Goal: Task Accomplishment & Management: Manage account settings

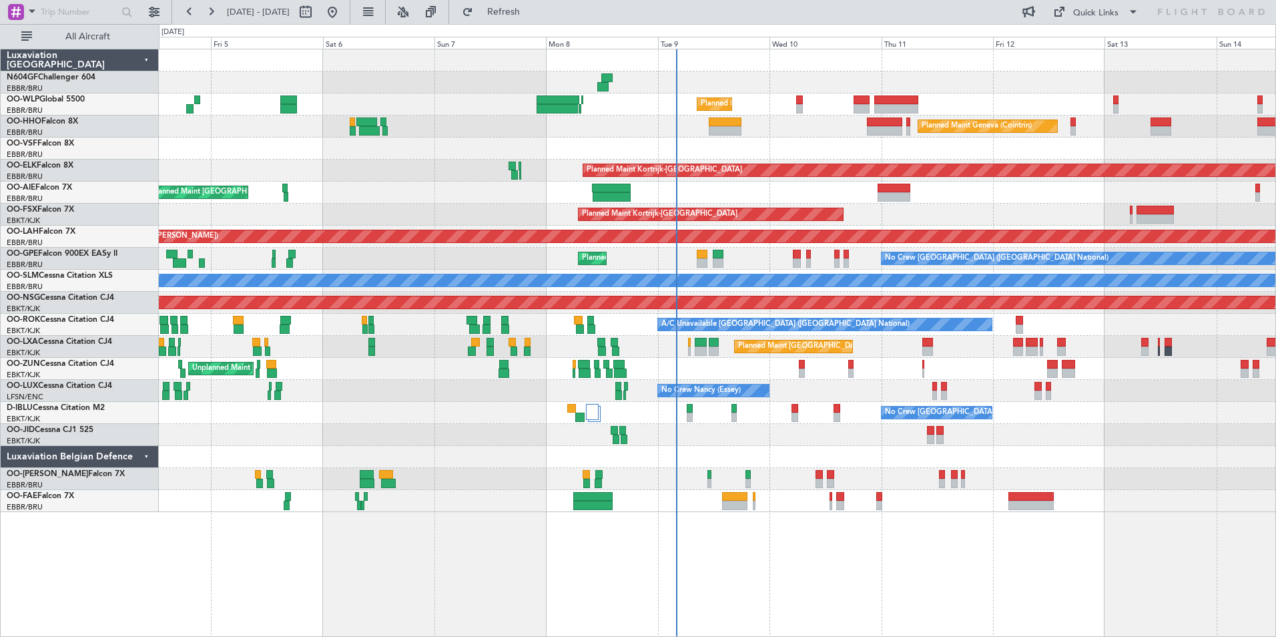
click at [724, 202] on div "Unplanned Maint [GEOGRAPHIC_DATA] ([GEOGRAPHIC_DATA] National) Planned Maint [G…" at bounding box center [717, 193] width 1117 height 22
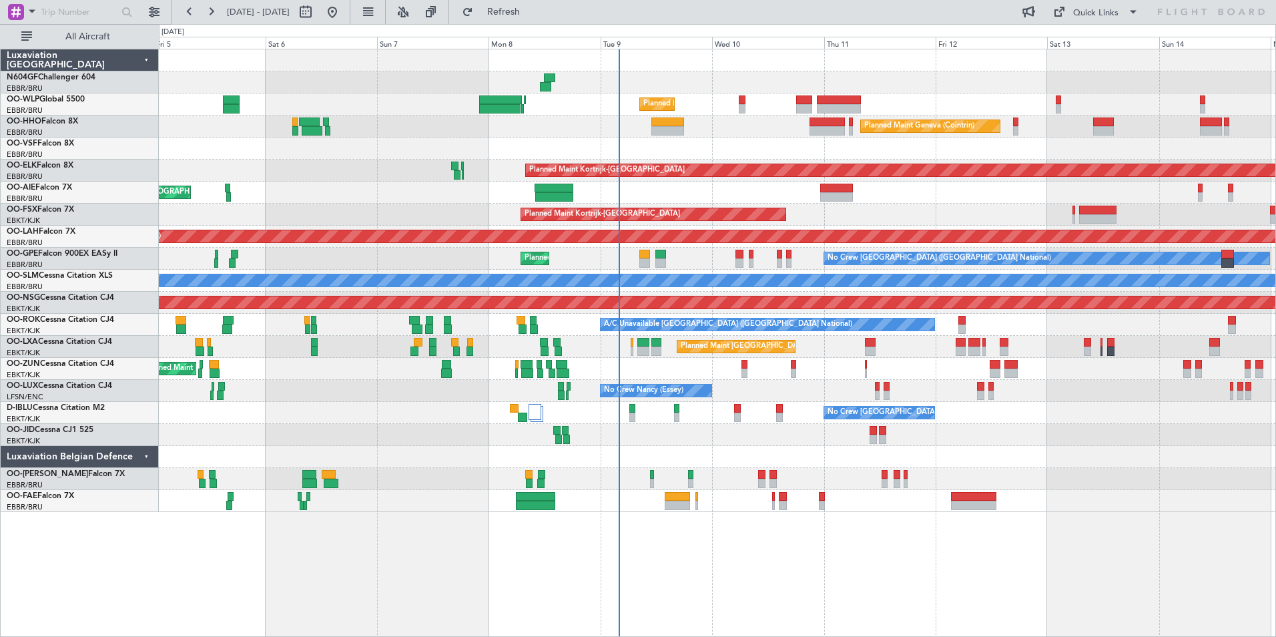
click at [685, 196] on div "Unplanned Maint [GEOGRAPHIC_DATA] ([GEOGRAPHIC_DATA] National) Planned Maint [G…" at bounding box center [717, 193] width 1117 height 22
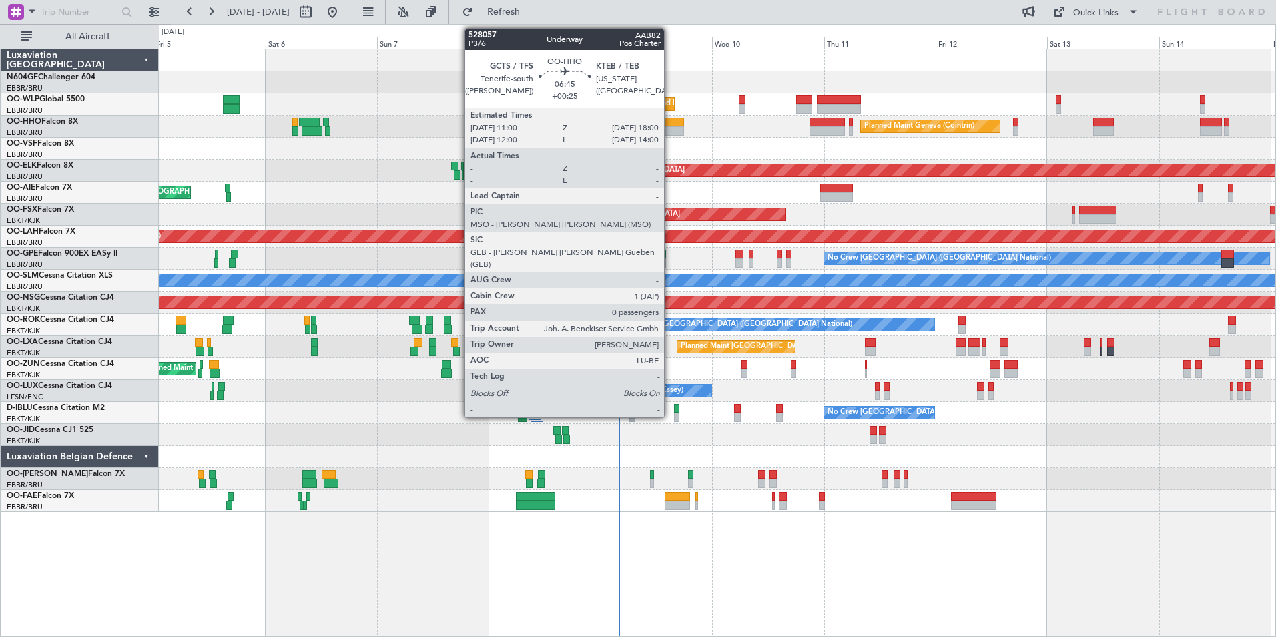
click at [670, 132] on div at bounding box center [668, 130] width 33 height 9
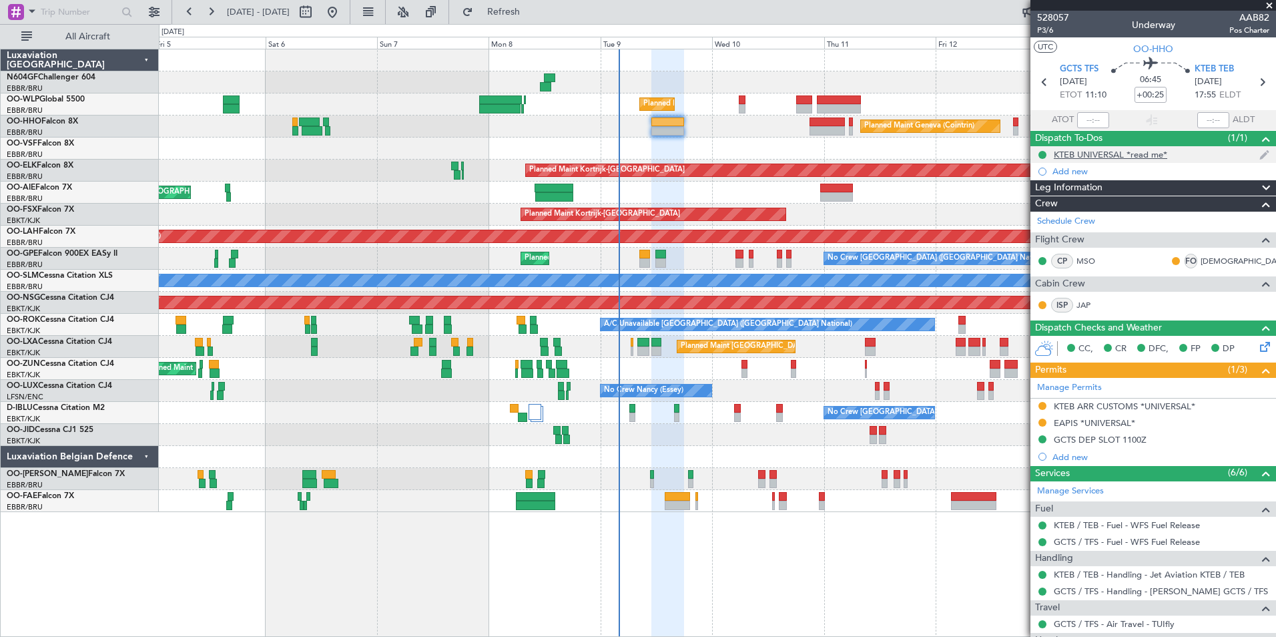
click at [1083, 155] on div "KTEB UNIVERSAL *read me*" at bounding box center [1110, 154] width 113 height 11
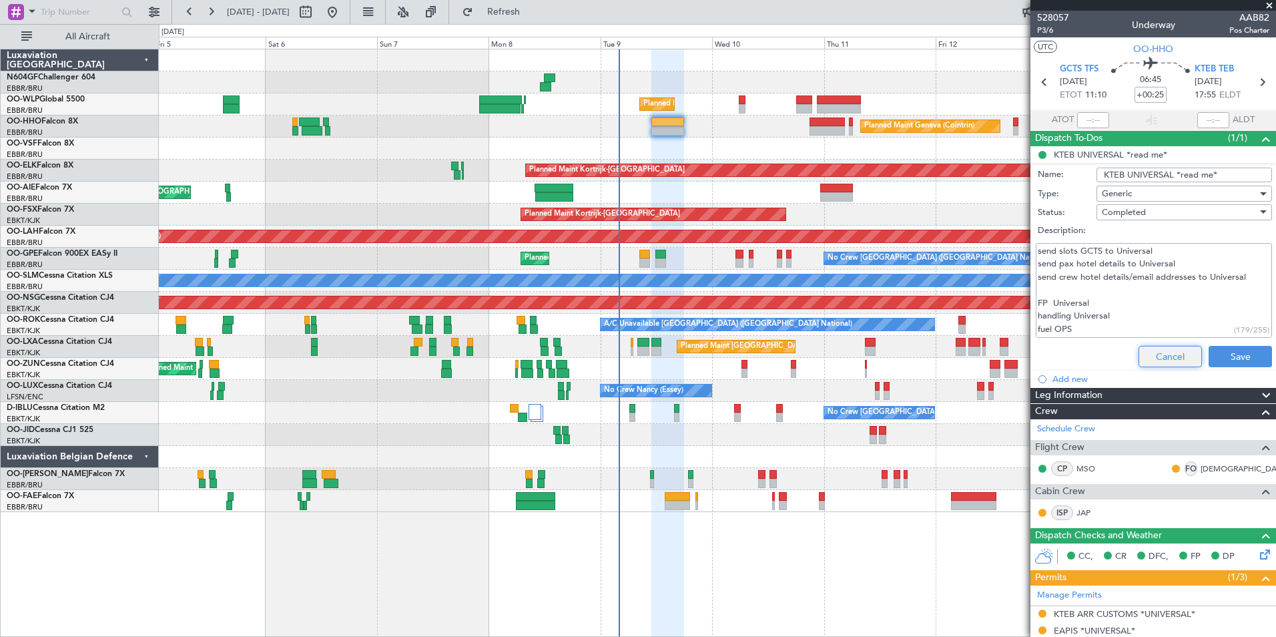
click at [1142, 346] on button "Cancel" at bounding box center [1170, 356] width 63 height 21
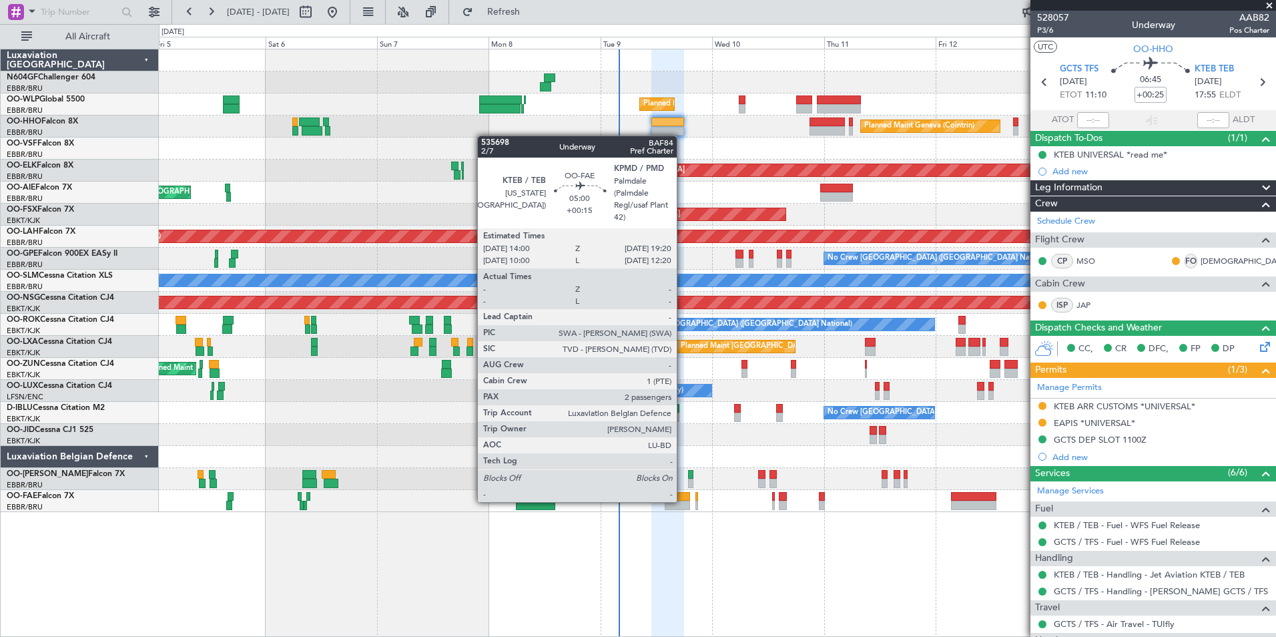
click at [683, 501] on div at bounding box center [677, 505] width 25 height 9
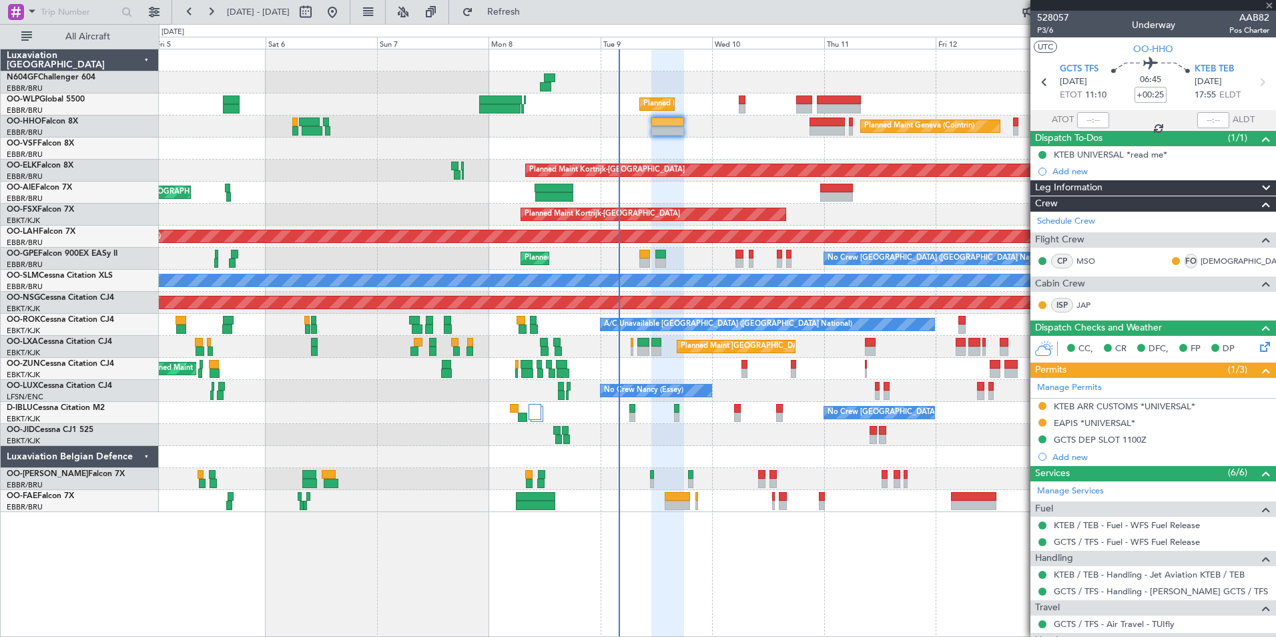
type input "+00:15"
type input "2"
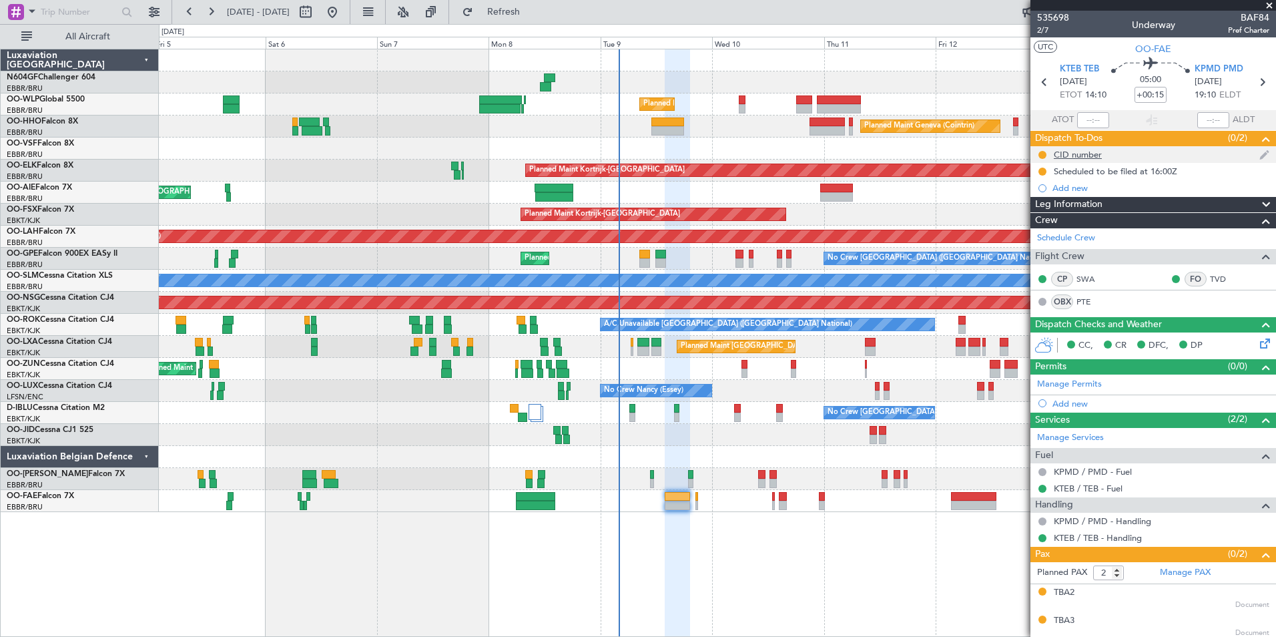
click at [1082, 151] on div "CID number" at bounding box center [1078, 154] width 48 height 11
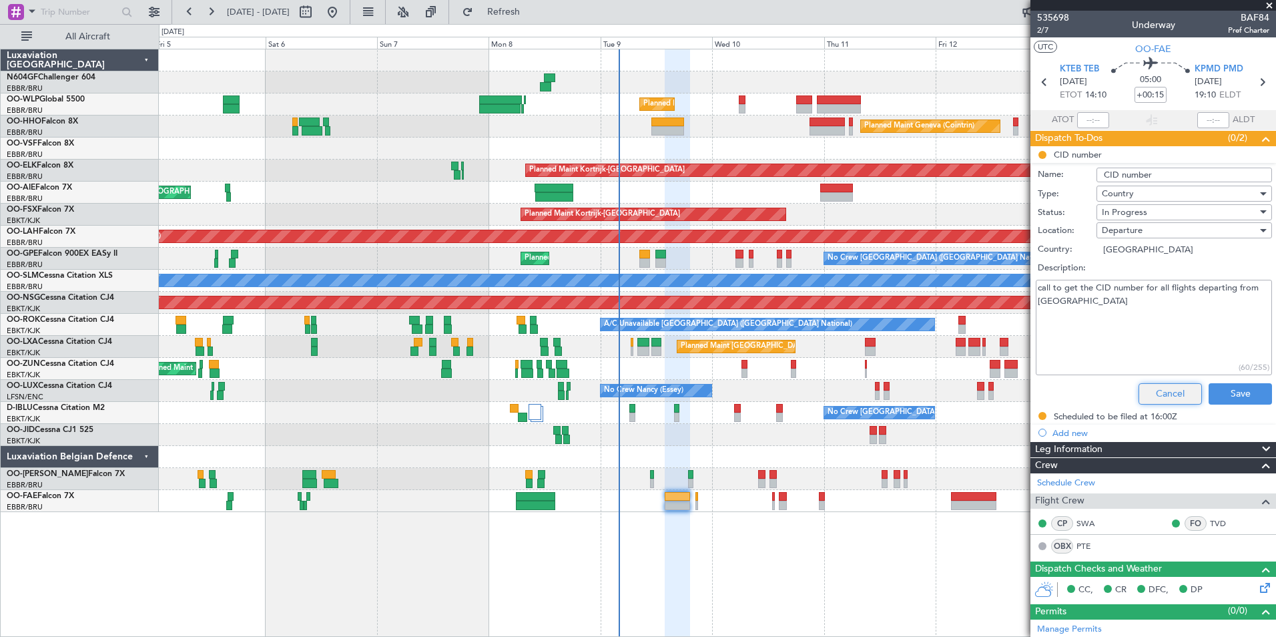
click at [1152, 389] on button "Cancel" at bounding box center [1170, 393] width 63 height 21
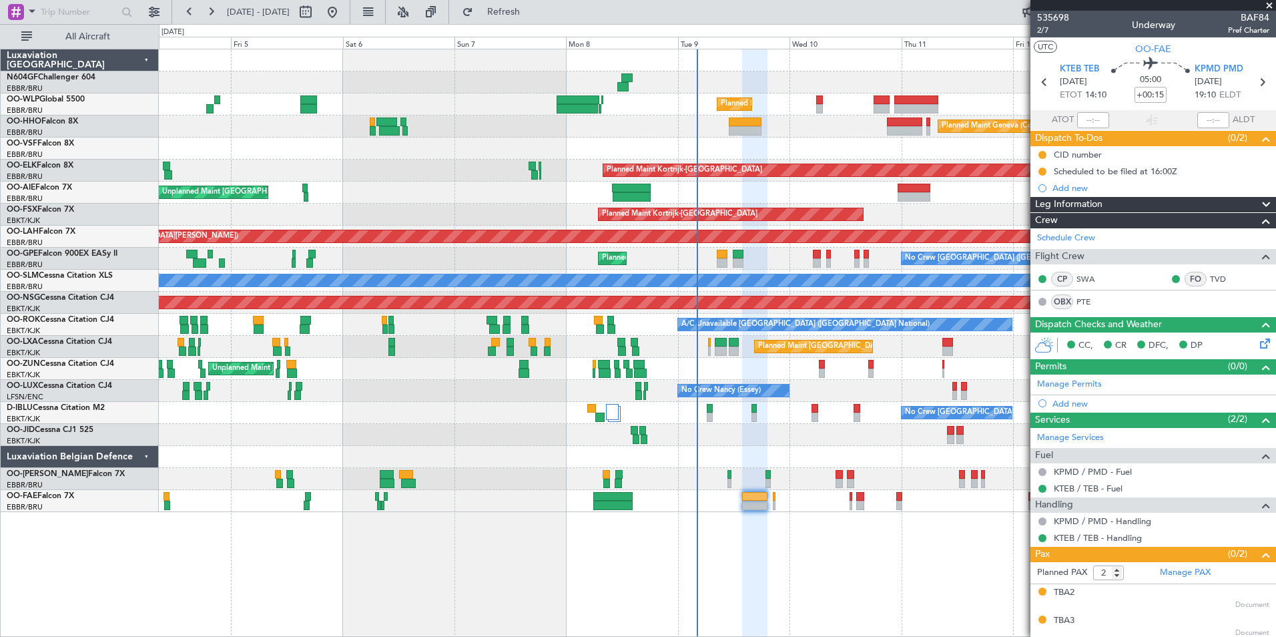
click at [738, 180] on div "Planned Maint Liege Planned Maint Geneva (Cointrin) Planned Maint Kortrijk-Weve…" at bounding box center [717, 280] width 1117 height 463
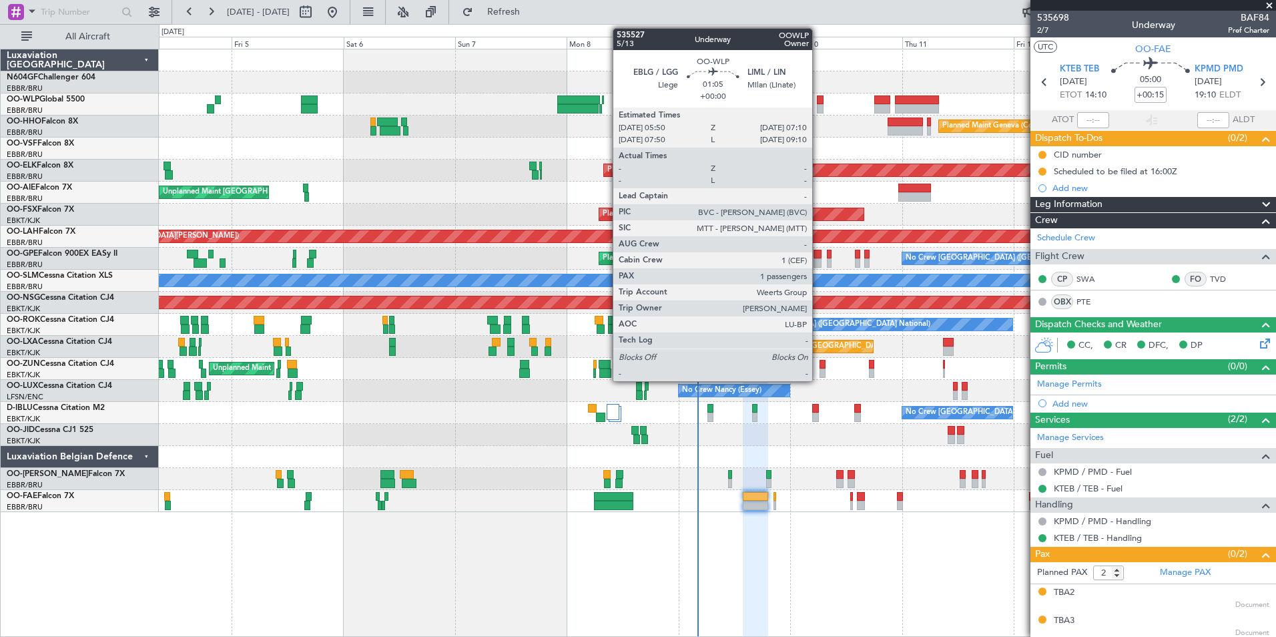
click at [818, 104] on div at bounding box center [820, 108] width 7 height 9
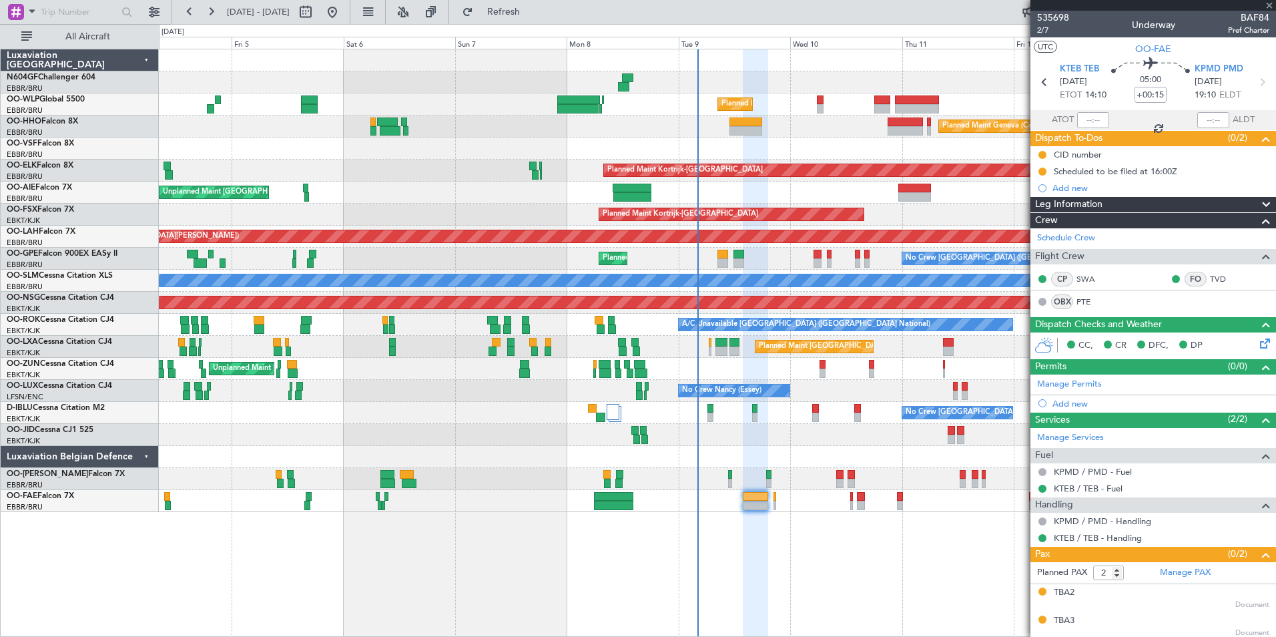
type input "1"
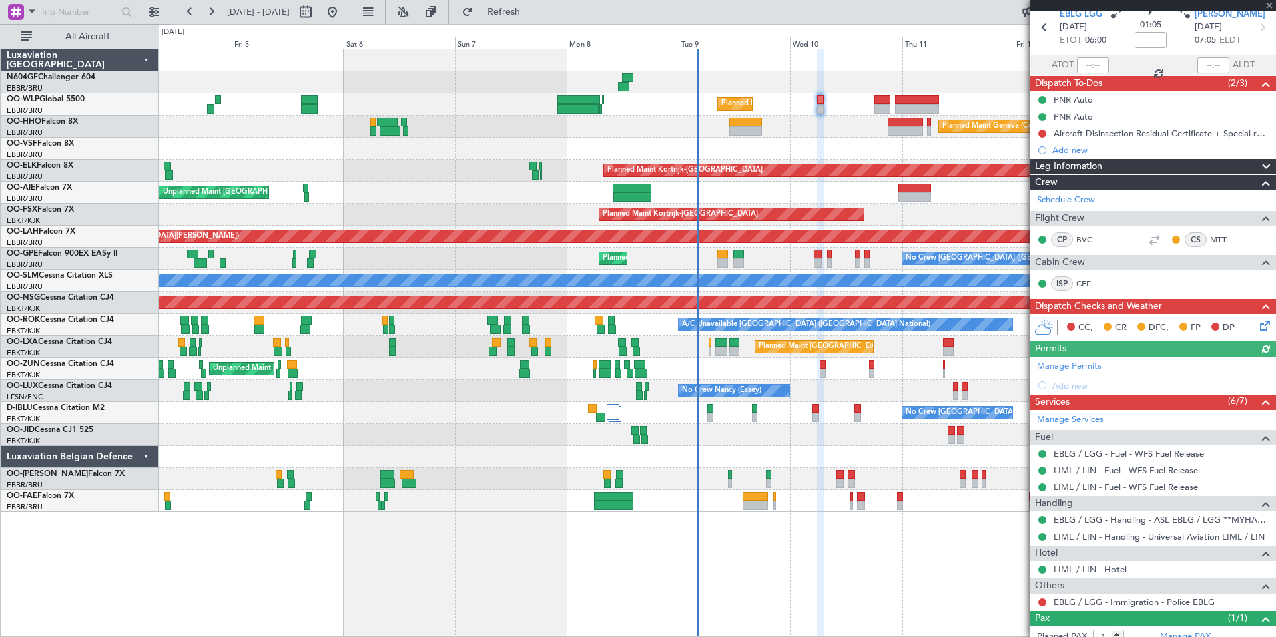
scroll to position [95, 0]
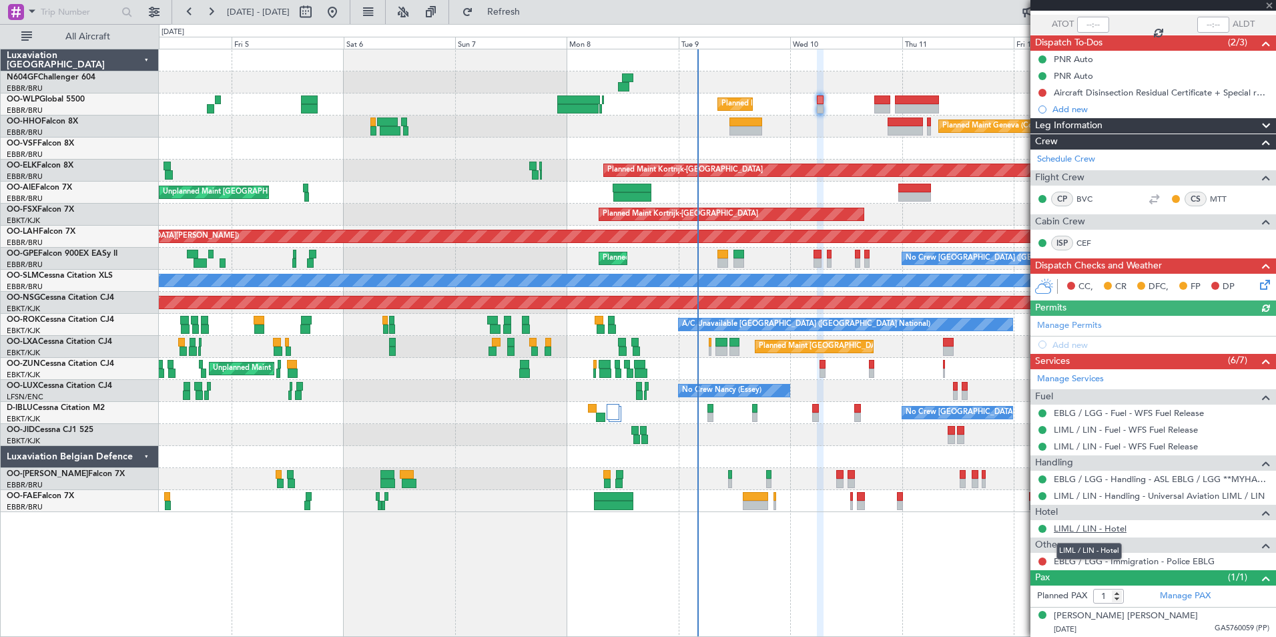
click at [1089, 529] on link "LIML / LIN - Hotel" at bounding box center [1090, 528] width 73 height 11
click at [1073, 527] on link "LIML / LIN - Hotel" at bounding box center [1090, 528] width 73 height 11
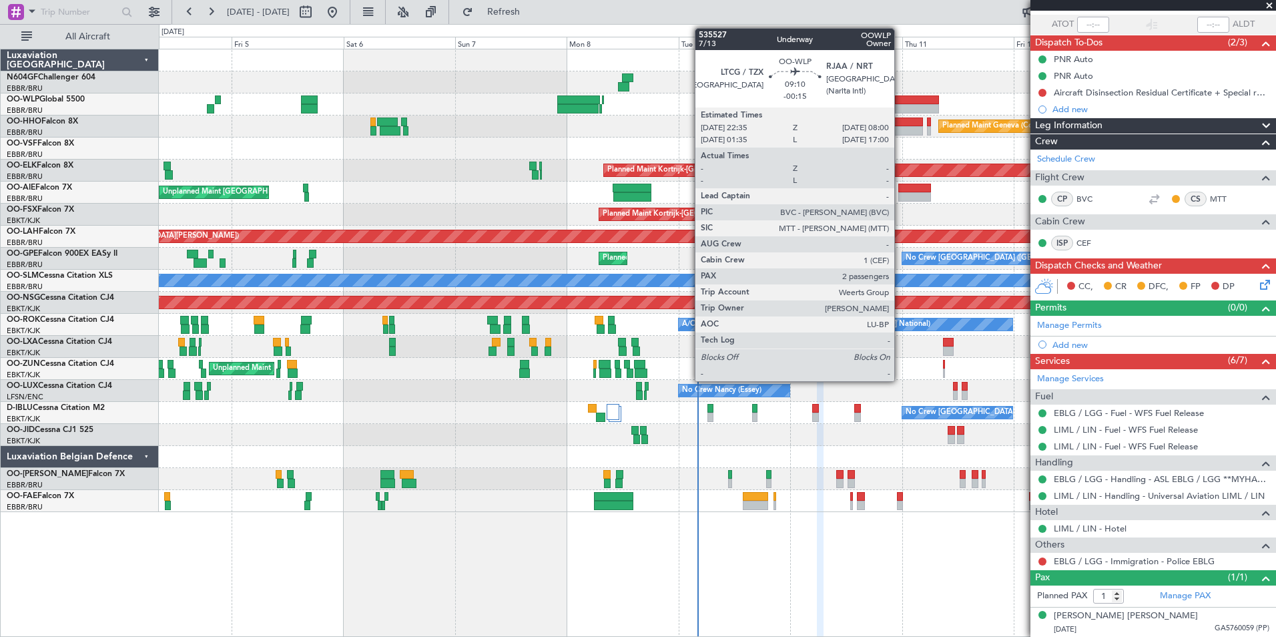
click at [901, 99] on div at bounding box center [917, 99] width 44 height 9
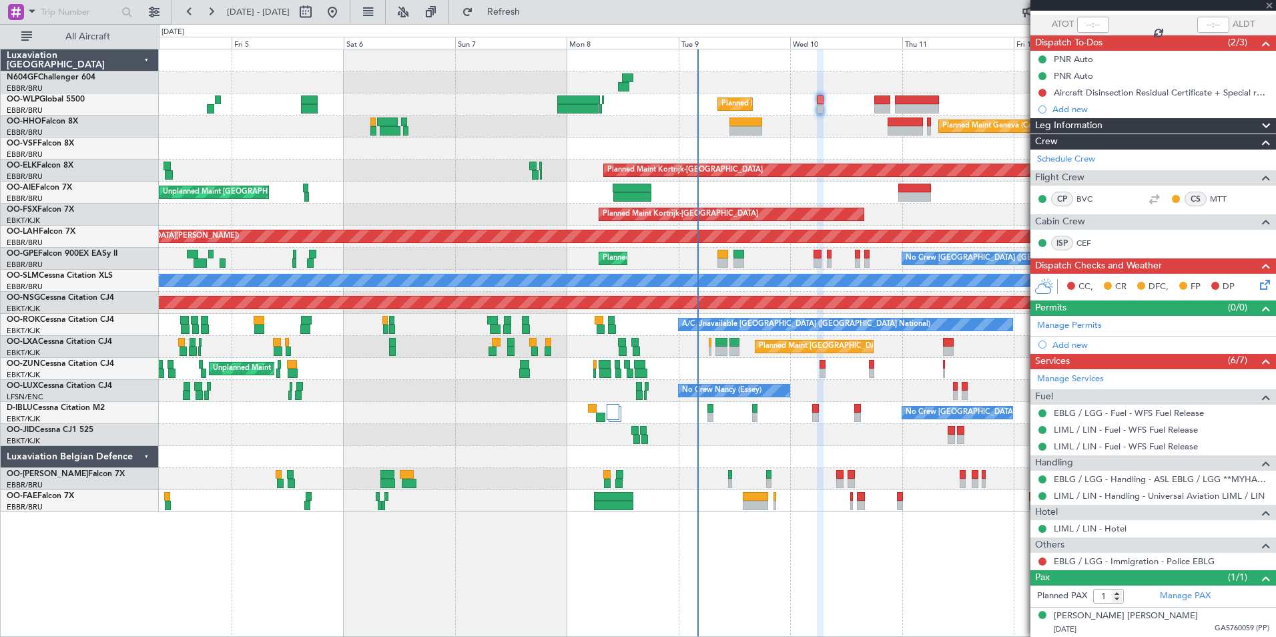
type input "-00:15"
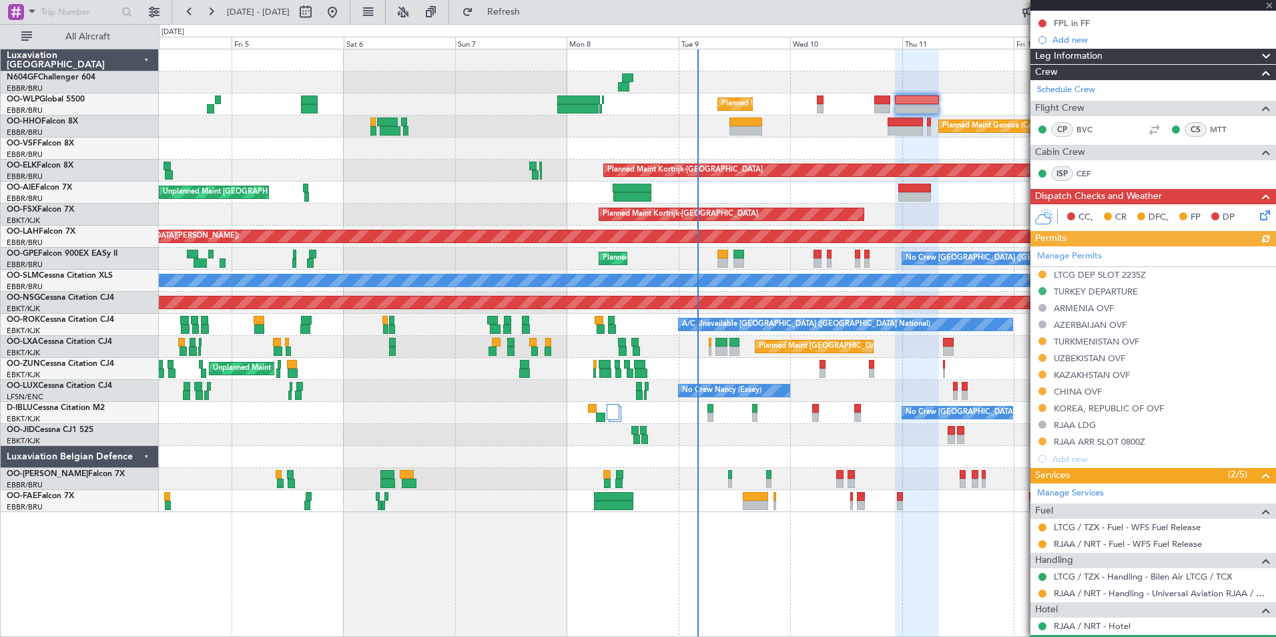
scroll to position [293, 0]
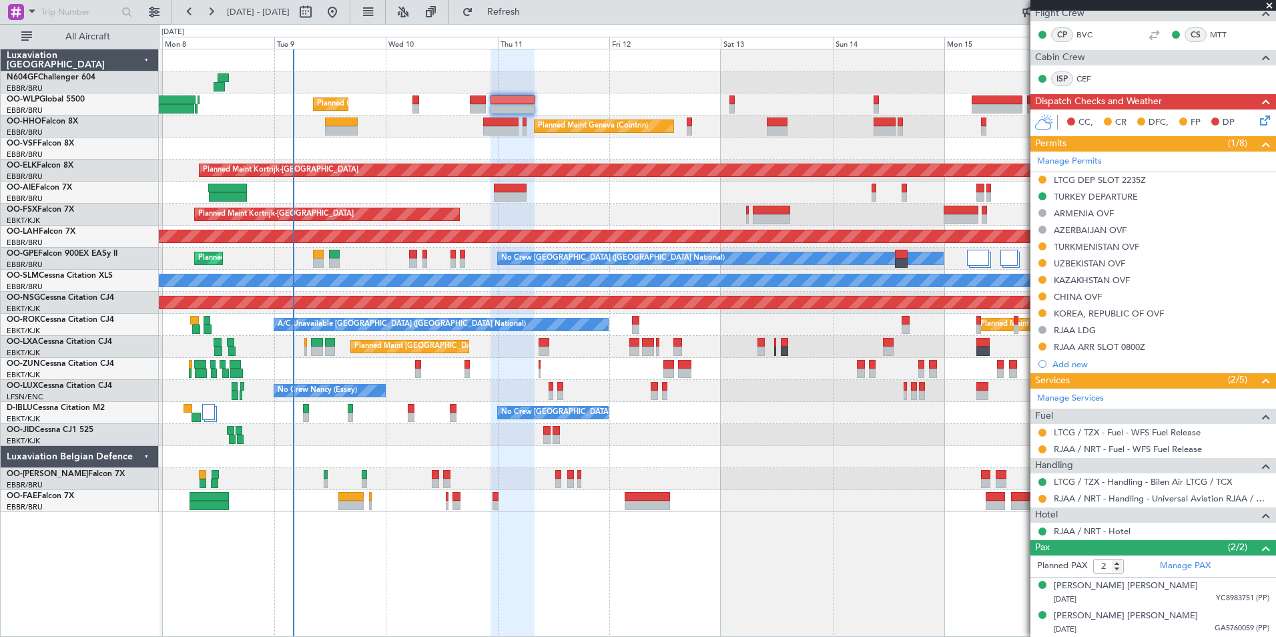
click at [417, 192] on div at bounding box center [717, 193] width 1117 height 22
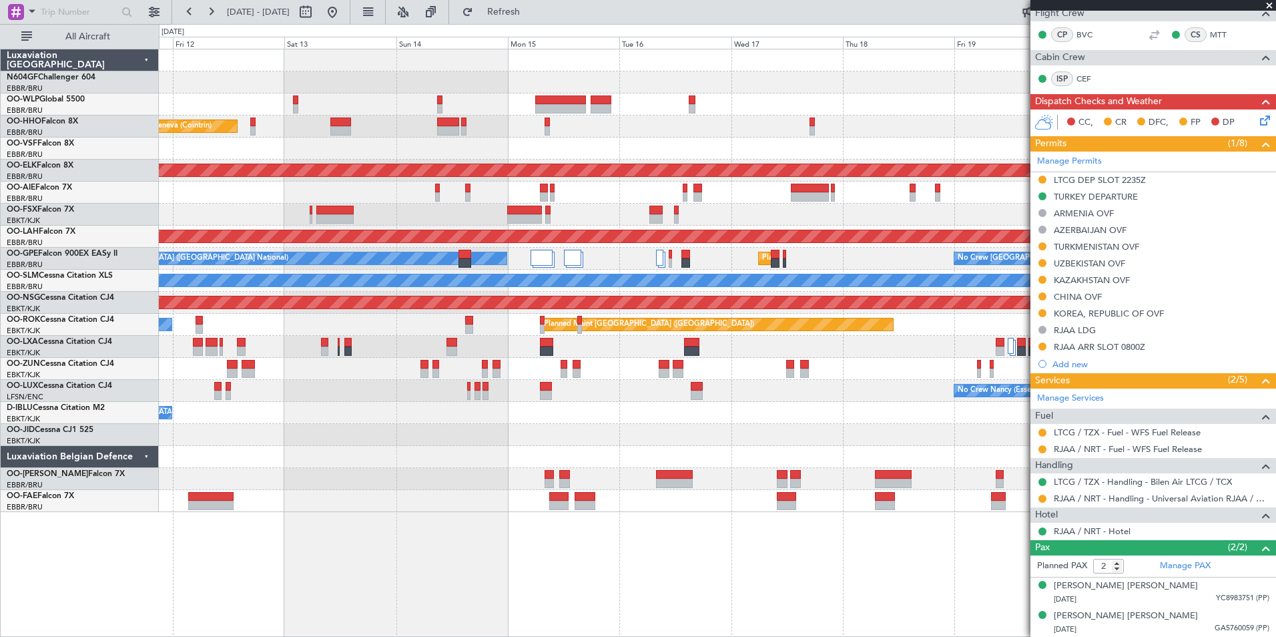
click at [442, 209] on div "Planned Maint Liege Planned Maint Geneva (Cointrin) Planned Maint Kortrijk-Weve…" at bounding box center [717, 280] width 1117 height 463
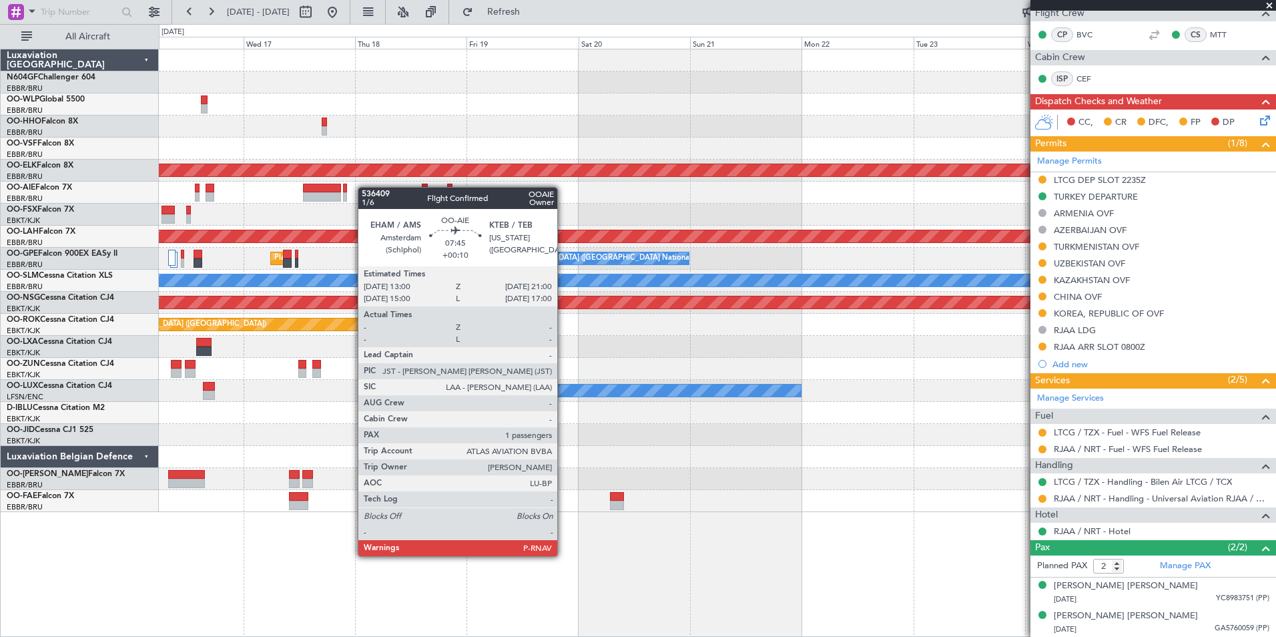
click at [346, 184] on div "Planned Maint Kortrijk-Wevelgem Planned Maint Alton-st Louis (St Louis Regl) Pl…" at bounding box center [717, 280] width 1117 height 463
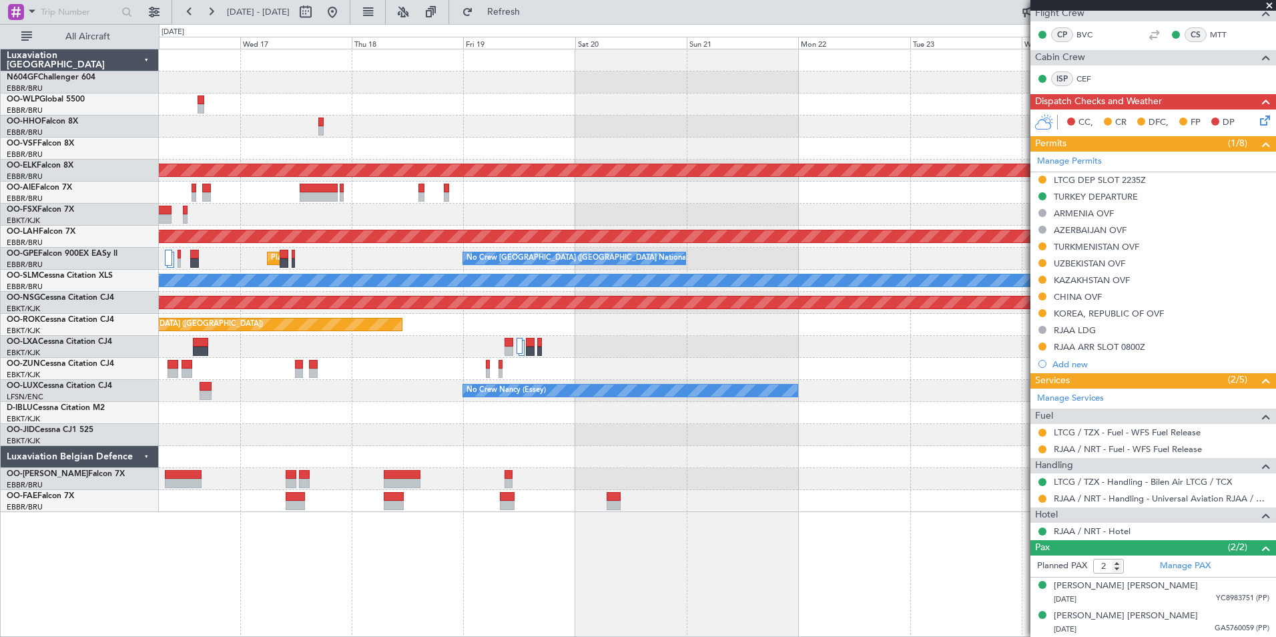
click at [480, 177] on div "Planned Maint Kortrijk-Wevelgem Planned Maint Alton-st Louis (St Louis Regl) Pl…" at bounding box center [717, 280] width 1117 height 463
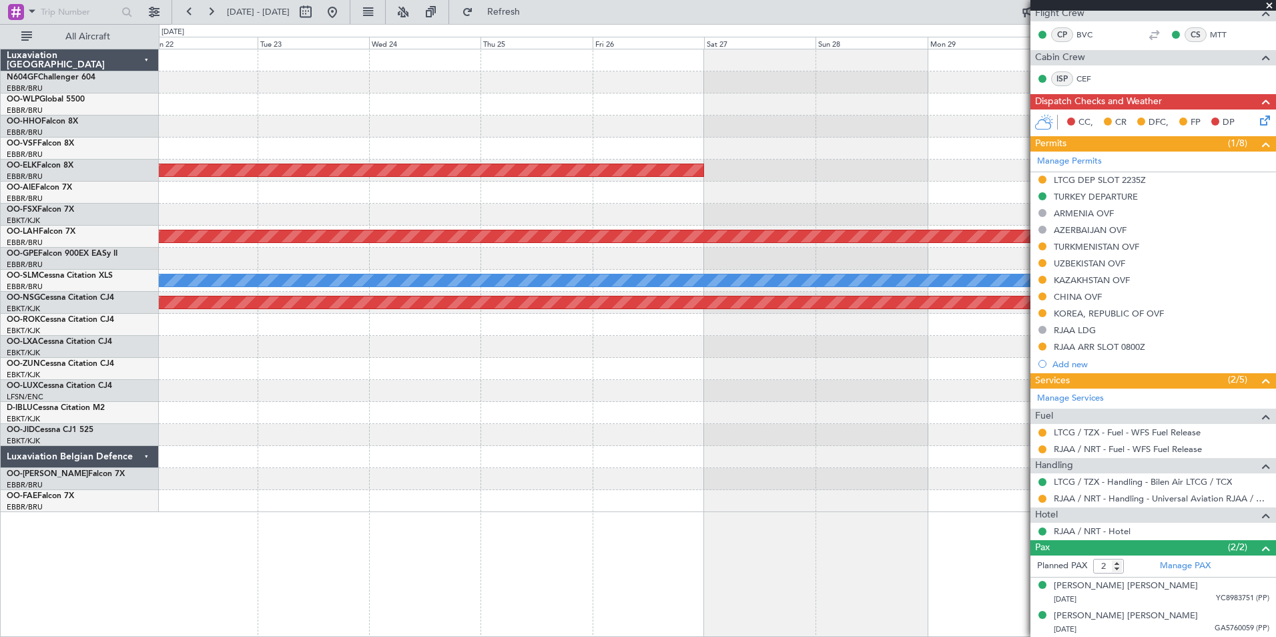
click at [299, 177] on div "Planned Maint Kortrijk-Wevelgem Planned Maint Alton-st Louis (St Louis Regl) No…" at bounding box center [717, 280] width 1117 height 463
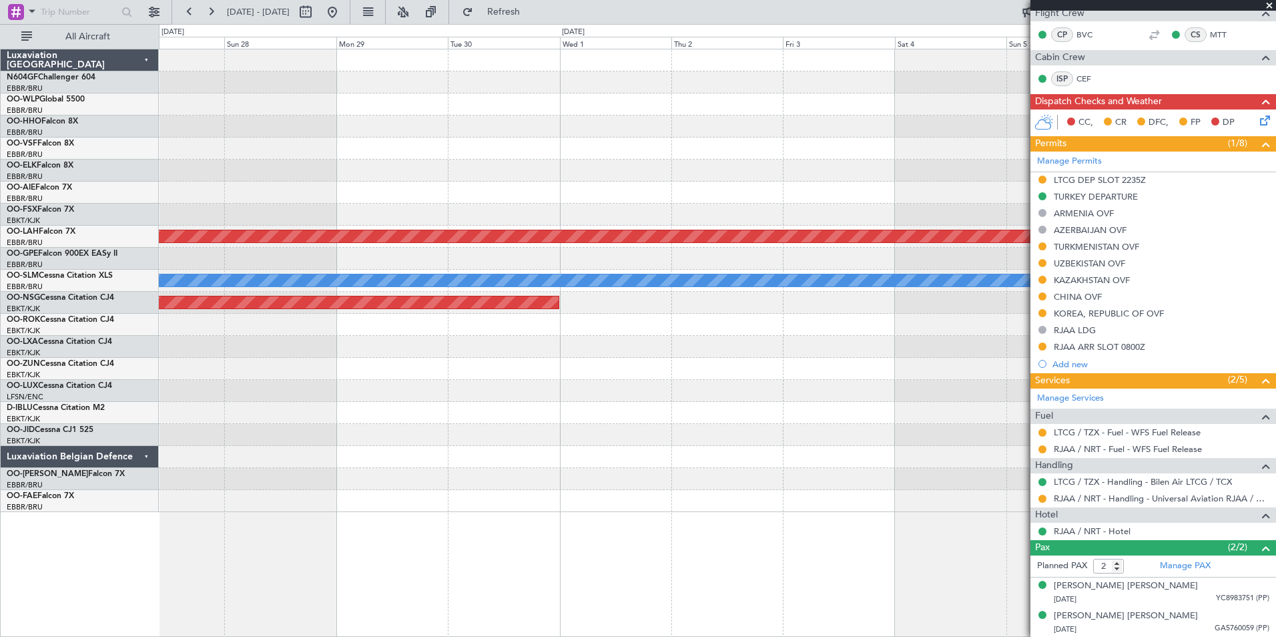
click at [226, 172] on div "Planned Maint Kortrijk-Wevelgem Planned Maint Alton-st Louis (St Louis Regl) A/…" at bounding box center [717, 280] width 1117 height 463
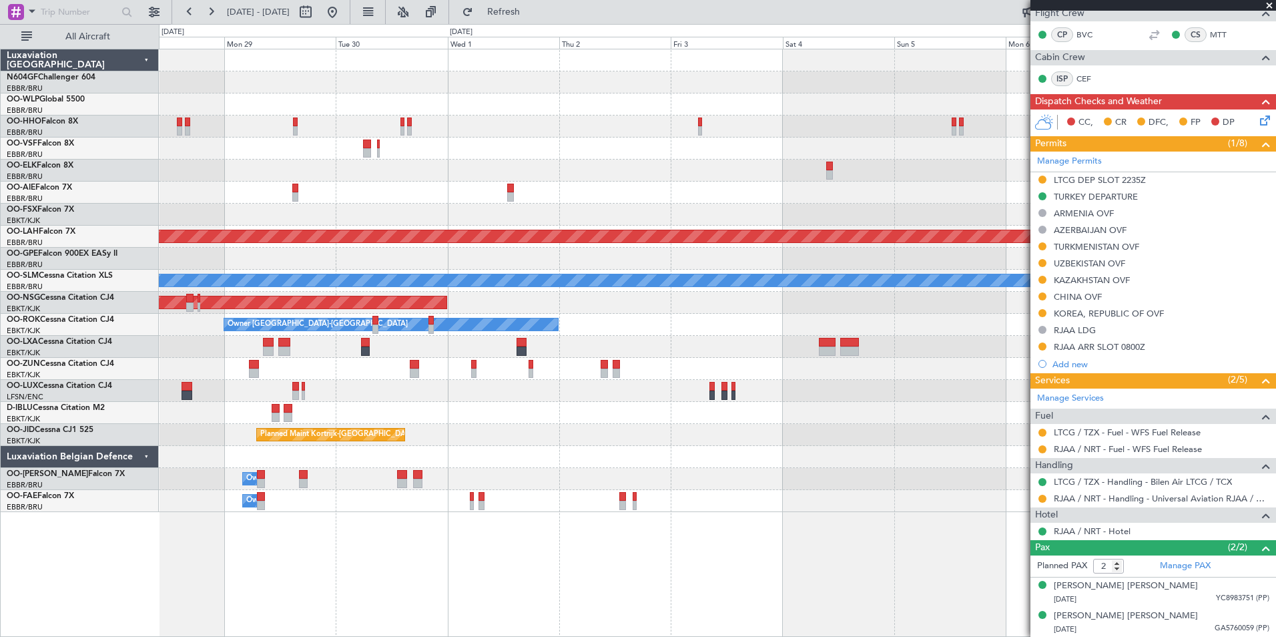
click at [1272, 5] on span at bounding box center [1269, 6] width 13 height 12
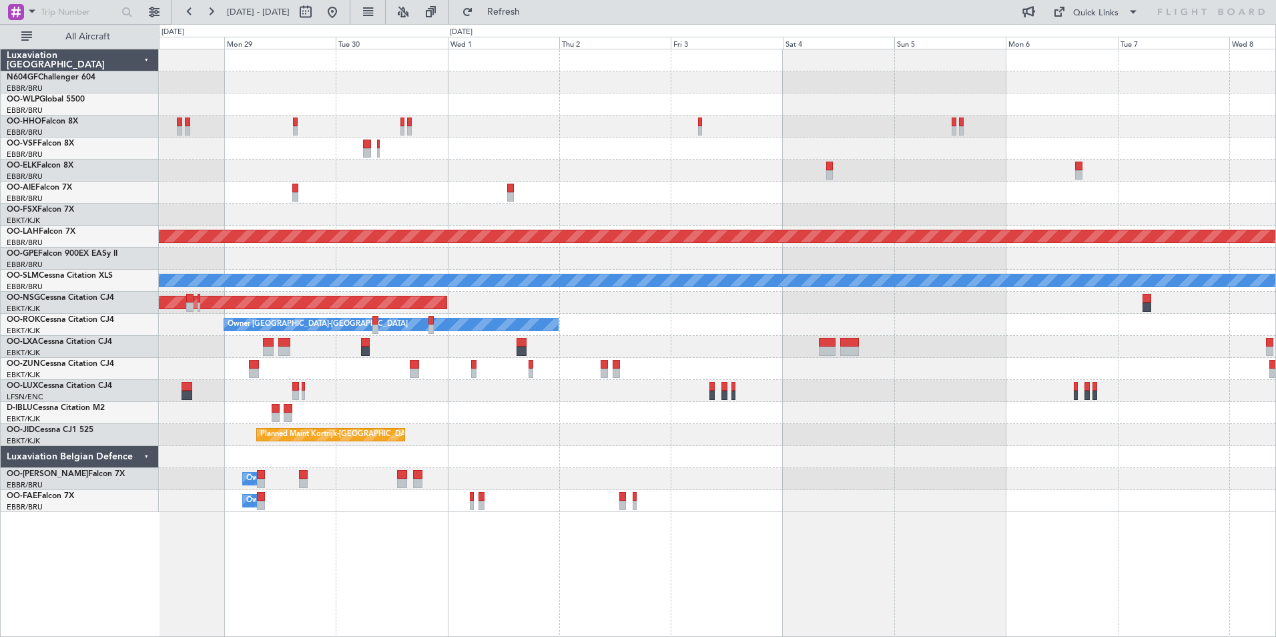
type input "0"
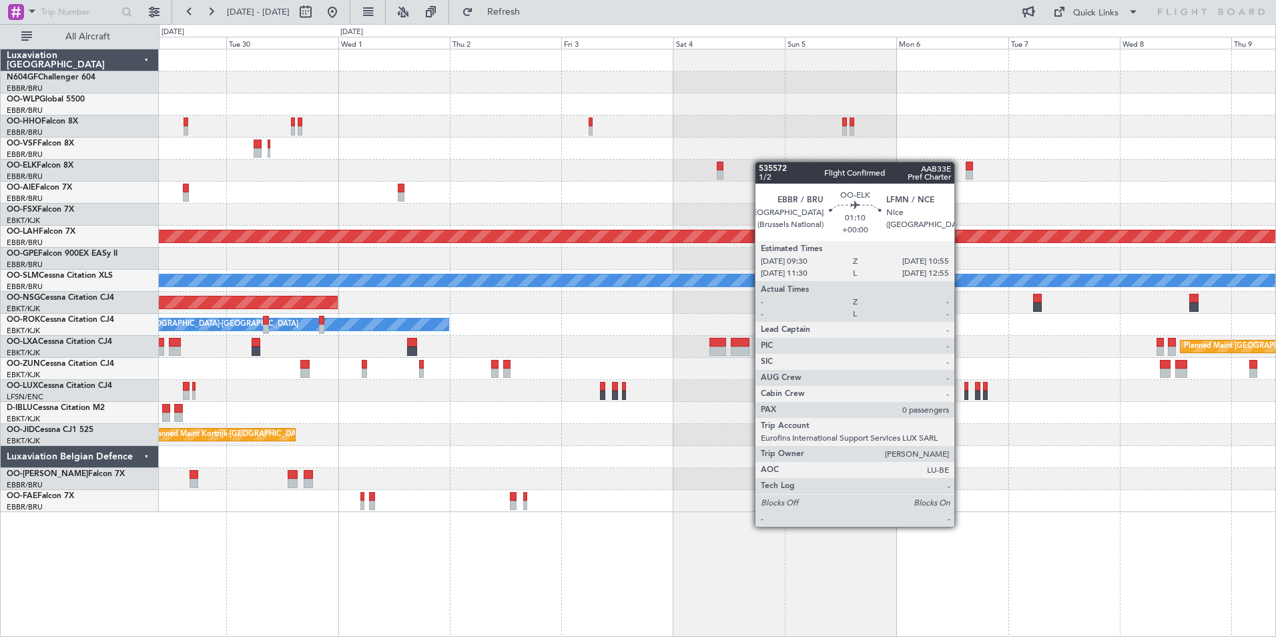
click at [549, 156] on div "Planned Maint Kortrijk-Wevelgem Planned Maint Alton-st Louis (St Louis Regl) Pl…" at bounding box center [717, 280] width 1117 height 463
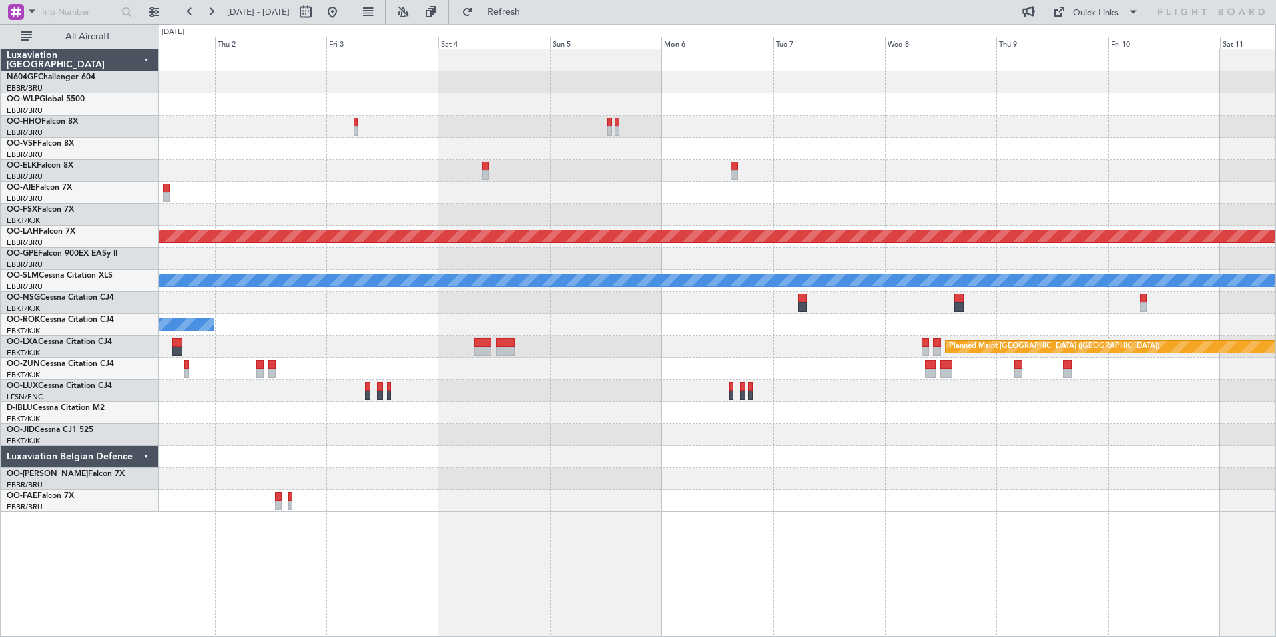
click at [390, 163] on div at bounding box center [717, 171] width 1117 height 22
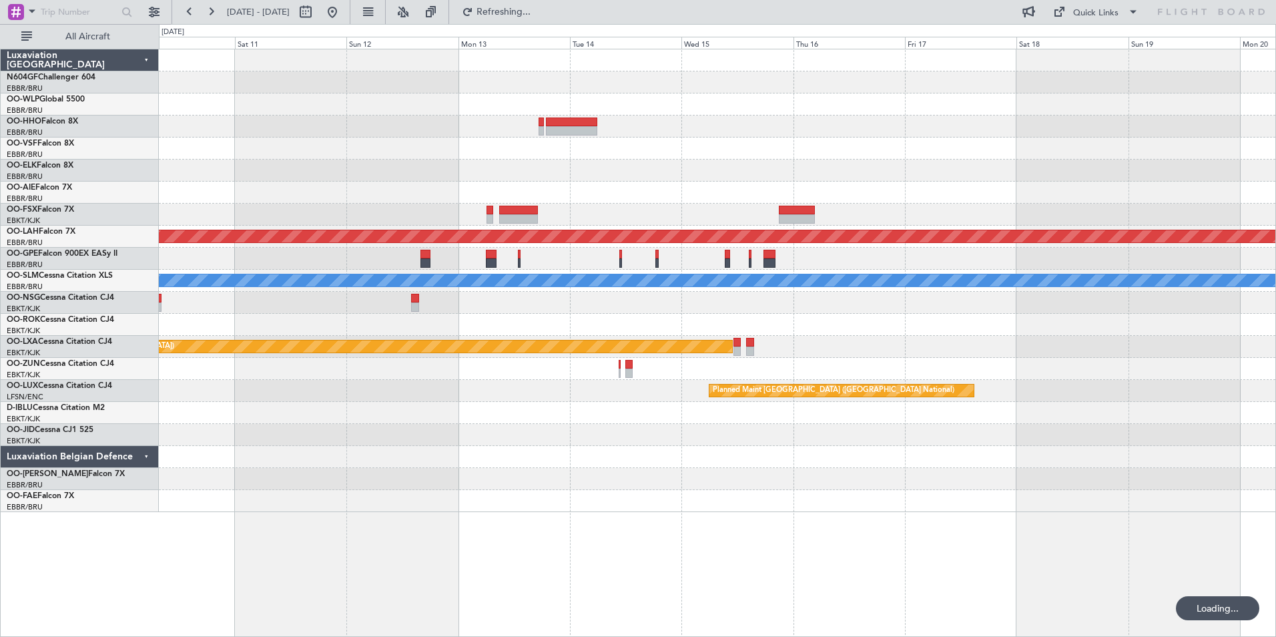
click at [357, 168] on div at bounding box center [717, 171] width 1117 height 22
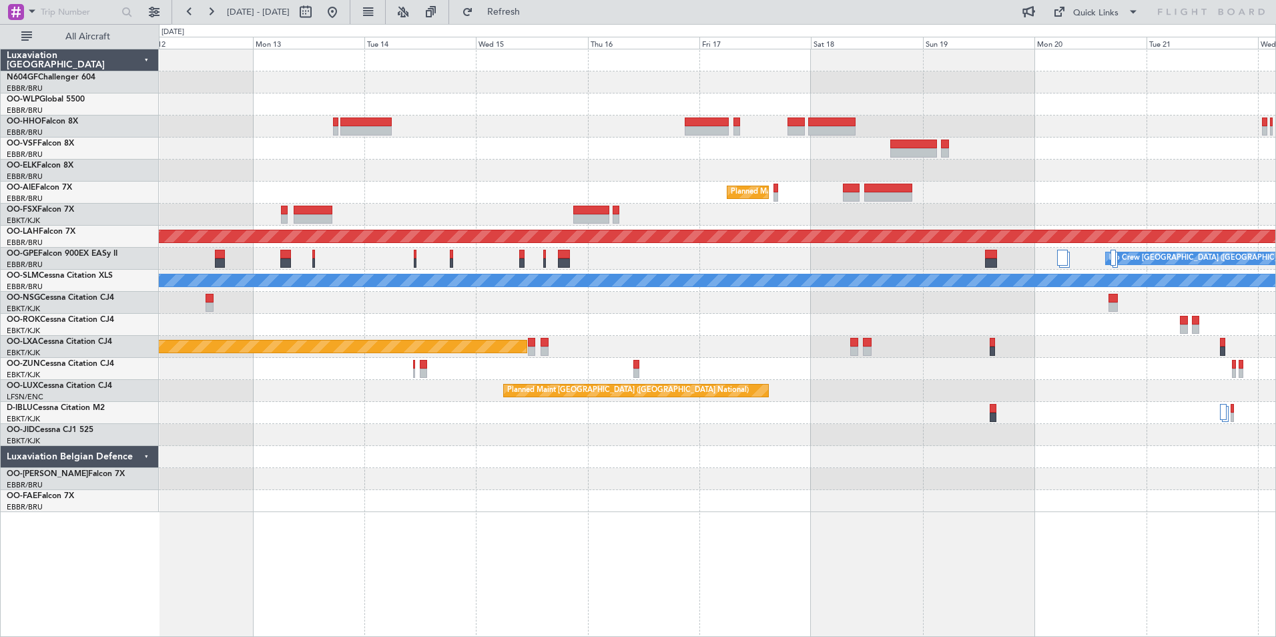
click at [505, 172] on div at bounding box center [717, 171] width 1117 height 22
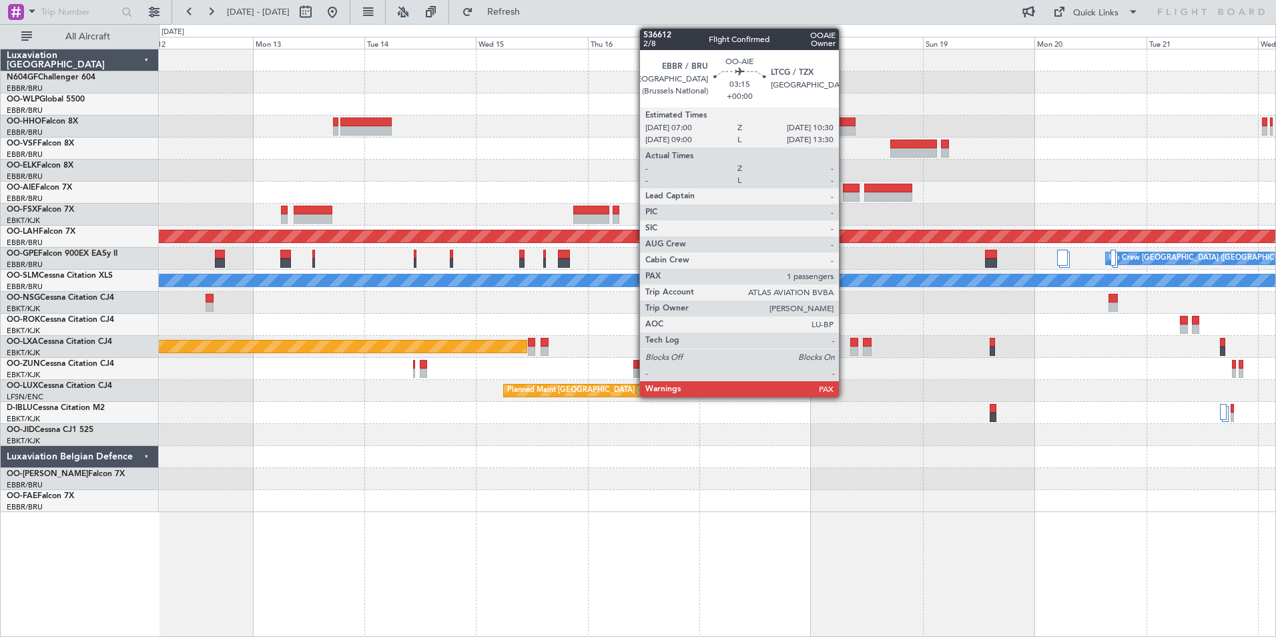
click at [845, 190] on div at bounding box center [851, 188] width 17 height 9
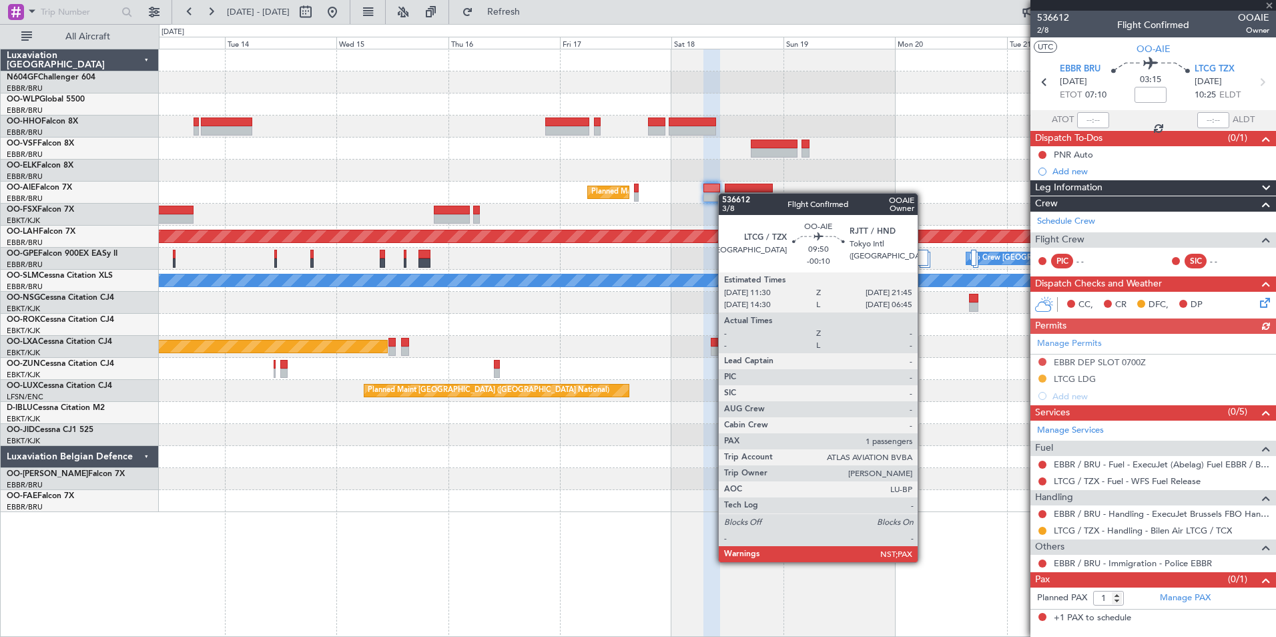
click at [725, 193] on div "Planned Maint Brussels (Brussels National) Planned Maint Alton-st Louis (St Lou…" at bounding box center [717, 280] width 1117 height 463
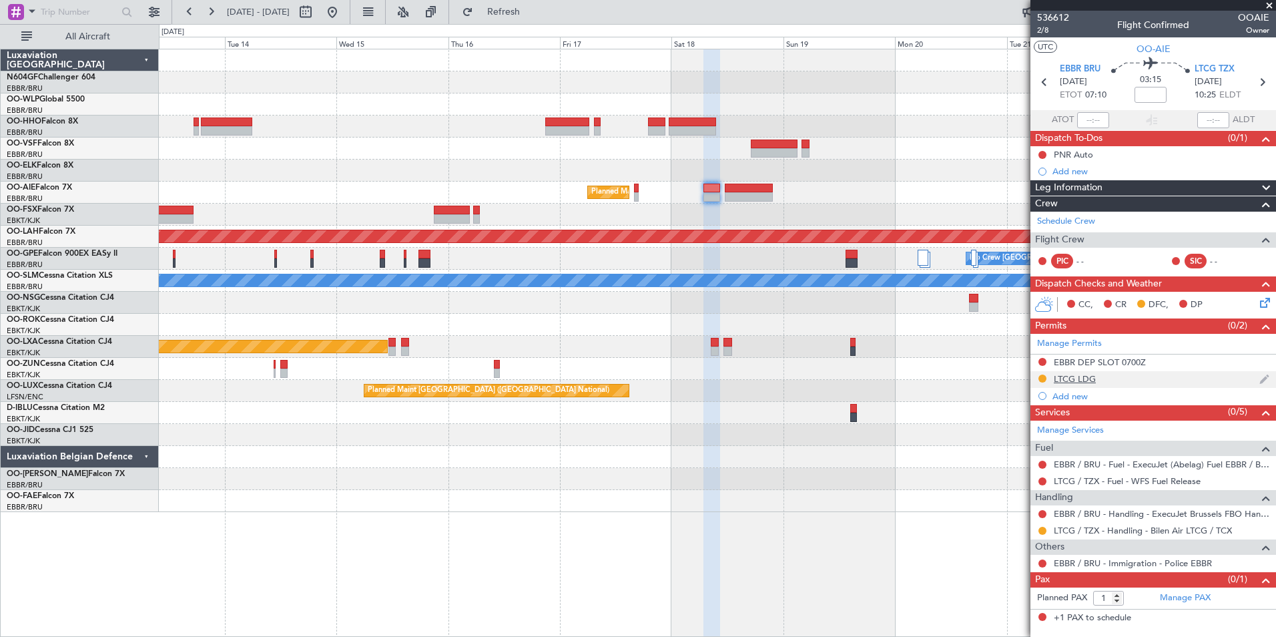
click at [1089, 379] on div "LTCG LDG" at bounding box center [1075, 378] width 42 height 11
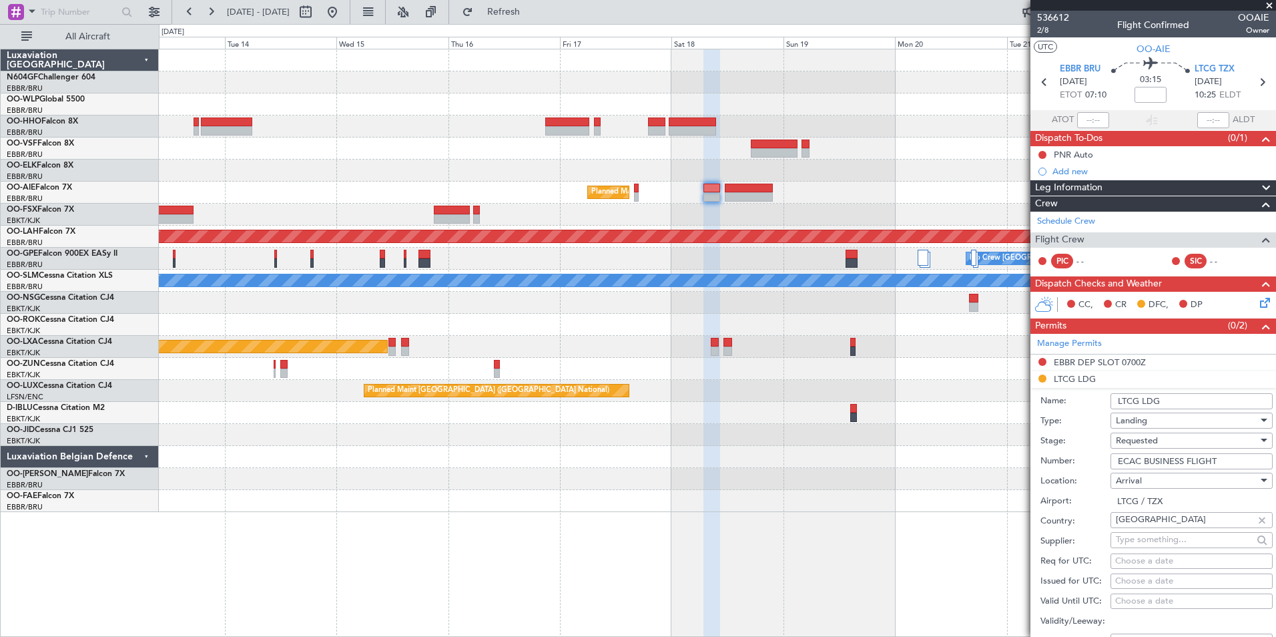
scroll to position [200, 0]
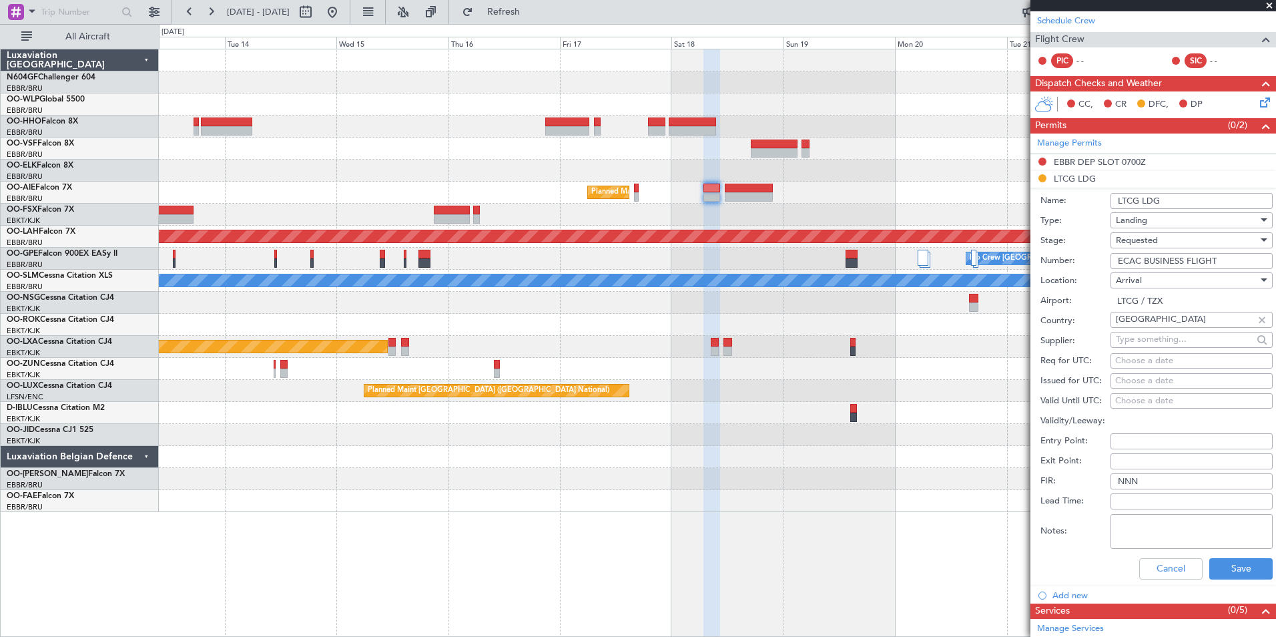
click at [1150, 242] on span "Requested" at bounding box center [1137, 240] width 42 height 12
click at [1164, 336] on span "Received OK" at bounding box center [1187, 341] width 140 height 20
click at [1228, 558] on button "Save" at bounding box center [1241, 568] width 63 height 21
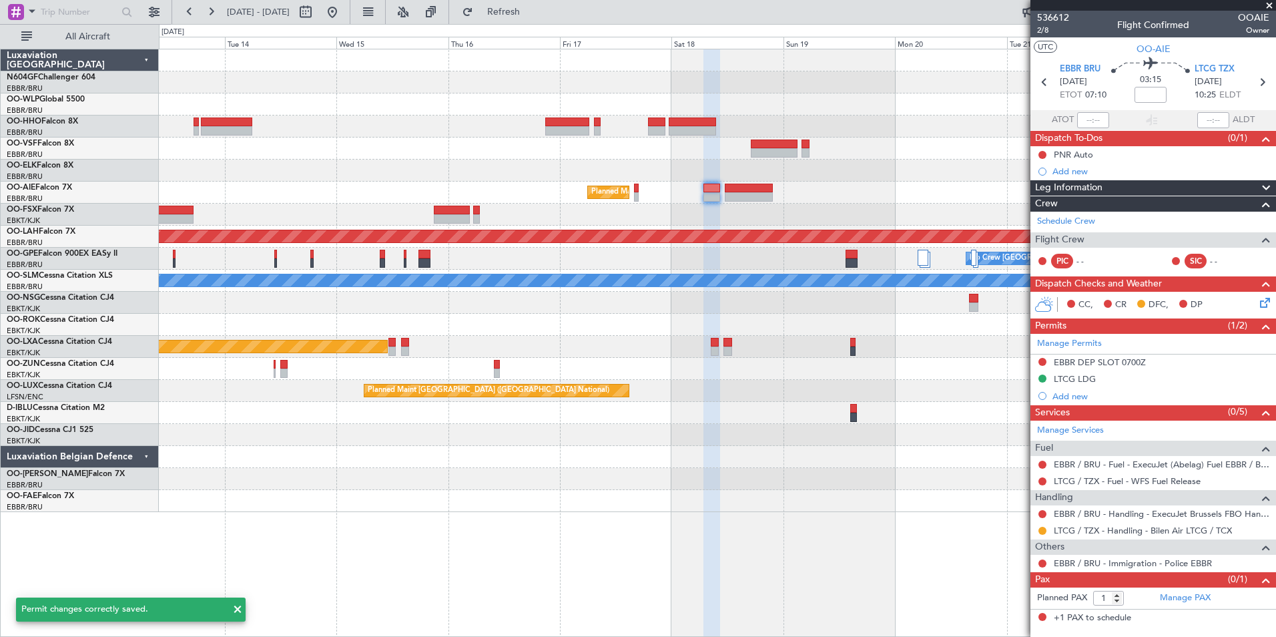
scroll to position [0, 0]
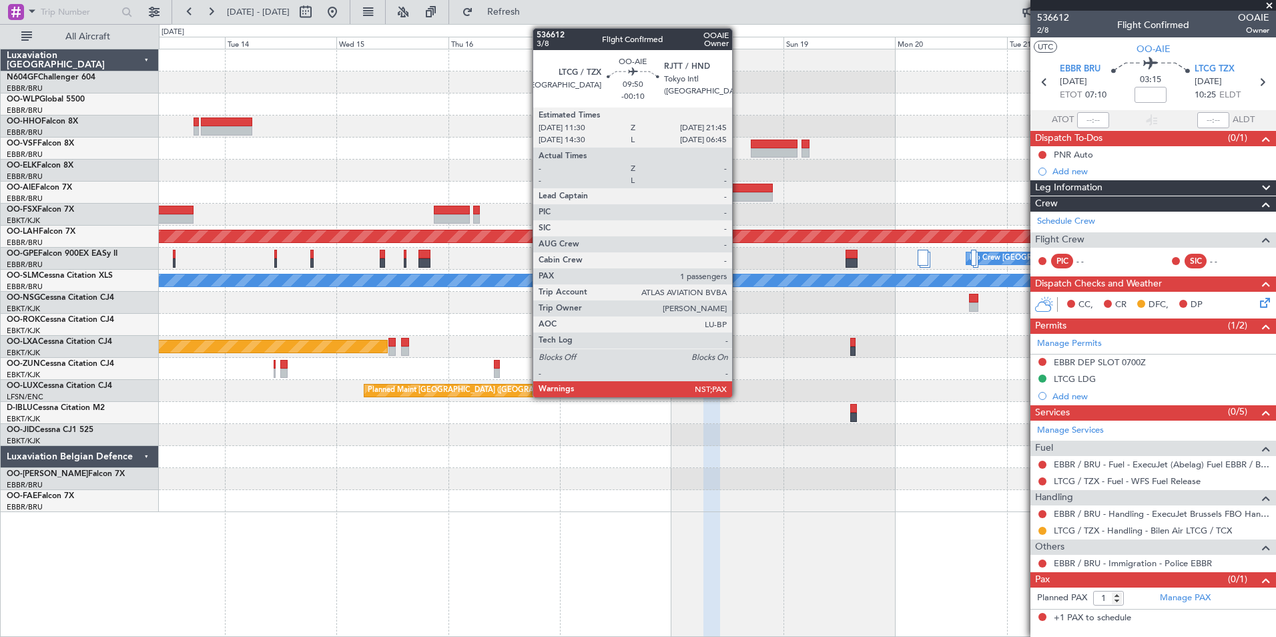
click at [738, 188] on div at bounding box center [749, 188] width 48 height 9
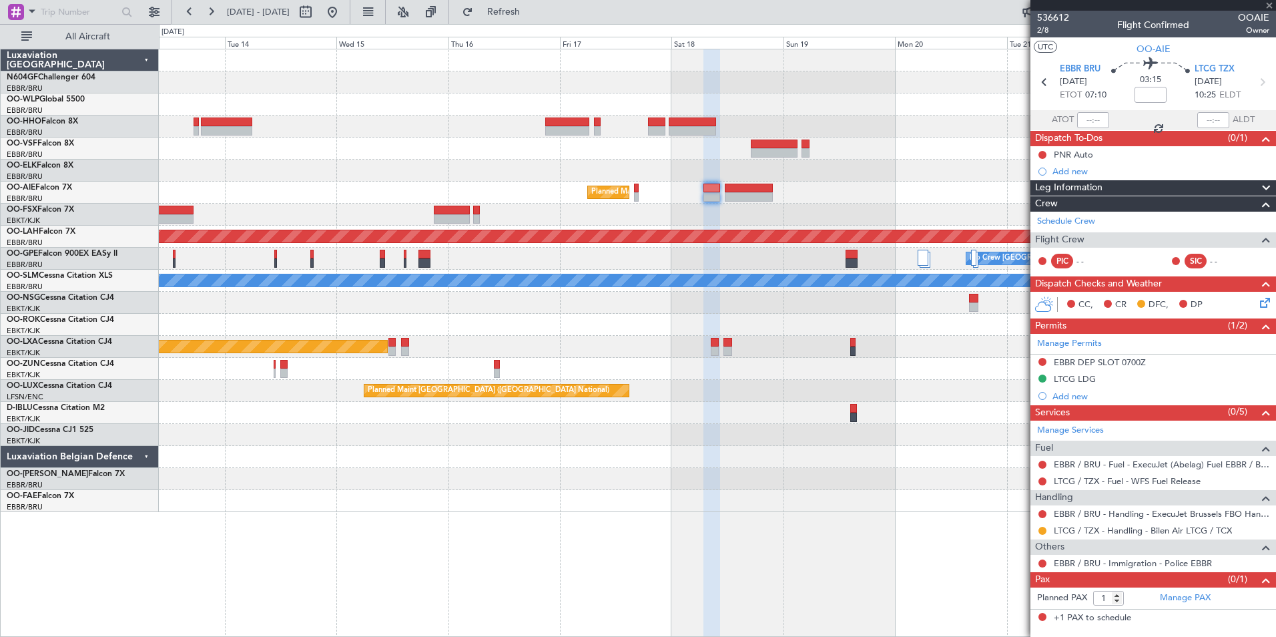
type input "-00:10"
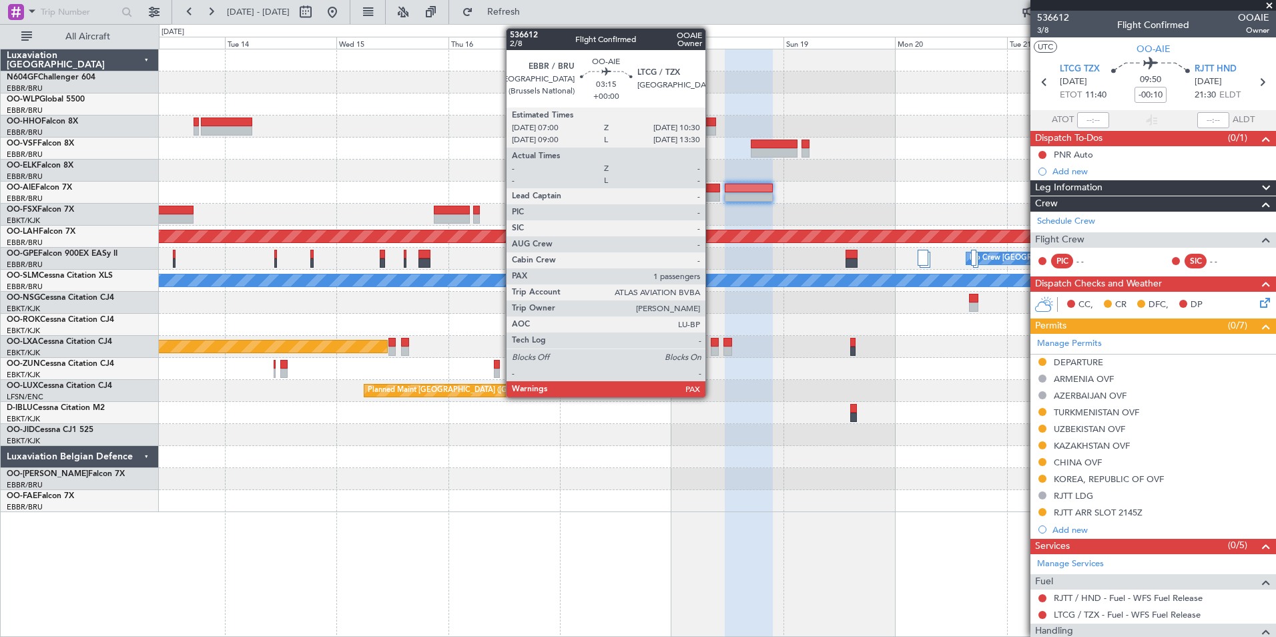
click at [712, 190] on div at bounding box center [712, 188] width 17 height 9
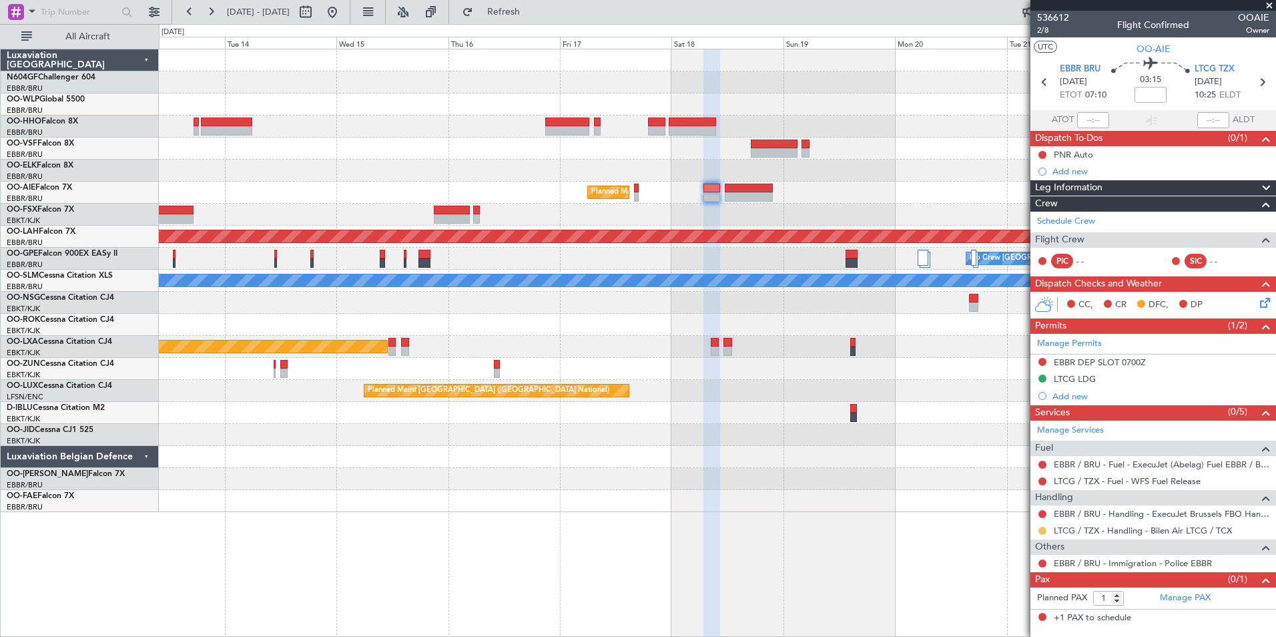
click at [1043, 530] on button at bounding box center [1043, 531] width 8 height 8
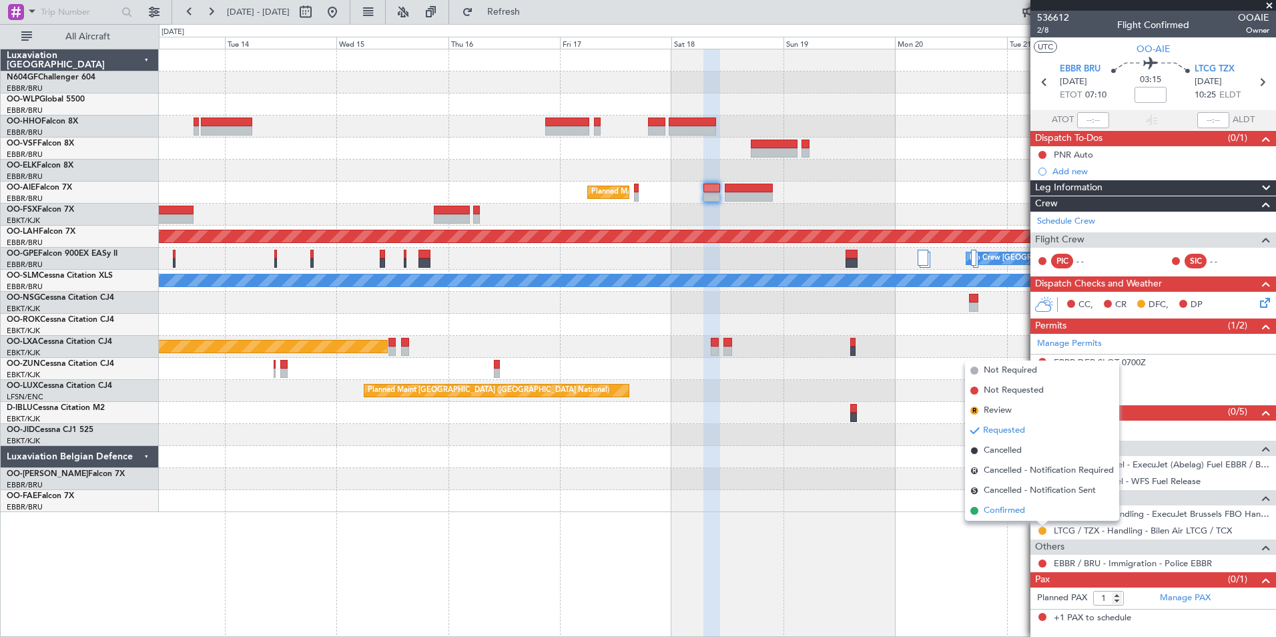
click at [1019, 515] on span "Confirmed" at bounding box center [1004, 510] width 41 height 13
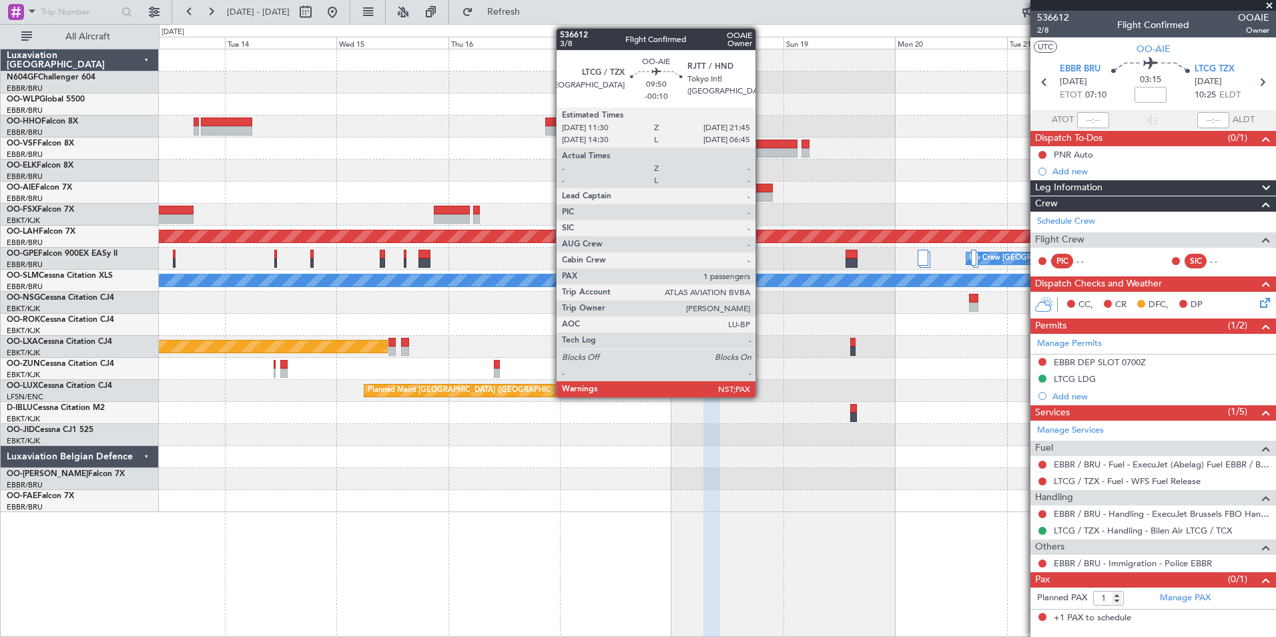
click at [762, 188] on div at bounding box center [749, 188] width 48 height 9
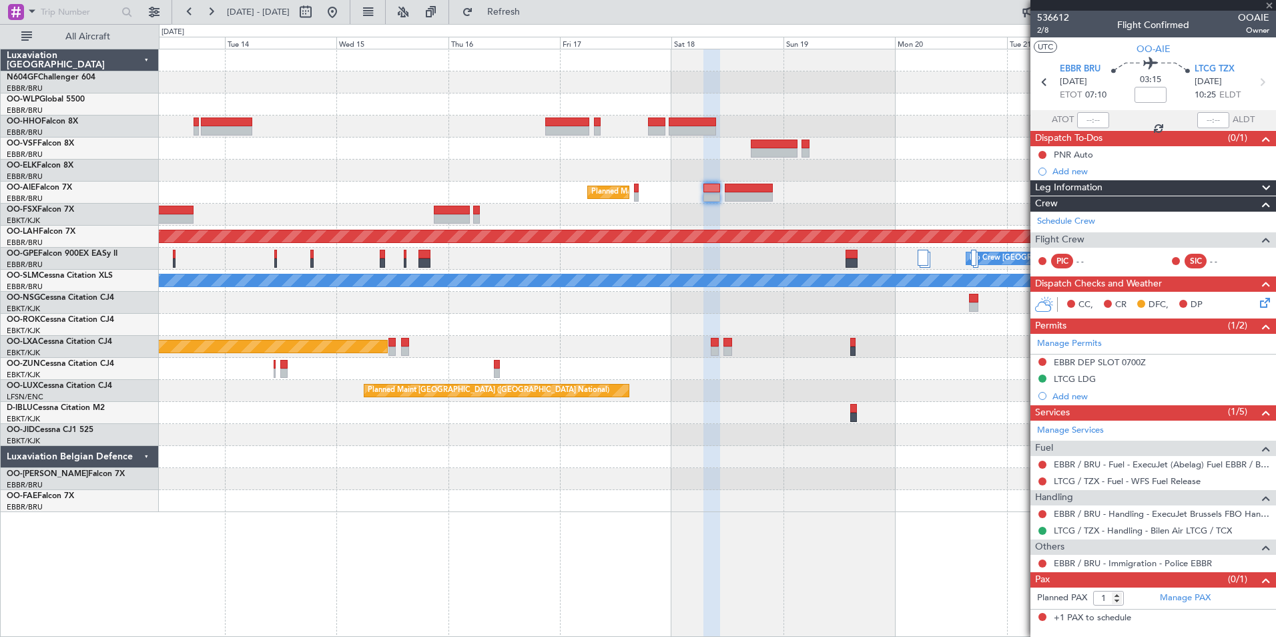
type input "-00:10"
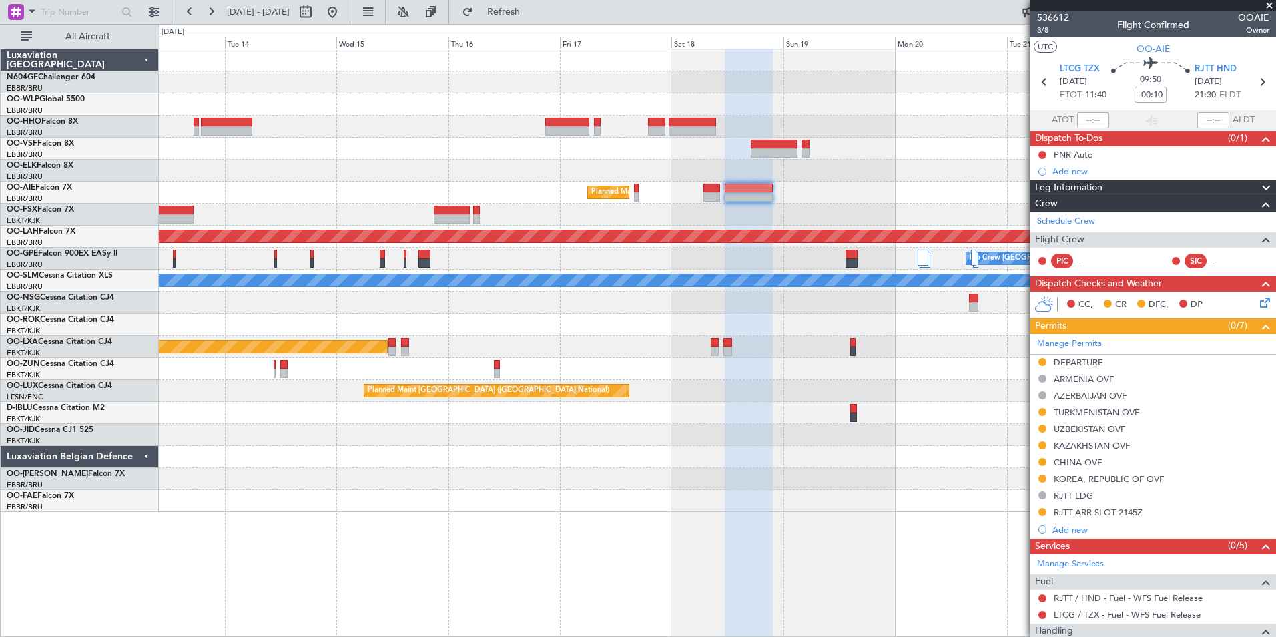
click at [1064, 360] on div "DEPARTURE" at bounding box center [1078, 361] width 49 height 11
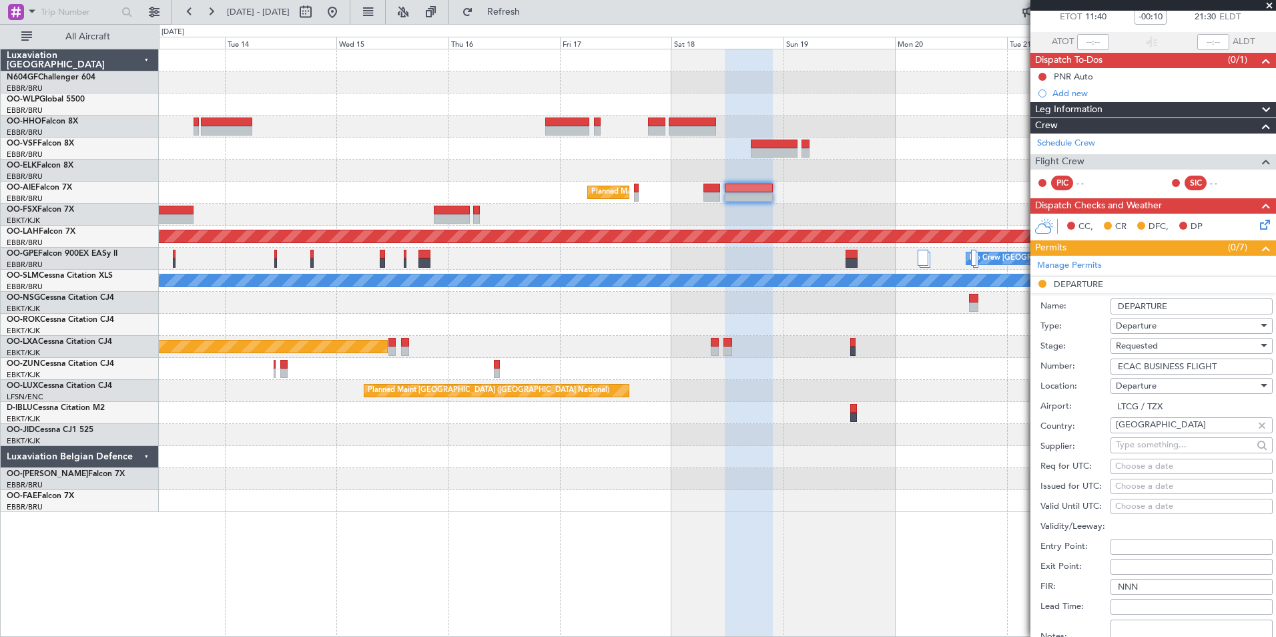
scroll to position [134, 0]
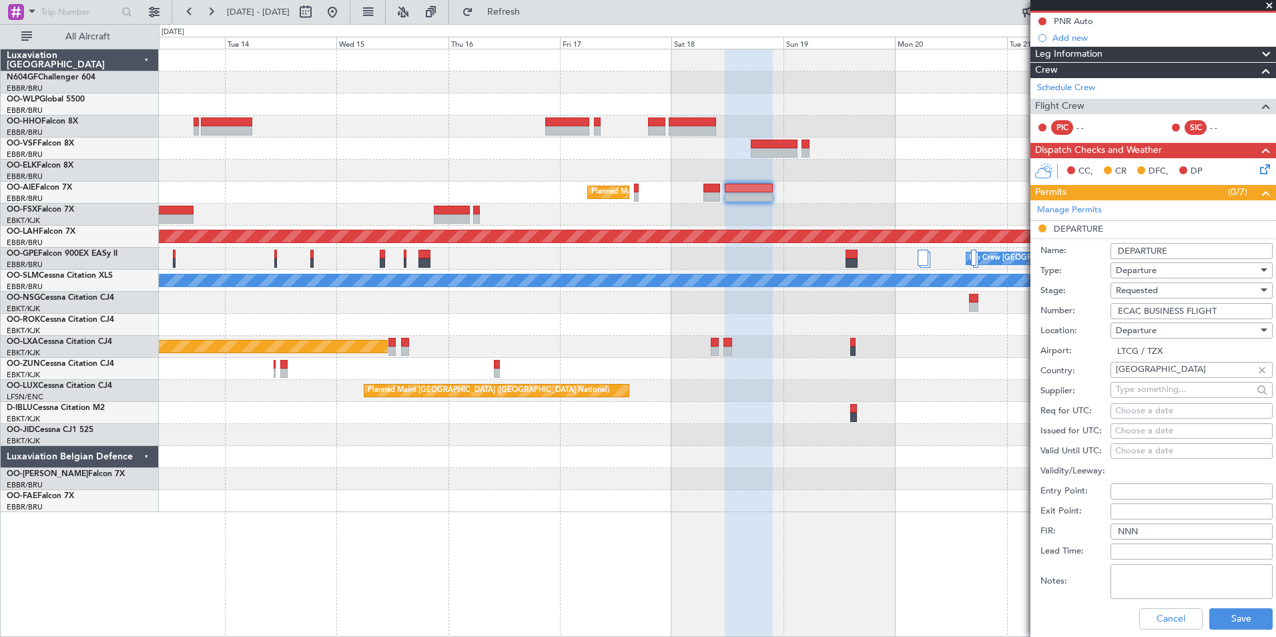
click at [1149, 286] on span "Requested" at bounding box center [1137, 290] width 42 height 12
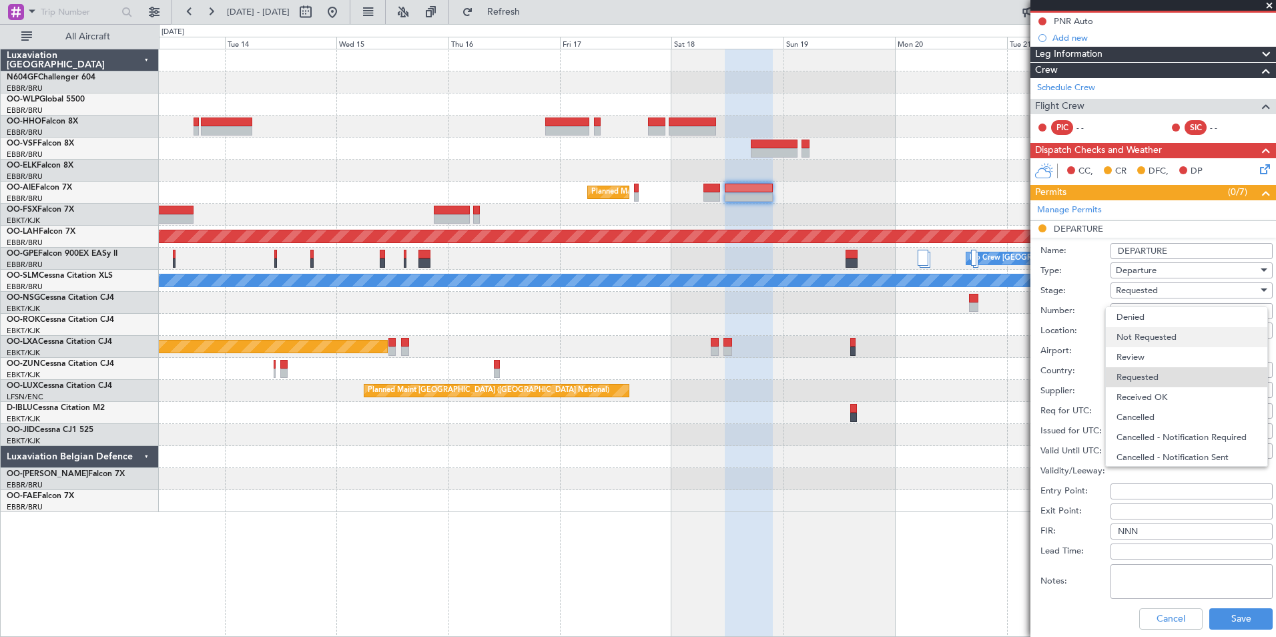
scroll to position [6, 0]
click at [1165, 385] on span "Received OK" at bounding box center [1187, 391] width 140 height 20
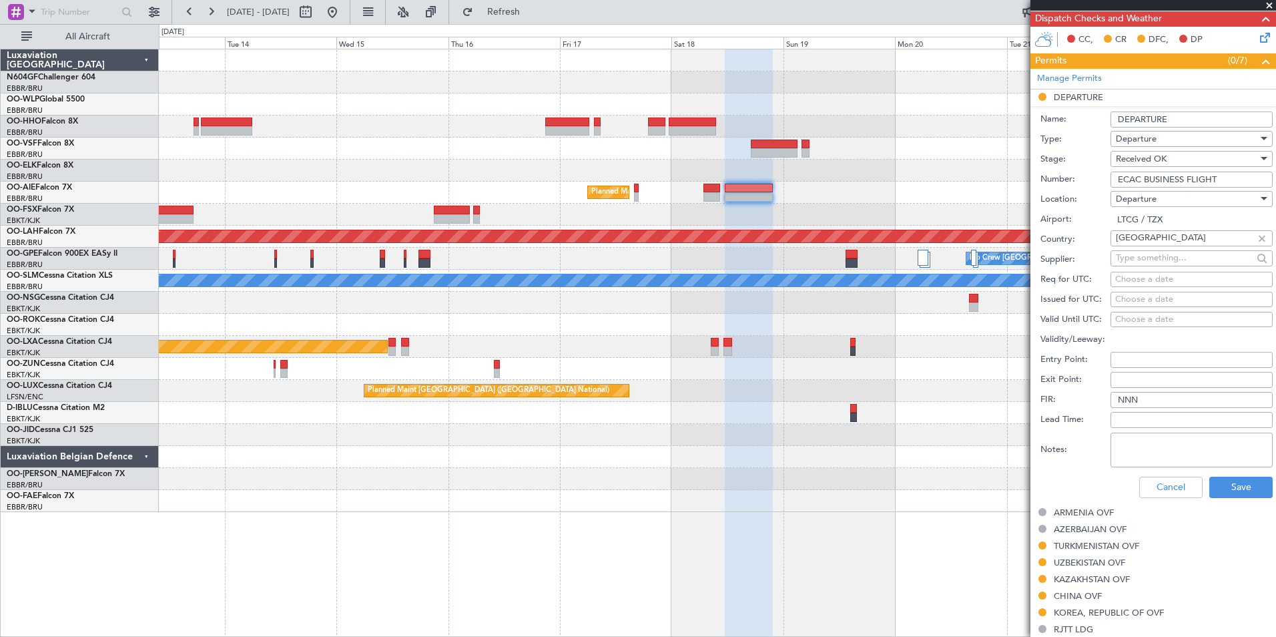
scroll to position [267, 0]
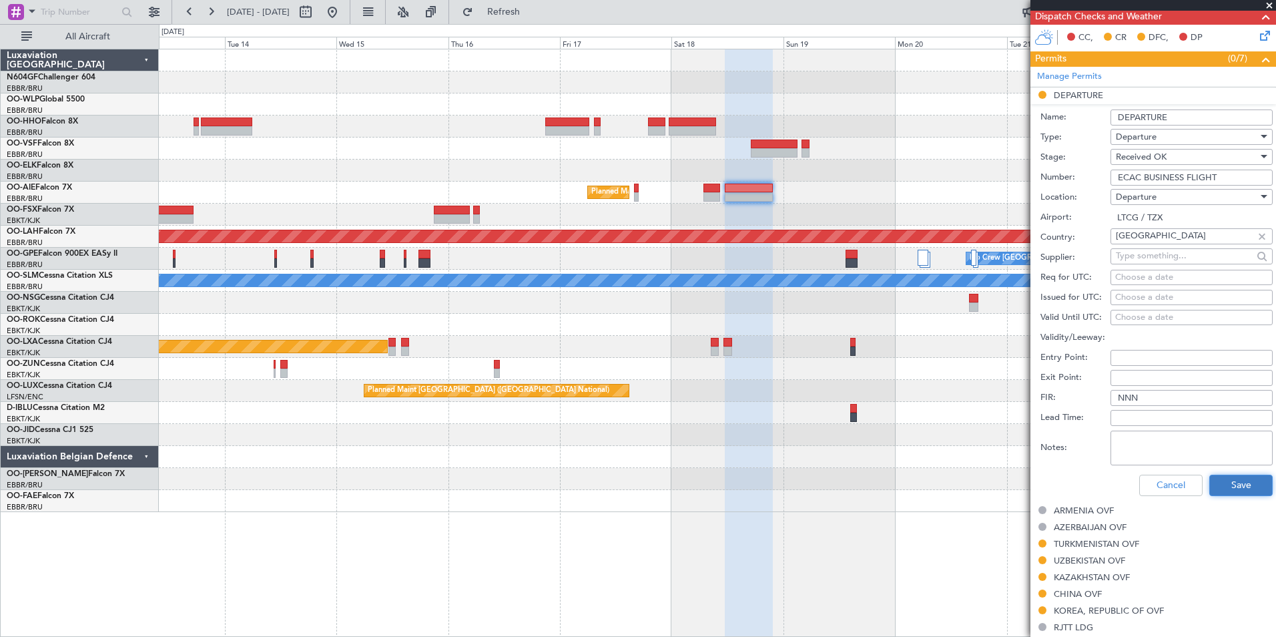
click at [1220, 484] on button "Save" at bounding box center [1241, 485] width 63 height 21
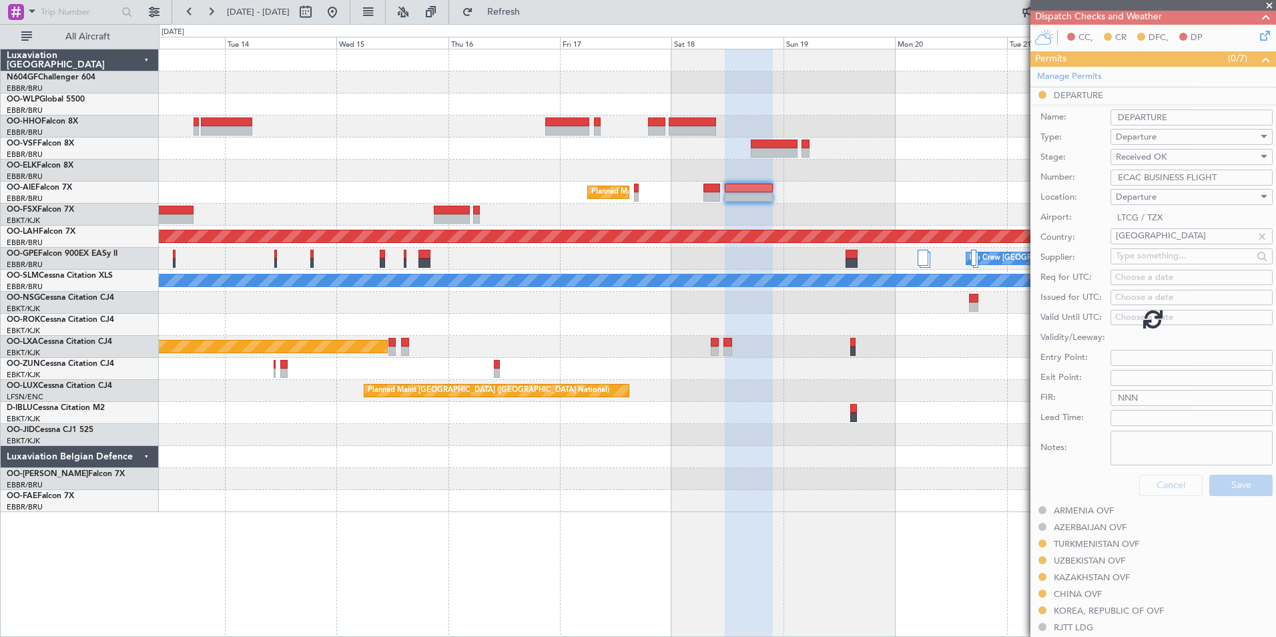
scroll to position [123, 0]
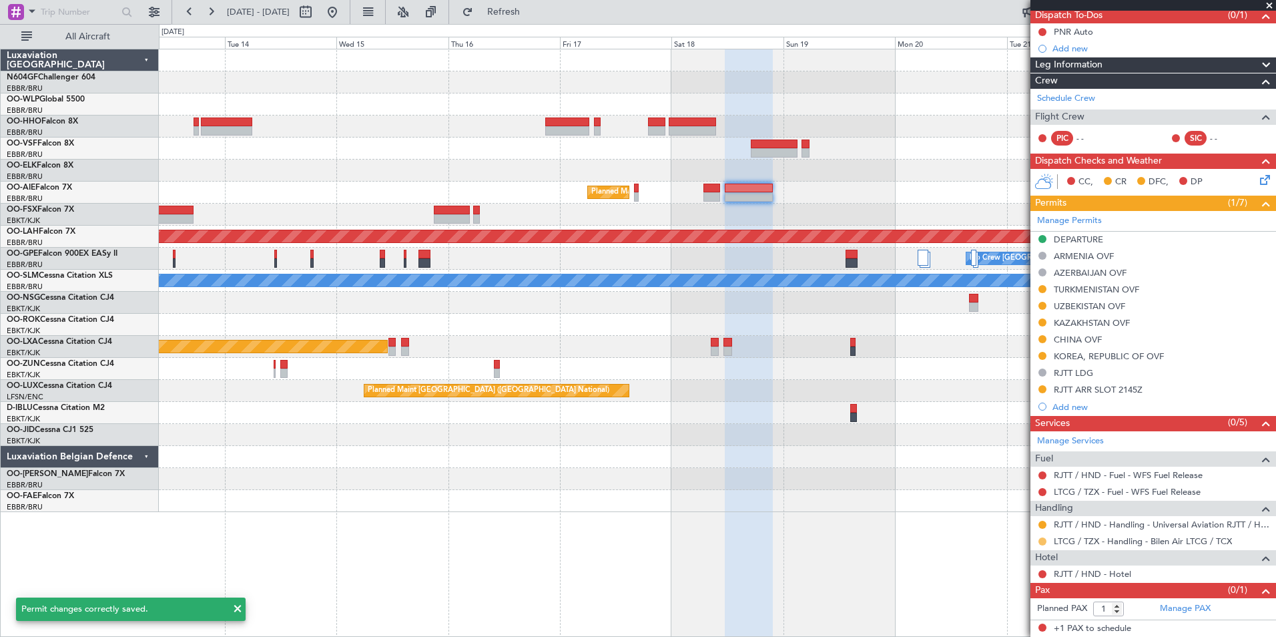
click at [1042, 541] on button at bounding box center [1043, 541] width 8 height 8
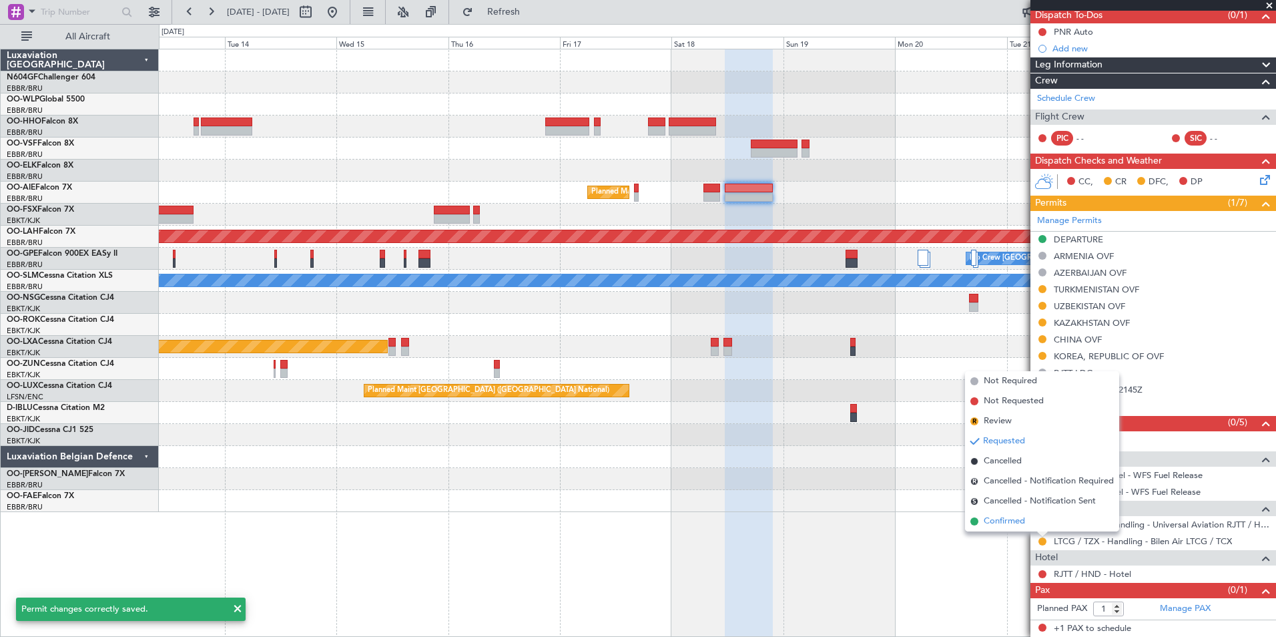
click at [1027, 519] on li "Confirmed" at bounding box center [1042, 521] width 154 height 20
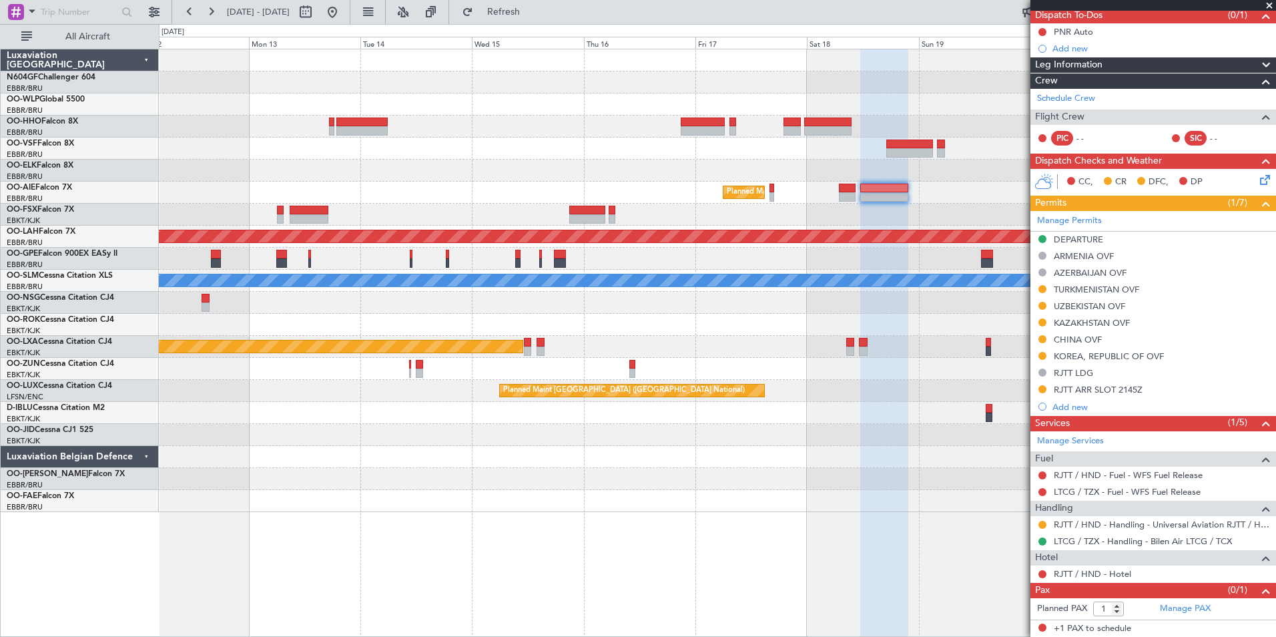
click at [805, 161] on div "Planned Maint Brussels (Brussels National) Planned Maint Alton-st Louis (St Lou…" at bounding box center [717, 280] width 1117 height 463
click at [343, 11] on button at bounding box center [332, 11] width 21 height 21
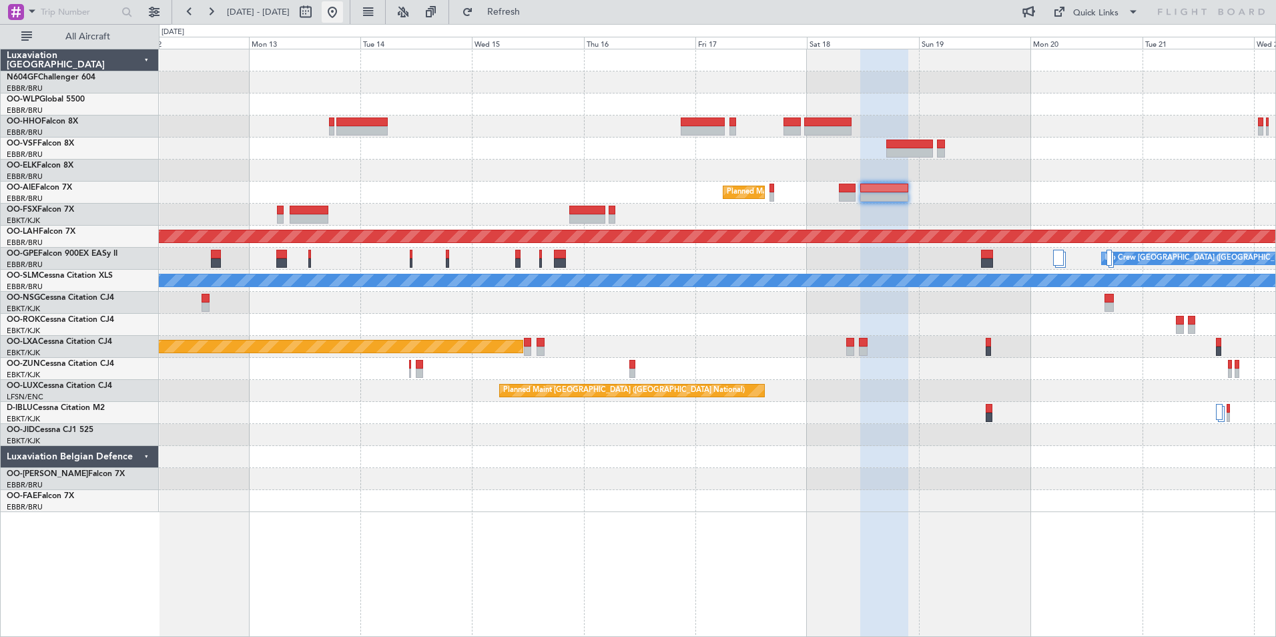
scroll to position [0, 0]
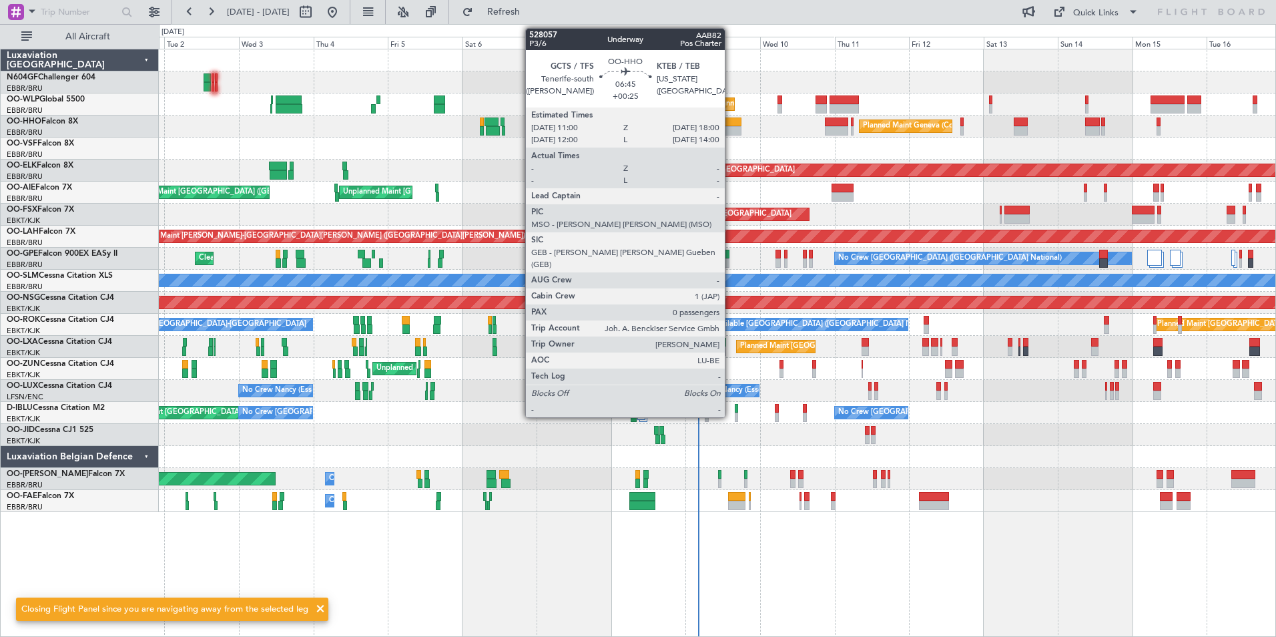
click at [731, 129] on div at bounding box center [730, 130] width 22 height 9
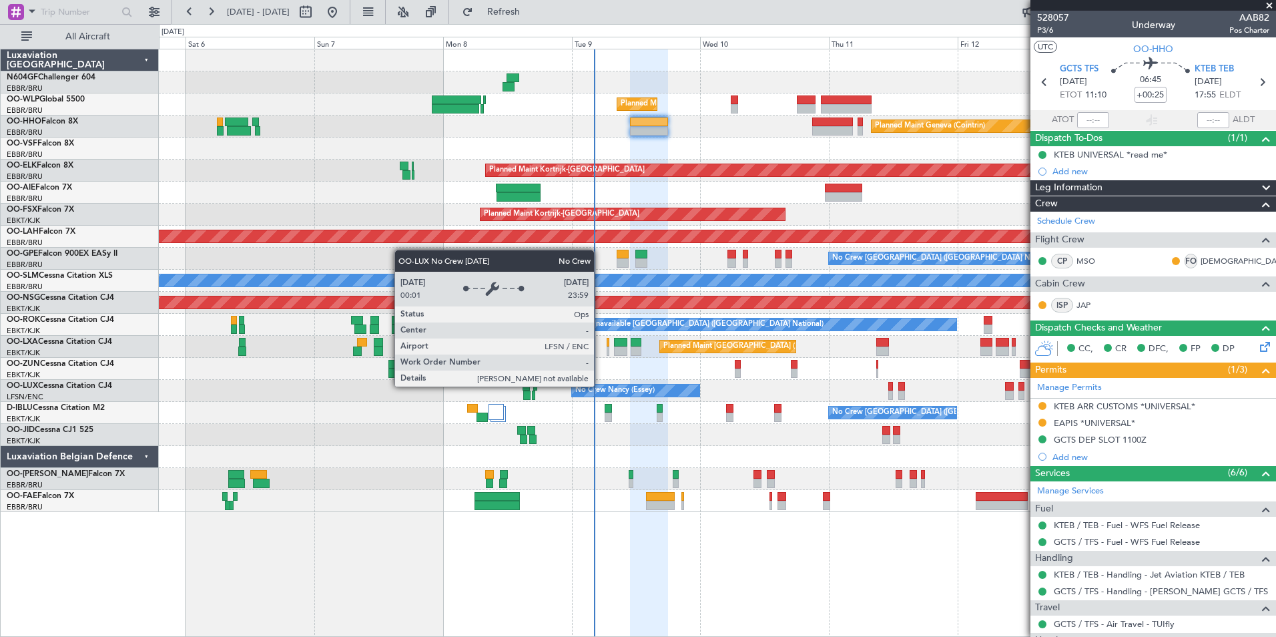
click at [621, 384] on div "No Crew Nancy (Essey)" at bounding box center [635, 390] width 129 height 13
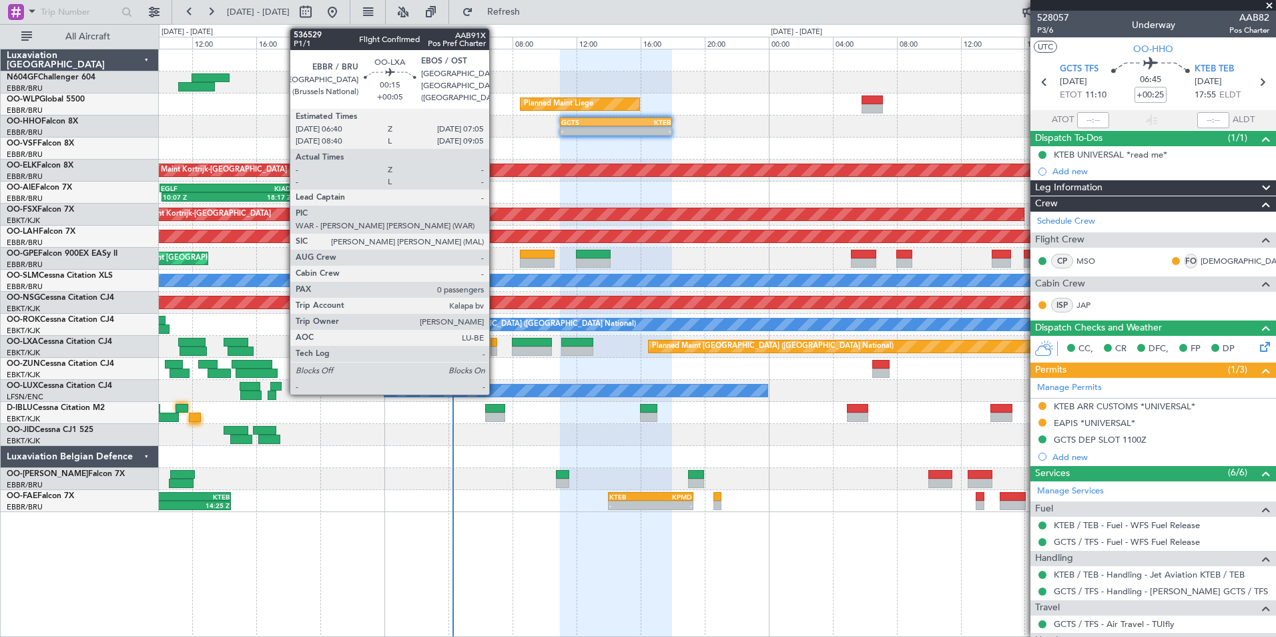
click at [495, 345] on div at bounding box center [494, 342] width 7 height 9
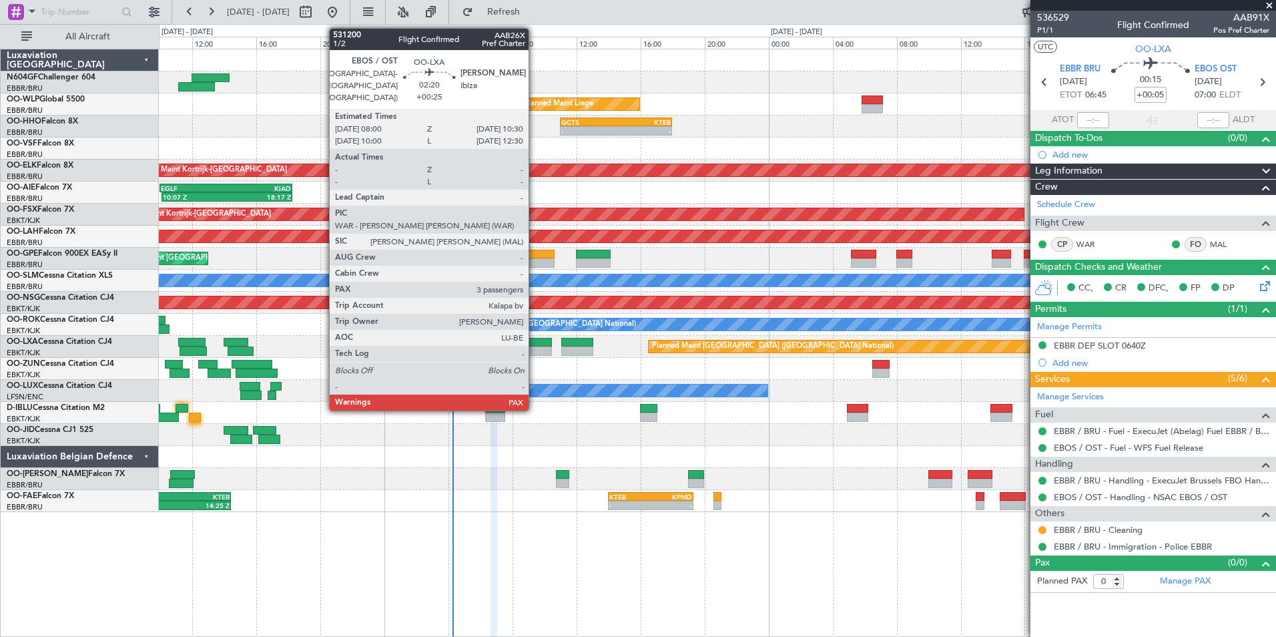
click at [535, 341] on div at bounding box center [532, 342] width 40 height 9
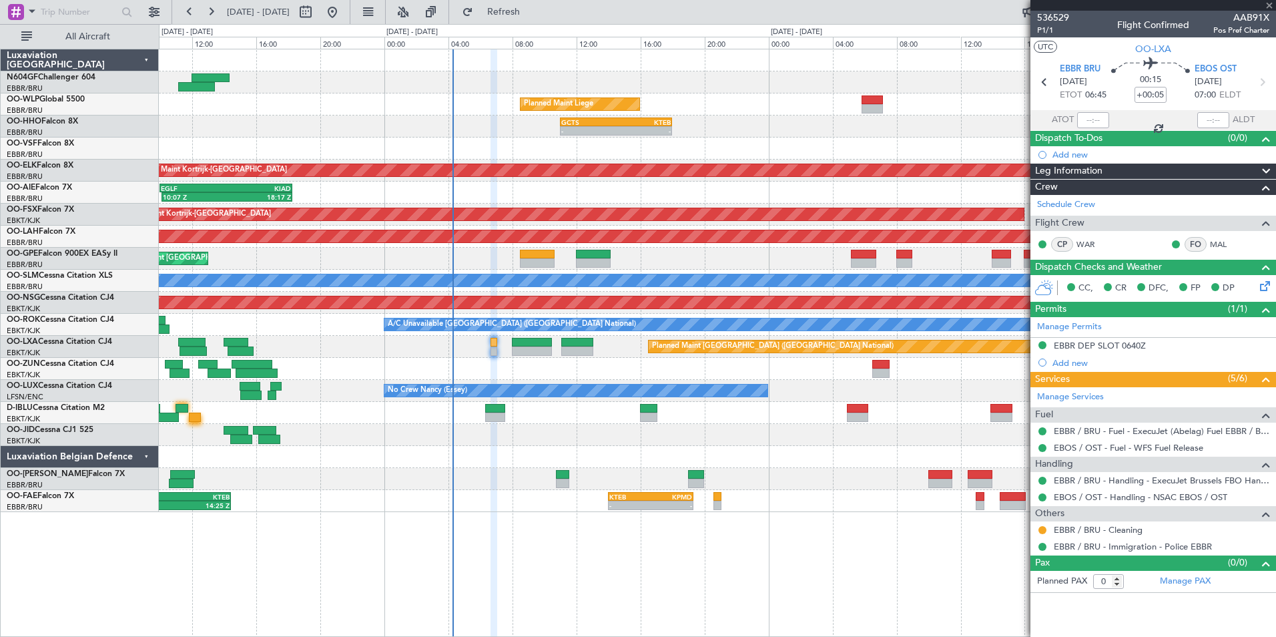
type input "+00:25"
type input "3"
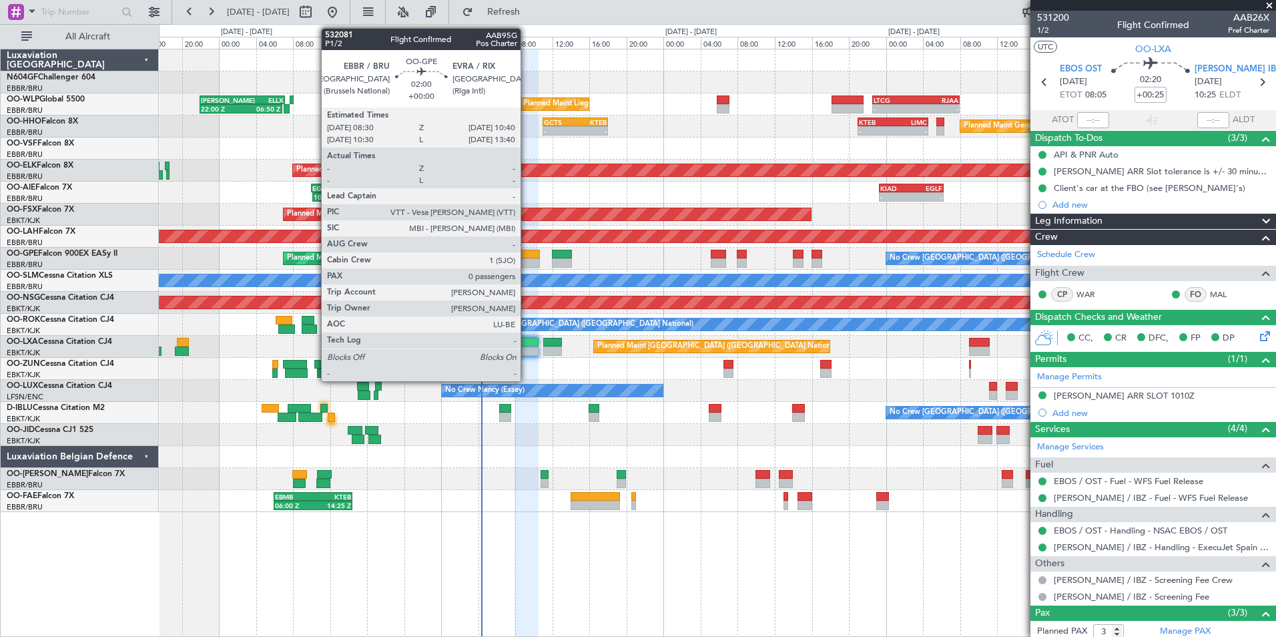
click at [527, 261] on div at bounding box center [529, 262] width 21 height 9
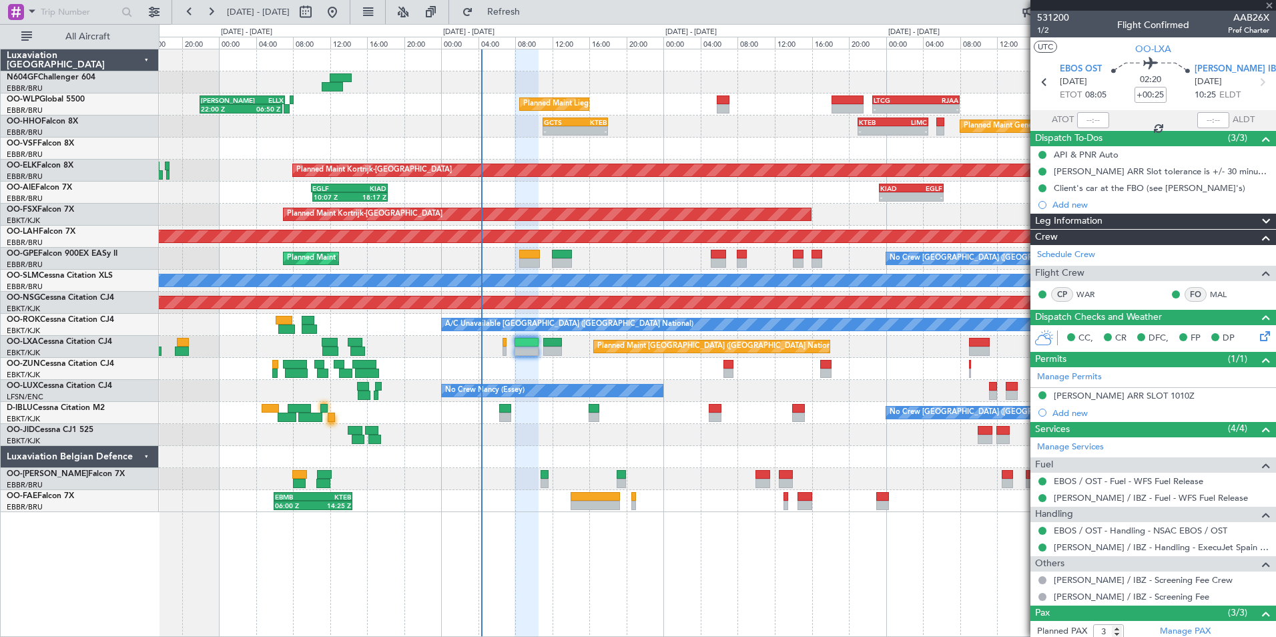
type input "0"
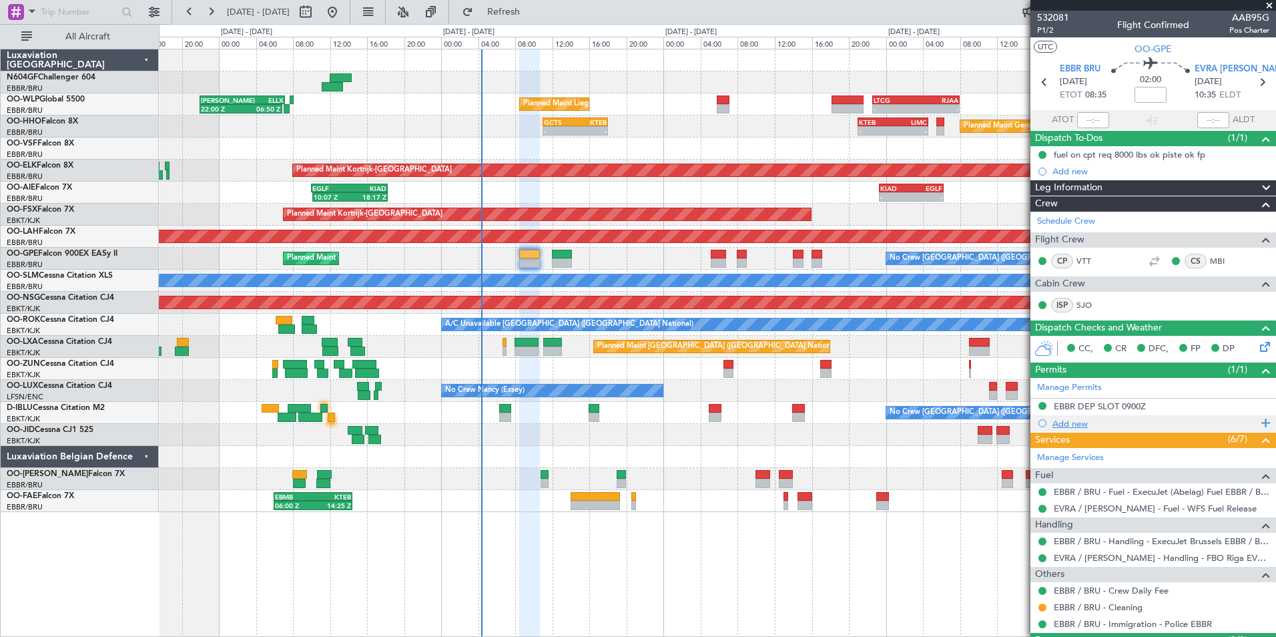
scroll to position [33, 0]
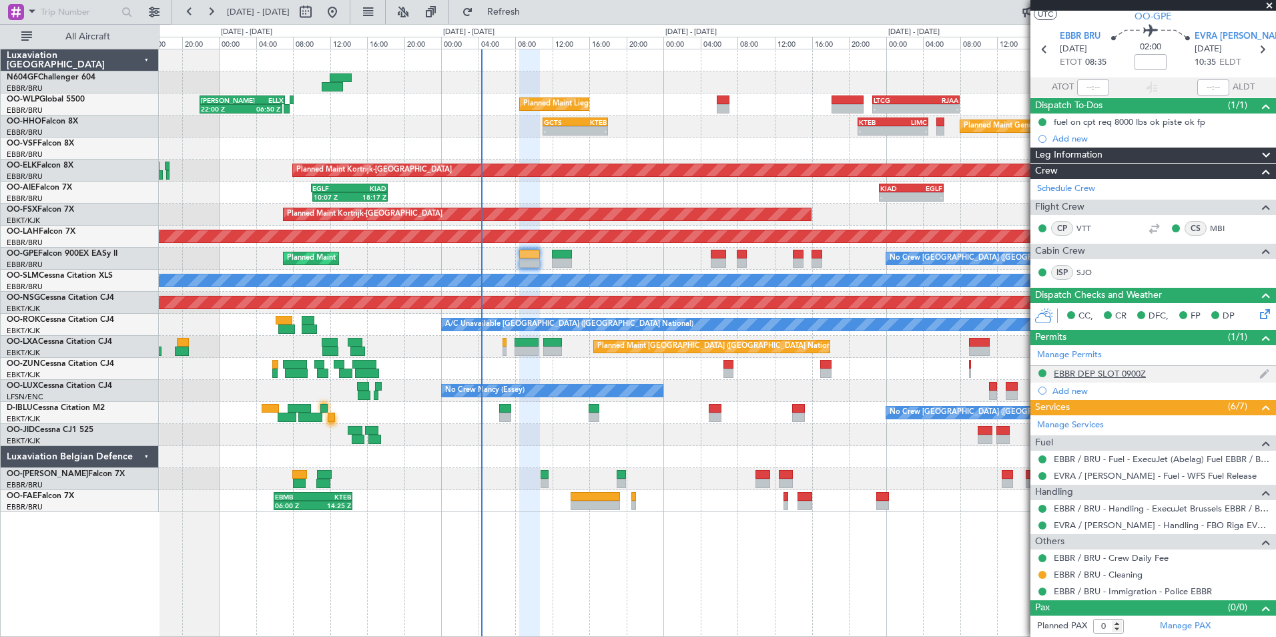
click at [1081, 368] on div "EBBR DEP SLOT 0900Z" at bounding box center [1100, 373] width 92 height 11
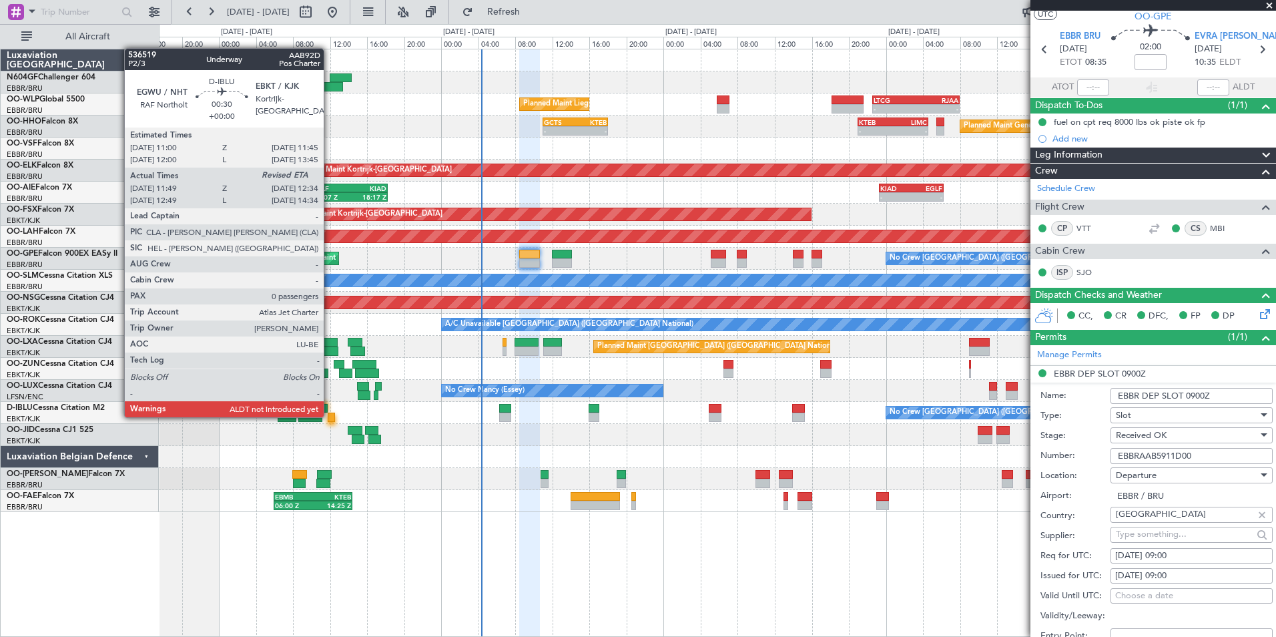
click at [330, 416] on div at bounding box center [331, 417] width 7 height 9
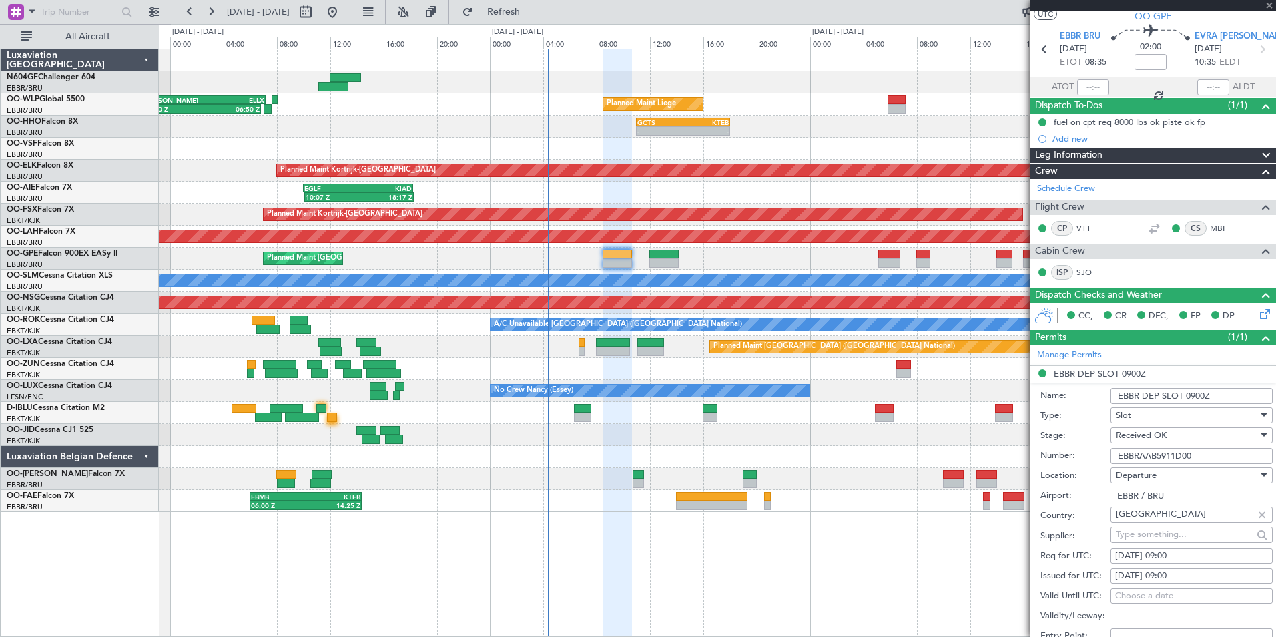
type input "11:59"
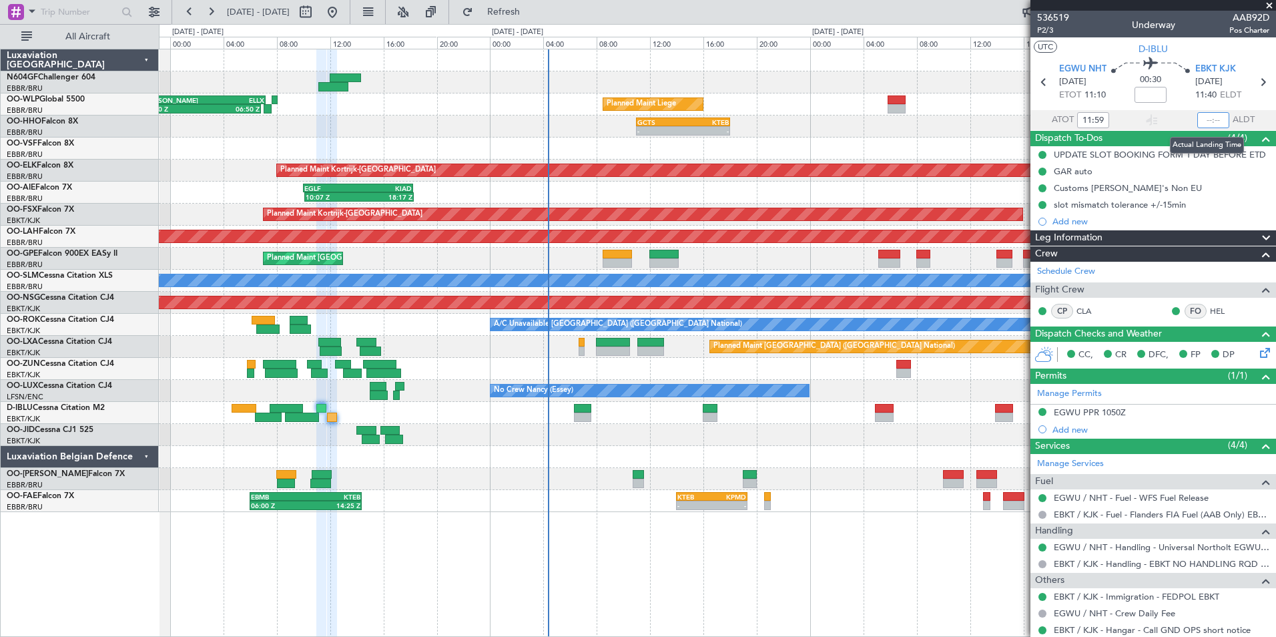
click at [1203, 118] on input "text" at bounding box center [1214, 120] width 32 height 16
click at [1218, 53] on section "UTC D-IBLU" at bounding box center [1154, 47] width 246 height 20
type input "12:36"
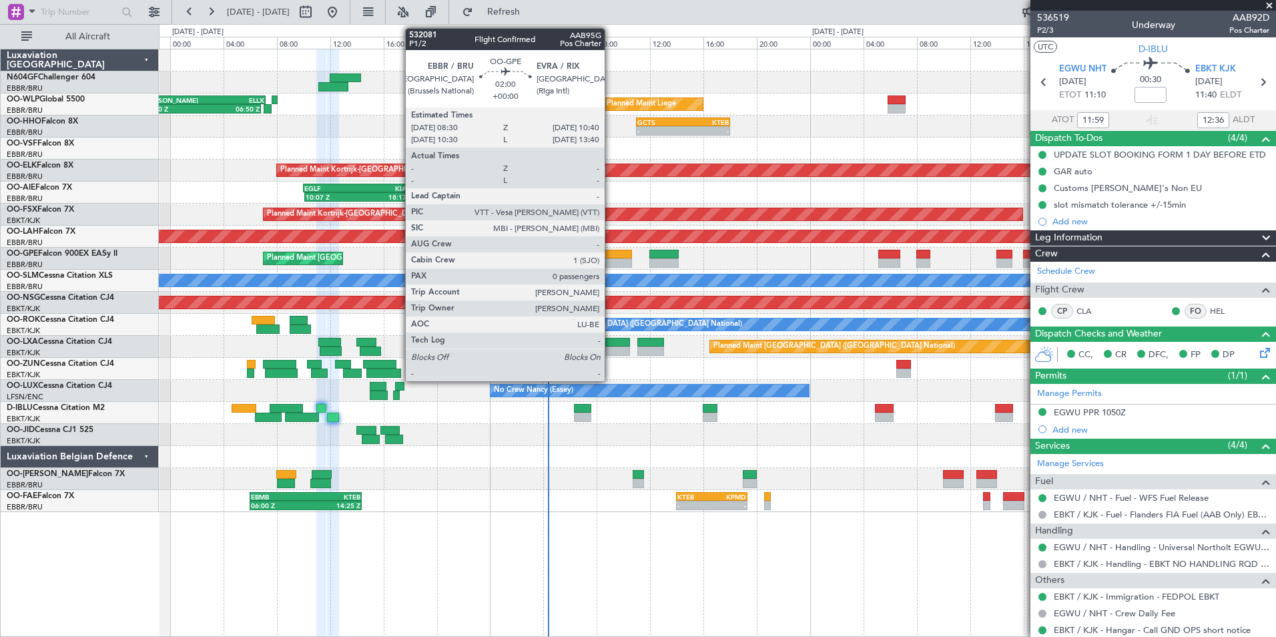
click at [611, 264] on div at bounding box center [617, 262] width 29 height 9
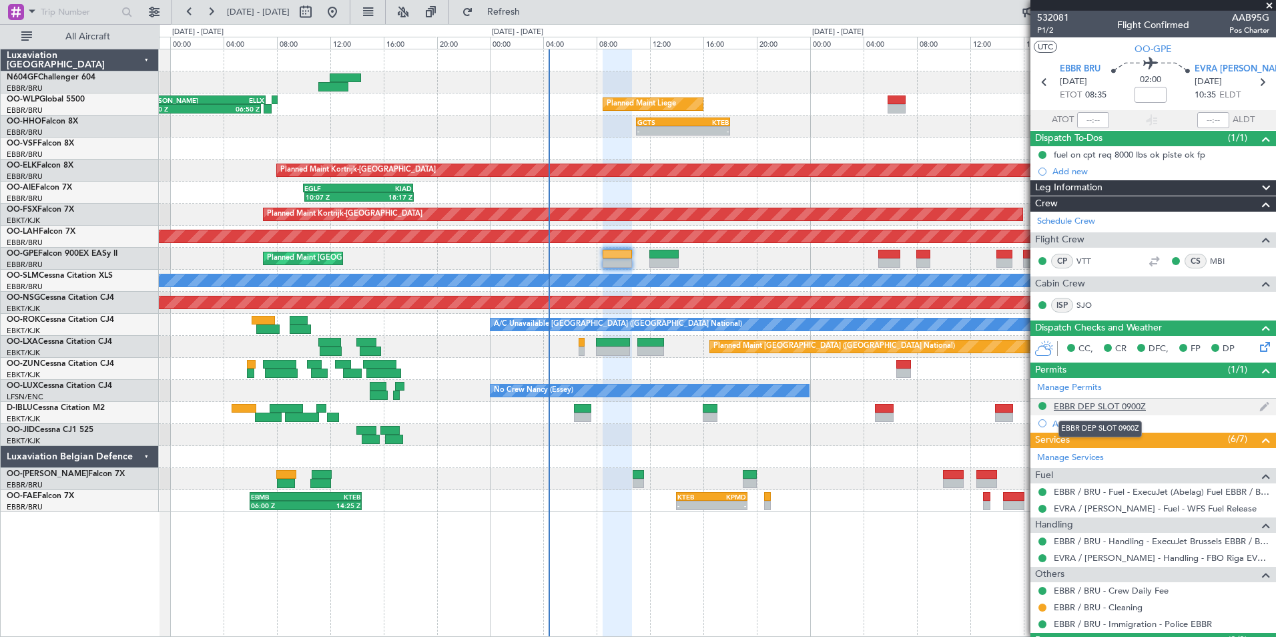
click at [1098, 403] on div "EBBR DEP SLOT 0900Z" at bounding box center [1100, 406] width 92 height 11
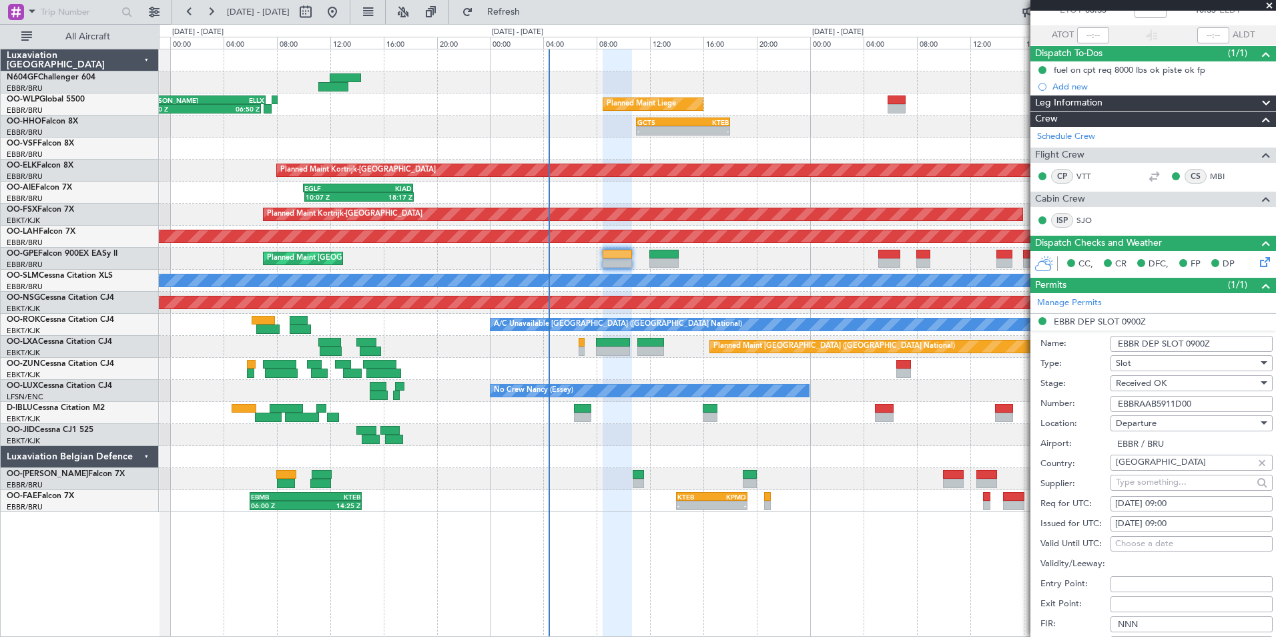
scroll to position [134, 0]
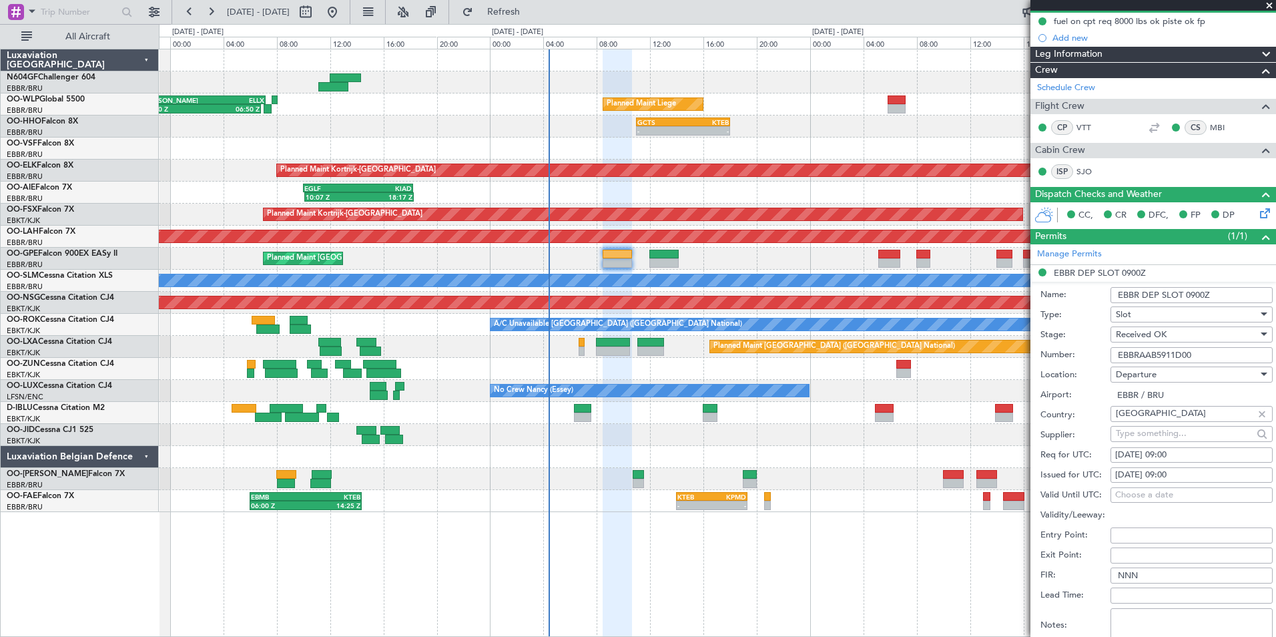
click at [1184, 449] on div "10/09/2025 09:00" at bounding box center [1191, 455] width 153 height 13
select select "9"
select select "2025"
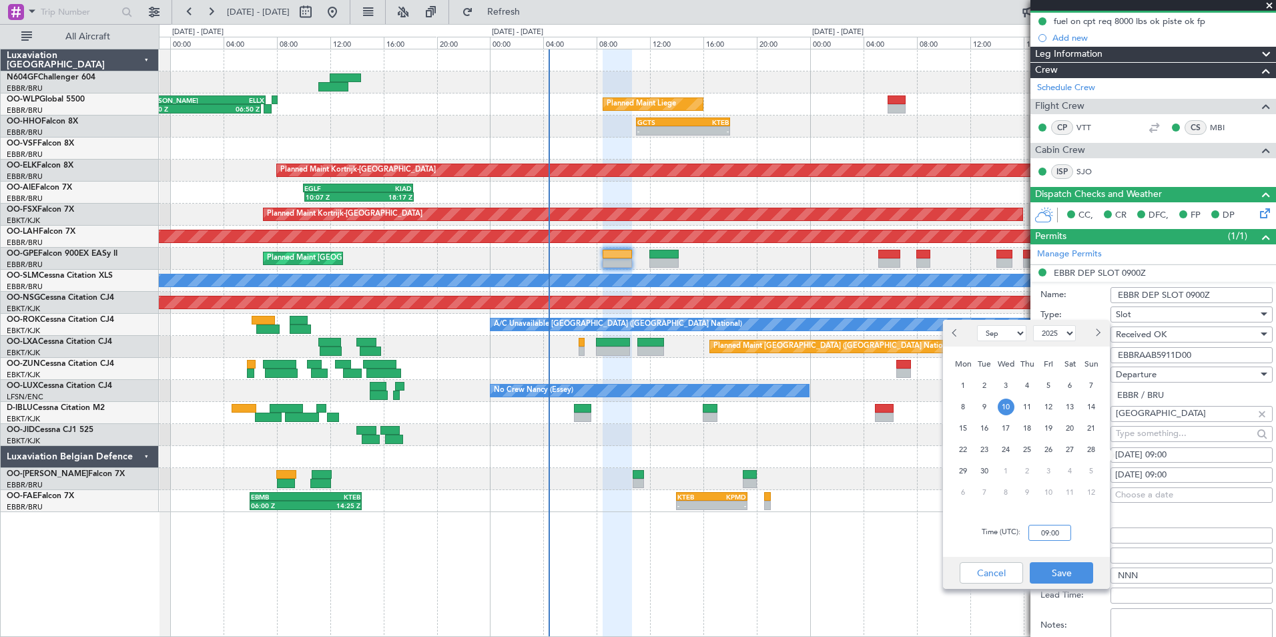
click at [1063, 525] on input "09:00" at bounding box center [1050, 533] width 43 height 16
type input "08:30"
click at [1073, 543] on div "Time (UTC): 08:30" at bounding box center [1026, 533] width 167 height 48
click at [1071, 563] on button "Save" at bounding box center [1061, 572] width 63 height 21
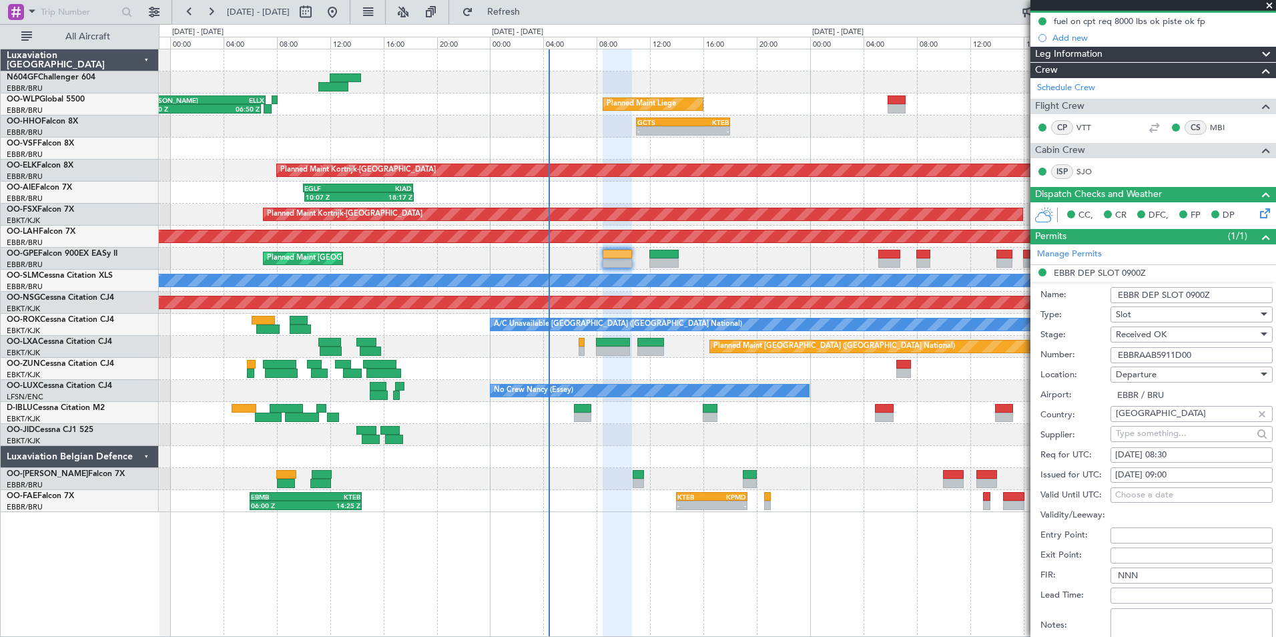
click at [1157, 475] on div "10/09/2025 09:00" at bounding box center [1191, 475] width 153 height 13
select select "9"
select select "2025"
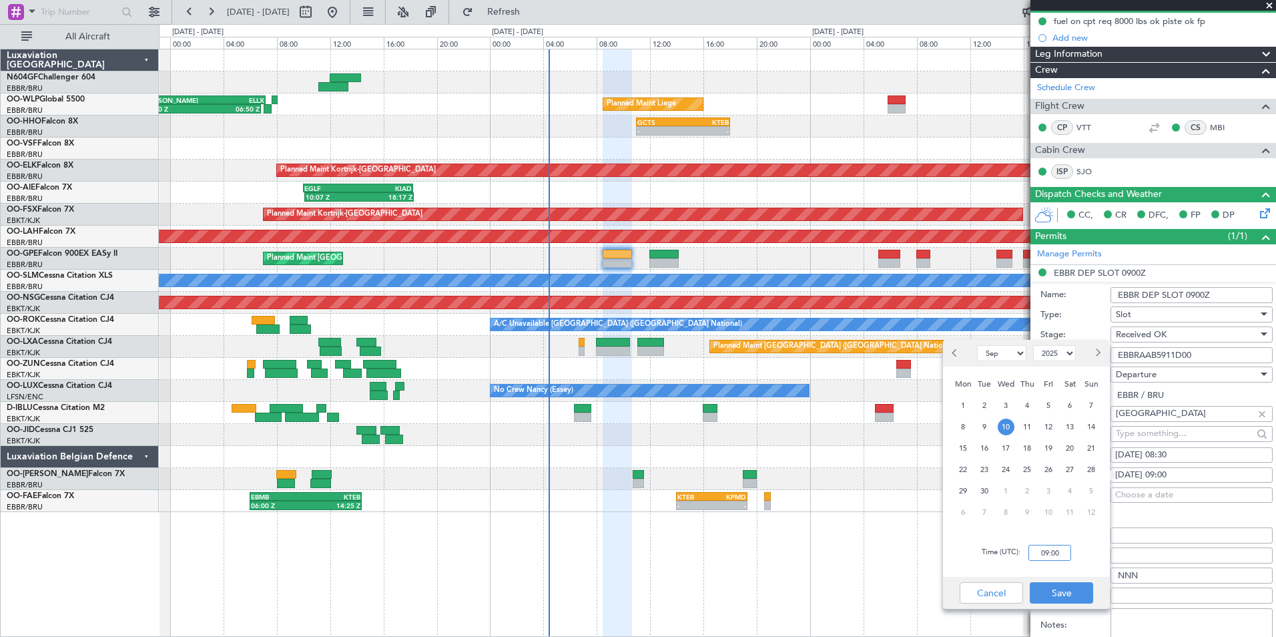
click at [1049, 546] on input "09:00" at bounding box center [1050, 553] width 43 height 16
type input "08:30"
click at [1077, 545] on div "Time (UTC): 08:30" at bounding box center [1026, 553] width 167 height 48
click at [1059, 589] on button "Save" at bounding box center [1061, 592] width 63 height 21
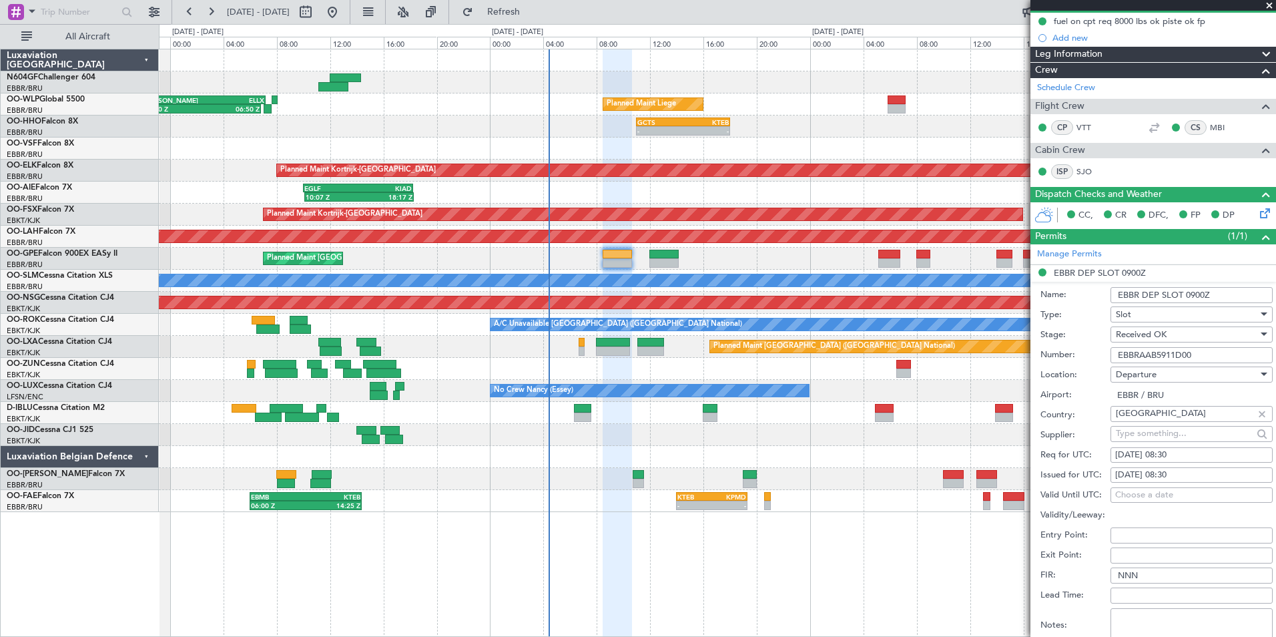
scroll to position [334, 0]
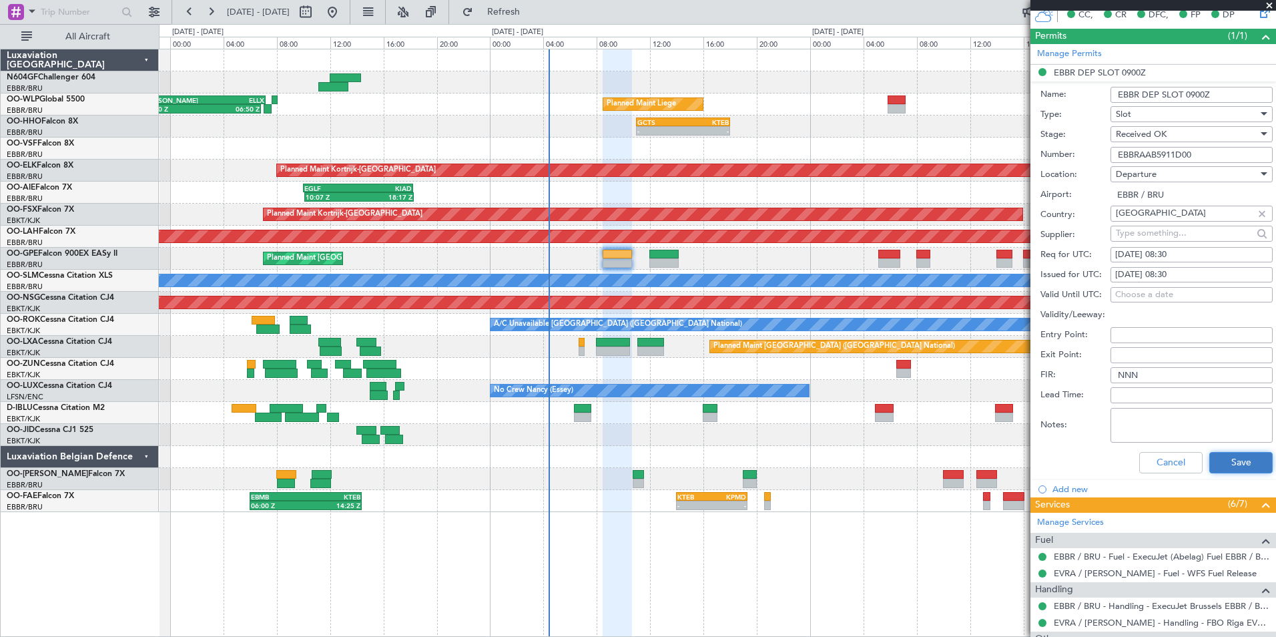
click at [1210, 465] on button "Save" at bounding box center [1241, 462] width 63 height 21
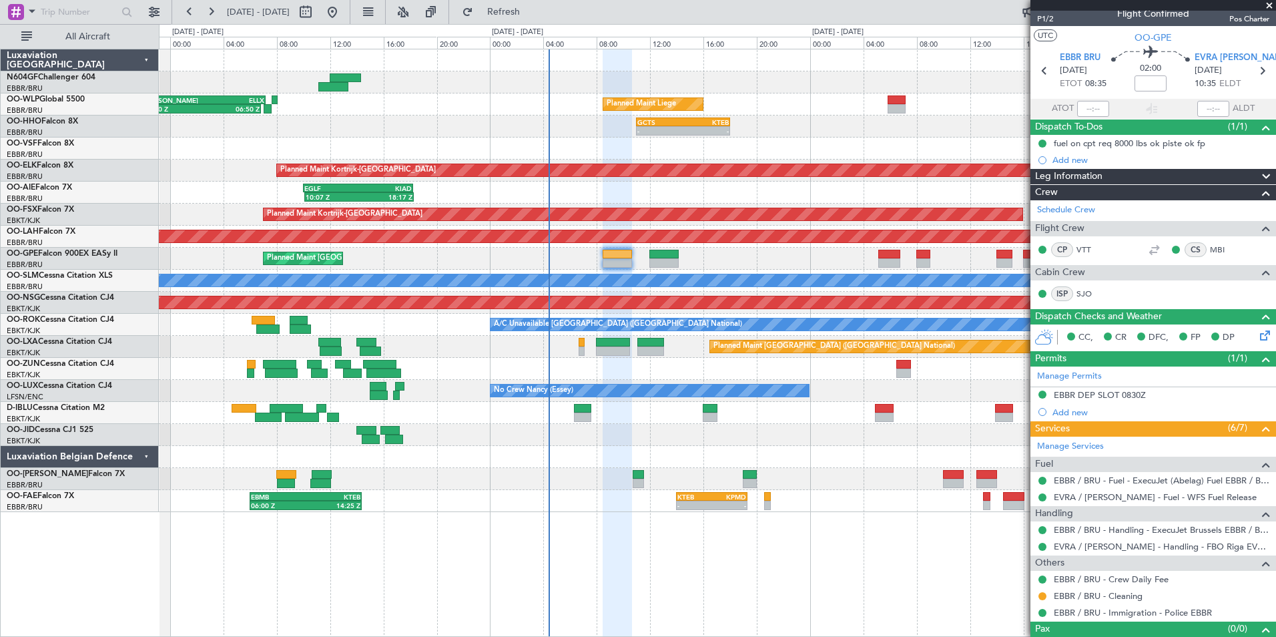
scroll to position [0, 0]
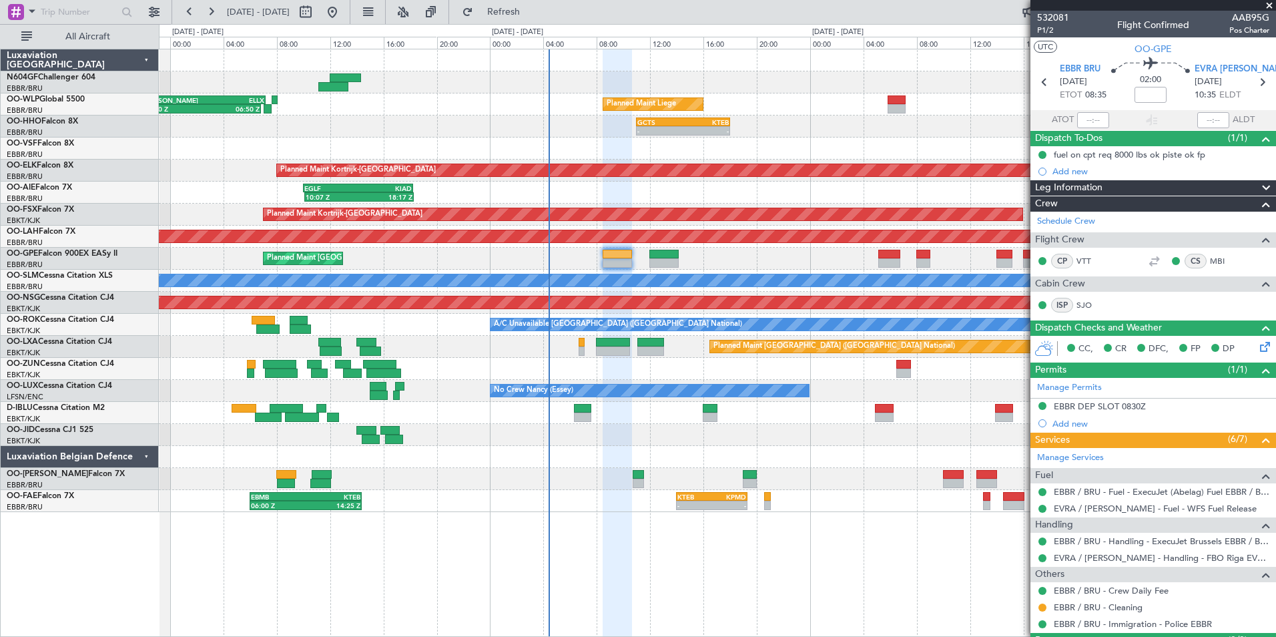
click at [1264, 8] on span at bounding box center [1269, 6] width 13 height 12
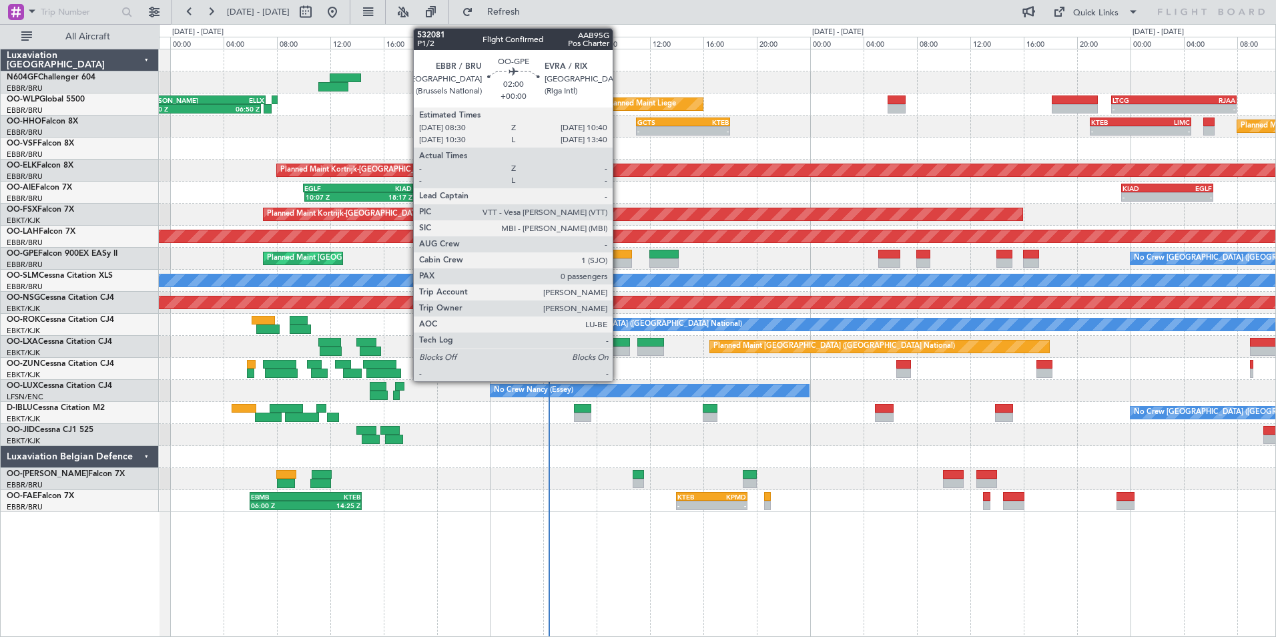
click at [619, 257] on div at bounding box center [617, 254] width 29 height 9
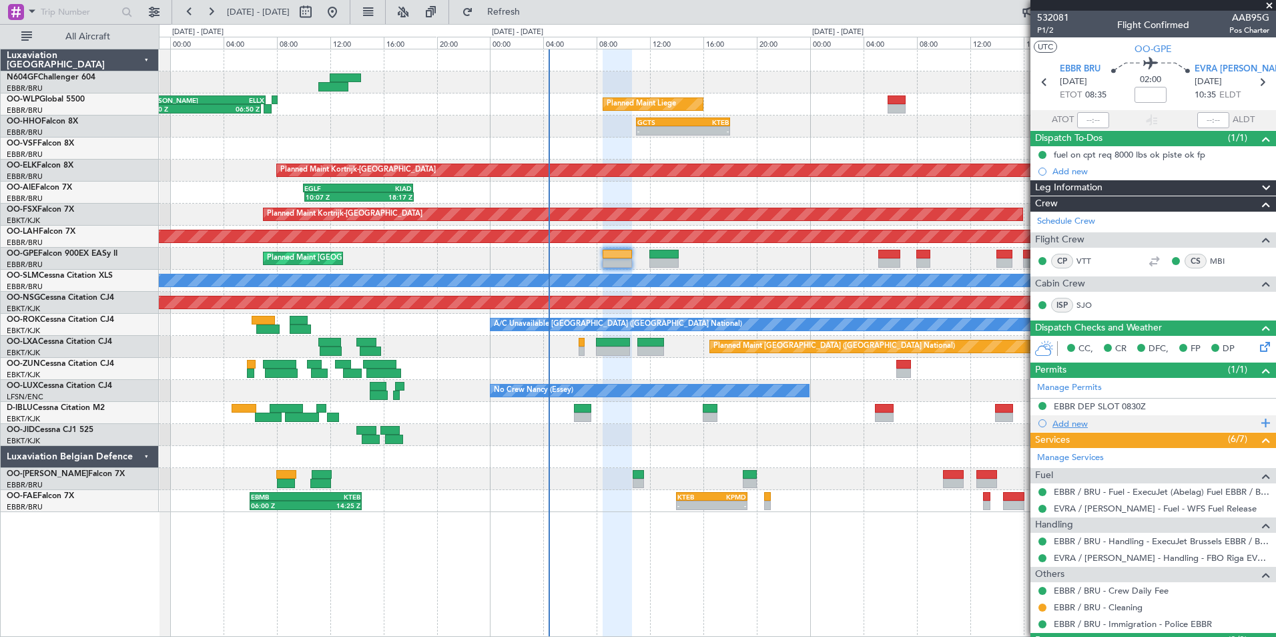
click at [1102, 415] on div "Add new" at bounding box center [1154, 423] width 246 height 17
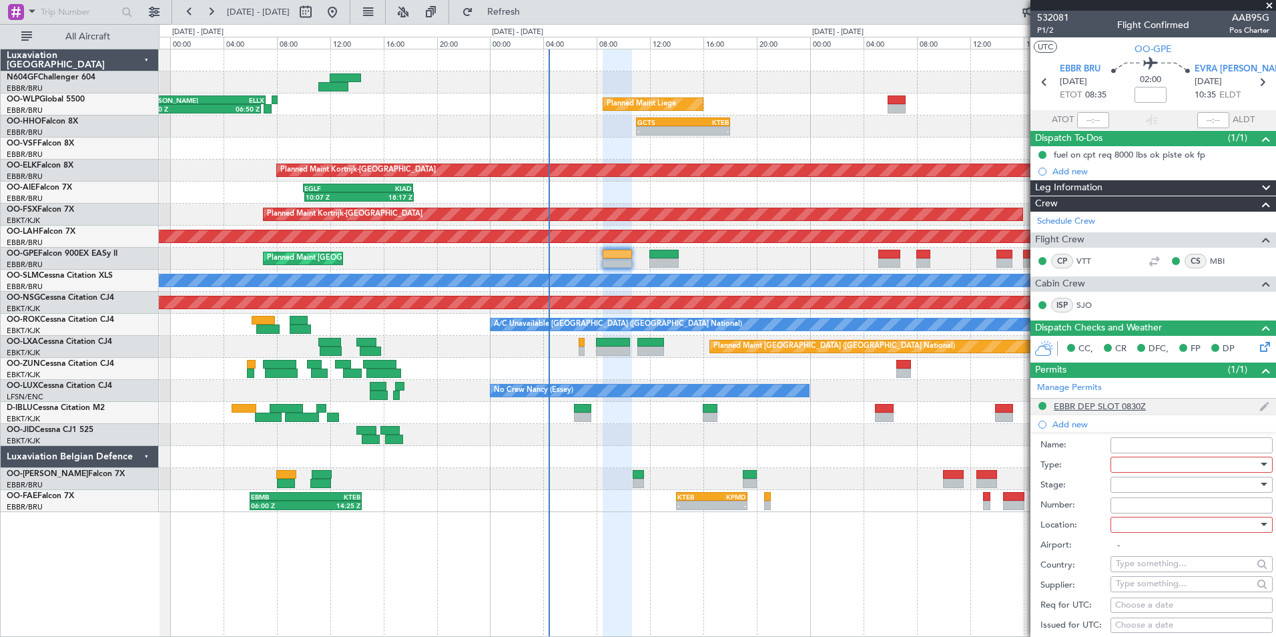
click at [1105, 409] on div "EBBR DEP SLOT 0830Z" at bounding box center [1100, 406] width 92 height 11
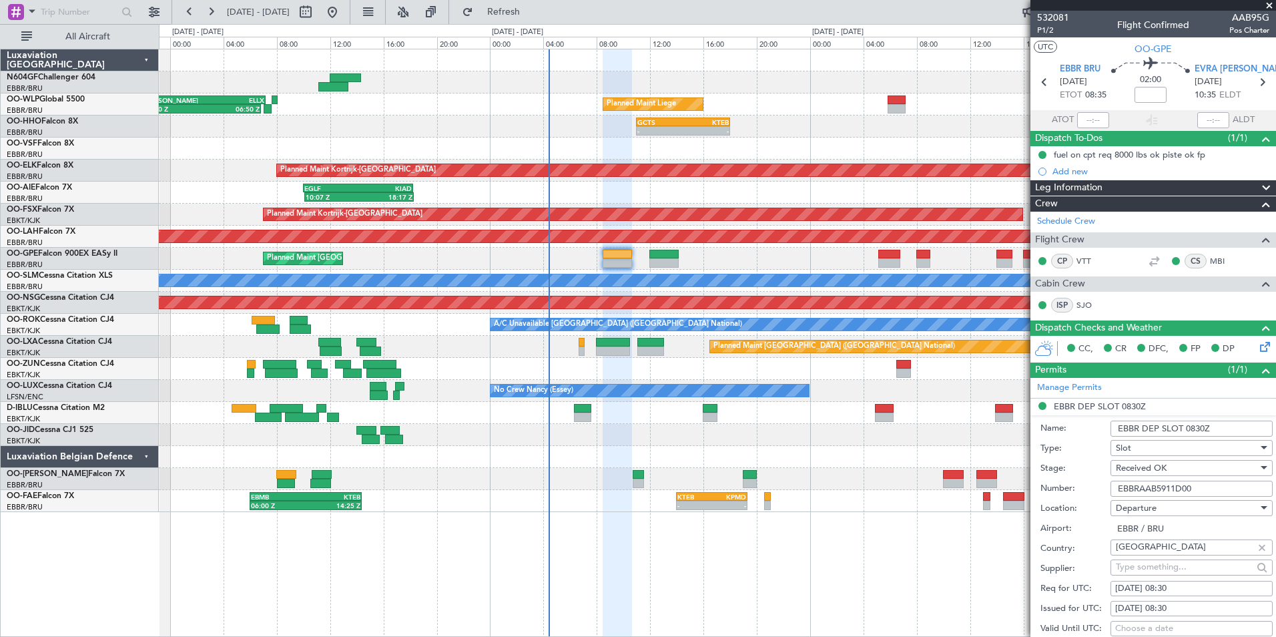
scroll to position [200, 0]
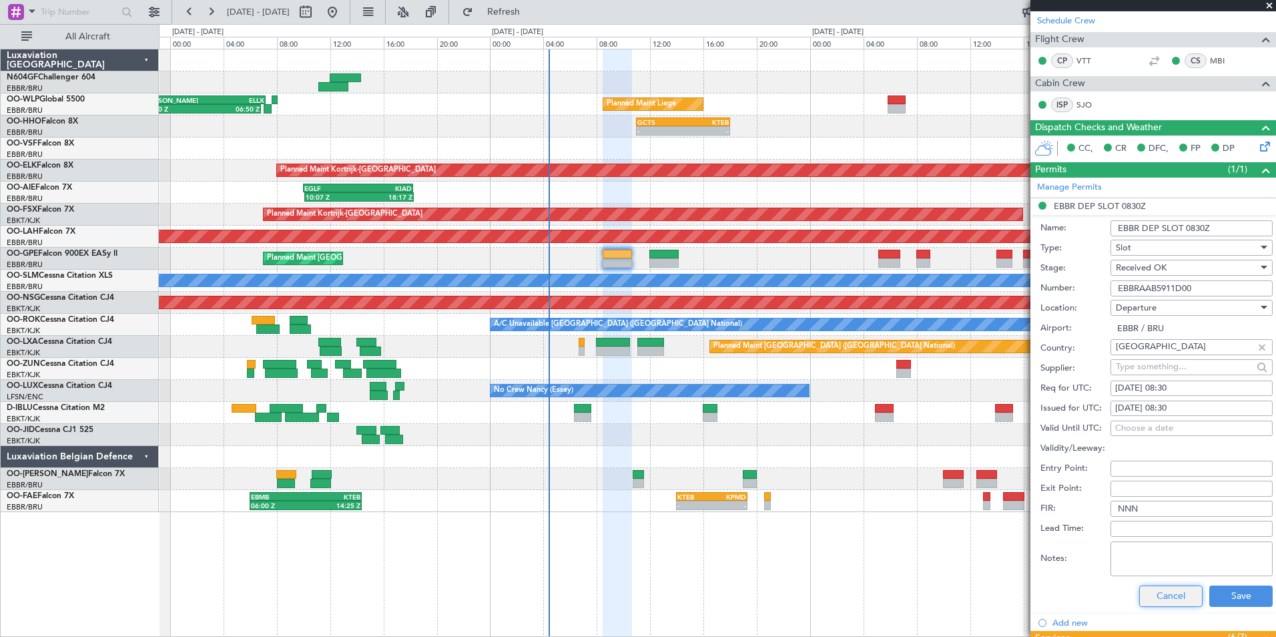
click at [1160, 589] on button "Cancel" at bounding box center [1171, 595] width 63 height 21
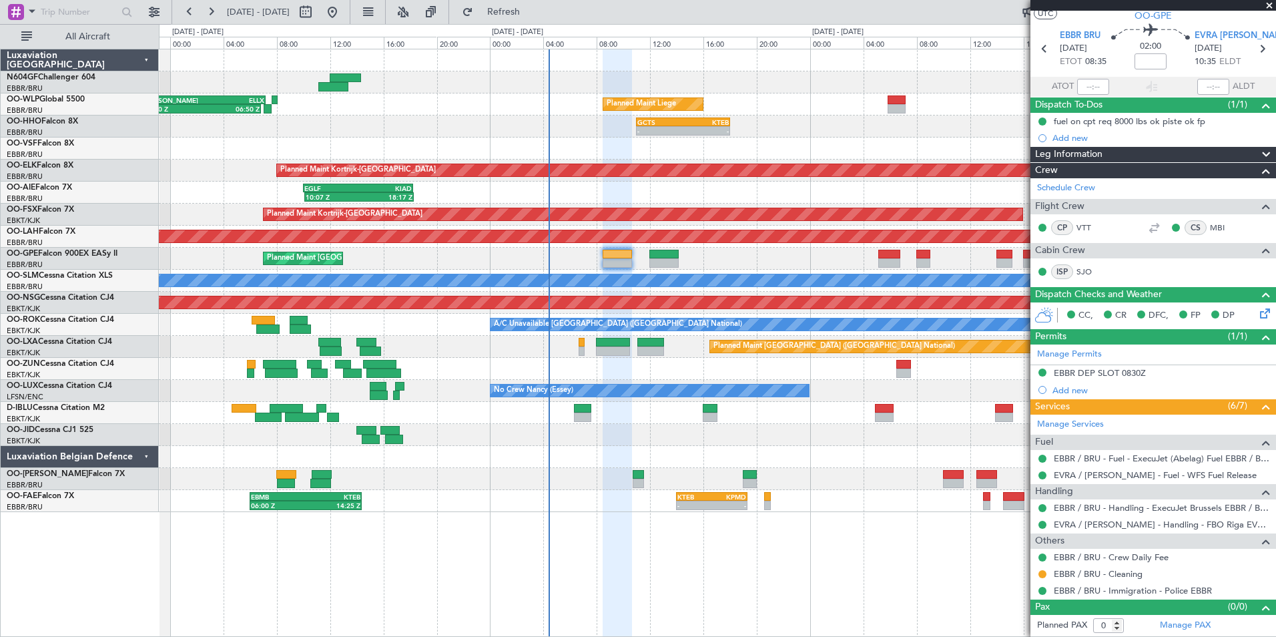
scroll to position [33, 0]
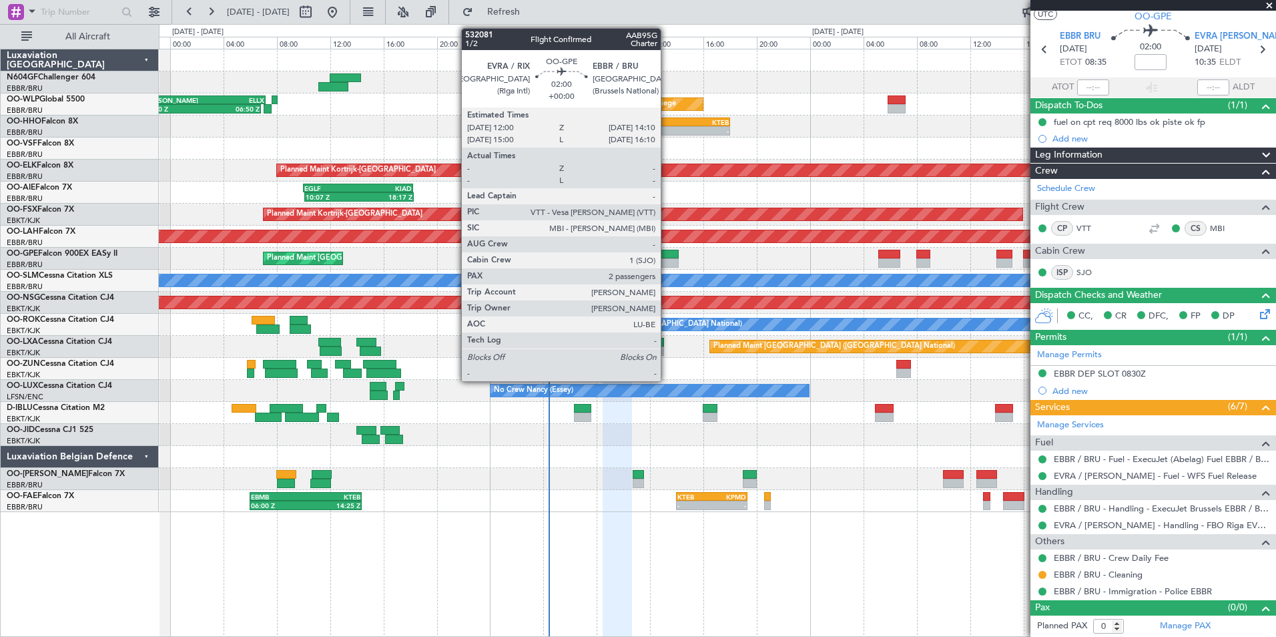
click at [667, 264] on div at bounding box center [664, 262] width 29 height 9
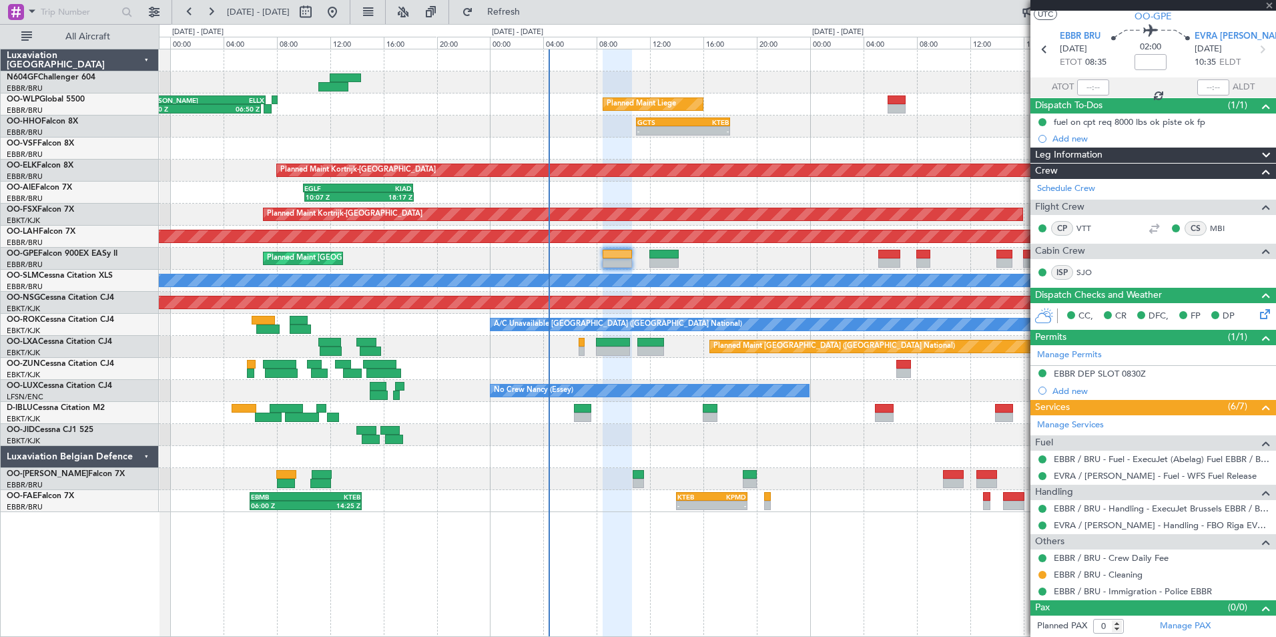
type input "2"
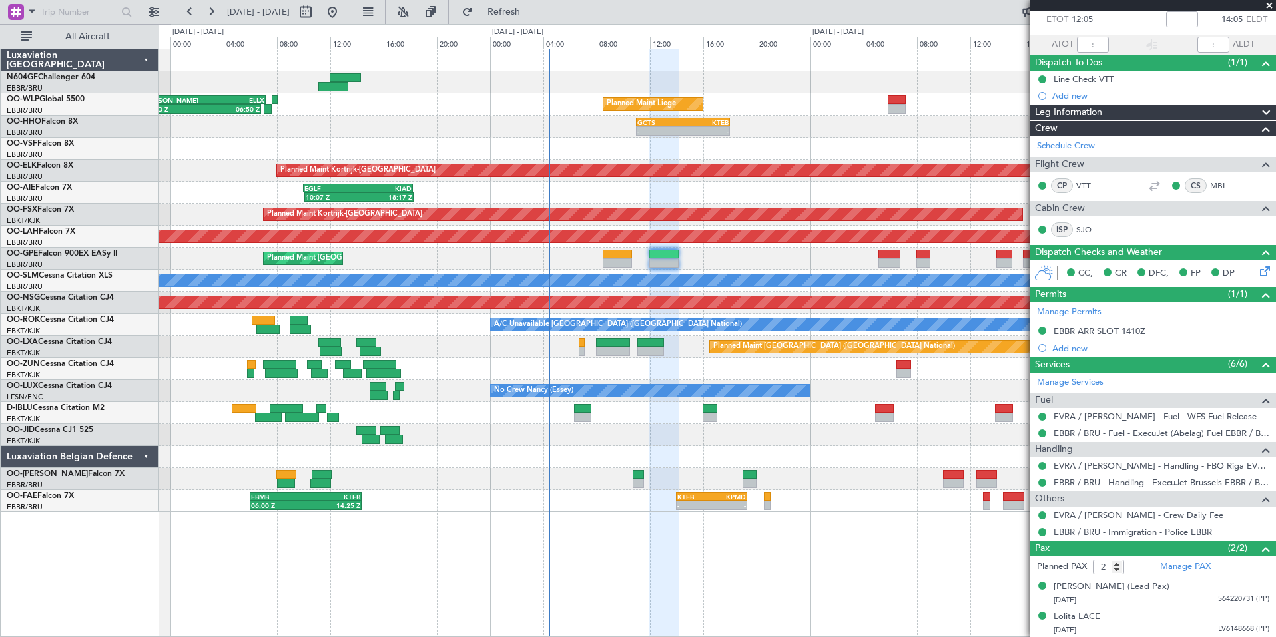
scroll to position [76, 0]
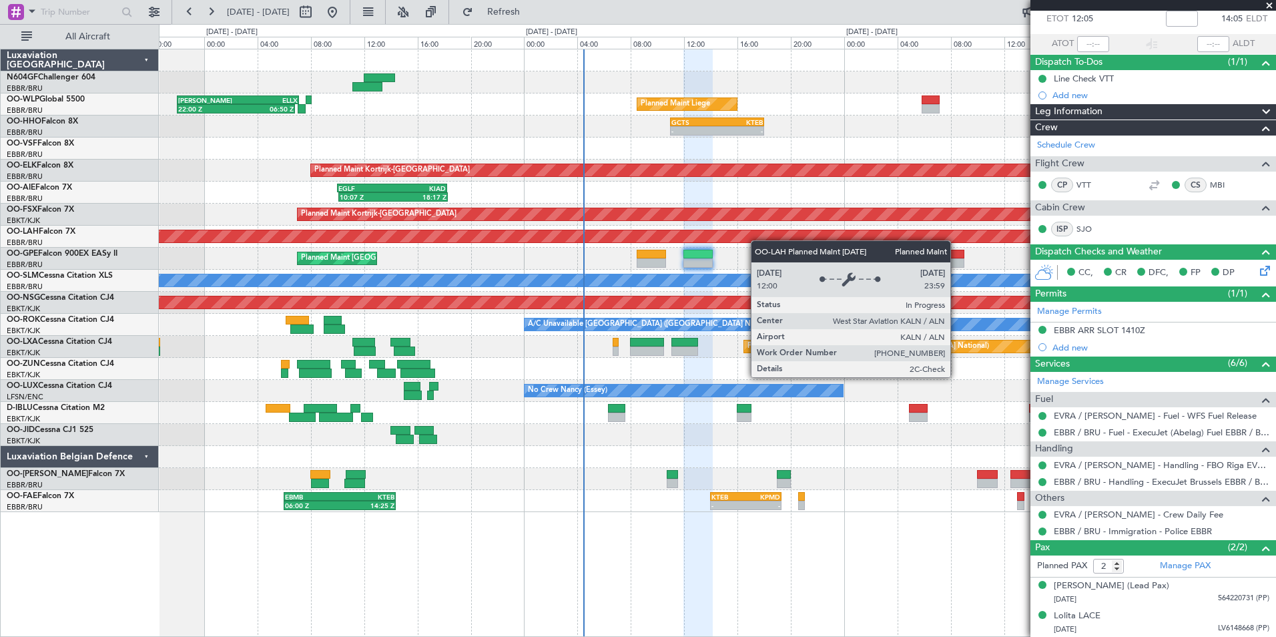
click at [756, 240] on div "Planned Maint Liege 22:00 Z 06:50 Z KAUS 22:00 Z ELLX 07:10 Z - - LTCG 22:35 Z …" at bounding box center [717, 280] width 1117 height 463
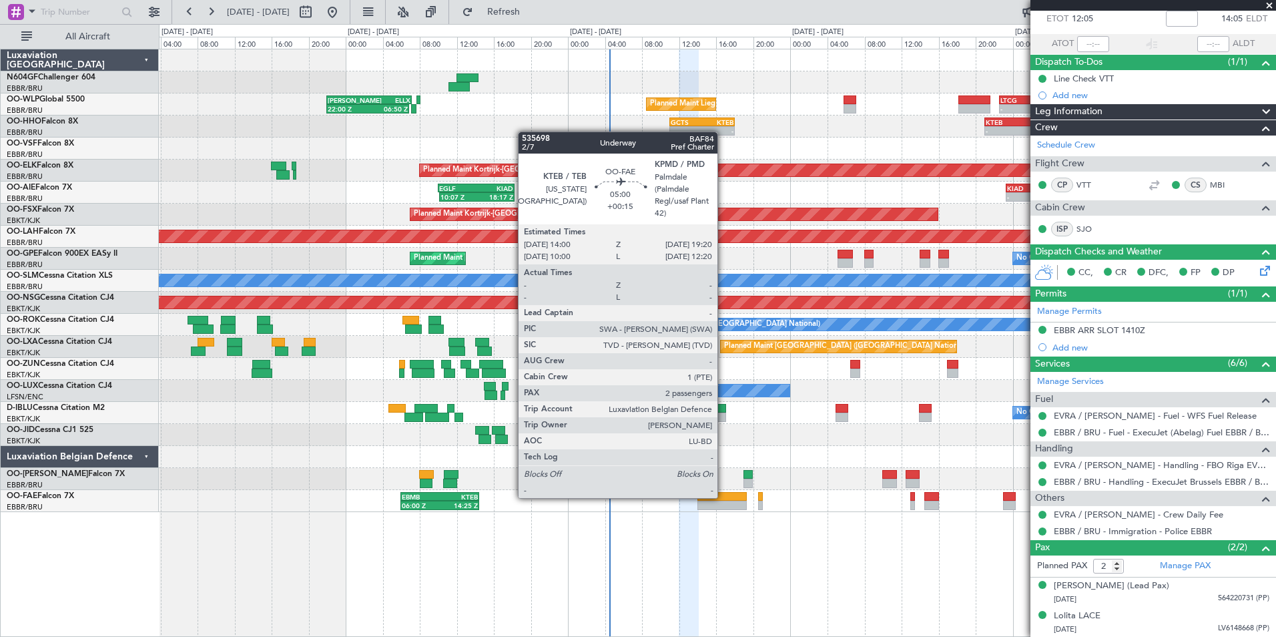
click at [724, 497] on div at bounding box center [723, 496] width 50 height 9
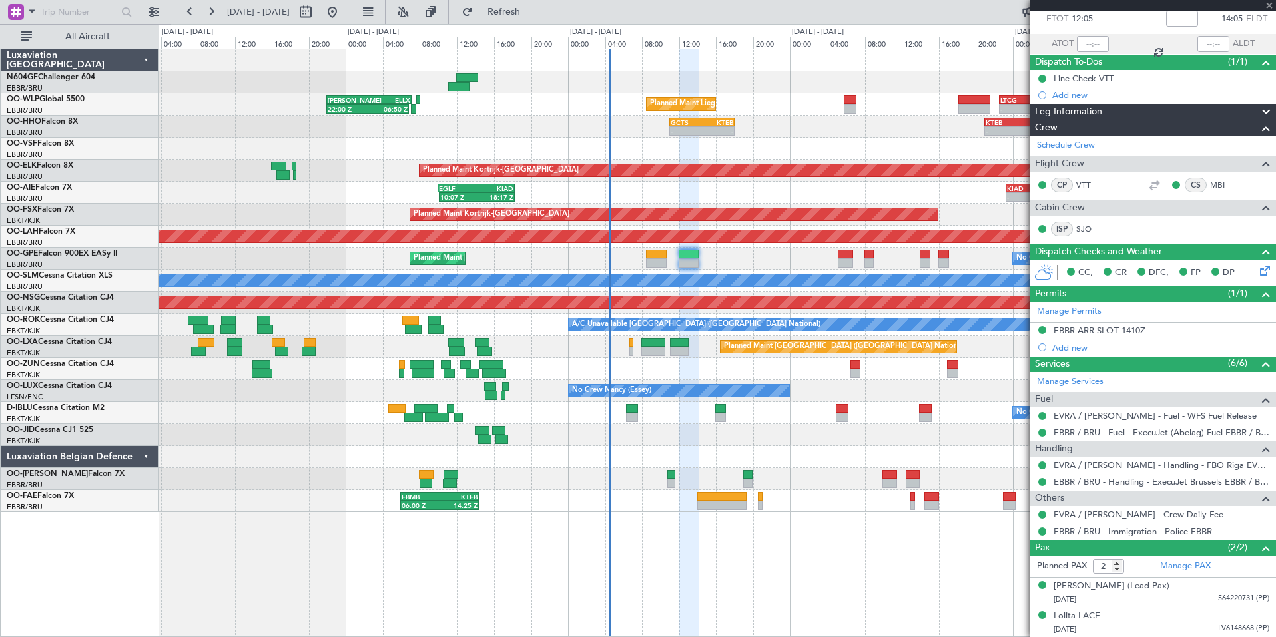
type input "+00:15"
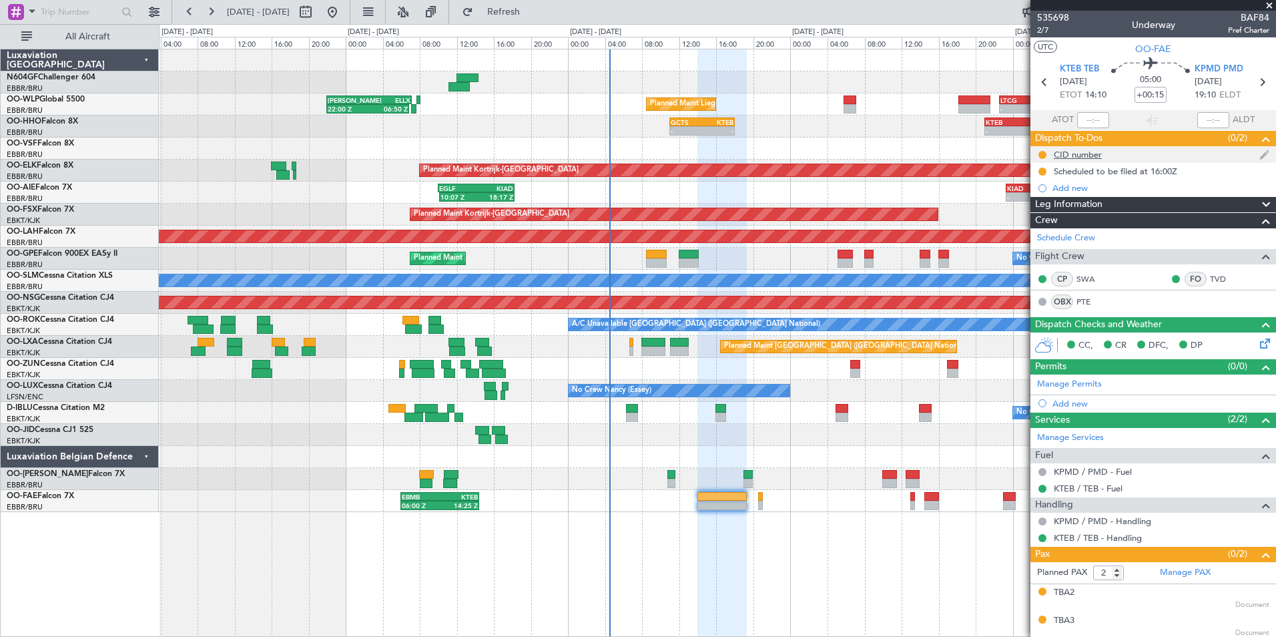
click at [1073, 162] on div "CID number" at bounding box center [1154, 154] width 246 height 17
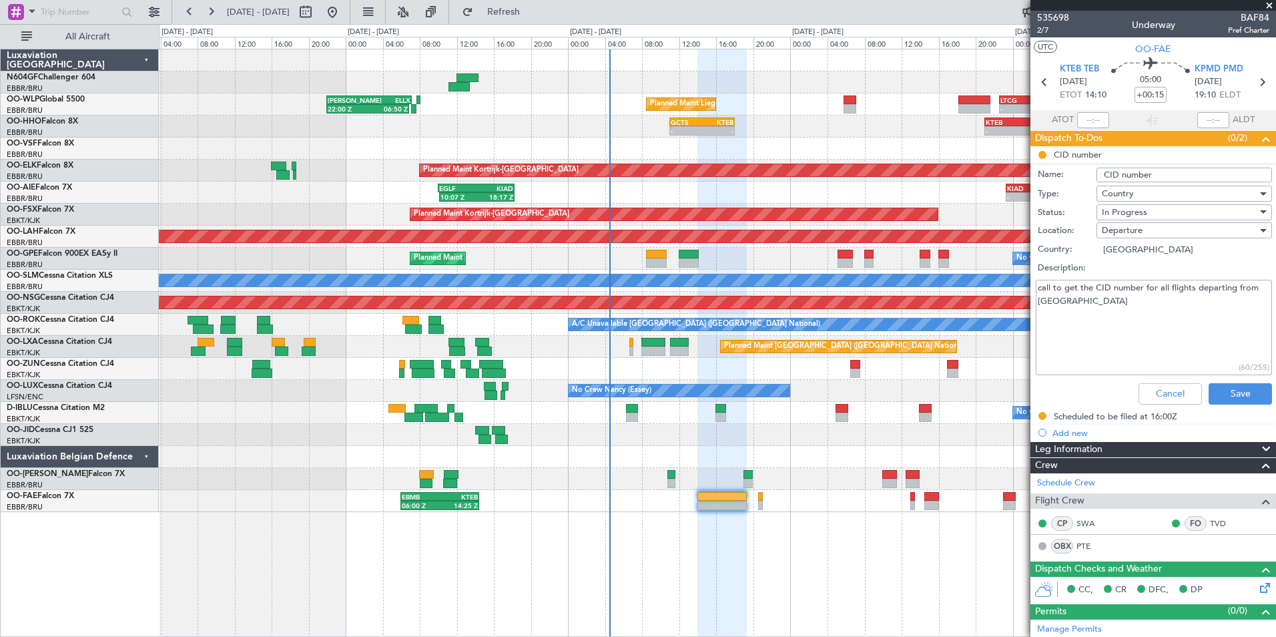
click at [1078, 302] on textarea "call to get the CID number for all flights departing from US" at bounding box center [1154, 327] width 236 height 95
click at [1137, 331] on textarea "call to get the CID number for all flights departing from US 010" at bounding box center [1154, 327] width 236 height 95
type textarea "call to get the CID number for all flights departing from US 010"
click at [1137, 210] on span "In Progress" at bounding box center [1124, 212] width 45 height 12
click at [1149, 271] on span "Completed" at bounding box center [1178, 279] width 156 height 20
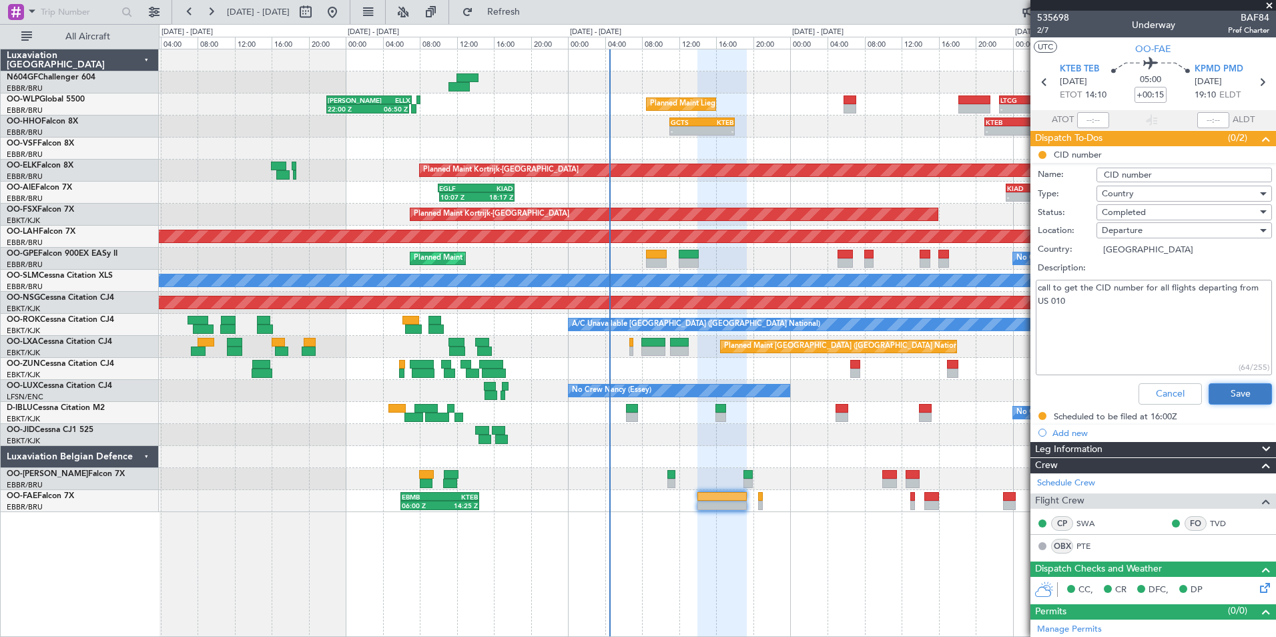
click at [1228, 386] on button "Save" at bounding box center [1240, 393] width 63 height 21
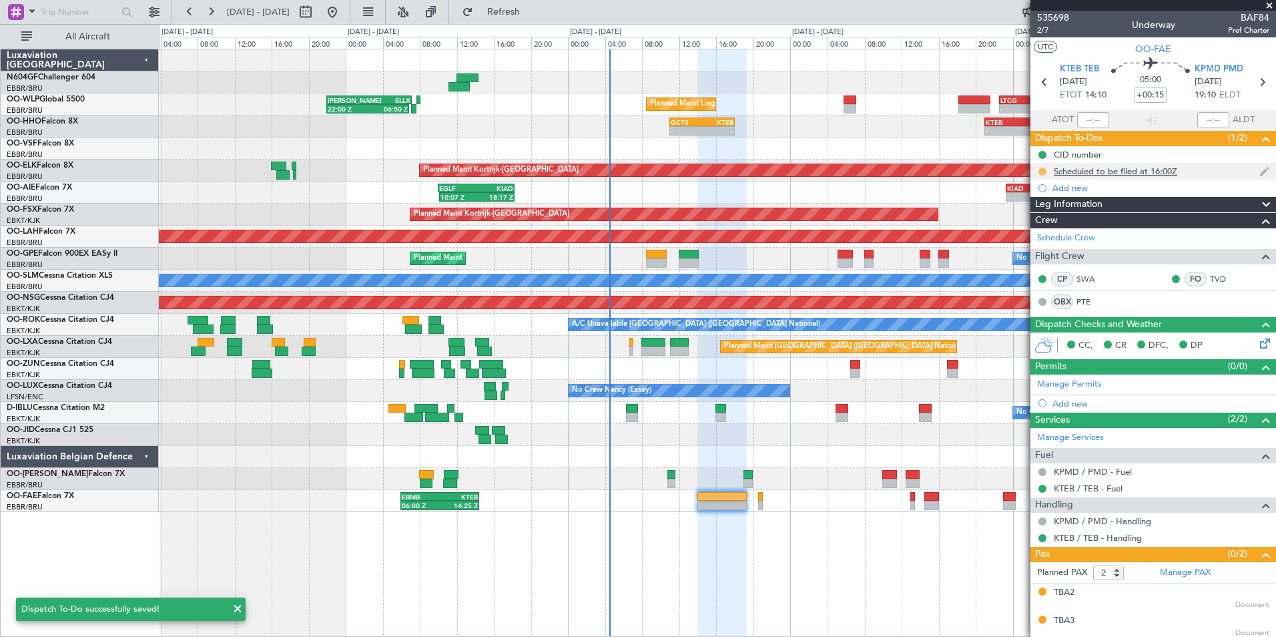
click at [1041, 171] on button at bounding box center [1043, 172] width 8 height 8
click at [1051, 231] on span "Completed" at bounding box center [1048, 230] width 44 height 13
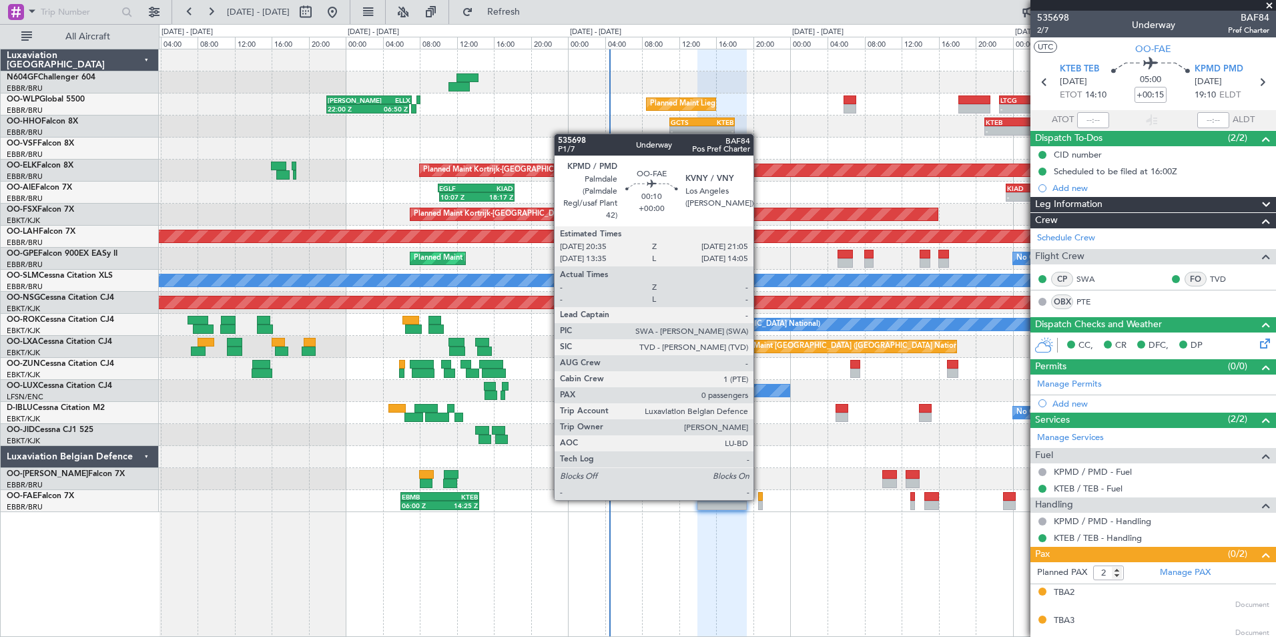
click at [760, 499] on div at bounding box center [760, 496] width 5 height 9
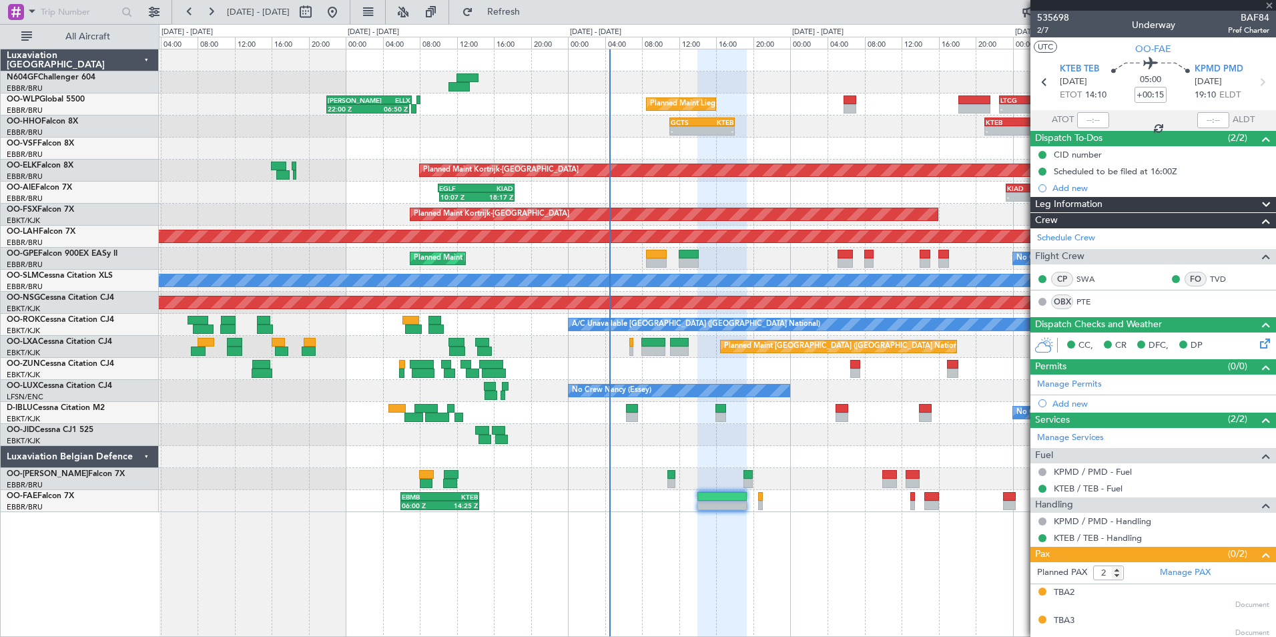
type input "0"
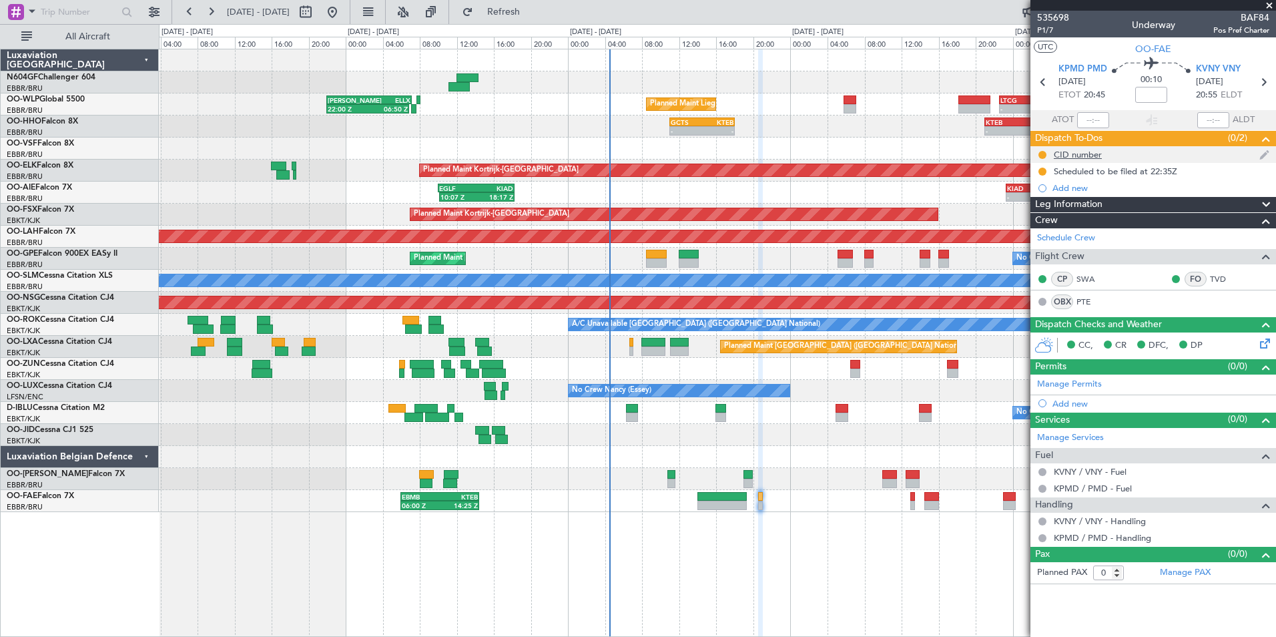
click at [1069, 158] on div "CID number" at bounding box center [1078, 154] width 48 height 11
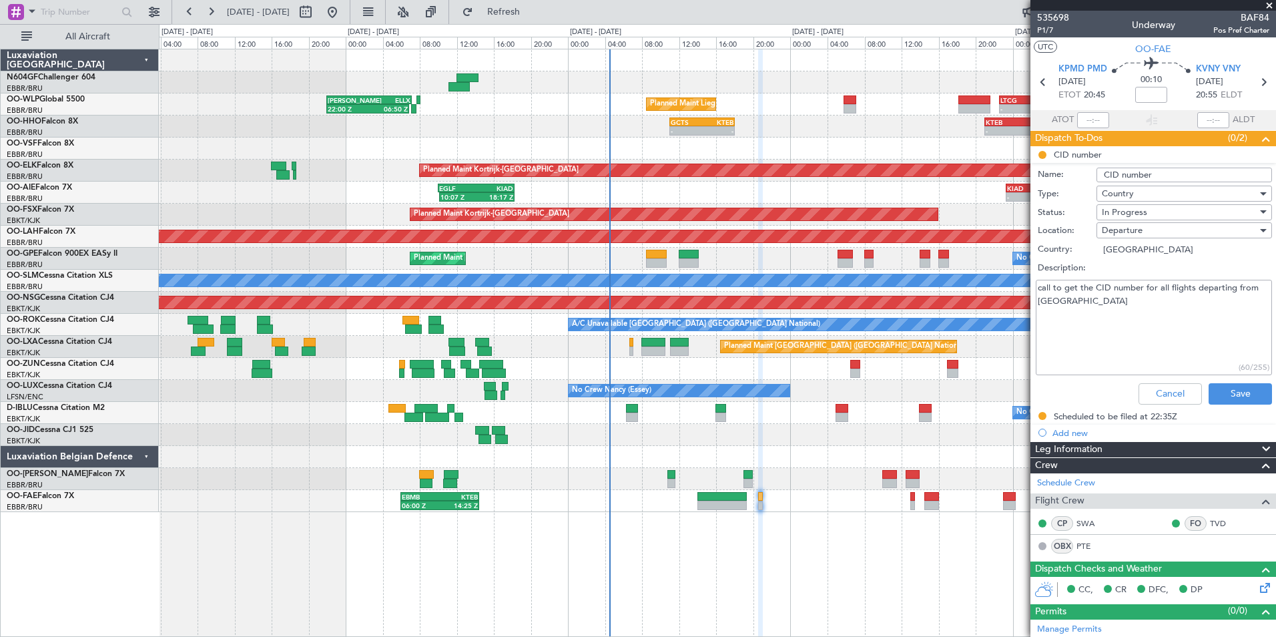
click at [1080, 305] on textarea "call to get the CID number for all flights departing from US" at bounding box center [1154, 327] width 236 height 95
type textarea "call to get the CID number for all flights departing from US 316"
click at [1142, 209] on span "In Progress" at bounding box center [1124, 212] width 45 height 12
click at [1144, 285] on span "Completed" at bounding box center [1178, 279] width 156 height 20
click at [1229, 395] on button "Save" at bounding box center [1240, 393] width 63 height 21
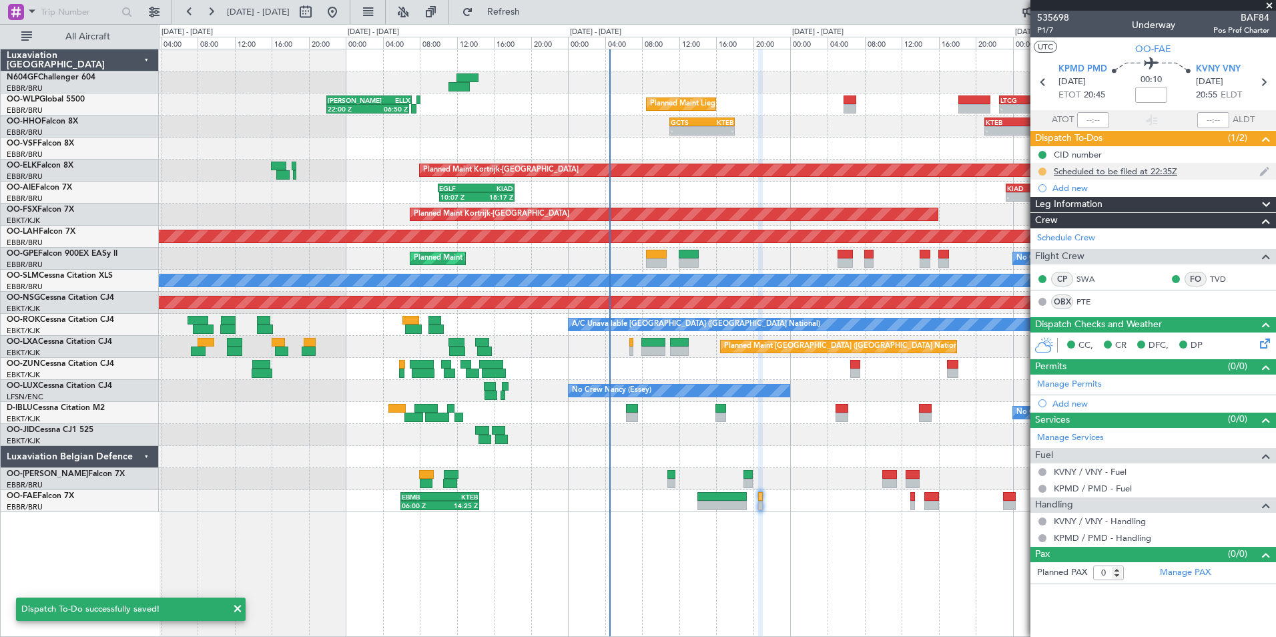
click at [1041, 173] on button at bounding box center [1043, 172] width 8 height 8
click at [1058, 231] on span "Completed" at bounding box center [1048, 230] width 44 height 13
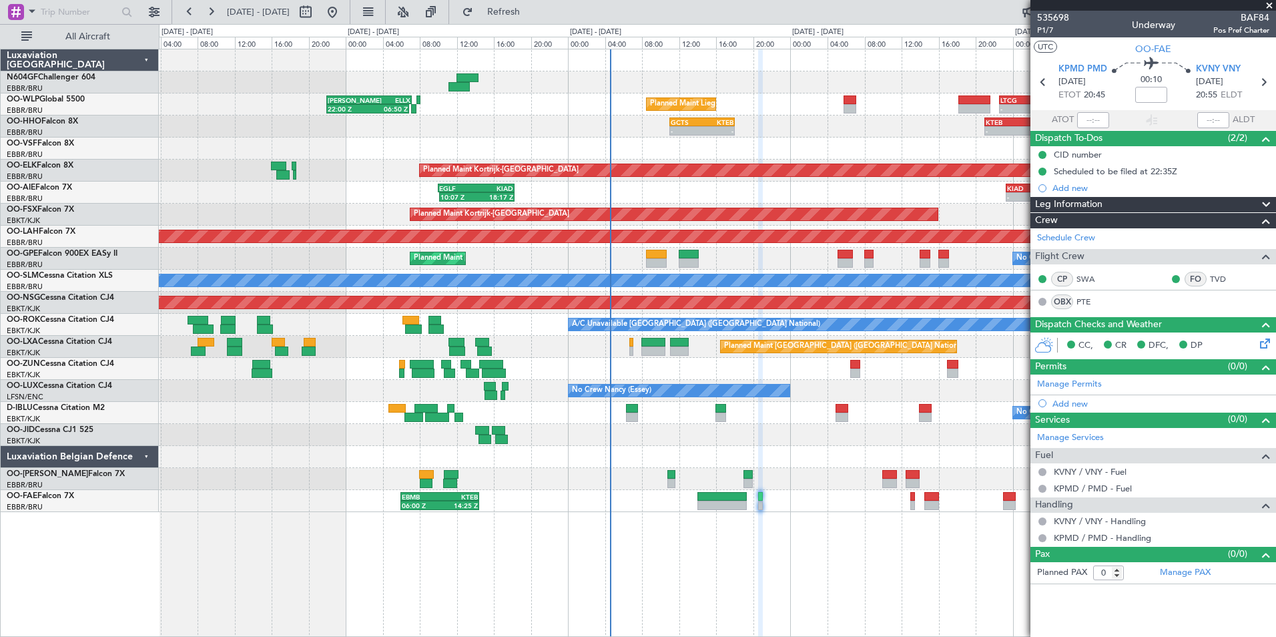
click at [736, 358] on div "Planned Maint Liege 22:00 Z 06:50 Z KAUS 22:00 Z ELLX 07:10 Z - - LTCG 22:35 Z …" at bounding box center [717, 280] width 1117 height 463
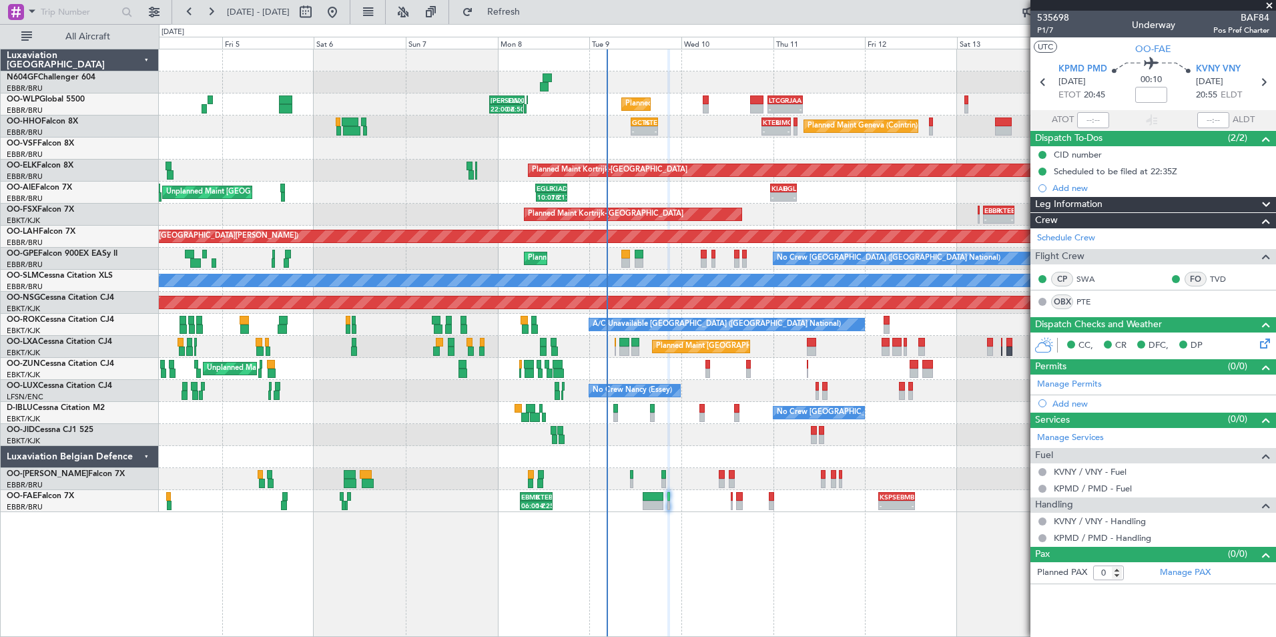
click at [619, 334] on div "Planned Maint Liege 22:00 Z 06:50 Z KAUS 22:00 Z ELLX 07:10 Z - - LTCG 22:35 Z …" at bounding box center [717, 280] width 1117 height 463
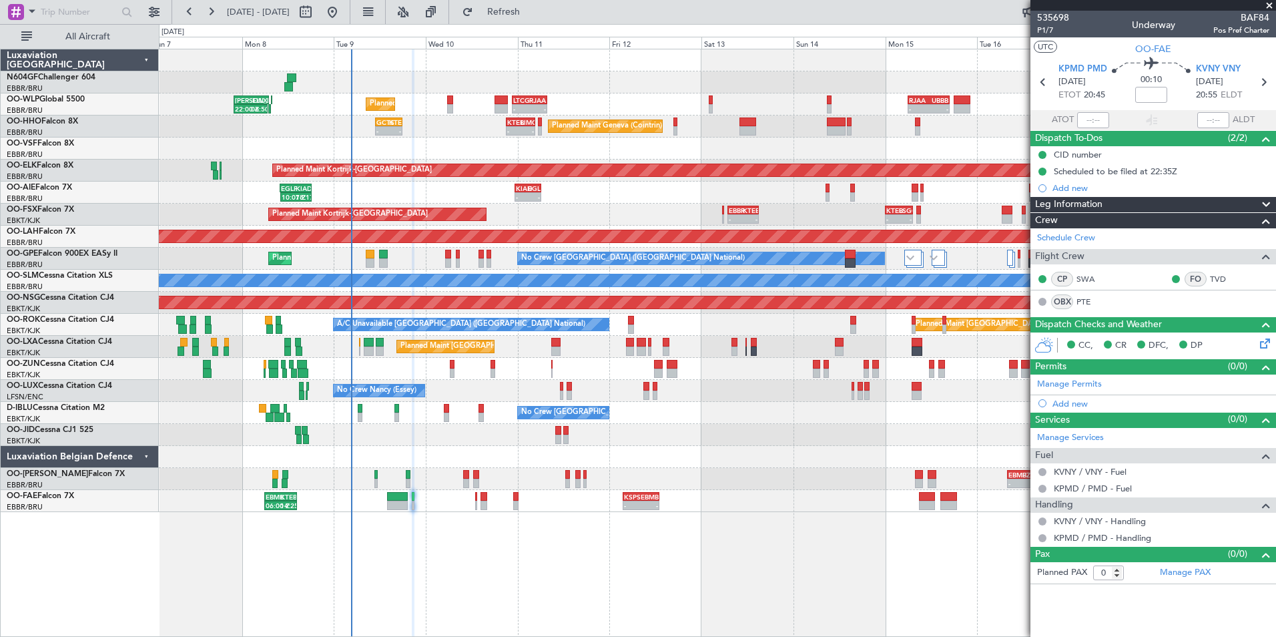
click at [669, 332] on div "A/C Unavailable Brussels (Brussels National) Planned Maint Paris (Le Bourget)" at bounding box center [717, 325] width 1117 height 22
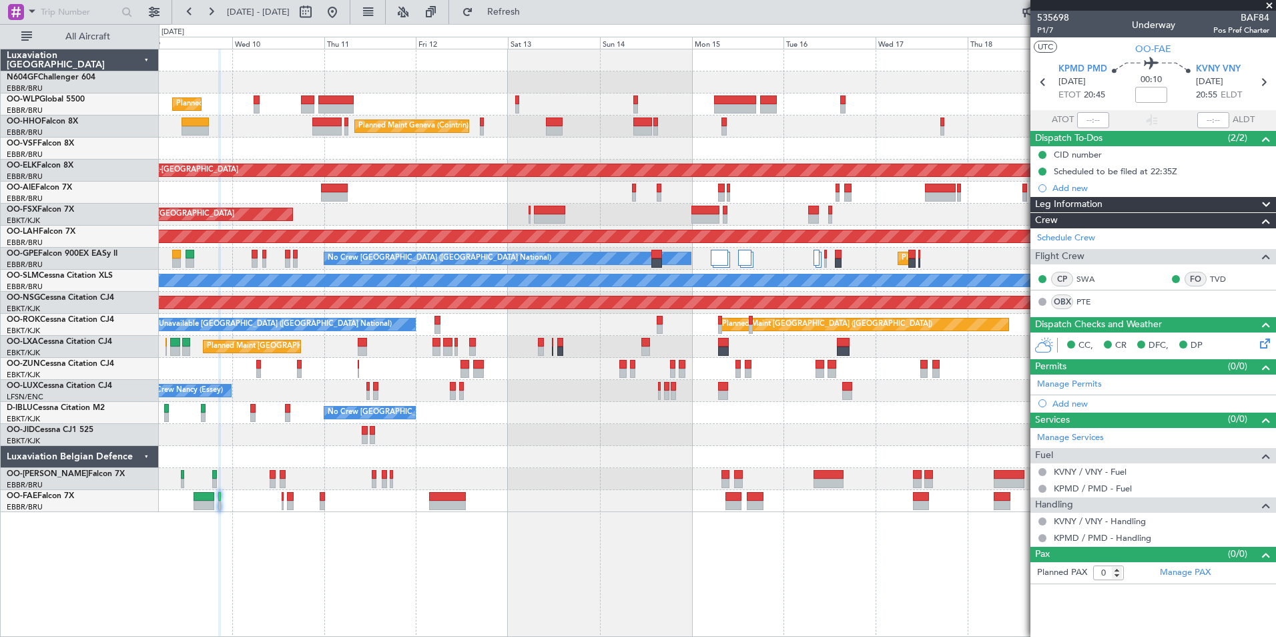
click at [1266, 6] on span at bounding box center [1269, 6] width 13 height 12
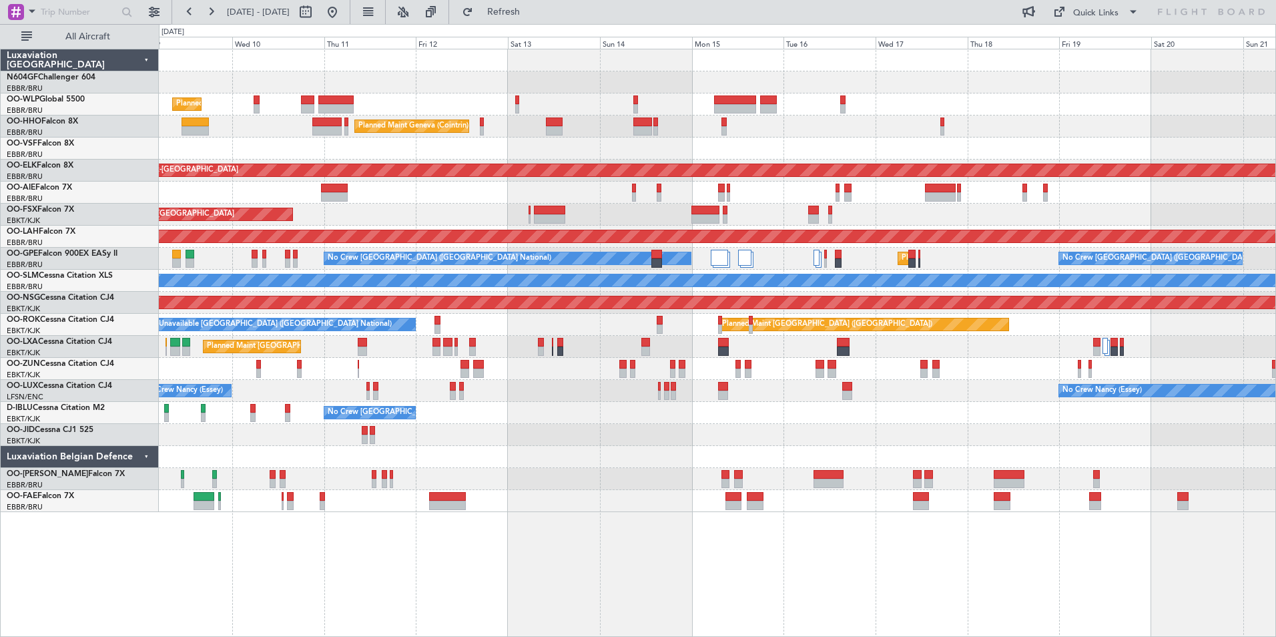
click at [712, 103] on div "Planned Maint Liege" at bounding box center [717, 104] width 1117 height 22
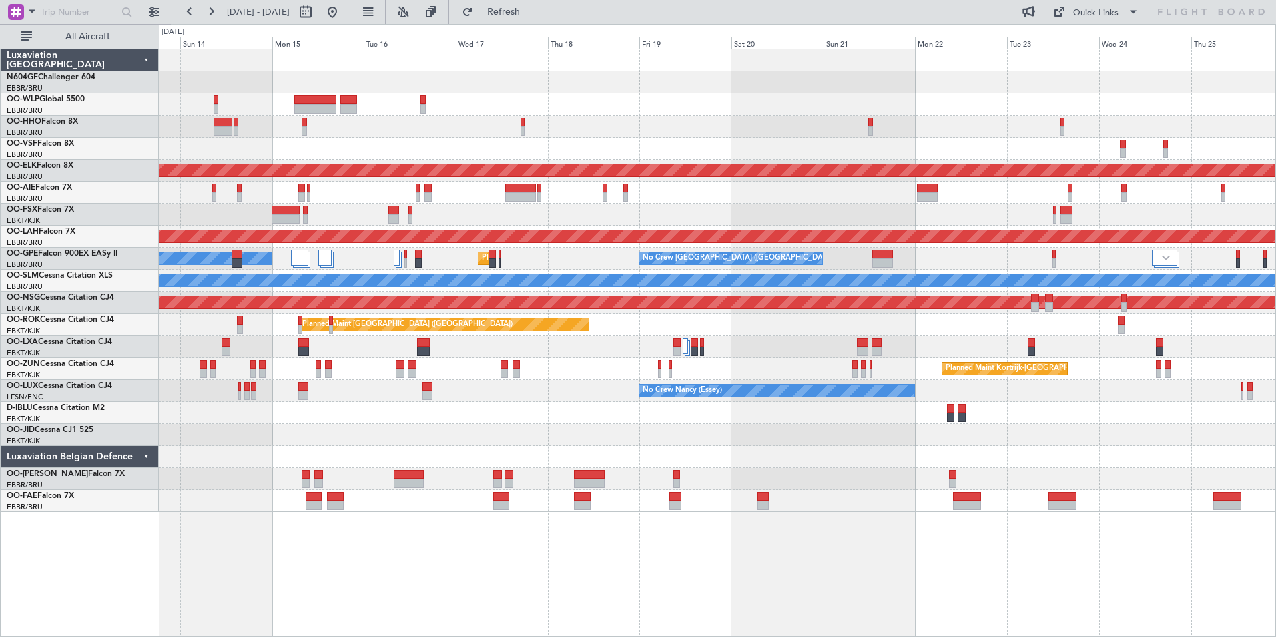
click at [571, 106] on div at bounding box center [717, 104] width 1117 height 22
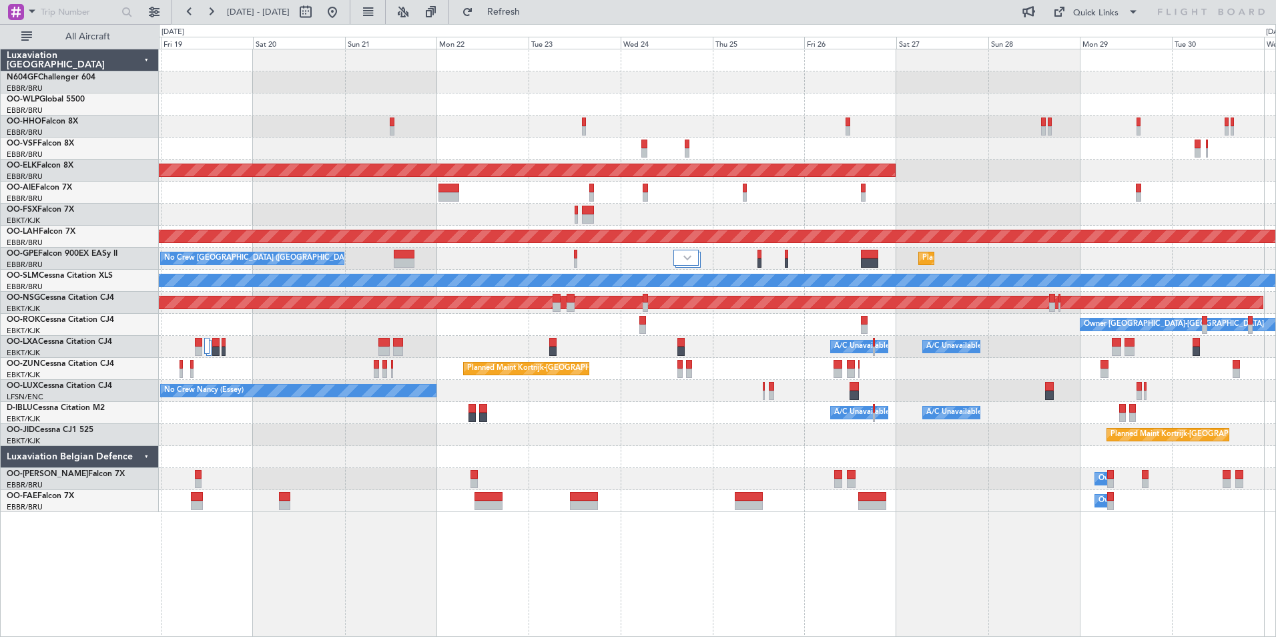
click at [517, 96] on div at bounding box center [717, 104] width 1117 height 22
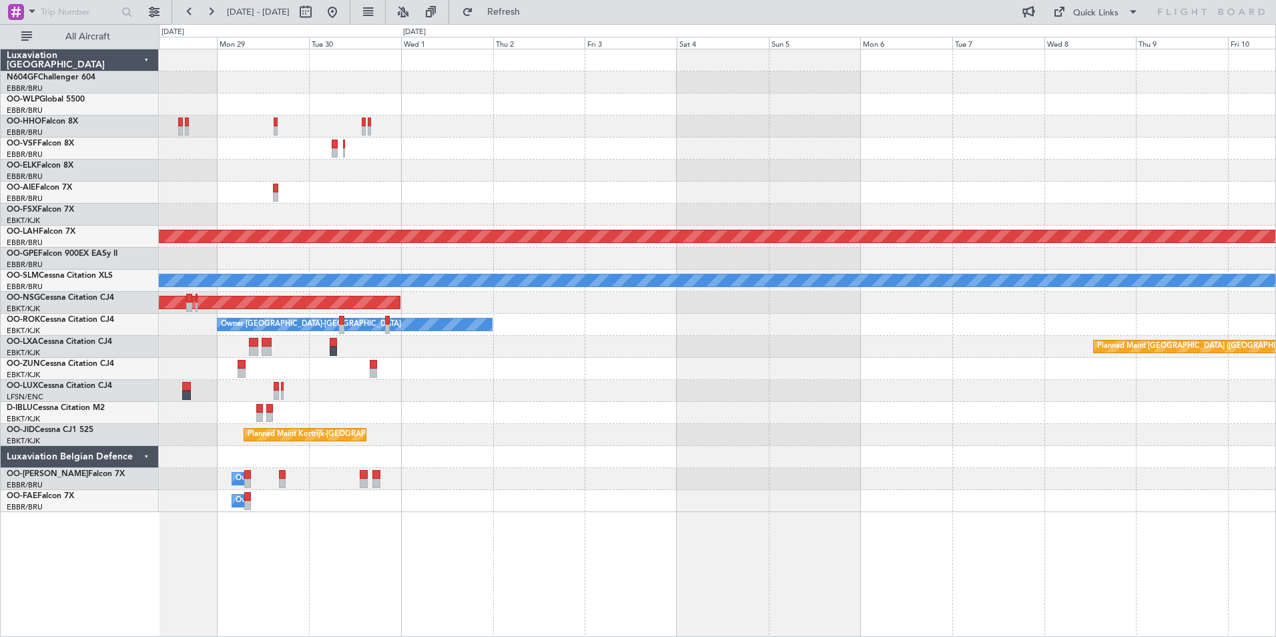
click at [497, 119] on div at bounding box center [717, 126] width 1117 height 22
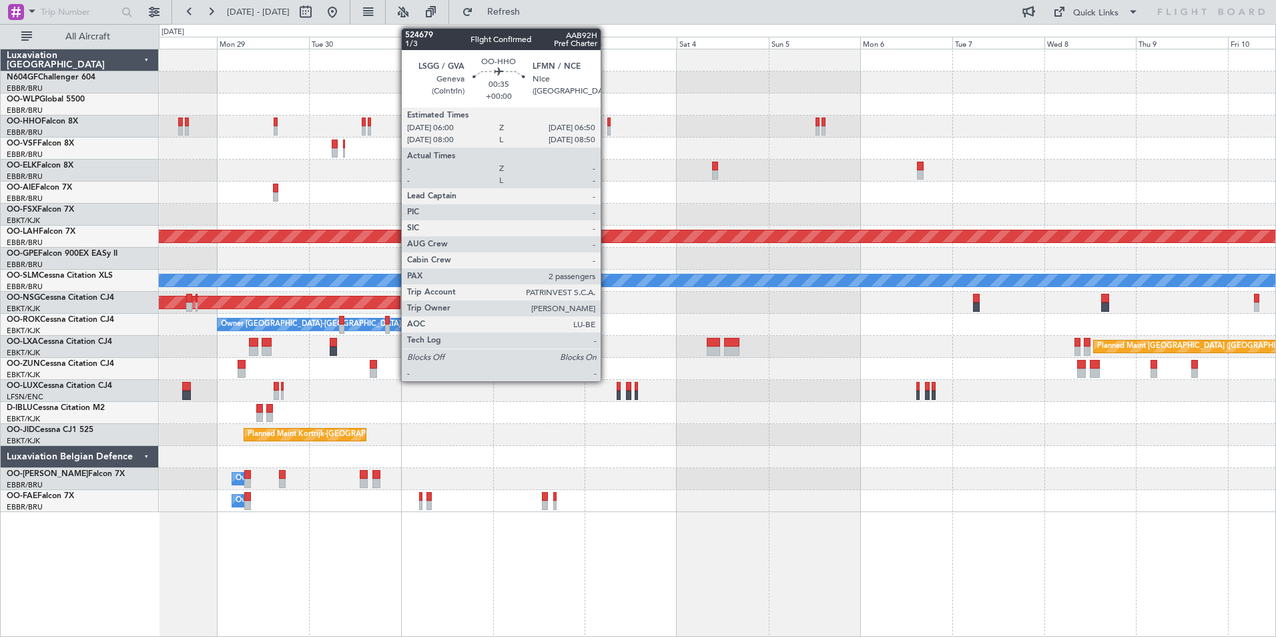
click at [607, 121] on div at bounding box center [608, 121] width 3 height 9
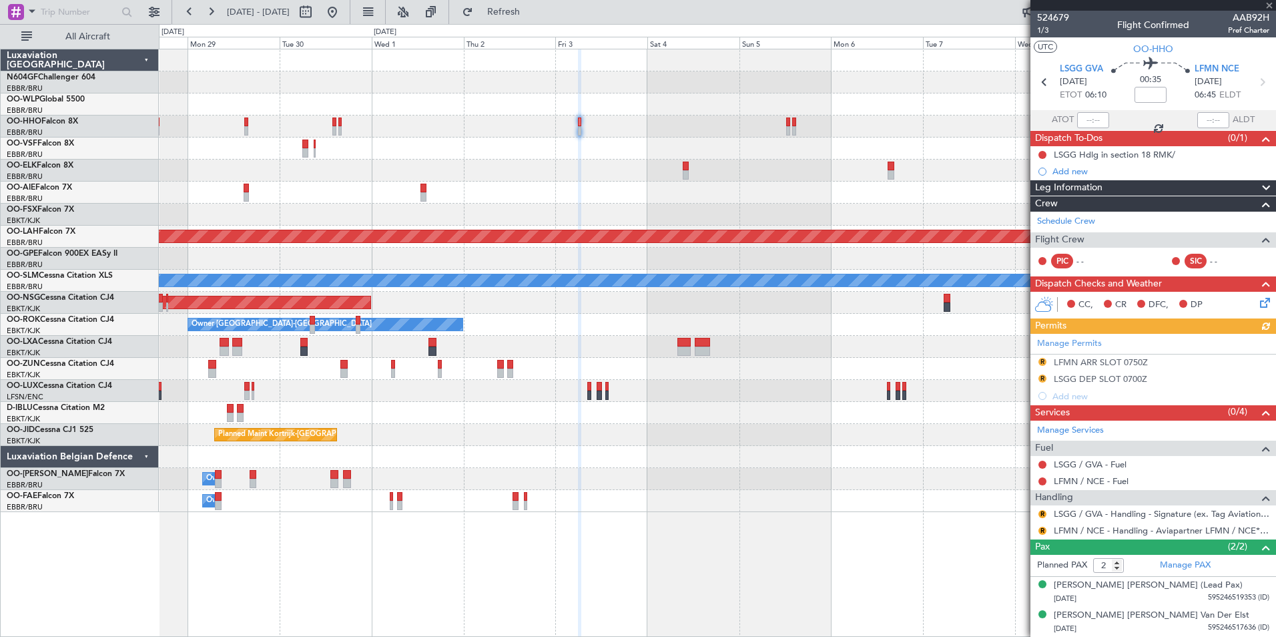
click at [594, 146] on div at bounding box center [717, 149] width 1117 height 22
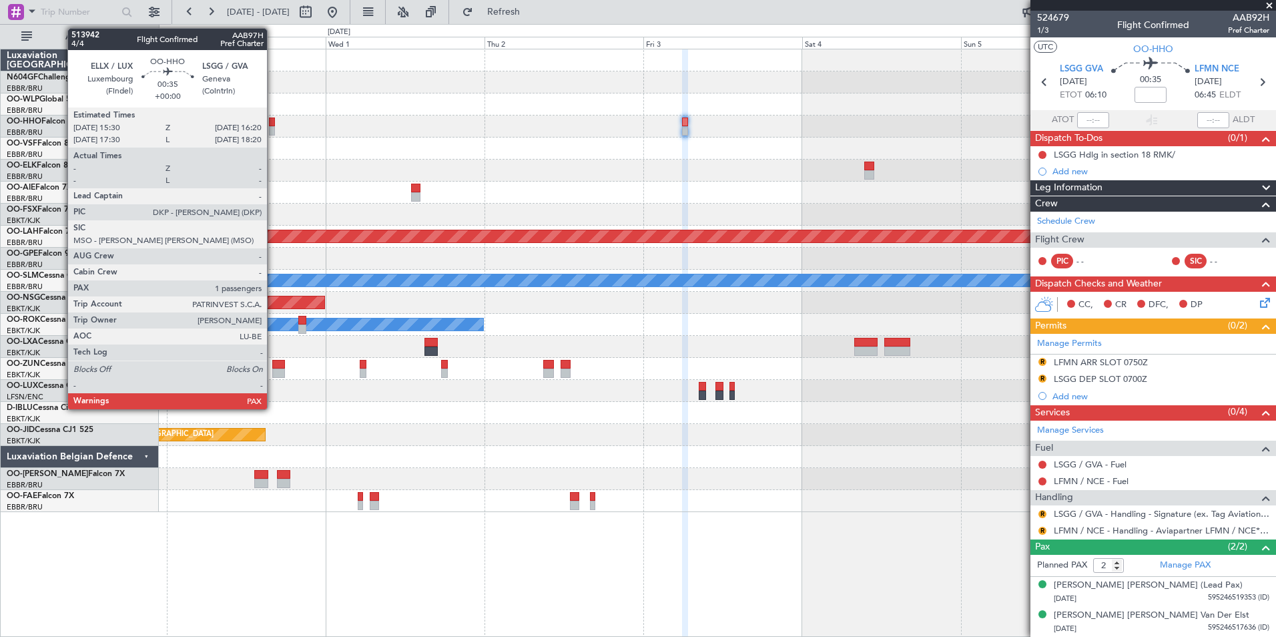
click at [273, 125] on div at bounding box center [272, 121] width 6 height 9
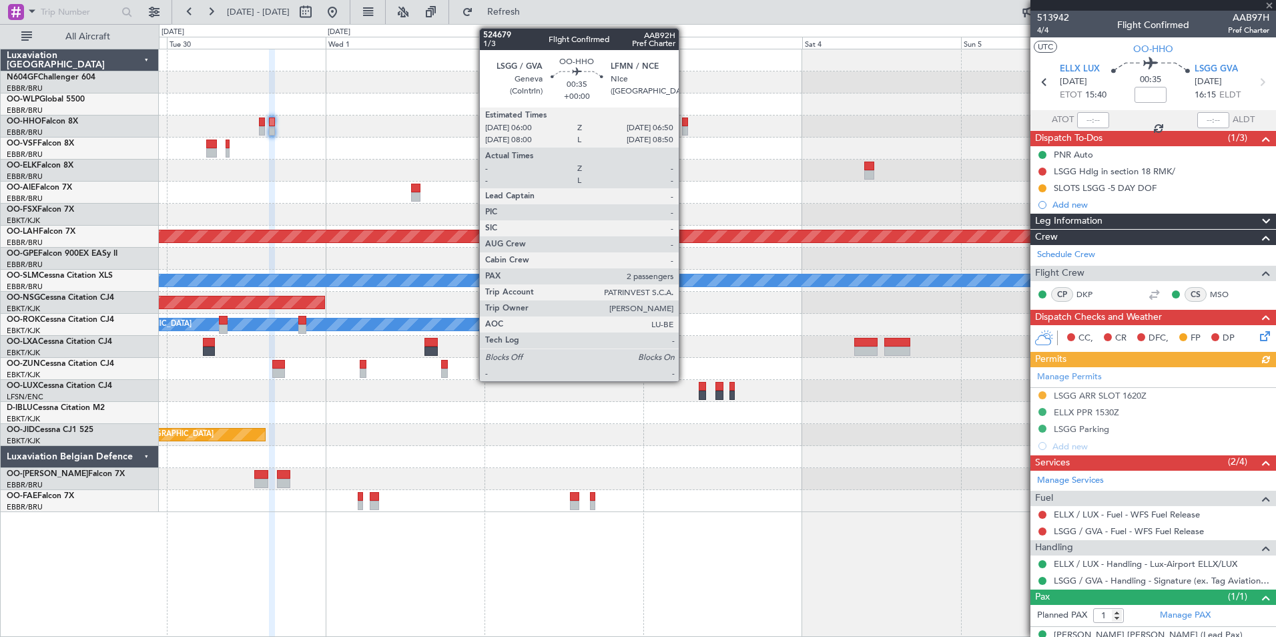
click at [685, 123] on div at bounding box center [685, 121] width 6 height 9
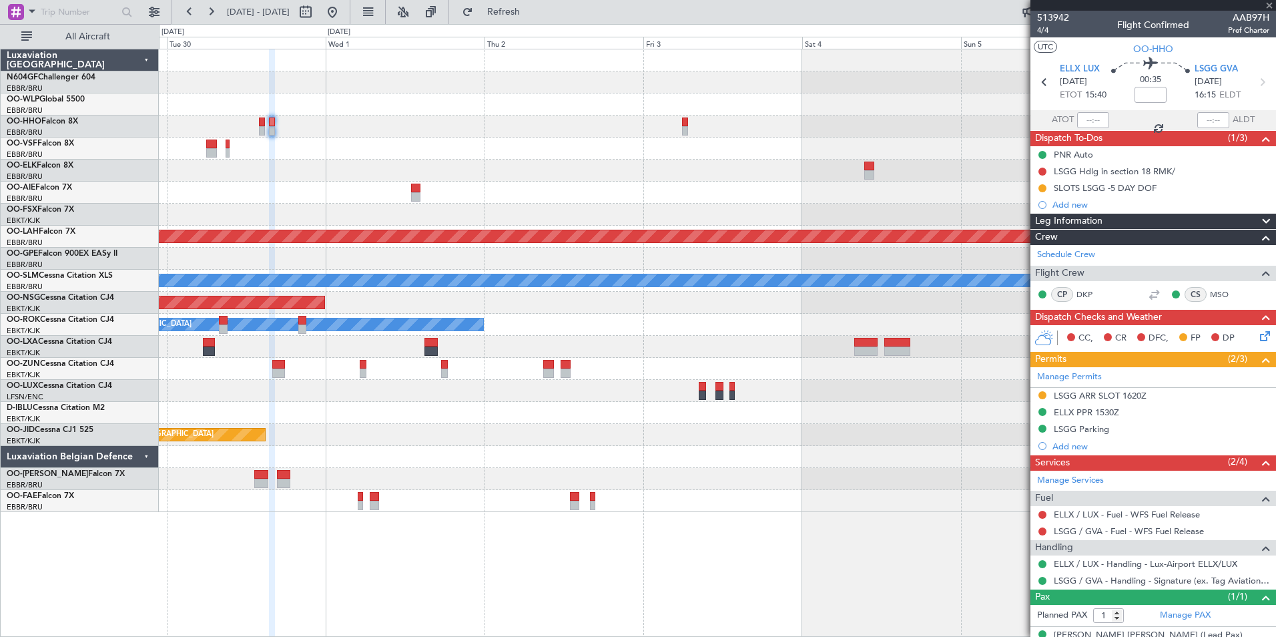
type input "2"
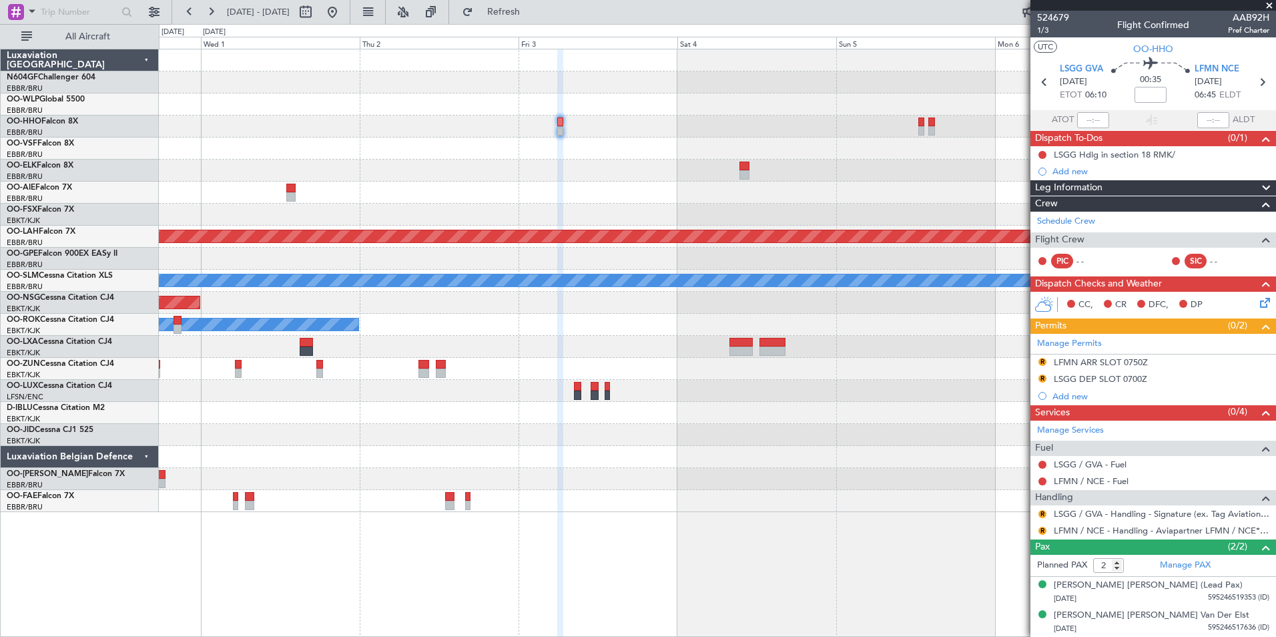
click at [489, 155] on div "Planned Maint Alton-st Louis (St Louis Regl) A/C Unavailable Monchengladbach Pl…" at bounding box center [717, 280] width 1117 height 463
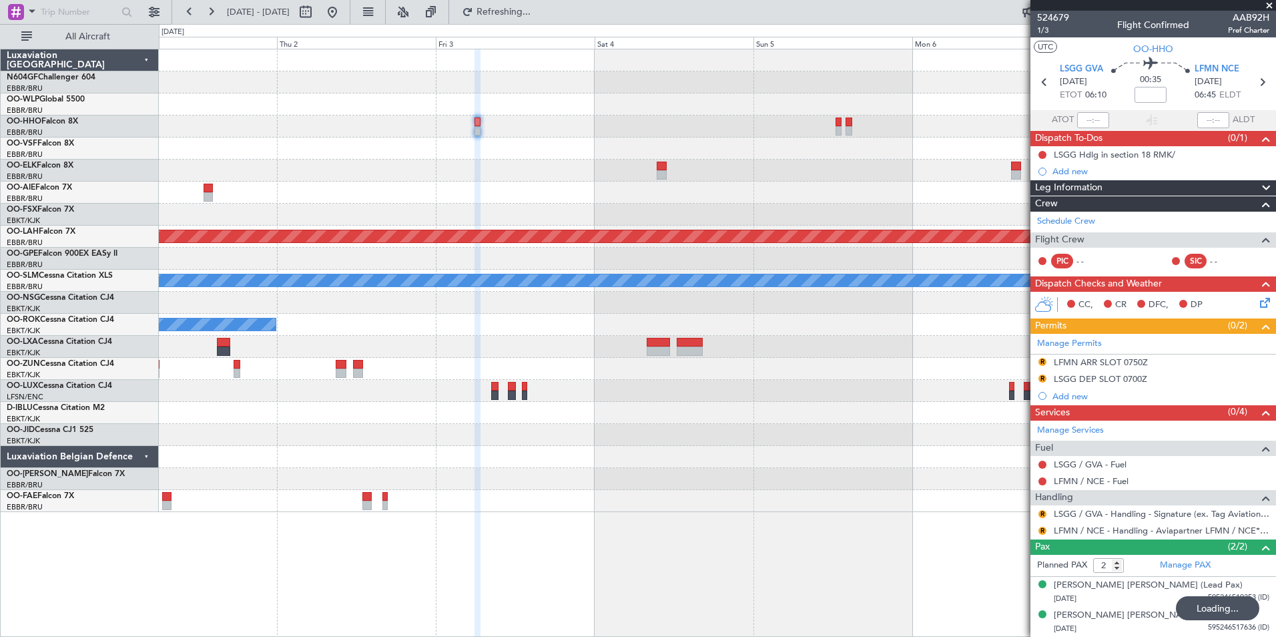
click at [1083, 506] on div "R LSGG / GVA - Handling - Signature (ex. Tag Aviation) LSGG / GVA" at bounding box center [1154, 513] width 246 height 17
click at [1085, 513] on div "Manage Services Fuel LSGG / GVA - Fuel LFMN / NCE - Fuel Handling R LSGG / GVA …" at bounding box center [1154, 480] width 246 height 119
click at [1085, 512] on link "LSGG / GVA - Handling - Signature (ex. Tag Aviation) LSGG / GVA" at bounding box center [1162, 513] width 216 height 11
click at [1041, 511] on button "R" at bounding box center [1043, 514] width 8 height 8
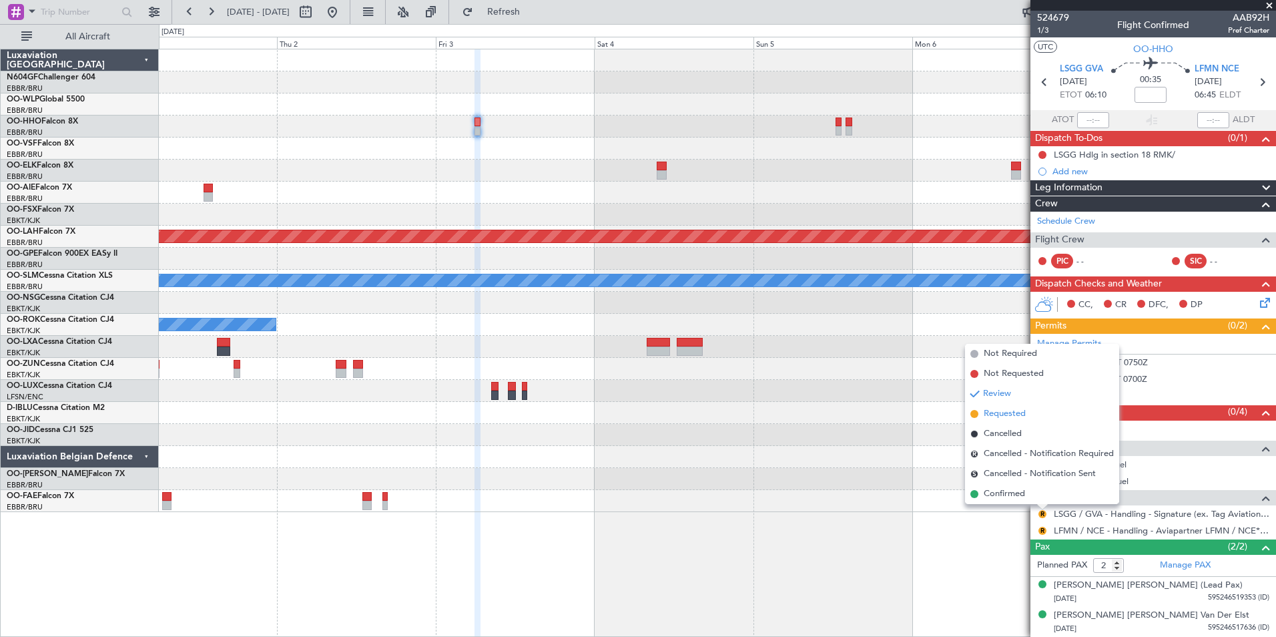
click at [1005, 417] on span "Requested" at bounding box center [1005, 413] width 42 height 13
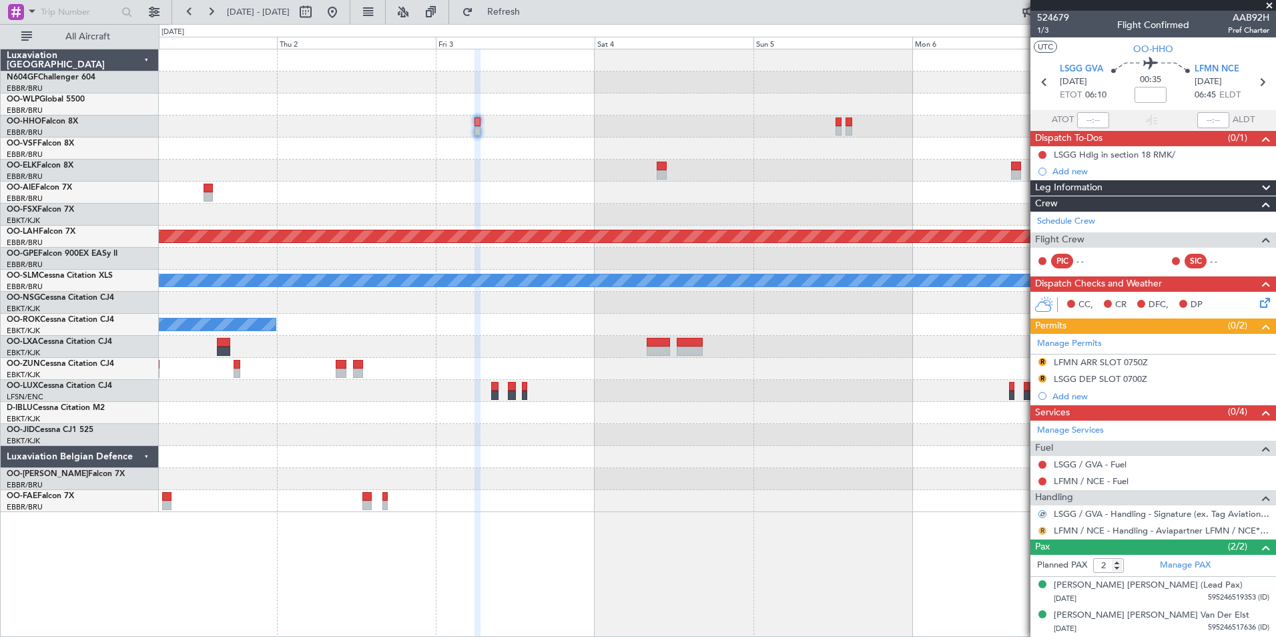
click at [1042, 527] on button "R" at bounding box center [1043, 531] width 8 height 8
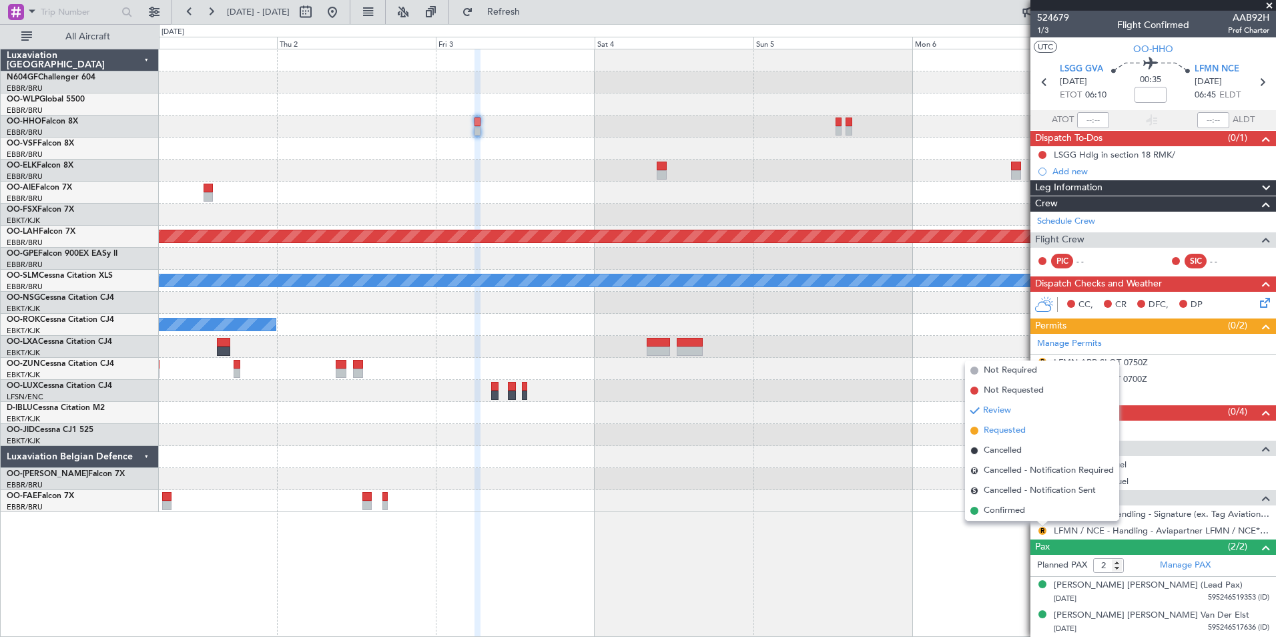
click at [1015, 432] on span "Requested" at bounding box center [1005, 430] width 42 height 13
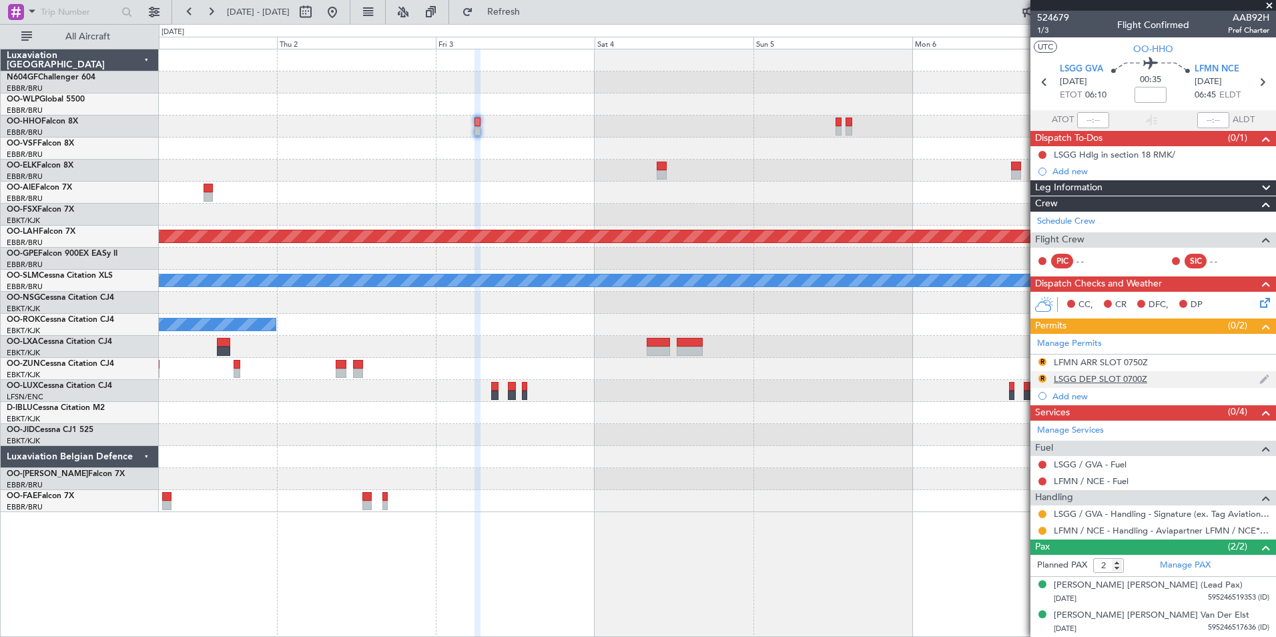
click at [1103, 374] on div "LSGG DEP SLOT 0700Z" at bounding box center [1100, 378] width 93 height 11
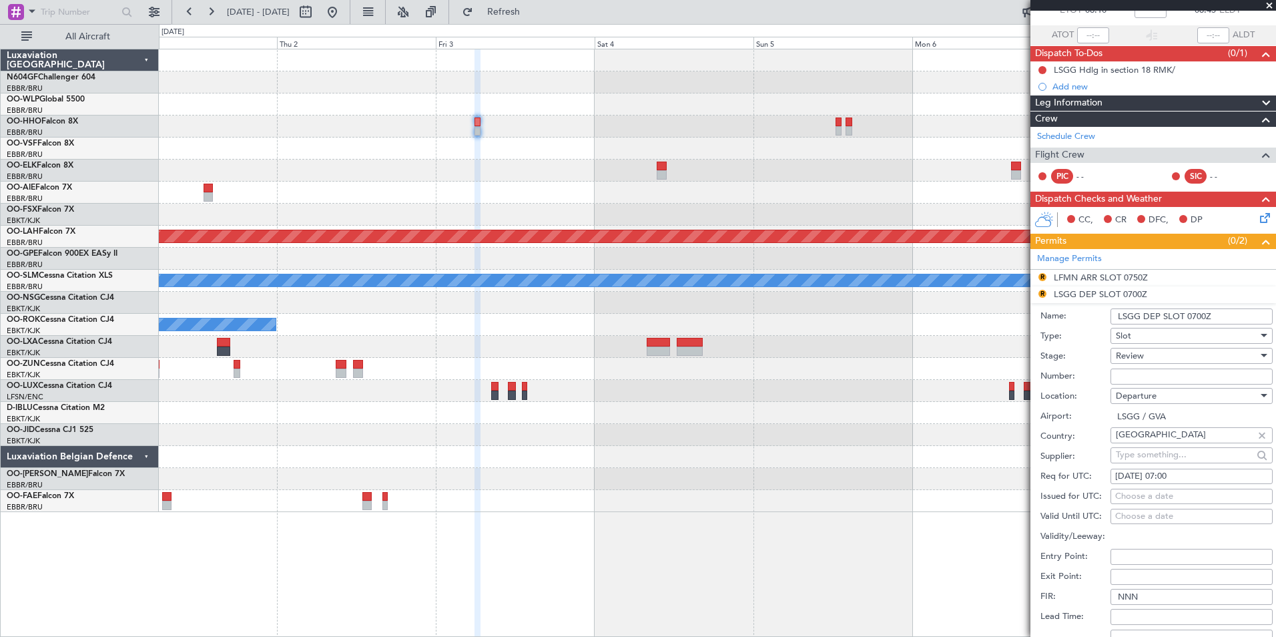
scroll to position [134, 0]
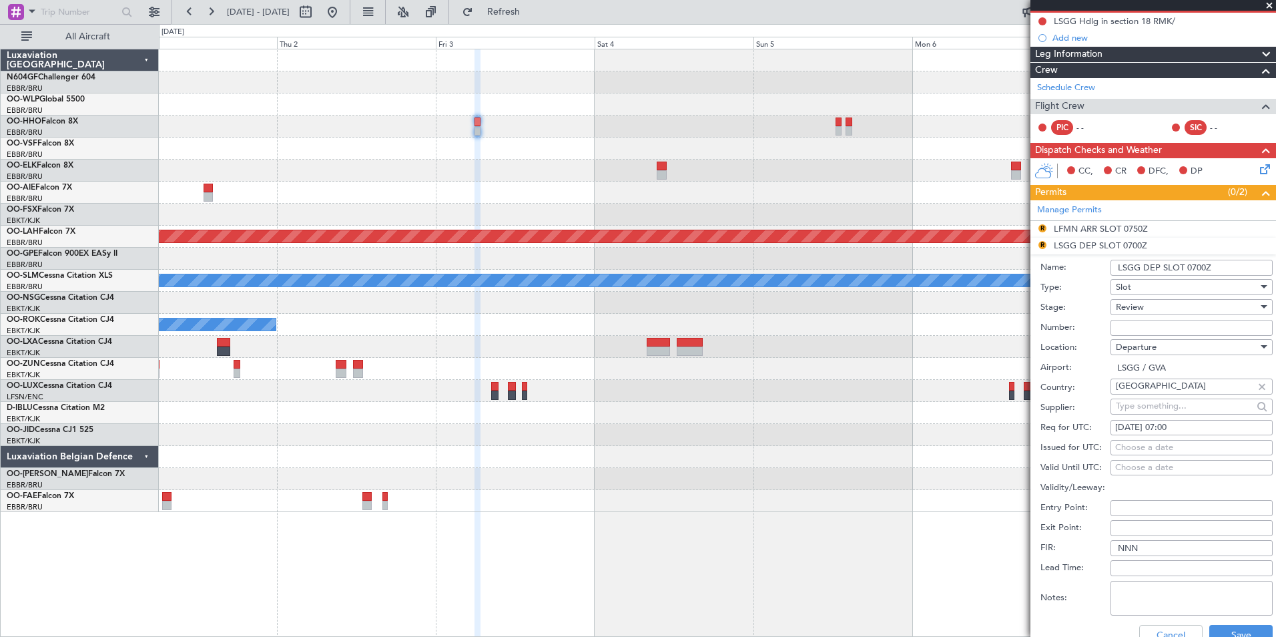
click at [1188, 427] on div "03/10/2025 07:00" at bounding box center [1191, 427] width 153 height 13
select select "10"
select select "2025"
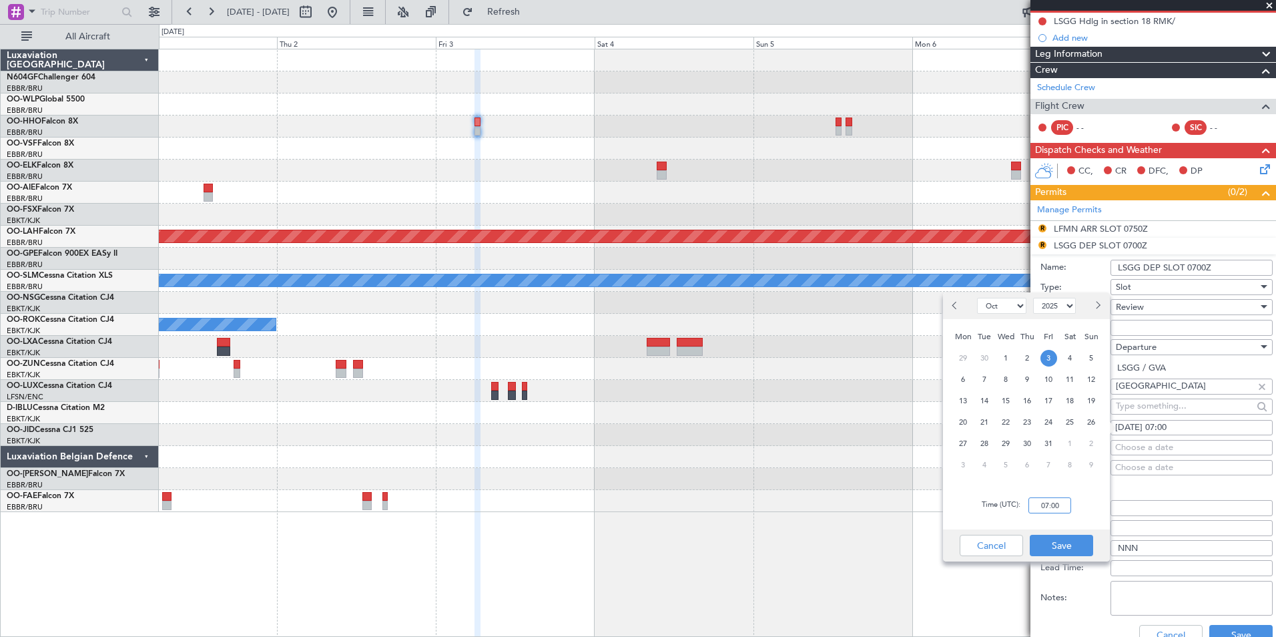
click at [1057, 505] on input "07:00" at bounding box center [1050, 505] width 43 height 16
type input "06:00"
click at [1073, 518] on div "Time (UTC): 06:00" at bounding box center [1026, 505] width 167 height 48
click at [1070, 543] on button "Save" at bounding box center [1061, 545] width 63 height 21
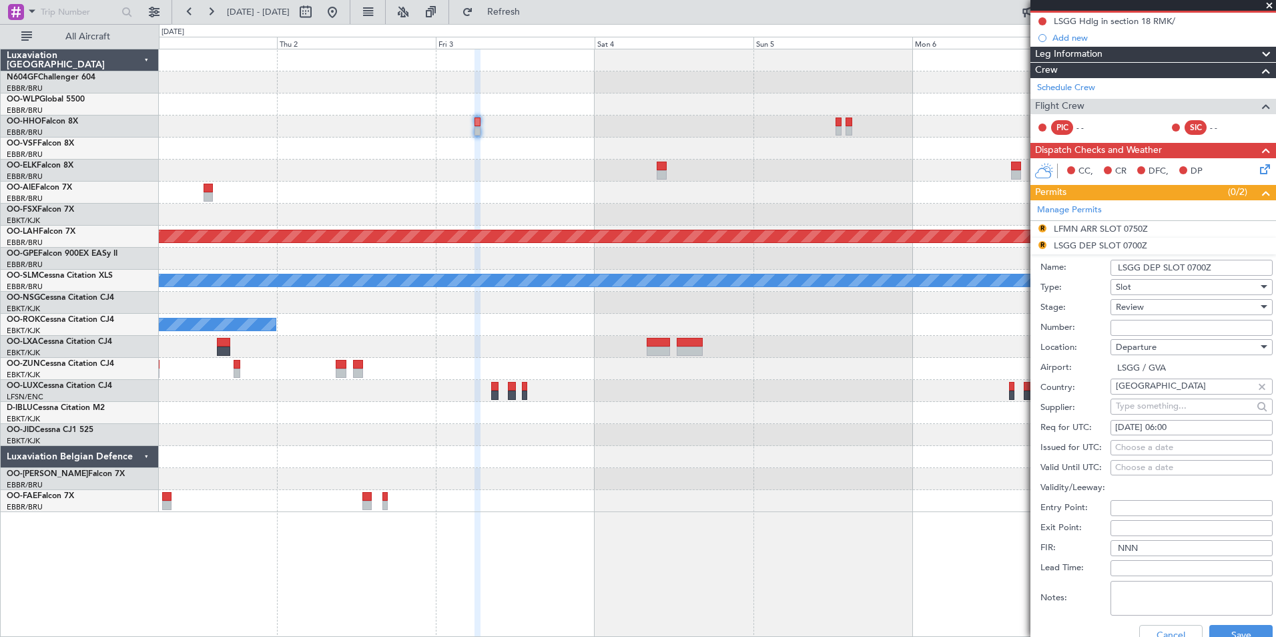
click at [1151, 306] on div "Review" at bounding box center [1187, 307] width 142 height 20
click at [1179, 394] on span "Requested" at bounding box center [1187, 394] width 140 height 20
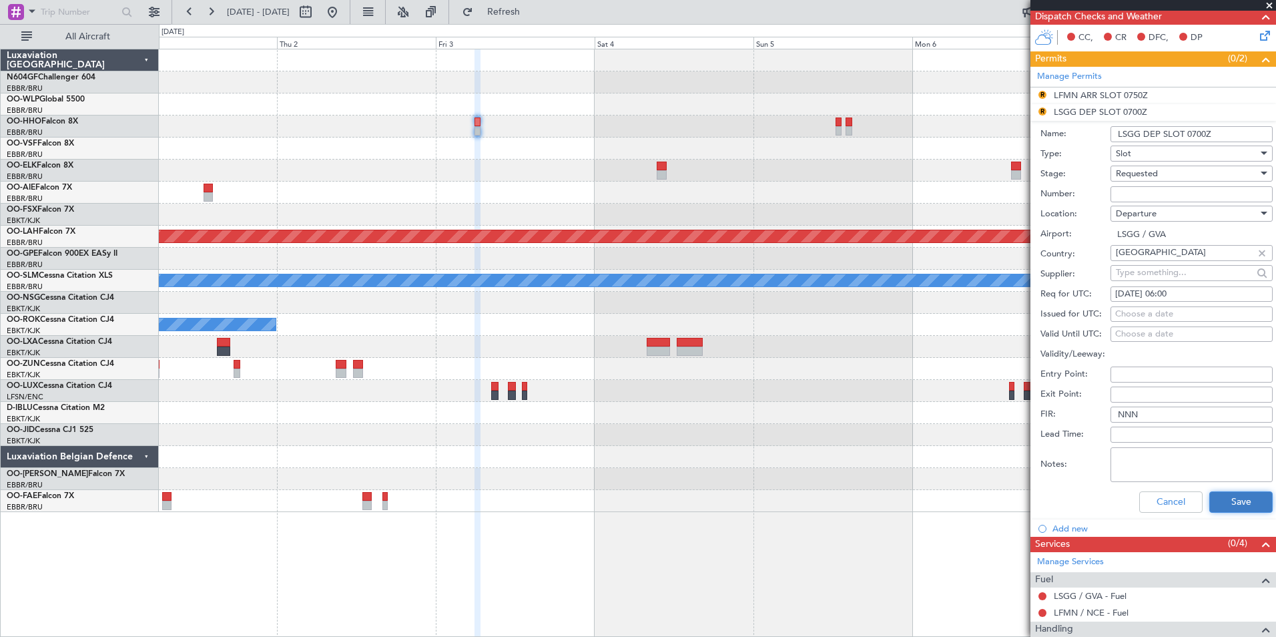
click at [1236, 495] on button "Save" at bounding box center [1241, 501] width 63 height 21
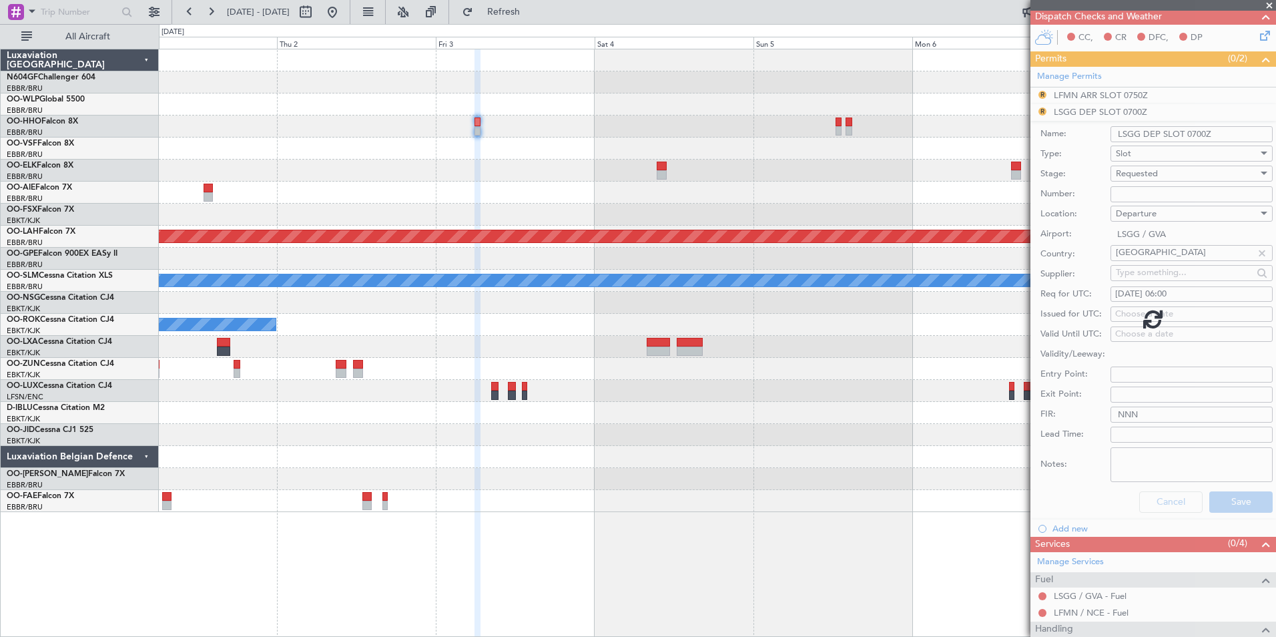
scroll to position [0, 0]
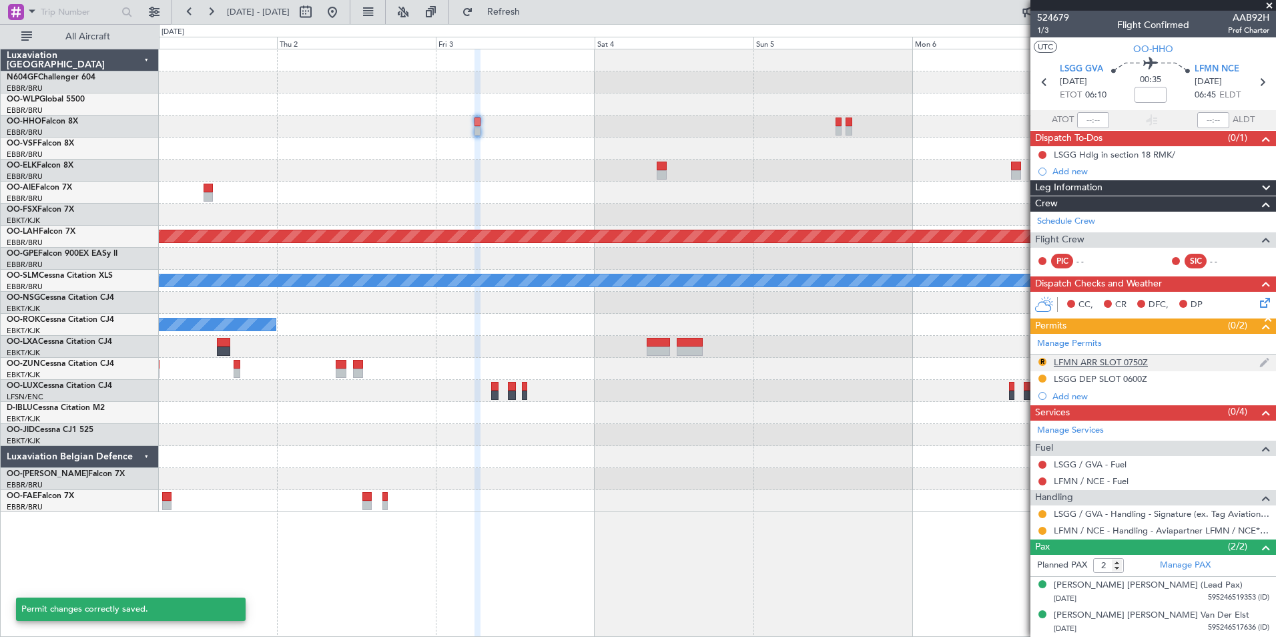
click at [1085, 360] on div "LFMN ARR SLOT 0750Z" at bounding box center [1101, 361] width 94 height 11
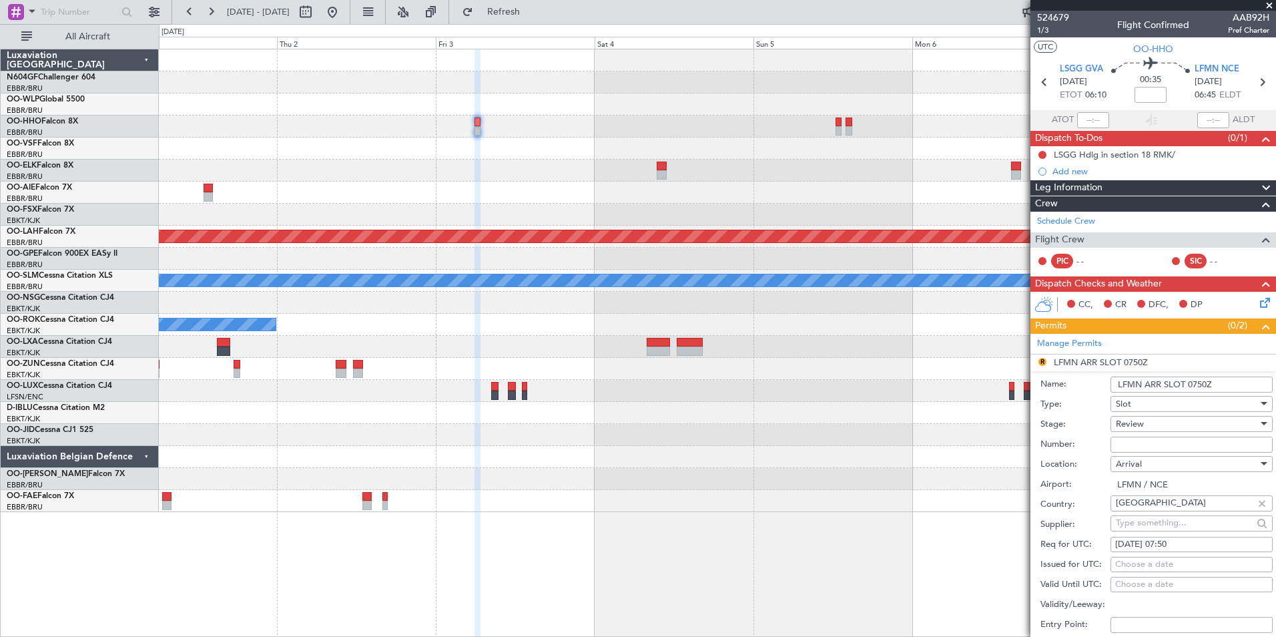
click at [1153, 417] on div "Review" at bounding box center [1187, 424] width 142 height 20
click at [1161, 502] on span "Requested" at bounding box center [1187, 511] width 140 height 20
click at [1188, 538] on div "03/10/2025 07:50" at bounding box center [1191, 544] width 153 height 13
select select "10"
select select "2025"
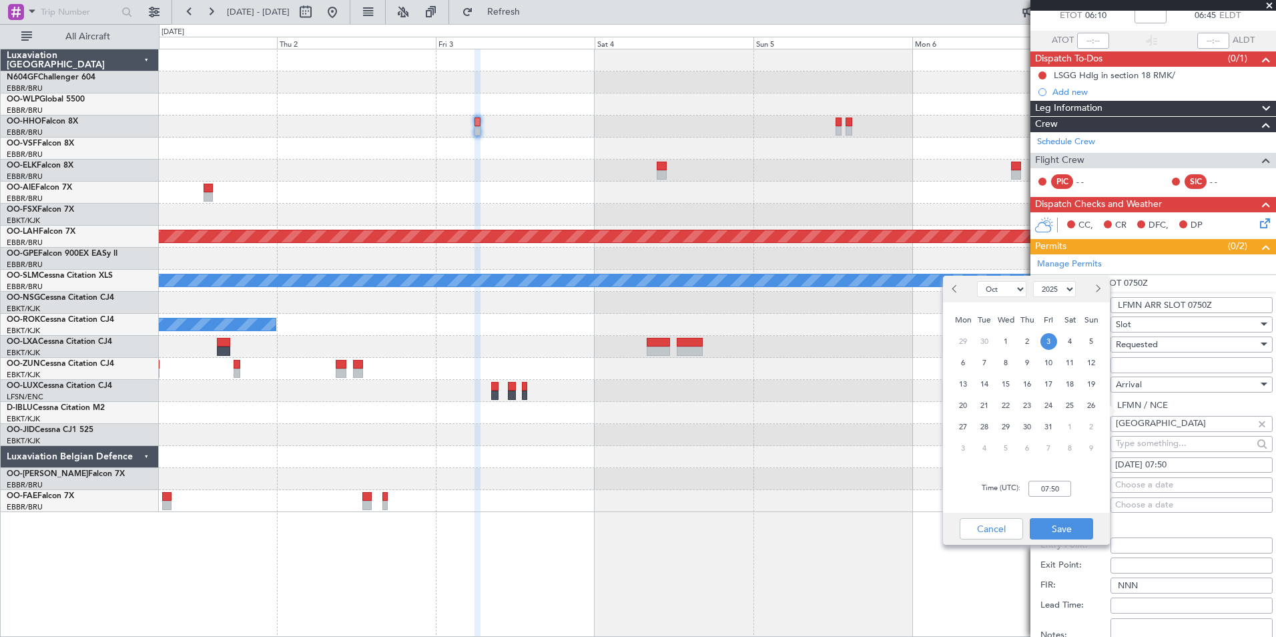
scroll to position [134, 0]
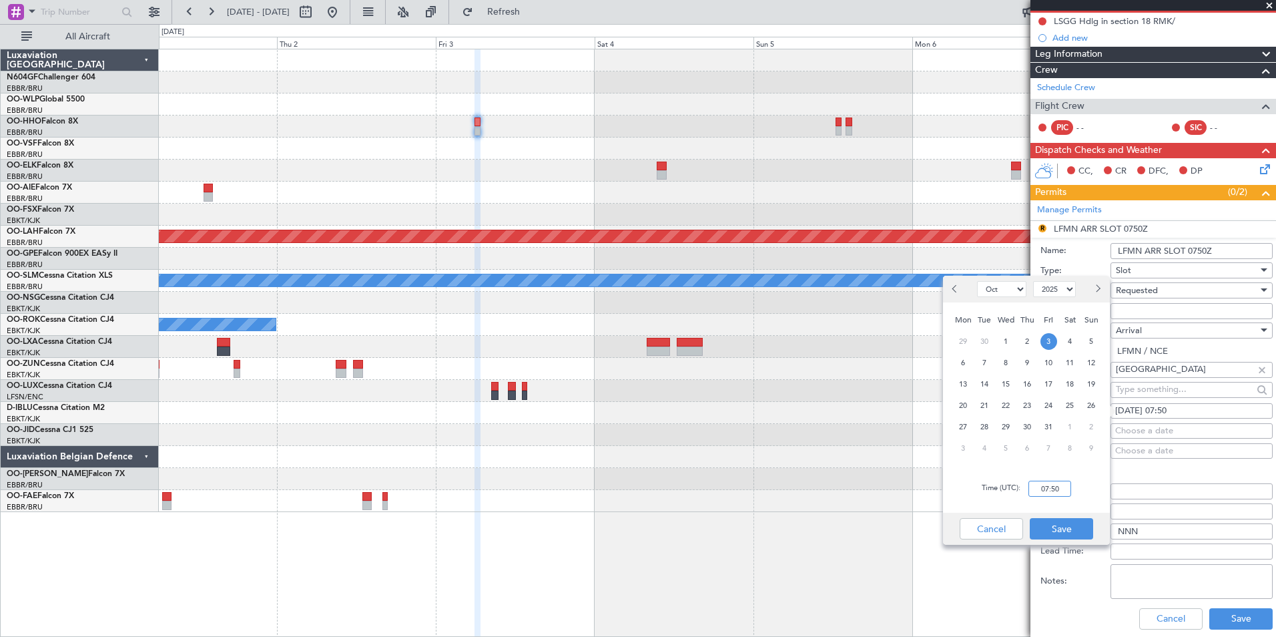
click at [1061, 486] on input "07:50" at bounding box center [1050, 489] width 43 height 16
click at [1069, 493] on input "06:50" at bounding box center [1050, 489] width 43 height 16
type input "06:50"
click at [1066, 520] on button "Save" at bounding box center [1061, 528] width 63 height 21
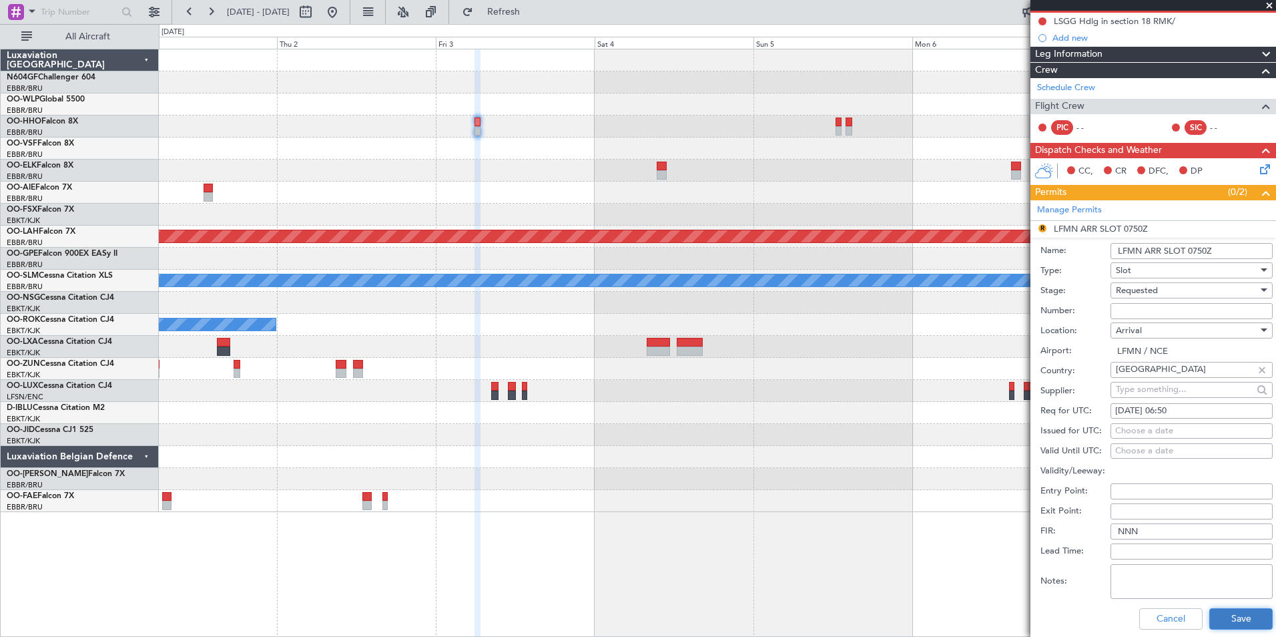
click at [1213, 617] on button "Save" at bounding box center [1241, 618] width 63 height 21
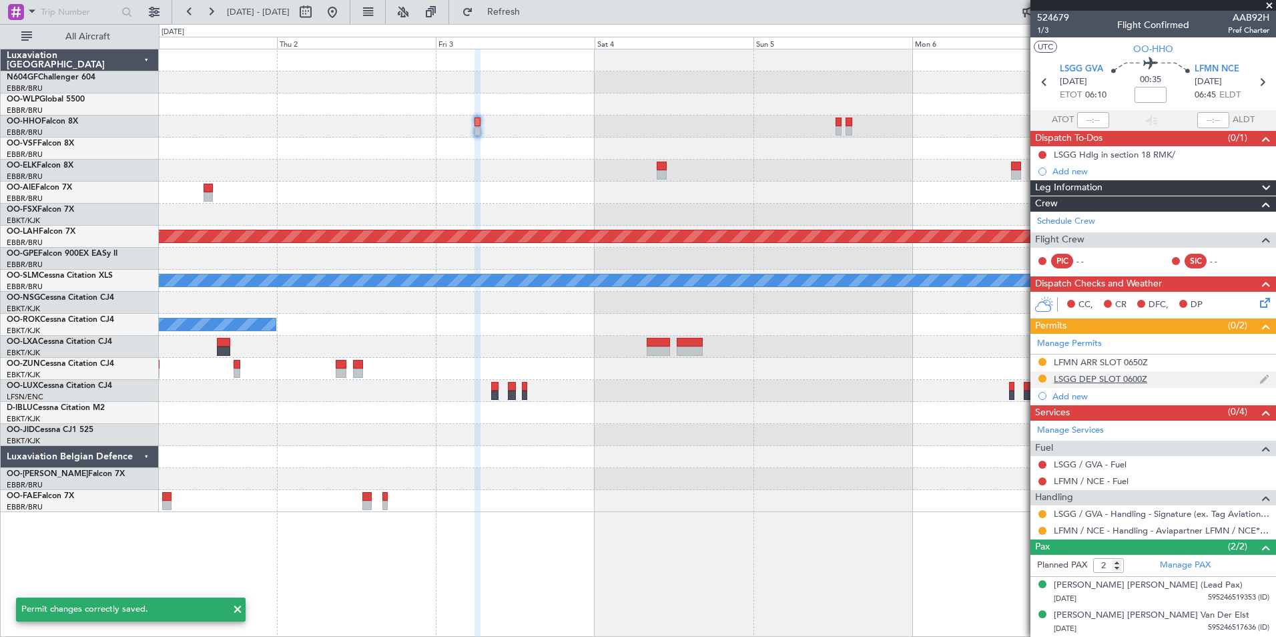
scroll to position [0, 0]
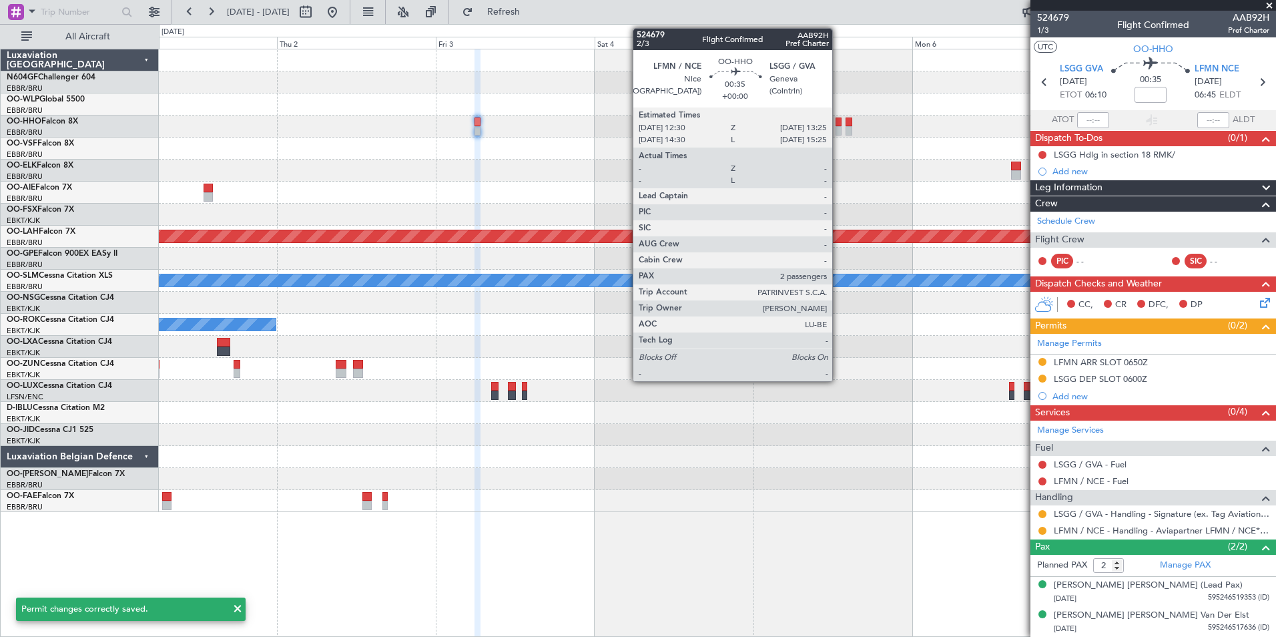
click at [838, 121] on div at bounding box center [839, 121] width 7 height 9
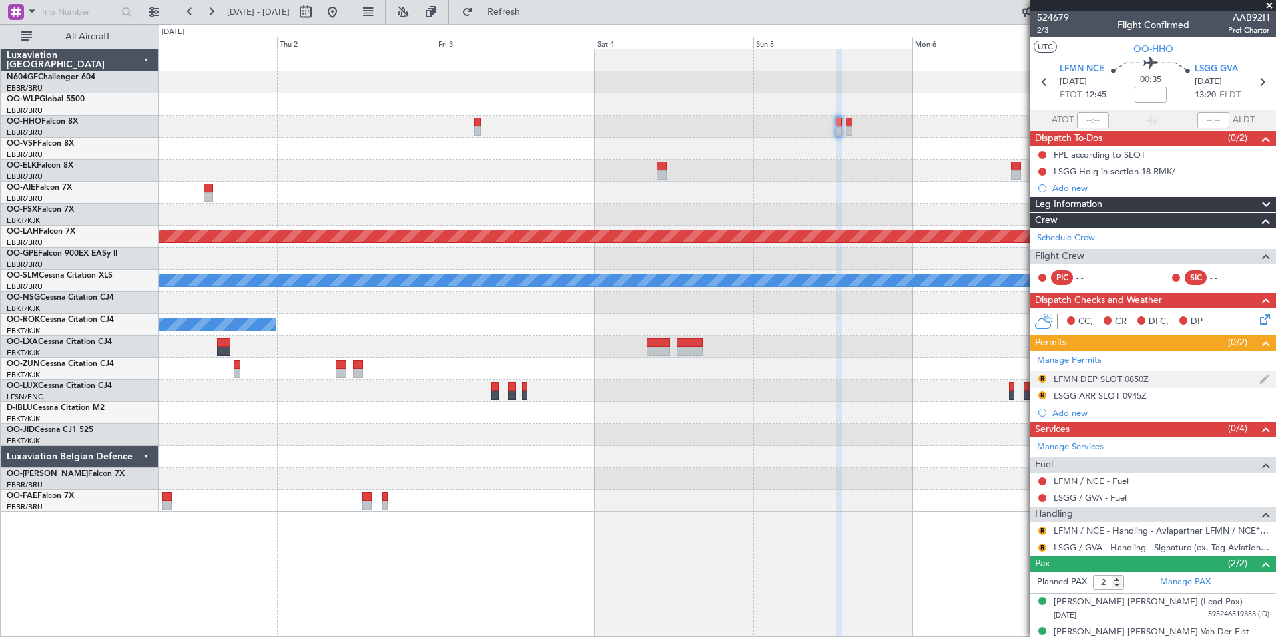
click at [1107, 381] on div "LFMN DEP SLOT 0850Z" at bounding box center [1101, 378] width 95 height 11
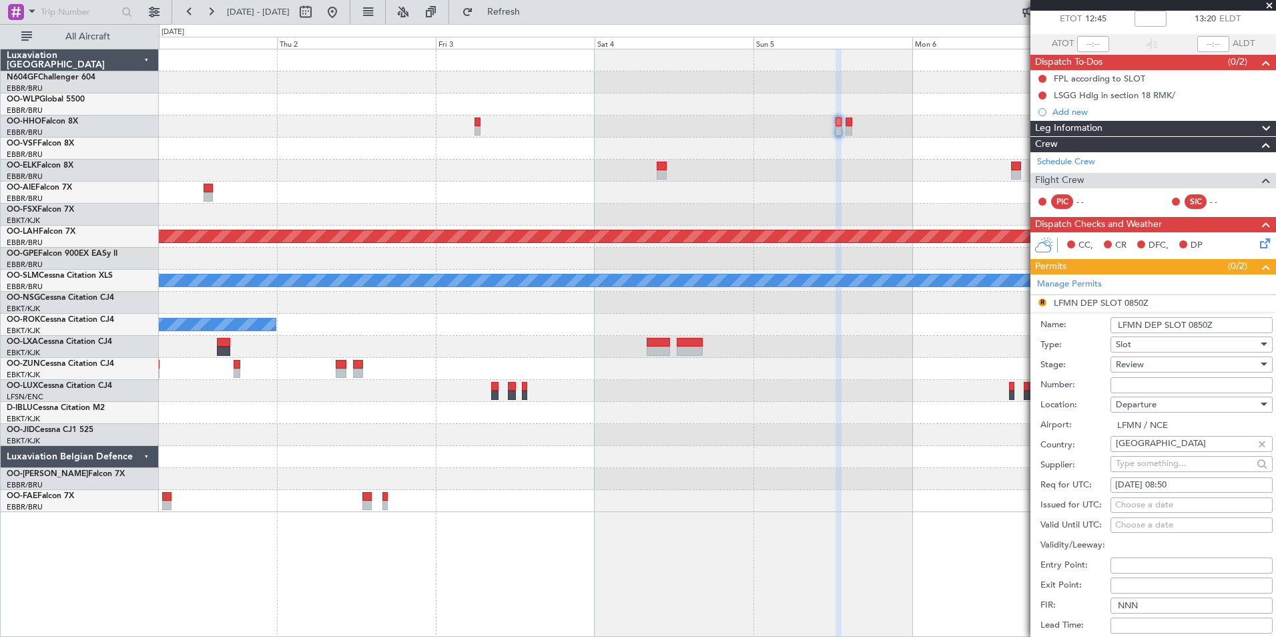
scroll to position [134, 0]
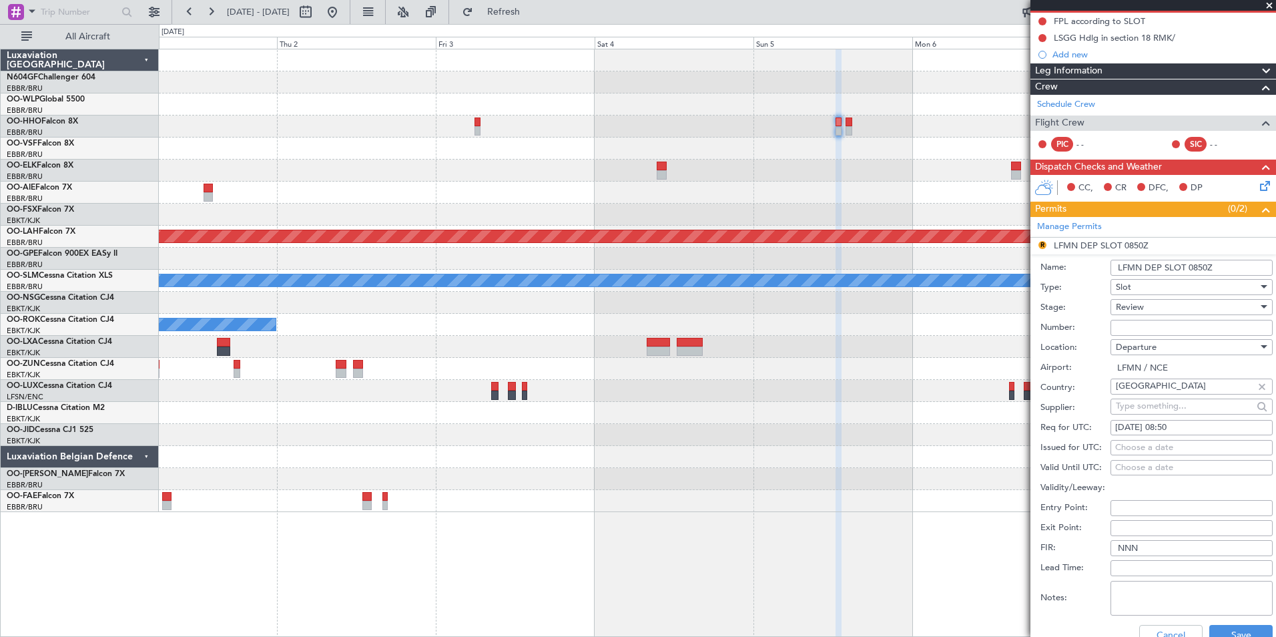
click at [1177, 425] on div "05/10/2025 08:50" at bounding box center [1191, 427] width 153 height 13
select select "10"
select select "2025"
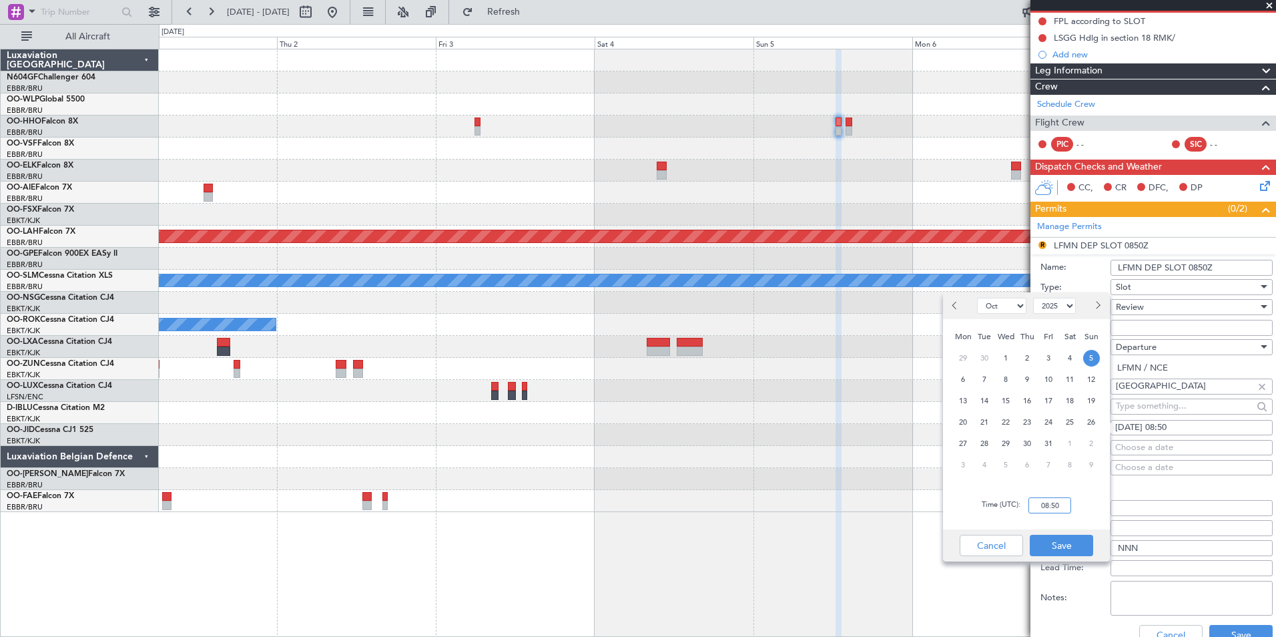
click at [1061, 501] on input "08:50" at bounding box center [1050, 505] width 43 height 16
type input "12:30"
drag, startPoint x: 1087, startPoint y: 509, endPoint x: 1080, endPoint y: 523, distance: 15.8
click at [1087, 509] on div "Time (UTC): 12:30" at bounding box center [1026, 505] width 167 height 48
click at [1067, 537] on button "Save" at bounding box center [1061, 545] width 63 height 21
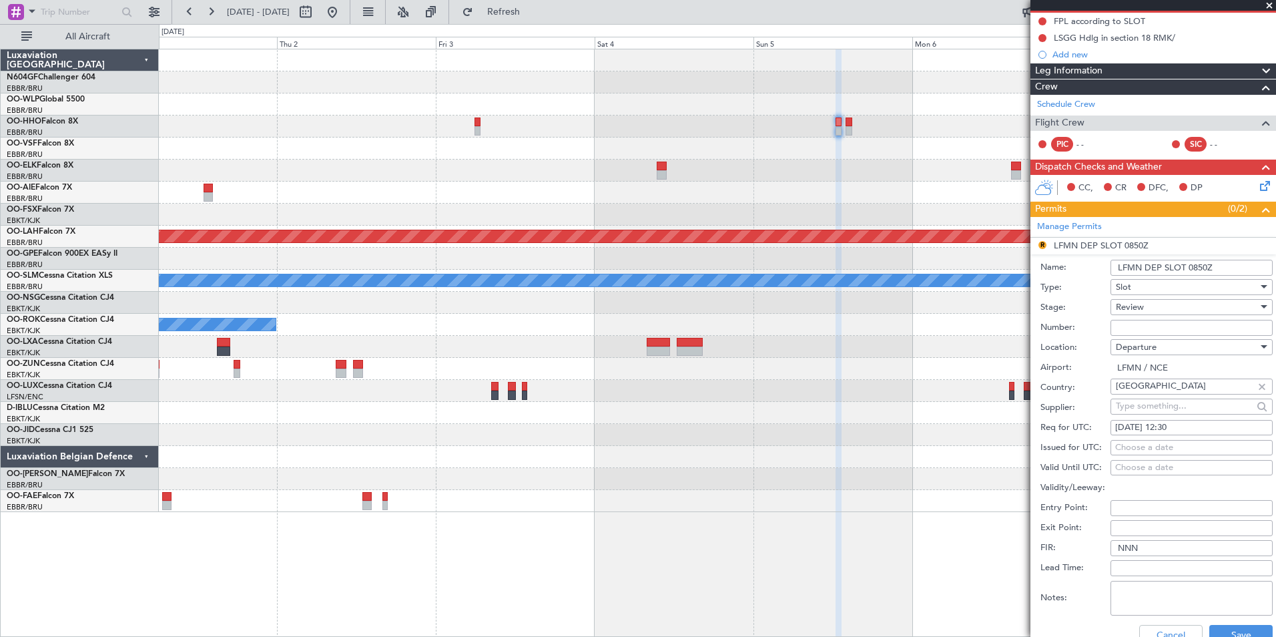
click at [1146, 305] on div "Review" at bounding box center [1187, 307] width 142 height 20
click at [1156, 399] on span "Requested" at bounding box center [1187, 394] width 140 height 20
click at [1222, 631] on button "Save" at bounding box center [1241, 635] width 63 height 21
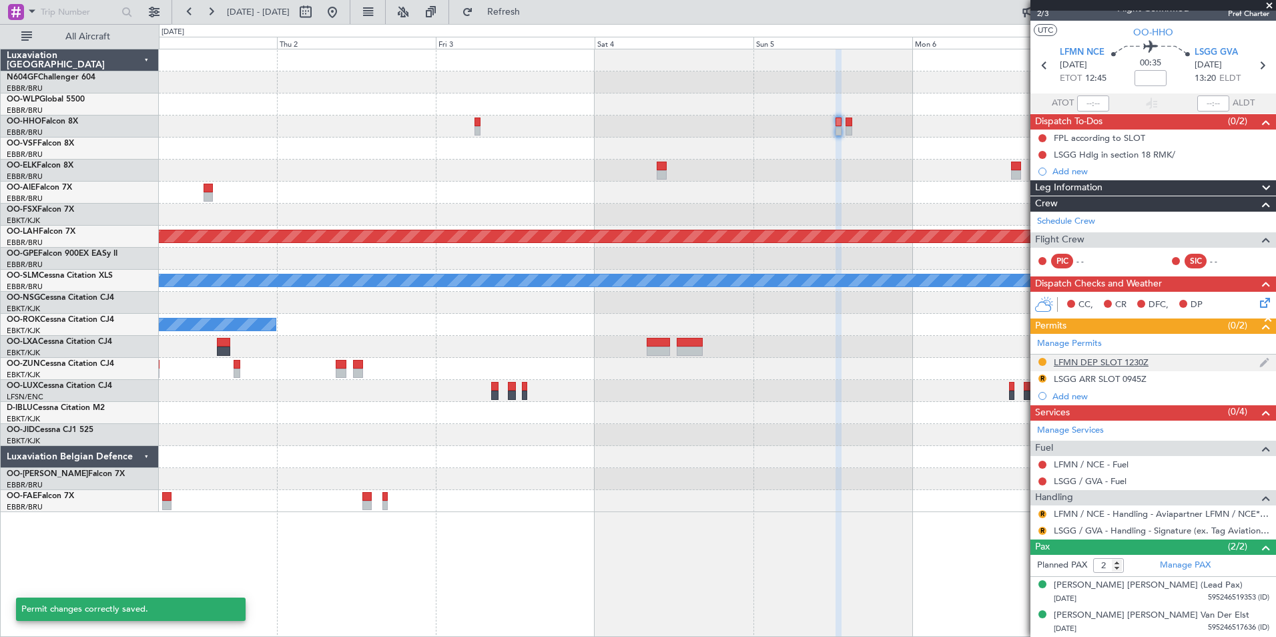
scroll to position [16, 0]
click at [1043, 511] on button "R" at bounding box center [1043, 515] width 8 height 8
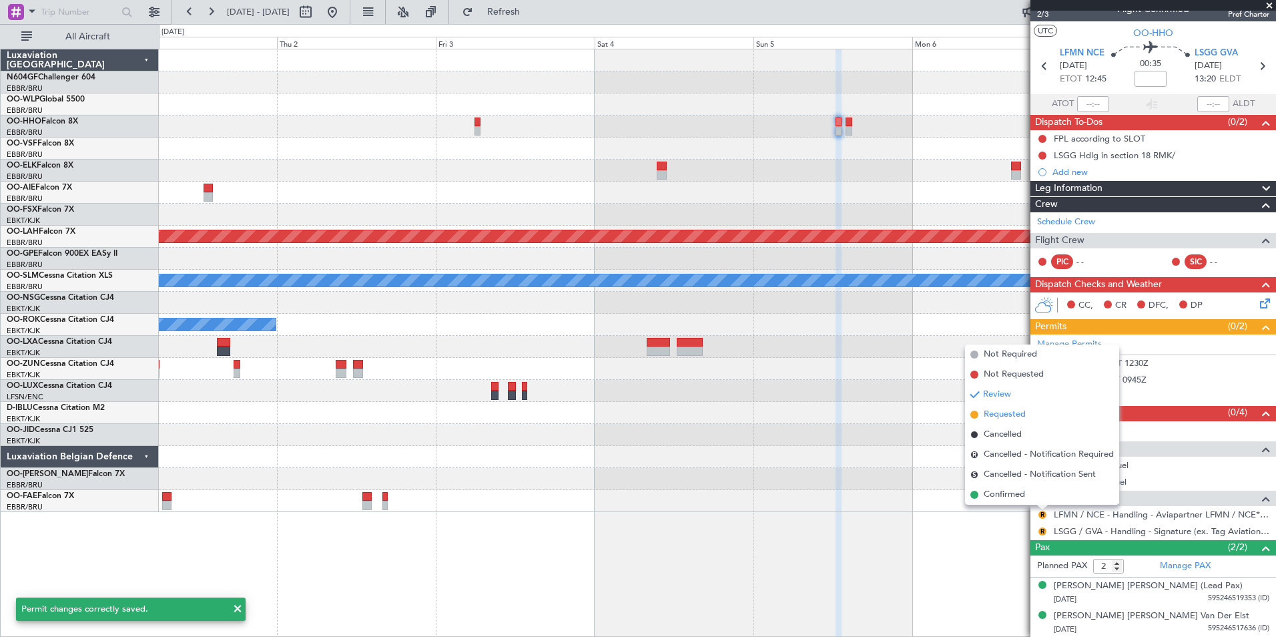
click at [1003, 411] on span "Requested" at bounding box center [1005, 414] width 42 height 13
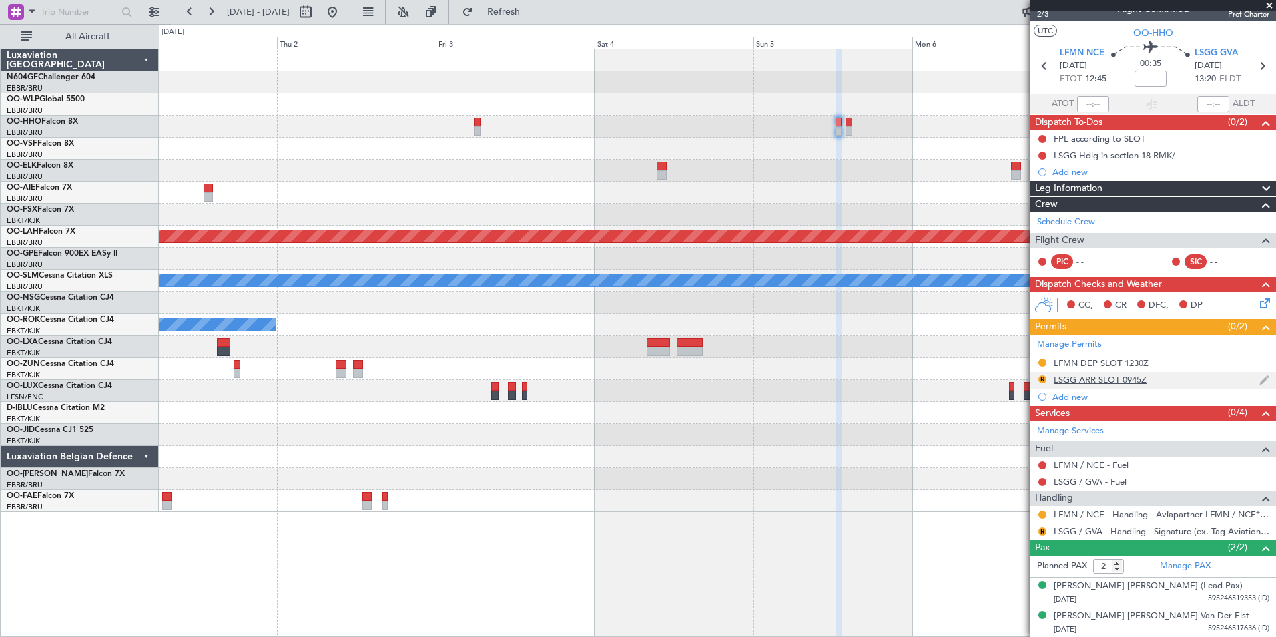
click at [1079, 376] on div "LSGG ARR SLOT 0945Z" at bounding box center [1100, 379] width 93 height 11
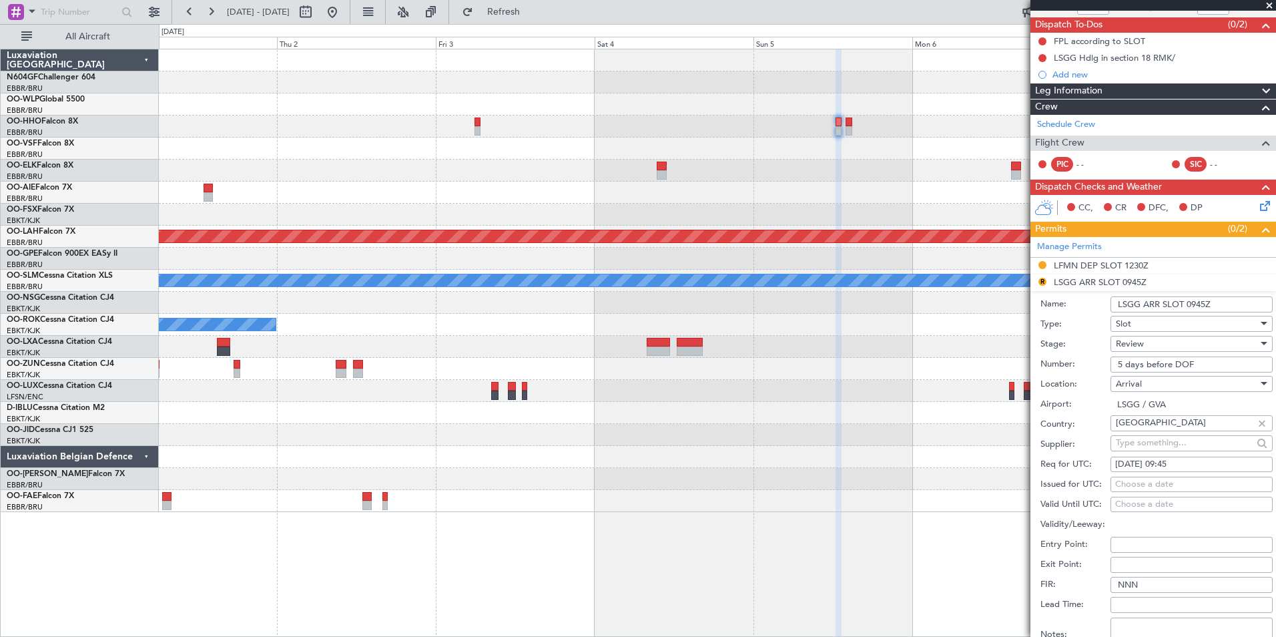
scroll to position [216, 0]
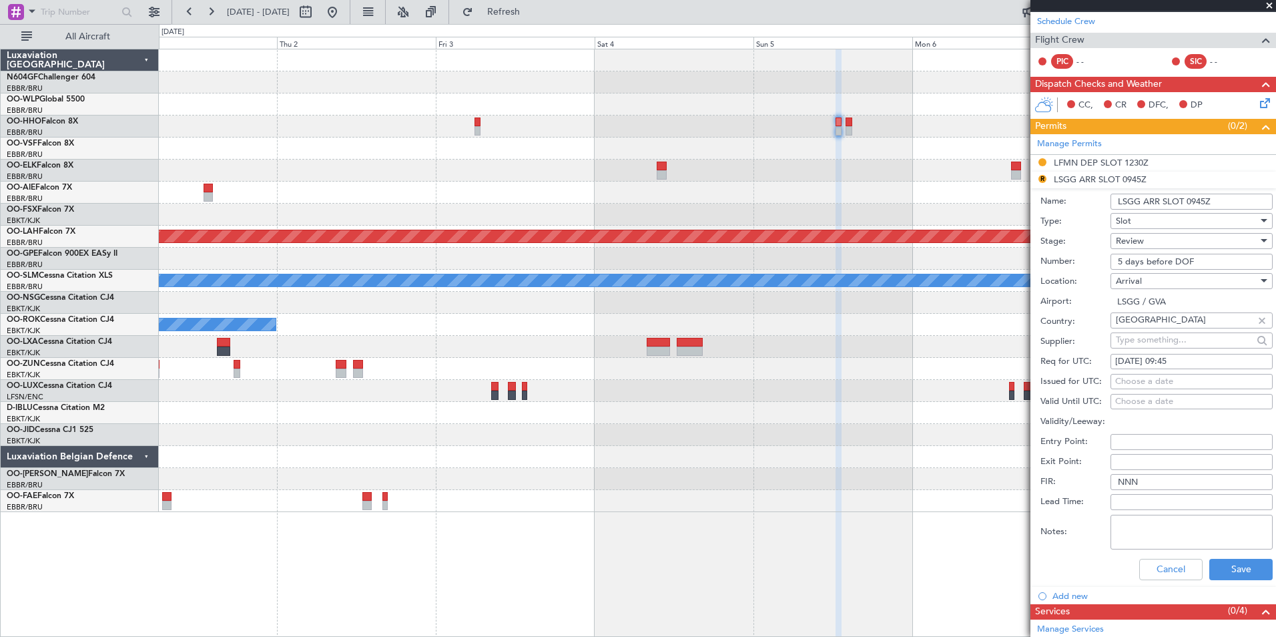
click at [1138, 238] on span "Review" at bounding box center [1130, 241] width 28 height 12
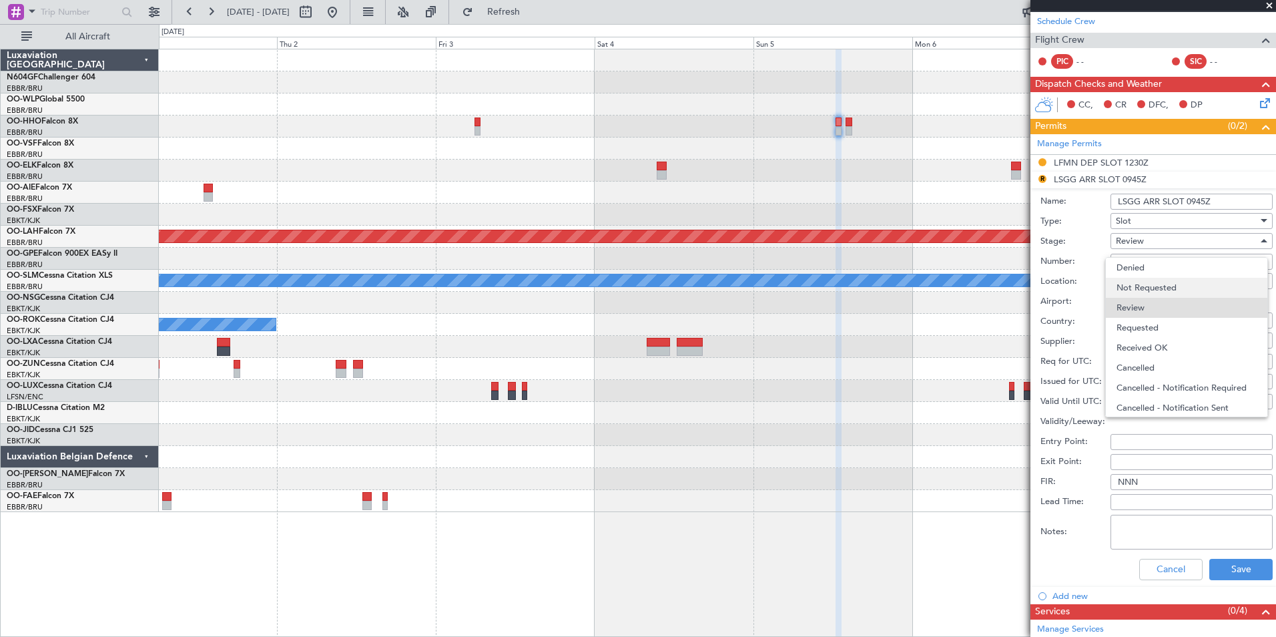
click at [1158, 288] on span "Not Requested" at bounding box center [1187, 288] width 140 height 20
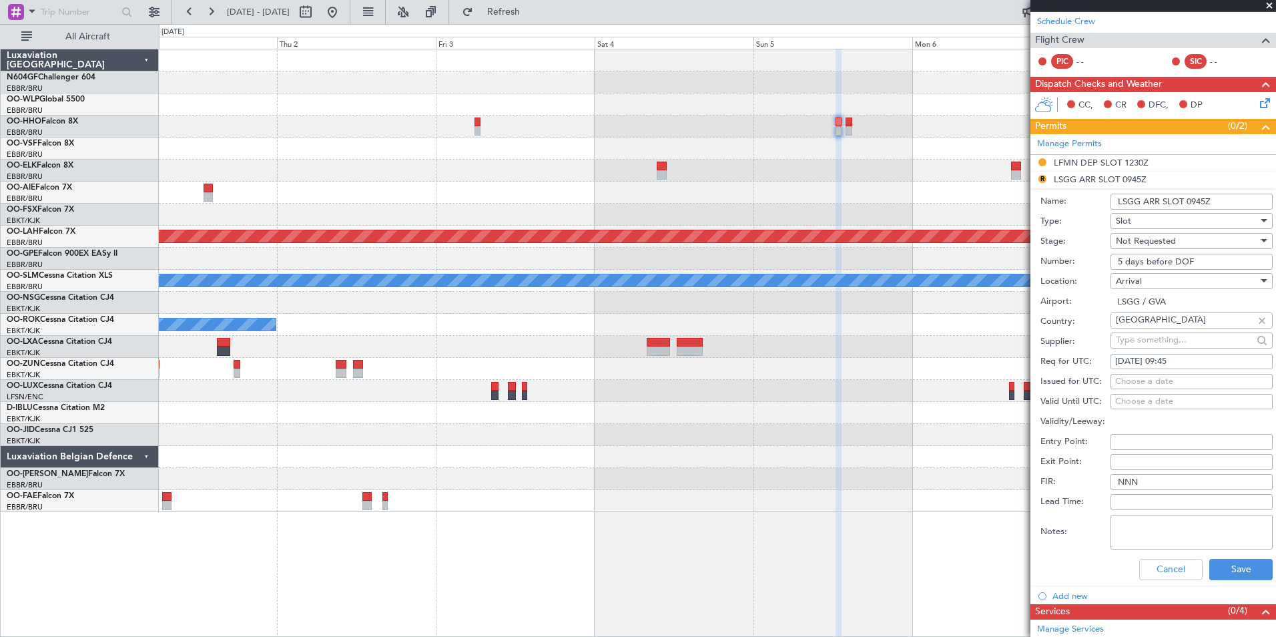
click at [1146, 240] on span "Not Requested" at bounding box center [1146, 241] width 60 height 12
click at [1160, 319] on span "Requested" at bounding box center [1187, 328] width 140 height 20
click at [1200, 366] on div "05/10/2025 09:45" at bounding box center [1191, 361] width 153 height 13
select select "10"
select select "2025"
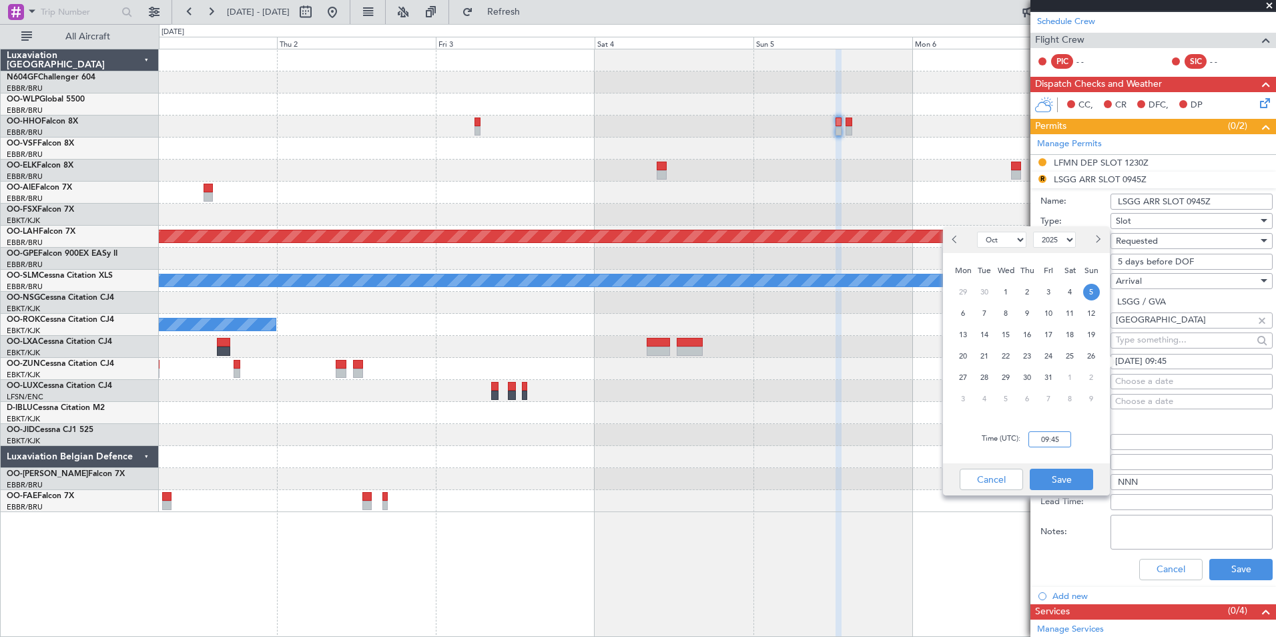
click at [1053, 441] on input "09:45" at bounding box center [1050, 439] width 43 height 16
type input "13:25"
click at [1079, 439] on div "Time (UTC): 13:25" at bounding box center [1026, 439] width 167 height 48
click at [1069, 473] on button "Save" at bounding box center [1061, 479] width 63 height 21
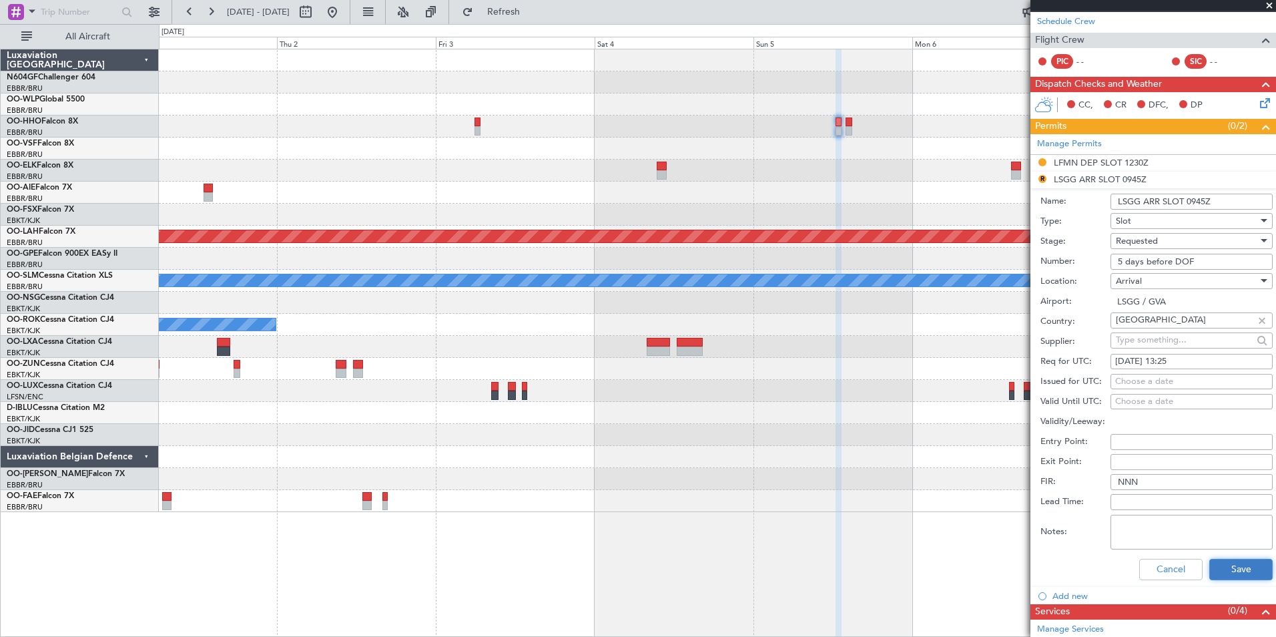
click at [1229, 563] on button "Save" at bounding box center [1241, 569] width 63 height 21
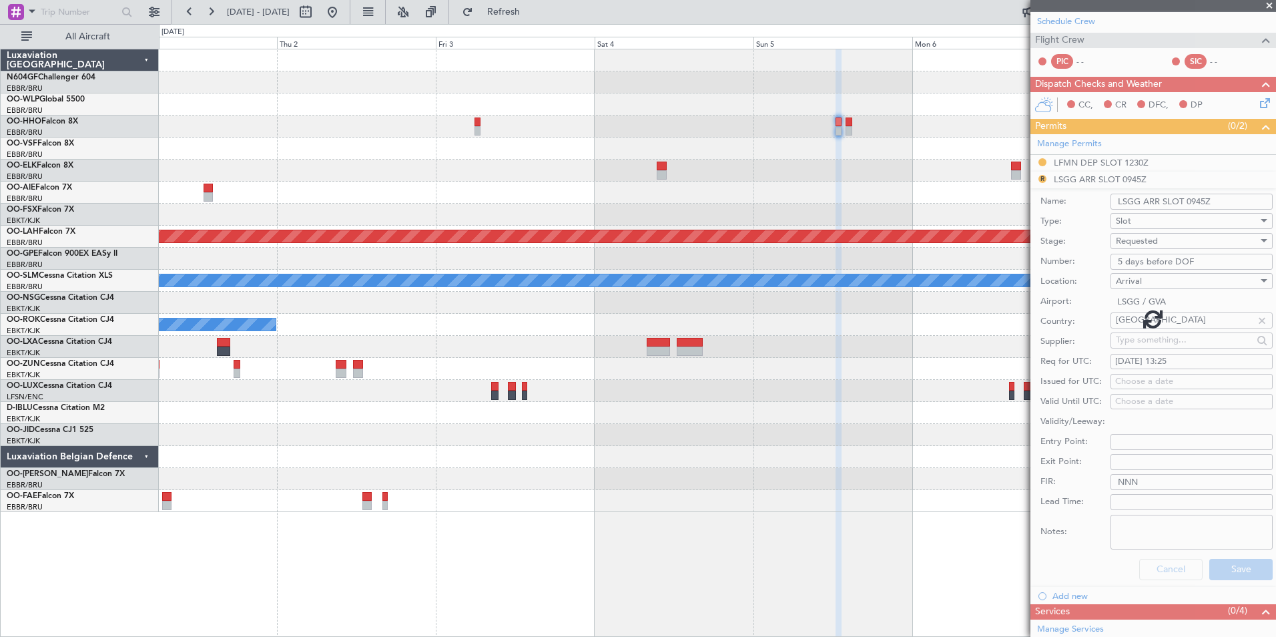
scroll to position [16, 0]
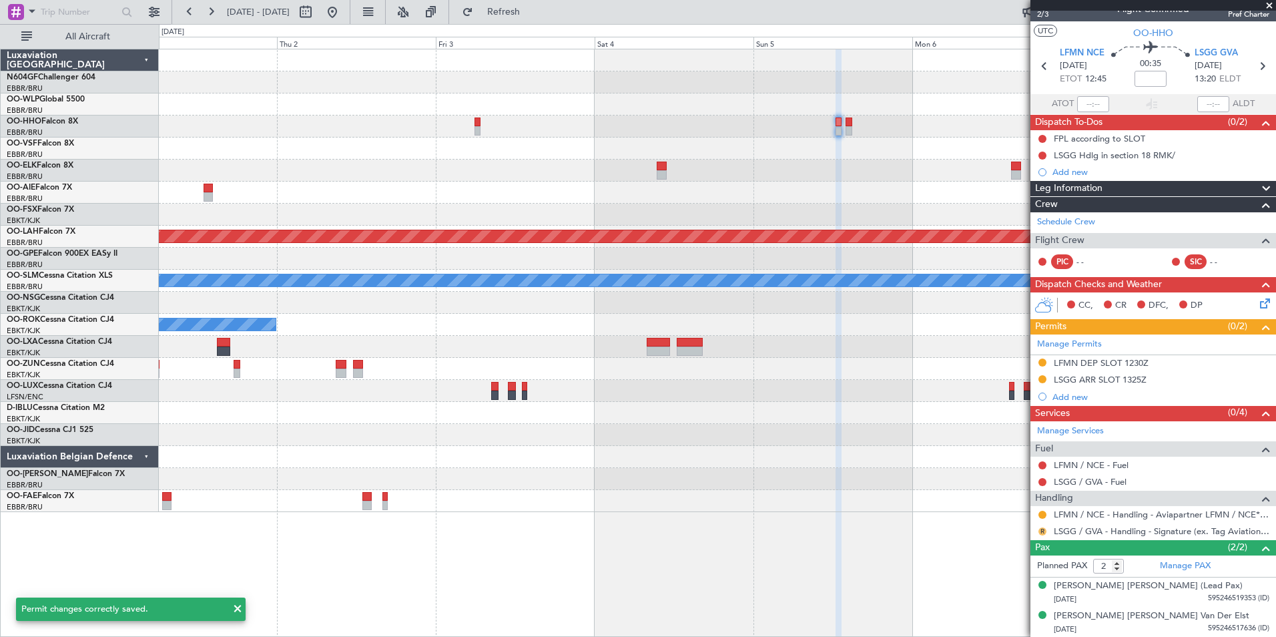
click at [1041, 529] on button "R" at bounding box center [1043, 531] width 8 height 8
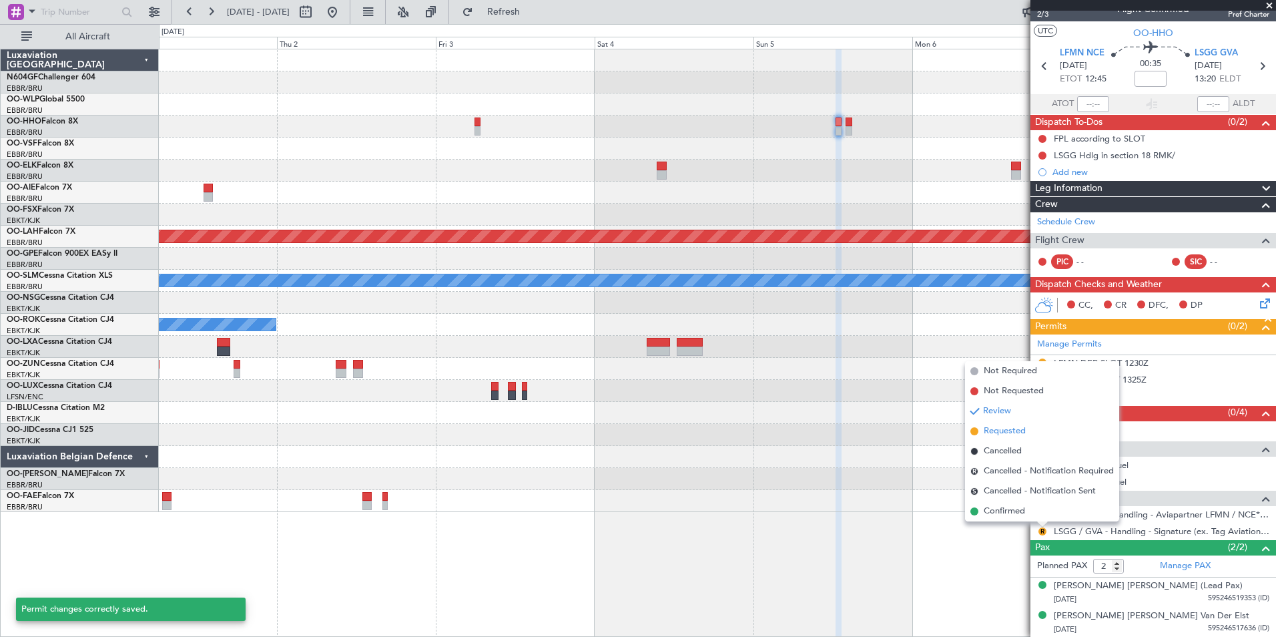
click at [1010, 431] on span "Requested" at bounding box center [1005, 431] width 42 height 13
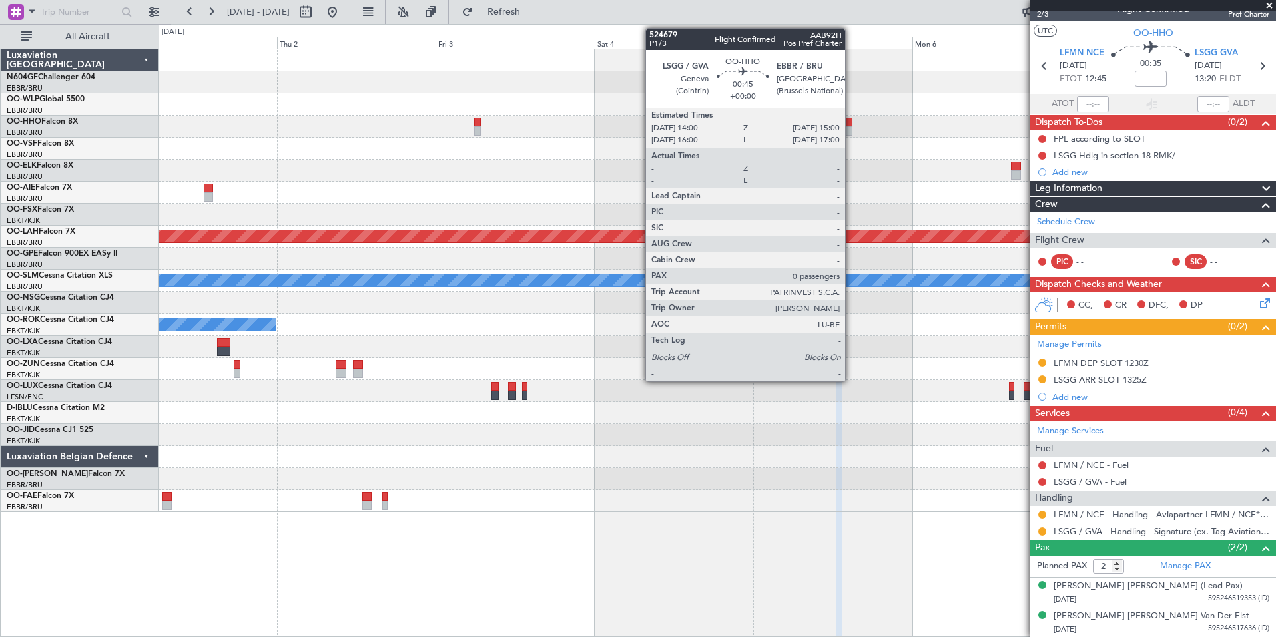
click at [851, 124] on div at bounding box center [849, 121] width 7 height 9
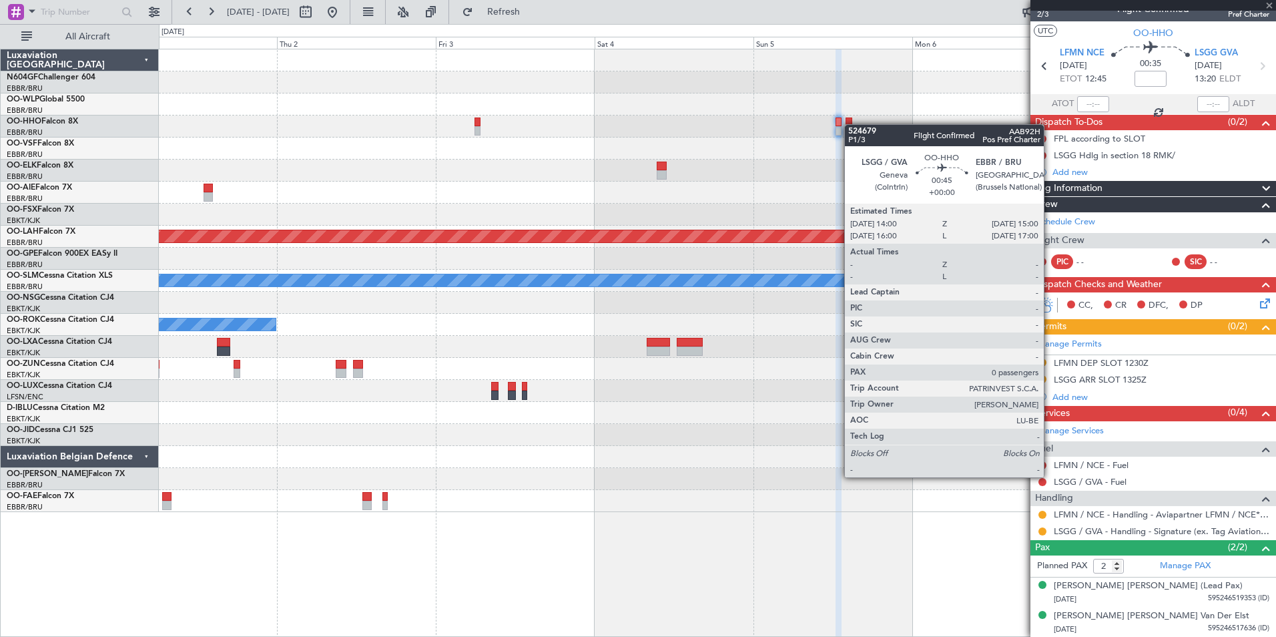
type input "0"
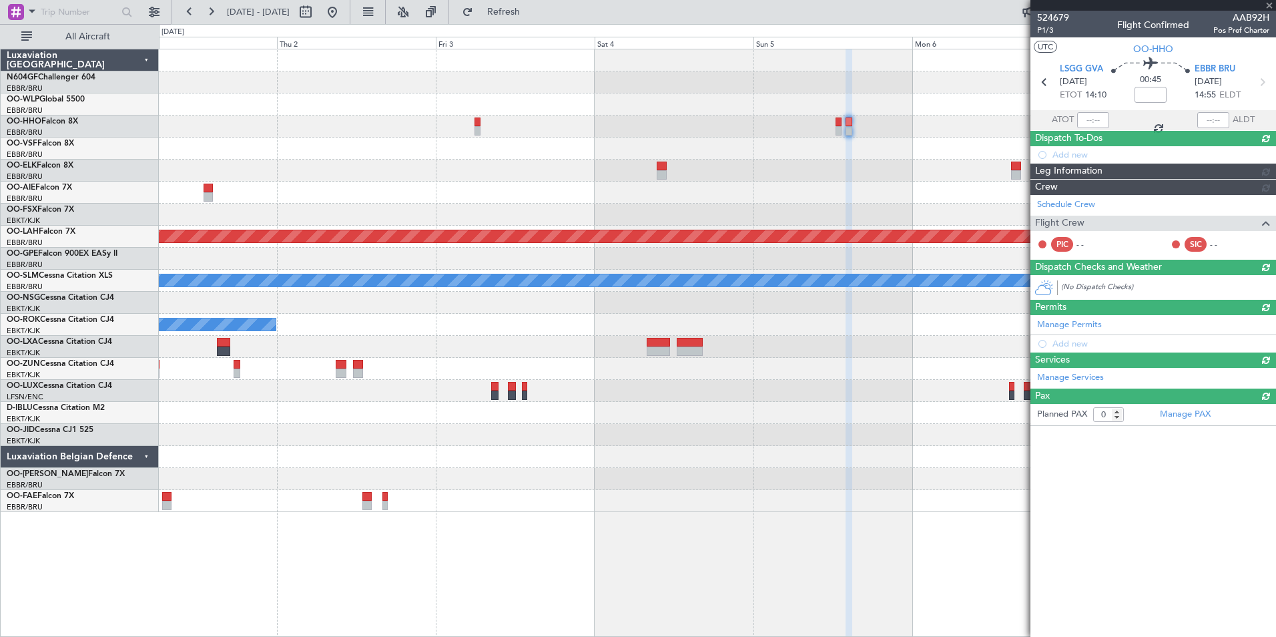
scroll to position [0, 0]
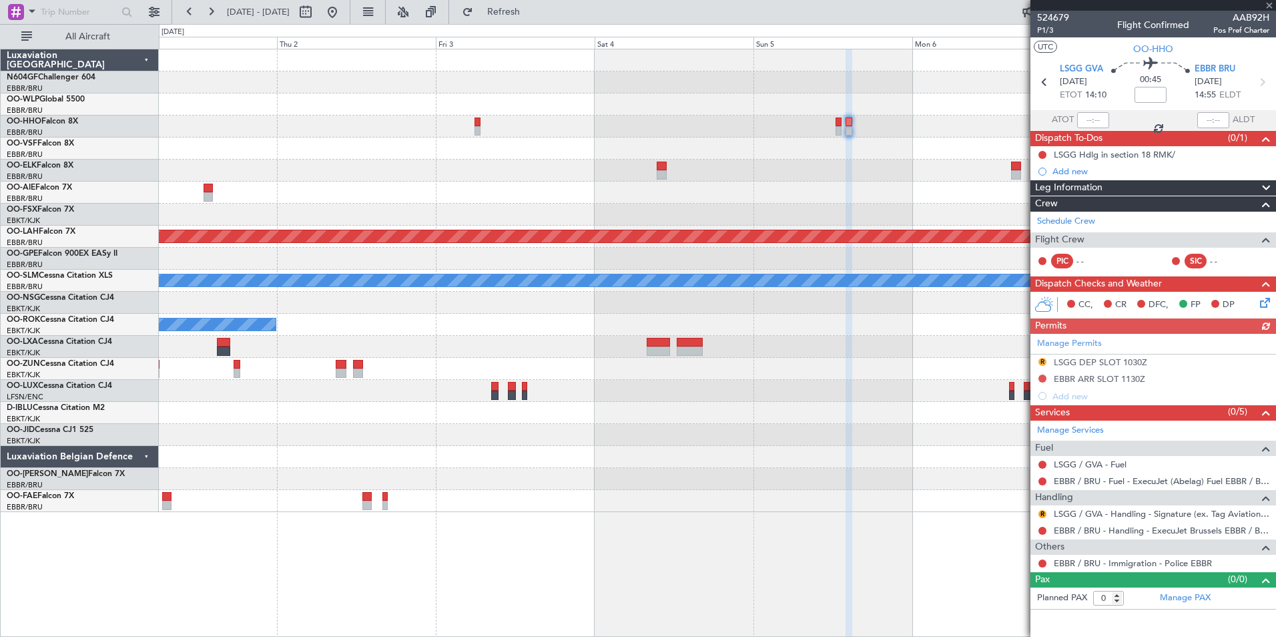
click at [1038, 513] on div "R" at bounding box center [1042, 514] width 11 height 11
click at [1044, 513] on button "R" at bounding box center [1043, 514] width 8 height 8
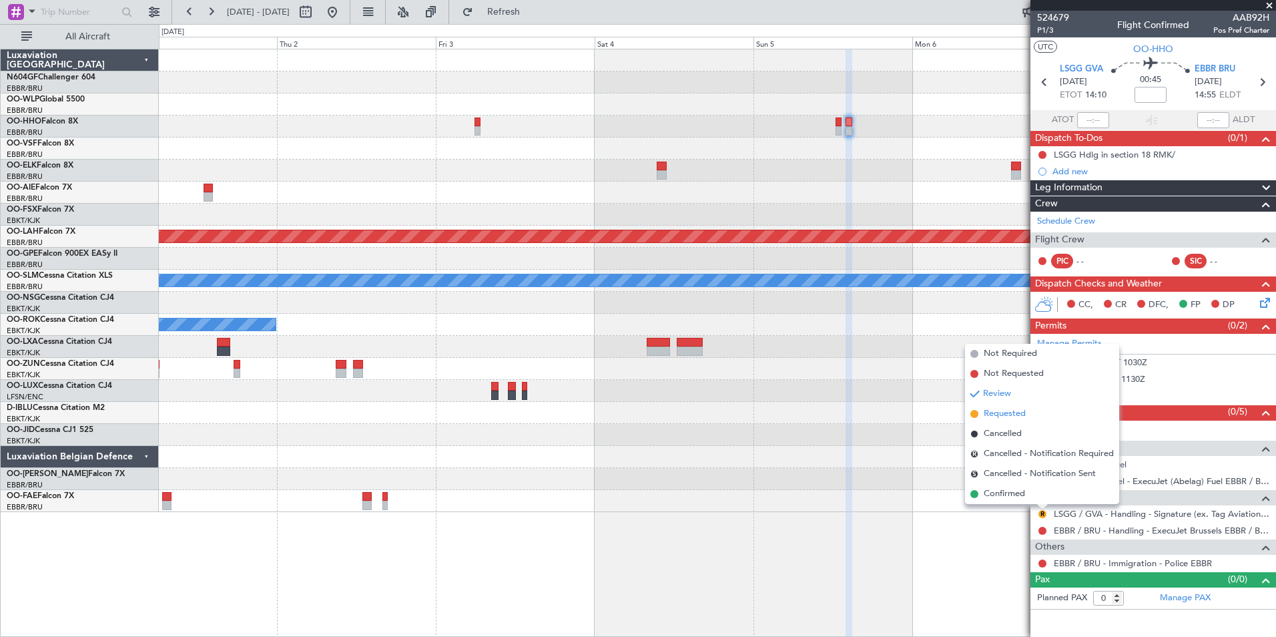
click at [1012, 413] on span "Requested" at bounding box center [1005, 413] width 42 height 13
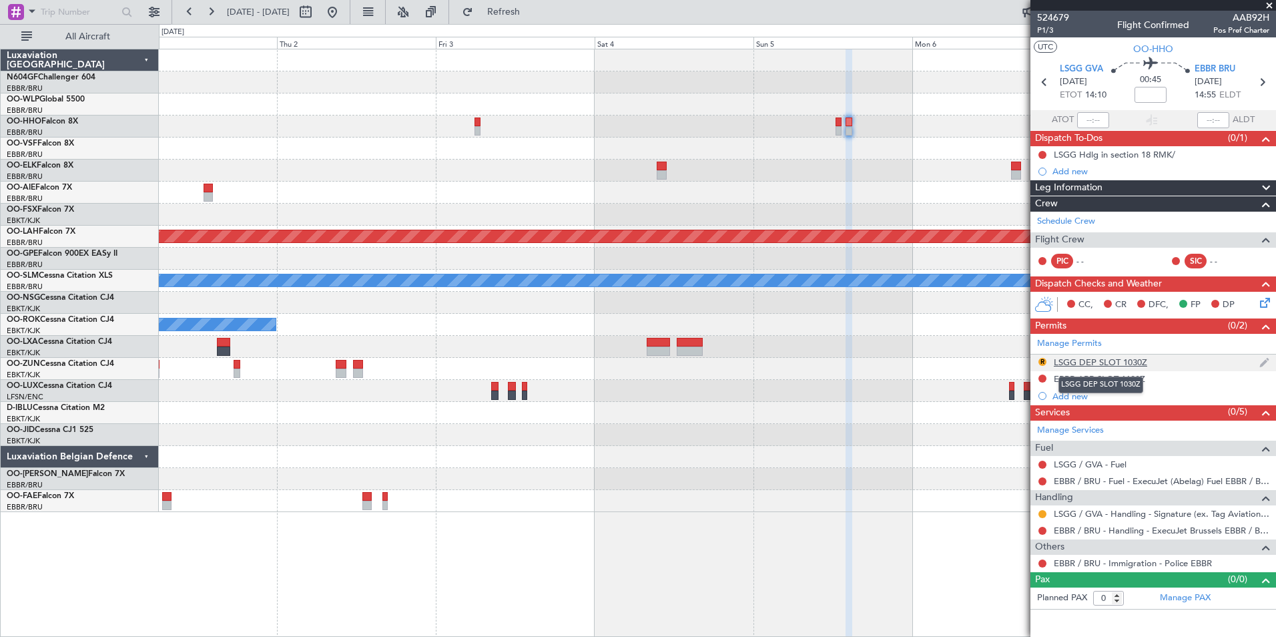
click at [1095, 364] on div "LSGG DEP SLOT 1030Z" at bounding box center [1100, 361] width 93 height 11
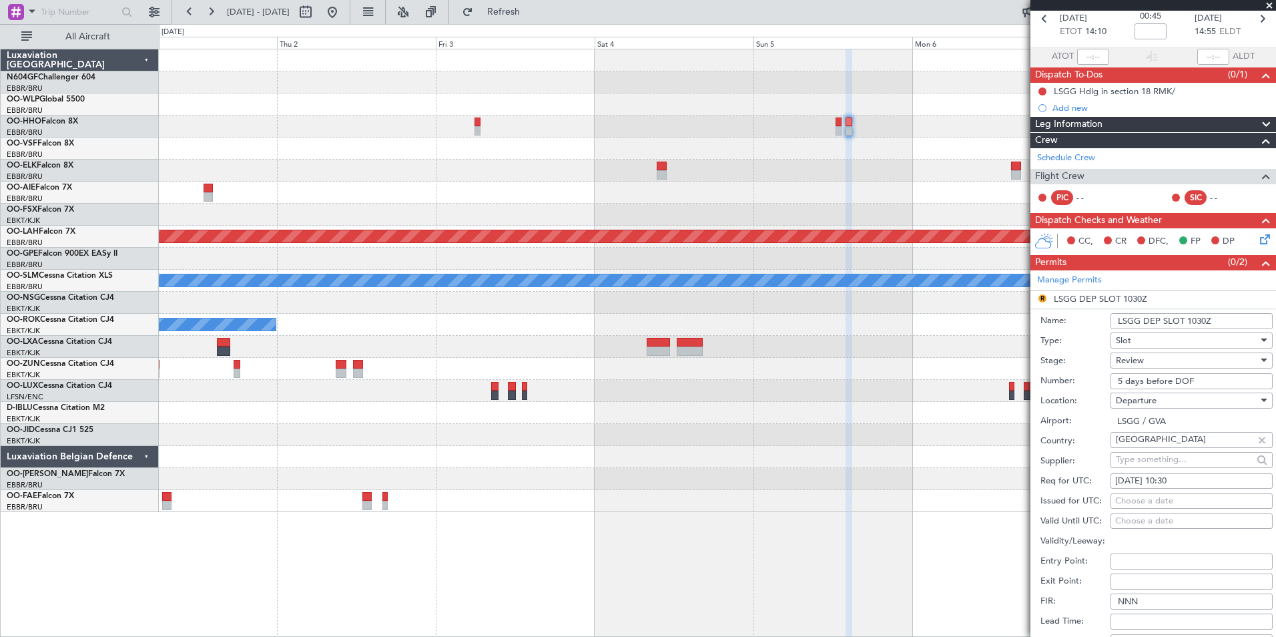
scroll to position [134, 0]
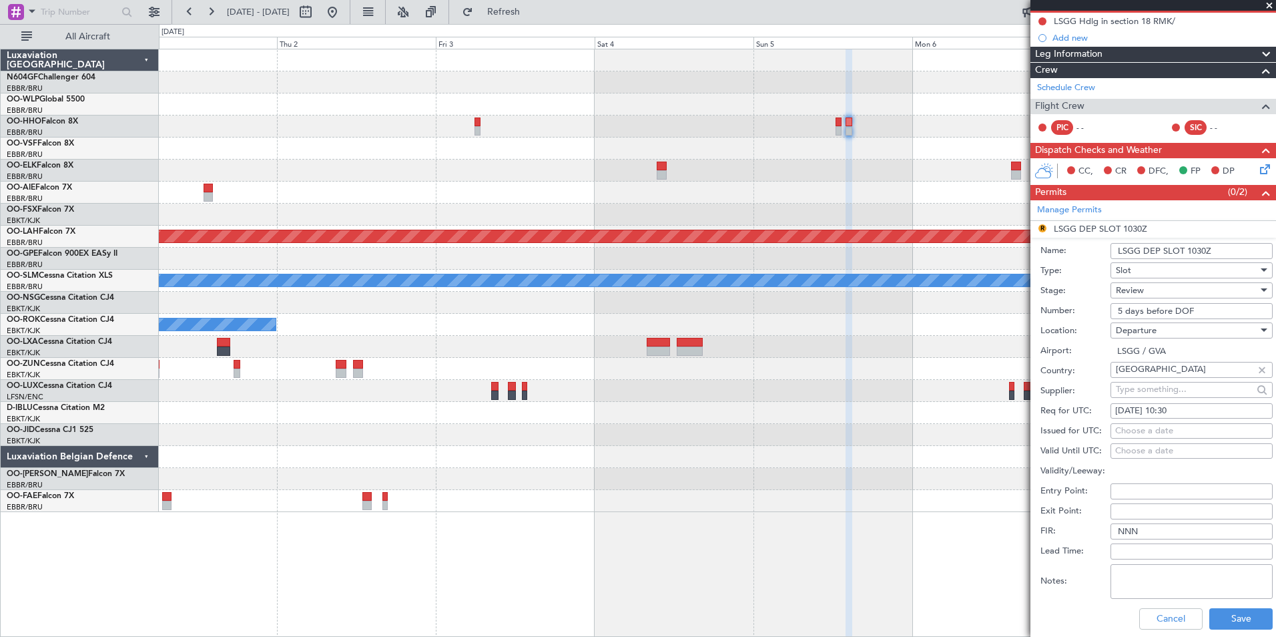
click at [1182, 287] on div "Review" at bounding box center [1187, 290] width 142 height 20
click at [1170, 380] on span "Requested" at bounding box center [1187, 377] width 140 height 20
click at [1183, 405] on div "05/10/2025 10:30" at bounding box center [1191, 411] width 153 height 13
select select "10"
select select "2025"
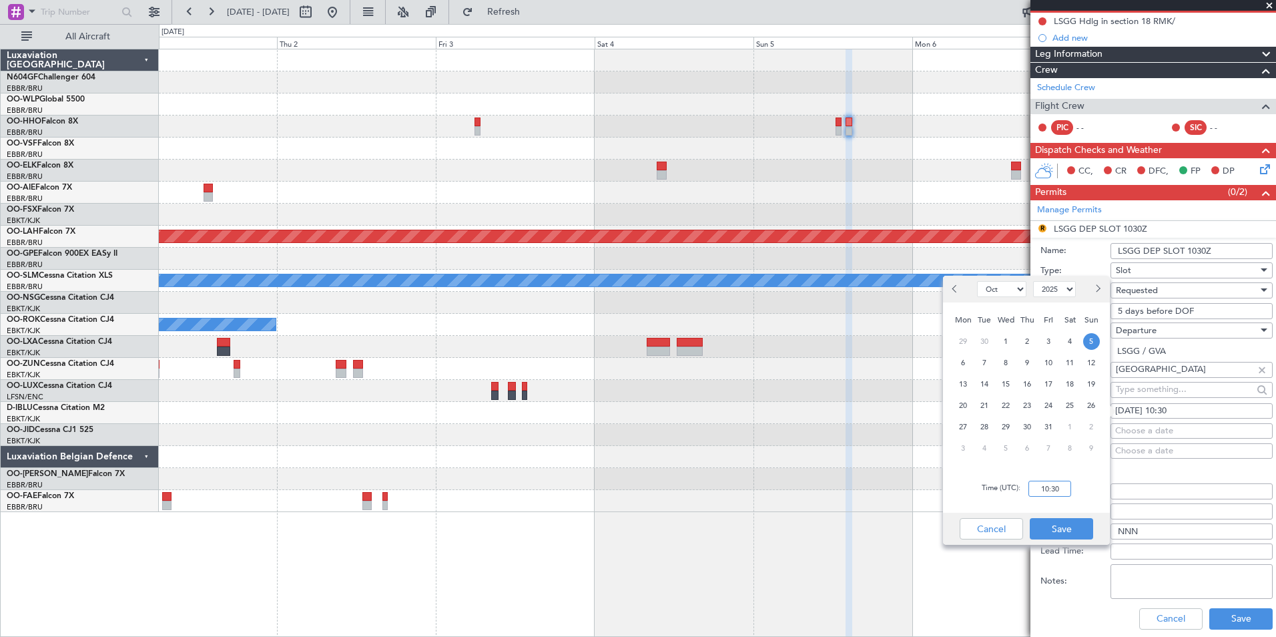
click at [1057, 481] on input "10:30" at bounding box center [1050, 489] width 43 height 16
type input "14:00"
click at [1085, 472] on div "Time (UTC): 14:00" at bounding box center [1026, 489] width 167 height 48
click at [1071, 531] on button "Save" at bounding box center [1061, 528] width 63 height 21
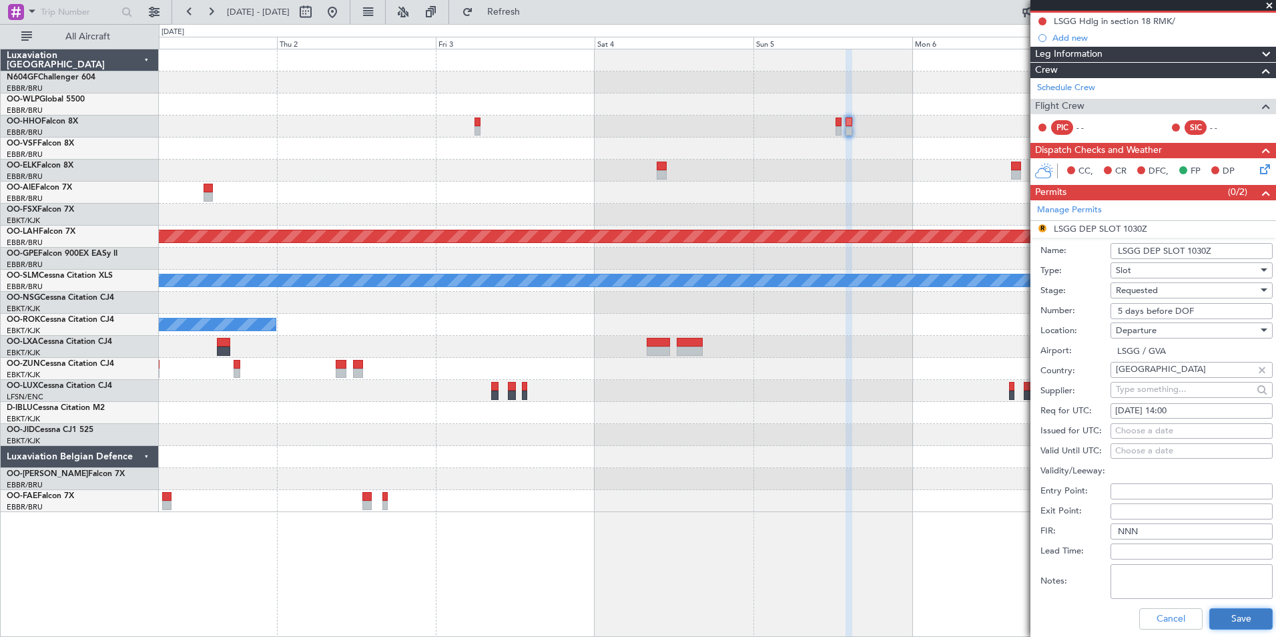
click at [1218, 615] on button "Save" at bounding box center [1241, 618] width 63 height 21
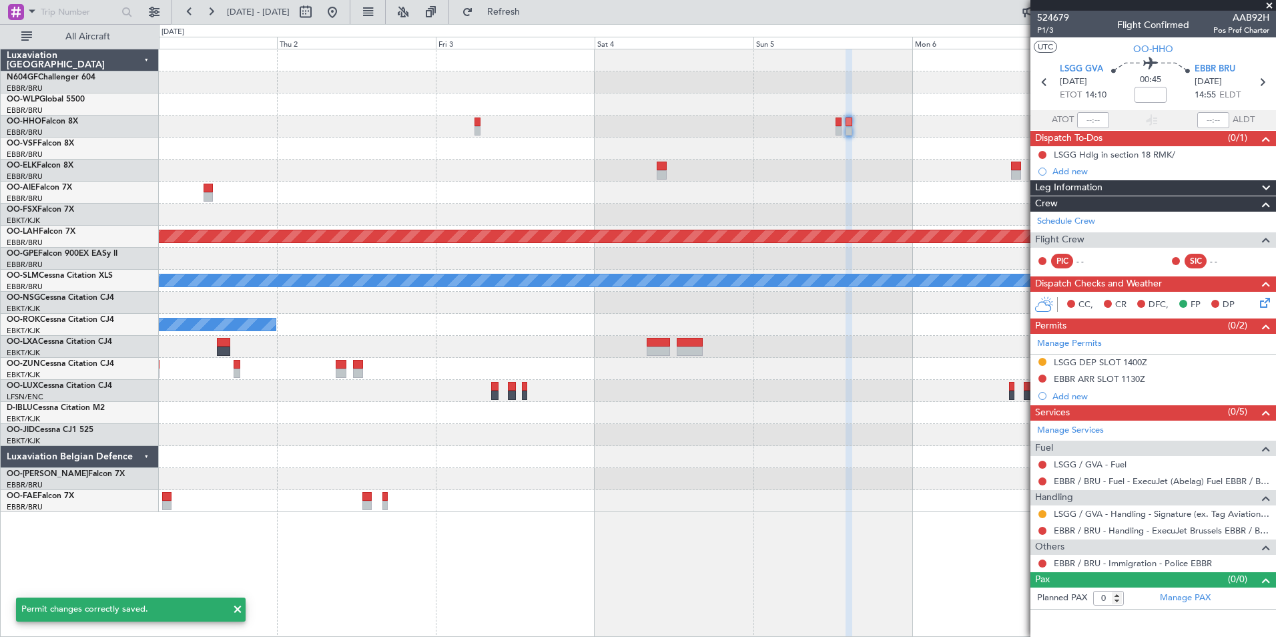
scroll to position [0, 0]
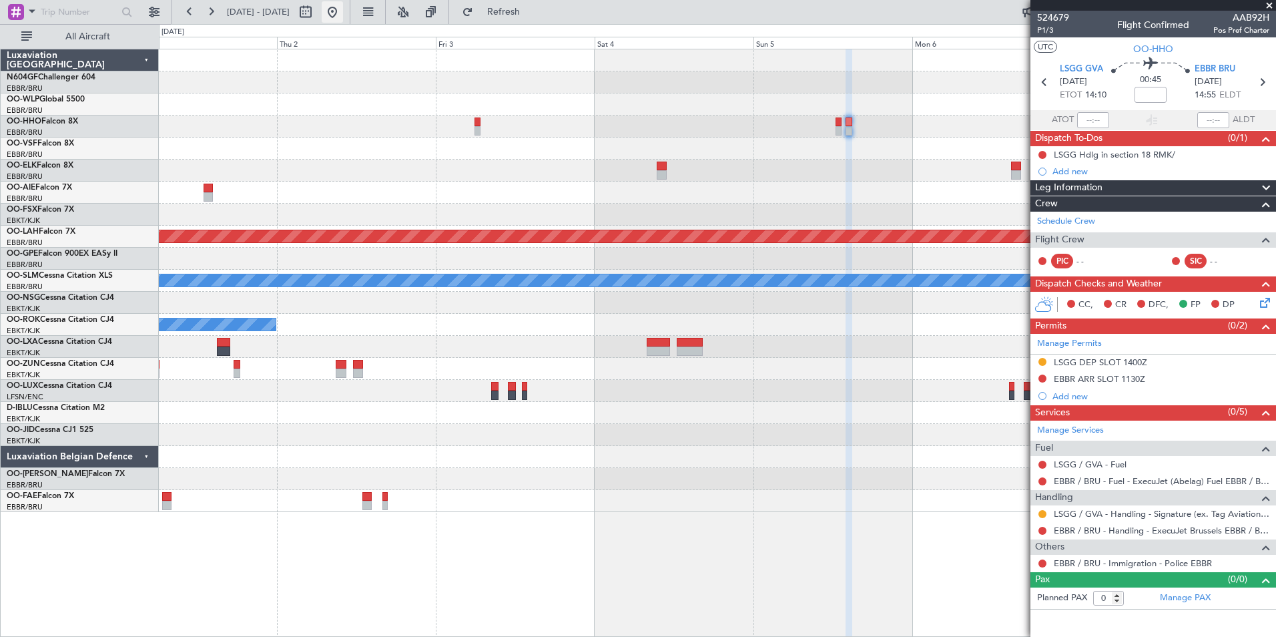
click at [343, 13] on button at bounding box center [332, 11] width 21 height 21
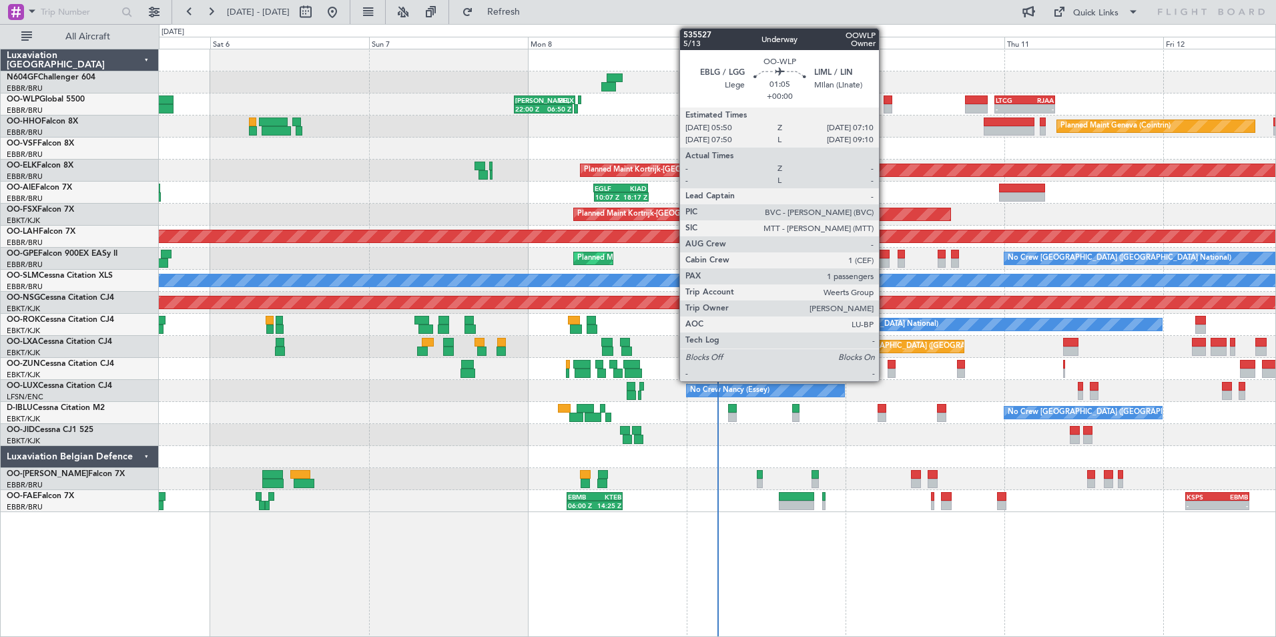
click at [885, 103] on div at bounding box center [888, 99] width 9 height 9
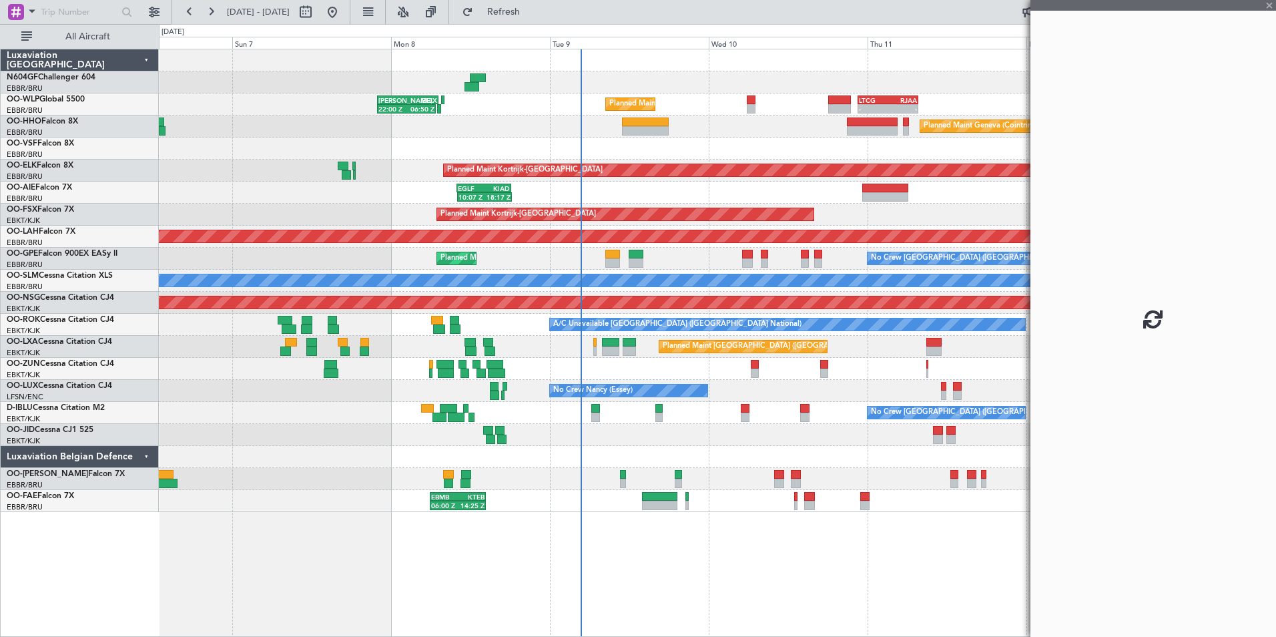
click at [769, 121] on div "Planned Maint Geneva (Cointrin)" at bounding box center [717, 126] width 1117 height 22
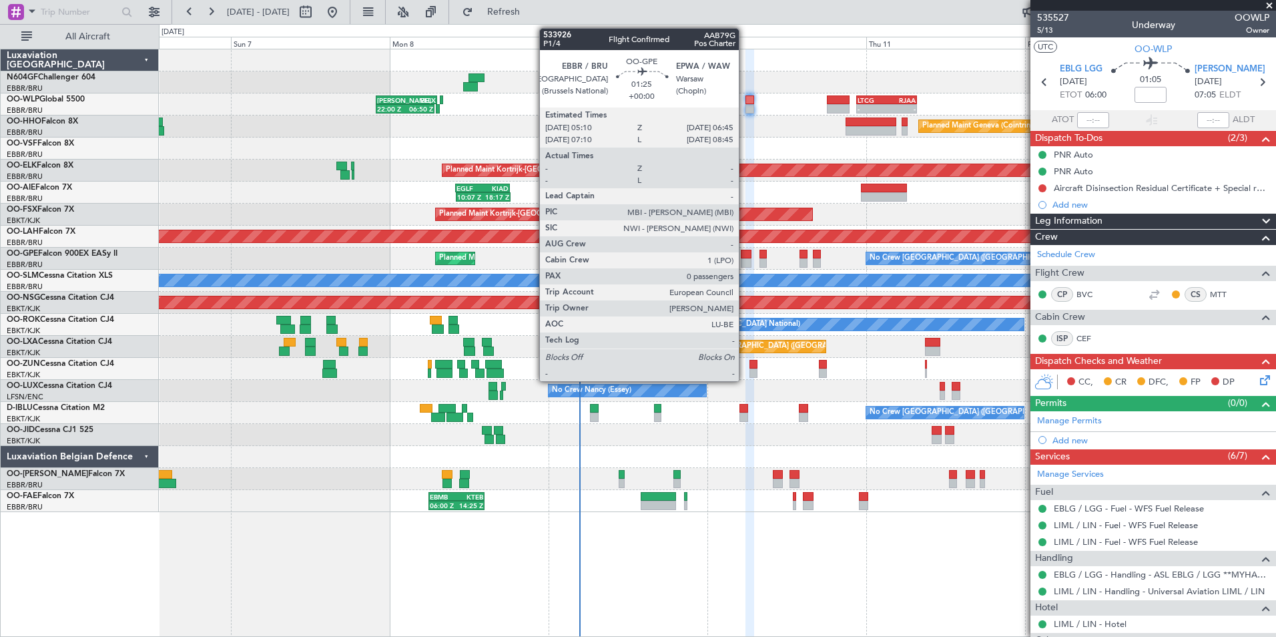
click at [745, 254] on div at bounding box center [746, 254] width 11 height 9
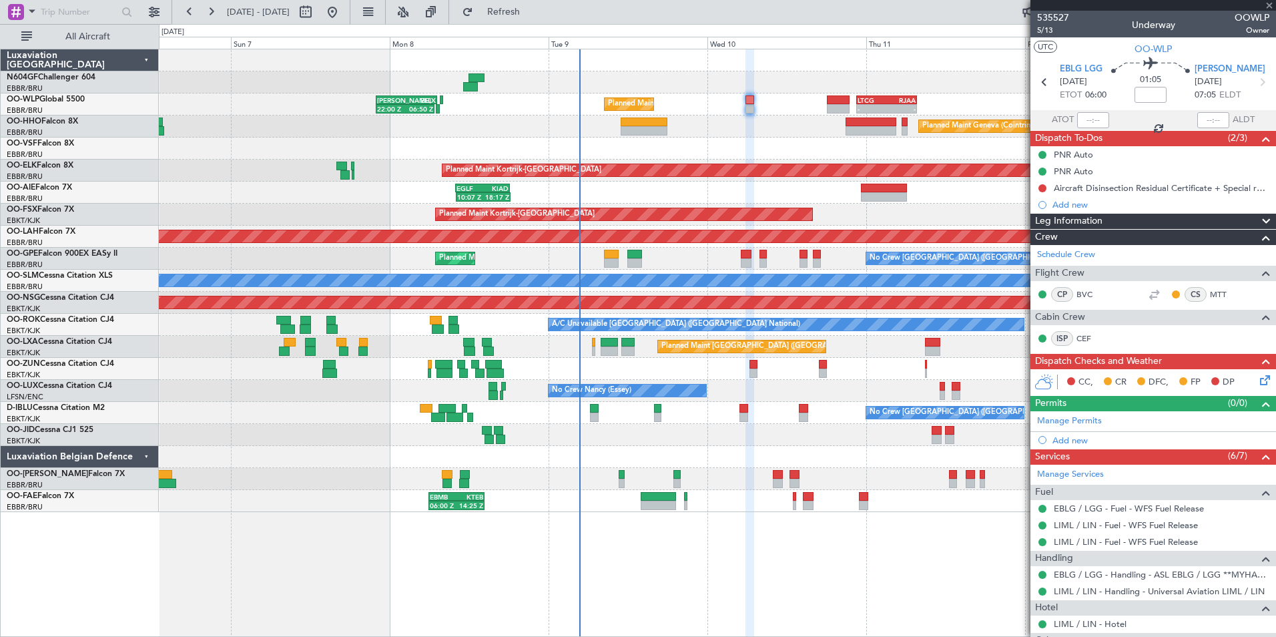
type input "0"
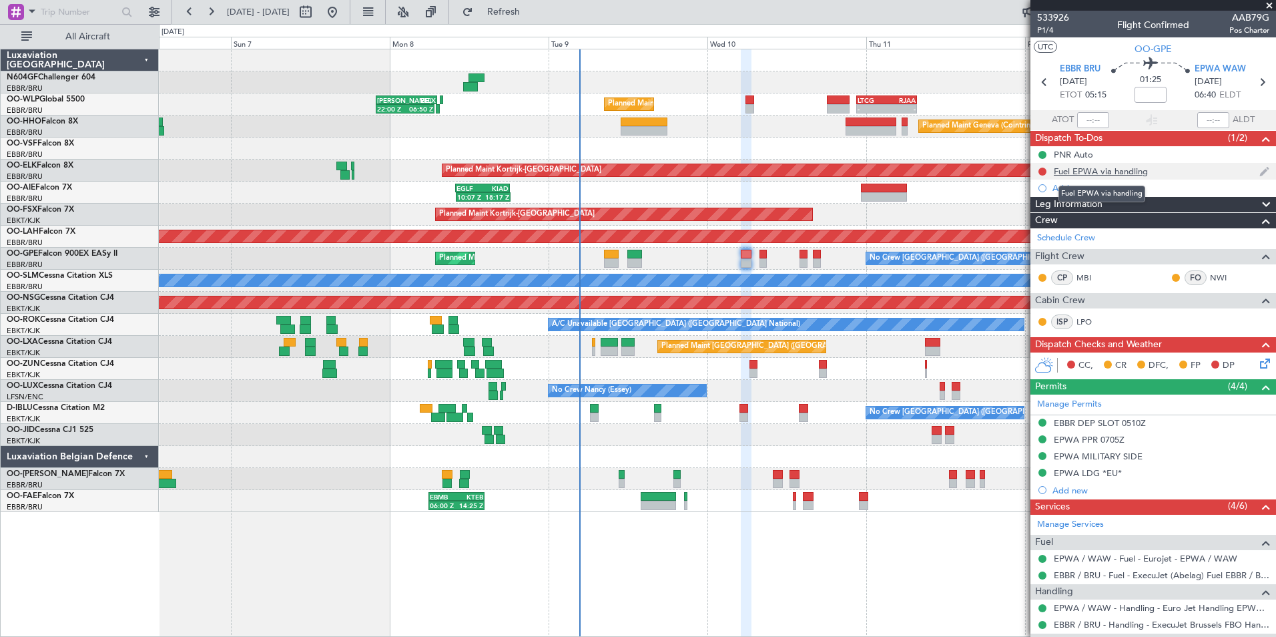
click at [1117, 174] on div "Fuel EPWA via handling" at bounding box center [1101, 171] width 94 height 11
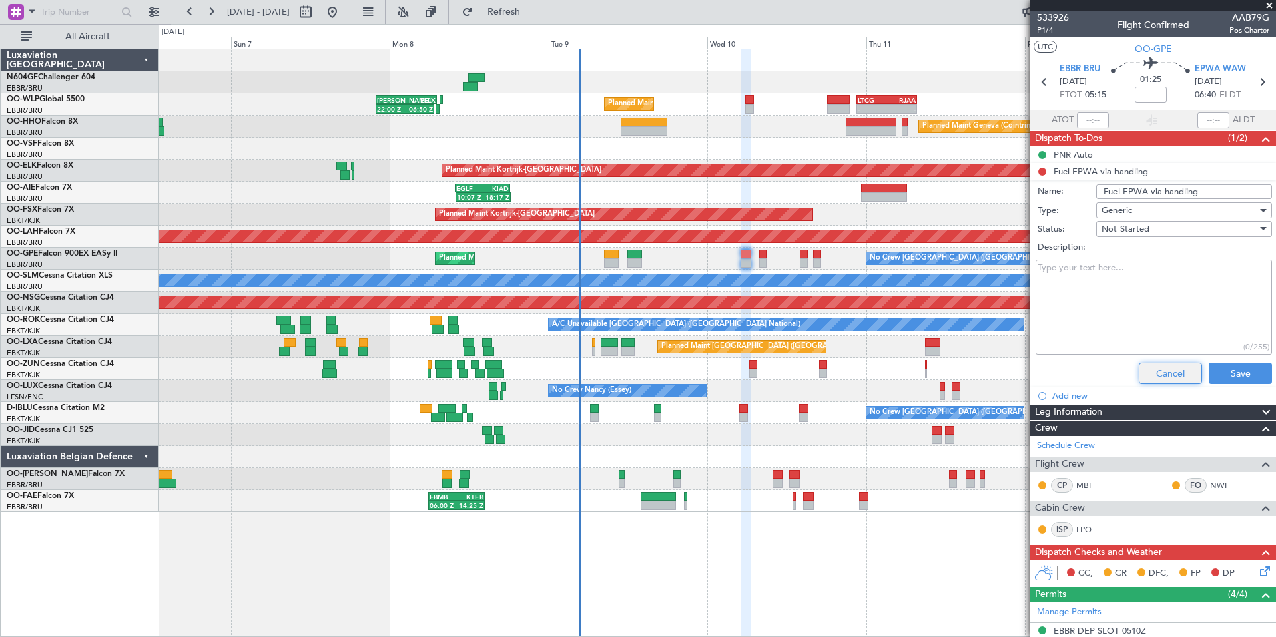
click at [1158, 366] on button "Cancel" at bounding box center [1170, 372] width 63 height 21
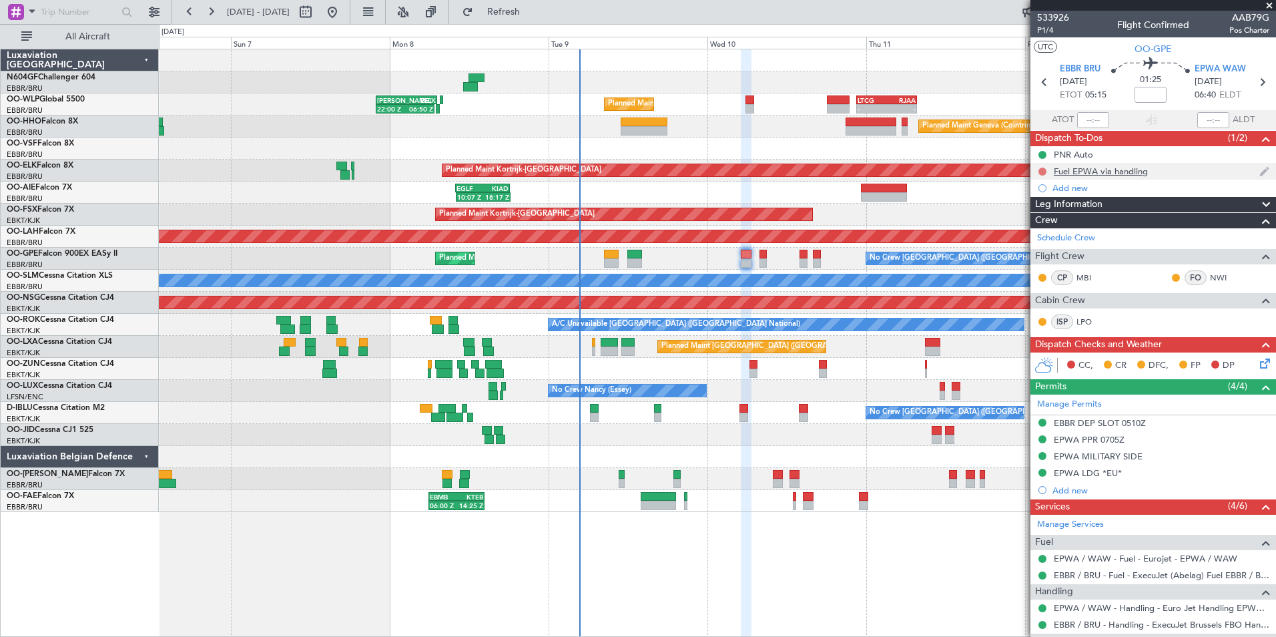
click at [1043, 173] on button at bounding box center [1043, 172] width 8 height 8
click at [1056, 229] on span "Completed" at bounding box center [1049, 230] width 44 height 13
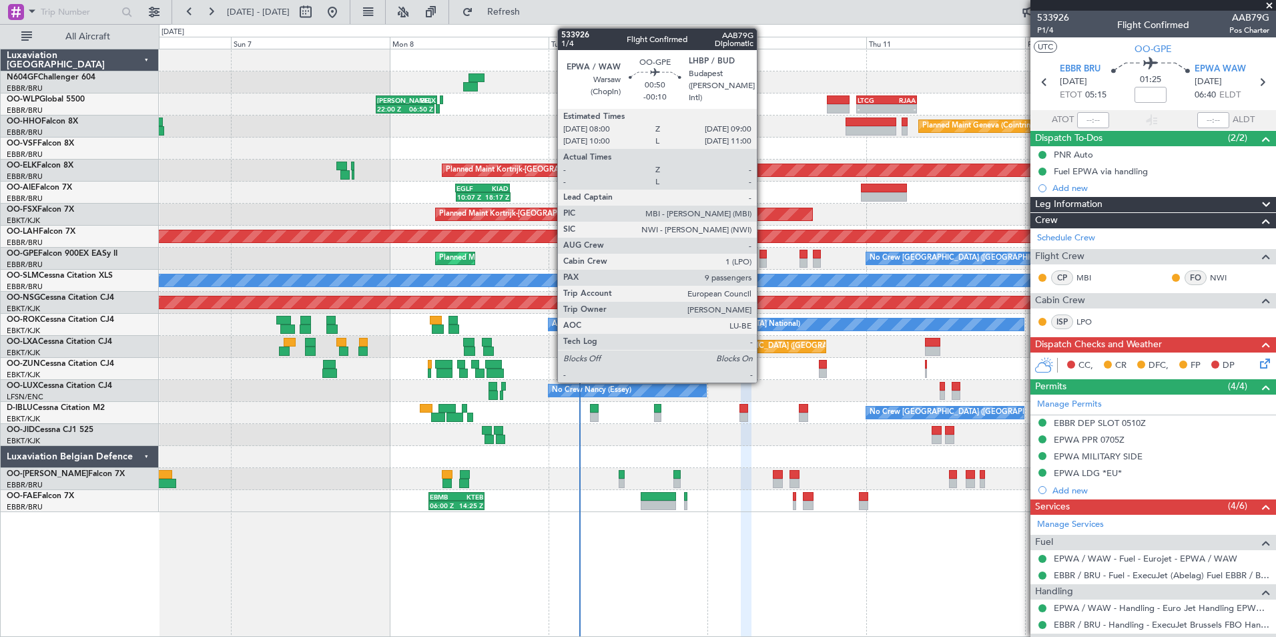
click at [763, 261] on div at bounding box center [763, 262] width 7 height 9
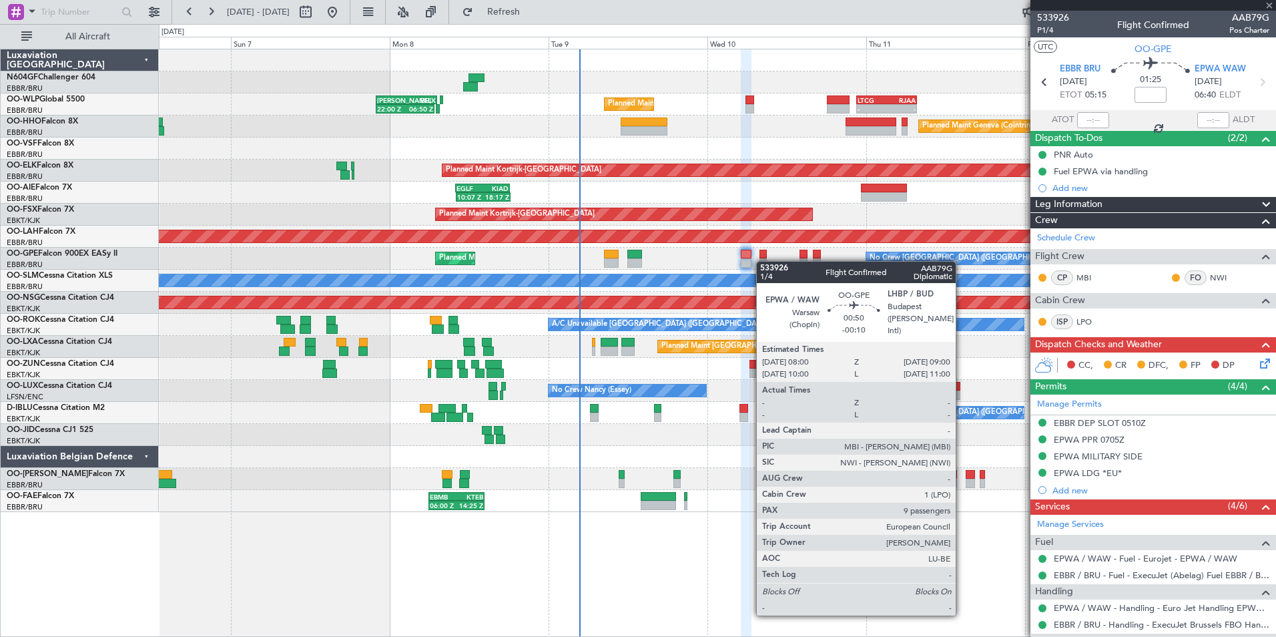
type input "-00:10"
type input "9"
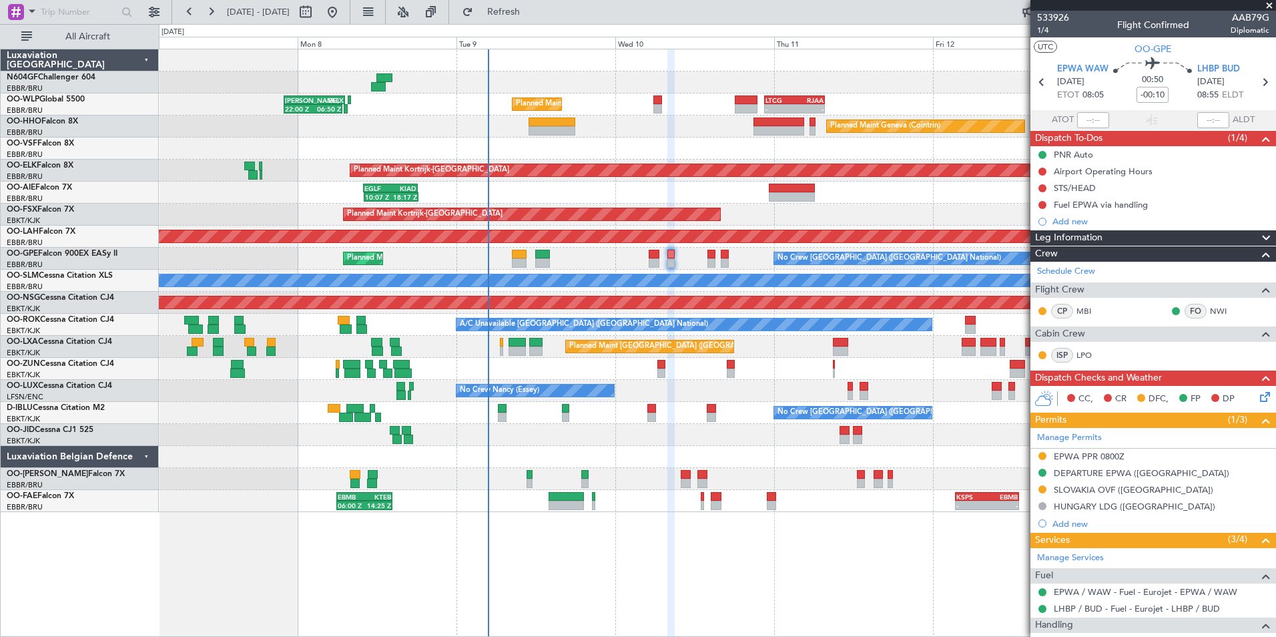
click at [745, 453] on div at bounding box center [717, 457] width 1117 height 22
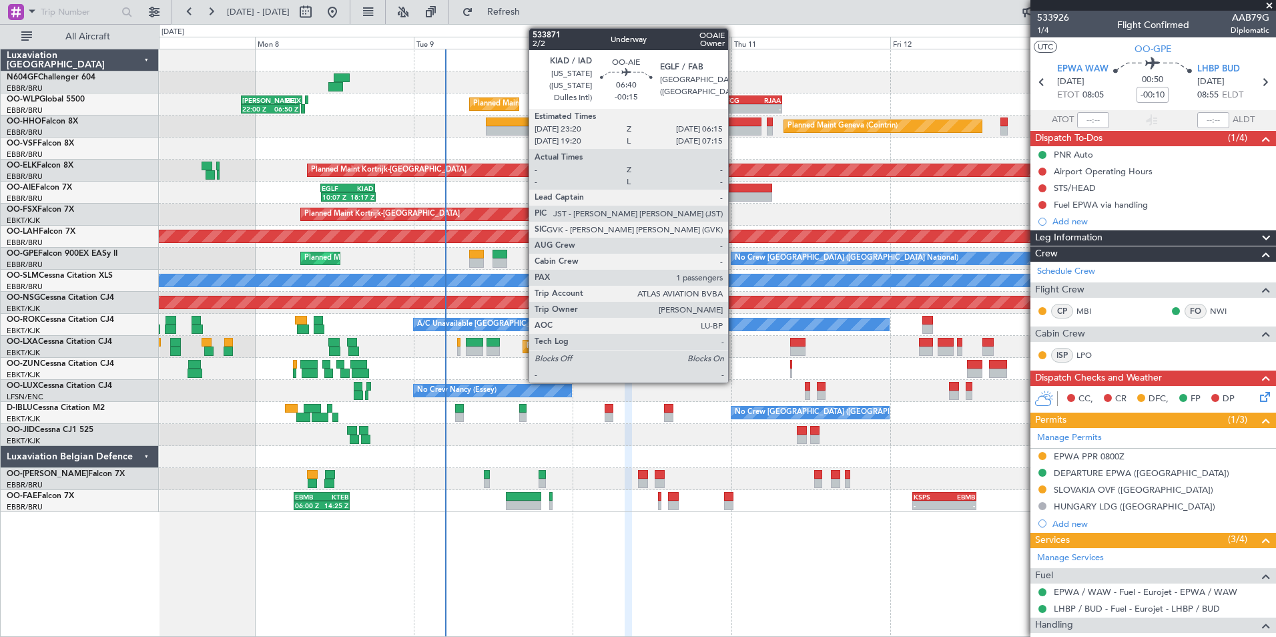
click at [734, 194] on div at bounding box center [749, 196] width 46 height 9
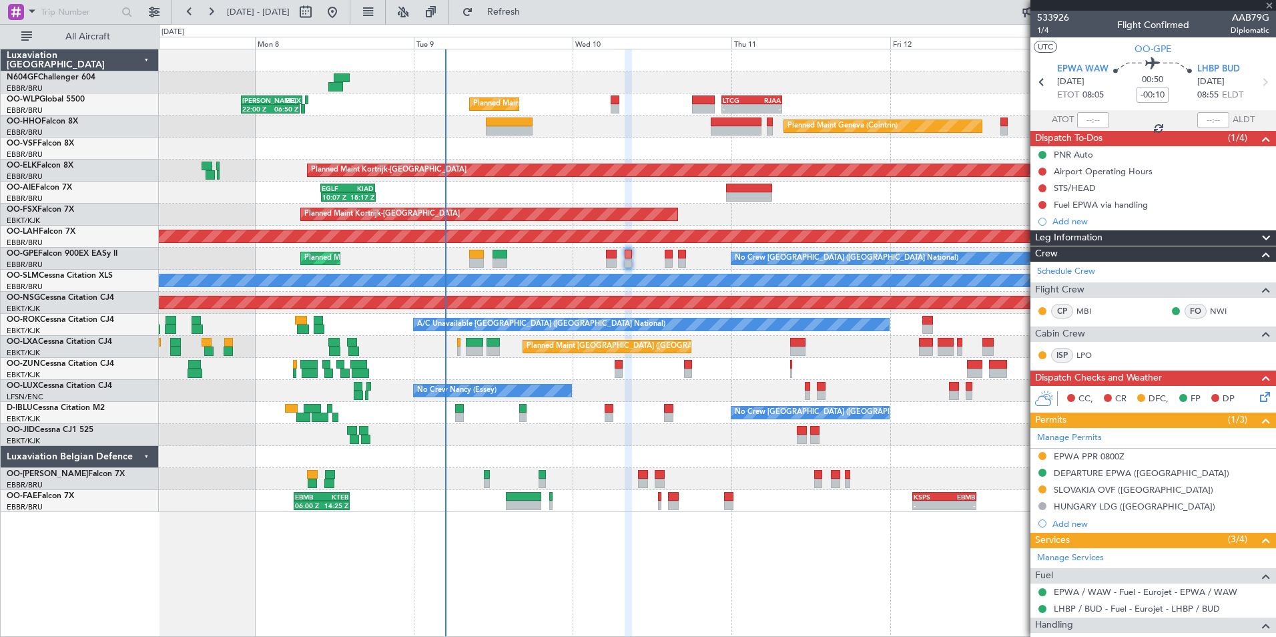
type input "-00:15"
type input "1"
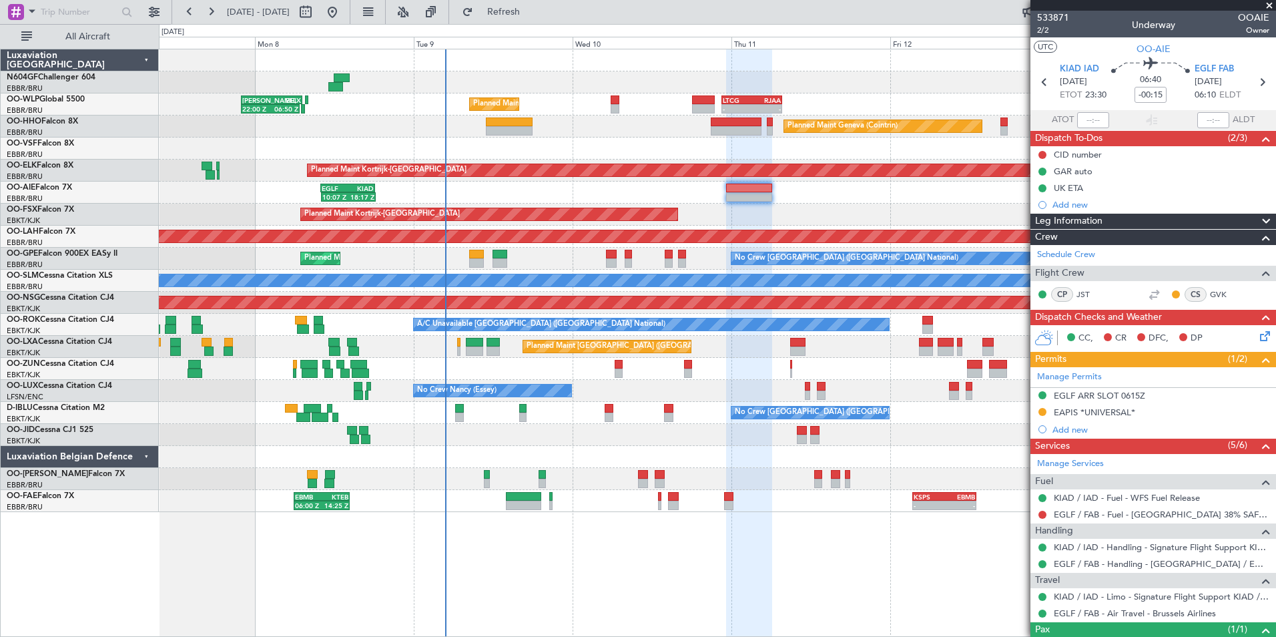
click at [672, 140] on div at bounding box center [717, 149] width 1117 height 22
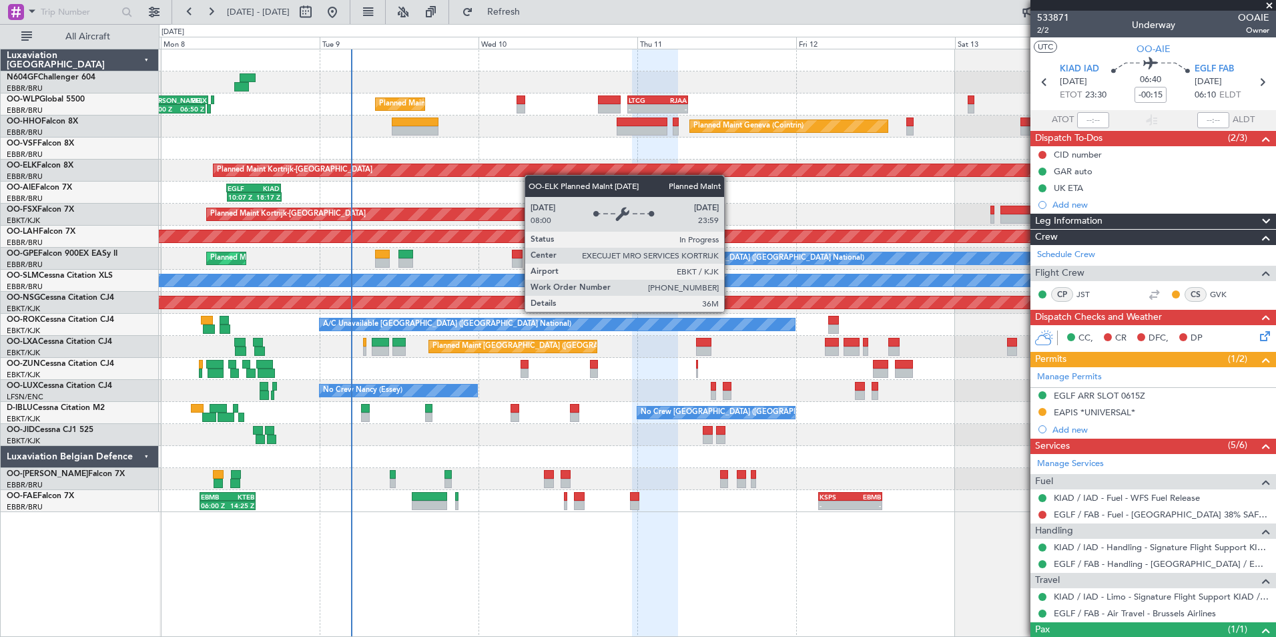
click at [545, 172] on div "Planned Maint Liege KAUS 22:00 Z ELLX 07:10 Z - - LTCG 22:35 Z RJAA 07:45 Z 22:…" at bounding box center [717, 280] width 1117 height 463
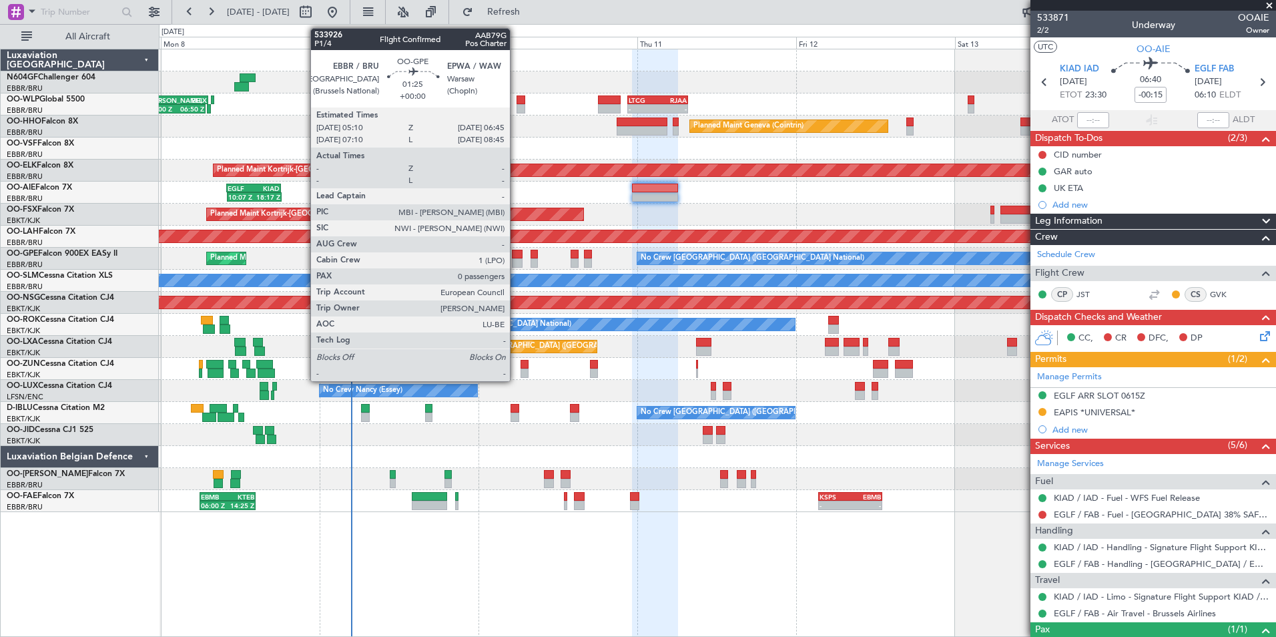
click at [516, 260] on div at bounding box center [517, 262] width 11 height 9
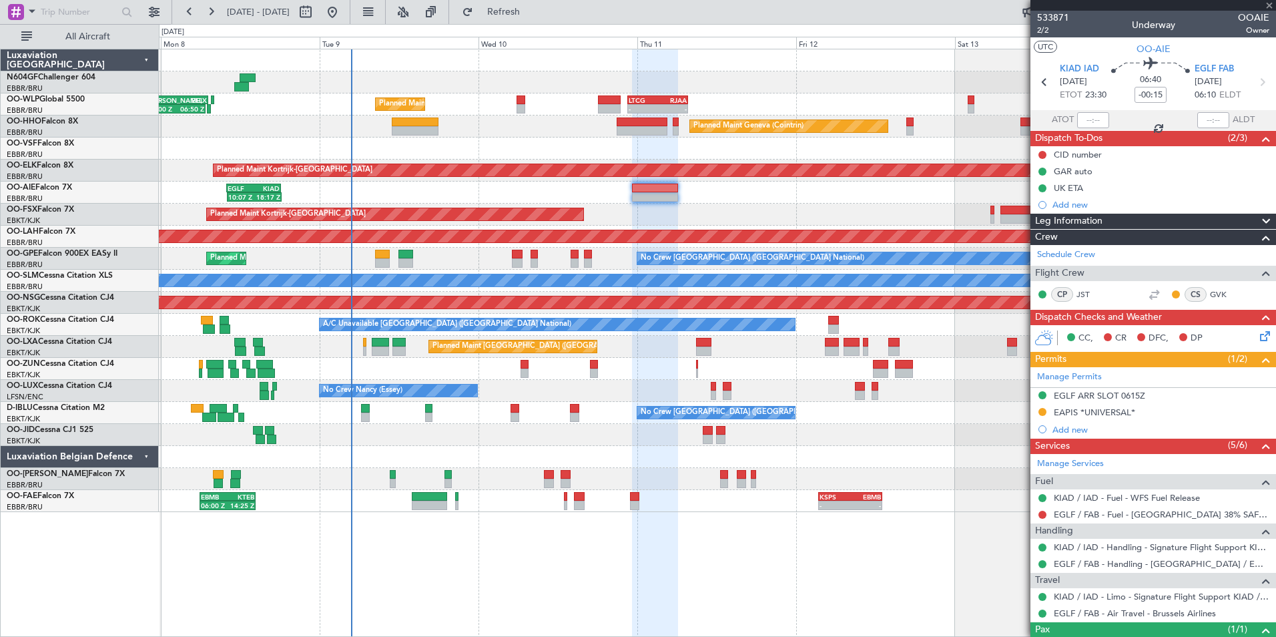
type input "0"
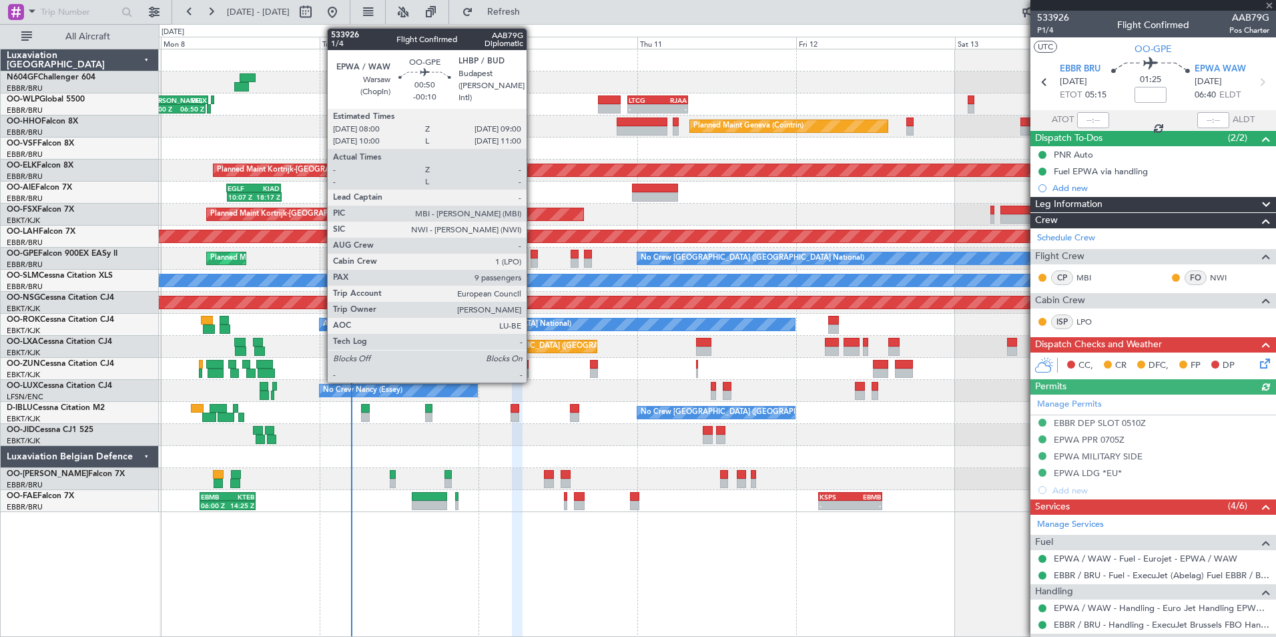
click at [533, 258] on div at bounding box center [534, 254] width 7 height 9
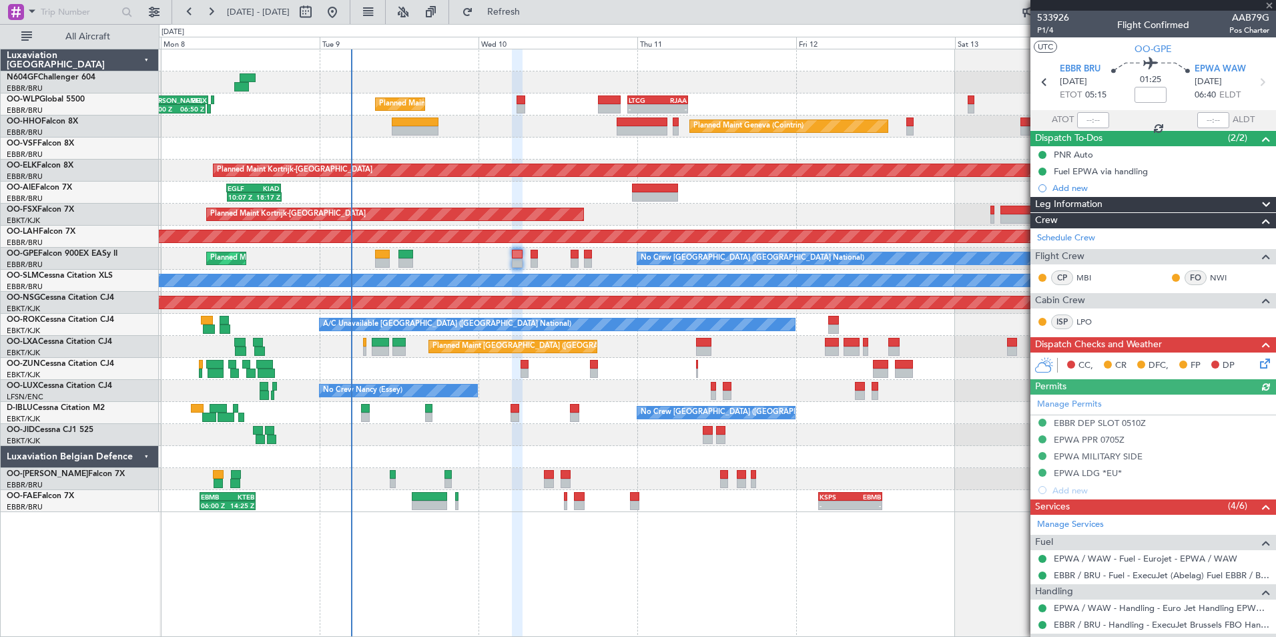
type input "-00:10"
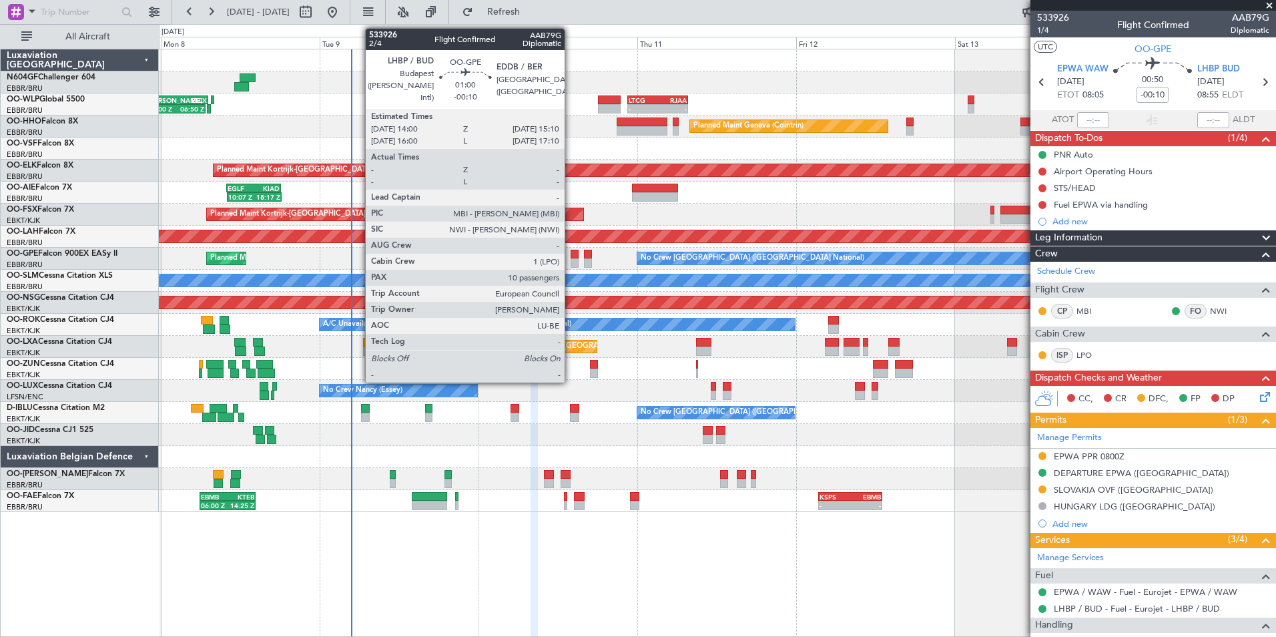
click at [571, 260] on div at bounding box center [575, 262] width 8 height 9
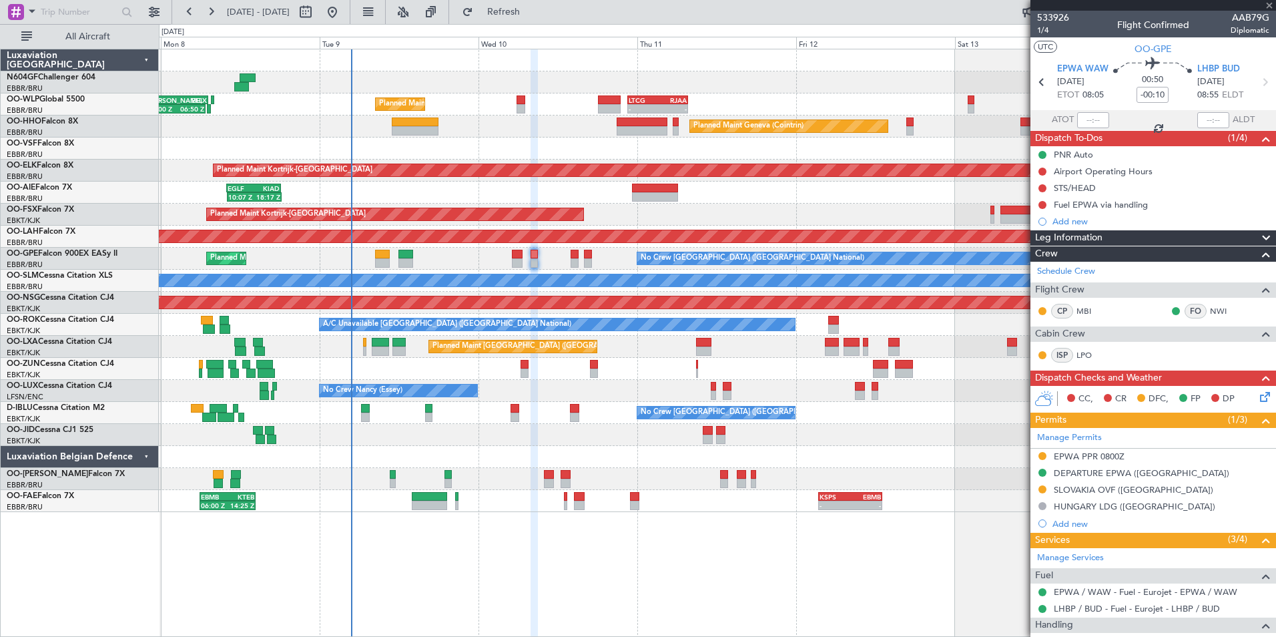
type input "10"
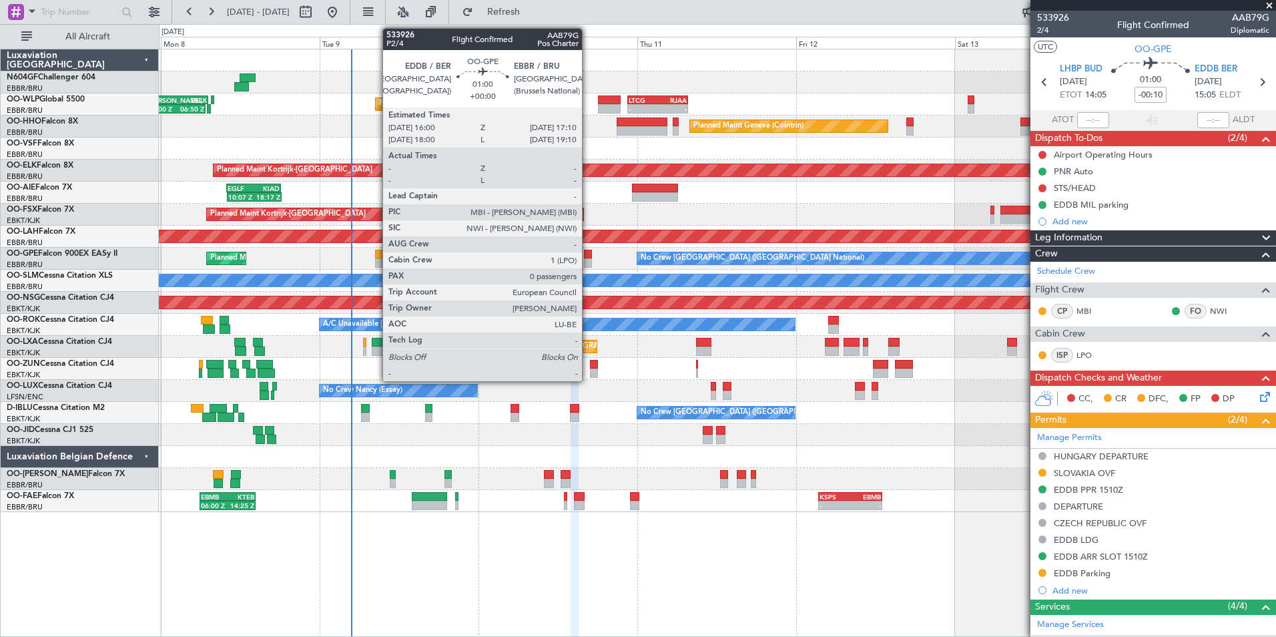
click at [588, 256] on div at bounding box center [588, 254] width 8 height 9
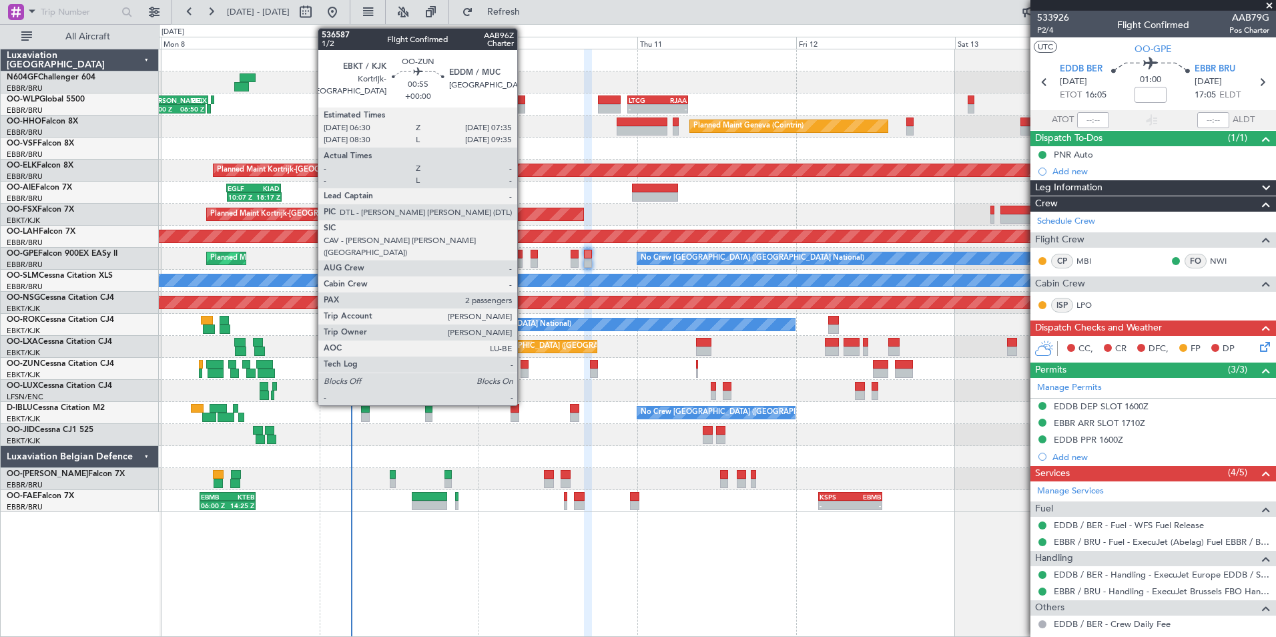
click at [523, 366] on div at bounding box center [524, 364] width 7 height 9
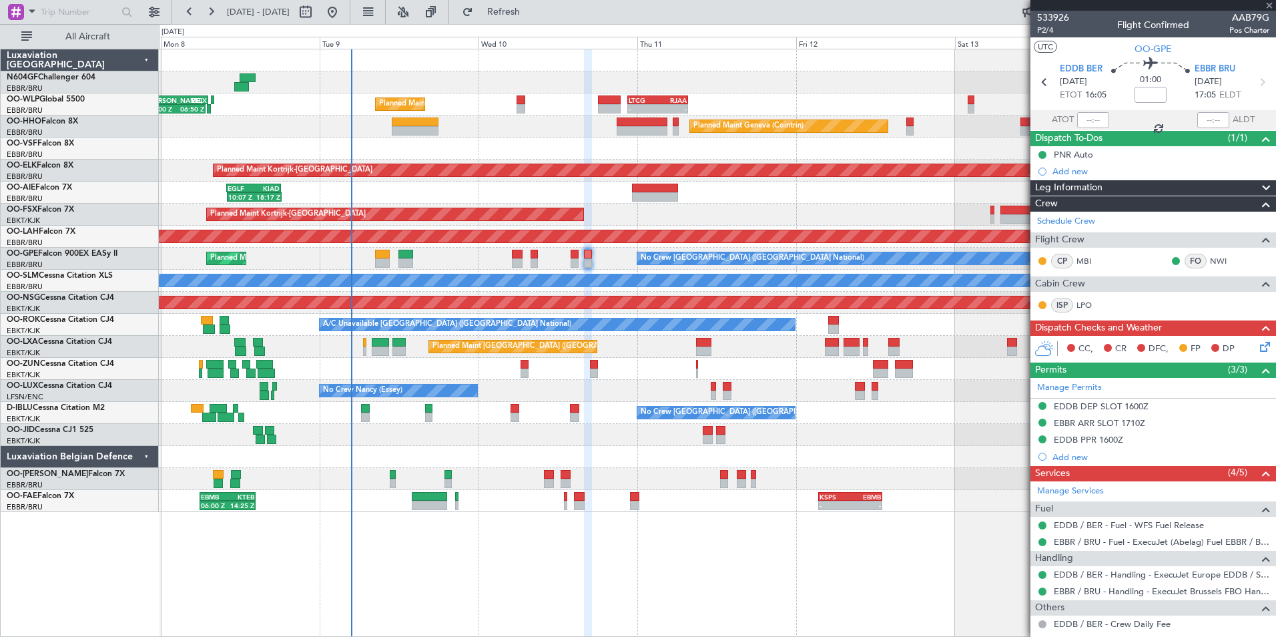
type input "2"
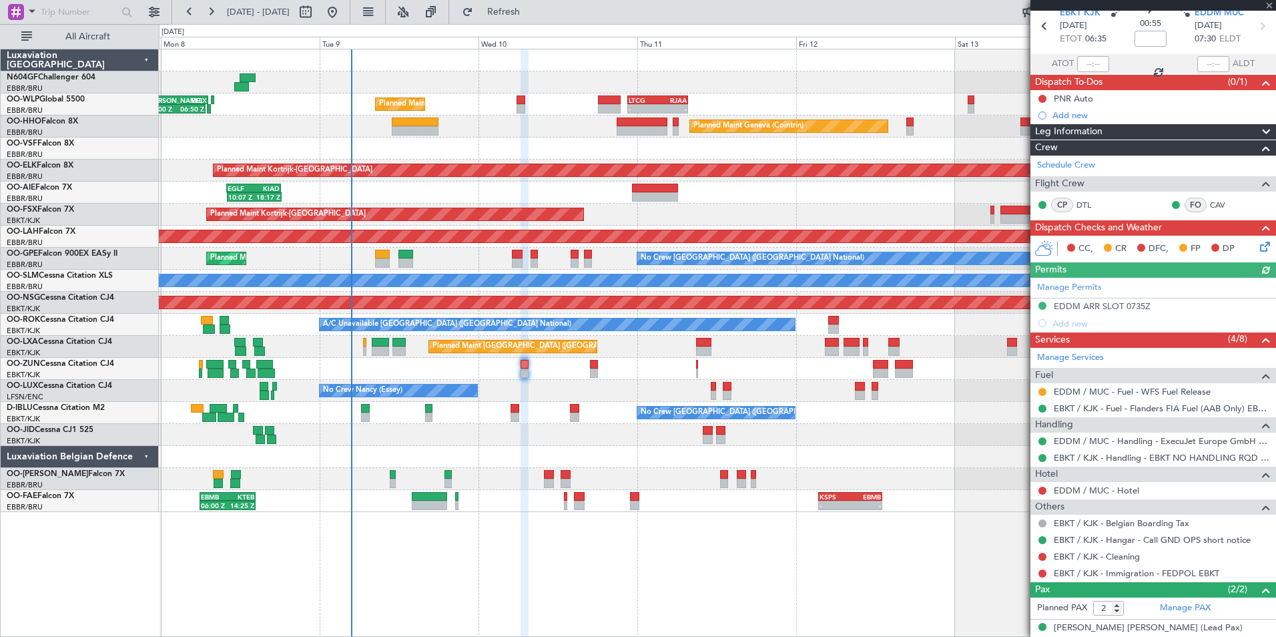
scroll to position [98, 0]
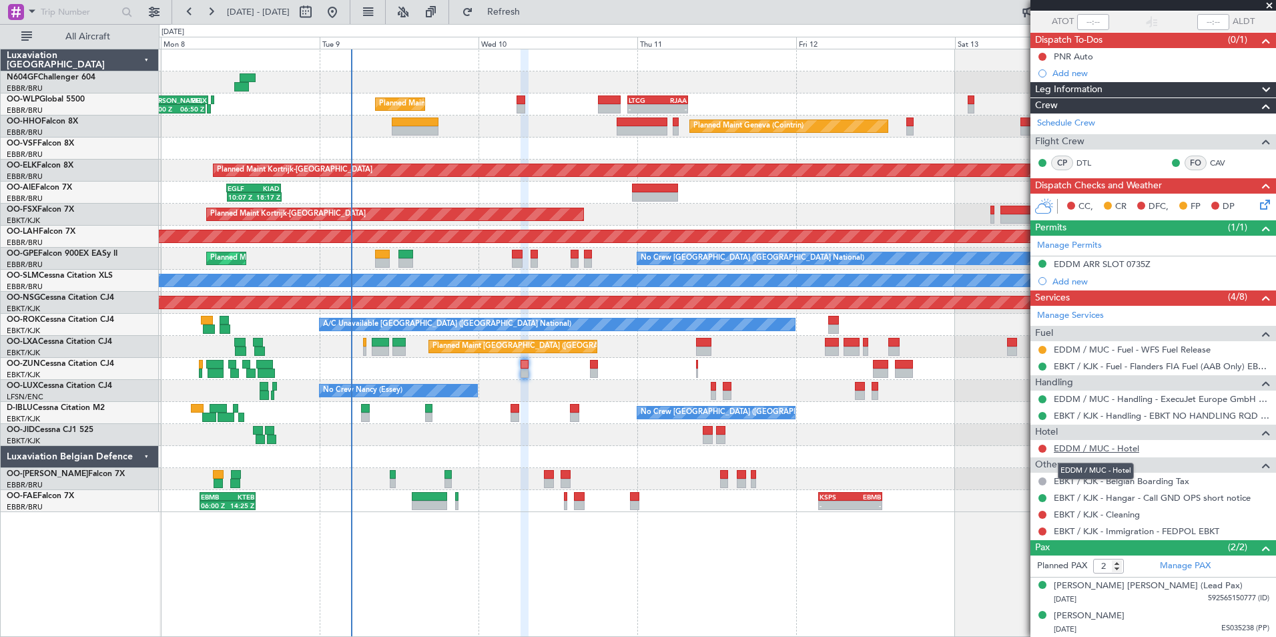
click at [1099, 443] on link "EDDM / MUC - Hotel" at bounding box center [1096, 448] width 85 height 11
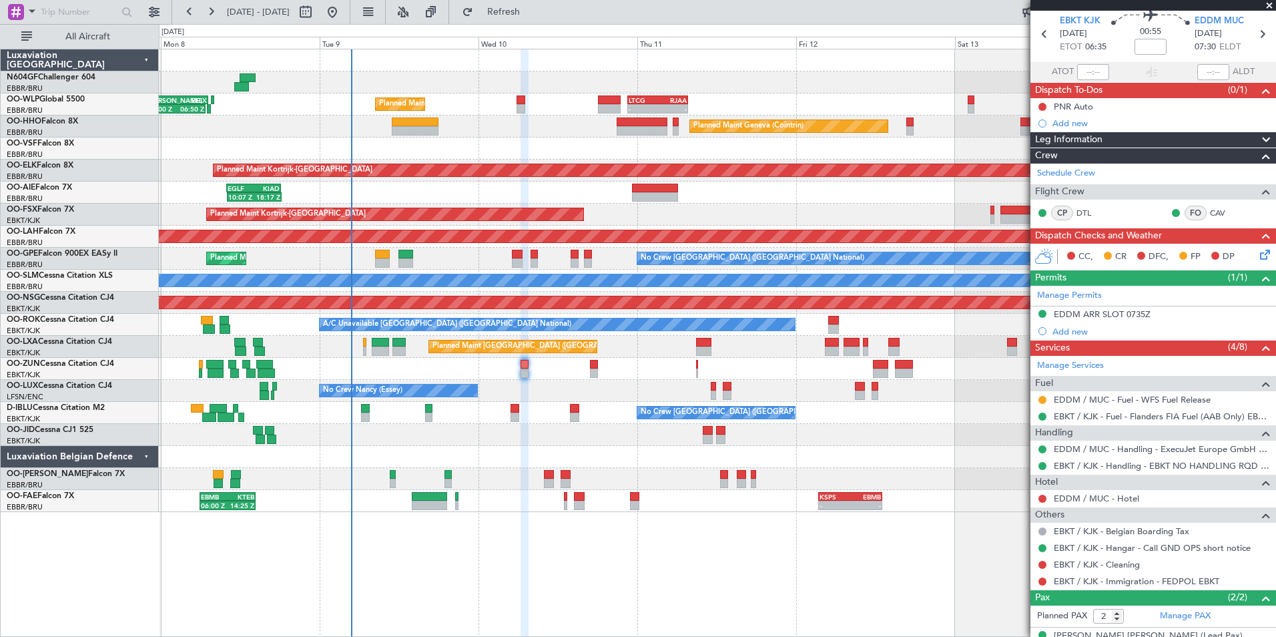
scroll to position [0, 0]
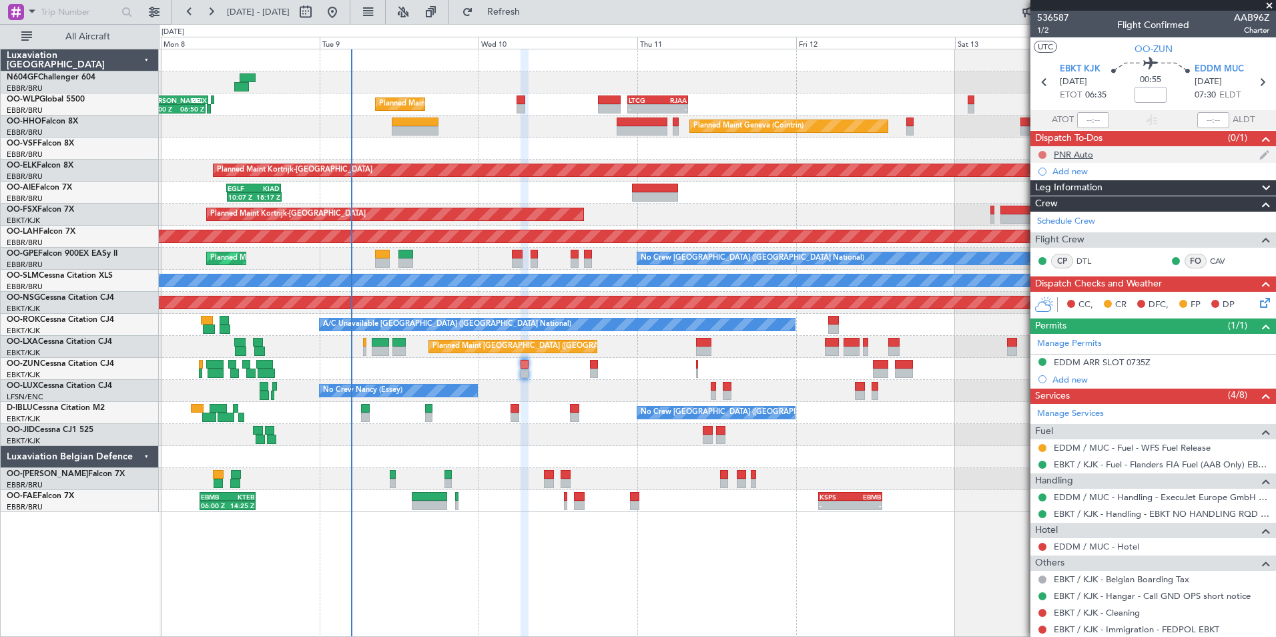
click at [1040, 155] on button at bounding box center [1043, 155] width 8 height 8
click at [1052, 213] on span "Completed" at bounding box center [1049, 213] width 44 height 13
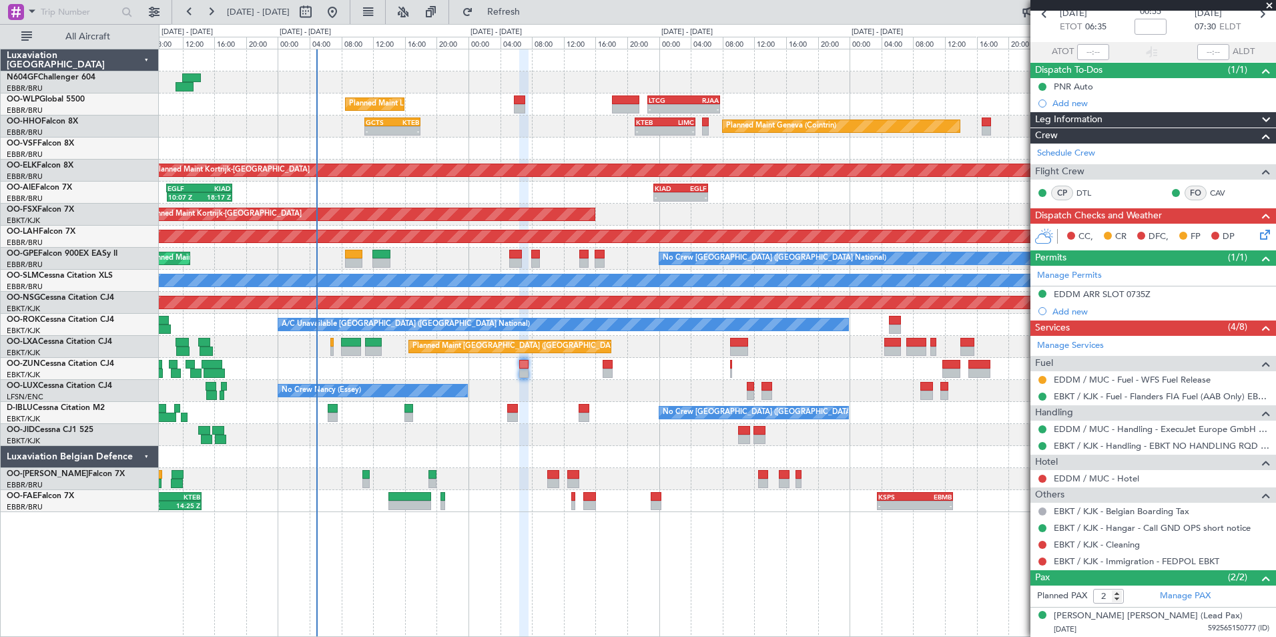
scroll to position [98, 0]
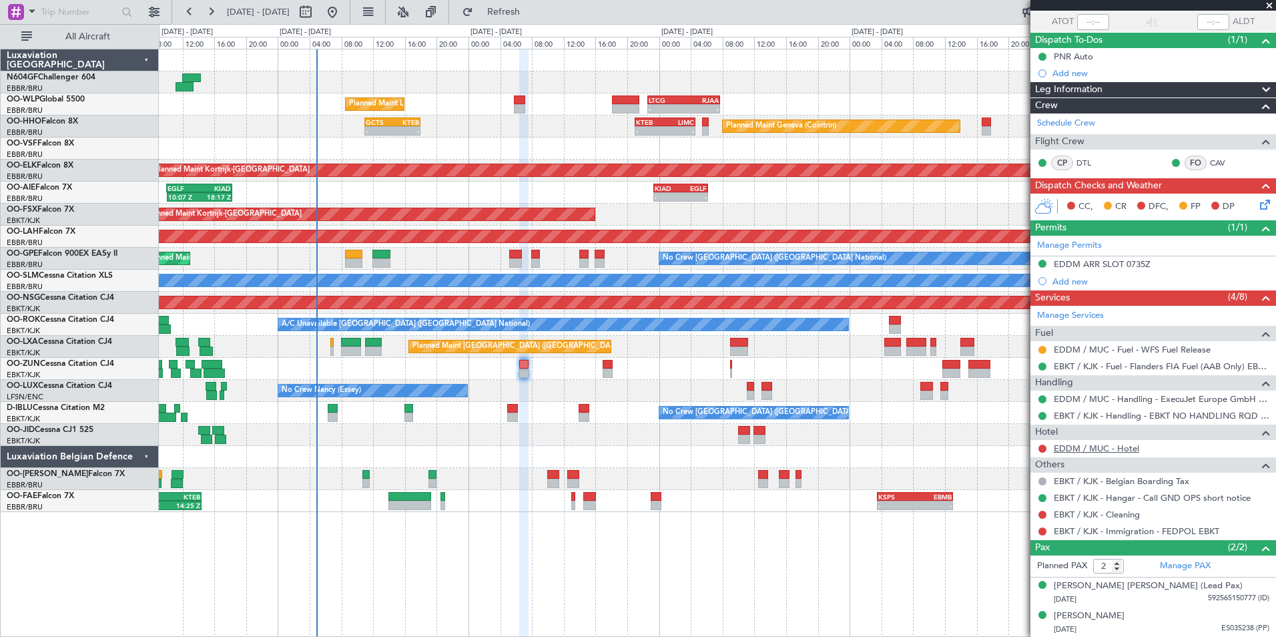
click at [1091, 445] on link "EDDM / MUC - Hotel" at bounding box center [1096, 448] width 85 height 11
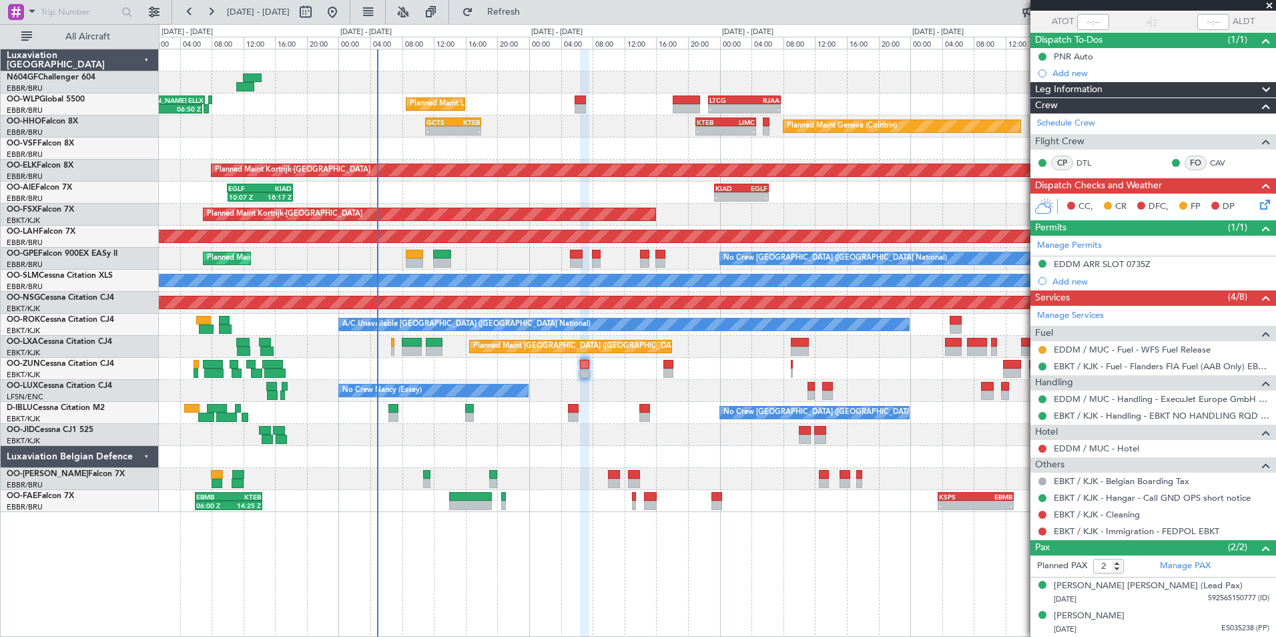
click at [590, 445] on div "Planned Maint Liege - - LTCG 22:35 Z RJAA 07:45 Z KAUS 22:00 Z ELLX 07:10 Z 22:…" at bounding box center [717, 280] width 1117 height 463
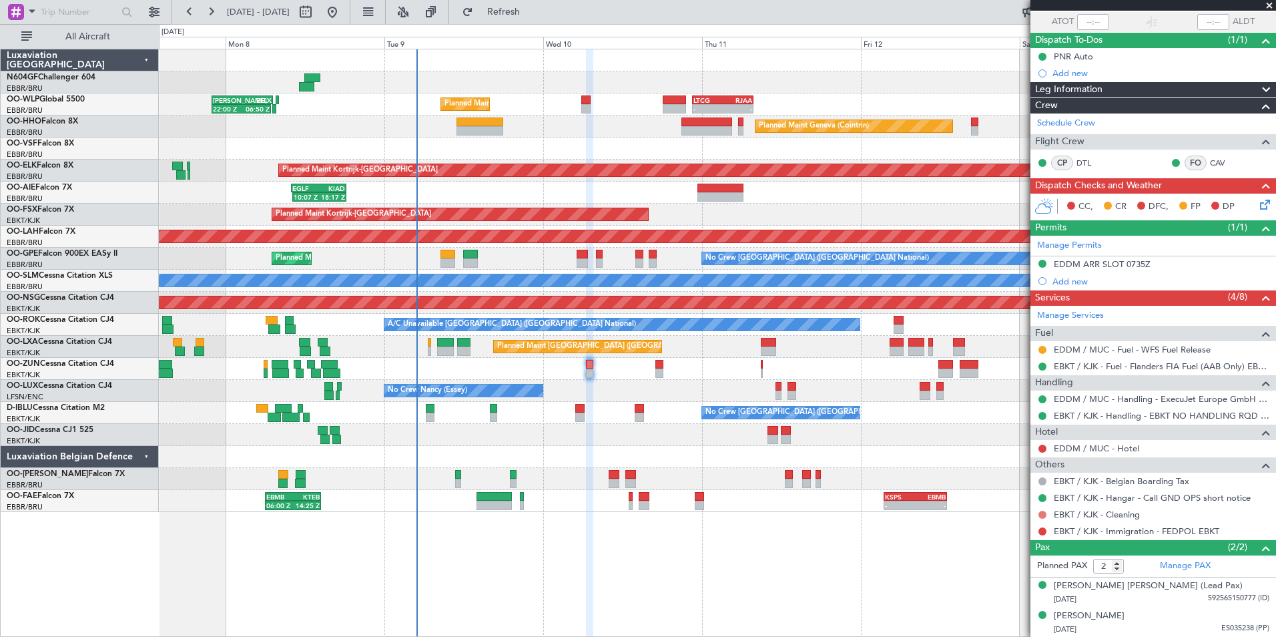
click at [1042, 511] on button at bounding box center [1043, 515] width 8 height 8
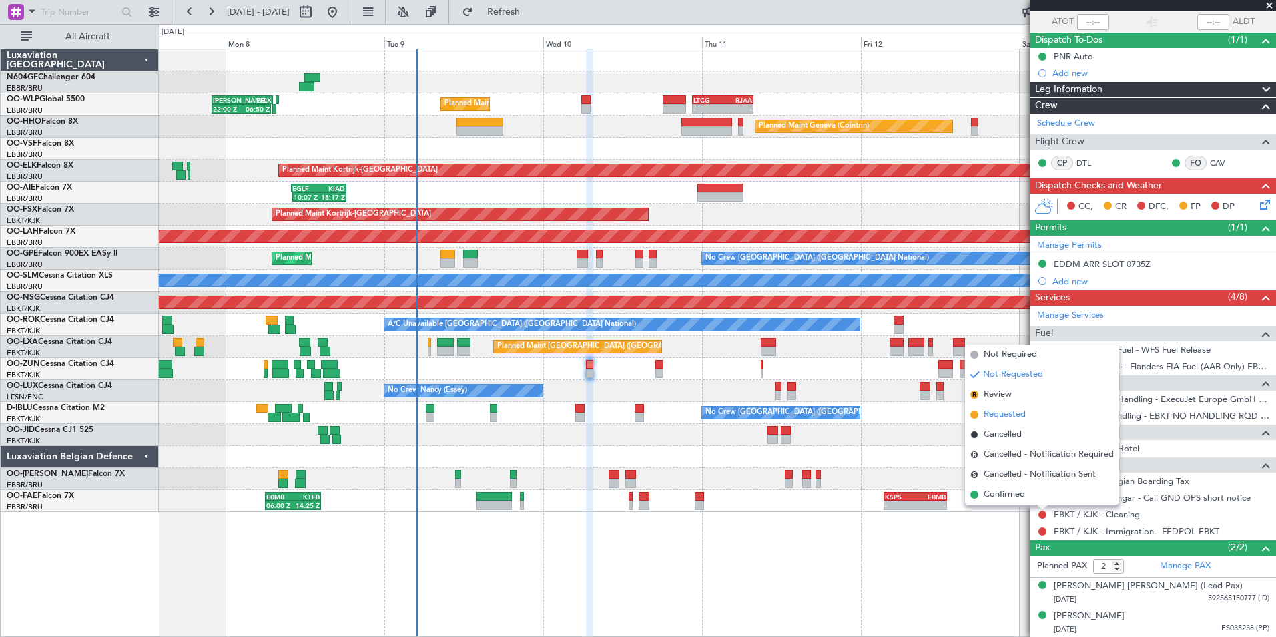
click at [992, 416] on span "Requested" at bounding box center [1005, 414] width 42 height 13
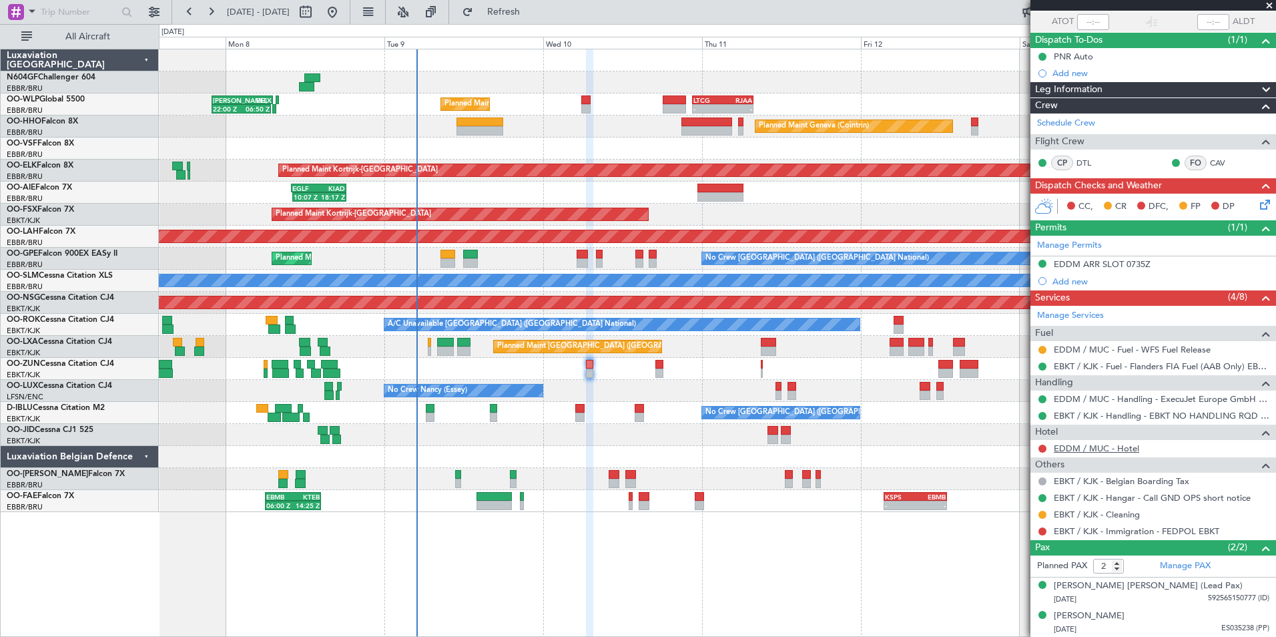
click at [1083, 451] on link "EDDM / MUC - Hotel" at bounding box center [1096, 448] width 85 height 11
click at [517, 17] on button "Refresh" at bounding box center [496, 11] width 80 height 21
click at [1138, 530] on link "EBKT / KJK - Immigration - FEDPOL EBKT" at bounding box center [1137, 530] width 166 height 11
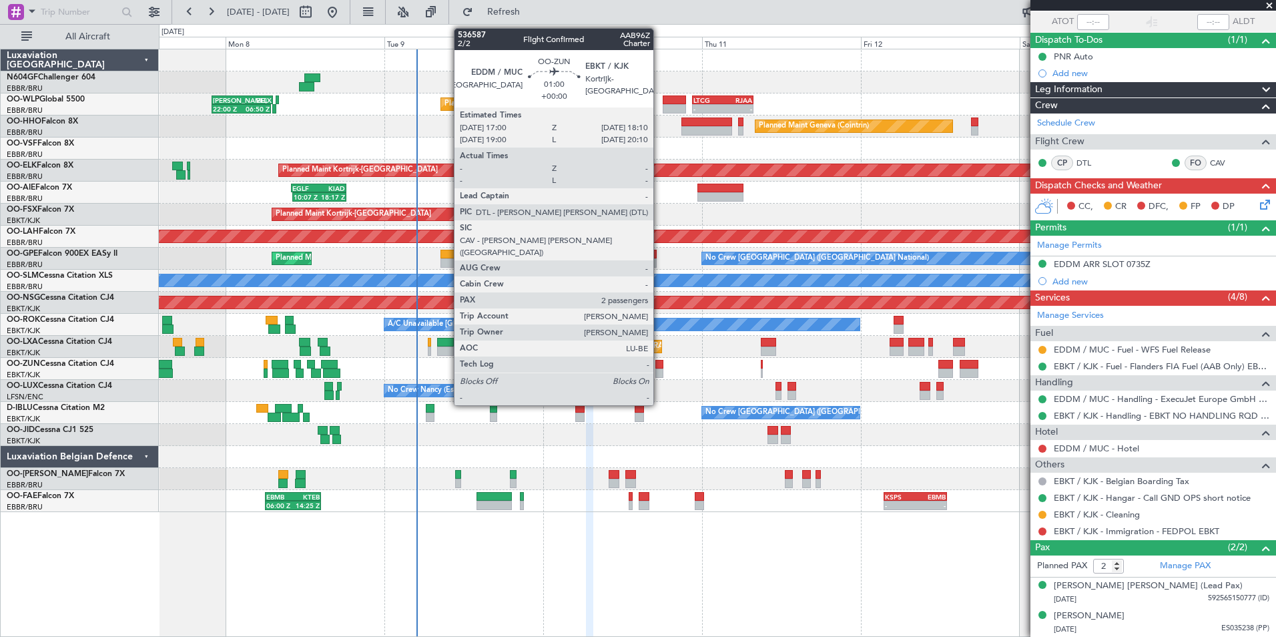
click at [660, 362] on div at bounding box center [660, 364] width 8 height 9
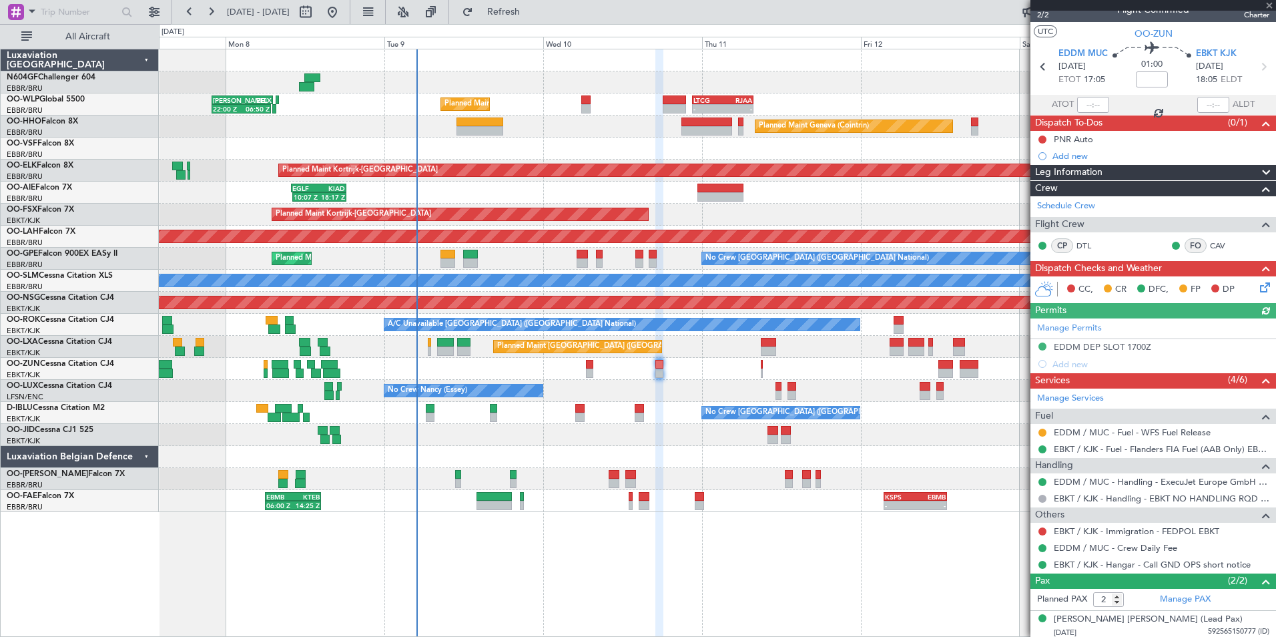
scroll to position [0, 0]
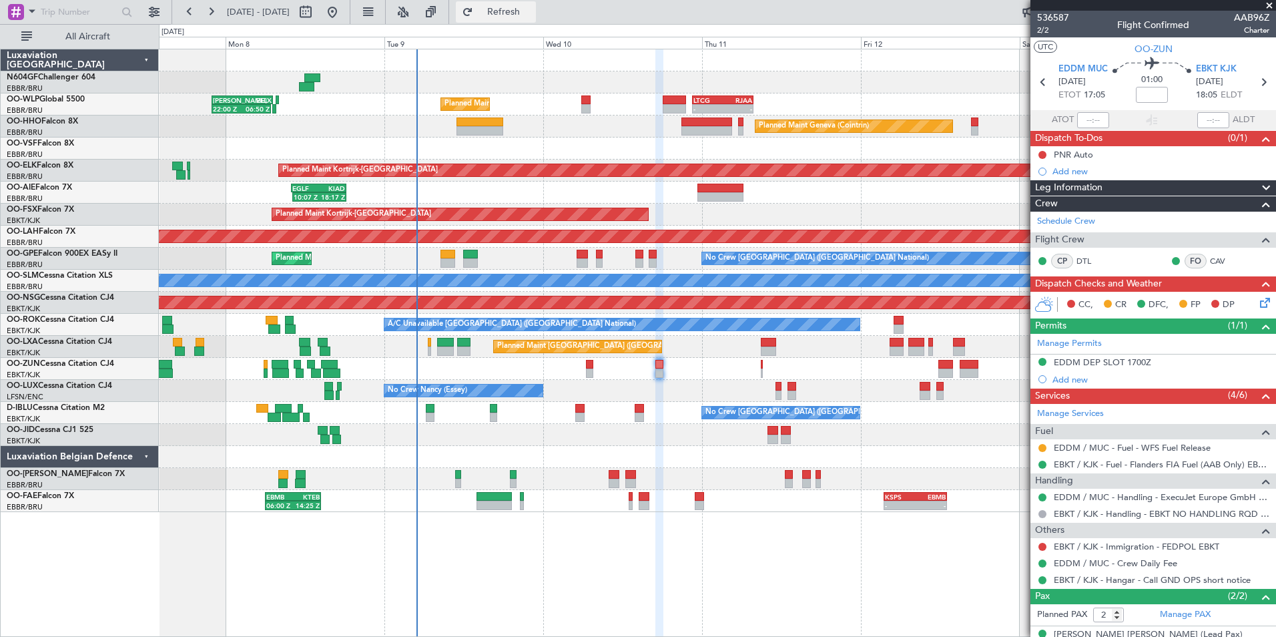
click at [525, 6] on button "Refresh" at bounding box center [496, 11] width 80 height 21
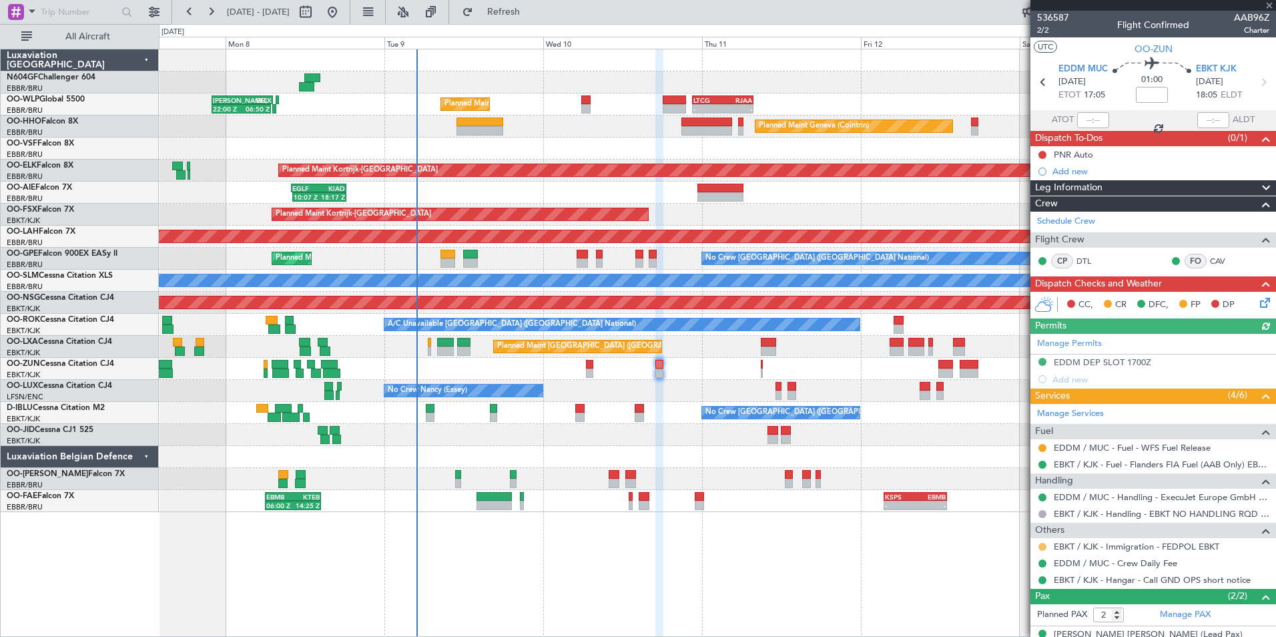
click at [1041, 547] on button at bounding box center [1043, 547] width 8 height 8
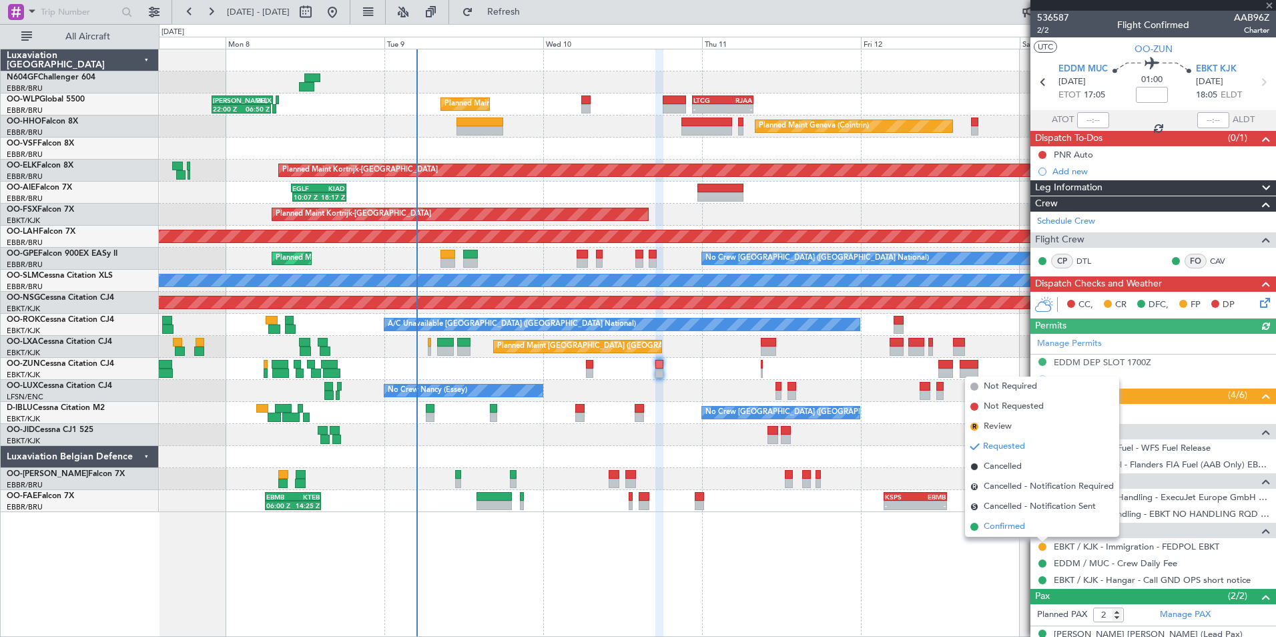
click at [1001, 530] on span "Confirmed" at bounding box center [1004, 526] width 41 height 13
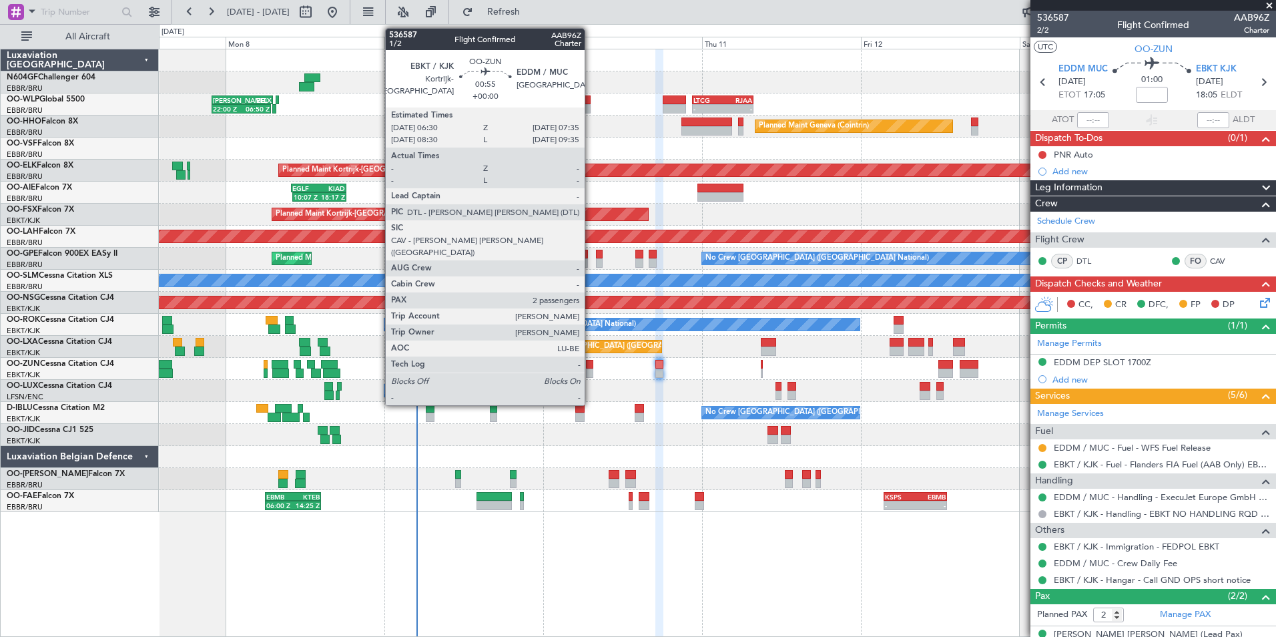
click at [591, 367] on div at bounding box center [589, 364] width 7 height 9
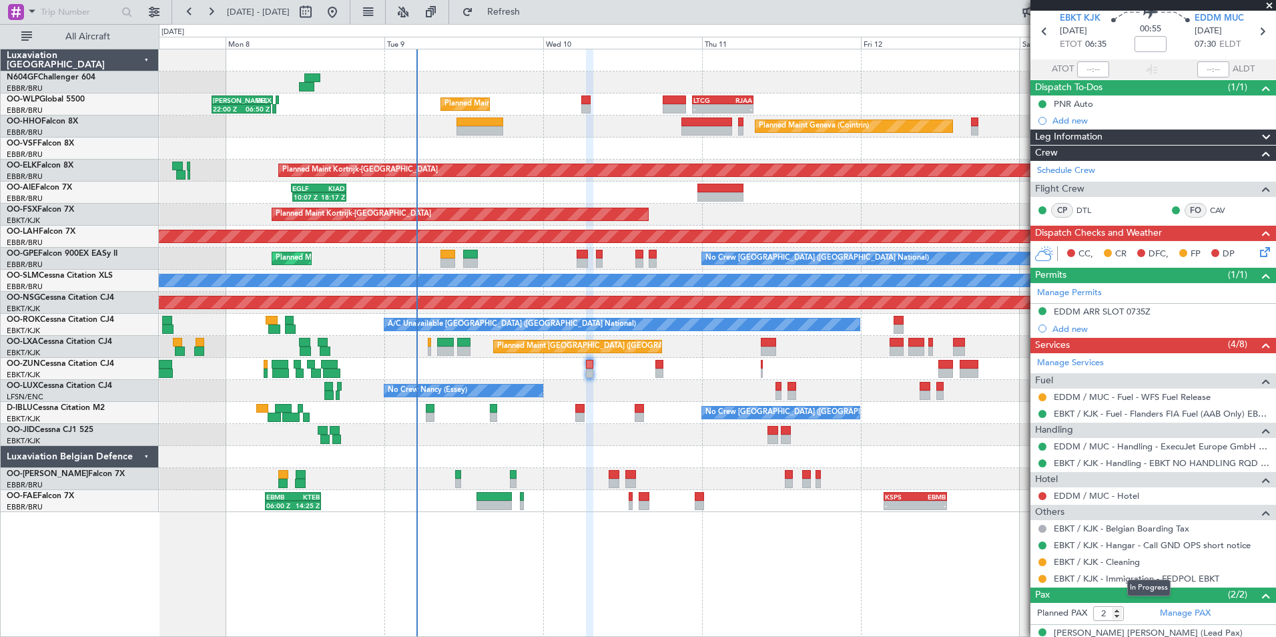
scroll to position [98, 0]
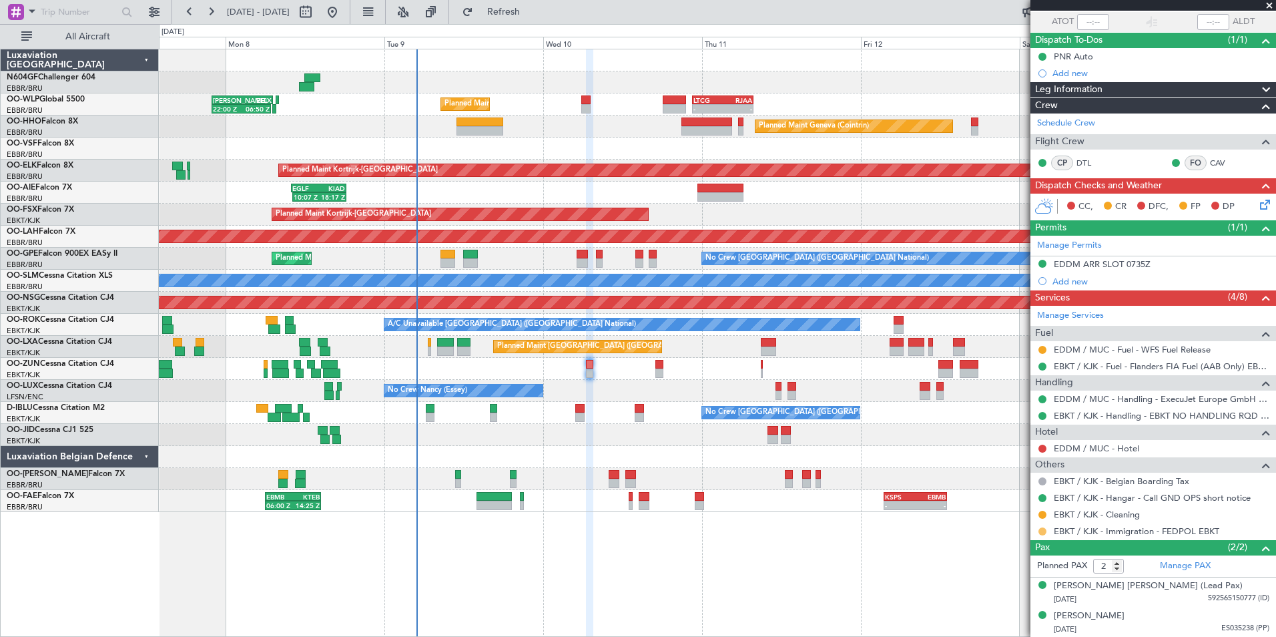
click at [1041, 529] on button at bounding box center [1043, 531] width 8 height 8
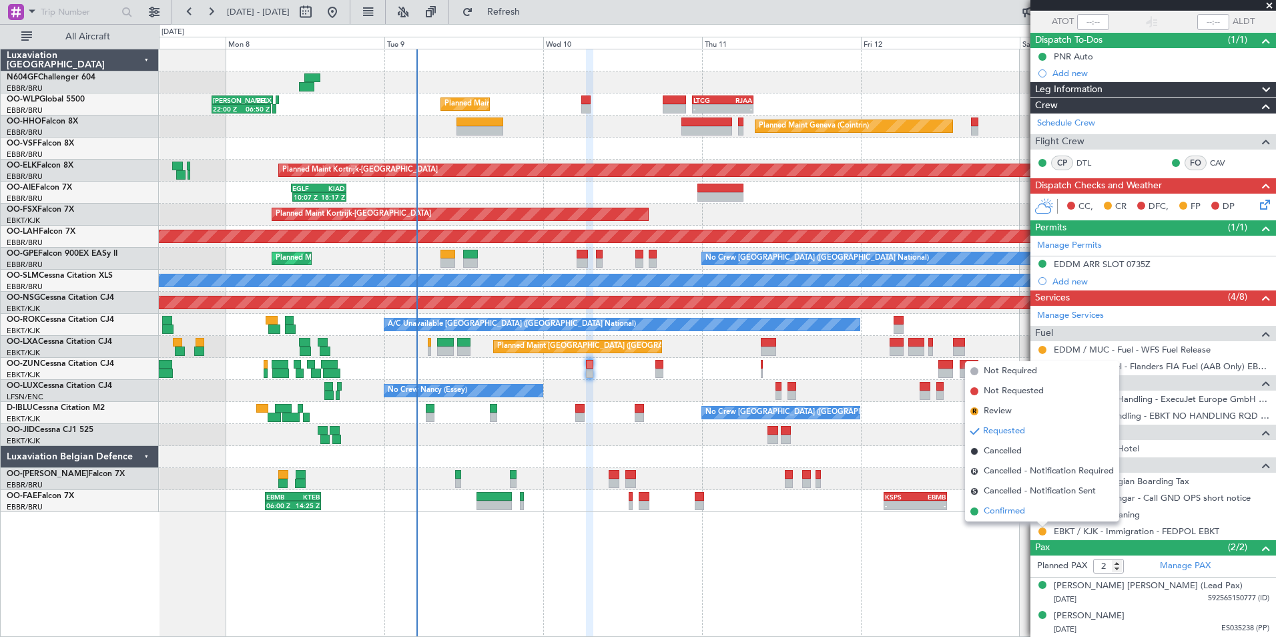
click at [995, 509] on span "Confirmed" at bounding box center [1004, 511] width 41 height 13
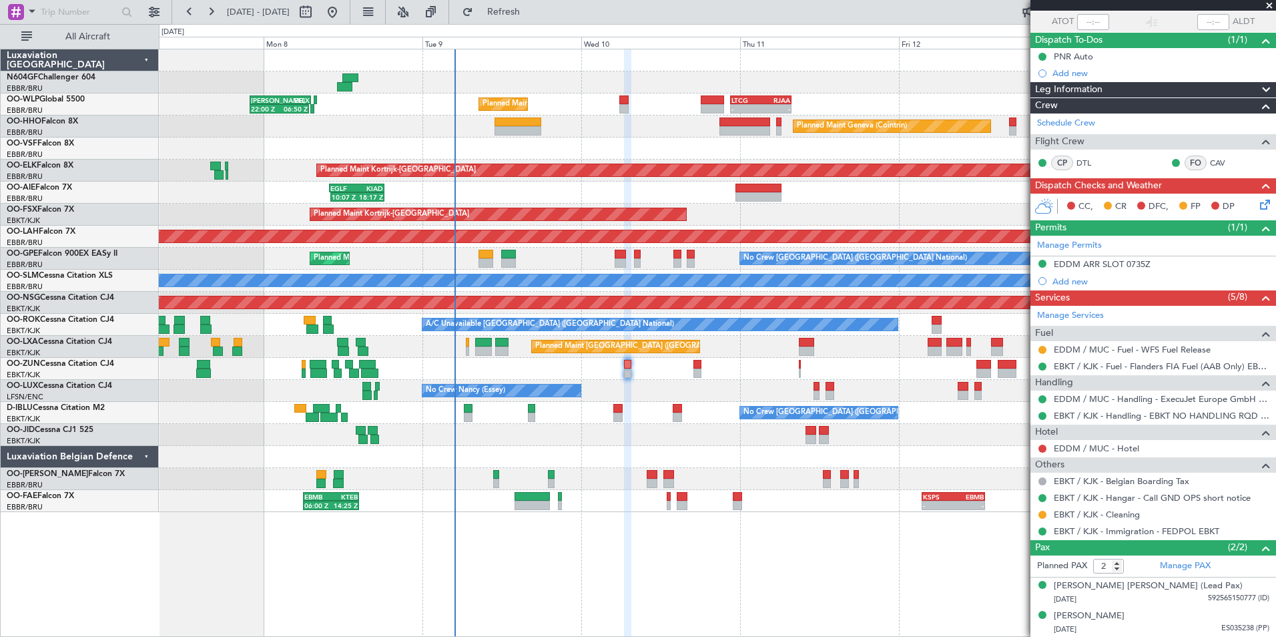
click at [700, 397] on div "No Crew Nancy (Essey)" at bounding box center [717, 391] width 1117 height 22
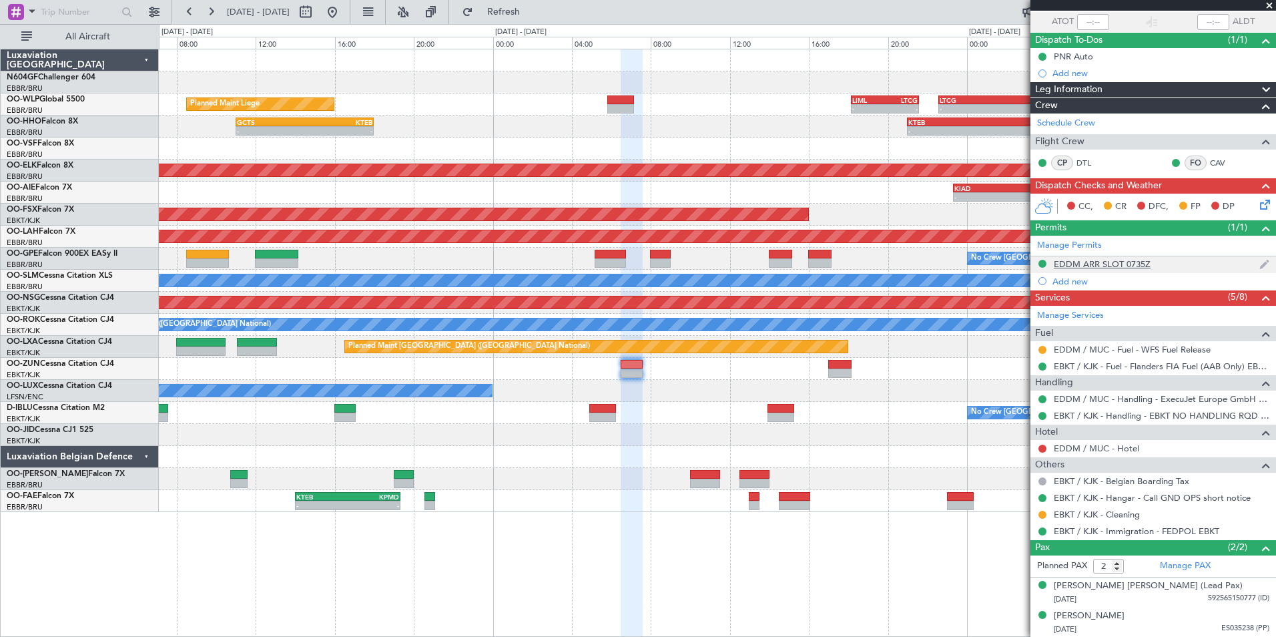
click at [1145, 268] on div "EDDM ARR SLOT 0735Z" at bounding box center [1102, 263] width 97 height 11
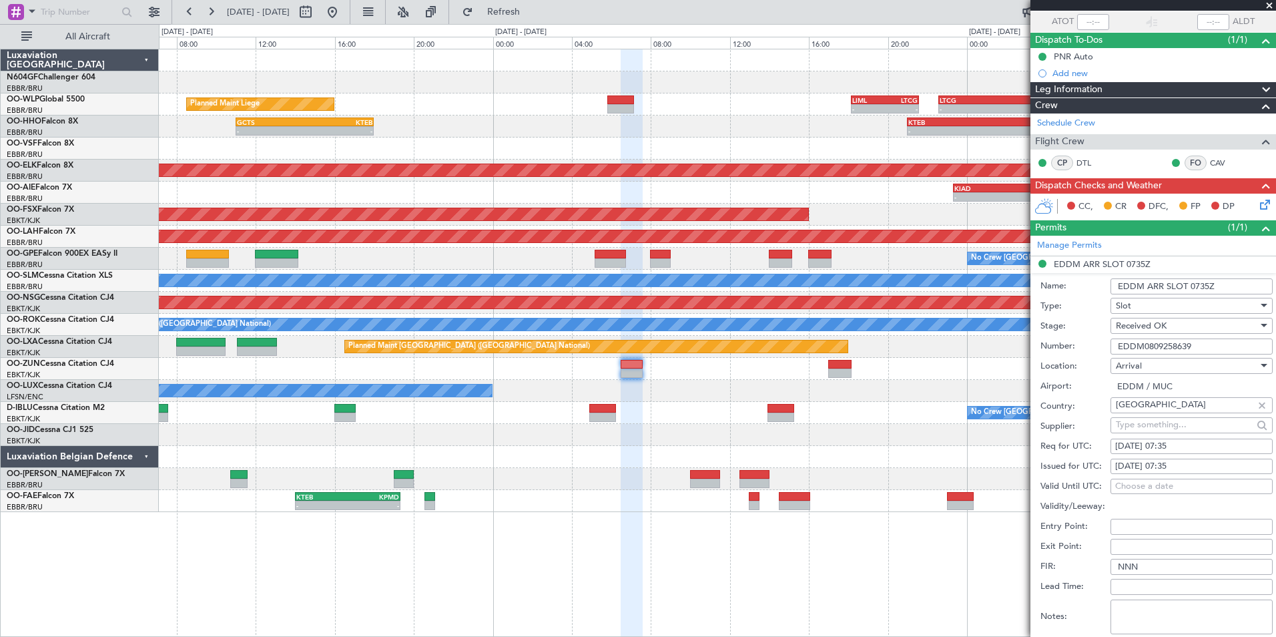
drag, startPoint x: 1196, startPoint y: 344, endPoint x: 1117, endPoint y: 347, distance: 78.2
click at [1117, 347] on input "EDDM0809258639" at bounding box center [1192, 346] width 162 height 16
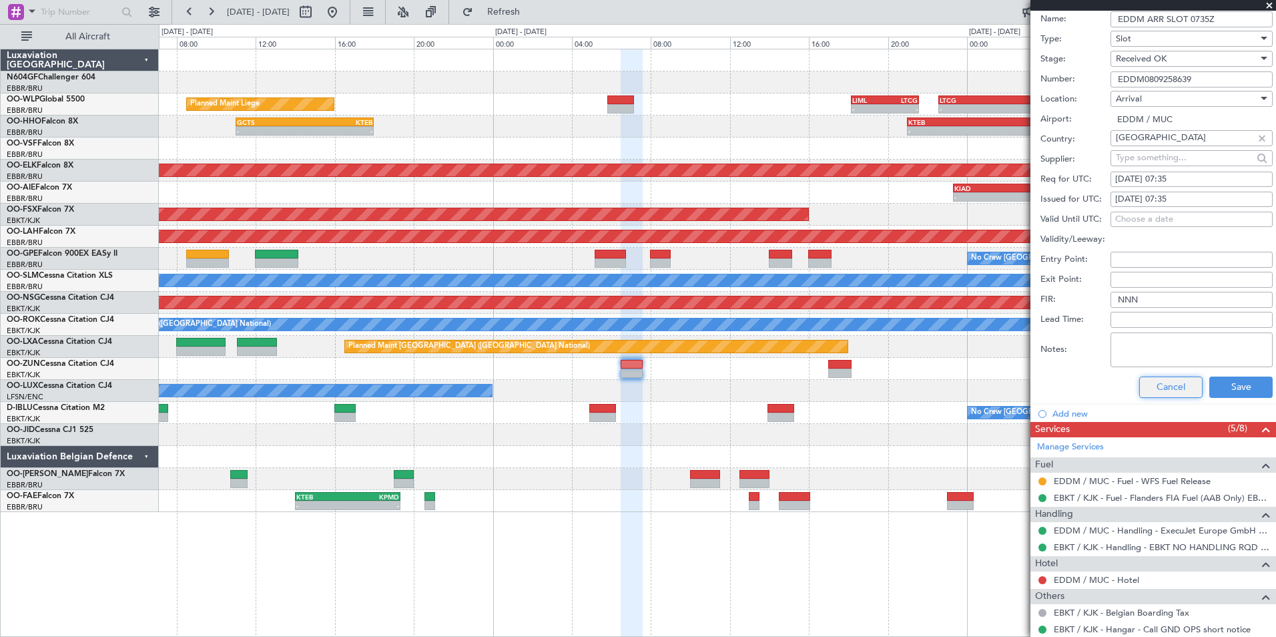
click at [1159, 394] on button "Cancel" at bounding box center [1171, 386] width 63 height 21
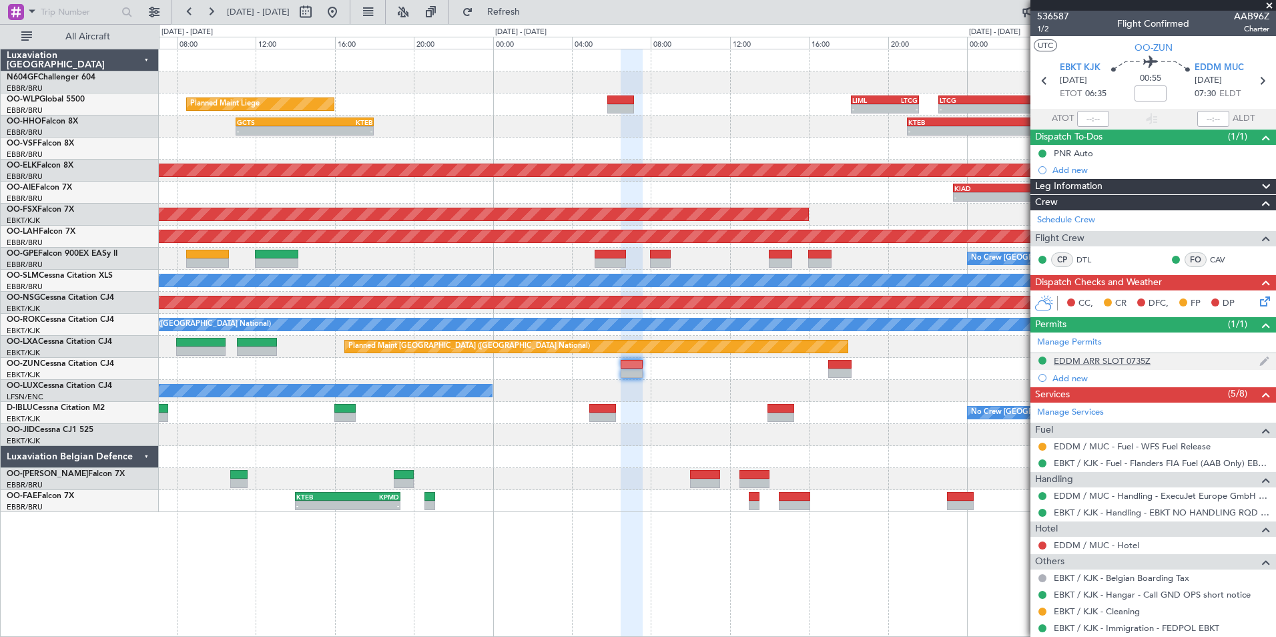
scroll to position [0, 0]
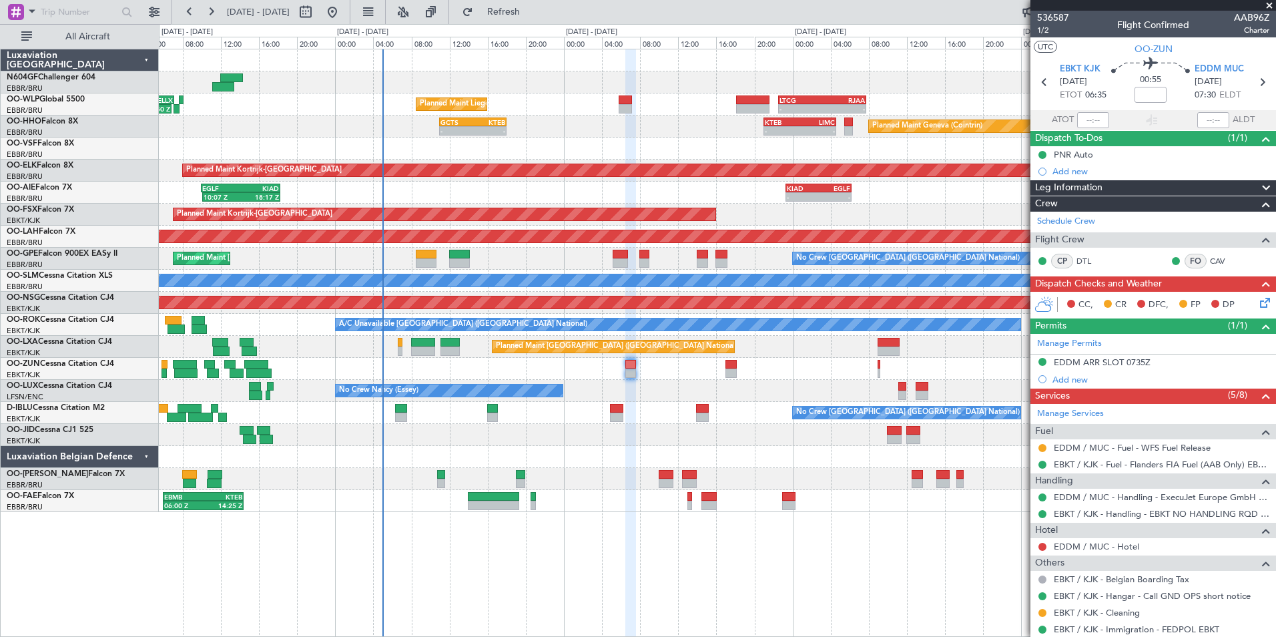
click at [1258, 300] on icon at bounding box center [1263, 300] width 11 height 11
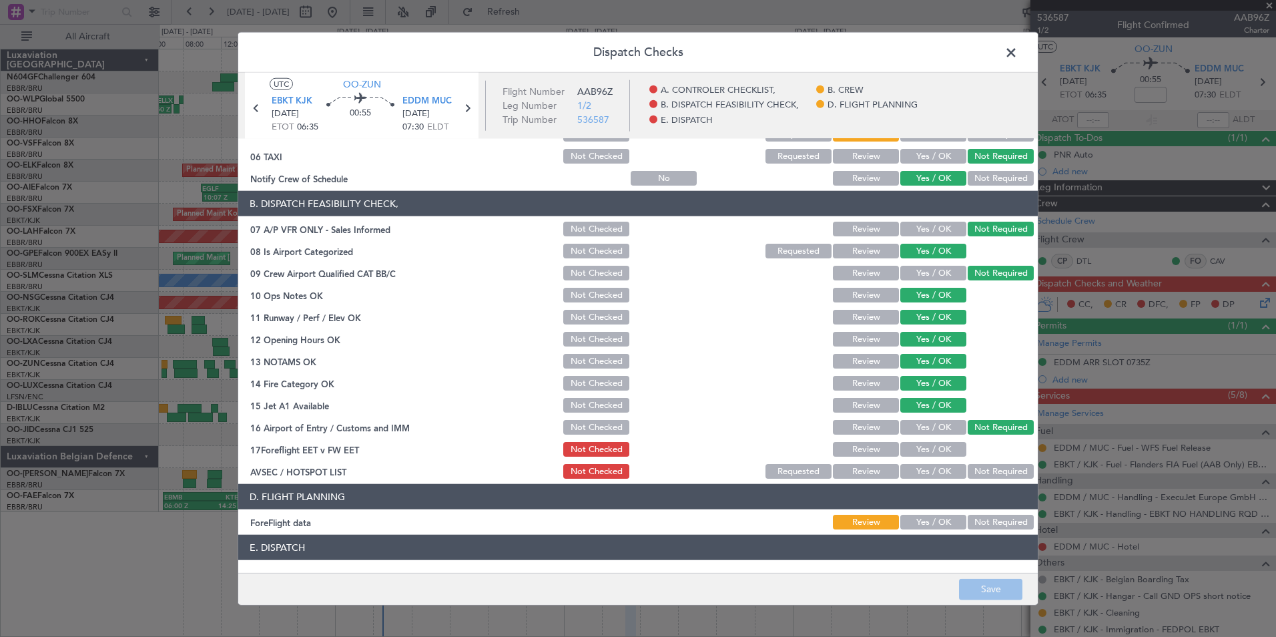
scroll to position [247, 0]
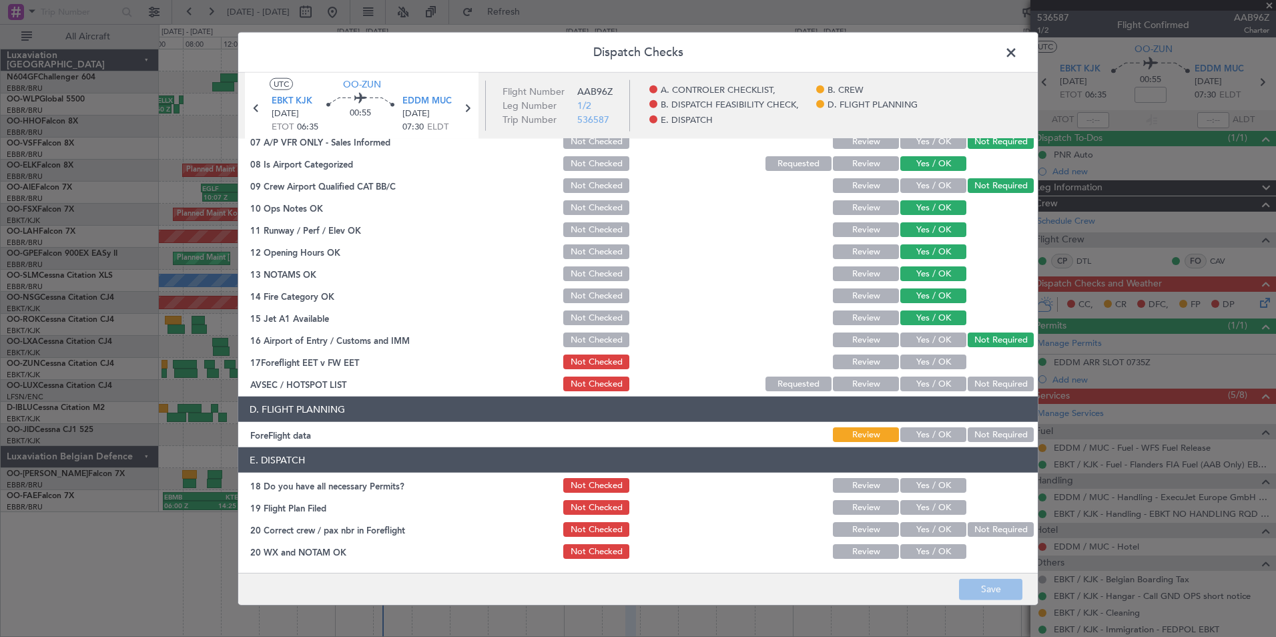
click at [923, 385] on button "Yes / OK" at bounding box center [934, 383] width 66 height 15
click at [925, 361] on button "Yes / OK" at bounding box center [934, 361] width 66 height 15
click at [929, 433] on button "Yes / OK" at bounding box center [934, 434] width 66 height 15
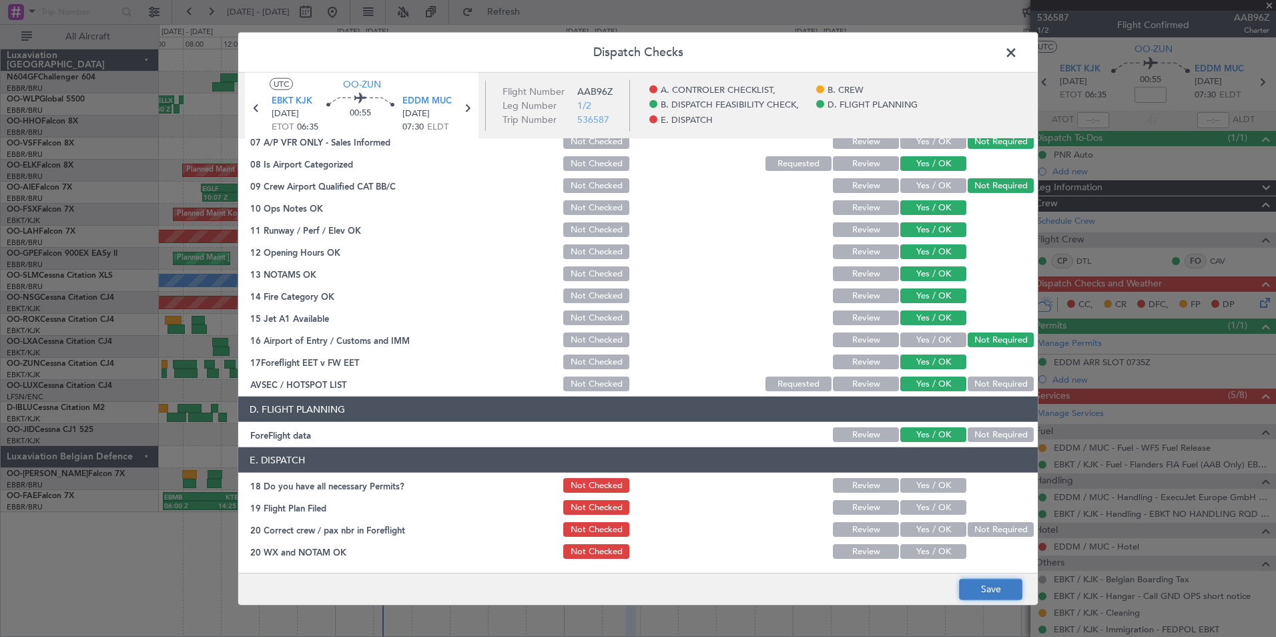
click at [977, 579] on button "Save" at bounding box center [990, 588] width 63 height 21
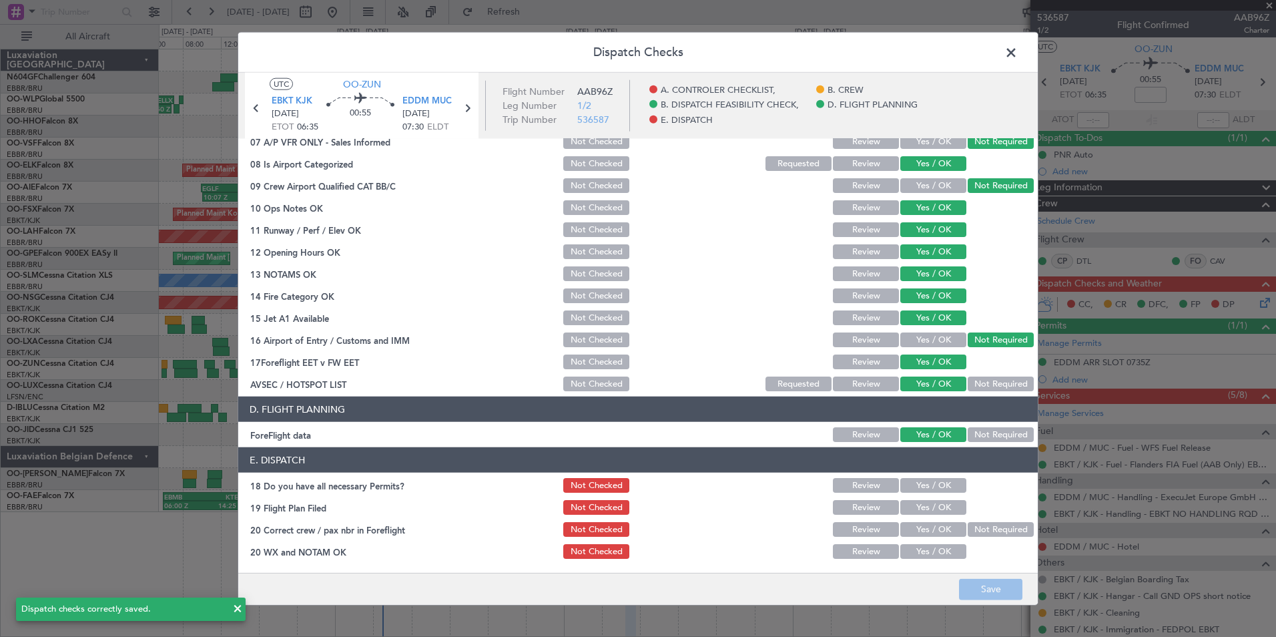
click at [1018, 55] on span at bounding box center [1018, 56] width 0 height 27
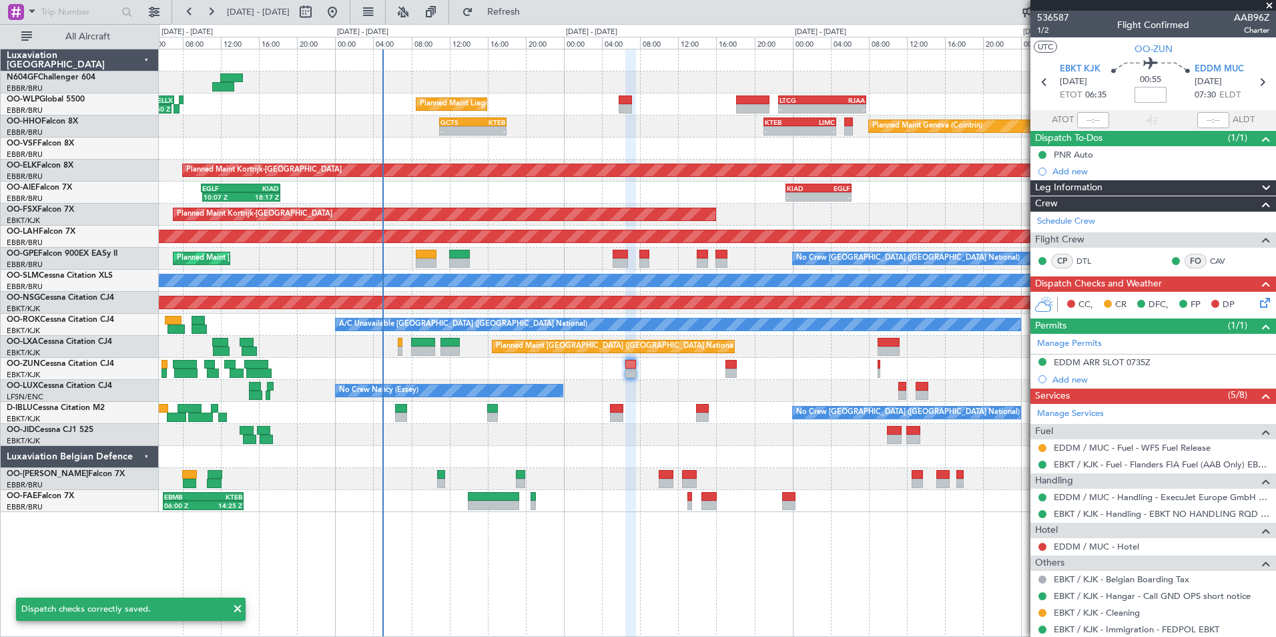
click at [1150, 95] on input at bounding box center [1151, 95] width 32 height 16
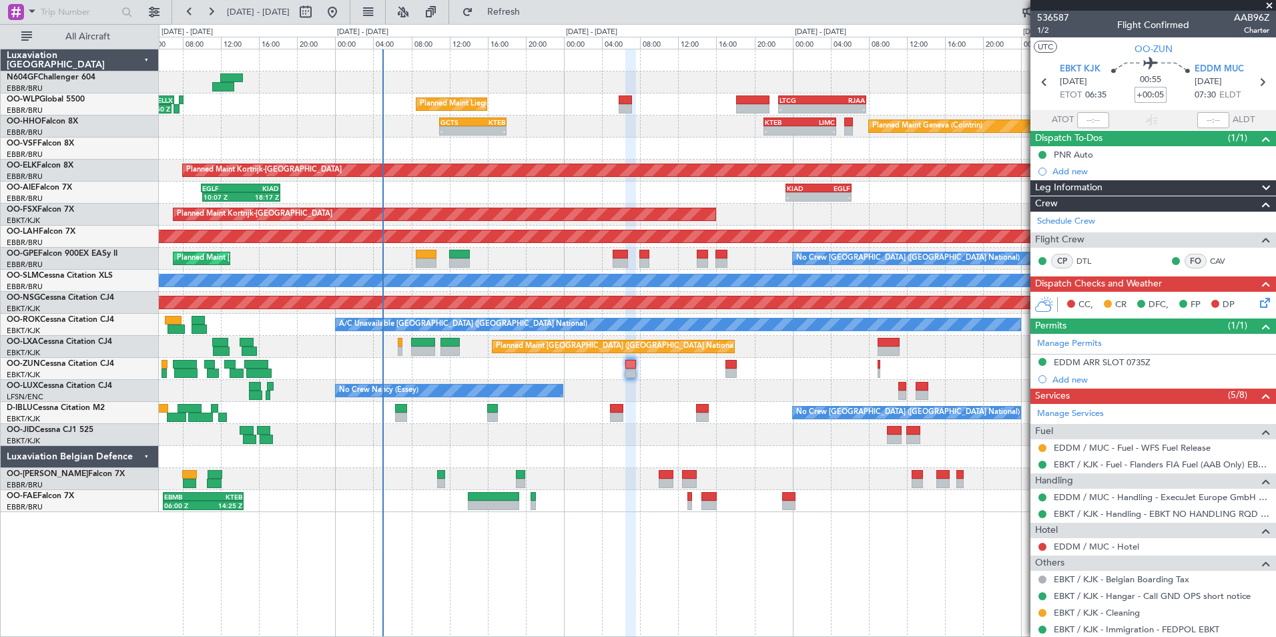
type input "+00:05"
click at [1102, 53] on section "UTC OO-ZUN" at bounding box center [1154, 47] width 246 height 20
click at [1095, 53] on section "UTC OO-ZUN" at bounding box center [1154, 47] width 246 height 20
click at [1251, 298] on mat-tooltip-component "Vincent Jerome M. Casteleyn (CAV)" at bounding box center [1200, 289] width 152 height 46
click at [1258, 302] on icon at bounding box center [1263, 300] width 11 height 11
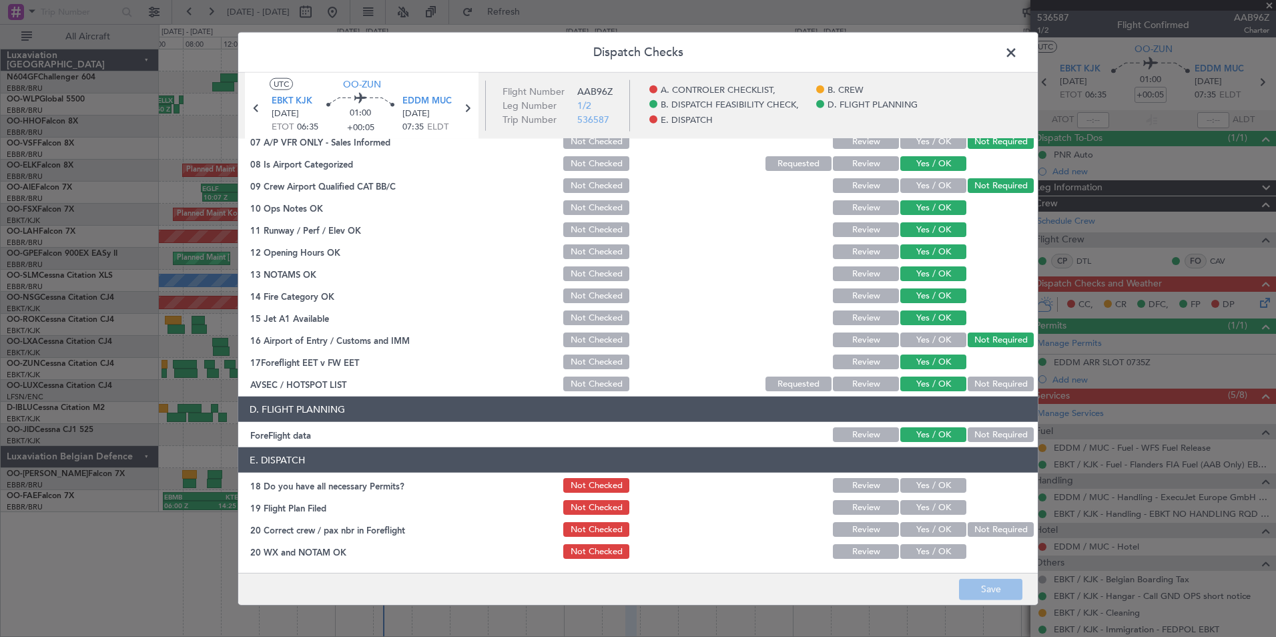
click at [906, 483] on button "Yes / OK" at bounding box center [934, 485] width 66 height 15
click at [911, 509] on button "Yes / OK" at bounding box center [934, 507] width 66 height 15
click at [911, 524] on button "Yes / OK" at bounding box center [934, 529] width 66 height 15
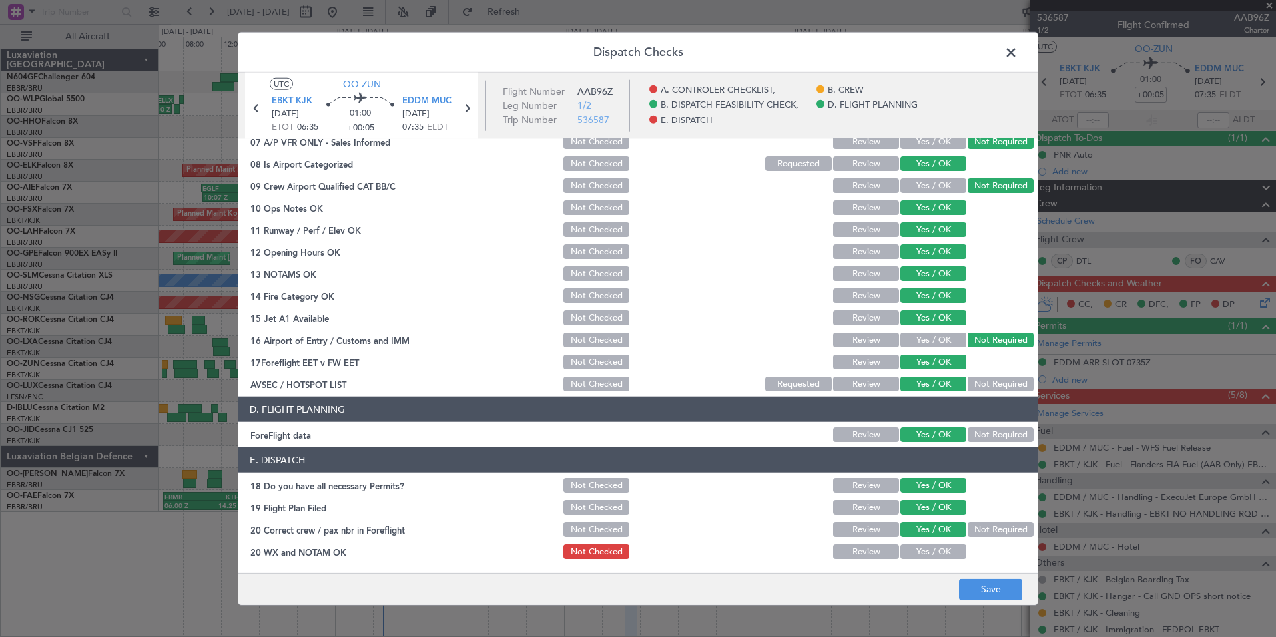
click at [919, 542] on div "Yes / OK" at bounding box center [932, 551] width 67 height 19
click at [917, 552] on button "Yes / OK" at bounding box center [934, 551] width 66 height 15
click at [972, 587] on button "Save" at bounding box center [990, 588] width 63 height 21
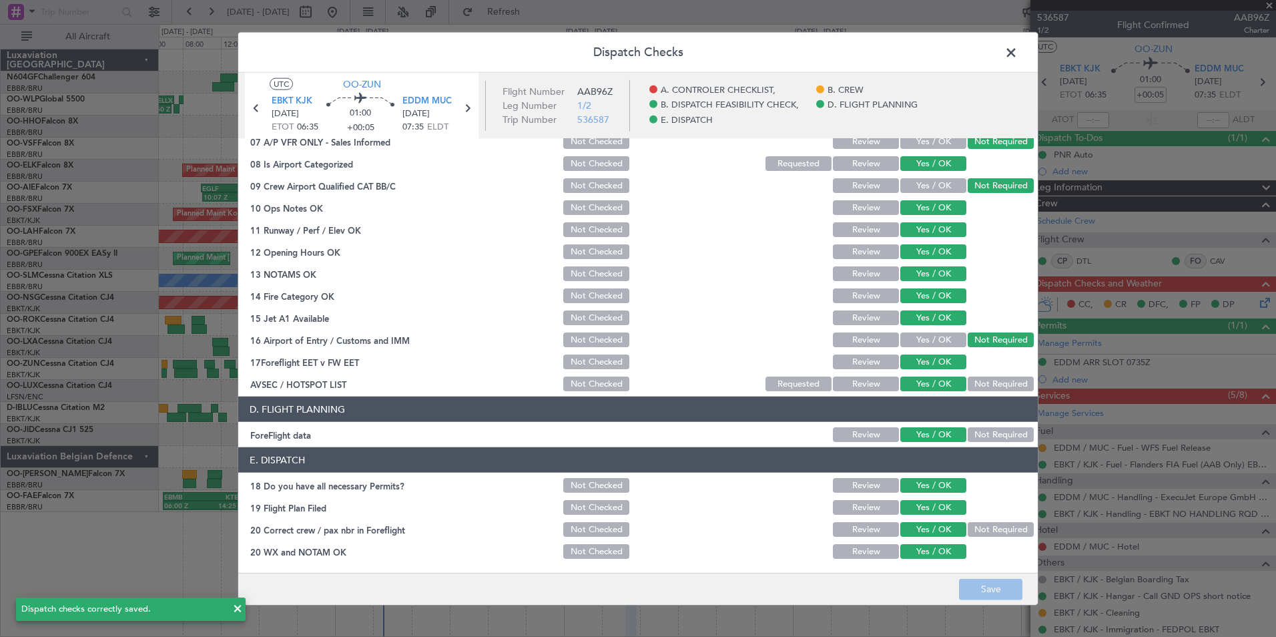
scroll to position [0, 0]
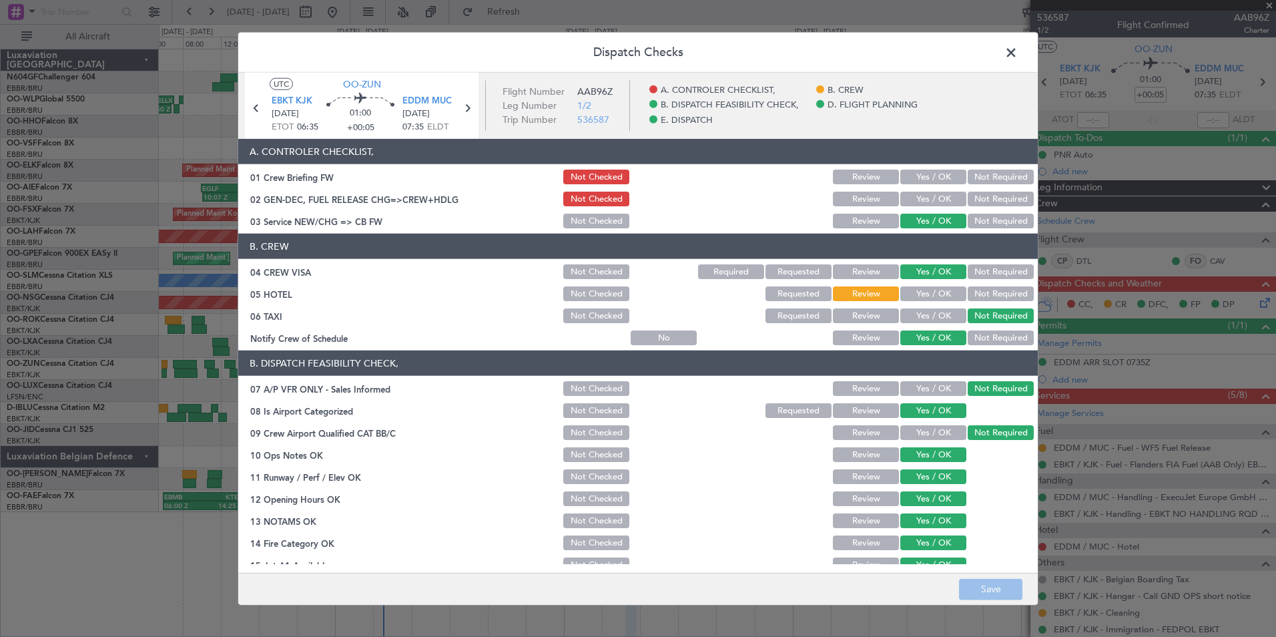
click at [732, 184] on div at bounding box center [729, 177] width 67 height 19
click at [1018, 53] on span at bounding box center [1018, 56] width 0 height 27
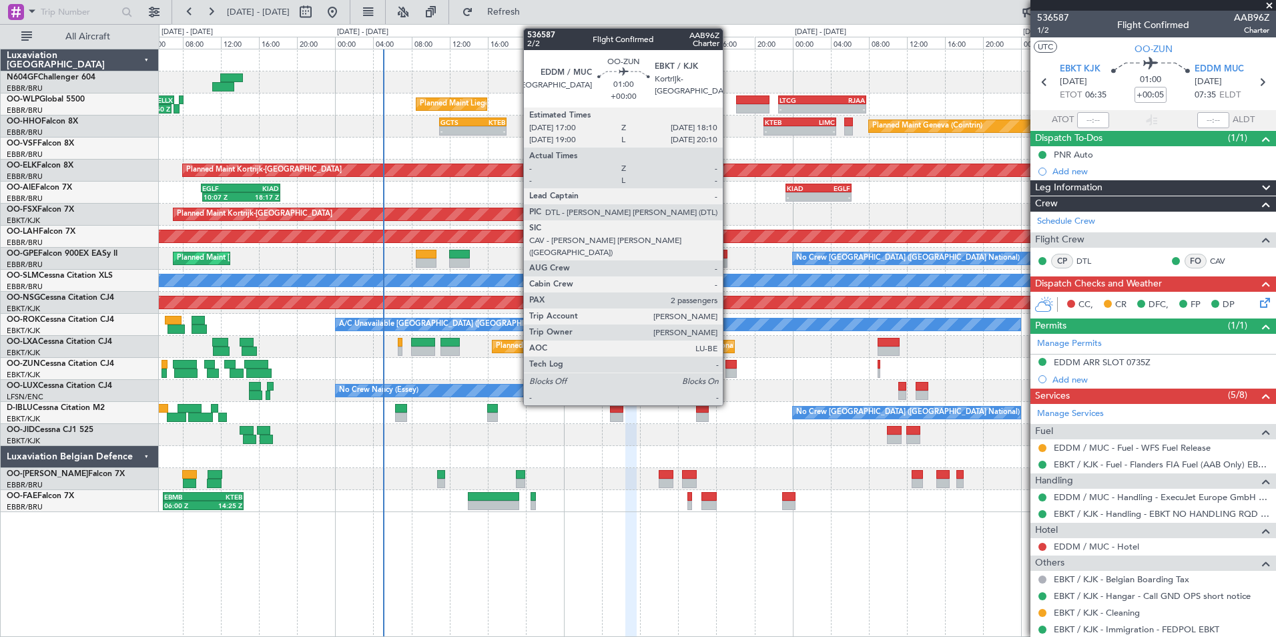
click at [729, 367] on div at bounding box center [731, 364] width 11 height 9
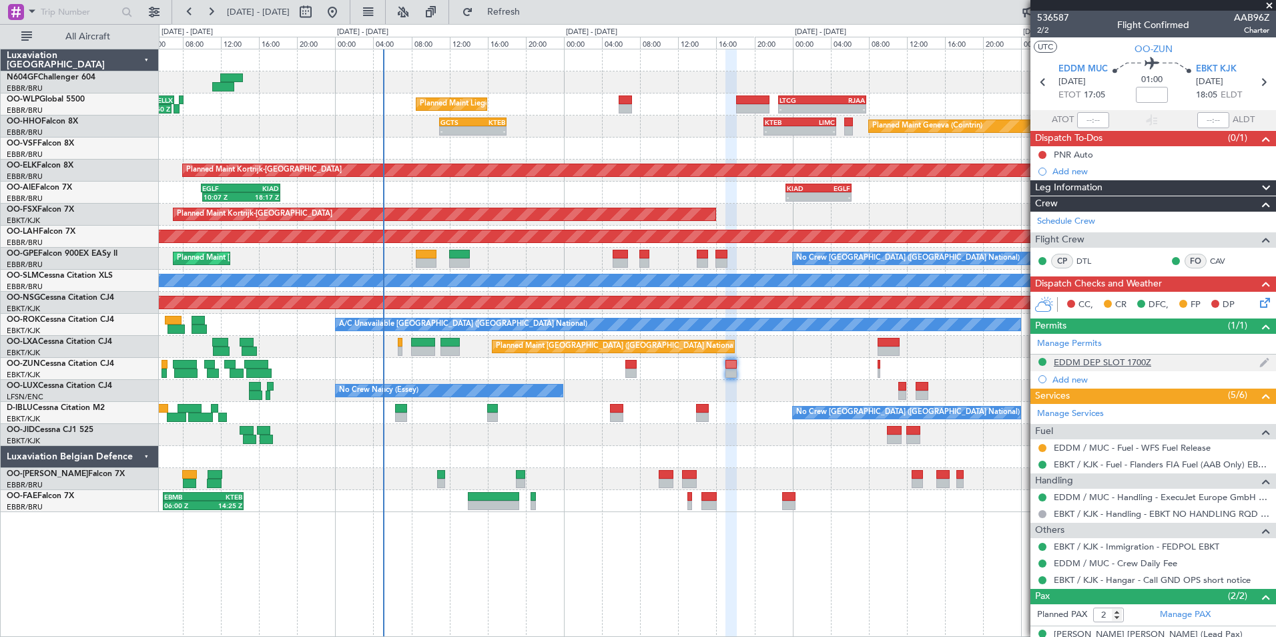
click at [1085, 358] on div "EDDM DEP SLOT 1700Z" at bounding box center [1102, 361] width 97 height 11
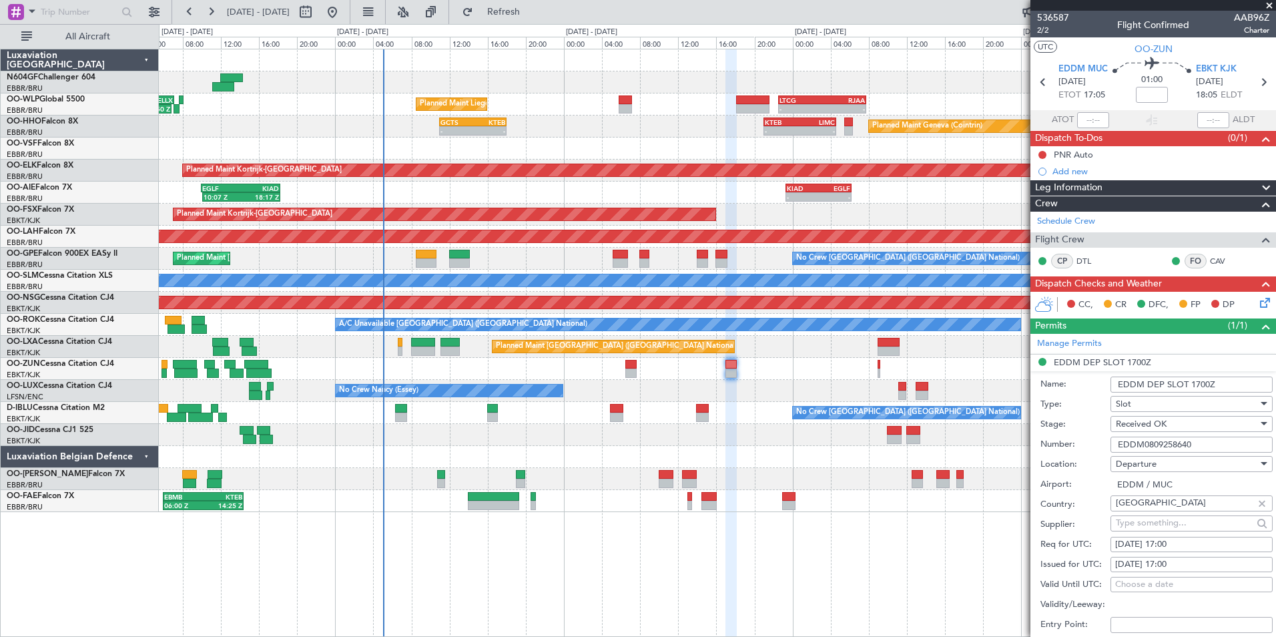
drag, startPoint x: 1198, startPoint y: 443, endPoint x: 1093, endPoint y: 438, distance: 104.9
click at [1093, 438] on div "Number: EDDM0809258640" at bounding box center [1157, 445] width 232 height 20
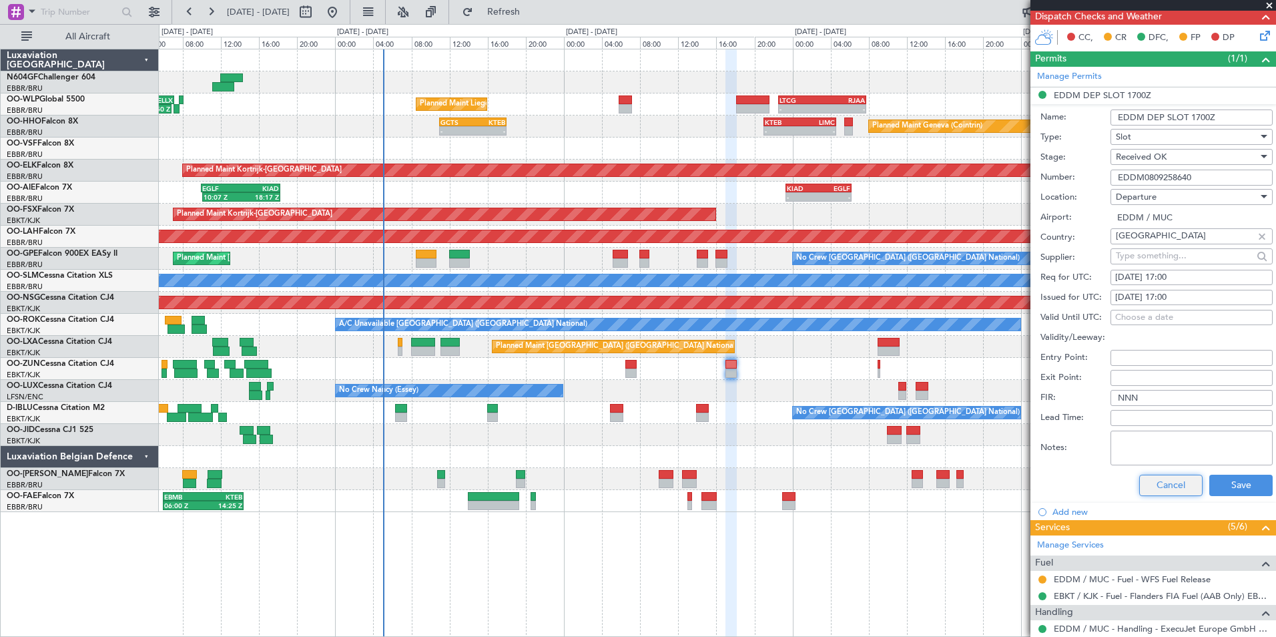
click at [1158, 487] on button "Cancel" at bounding box center [1171, 485] width 63 height 21
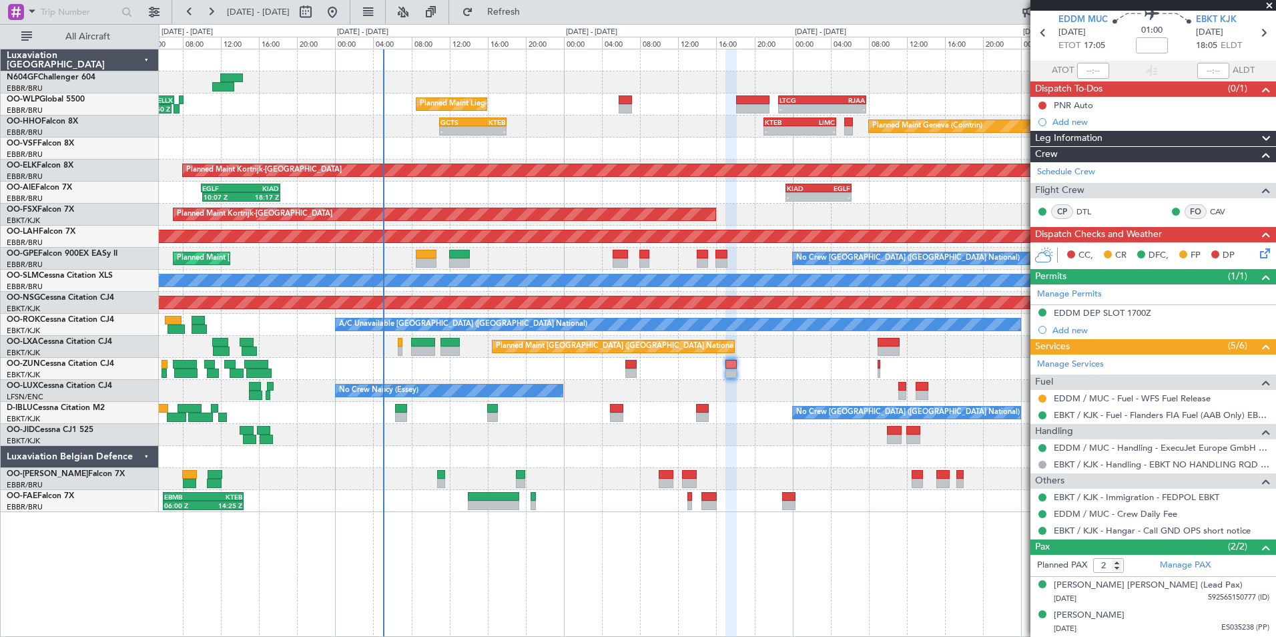
scroll to position [49, 0]
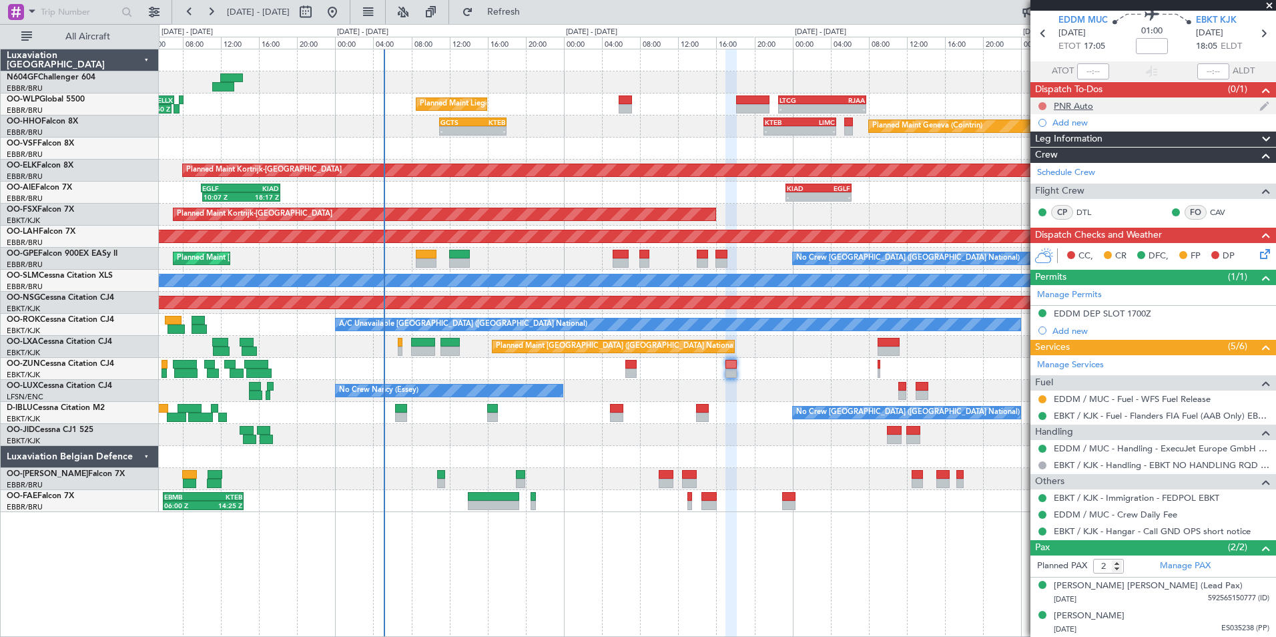
click at [1039, 103] on button at bounding box center [1043, 106] width 8 height 8
click at [1050, 164] on span "Completed" at bounding box center [1049, 164] width 44 height 13
click at [1260, 254] on icon at bounding box center [1263, 251] width 11 height 11
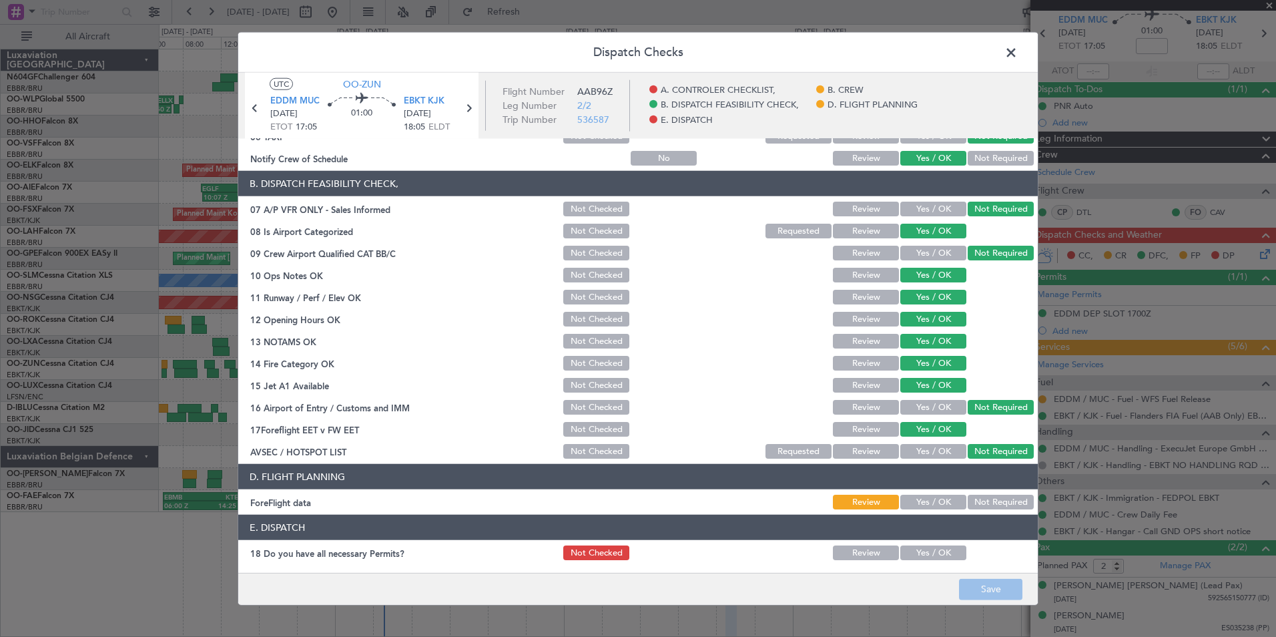
scroll to position [247, 0]
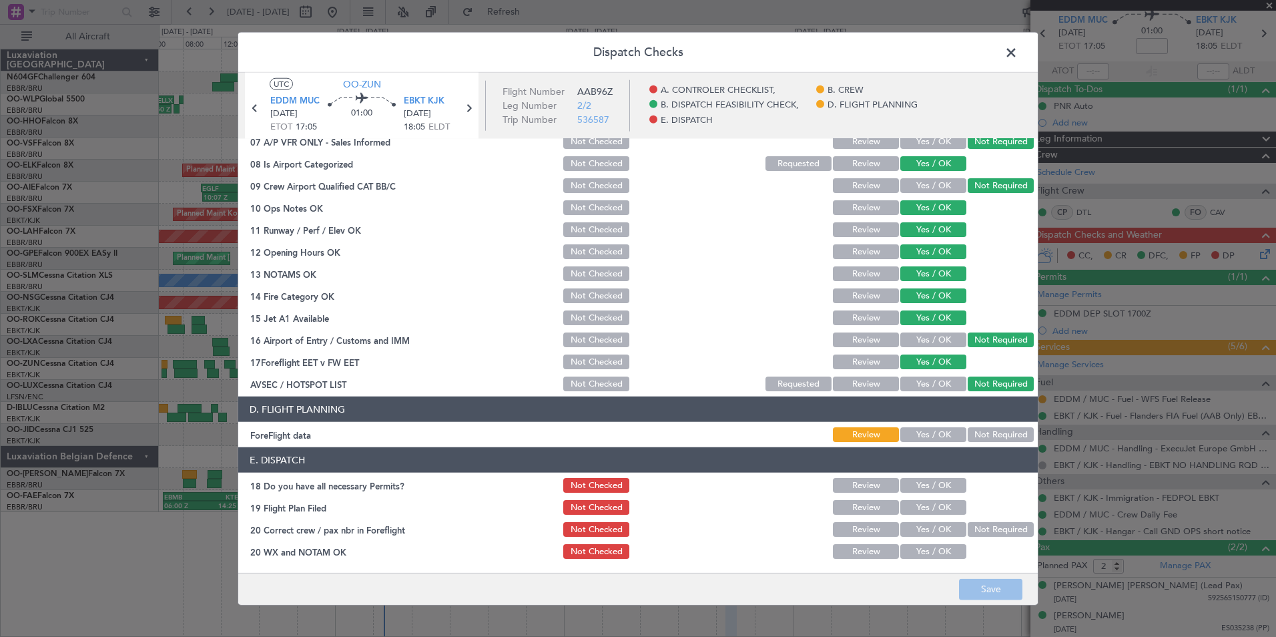
click at [934, 426] on div "Yes / OK" at bounding box center [932, 434] width 67 height 19
click at [929, 433] on button "Yes / OK" at bounding box center [934, 434] width 66 height 15
click at [920, 385] on button "Yes / OK" at bounding box center [934, 383] width 66 height 15
click at [985, 581] on button "Save" at bounding box center [990, 588] width 63 height 21
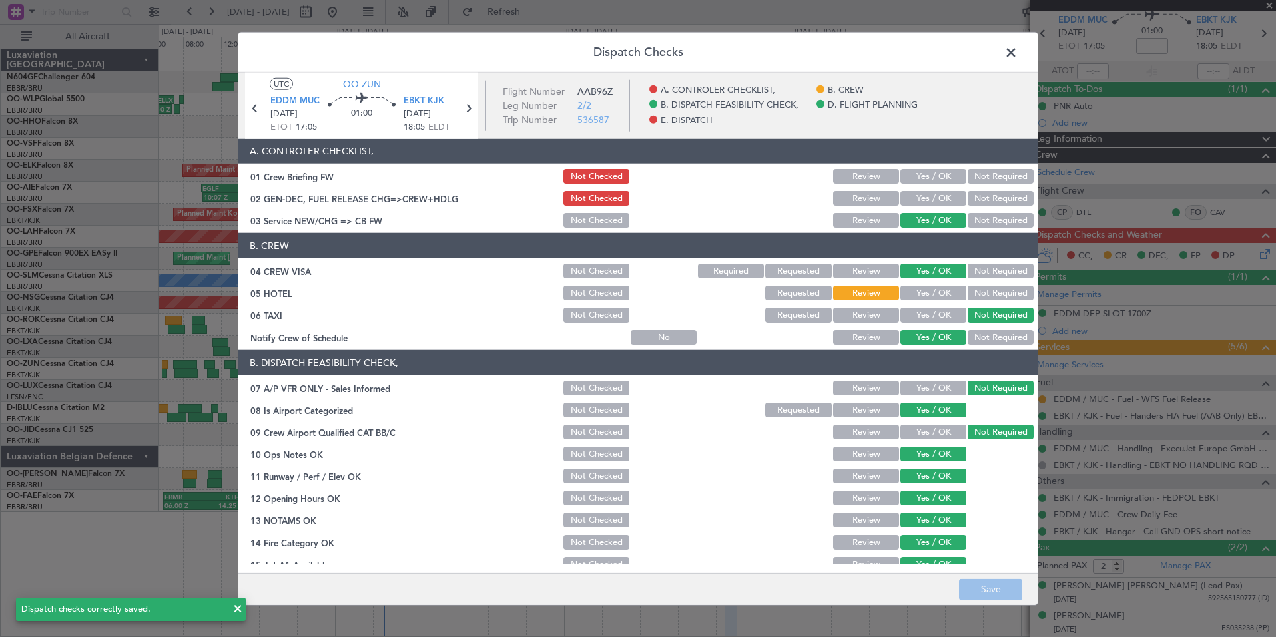
scroll to position [0, 0]
click at [989, 296] on button "Not Required" at bounding box center [1001, 293] width 66 height 15
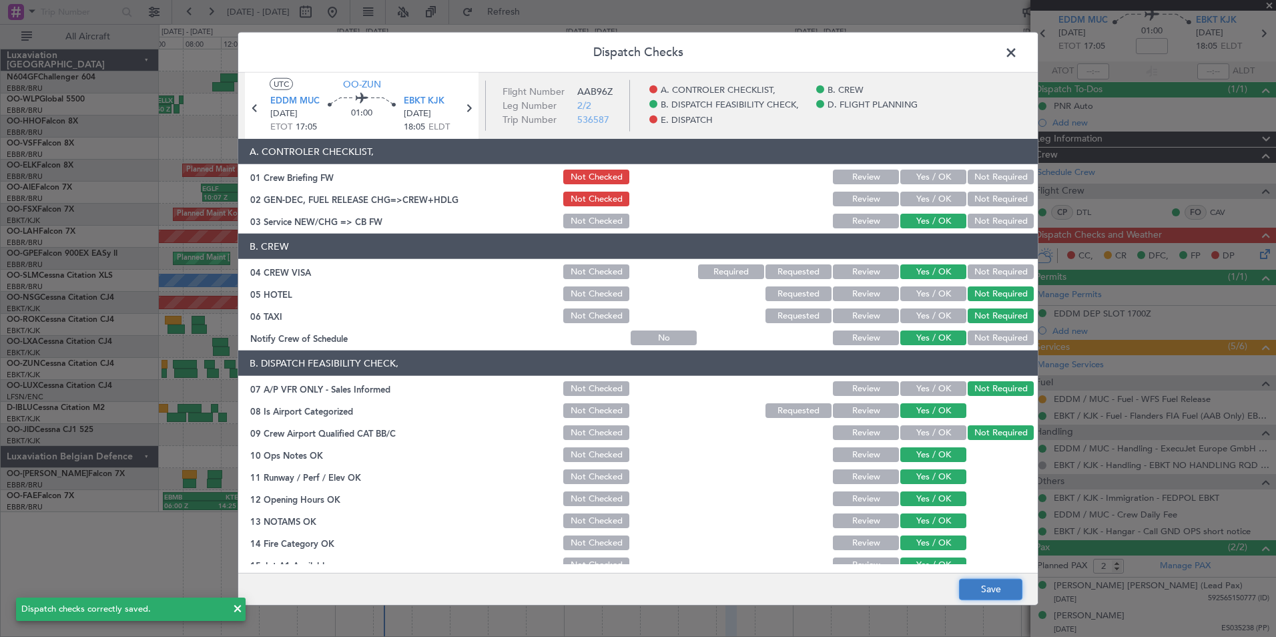
click at [995, 587] on button "Save" at bounding box center [990, 588] width 63 height 21
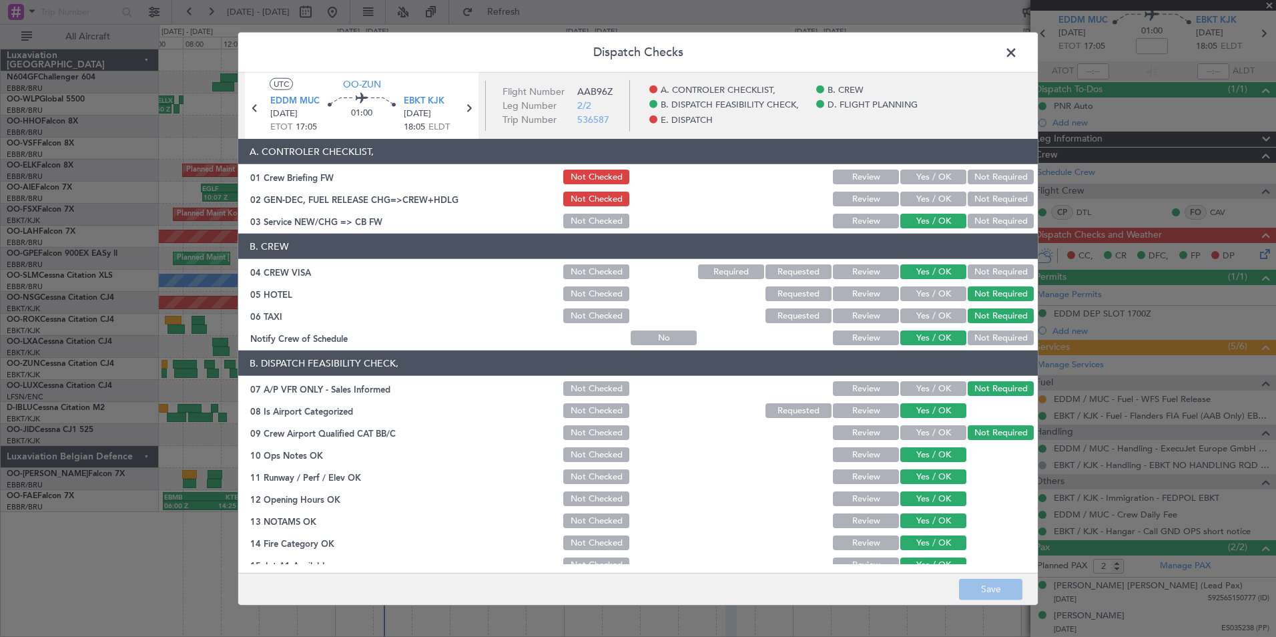
click at [1007, 66] on header "Dispatch Checks" at bounding box center [638, 53] width 800 height 40
click at [1018, 59] on span at bounding box center [1018, 56] width 0 height 27
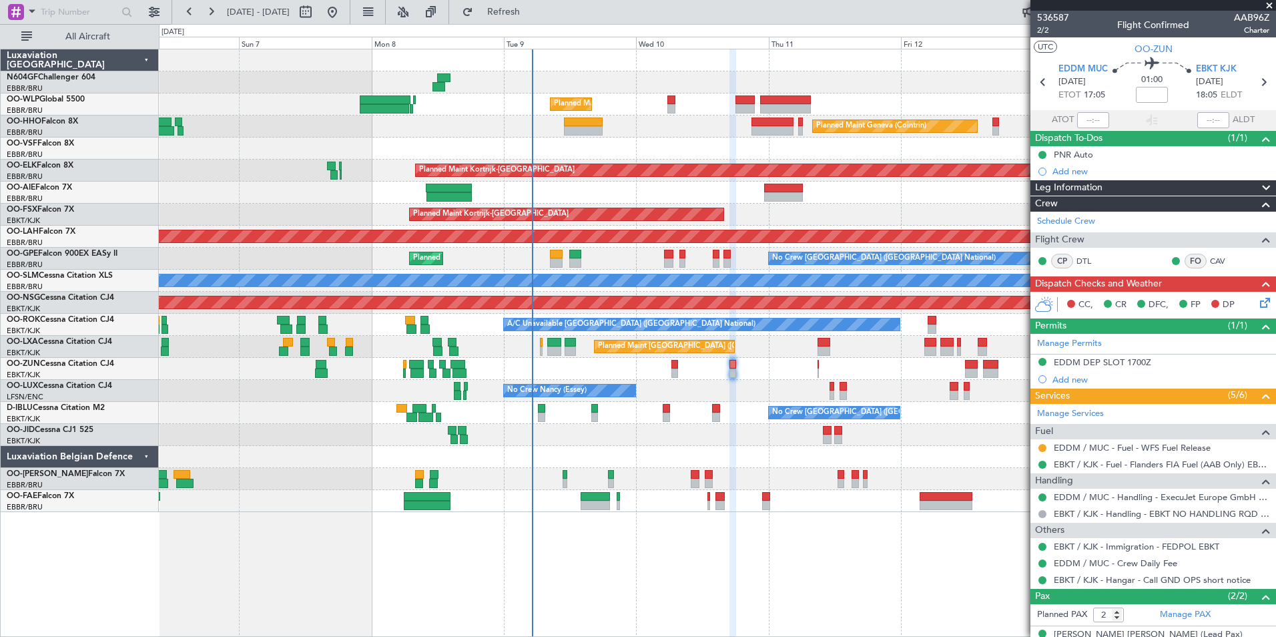
click at [1258, 301] on icon at bounding box center [1263, 300] width 11 height 11
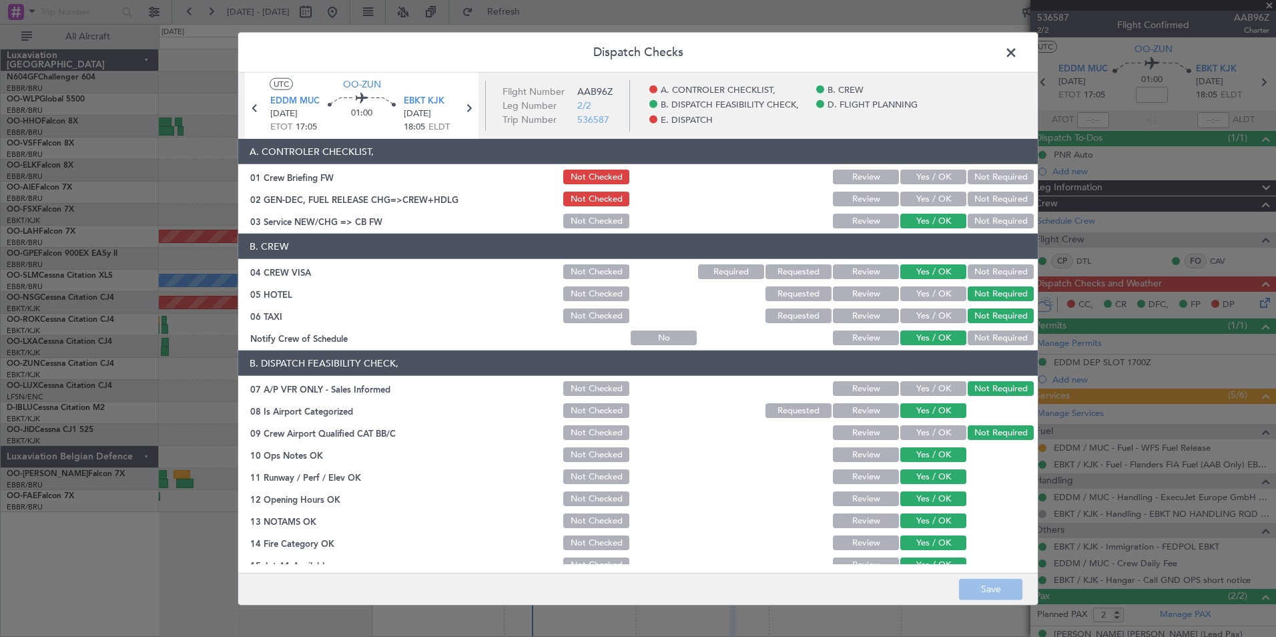
scroll to position [247, 0]
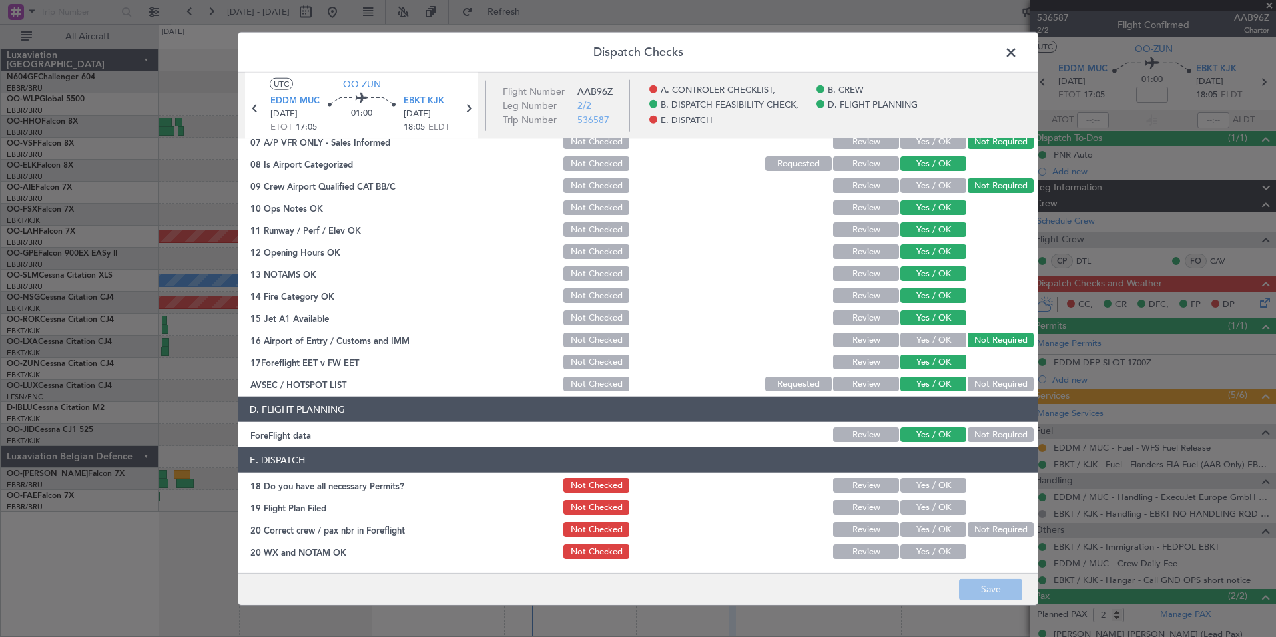
click at [935, 481] on button "Yes / OK" at bounding box center [934, 485] width 66 height 15
click at [928, 505] on button "Yes / OK" at bounding box center [934, 507] width 66 height 15
click at [925, 534] on button "Yes / OK" at bounding box center [934, 529] width 66 height 15
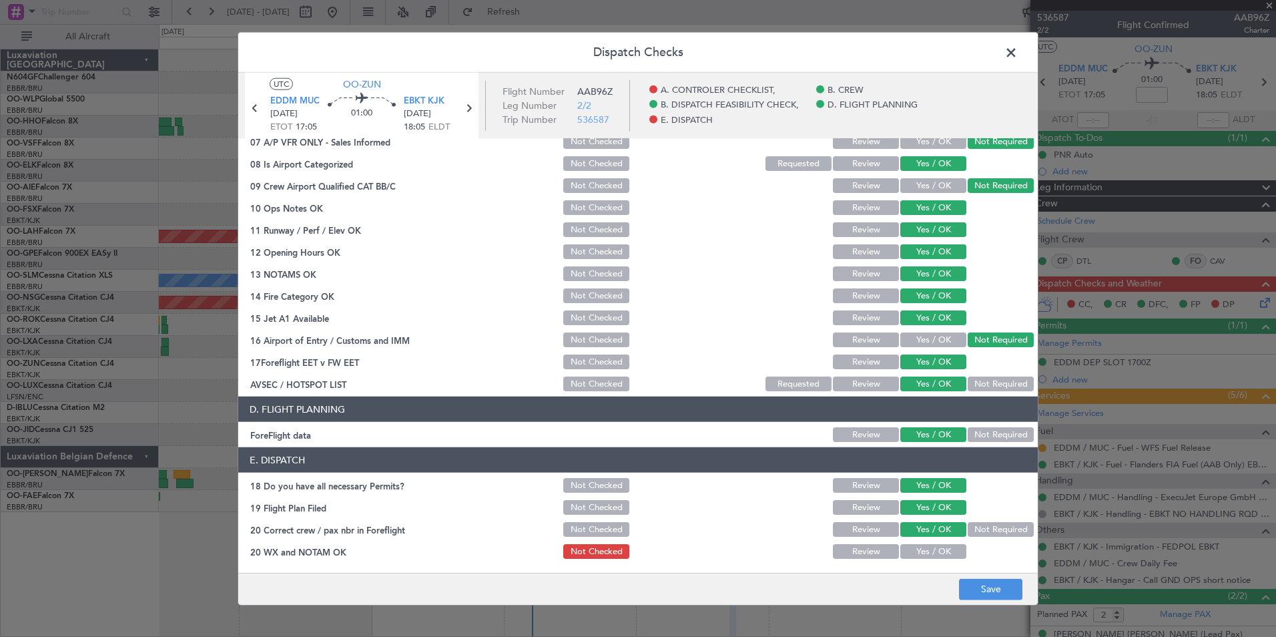
click at [925, 547] on button "Yes / OK" at bounding box center [934, 551] width 66 height 15
click at [979, 579] on button "Save" at bounding box center [990, 588] width 63 height 21
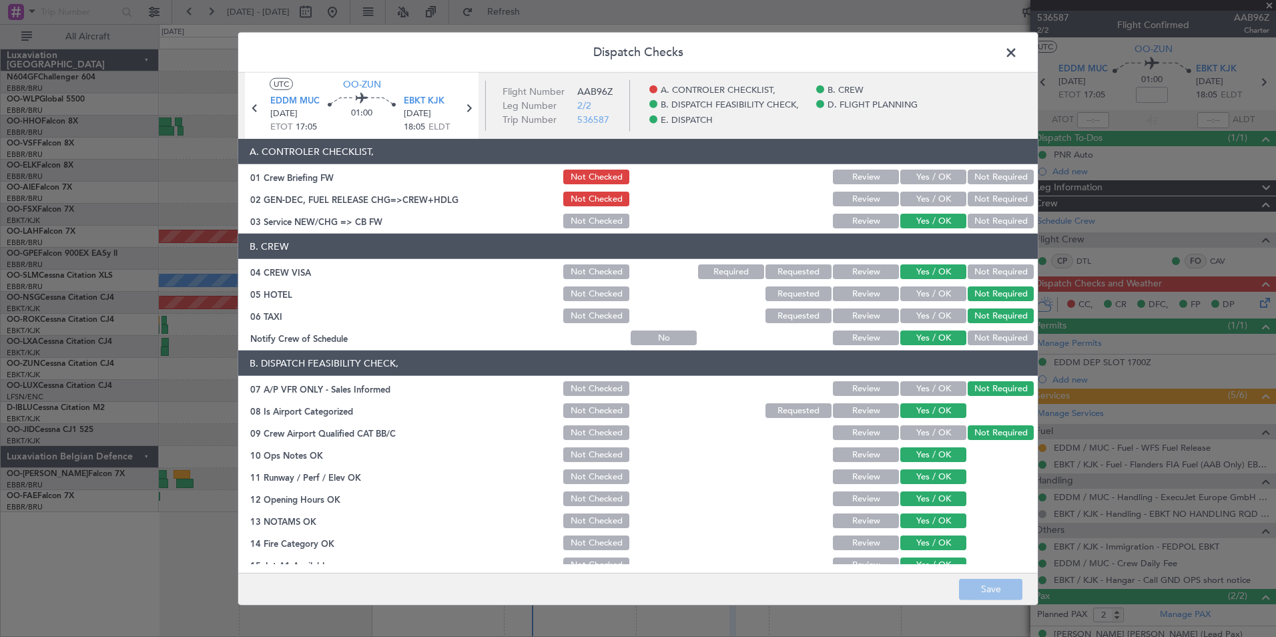
drag, startPoint x: 1010, startPoint y: 53, endPoint x: 1004, endPoint y: 137, distance: 83.7
click at [1018, 53] on span at bounding box center [1018, 56] width 0 height 27
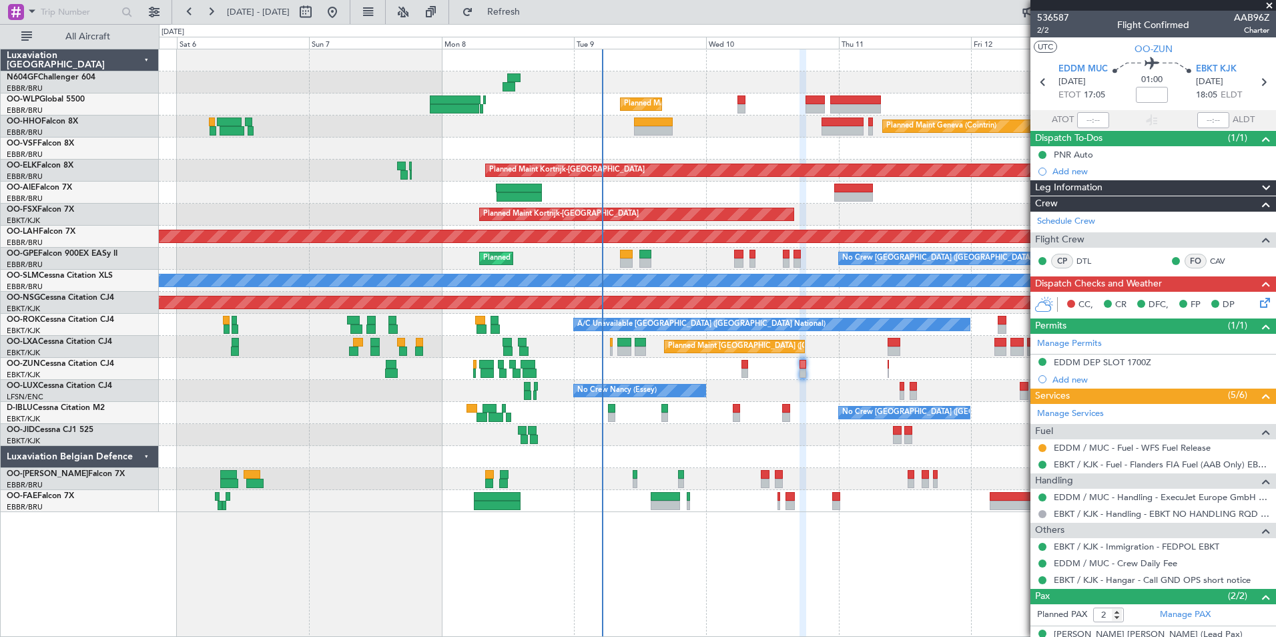
click at [798, 386] on div "No Crew Nancy (Essey) No Crew Nancy (Essey)" at bounding box center [717, 391] width 1117 height 22
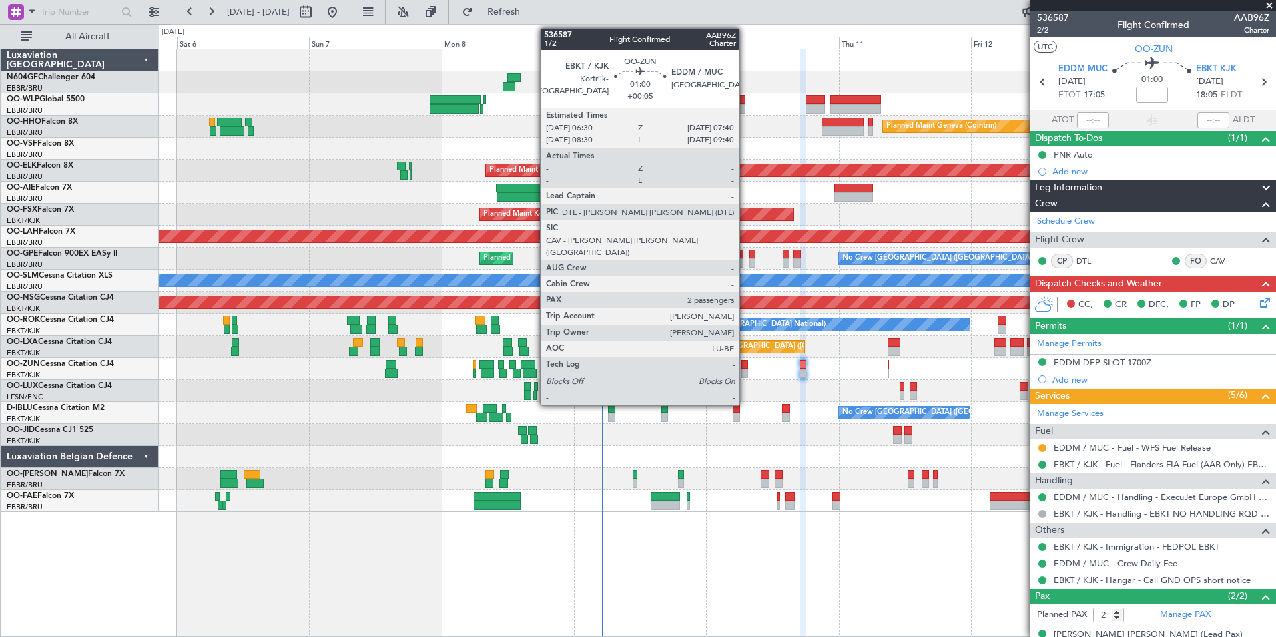
click at [746, 364] on div at bounding box center [745, 364] width 7 height 9
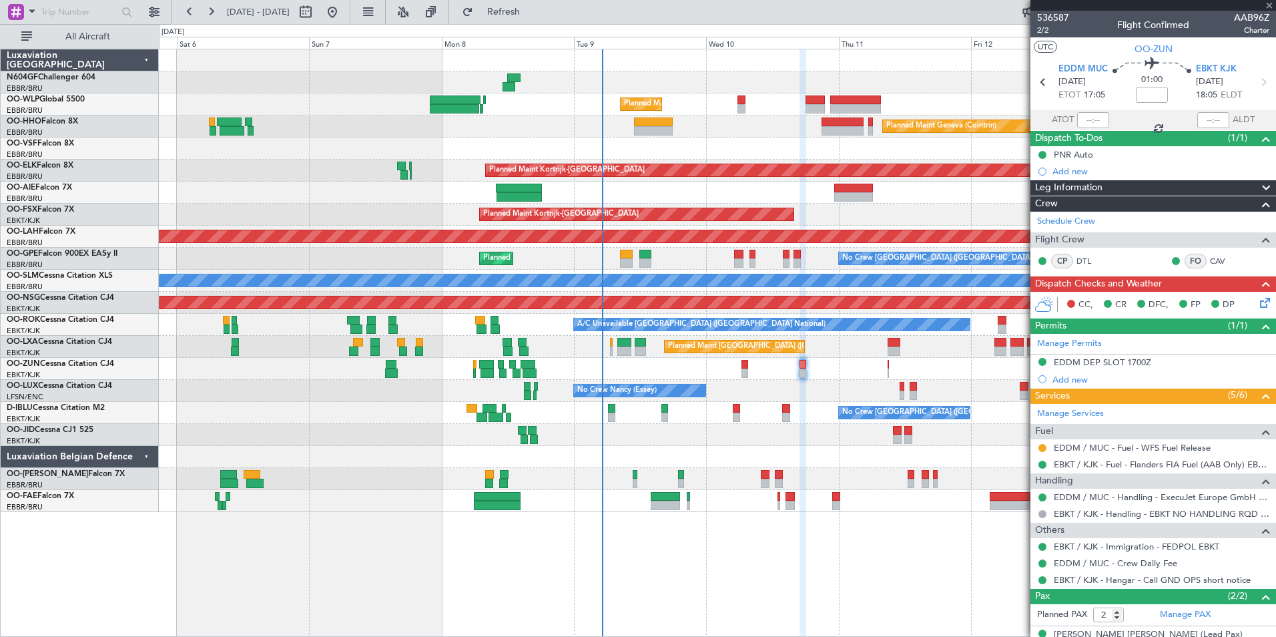
type input "+00:05"
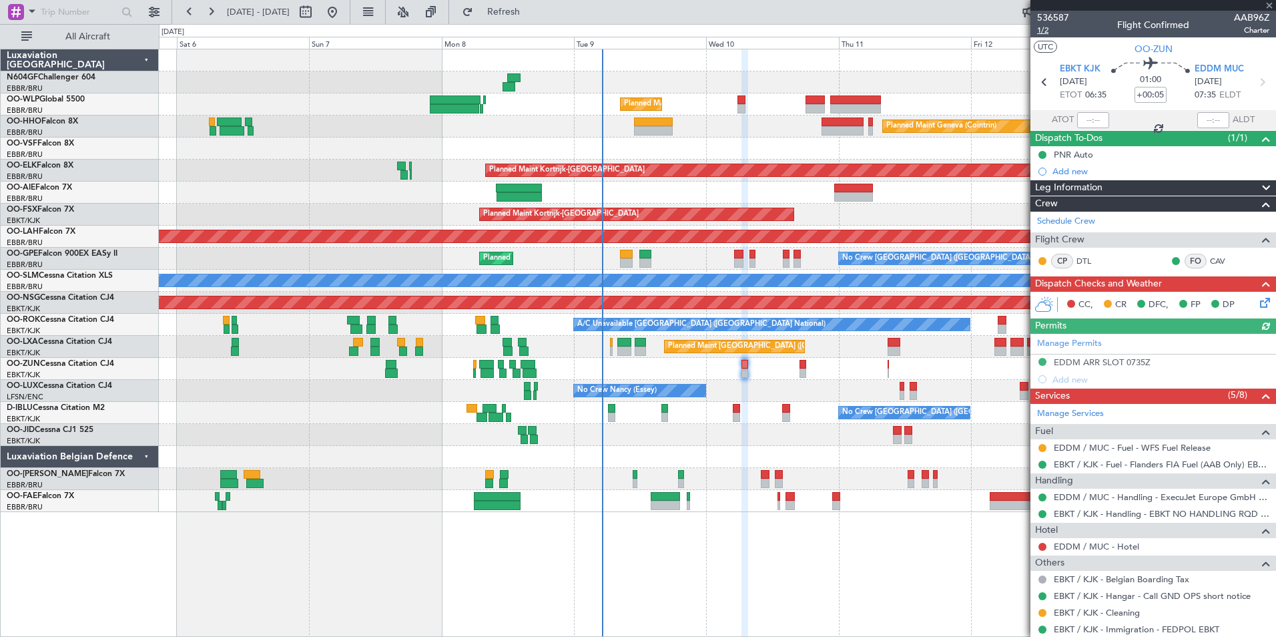
click at [1047, 34] on span "1/2" at bounding box center [1053, 30] width 32 height 11
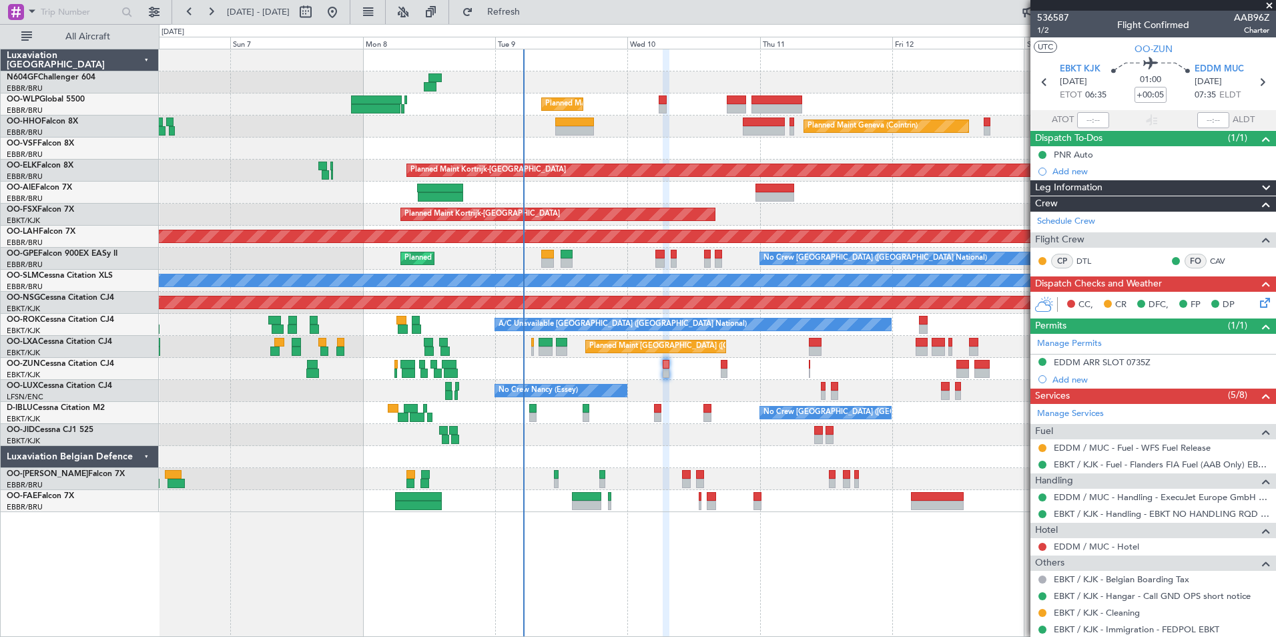
click at [669, 264] on div "Planned Maint Brussels (Brussels National) No Crew Brussels (Brussels National)" at bounding box center [717, 259] width 1117 height 22
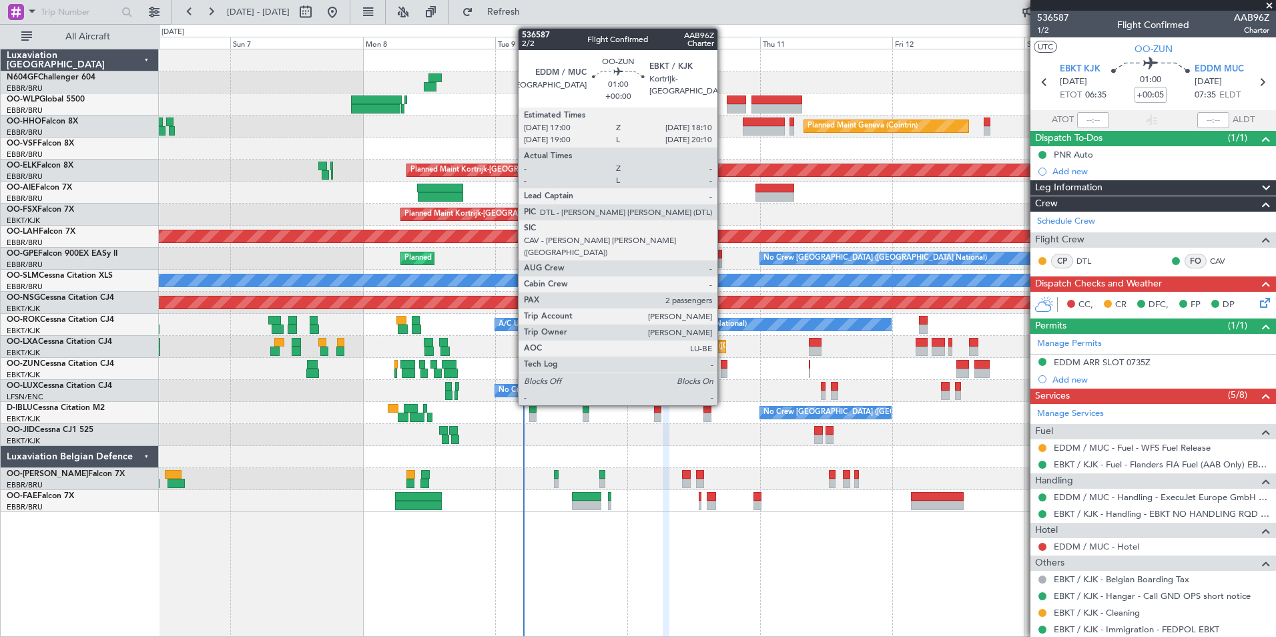
click at [724, 373] on div at bounding box center [724, 372] width 7 height 9
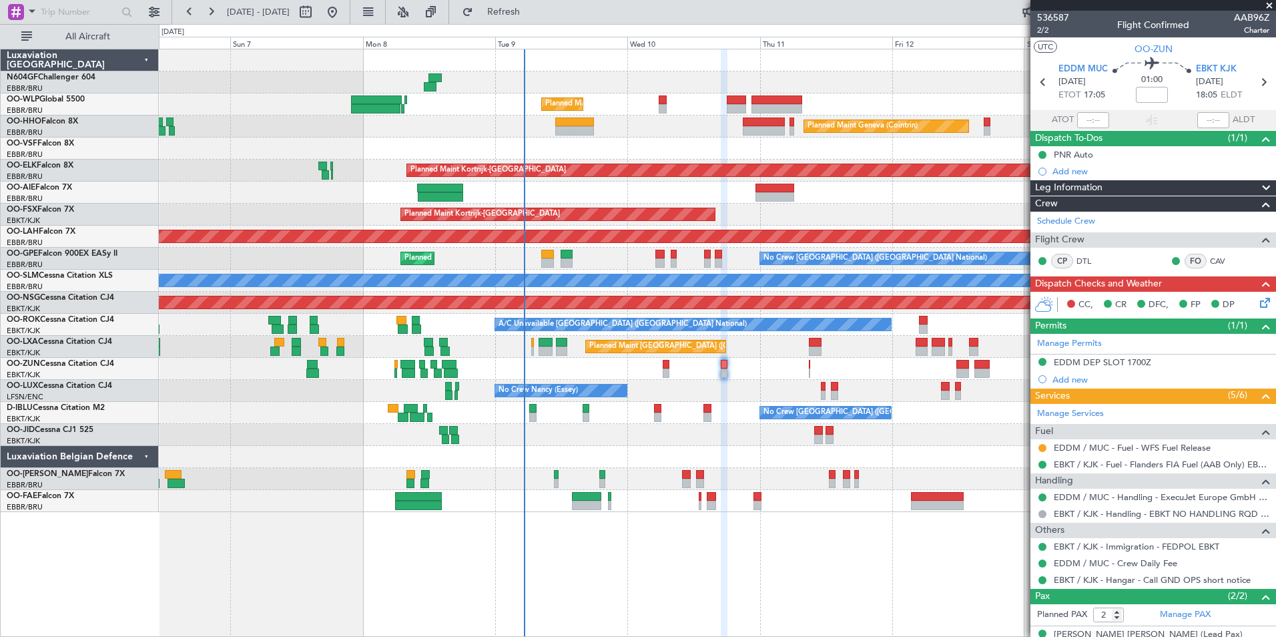
click at [689, 413] on div "No Crew [GEOGRAPHIC_DATA] ([GEOGRAPHIC_DATA] National)" at bounding box center [717, 413] width 1117 height 22
click at [1258, 304] on icon at bounding box center [1263, 300] width 11 height 11
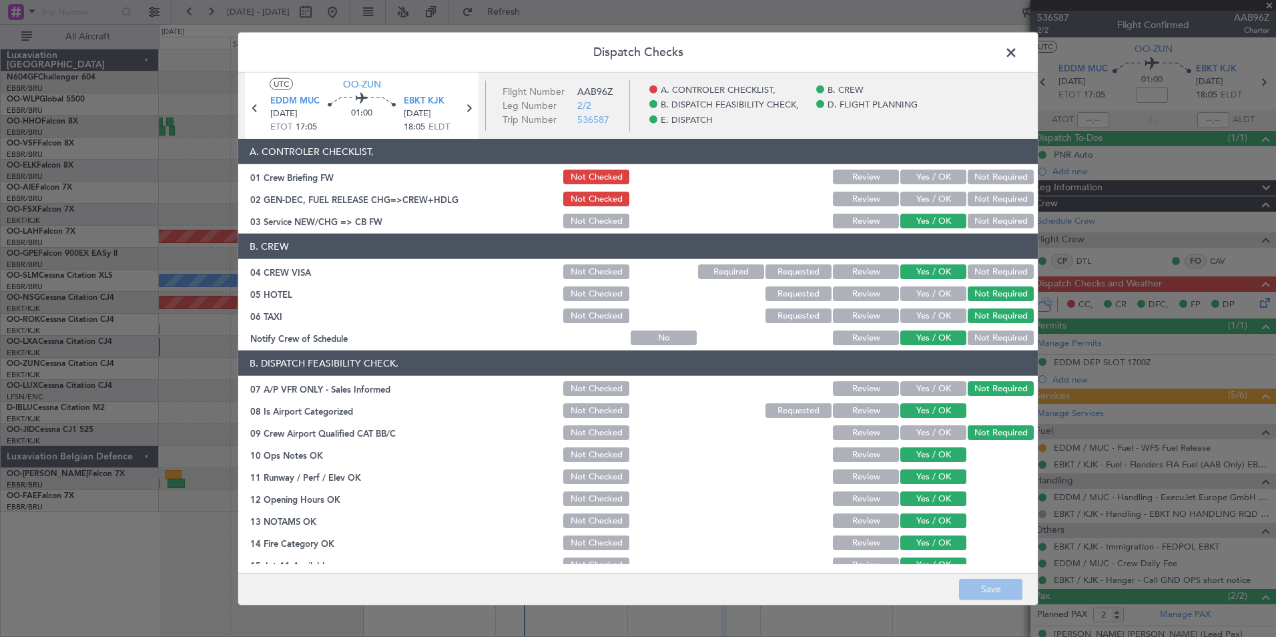
click at [907, 196] on button "Yes / OK" at bounding box center [934, 199] width 66 height 15
click at [978, 593] on button "Save" at bounding box center [990, 588] width 63 height 21
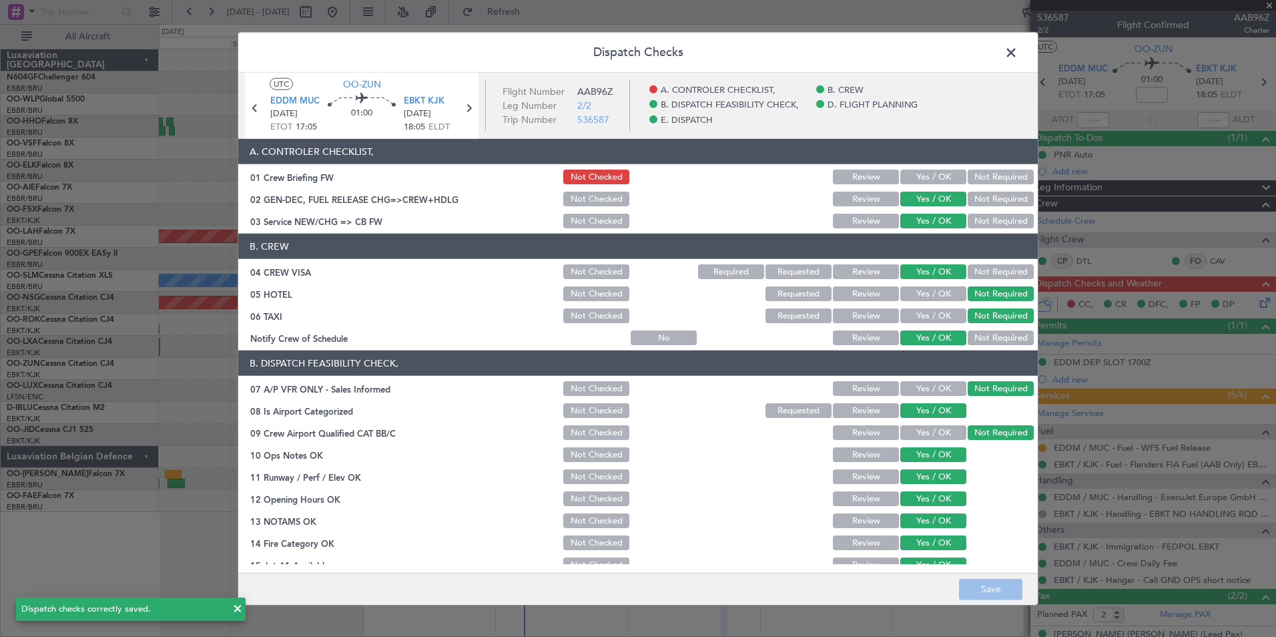
click at [1018, 47] on span at bounding box center [1018, 56] width 0 height 27
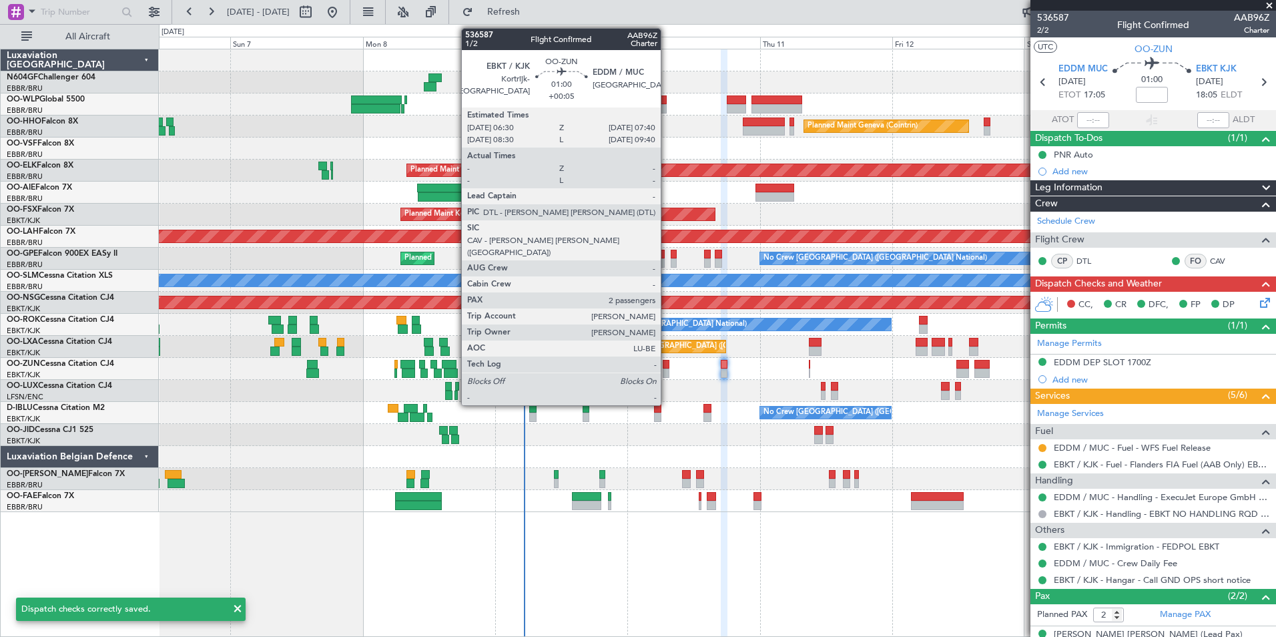
click at [667, 368] on div at bounding box center [666, 364] width 7 height 9
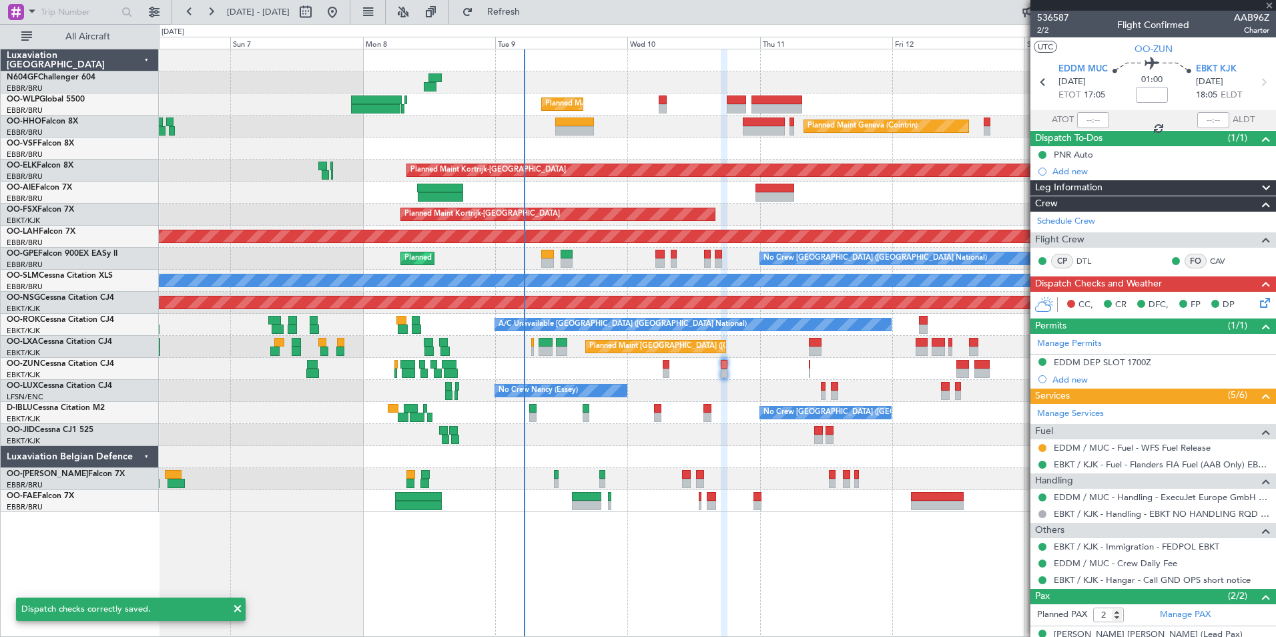
type input "+00:05"
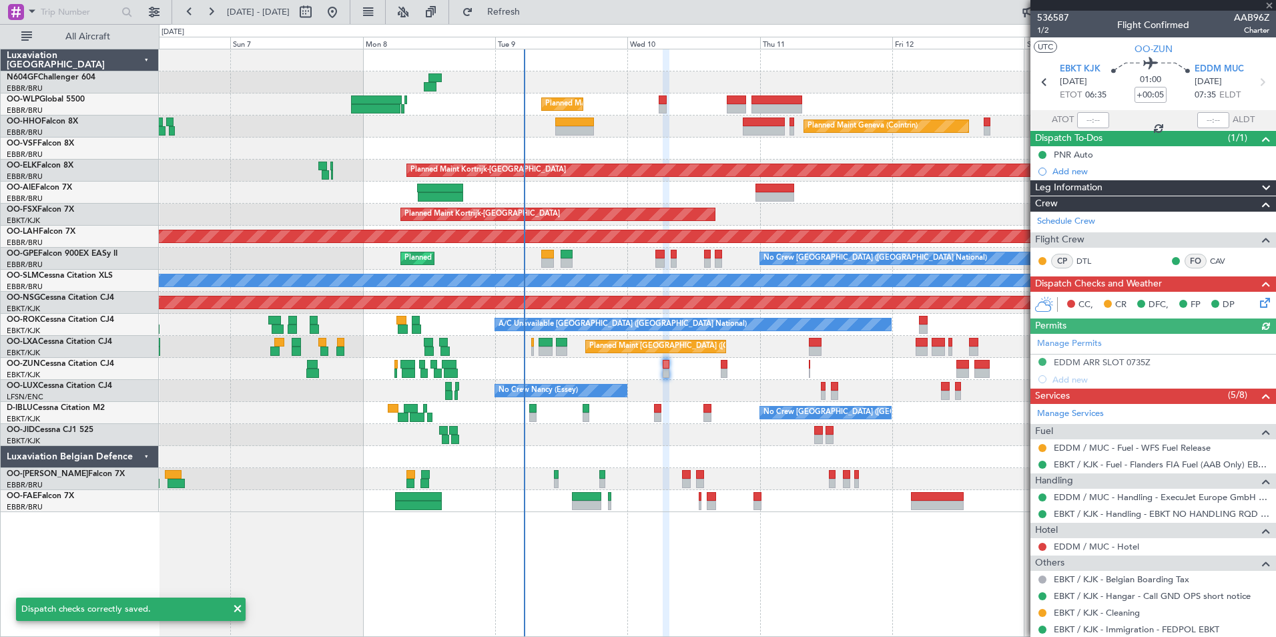
click at [1258, 295] on icon at bounding box center [1263, 300] width 11 height 11
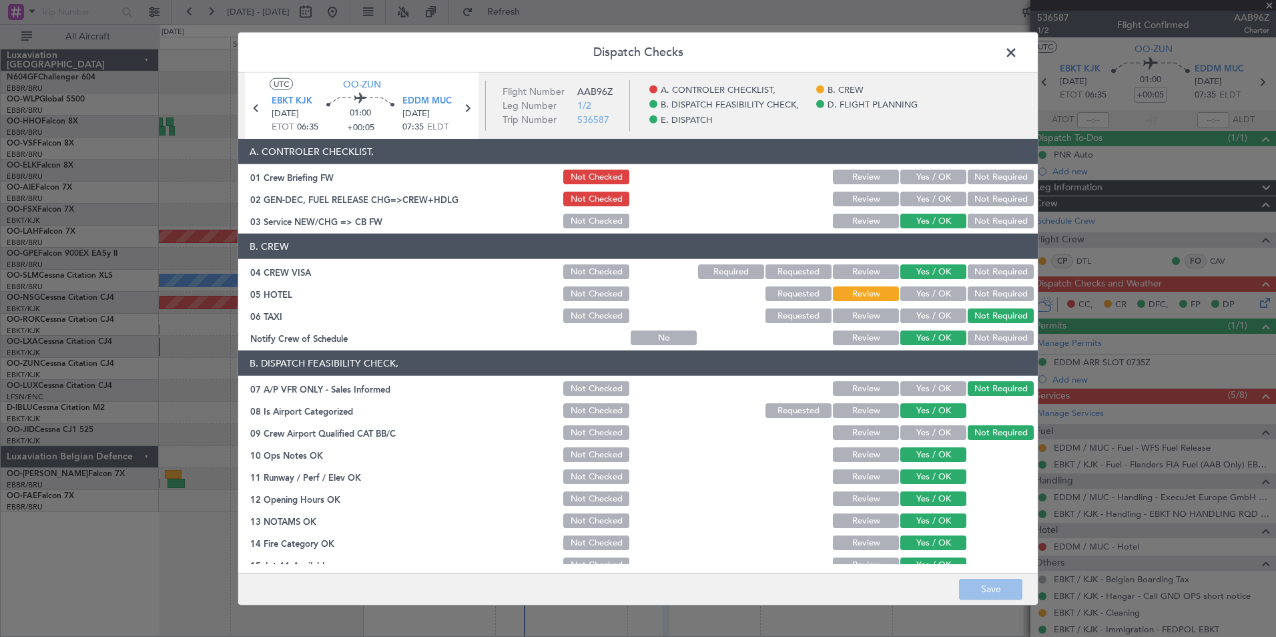
click at [923, 193] on button "Yes / OK" at bounding box center [934, 199] width 66 height 15
click at [982, 576] on footer "Save" at bounding box center [638, 588] width 800 height 32
click at [984, 585] on button "Save" at bounding box center [990, 588] width 63 height 21
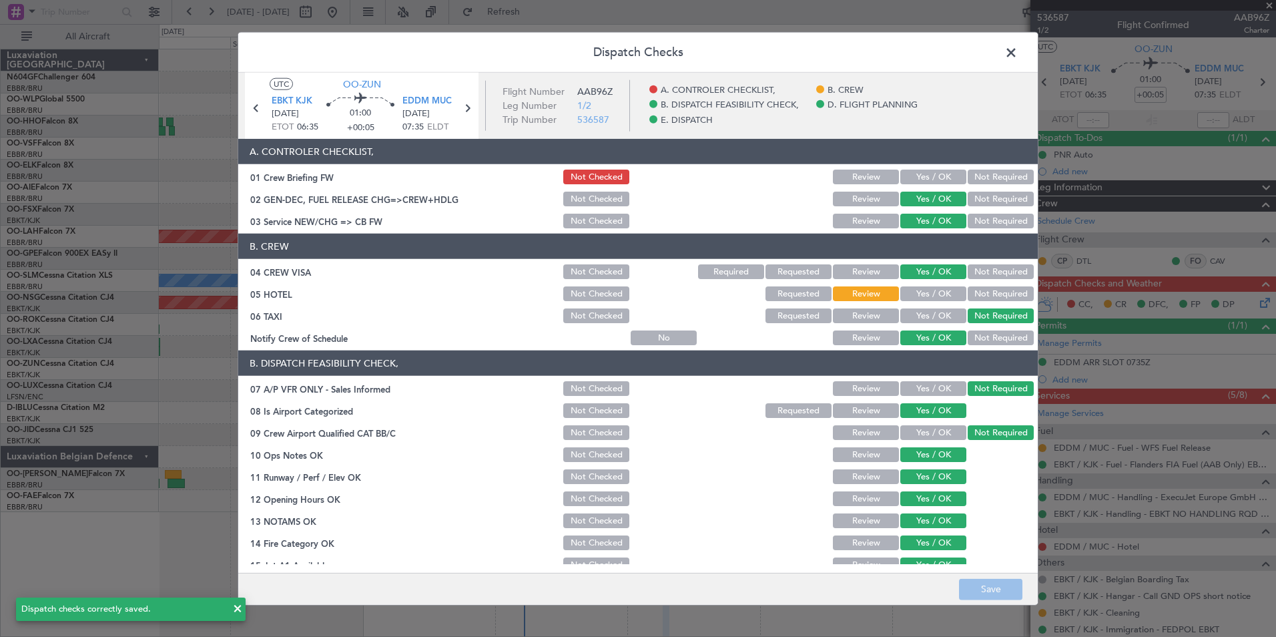
click at [1018, 55] on span at bounding box center [1018, 56] width 0 height 27
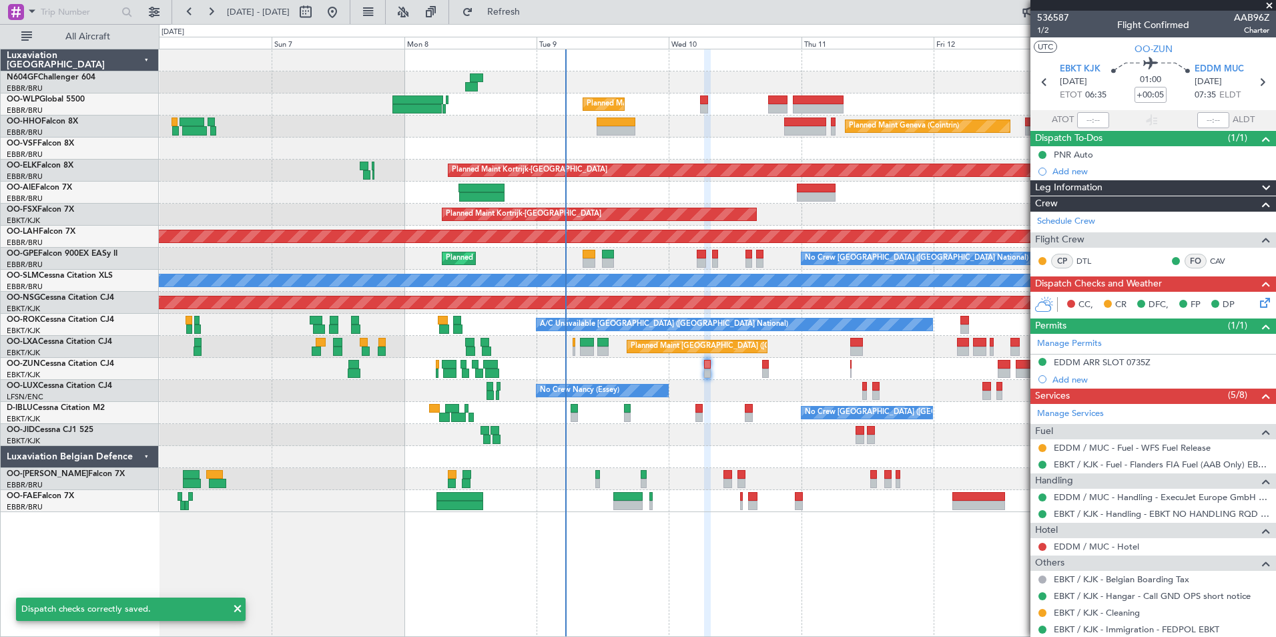
click at [746, 452] on div at bounding box center [717, 457] width 1117 height 22
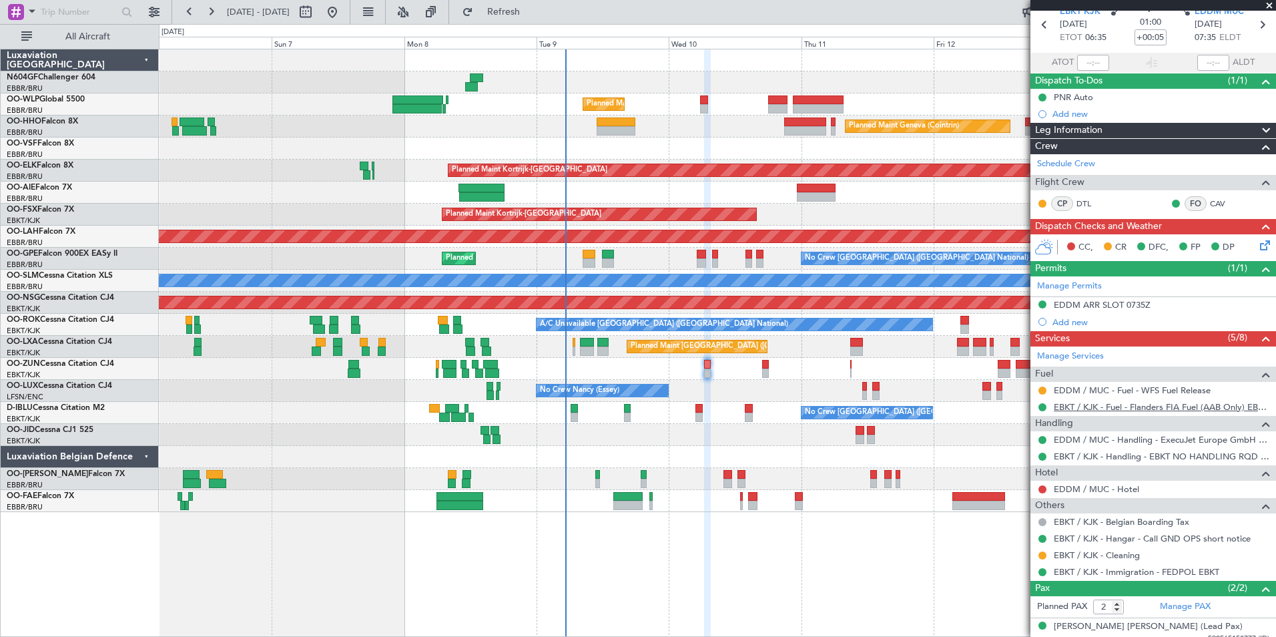
scroll to position [98, 0]
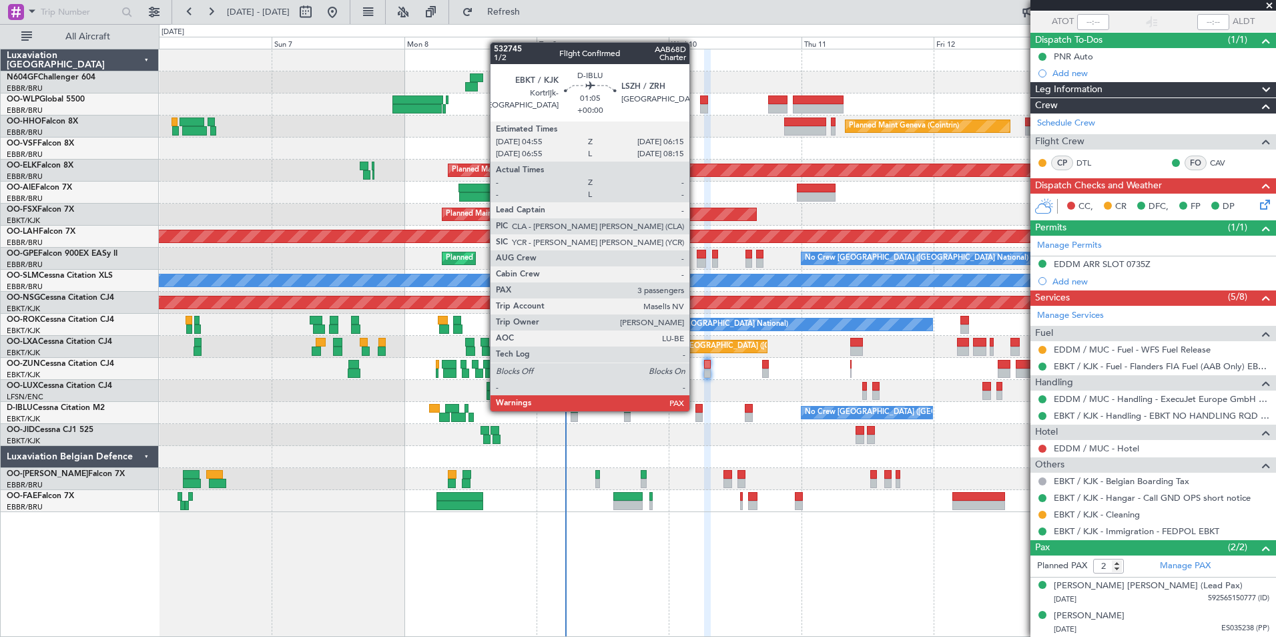
click at [696, 410] on div at bounding box center [700, 408] width 8 height 9
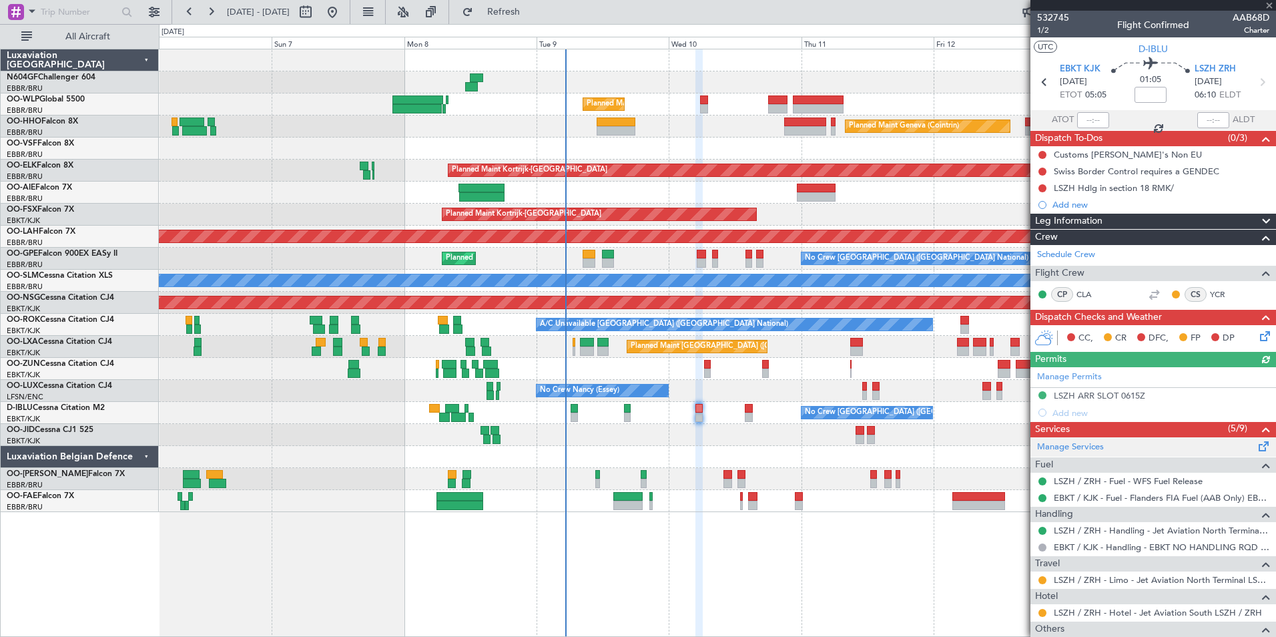
scroll to position [138, 0]
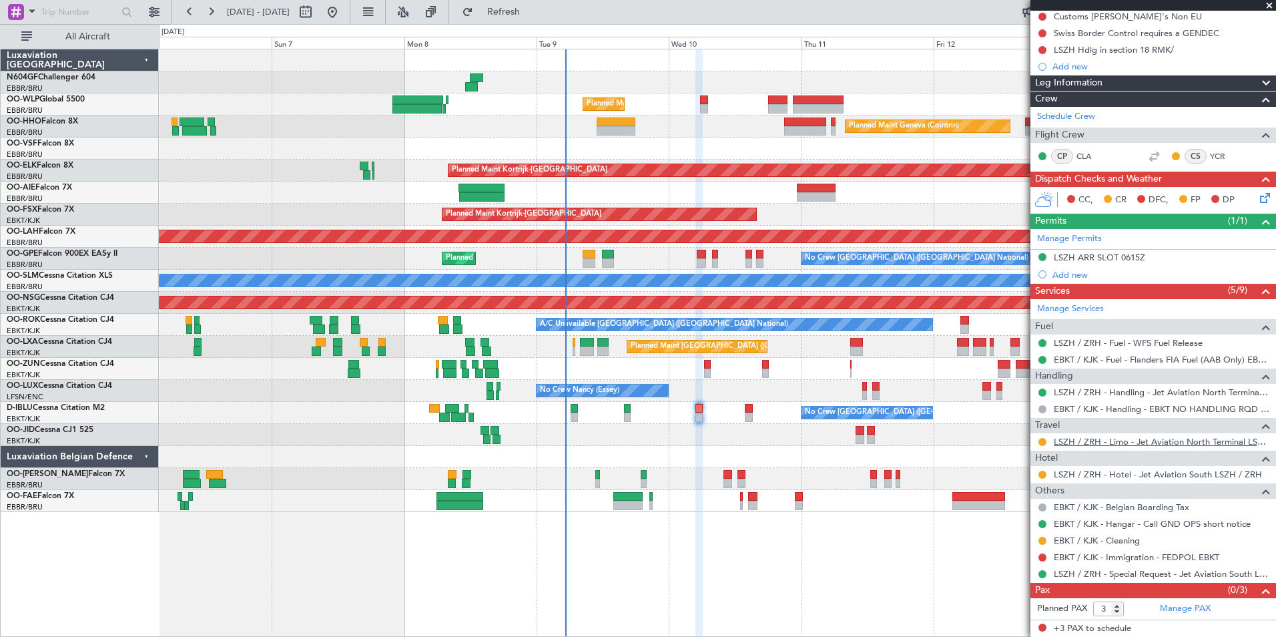
click at [1071, 439] on link "LSZH / ZRH - Limo - Jet Aviation North Terminal LSZH / ZRH" at bounding box center [1162, 441] width 216 height 11
click at [1073, 469] on link "LSZH / ZRH - Hotel - Jet Aviation South LSZH / ZRH" at bounding box center [1158, 474] width 208 height 11
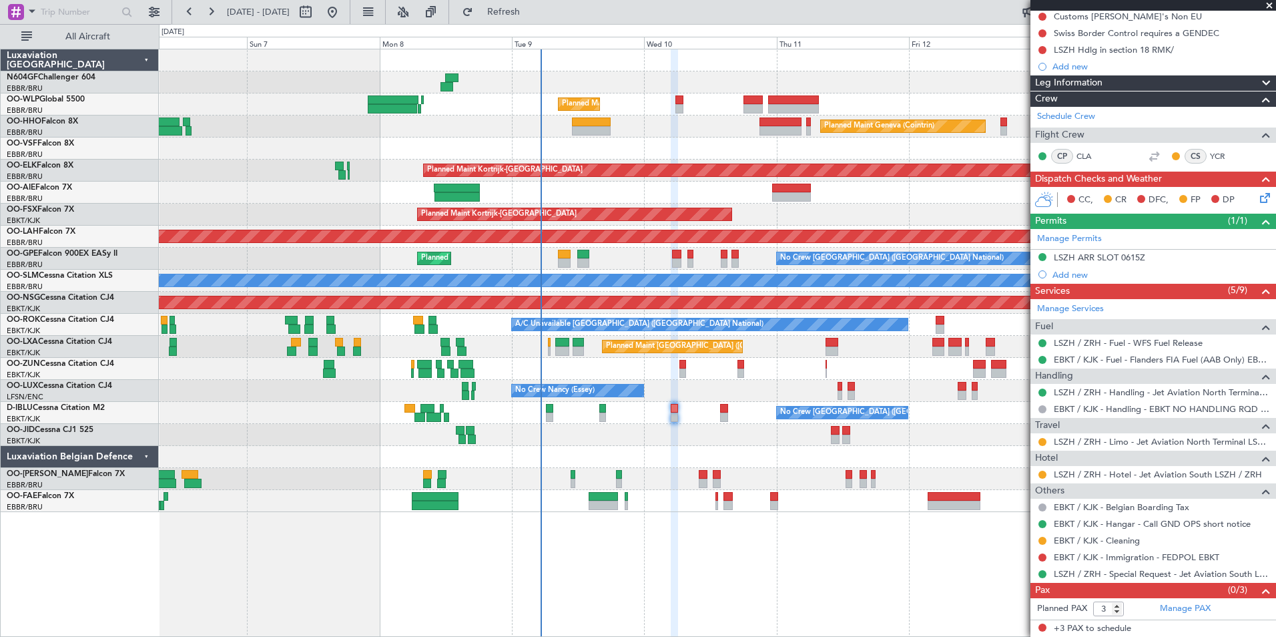
click at [666, 462] on div at bounding box center [717, 457] width 1117 height 22
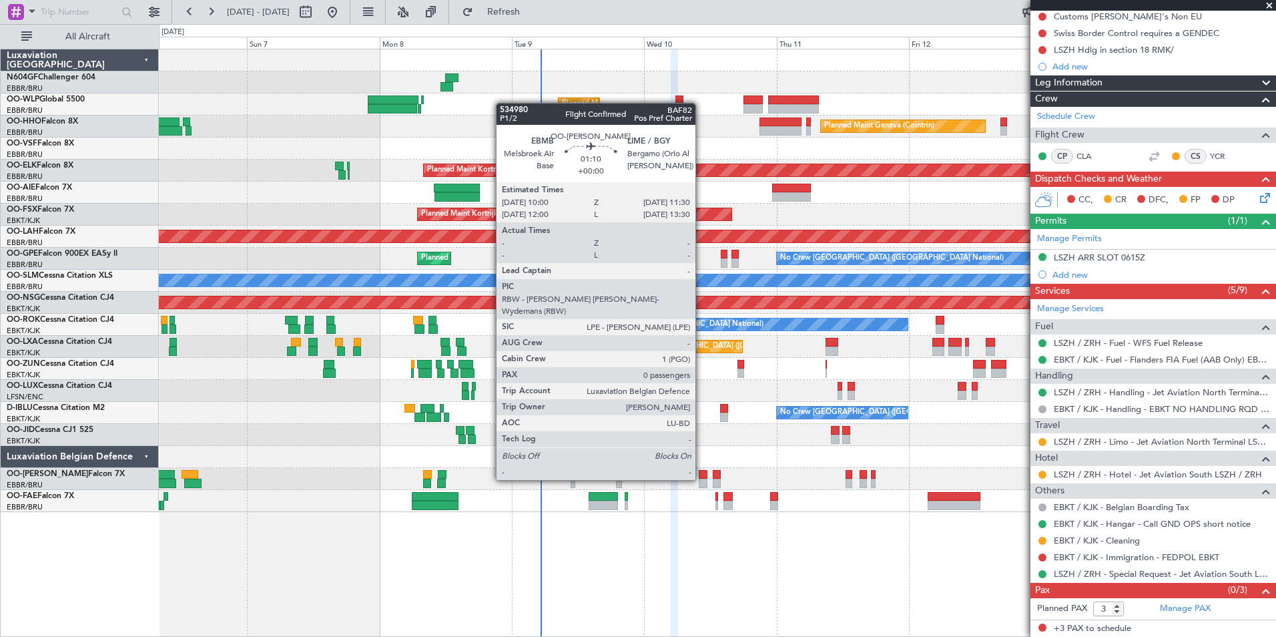
click at [702, 479] on div at bounding box center [703, 483] width 9 height 9
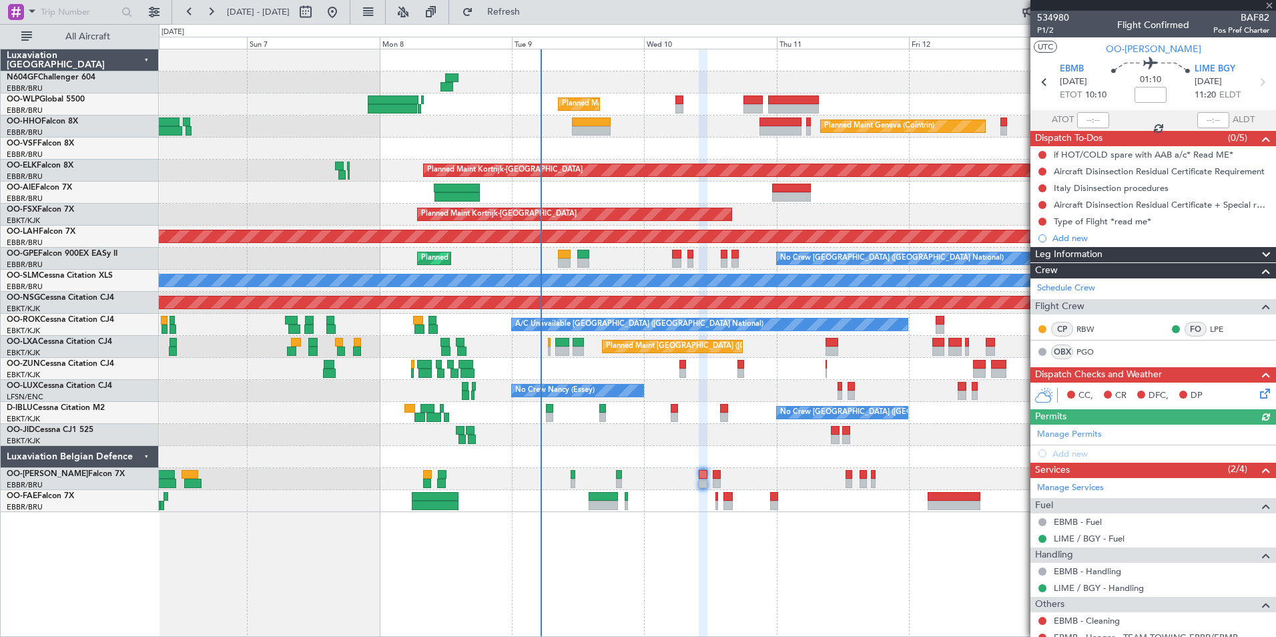
scroll to position [46, 0]
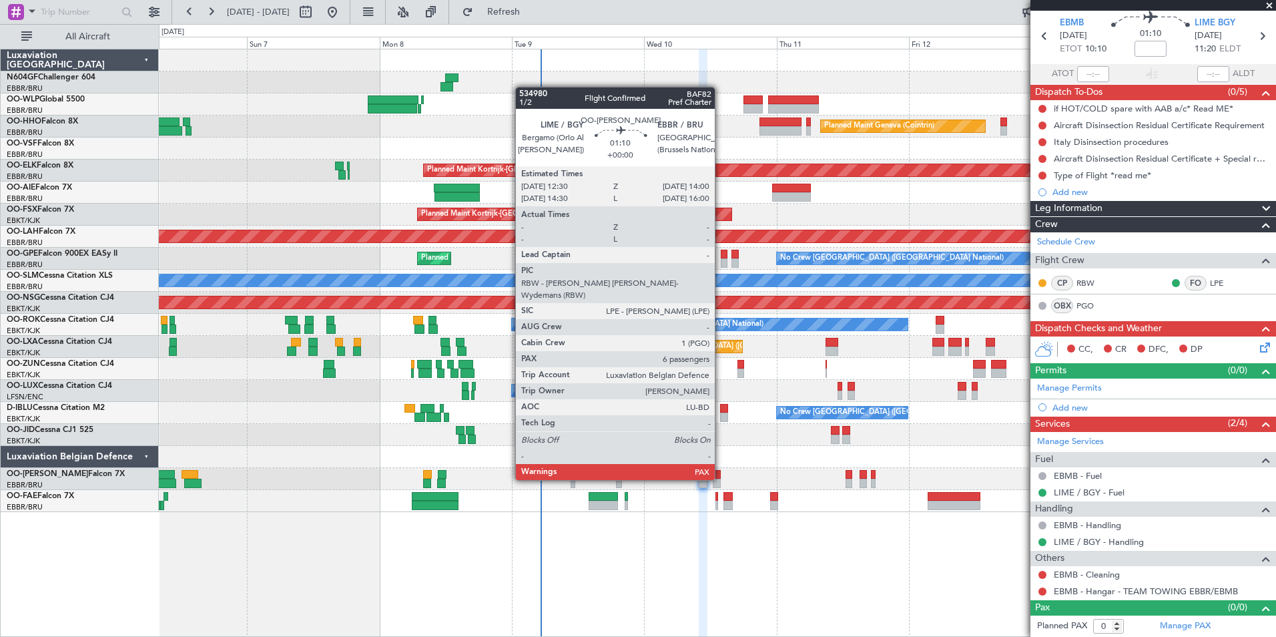
click at [721, 480] on div at bounding box center [717, 483] width 9 height 9
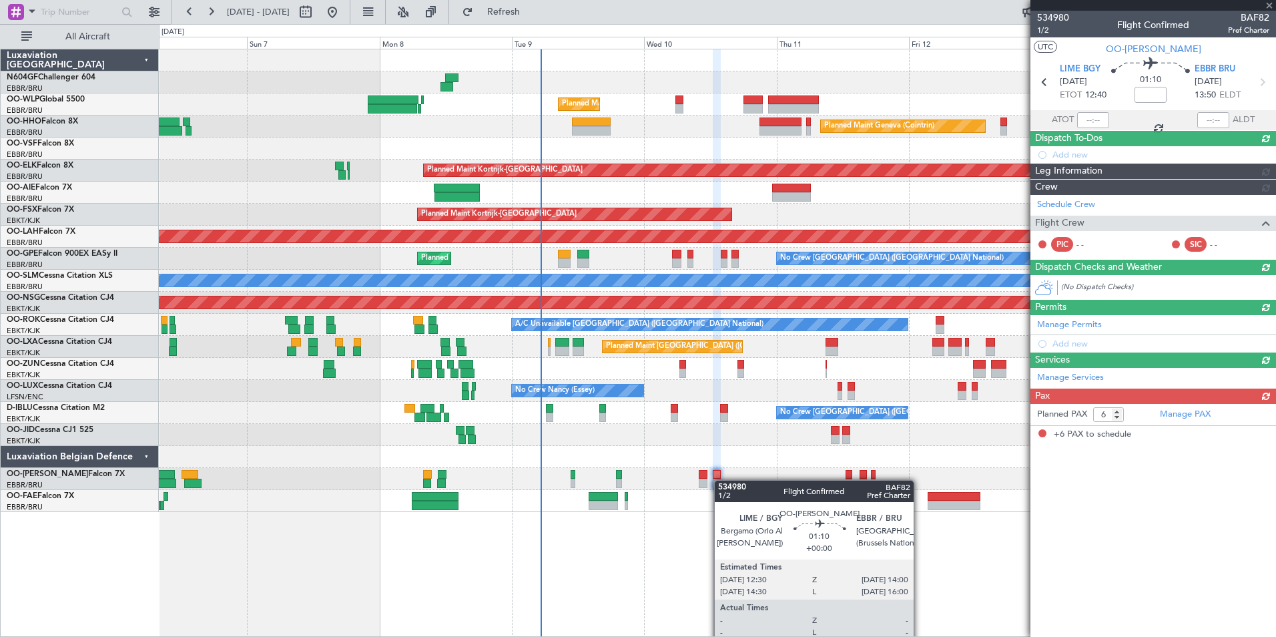
scroll to position [0, 0]
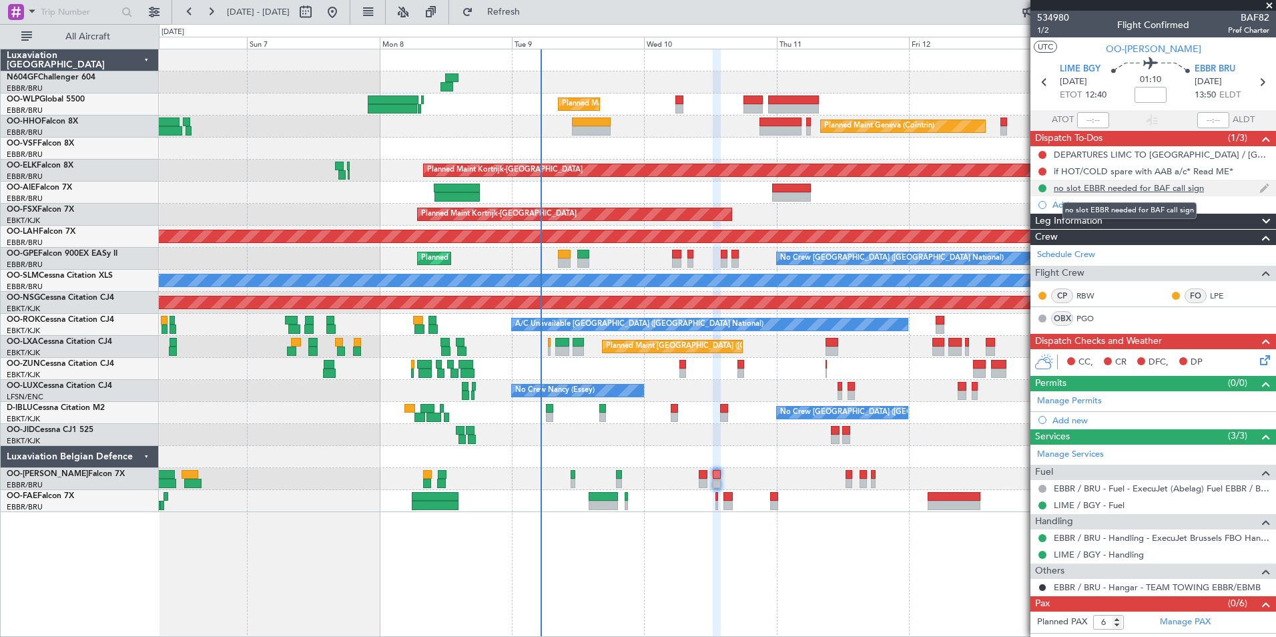
click at [1139, 192] on div "no slot EBBR needed for BAF call sign" at bounding box center [1129, 187] width 150 height 11
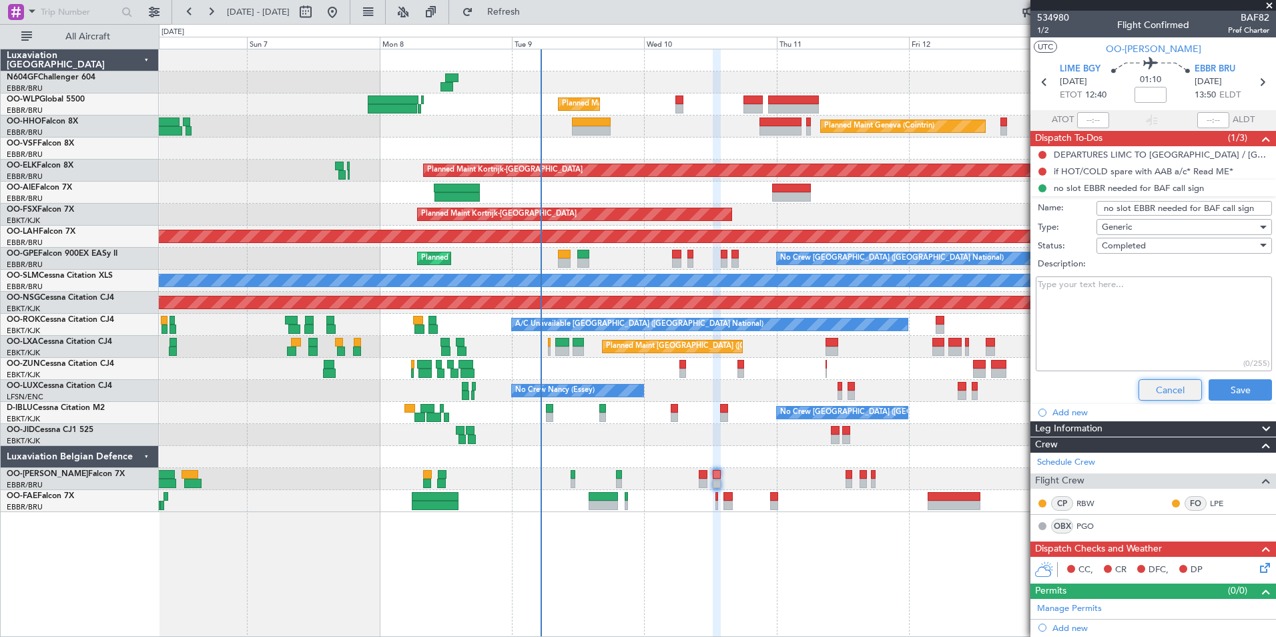
click at [1162, 381] on button "Cancel" at bounding box center [1170, 389] width 63 height 21
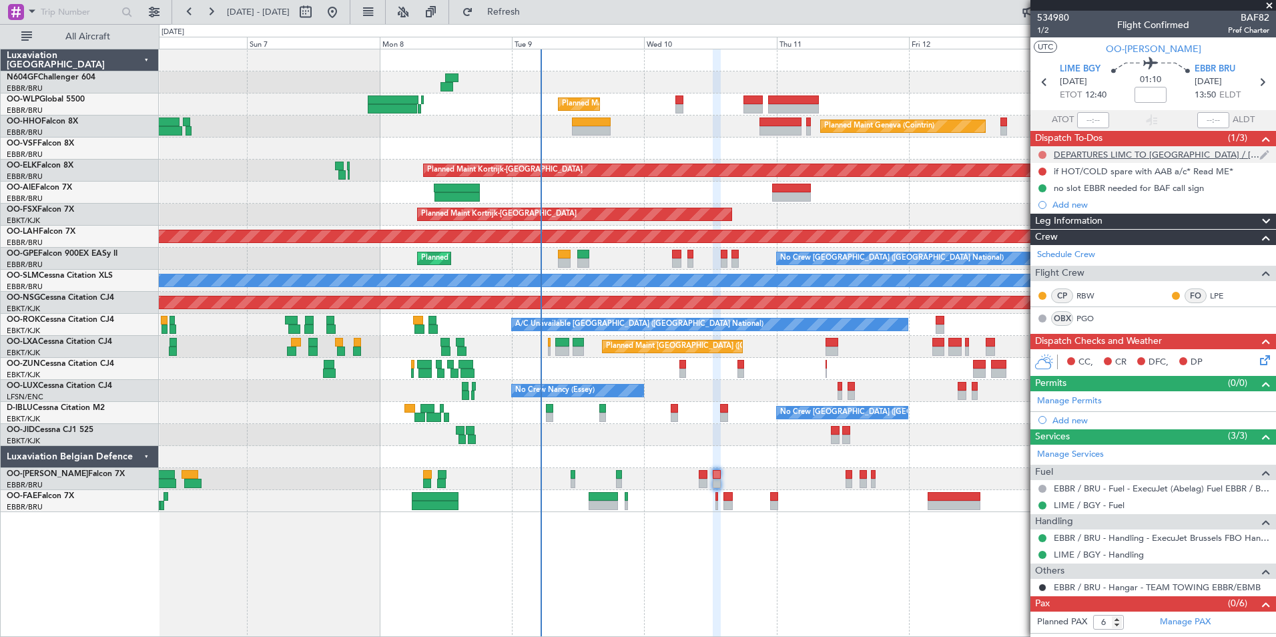
click at [1043, 151] on button at bounding box center [1043, 155] width 8 height 8
click at [1042, 230] on span "Cancelled" at bounding box center [1046, 233] width 38 height 13
click at [1042, 169] on button at bounding box center [1043, 172] width 8 height 8
click at [1037, 246] on span "Cancelled" at bounding box center [1046, 250] width 38 height 13
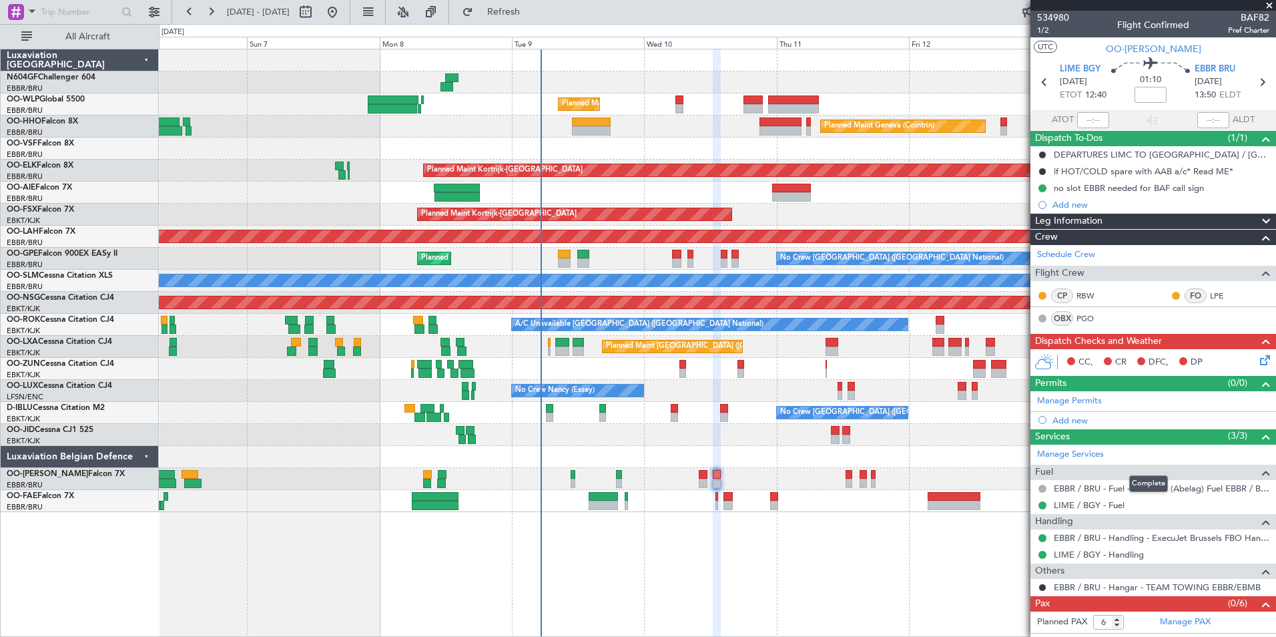
scroll to position [13, 0]
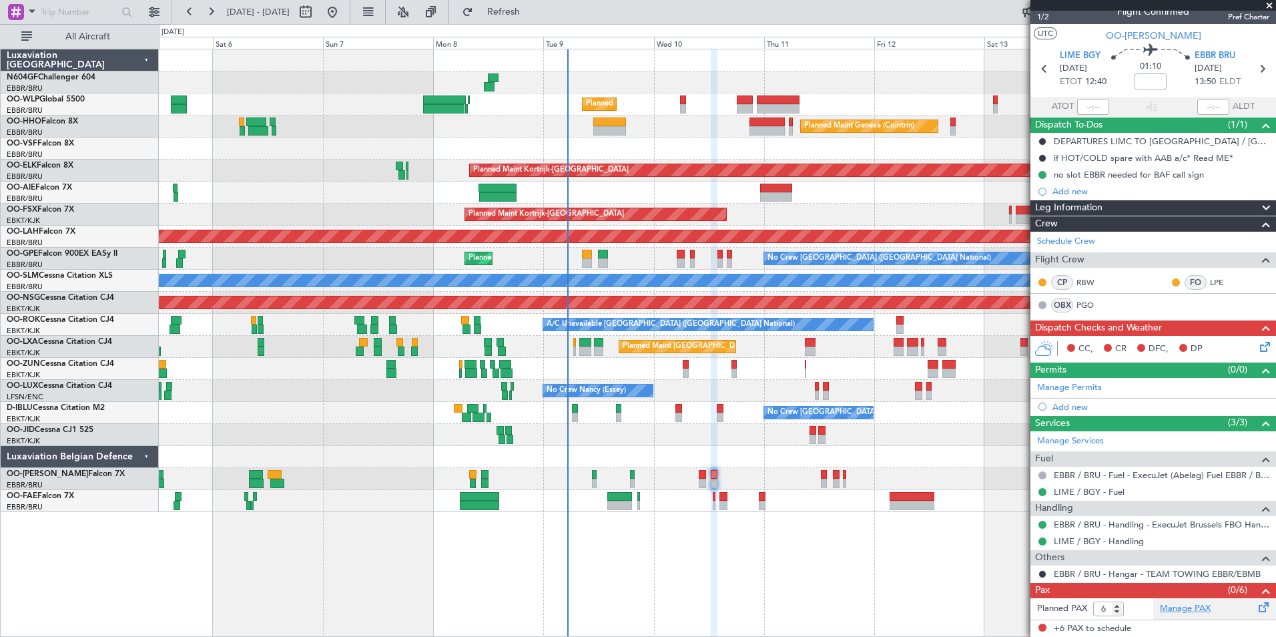
click at [1190, 602] on link "Manage PAX" at bounding box center [1185, 608] width 51 height 13
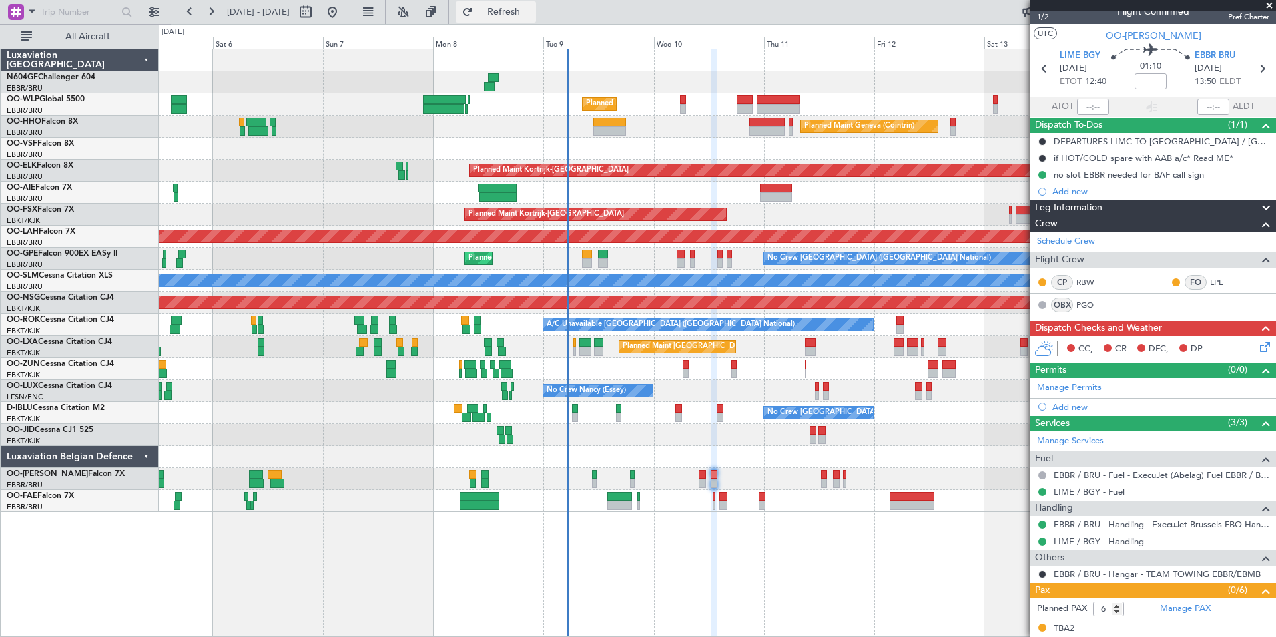
click at [532, 15] on span "Refresh" at bounding box center [504, 11] width 56 height 9
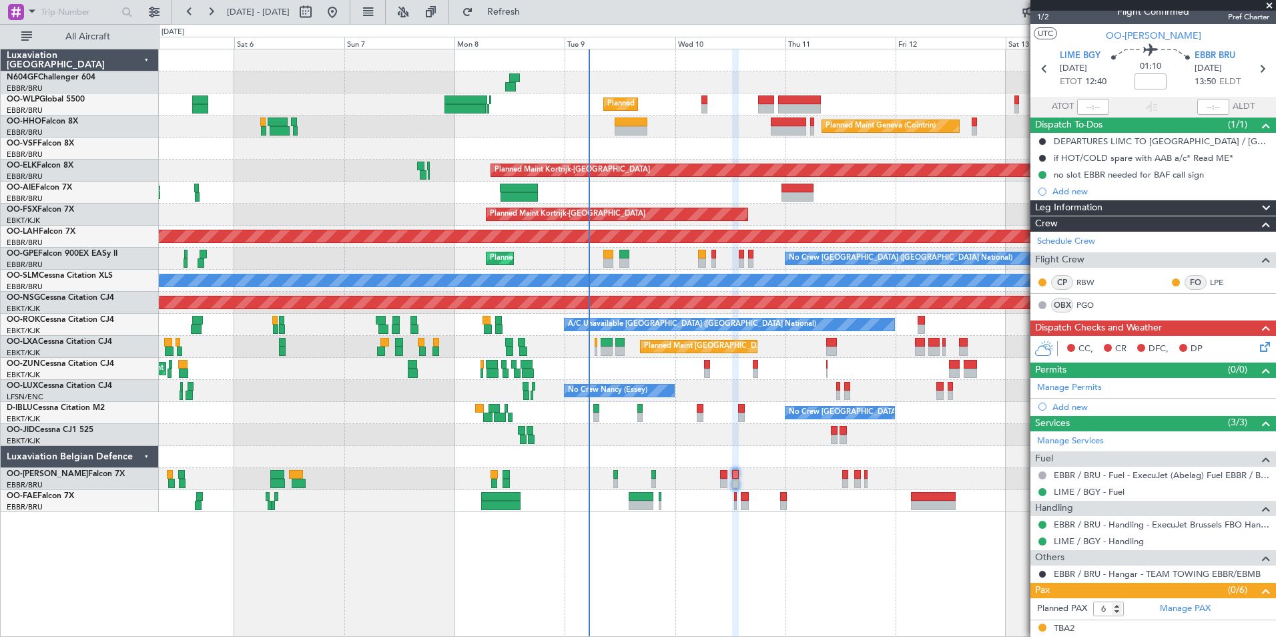
click at [717, 445] on div "Planned Maint Liege Planned Maint Geneva (Cointrin) Planned Maint Kortrijk-Weve…" at bounding box center [717, 280] width 1117 height 463
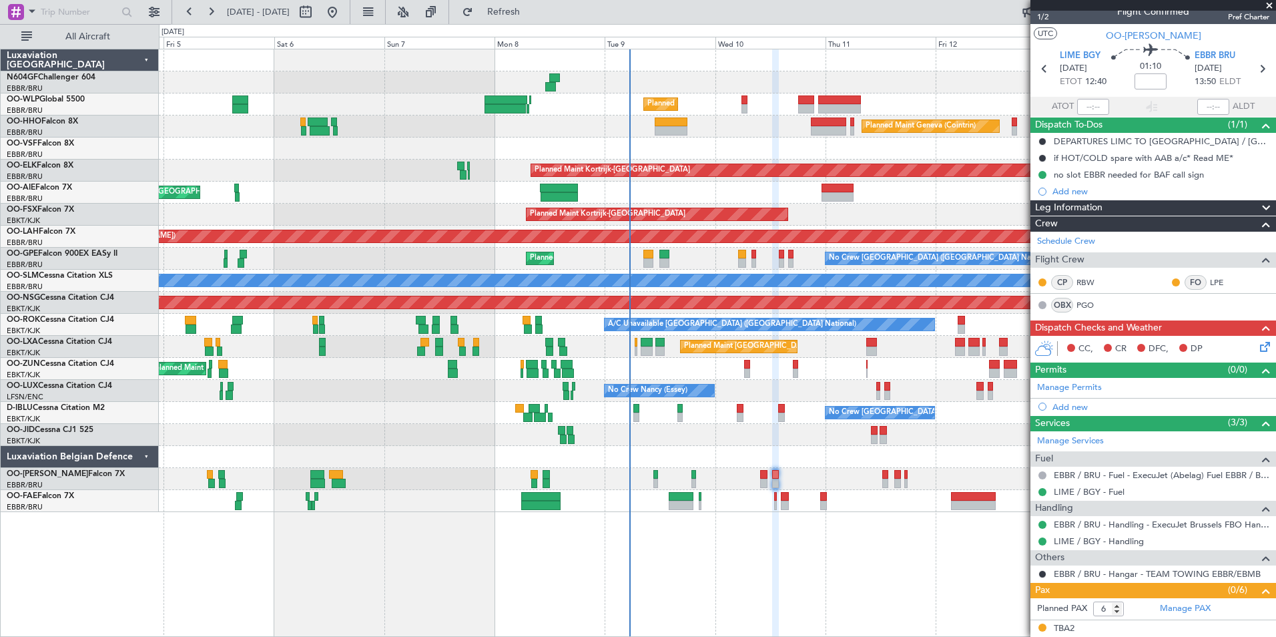
click at [690, 138] on div at bounding box center [717, 149] width 1117 height 22
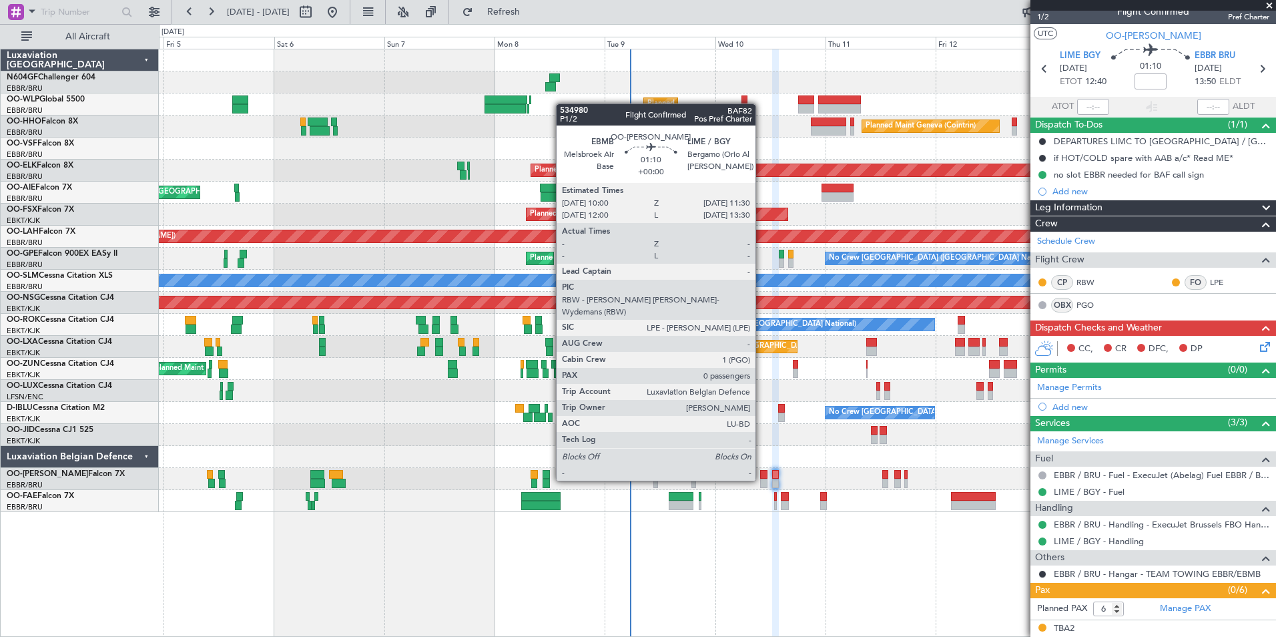
click at [762, 479] on div at bounding box center [763, 483] width 7 height 9
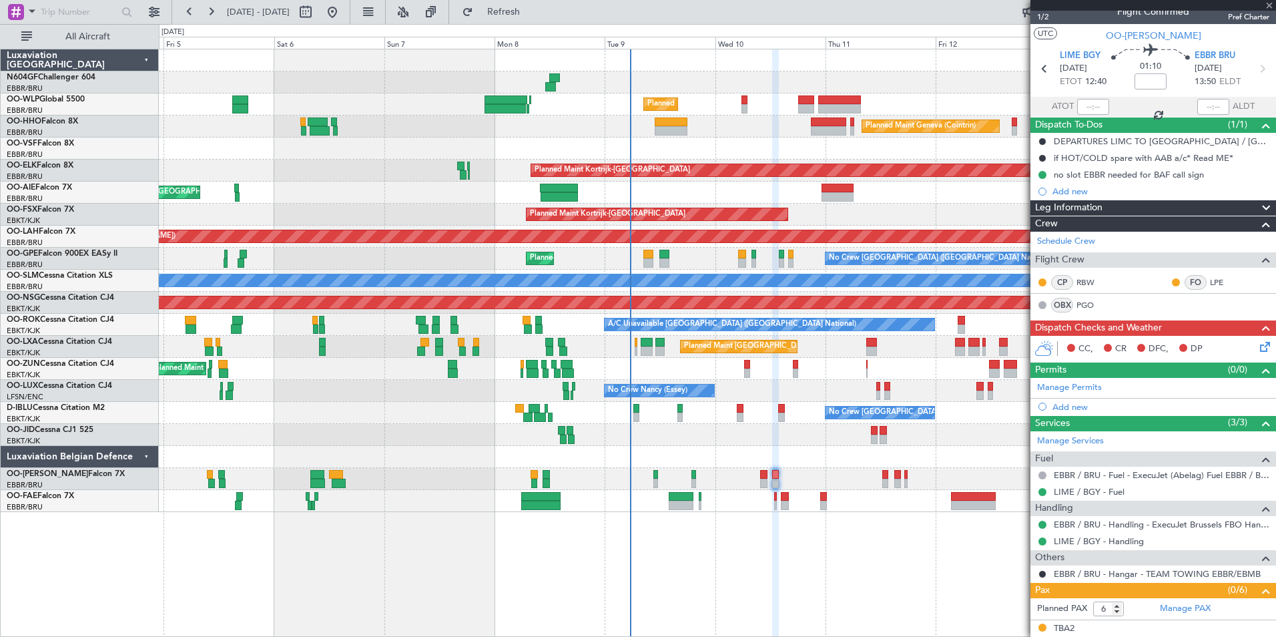
type input "0"
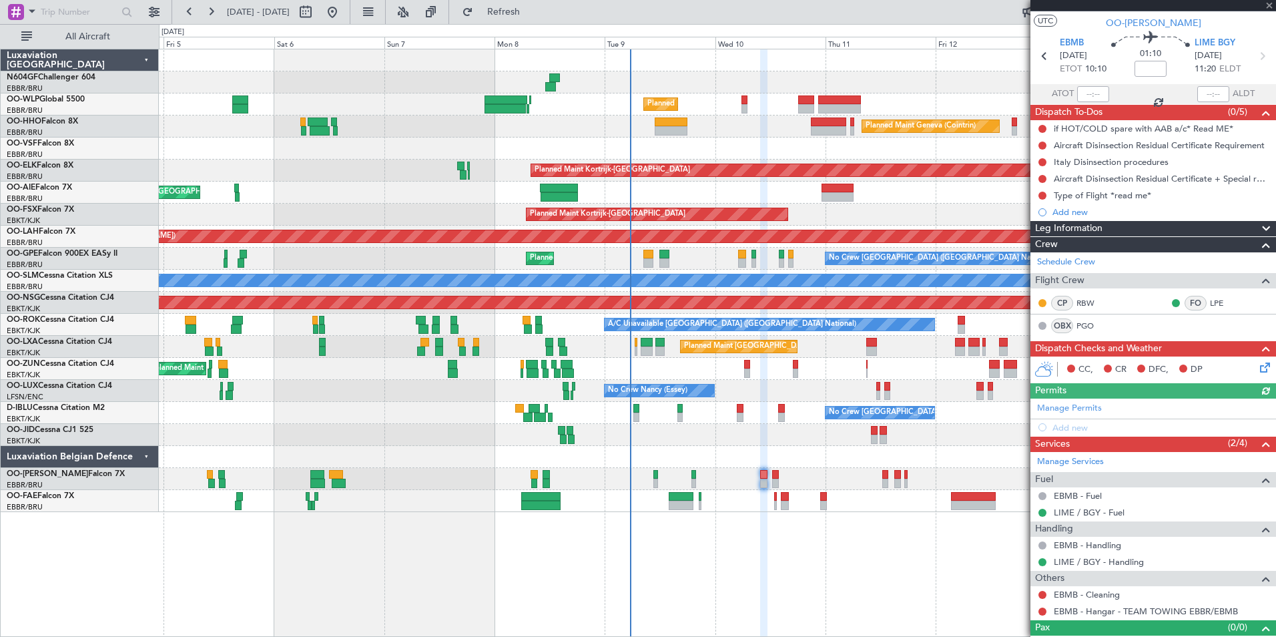
scroll to position [46, 0]
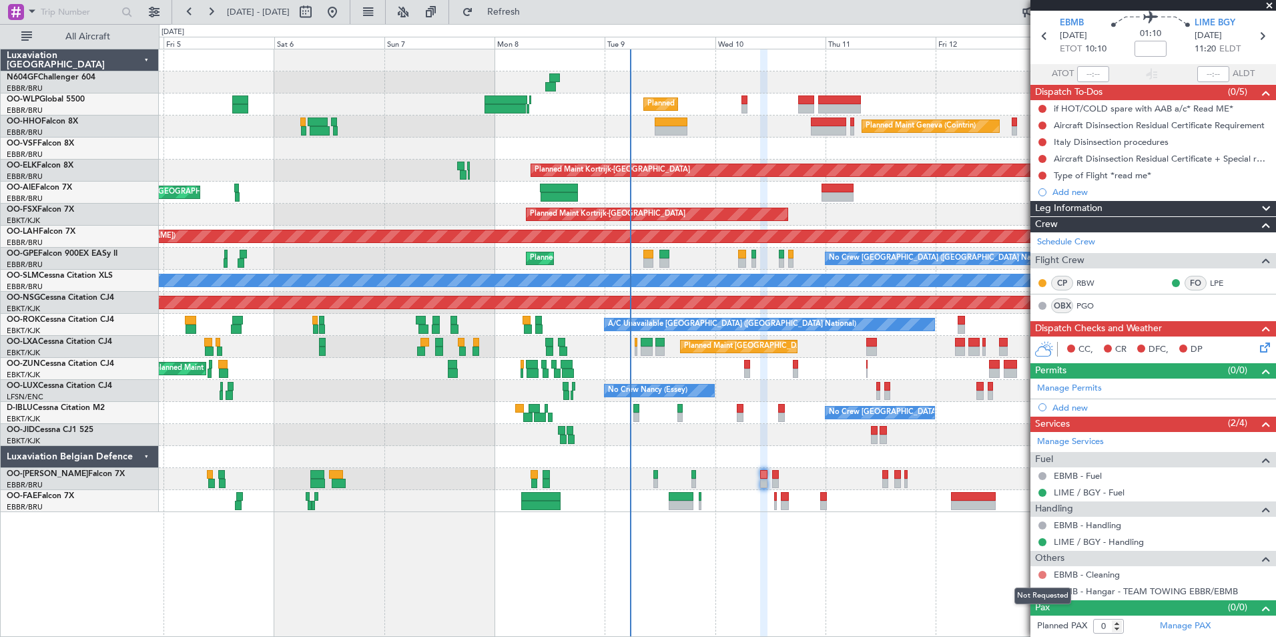
click at [1039, 572] on button at bounding box center [1043, 575] width 8 height 8
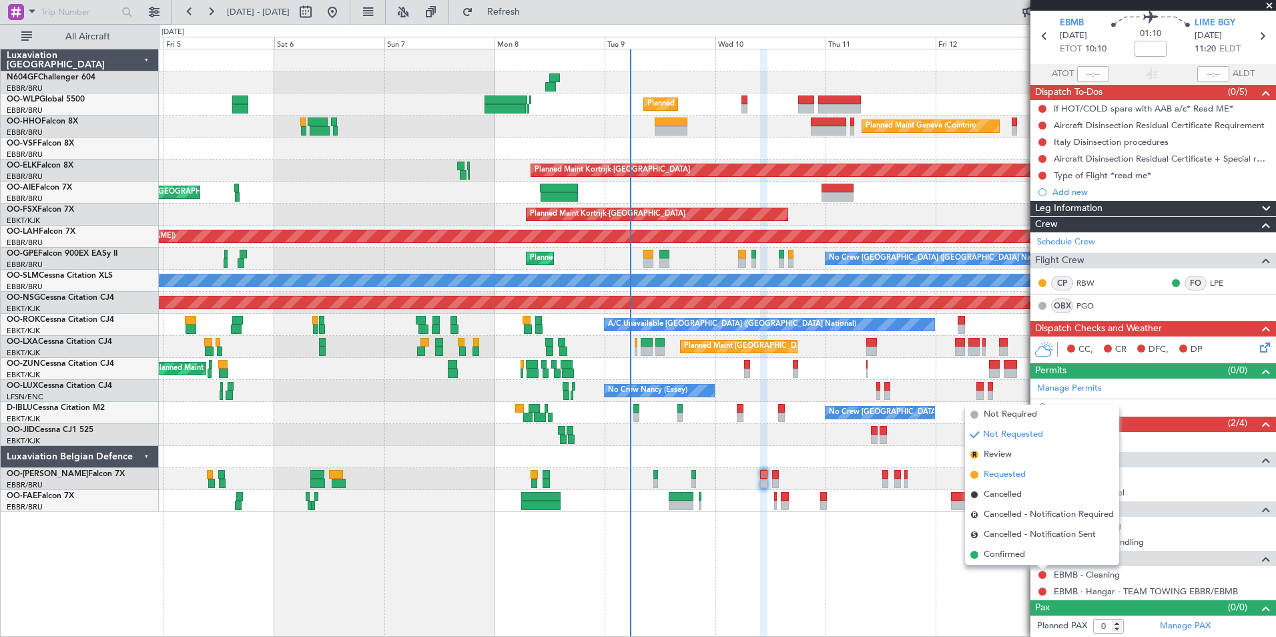
click at [1008, 478] on span "Requested" at bounding box center [1005, 474] width 42 height 13
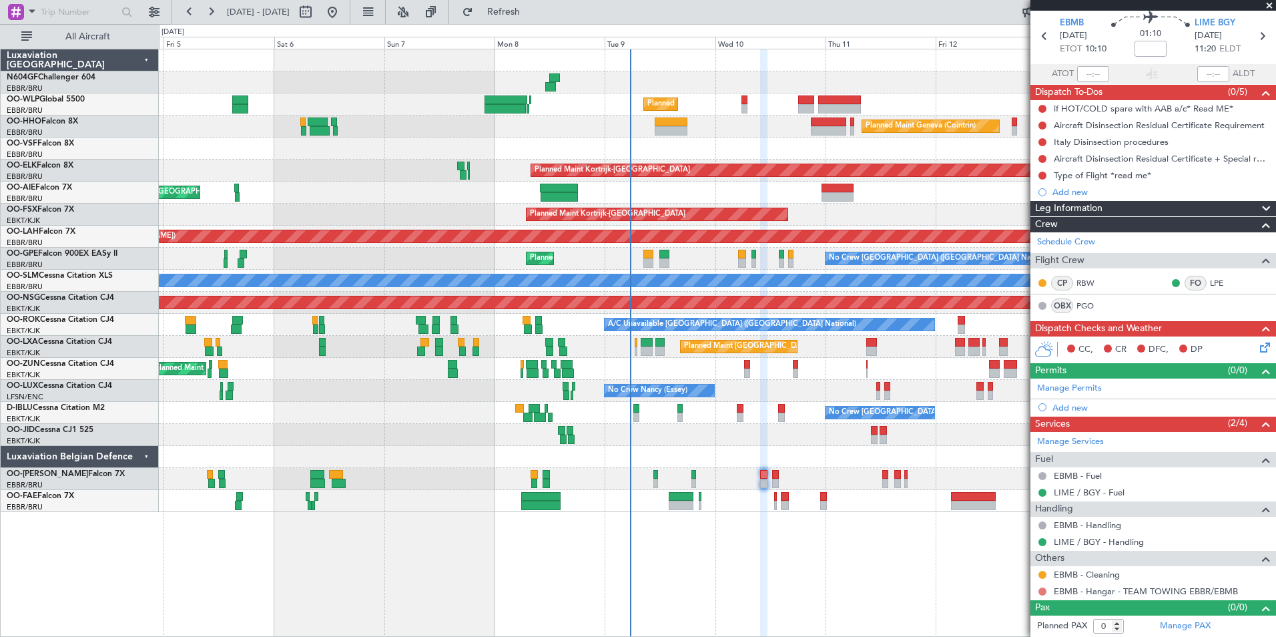
click at [1042, 591] on button at bounding box center [1043, 591] width 8 height 8
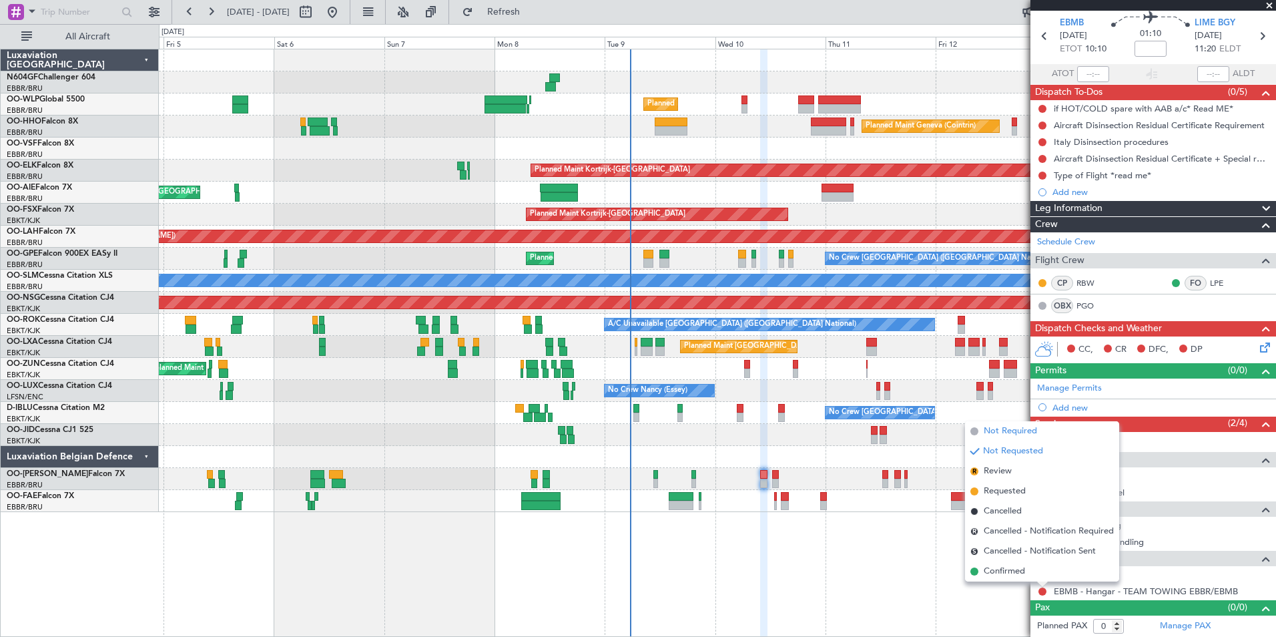
click at [1009, 436] on span "Not Required" at bounding box center [1010, 431] width 53 height 13
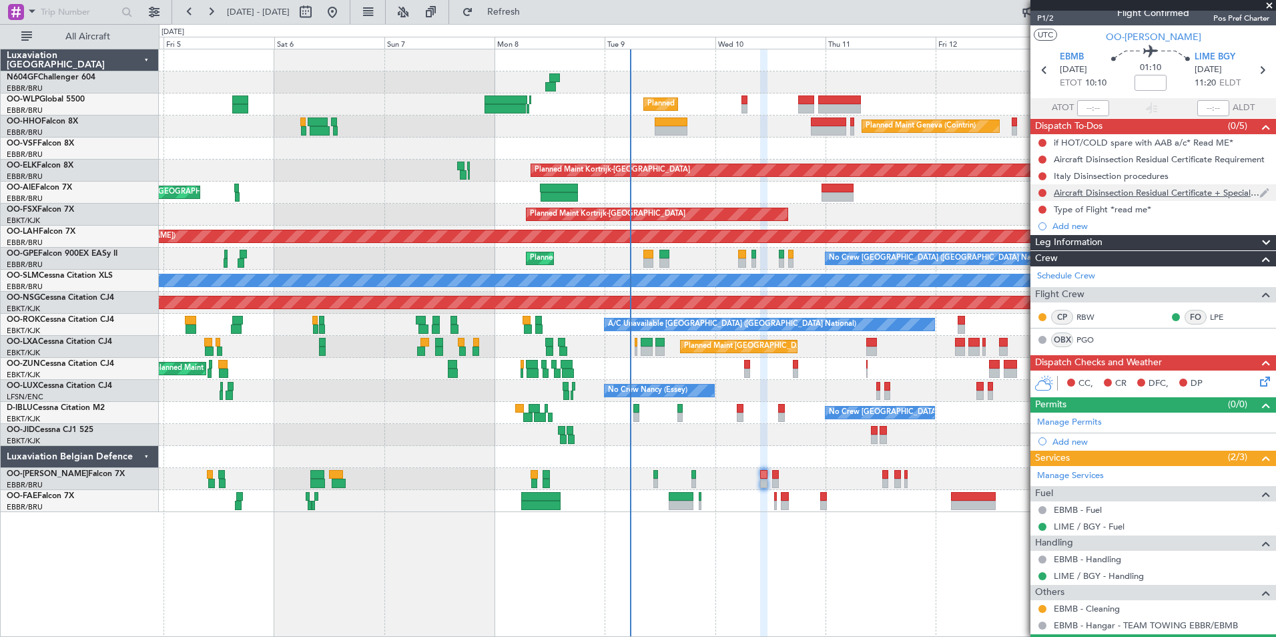
scroll to position [0, 0]
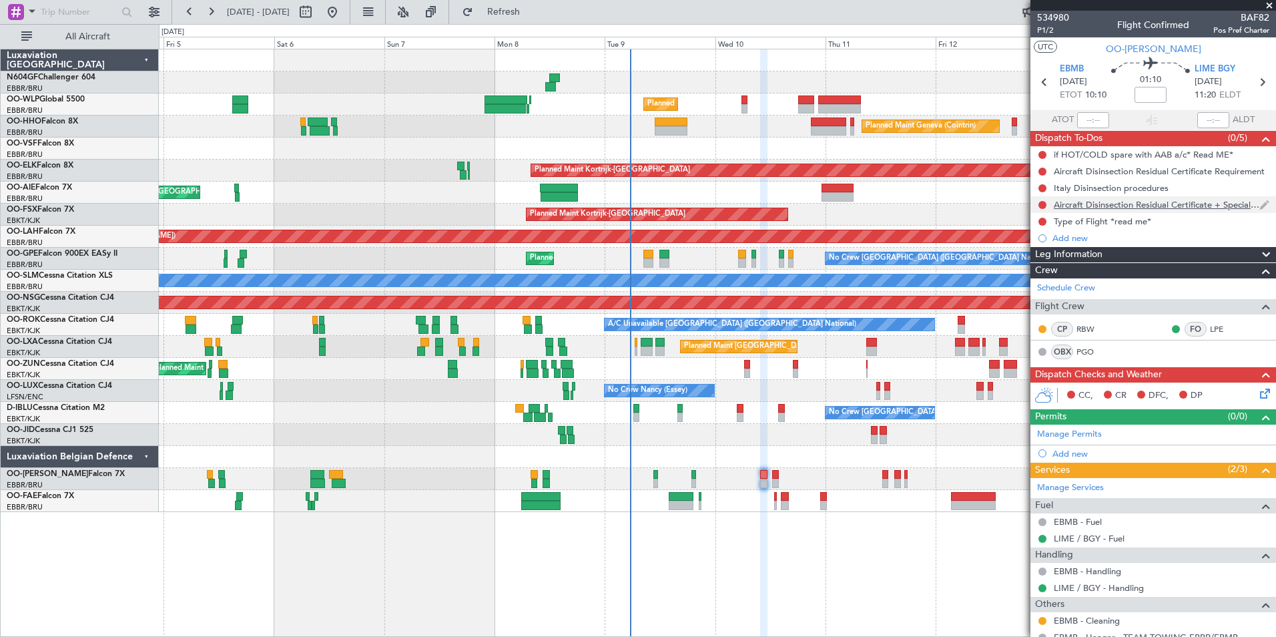
click at [1040, 200] on div at bounding box center [1042, 205] width 11 height 11
click at [1044, 204] on button at bounding box center [1043, 205] width 8 height 8
click at [1050, 265] on span "Completed" at bounding box center [1049, 263] width 44 height 13
click at [1046, 188] on button at bounding box center [1043, 188] width 8 height 8
click at [1045, 241] on span "Completed" at bounding box center [1049, 246] width 44 height 13
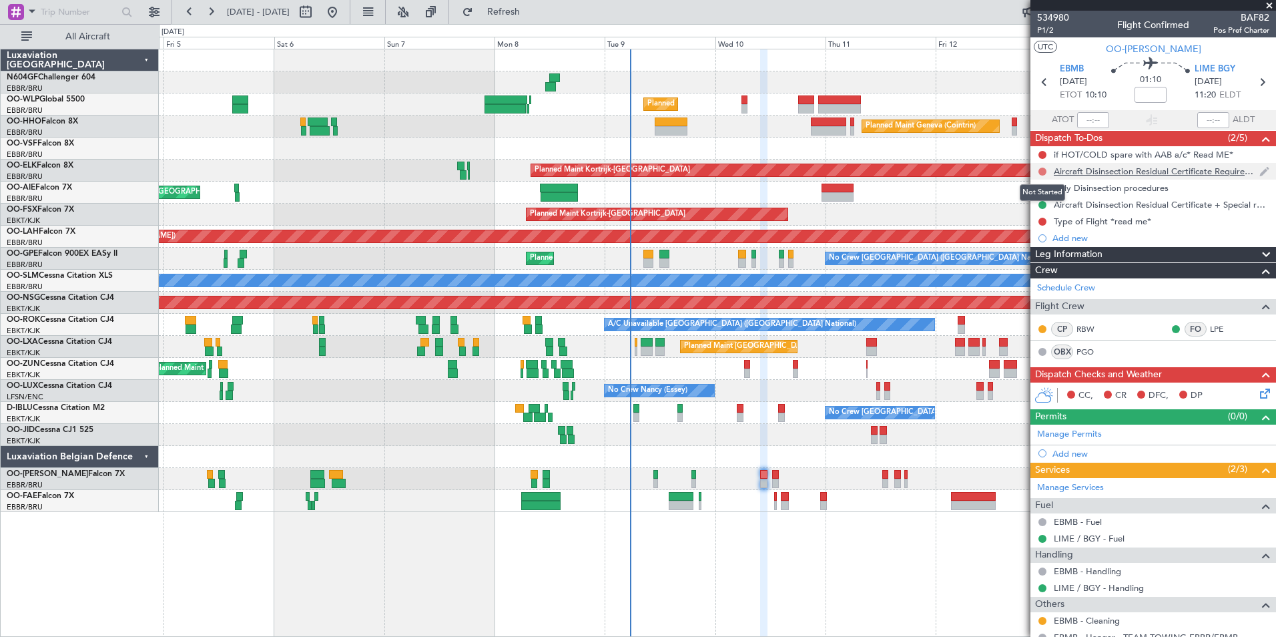
click at [1041, 170] on button at bounding box center [1043, 172] width 8 height 8
click at [1037, 232] on span "Completed" at bounding box center [1049, 230] width 44 height 13
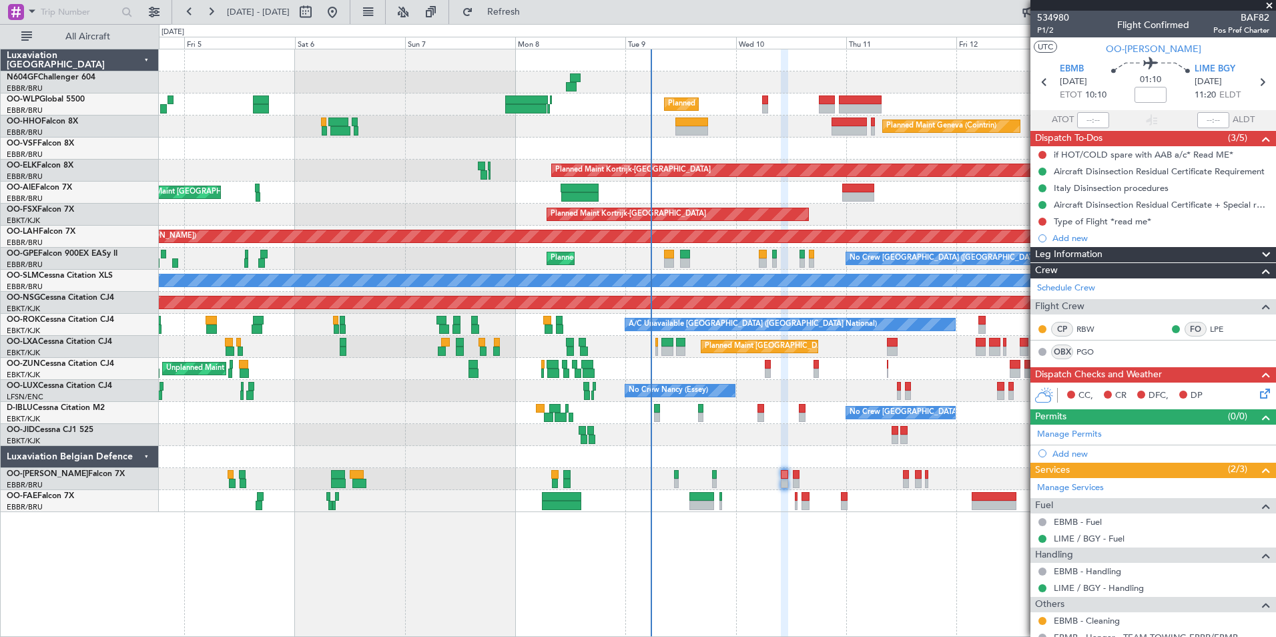
click at [708, 438] on div at bounding box center [717, 435] width 1117 height 22
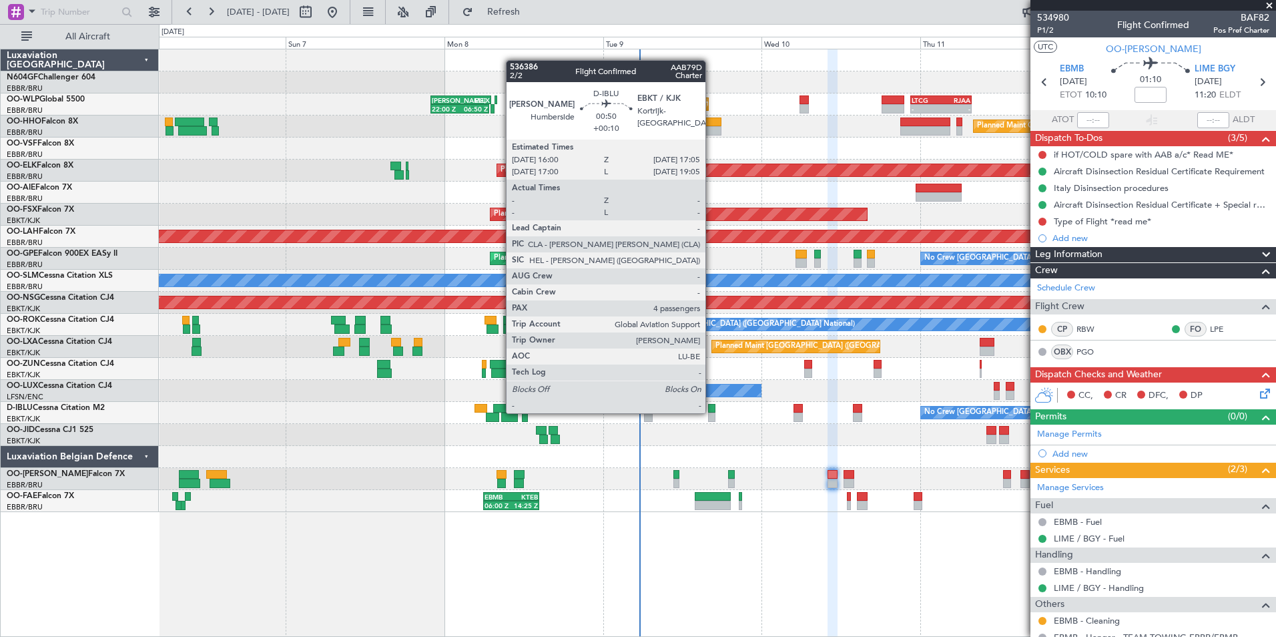
click at [712, 412] on div at bounding box center [711, 408] width 7 height 9
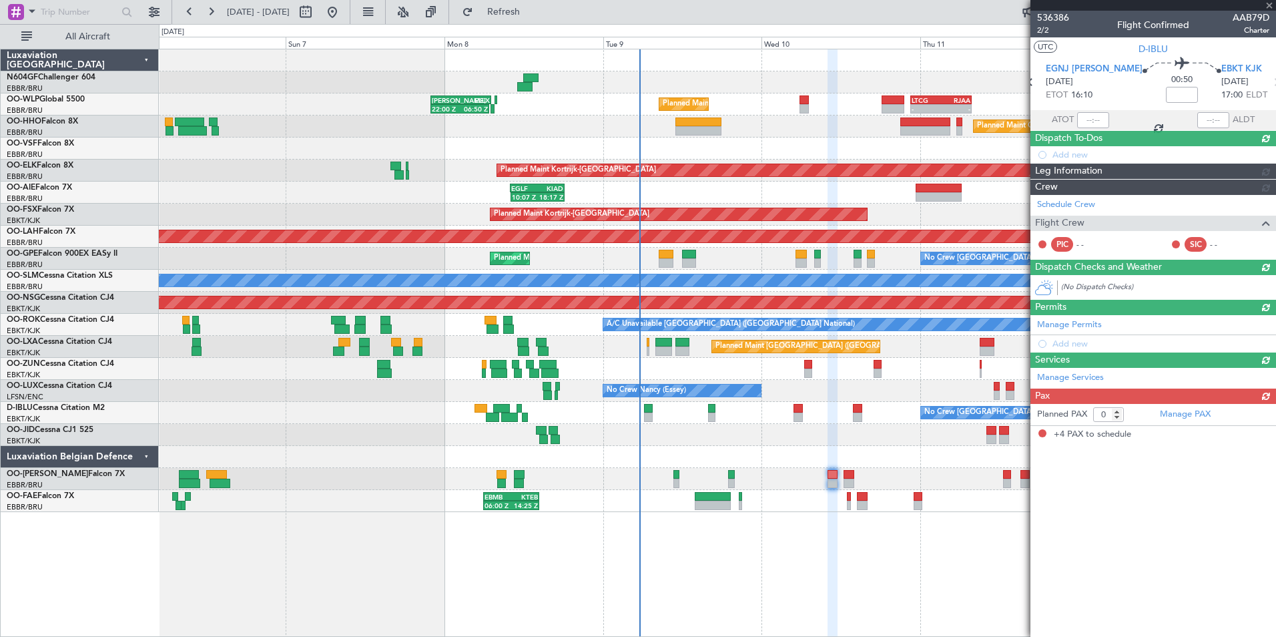
type input "+00:10"
type input "4"
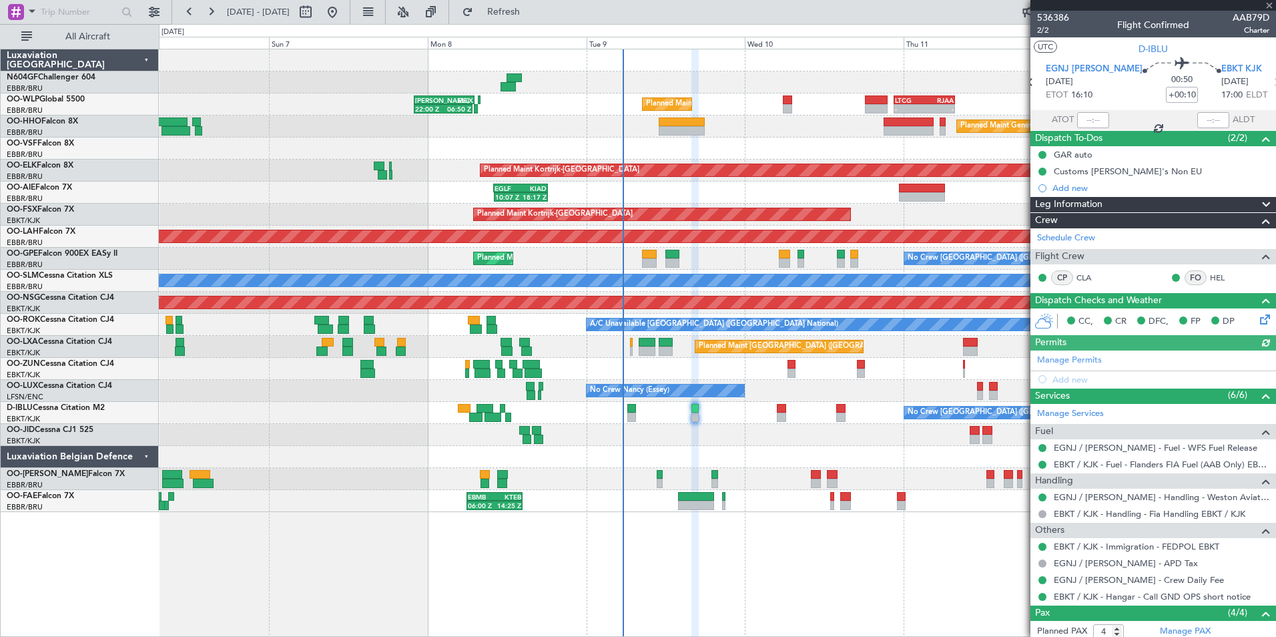
click at [708, 437] on div at bounding box center [717, 435] width 1117 height 22
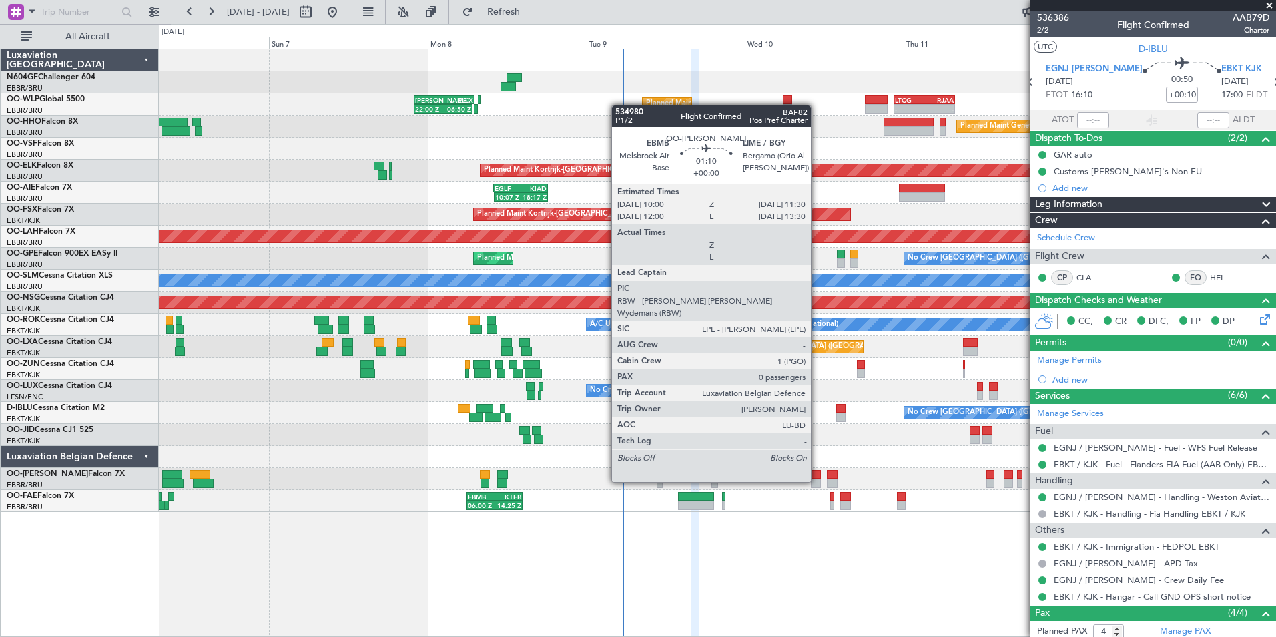
click at [813, 479] on div at bounding box center [816, 483] width 10 height 9
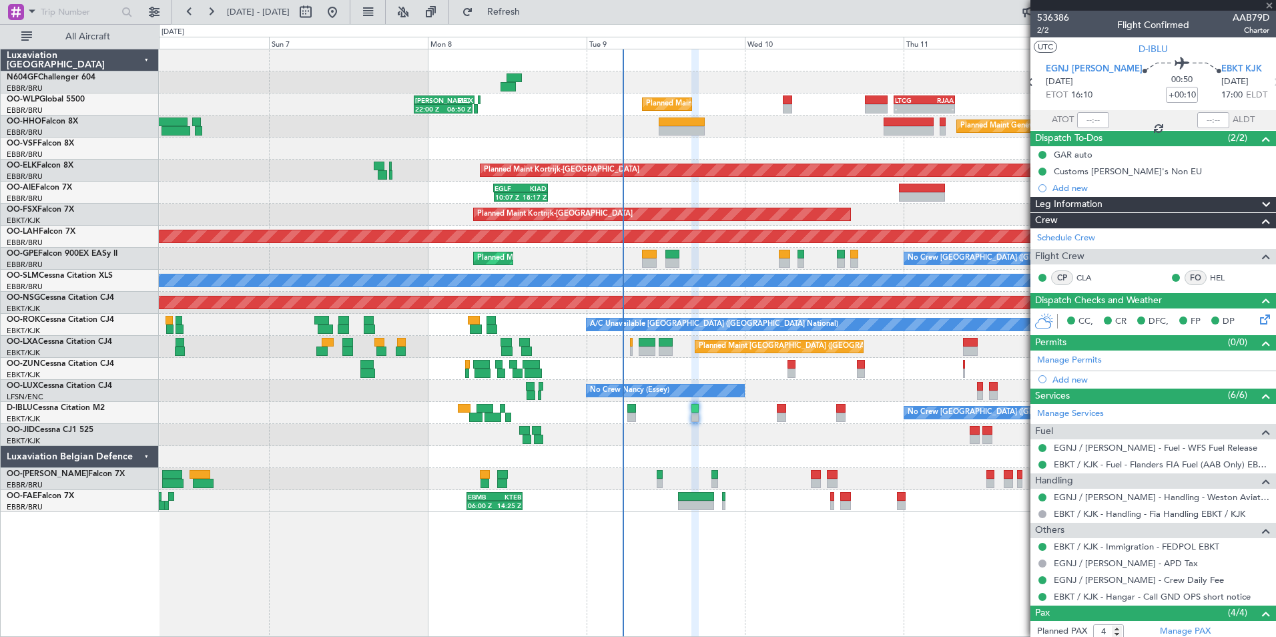
type input "0"
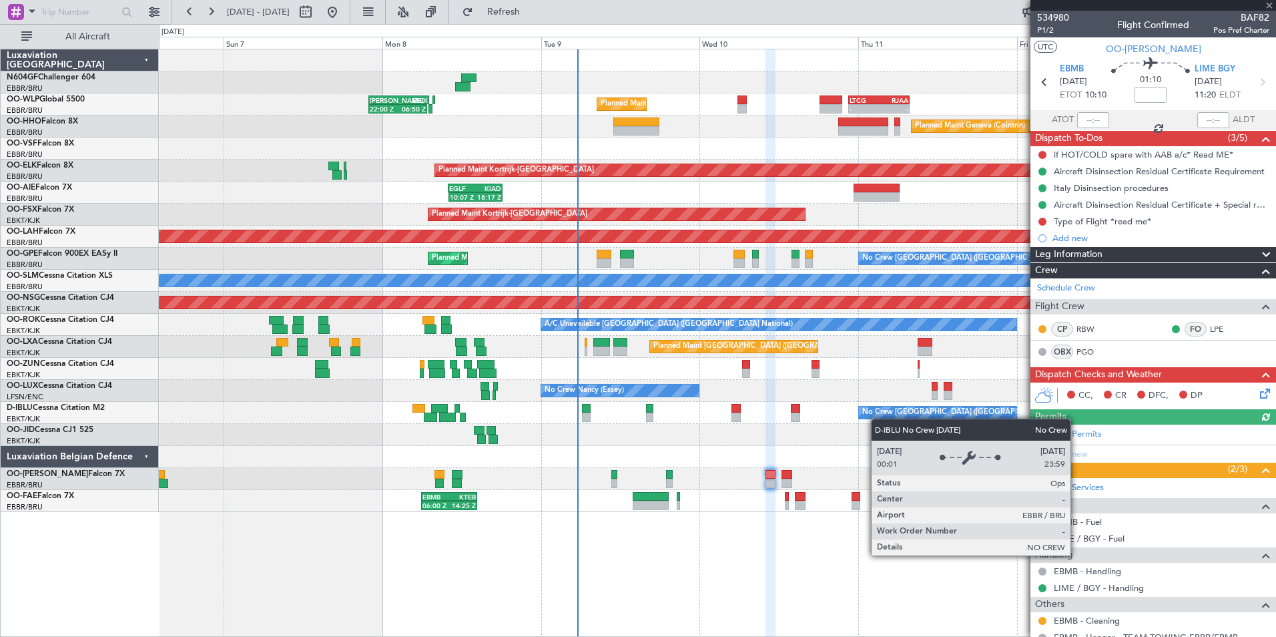
click at [877, 418] on div "Planned Maint Liege 22:00 Z 06:50 Z KAUS 22:00 Z ELLX 07:10 Z - - LTCG 22:35 Z …" at bounding box center [717, 280] width 1117 height 463
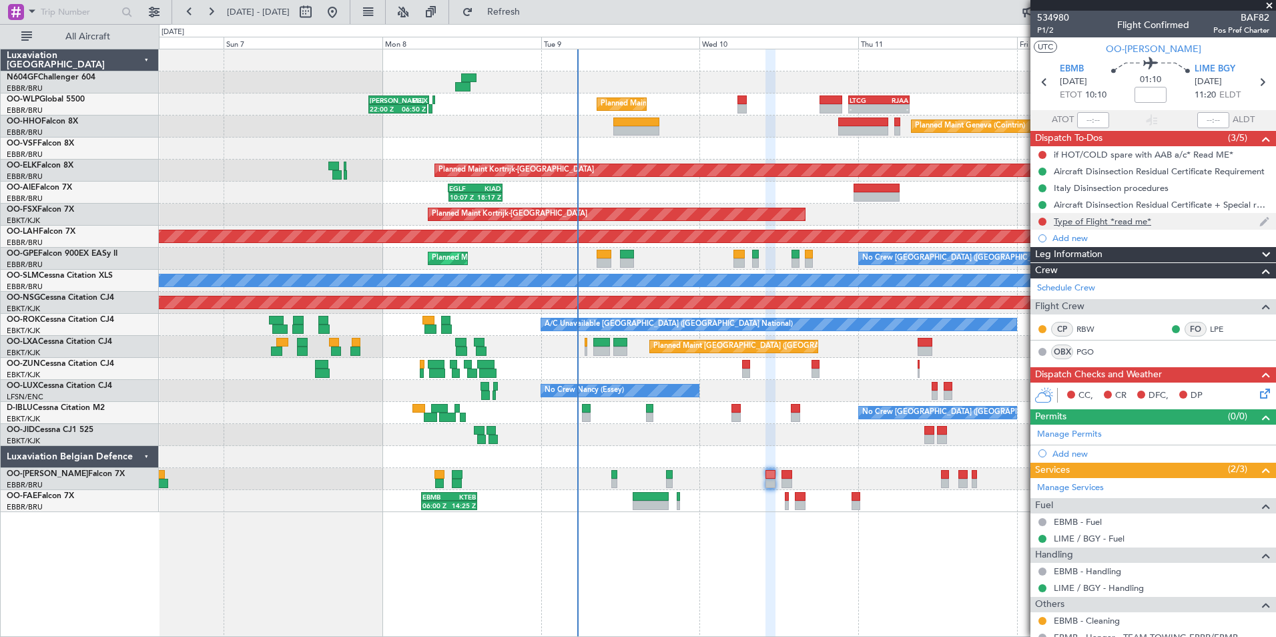
click at [1067, 223] on div "Type of Flight *read me*" at bounding box center [1102, 221] width 97 height 11
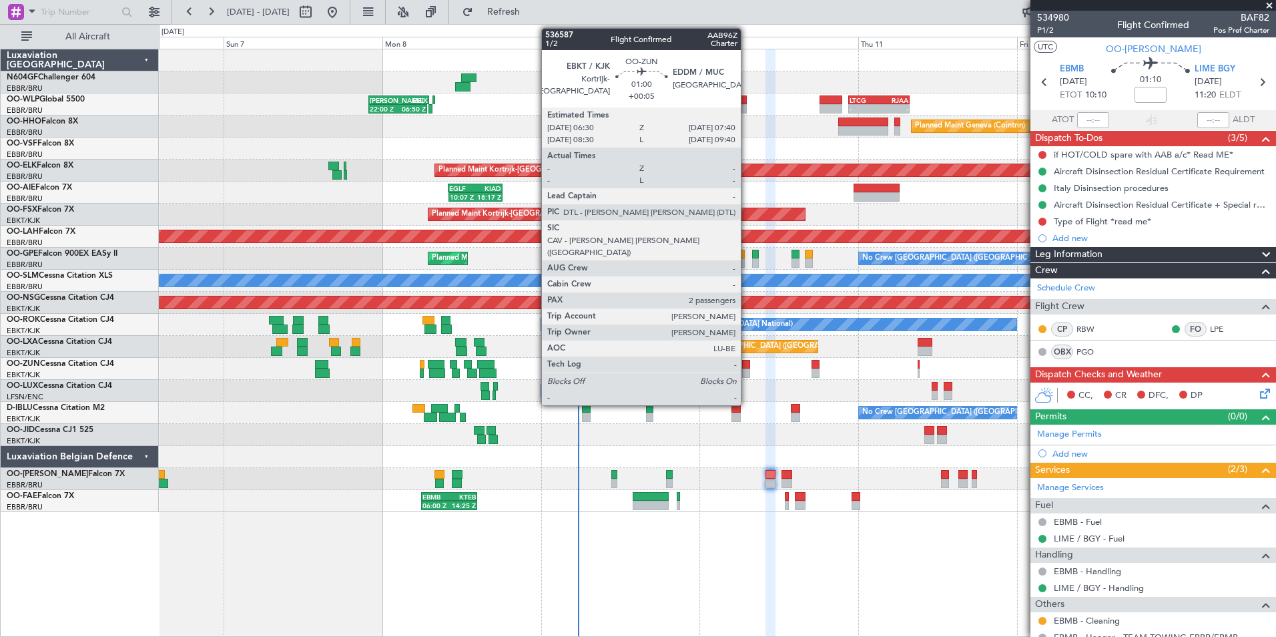
click at [746, 362] on div at bounding box center [746, 364] width 8 height 9
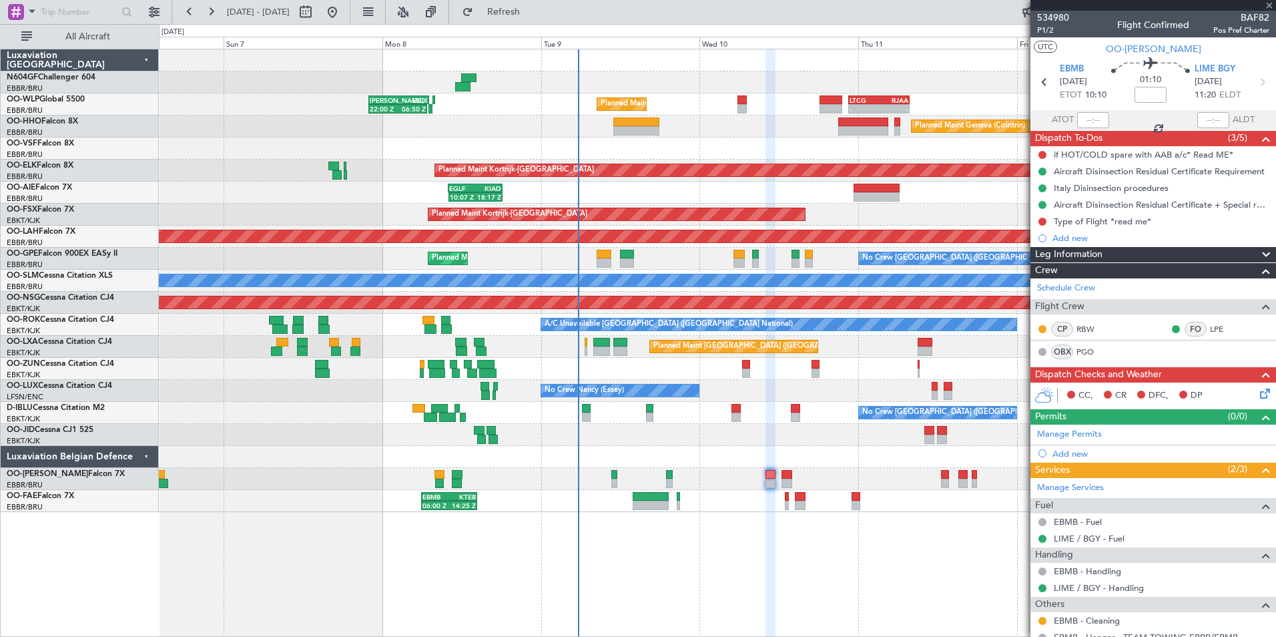
type input "+00:05"
type input "2"
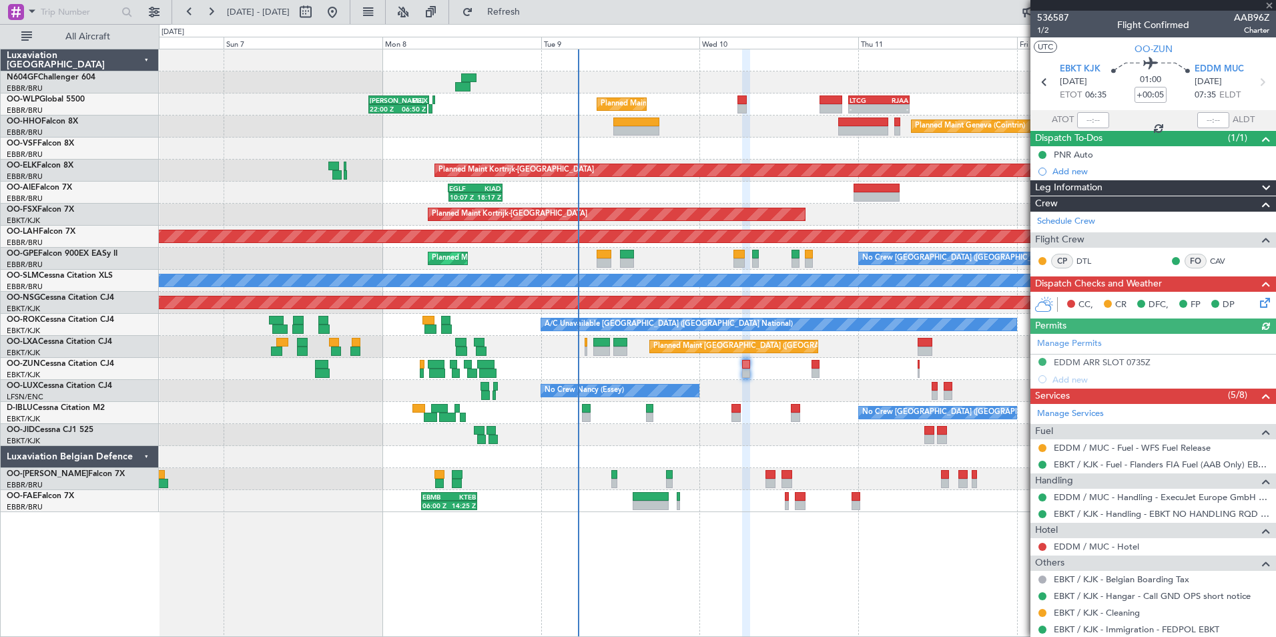
click at [1039, 443] on div at bounding box center [1042, 448] width 11 height 11
click at [1041, 445] on button at bounding box center [1043, 448] width 8 height 8
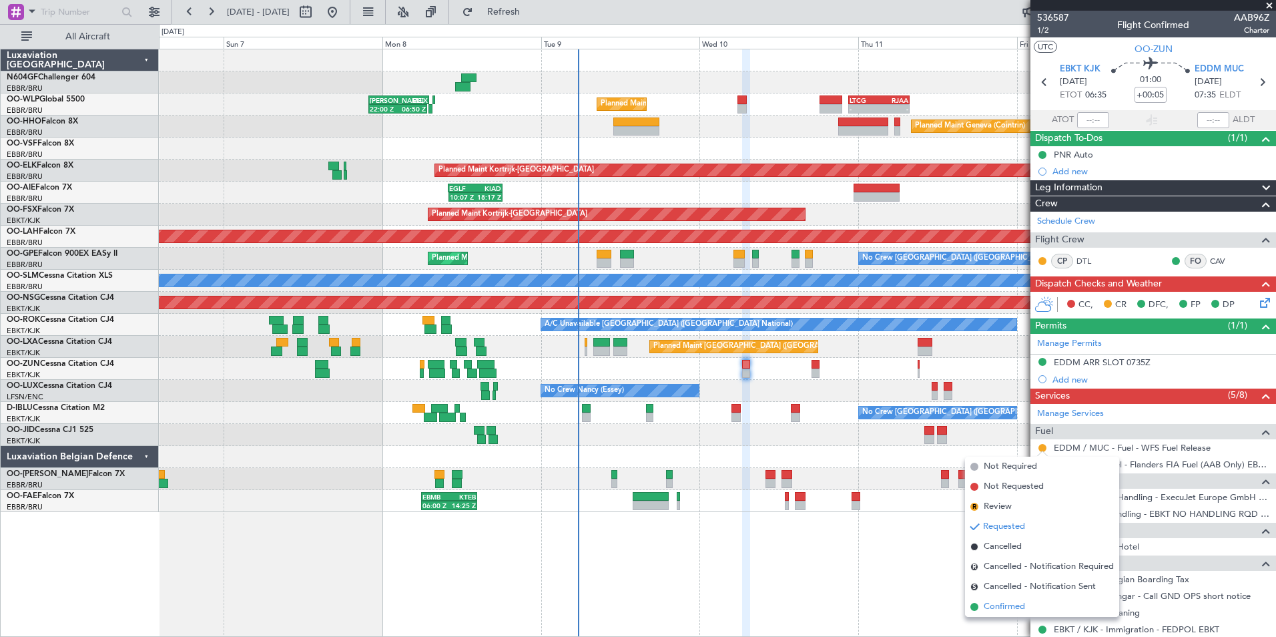
click at [997, 603] on span "Confirmed" at bounding box center [1004, 606] width 41 height 13
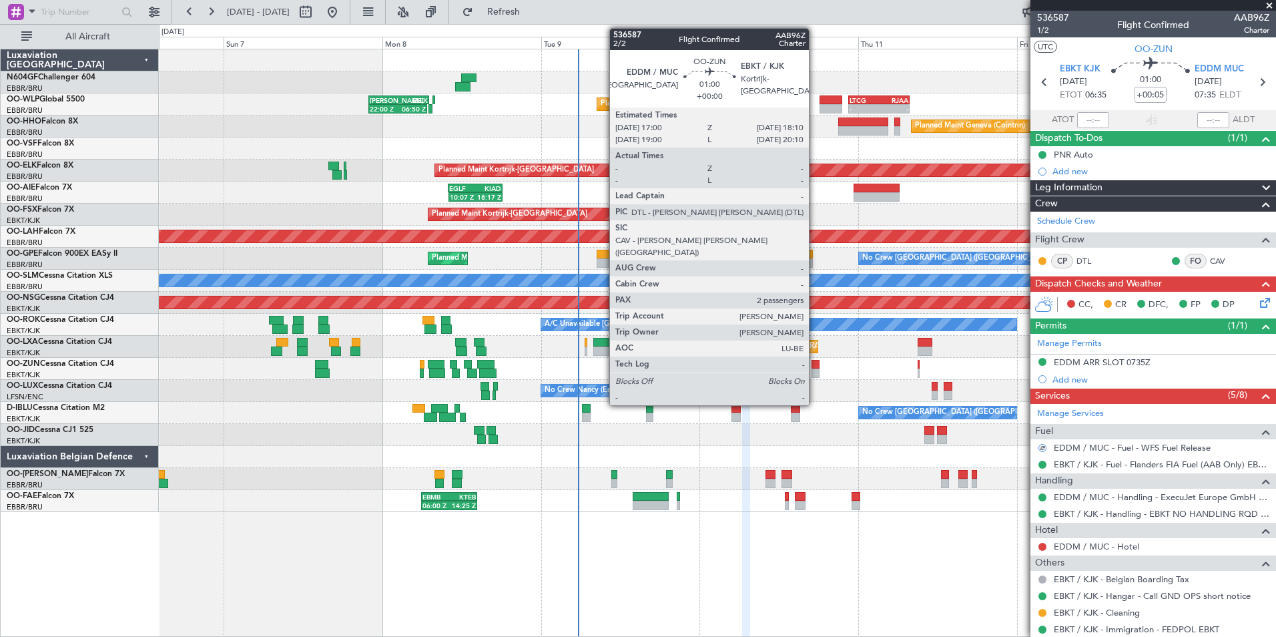
click at [815, 372] on div at bounding box center [816, 372] width 8 height 9
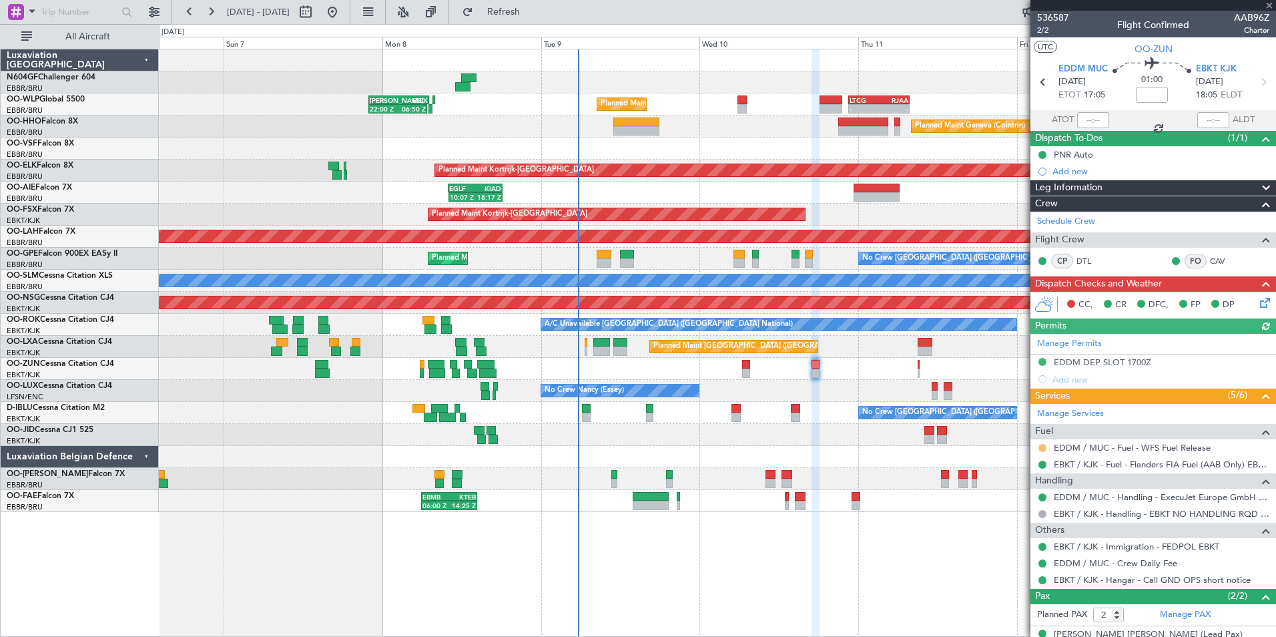
click at [1039, 445] on button at bounding box center [1043, 448] width 8 height 8
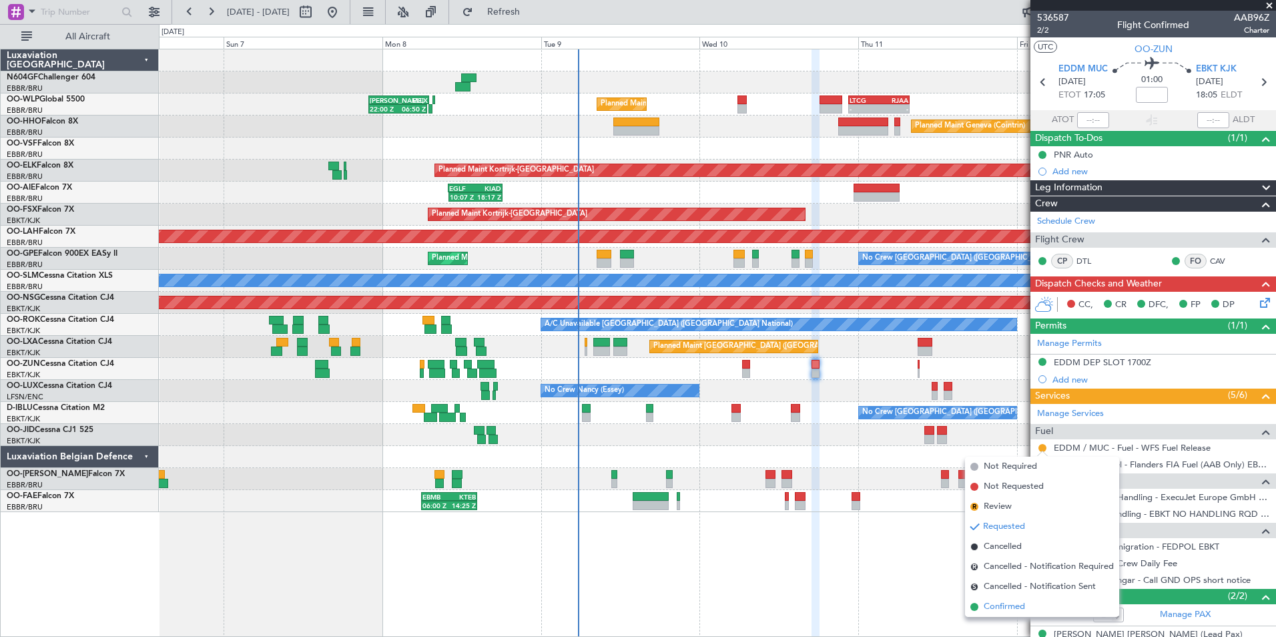
click at [1022, 601] on span "Confirmed" at bounding box center [1004, 606] width 41 height 13
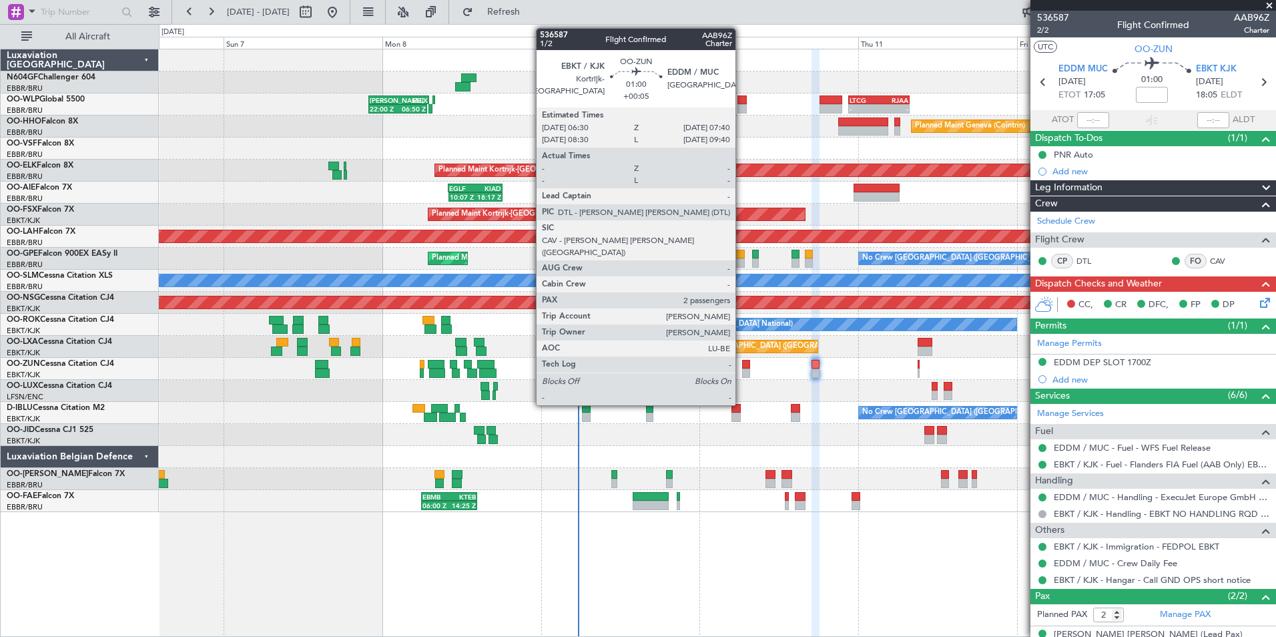
click at [742, 366] on div at bounding box center [746, 364] width 8 height 9
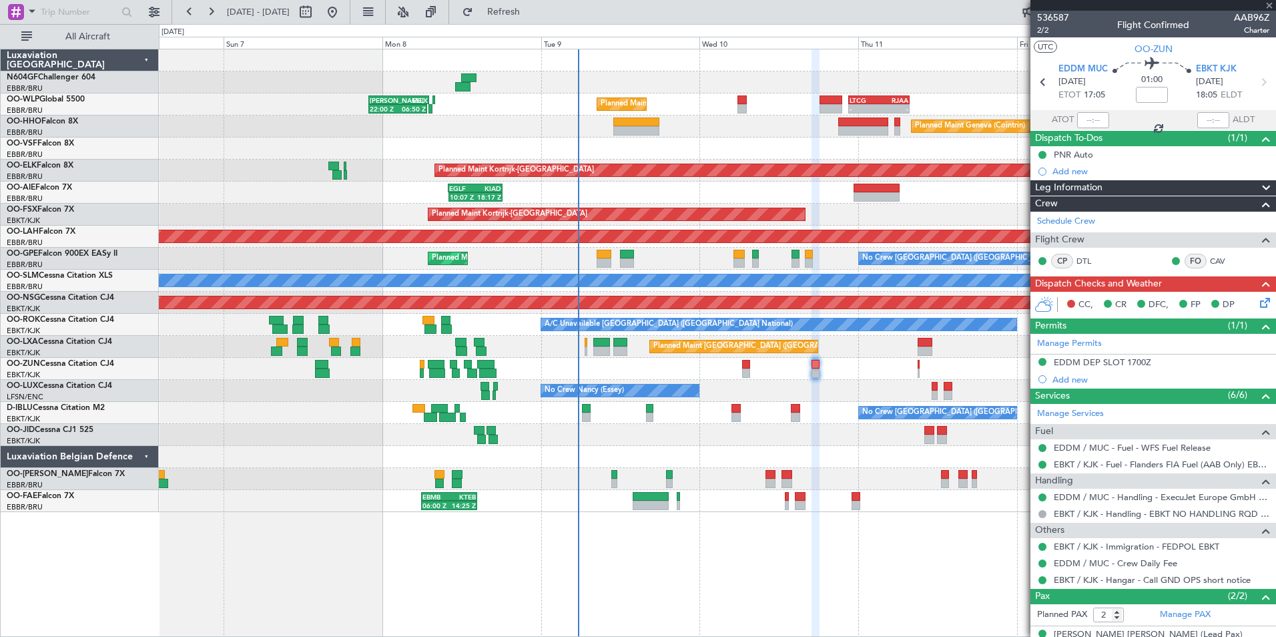
type input "+00:05"
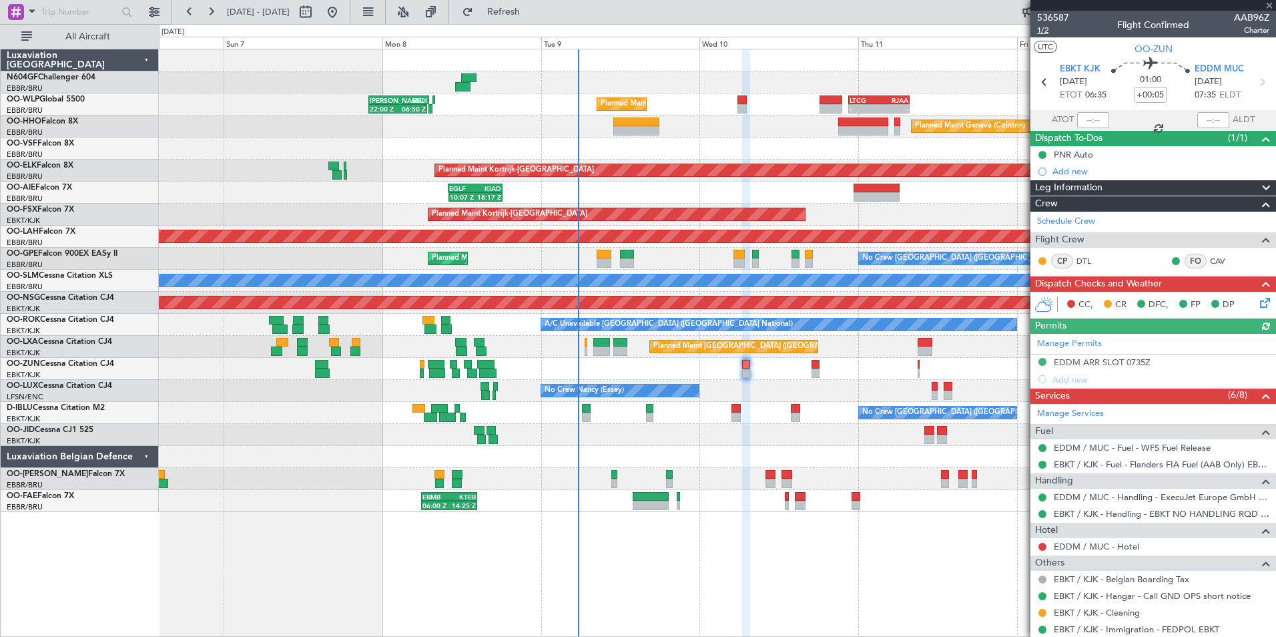
click at [1045, 33] on span "1/2" at bounding box center [1053, 30] width 32 height 11
click at [1258, 303] on icon at bounding box center [1263, 300] width 11 height 11
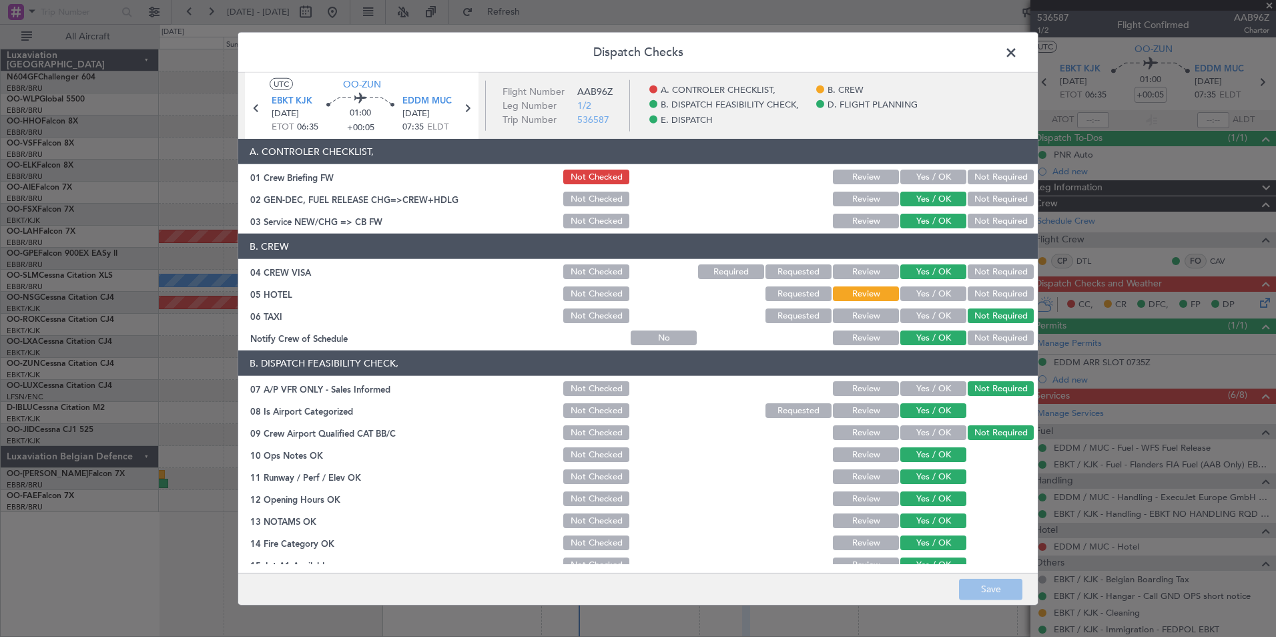
click at [918, 174] on button "Yes / OK" at bounding box center [934, 177] width 66 height 15
click at [987, 585] on button "Save" at bounding box center [990, 588] width 63 height 21
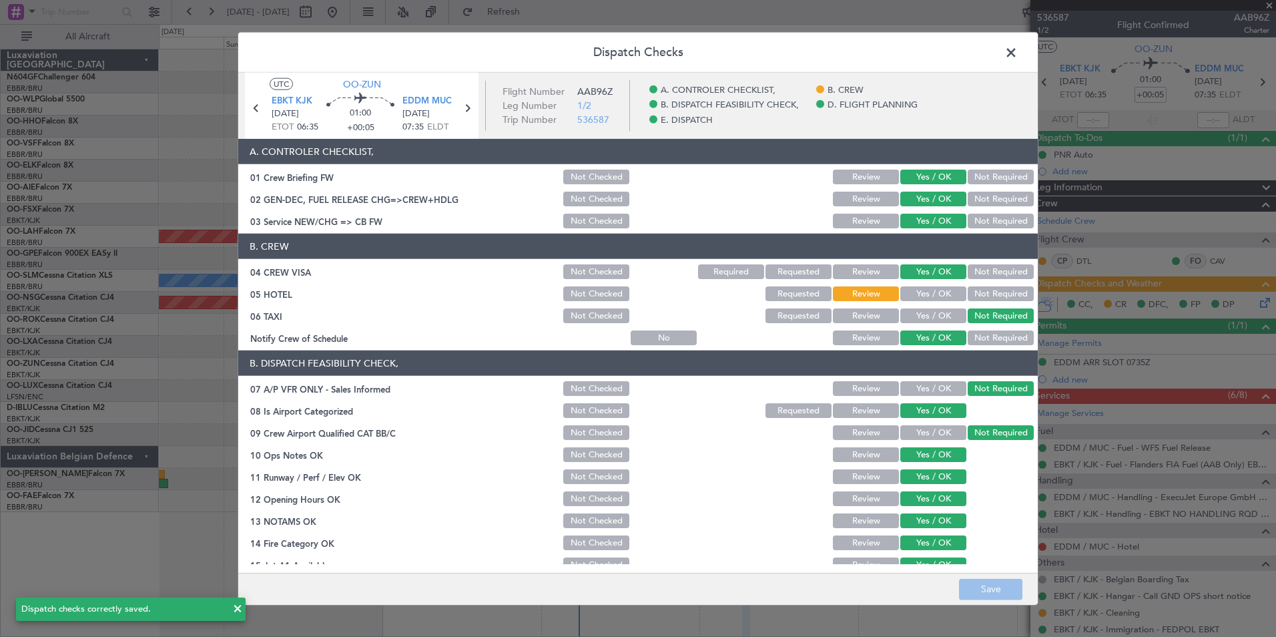
click at [1018, 49] on span at bounding box center [1018, 56] width 0 height 27
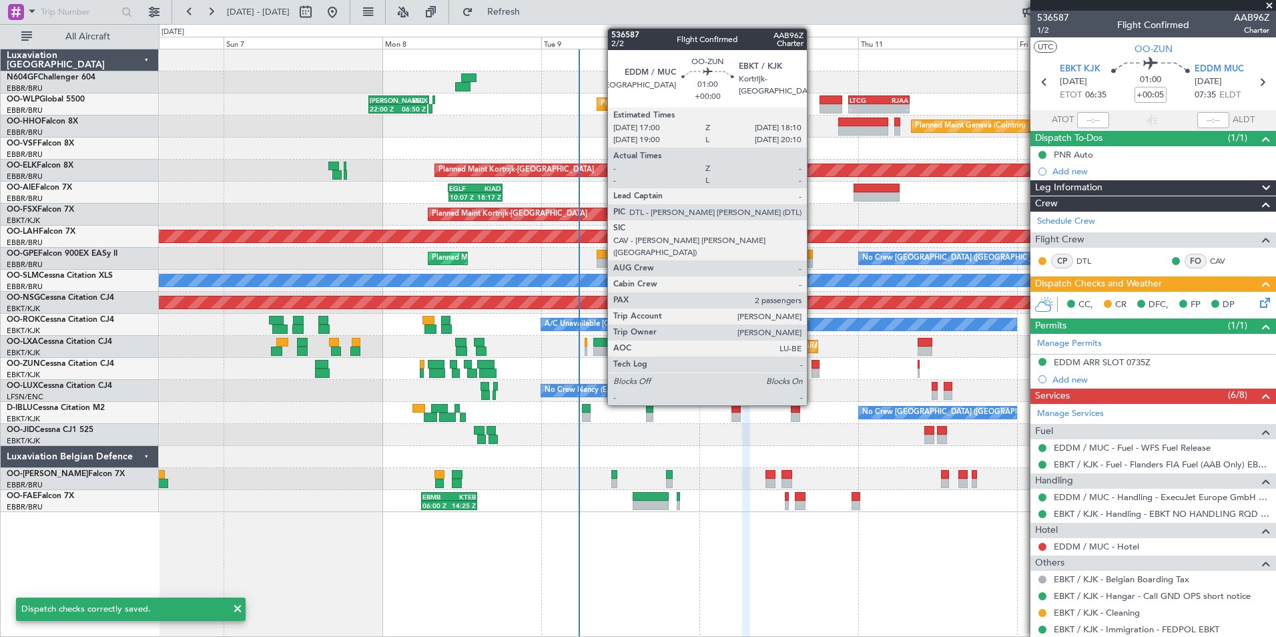
click at [813, 372] on div at bounding box center [816, 372] width 8 height 9
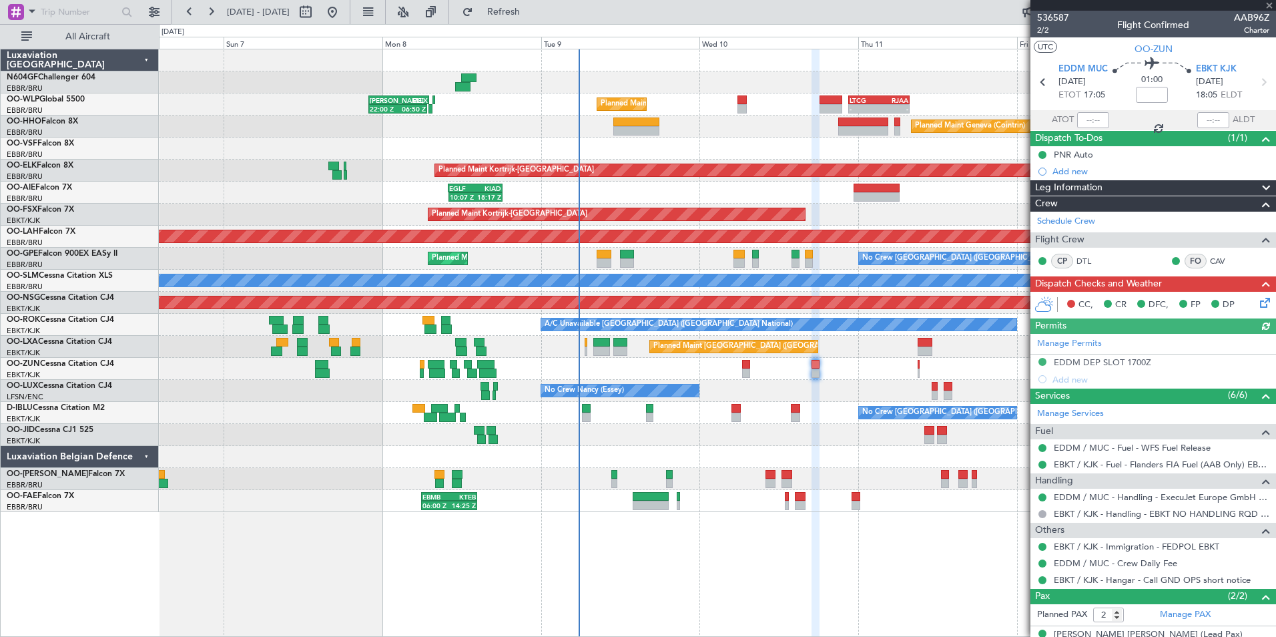
click at [1261, 301] on icon at bounding box center [1263, 300] width 11 height 11
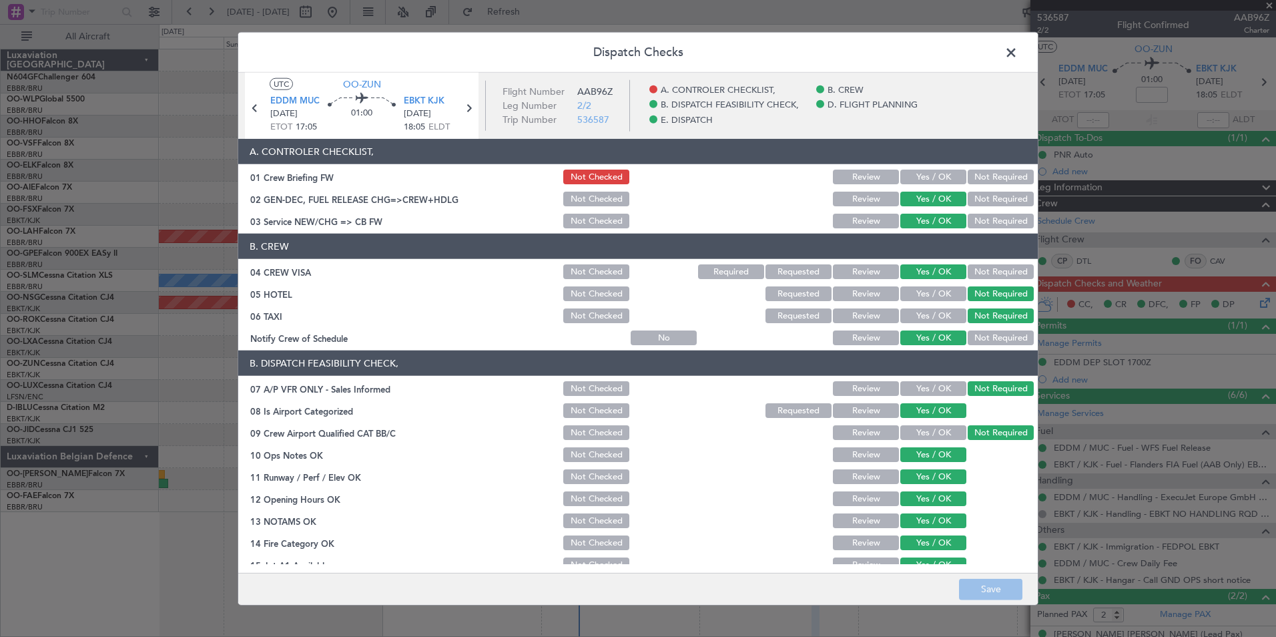
click at [912, 173] on button "Yes / OK" at bounding box center [934, 177] width 66 height 15
click at [978, 591] on button "Save" at bounding box center [990, 588] width 63 height 21
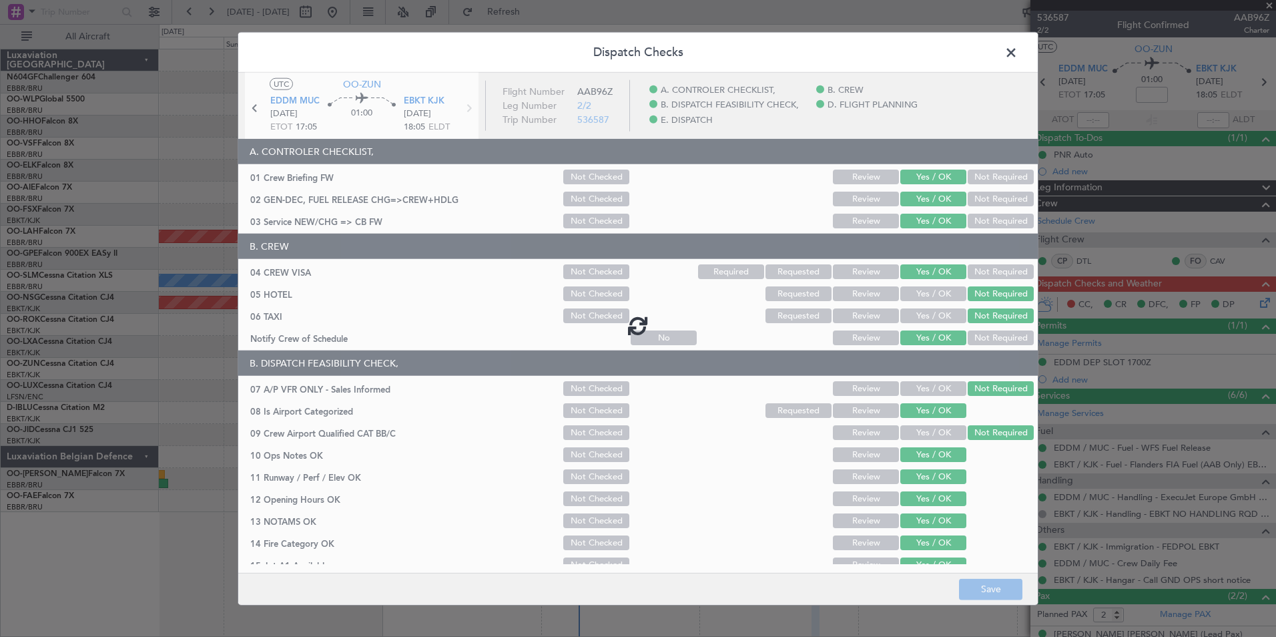
drag, startPoint x: 978, startPoint y: 589, endPoint x: 718, endPoint y: 549, distance: 262.7
click at [718, 549] on div at bounding box center [638, 325] width 800 height 505
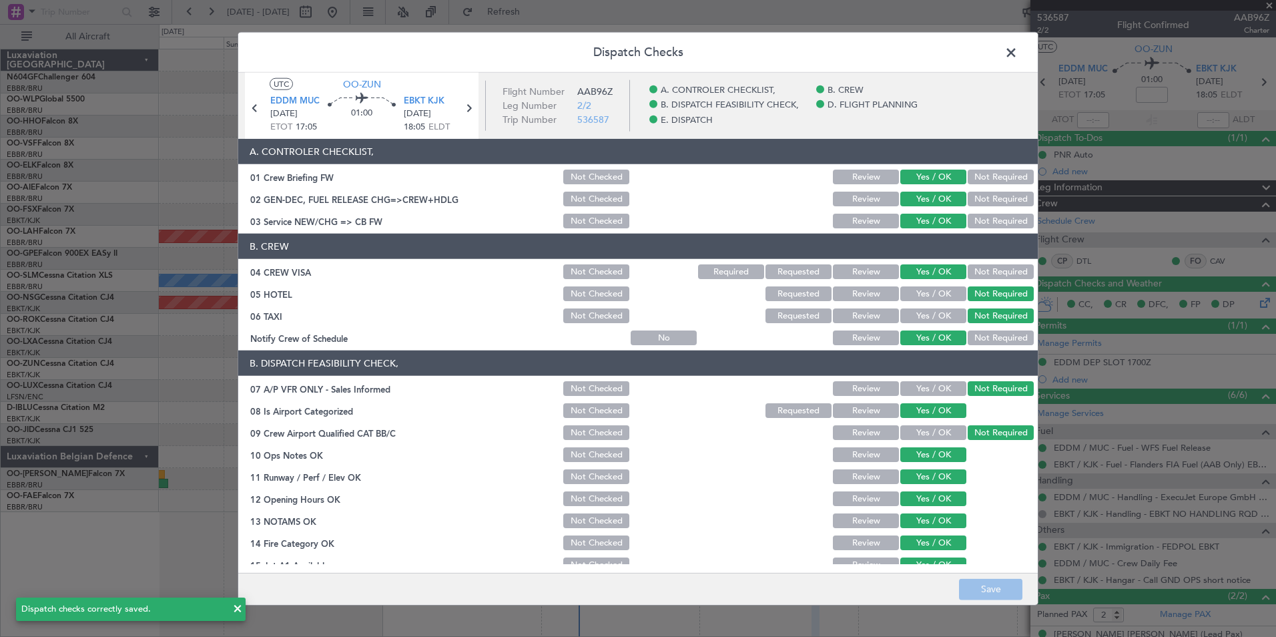
click at [1018, 57] on span at bounding box center [1018, 56] width 0 height 27
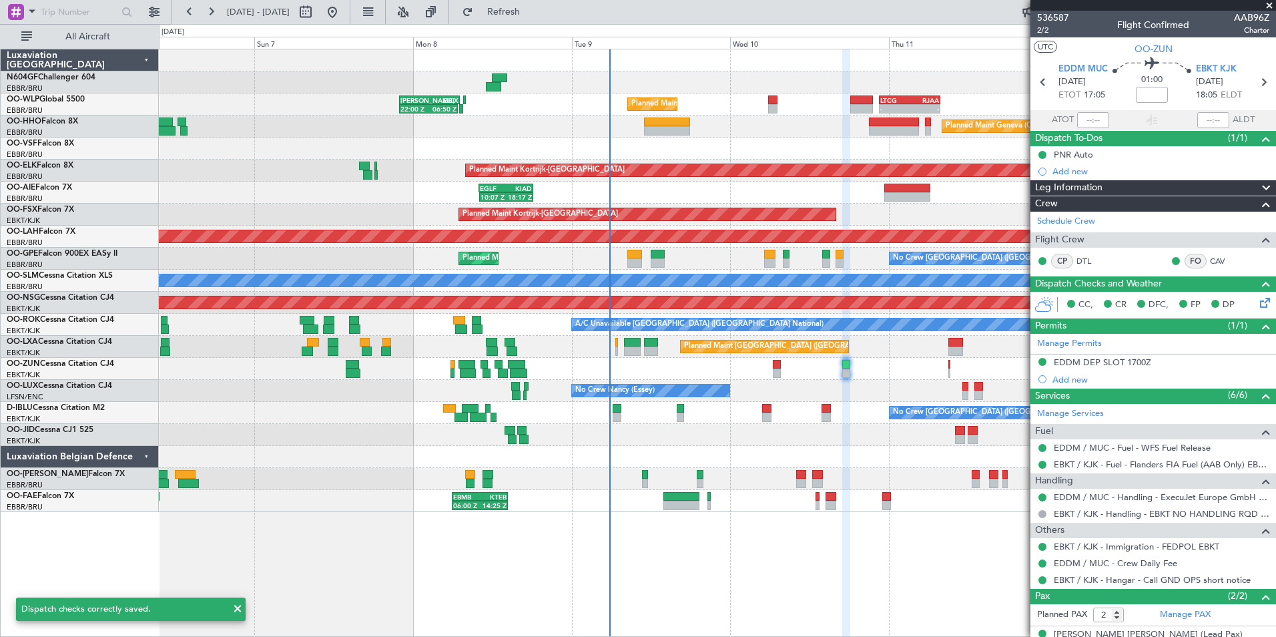
click at [899, 396] on div "Planned Maint Liege 22:00 Z 06:50 Z KAUS 22:00 Z ELLX 07:10 Z - - LTCG 22:35 Z …" at bounding box center [717, 280] width 1117 height 463
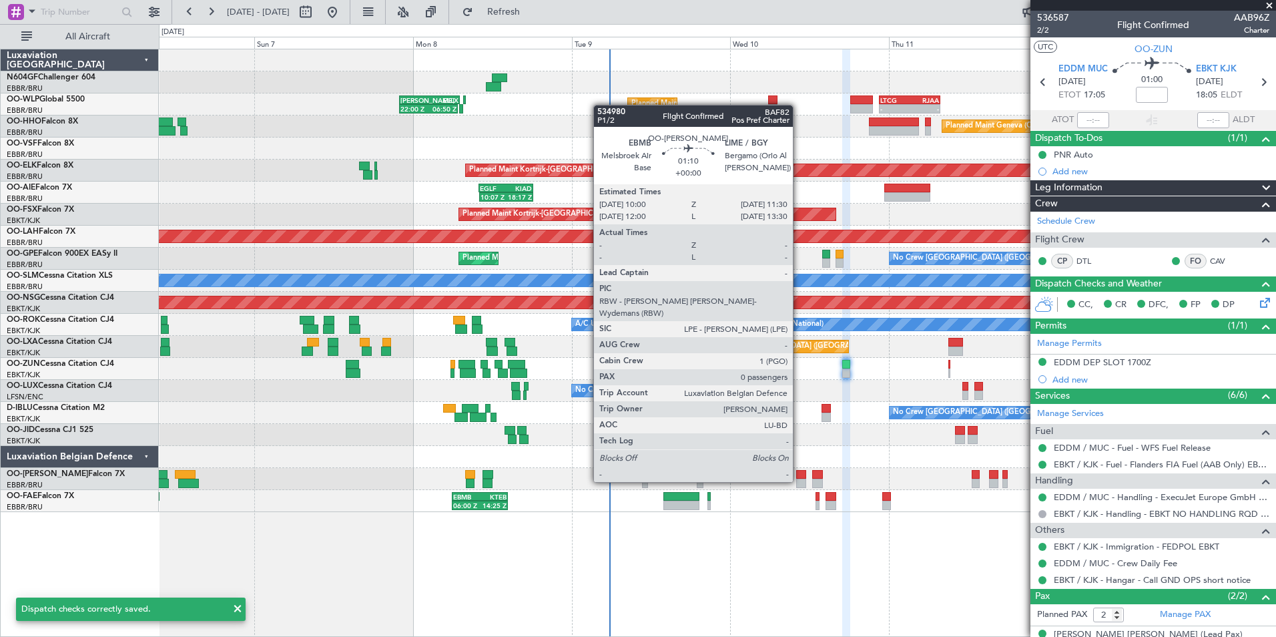
click at [799, 481] on div at bounding box center [801, 483] width 10 height 9
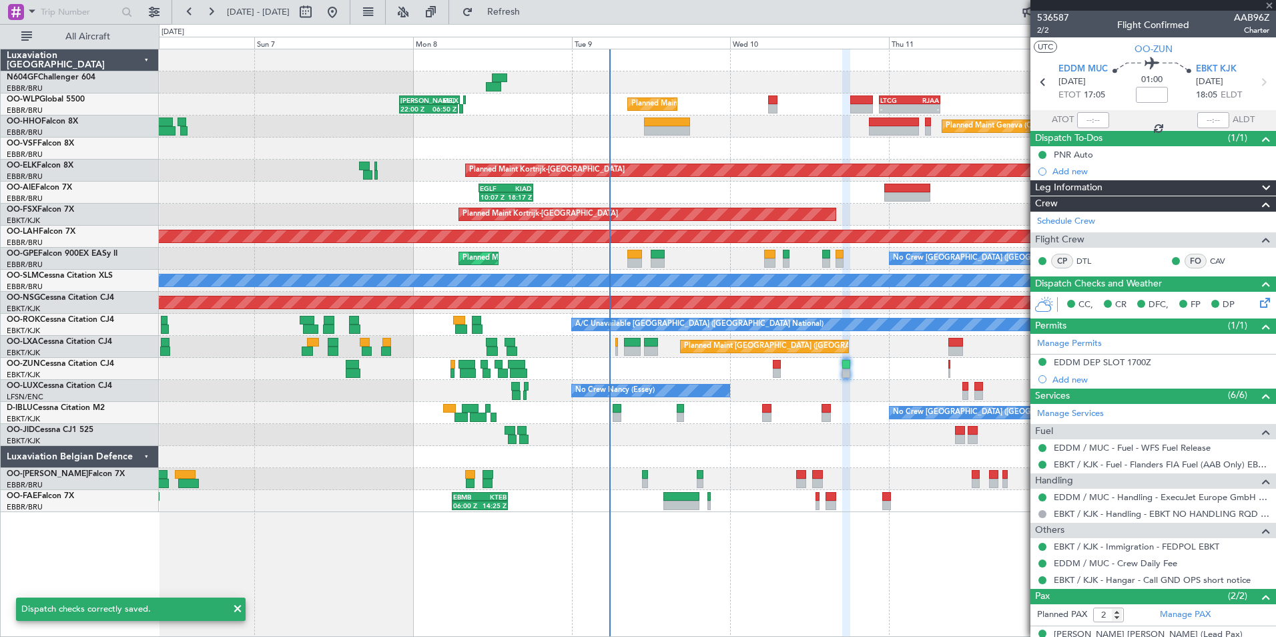
type input "0"
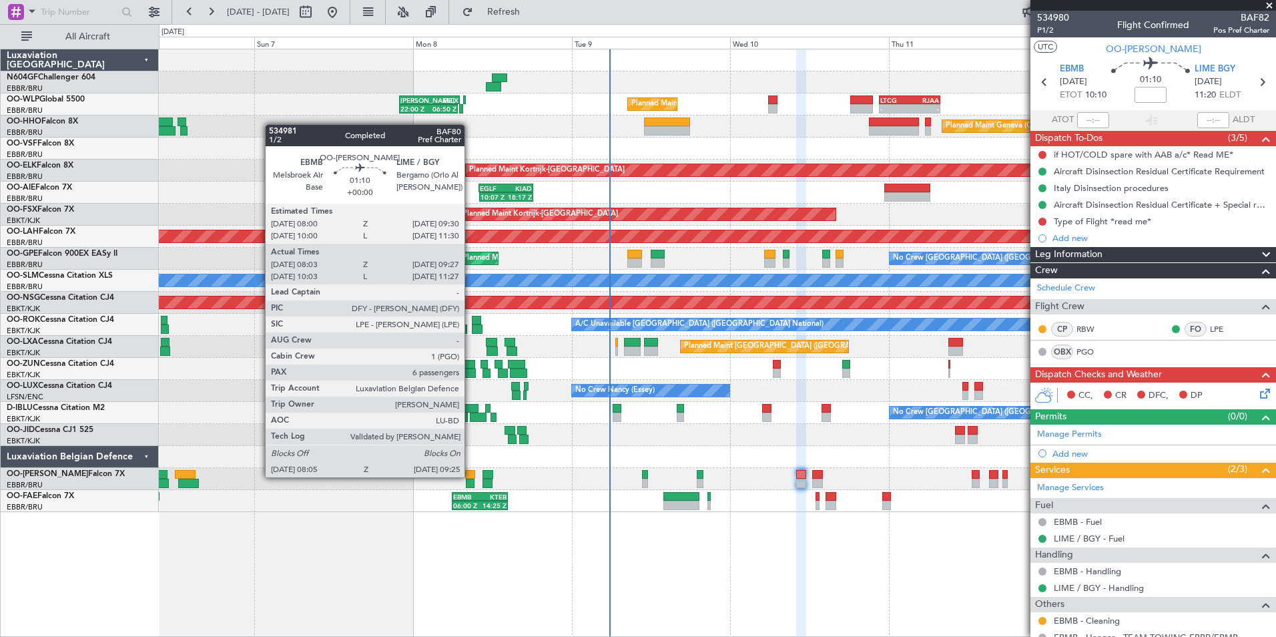
click at [471, 476] on div at bounding box center [470, 474] width 10 height 9
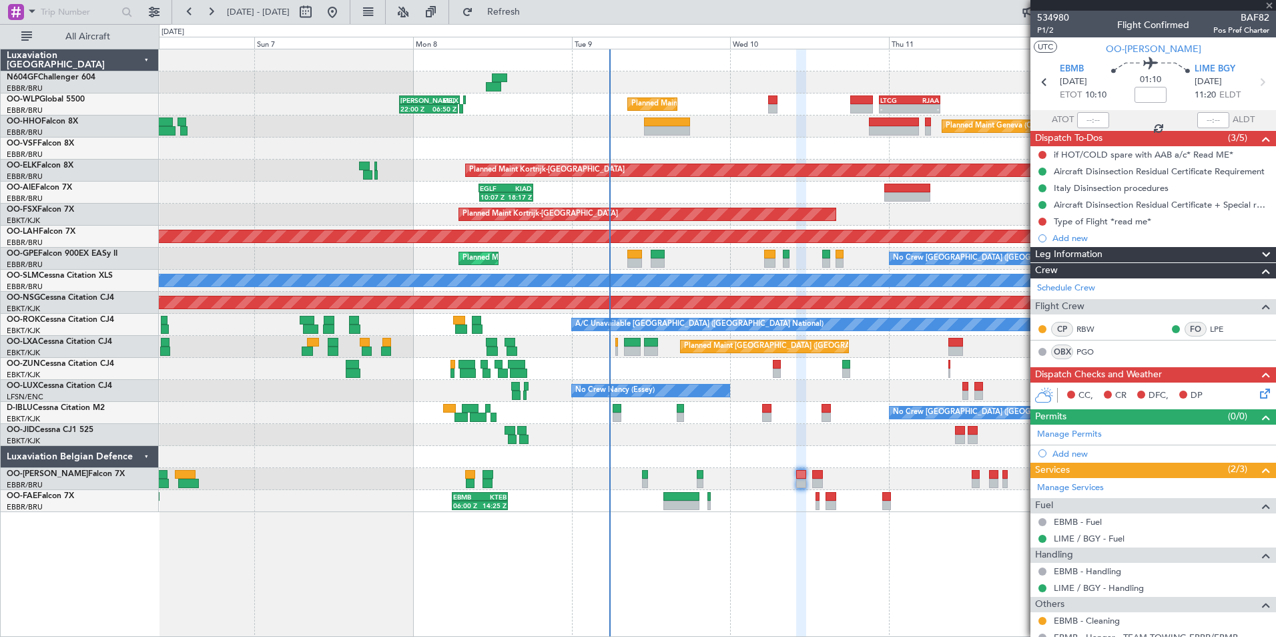
type input "08:13"
type input "09:17"
type input "6"
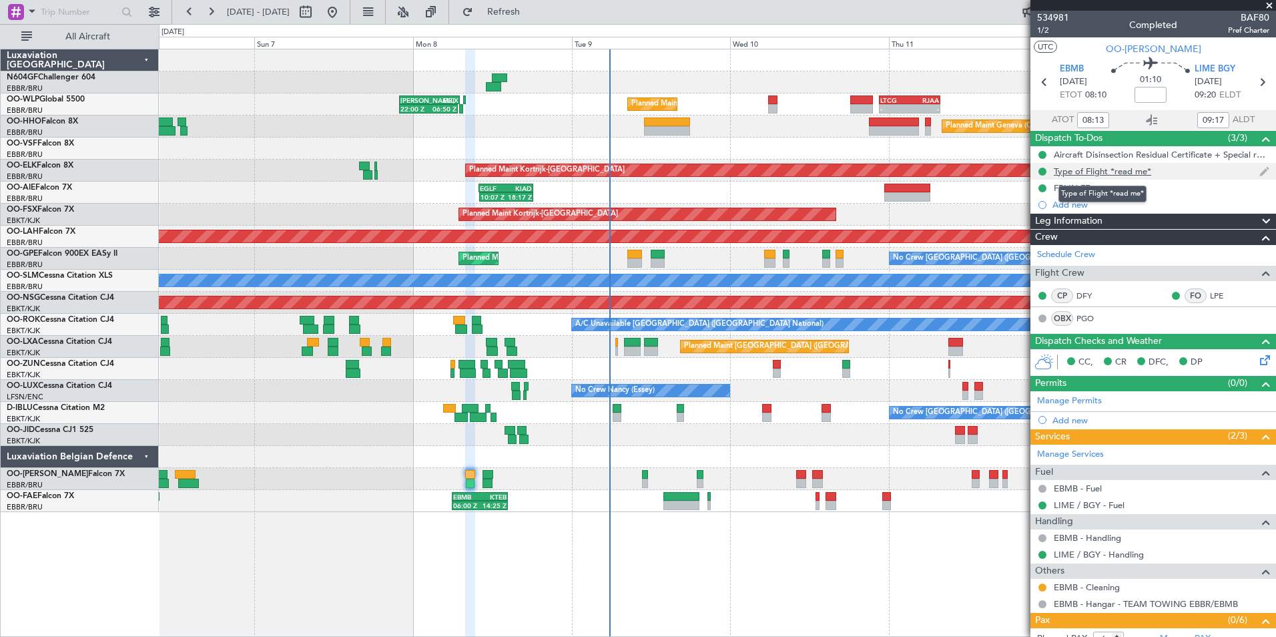
click at [1111, 172] on div "Type of Flight *read me*" at bounding box center [1102, 171] width 97 height 11
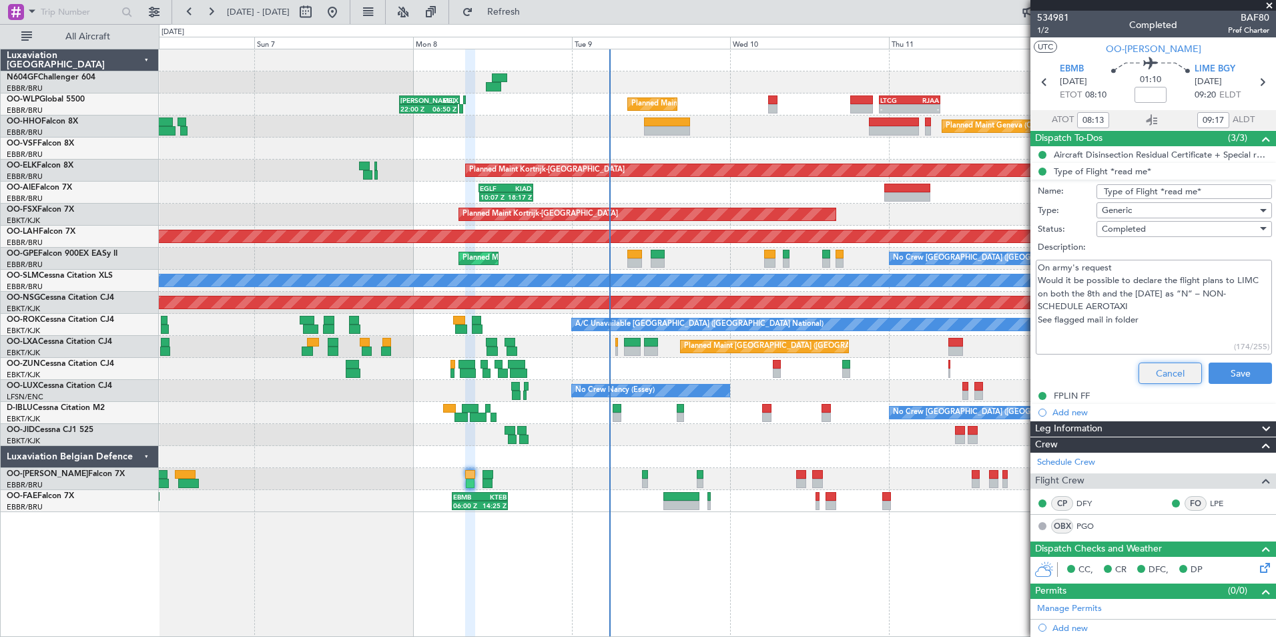
click at [1156, 366] on button "Cancel" at bounding box center [1170, 372] width 63 height 21
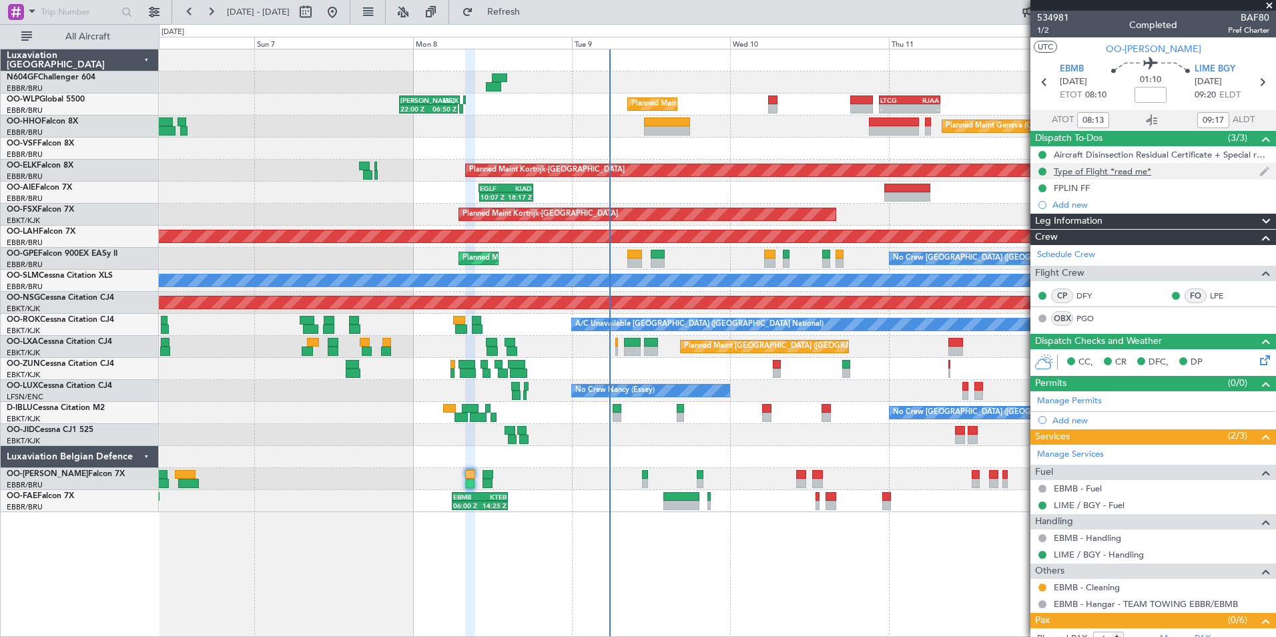
click at [1136, 174] on div "Type of Flight *read me*" at bounding box center [1102, 171] width 97 height 11
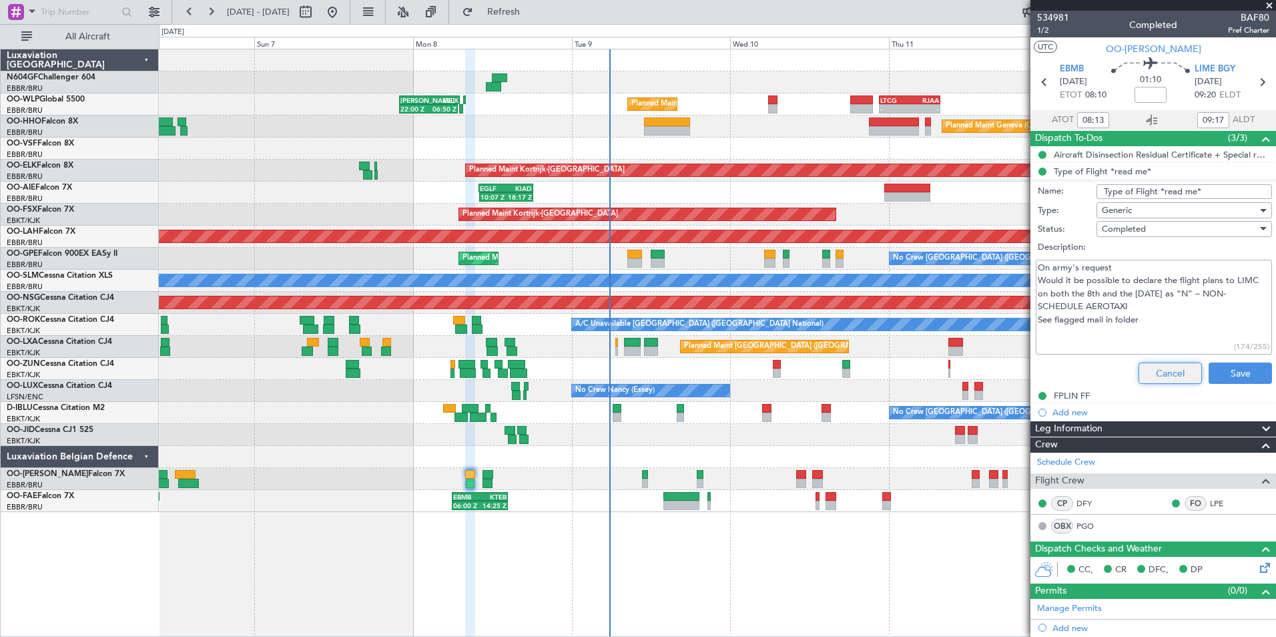
click at [1152, 366] on button "Cancel" at bounding box center [1170, 372] width 63 height 21
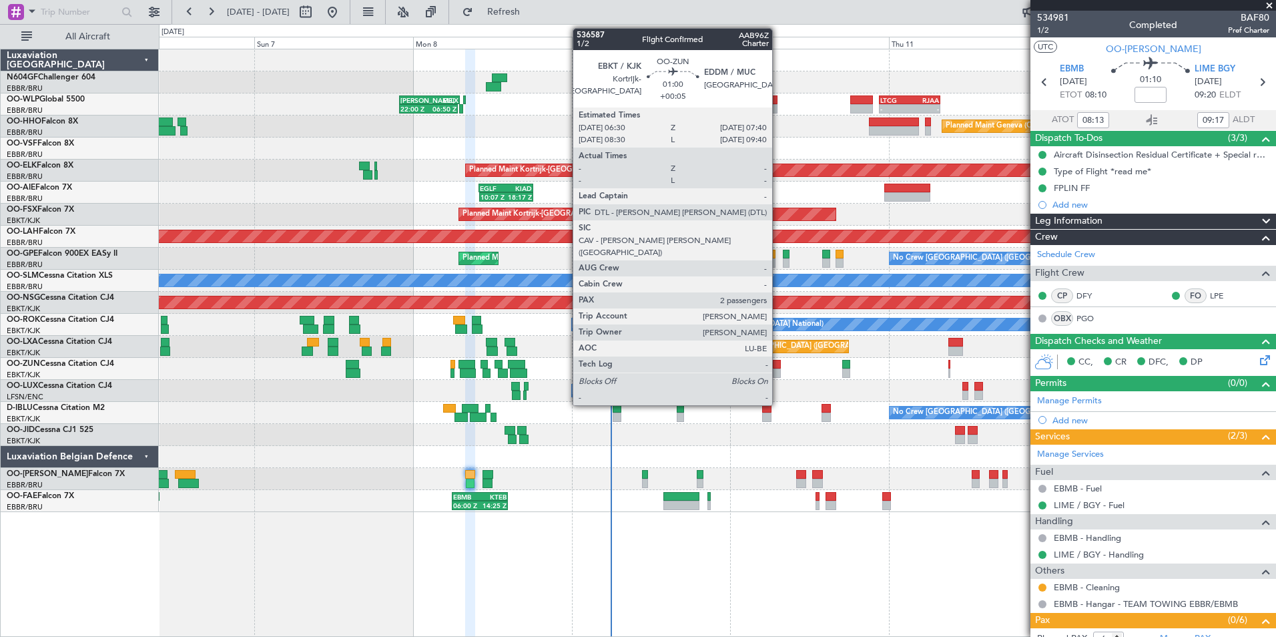
click at [778, 366] on div at bounding box center [777, 364] width 8 height 9
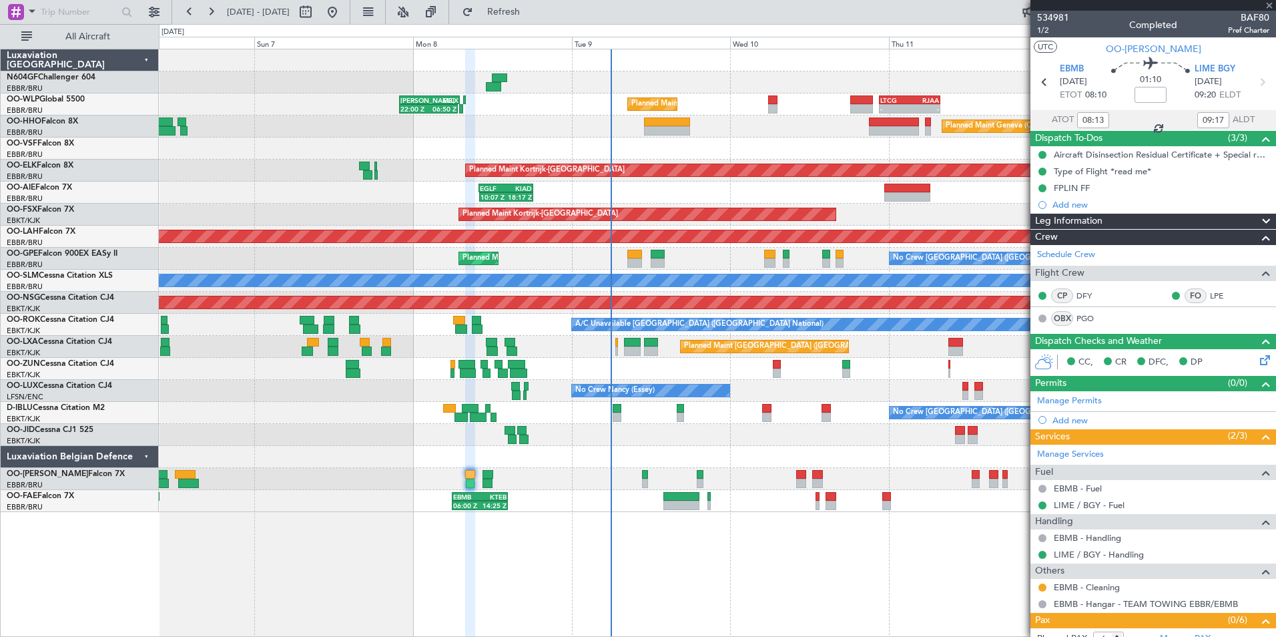
type input "+00:05"
type input "2"
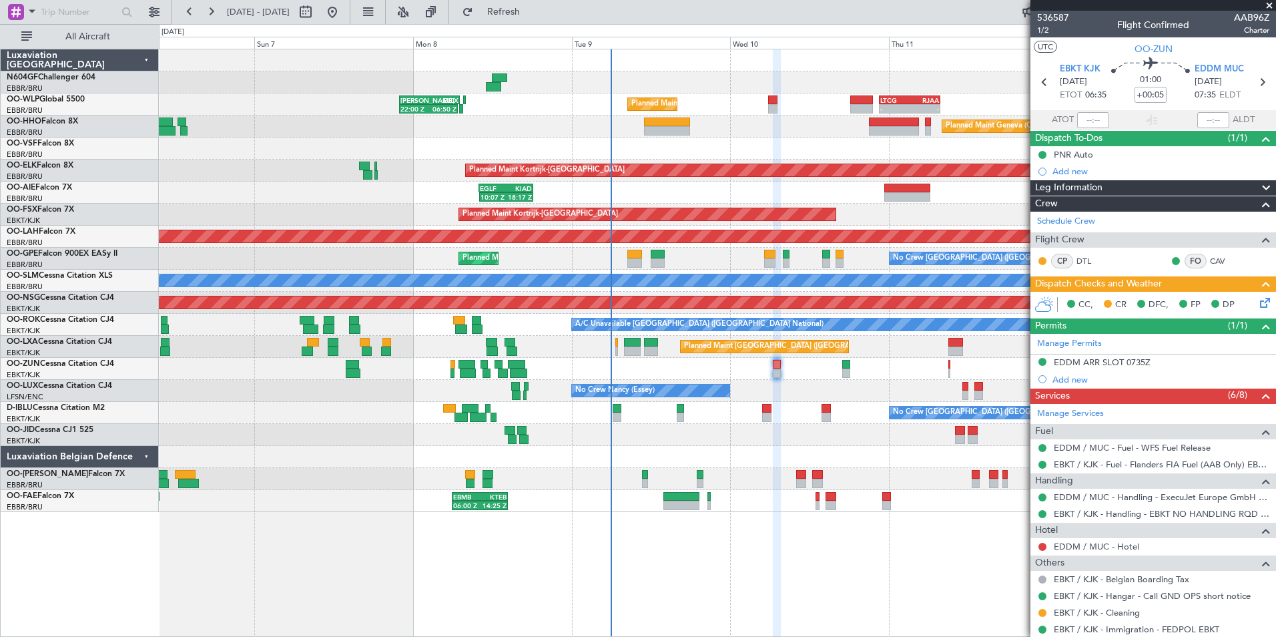
click at [786, 384] on div "No Crew Nancy (Essey)" at bounding box center [717, 391] width 1117 height 22
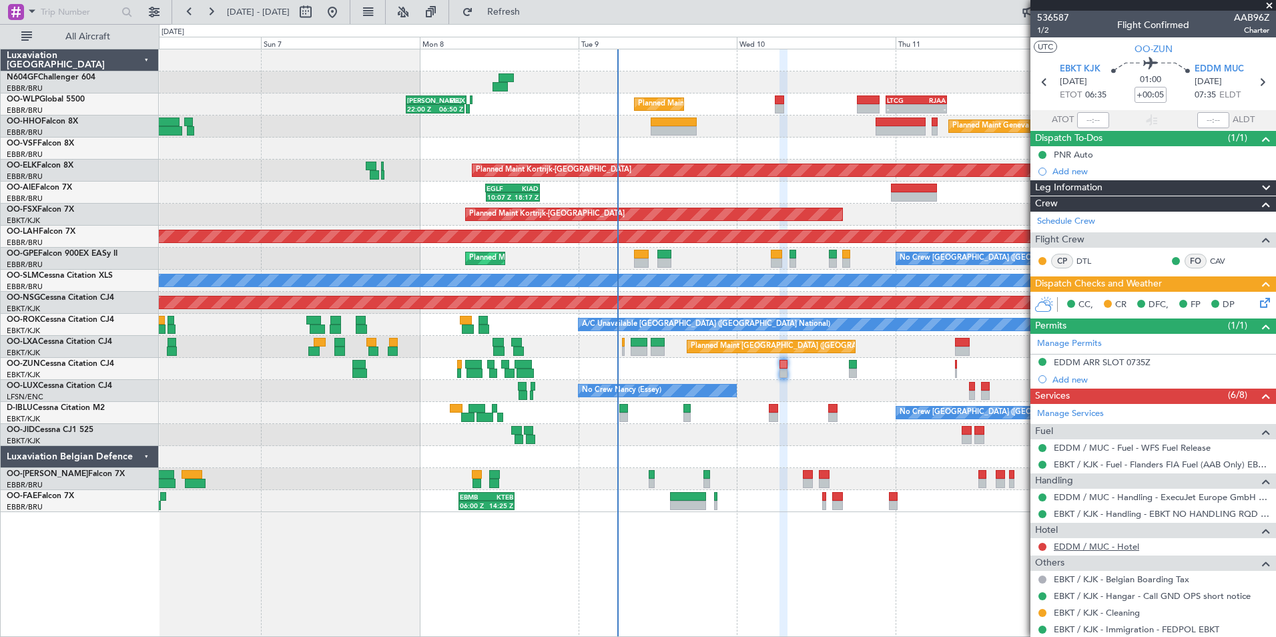
click at [1079, 547] on link "EDDM / MUC - Hotel" at bounding box center [1096, 546] width 85 height 11
click at [532, 7] on span "Refresh" at bounding box center [504, 11] width 56 height 9
click at [1042, 549] on button at bounding box center [1043, 547] width 8 height 8
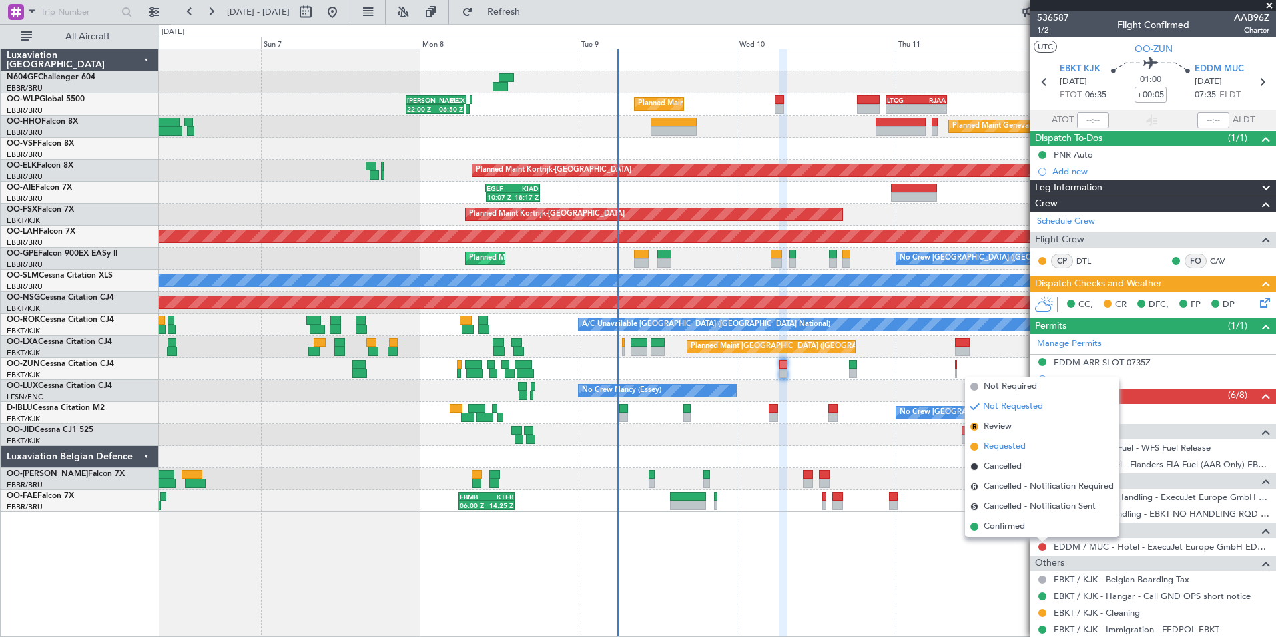
click at [1031, 447] on li "Requested" at bounding box center [1042, 447] width 154 height 20
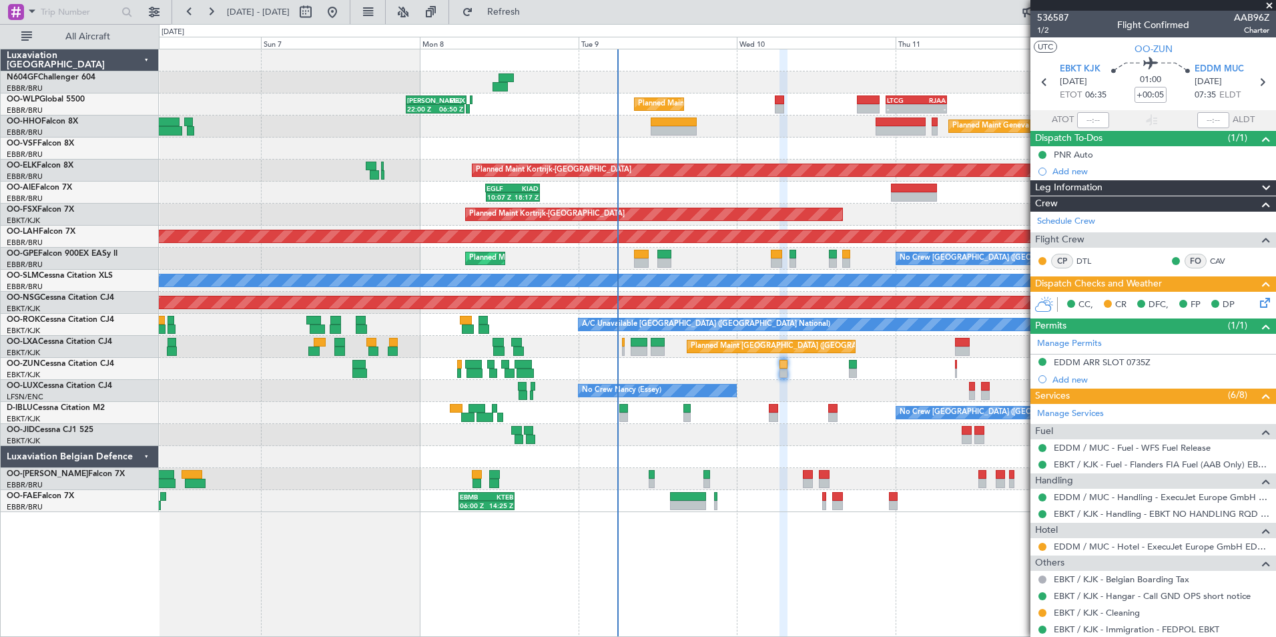
click at [706, 123] on div "Planned Maint Geneva (Cointrin)" at bounding box center [717, 126] width 1117 height 22
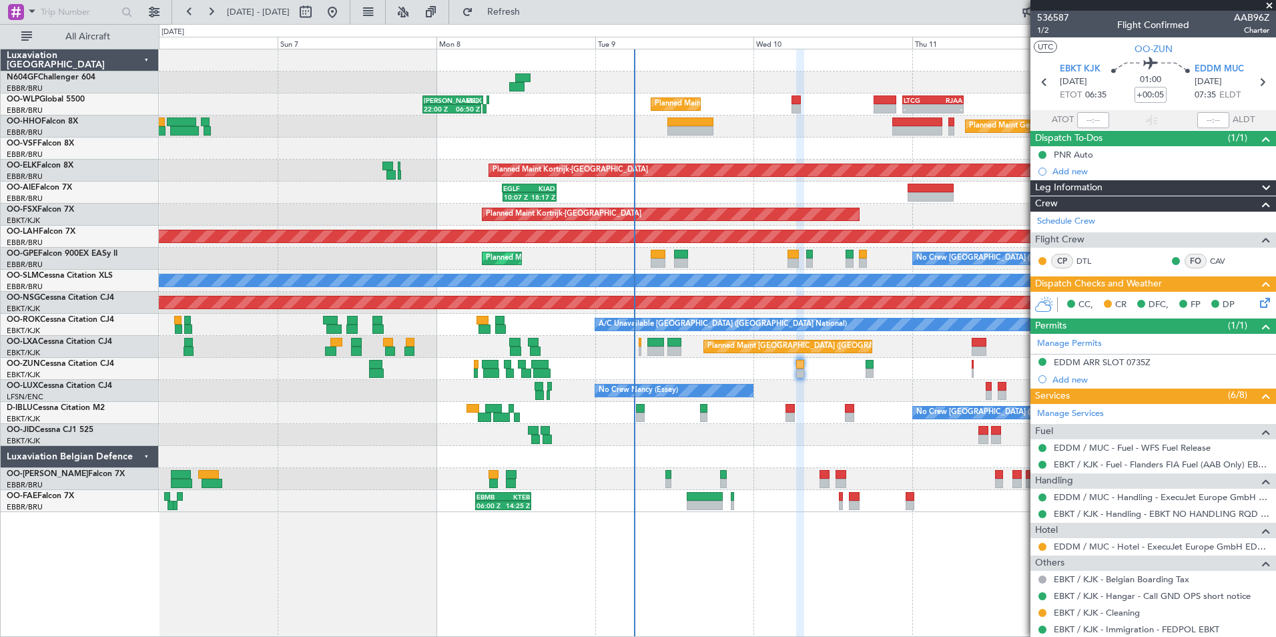
click at [744, 439] on div at bounding box center [717, 435] width 1117 height 22
click at [871, 512] on div "Planned Maint Liege 22:00 Z 06:50 Z [PERSON_NAME] 22:00 Z ELLX 07:10 Z - - LTCG…" at bounding box center [717, 343] width 1117 height 588
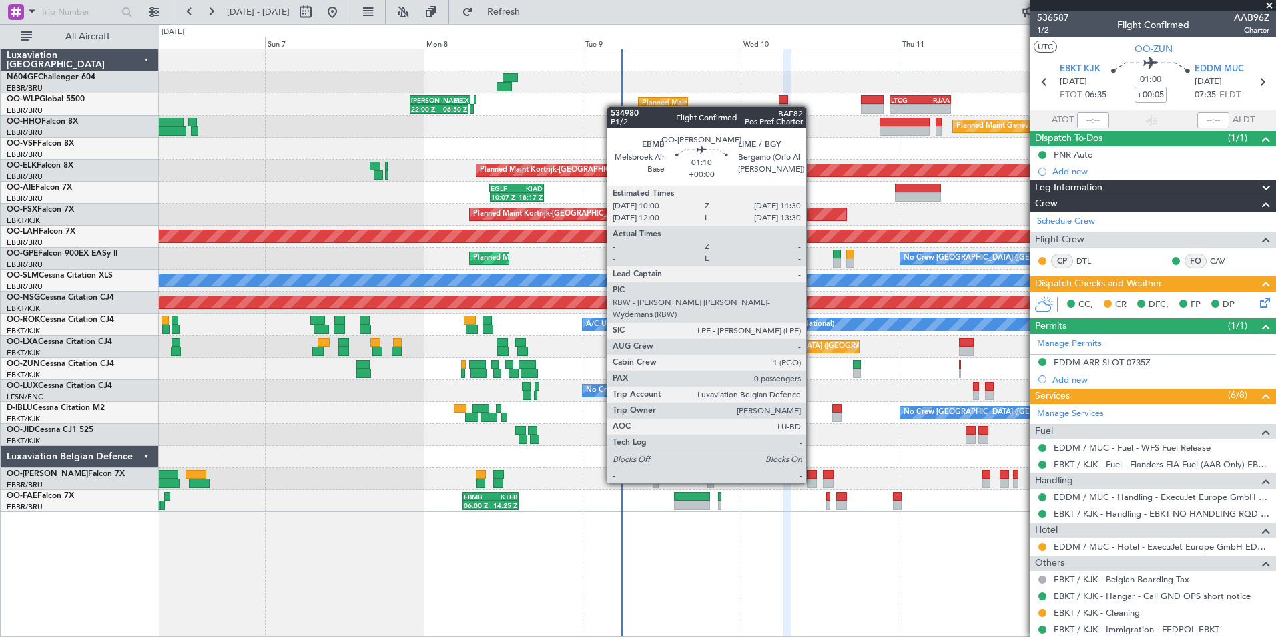
click at [812, 482] on div at bounding box center [812, 483] width 10 height 9
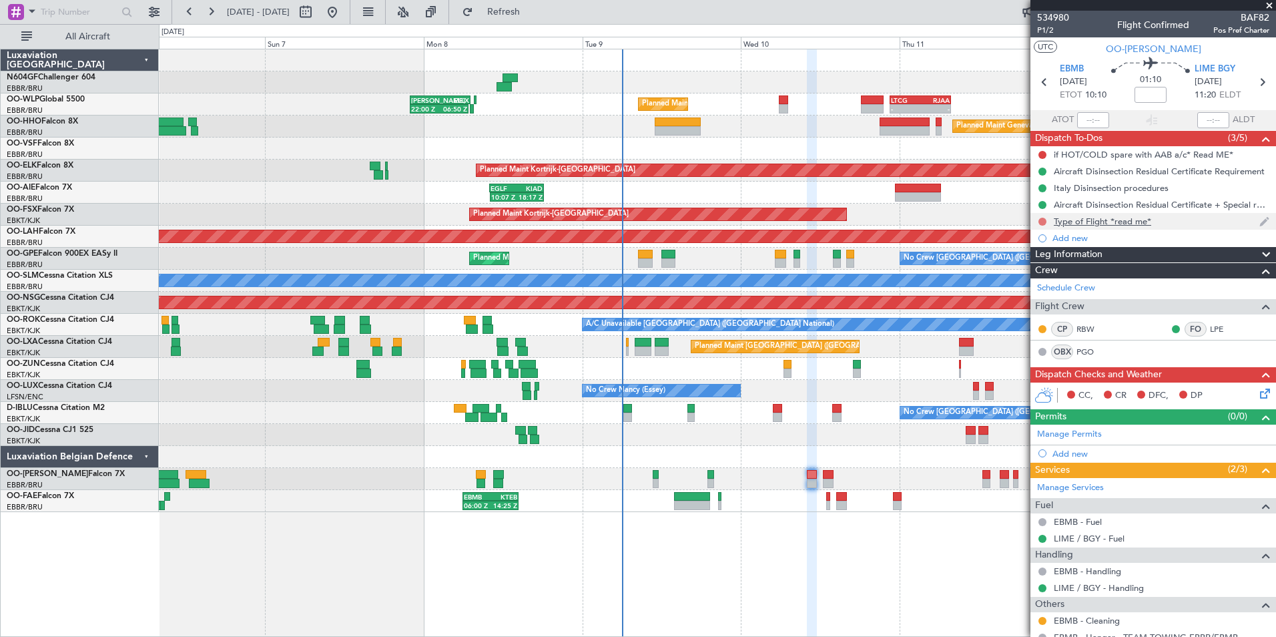
click at [1042, 218] on button at bounding box center [1043, 222] width 8 height 8
click at [1041, 274] on span "Completed" at bounding box center [1049, 280] width 44 height 13
click at [1258, 389] on icon at bounding box center [1263, 391] width 11 height 11
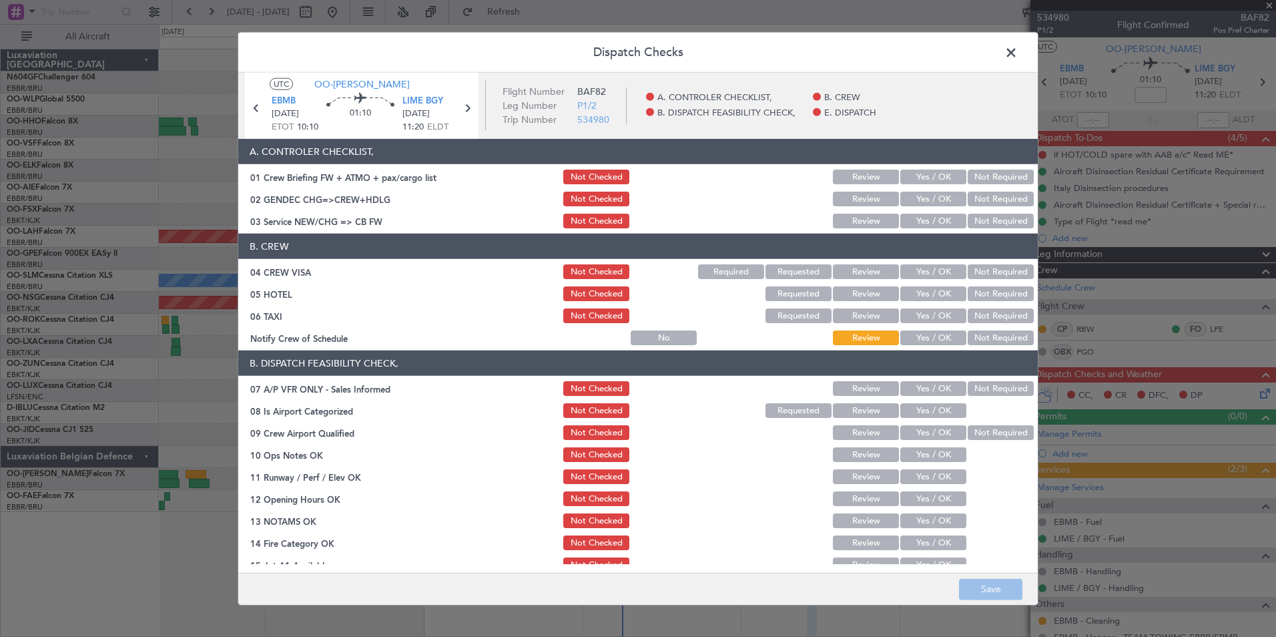
click at [971, 201] on button "Not Required" at bounding box center [1001, 199] width 66 height 15
click at [927, 220] on button "Yes / OK" at bounding box center [934, 221] width 66 height 15
click at [981, 265] on button "Not Required" at bounding box center [1001, 271] width 66 height 15
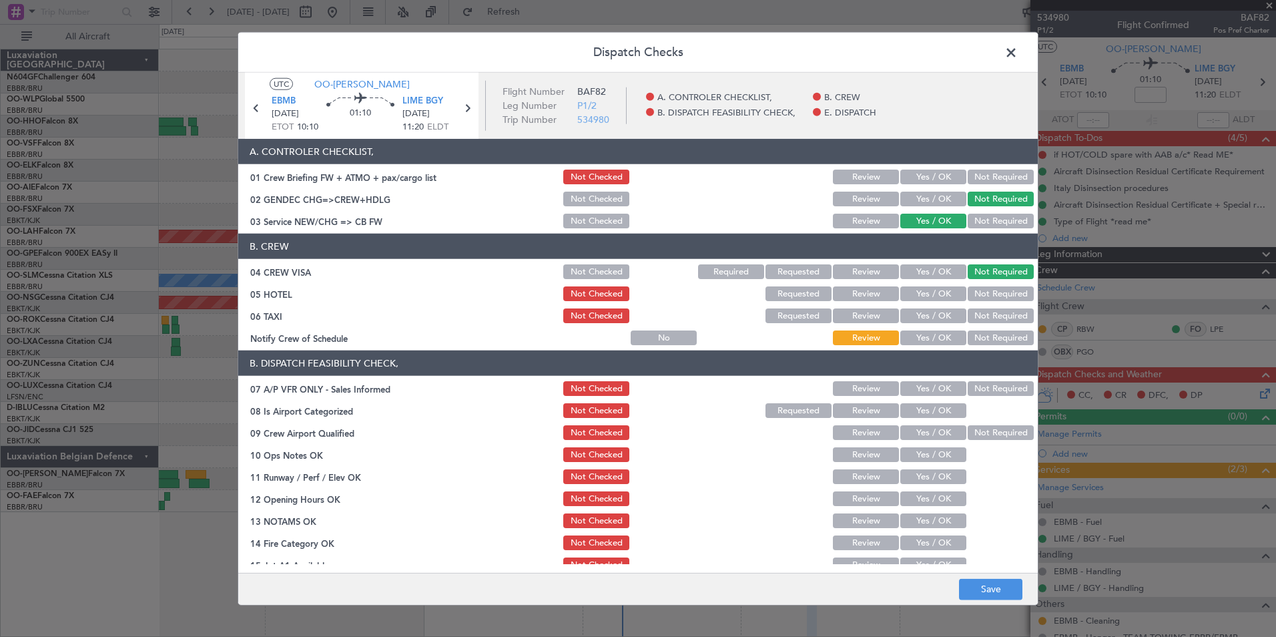
click at [978, 292] on button "Not Required" at bounding box center [1001, 293] width 66 height 15
click at [973, 316] on button "Not Required" at bounding box center [1001, 315] width 66 height 15
click at [934, 333] on button "Yes / OK" at bounding box center [934, 337] width 66 height 15
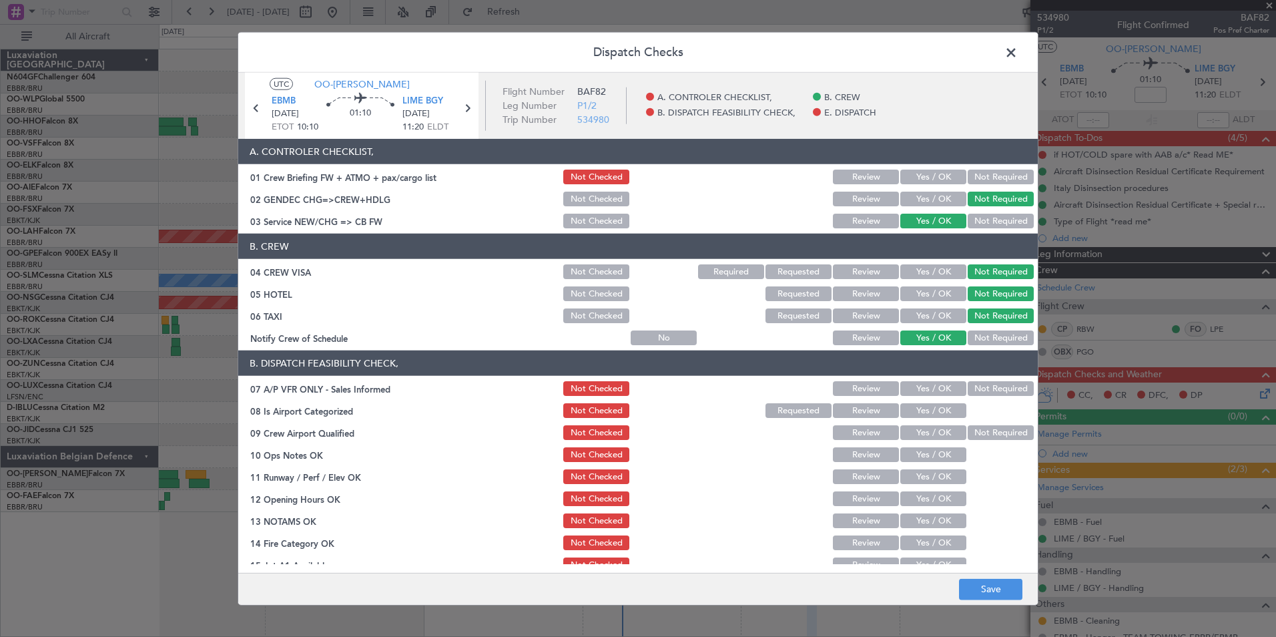
scroll to position [134, 0]
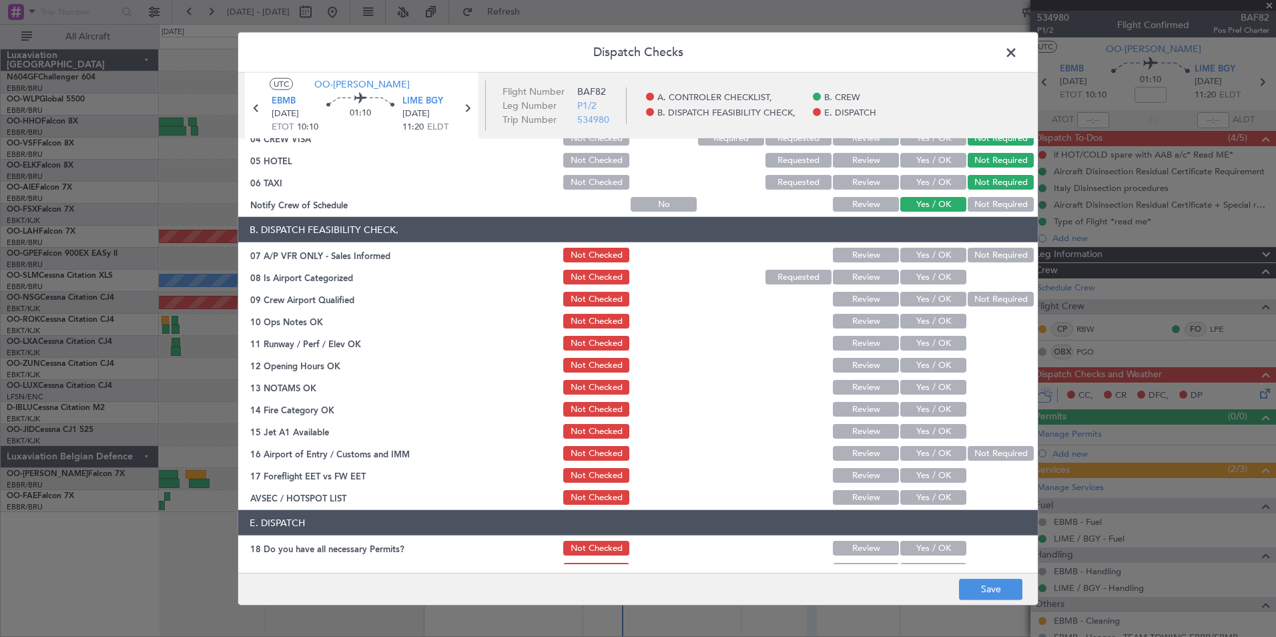
click at [974, 258] on button "Not Required" at bounding box center [1001, 255] width 66 height 15
click at [940, 276] on button "Yes / OK" at bounding box center [934, 277] width 66 height 15
click at [983, 298] on button "Not Required" at bounding box center [1001, 299] width 66 height 15
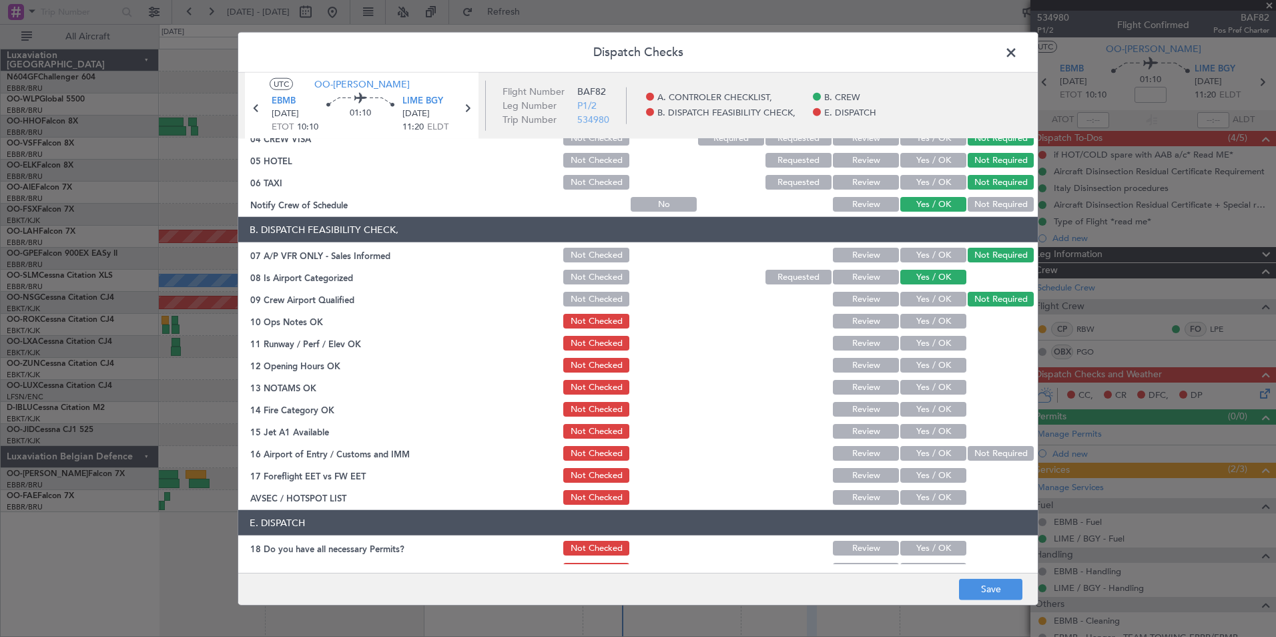
click at [932, 322] on button "Yes / OK" at bounding box center [934, 321] width 66 height 15
click at [931, 337] on button "Yes / OK" at bounding box center [934, 343] width 66 height 15
click at [921, 369] on button "Yes / OK" at bounding box center [934, 365] width 66 height 15
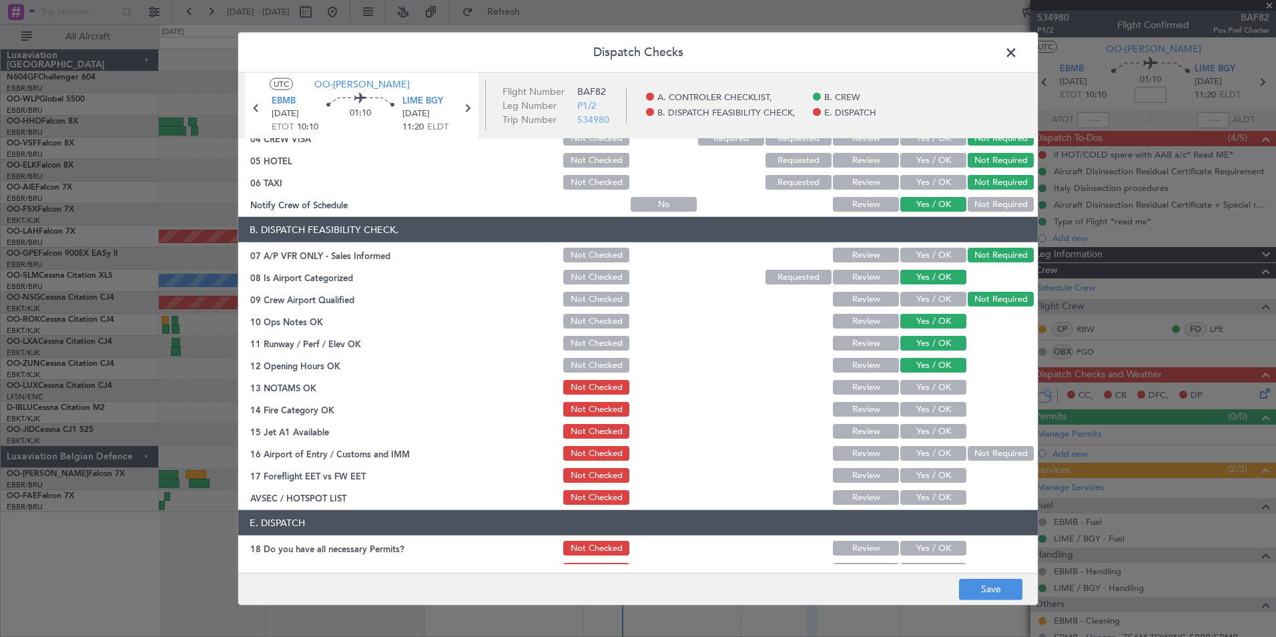
click at [921, 397] on section "B. DISPATCH FEASIBILITY CHECK, 07 A/P VFR ONLY - Sales Informed Not Checked Rev…" at bounding box center [638, 362] width 800 height 290
click at [923, 389] on button "Yes / OK" at bounding box center [934, 387] width 66 height 15
click at [922, 417] on div "Yes / OK" at bounding box center [932, 409] width 67 height 19
click at [928, 411] on button "Yes / OK" at bounding box center [934, 409] width 66 height 15
click at [929, 432] on button "Yes / OK" at bounding box center [934, 431] width 66 height 15
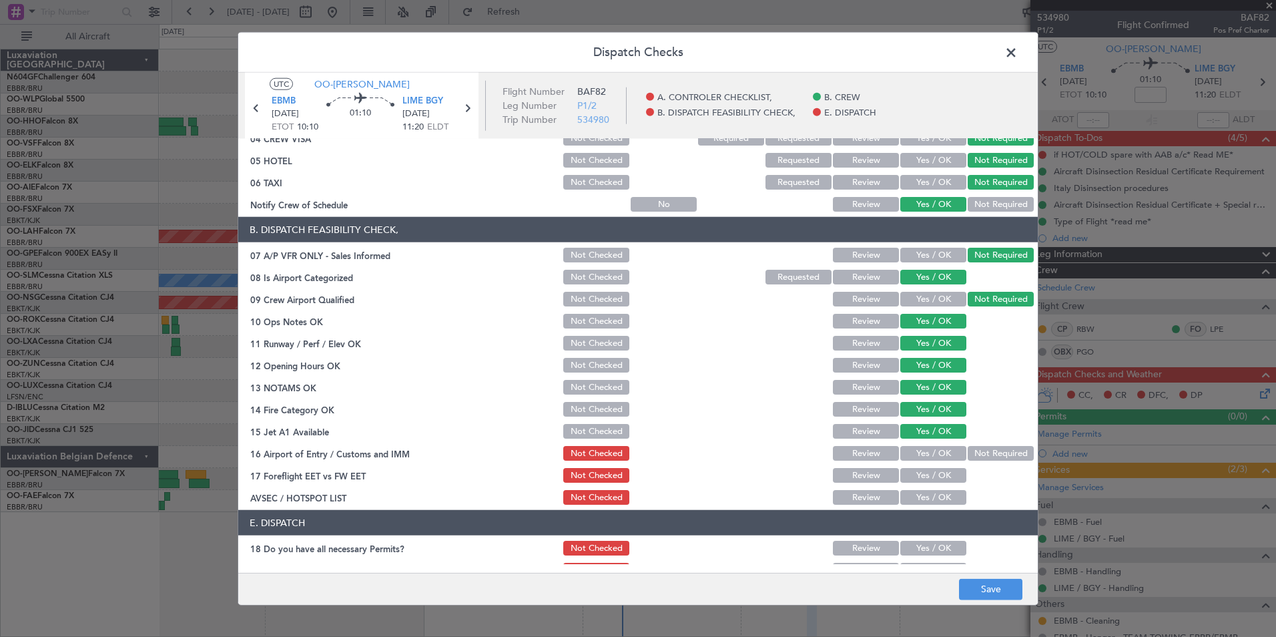
click at [973, 452] on button "Not Required" at bounding box center [1001, 453] width 66 height 15
click at [945, 471] on button "Yes / OK" at bounding box center [934, 475] width 66 height 15
click at [937, 489] on div "Yes / OK" at bounding box center [932, 497] width 67 height 19
click at [922, 495] on button "Yes / OK" at bounding box center [934, 497] width 66 height 15
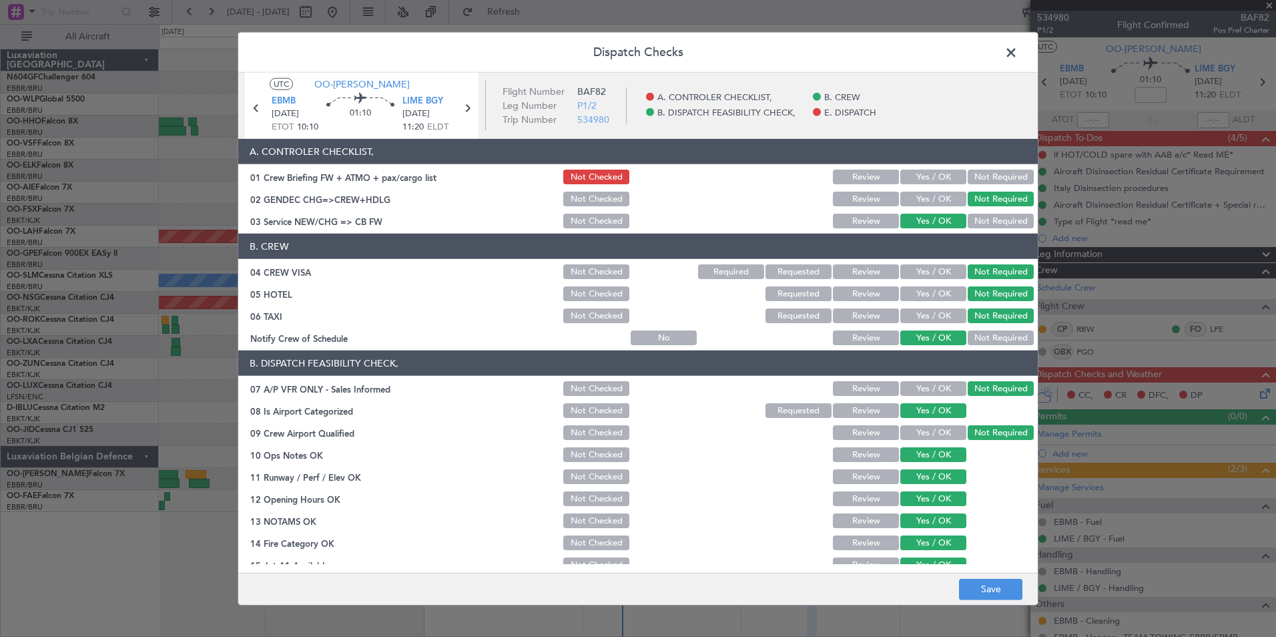
scroll to position [196, 0]
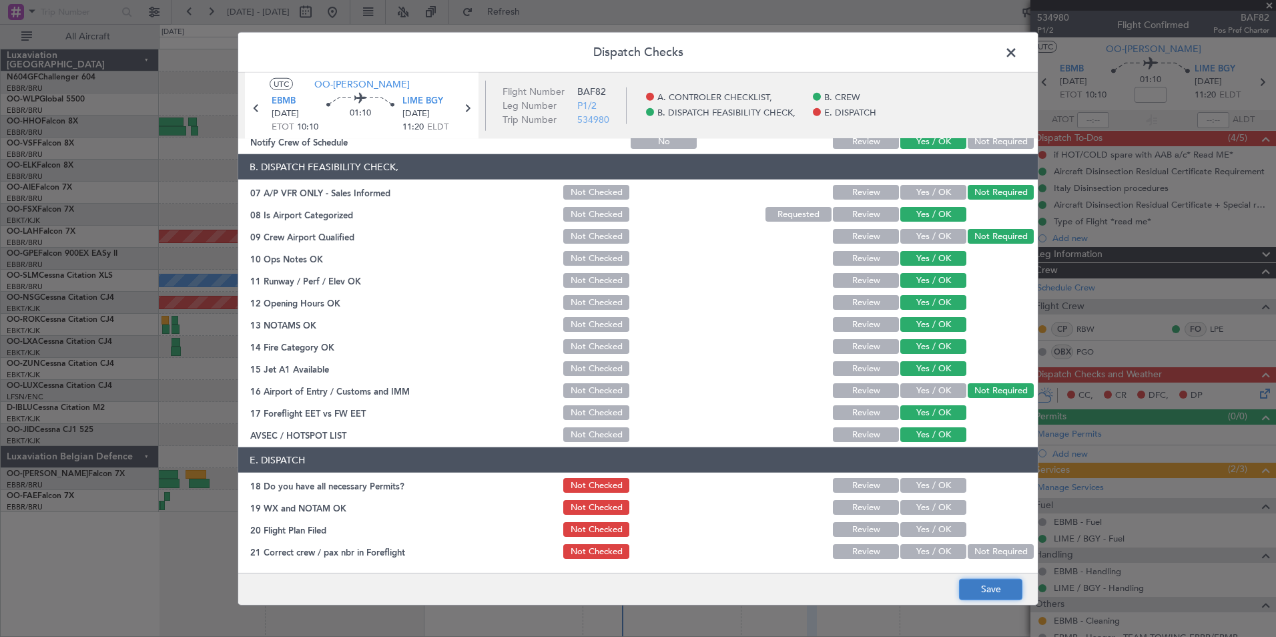
click at [985, 597] on button "Save" at bounding box center [990, 588] width 63 height 21
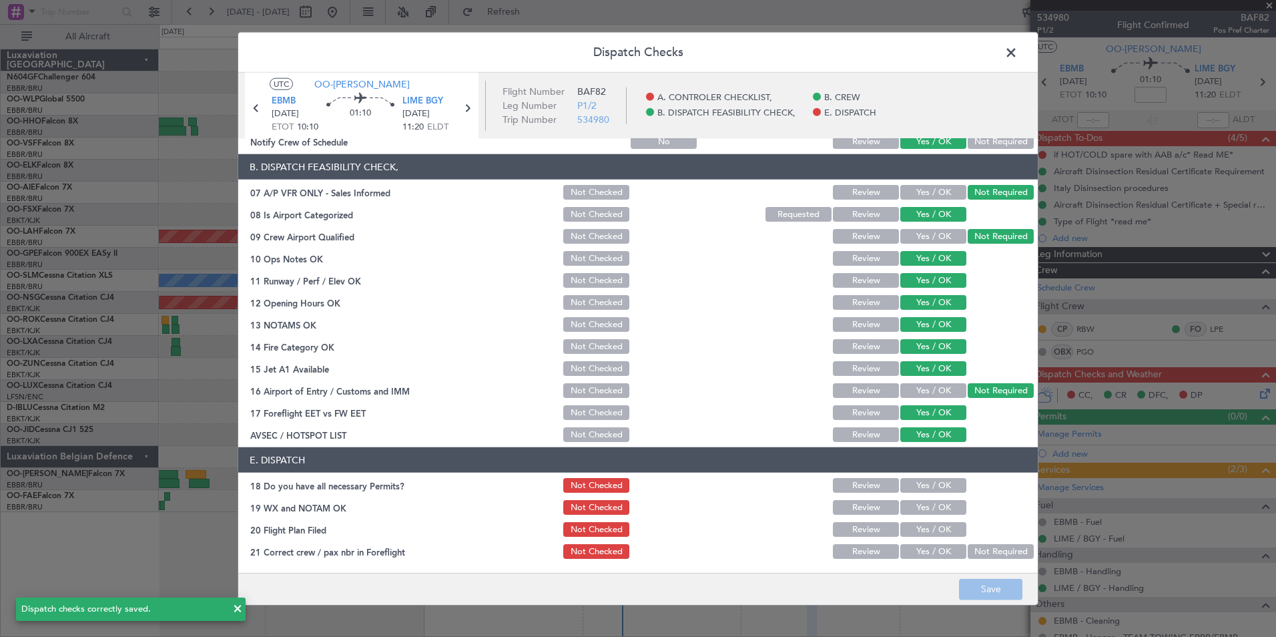
click at [1018, 53] on span at bounding box center [1018, 56] width 0 height 27
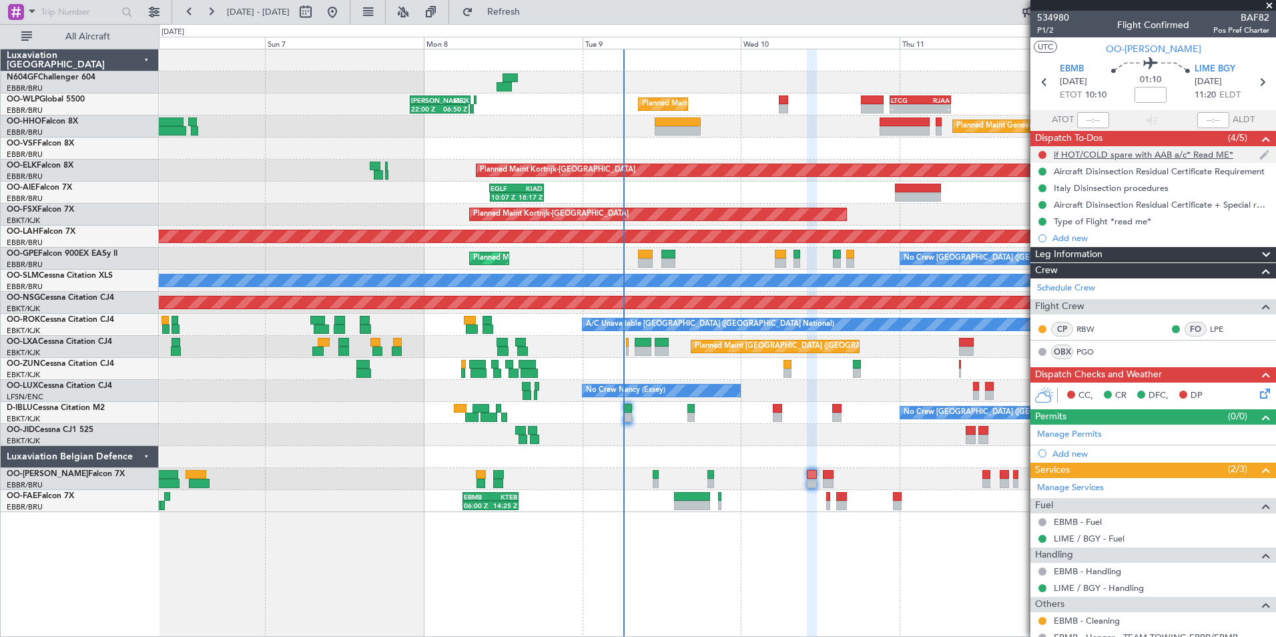
click at [1041, 150] on div at bounding box center [1042, 155] width 11 height 11
click at [1042, 152] on button at bounding box center [1043, 155] width 8 height 8
click at [1031, 228] on span "Cancelled" at bounding box center [1046, 233] width 38 height 13
click at [1260, 391] on icon at bounding box center [1263, 391] width 11 height 11
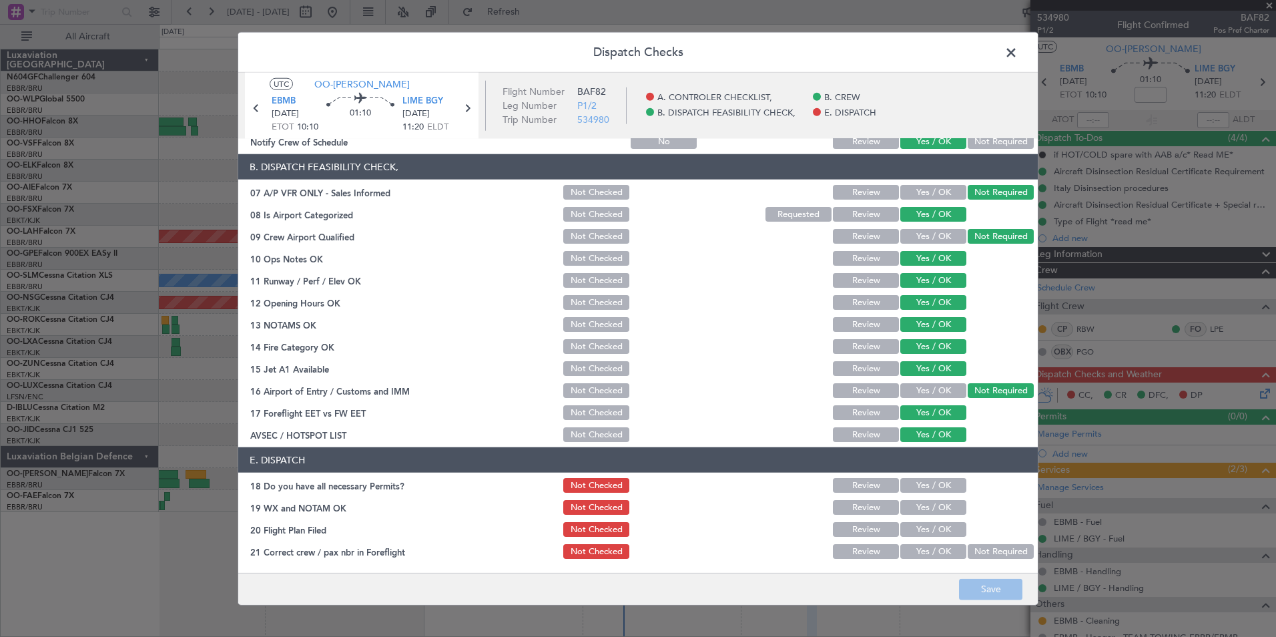
click at [921, 489] on button "Yes / OK" at bounding box center [934, 485] width 66 height 15
click at [923, 507] on button "Yes / OK" at bounding box center [934, 507] width 66 height 15
click at [917, 531] on button "Yes / OK" at bounding box center [934, 529] width 66 height 15
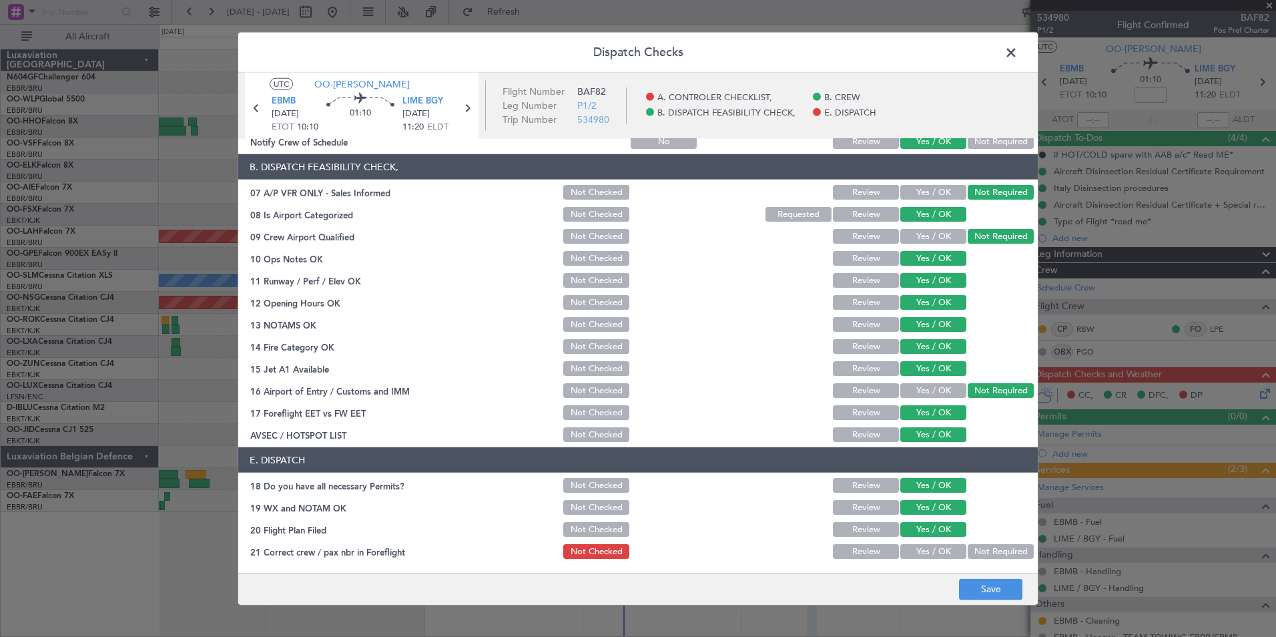
click at [923, 551] on button "Yes / OK" at bounding box center [934, 551] width 66 height 15
click at [981, 584] on button "Save" at bounding box center [990, 588] width 63 height 21
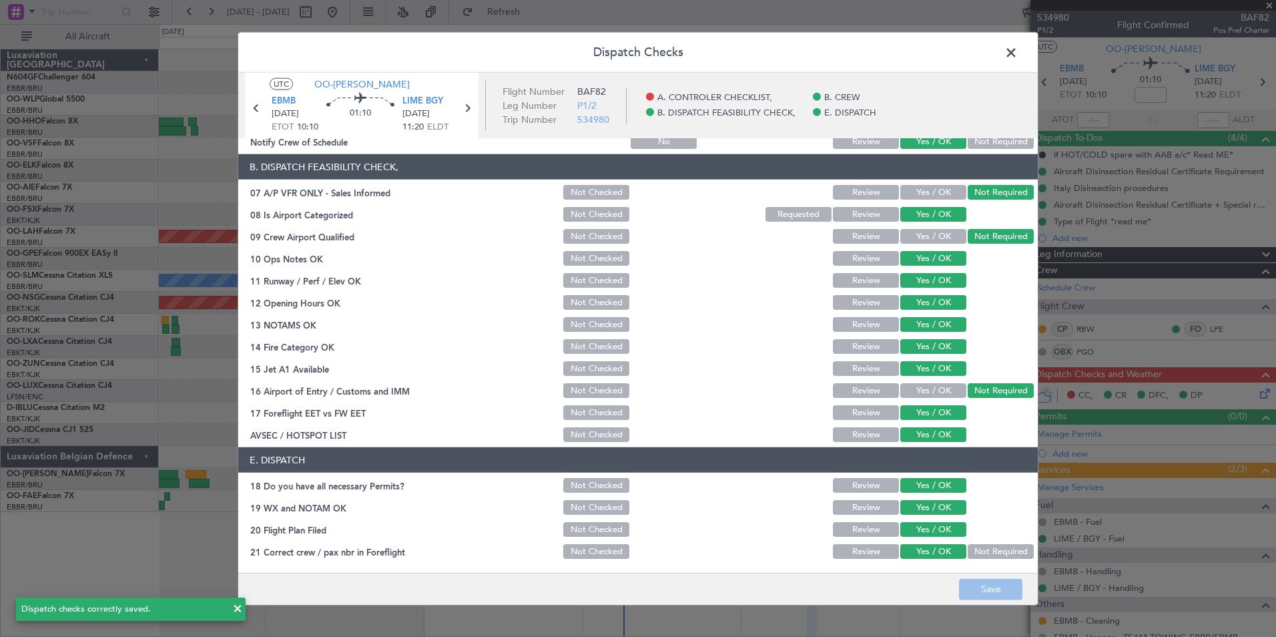
scroll to position [0, 0]
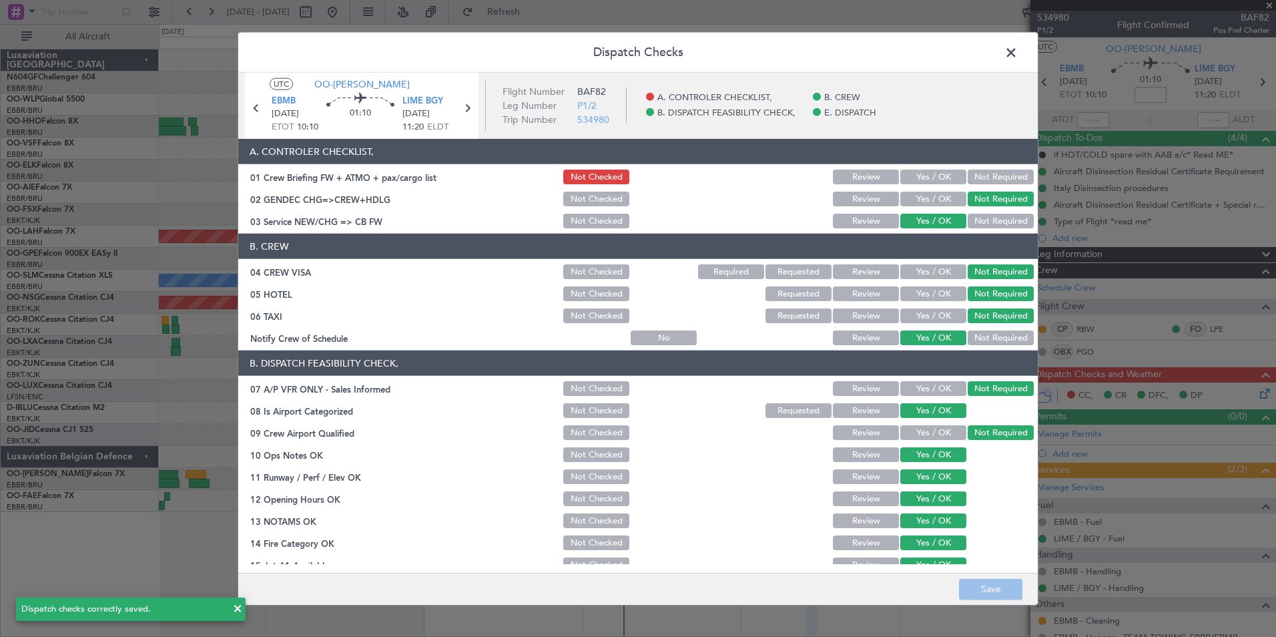
click at [1018, 52] on span at bounding box center [1018, 56] width 0 height 27
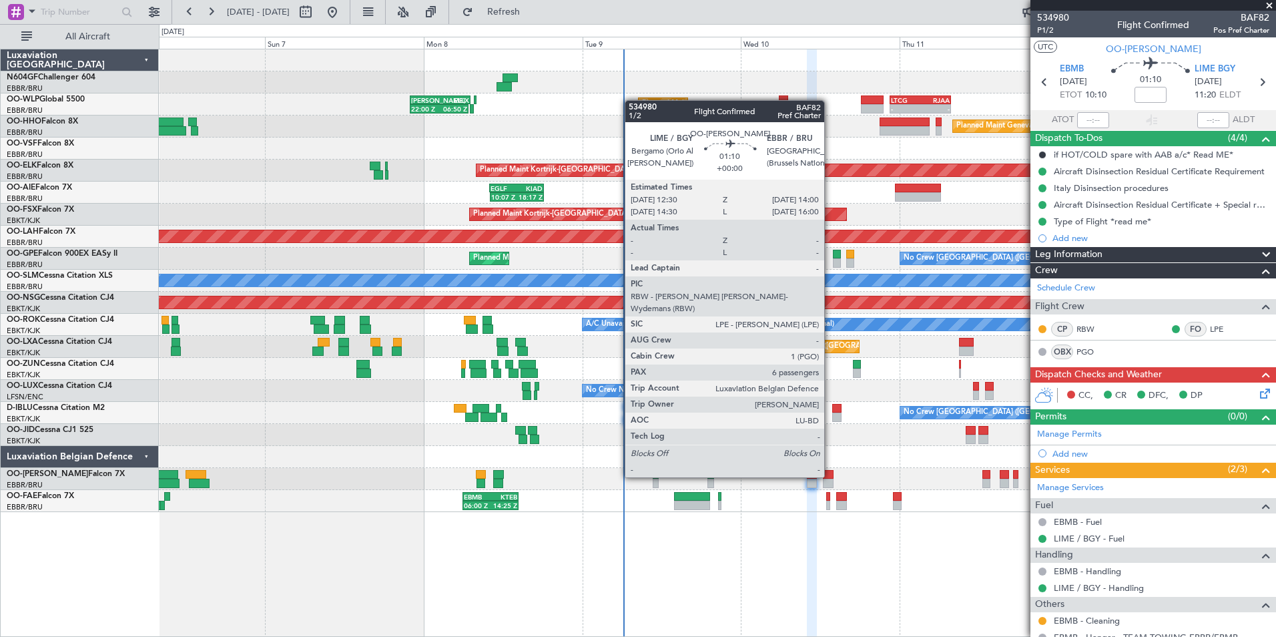
click at [830, 477] on div at bounding box center [828, 474] width 10 height 9
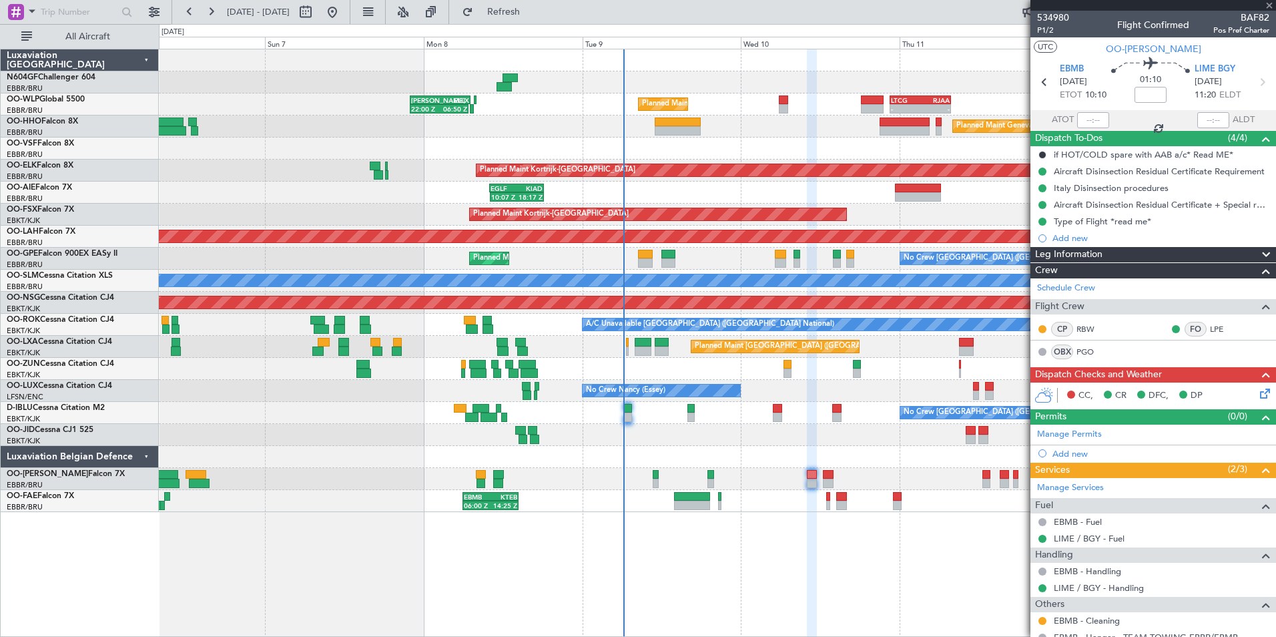
type input "6"
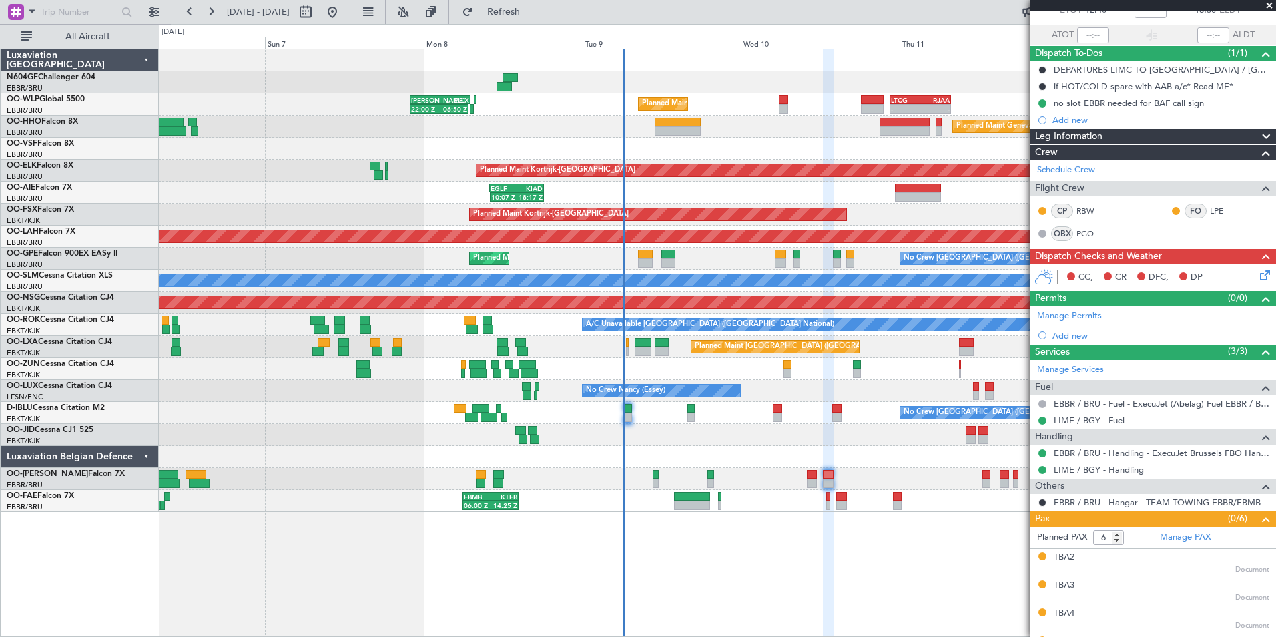
scroll to position [164, 0]
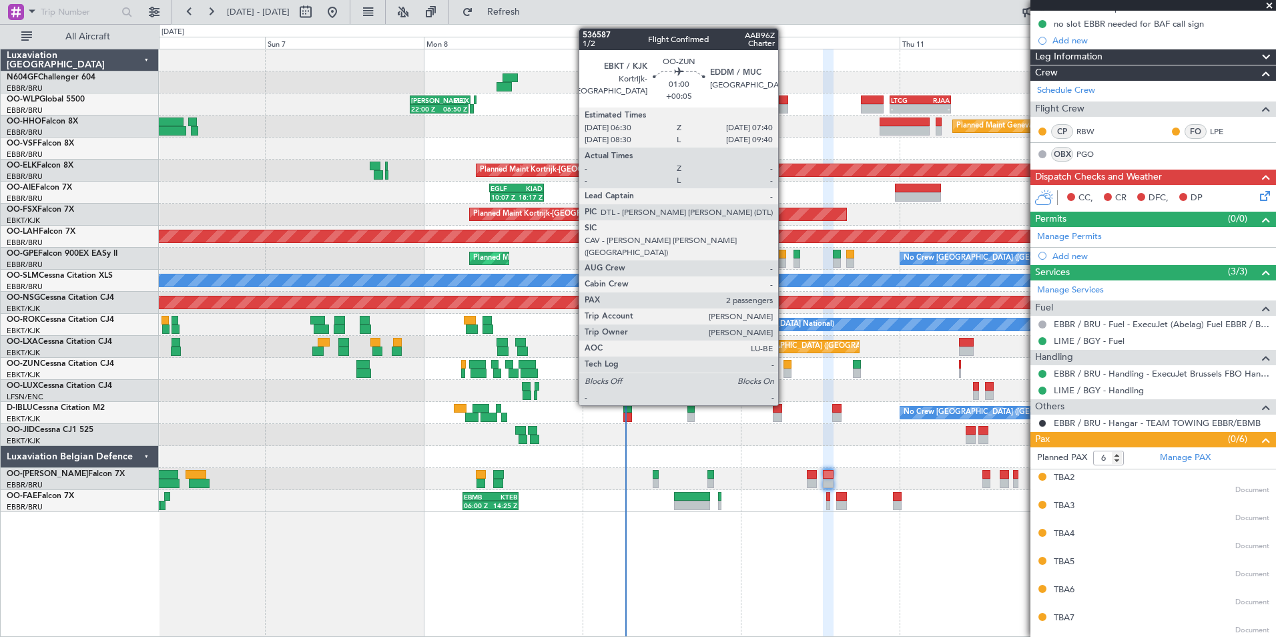
click at [784, 374] on div at bounding box center [788, 372] width 8 height 9
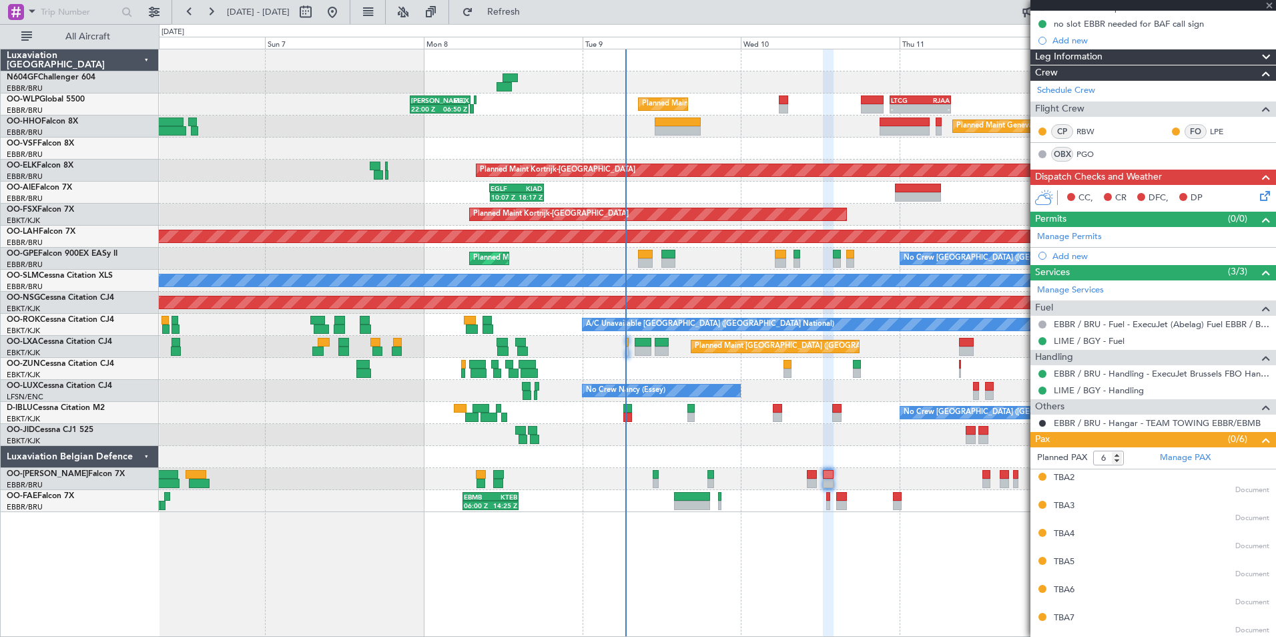
type input "+00:05"
type input "2"
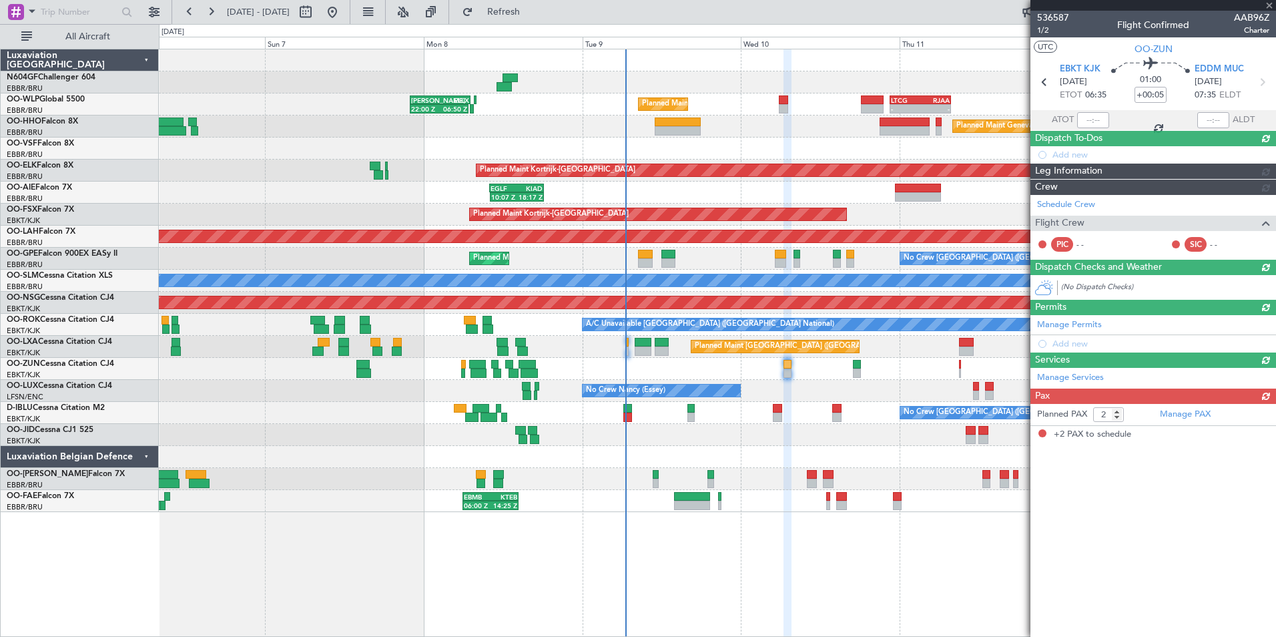
scroll to position [0, 0]
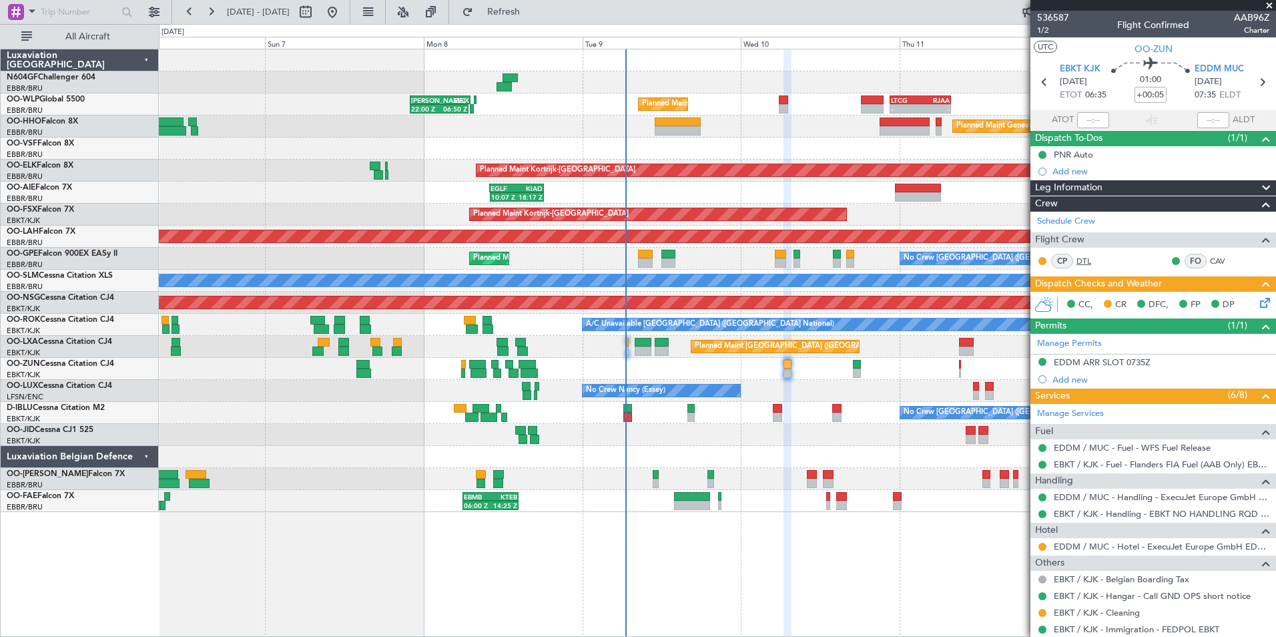
click at [1089, 257] on link "DTL" at bounding box center [1092, 261] width 30 height 12
click at [1210, 256] on link "CAV" at bounding box center [1225, 261] width 30 height 12
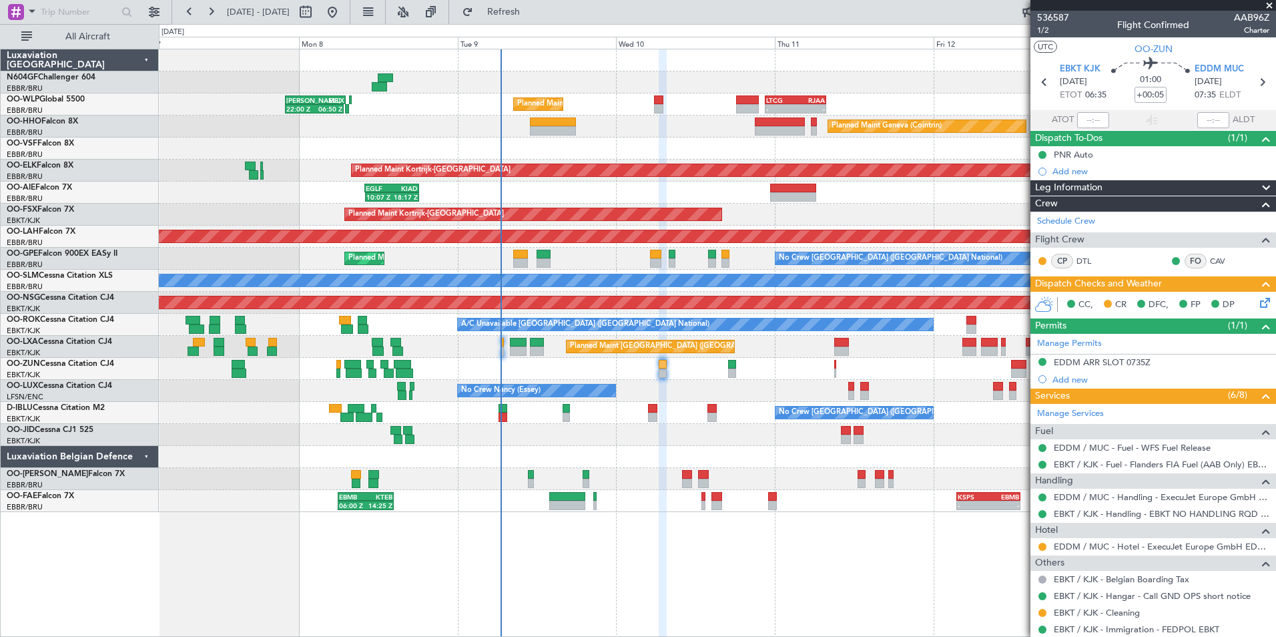
click at [411, 105] on div "Planned Maint Liege 22:00 Z 06:50 Z KAUS 22:00 Z ELLX 07:10 Z - - LTCG 22:35 Z …" at bounding box center [717, 104] width 1117 height 22
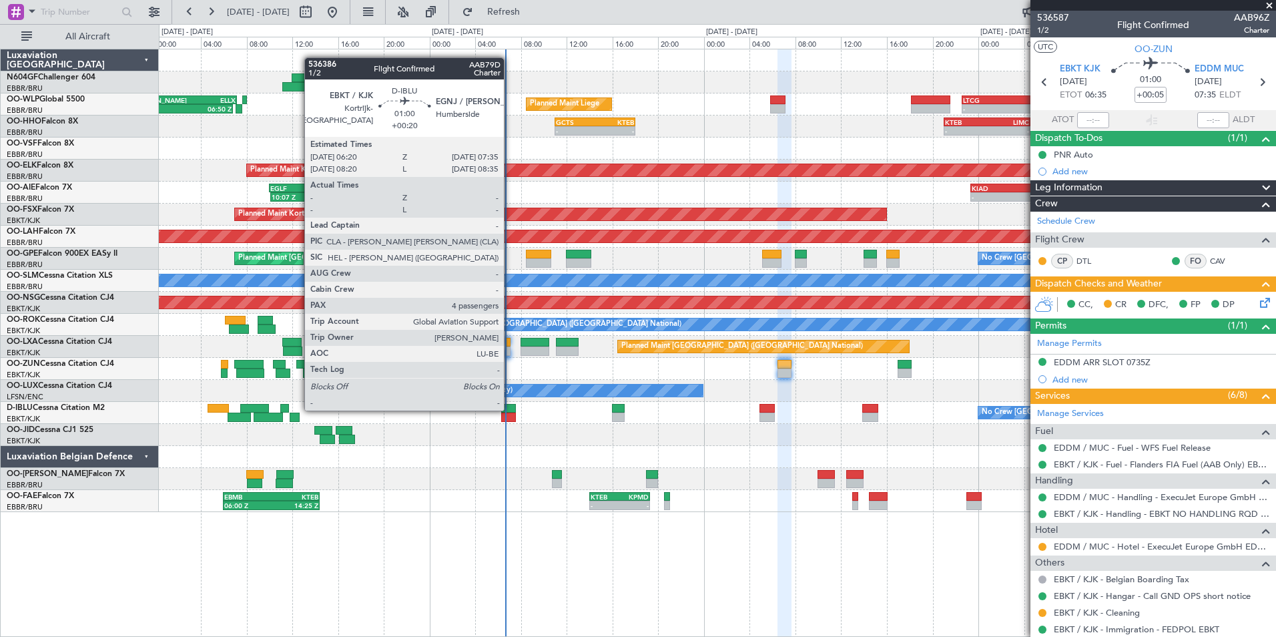
click at [510, 409] on div at bounding box center [508, 408] width 15 height 9
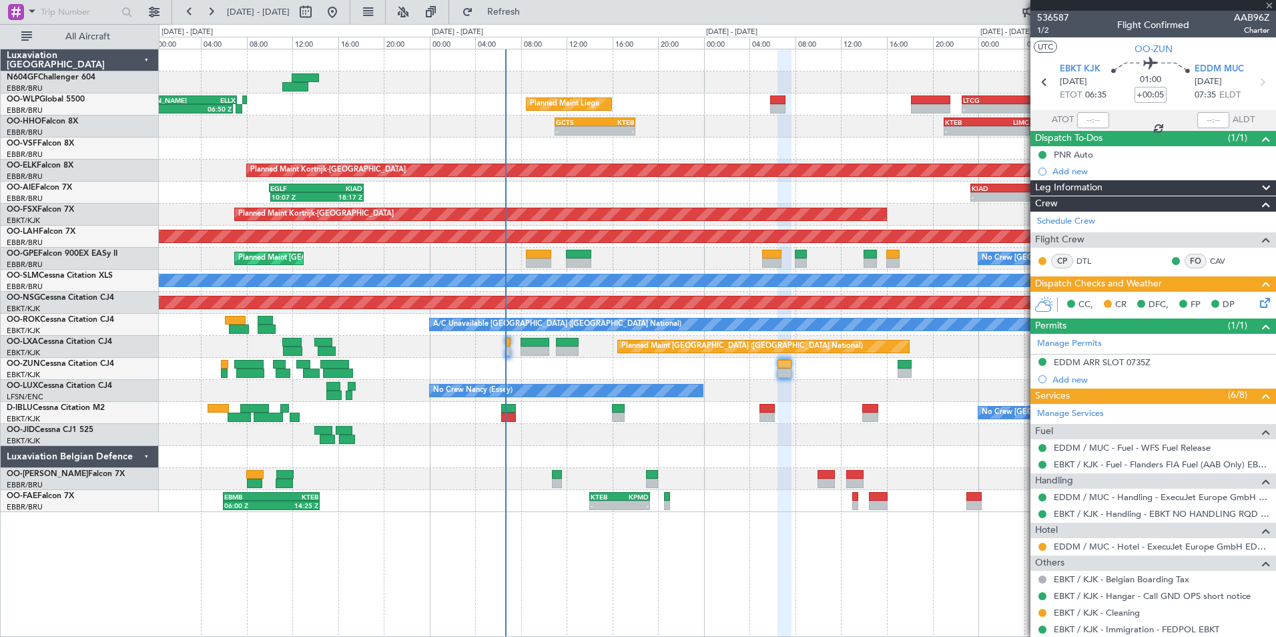
type input "+00:20"
type input "4"
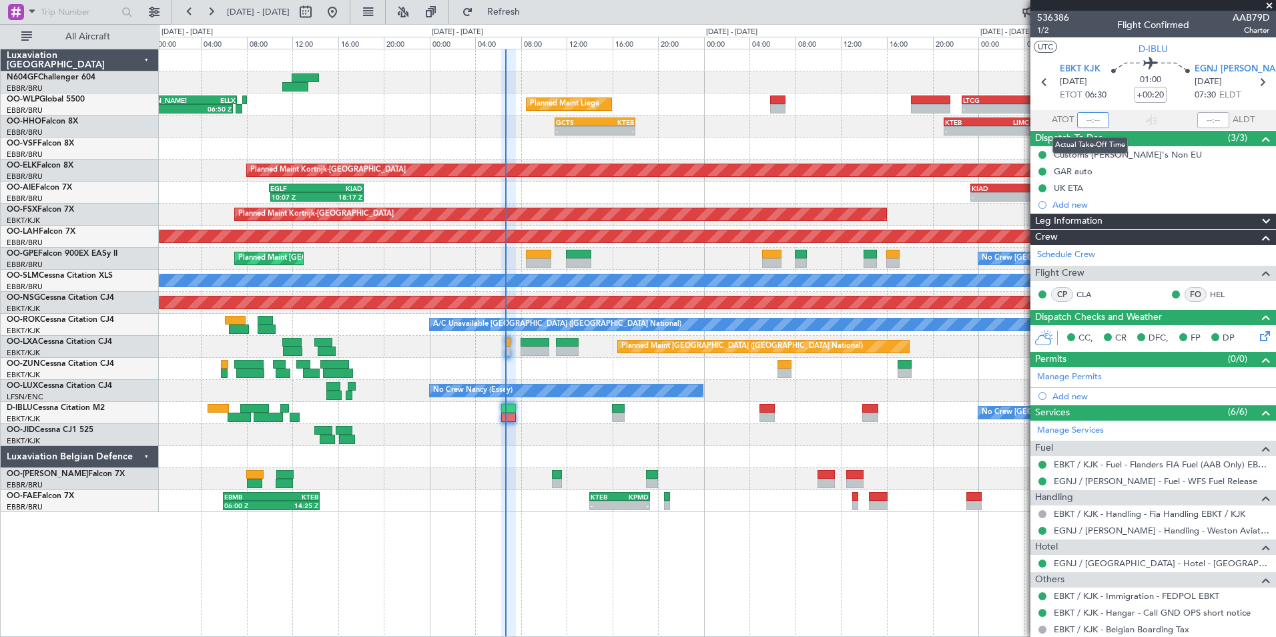
click at [1089, 119] on input "text" at bounding box center [1093, 120] width 32 height 16
click at [1104, 49] on section "UTC D-IBLU" at bounding box center [1154, 47] width 246 height 20
type input "06:23"
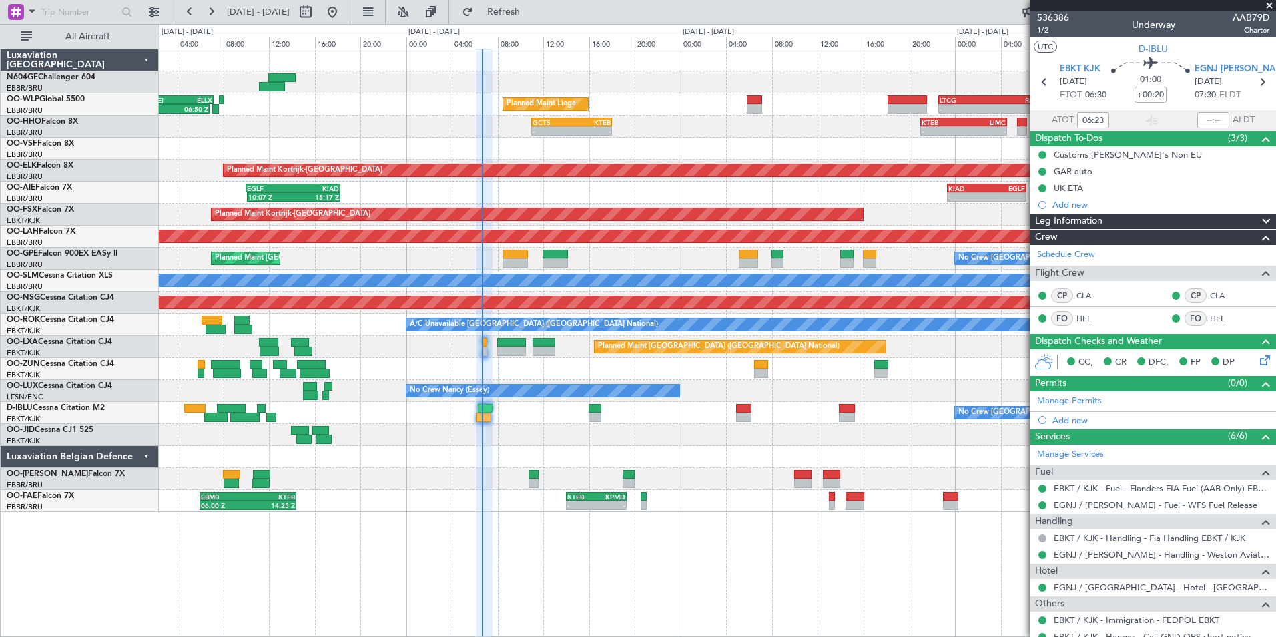
click at [548, 362] on div at bounding box center [717, 369] width 1117 height 22
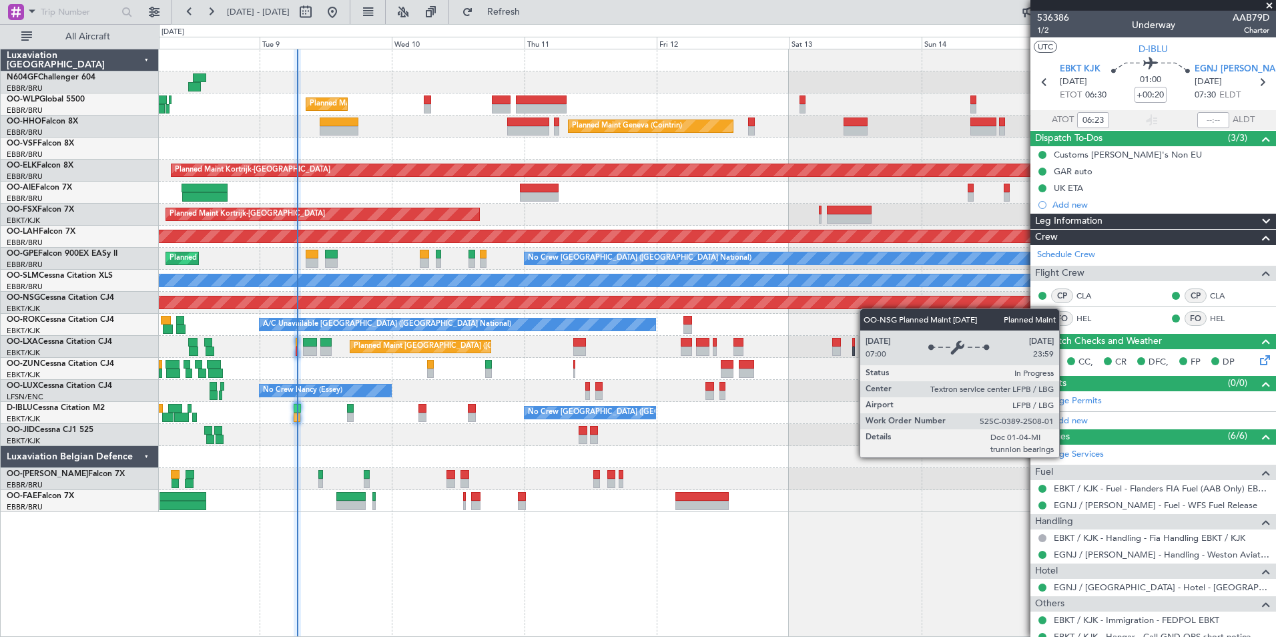
click at [725, 299] on div "Planned Maint [GEOGRAPHIC_DATA] ([GEOGRAPHIC_DATA])" at bounding box center [717, 303] width 1117 height 22
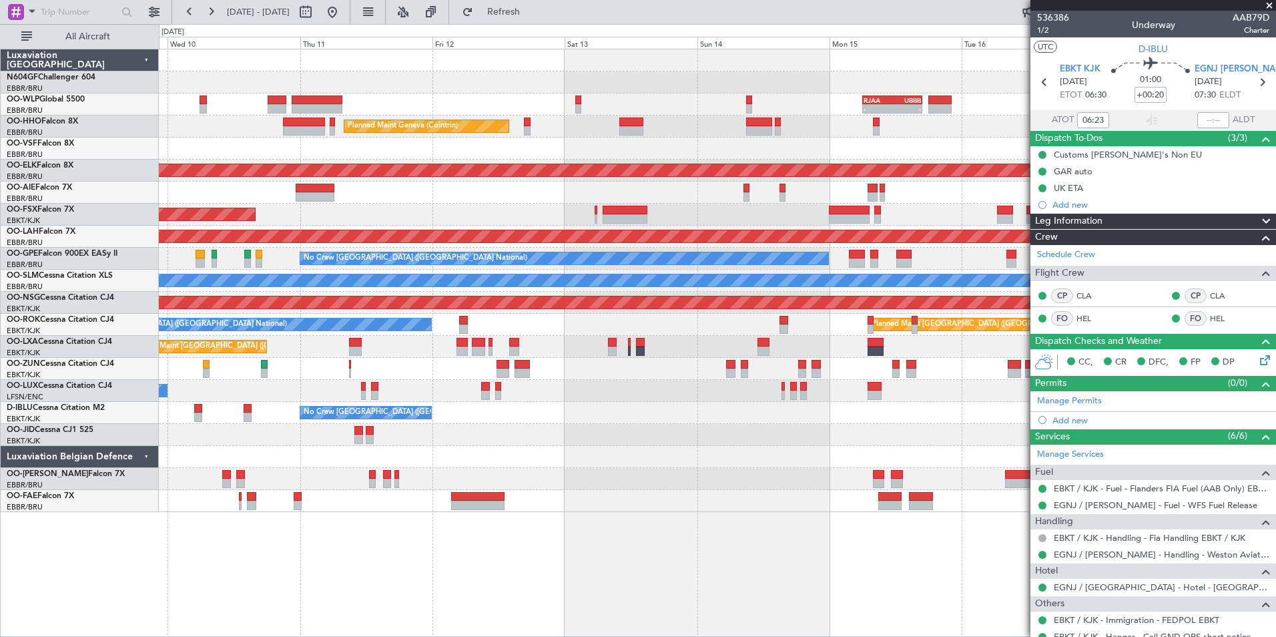
click at [532, 317] on div "Planned Maint Paris (Le Bourget) A/C Unavailable Brussels (Brussels National)" at bounding box center [717, 325] width 1117 height 22
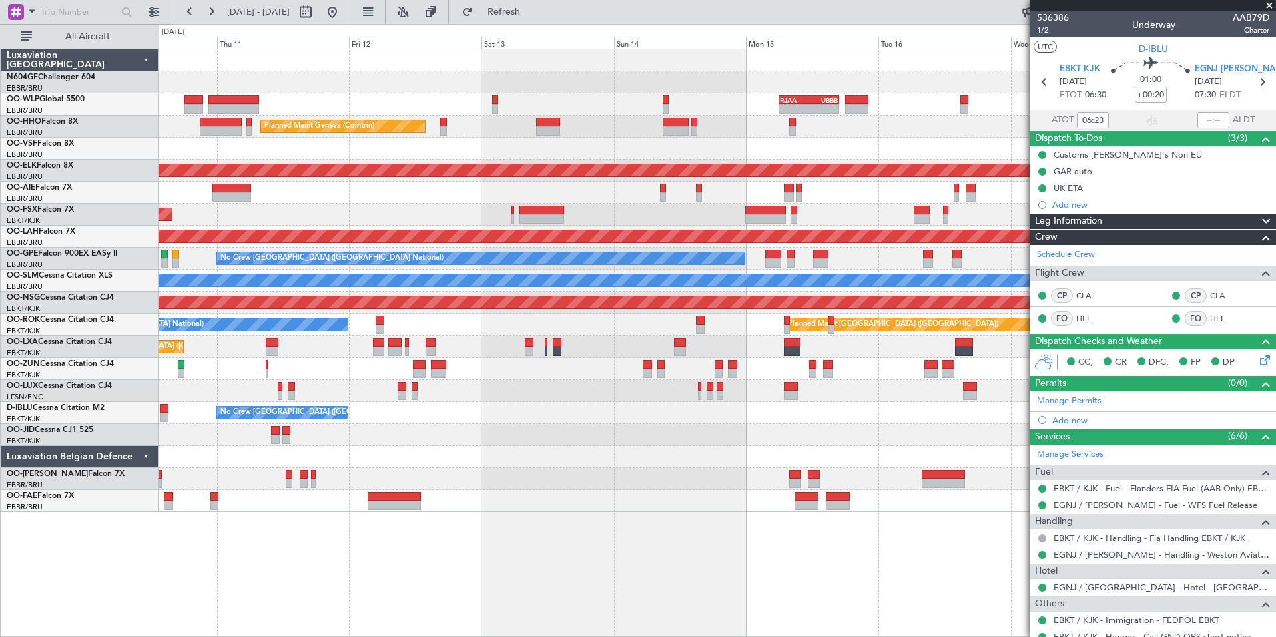
click at [613, 402] on div "No Crew [GEOGRAPHIC_DATA] ([GEOGRAPHIC_DATA] National)" at bounding box center [717, 413] width 1117 height 22
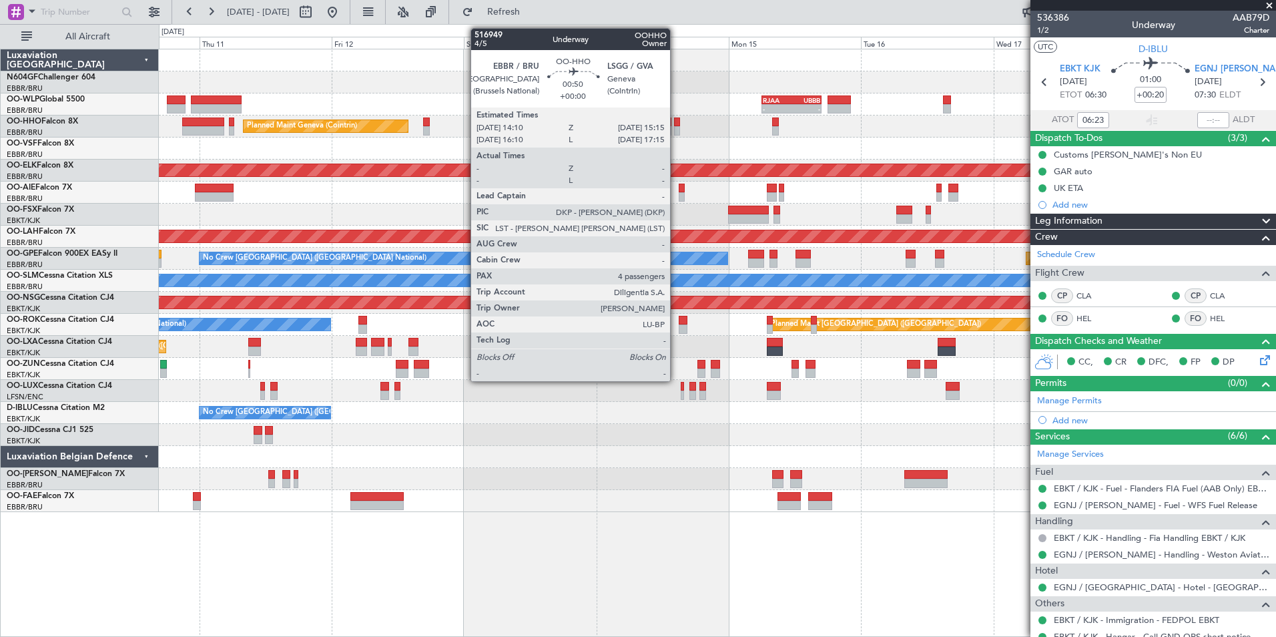
click at [676, 119] on div at bounding box center [677, 121] width 6 height 9
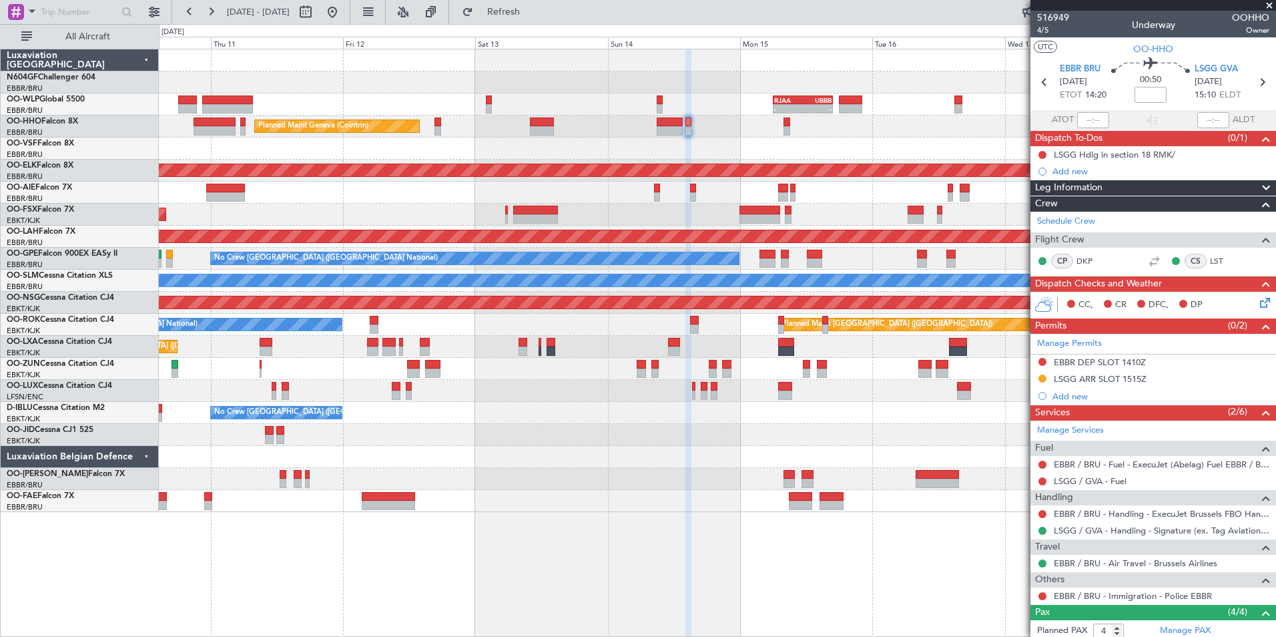
click at [710, 109] on div "- - RJAA 06:00 Z UBBB 16:55 Z Planned Maint Liege" at bounding box center [717, 104] width 1117 height 22
click at [1088, 374] on div "LSGG ARR SLOT 1515Z" at bounding box center [1100, 378] width 93 height 11
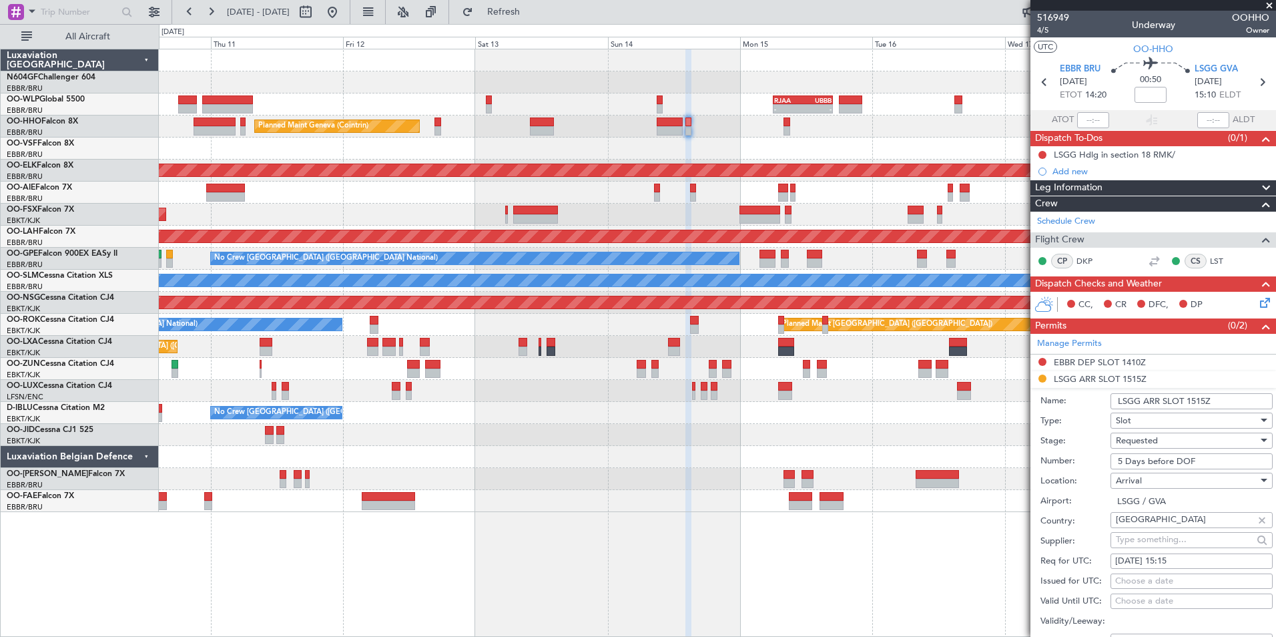
click at [1202, 460] on input "5 Days before DOF" at bounding box center [1192, 461] width 162 height 16
type input "5"
click at [1157, 454] on input "Number:" at bounding box center [1192, 461] width 162 height 16
click at [1148, 459] on input "Number:" at bounding box center [1192, 461] width 162 height 16
paste input "091415107A"
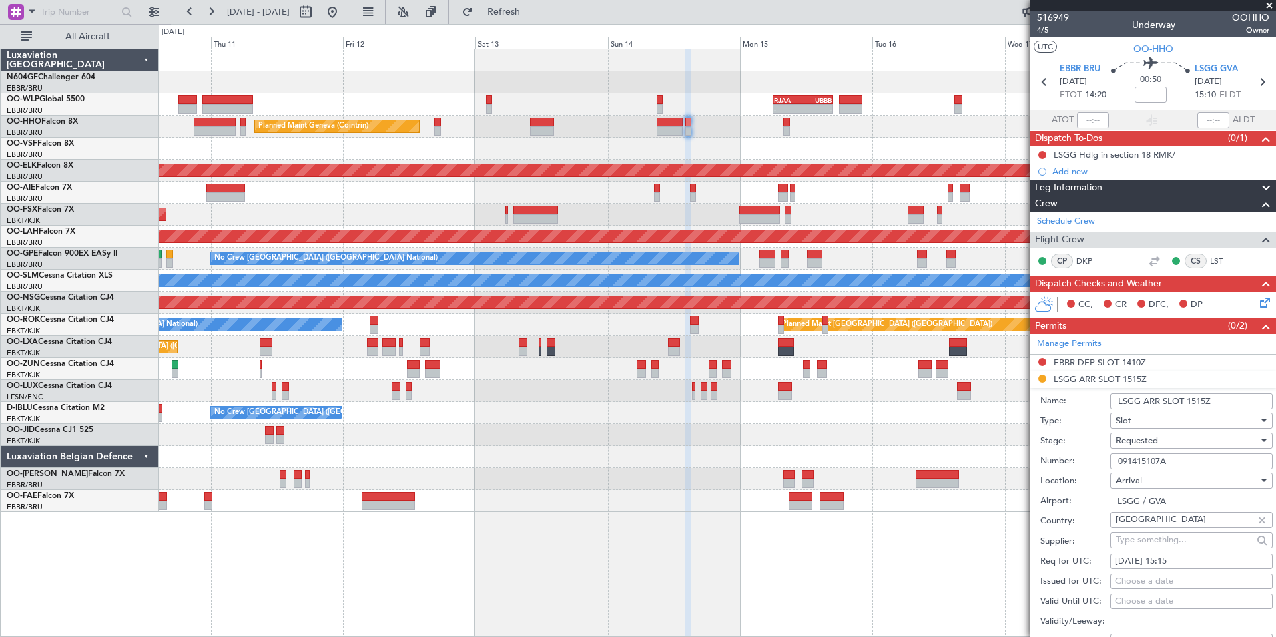
type input "091415107A"
click at [1168, 434] on div "Requested" at bounding box center [1187, 441] width 142 height 20
click at [1155, 545] on span "Received OK" at bounding box center [1187, 541] width 140 height 20
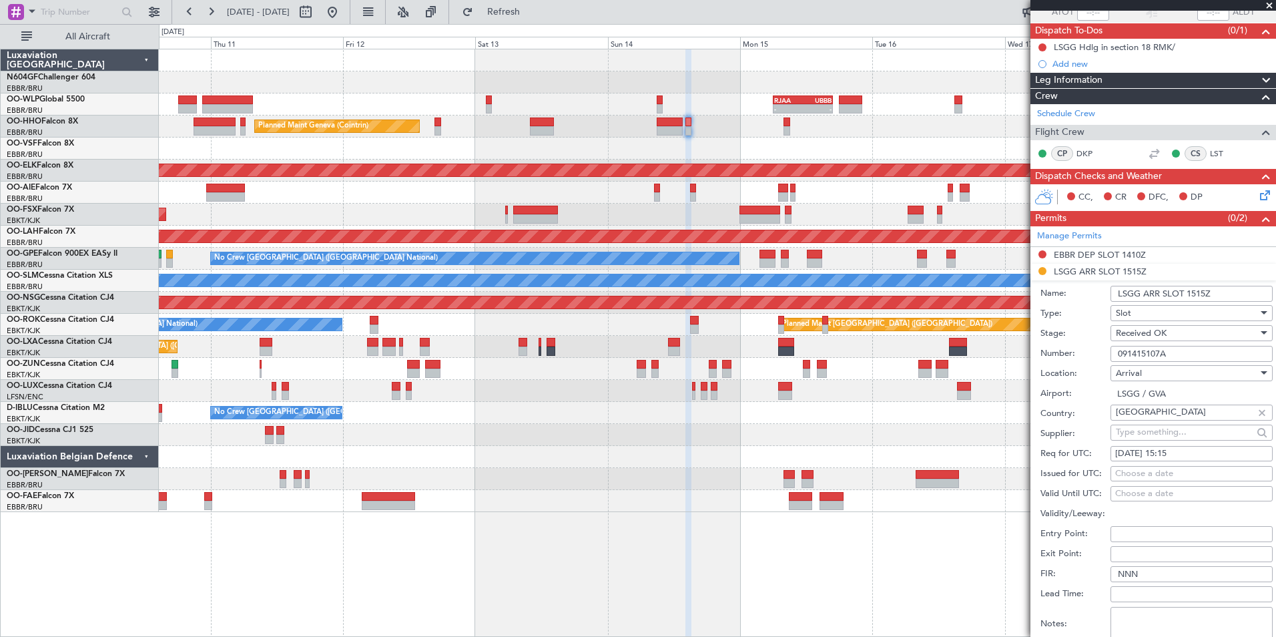
scroll to position [200, 0]
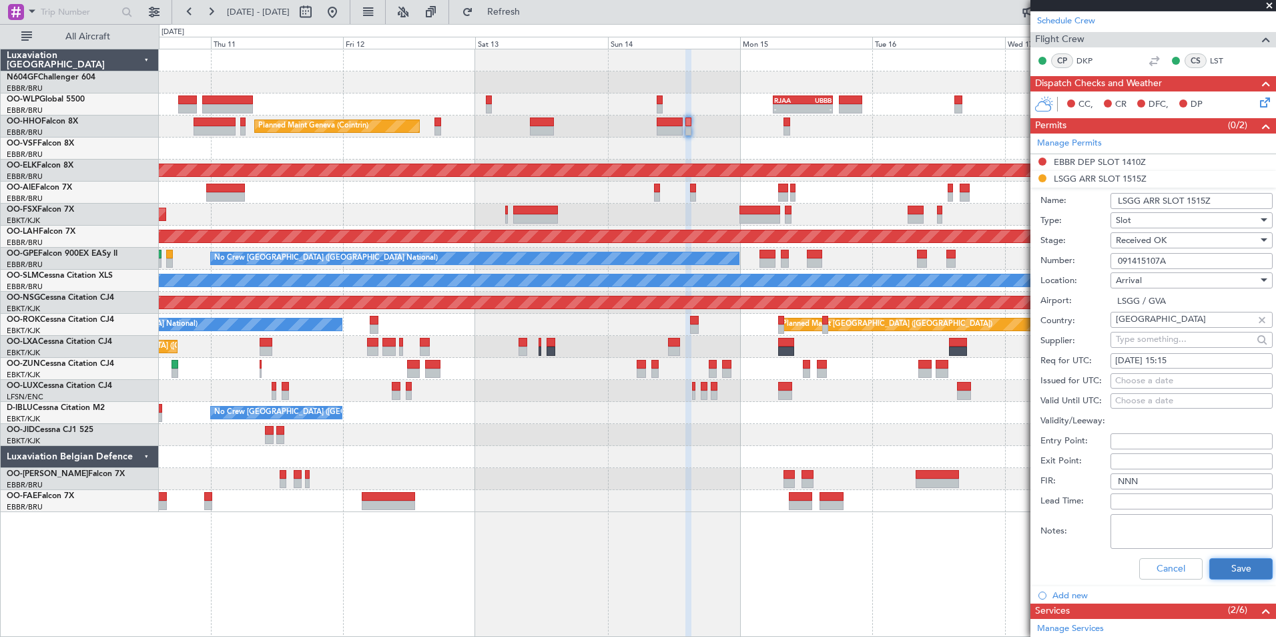
click at [1234, 561] on button "Save" at bounding box center [1241, 568] width 63 height 21
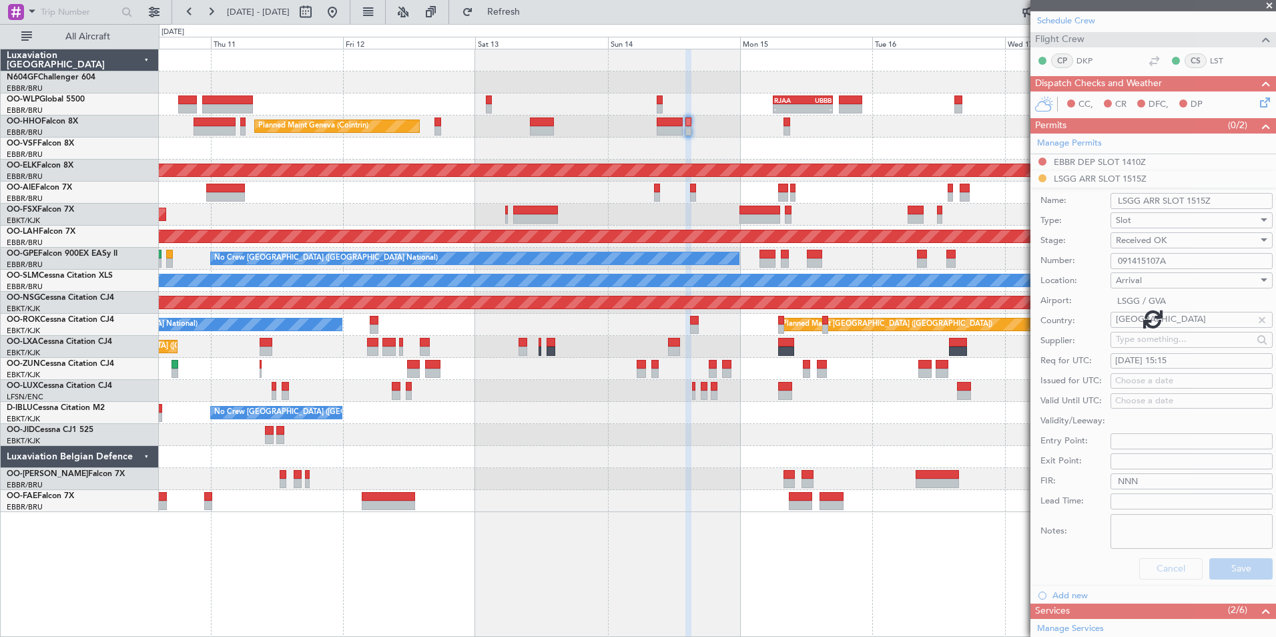
scroll to position [125, 0]
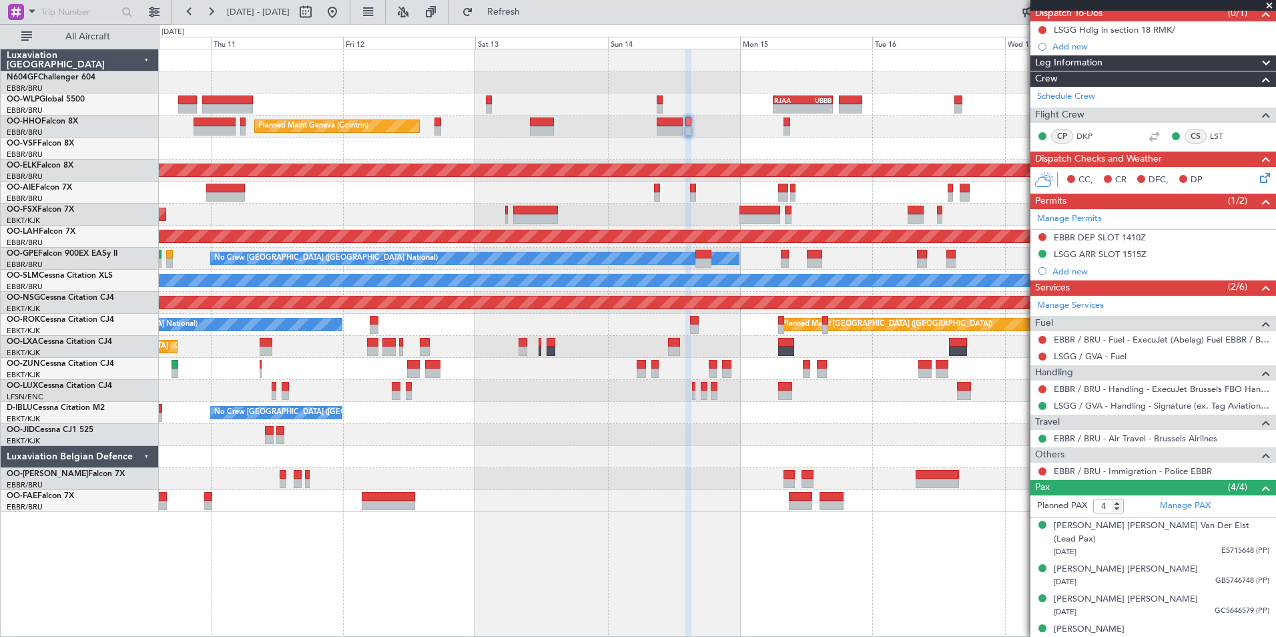
click at [706, 190] on div at bounding box center [717, 193] width 1117 height 22
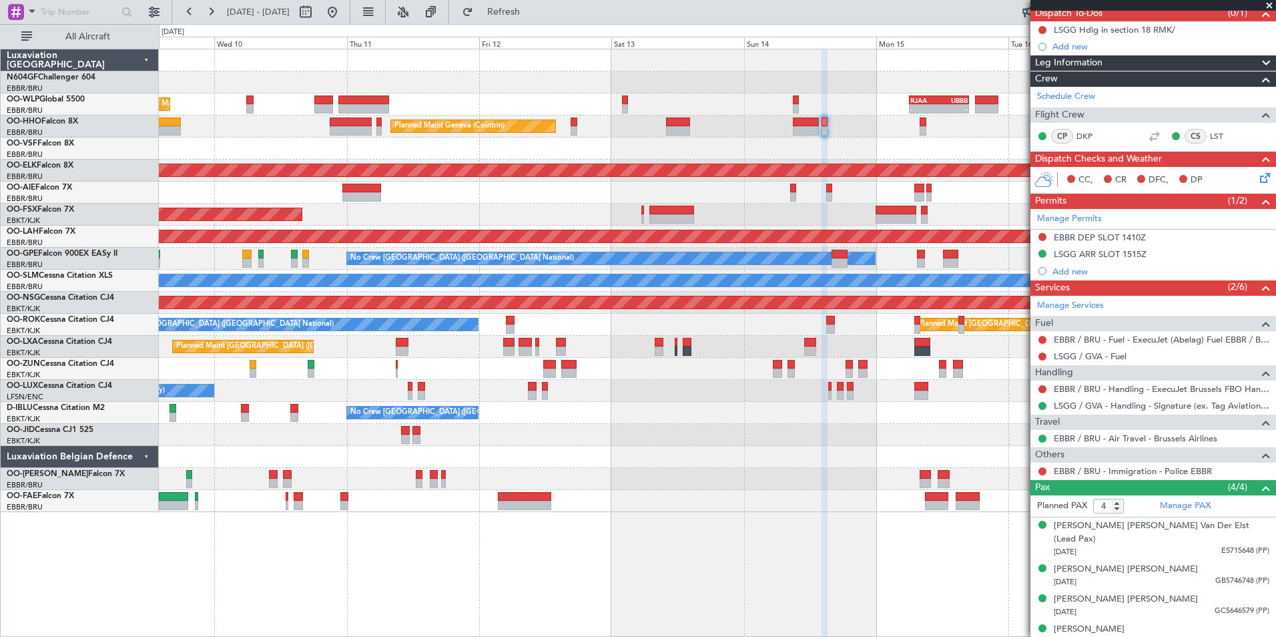
click at [712, 194] on div at bounding box center [717, 193] width 1117 height 22
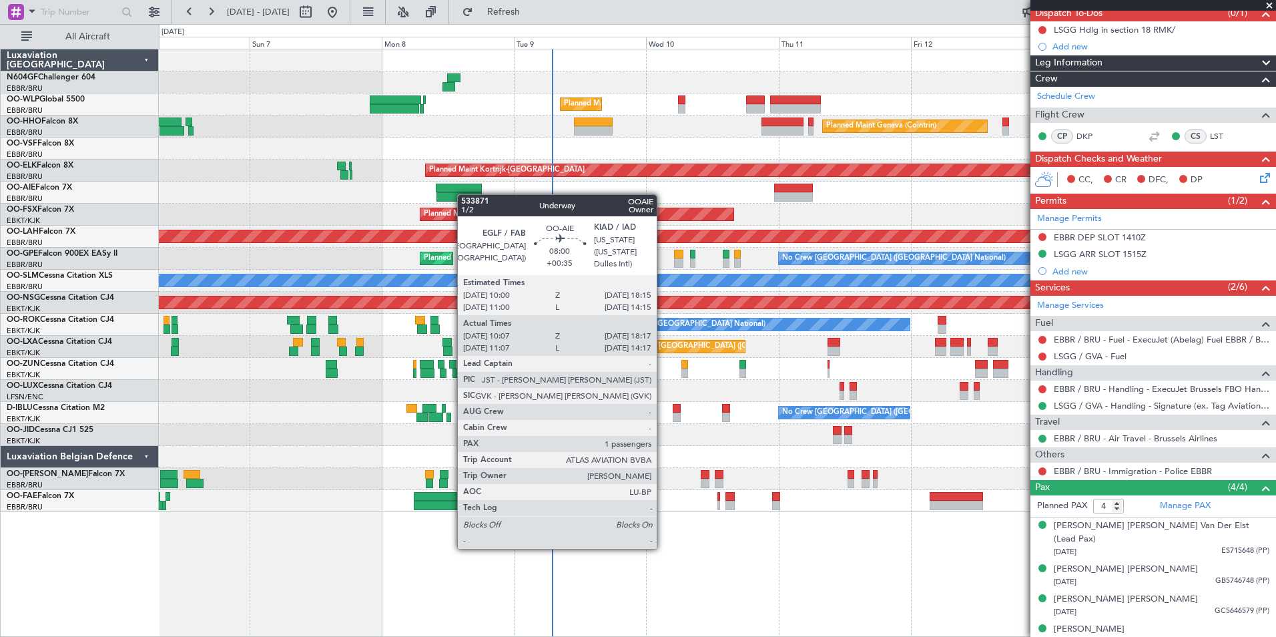
click at [465, 194] on div at bounding box center [459, 196] width 45 height 9
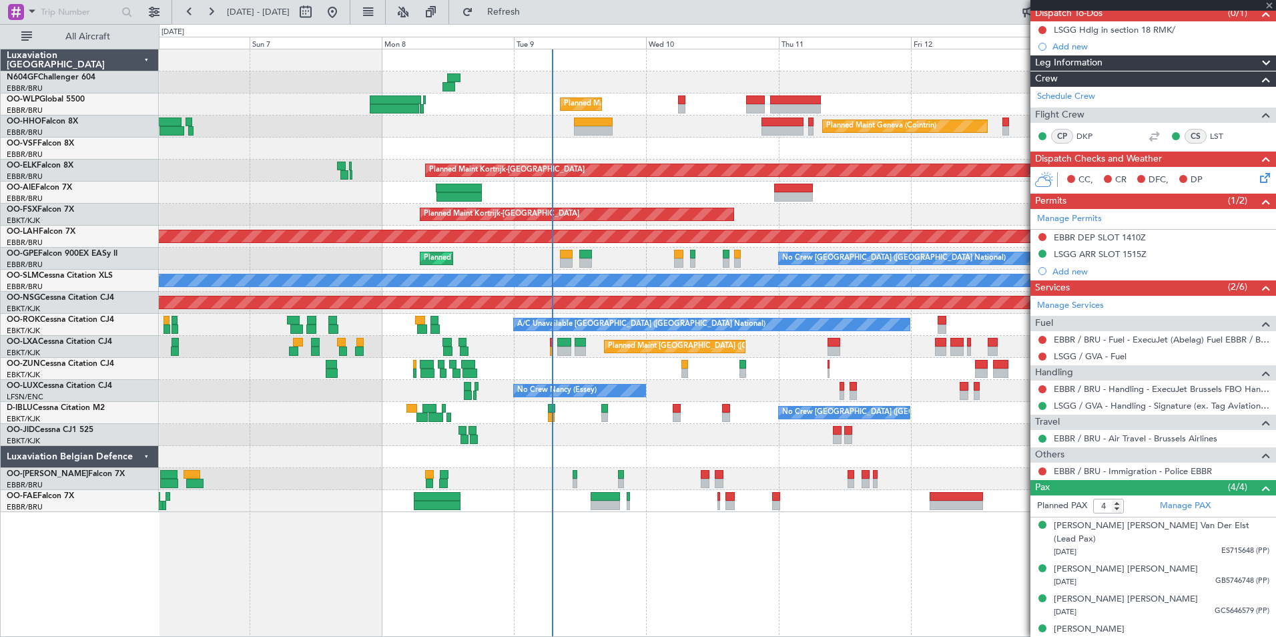
type input "+00:35"
type input "10:17"
type input "18:12"
type input "1"
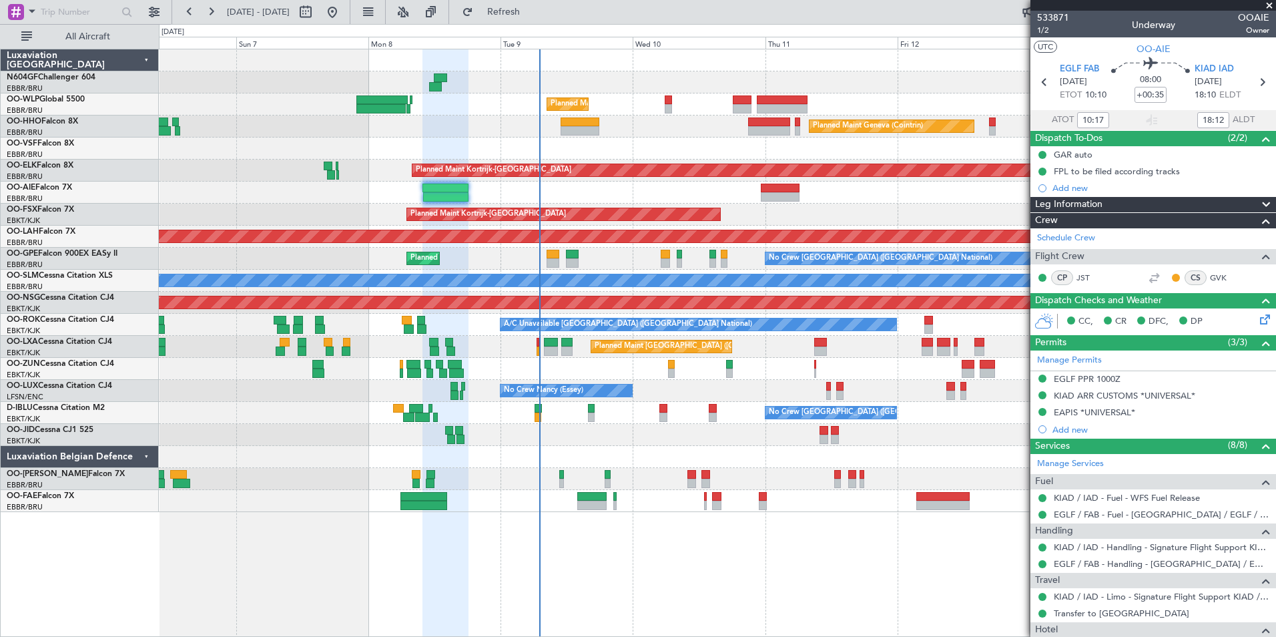
click at [637, 260] on div "No Crew [GEOGRAPHIC_DATA] ([GEOGRAPHIC_DATA] National) Planned Maint [GEOGRAPHI…" at bounding box center [717, 259] width 1117 height 22
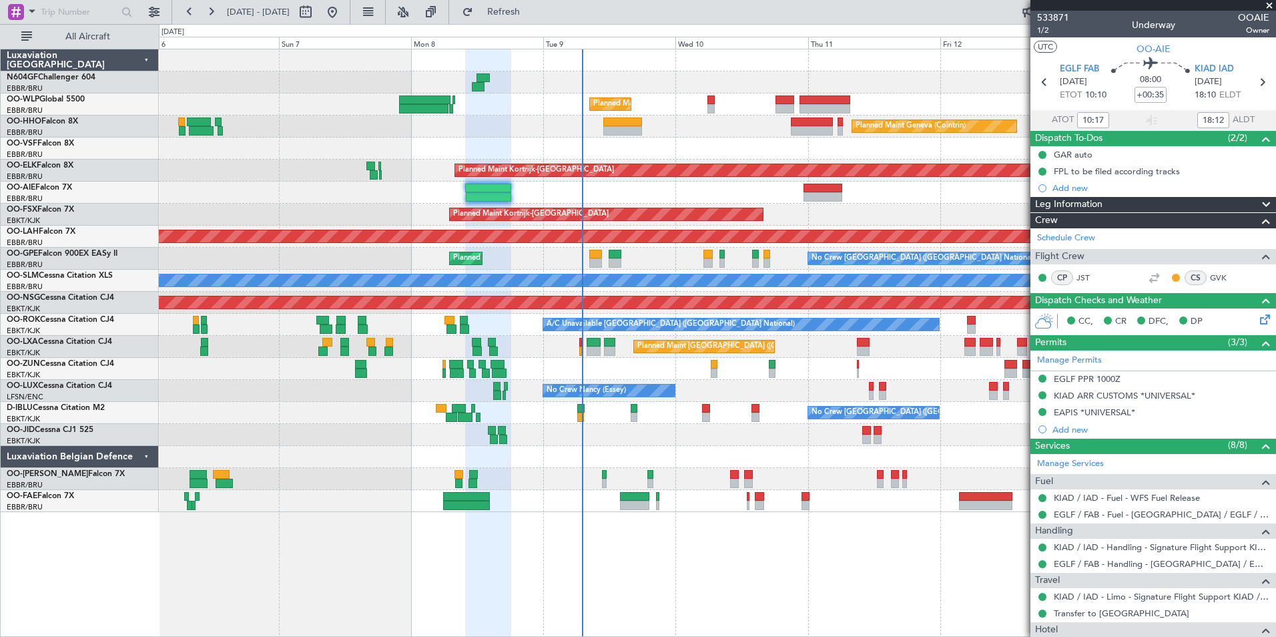
click at [726, 377] on div "Unplanned Maint [GEOGRAPHIC_DATA] ([GEOGRAPHIC_DATA])" at bounding box center [717, 369] width 1117 height 22
click at [654, 144] on div at bounding box center [717, 149] width 1117 height 22
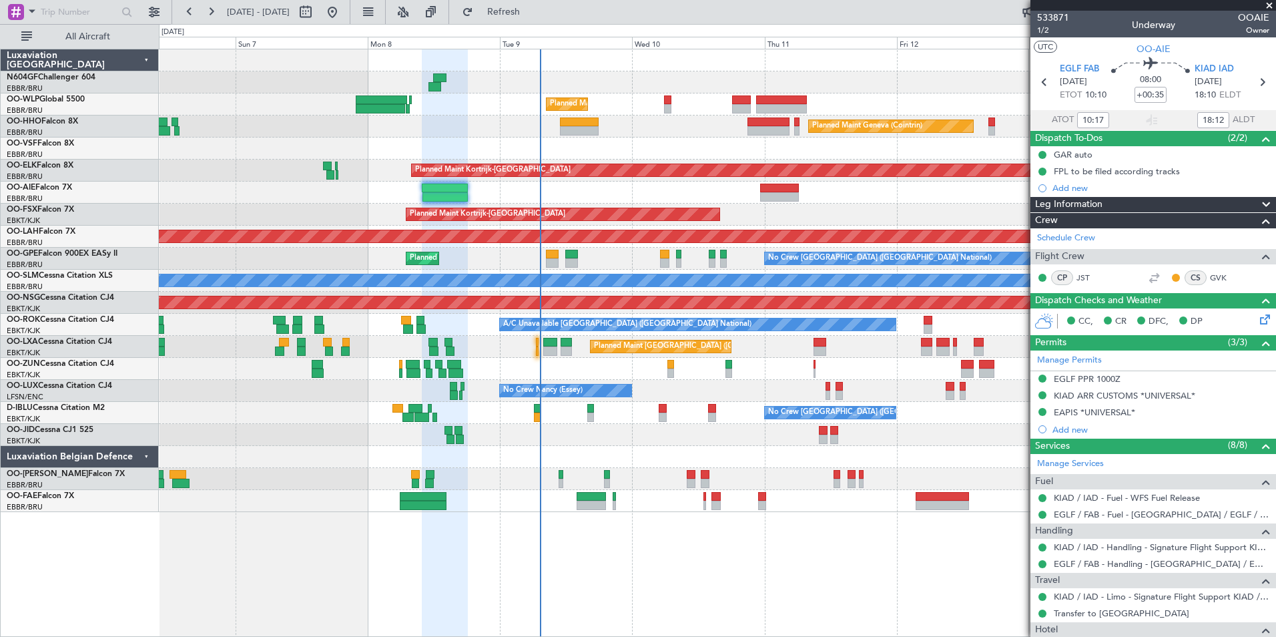
click at [646, 443] on div "Planned Maint Liege - - RJAA 06:00 Z UBBB 16:55 Z Planned Maint Geneva ([GEOGRA…" at bounding box center [717, 280] width 1117 height 463
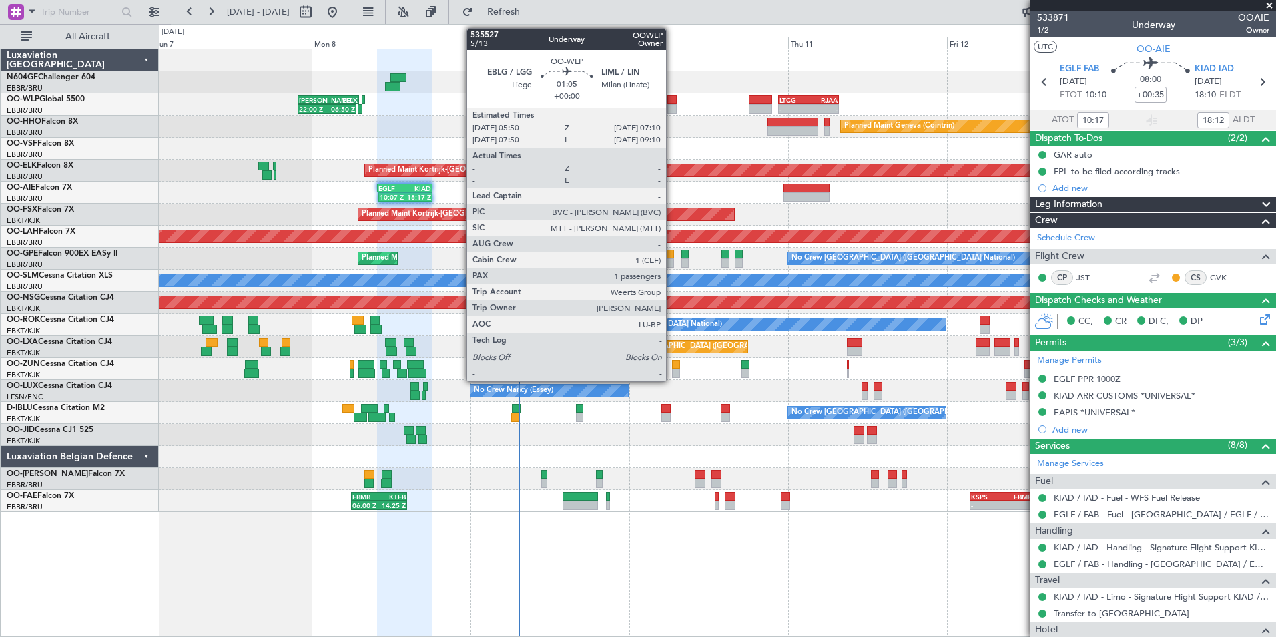
click at [672, 105] on div at bounding box center [672, 108] width 9 height 9
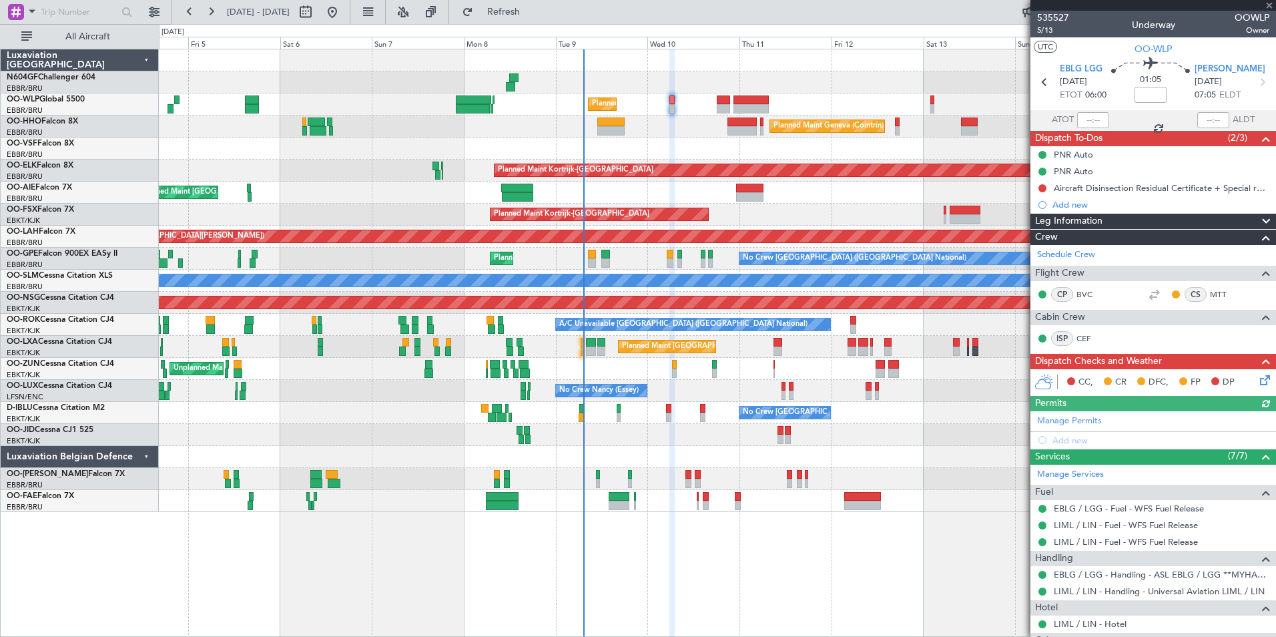
scroll to position [95, 0]
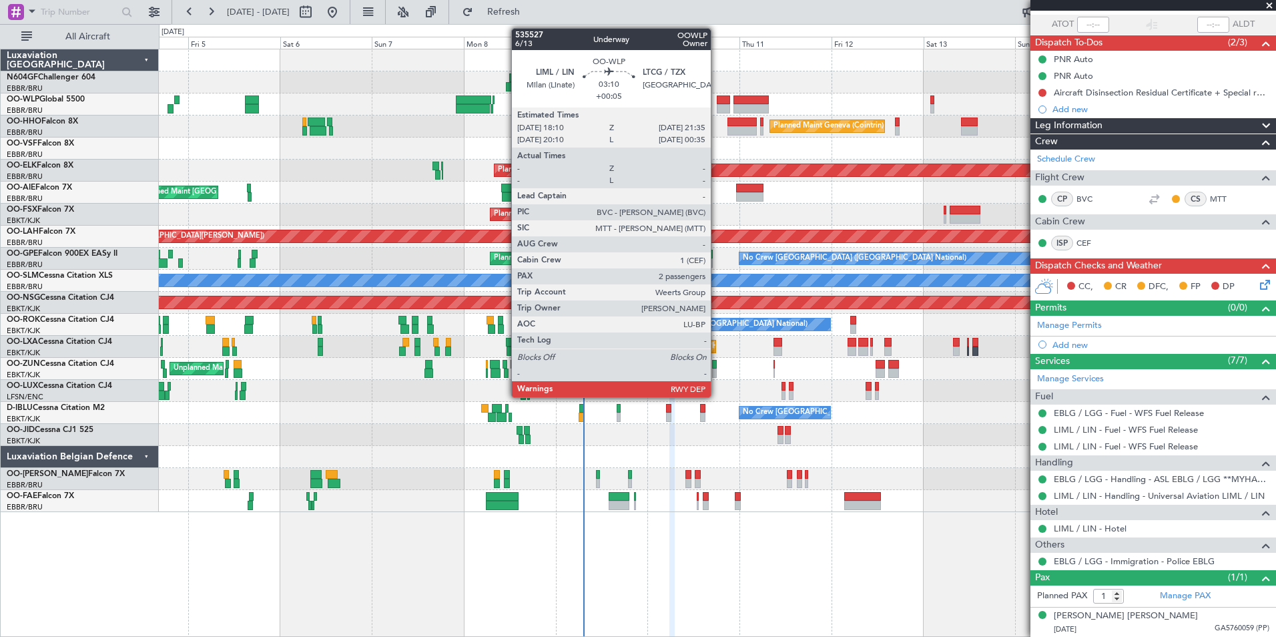
click at [717, 103] on div at bounding box center [723, 99] width 13 height 9
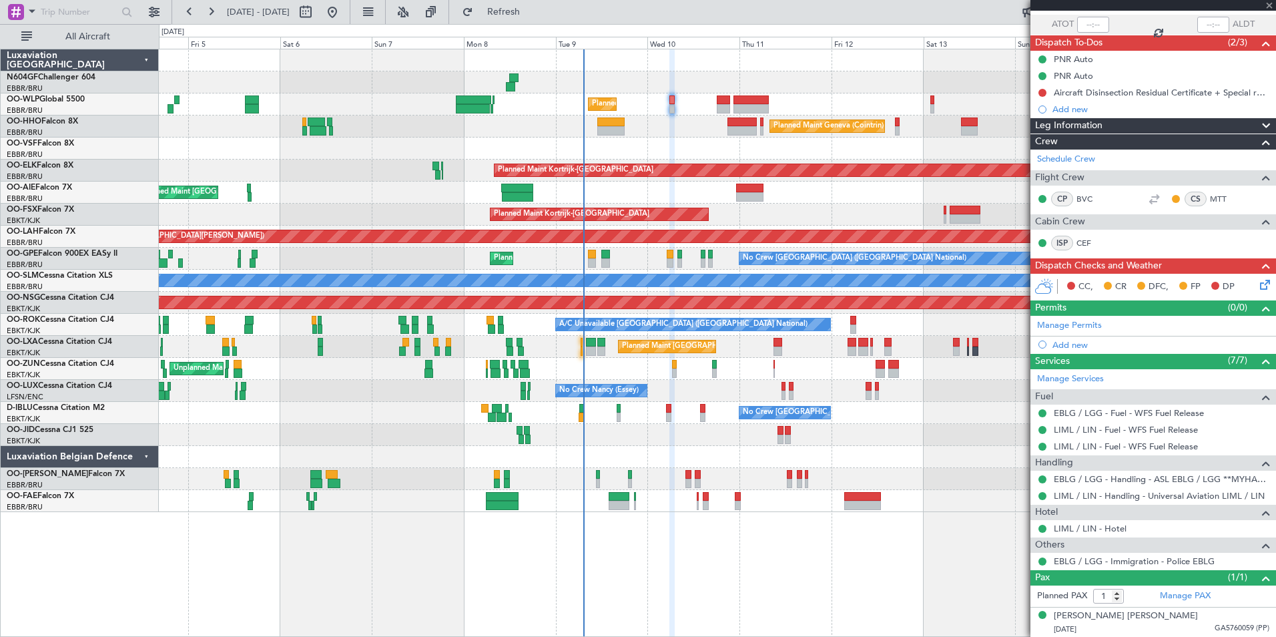
type input "+00:05"
type input "2"
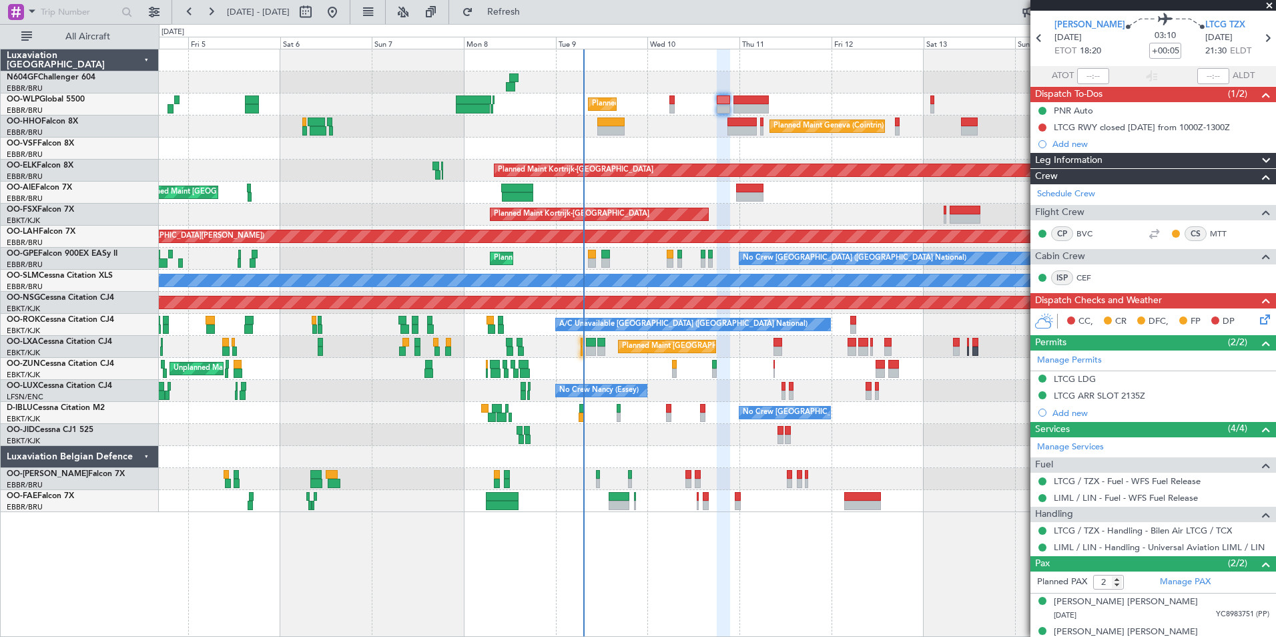
scroll to position [60, 0]
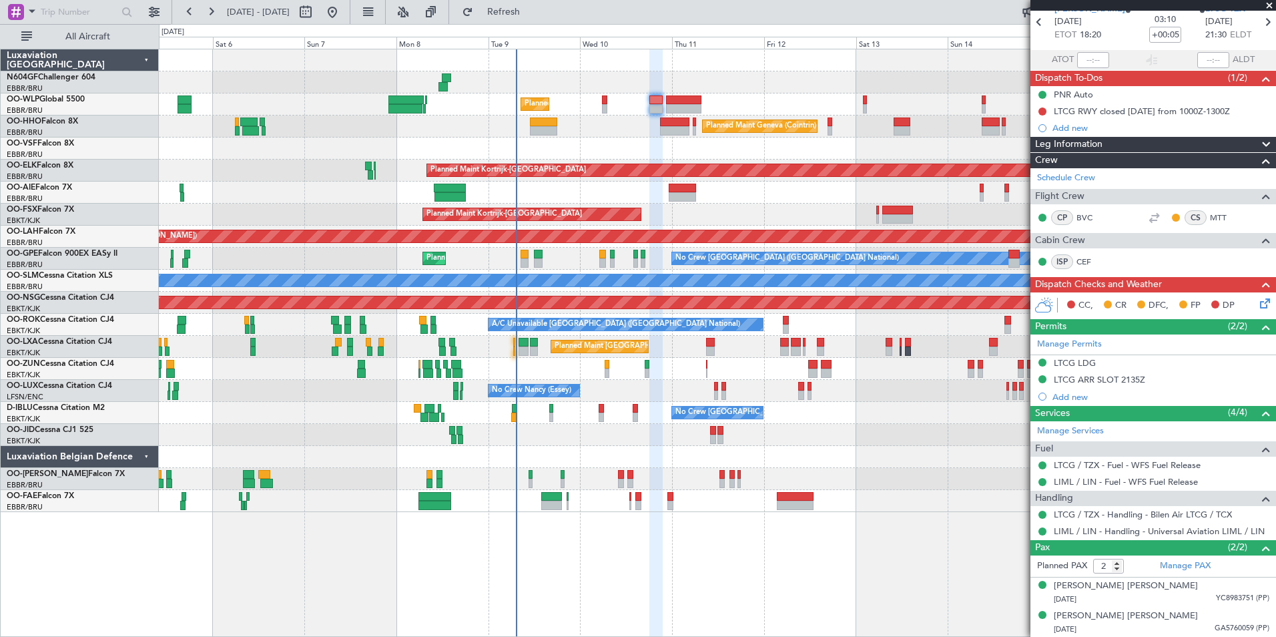
click at [624, 134] on div "Planned Maint Liege Planned Maint Geneva ([GEOGRAPHIC_DATA]) Planned Maint [GEO…" at bounding box center [717, 280] width 1117 height 463
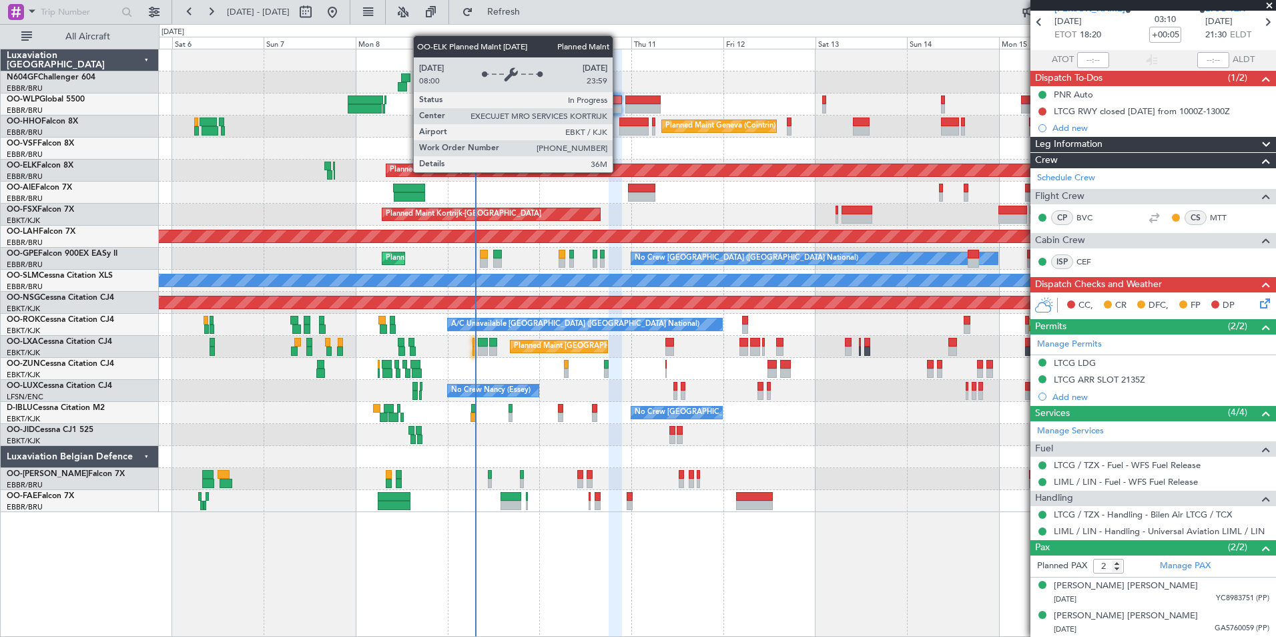
click at [578, 164] on div "Planned Maint Kortrijk-[GEOGRAPHIC_DATA]" at bounding box center [1244, 170] width 1715 height 12
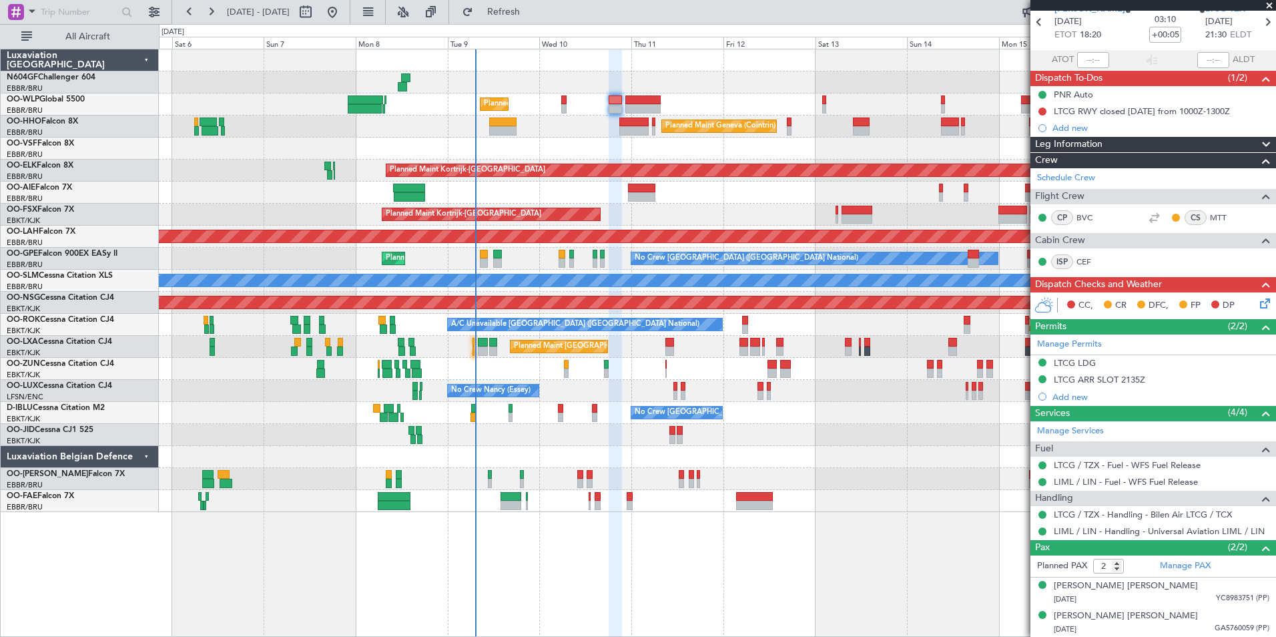
click at [551, 136] on div "Planned Maint Liege Planned Maint Geneva ([GEOGRAPHIC_DATA]) Planned Maint [GEO…" at bounding box center [717, 280] width 1117 height 463
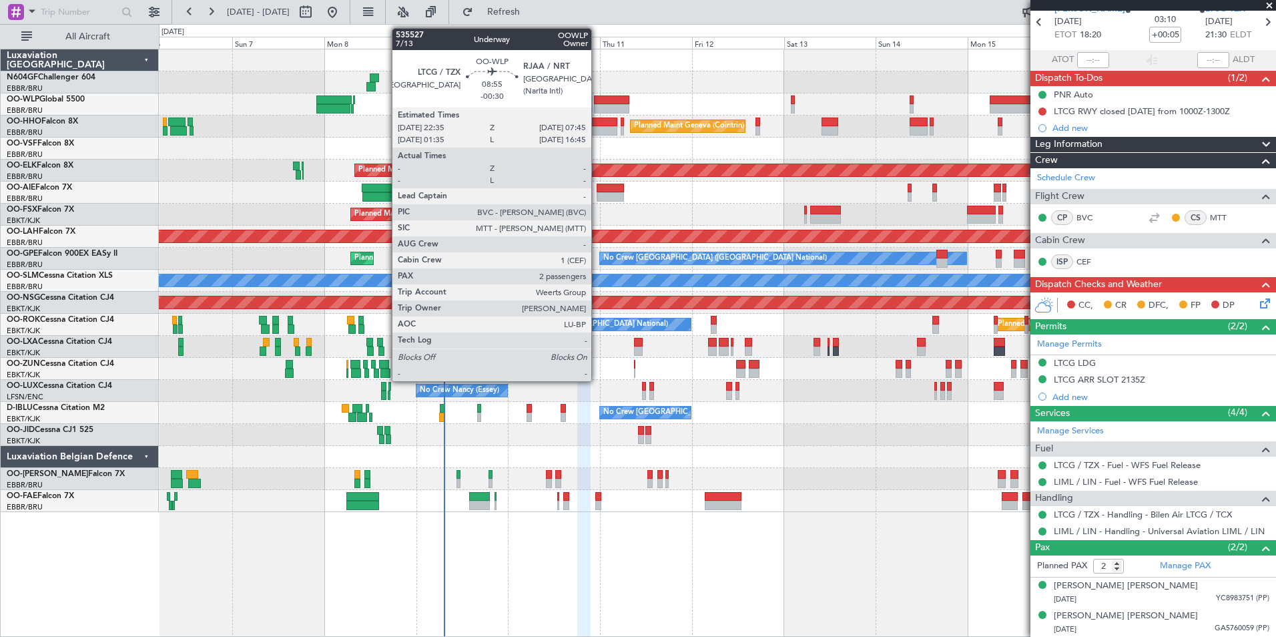
click at [597, 104] on div at bounding box center [611, 108] width 35 height 9
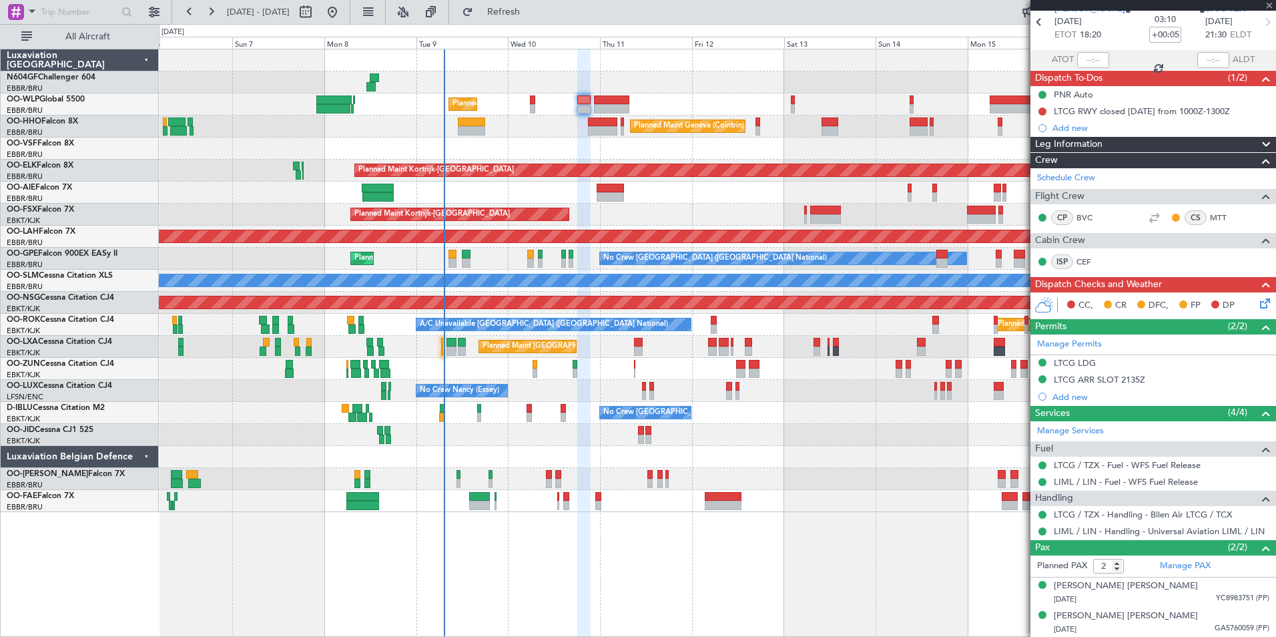
type input "-00:30"
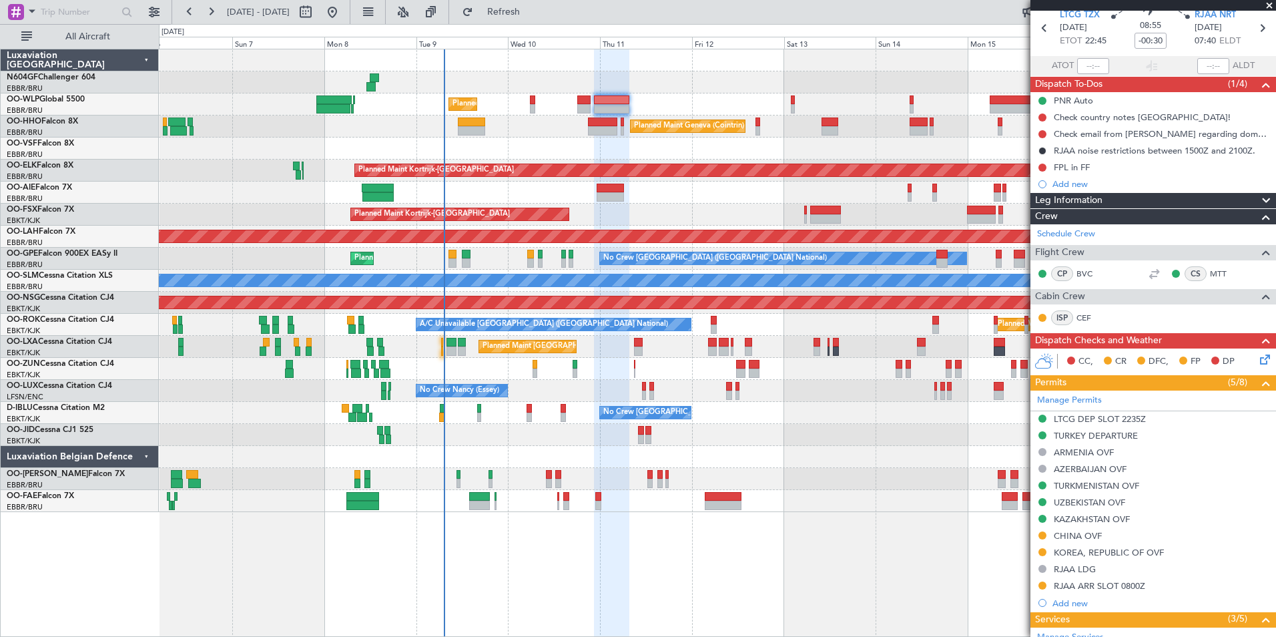
scroll to position [0, 0]
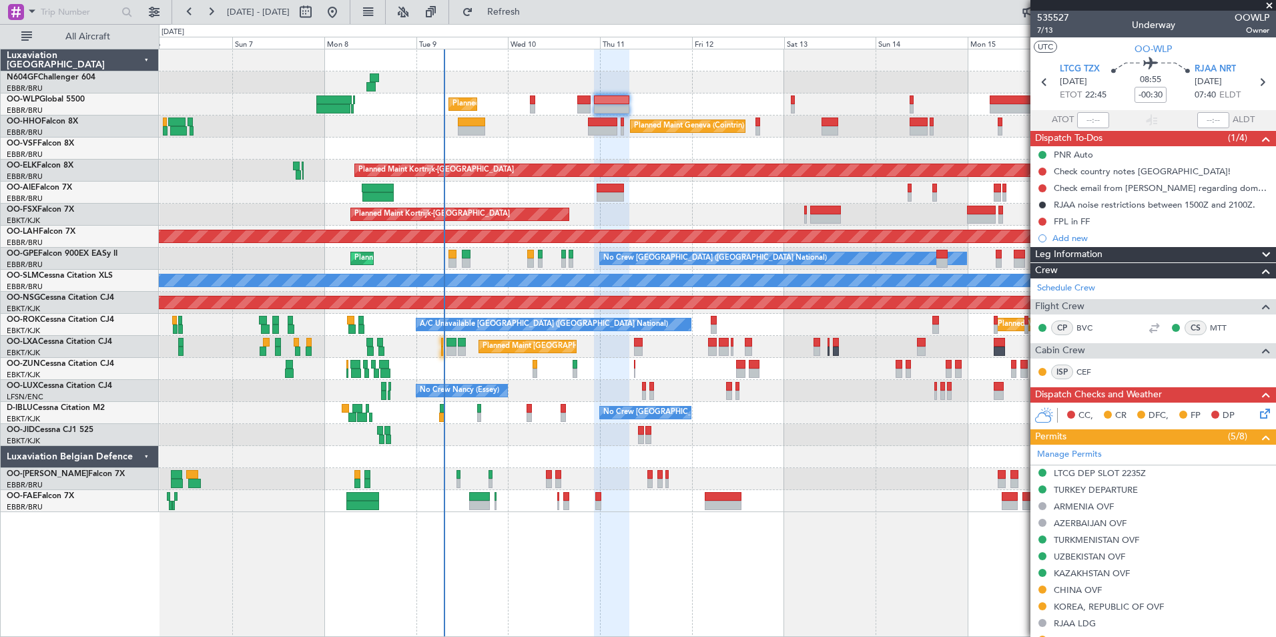
click at [1266, 4] on span at bounding box center [1269, 6] width 13 height 12
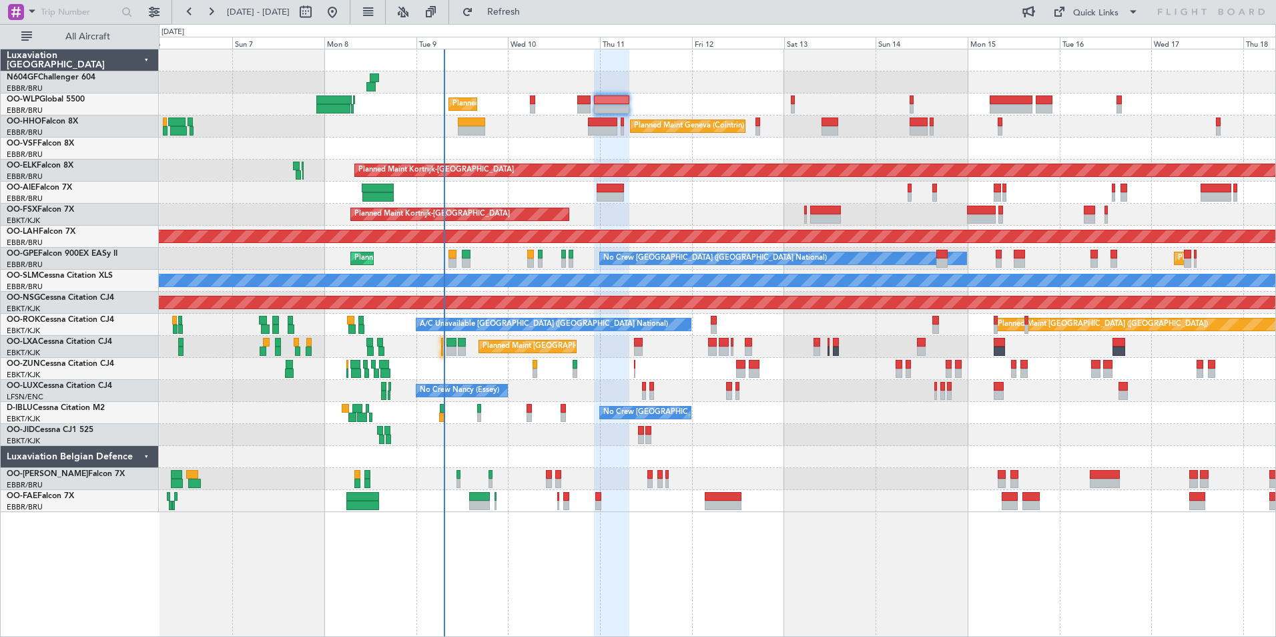
type input "0"
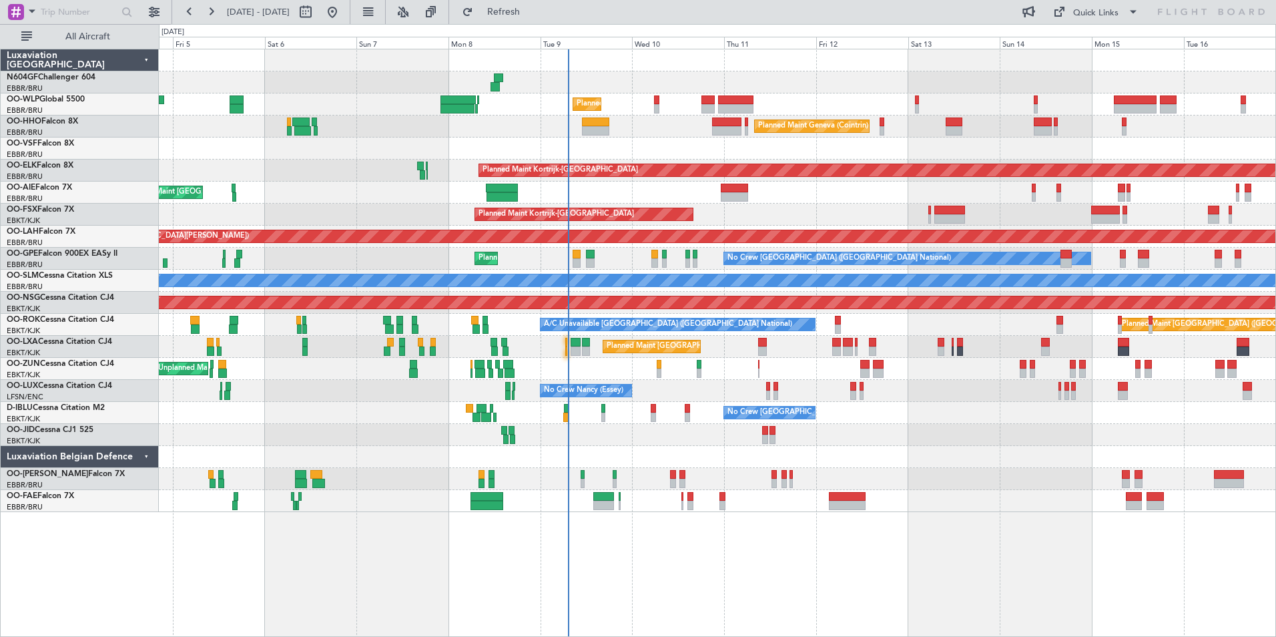
click at [810, 204] on div "Planned Maint Liege Planned Maint Geneva ([GEOGRAPHIC_DATA]) Planned Maint [GEO…" at bounding box center [717, 280] width 1117 height 463
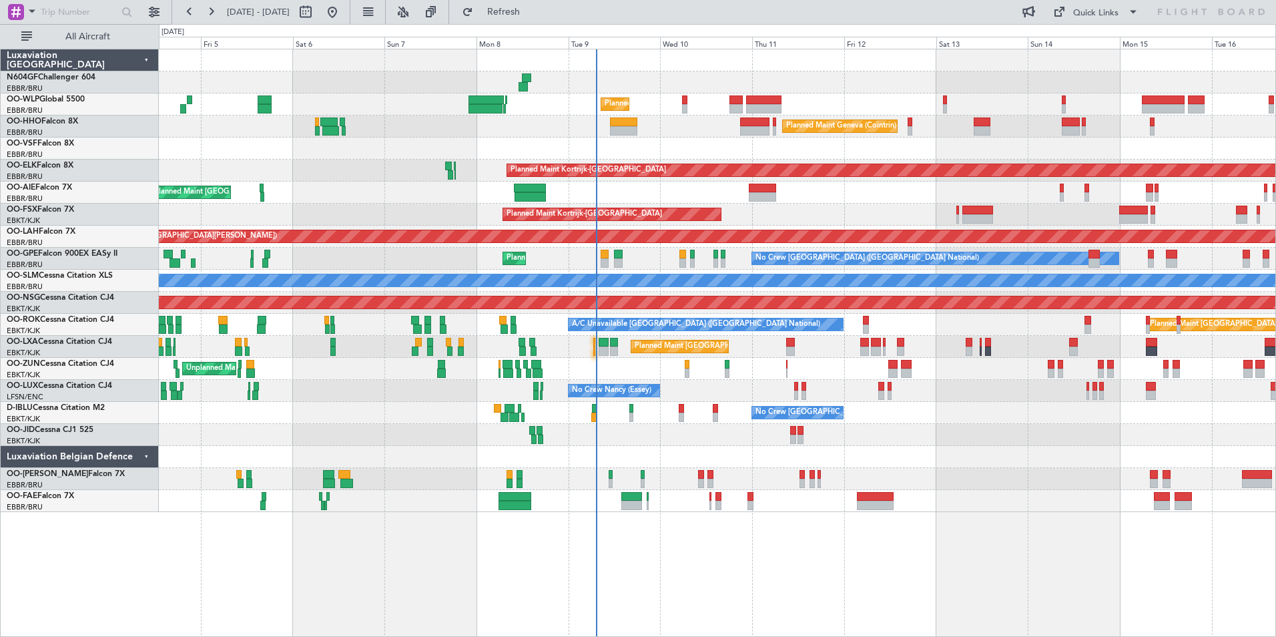
click at [788, 144] on div at bounding box center [717, 149] width 1117 height 22
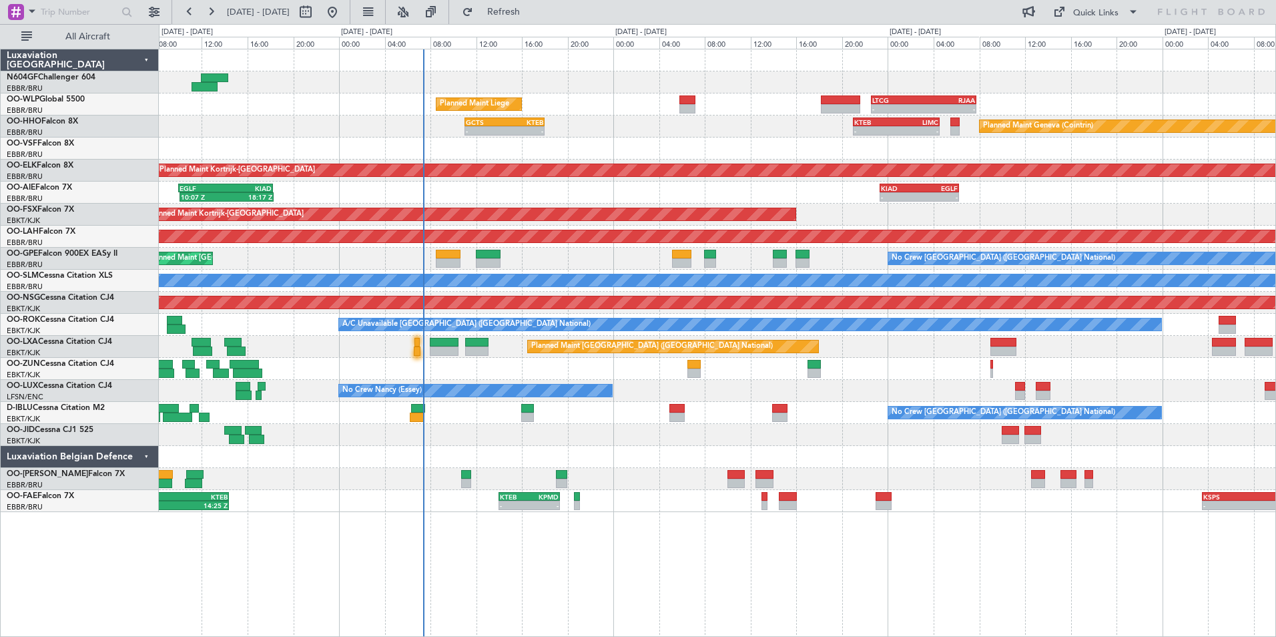
click at [523, 268] on div "Planned Maint Liege - - LTCG 22:35 Z RJAA 07:45 Z [PERSON_NAME] 22:00 Z ELLX 07…" at bounding box center [717, 280] width 1117 height 463
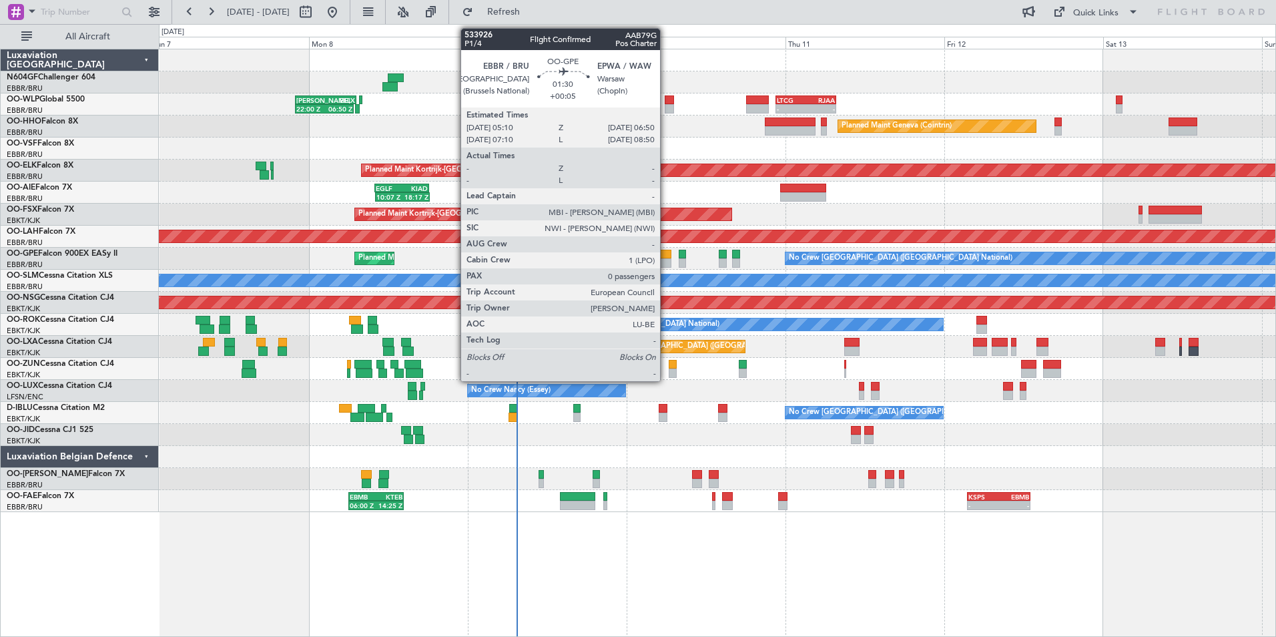
click at [666, 256] on div at bounding box center [665, 254] width 11 height 9
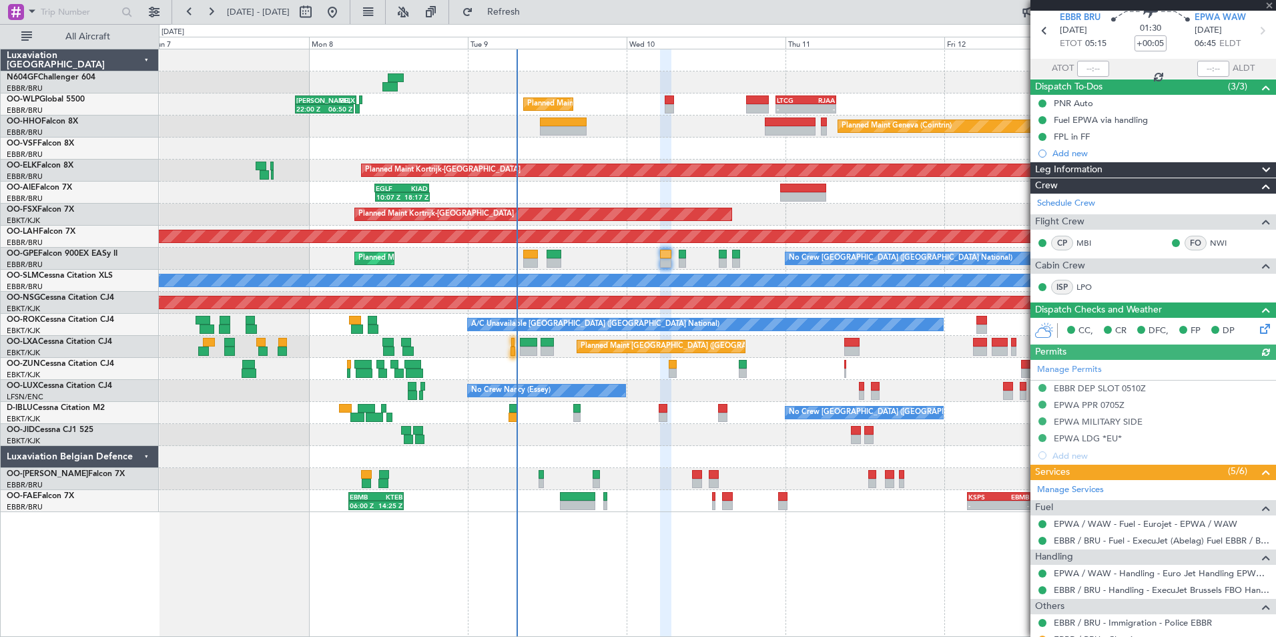
scroll to position [99, 0]
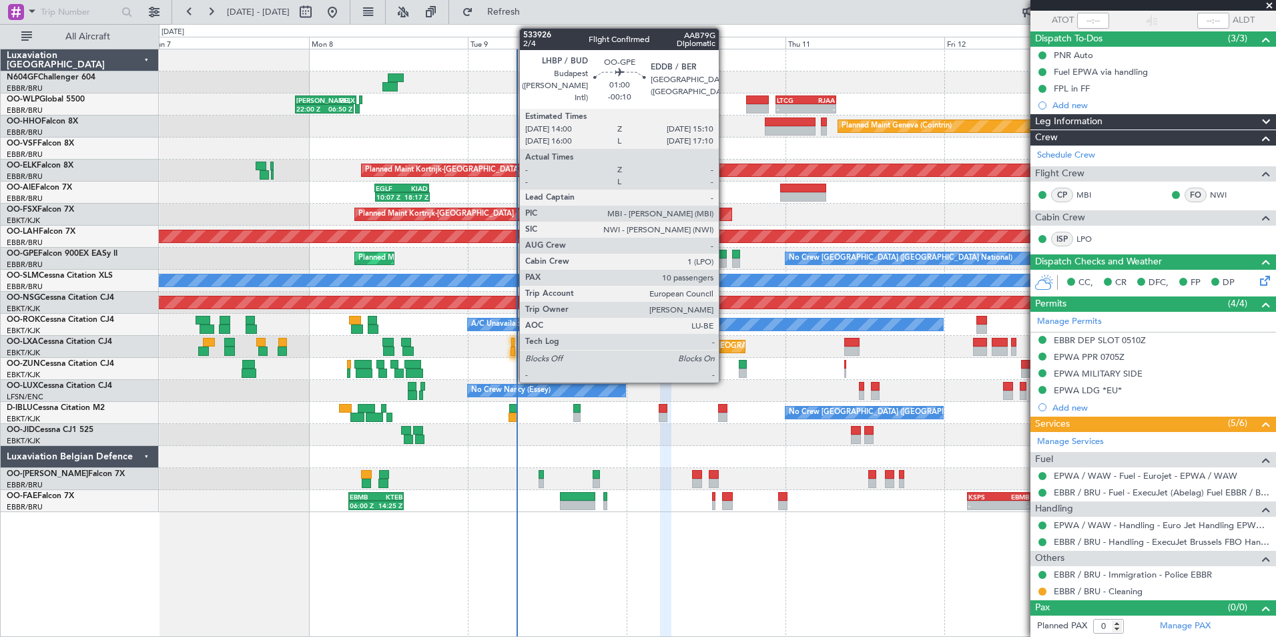
click at [725, 260] on div at bounding box center [723, 262] width 8 height 9
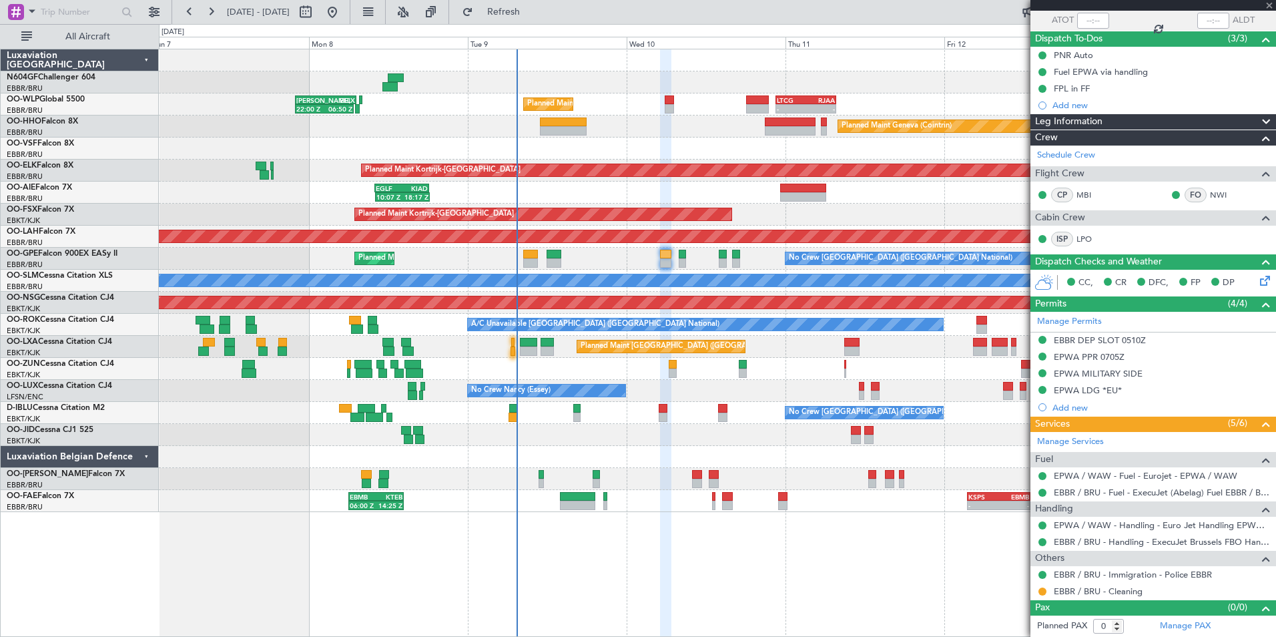
type input "-00:10"
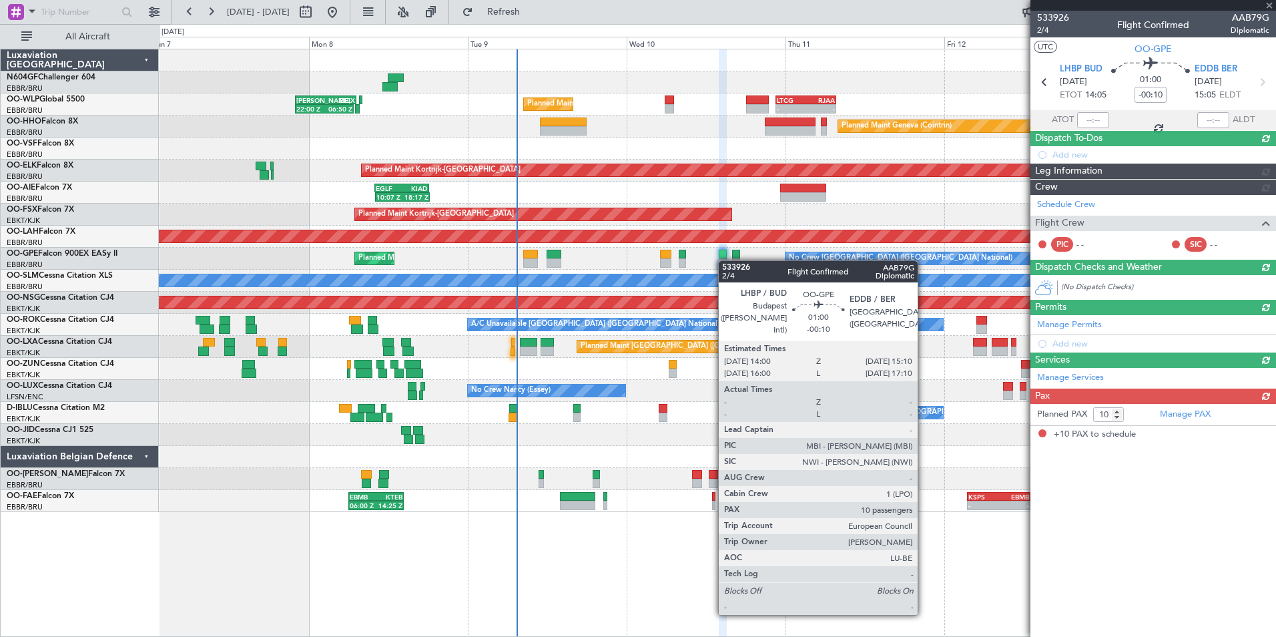
scroll to position [0, 0]
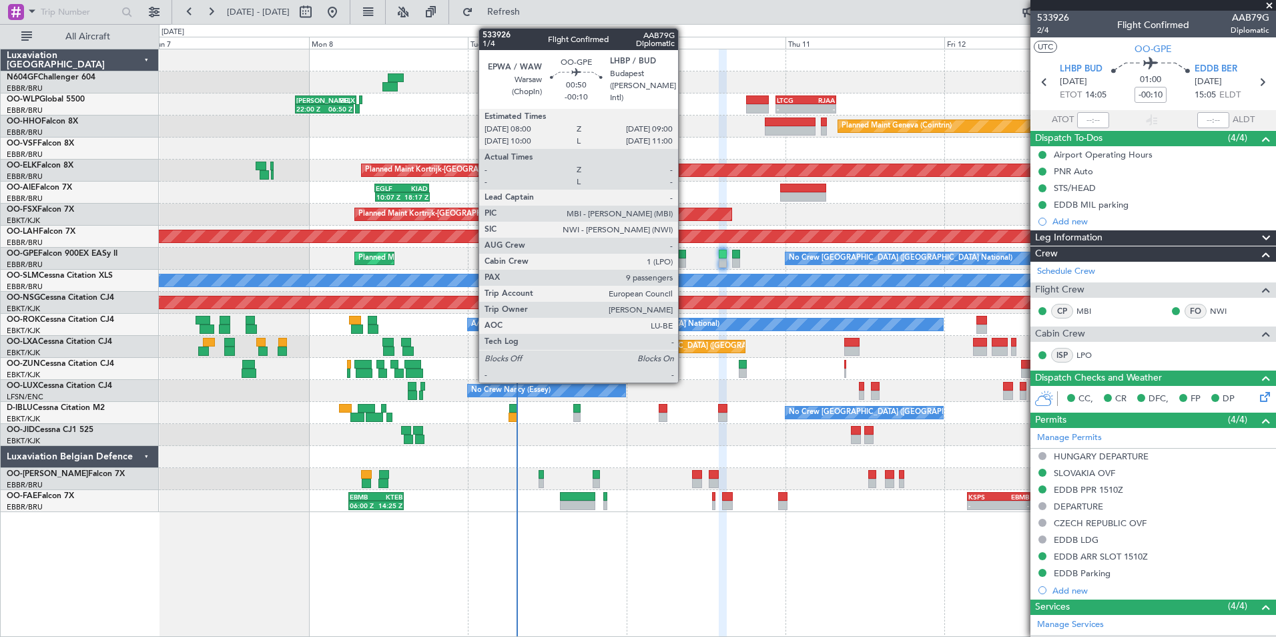
click at [684, 260] on div at bounding box center [682, 262] width 7 height 9
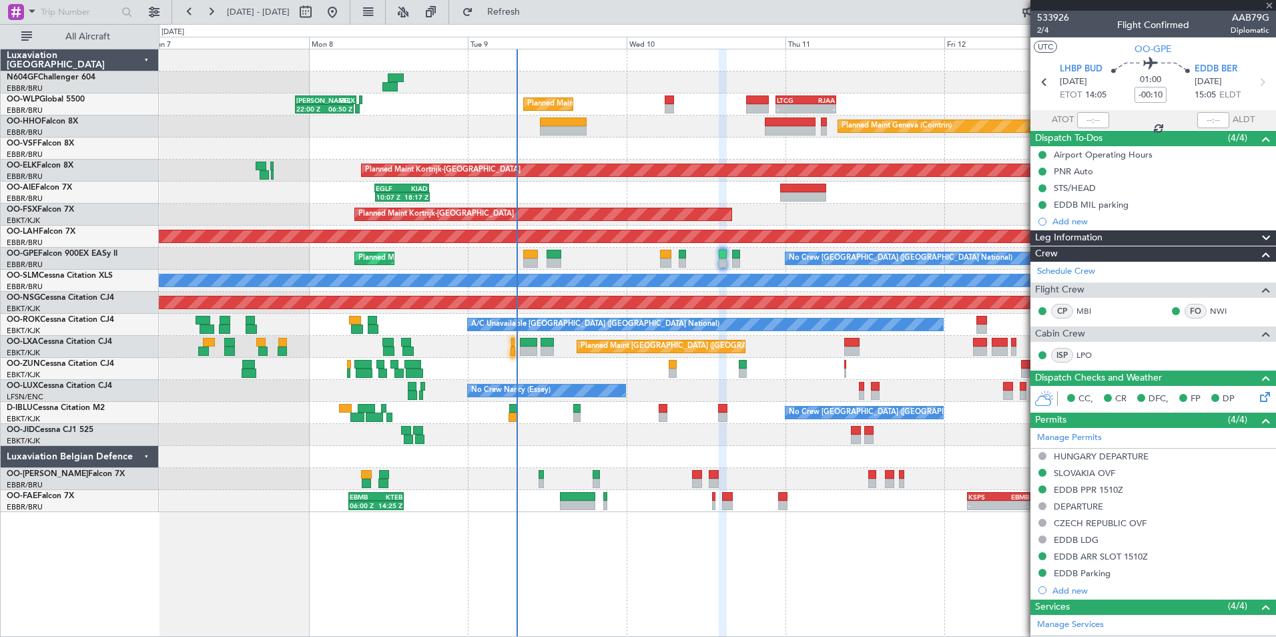
type input "9"
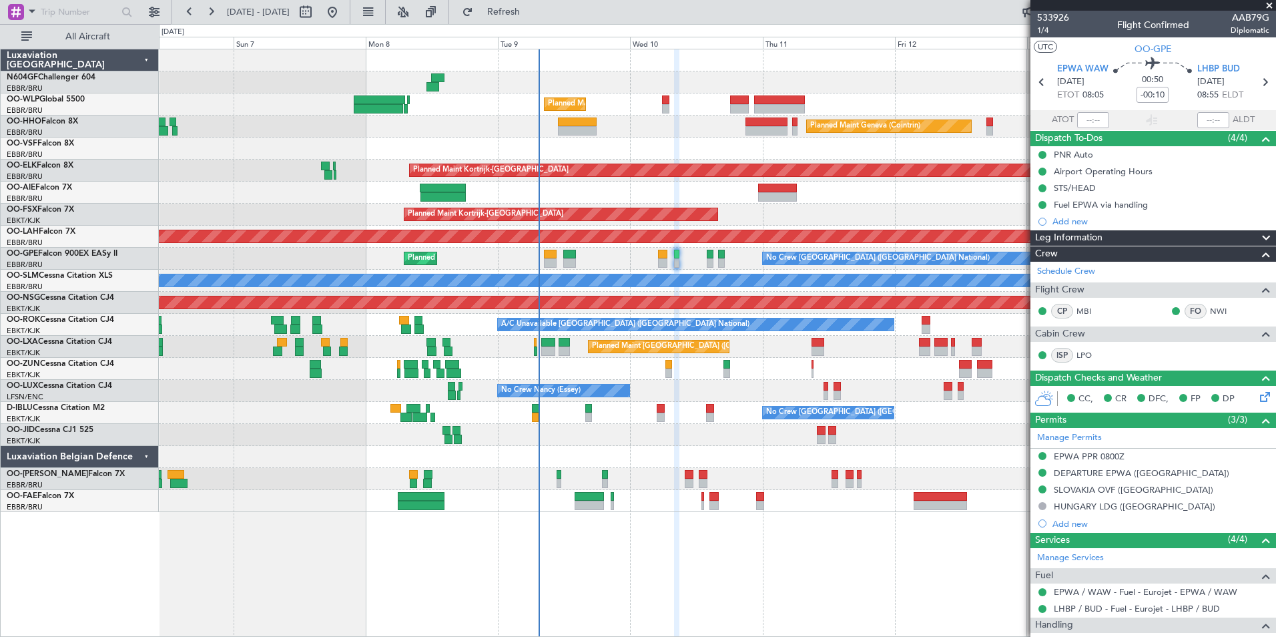
click at [690, 258] on div "No Crew [GEOGRAPHIC_DATA] ([GEOGRAPHIC_DATA] National) Planned Maint [GEOGRAPHI…" at bounding box center [717, 259] width 1117 height 22
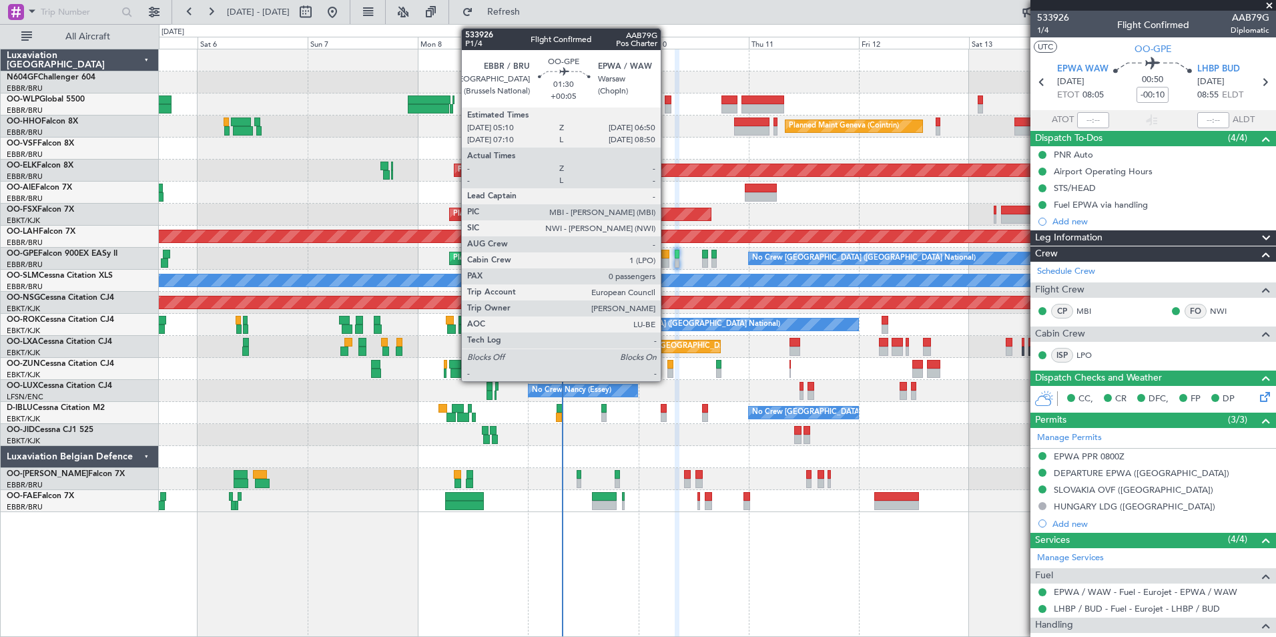
click at [667, 264] on div at bounding box center [666, 262] width 8 height 9
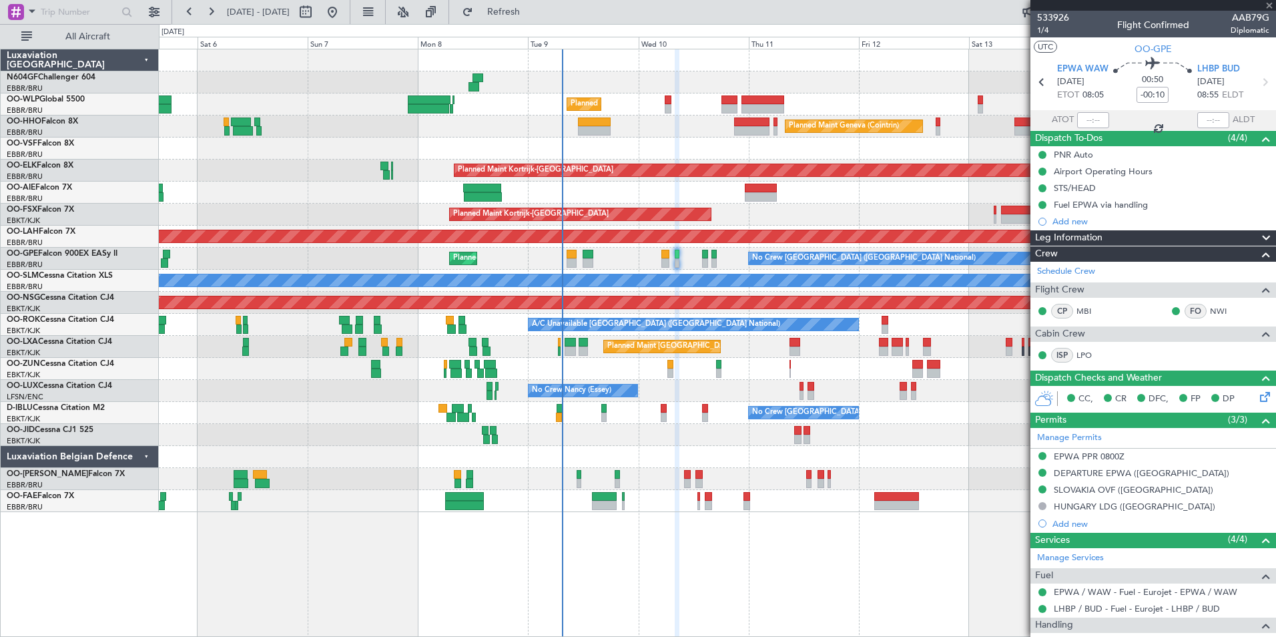
type input "+00:05"
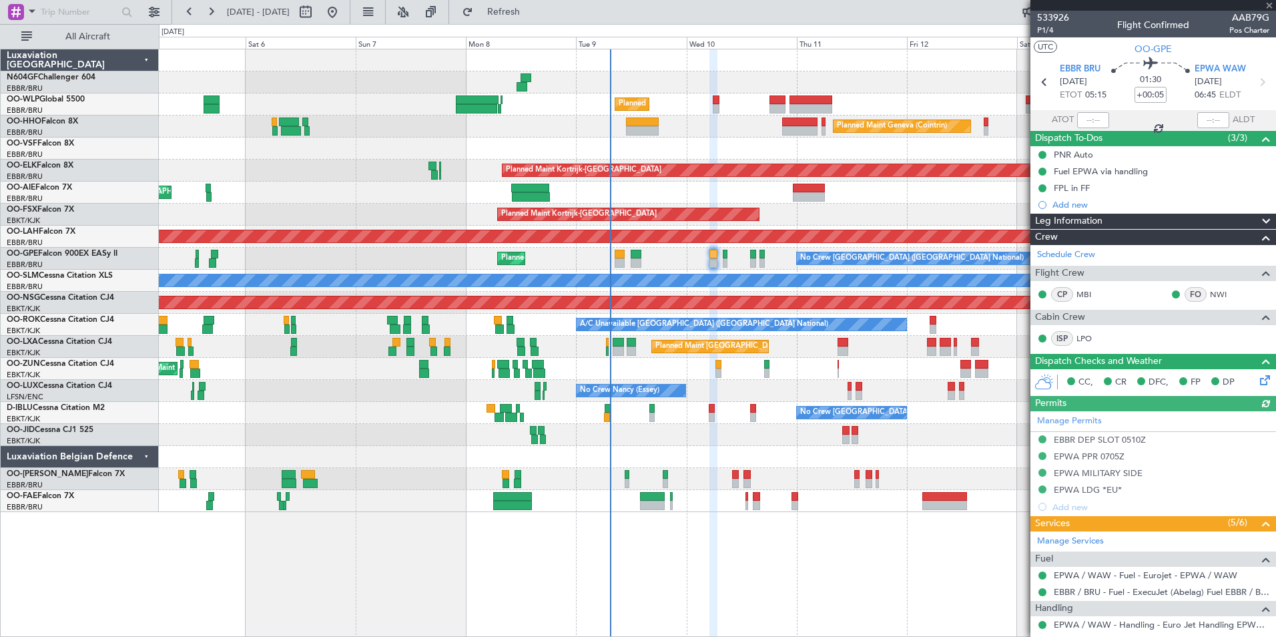
click at [685, 258] on div "No Crew [GEOGRAPHIC_DATA] ([GEOGRAPHIC_DATA] National) Planned Maint [GEOGRAPHI…" at bounding box center [717, 259] width 1117 height 22
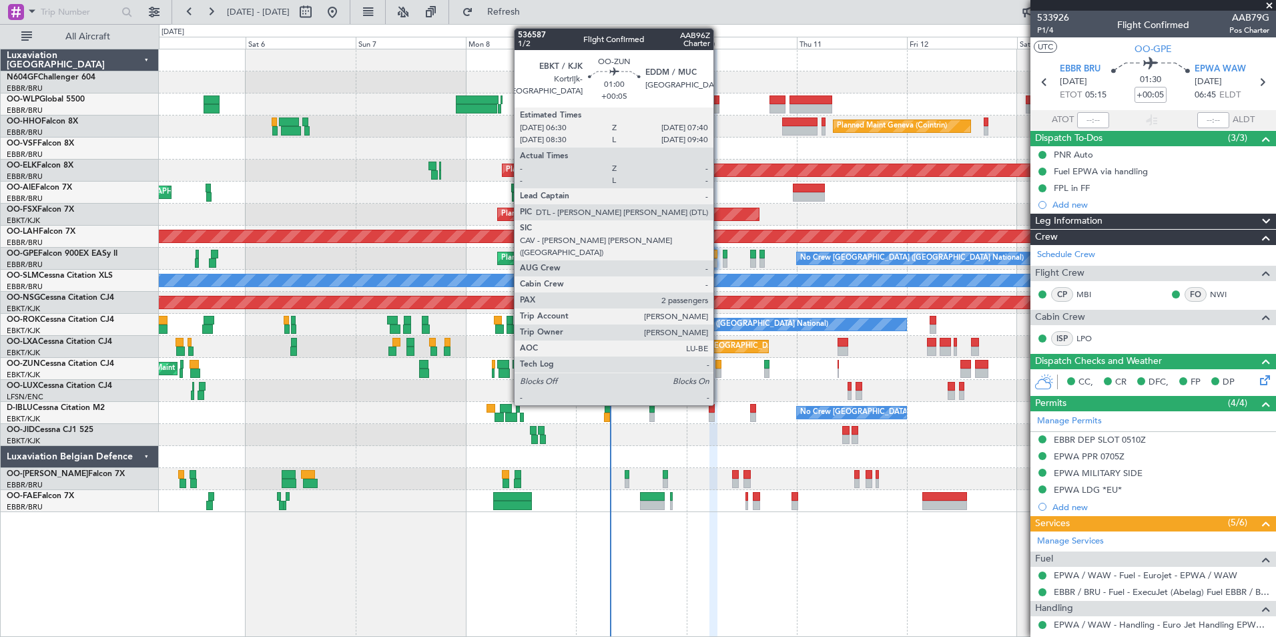
click at [720, 372] on div at bounding box center [719, 372] width 6 height 9
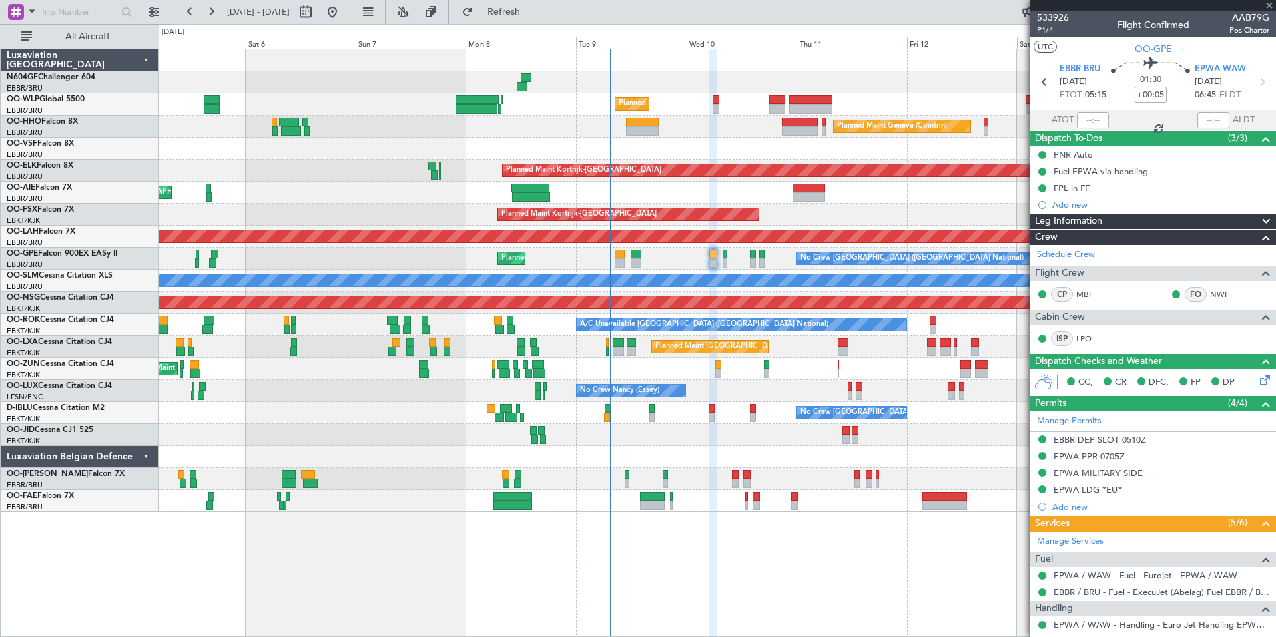
type input "2"
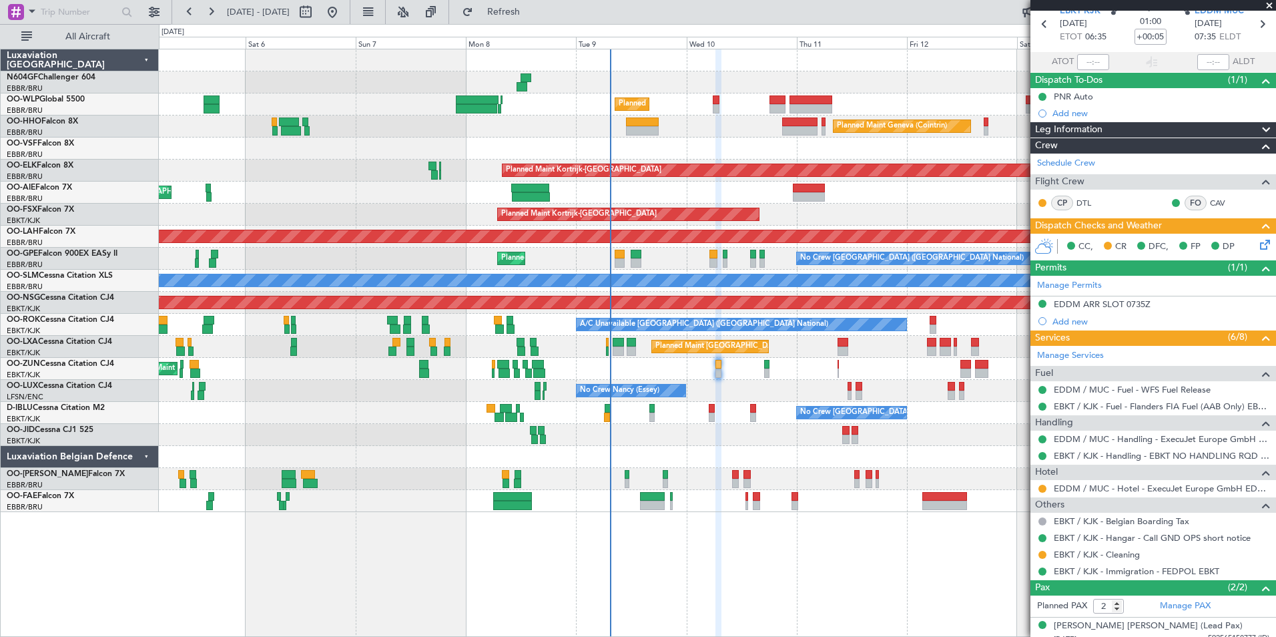
scroll to position [98, 0]
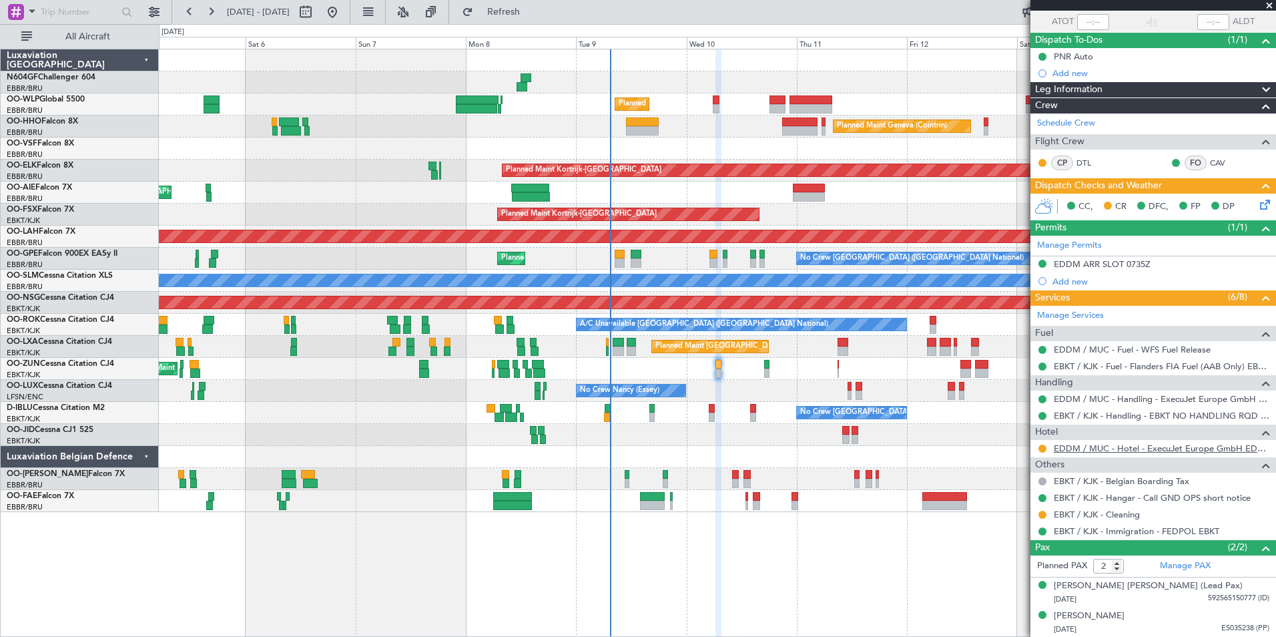
click at [1086, 447] on link "EDDM / MUC - Hotel - ExecuJet Europe GmbH EDDM / MUC" at bounding box center [1162, 448] width 216 height 11
click at [536, 21] on button "Refresh" at bounding box center [496, 11] width 80 height 21
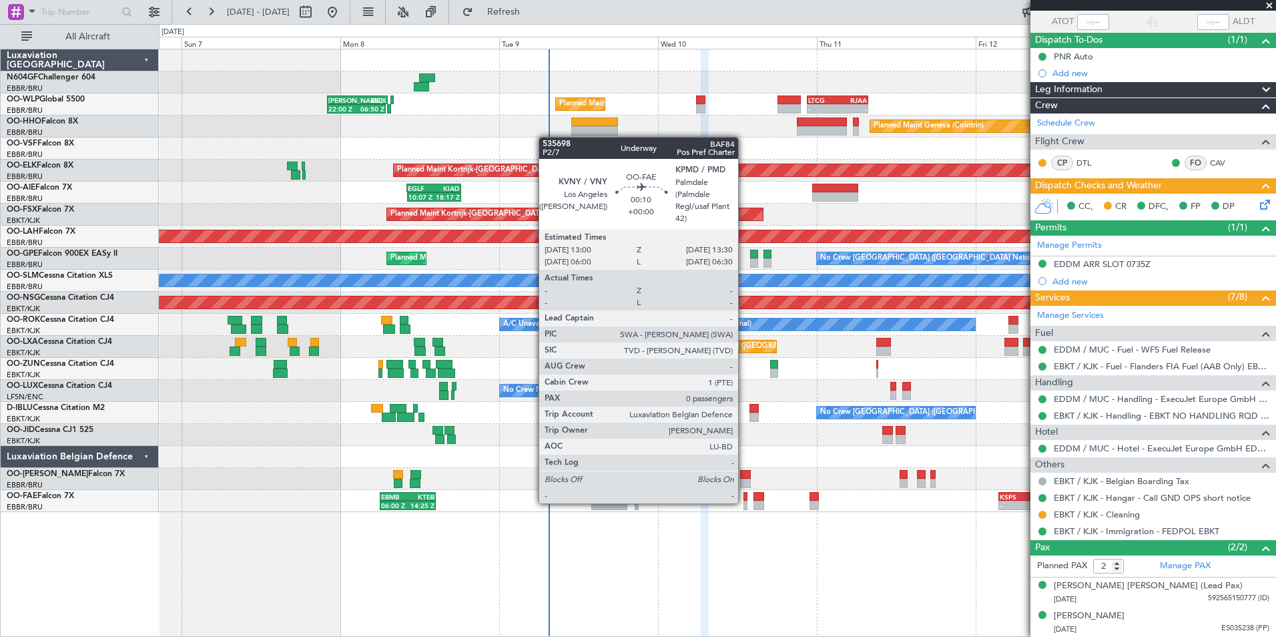
click at [744, 502] on div at bounding box center [745, 505] width 3 height 9
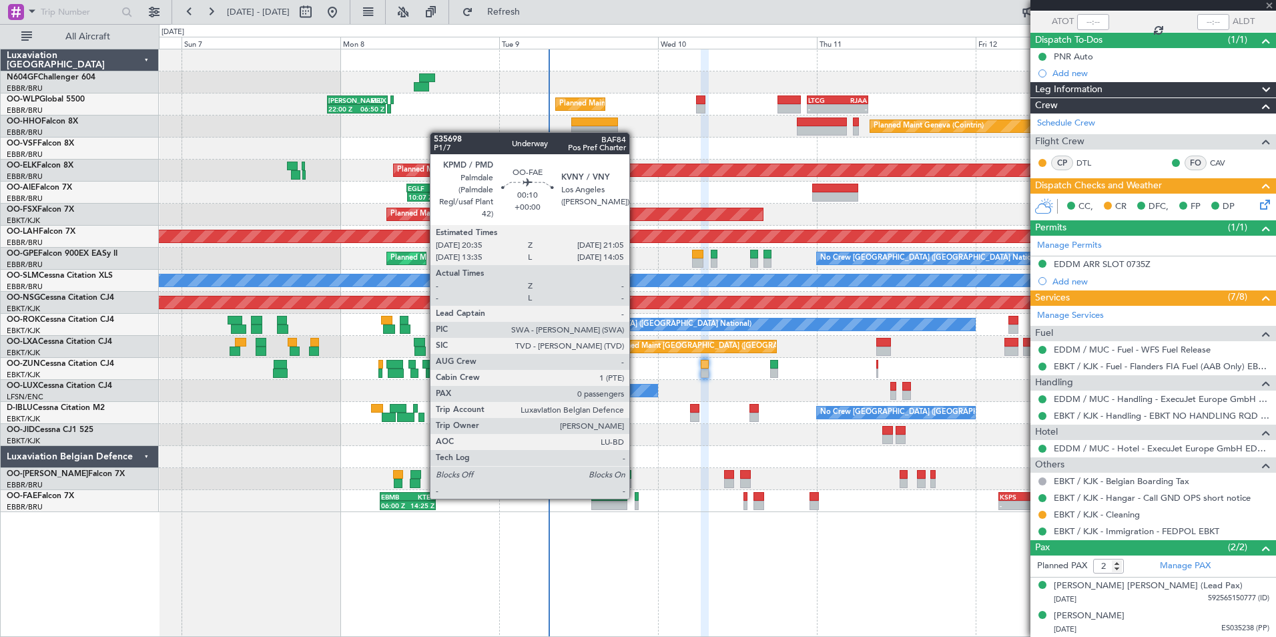
type input "0"
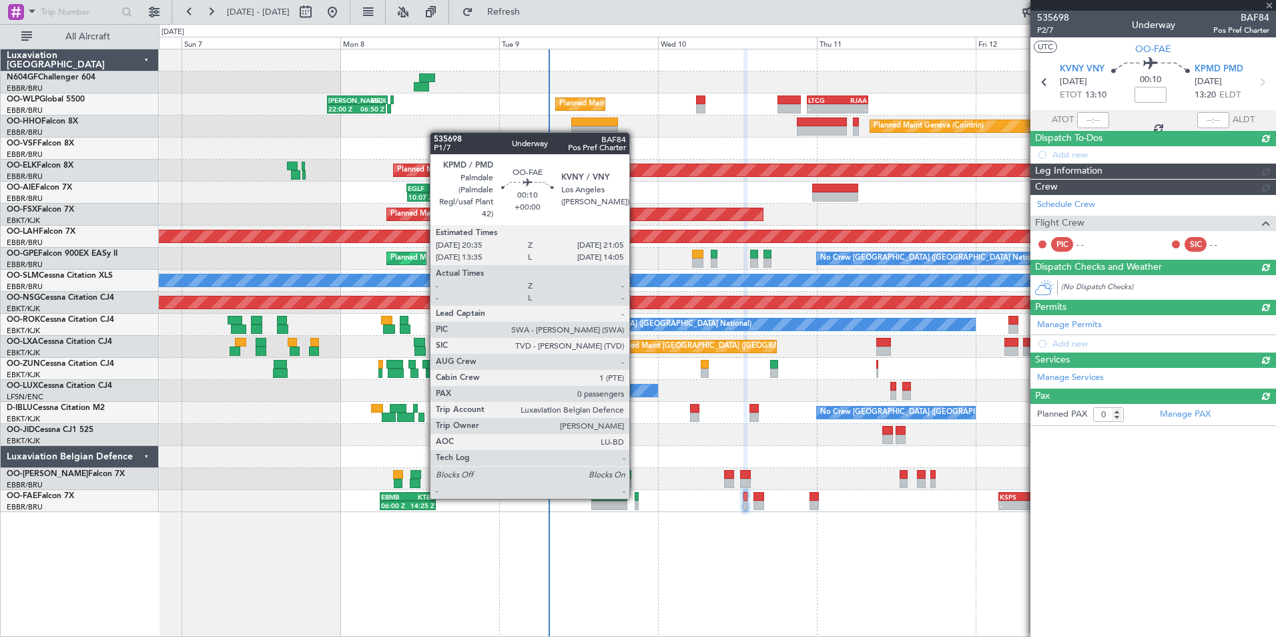
scroll to position [0, 0]
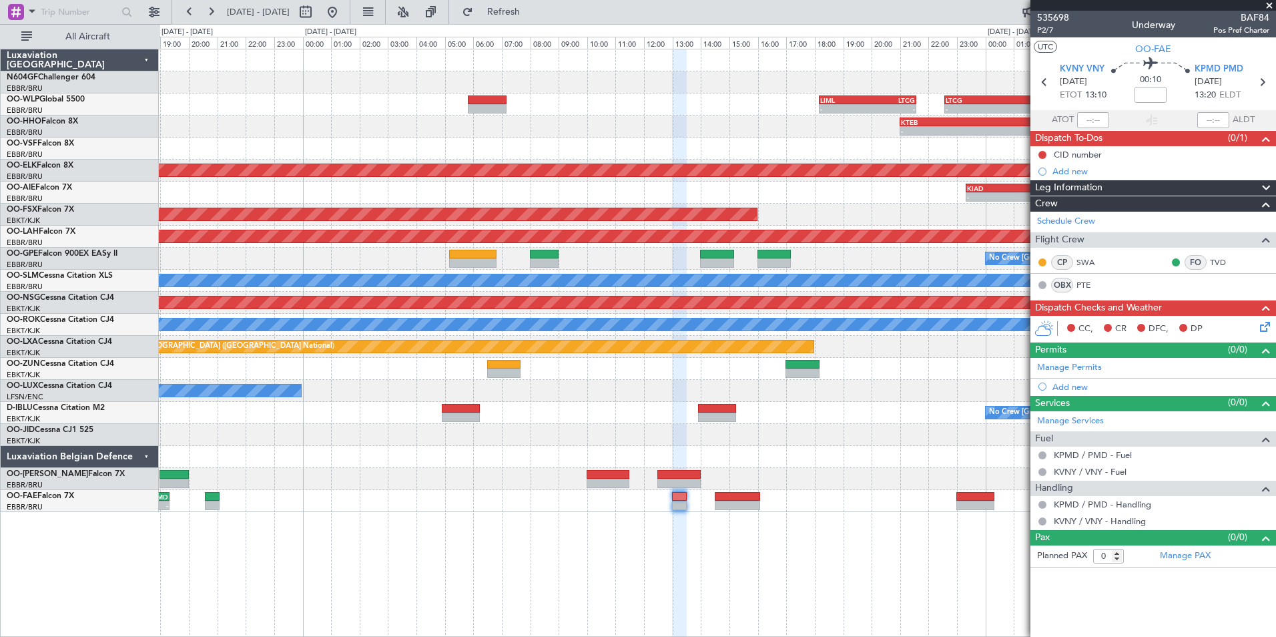
click at [895, 486] on div at bounding box center [717, 479] width 1117 height 22
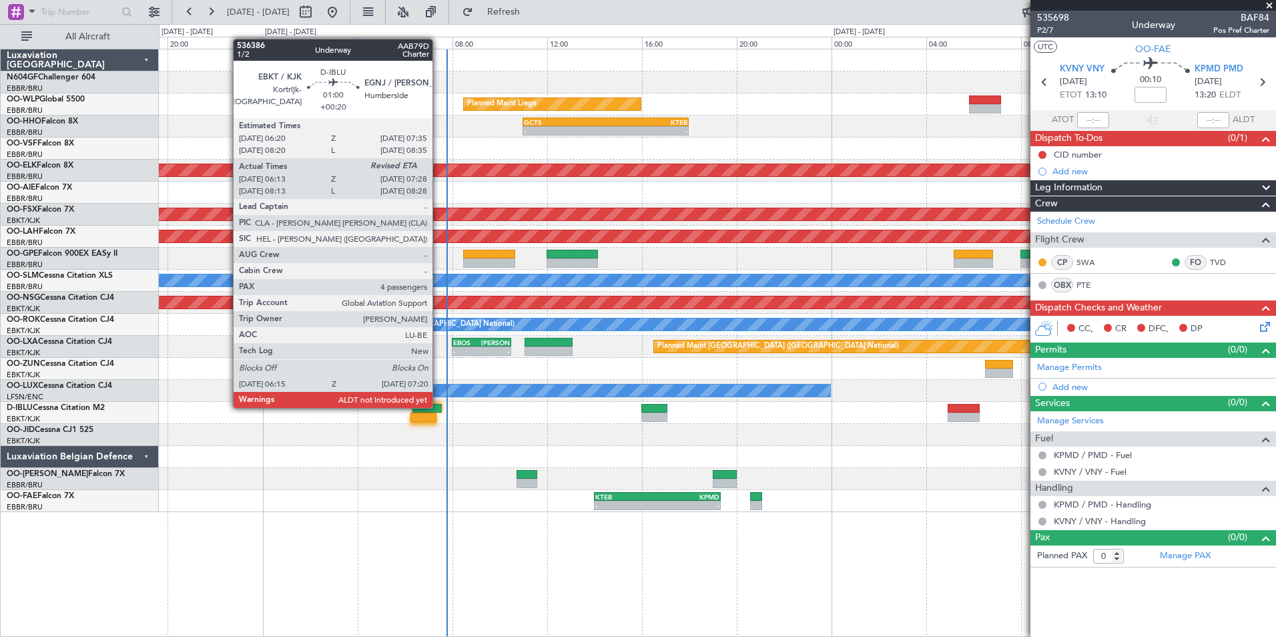
click at [439, 407] on div at bounding box center [428, 408] width 30 height 9
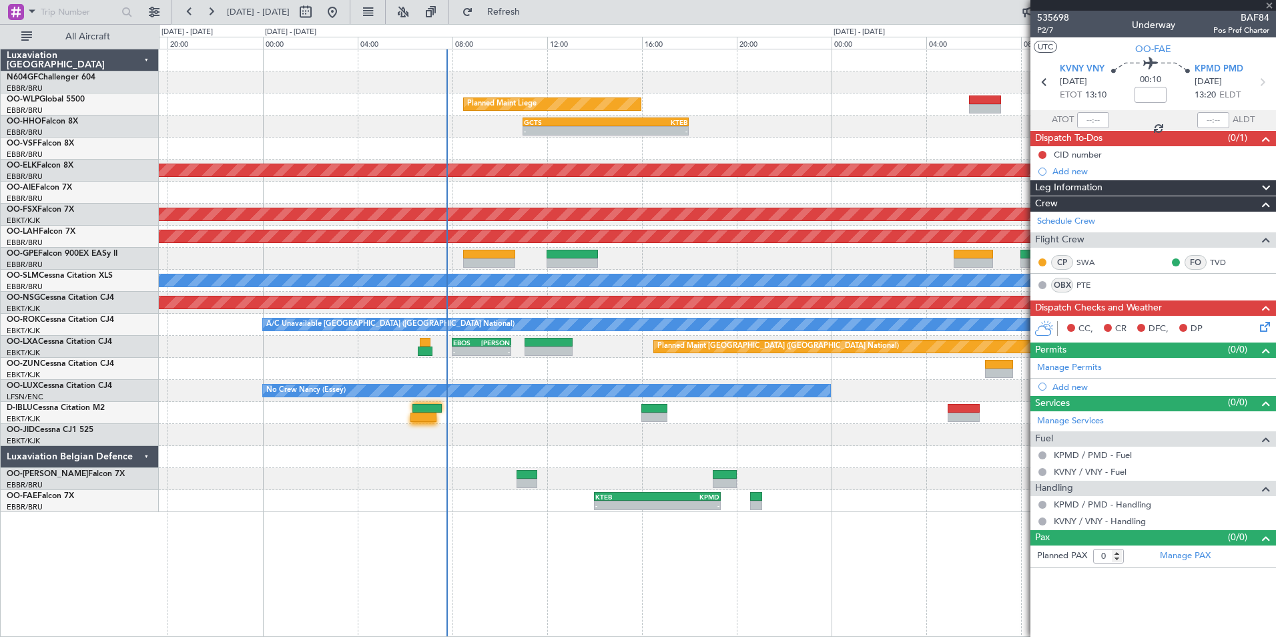
type input "+00:20"
type input "06:23"
type input "4"
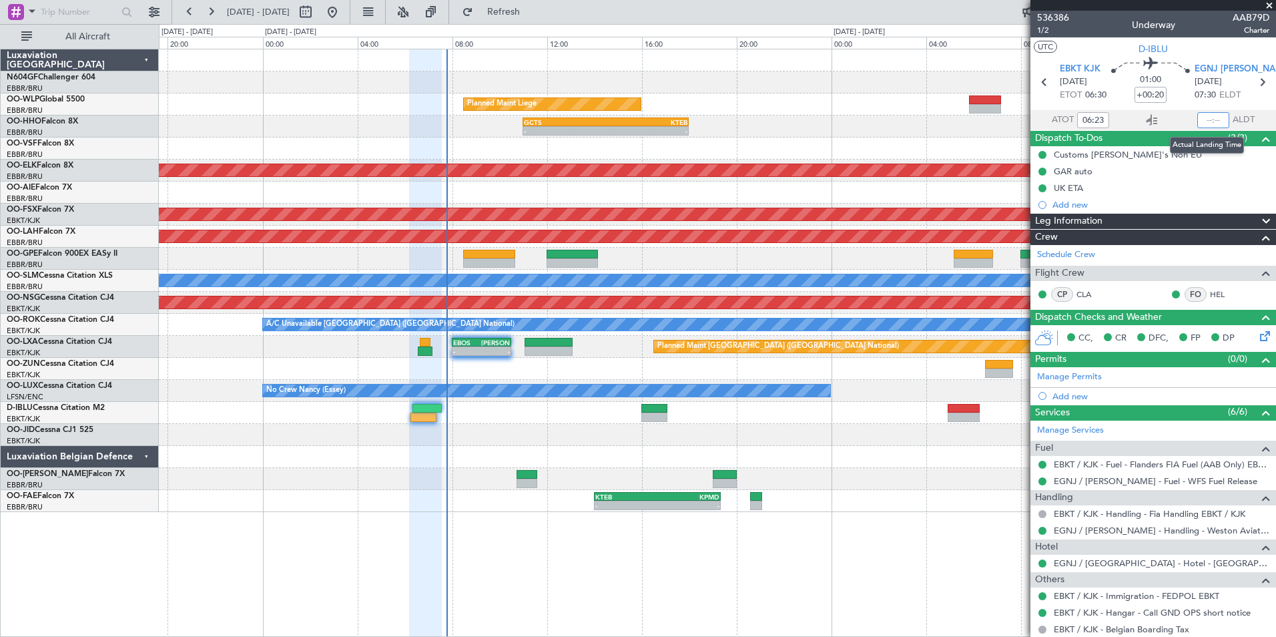
click at [1204, 117] on input "text" at bounding box center [1214, 120] width 32 height 16
type input "07:22"
click at [1191, 51] on section "UTC D-IBLU" at bounding box center [1154, 47] width 246 height 20
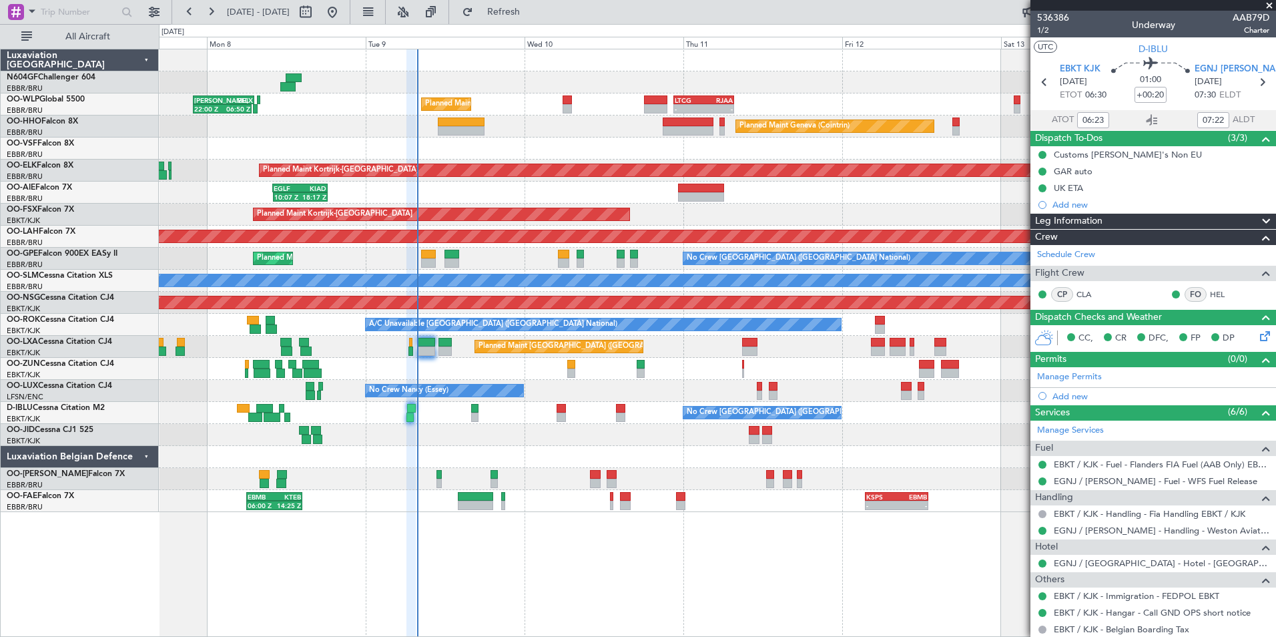
click at [468, 443] on div "Planned Maint Liege 22:00 Z 06:50 Z KAUS 22:00 Z ELLX 07:10 Z - - LTCG 22:35 Z …" at bounding box center [717, 280] width 1117 height 463
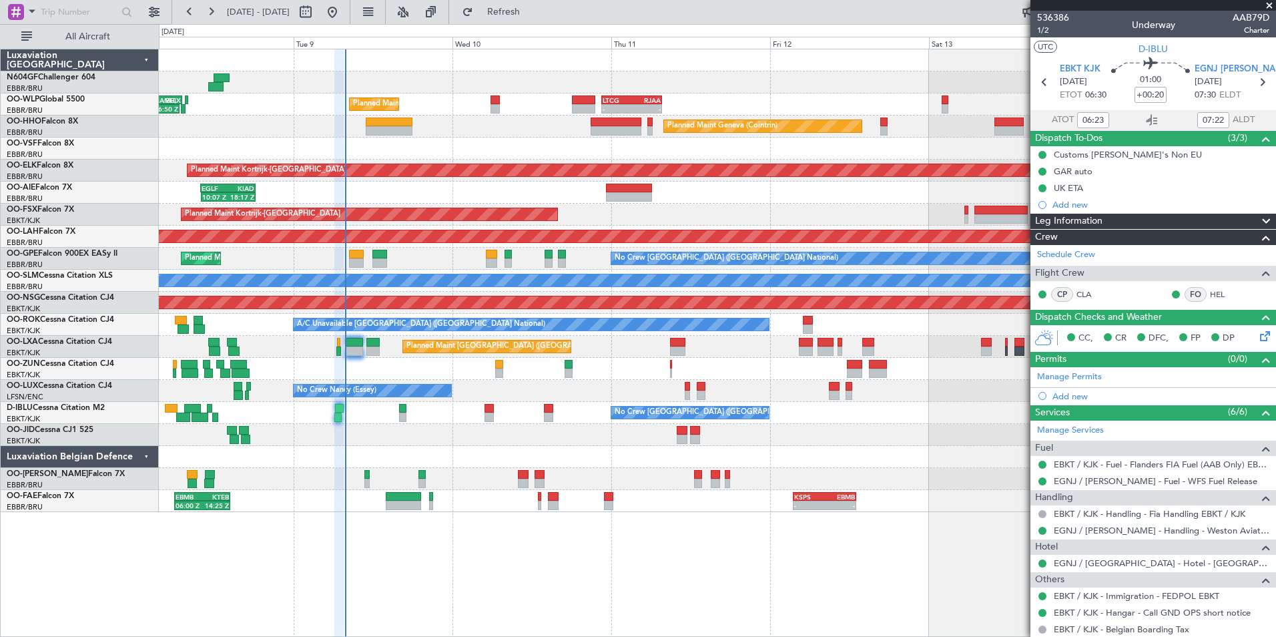
click at [759, 370] on div at bounding box center [717, 369] width 1117 height 22
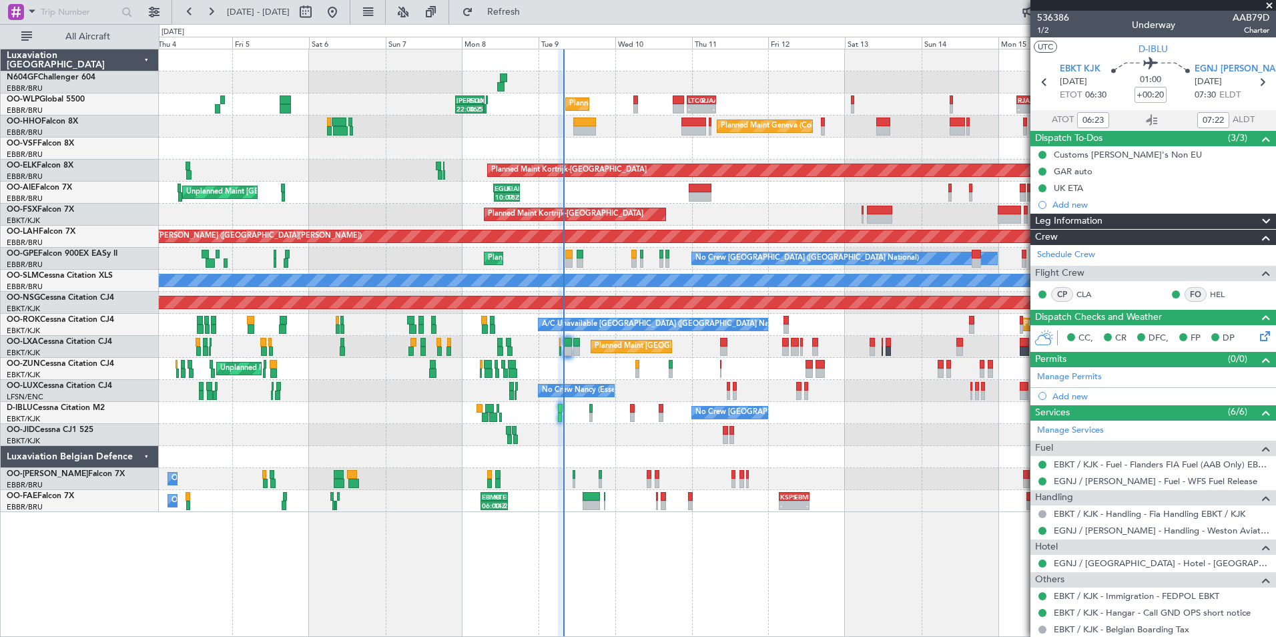
click at [585, 347] on div "Planned Maint Liege 22:00 Z 06:50 Z KAUS 22:00 Z ELLX 07:10 Z - - LTCG 22:35 Z …" at bounding box center [717, 280] width 1117 height 463
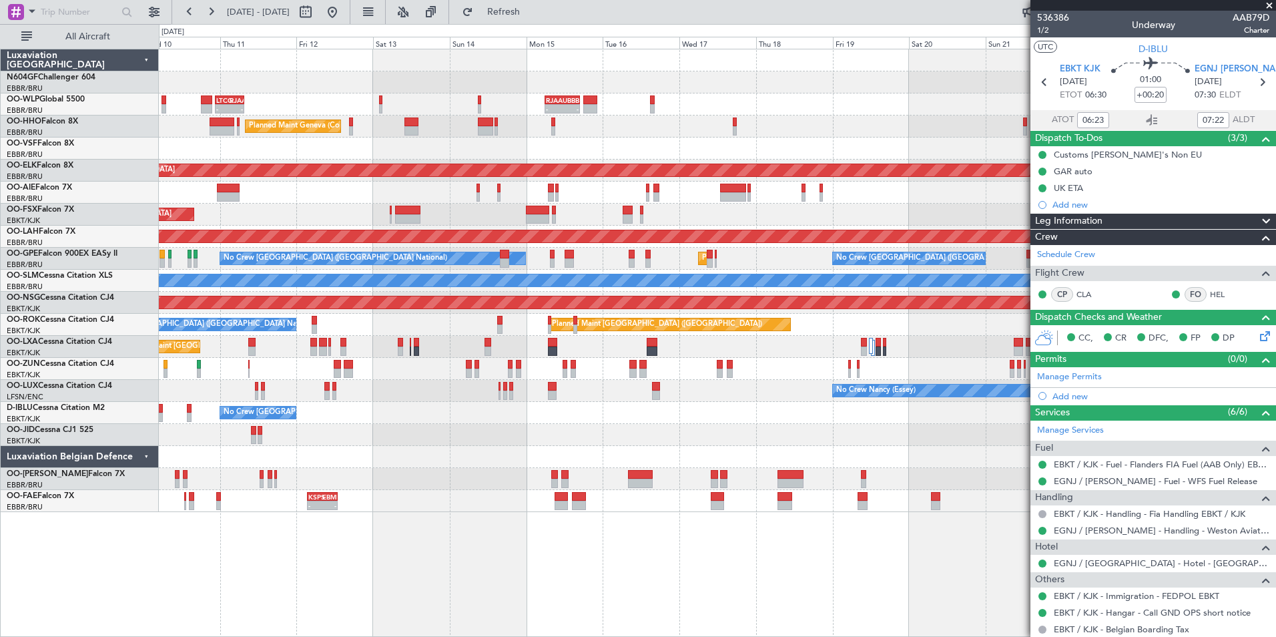
click at [638, 350] on div "Planned Maint Brussels (Brussels National) A/C Unavailable Brussels (Brussels N…" at bounding box center [717, 347] width 1117 height 22
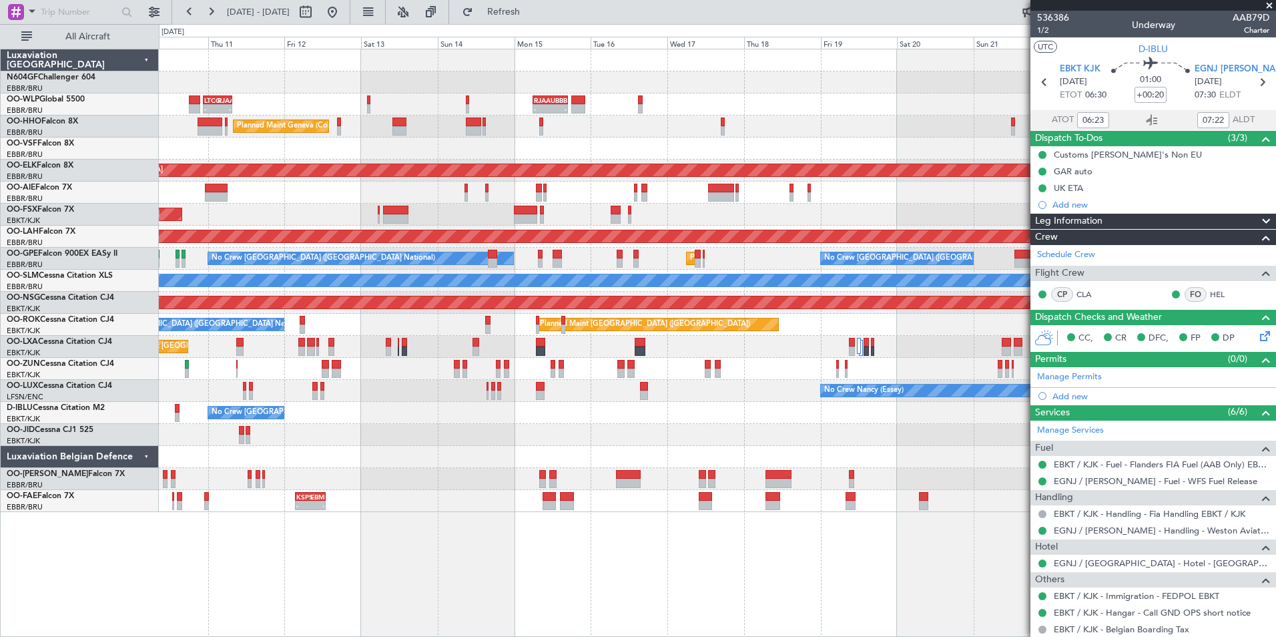
click at [602, 350] on div "Planned Maint Brussels (Brussels National) A/C Unavailable Brussels (Brussels N…" at bounding box center [717, 347] width 1117 height 22
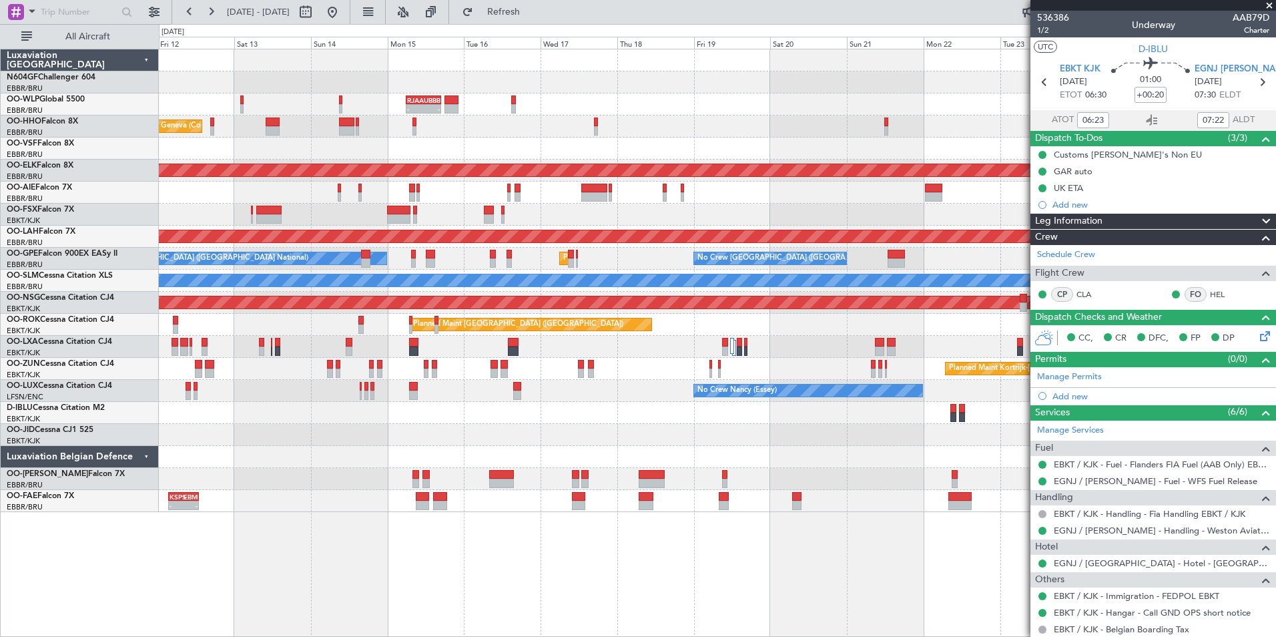
click at [672, 373] on div "Planned Maint Kortrijk-[GEOGRAPHIC_DATA]" at bounding box center [717, 369] width 1117 height 22
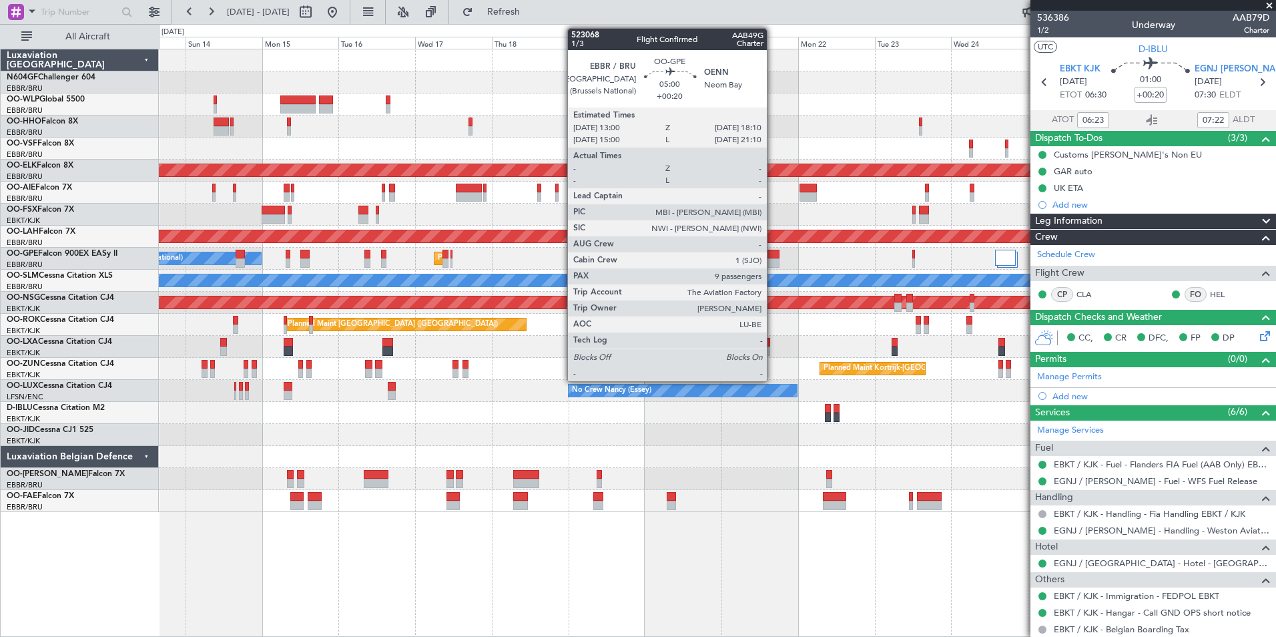
click at [773, 250] on div at bounding box center [770, 254] width 17 height 9
type input "9"
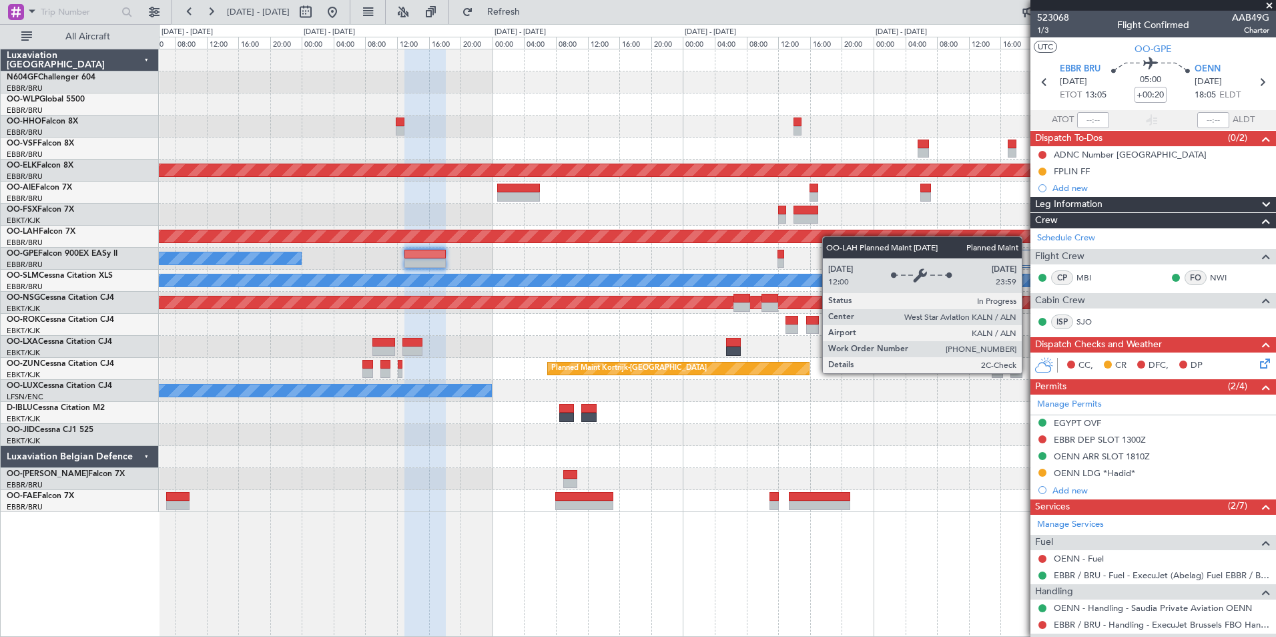
click at [806, 236] on div "Planned Maint Kortrijk-Wevelgem Planned Maint Alton-st Louis (St Louis Regl) No…" at bounding box center [717, 280] width 1117 height 463
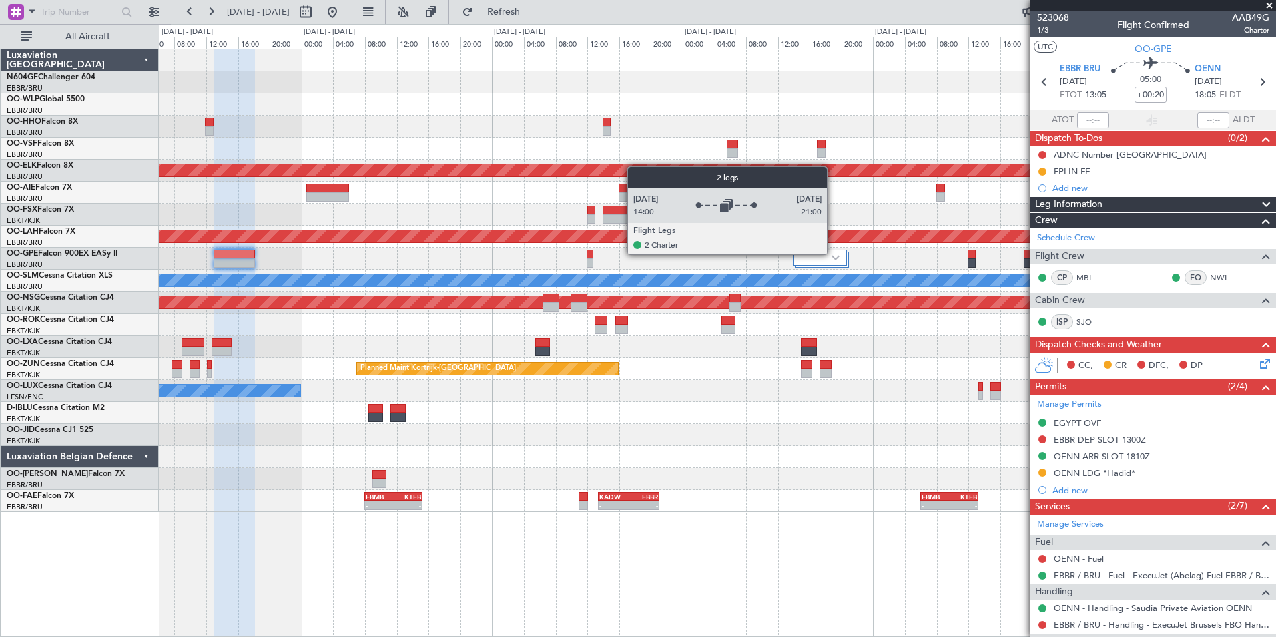
click at [833, 254] on div at bounding box center [821, 258] width 54 height 16
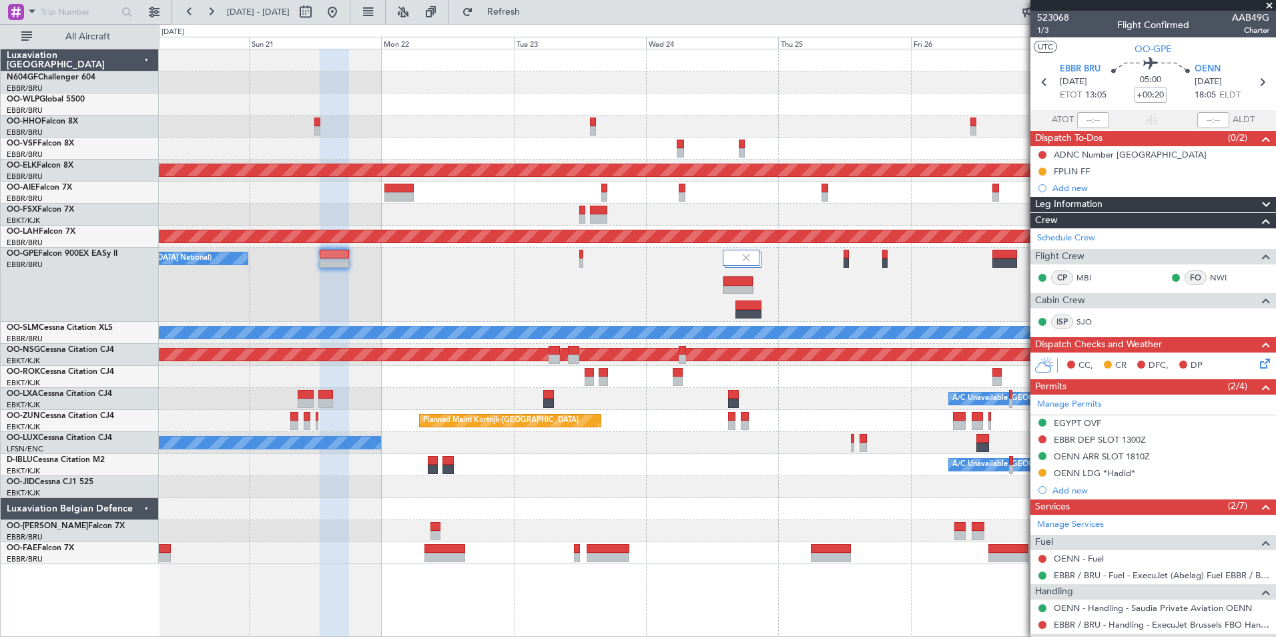
click at [810, 272] on div "Planned Maint Brussels (Brussels National) No Crew Brussels (Brussels National)" at bounding box center [717, 285] width 1117 height 74
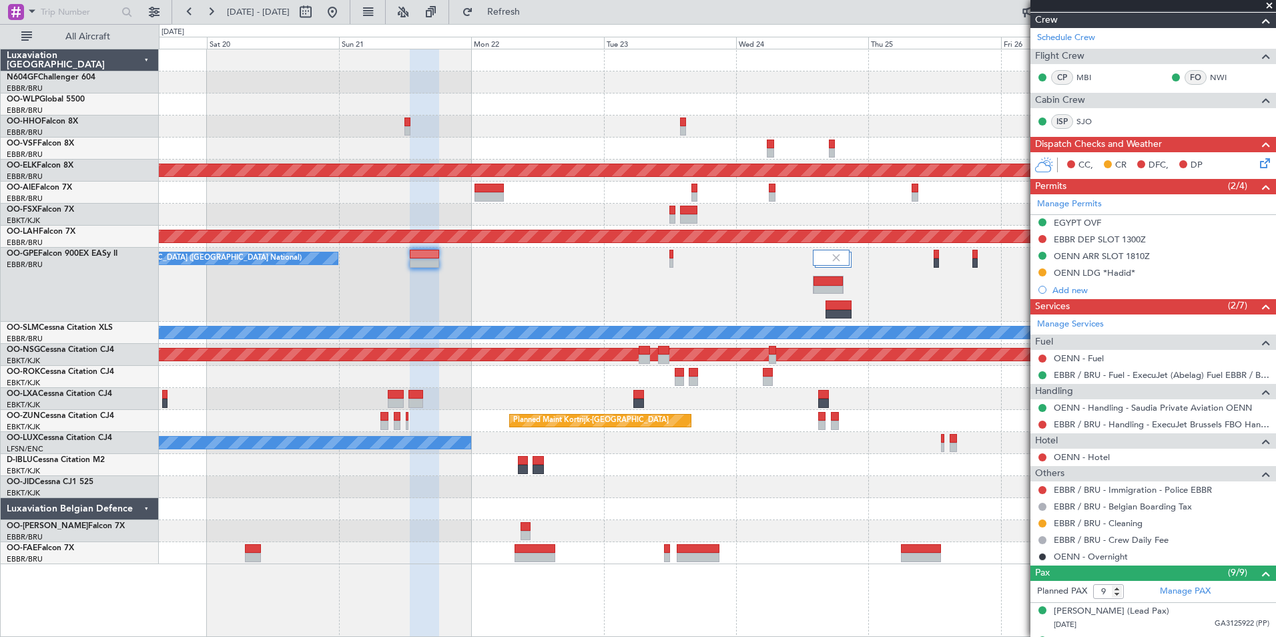
click at [914, 393] on div "Planned Maint Kortrijk-[GEOGRAPHIC_DATA] Planned [GEOGRAPHIC_DATA][PERSON_NAME]…" at bounding box center [717, 306] width 1117 height 515
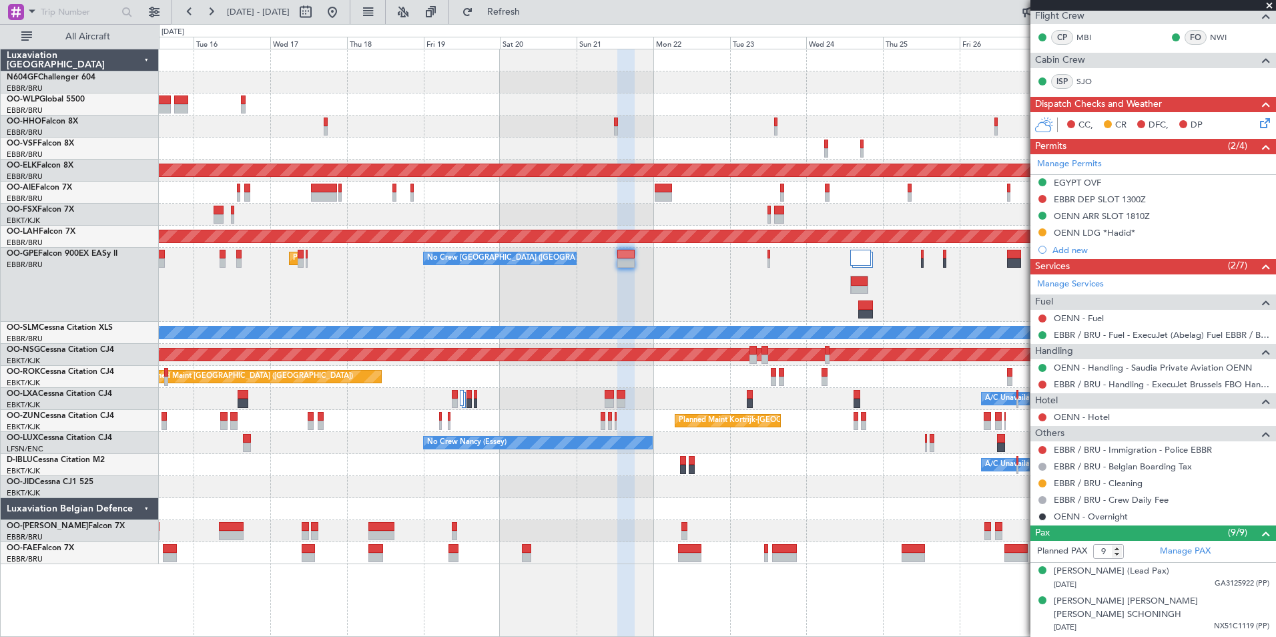
scroll to position [236, 0]
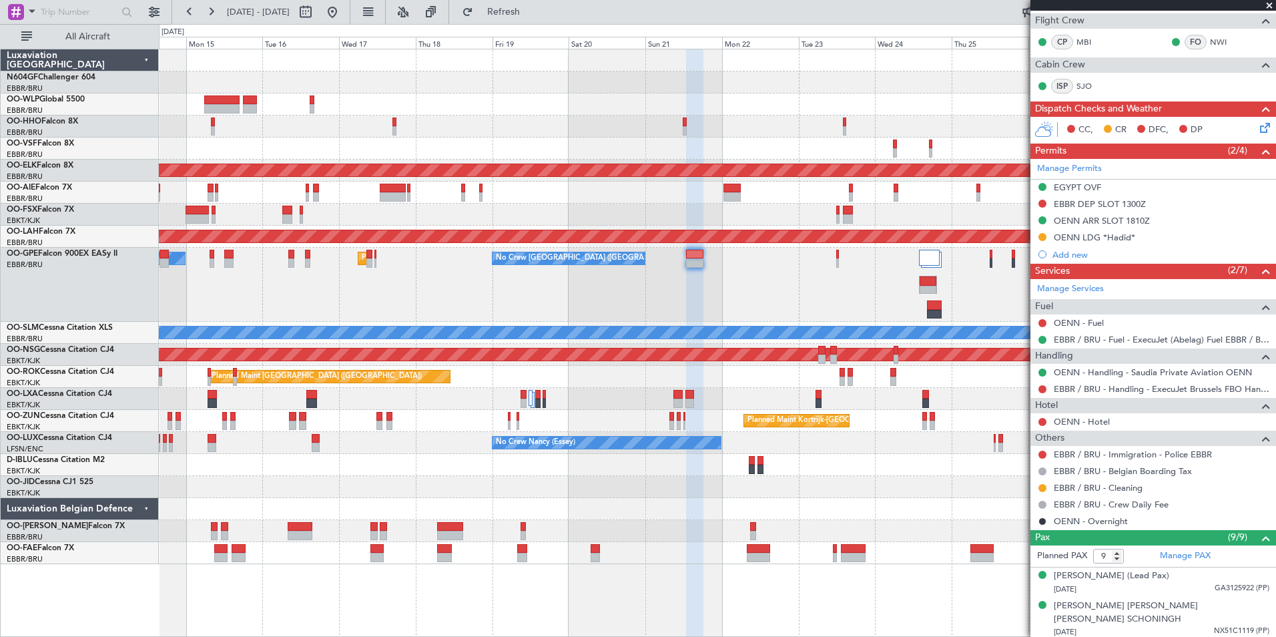
click at [567, 284] on div "Planned Maint [GEOGRAPHIC_DATA] ([GEOGRAPHIC_DATA] National) No Crew [GEOGRAPHI…" at bounding box center [717, 285] width 1117 height 74
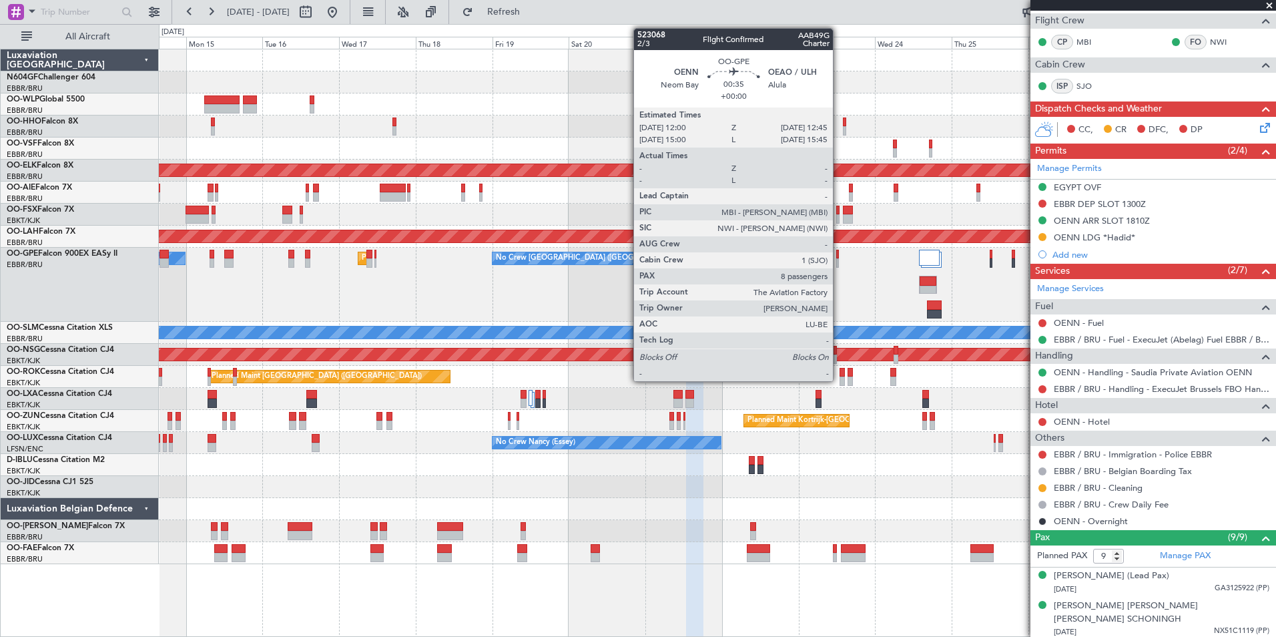
click at [839, 258] on div at bounding box center [837, 262] width 3 height 9
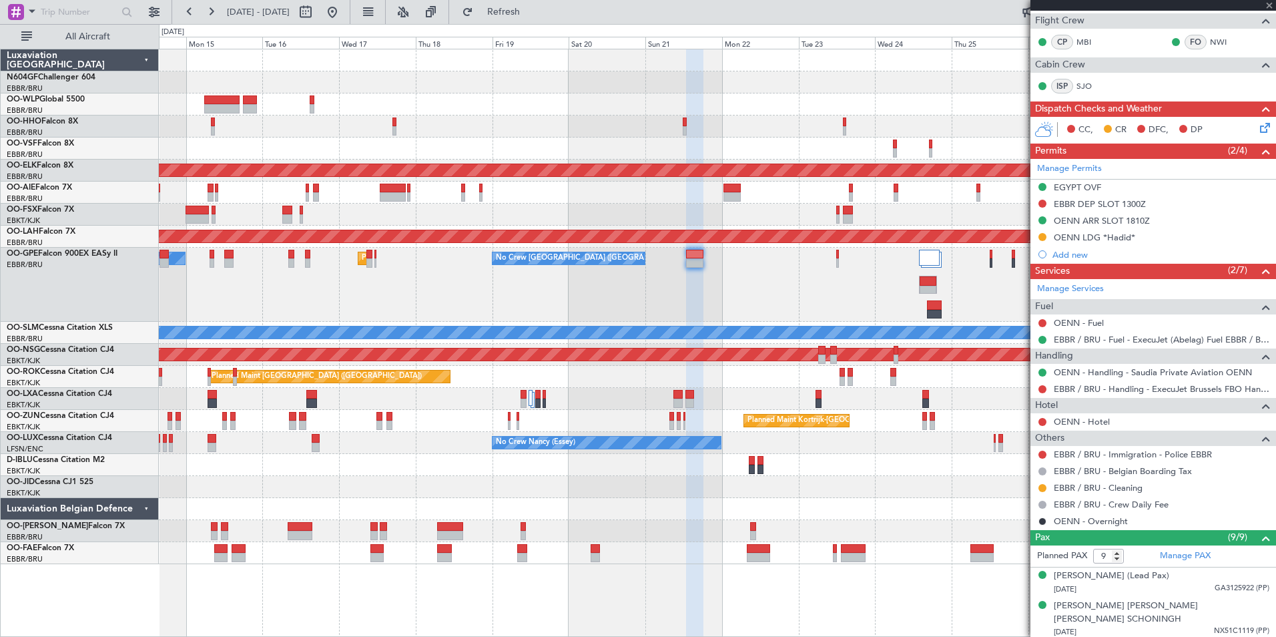
type input "8"
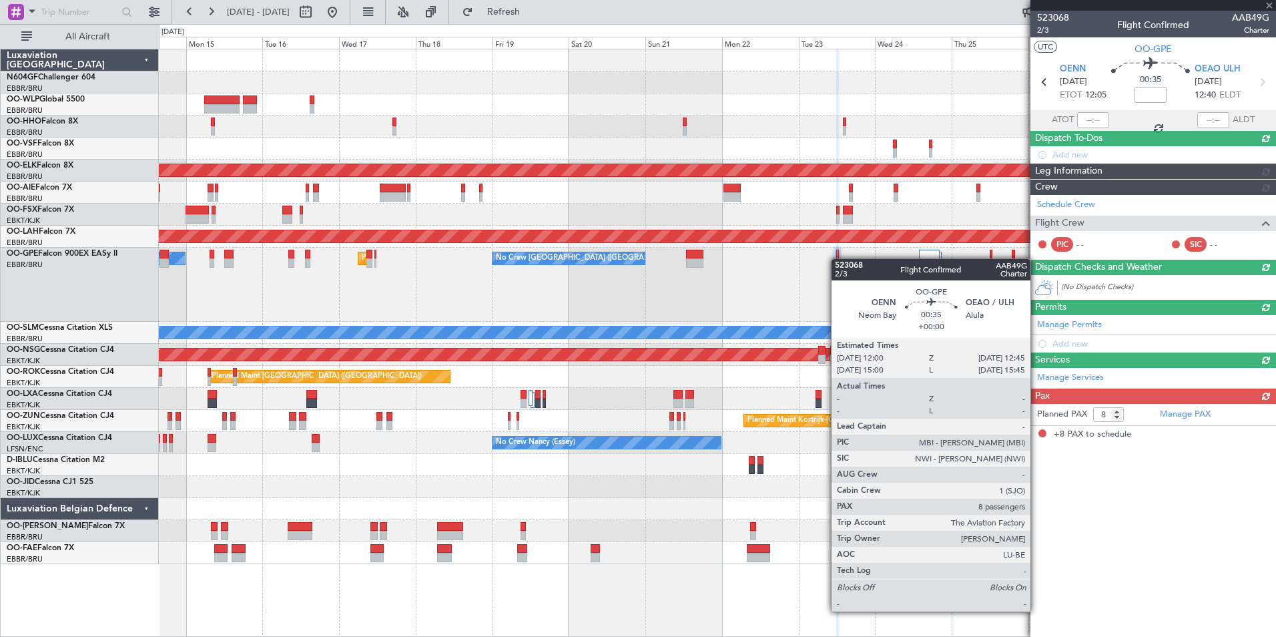
scroll to position [0, 0]
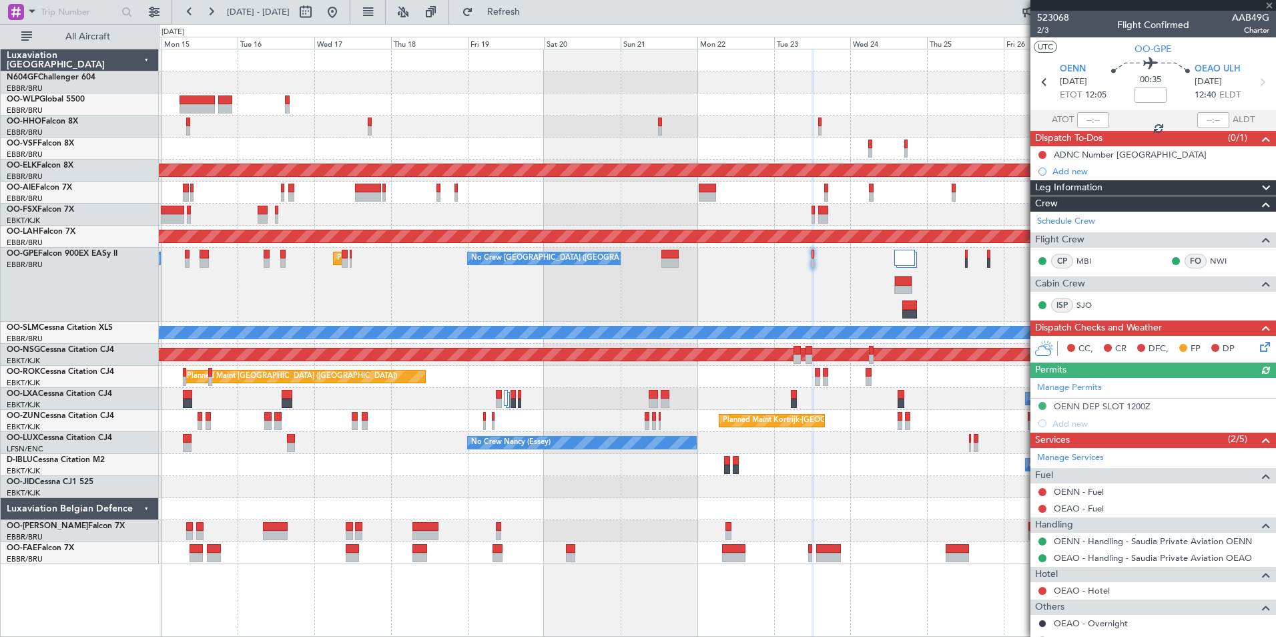
click at [844, 293] on div "No Crew Brussels (Brussels National) Planned Maint Brussels (Brussels National)…" at bounding box center [717, 285] width 1117 height 74
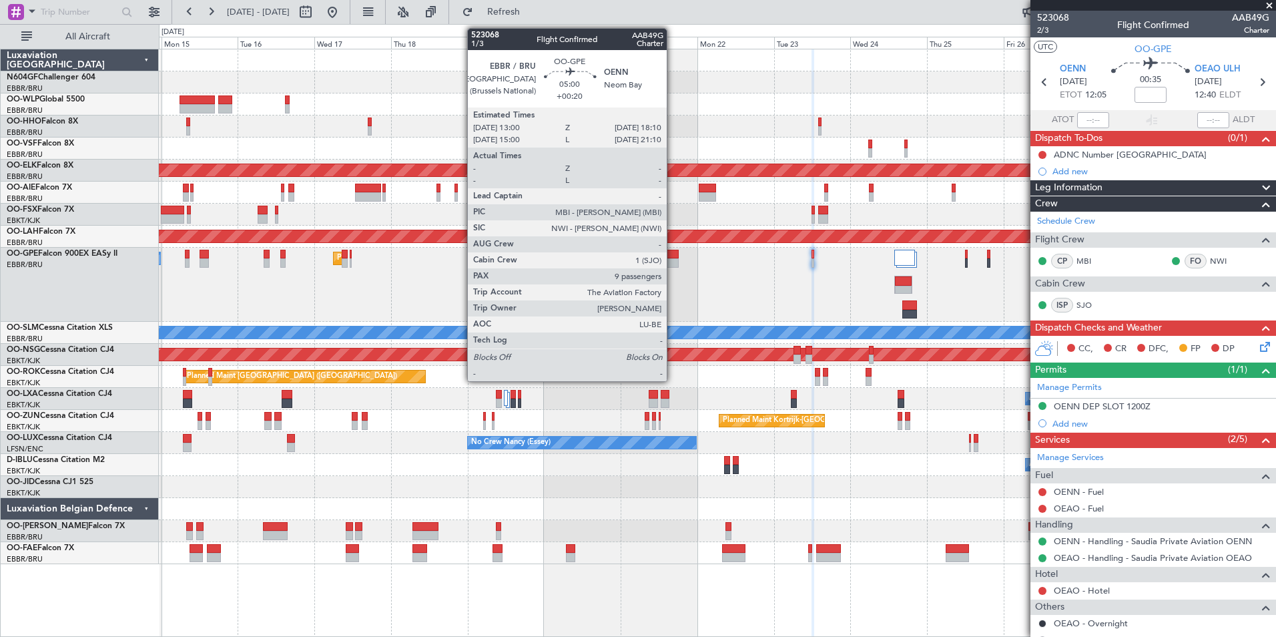
click at [673, 258] on div at bounding box center [670, 254] width 17 height 9
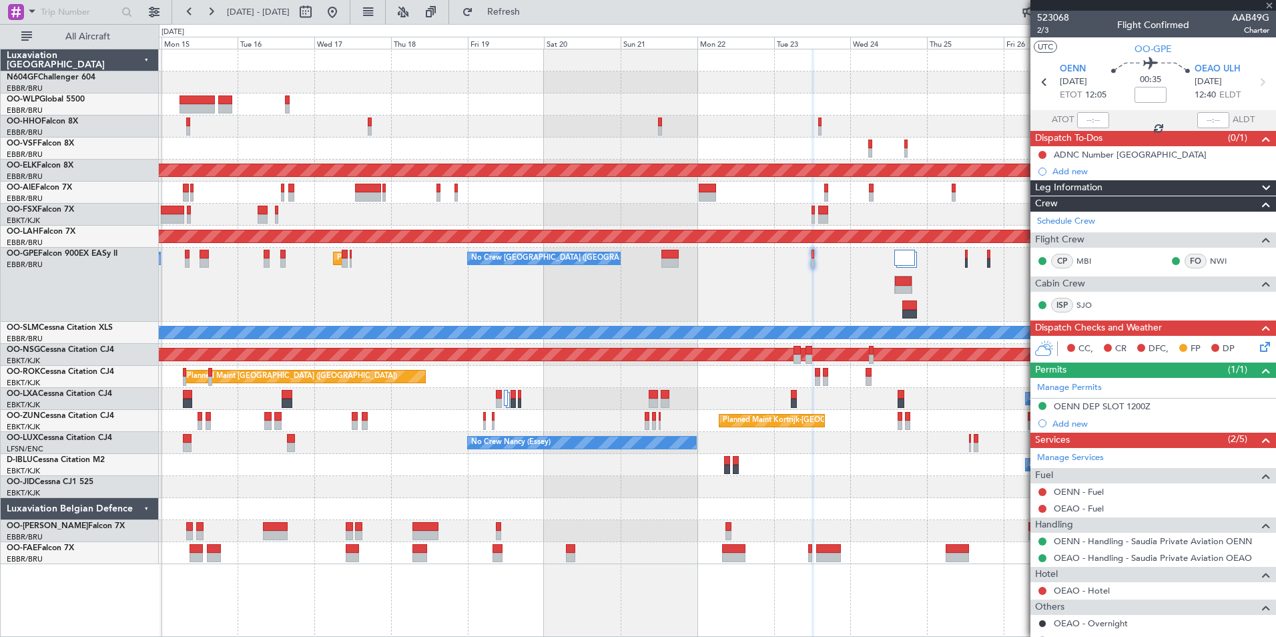
type input "+00:20"
type input "9"
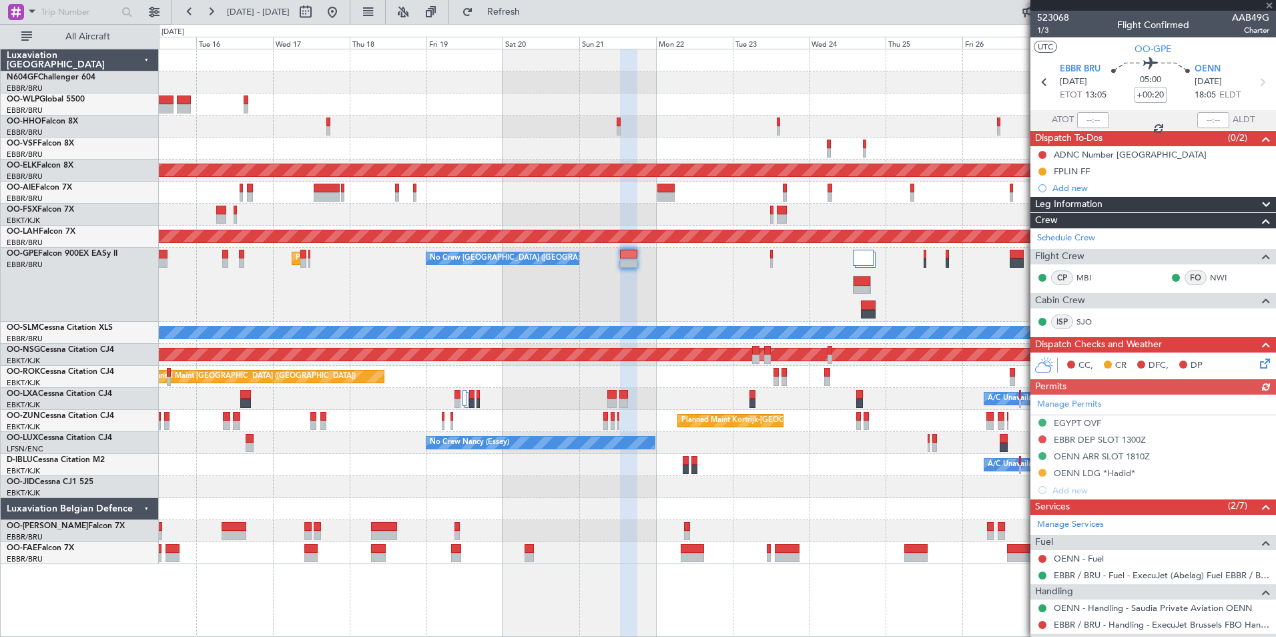
click at [958, 457] on div "A/C Unavailable Brussels (Brussels National) A/C Unavailable Kortrijk-Wevelgem …" at bounding box center [717, 465] width 1117 height 22
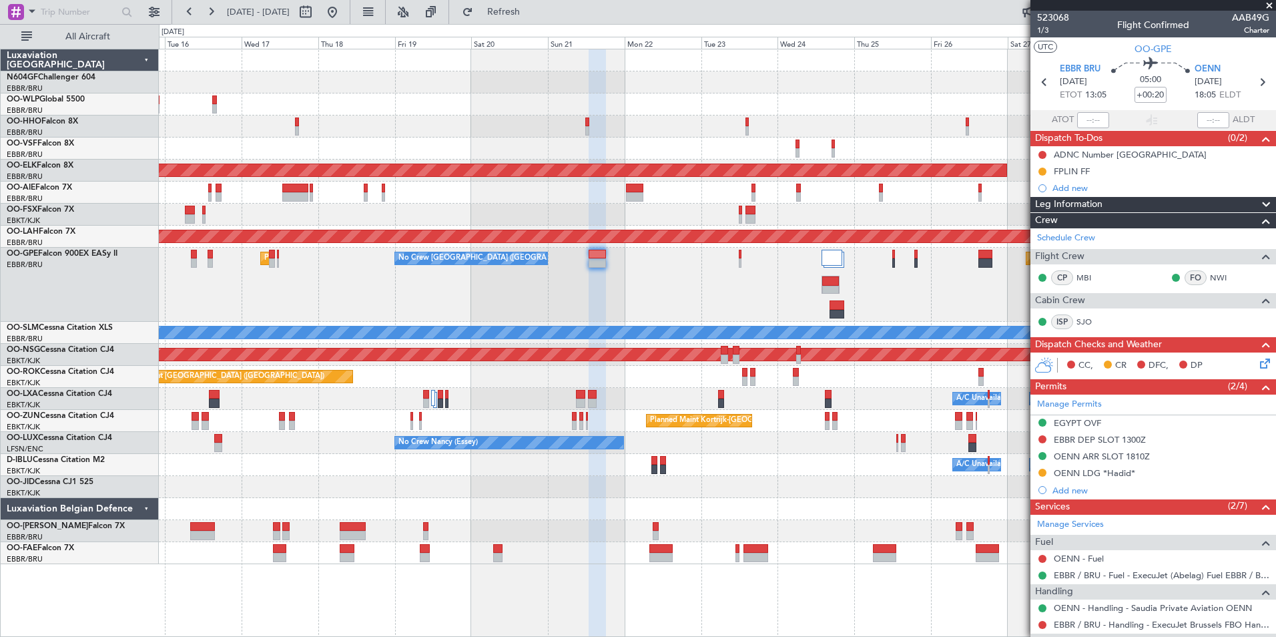
click at [690, 287] on div "Planned Maint Brussels (Brussels National) No Crew Brussels (Brussels National)…" at bounding box center [717, 285] width 1117 height 74
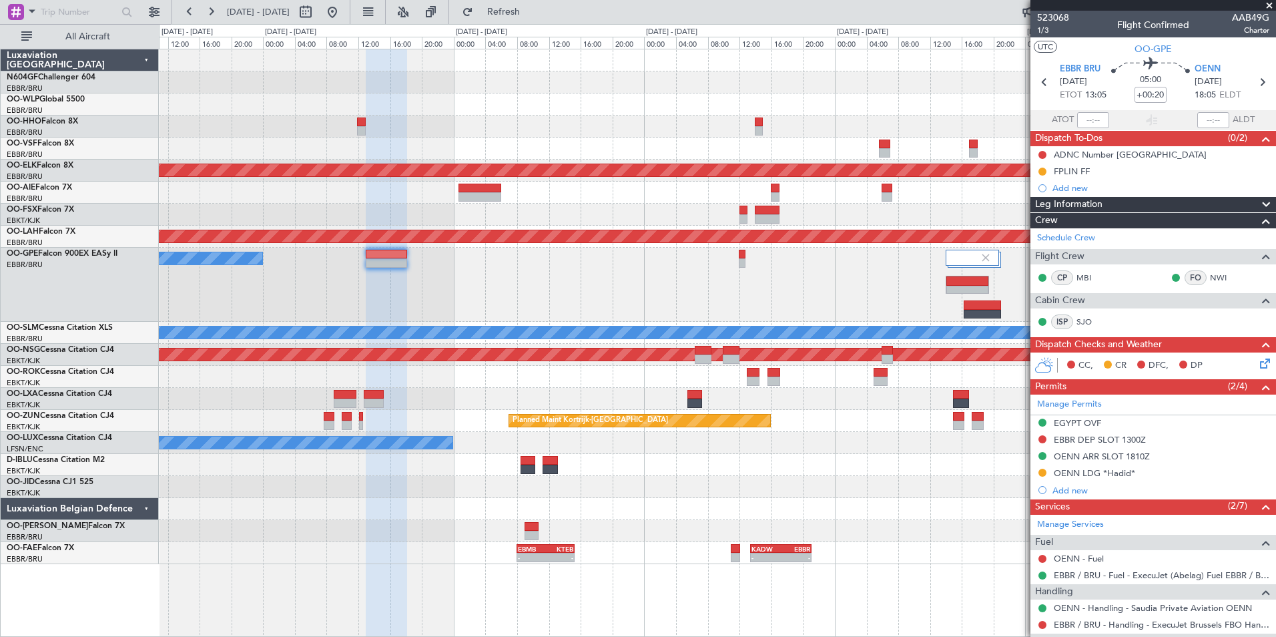
click at [786, 278] on div "No Crew Brussels (Brussels National) Planned Maint Brussels (Brussels National)" at bounding box center [717, 285] width 1117 height 74
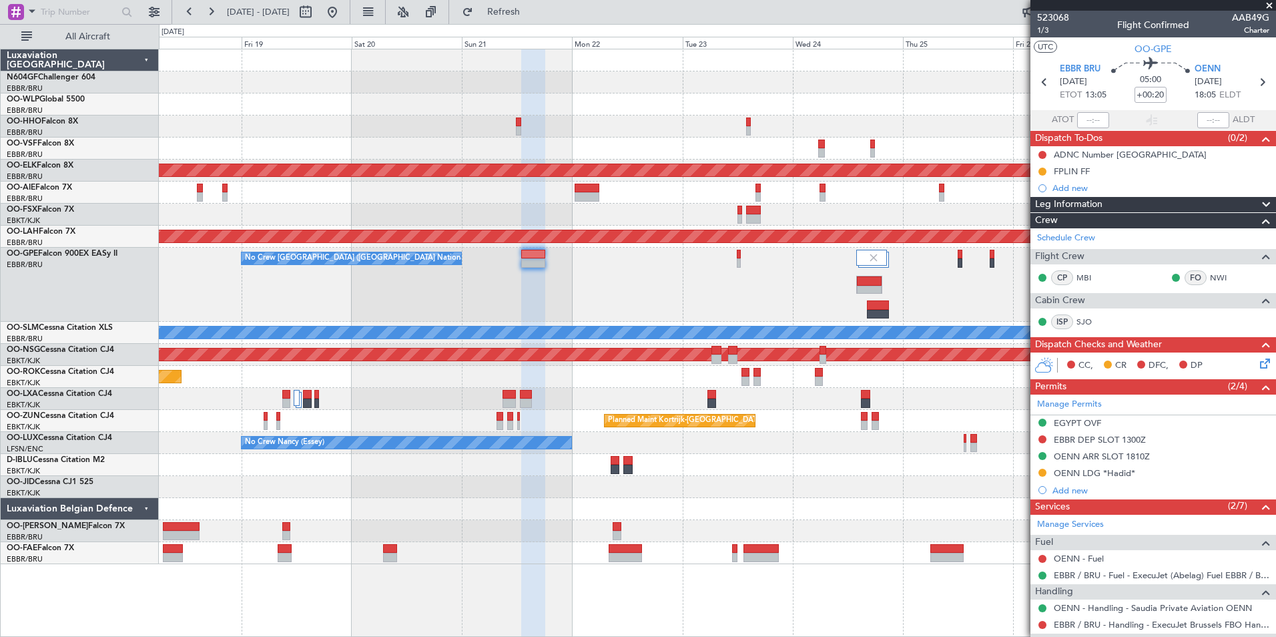
click at [742, 287] on div "No Crew Brussels (Brussels National) Planned Maint Brussels (Brussels National)…" at bounding box center [717, 285] width 1117 height 74
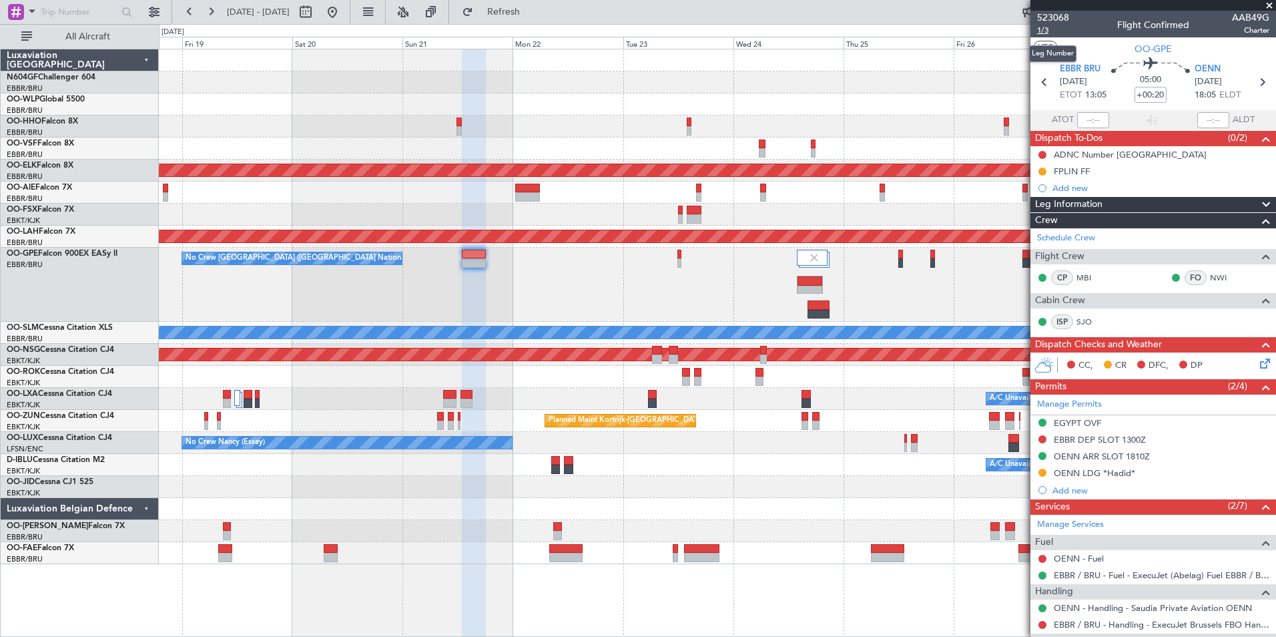
click at [1045, 31] on span "1/3" at bounding box center [1053, 30] width 32 height 11
click at [616, 294] on div "No Crew Brussels (Brussels National) Planned Maint Brussels (Brussels National)…" at bounding box center [717, 285] width 1117 height 74
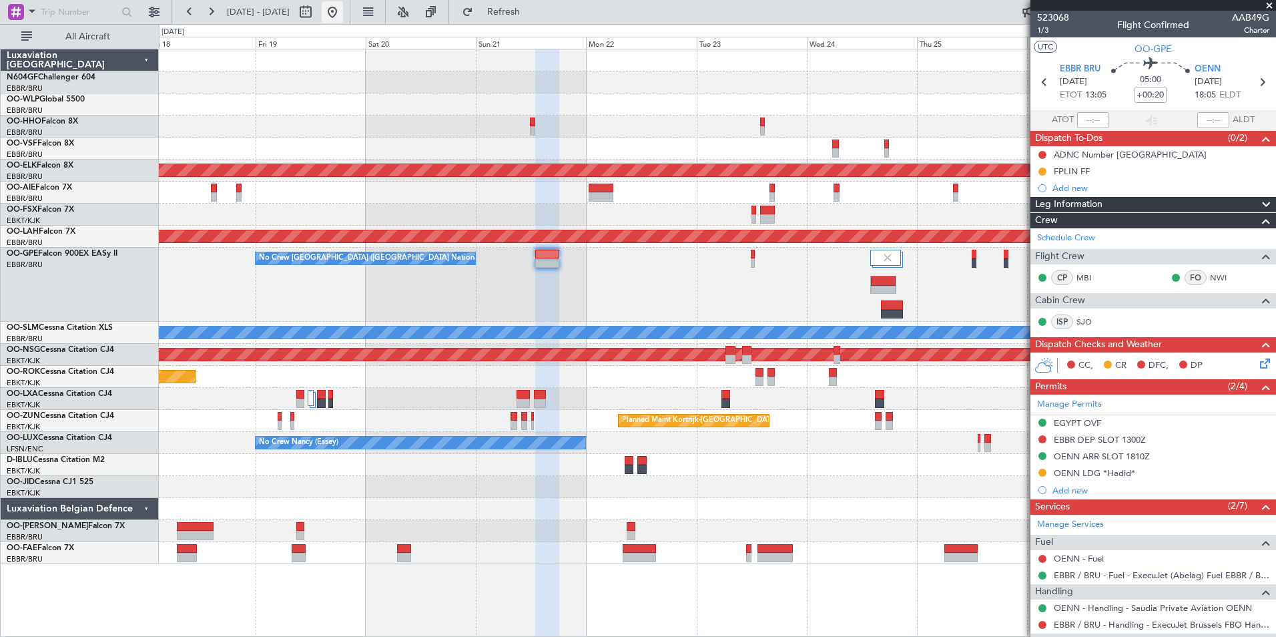
click at [343, 9] on button at bounding box center [332, 11] width 21 height 21
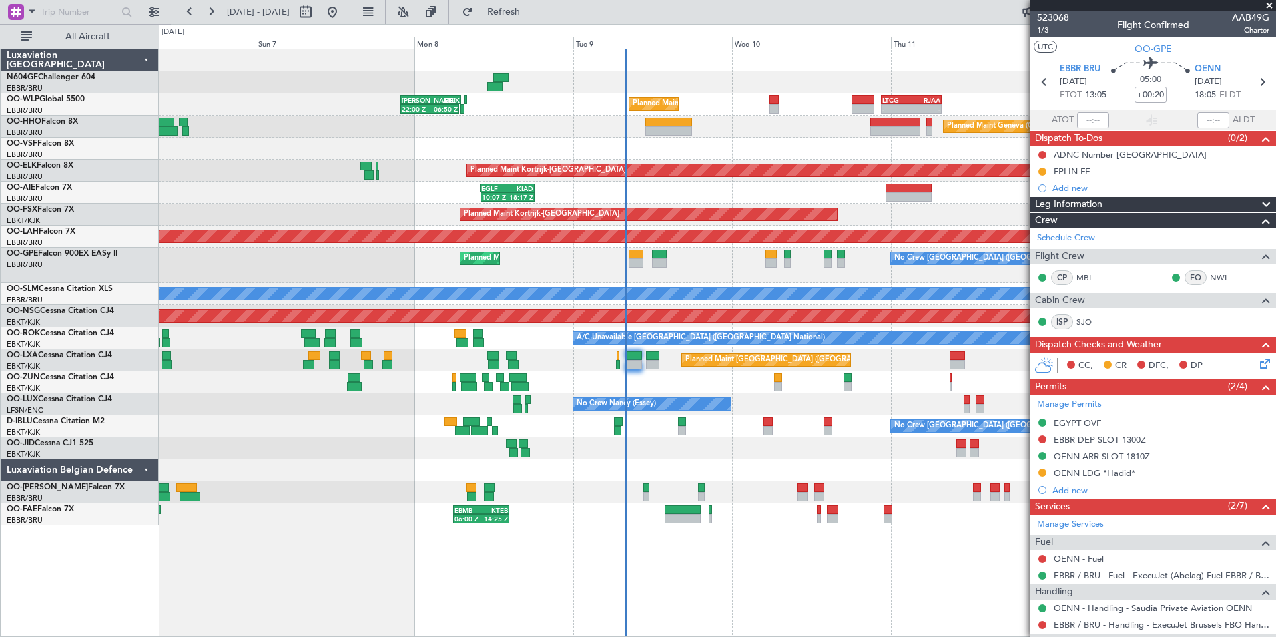
click at [840, 387] on div "Planned Maint Liege 22:00 Z 06:50 Z KAUS 22:00 Z ELLX 07:10 Z - - LTCG 22:35 Z …" at bounding box center [717, 287] width 1117 height 476
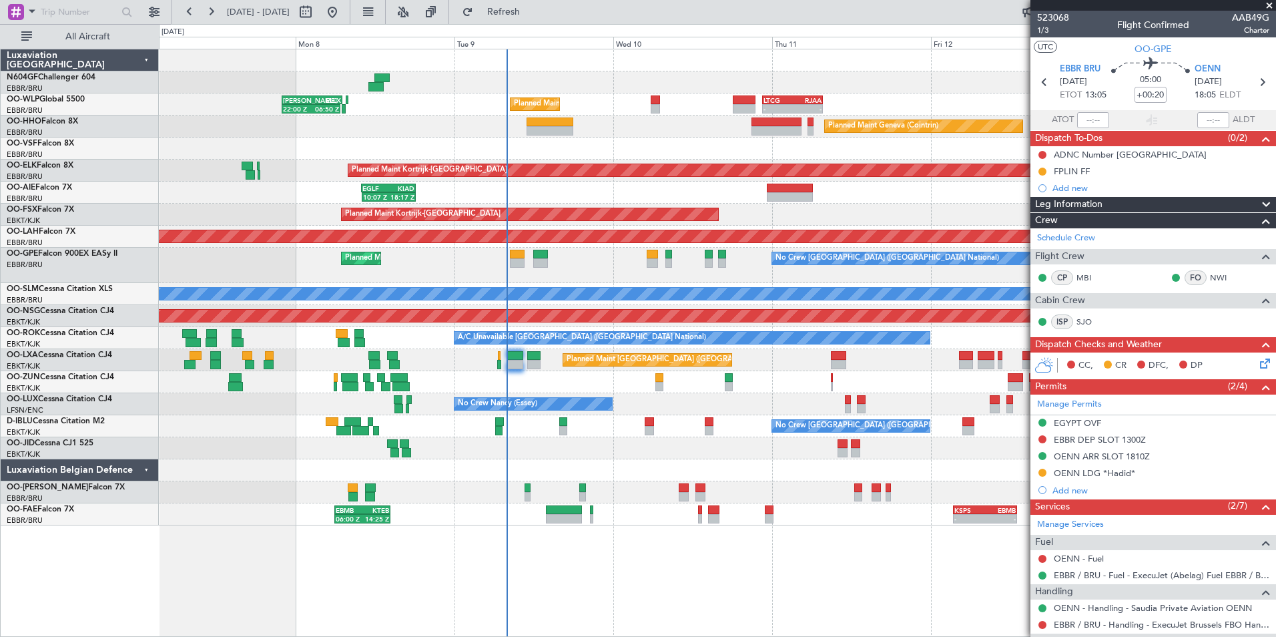
click at [800, 385] on div at bounding box center [717, 382] width 1117 height 22
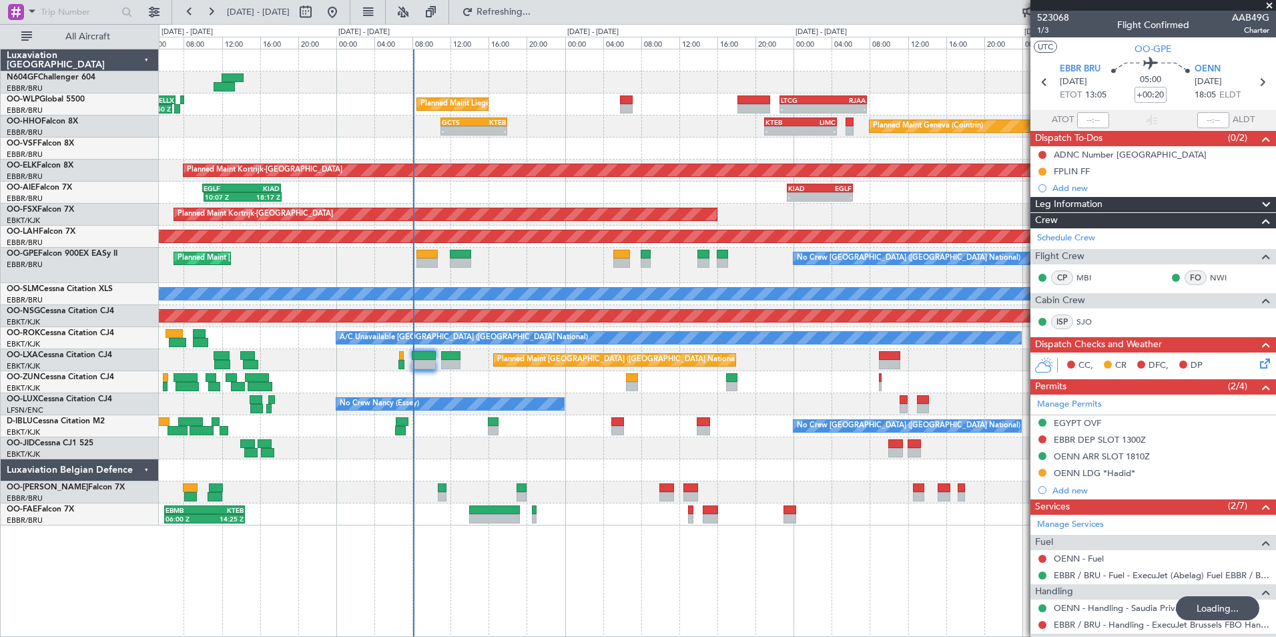
click at [478, 244] on div "- - LTCG 22:35 Z RJAA 07:45 Z Planned Maint Liege KAUS 22:00 Z ELLX 07:10 Z 22:…" at bounding box center [717, 287] width 1117 height 476
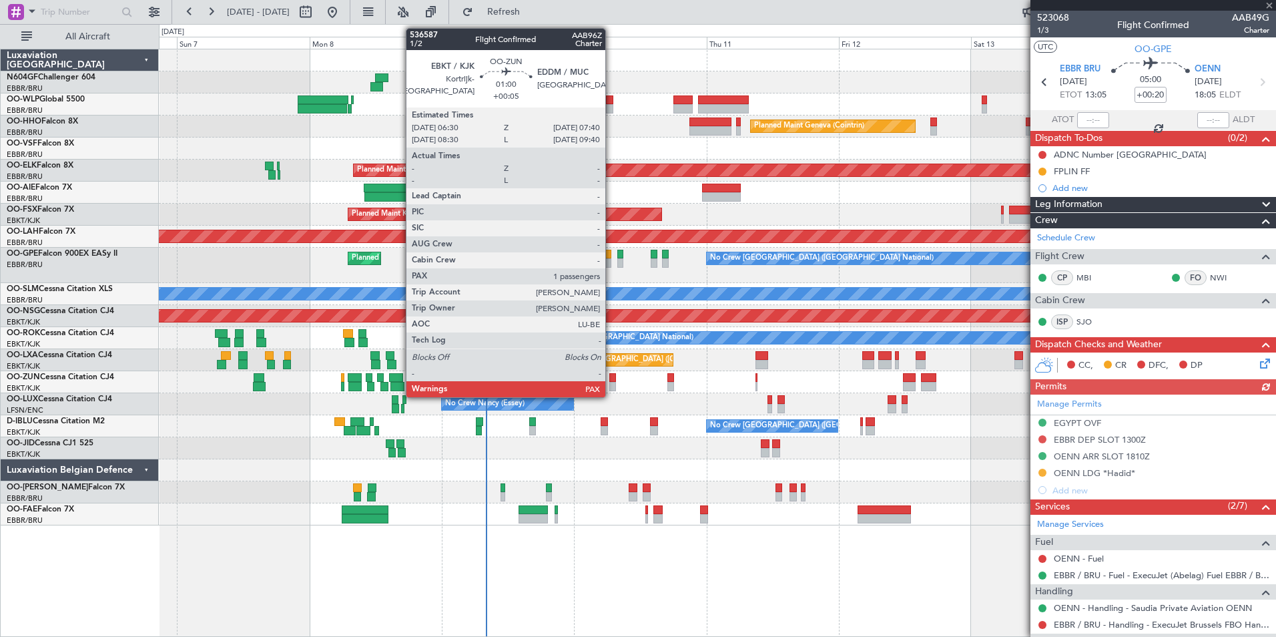
click at [611, 383] on div at bounding box center [612, 386] width 7 height 9
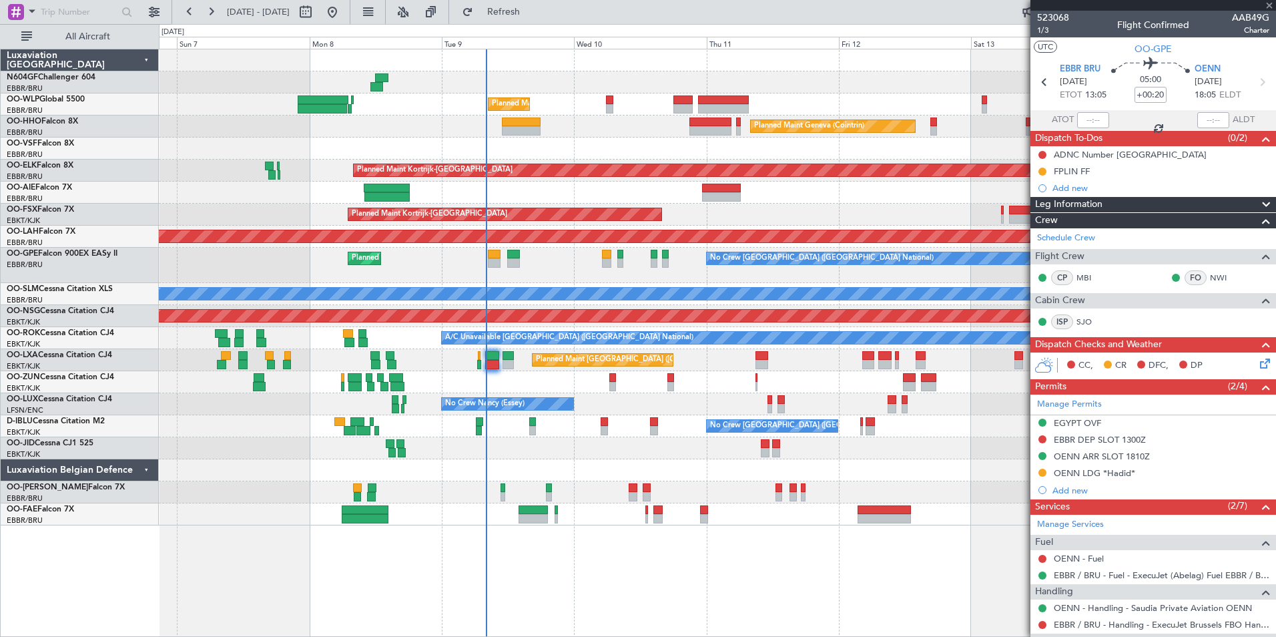
type input "+00:05"
type input "2"
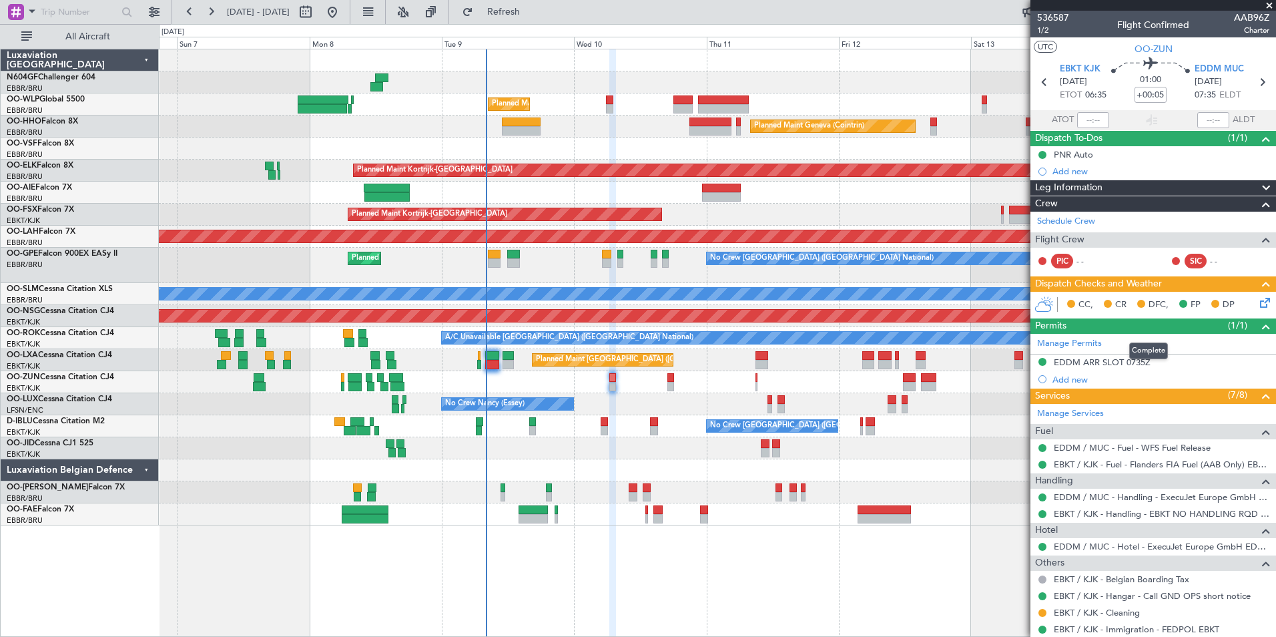
scroll to position [55, 0]
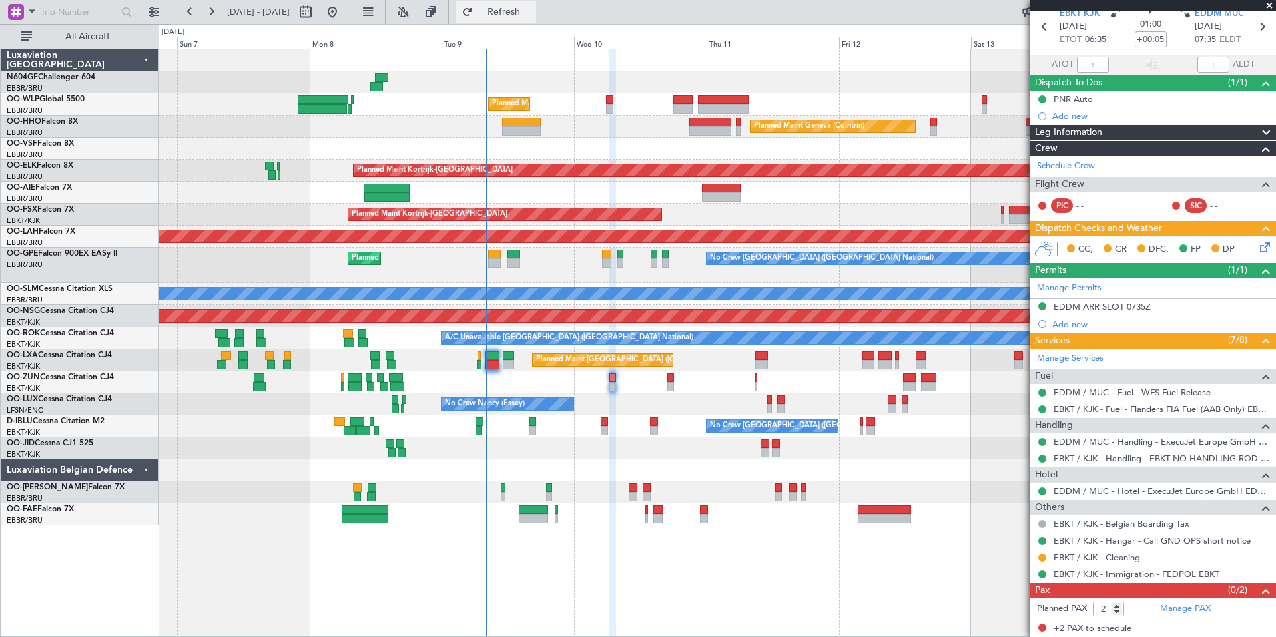
click at [531, 9] on span "Refresh" at bounding box center [504, 11] width 56 height 9
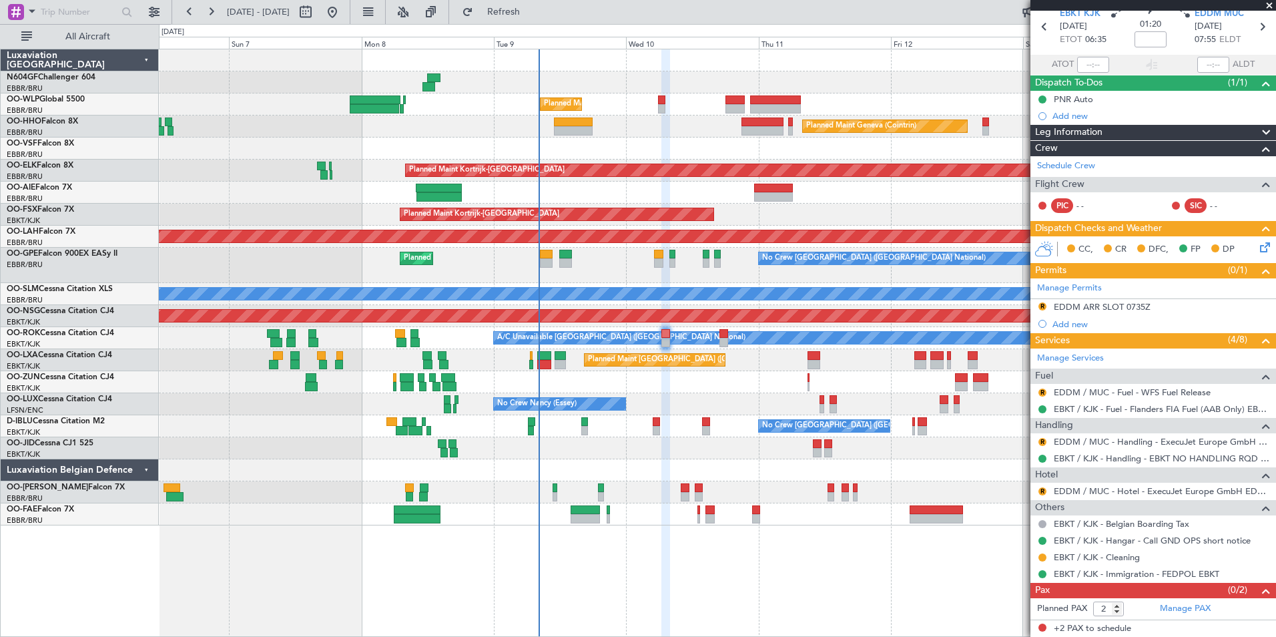
click at [685, 372] on div "Planned Maint Liege - - RJAA 06:00 Z UBBB 16:55 Z Planned Maint Geneva ([GEOGRA…" at bounding box center [717, 287] width 1117 height 476
click at [670, 386] on div "Unplanned Maint [GEOGRAPHIC_DATA] ([GEOGRAPHIC_DATA])" at bounding box center [717, 382] width 1117 height 22
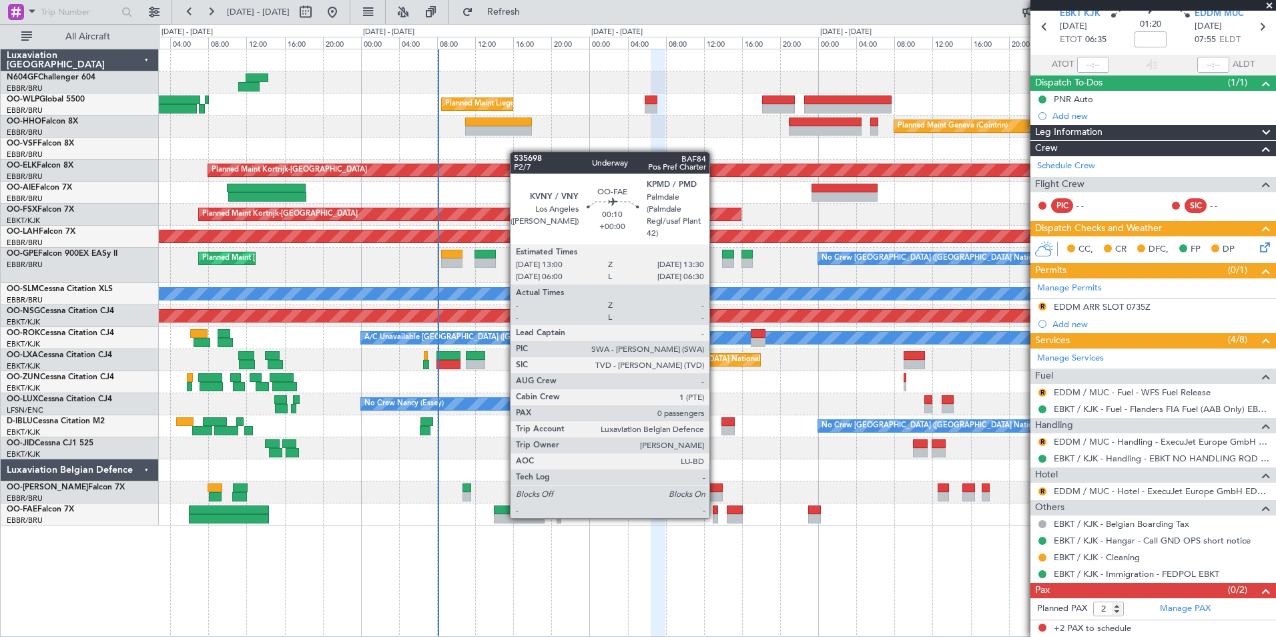
click at [716, 517] on div at bounding box center [715, 518] width 5 height 9
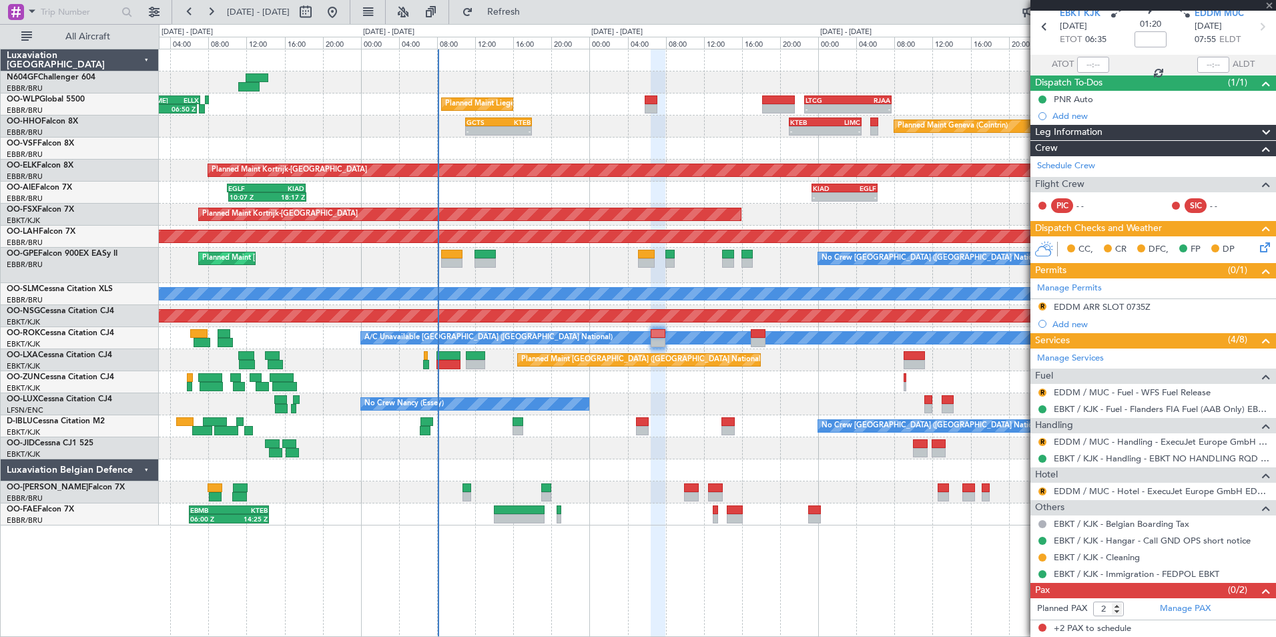
type input "0"
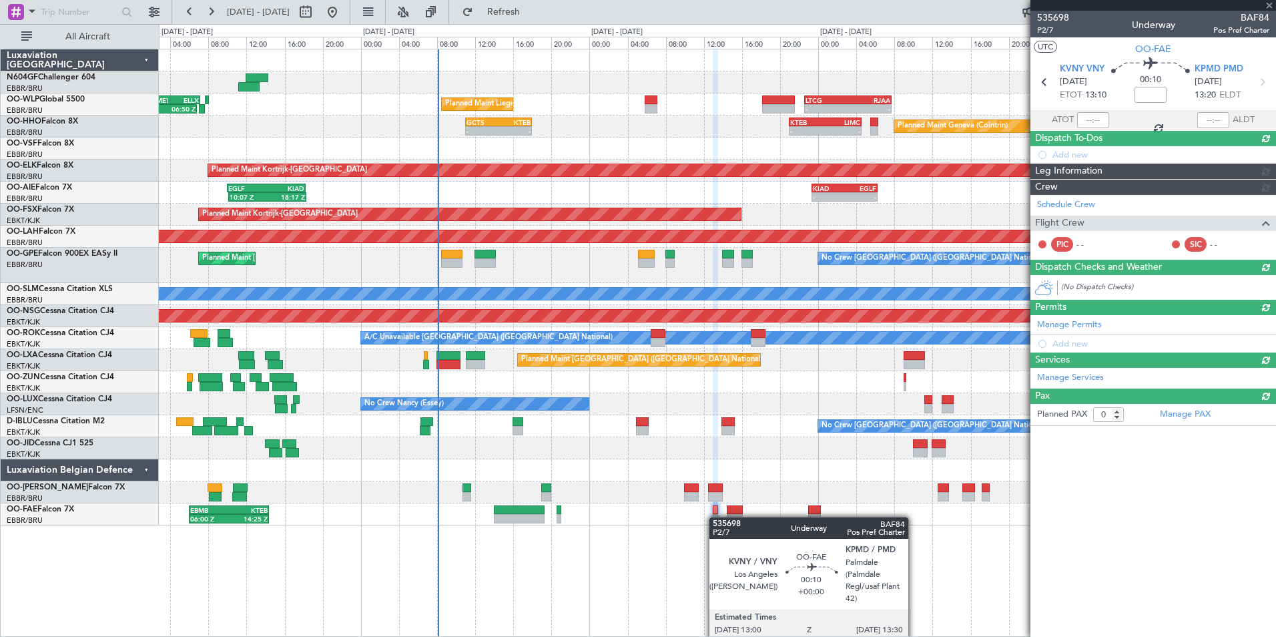
scroll to position [0, 0]
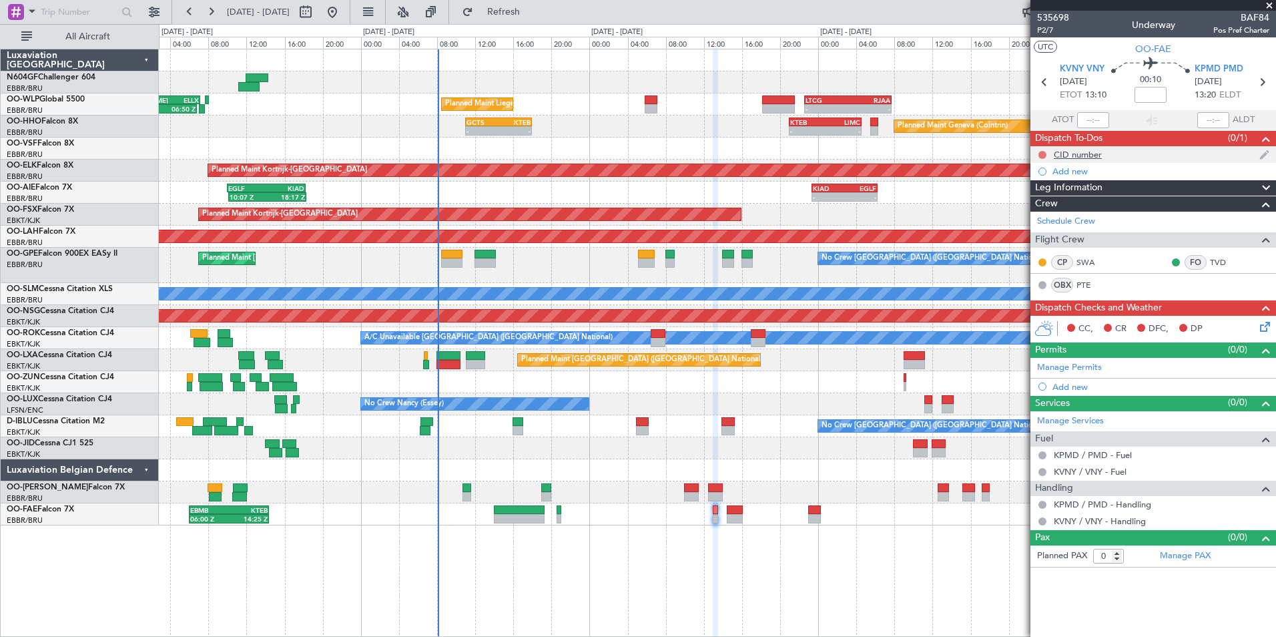
click at [1044, 155] on button at bounding box center [1043, 155] width 8 height 8
click at [1047, 190] on span "In Progress" at bounding box center [1049, 193] width 45 height 13
click at [1066, 168] on div "Add new" at bounding box center [1155, 171] width 205 height 11
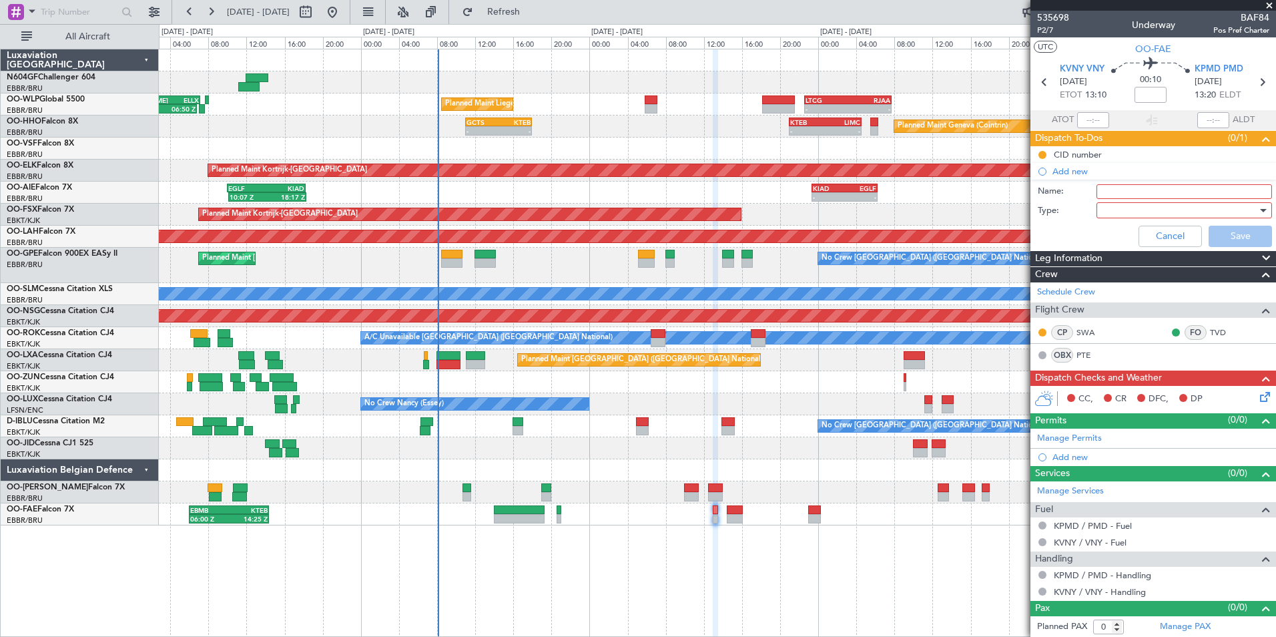
click at [1122, 197] on input "Name:" at bounding box center [1185, 191] width 176 height 15
click at [1206, 192] on input "Scheduled to be filed at 13:00Z" at bounding box center [1185, 191] width 176 height 15
type input "Scheduled to be filed at 15:00Z"
click at [1121, 202] on div at bounding box center [1180, 210] width 156 height 20
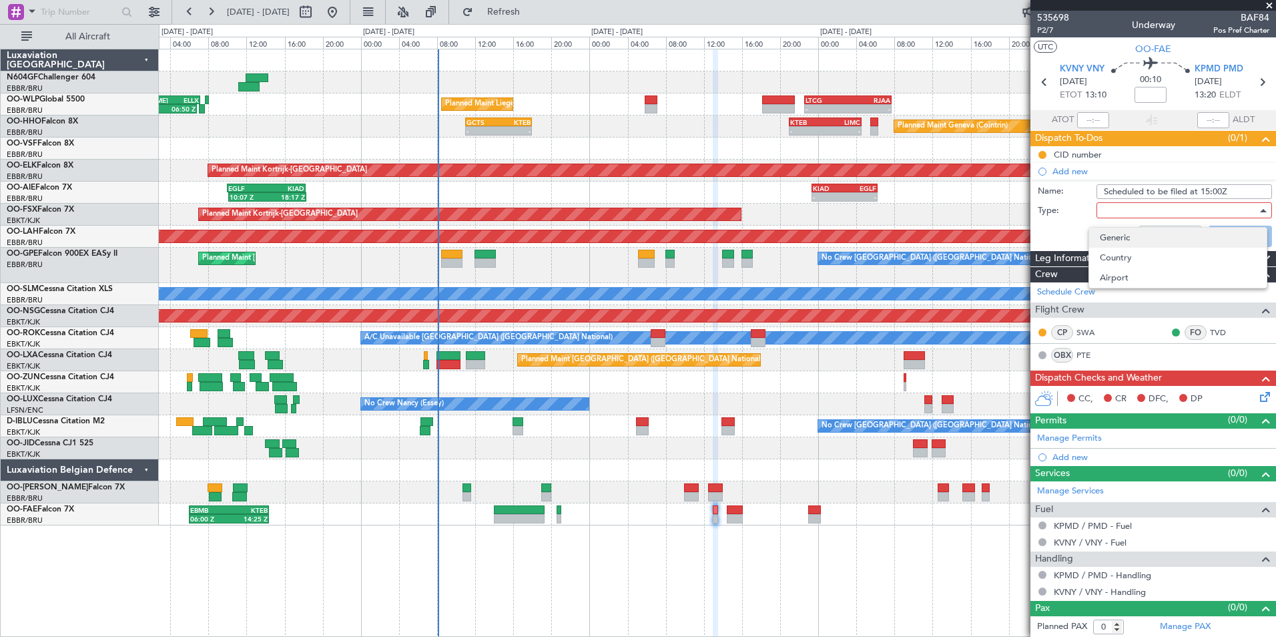
click at [1122, 234] on span "Generic" at bounding box center [1178, 238] width 156 height 20
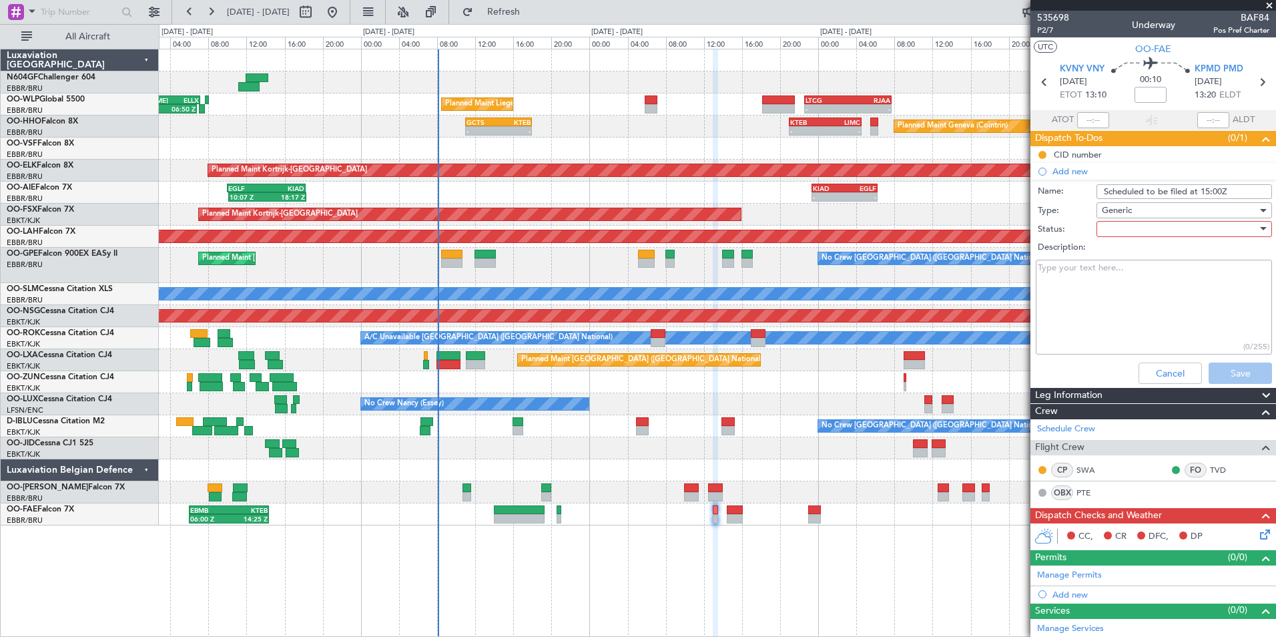
click at [1109, 232] on div at bounding box center [1180, 229] width 156 height 20
click at [1119, 269] on span "In Progress" at bounding box center [1178, 276] width 156 height 20
click at [1225, 383] on button "Save" at bounding box center [1240, 372] width 63 height 21
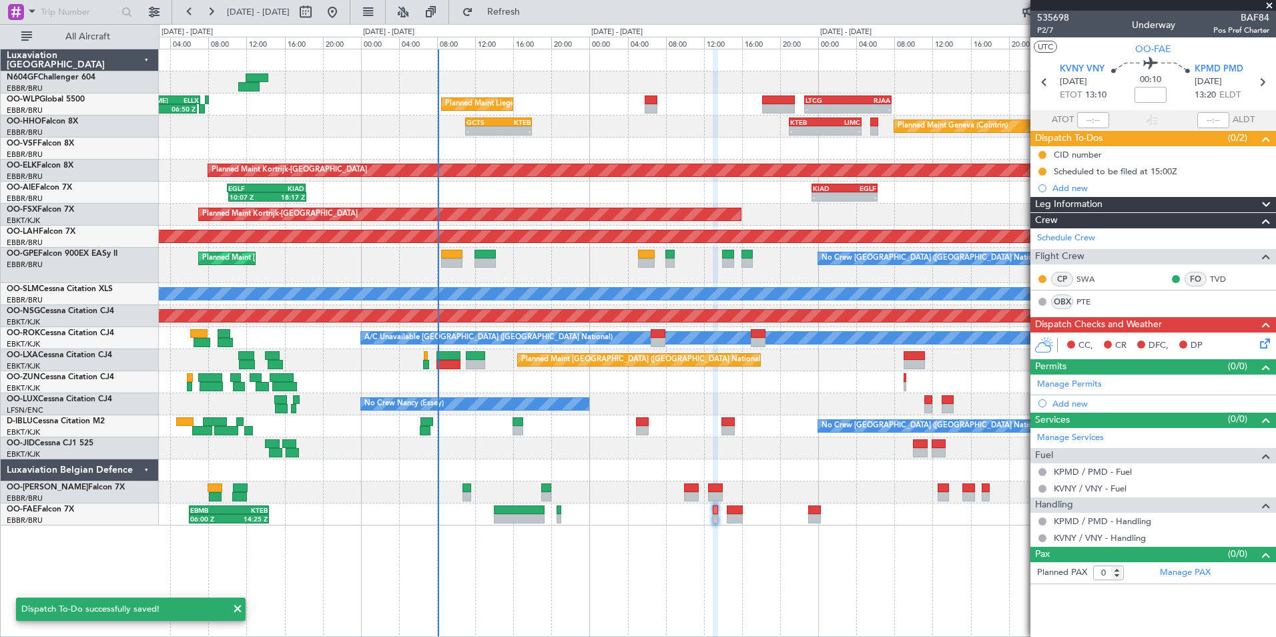
click at [1256, 344] on div "CC, CR DFC, DP" at bounding box center [1159, 346] width 196 height 20
click at [1262, 341] on icon at bounding box center [1263, 341] width 11 height 11
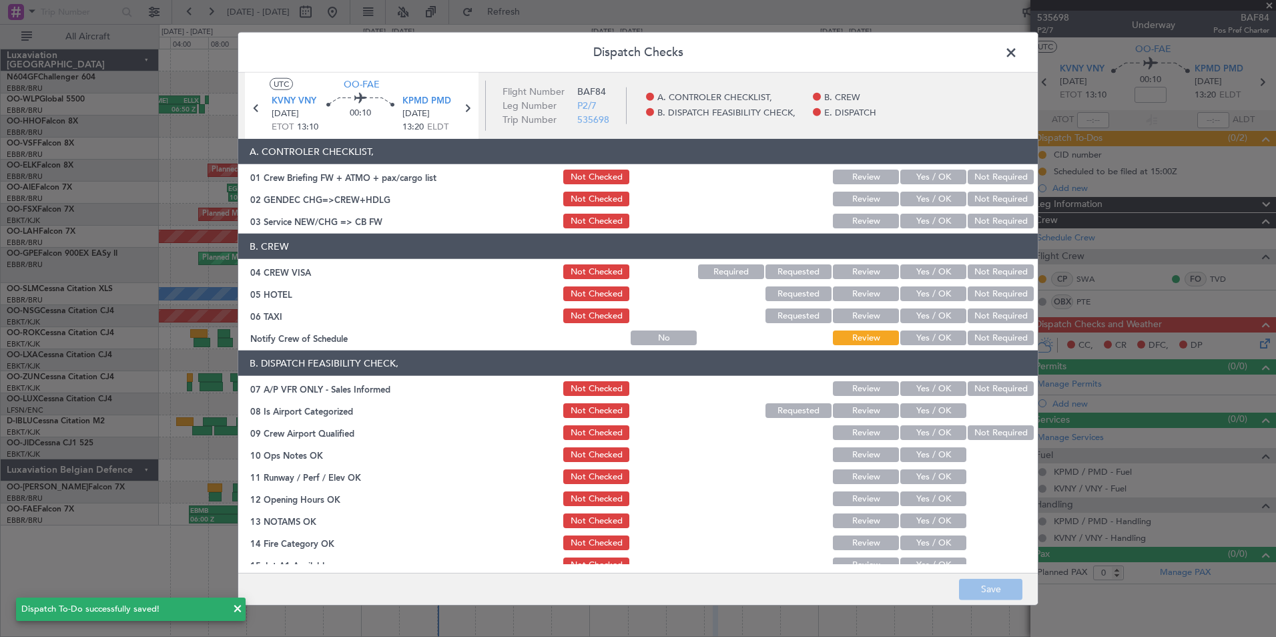
drag, startPoint x: 975, startPoint y: 194, endPoint x: 957, endPoint y: 204, distance: 20.9
click at [976, 194] on button "Not Required" at bounding box center [1001, 199] width 66 height 15
click at [939, 212] on div "Yes / OK" at bounding box center [932, 221] width 67 height 19
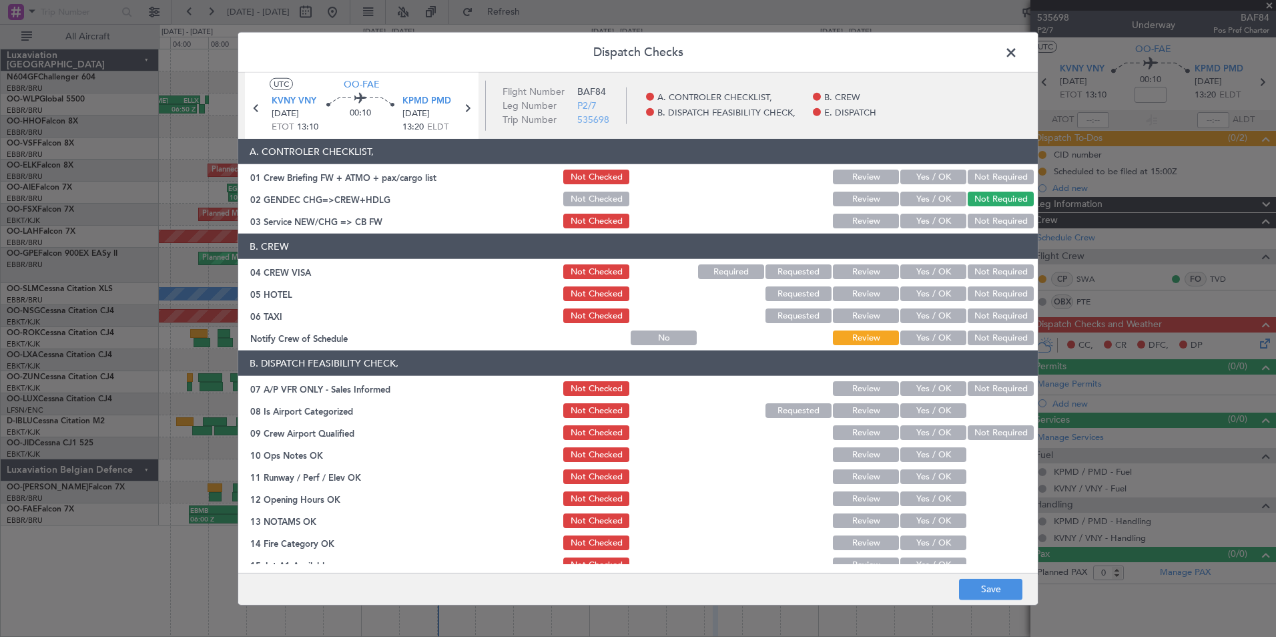
click at [935, 218] on button "Yes / OK" at bounding box center [934, 221] width 66 height 15
click at [971, 276] on button "Not Required" at bounding box center [1001, 271] width 66 height 15
click at [976, 286] on div "Not Required" at bounding box center [999, 293] width 67 height 19
click at [976, 292] on button "Not Required" at bounding box center [1001, 293] width 66 height 15
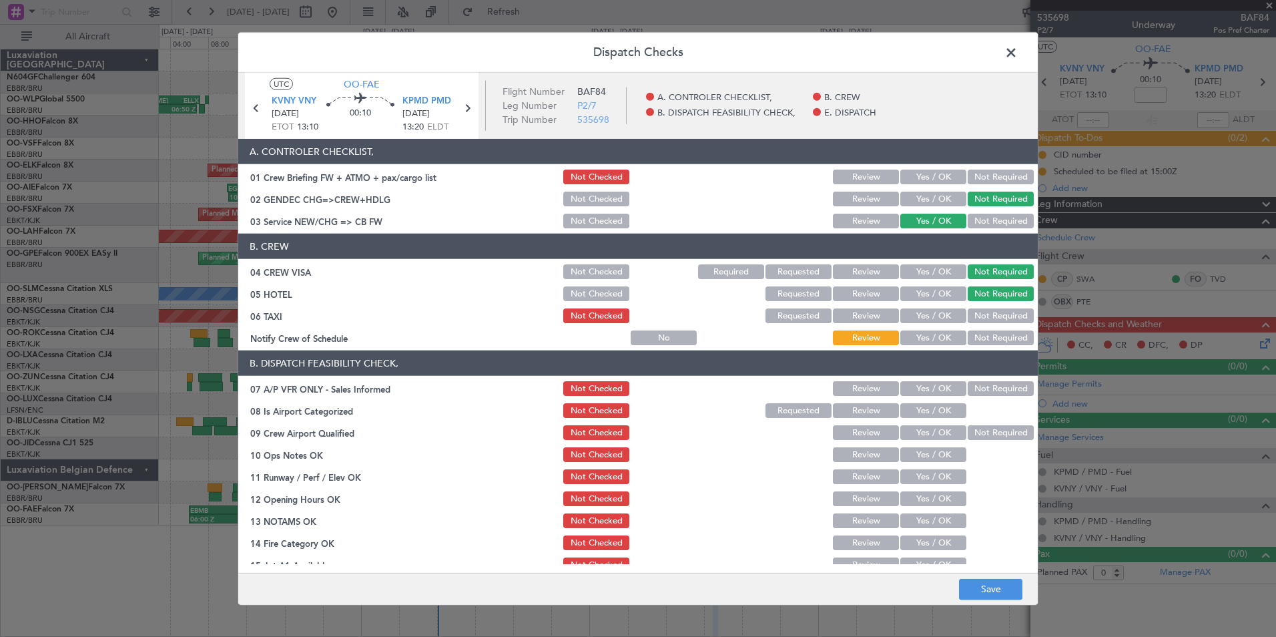
click at [974, 310] on button "Not Required" at bounding box center [1001, 315] width 66 height 15
click at [947, 331] on button "Yes / OK" at bounding box center [934, 337] width 66 height 15
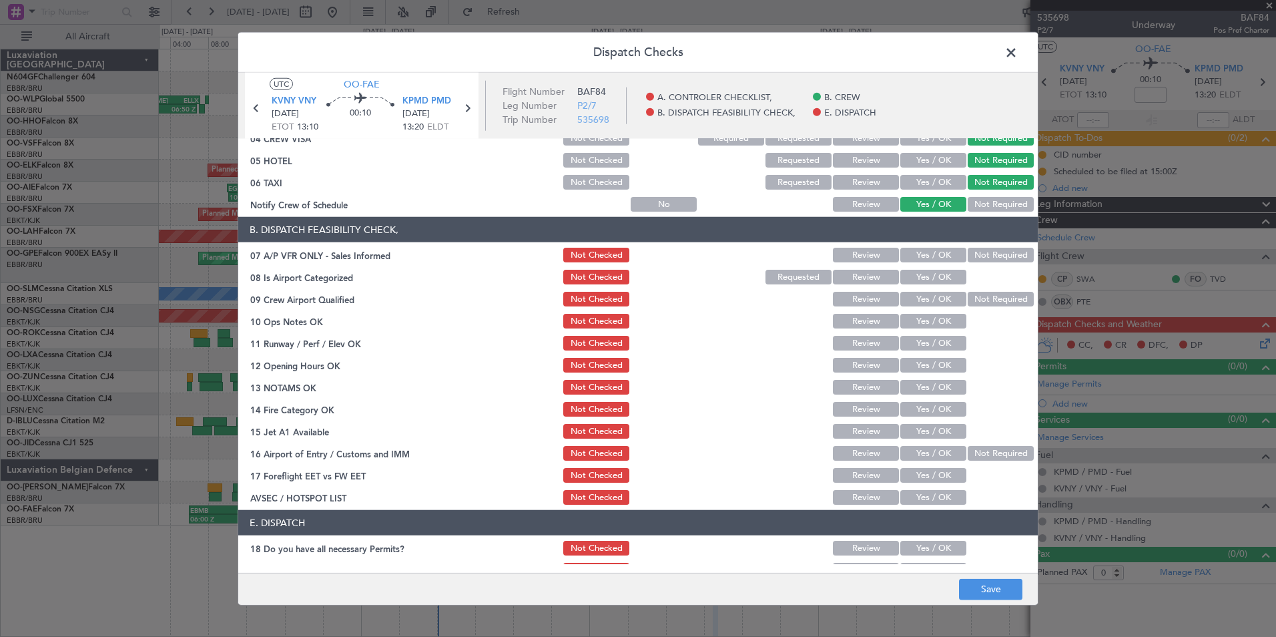
click at [985, 250] on button "Not Required" at bounding box center [1001, 255] width 66 height 15
click at [941, 274] on button "Yes / OK" at bounding box center [934, 277] width 66 height 15
click at [969, 294] on button "Not Required" at bounding box center [1001, 299] width 66 height 15
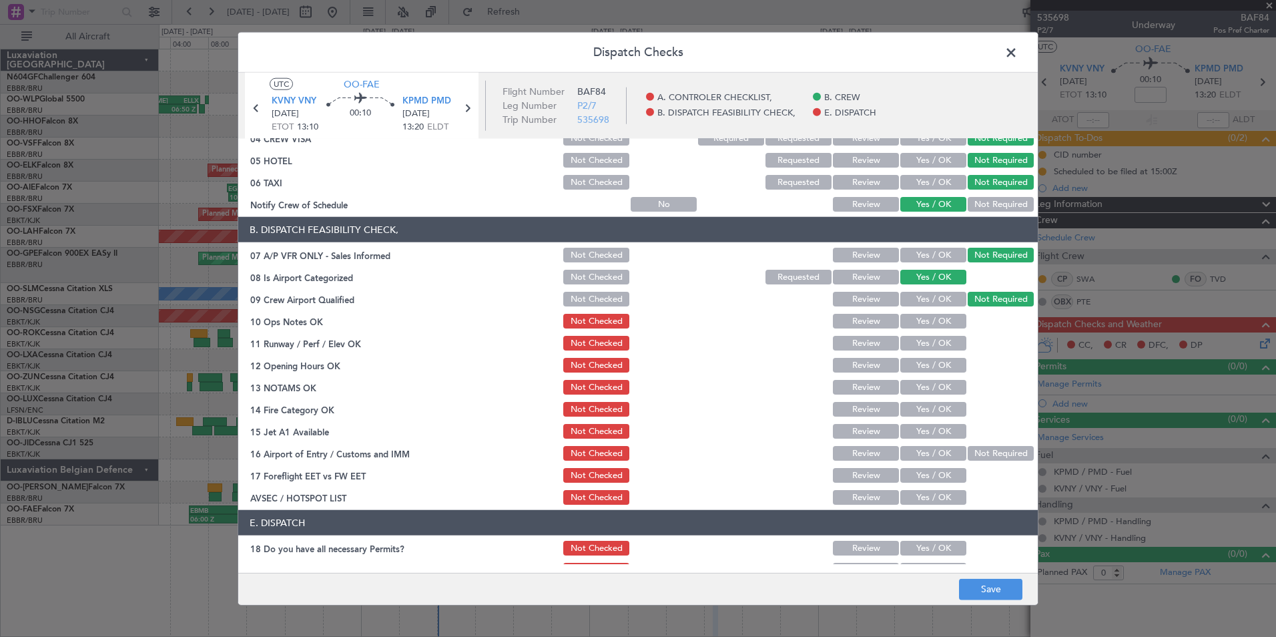
click at [933, 317] on button "Yes / OK" at bounding box center [934, 321] width 66 height 15
click at [929, 341] on button "Yes / OK" at bounding box center [934, 343] width 66 height 15
click at [927, 368] on button "Yes / OK" at bounding box center [934, 365] width 66 height 15
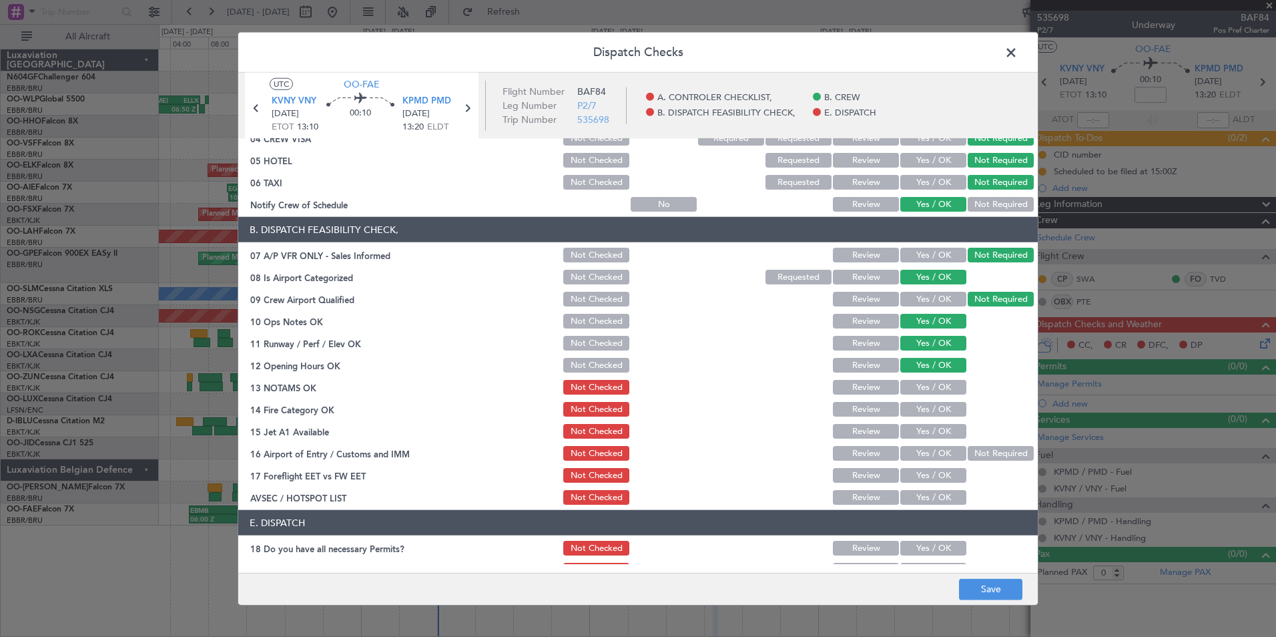
click at [925, 387] on button "Yes / OK" at bounding box center [934, 387] width 66 height 15
click at [927, 403] on button "Yes / OK" at bounding box center [934, 409] width 66 height 15
click at [926, 429] on button "Yes / OK" at bounding box center [934, 431] width 66 height 15
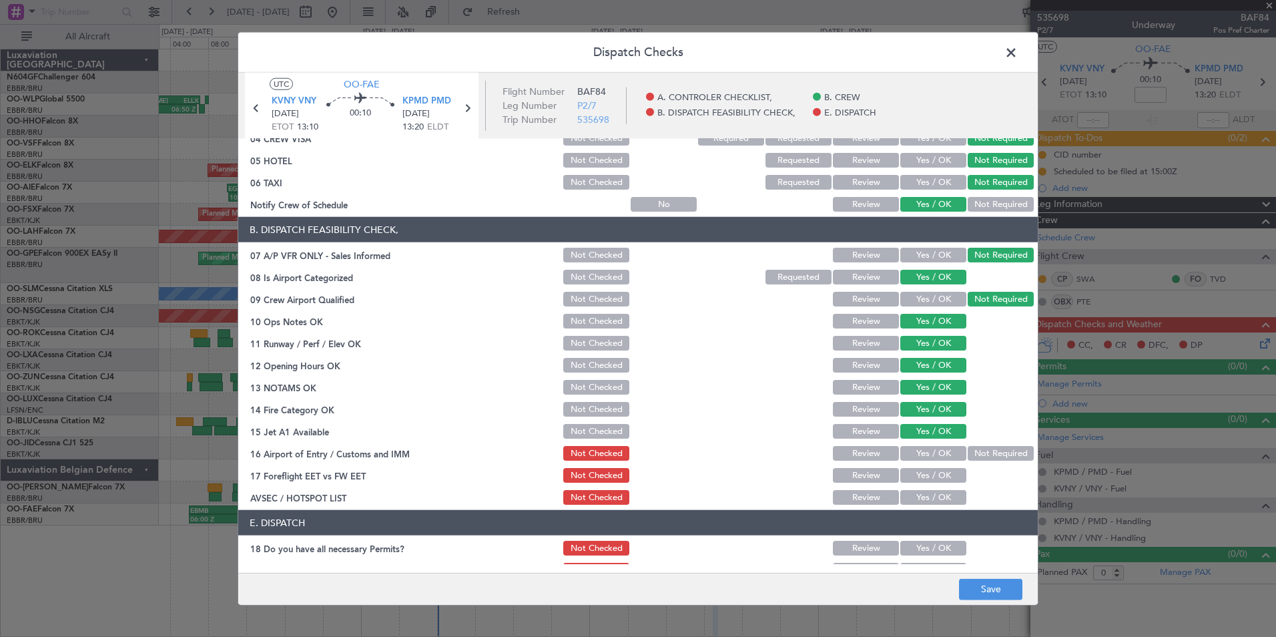
click at [979, 449] on button "Not Required" at bounding box center [1001, 453] width 66 height 15
click at [911, 472] on button "Yes / OK" at bounding box center [934, 475] width 66 height 15
click at [919, 496] on button "Yes / OK" at bounding box center [934, 497] width 66 height 15
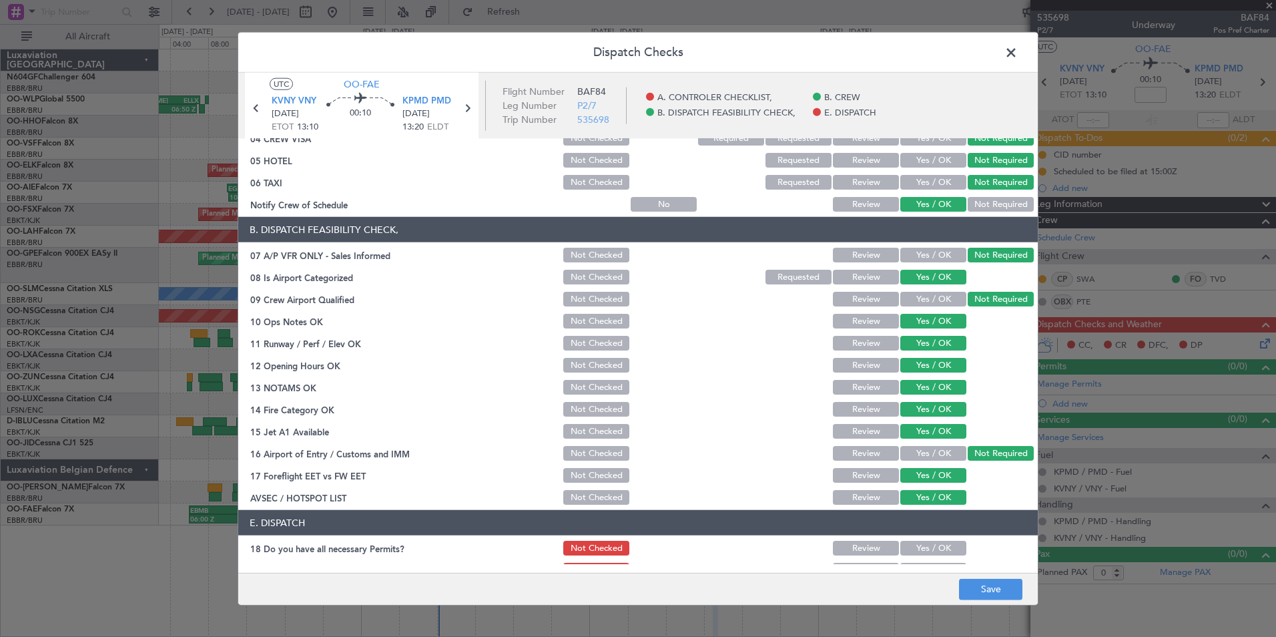
scroll to position [196, 0]
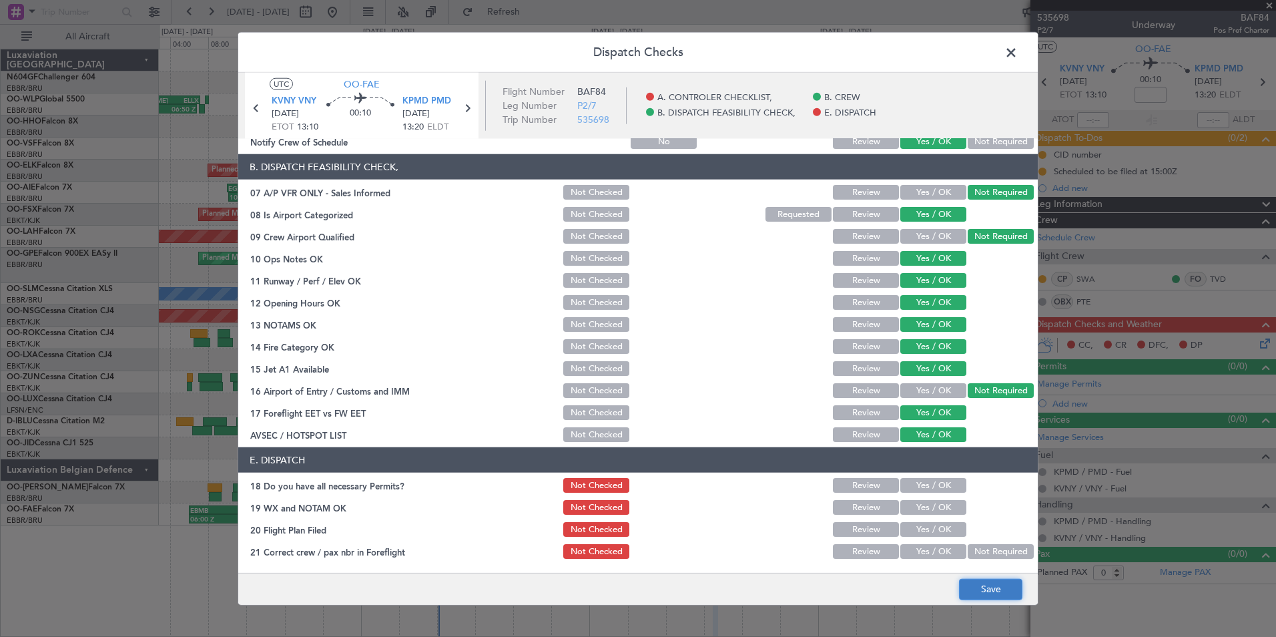
click at [987, 586] on button "Save" at bounding box center [990, 588] width 63 height 21
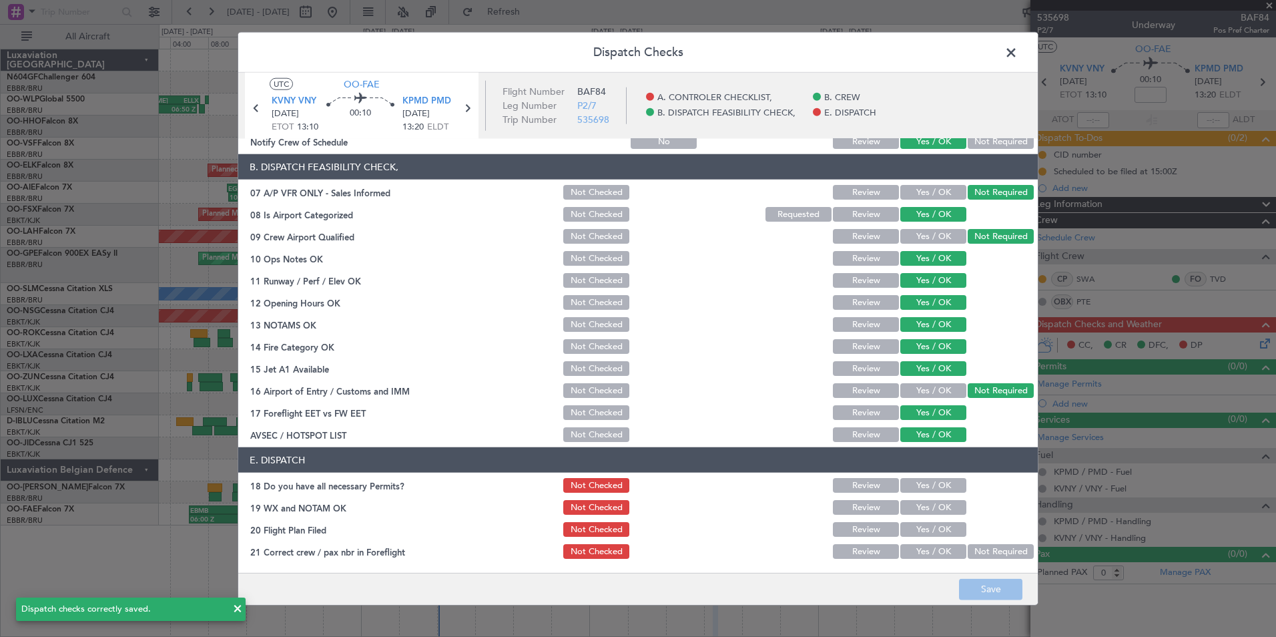
click at [1018, 56] on span at bounding box center [1018, 56] width 0 height 27
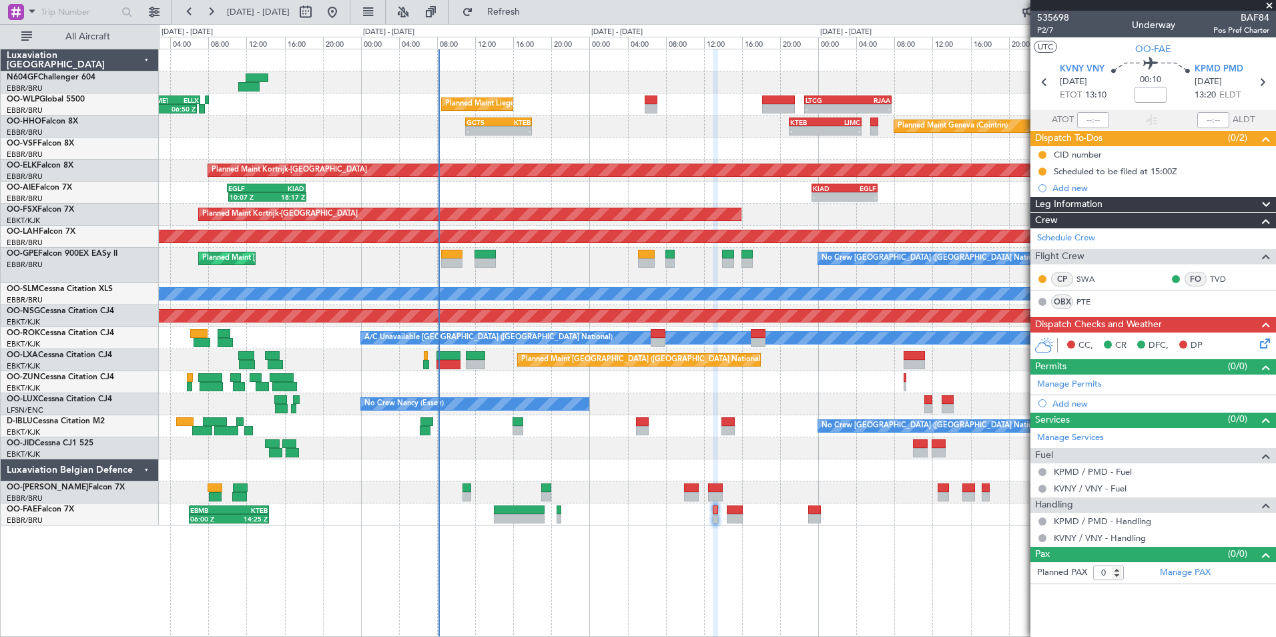
click at [627, 391] on div "Planned Maint Liege 22:00 Z 06:50 Z KAUS 22:00 Z ELLX 07:10 Z - - LTCG 22:35 Z …" at bounding box center [717, 287] width 1117 height 476
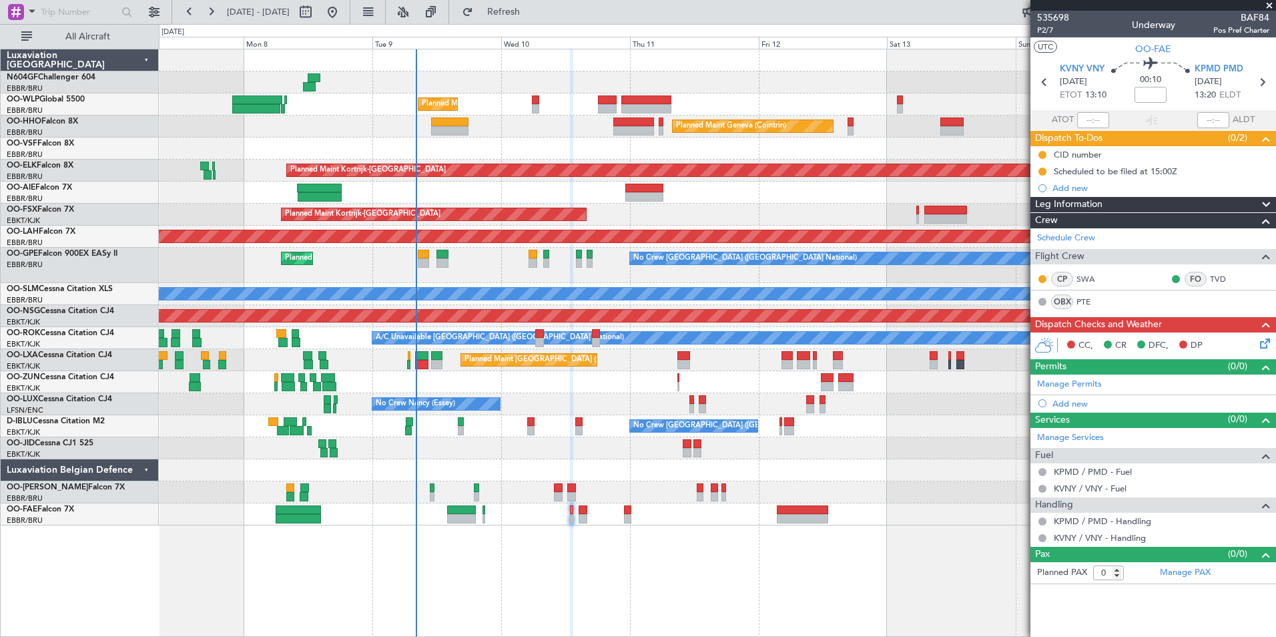
click at [530, 385] on div "Unplanned Maint [GEOGRAPHIC_DATA] ([GEOGRAPHIC_DATA])" at bounding box center [717, 382] width 1117 height 22
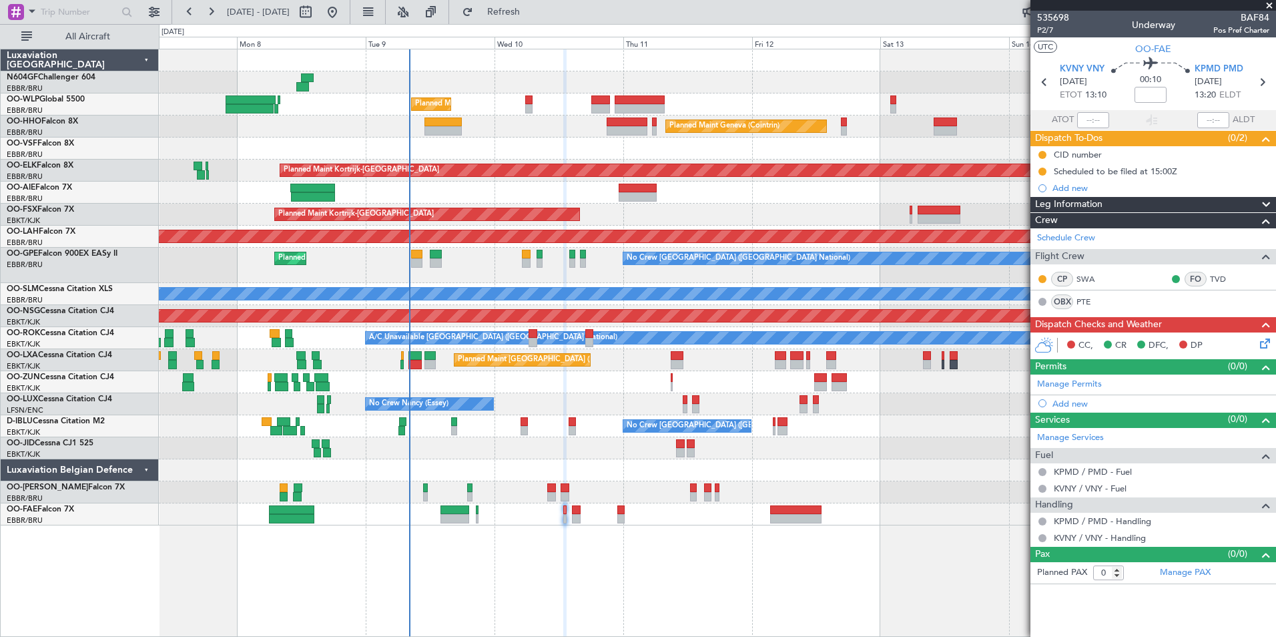
click at [582, 385] on div "Unplanned Maint [GEOGRAPHIC_DATA] ([GEOGRAPHIC_DATA])" at bounding box center [717, 382] width 1117 height 22
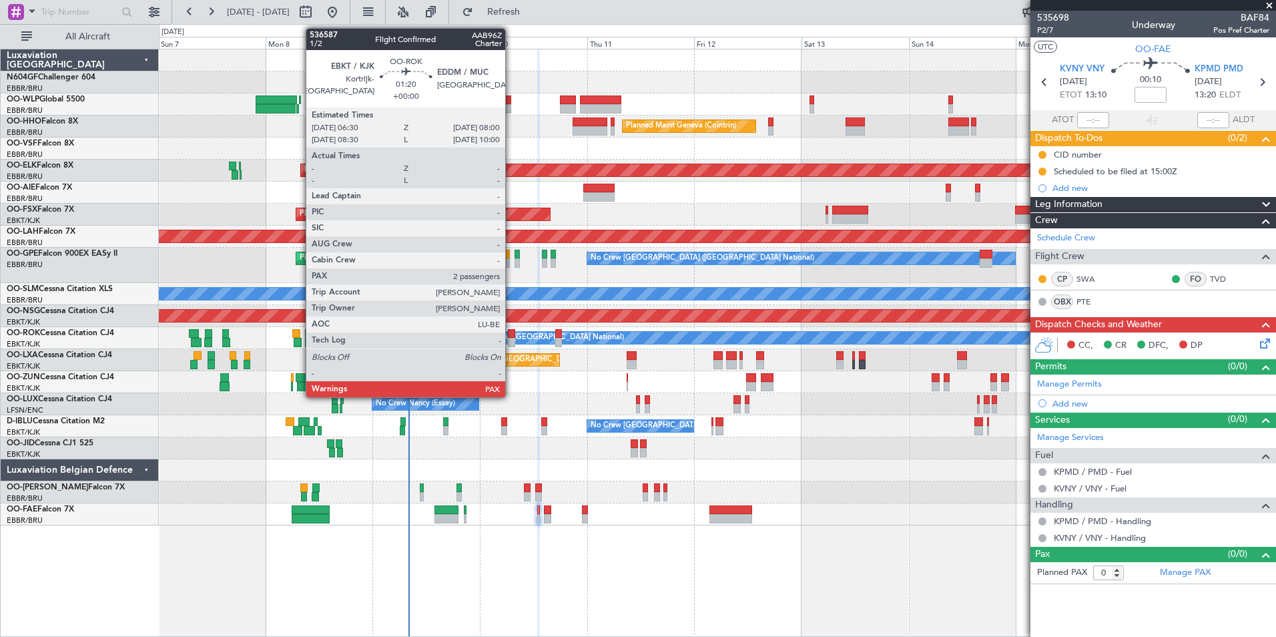
click at [511, 341] on div at bounding box center [511, 342] width 7 height 9
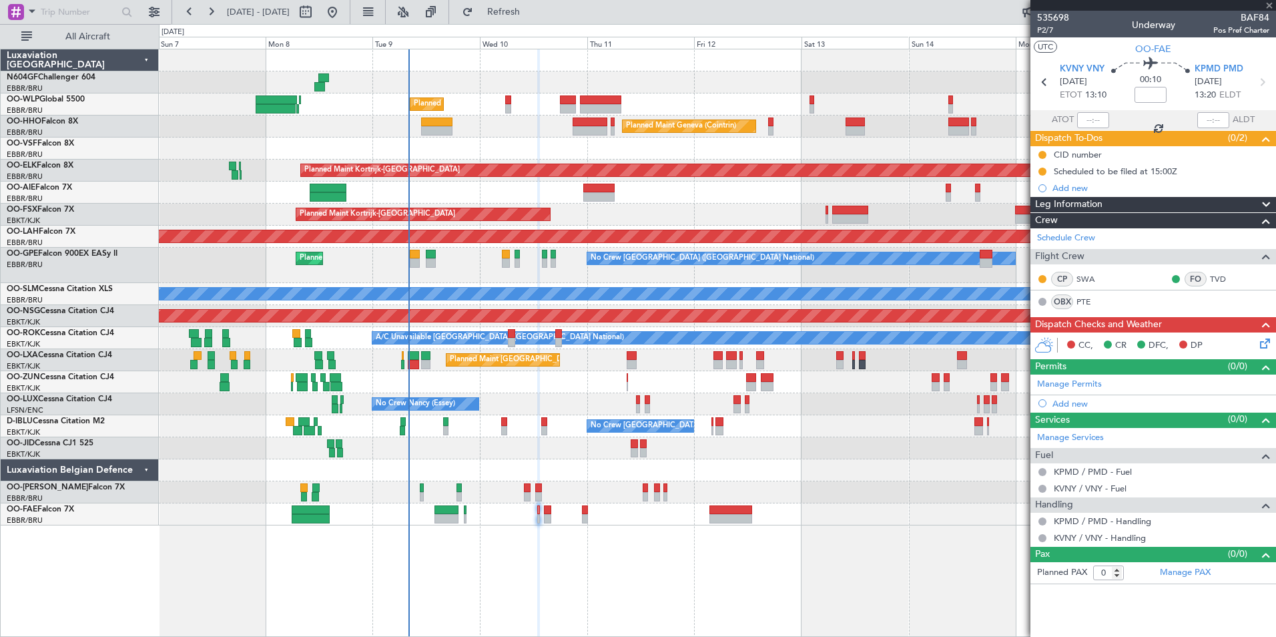
type input "2"
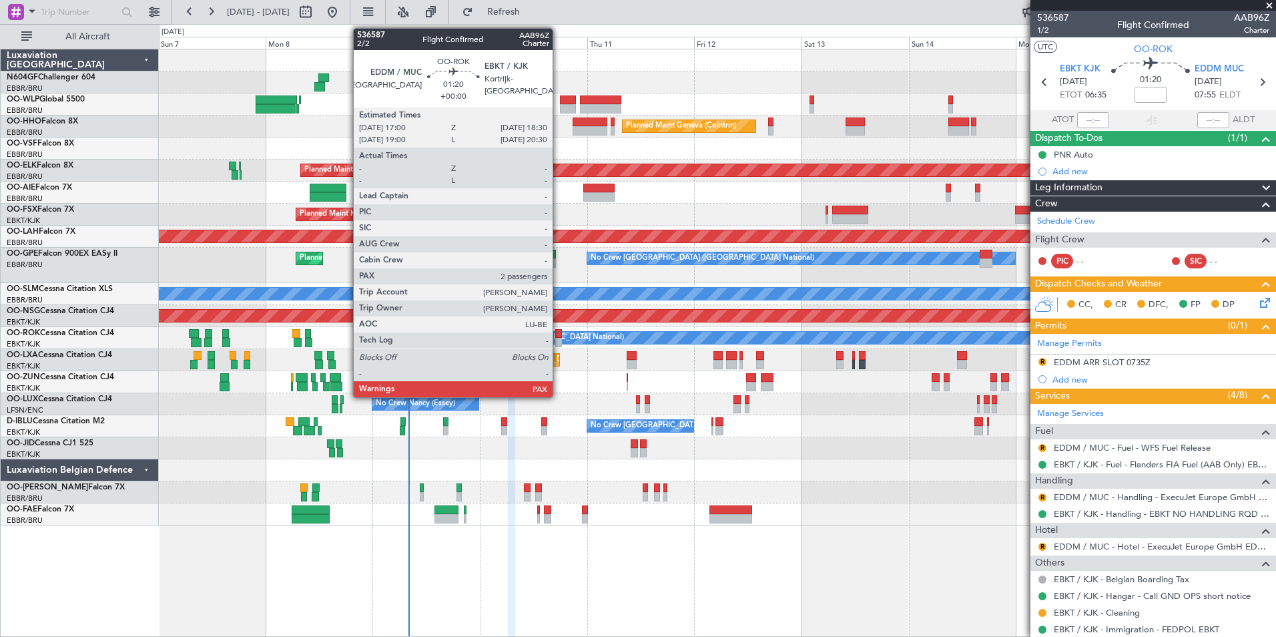
click at [559, 336] on div at bounding box center [558, 333] width 7 height 9
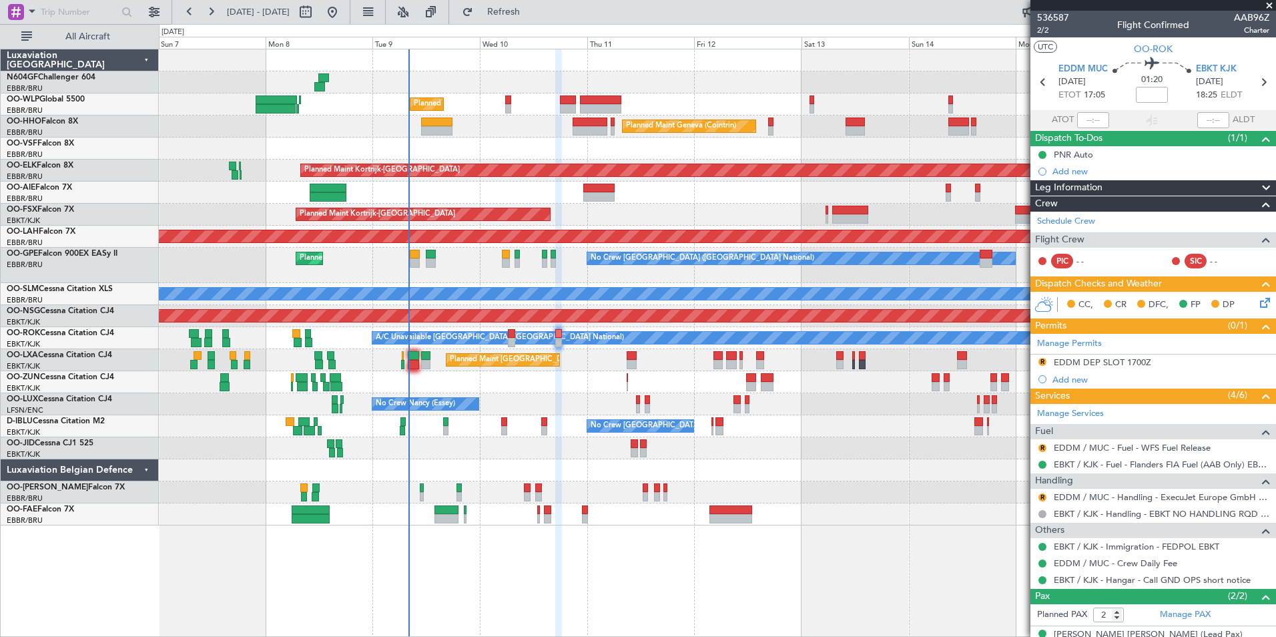
click at [510, 377] on div "Unplanned Maint [GEOGRAPHIC_DATA] ([GEOGRAPHIC_DATA])" at bounding box center [717, 382] width 1117 height 22
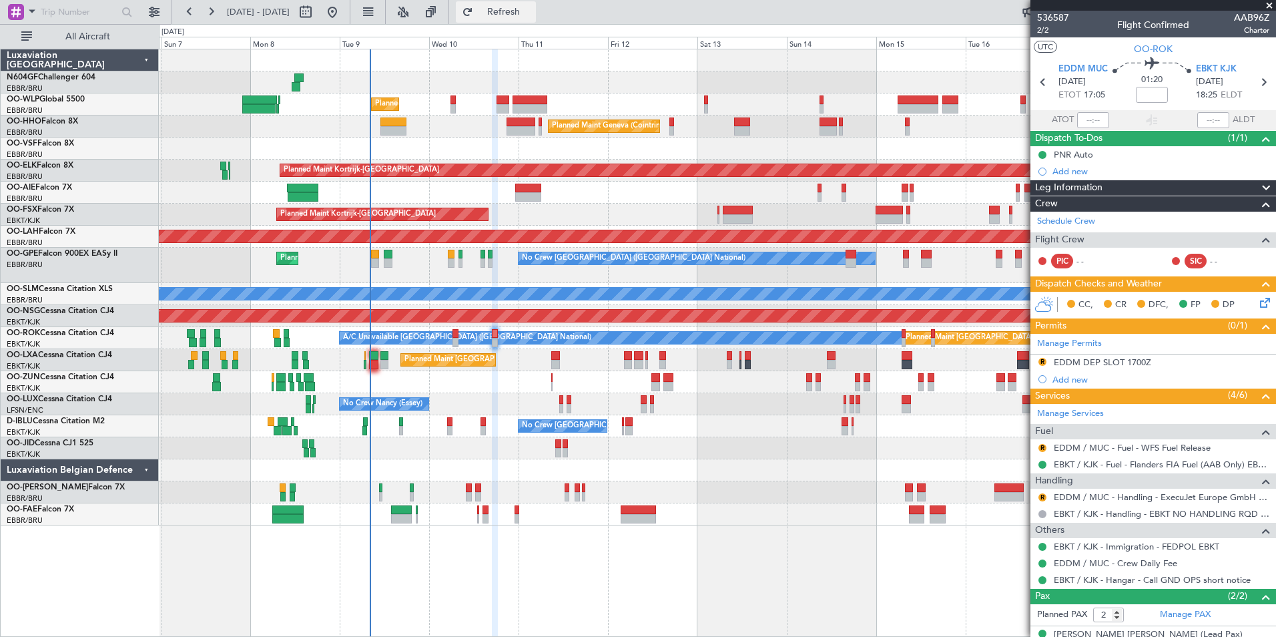
click at [532, 16] on span "Refresh" at bounding box center [504, 11] width 56 height 9
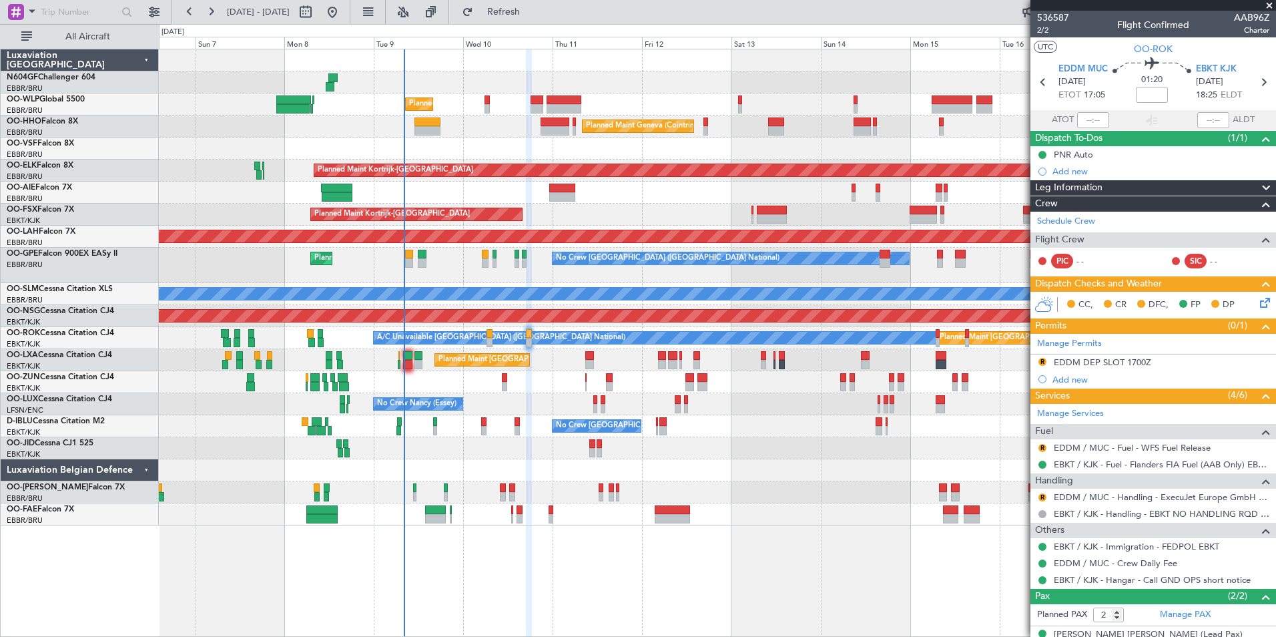
click at [560, 396] on div "No Crew Nancy (Essey) No Crew Nancy (Essey) No Crew Nancy (Essey)" at bounding box center [717, 404] width 1117 height 22
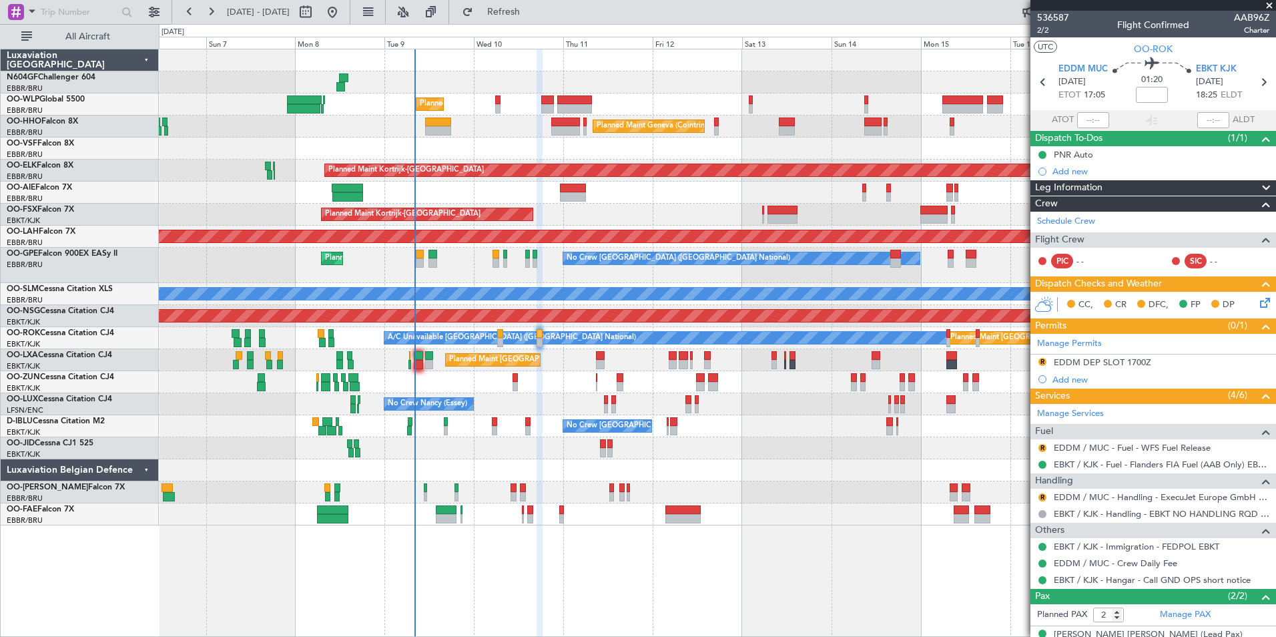
click at [650, 385] on div "Planned Maint Liege Planned Maint Geneva (Cointrin) Planned Maint Kortrijk-Weve…" at bounding box center [717, 287] width 1117 height 476
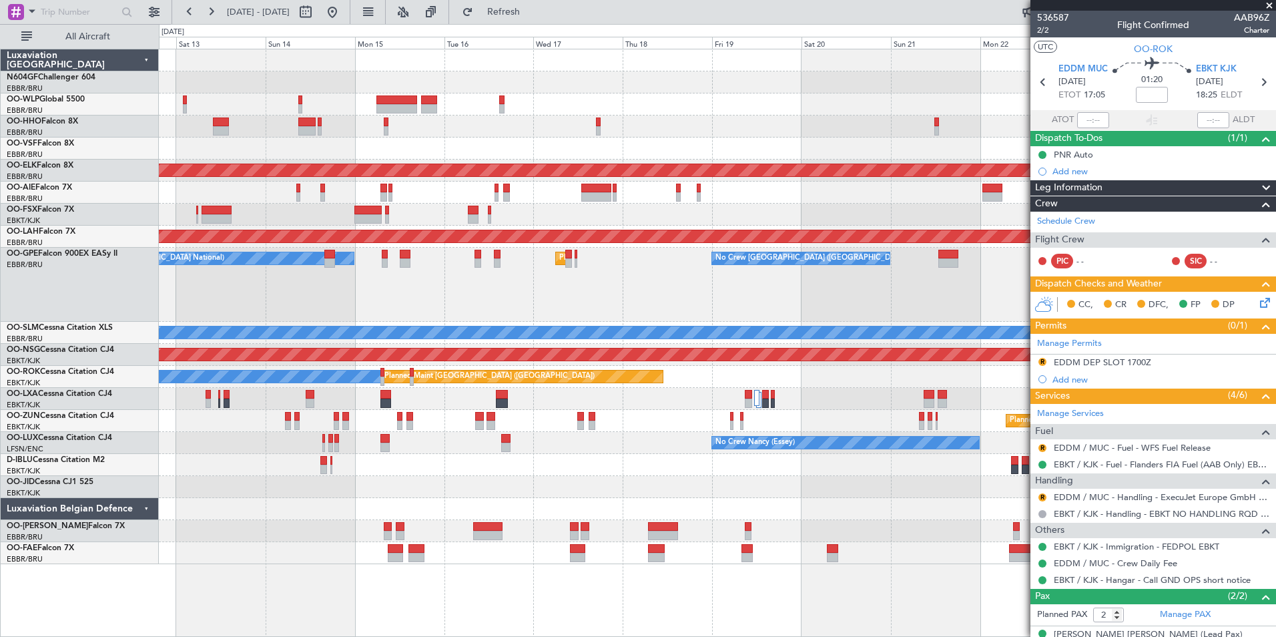
click at [539, 405] on div "Planned Maint Geneva (Cointrin) Planned Maint Kortrijk-Wevelgem Planned Maint K…" at bounding box center [717, 306] width 1117 height 515
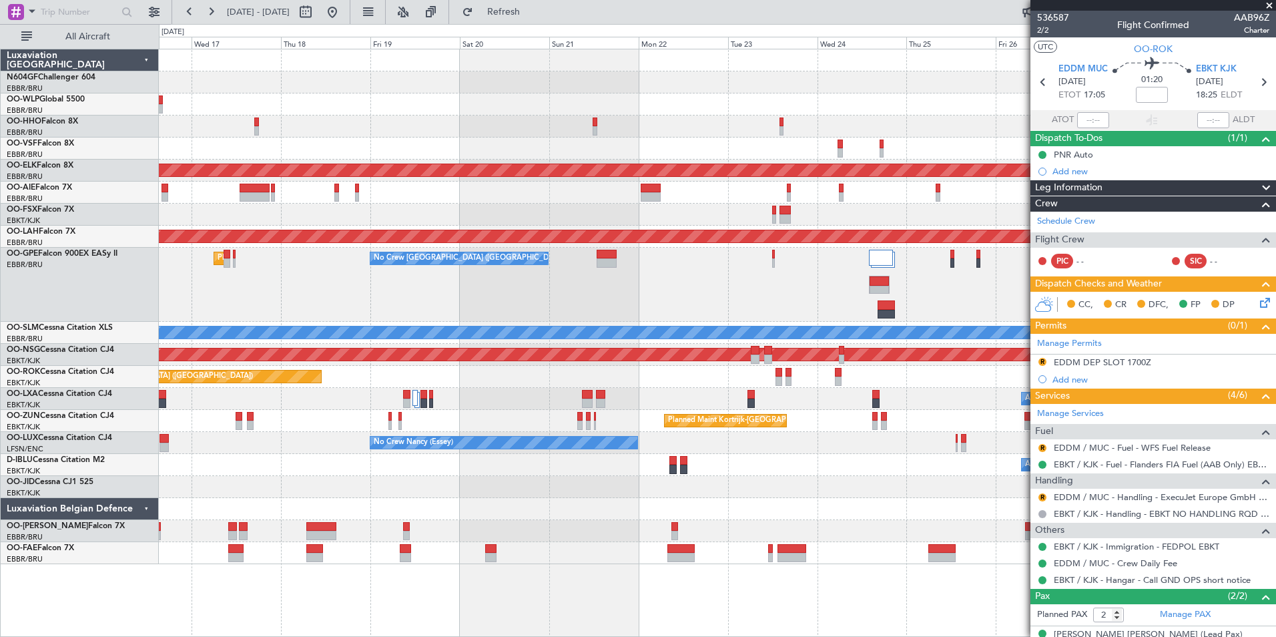
click at [470, 400] on div "A/C Unavailable Brussels (Brussels National) A/C Unavailable" at bounding box center [717, 399] width 1117 height 22
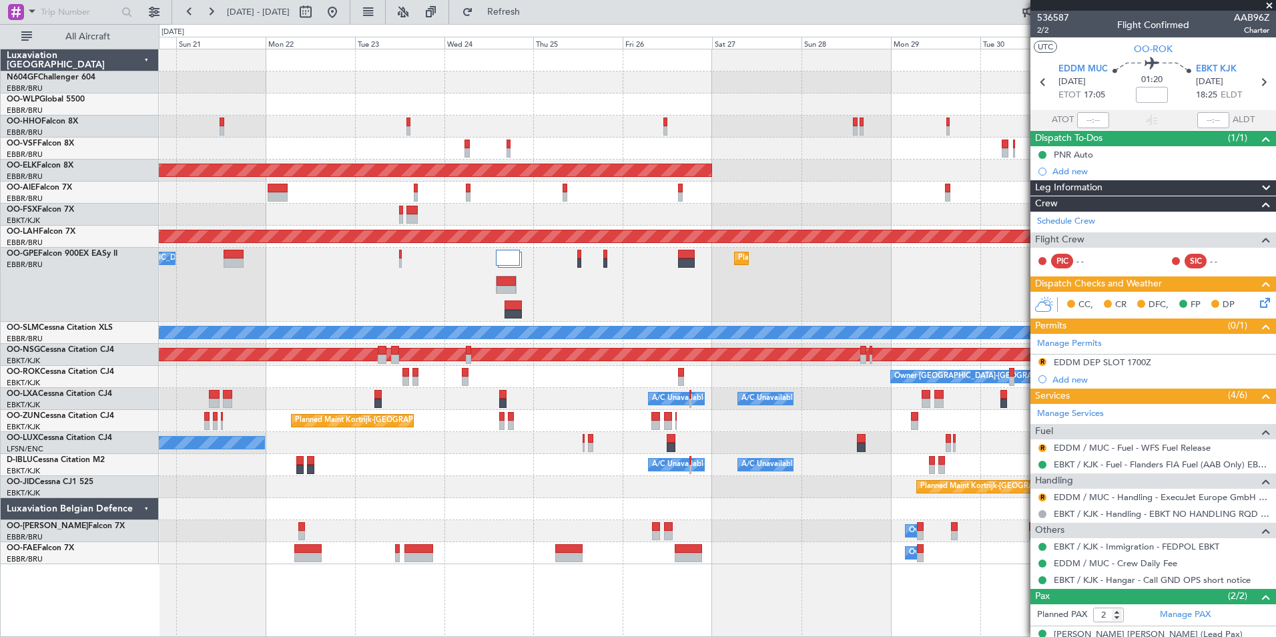
click at [526, 385] on div "Owner Kortrijk-Wevelgem Planned Maint Paris (Le Bourget)" at bounding box center [717, 377] width 1117 height 22
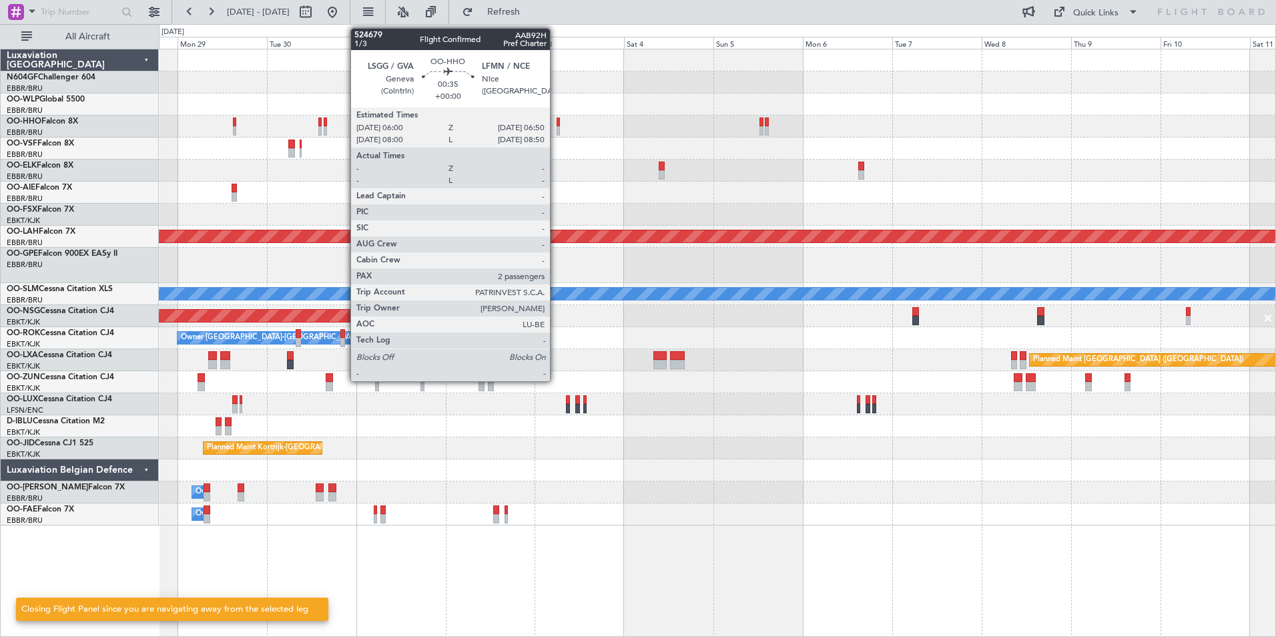
click at [557, 125] on div at bounding box center [558, 121] width 3 height 9
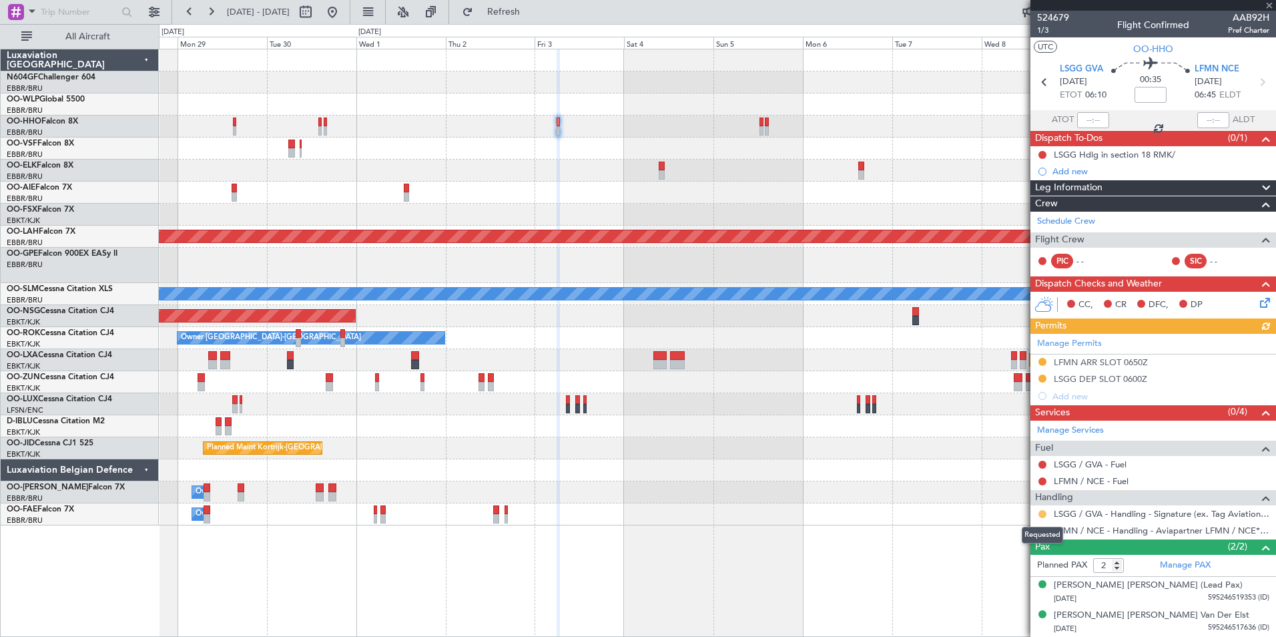
click at [1041, 513] on button at bounding box center [1043, 514] width 8 height 8
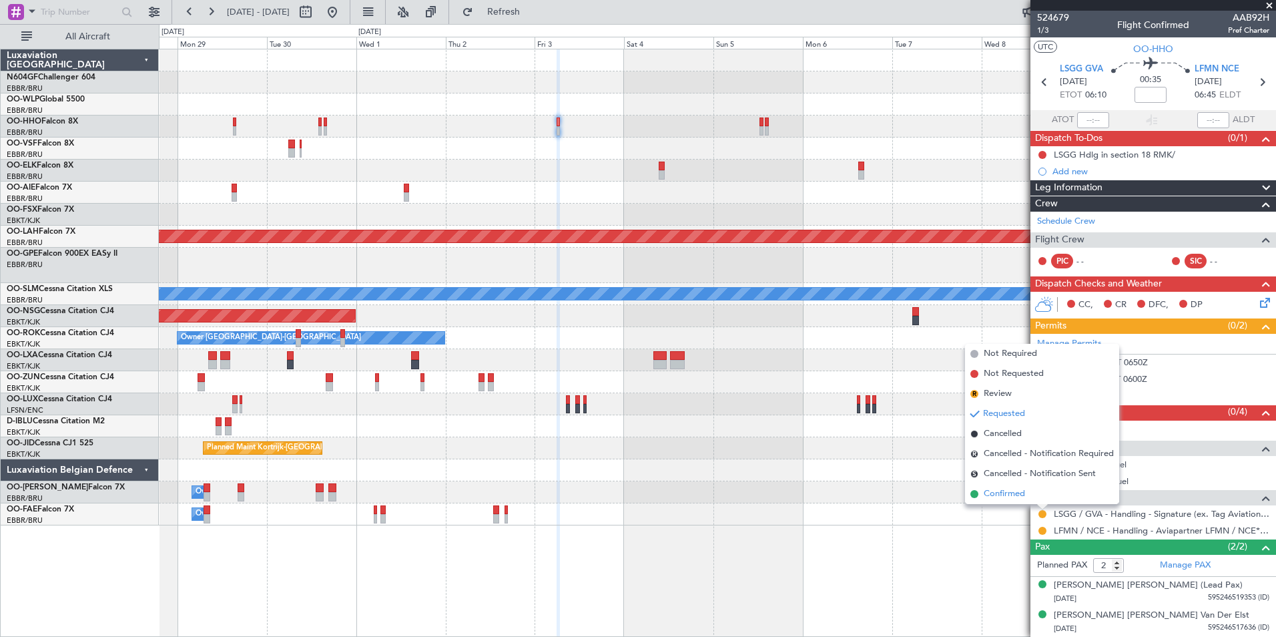
click at [997, 496] on span "Confirmed" at bounding box center [1004, 493] width 41 height 13
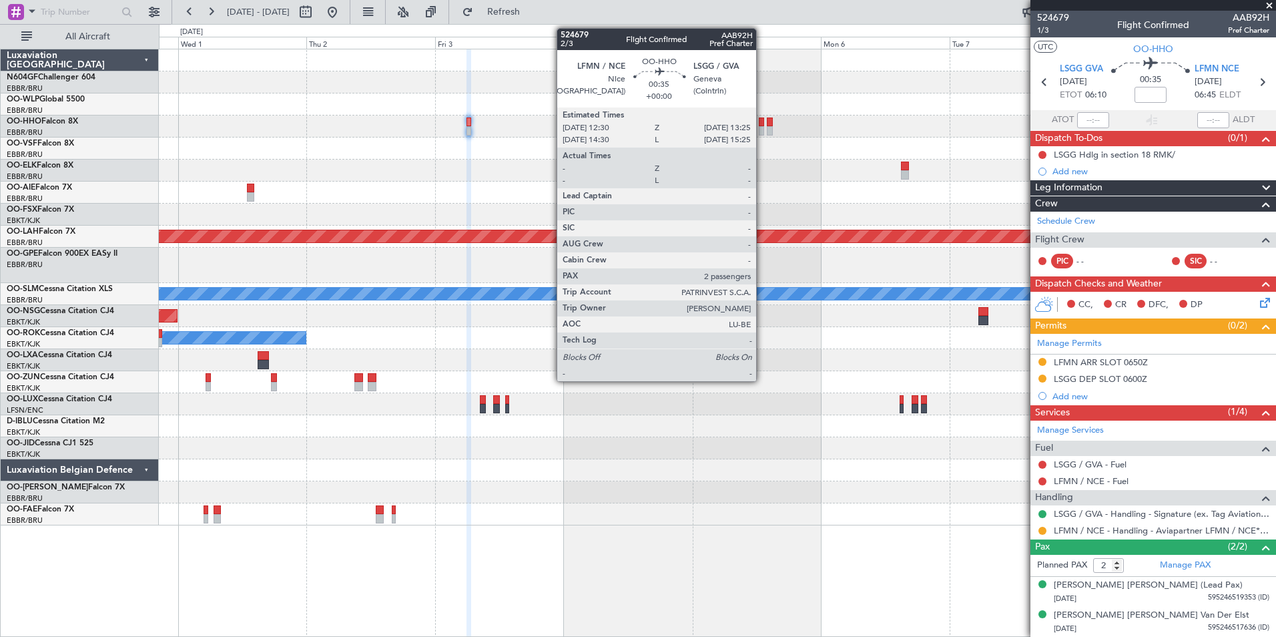
click at [762, 126] on div at bounding box center [761, 130] width 5 height 9
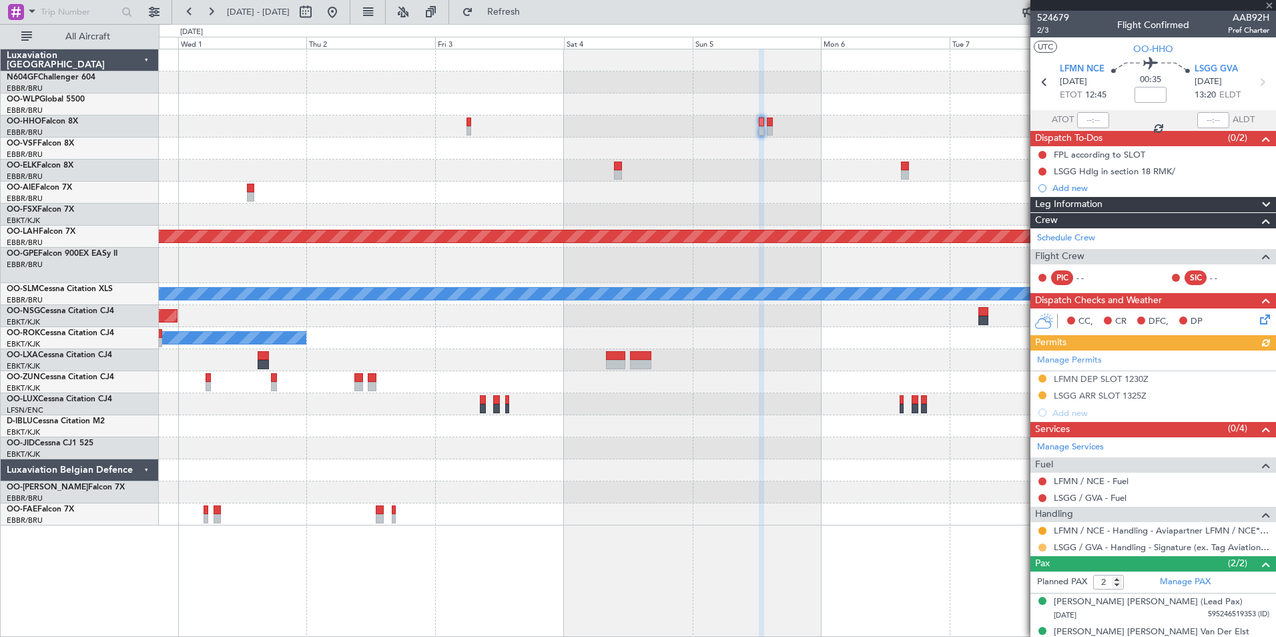
click at [1044, 551] on mat-tooltip-component "Requested" at bounding box center [1043, 568] width 60 height 35
click at [1043, 549] on button at bounding box center [1043, 547] width 8 height 8
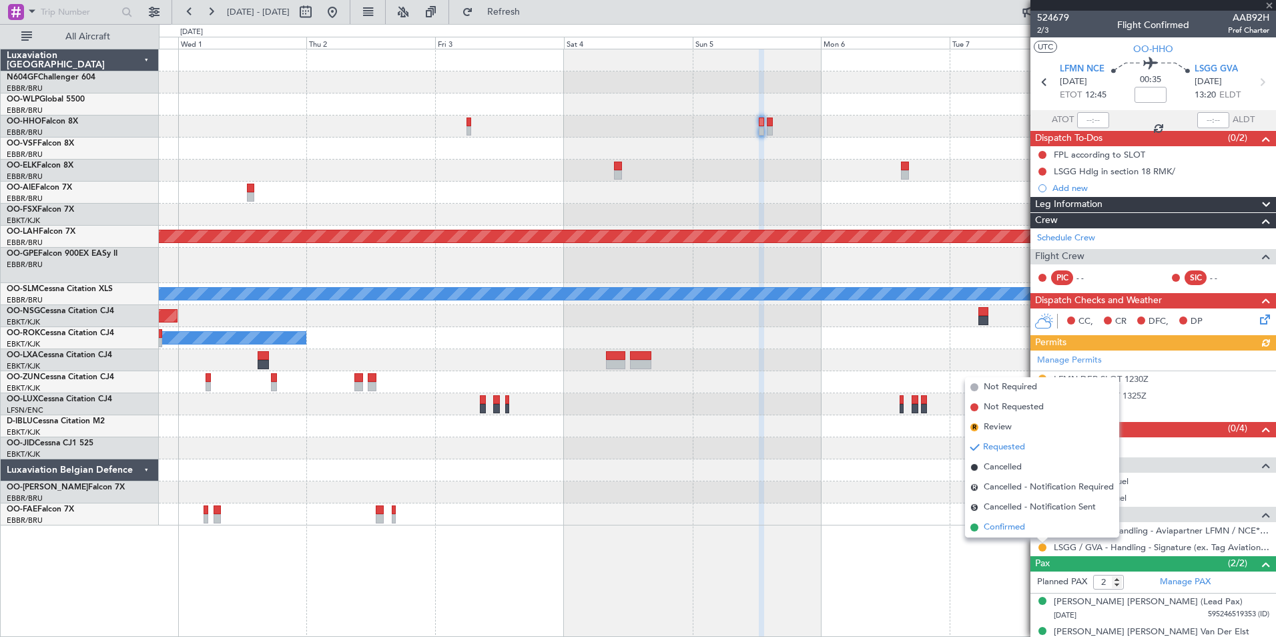
click at [1004, 525] on span "Confirmed" at bounding box center [1004, 527] width 41 height 13
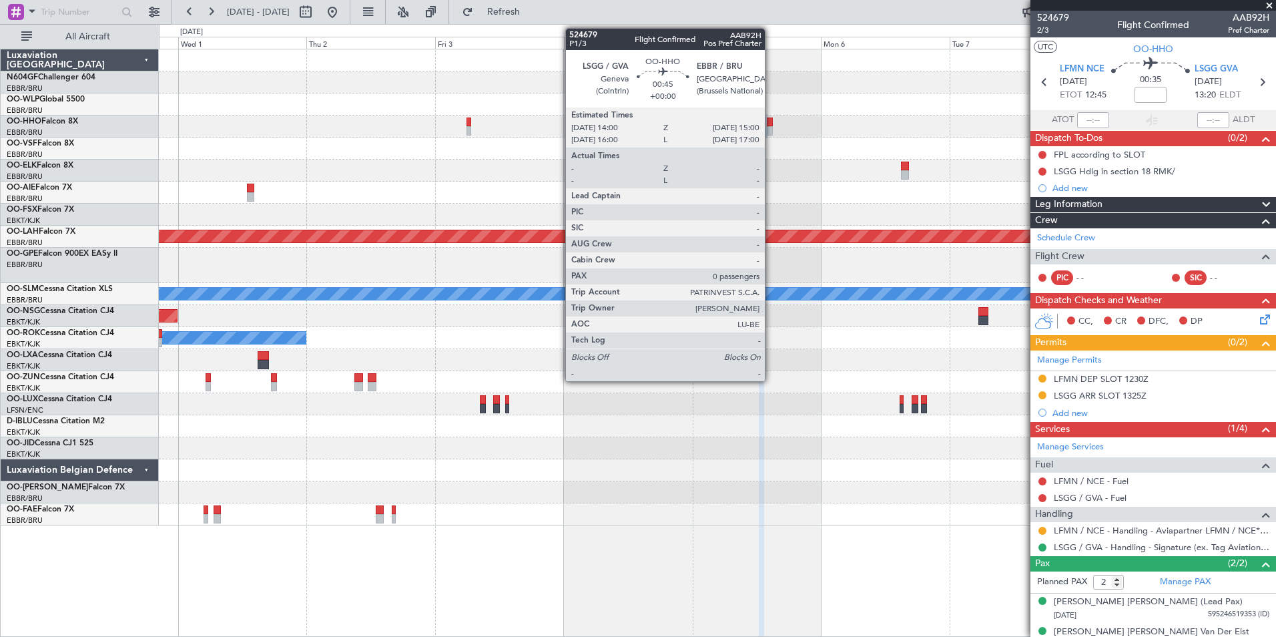
click at [771, 128] on div at bounding box center [770, 130] width 6 height 9
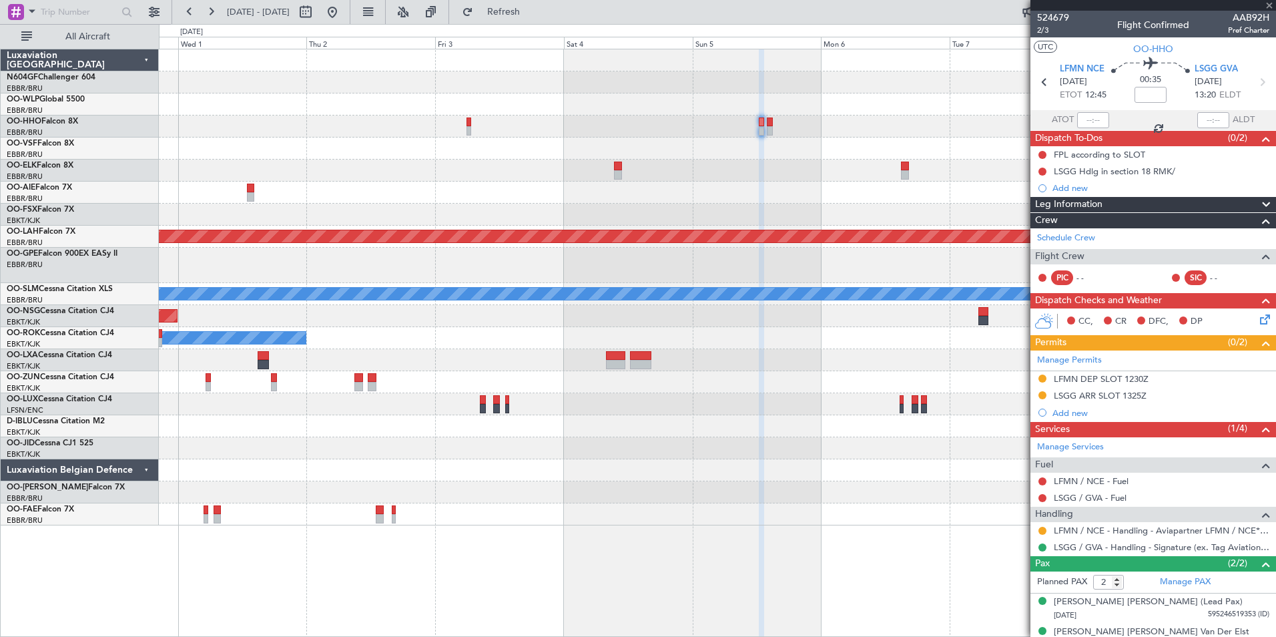
type input "0"
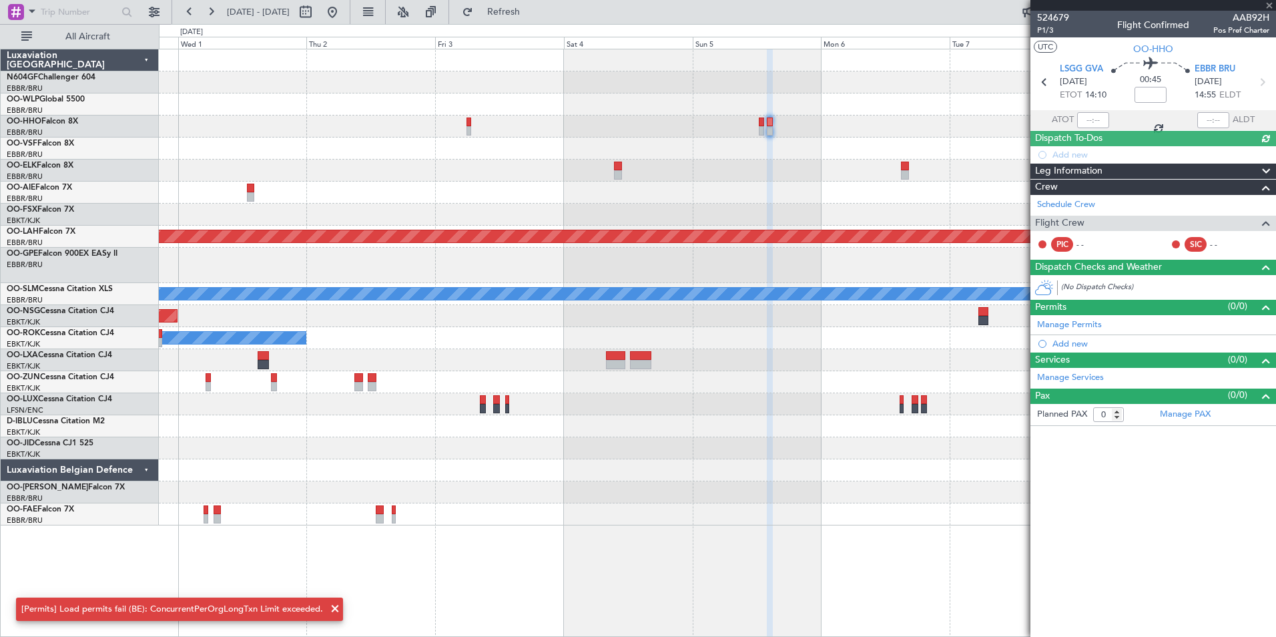
click at [1266, 9] on div at bounding box center [1154, 5] width 246 height 11
click at [1269, 5] on div at bounding box center [1154, 5] width 246 height 11
click at [836, 551] on div "Planned Maint [PERSON_NAME]-[GEOGRAPHIC_DATA][PERSON_NAME] ([GEOGRAPHIC_DATA][P…" at bounding box center [717, 343] width 1117 height 588
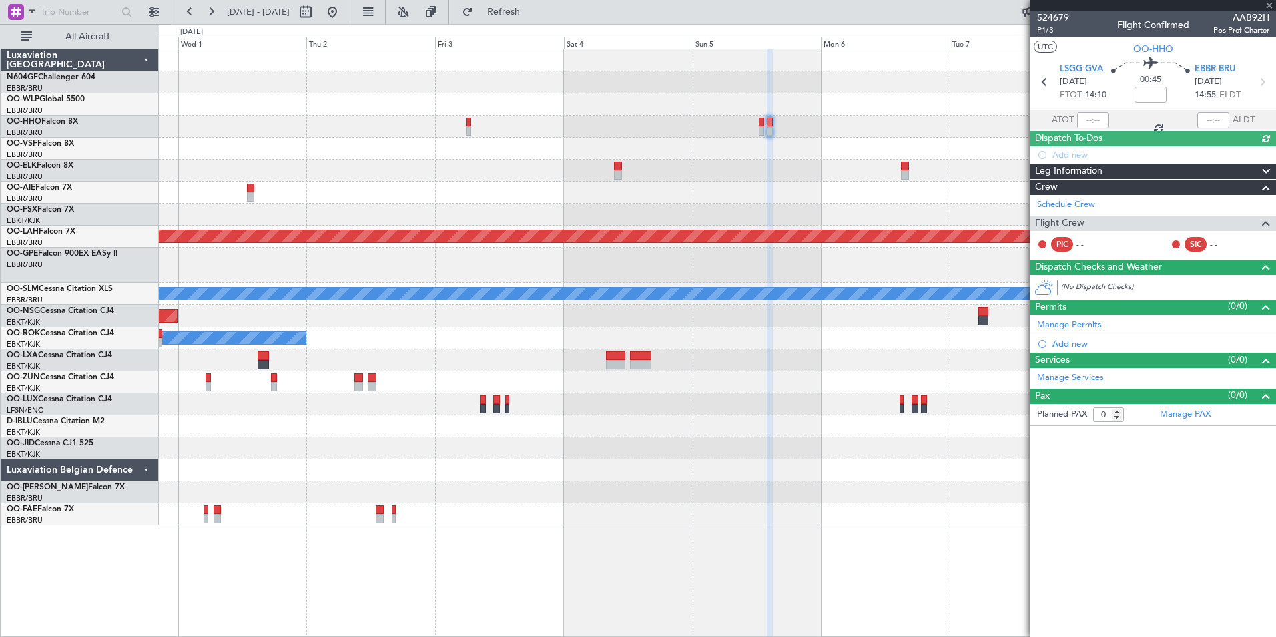
click at [836, 551] on div "Planned Maint [PERSON_NAME]-[GEOGRAPHIC_DATA][PERSON_NAME] ([GEOGRAPHIC_DATA][P…" at bounding box center [717, 343] width 1117 height 588
click at [1272, 4] on div at bounding box center [1154, 5] width 246 height 11
click at [522, 16] on span "Refresh" at bounding box center [504, 11] width 56 height 9
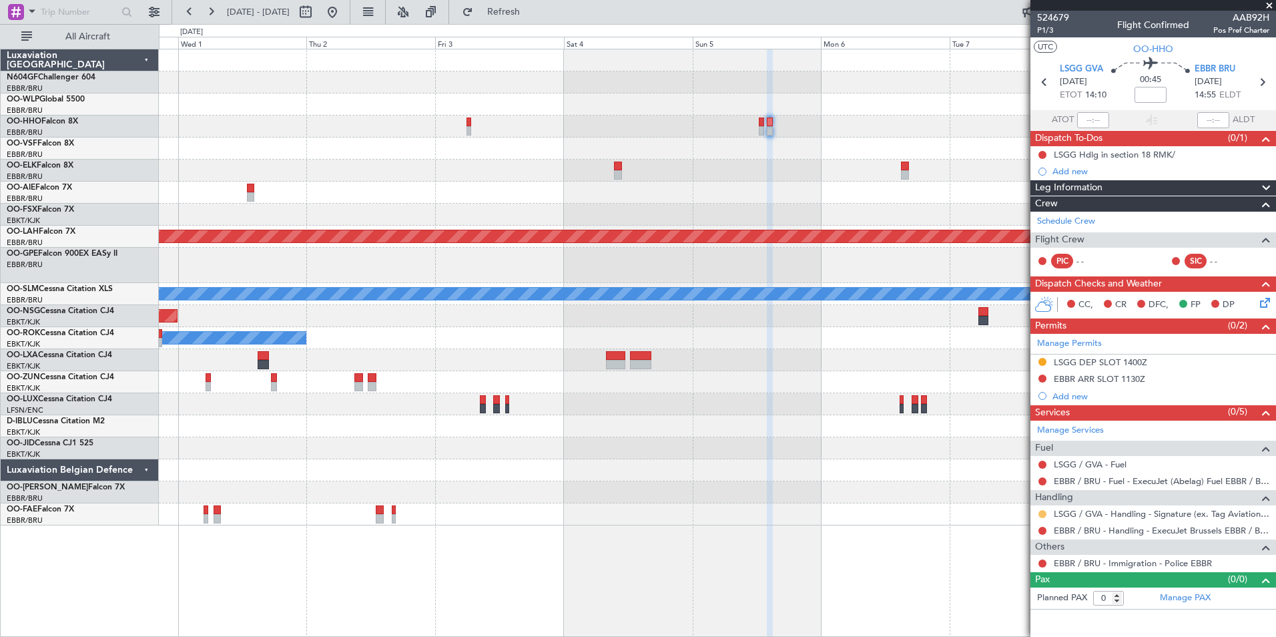
click at [1044, 511] on button at bounding box center [1043, 514] width 8 height 8
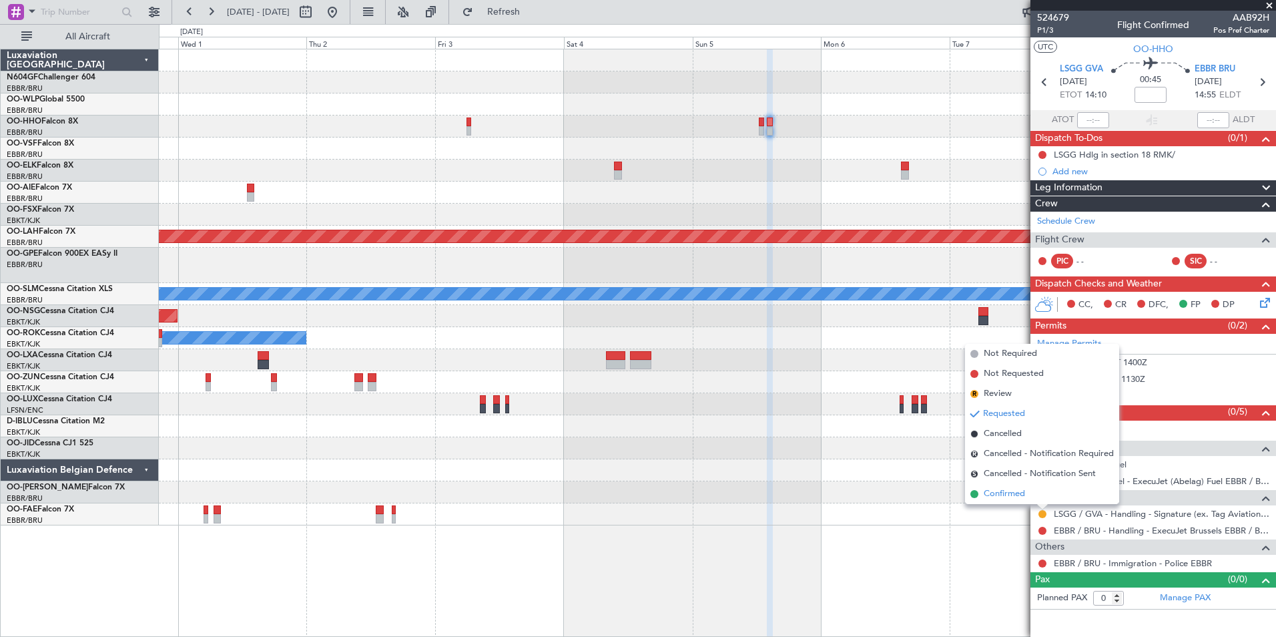
click at [1011, 501] on li "Confirmed" at bounding box center [1042, 494] width 154 height 20
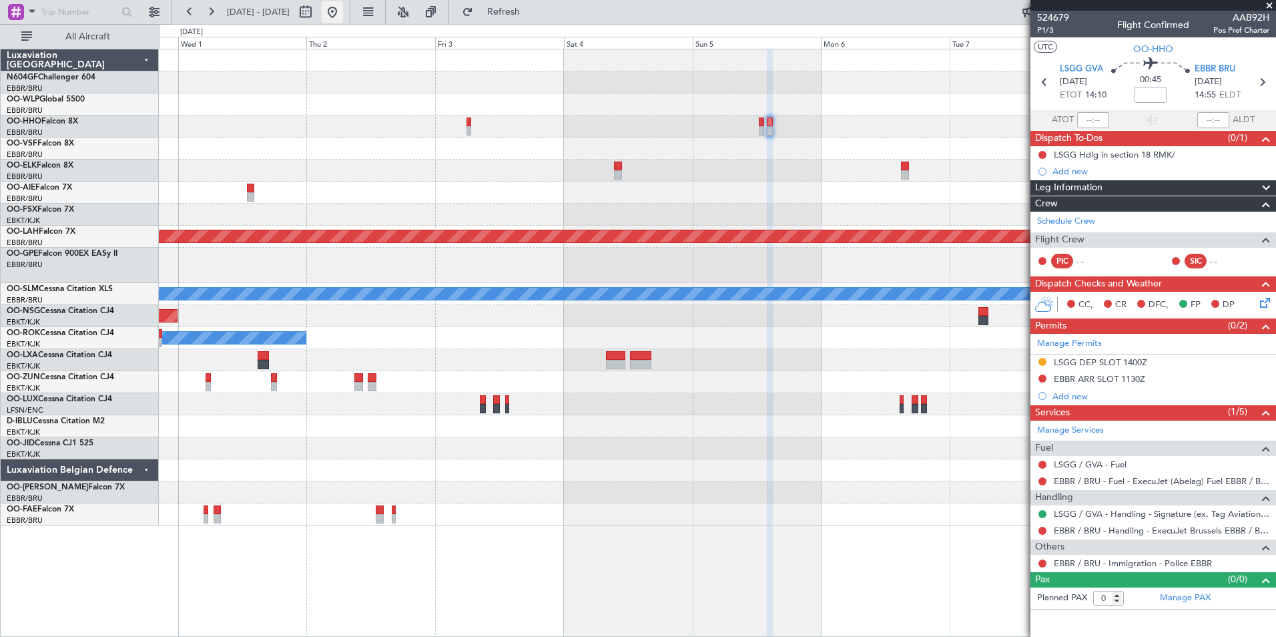
click at [343, 17] on button at bounding box center [332, 11] width 21 height 21
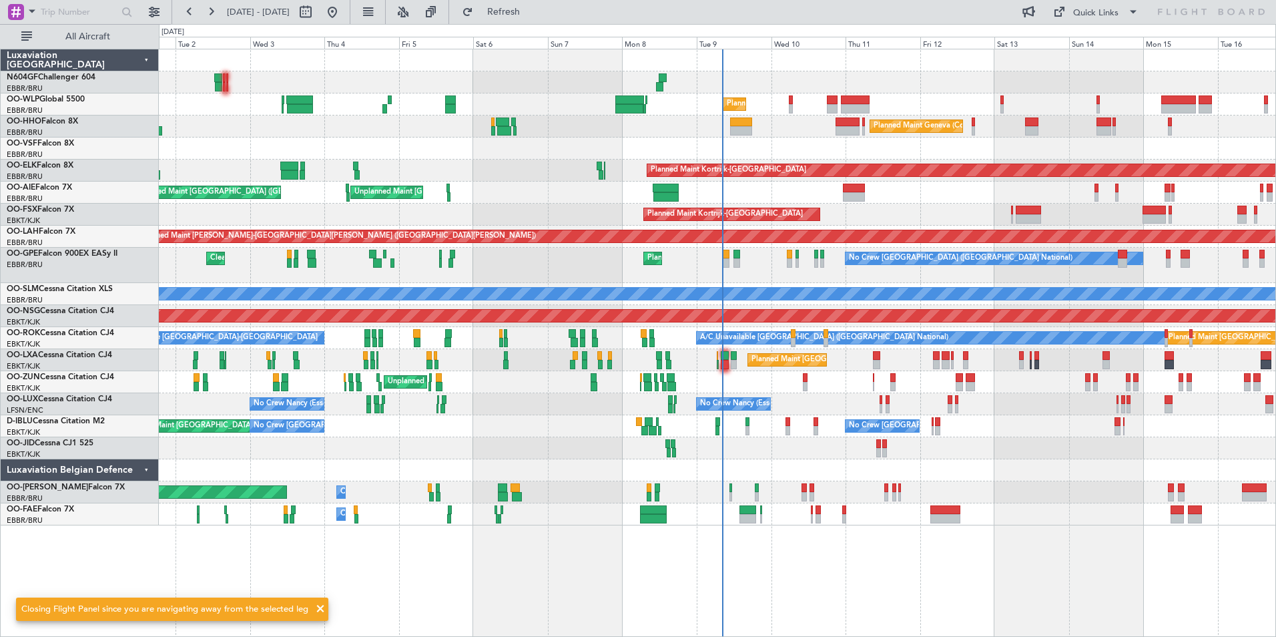
click at [783, 277] on div "No Crew [GEOGRAPHIC_DATA] ([GEOGRAPHIC_DATA] National) Cleaning [GEOGRAPHIC_DAT…" at bounding box center [717, 265] width 1117 height 35
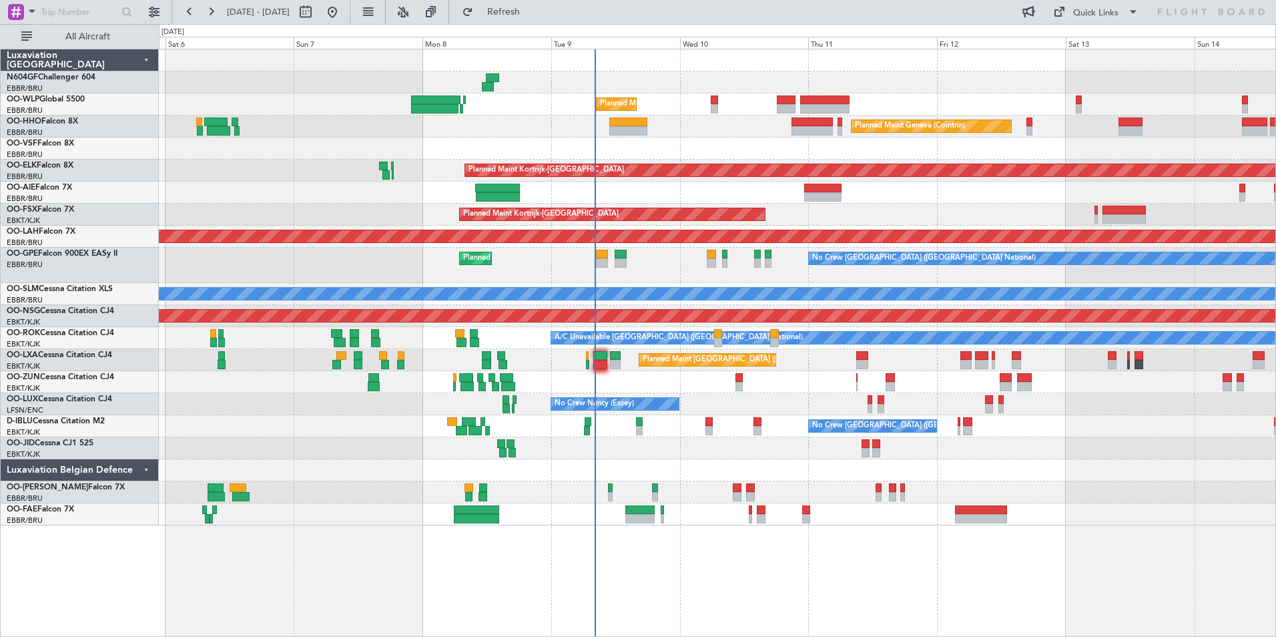
click at [728, 415] on div "No Crew [GEOGRAPHIC_DATA] ([GEOGRAPHIC_DATA] National) No Crew [GEOGRAPHIC_DATA…" at bounding box center [717, 426] width 1117 height 22
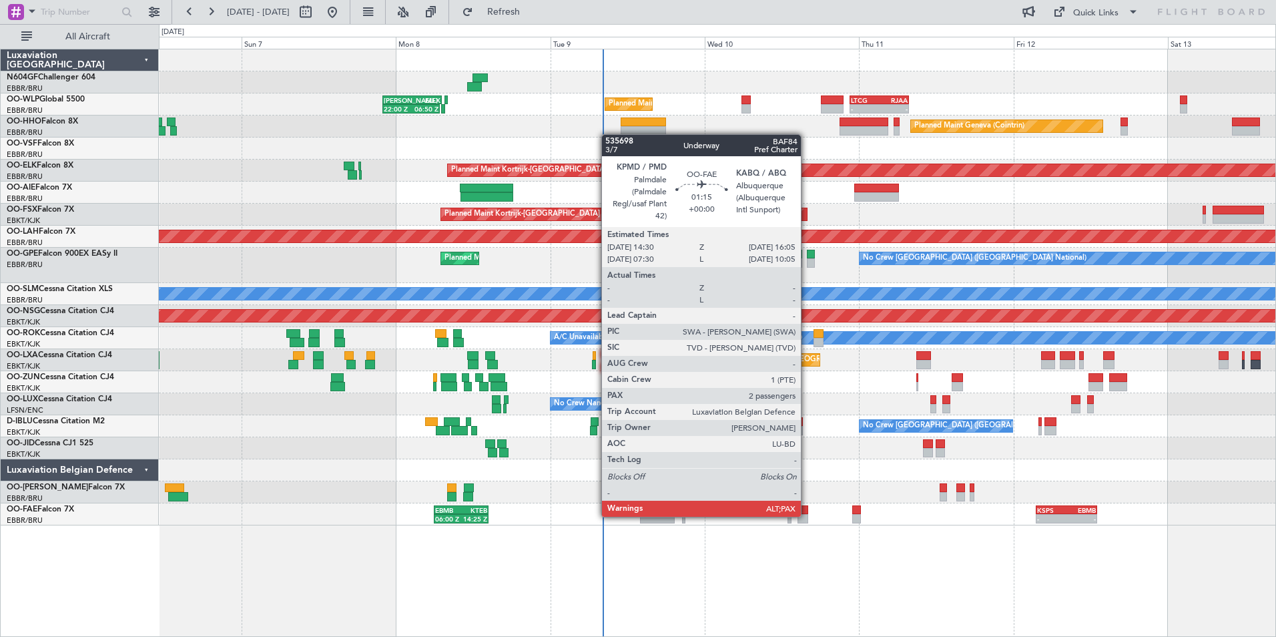
click at [807, 515] on div at bounding box center [803, 518] width 11 height 9
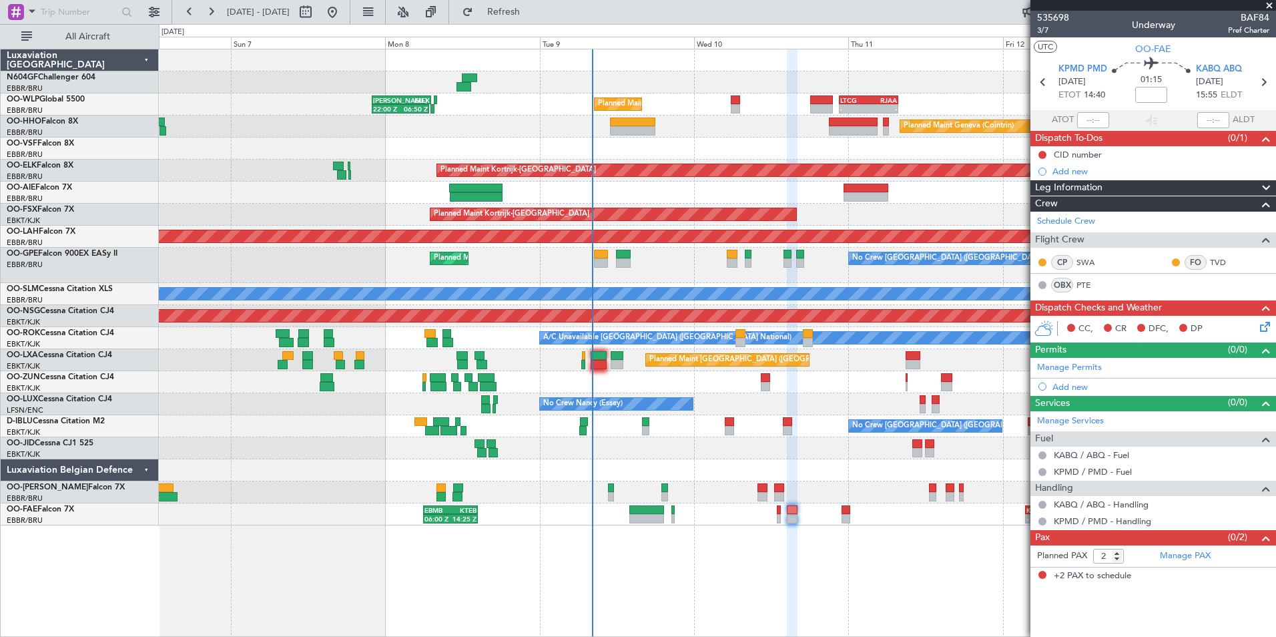
click at [807, 460] on div at bounding box center [717, 470] width 1117 height 22
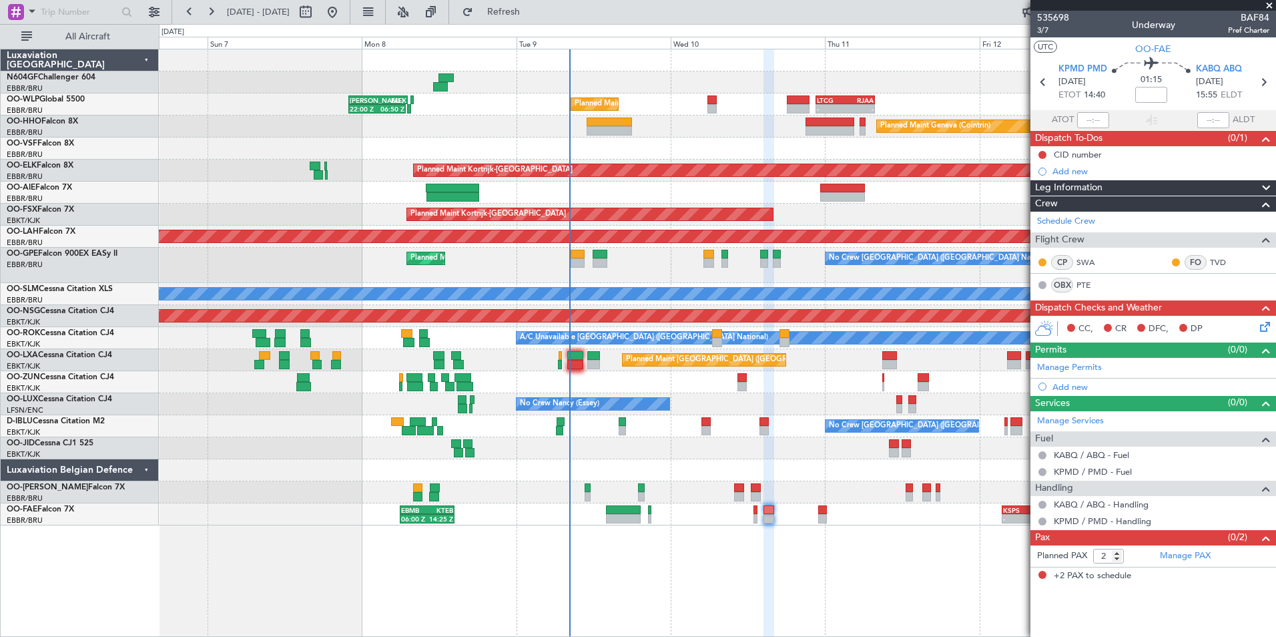
click at [828, 520] on div "06:00 Z 14:25 Z EBMB 06:00 Z KTEB 14:25 Z - - KSPS 03:30 Z EBMB 13:05 Z" at bounding box center [717, 514] width 1117 height 22
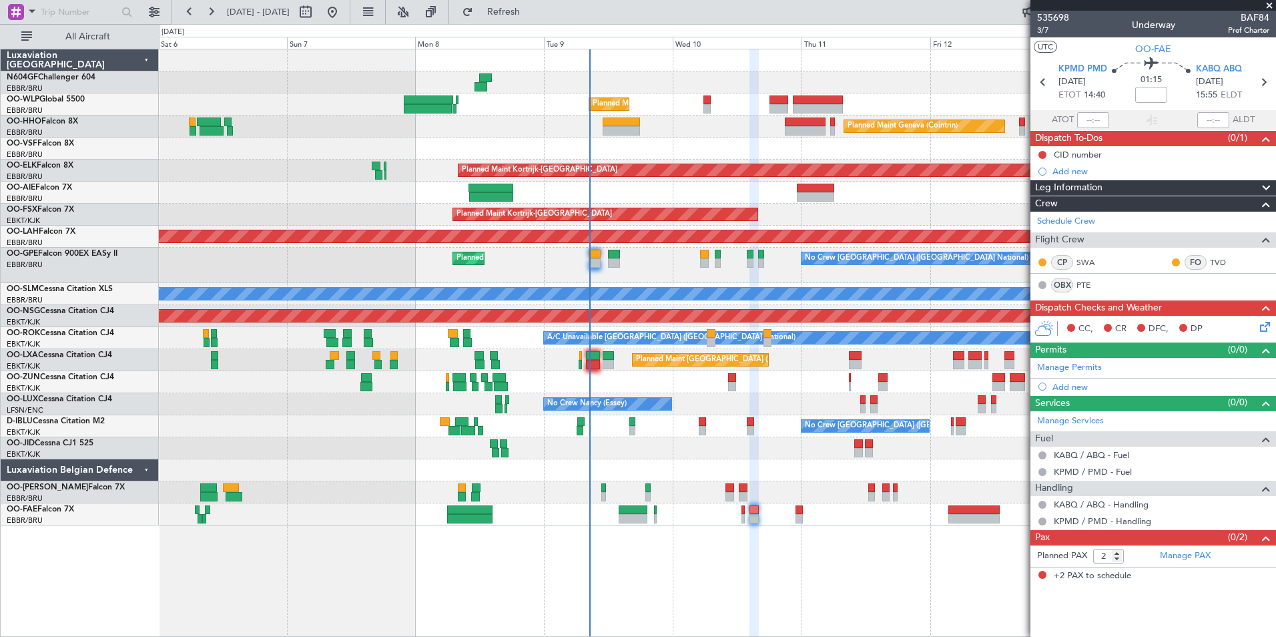
click at [830, 494] on div "Owner Melsbroek Air Base" at bounding box center [717, 492] width 1117 height 22
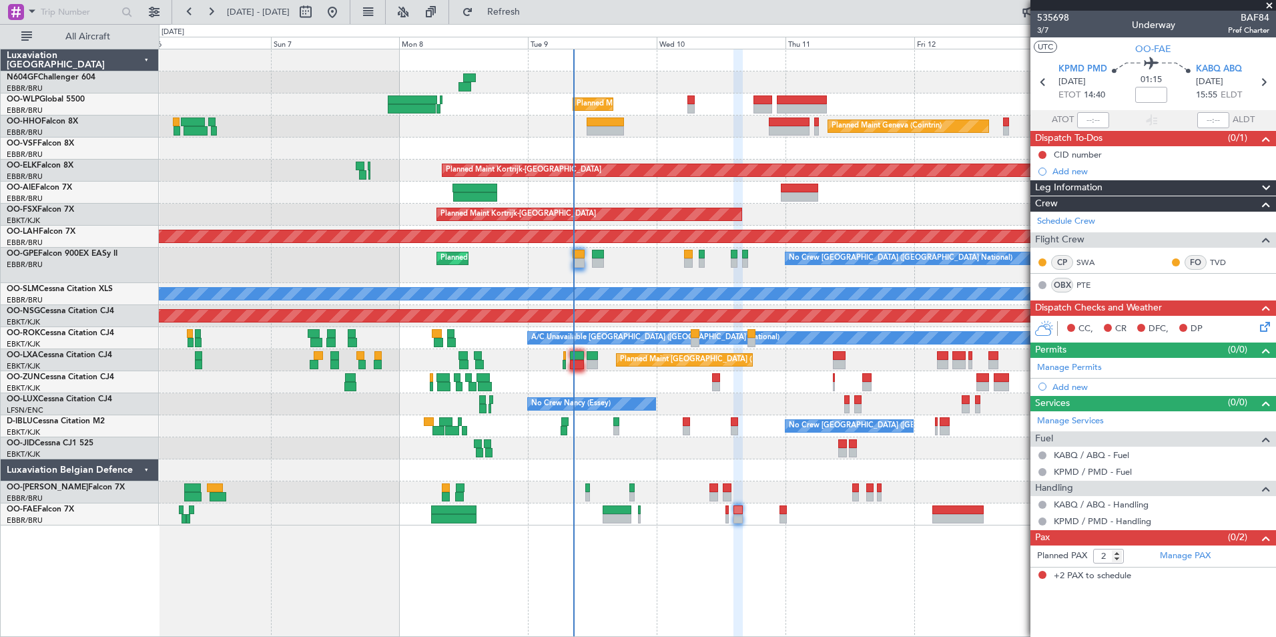
click at [766, 468] on div at bounding box center [717, 470] width 1117 height 22
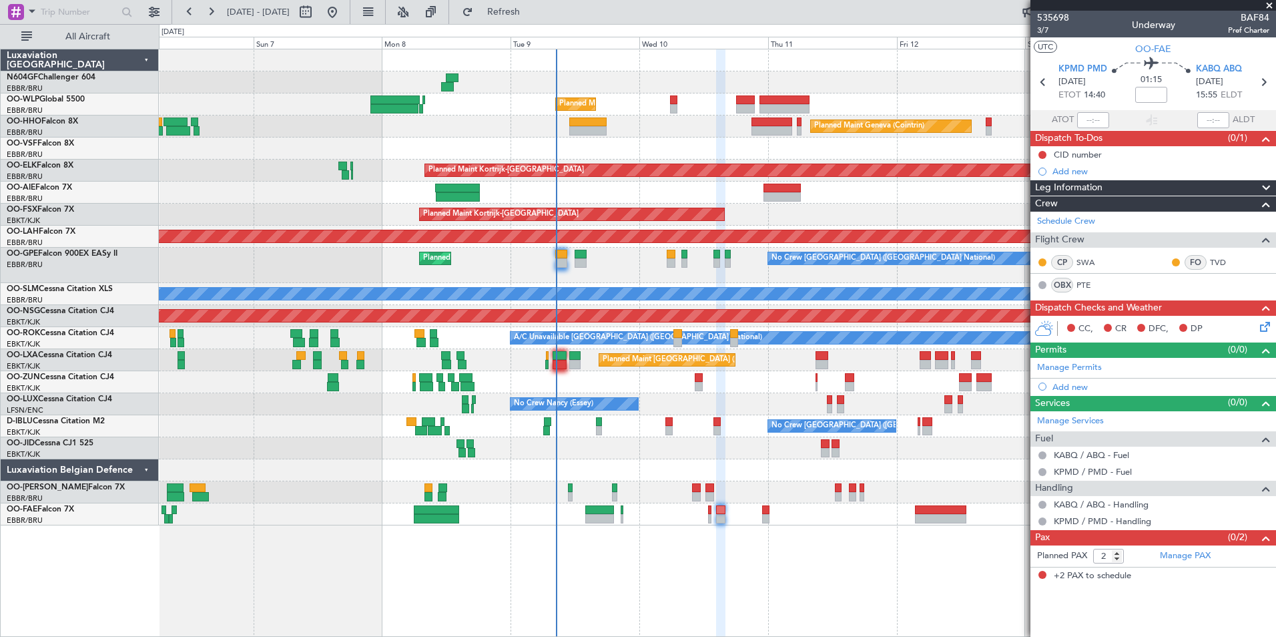
click at [734, 516] on div "Owner Melsbroek Air Base" at bounding box center [717, 514] width 1117 height 22
click at [1042, 156] on button at bounding box center [1043, 155] width 8 height 8
click at [1043, 197] on span "In Progress" at bounding box center [1049, 193] width 45 height 13
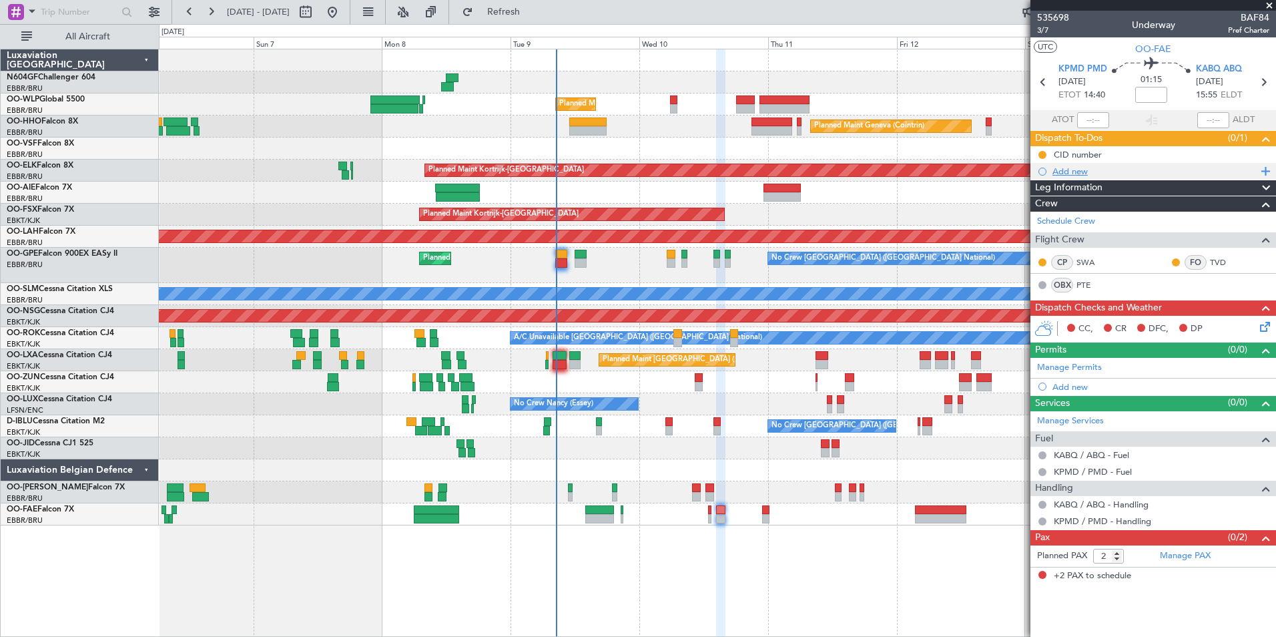
click at [1055, 170] on div "Add new" at bounding box center [1155, 171] width 205 height 11
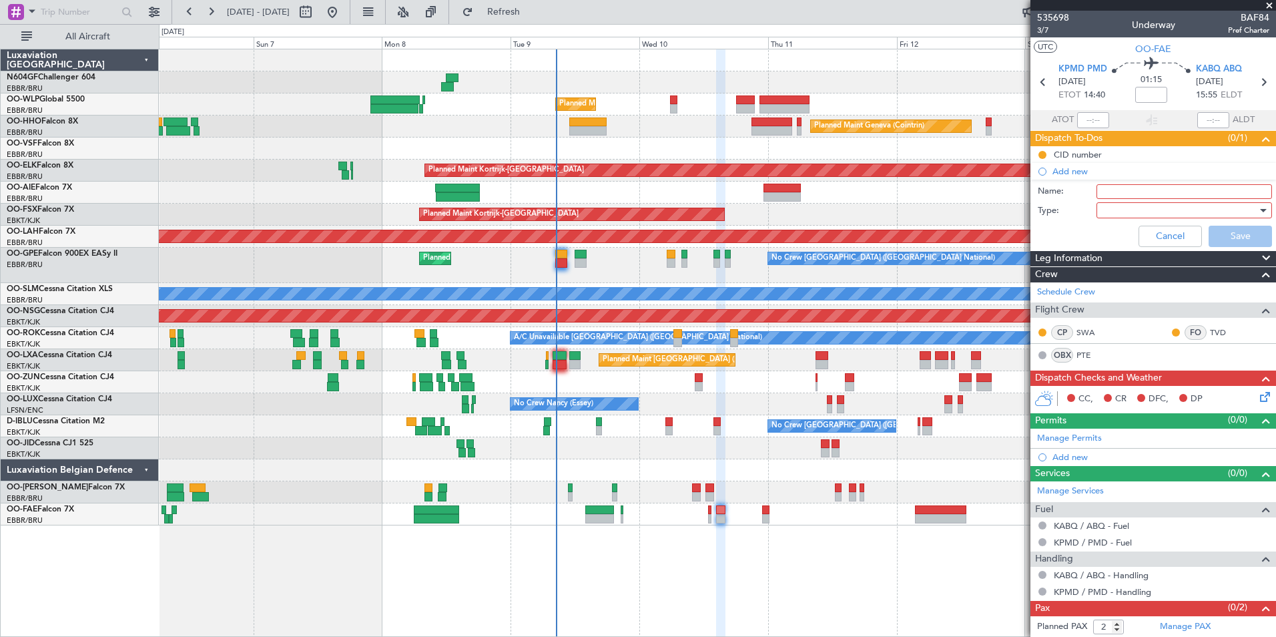
click at [1112, 192] on input "Name:" at bounding box center [1185, 191] width 176 height 15
click at [1206, 193] on input "Scheduled to be filed at 13:00Z" at bounding box center [1185, 191] width 176 height 15
type input "Scheduled to be filed at 16:30Z"
click at [1208, 210] on div at bounding box center [1180, 210] width 156 height 20
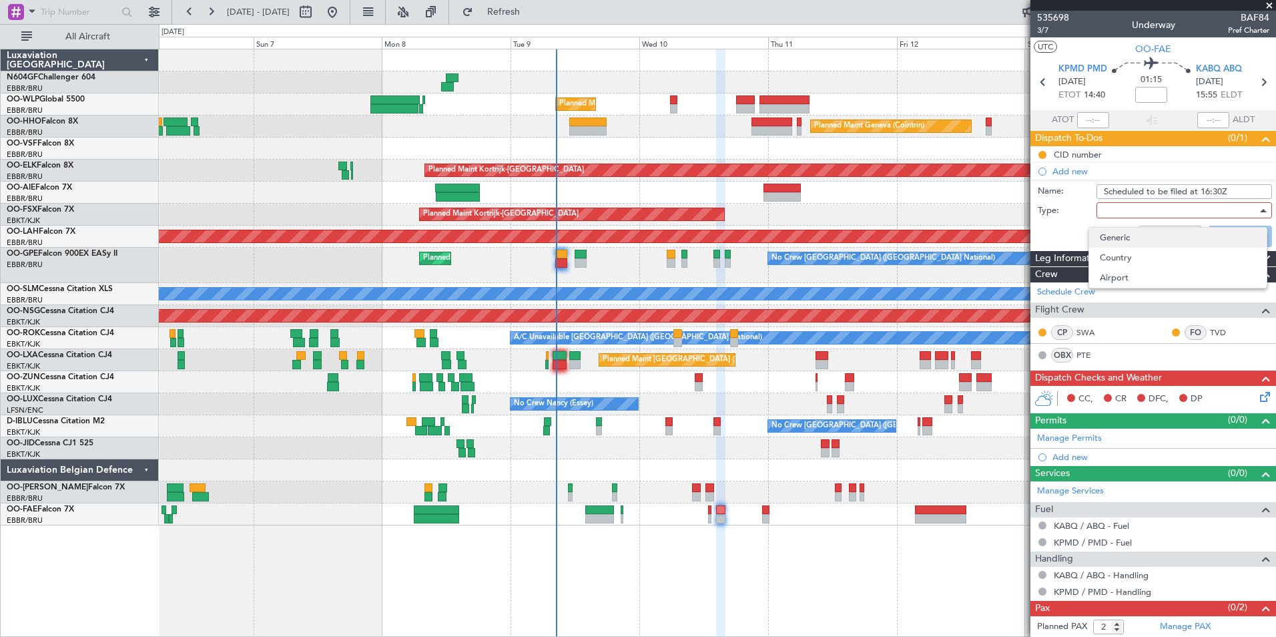
click at [1147, 245] on span "Generic" at bounding box center [1178, 238] width 156 height 20
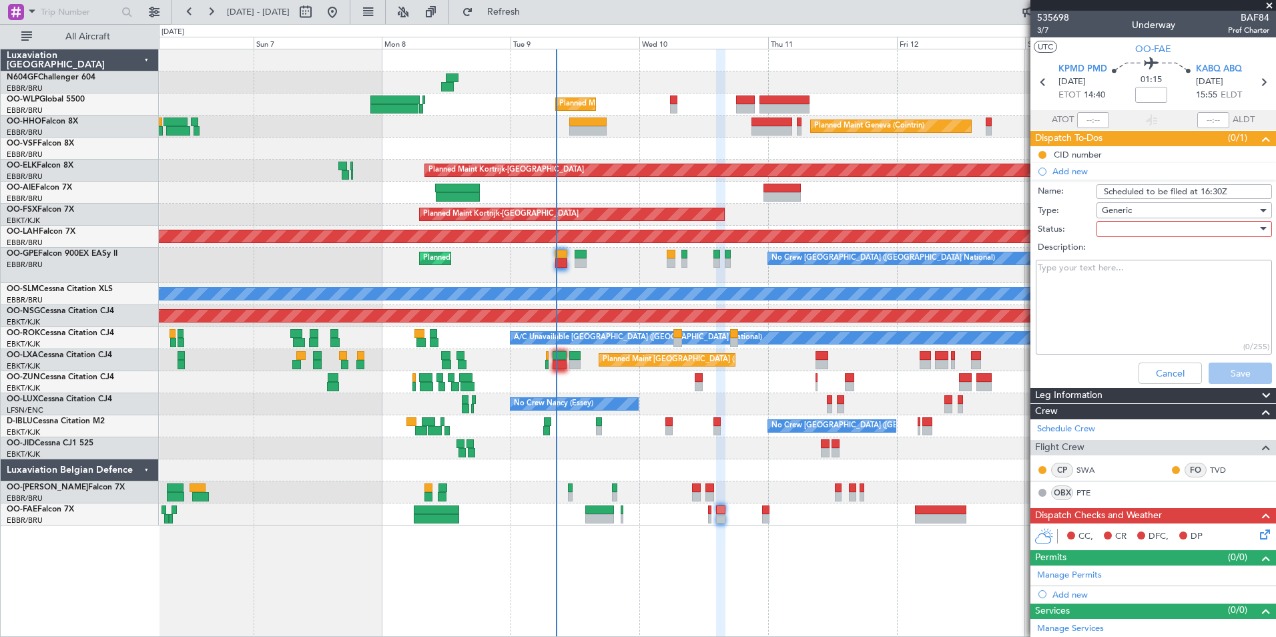
click at [1126, 230] on div at bounding box center [1180, 229] width 156 height 20
click at [1133, 267] on span "In Progress" at bounding box center [1178, 276] width 156 height 20
click at [1220, 368] on button "Save" at bounding box center [1240, 372] width 63 height 21
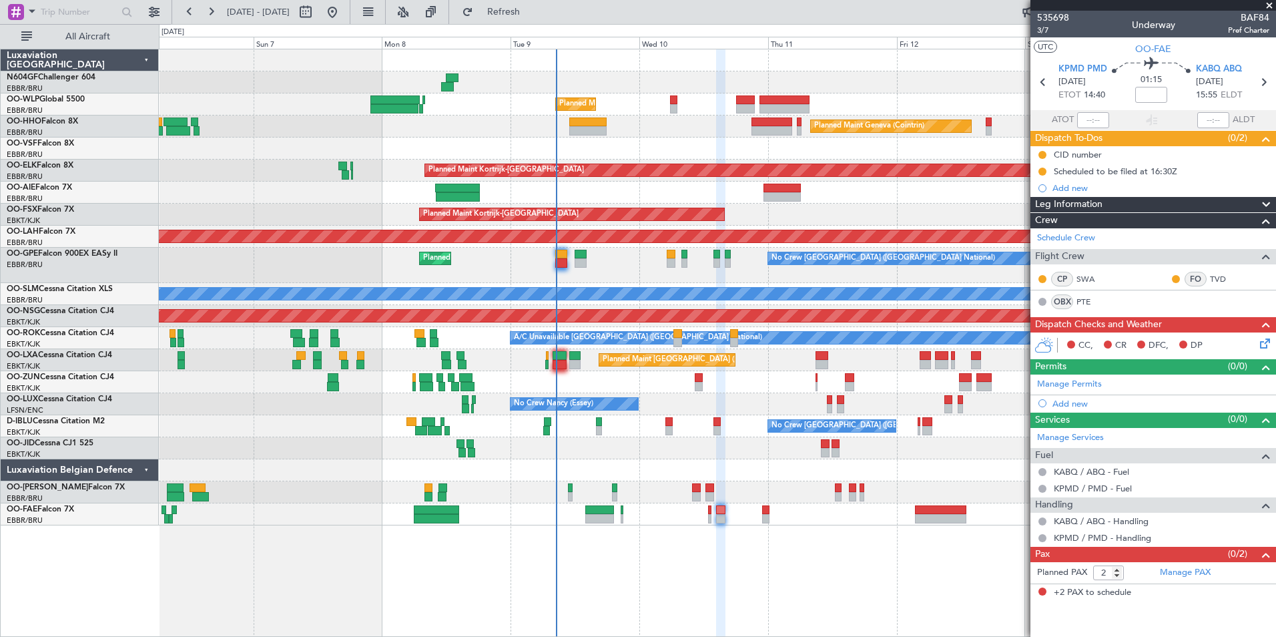
click at [1262, 344] on icon at bounding box center [1263, 341] width 11 height 11
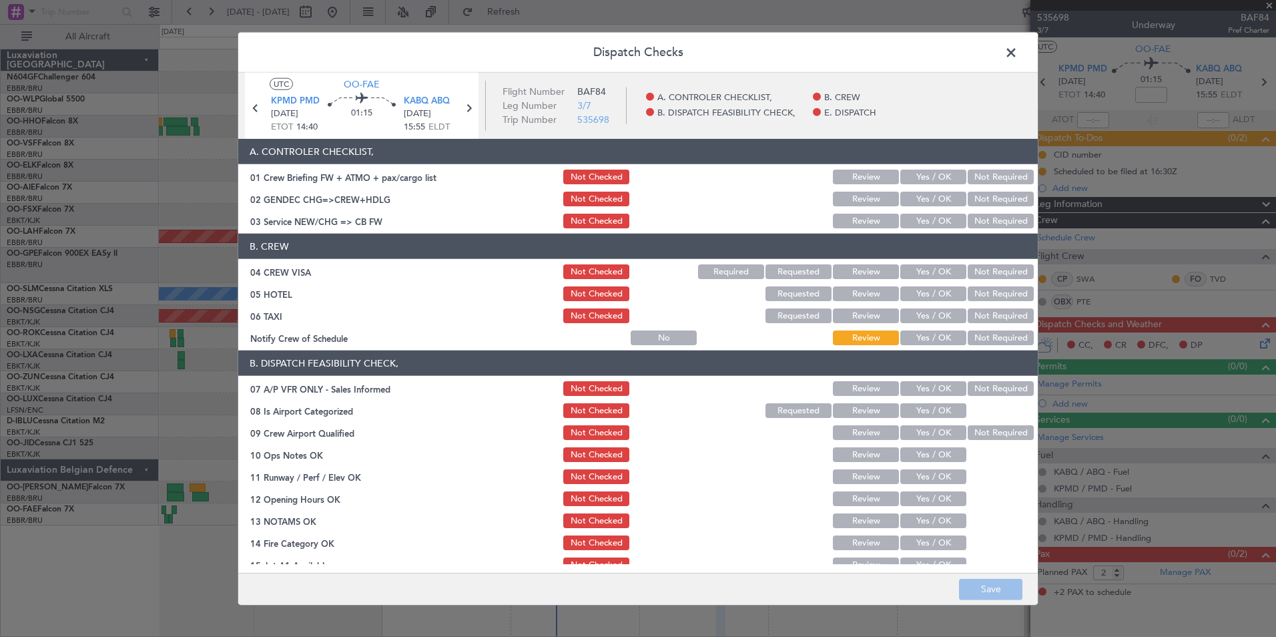
click at [980, 202] on button "Not Required" at bounding box center [1001, 199] width 66 height 15
click at [923, 219] on button "Yes / OK" at bounding box center [934, 221] width 66 height 15
click at [989, 273] on button "Not Required" at bounding box center [1001, 271] width 66 height 15
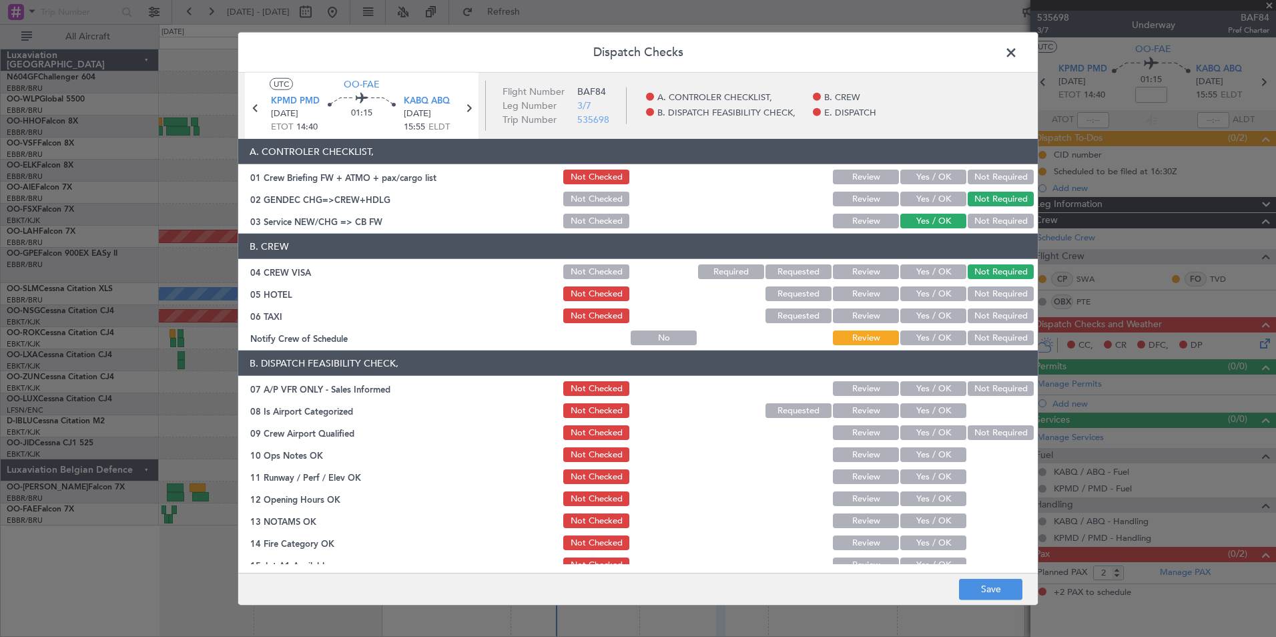
click at [980, 296] on button "Not Required" at bounding box center [1001, 293] width 66 height 15
click at [977, 308] on button "Not Required" at bounding box center [1001, 315] width 66 height 15
click at [935, 335] on button "Yes / OK" at bounding box center [934, 337] width 66 height 15
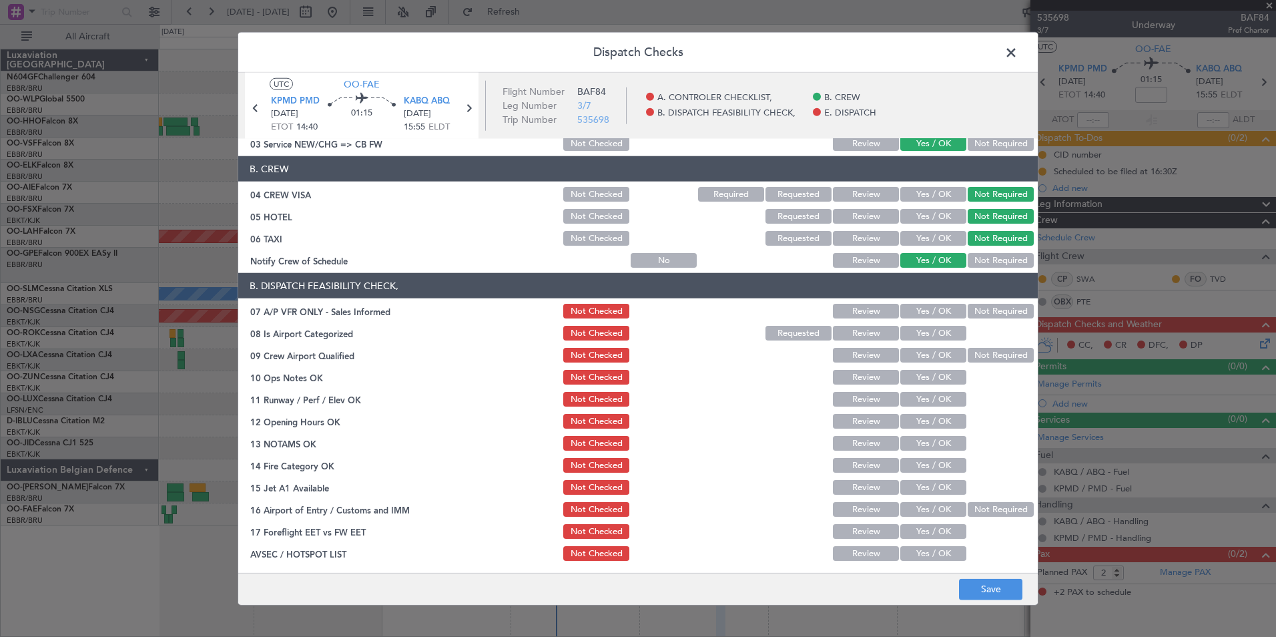
scroll to position [134, 0]
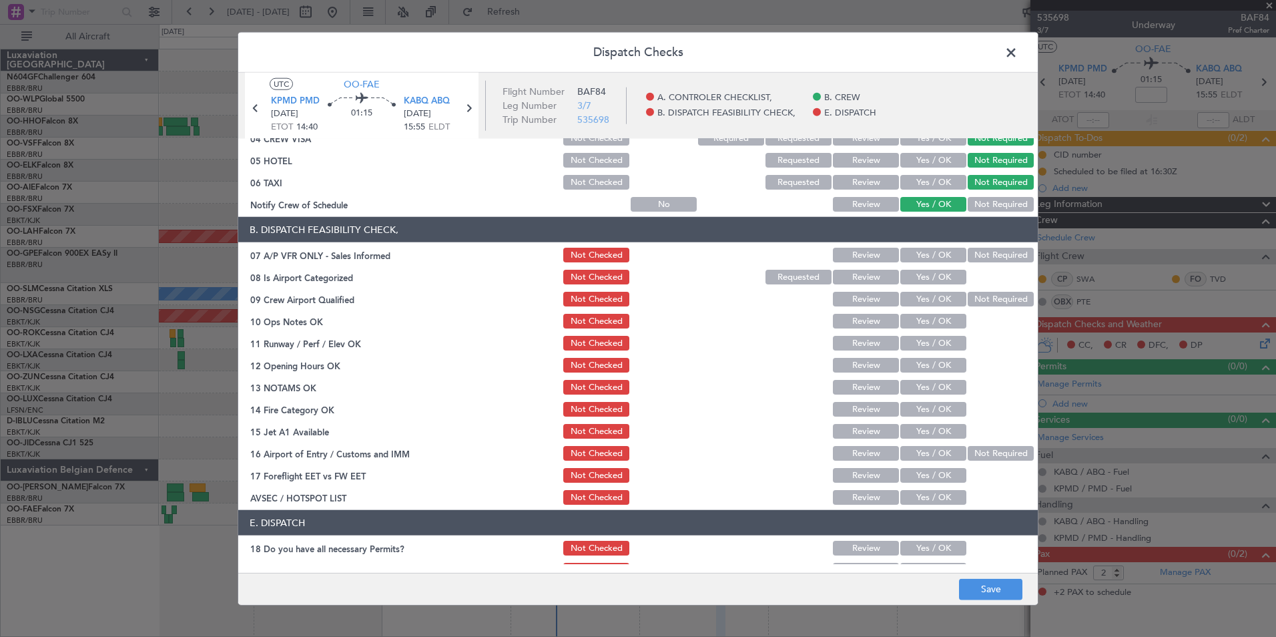
drag, startPoint x: 978, startPoint y: 258, endPoint x: 951, endPoint y: 268, distance: 29.4
click at [978, 257] on button "Not Required" at bounding box center [1001, 255] width 66 height 15
click at [942, 274] on button "Yes / OK" at bounding box center [934, 277] width 66 height 15
drag, startPoint x: 983, startPoint y: 297, endPoint x: 971, endPoint y: 304, distance: 13.5
click at [983, 299] on button "Not Required" at bounding box center [1001, 299] width 66 height 15
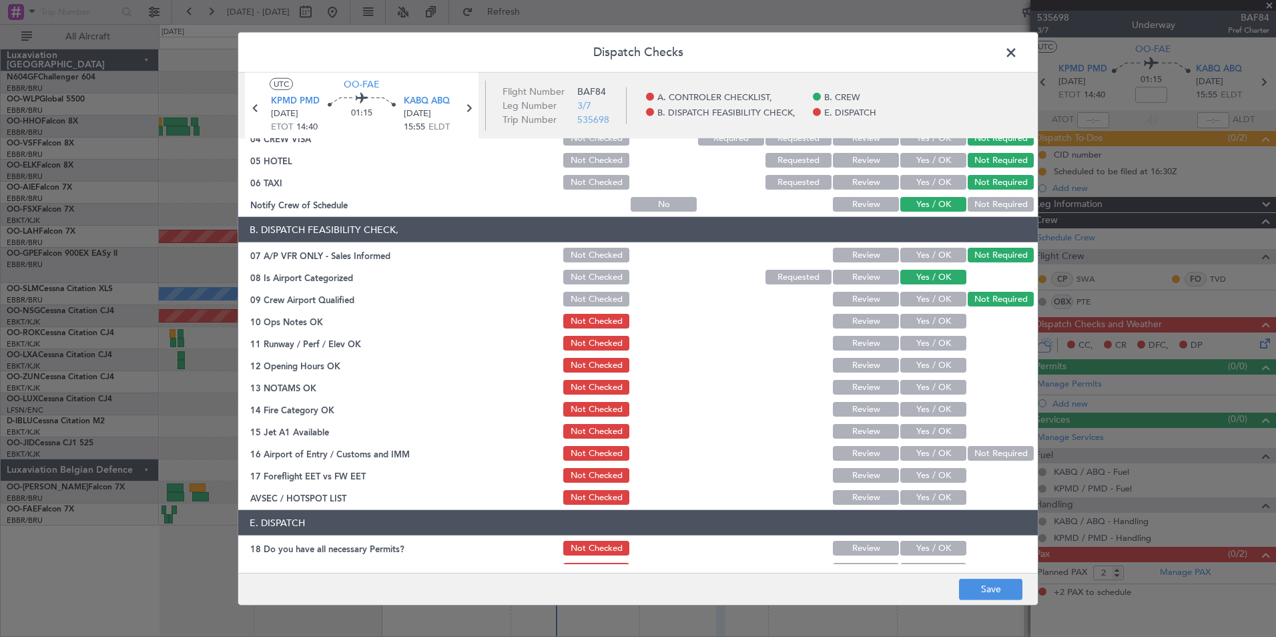
click at [931, 316] on button "Yes / OK" at bounding box center [934, 321] width 66 height 15
click at [925, 336] on button "Yes / OK" at bounding box center [934, 343] width 66 height 15
click at [923, 363] on button "Yes / OK" at bounding box center [934, 365] width 66 height 15
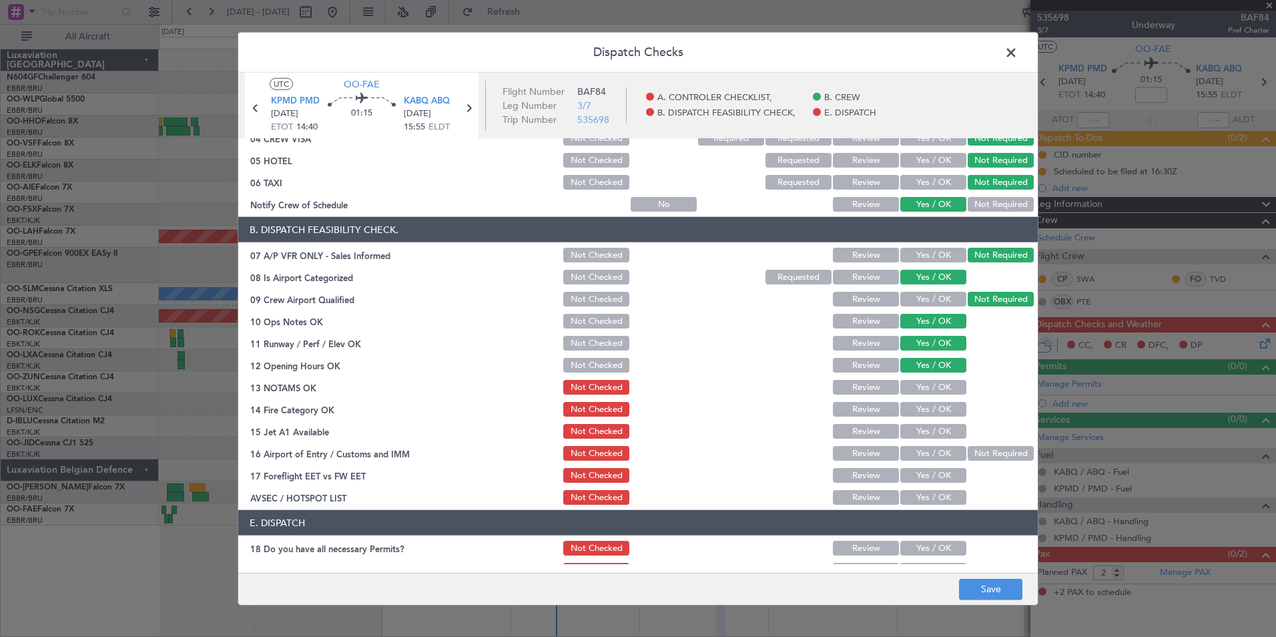
click at [920, 384] on button "Yes / OK" at bounding box center [934, 387] width 66 height 15
click at [932, 411] on button "Yes / OK" at bounding box center [934, 409] width 66 height 15
click at [931, 431] on button "Yes / OK" at bounding box center [934, 431] width 66 height 15
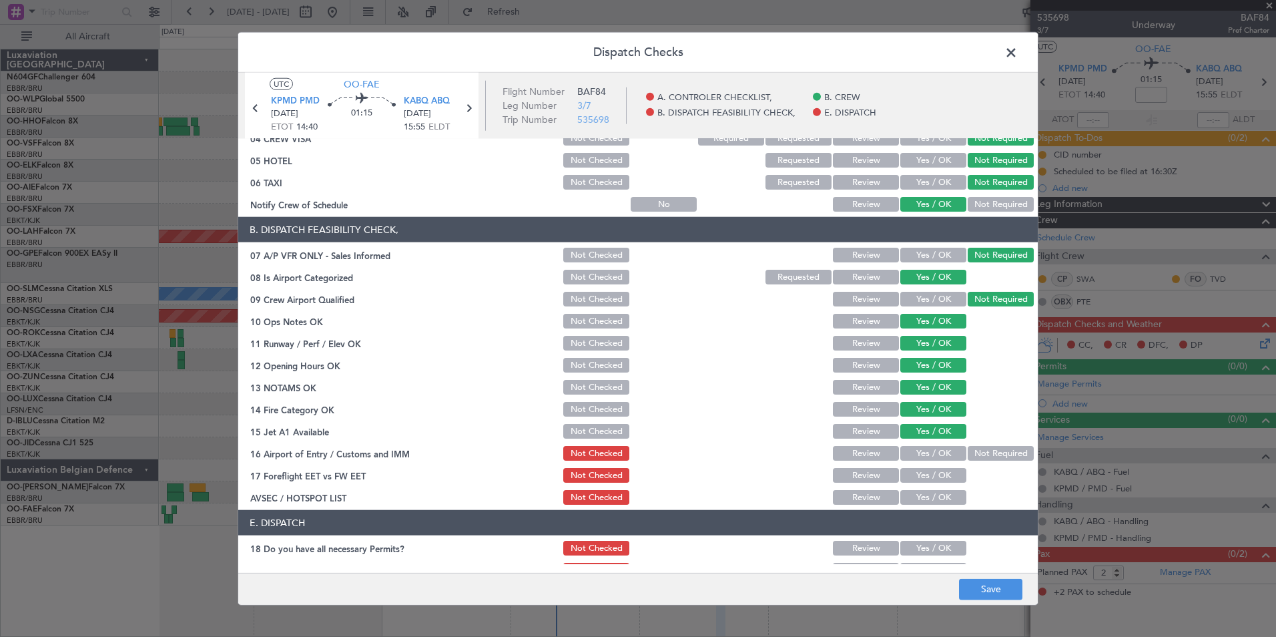
drag, startPoint x: 973, startPoint y: 452, endPoint x: 939, endPoint y: 467, distance: 37.3
click at [973, 453] on button "Not Required" at bounding box center [1001, 453] width 66 height 15
click at [934, 471] on button "Yes / OK" at bounding box center [934, 475] width 66 height 15
click at [929, 497] on button "Yes / OK" at bounding box center [934, 497] width 66 height 15
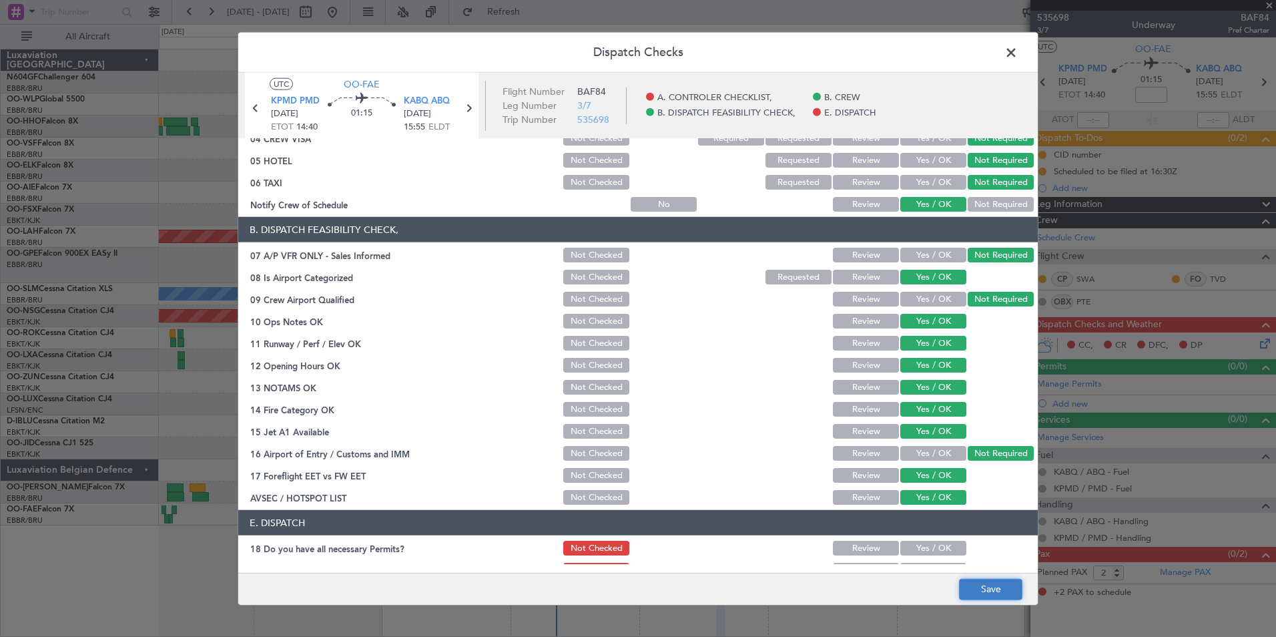
click at [987, 579] on button "Save" at bounding box center [990, 588] width 63 height 21
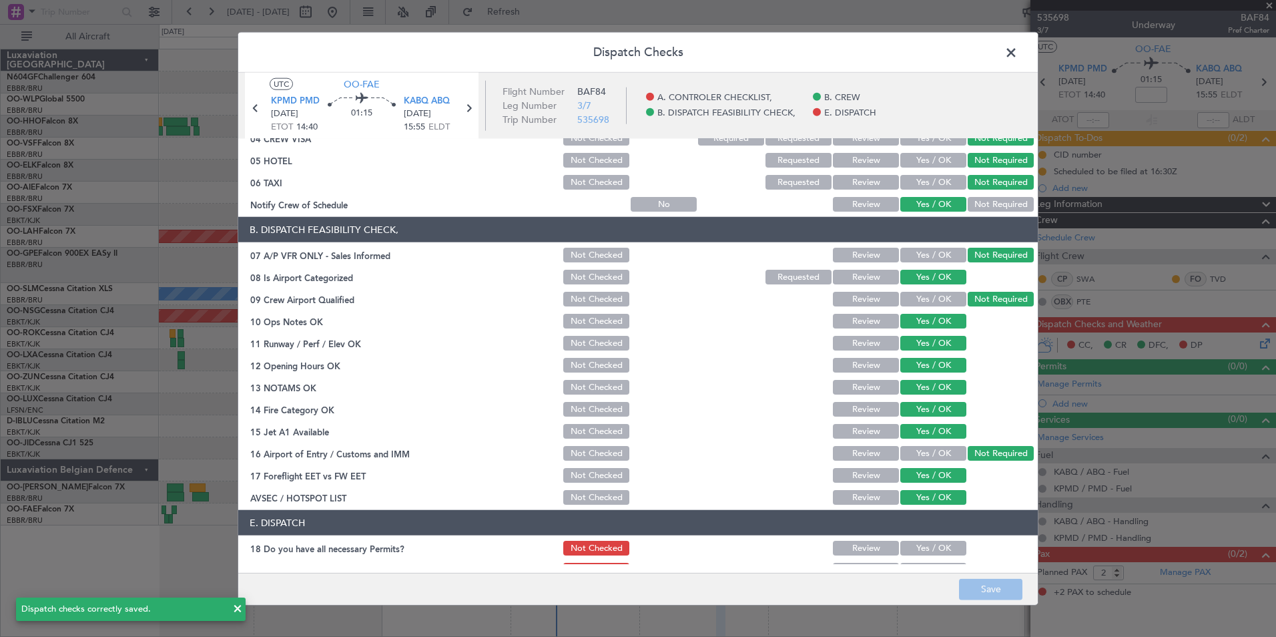
click at [1018, 51] on span at bounding box center [1018, 56] width 0 height 27
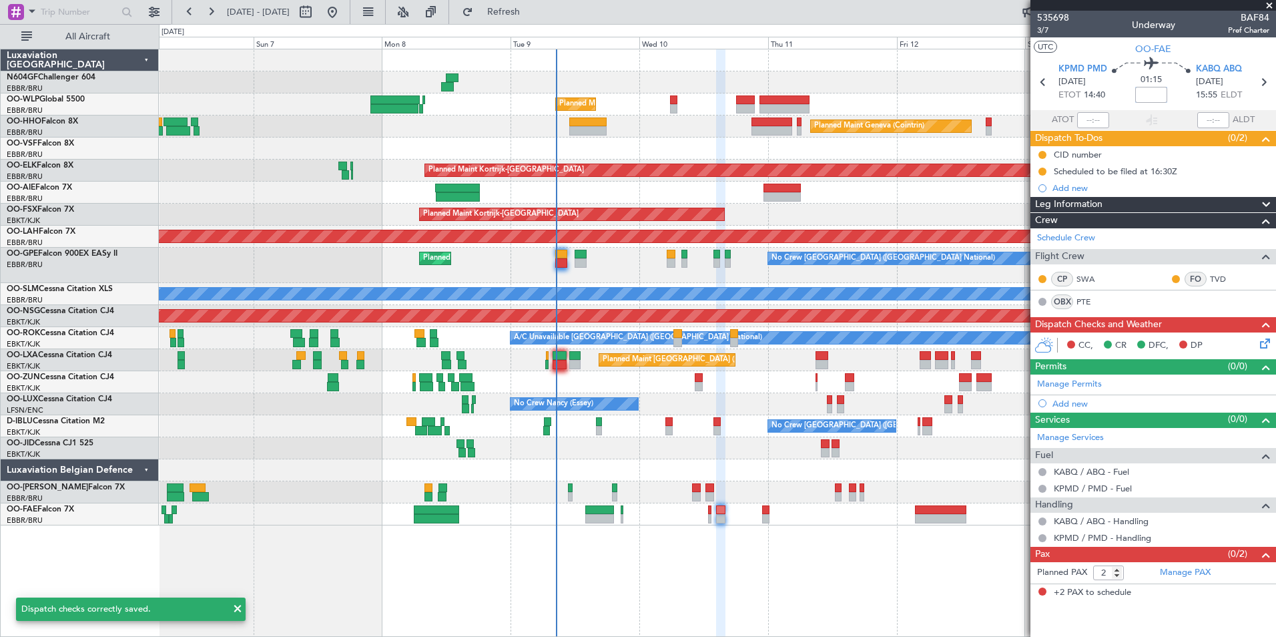
click at [1150, 96] on input at bounding box center [1151, 95] width 32 height 16
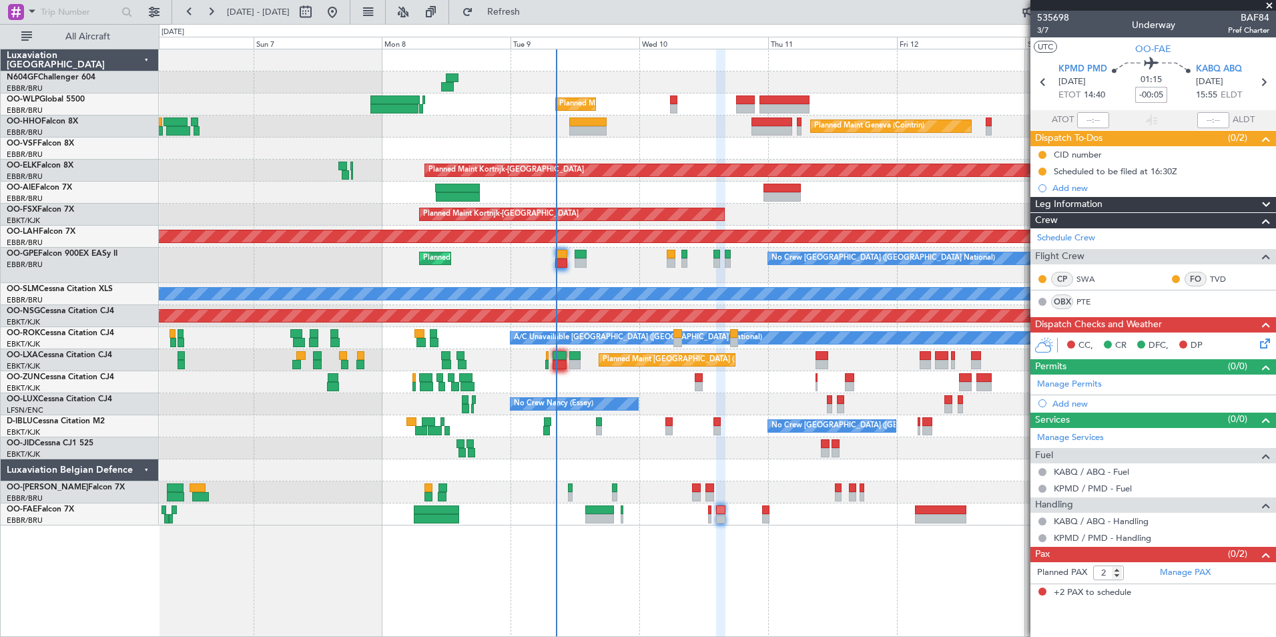
type input "-00:05"
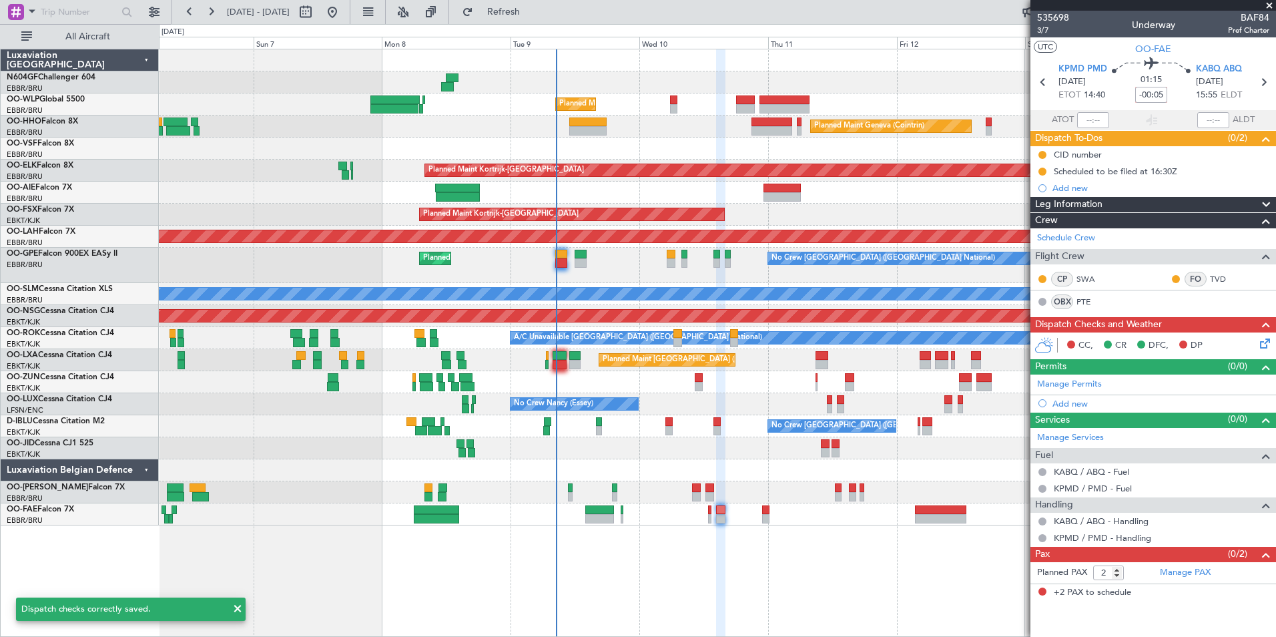
click at [1183, 50] on section "UTC OO-FAE" at bounding box center [1154, 47] width 246 height 20
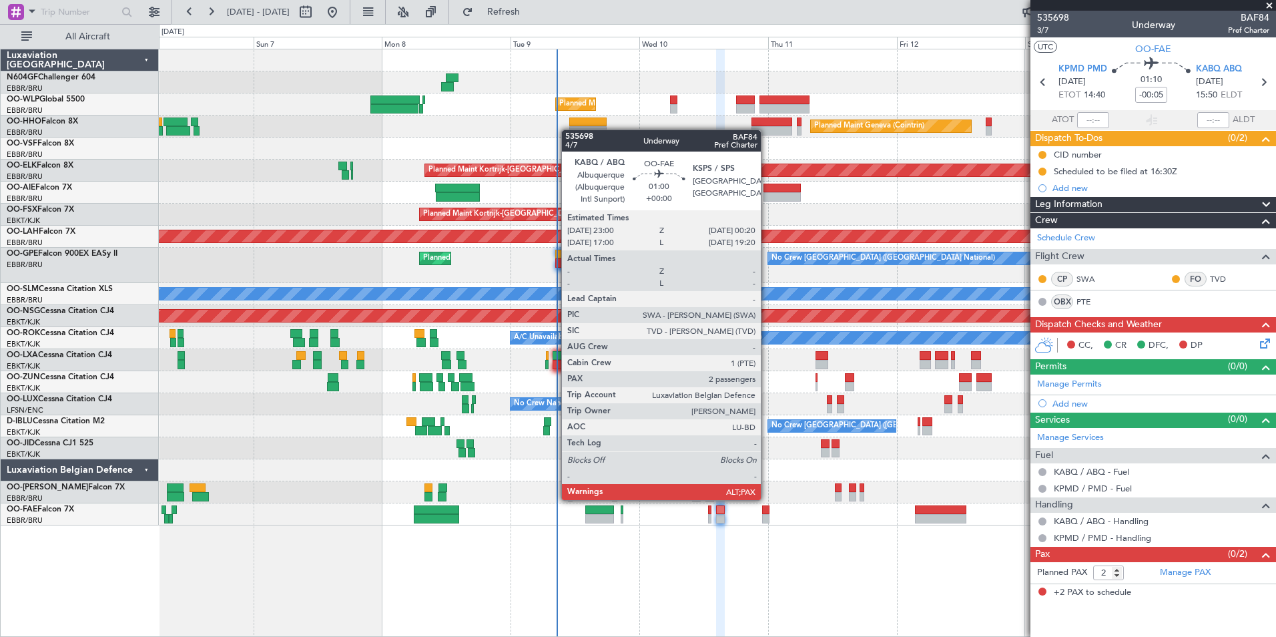
click at [767, 511] on div at bounding box center [765, 509] width 7 height 9
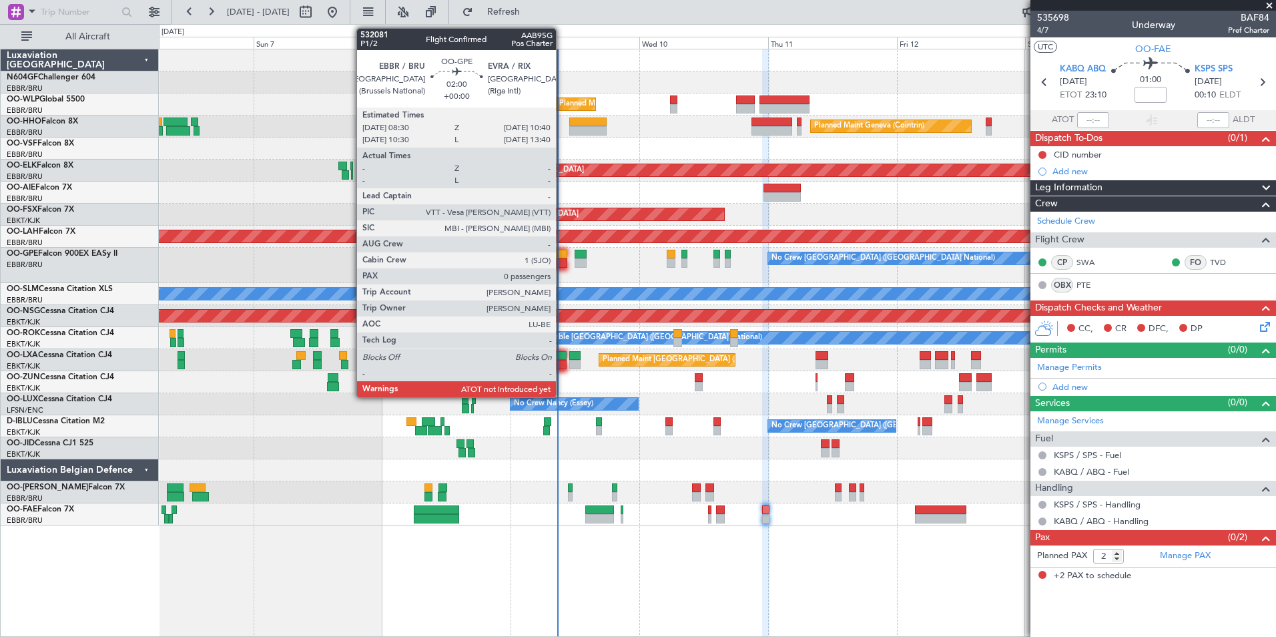
click at [562, 252] on div at bounding box center [561, 254] width 12 height 9
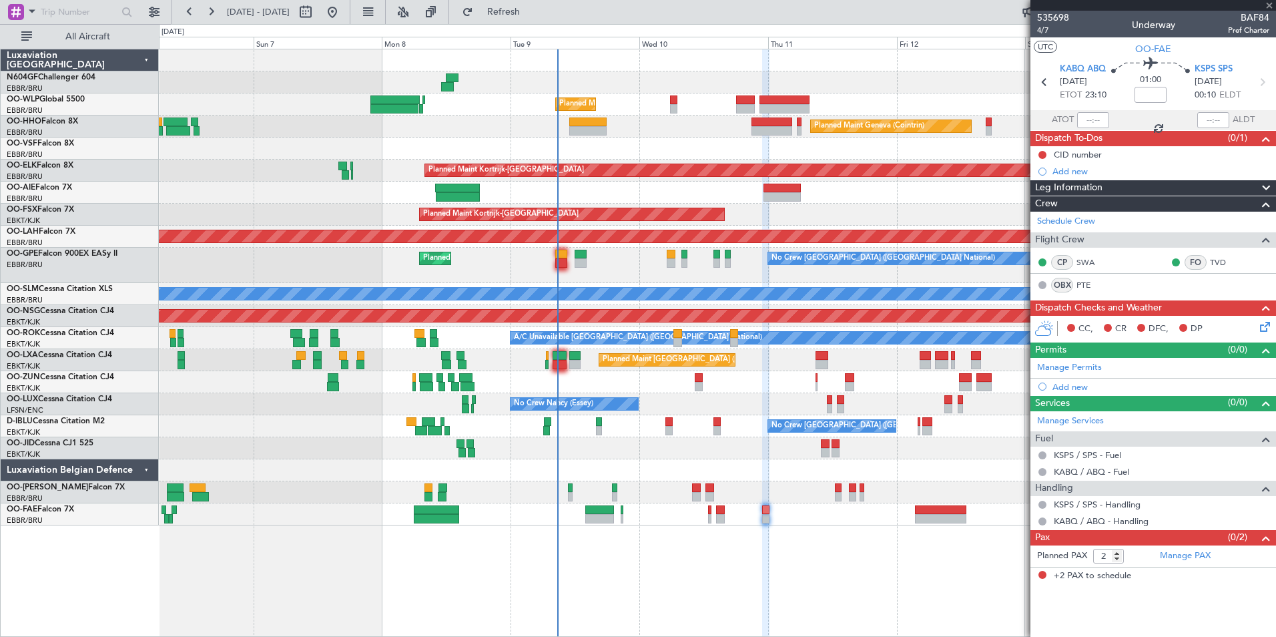
type input "0"
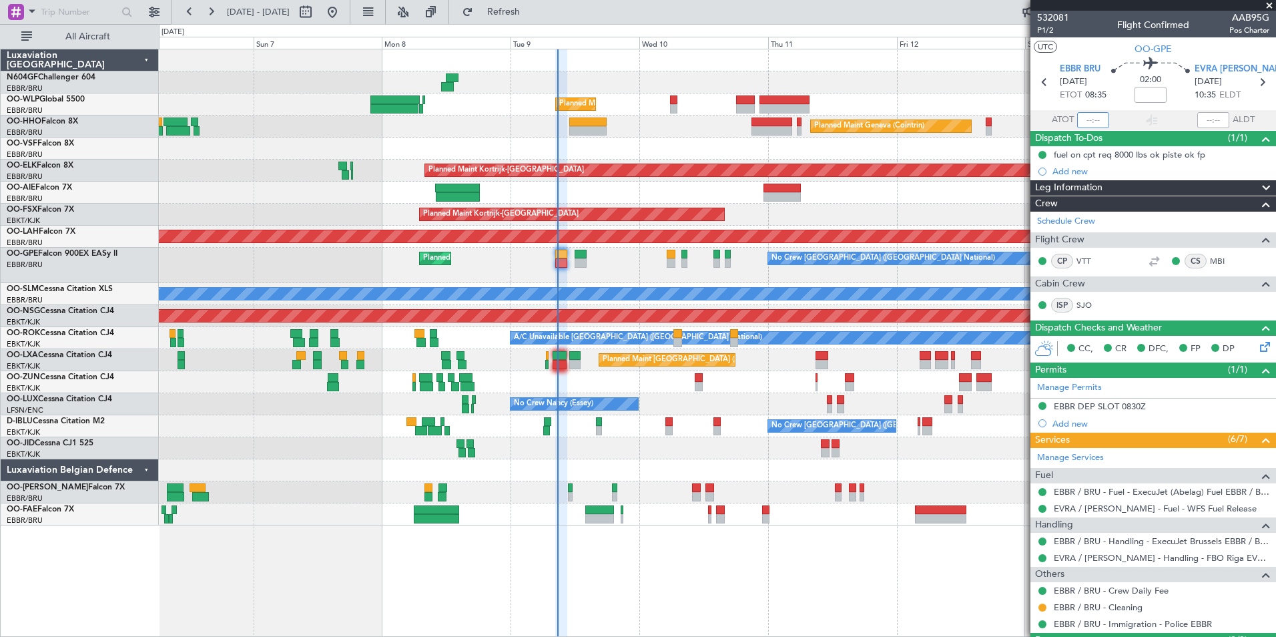
click at [1086, 123] on input "text" at bounding box center [1093, 120] width 32 height 16
click at [1080, 38] on section "UTC OO-GPE" at bounding box center [1154, 47] width 246 height 20
type input "08:40"
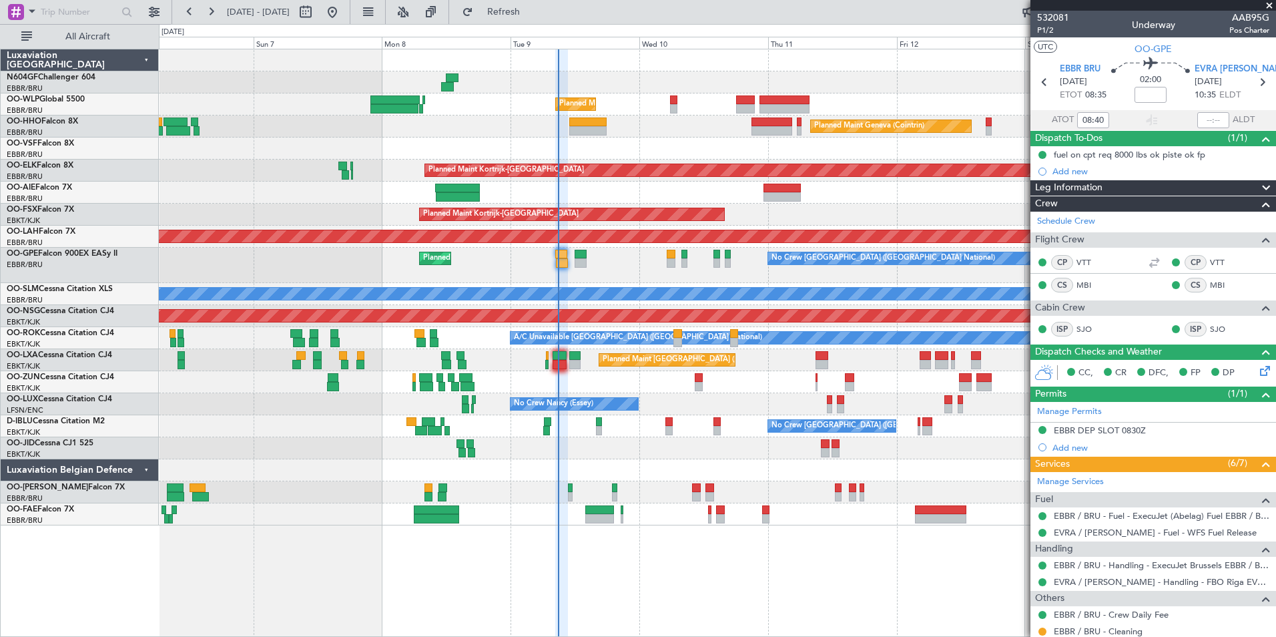
scroll to position [57, 0]
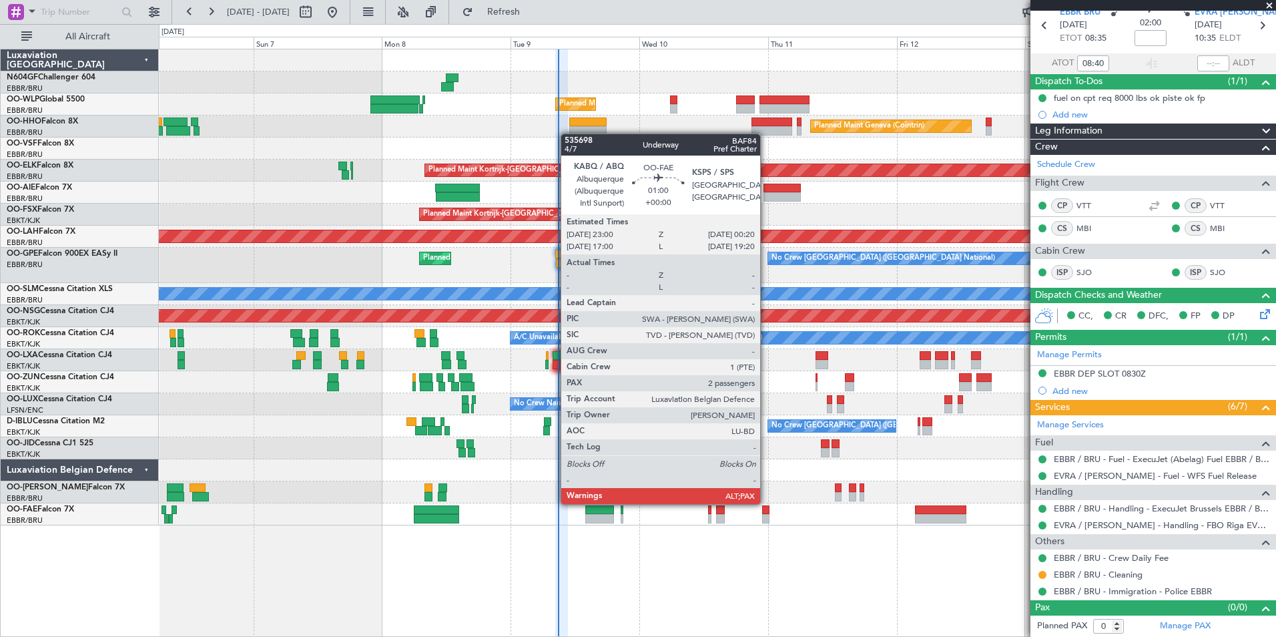
click at [766, 515] on div at bounding box center [765, 518] width 7 height 9
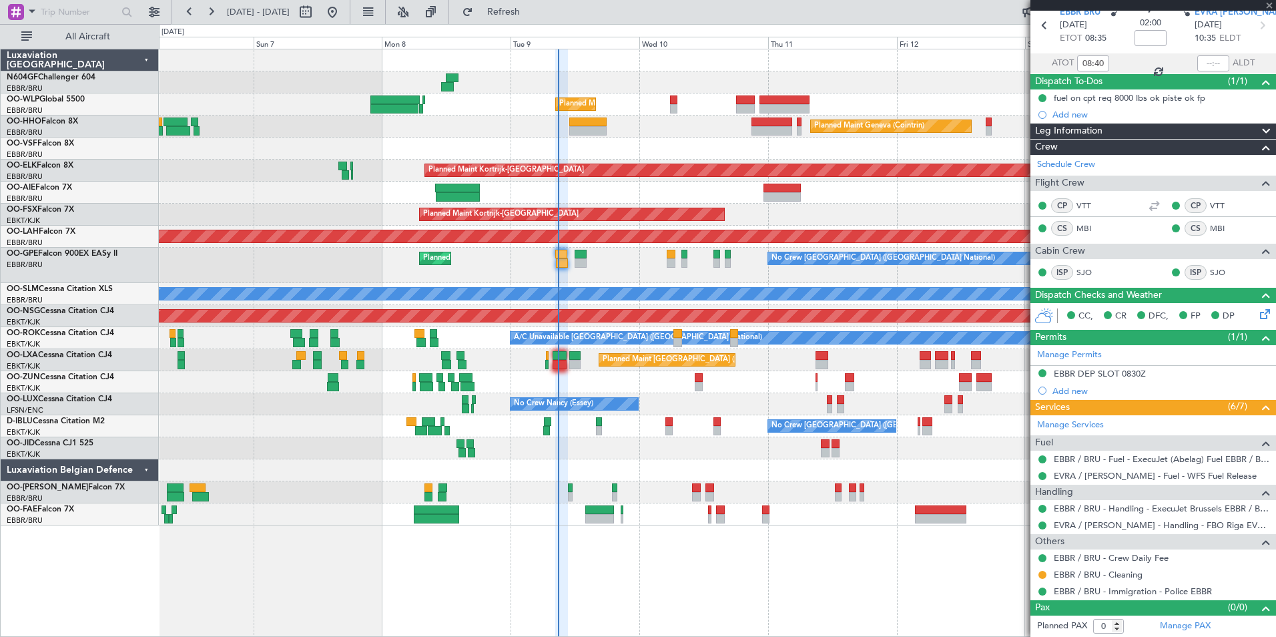
type input "2"
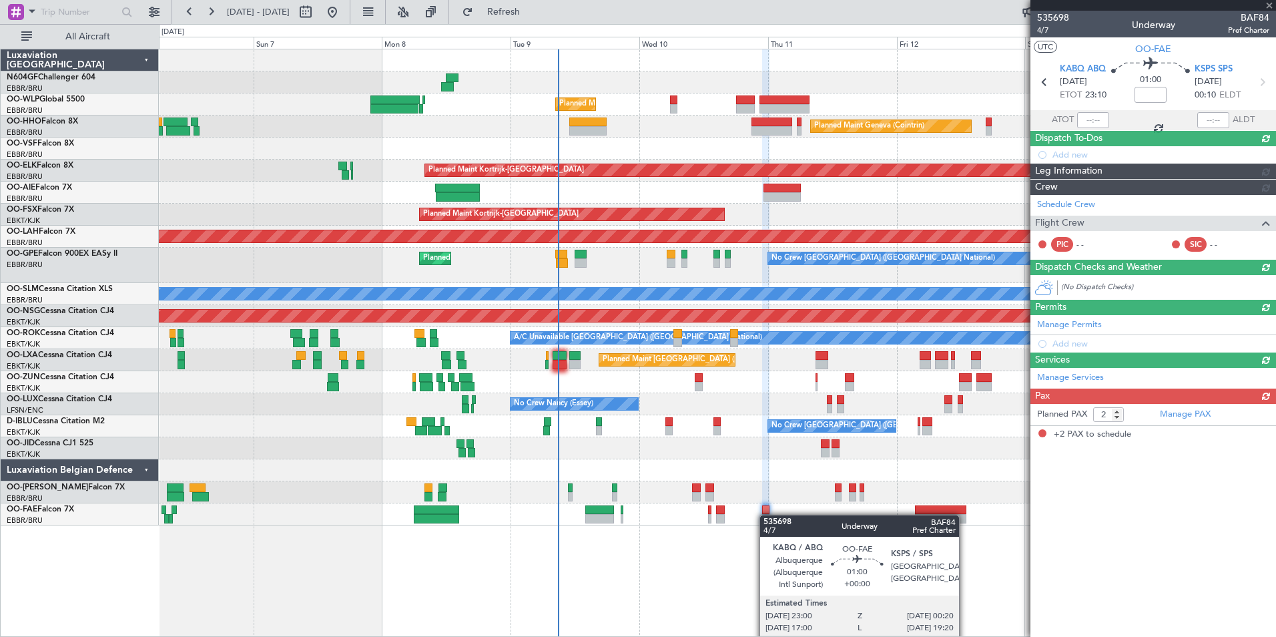
scroll to position [0, 0]
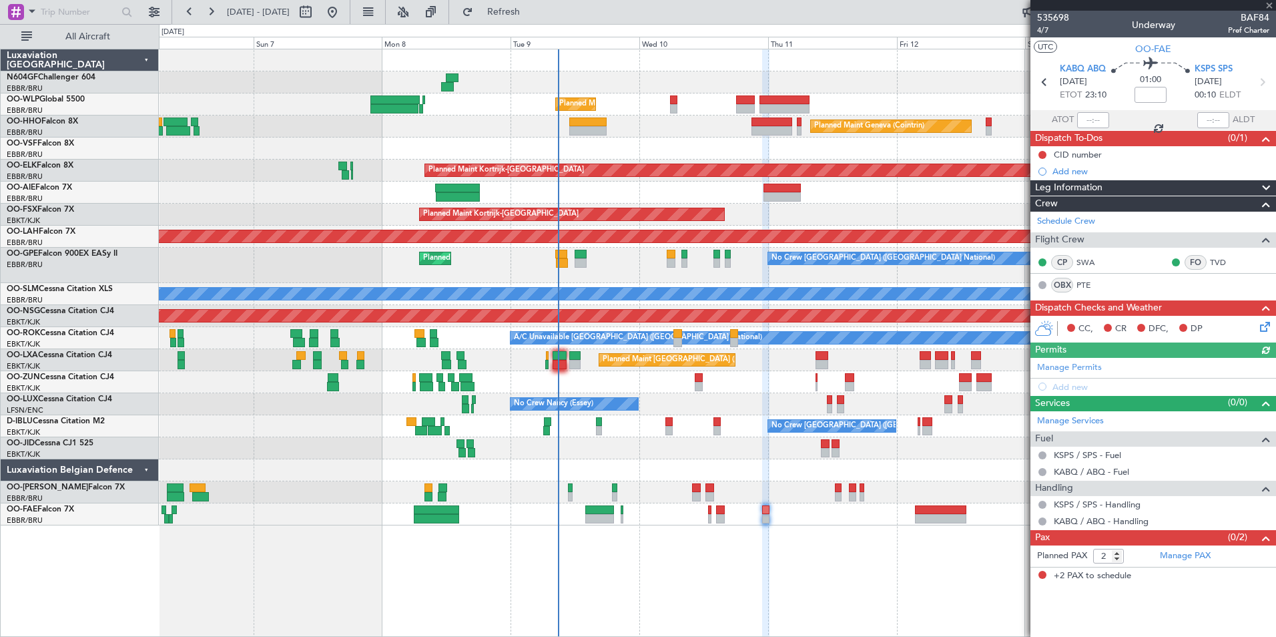
click at [808, 538] on div "Planned Maint Liege - - RJAA 06:00 Z UBBB 16:55 Z Planned Maint Geneva (Cointri…" at bounding box center [717, 343] width 1117 height 588
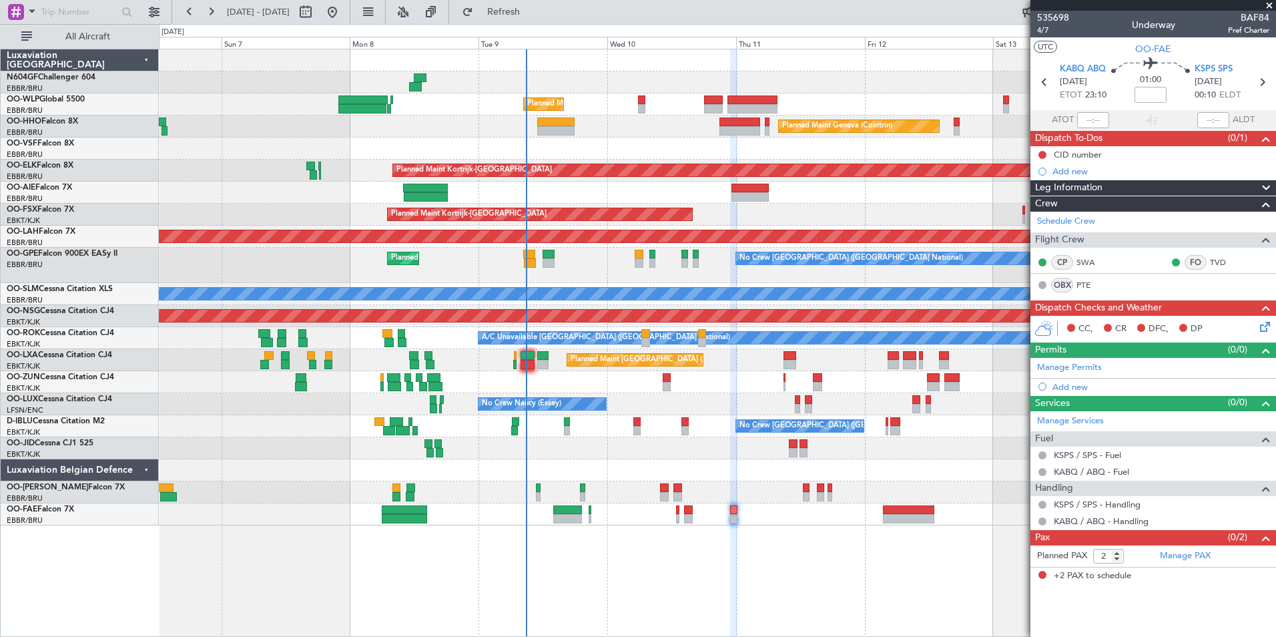
click at [1262, 328] on icon at bounding box center [1263, 324] width 11 height 11
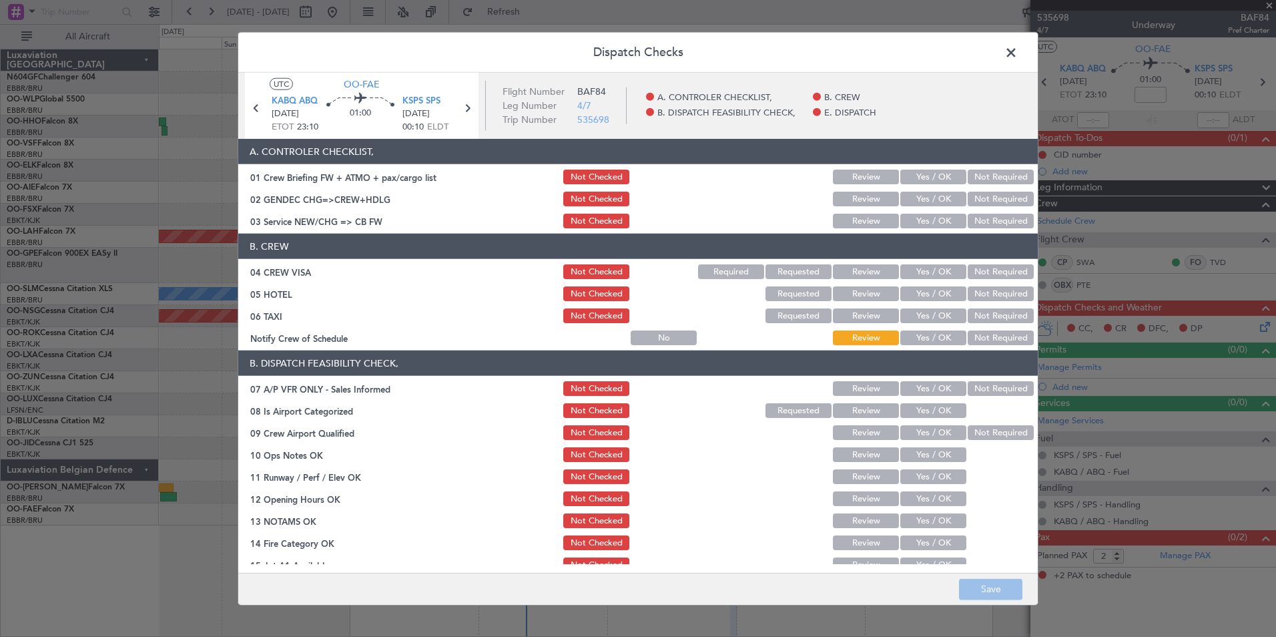
click at [974, 198] on button "Not Required" at bounding box center [1001, 199] width 66 height 15
click at [919, 220] on button "Yes / OK" at bounding box center [934, 221] width 66 height 15
click at [1009, 270] on button "Not Required" at bounding box center [1001, 271] width 66 height 15
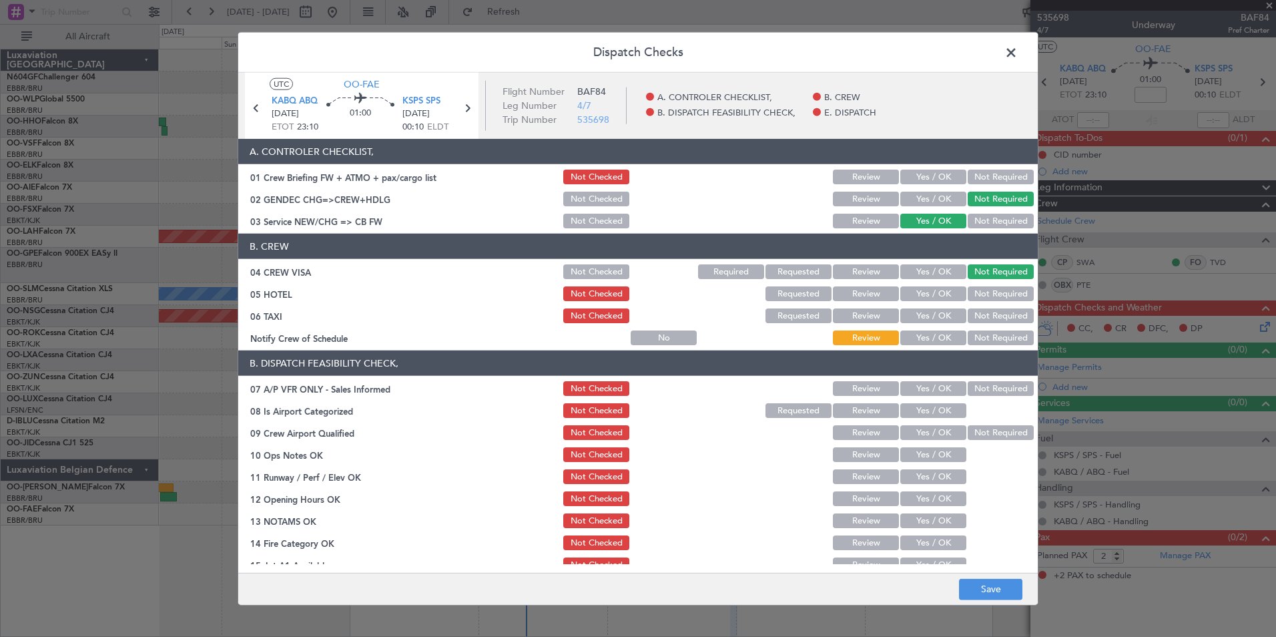
click at [991, 285] on div "Not Required" at bounding box center [999, 293] width 67 height 19
click at [983, 291] on button "Not Required" at bounding box center [1001, 293] width 66 height 15
click at [976, 316] on button "Not Required" at bounding box center [1001, 315] width 66 height 15
click at [938, 334] on button "Yes / OK" at bounding box center [934, 337] width 66 height 15
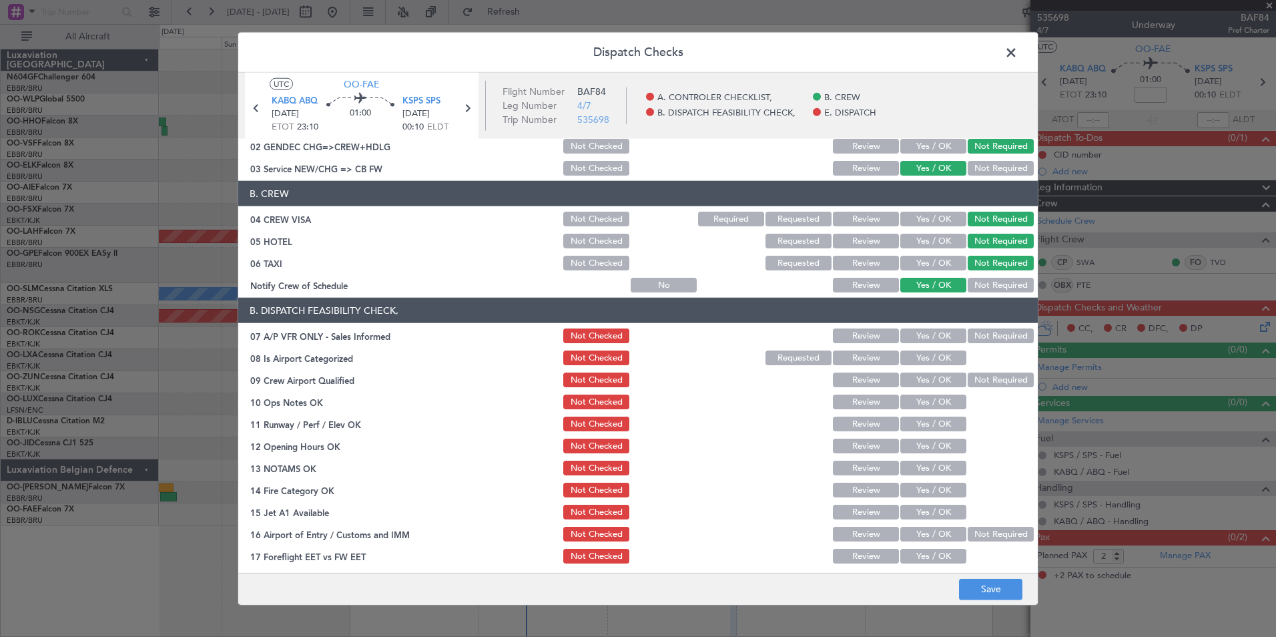
scroll to position [134, 0]
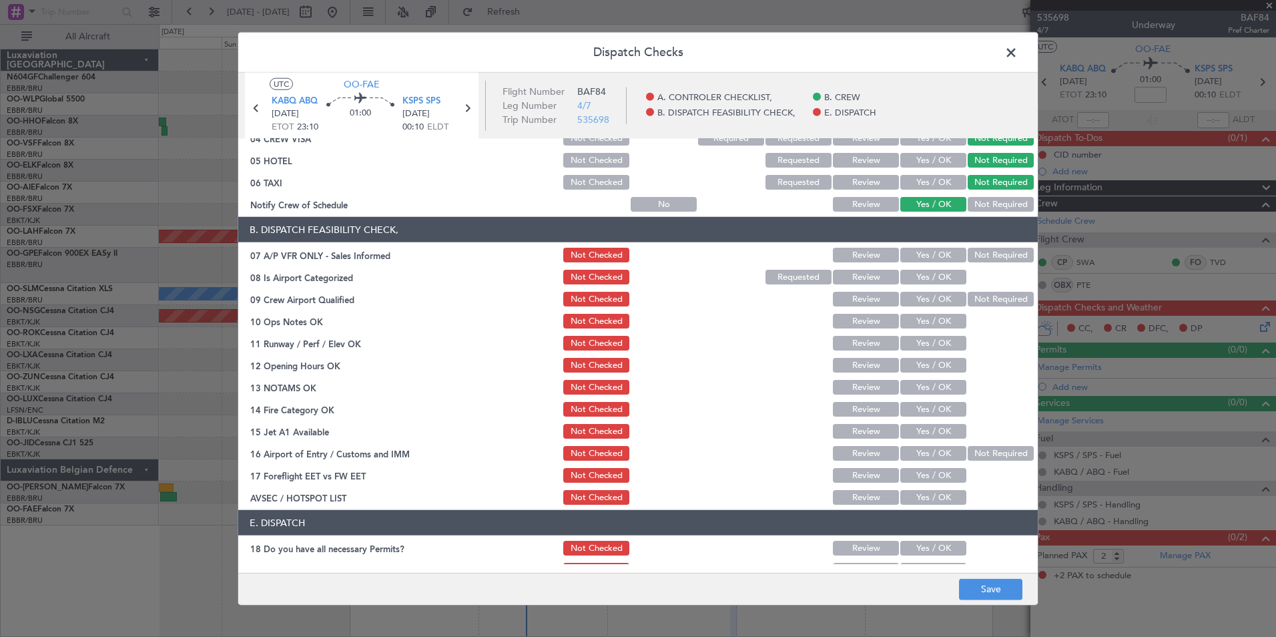
click at [976, 259] on button "Not Required" at bounding box center [1001, 255] width 66 height 15
click at [931, 269] on div "Yes / OK" at bounding box center [932, 277] width 67 height 19
click at [938, 276] on button "Yes / OK" at bounding box center [934, 277] width 66 height 15
click at [968, 293] on button "Not Required" at bounding box center [1001, 299] width 66 height 15
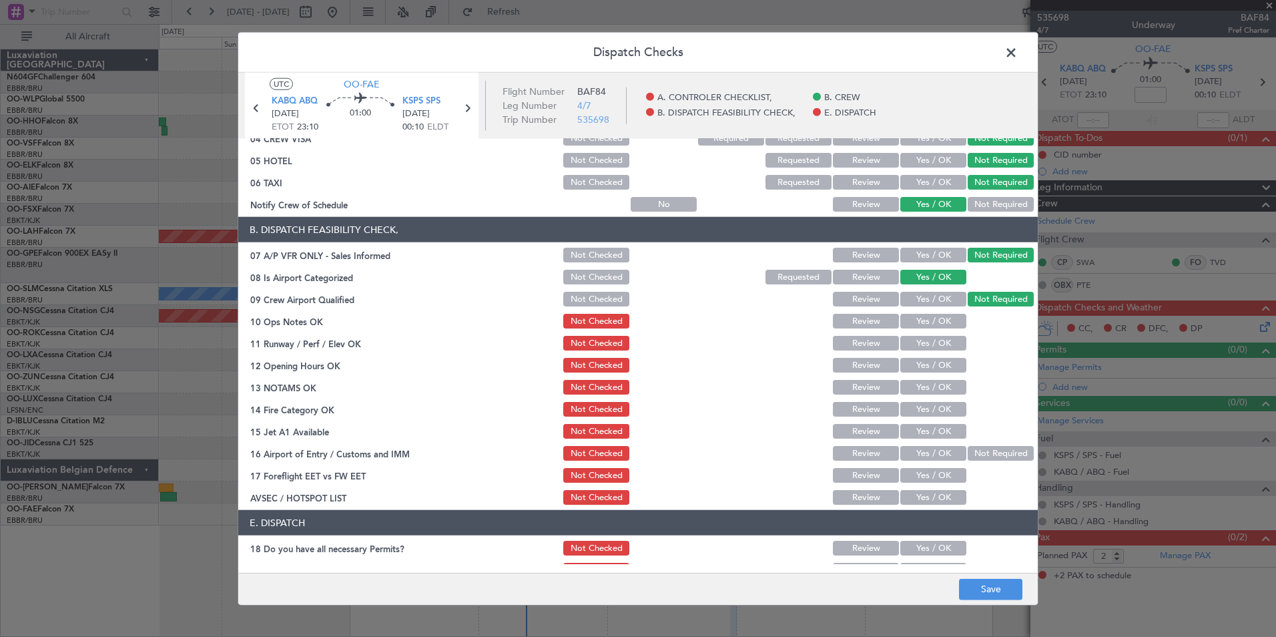
click at [932, 316] on button "Yes / OK" at bounding box center [934, 321] width 66 height 15
drag, startPoint x: 932, startPoint y: 343, endPoint x: 932, endPoint y: 356, distance: 12.7
click at [932, 344] on button "Yes / OK" at bounding box center [934, 343] width 66 height 15
click at [931, 360] on button "Yes / OK" at bounding box center [934, 365] width 66 height 15
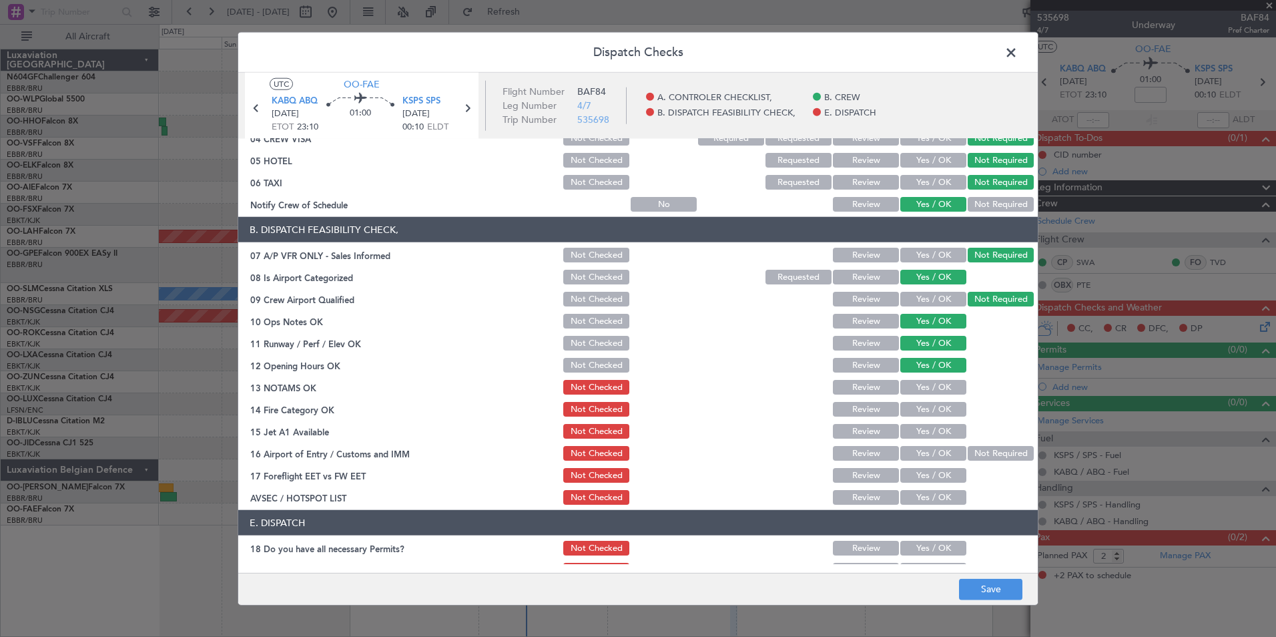
click at [927, 380] on button "Yes / OK" at bounding box center [934, 387] width 66 height 15
click at [927, 399] on section "B. DISPATCH FEASIBILITY CHECK, 07 A/P VFR ONLY - Sales Informed Not Checked Rev…" at bounding box center [638, 362] width 800 height 290
click at [927, 413] on button "Yes / OK" at bounding box center [934, 409] width 66 height 15
click at [927, 434] on button "Yes / OK" at bounding box center [934, 431] width 66 height 15
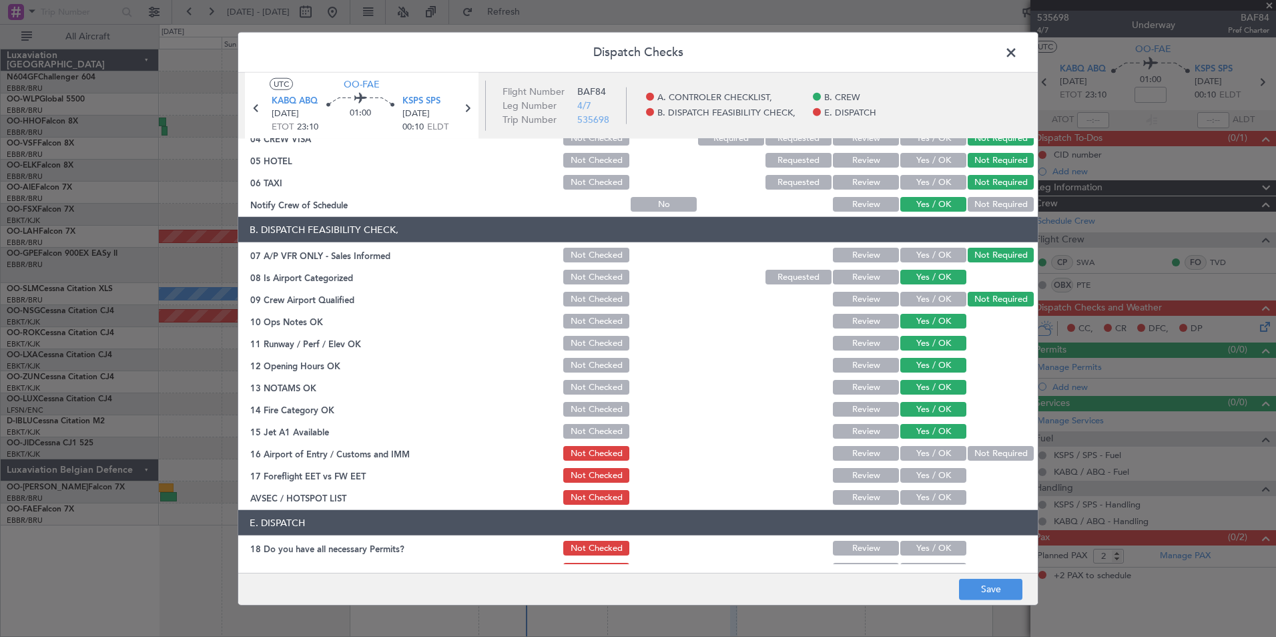
click at [970, 450] on button "Not Required" at bounding box center [1001, 453] width 66 height 15
drag, startPoint x: 933, startPoint y: 477, endPoint x: 931, endPoint y: 483, distance: 7.0
click at [933, 477] on button "Yes / OK" at bounding box center [934, 475] width 66 height 15
click at [925, 505] on div "Yes / OK" at bounding box center [932, 497] width 67 height 19
click at [924, 497] on button "Yes / OK" at bounding box center [934, 497] width 66 height 15
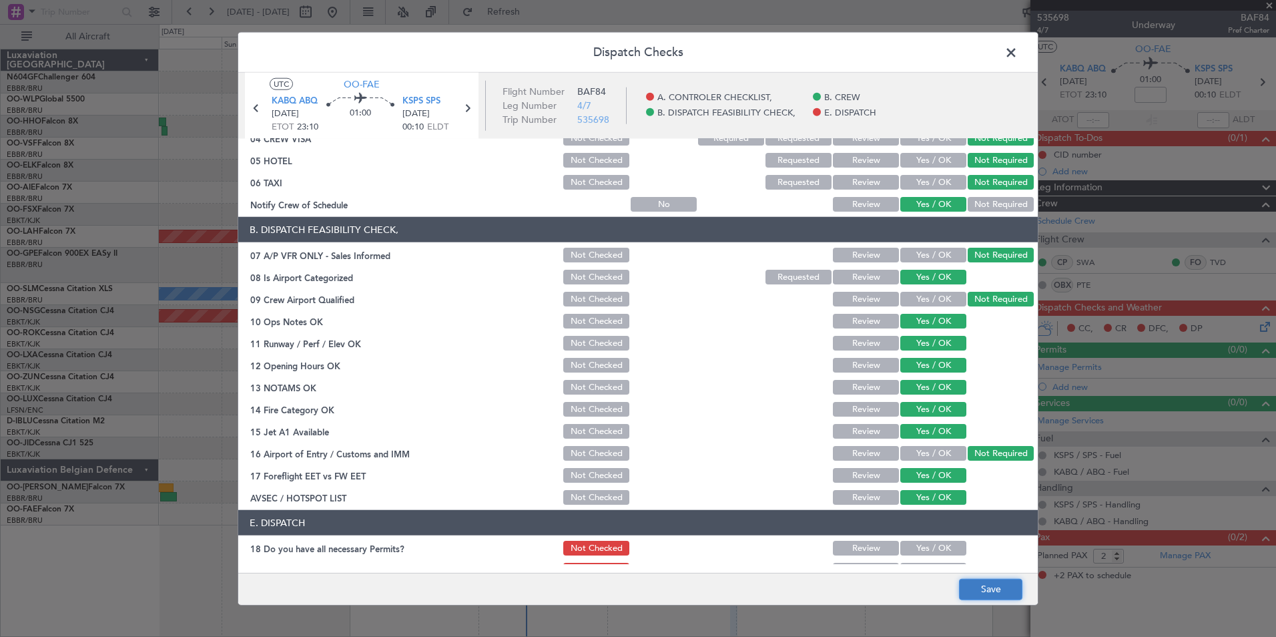
click at [982, 593] on button "Save" at bounding box center [990, 588] width 63 height 21
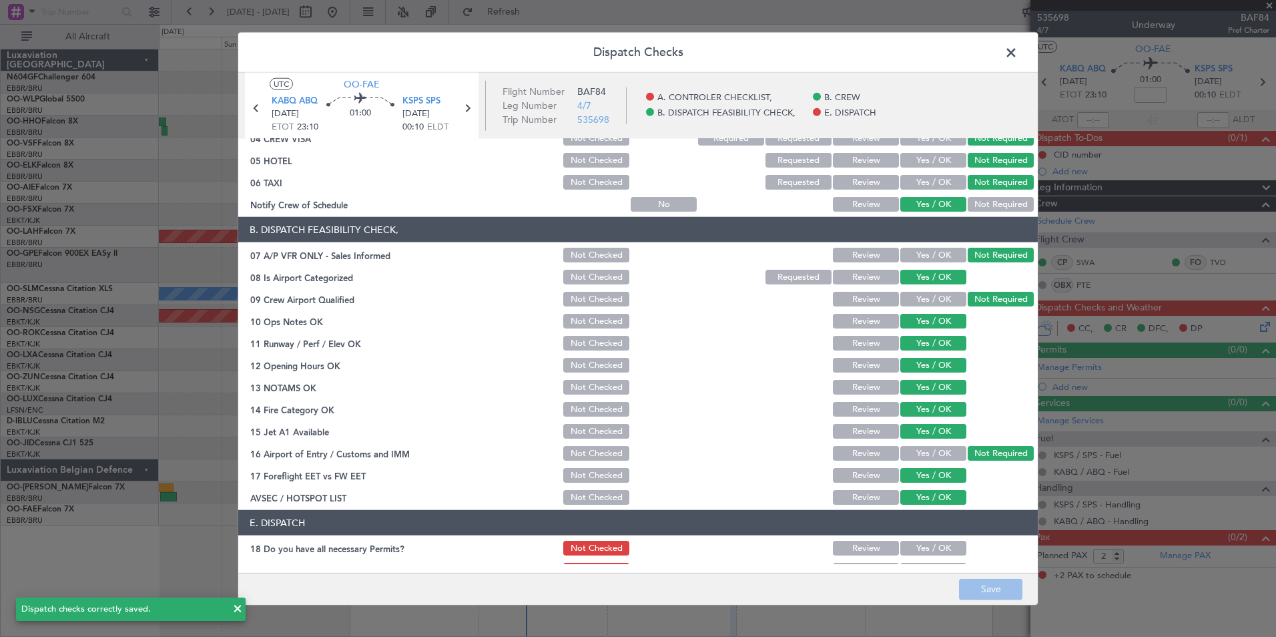
click at [1018, 51] on span at bounding box center [1018, 56] width 0 height 27
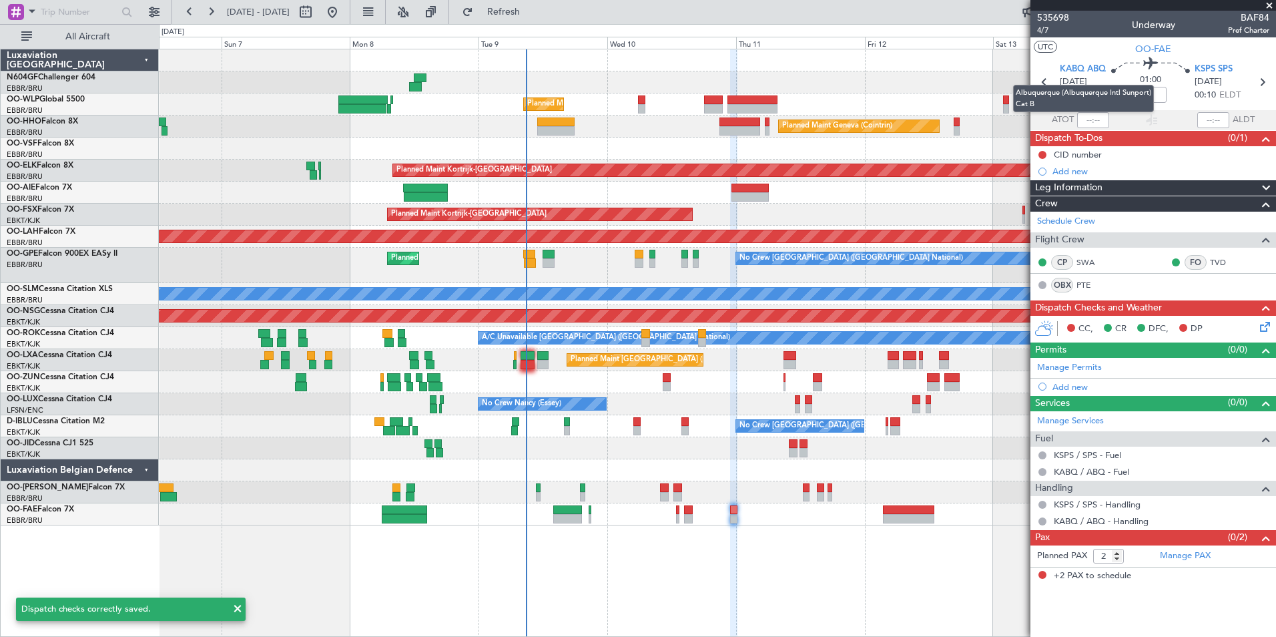
click at [1152, 96] on div "Albuquerque (Albuquerque Intl Sunport) Cat B" at bounding box center [1083, 98] width 141 height 27
click at [1149, 91] on input at bounding box center [1151, 95] width 32 height 16
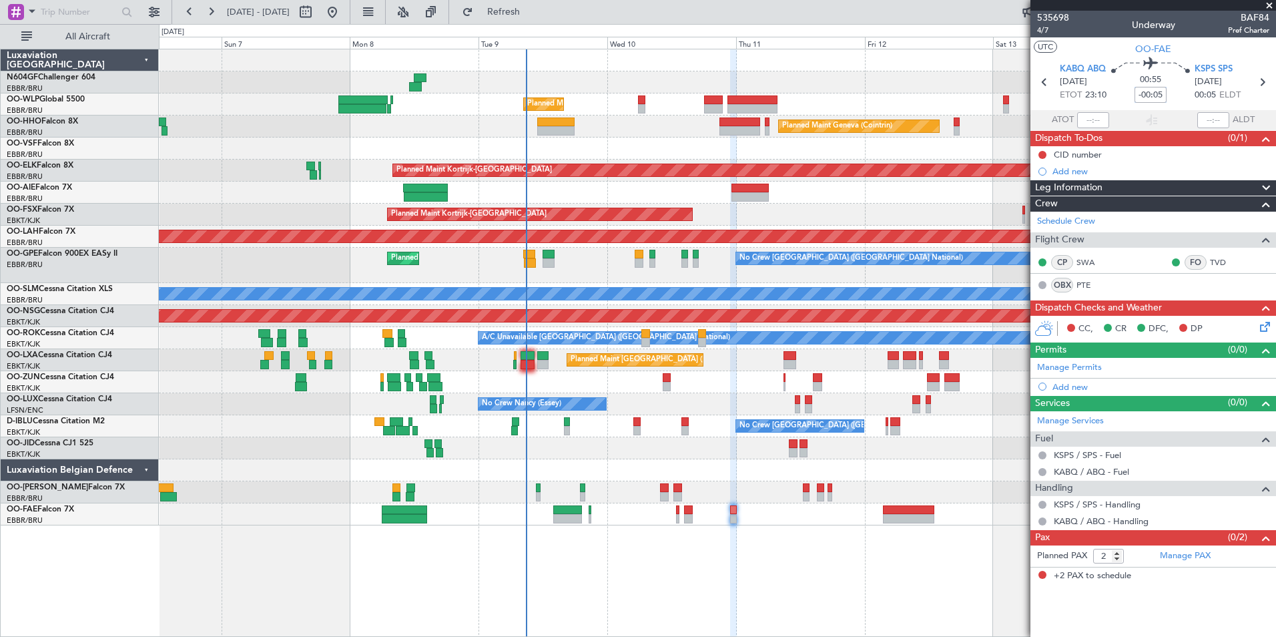
type input "-00:05"
click at [1101, 47] on section "UTC OO-FAE" at bounding box center [1154, 47] width 246 height 20
click at [1044, 153] on button at bounding box center [1043, 155] width 8 height 8
click at [1044, 190] on span "In Progress" at bounding box center [1049, 193] width 45 height 13
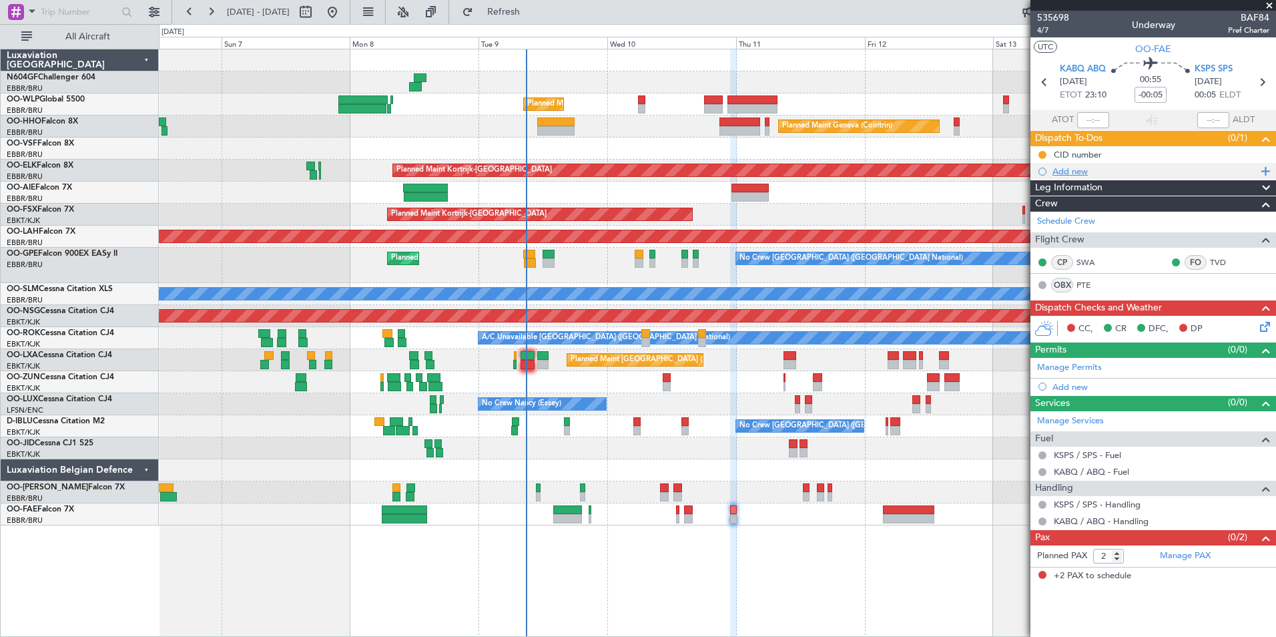
click at [1060, 175] on div "Add new" at bounding box center [1155, 171] width 205 height 11
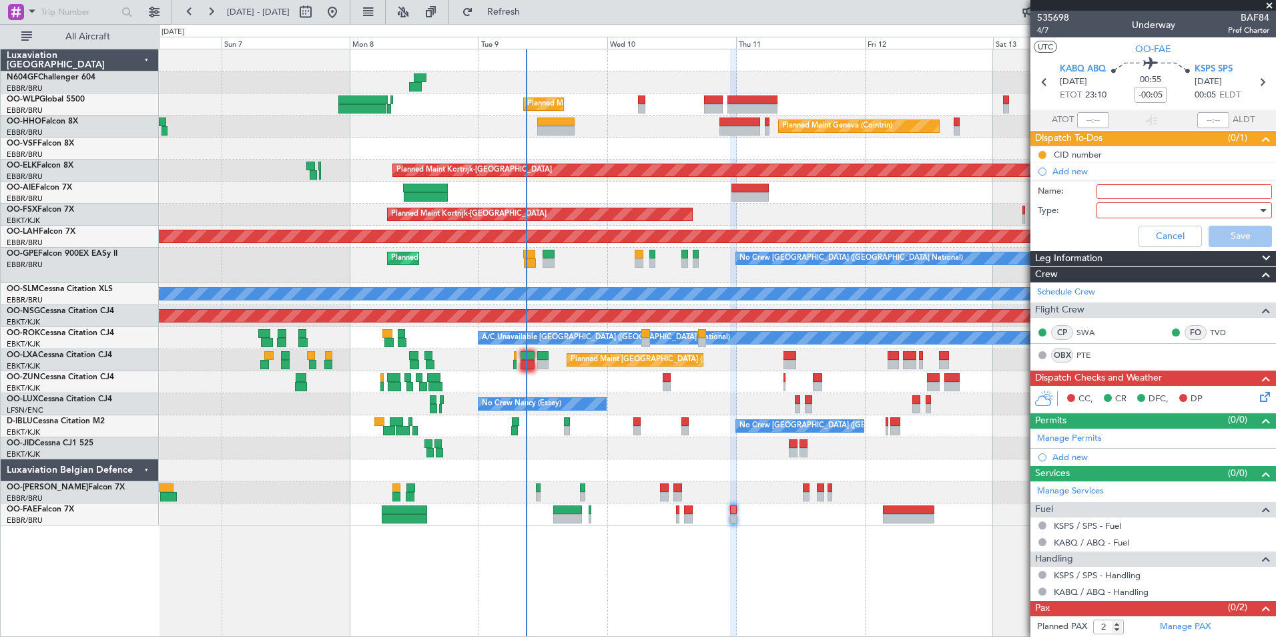
click at [1126, 192] on input "Name:" at bounding box center [1185, 191] width 176 height 15
click at [1178, 190] on input "Sched" at bounding box center [1185, 191] width 176 height 15
type input "S"
type input "Scheduled to be filed at 01:00Z"
click at [1169, 209] on div at bounding box center [1180, 210] width 156 height 20
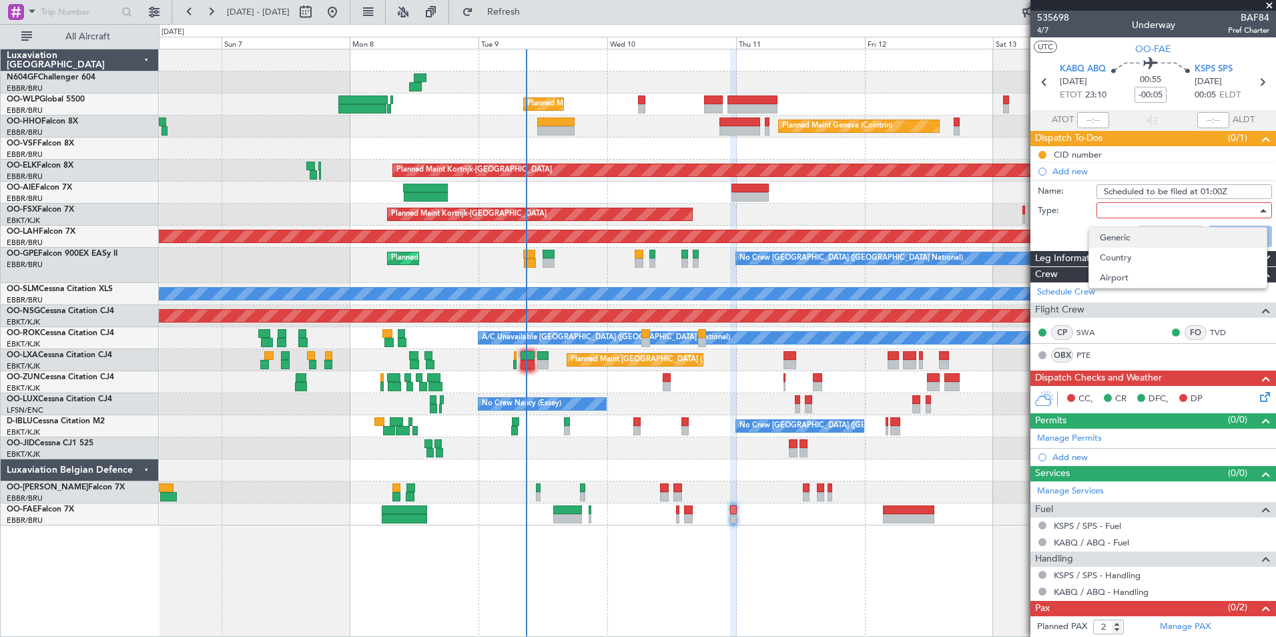
click at [1128, 236] on span "Generic" at bounding box center [1178, 238] width 156 height 20
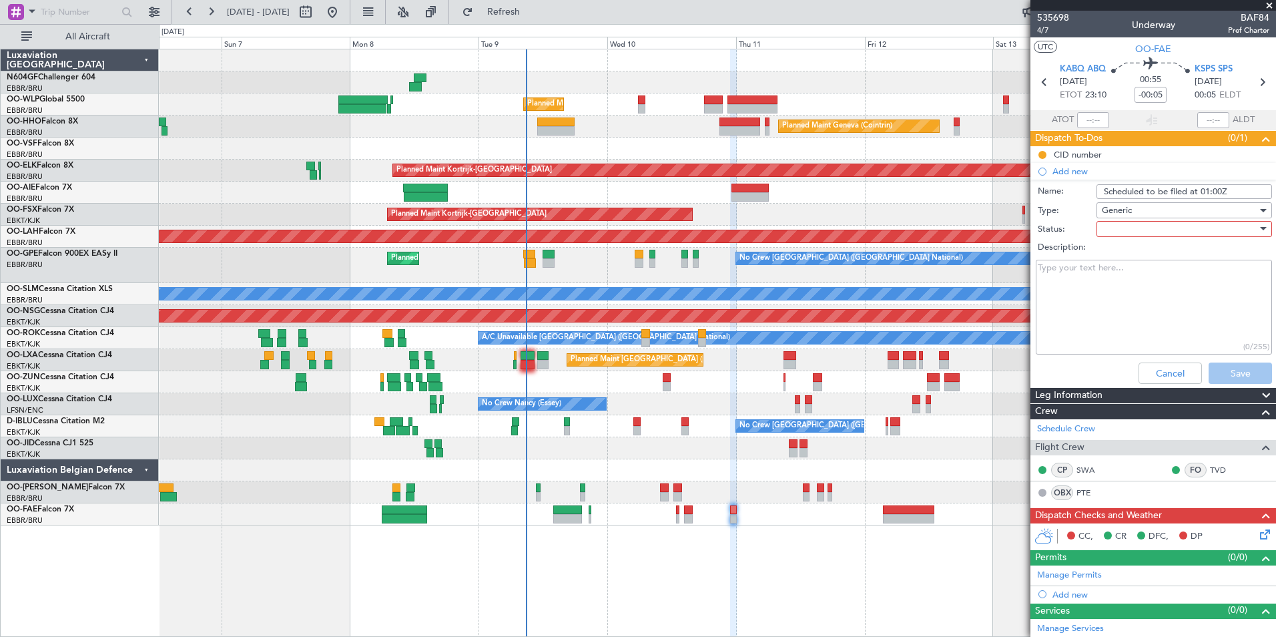
click at [1120, 230] on div at bounding box center [1180, 229] width 156 height 20
click at [1135, 271] on span "In Progress" at bounding box center [1178, 276] width 156 height 20
click at [1222, 372] on button "Save" at bounding box center [1240, 372] width 63 height 21
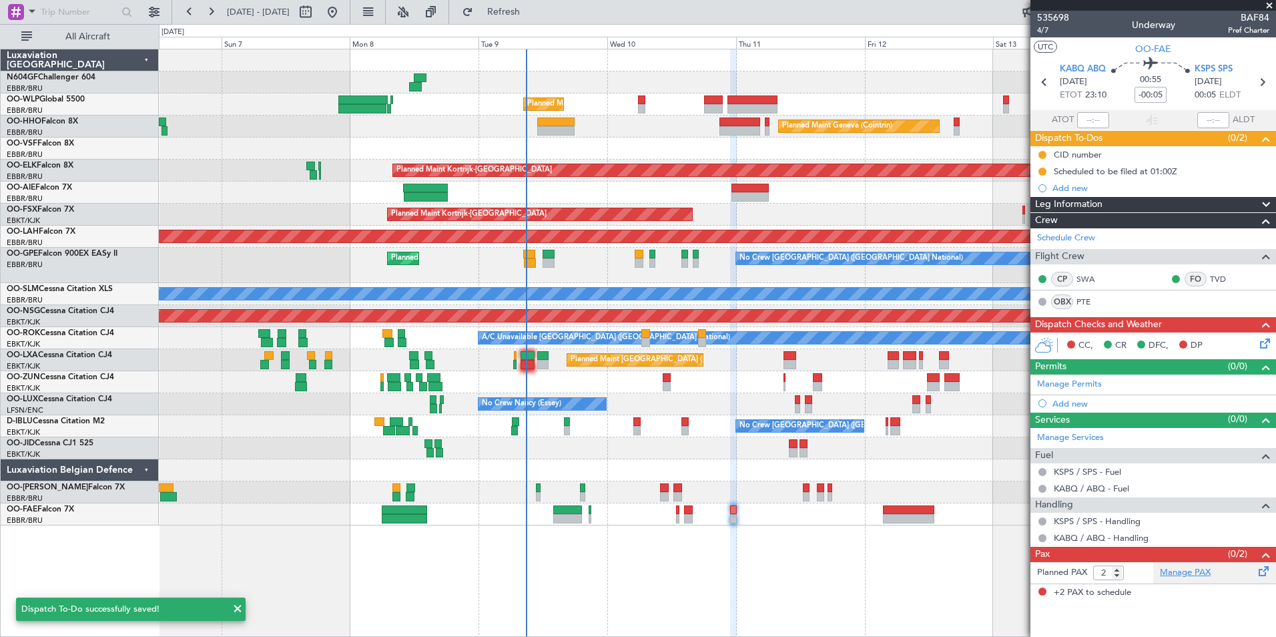
click at [1181, 577] on link "Manage PAX" at bounding box center [1185, 572] width 51 height 13
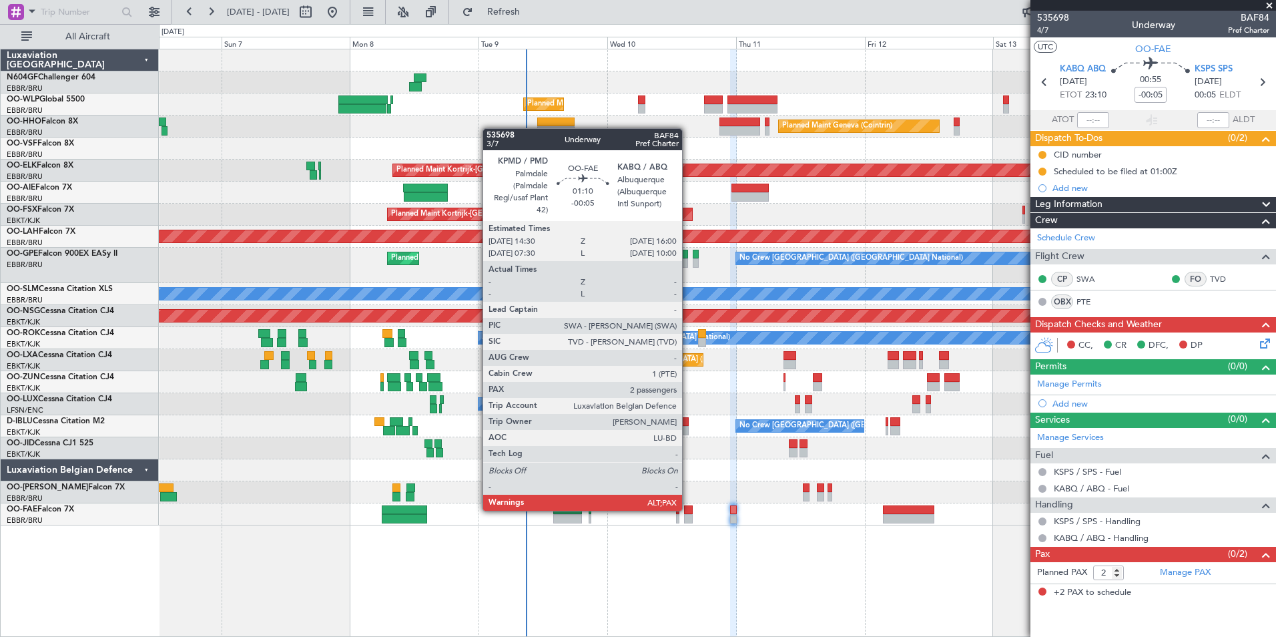
click at [688, 509] on div at bounding box center [688, 509] width 9 height 9
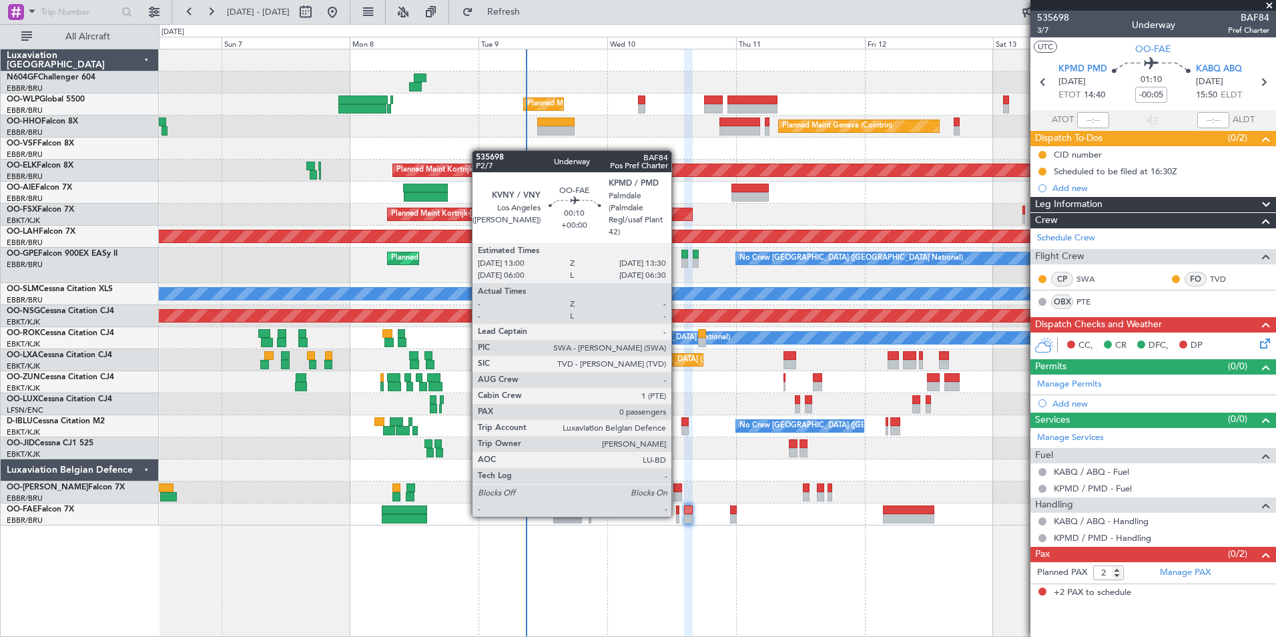
click at [678, 515] on div at bounding box center [677, 518] width 3 height 9
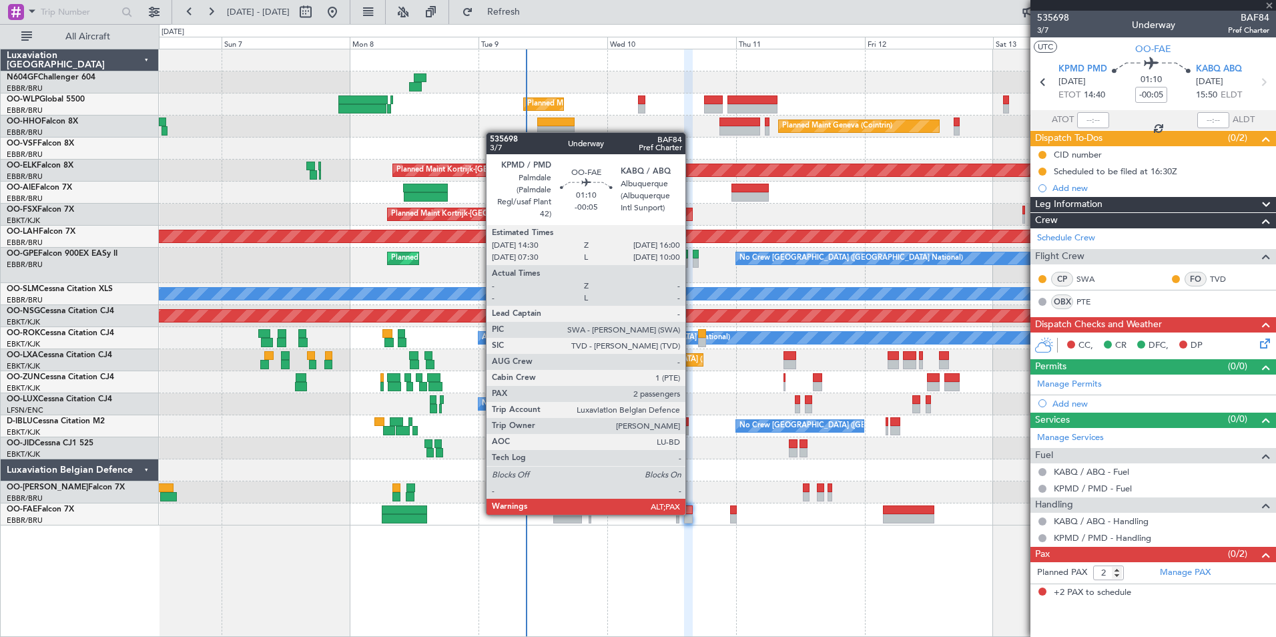
type input "0"
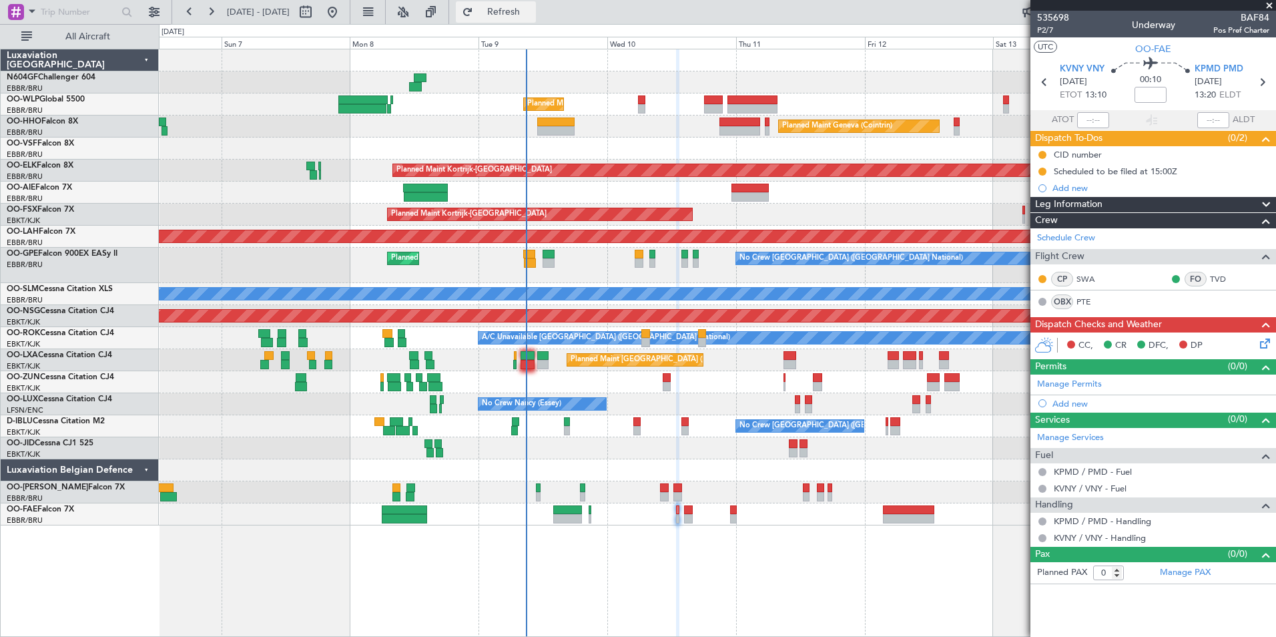
click at [517, 13] on button "Refresh" at bounding box center [496, 11] width 80 height 21
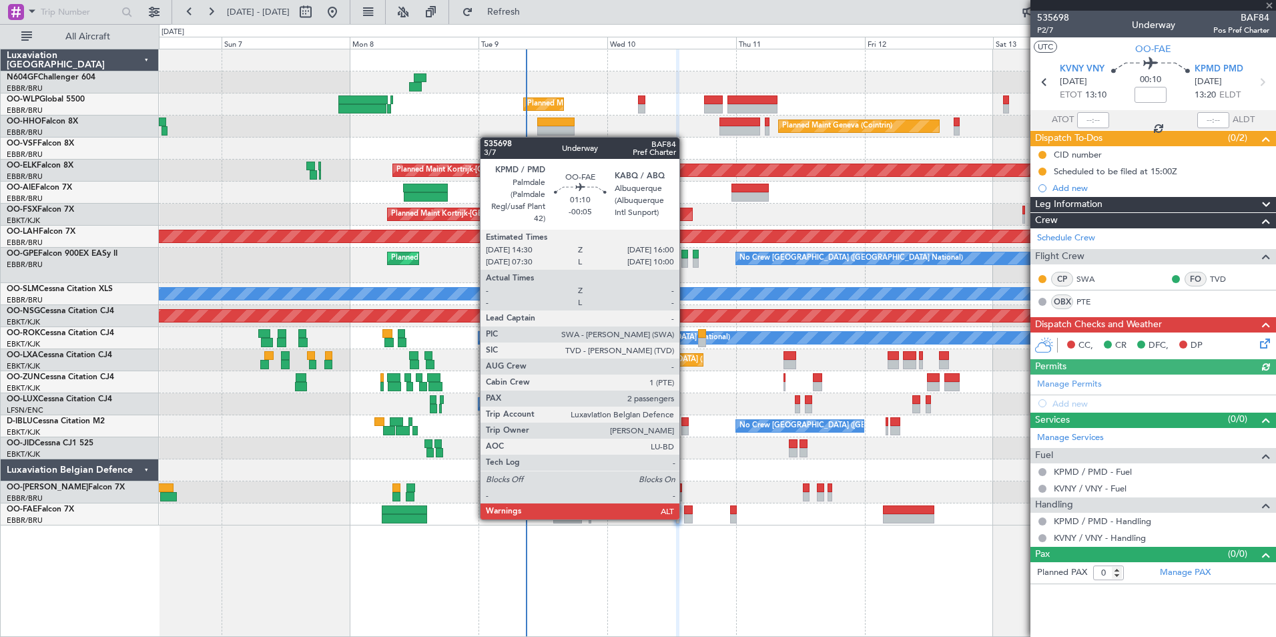
click at [686, 518] on div at bounding box center [688, 518] width 9 height 9
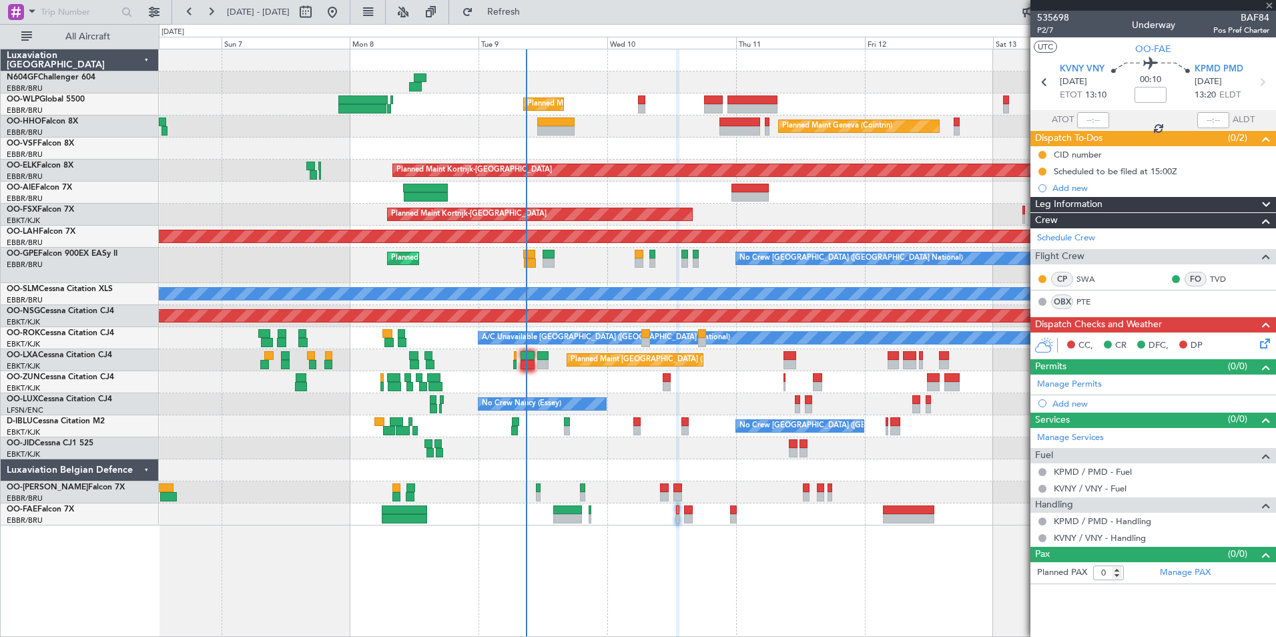
type input "-00:05"
type input "2"
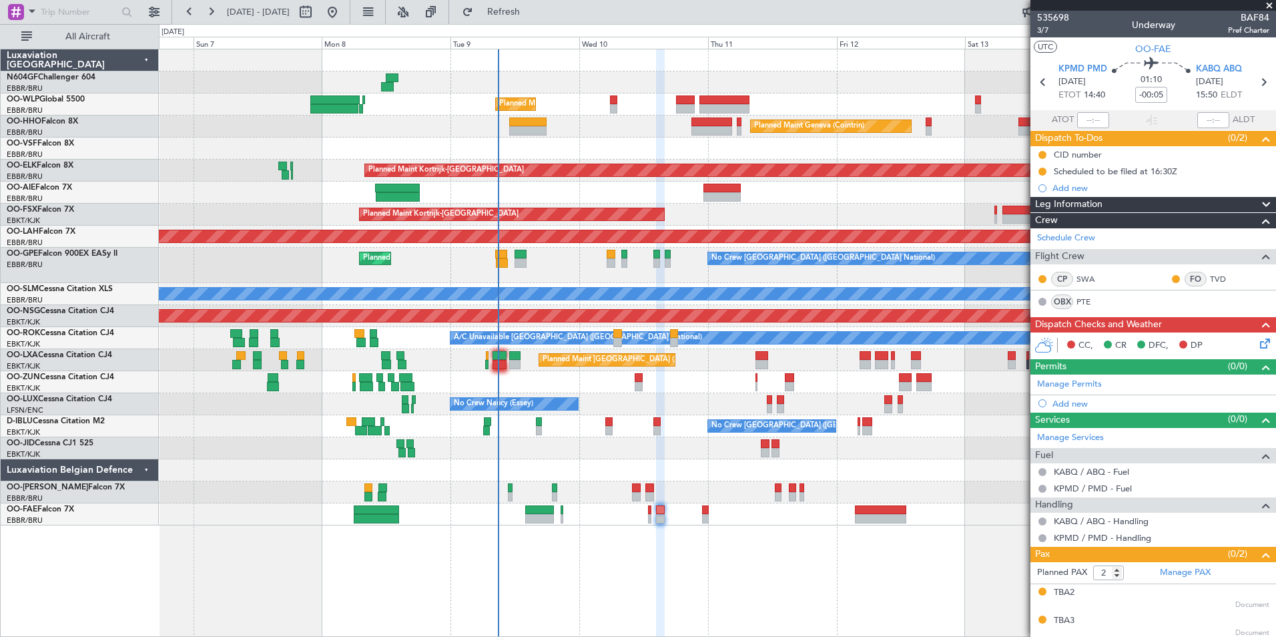
click at [656, 416] on div "No Crew [GEOGRAPHIC_DATA] ([GEOGRAPHIC_DATA] National)" at bounding box center [717, 426] width 1117 height 22
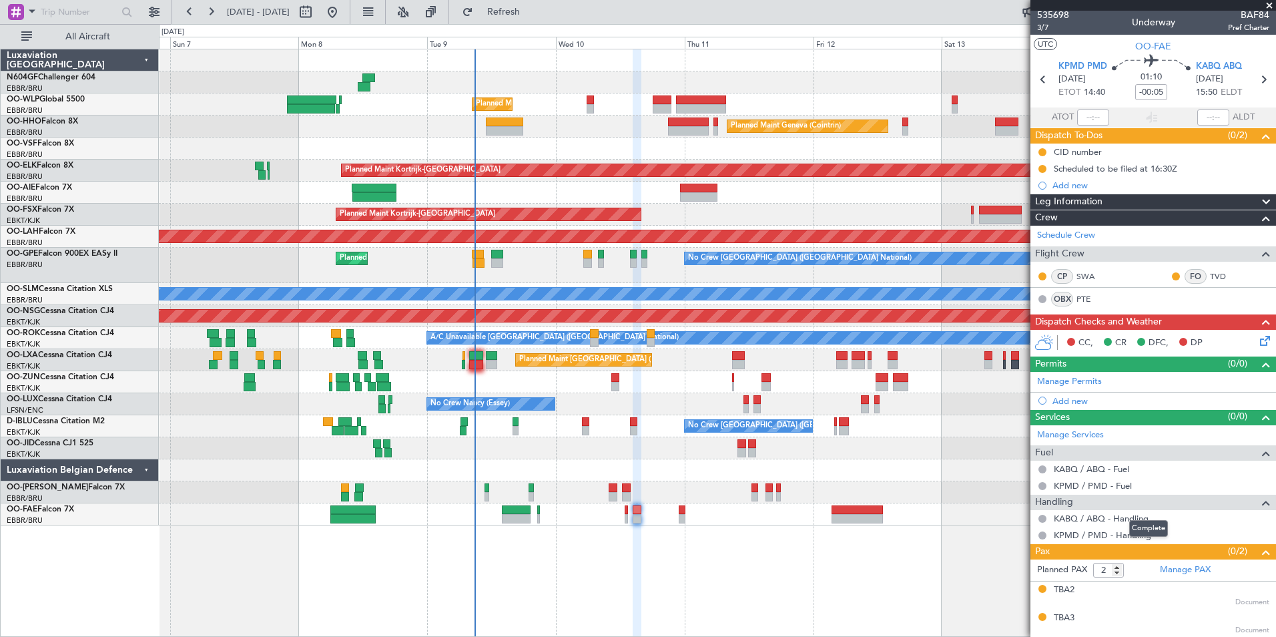
scroll to position [0, 0]
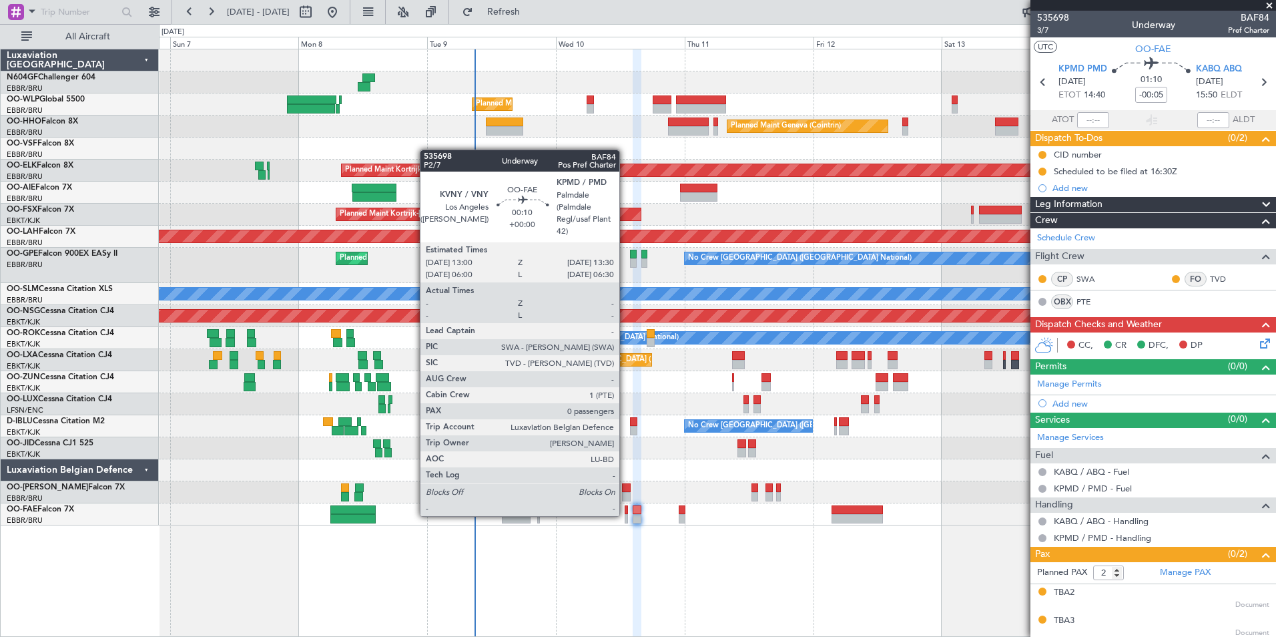
click at [625, 515] on div at bounding box center [626, 518] width 3 height 9
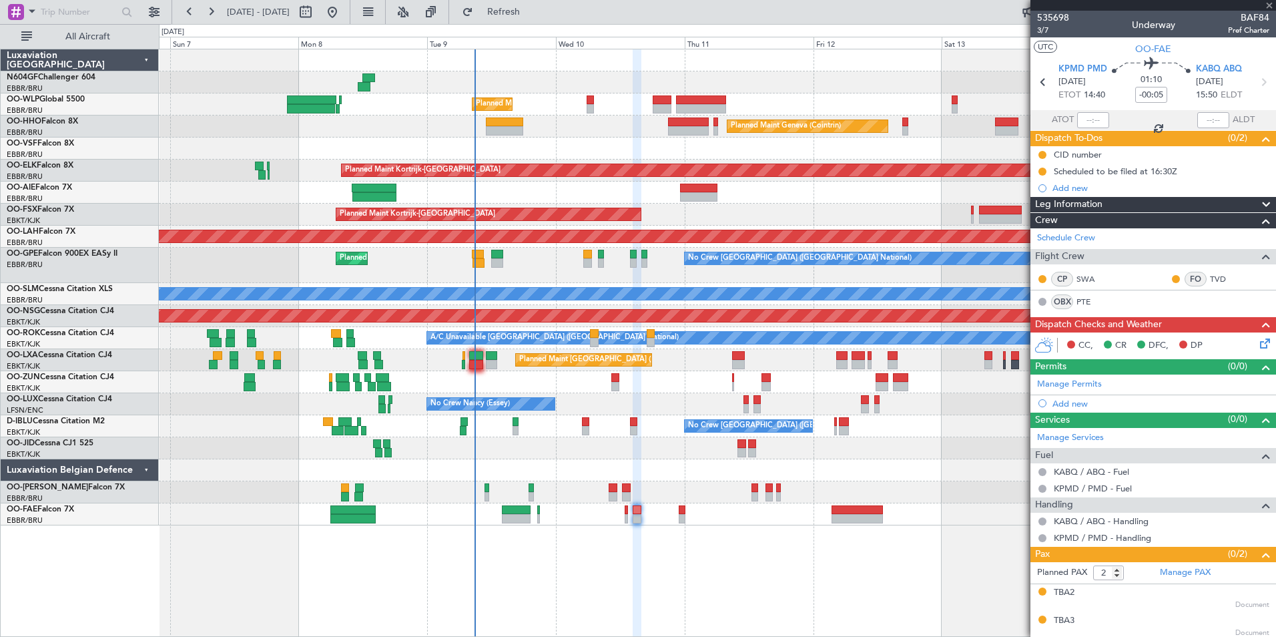
type input "0"
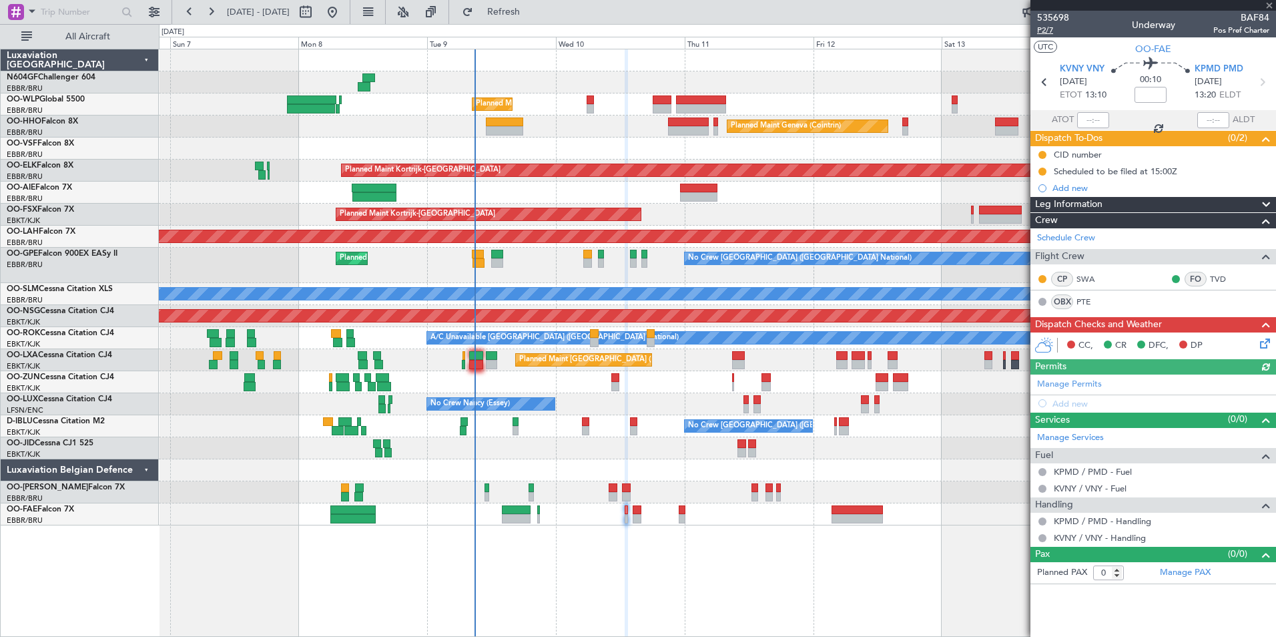
click at [1049, 29] on span "P2/7" at bounding box center [1053, 30] width 32 height 11
click at [1261, 341] on icon at bounding box center [1263, 341] width 11 height 11
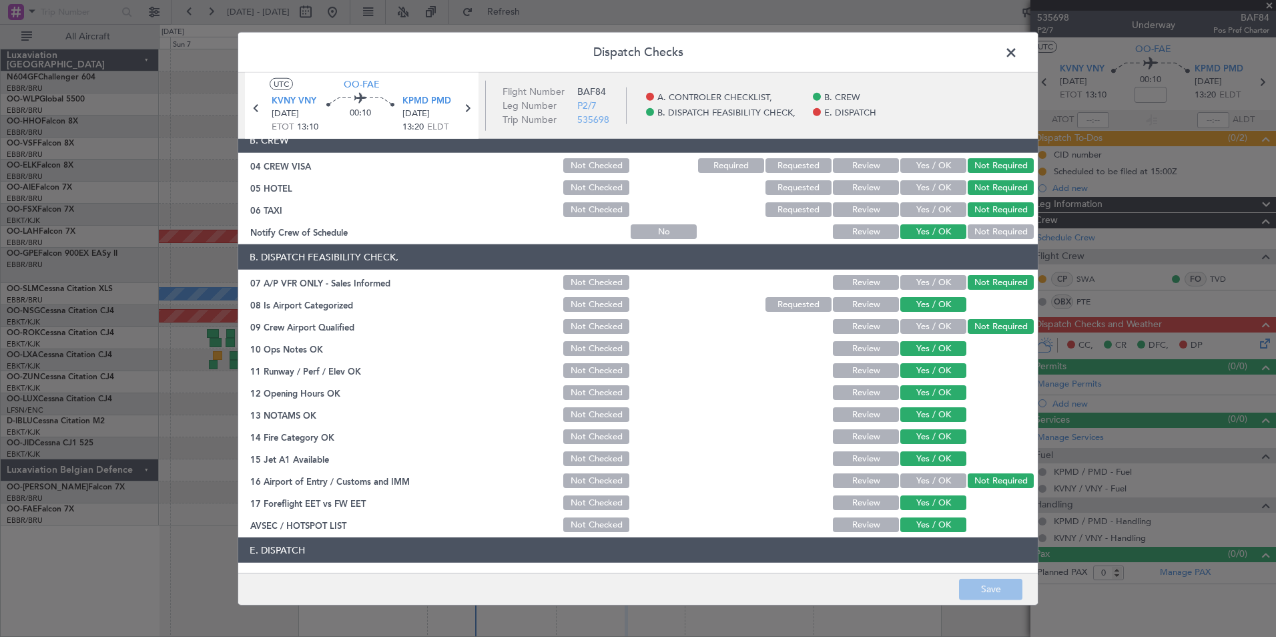
scroll to position [196, 0]
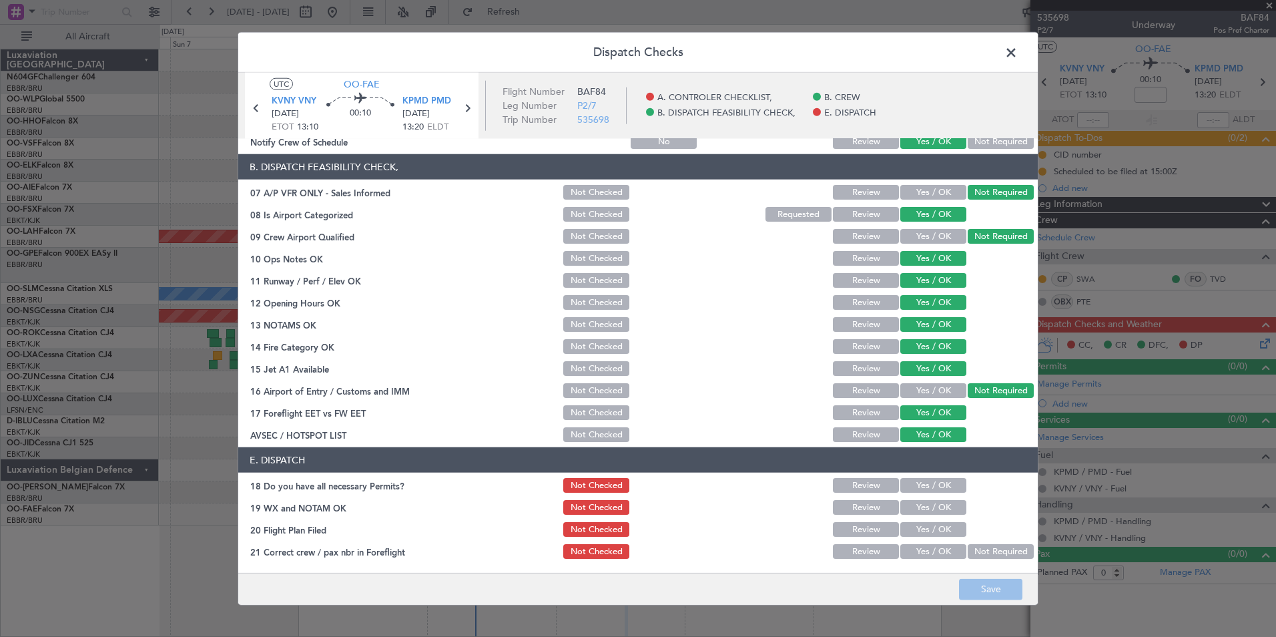
click at [927, 481] on button "Yes / OK" at bounding box center [934, 485] width 66 height 15
click at [917, 506] on button "Yes / OK" at bounding box center [934, 507] width 66 height 15
click at [916, 527] on button "Yes / OK" at bounding box center [934, 529] width 66 height 15
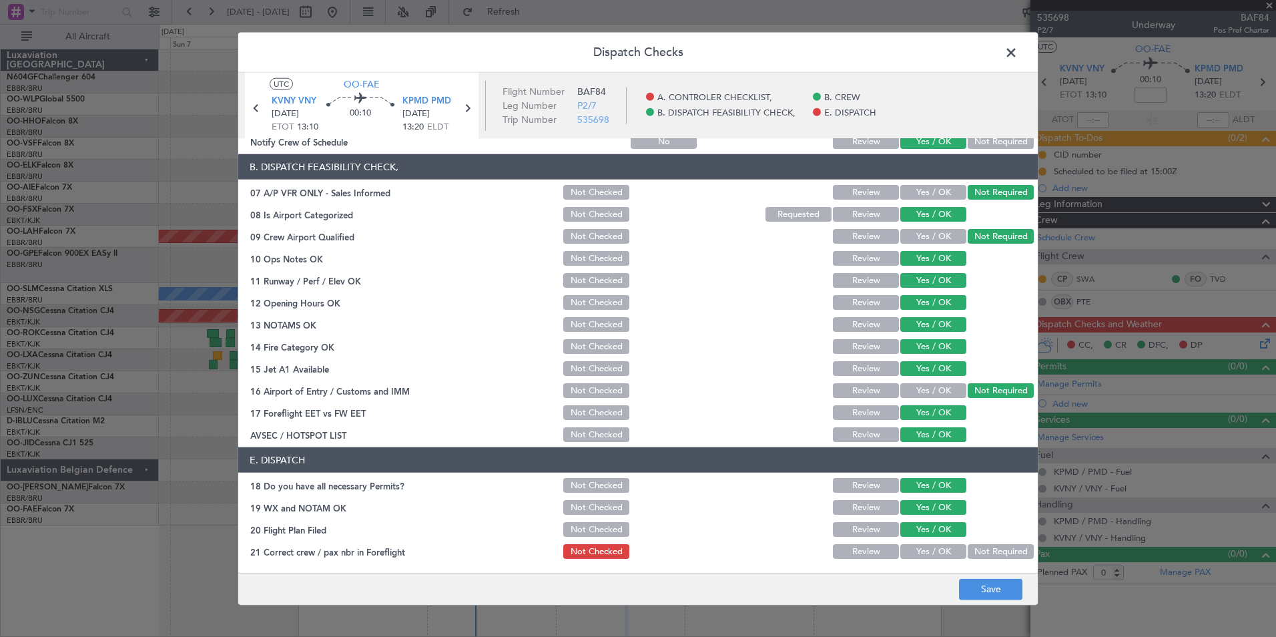
click at [922, 549] on button "Yes / OK" at bounding box center [934, 551] width 66 height 15
click at [981, 580] on button "Save" at bounding box center [990, 588] width 63 height 21
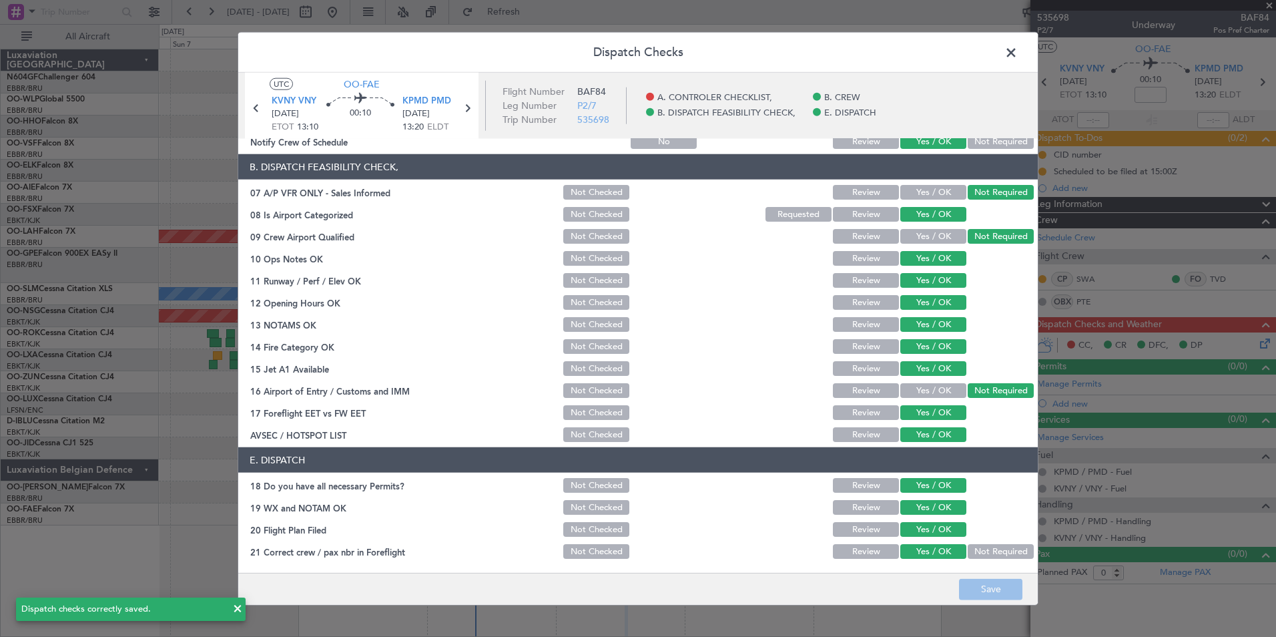
scroll to position [0, 0]
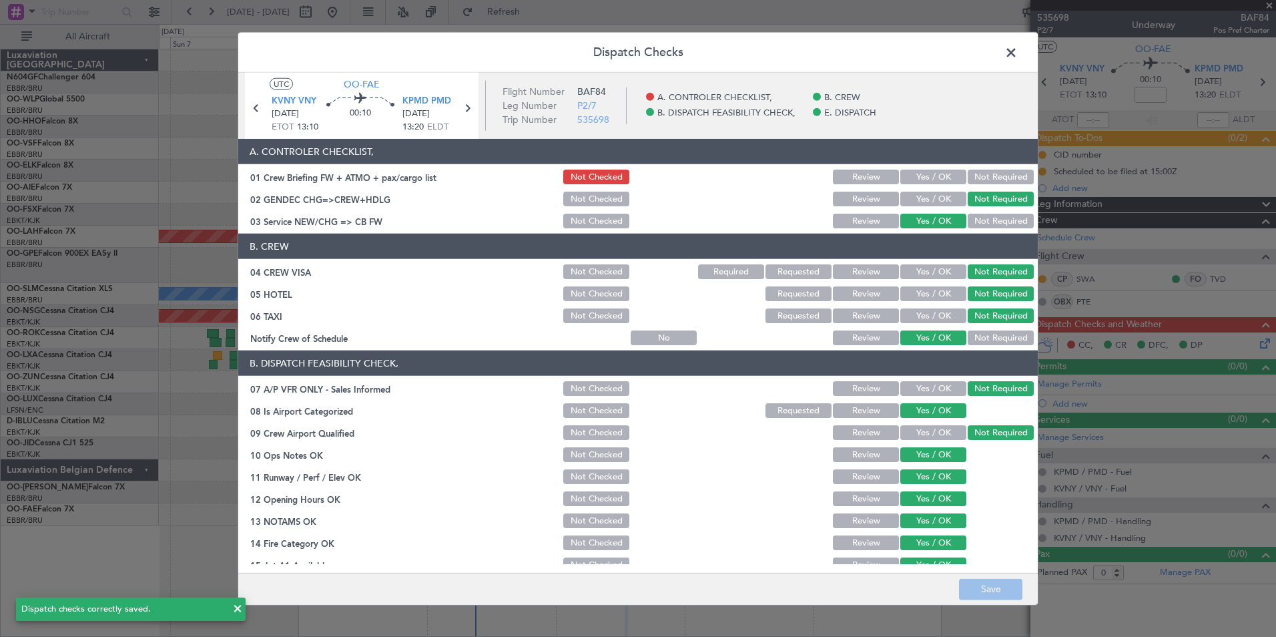
click at [923, 170] on button "Yes / OK" at bounding box center [934, 177] width 66 height 15
click at [987, 591] on button "Save" at bounding box center [990, 588] width 63 height 21
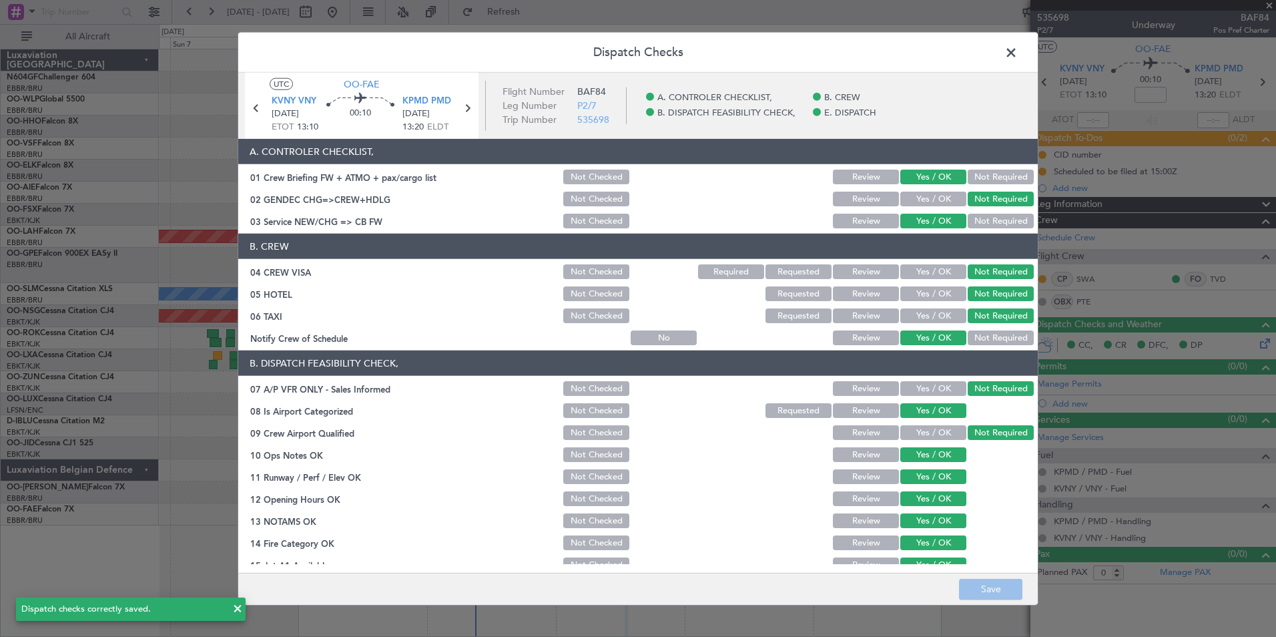
click at [1018, 49] on span at bounding box center [1018, 56] width 0 height 27
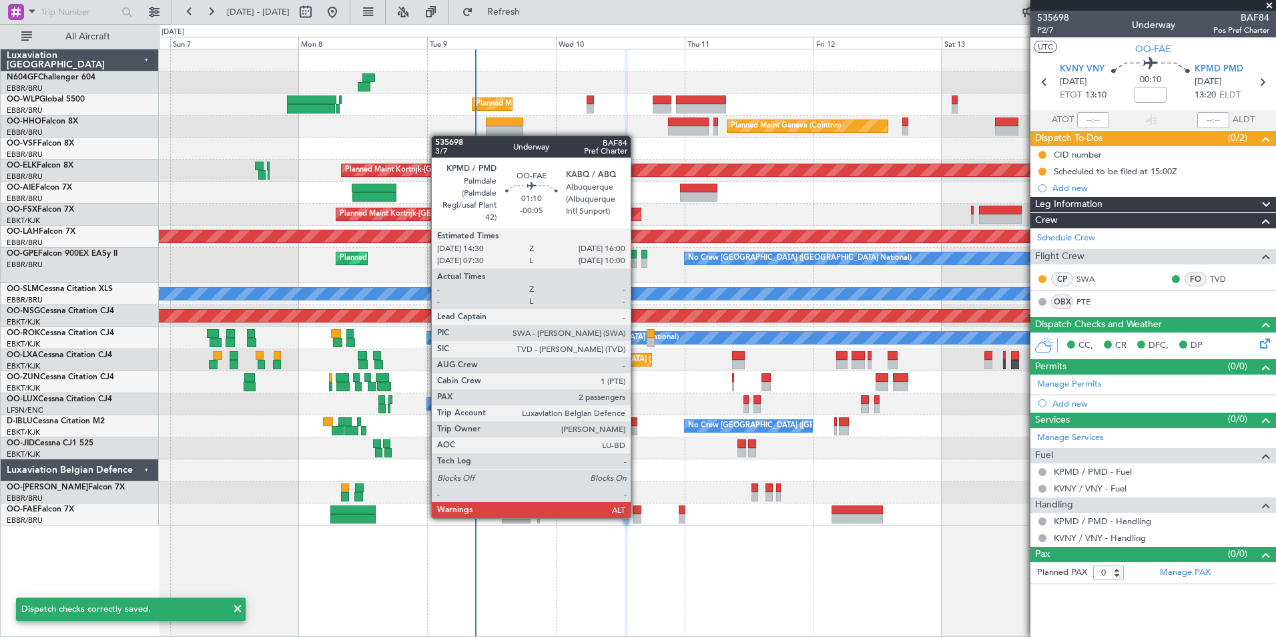
click at [637, 517] on div at bounding box center [637, 518] width 9 height 9
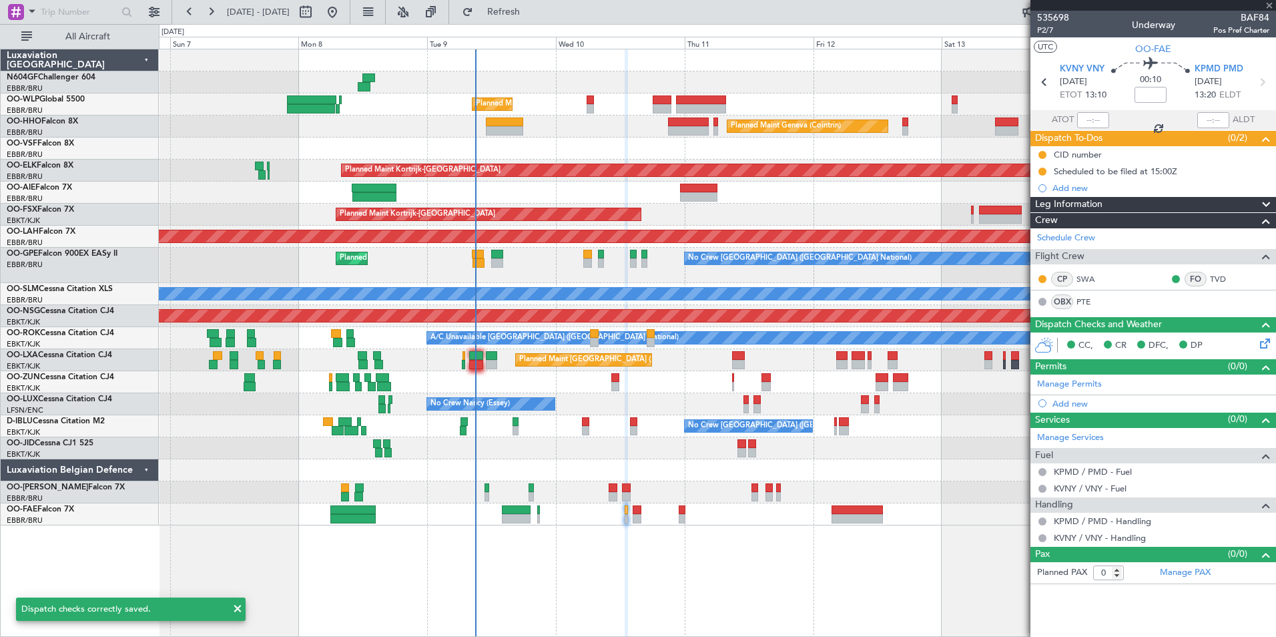
type input "-00:05"
type input "2"
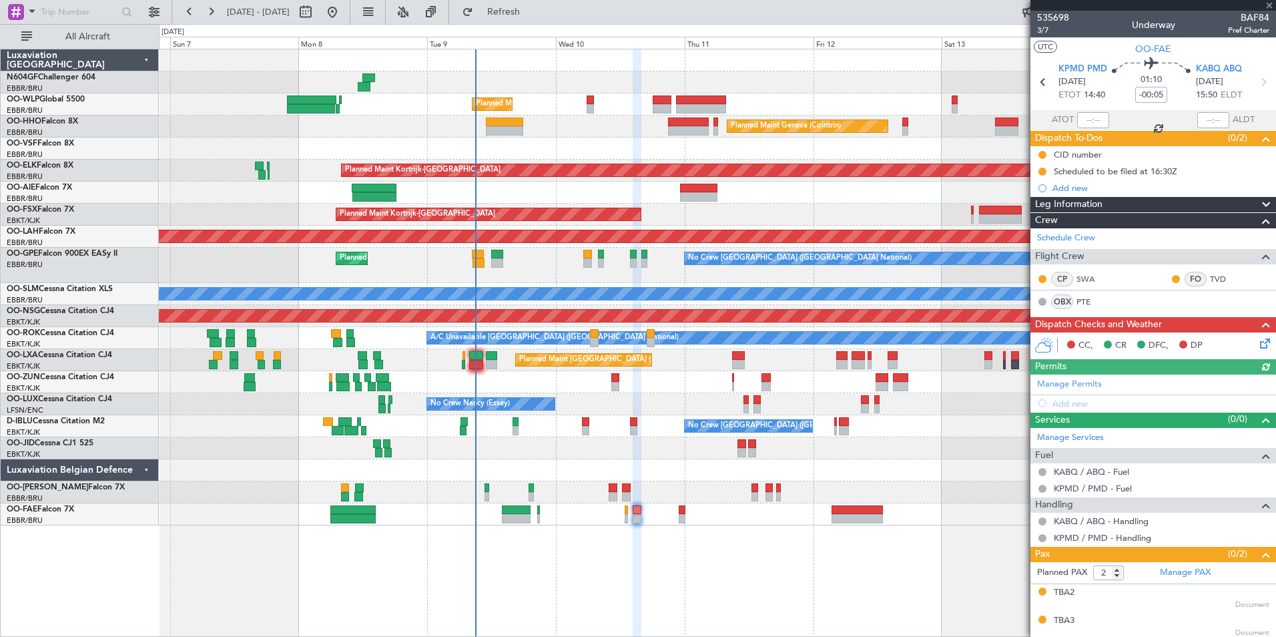
click at [1258, 339] on icon at bounding box center [1263, 341] width 11 height 11
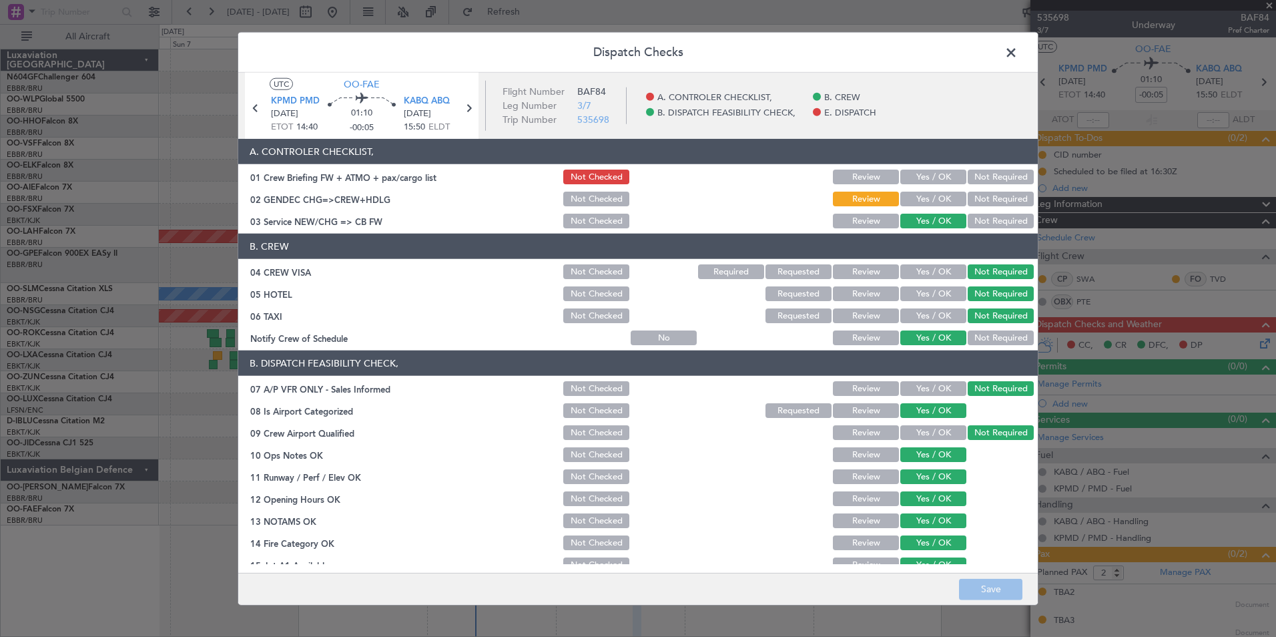
click at [925, 180] on button "Yes / OK" at bounding box center [934, 177] width 66 height 15
click at [979, 194] on button "Not Required" at bounding box center [1001, 199] width 66 height 15
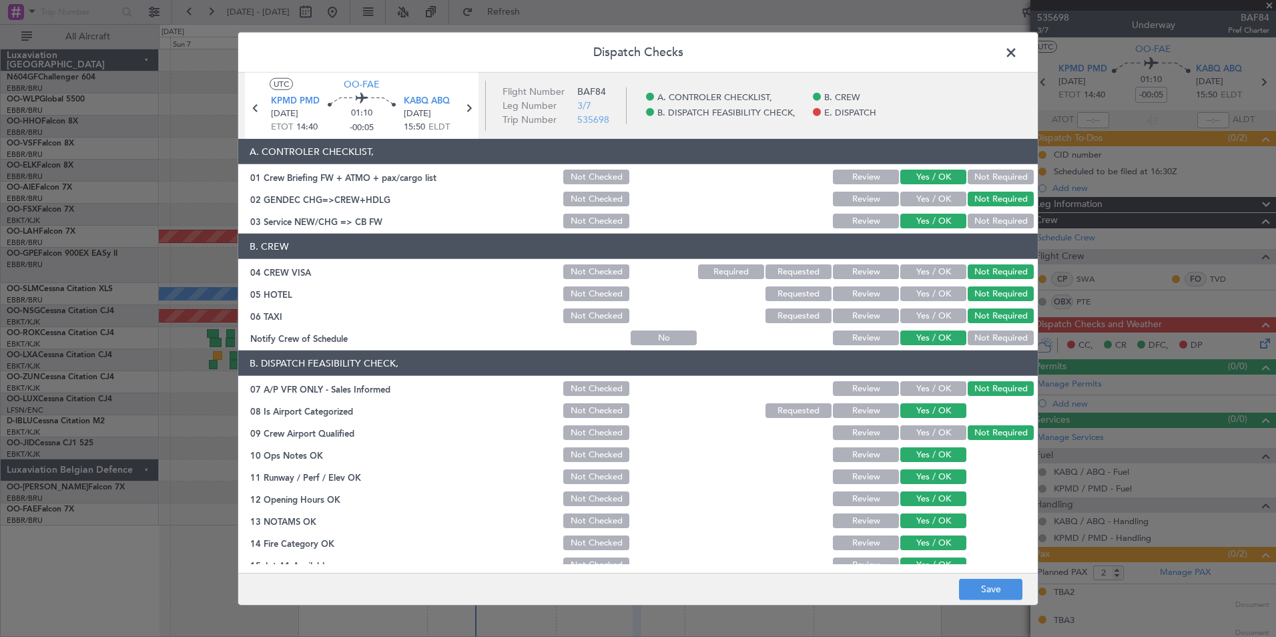
scroll to position [196, 0]
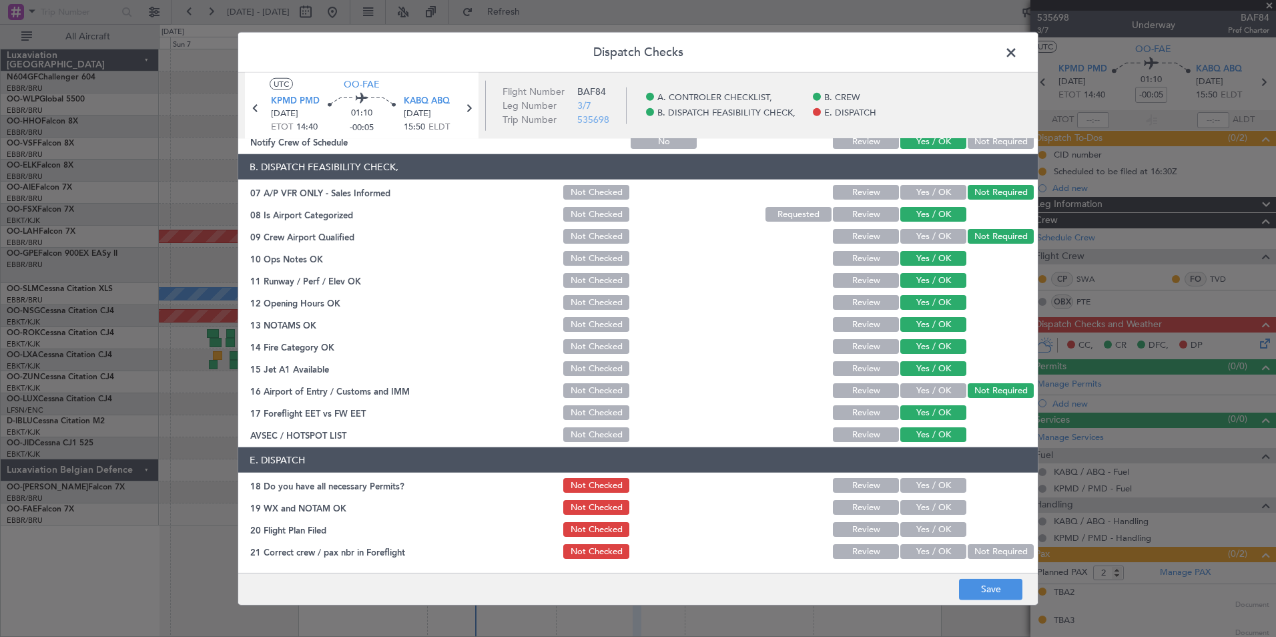
click at [917, 485] on button "Yes / OK" at bounding box center [934, 485] width 66 height 15
click at [925, 506] on button "Yes / OK" at bounding box center [934, 507] width 66 height 15
click at [926, 525] on button "Yes / OK" at bounding box center [934, 529] width 66 height 15
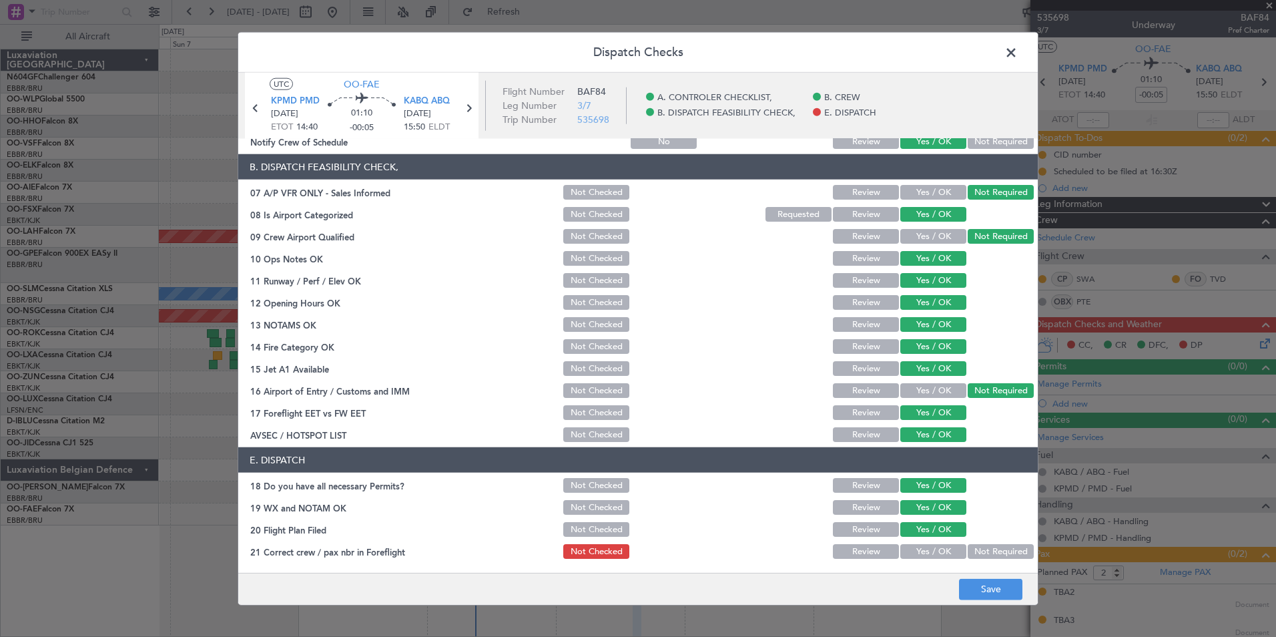
click at [924, 549] on button "Yes / OK" at bounding box center [934, 551] width 66 height 15
click at [967, 579] on button "Save" at bounding box center [990, 588] width 63 height 21
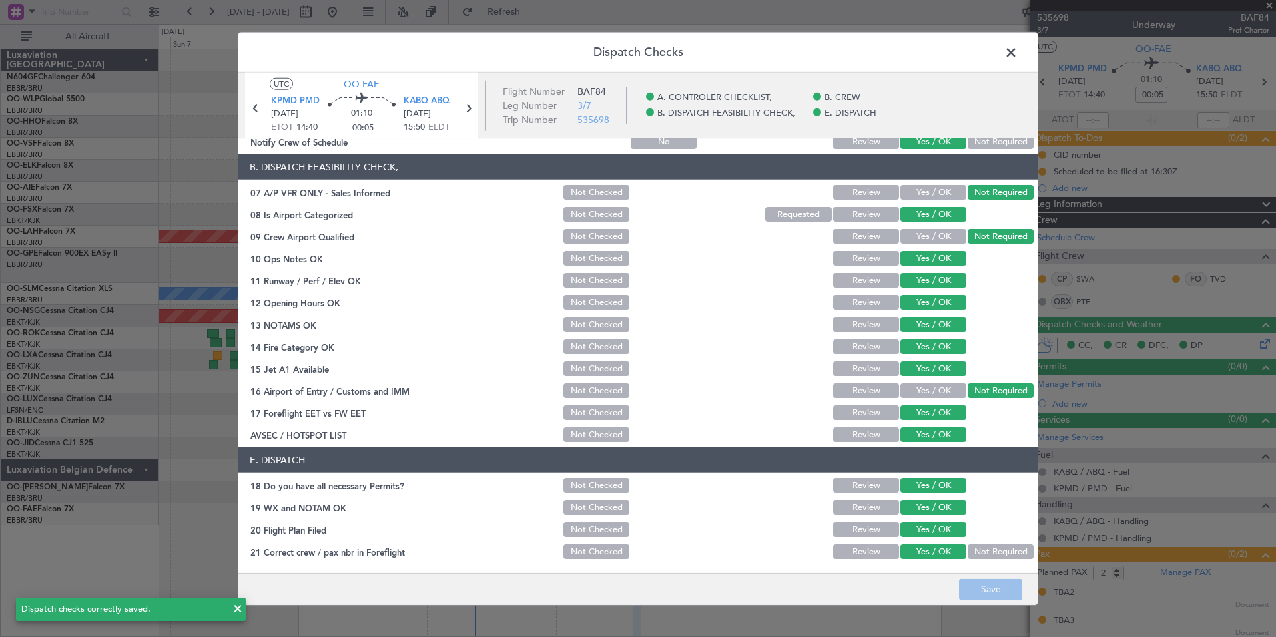
click at [1018, 49] on span at bounding box center [1018, 56] width 0 height 27
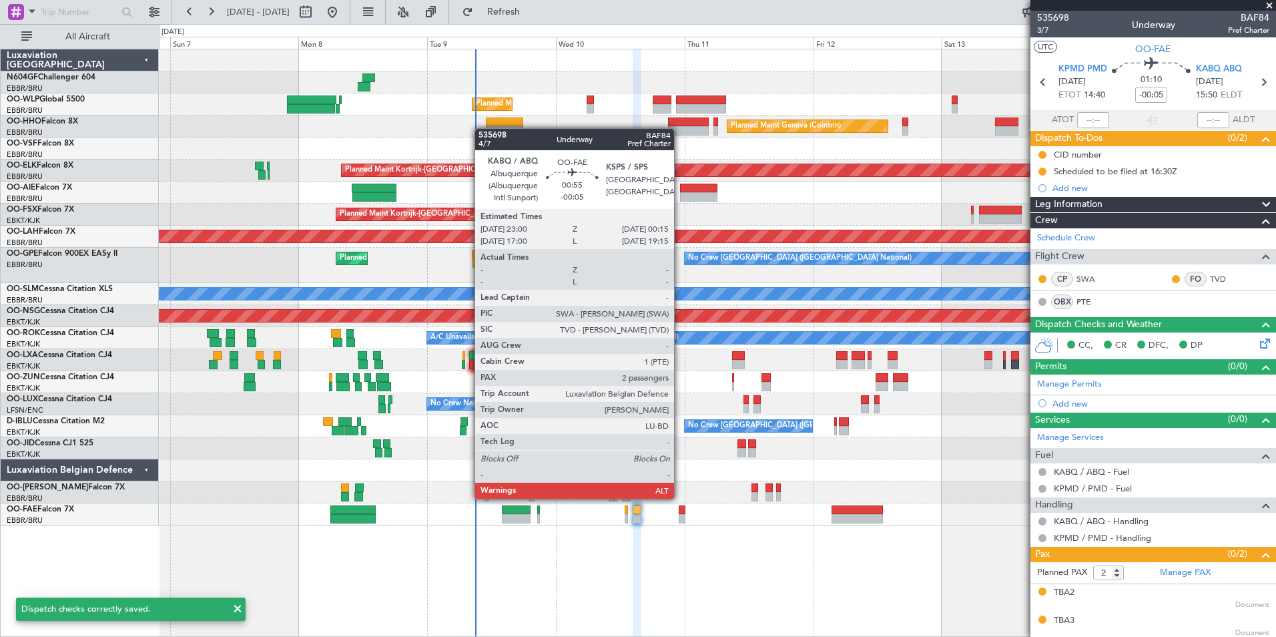
click at [679, 509] on div at bounding box center [682, 509] width 7 height 9
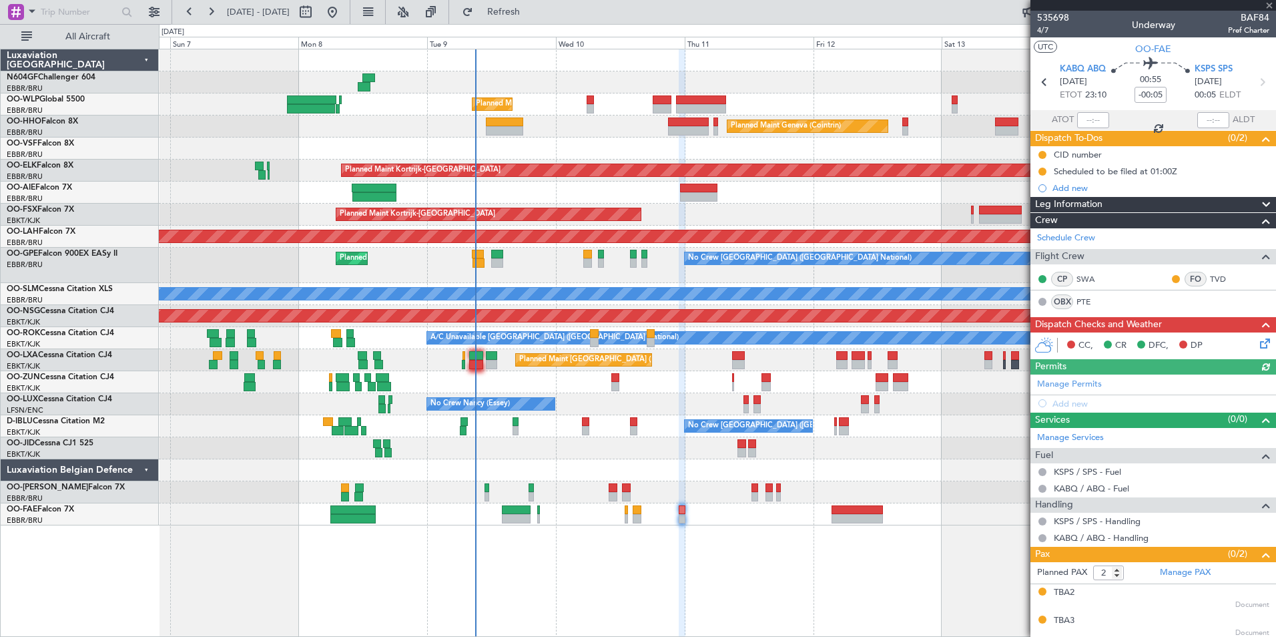
click at [1258, 344] on icon at bounding box center [1263, 341] width 11 height 11
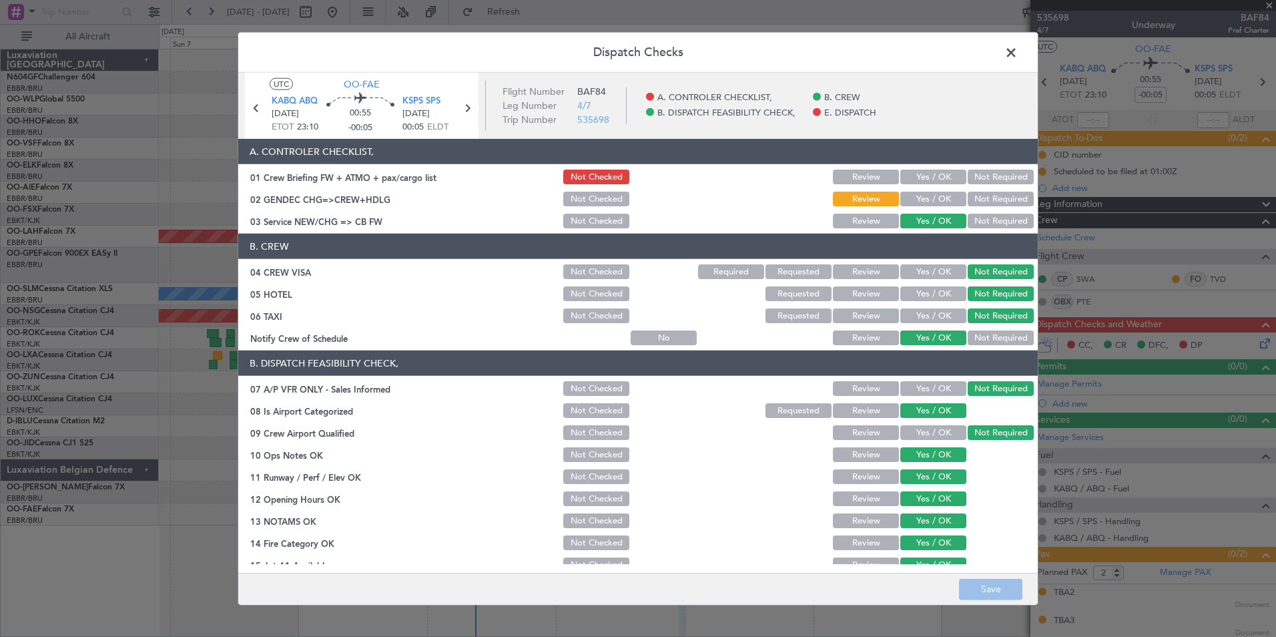
click at [983, 197] on button "Not Required" at bounding box center [1001, 199] width 66 height 15
click at [933, 173] on button "Yes / OK" at bounding box center [934, 177] width 66 height 15
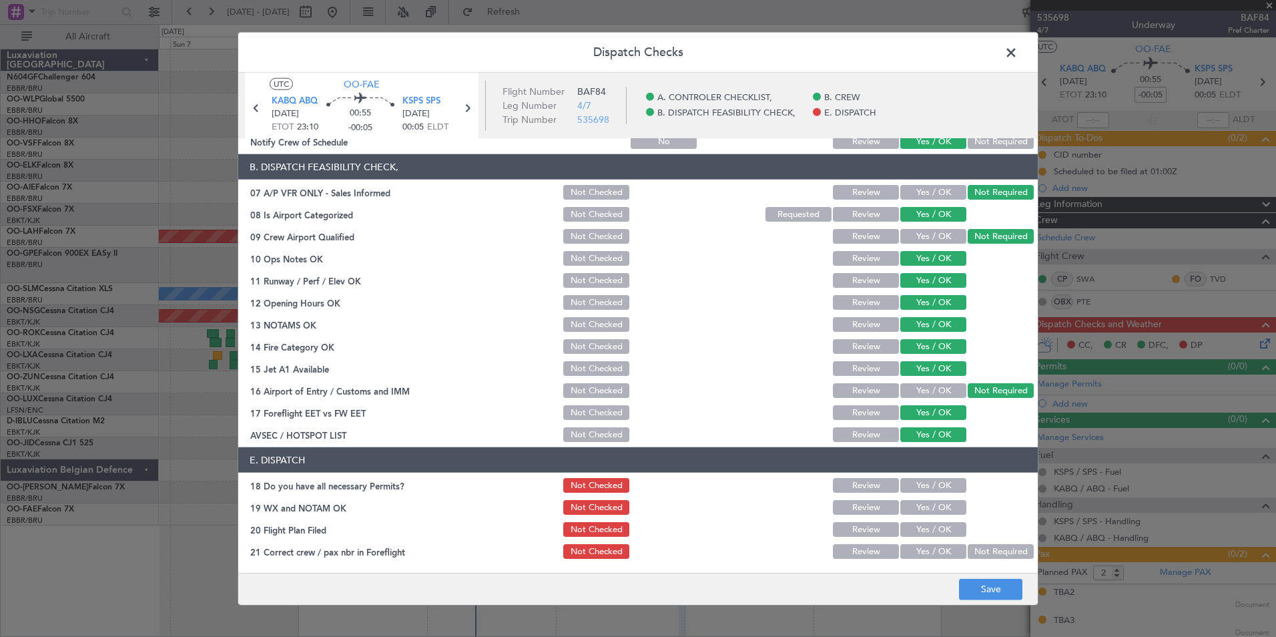
click at [935, 479] on button "Yes / OK" at bounding box center [934, 485] width 66 height 15
click at [928, 513] on button "Yes / OK" at bounding box center [934, 507] width 66 height 15
drag, startPoint x: 925, startPoint y: 524, endPoint x: 925, endPoint y: 537, distance: 13.4
click at [925, 525] on button "Yes / OK" at bounding box center [934, 529] width 66 height 15
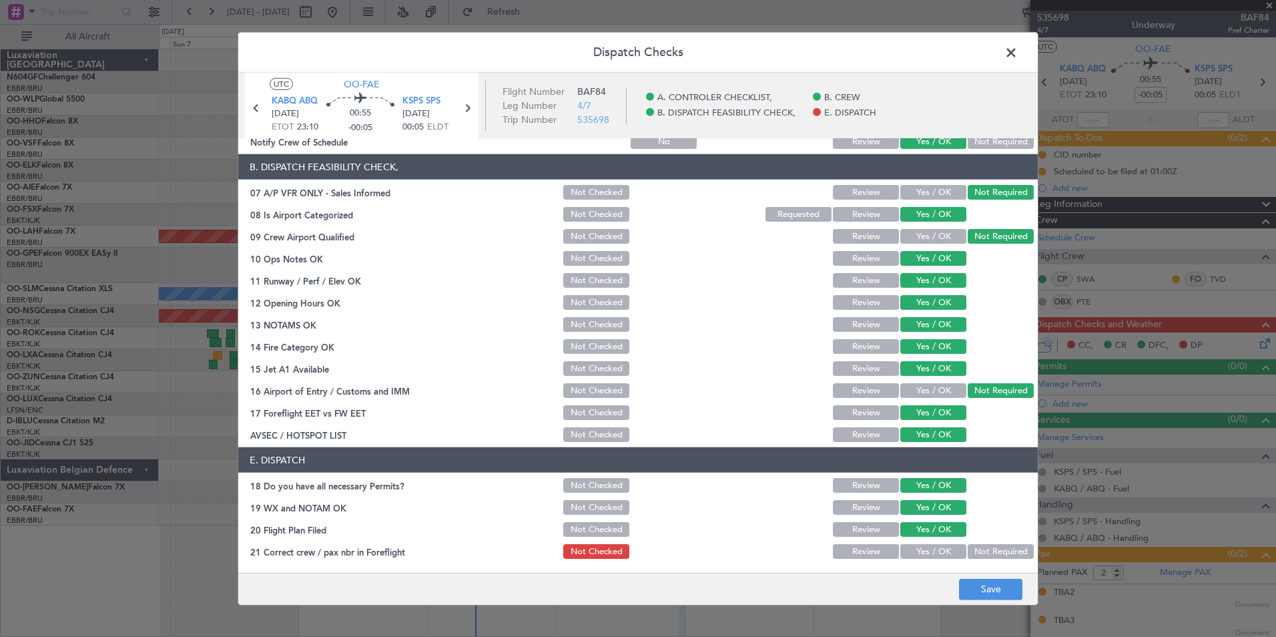
drag, startPoint x: 925, startPoint y: 544, endPoint x: 934, endPoint y: 557, distance: 15.4
click at [926, 545] on button "Yes / OK" at bounding box center [934, 551] width 66 height 15
click at [977, 589] on button "Save" at bounding box center [990, 588] width 63 height 21
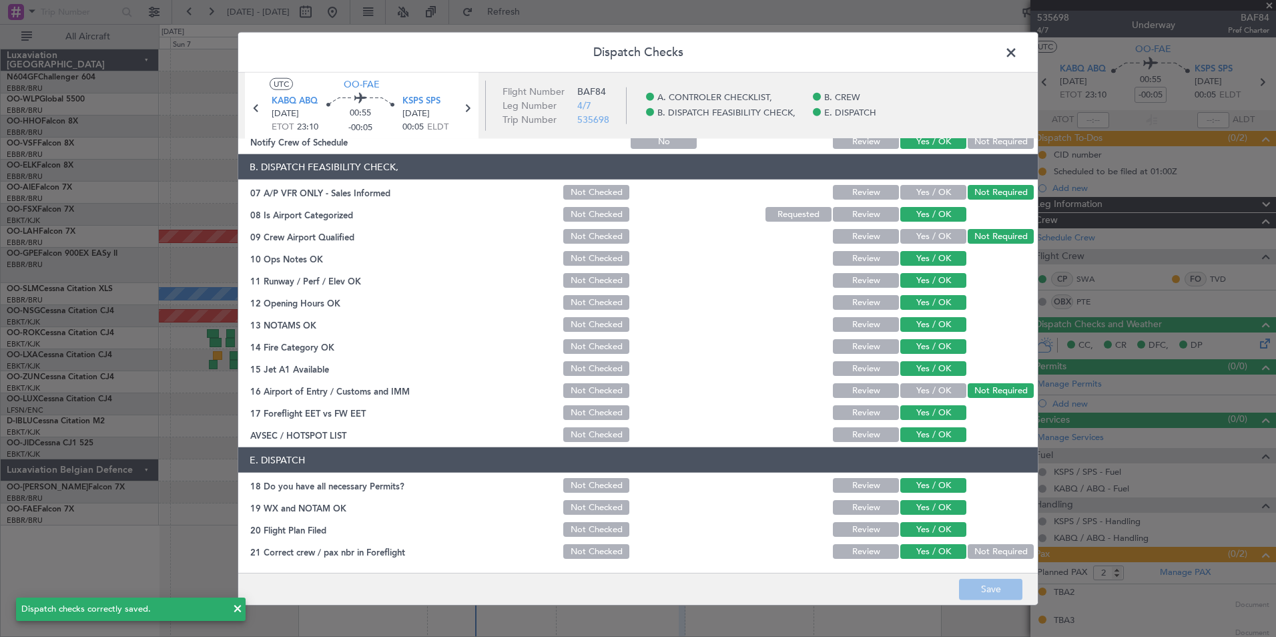
click at [1018, 50] on span at bounding box center [1018, 56] width 0 height 27
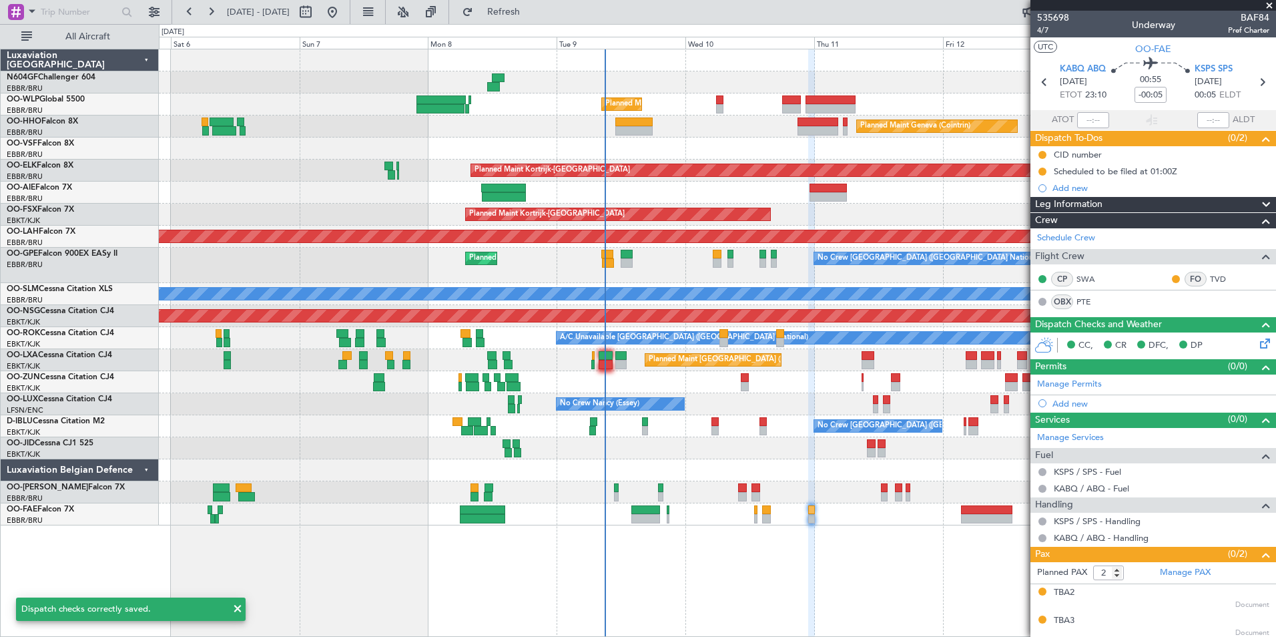
click at [810, 541] on div at bounding box center [811, 343] width 7 height 588
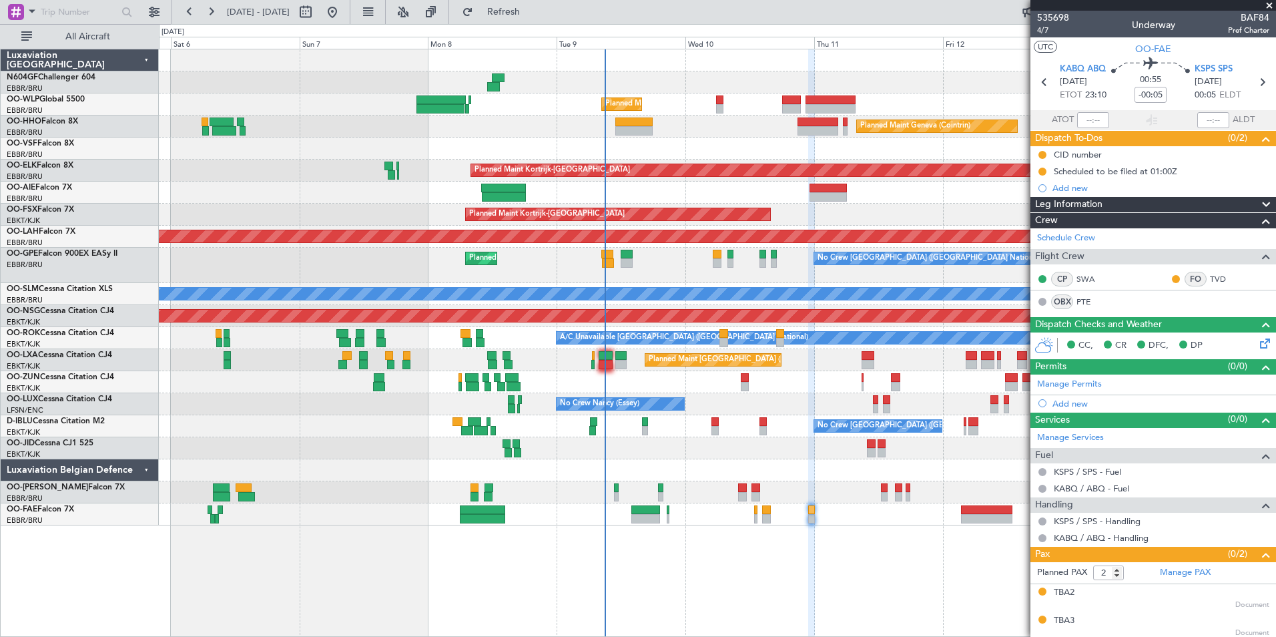
click at [692, 158] on div at bounding box center [717, 149] width 1117 height 22
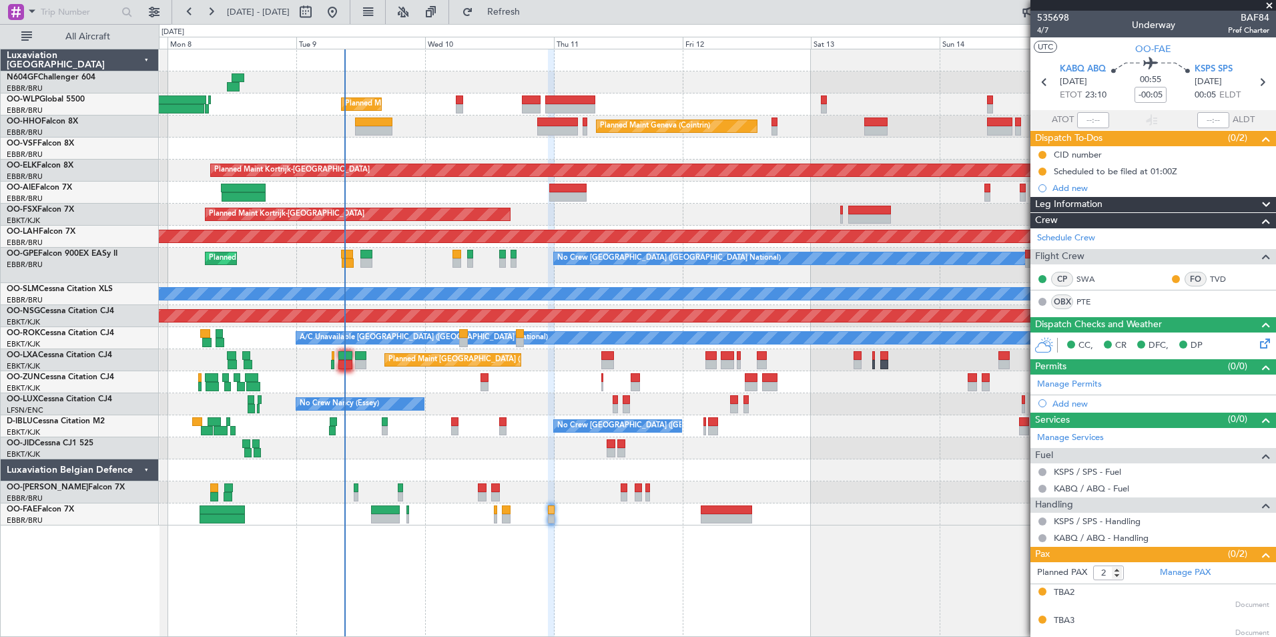
click at [674, 195] on div at bounding box center [717, 193] width 1117 height 22
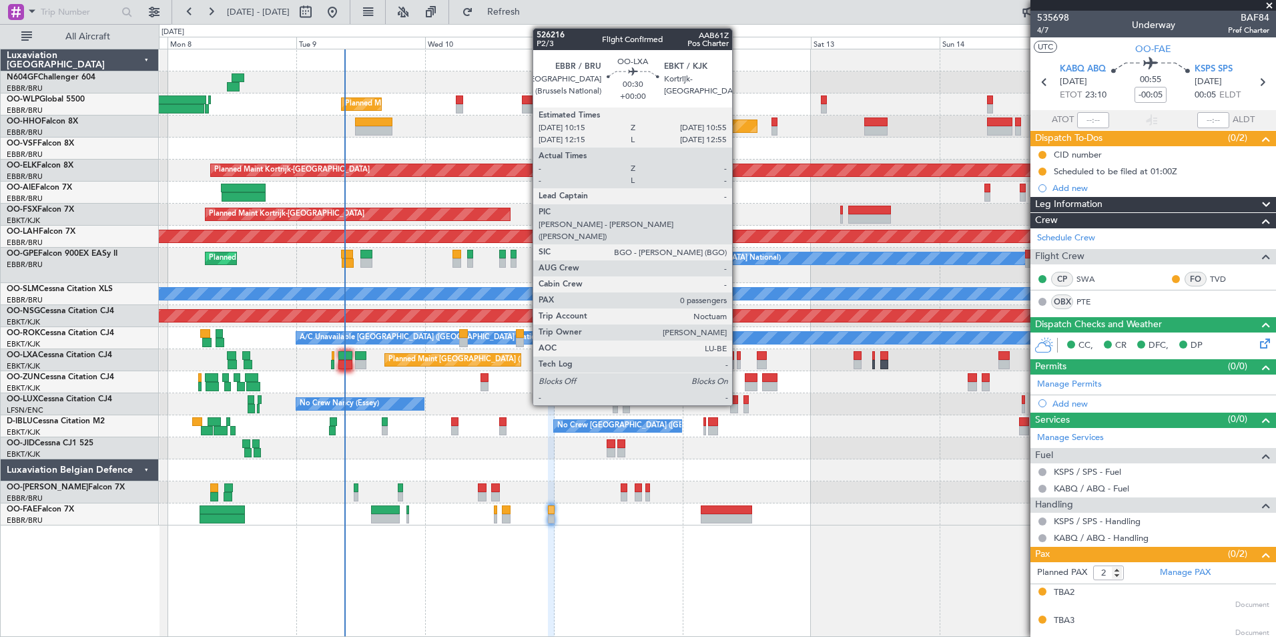
click at [738, 357] on div at bounding box center [739, 355] width 4 height 9
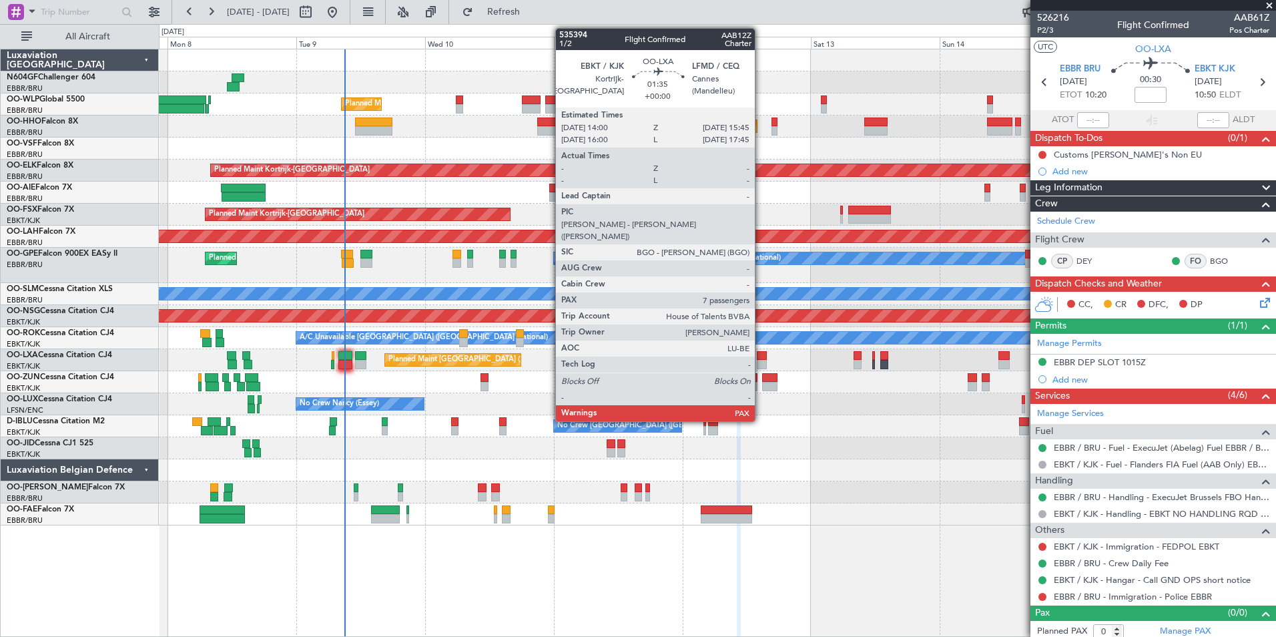
click at [761, 358] on div at bounding box center [762, 355] width 10 height 9
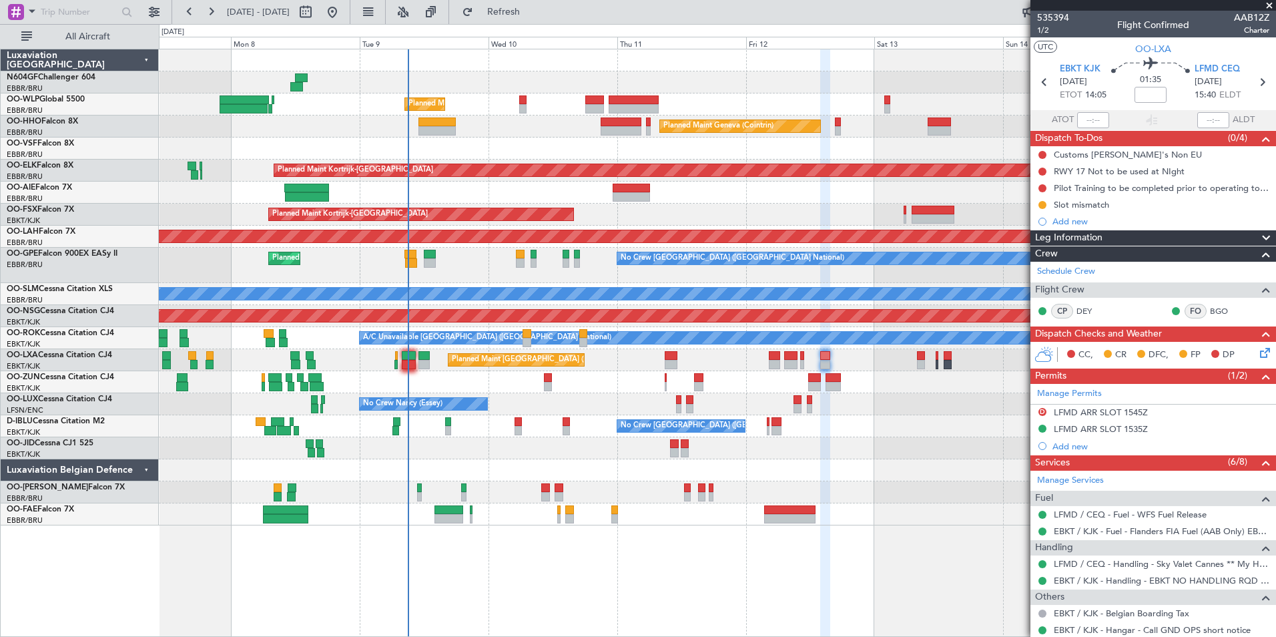
click at [521, 395] on div "No Crew Nancy (Essey)" at bounding box center [717, 404] width 1117 height 22
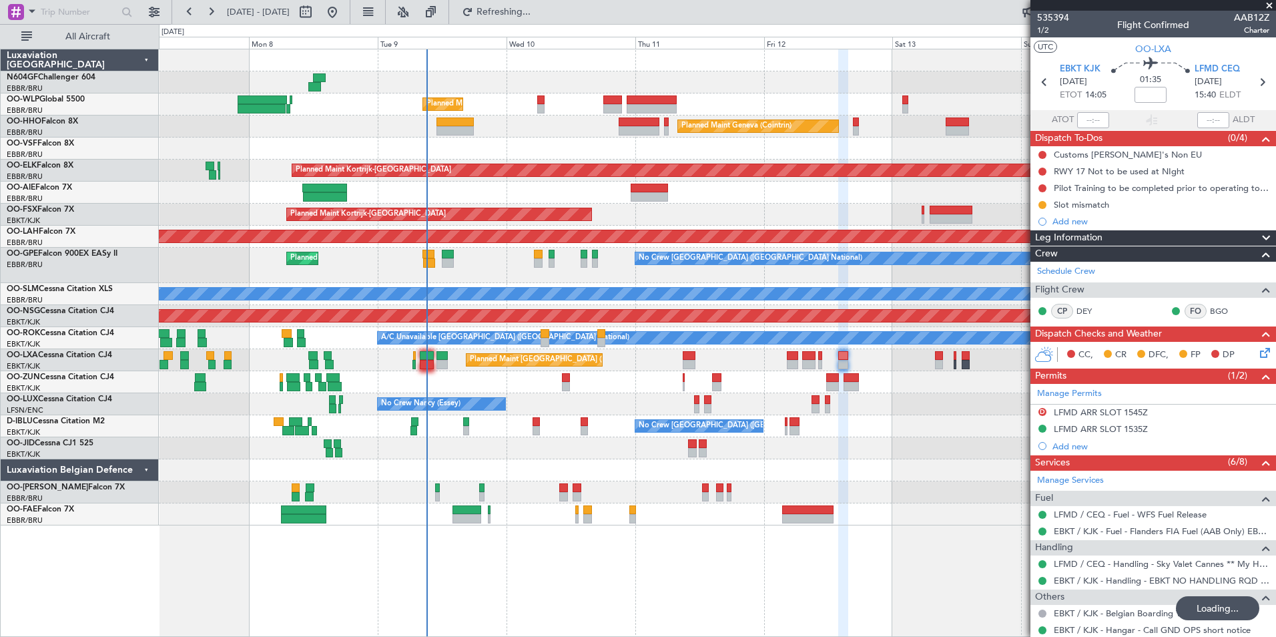
click at [915, 428] on div "No Crew [GEOGRAPHIC_DATA] ([GEOGRAPHIC_DATA] National)" at bounding box center [717, 426] width 1117 height 22
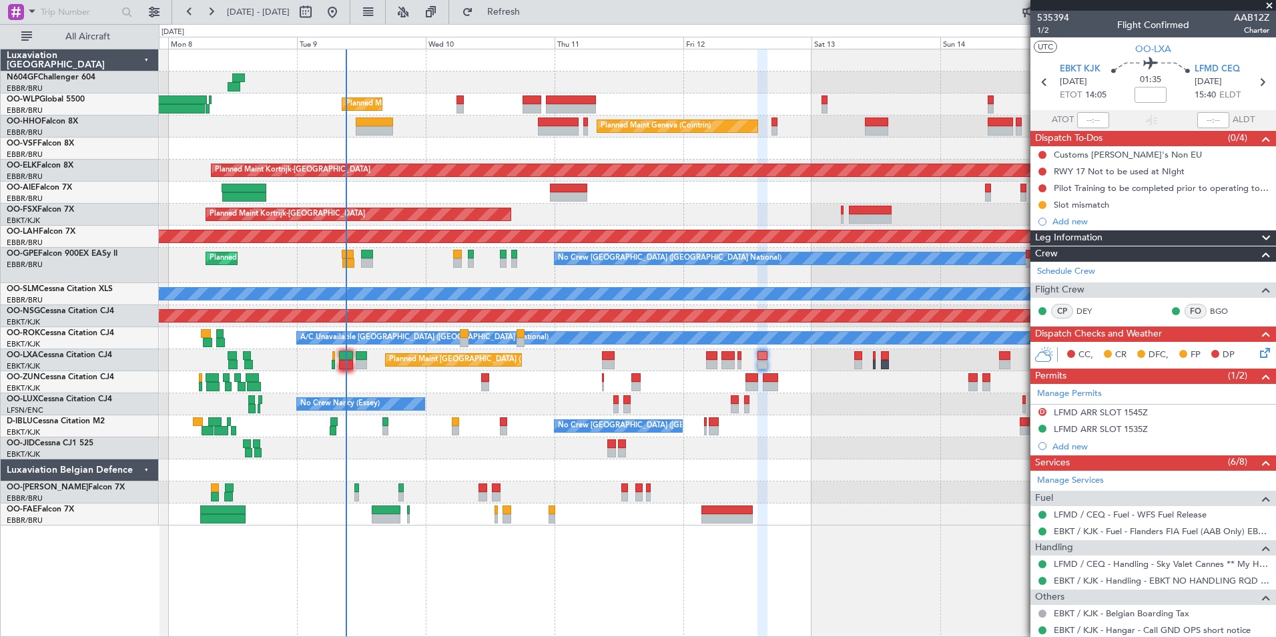
click at [782, 215] on div "Planned Maint Kortrijk-[GEOGRAPHIC_DATA]" at bounding box center [717, 215] width 1117 height 22
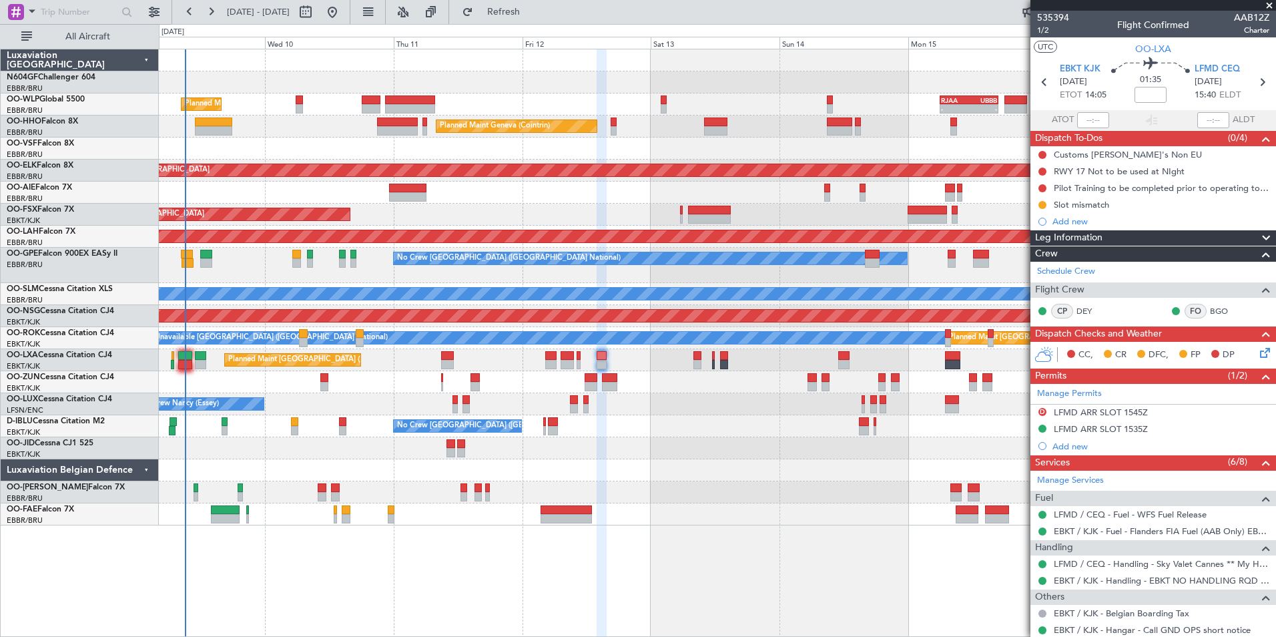
click at [686, 393] on div "No Crew [PERSON_NAME] ([PERSON_NAME]) No Crew [PERSON_NAME] ([PERSON_NAME])" at bounding box center [717, 404] width 1117 height 22
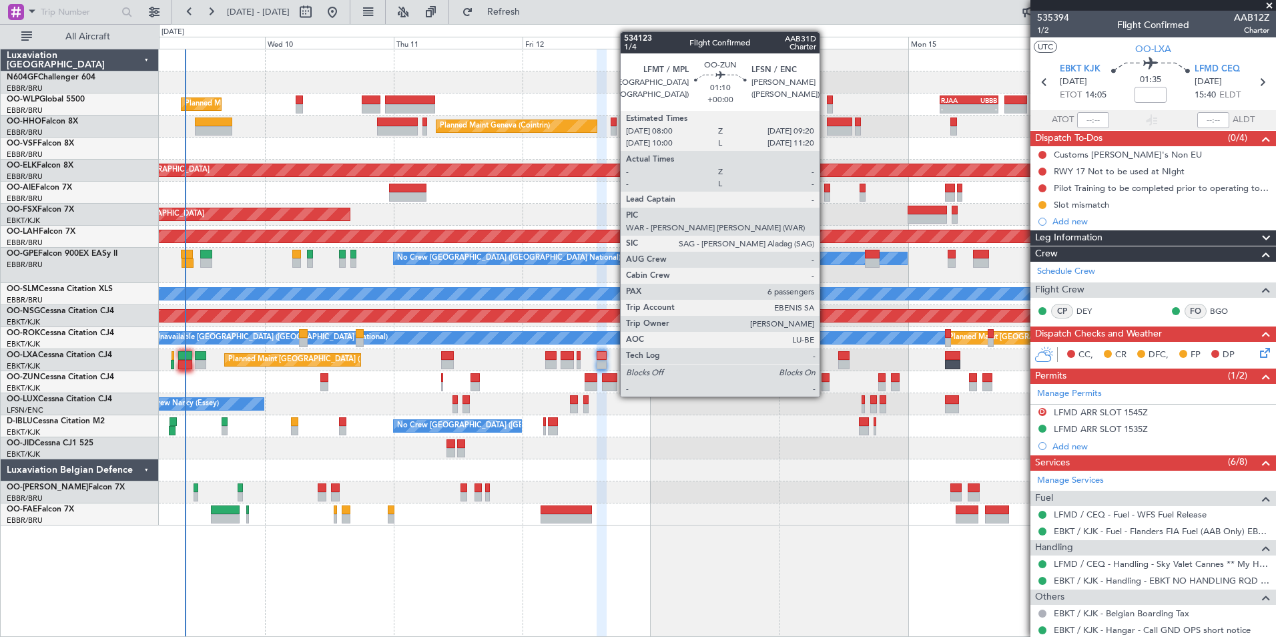
click at [826, 383] on div at bounding box center [825, 386] width 7 height 9
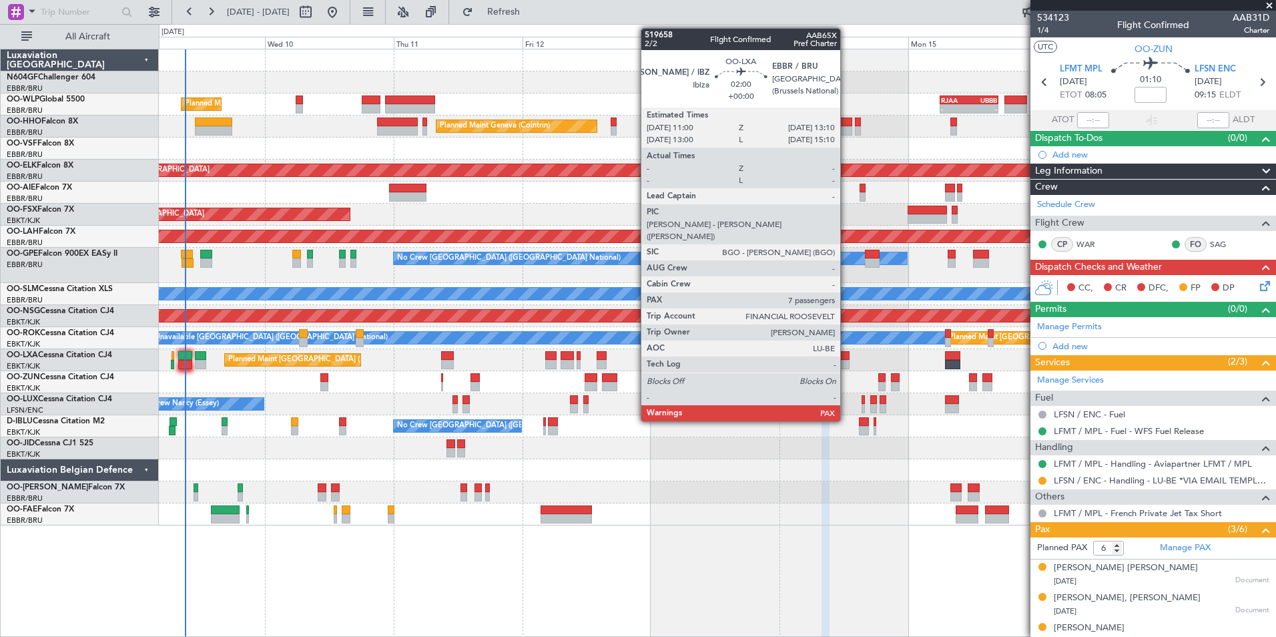
click at [846, 365] on div at bounding box center [844, 364] width 12 height 9
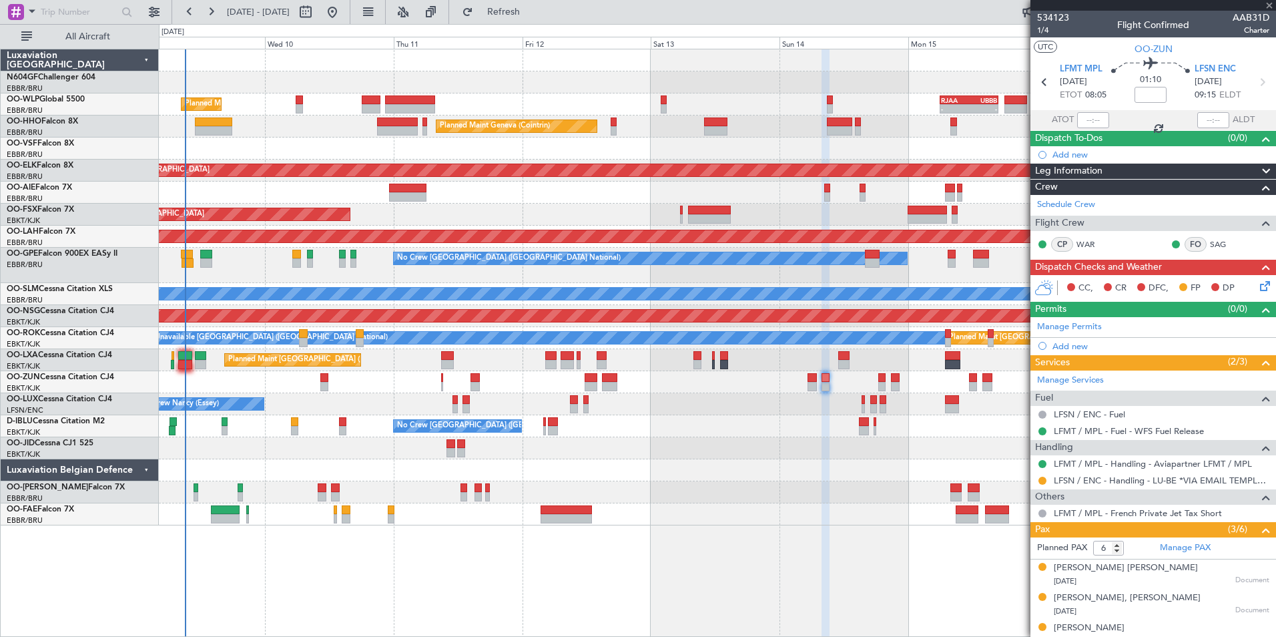
type input "7"
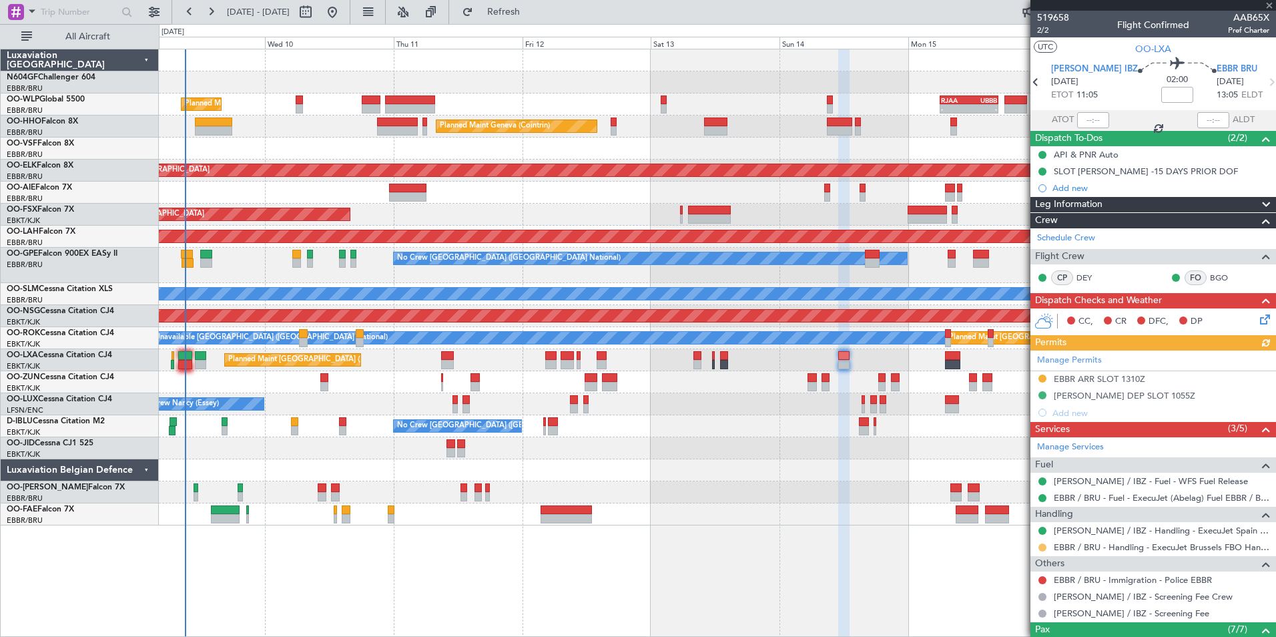
click at [1039, 545] on button at bounding box center [1043, 547] width 8 height 8
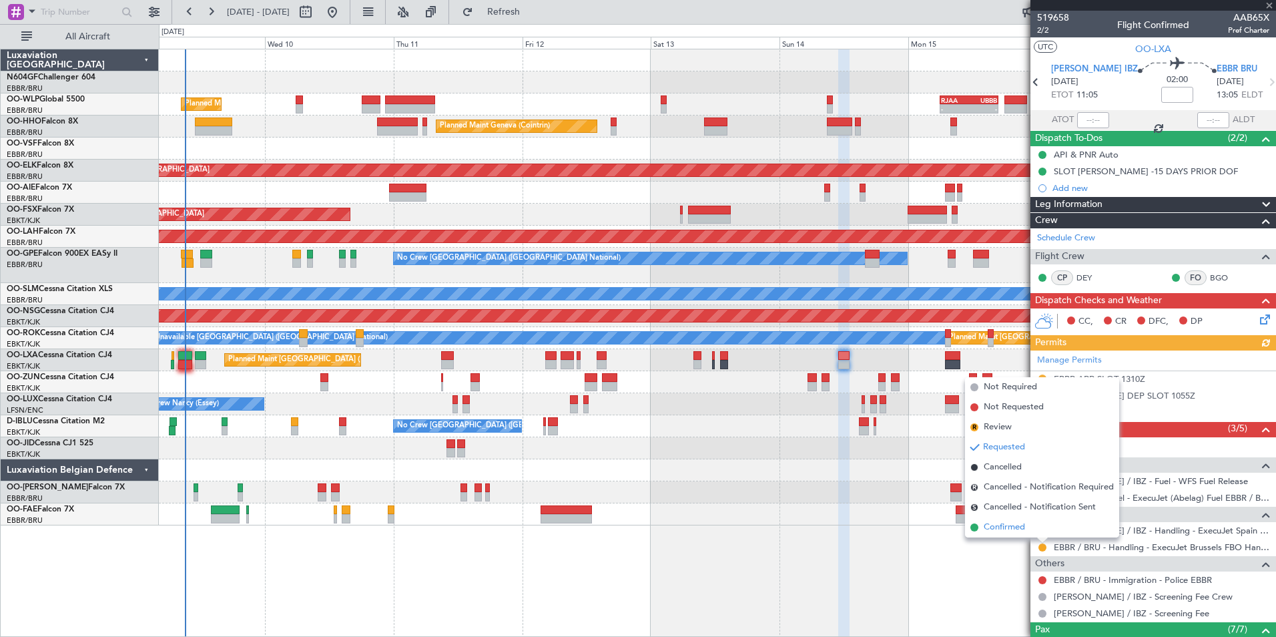
click at [1017, 531] on span "Confirmed" at bounding box center [1004, 527] width 41 height 13
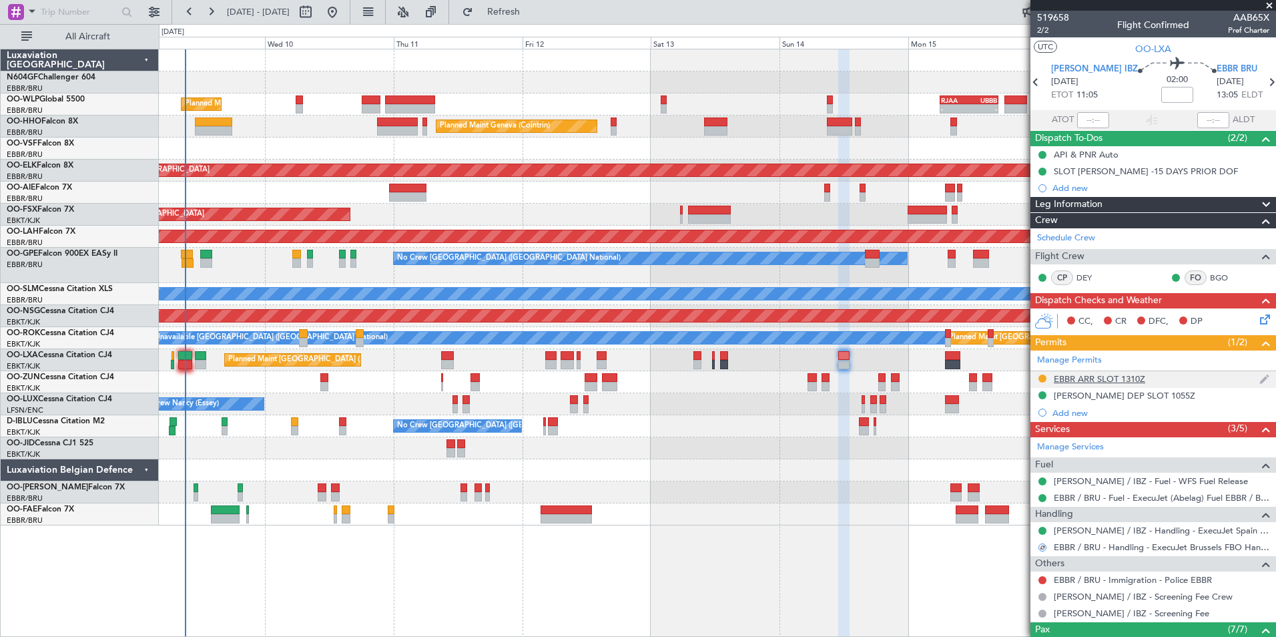
click at [1077, 381] on div "EBBR ARR SLOT 1310Z" at bounding box center [1099, 378] width 91 height 11
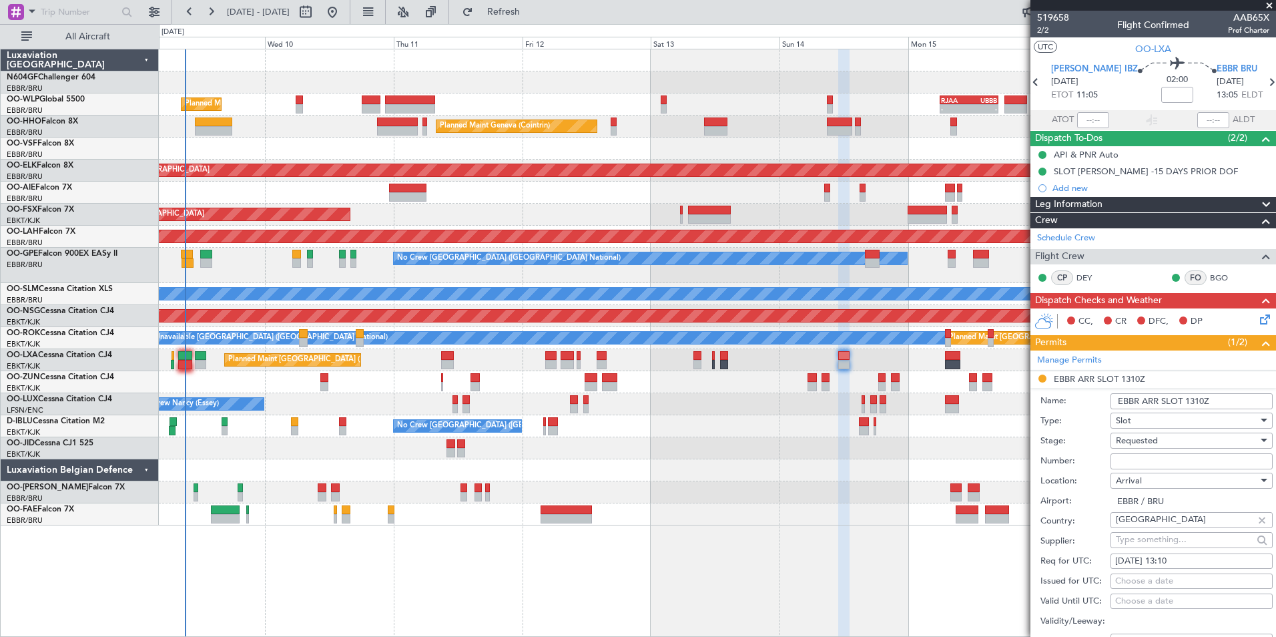
click at [1147, 459] on input "Number:" at bounding box center [1192, 461] width 162 height 16
paste input "EBBRAAB6409A"
type input "EBBRAAB6409A00"
click at [1174, 441] on div "Requested" at bounding box center [1187, 441] width 142 height 20
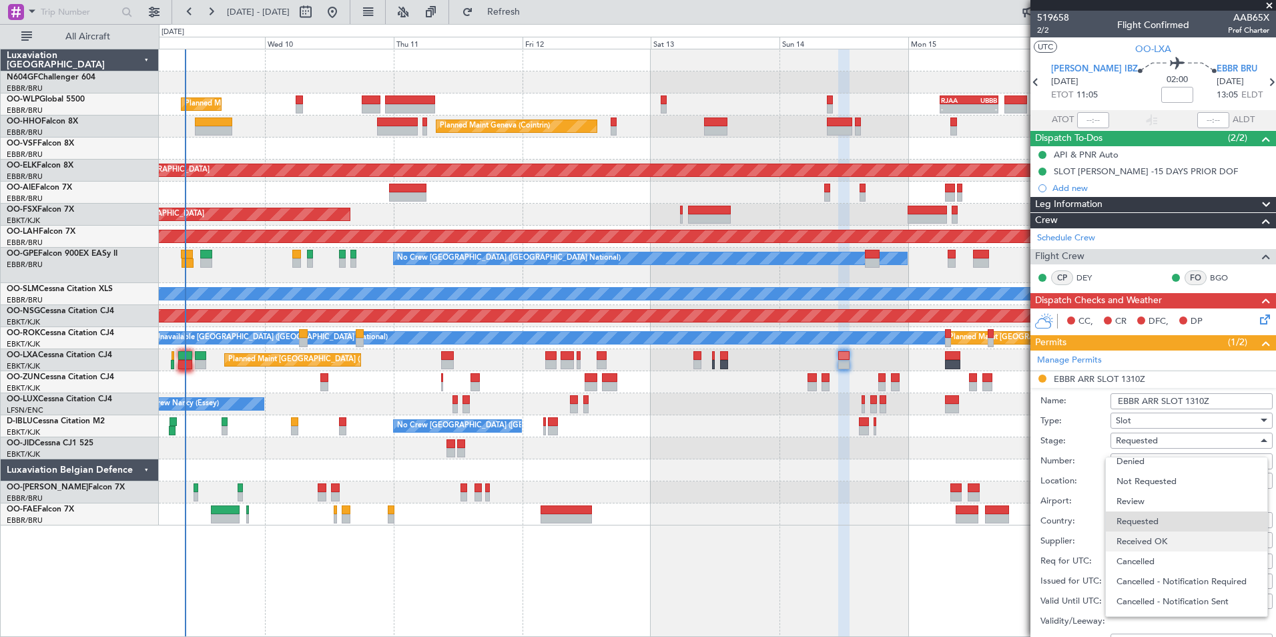
click at [1156, 547] on span "Received OK" at bounding box center [1187, 541] width 140 height 20
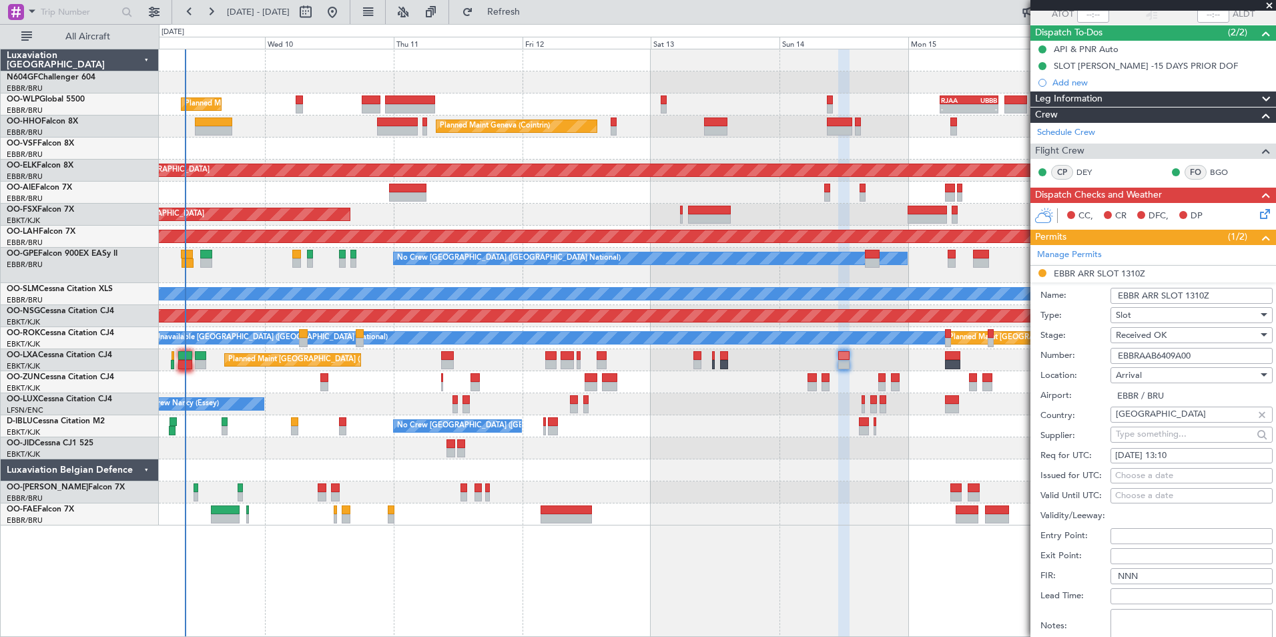
scroll to position [200, 0]
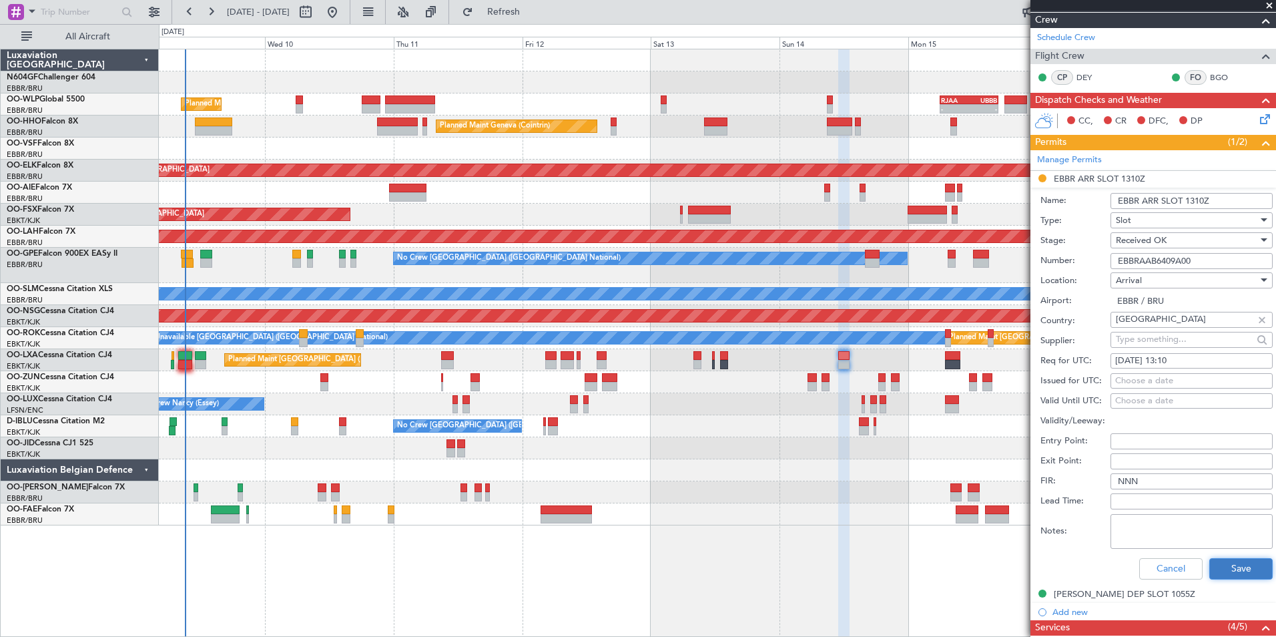
click at [1234, 562] on button "Save" at bounding box center [1241, 568] width 63 height 21
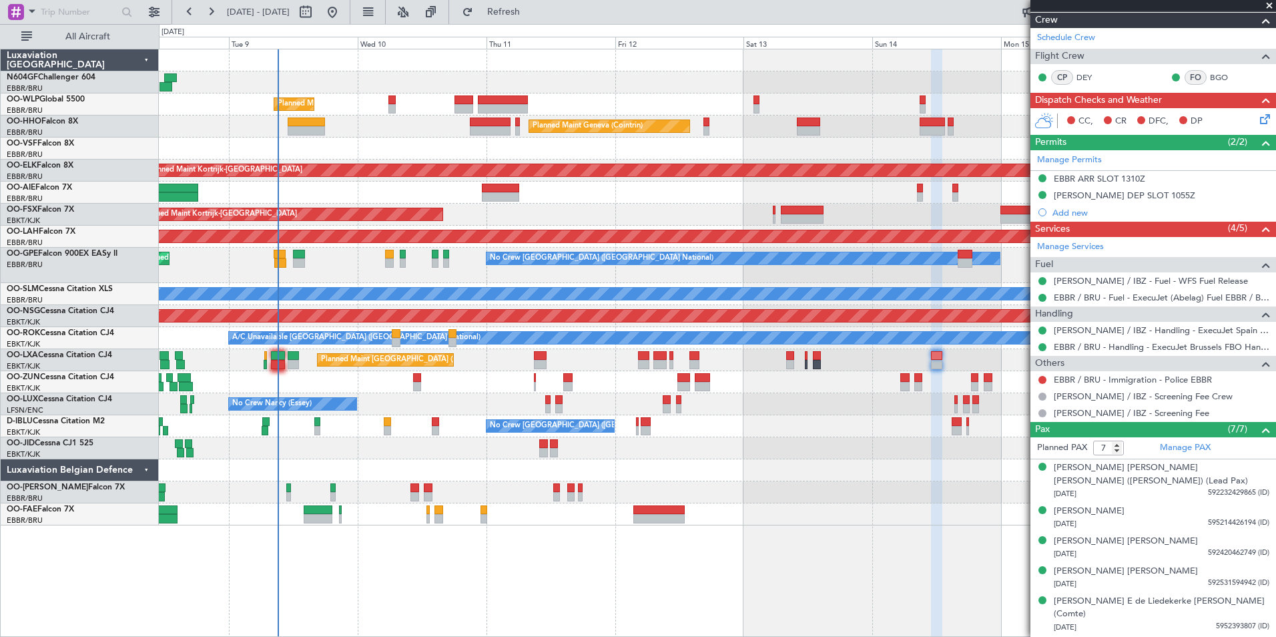
click at [762, 450] on div at bounding box center [717, 448] width 1117 height 22
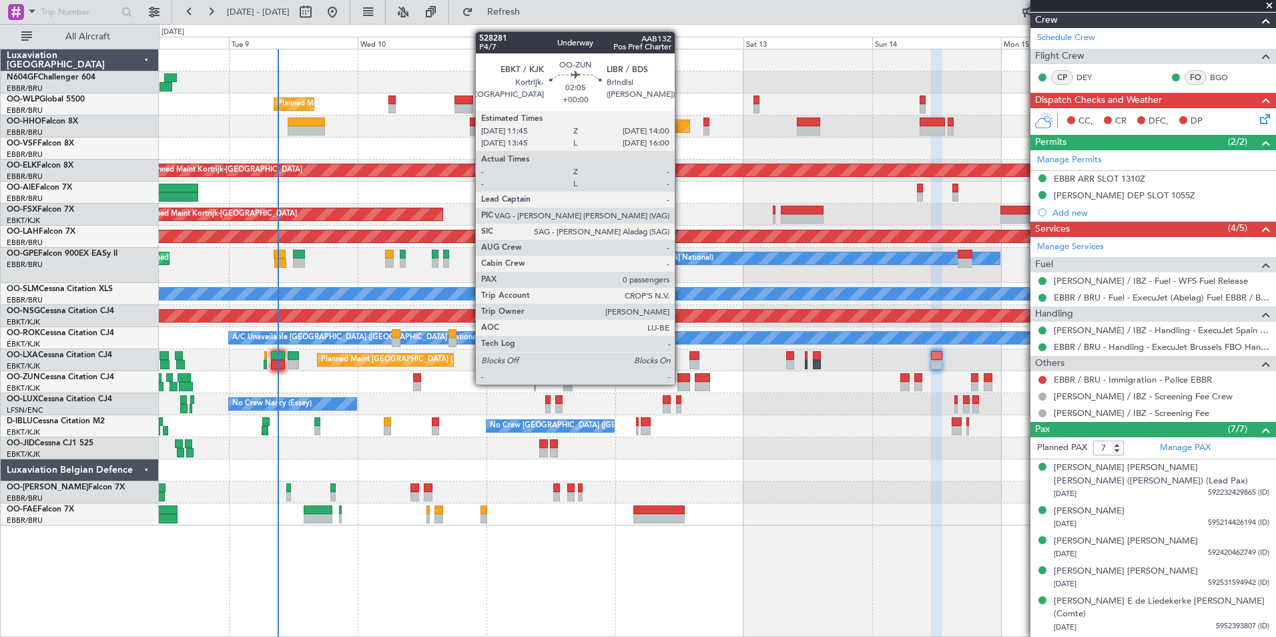
click at [681, 383] on div at bounding box center [684, 386] width 13 height 9
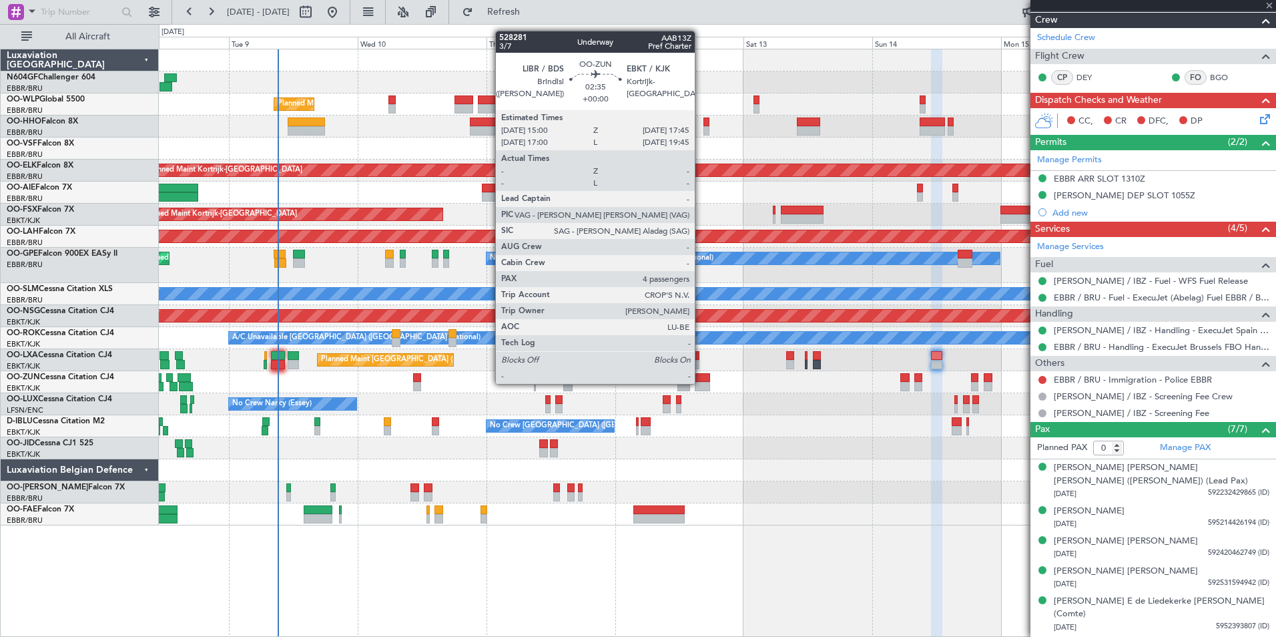
scroll to position [0, 0]
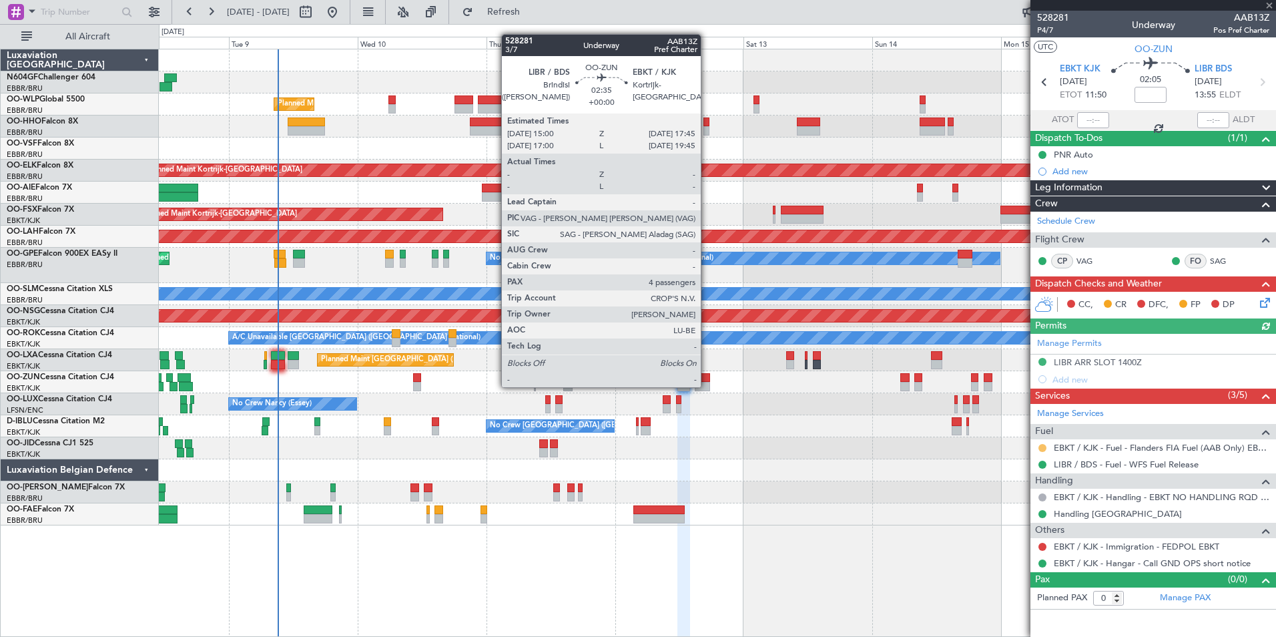
click at [1040, 447] on button at bounding box center [1043, 448] width 8 height 8
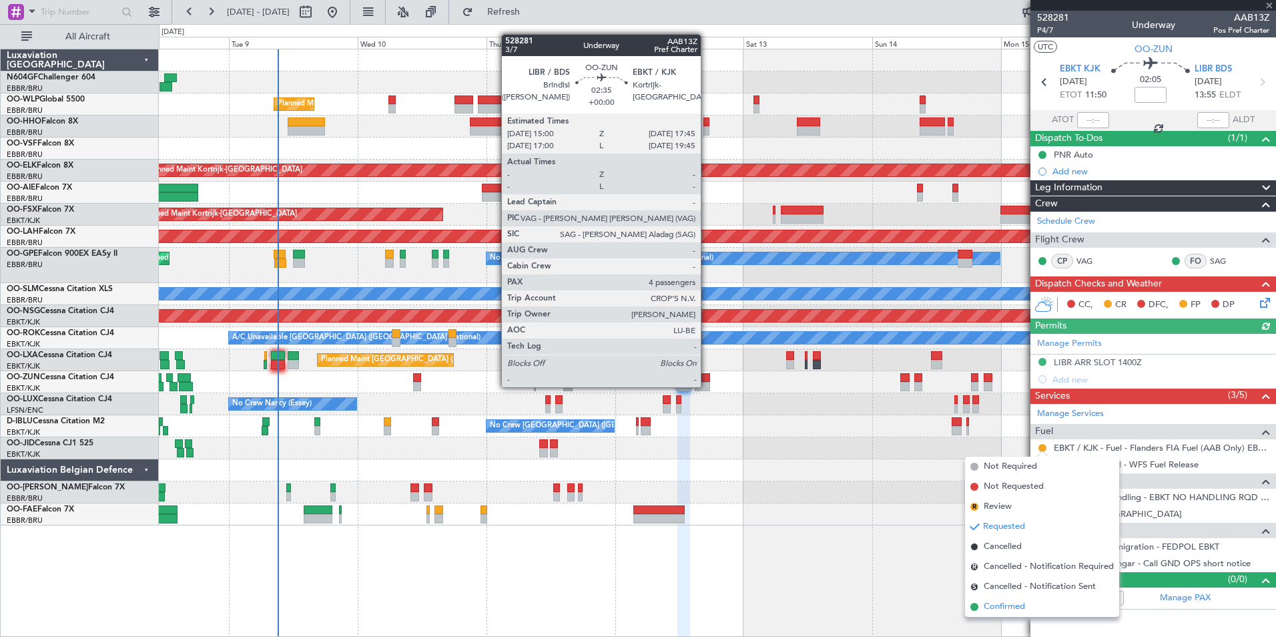
click at [997, 608] on span "Confirmed" at bounding box center [1004, 606] width 41 height 13
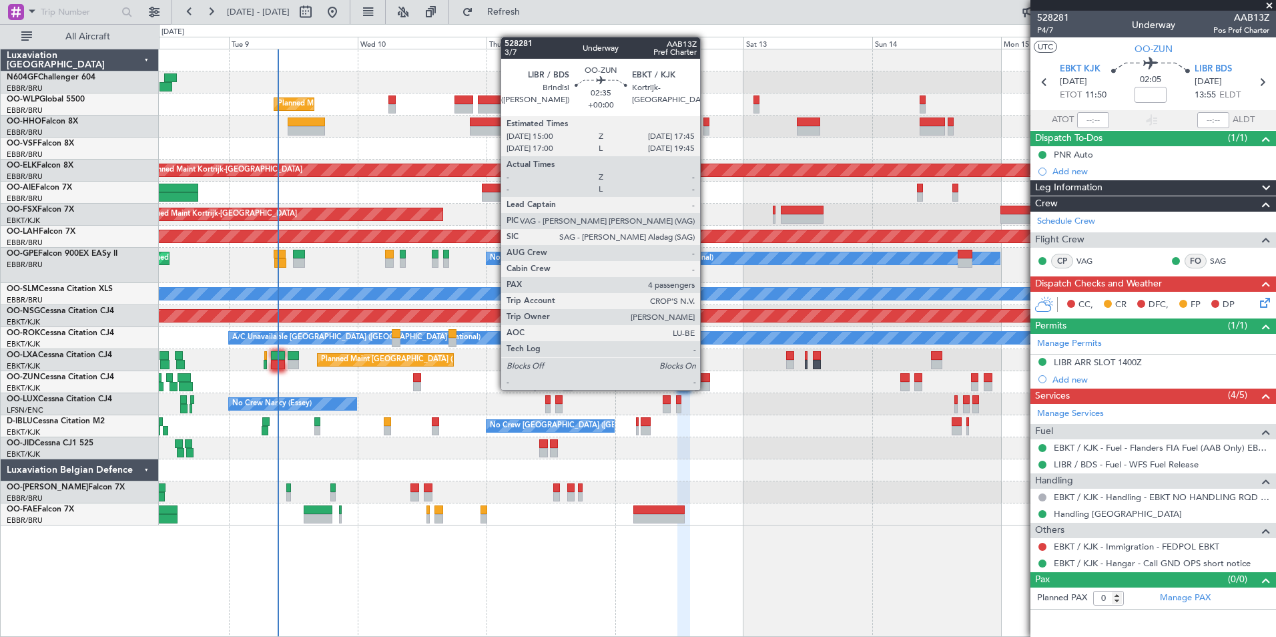
click at [706, 389] on div at bounding box center [702, 386] width 15 height 9
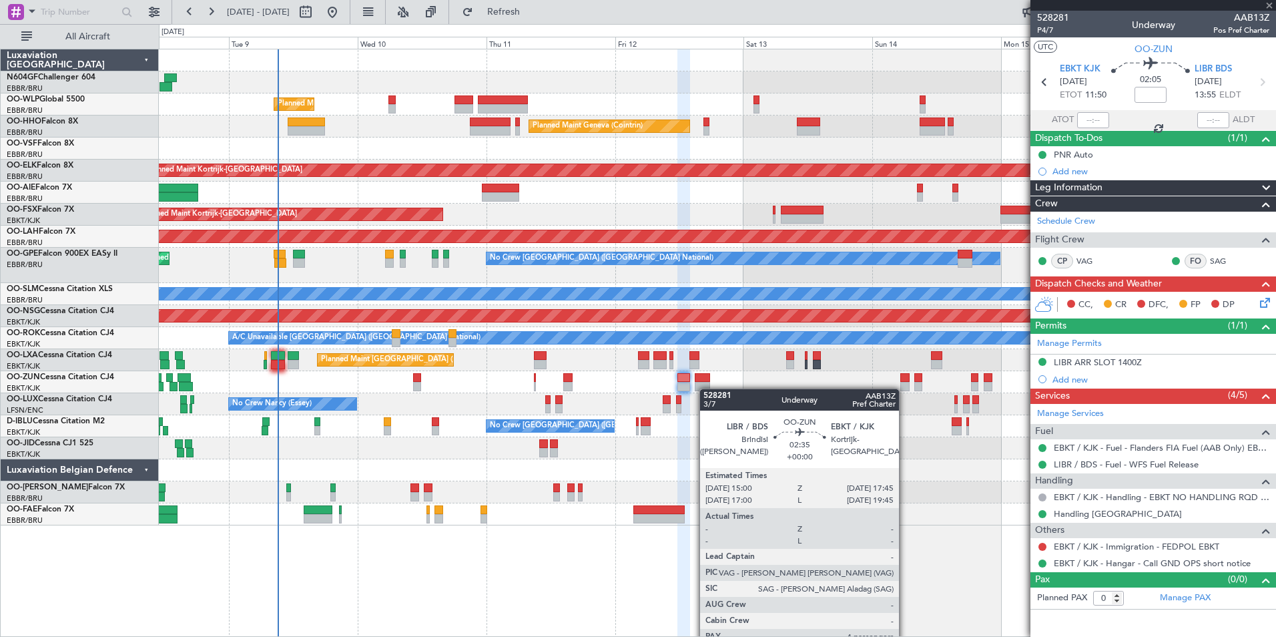
type input "4"
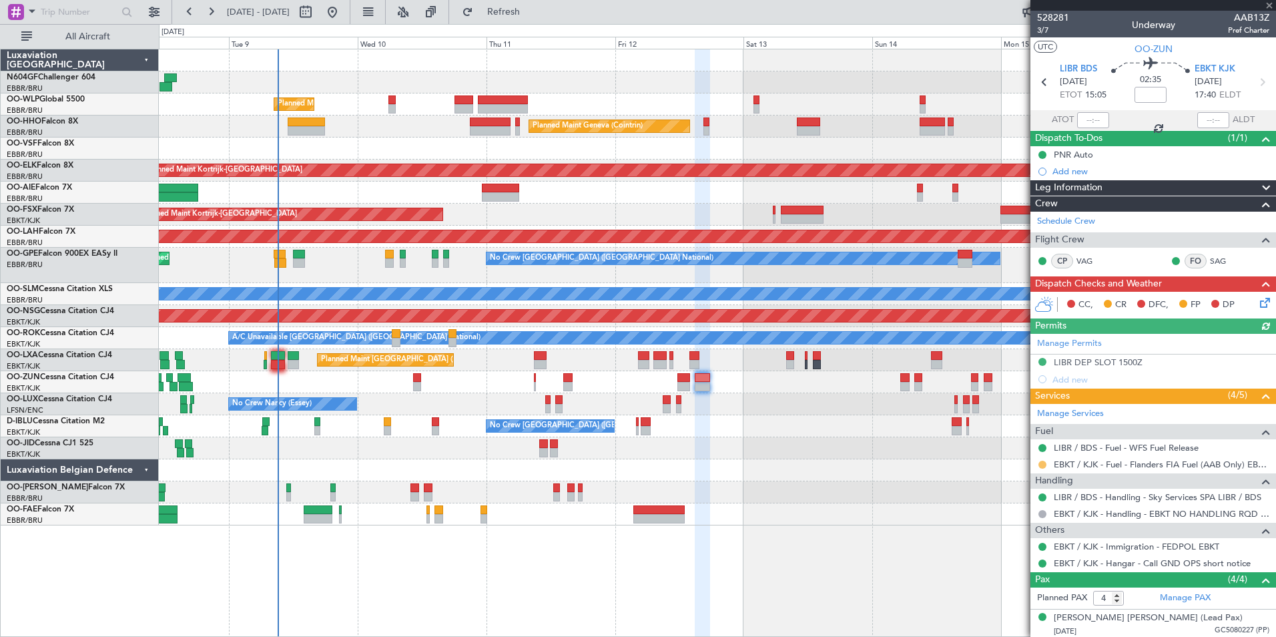
click at [1042, 463] on button at bounding box center [1043, 465] width 8 height 8
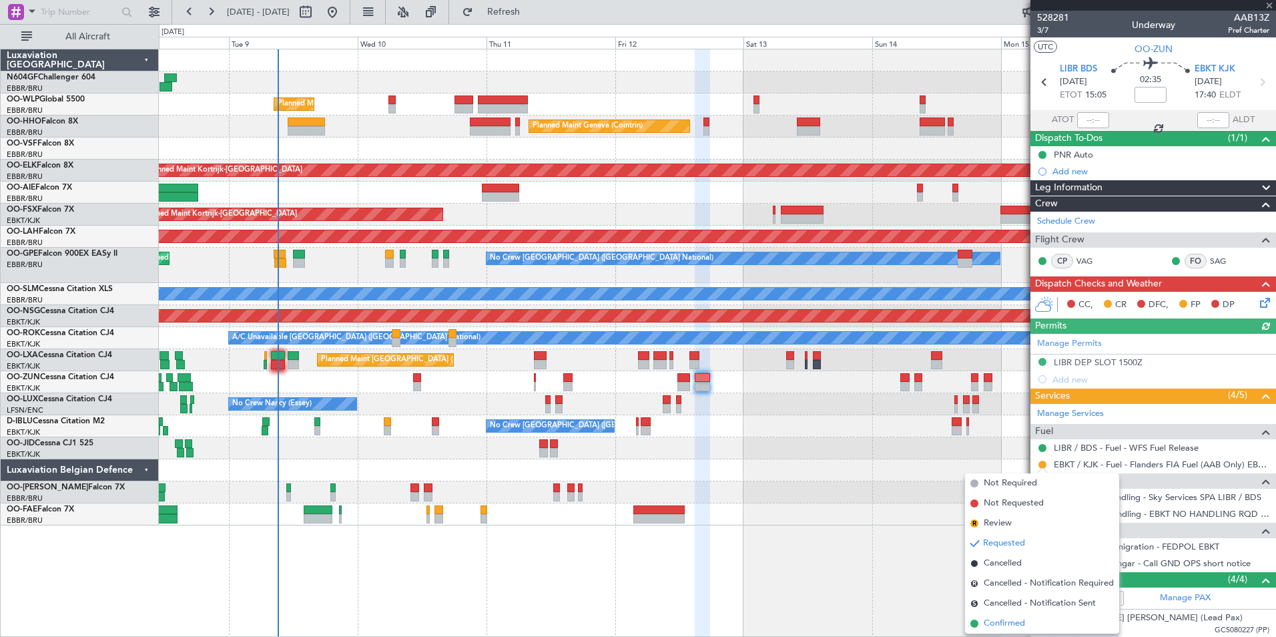
click at [993, 618] on span "Confirmed" at bounding box center [1004, 623] width 41 height 13
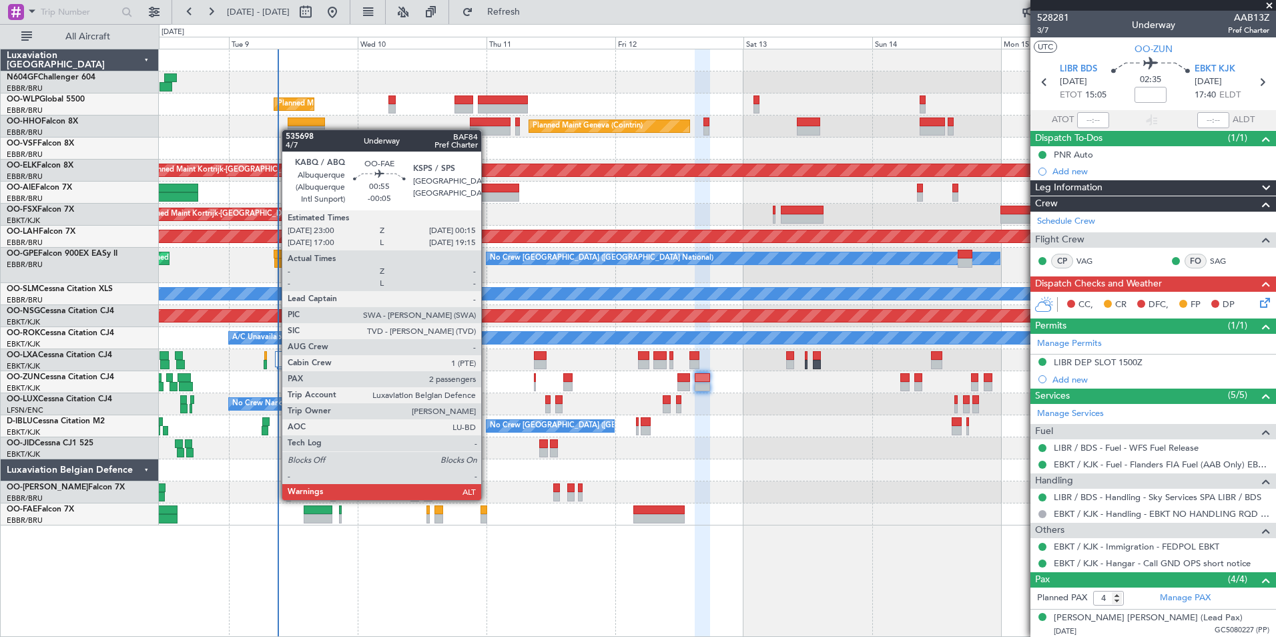
click at [487, 511] on div at bounding box center [484, 509] width 7 height 9
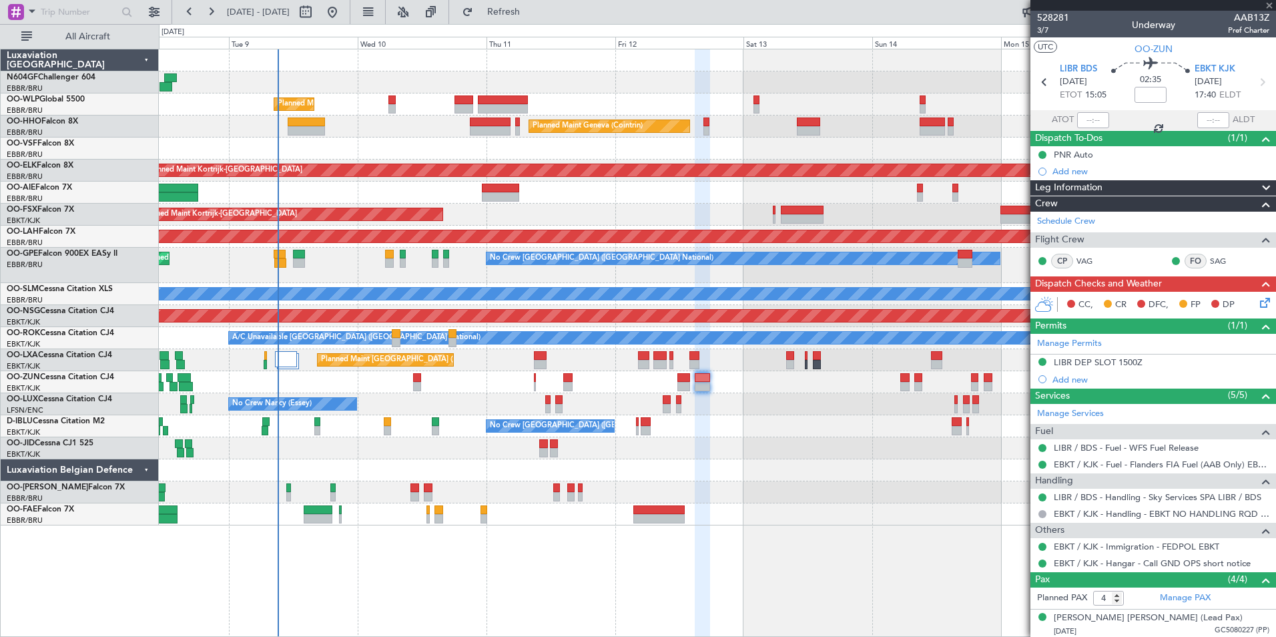
type input "-00:05"
type input "2"
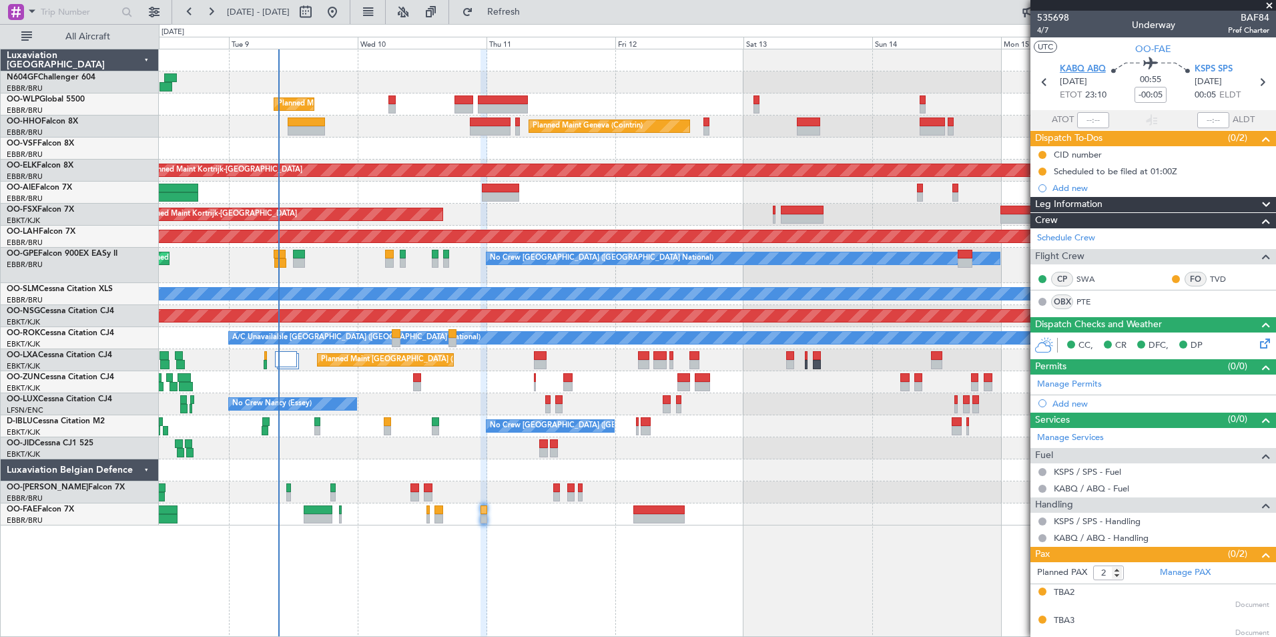
click at [1077, 73] on span "KABQ ABQ" at bounding box center [1083, 69] width 46 height 13
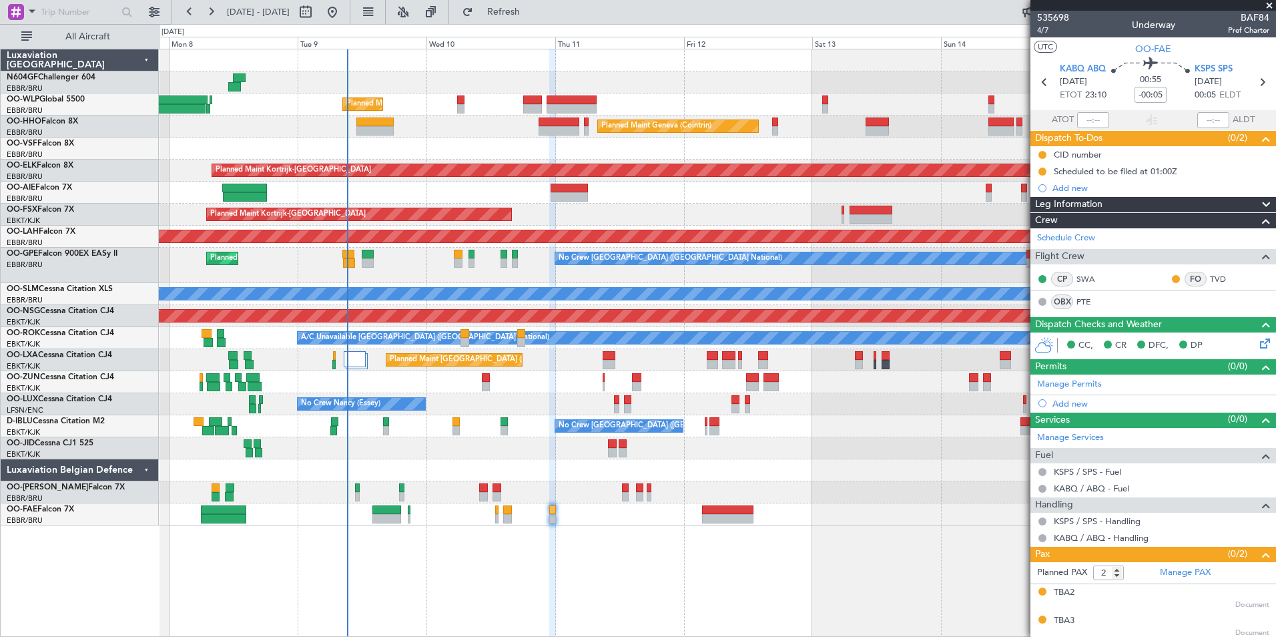
click at [586, 535] on div "Planned Maint Liege - - RJAA 06:00 Z UBBB 16:55 Z Planned Maint Geneva ([GEOGRA…" at bounding box center [717, 343] width 1117 height 588
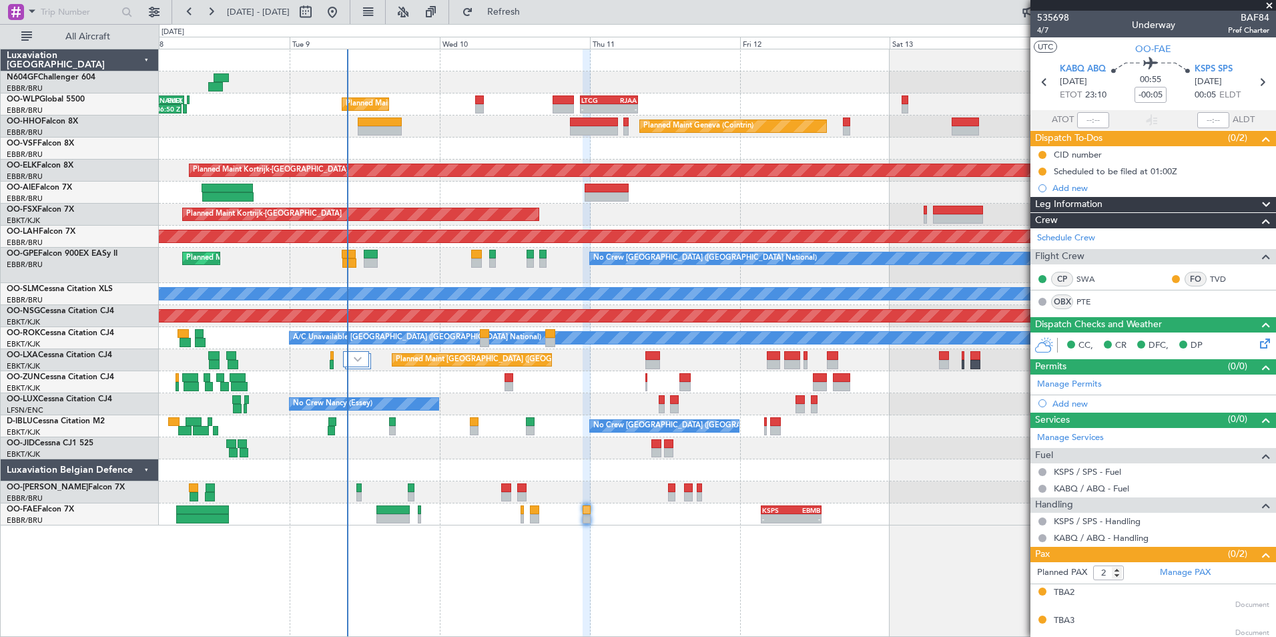
click at [550, 517] on div "- - KSPS 03:30 Z EBMB 13:05 Z" at bounding box center [717, 514] width 1117 height 22
click at [650, 422] on div "No Crew [GEOGRAPHIC_DATA] ([GEOGRAPHIC_DATA] National)" at bounding box center [717, 426] width 1117 height 22
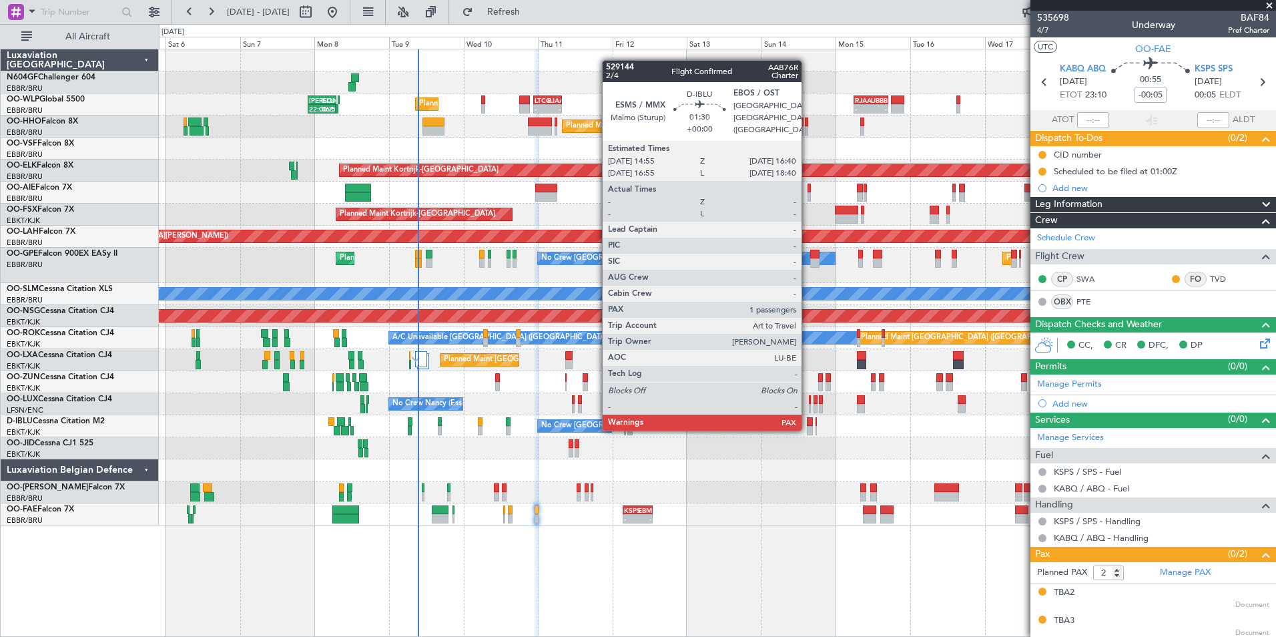
click at [525, 429] on div "- - LTCG 22:35 Z RJAA 07:45 Z - - RJAA 06:00 Z UBBB 16:55 Z Planned Maint Liege…" at bounding box center [717, 287] width 1117 height 476
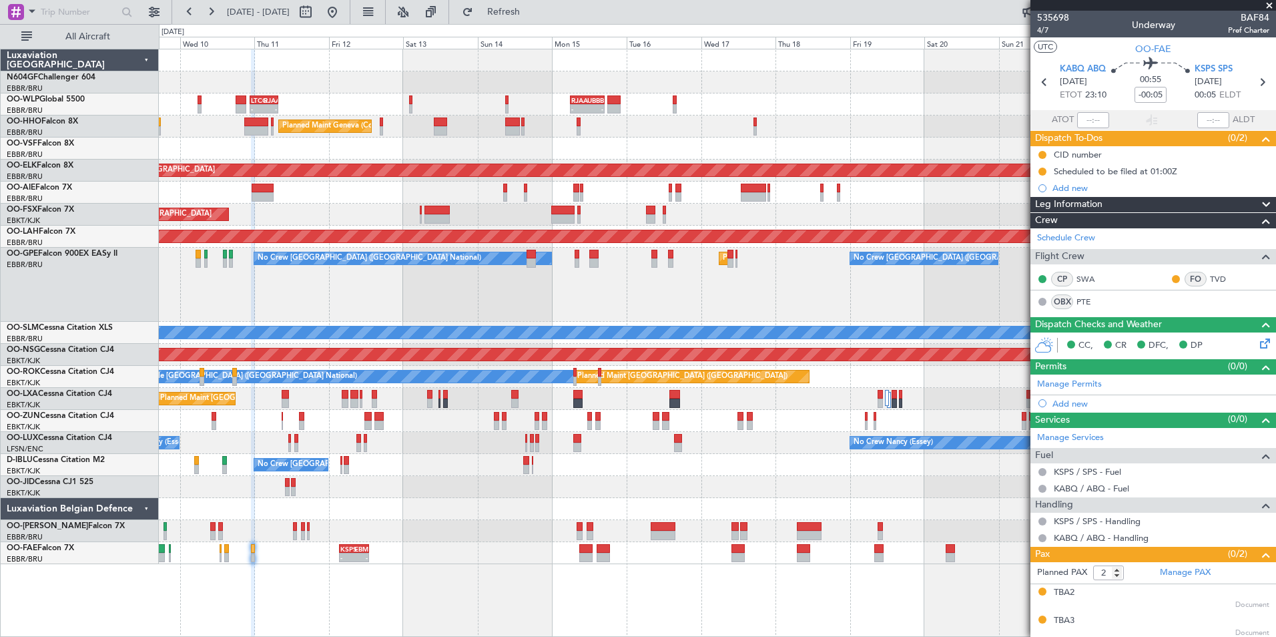
click at [403, 398] on div "- - LTCG 22:35 Z RJAA 07:45 Z - - RJAA 06:00 Z UBBB 16:55 Z KAUS 22:00 Z ELLX 0…" at bounding box center [717, 306] width 1117 height 515
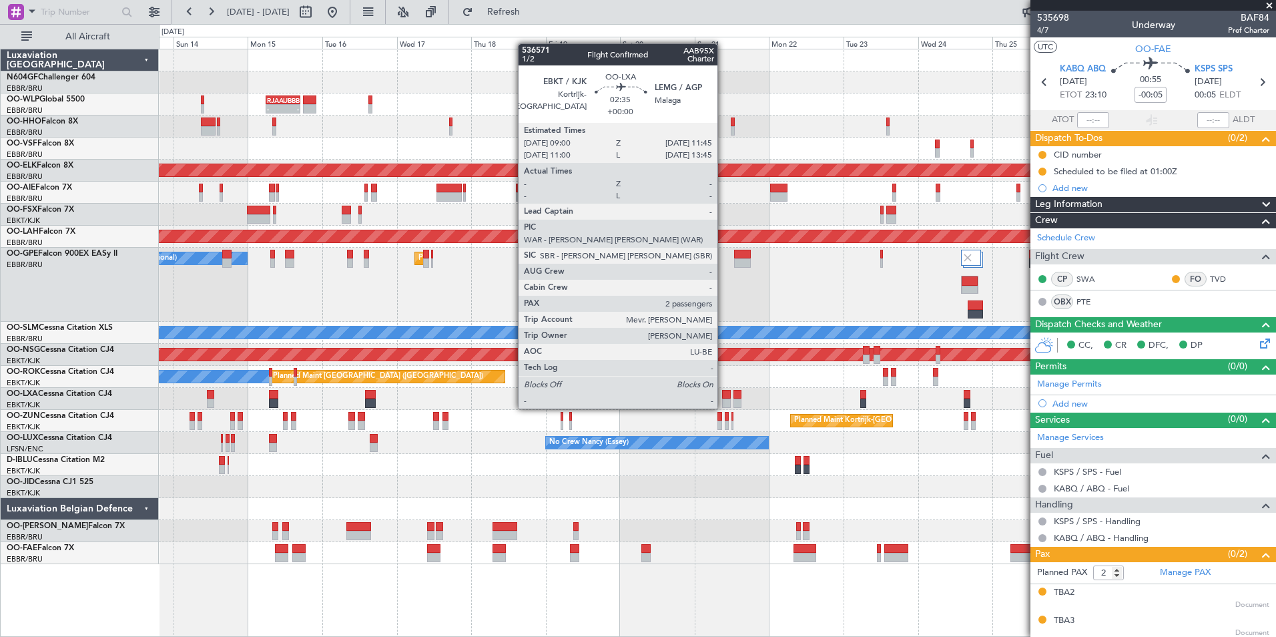
click at [441, 362] on div "- - RJAA 06:00 Z UBBB 16:55 Z LTCG 22:35 Z RJAA 07:45 Z - - Planned Maint Genev…" at bounding box center [717, 306] width 1117 height 515
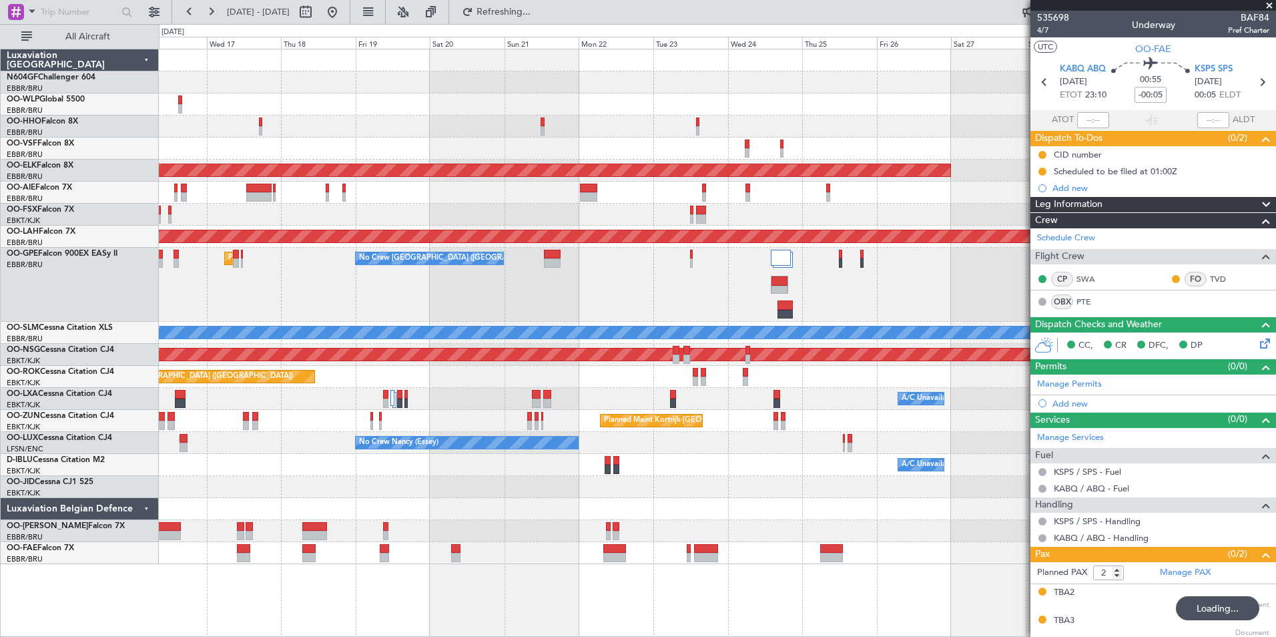
click at [676, 440] on div "No Crew Nancy (Essey)" at bounding box center [717, 443] width 1117 height 22
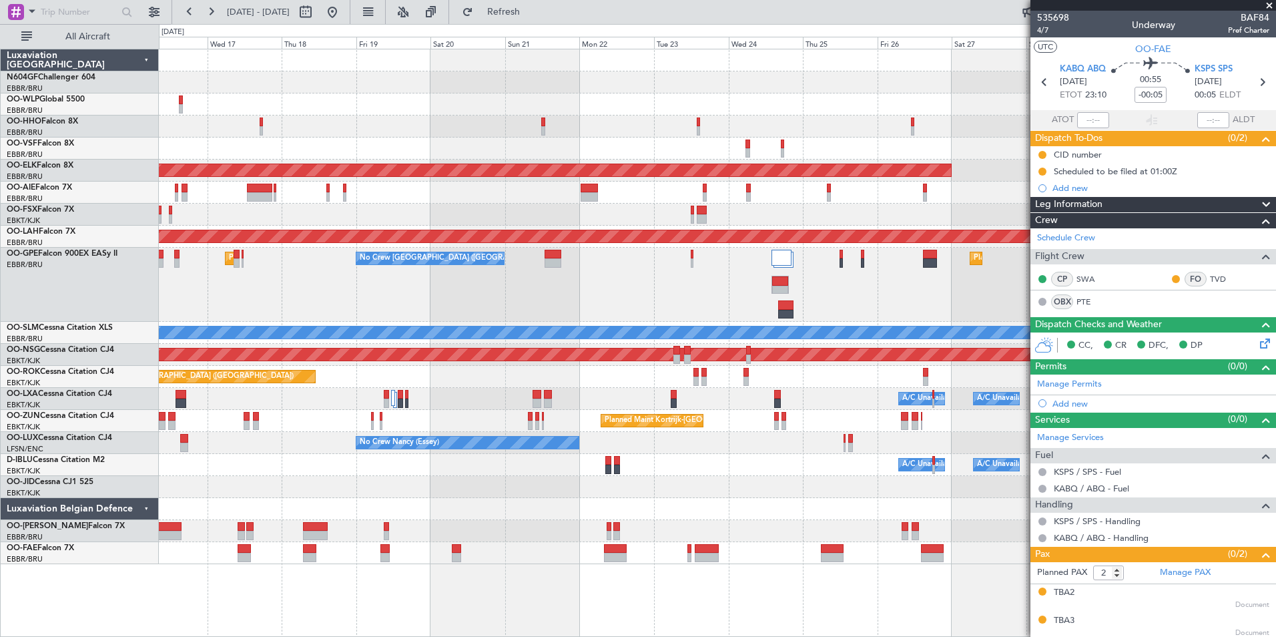
click at [692, 486] on div "Planned Maint Kortrijk-[GEOGRAPHIC_DATA]" at bounding box center [717, 487] width 1117 height 22
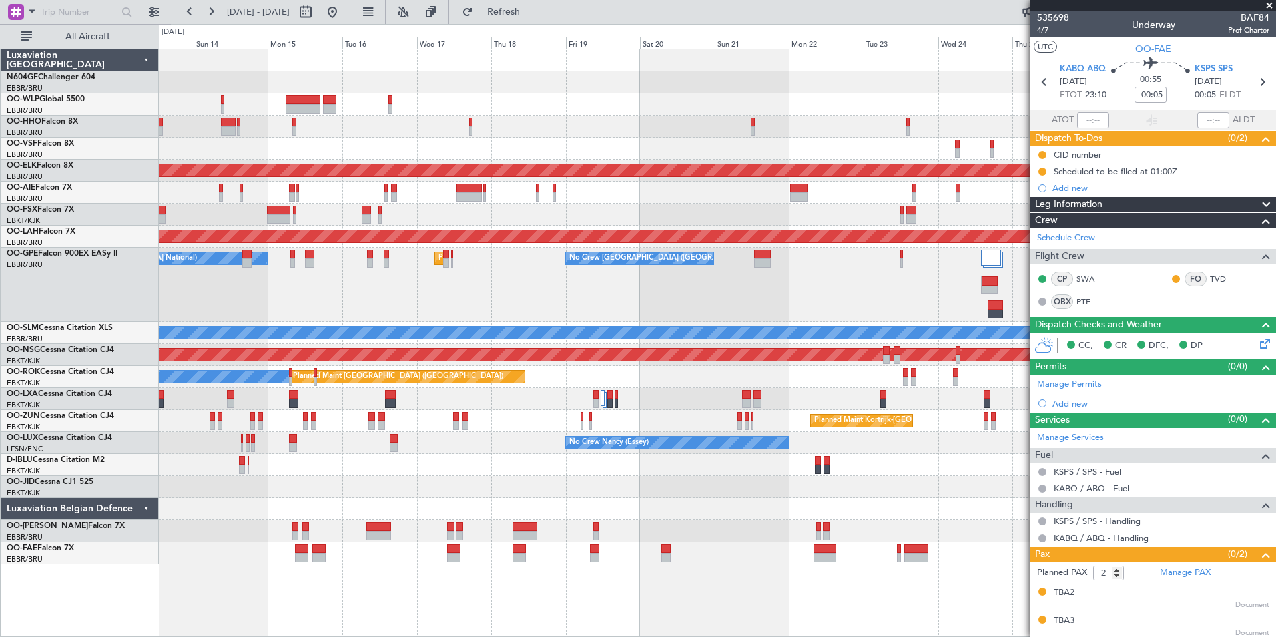
click at [571, 470] on div "A/C Unavailable Brussels (Brussels National) A/C Unavailable Kortrijk-Wevelgem …" at bounding box center [717, 465] width 1117 height 22
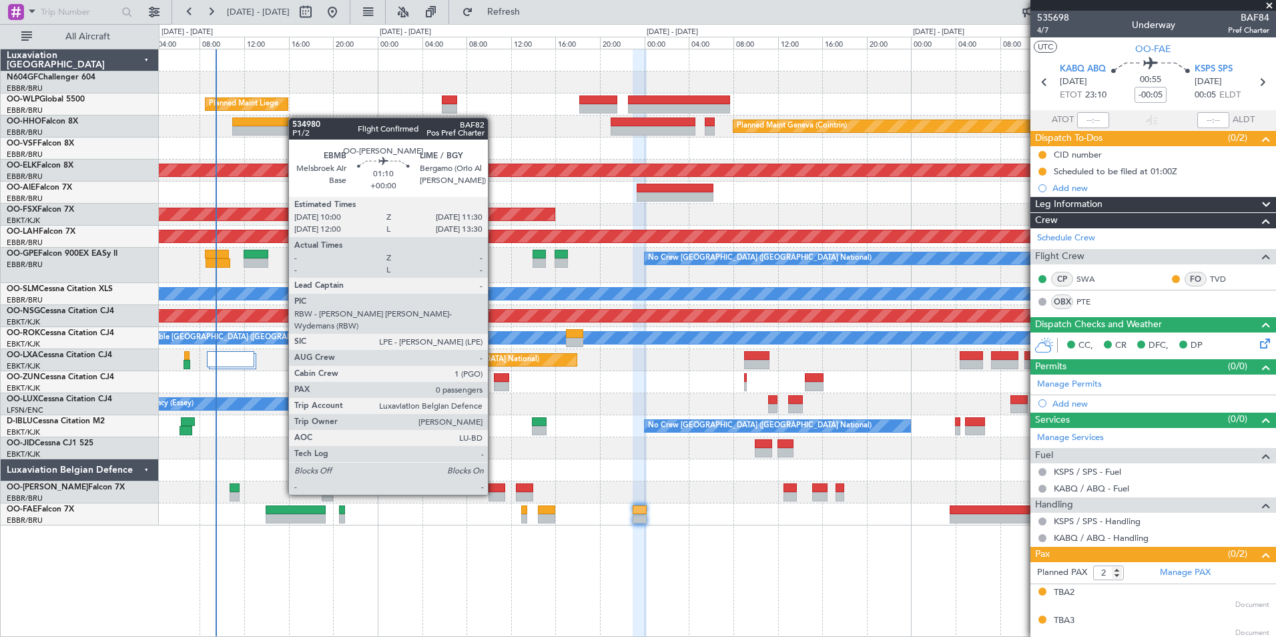
click at [494, 493] on div at bounding box center [497, 496] width 17 height 9
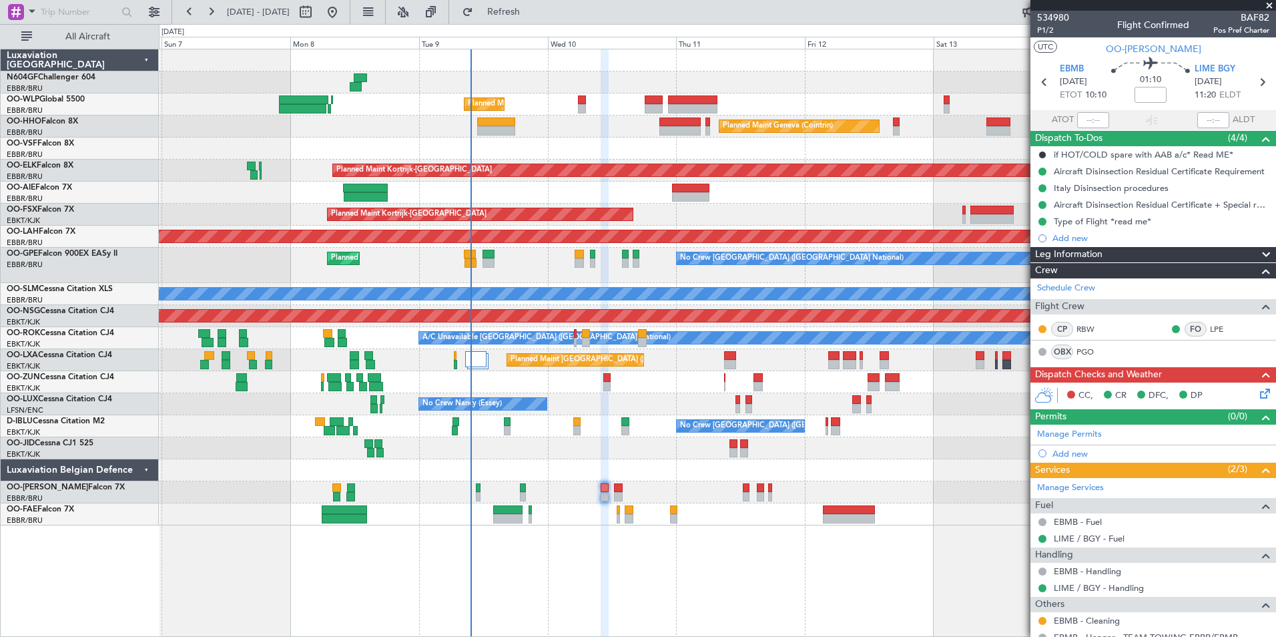
click at [662, 476] on div "Planned Maint Liege - - RJAA 06:00 Z UBBB 16:55 Z Planned Maint Geneva (Cointri…" at bounding box center [717, 287] width 1117 height 476
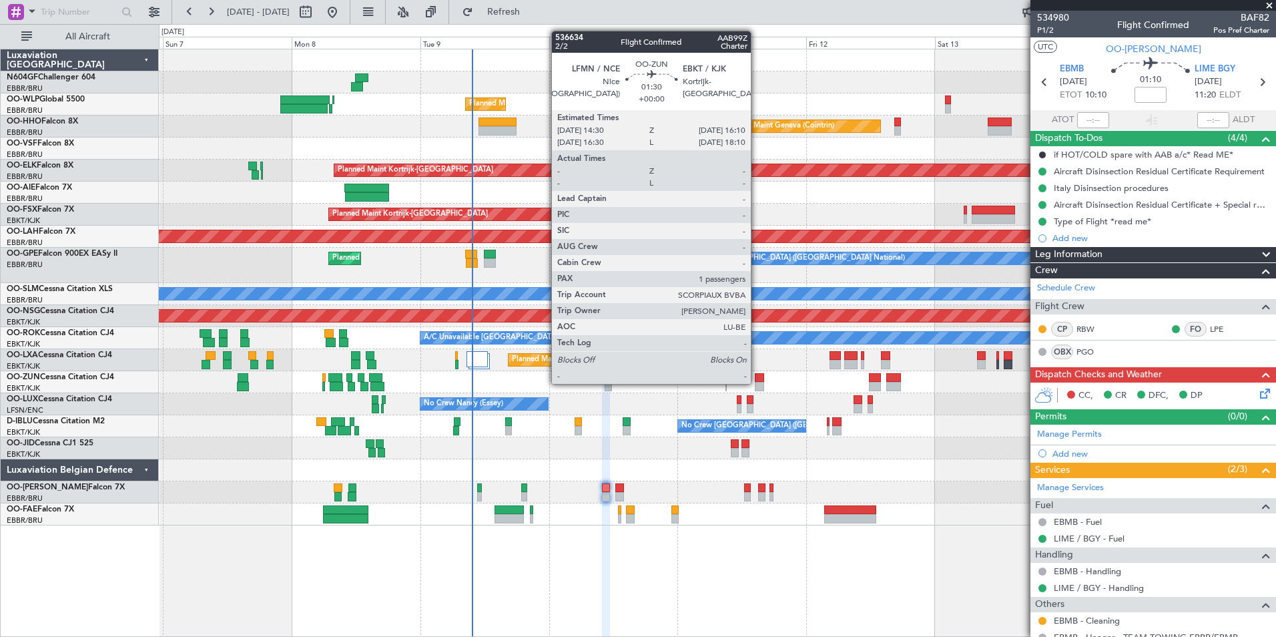
click at [757, 383] on div at bounding box center [759, 386] width 9 height 9
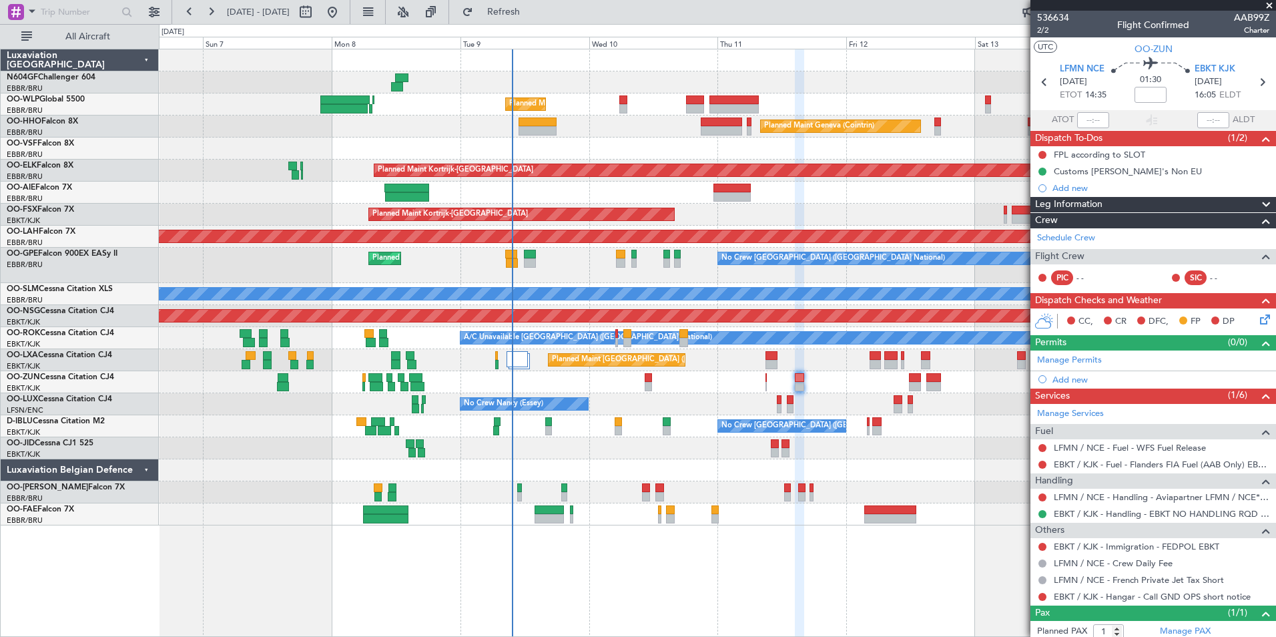
click at [631, 414] on div "No Crew Nancy (Essey)" at bounding box center [717, 404] width 1117 height 22
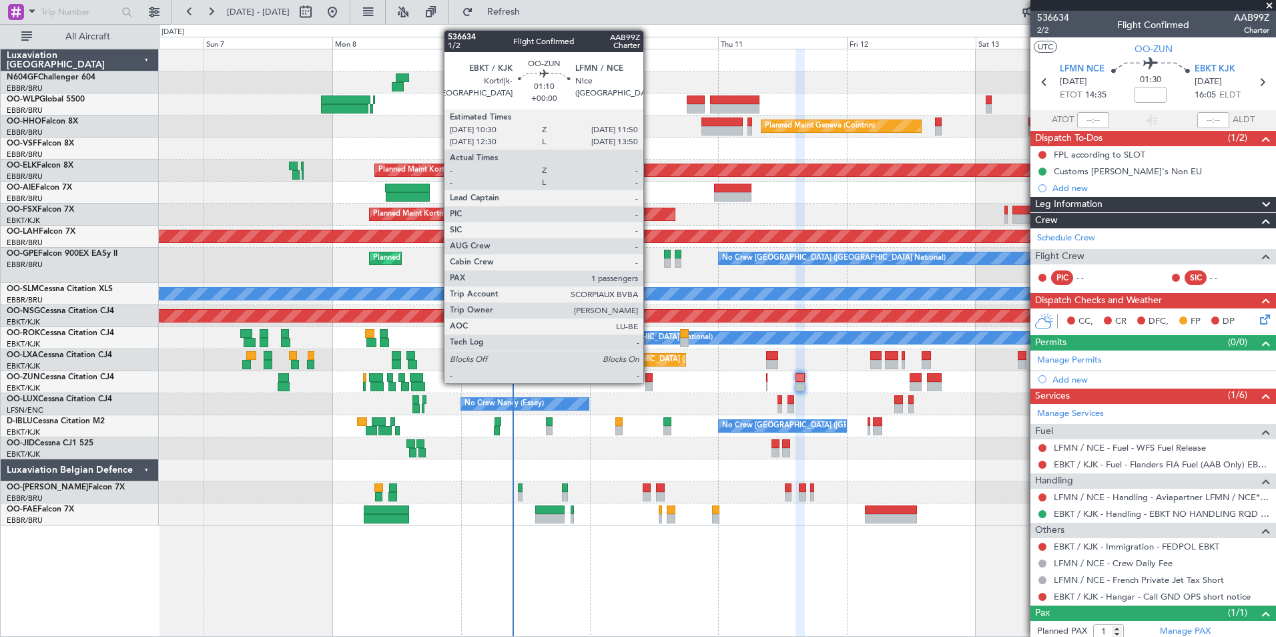
click at [650, 382] on div at bounding box center [649, 386] width 7 height 9
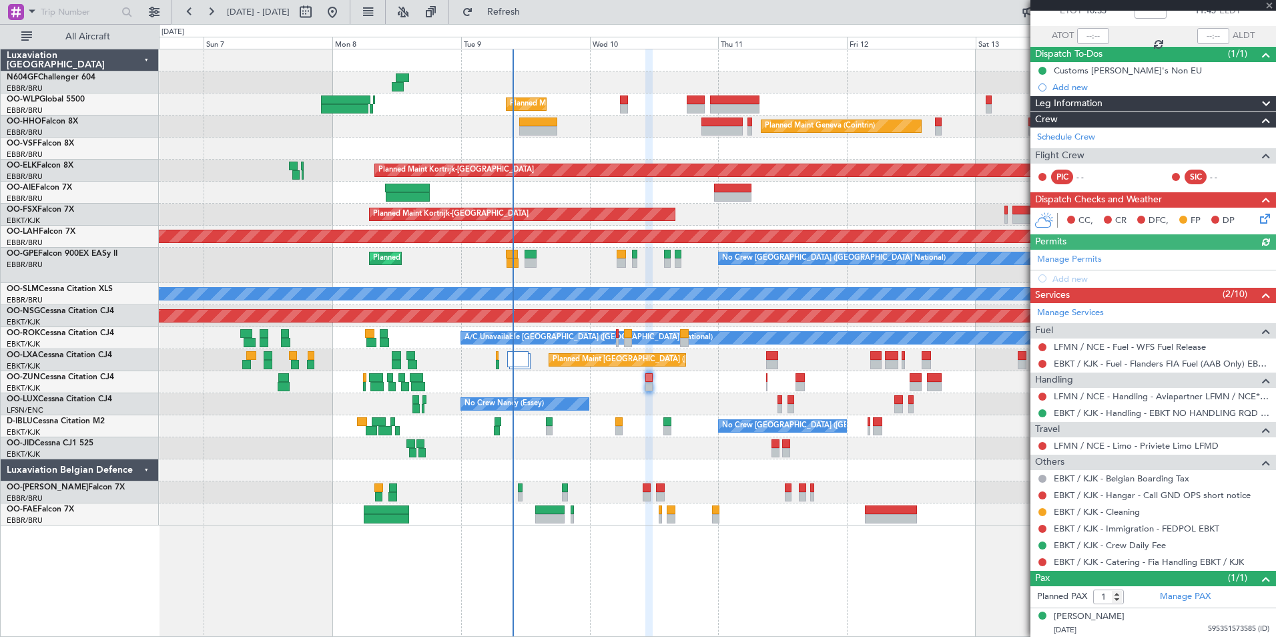
scroll to position [85, 0]
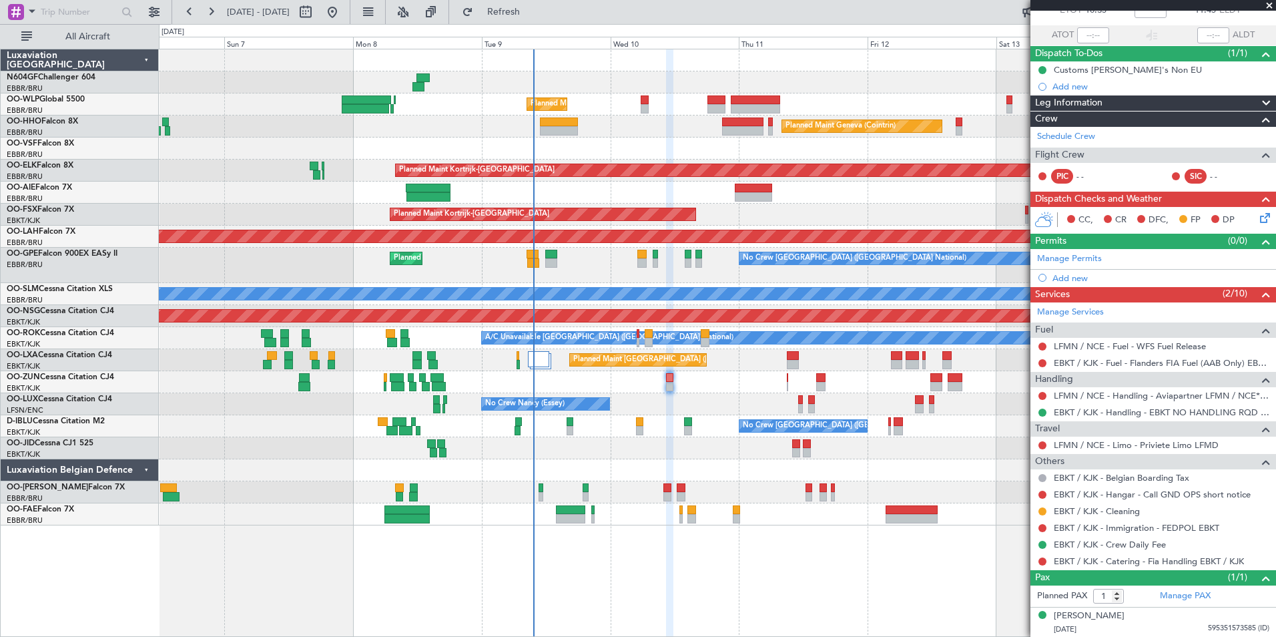
click at [677, 461] on div at bounding box center [717, 470] width 1117 height 22
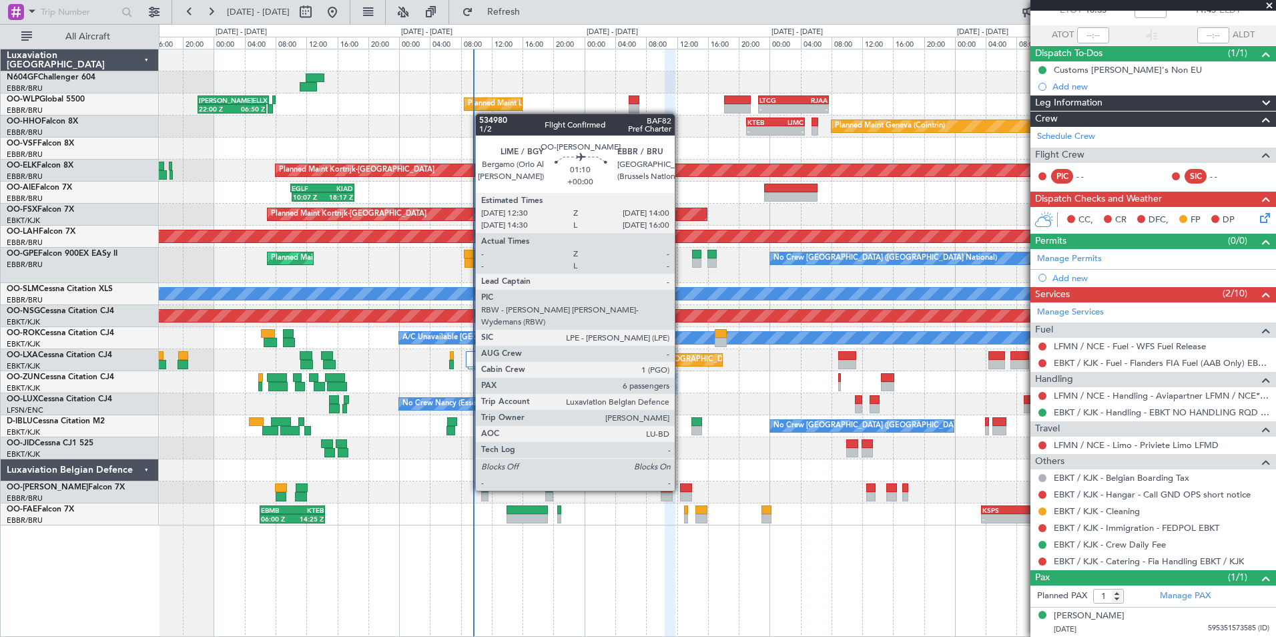
click at [681, 491] on div at bounding box center [686, 487] width 12 height 9
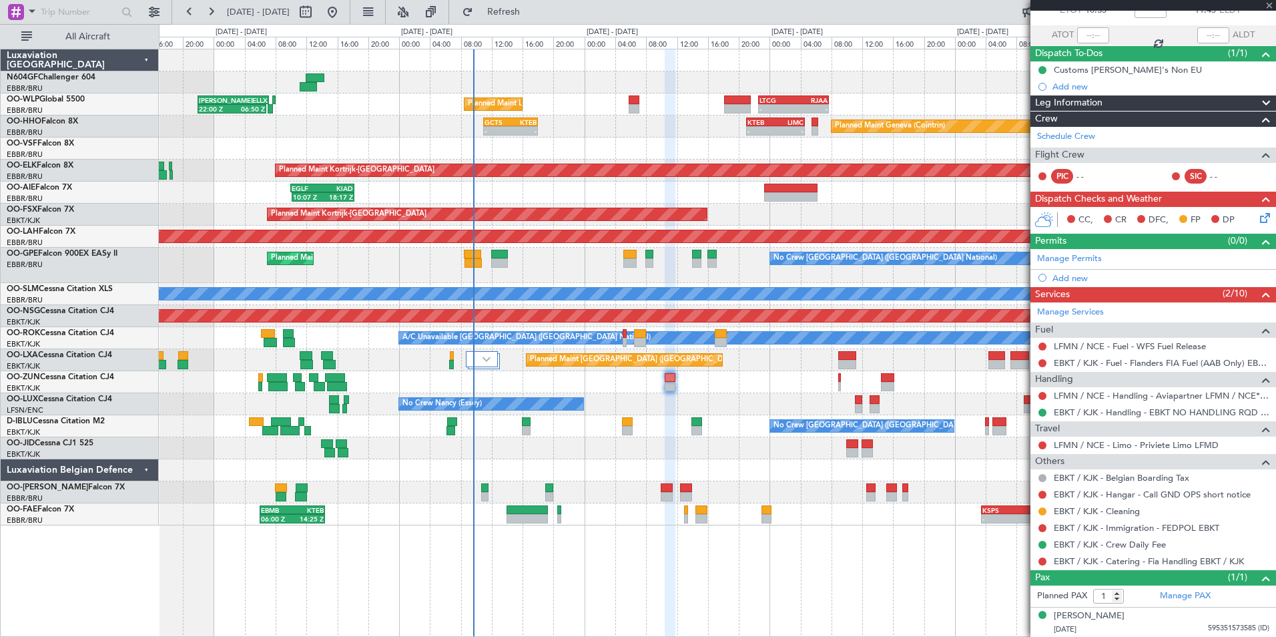
type input "6"
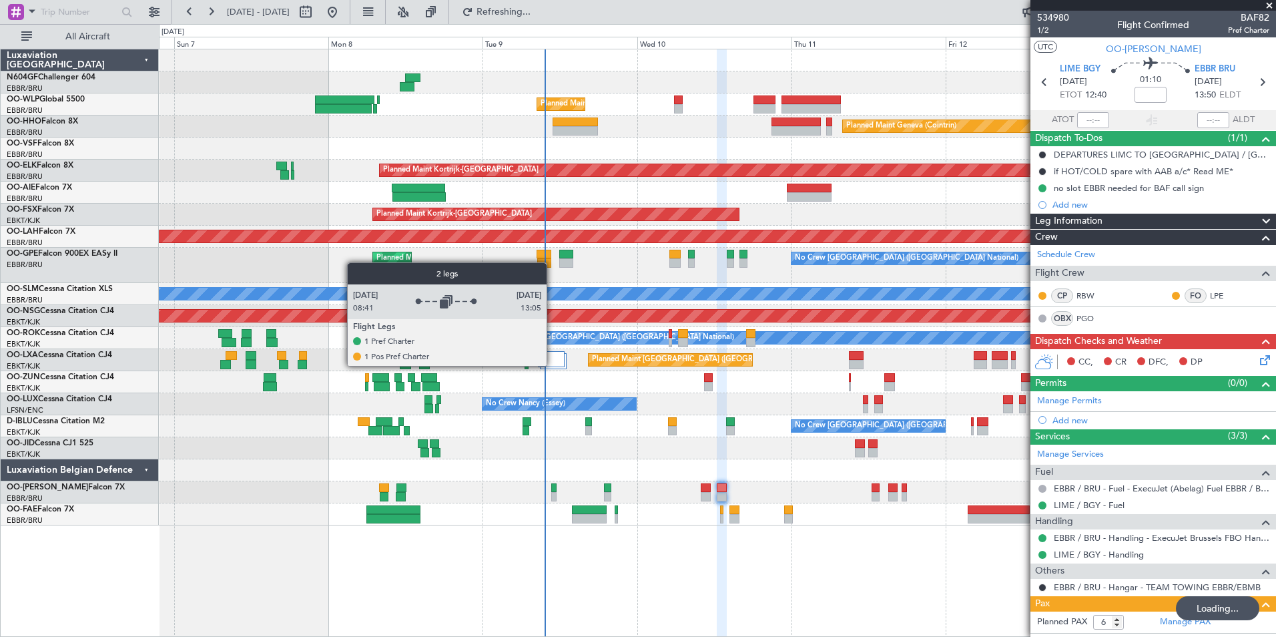
click at [552, 364] on div at bounding box center [551, 359] width 27 height 16
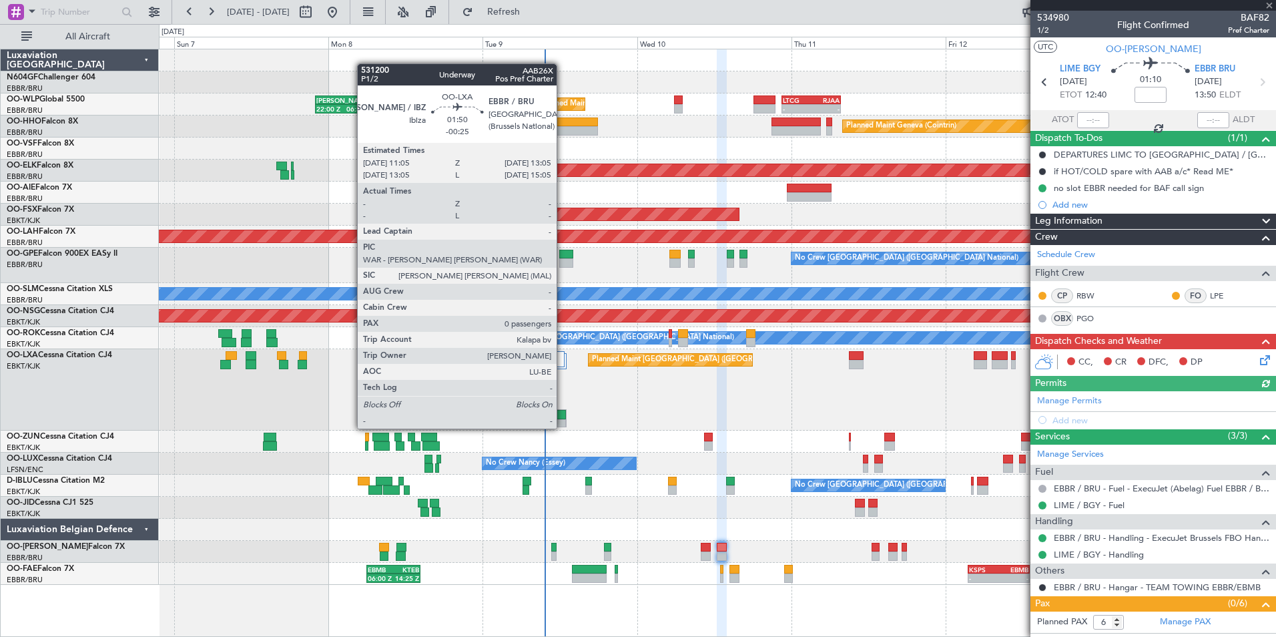
click at [563, 417] on div at bounding box center [560, 414] width 12 height 9
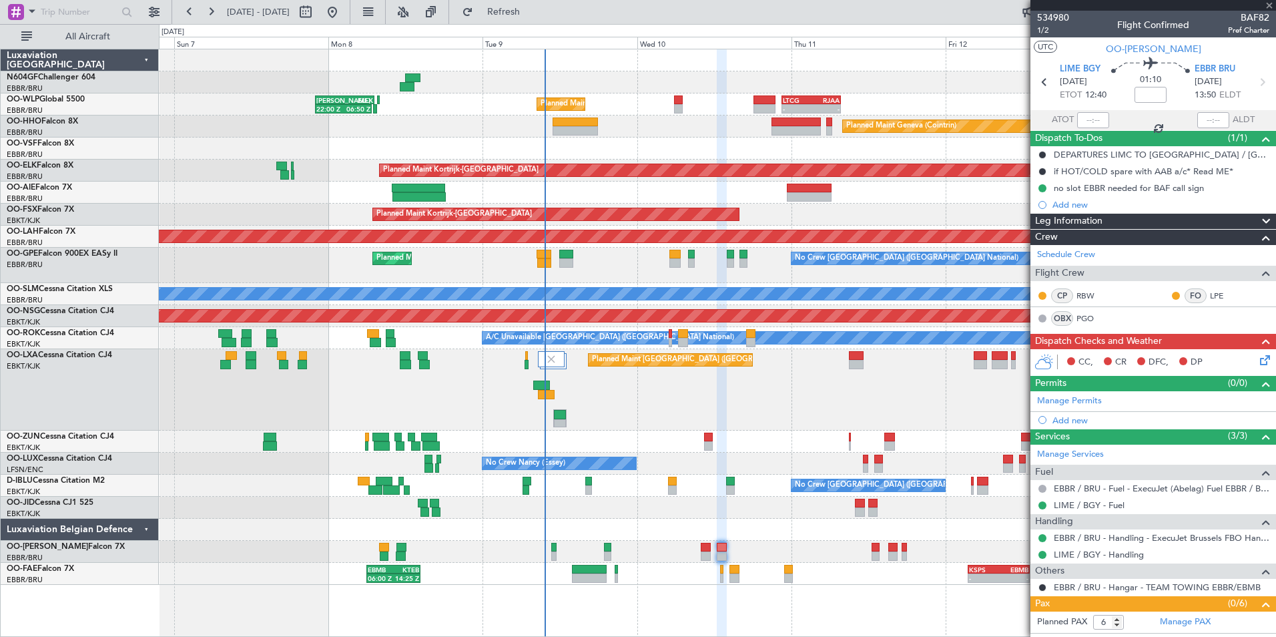
type input "-00:25"
type input "0"
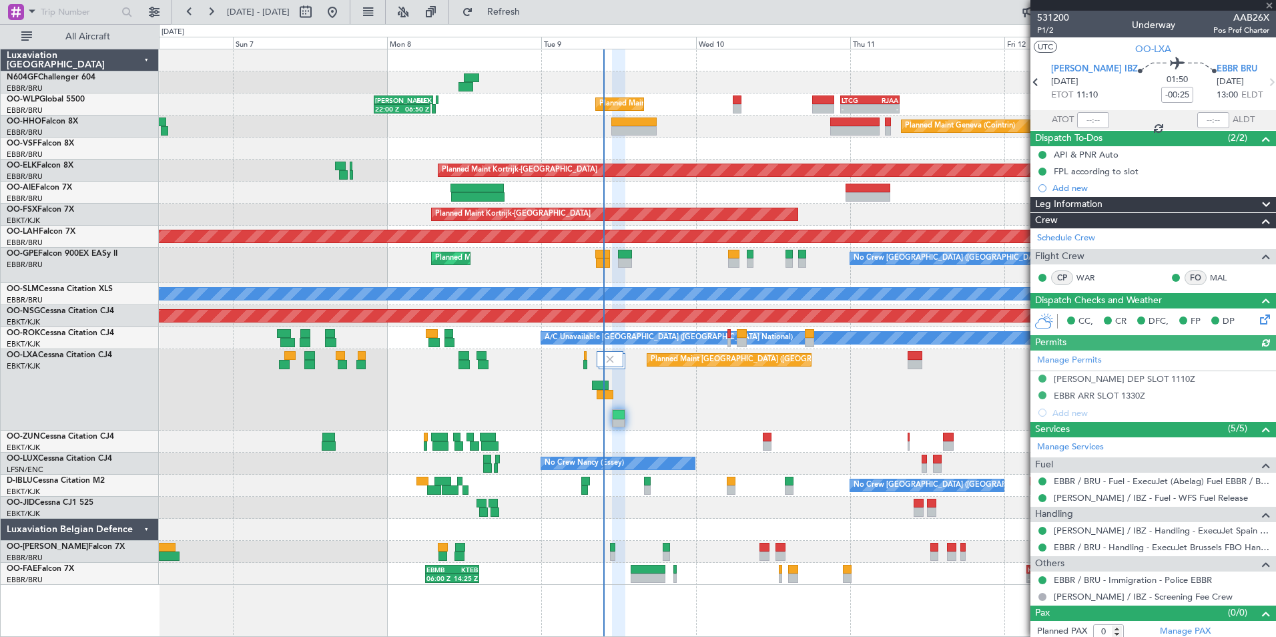
click at [683, 407] on div "Planned Maint [GEOGRAPHIC_DATA] ([GEOGRAPHIC_DATA] National)" at bounding box center [717, 389] width 1117 height 81
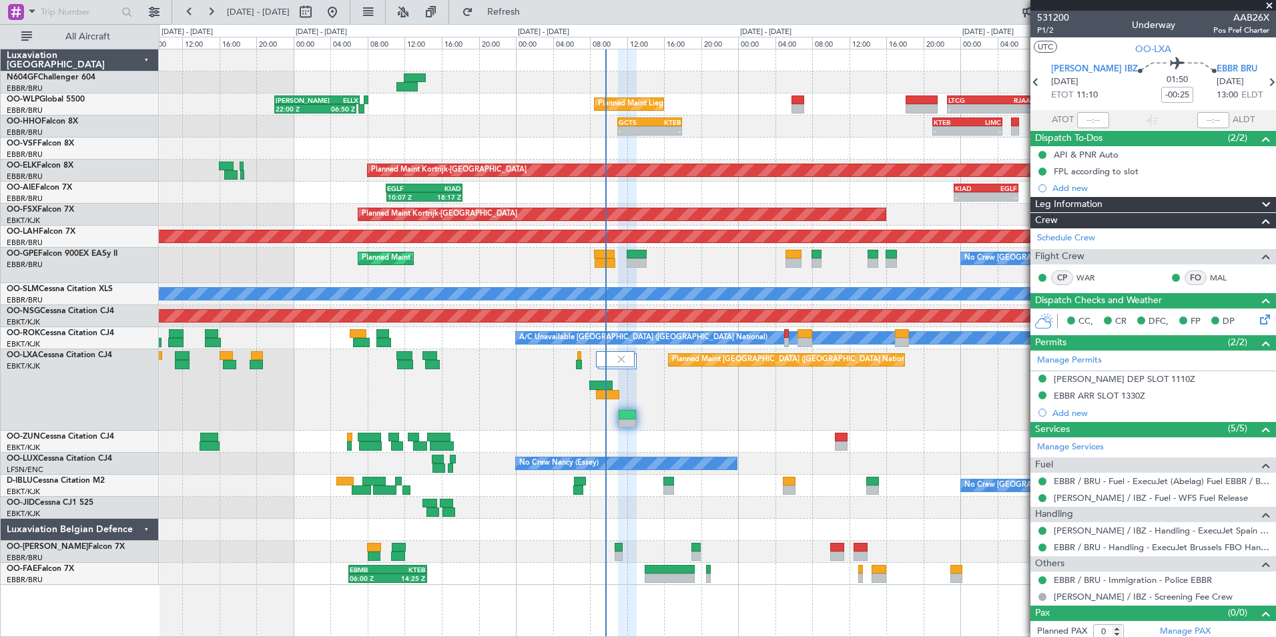
click at [790, 387] on div "Planned Maint [GEOGRAPHIC_DATA] ([GEOGRAPHIC_DATA] National)" at bounding box center [717, 389] width 1117 height 81
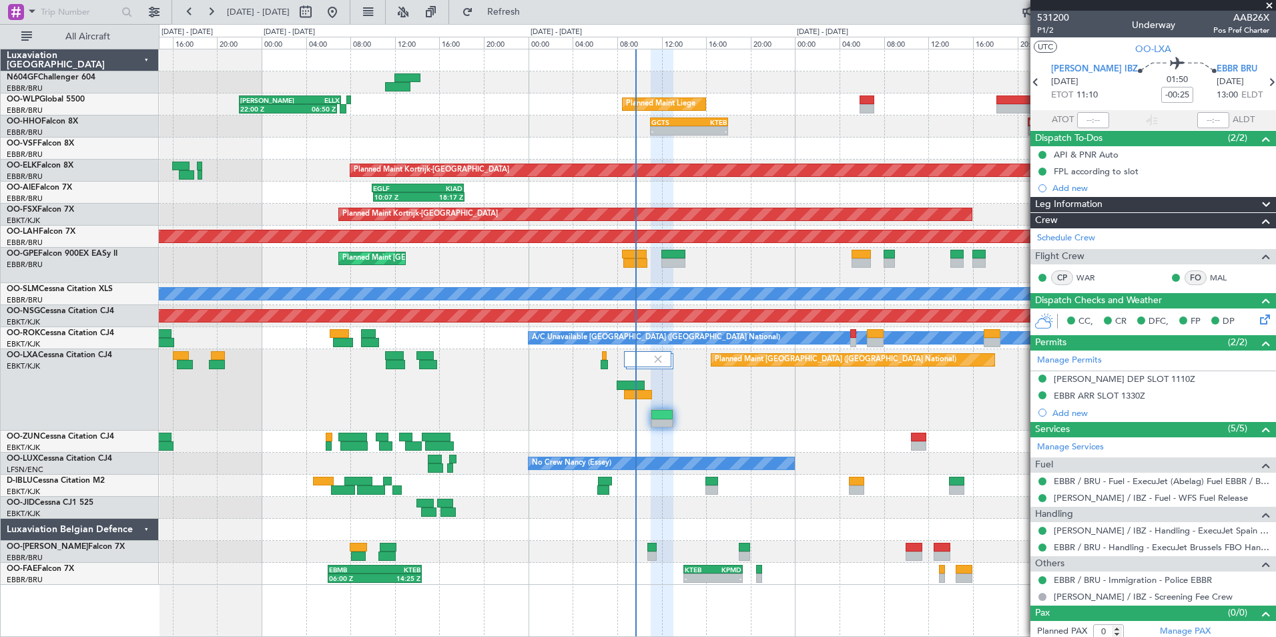
click at [676, 411] on div "Planned Maint [GEOGRAPHIC_DATA] ([GEOGRAPHIC_DATA] National)" at bounding box center [717, 389] width 1117 height 81
click at [1108, 531] on link "[PERSON_NAME] / IBZ - Handling - ExecuJet Spain [PERSON_NAME] / IBZ" at bounding box center [1162, 530] width 216 height 11
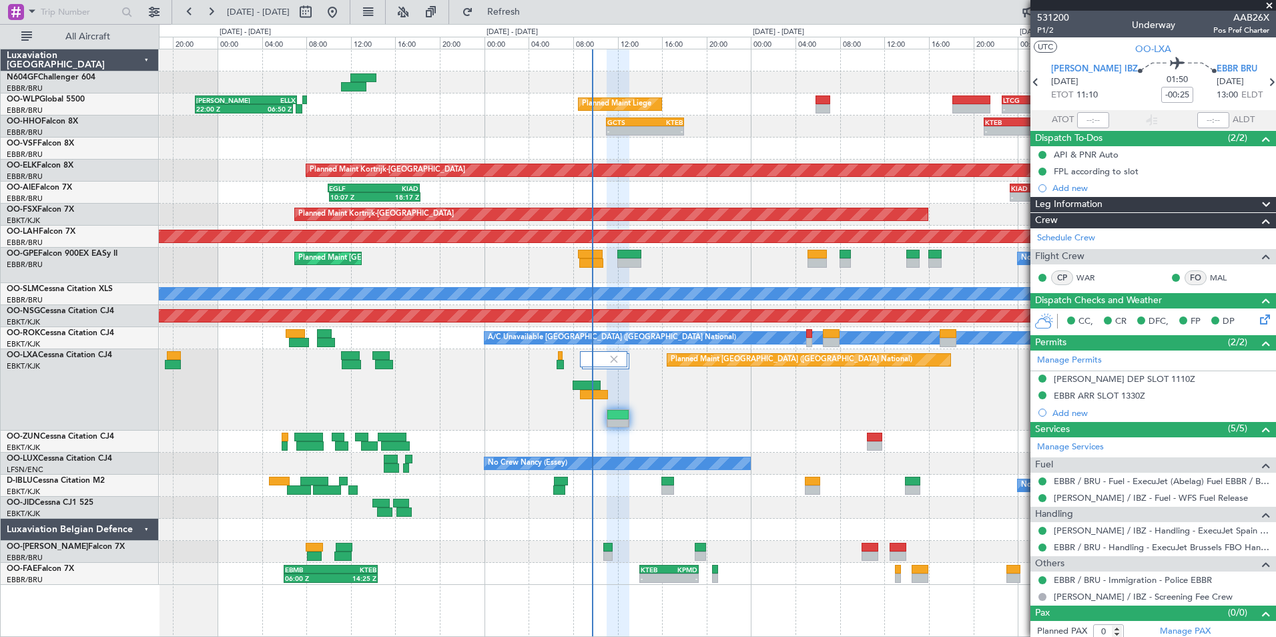
click at [474, 391] on div "Planned Maint [GEOGRAPHIC_DATA] ([GEOGRAPHIC_DATA] National)" at bounding box center [717, 389] width 1117 height 81
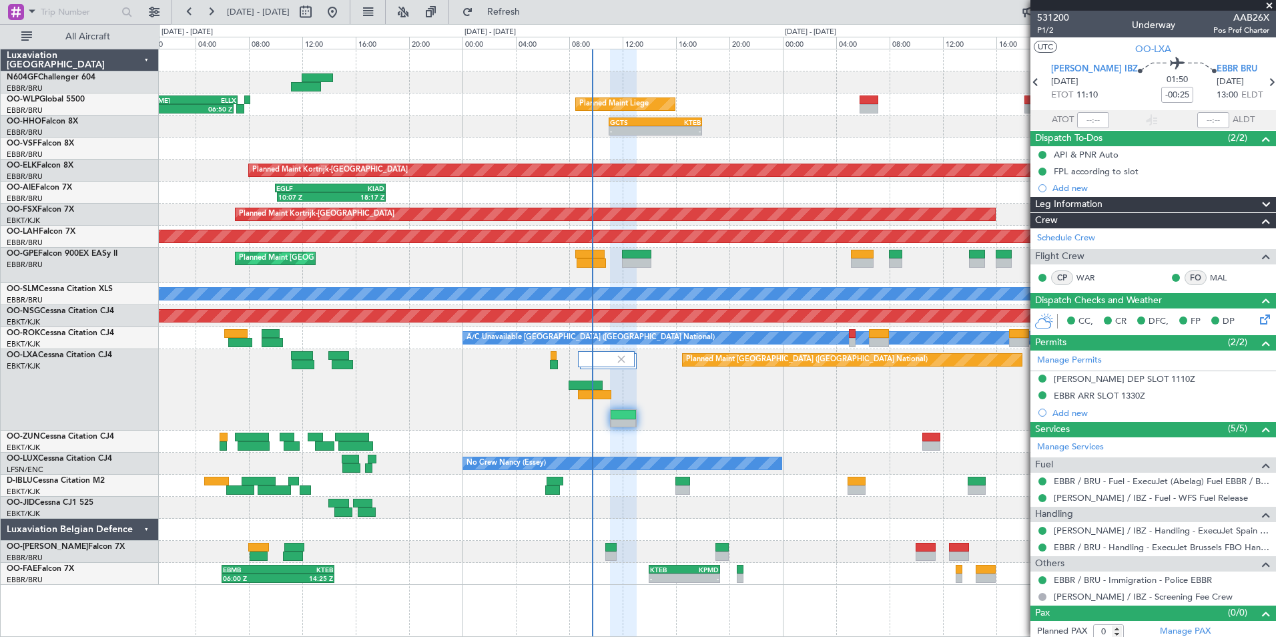
click at [732, 415] on div "Planned Maint [GEOGRAPHIC_DATA] ([GEOGRAPHIC_DATA] National)" at bounding box center [717, 389] width 1117 height 81
click at [724, 393] on div "Planned Maint [GEOGRAPHIC_DATA] ([GEOGRAPHIC_DATA] National)" at bounding box center [717, 389] width 1117 height 81
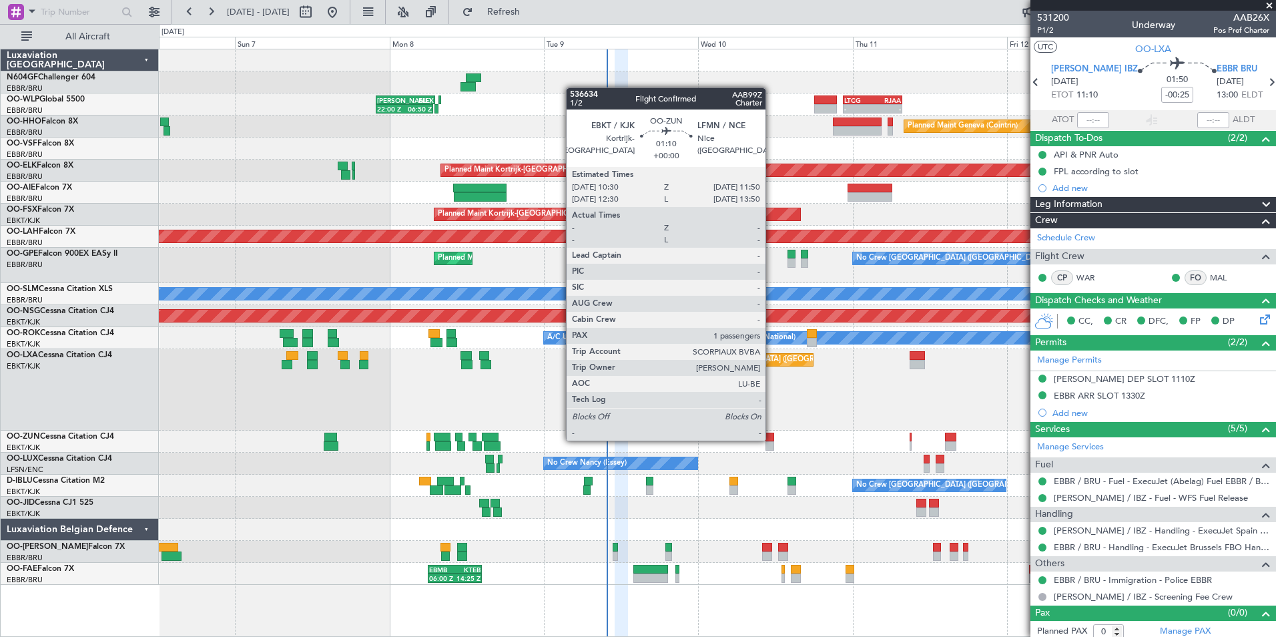
click at [772, 439] on div at bounding box center [770, 437] width 9 height 9
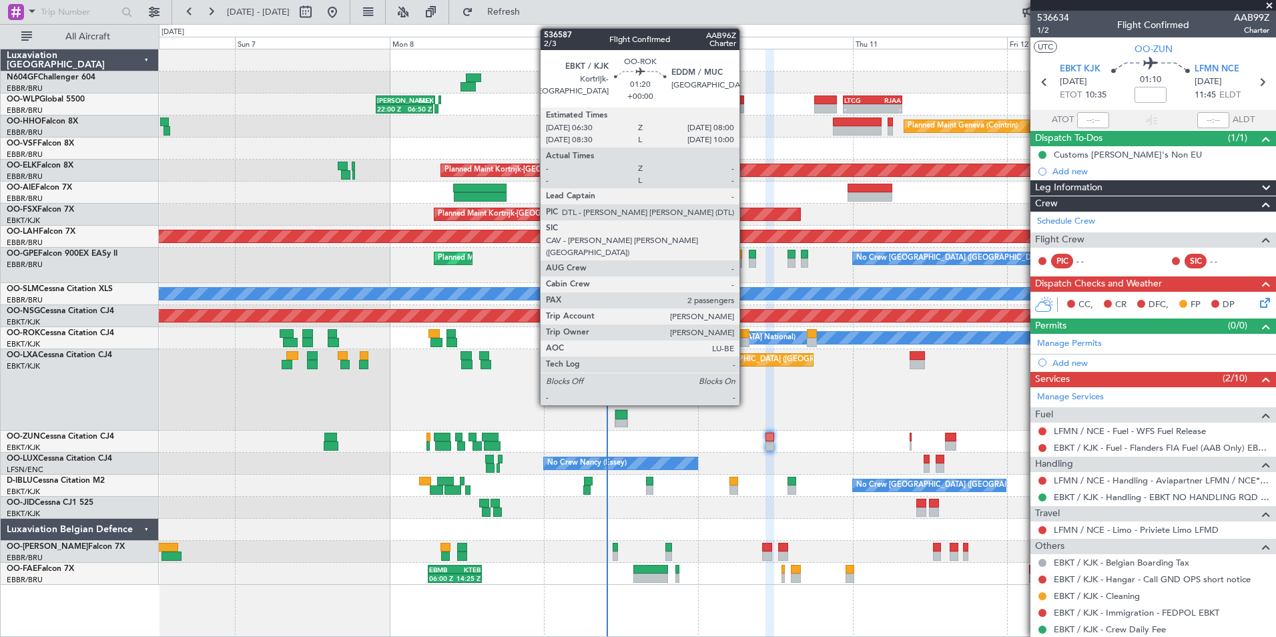
click at [746, 340] on div at bounding box center [745, 342] width 10 height 9
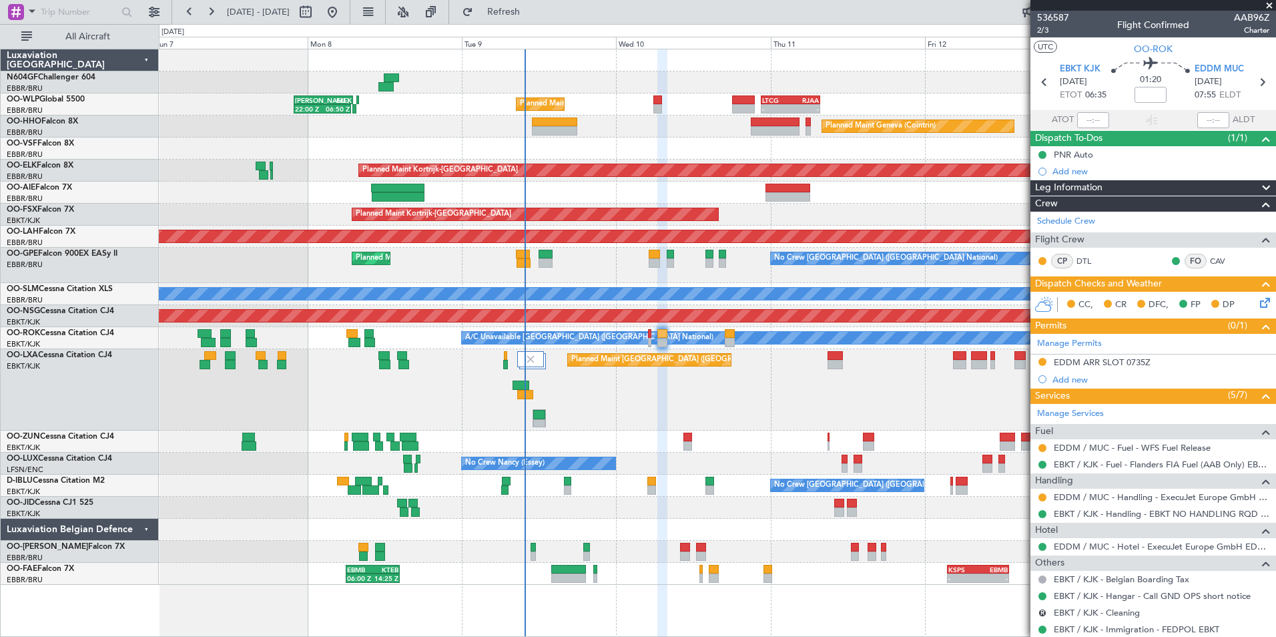
click at [666, 393] on div "Planned Maint [GEOGRAPHIC_DATA] ([GEOGRAPHIC_DATA] National)" at bounding box center [717, 389] width 1117 height 81
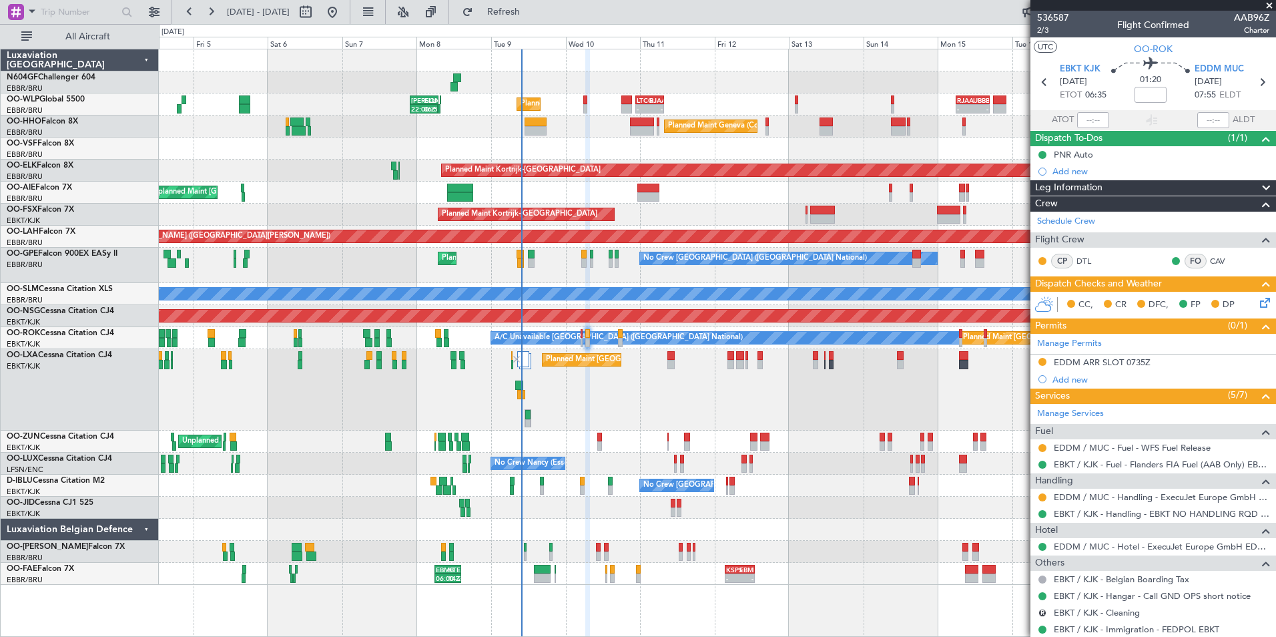
click at [736, 398] on div "Planned Maint [GEOGRAPHIC_DATA] ([GEOGRAPHIC_DATA] National) Planned Maint [GEO…" at bounding box center [717, 389] width 1117 height 81
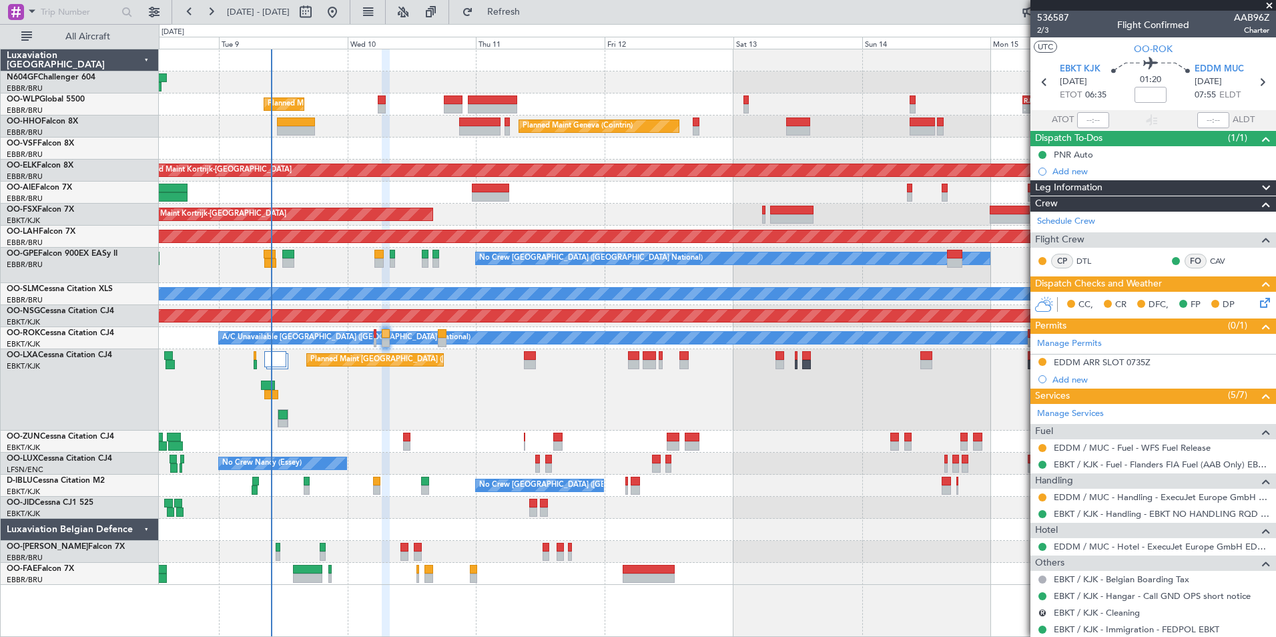
click at [592, 360] on div "Planned Maint [GEOGRAPHIC_DATA] ([GEOGRAPHIC_DATA] National) Planned Maint [GEO…" at bounding box center [717, 389] width 1117 height 81
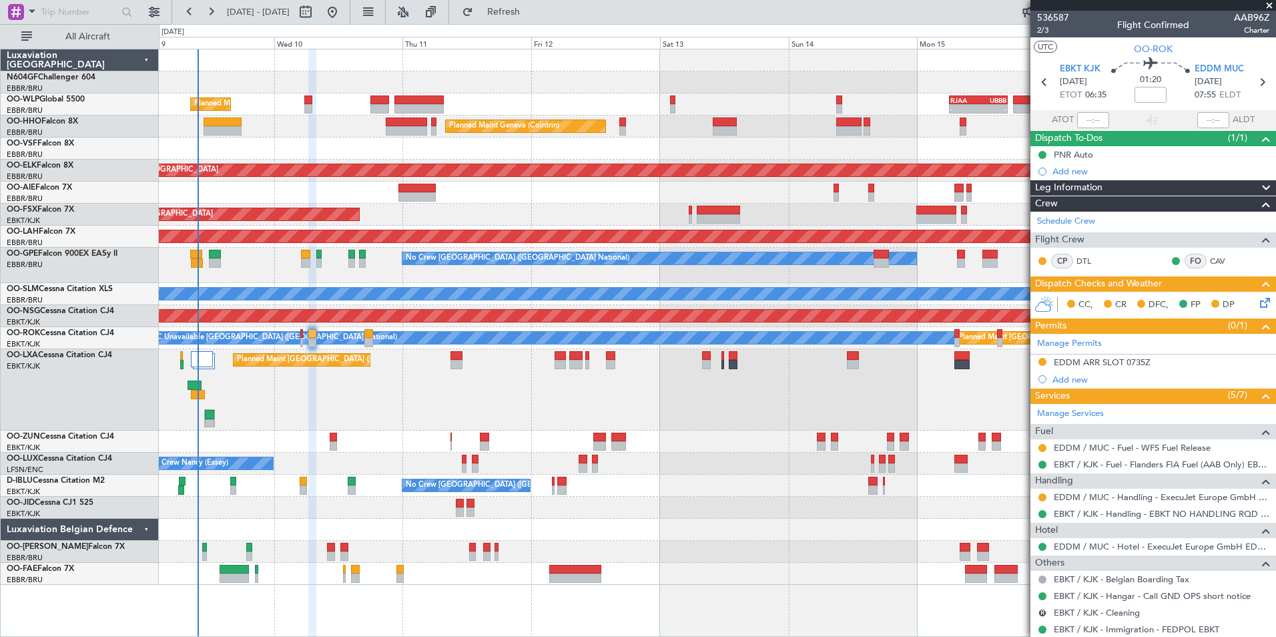
click at [573, 381] on div "Planned Maint [GEOGRAPHIC_DATA] ([GEOGRAPHIC_DATA] National) Planned Maint [GEO…" at bounding box center [717, 389] width 1117 height 81
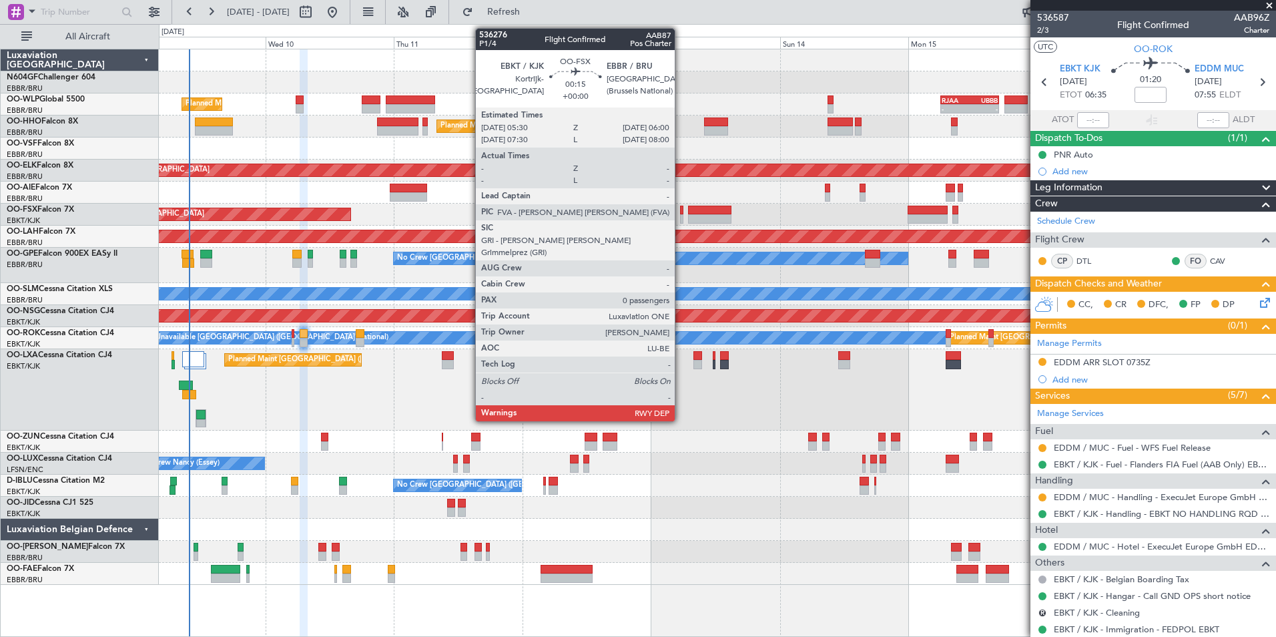
click at [681, 214] on div at bounding box center [681, 210] width 3 height 9
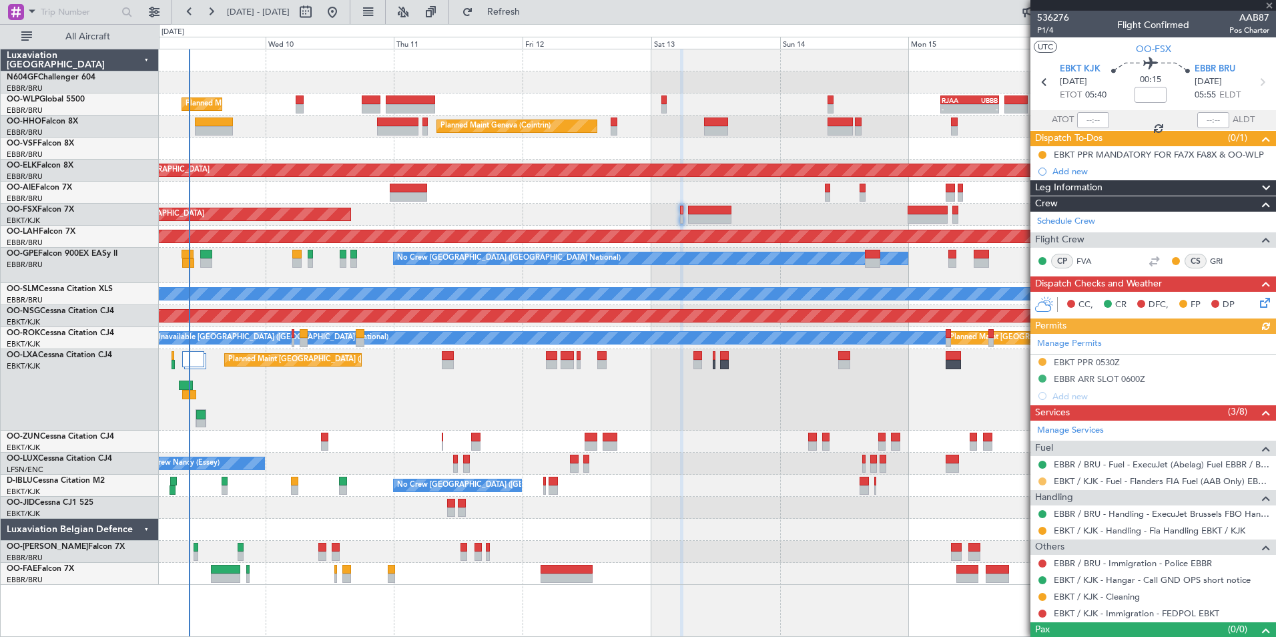
click at [1042, 479] on button at bounding box center [1043, 481] width 8 height 8
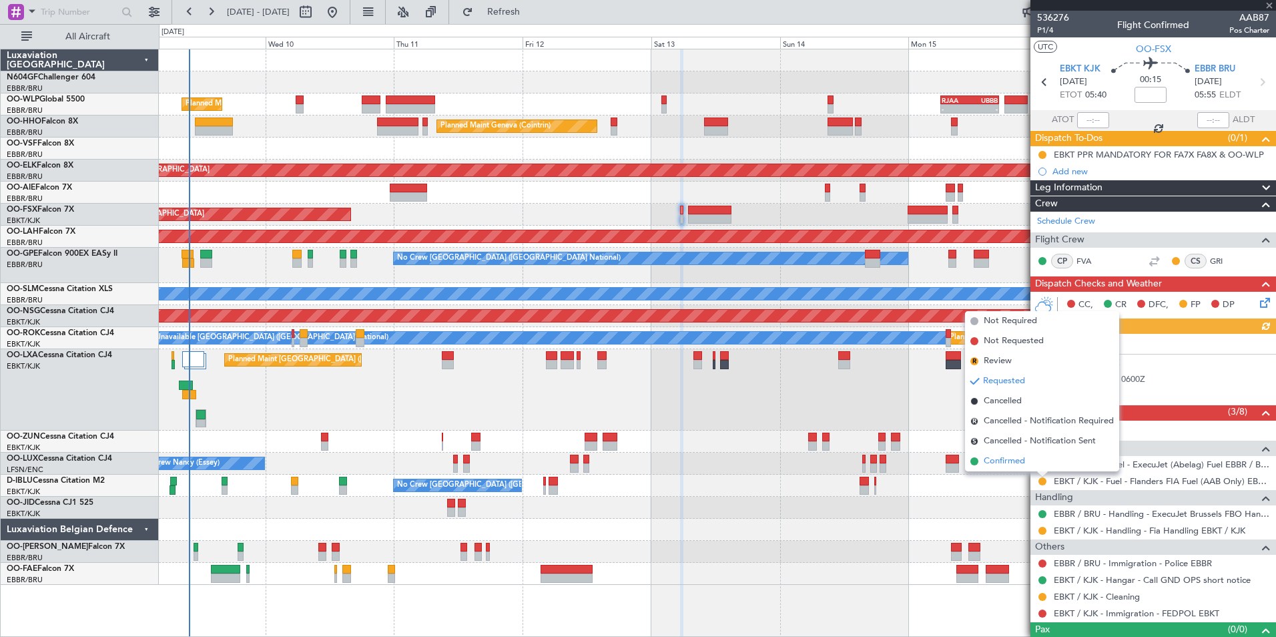
click at [1014, 456] on span "Confirmed" at bounding box center [1004, 461] width 41 height 13
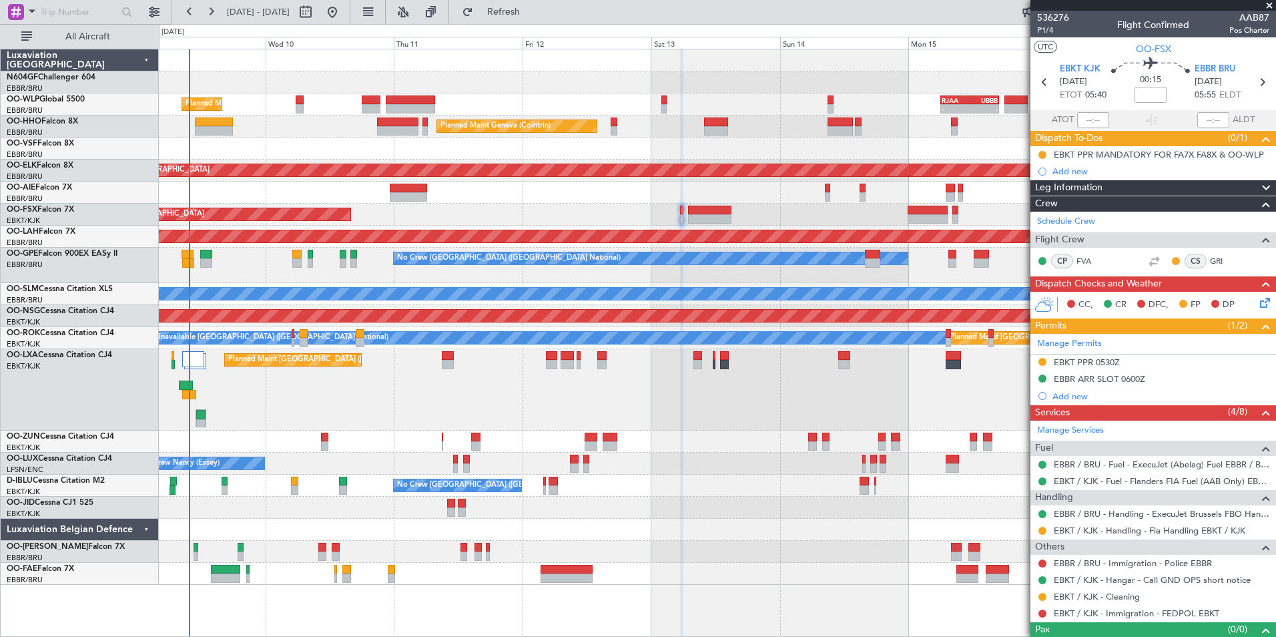
click at [746, 206] on div "Planned Maint Kortrijk-[GEOGRAPHIC_DATA]" at bounding box center [717, 215] width 1117 height 22
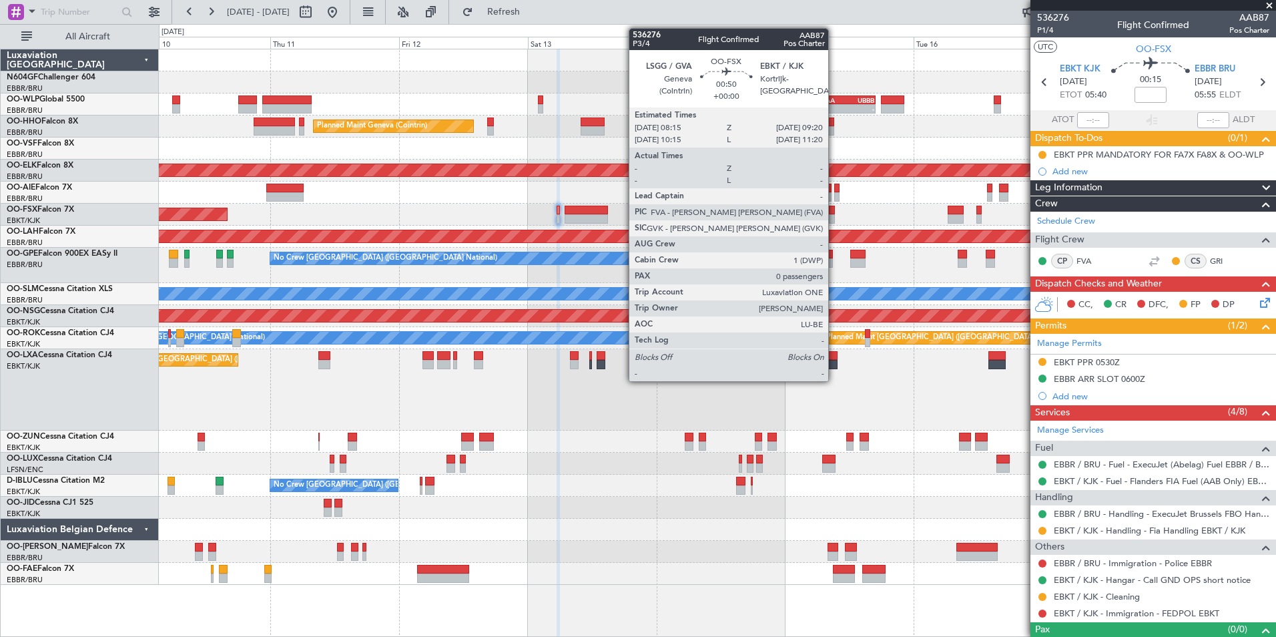
click at [834, 212] on div at bounding box center [832, 210] width 6 height 9
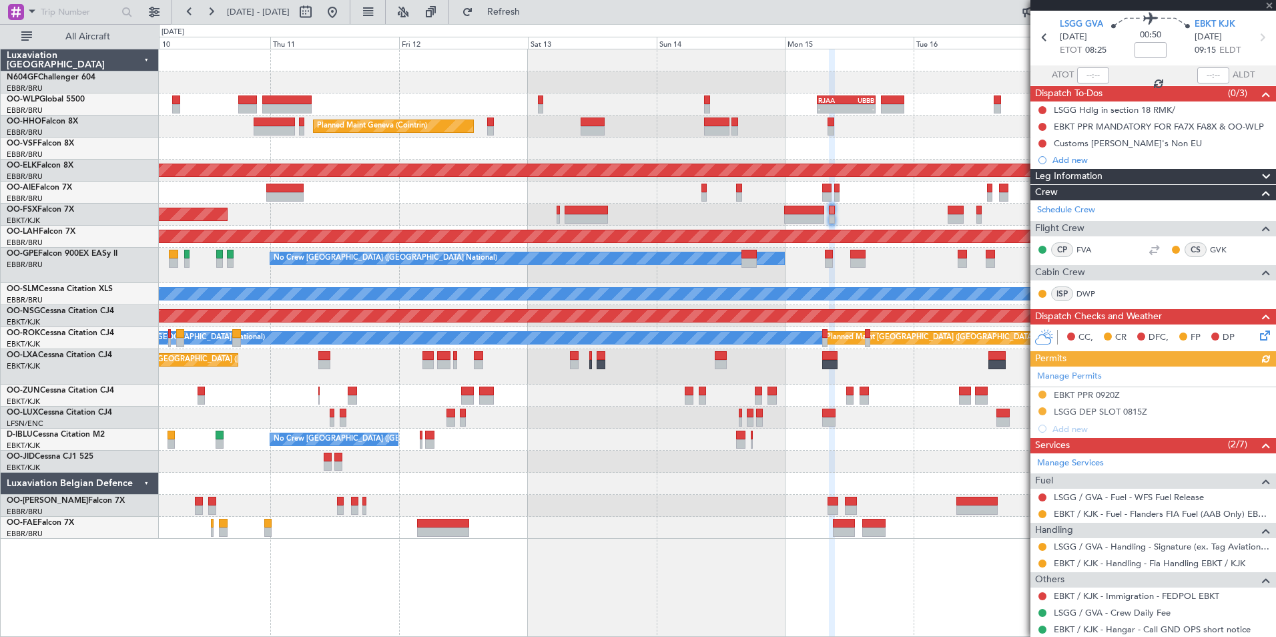
scroll to position [83, 0]
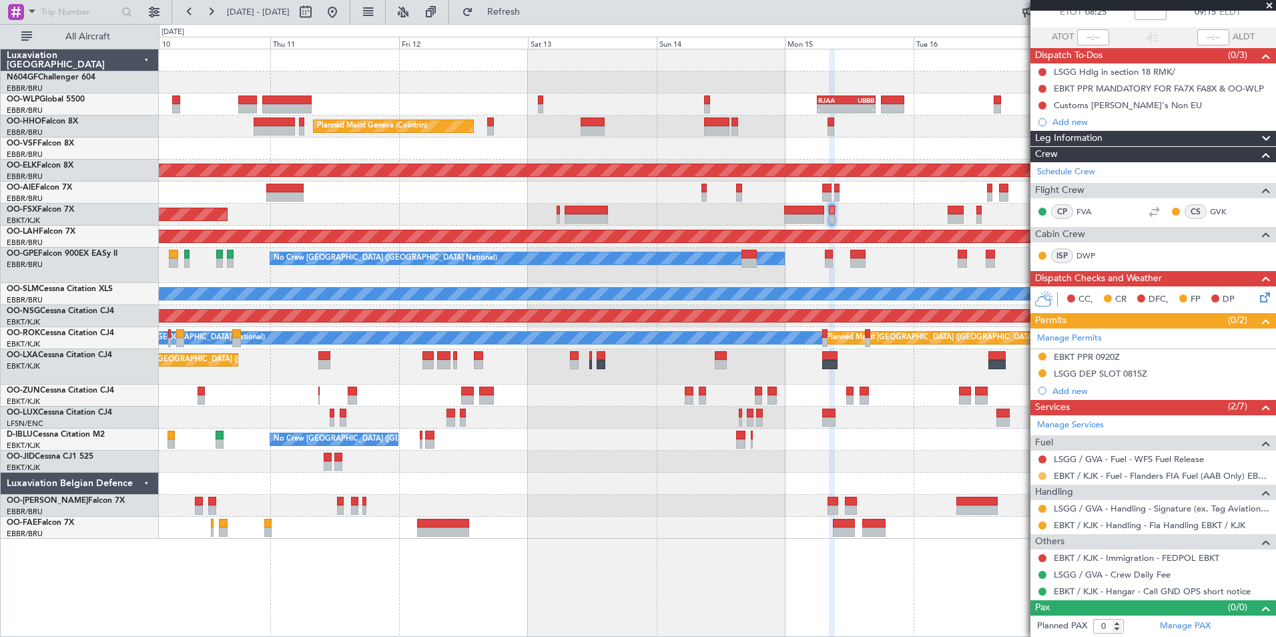
click at [1042, 475] on button at bounding box center [1043, 476] width 8 height 8
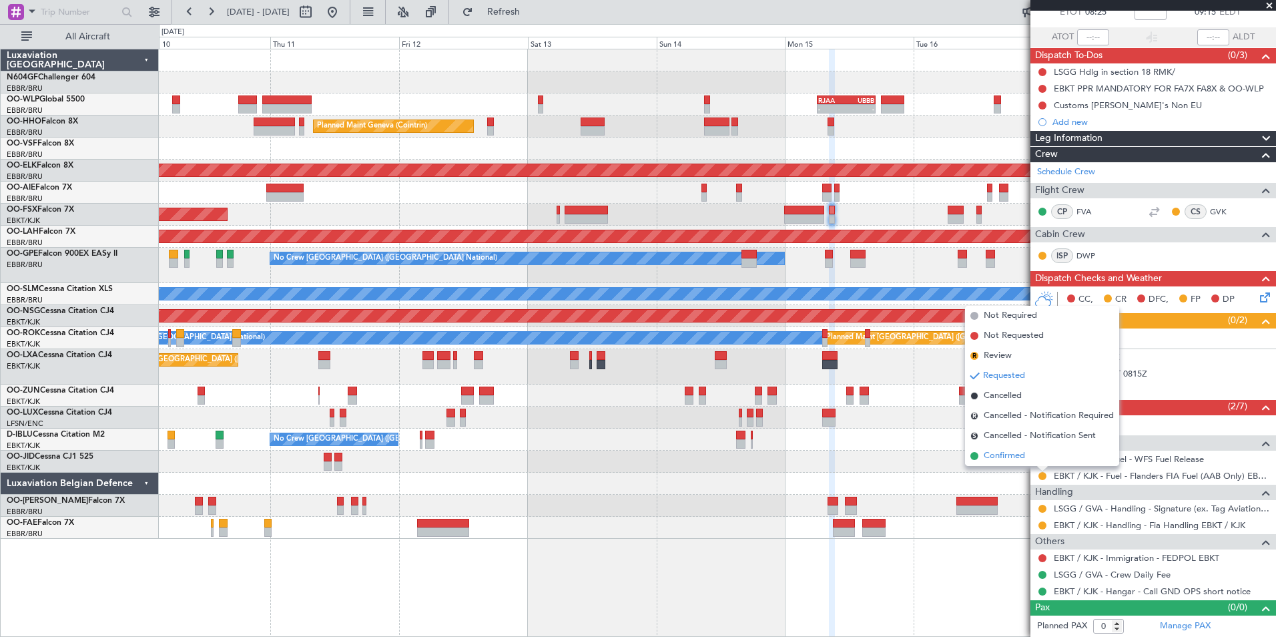
click at [997, 457] on span "Confirmed" at bounding box center [1004, 455] width 41 height 13
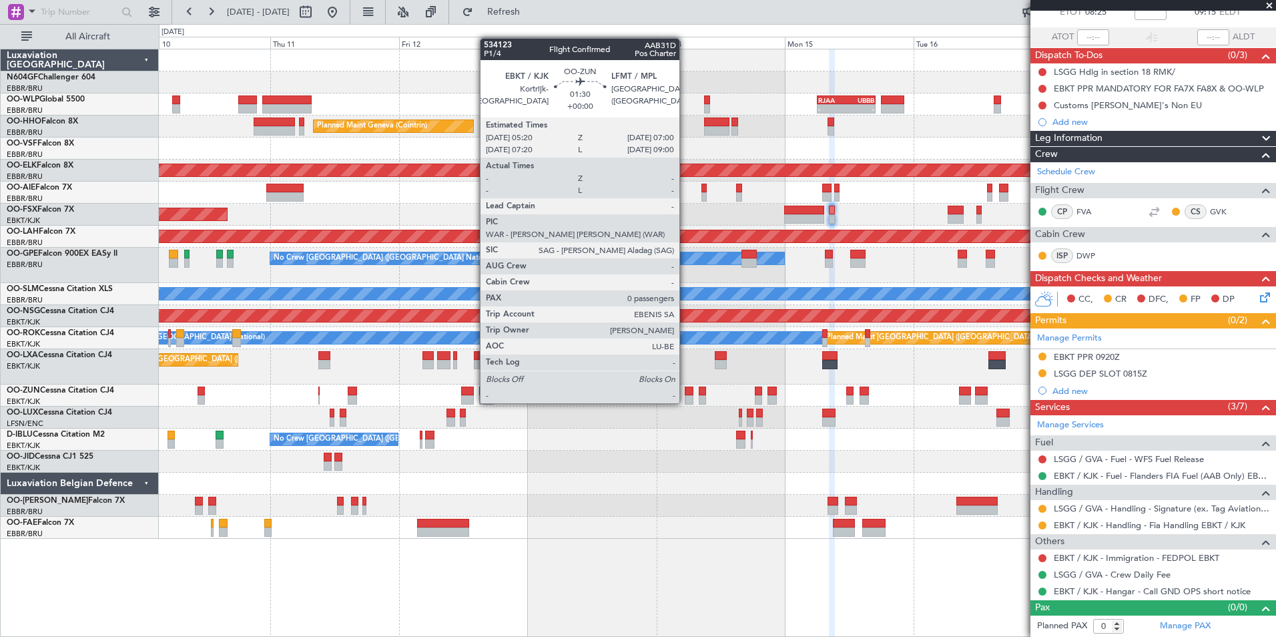
click at [687, 391] on div at bounding box center [689, 391] width 9 height 9
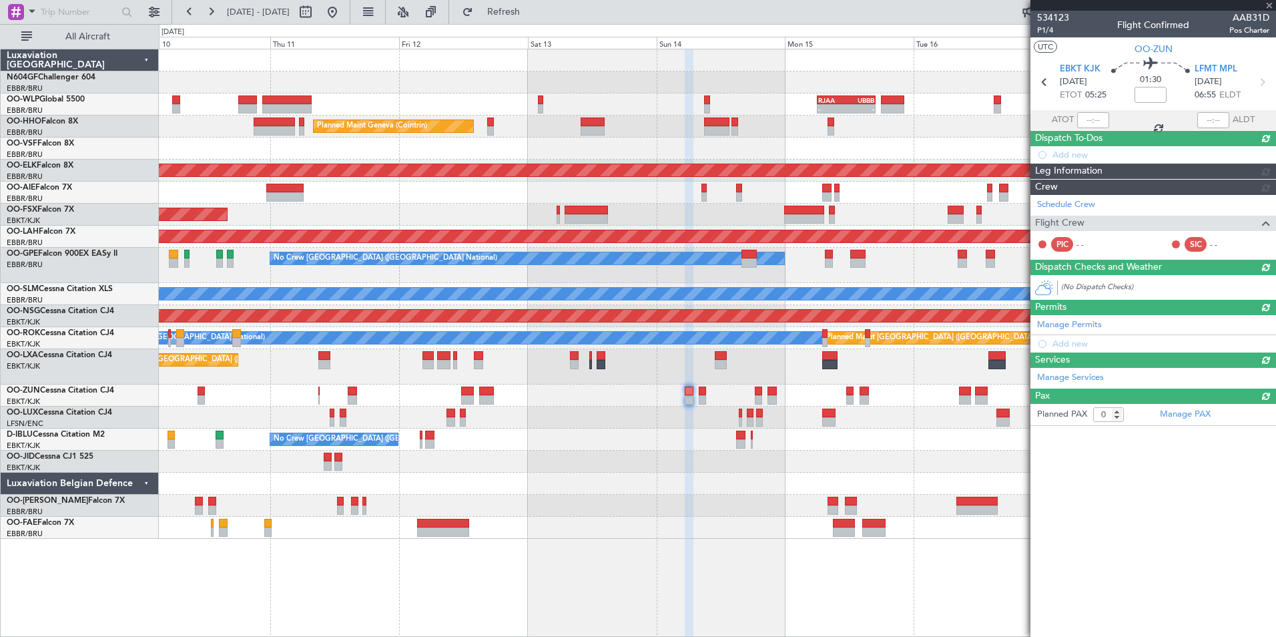
scroll to position [0, 0]
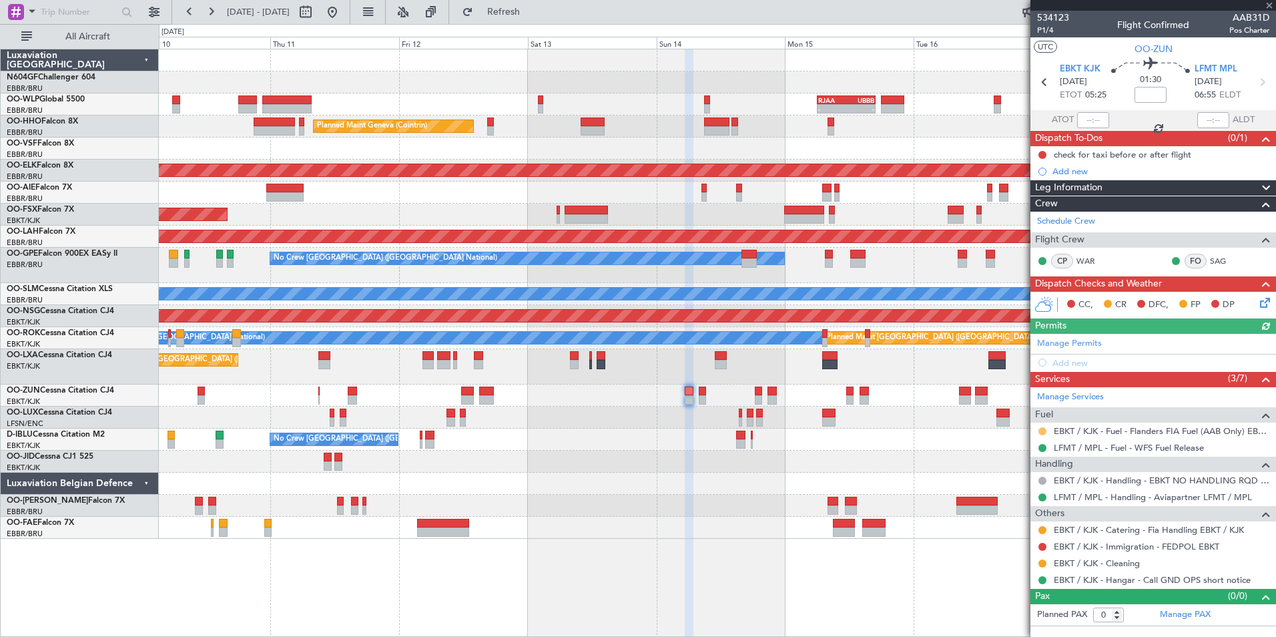
click at [1041, 431] on button at bounding box center [1043, 431] width 8 height 8
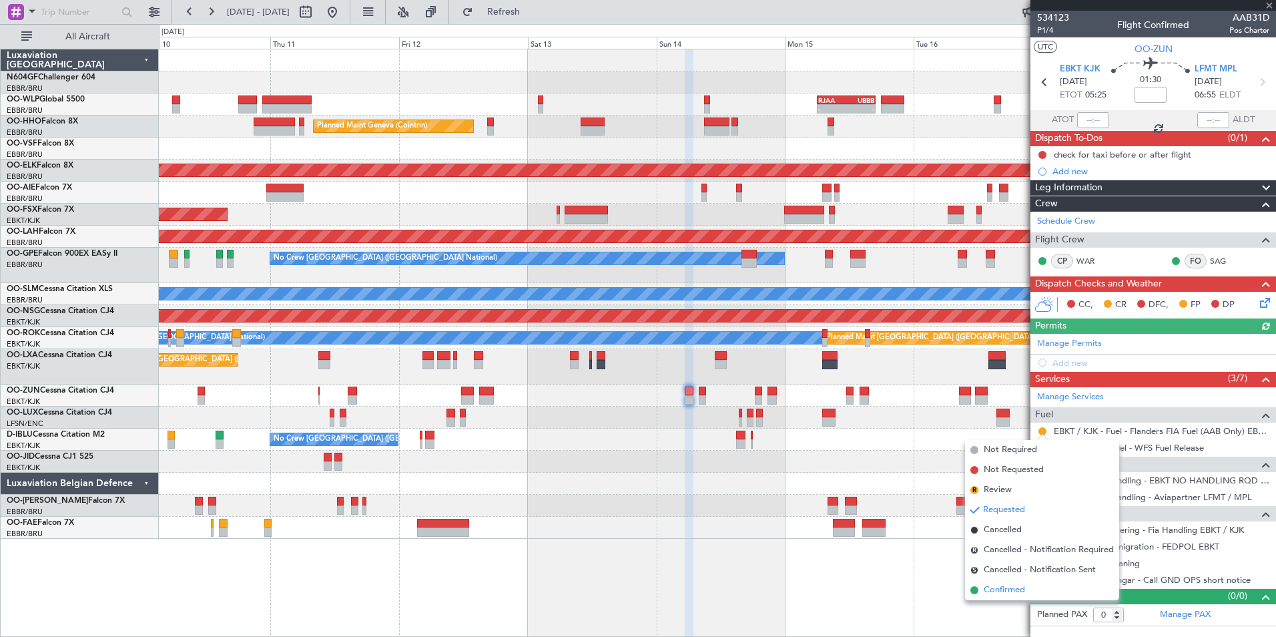
click at [1001, 585] on span "Confirmed" at bounding box center [1004, 589] width 41 height 13
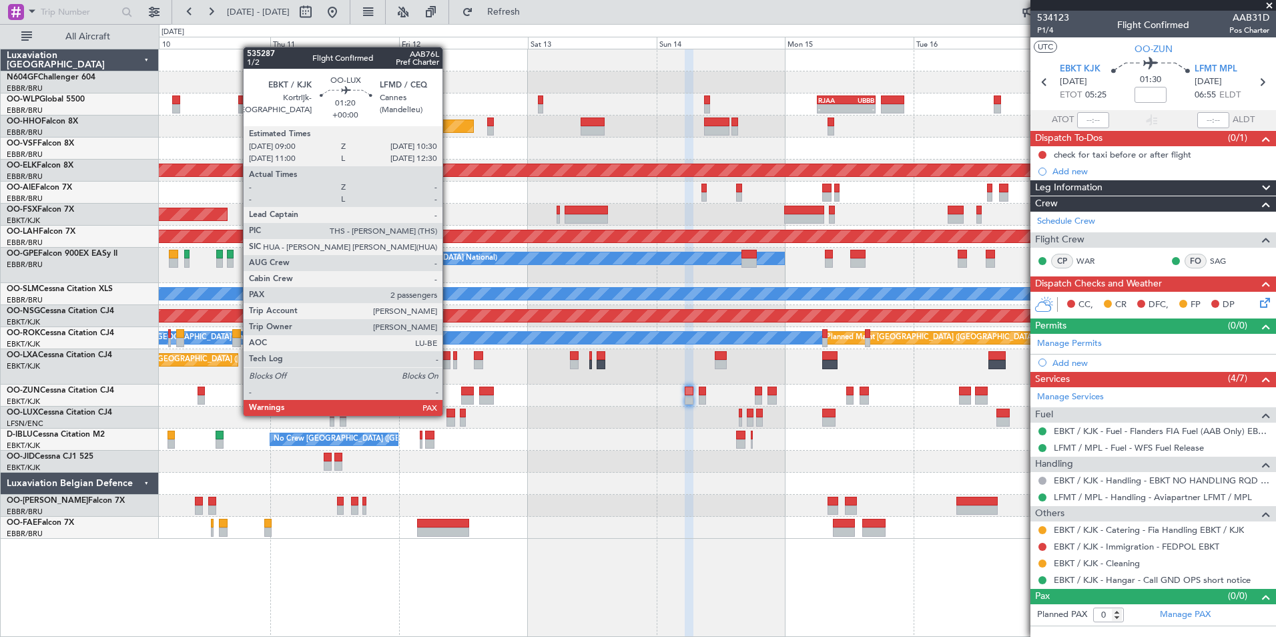
click at [449, 415] on div at bounding box center [451, 413] width 9 height 9
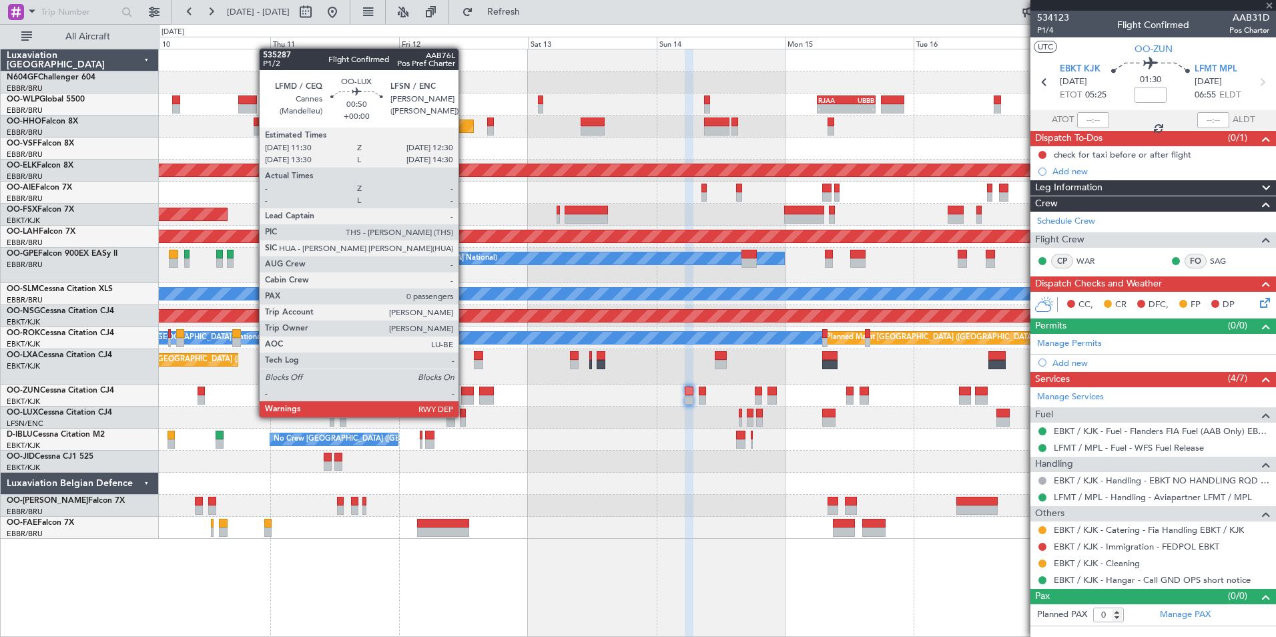
type input "2"
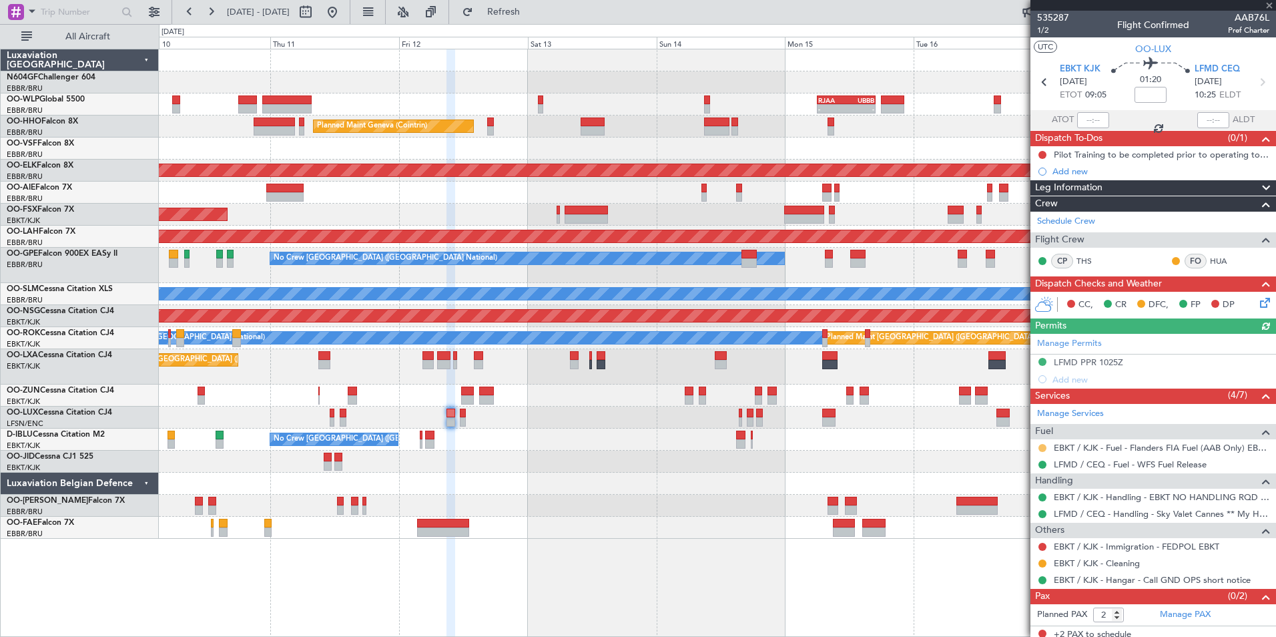
click at [1041, 449] on button at bounding box center [1043, 448] width 8 height 8
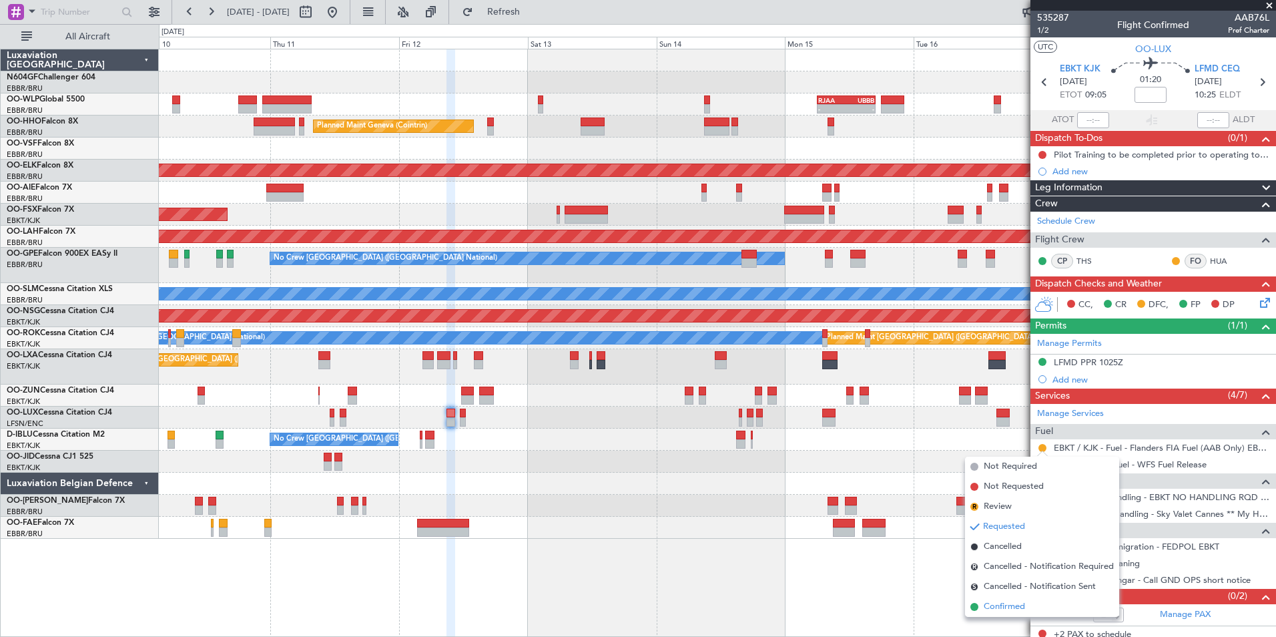
click at [1005, 603] on span "Confirmed" at bounding box center [1004, 606] width 41 height 13
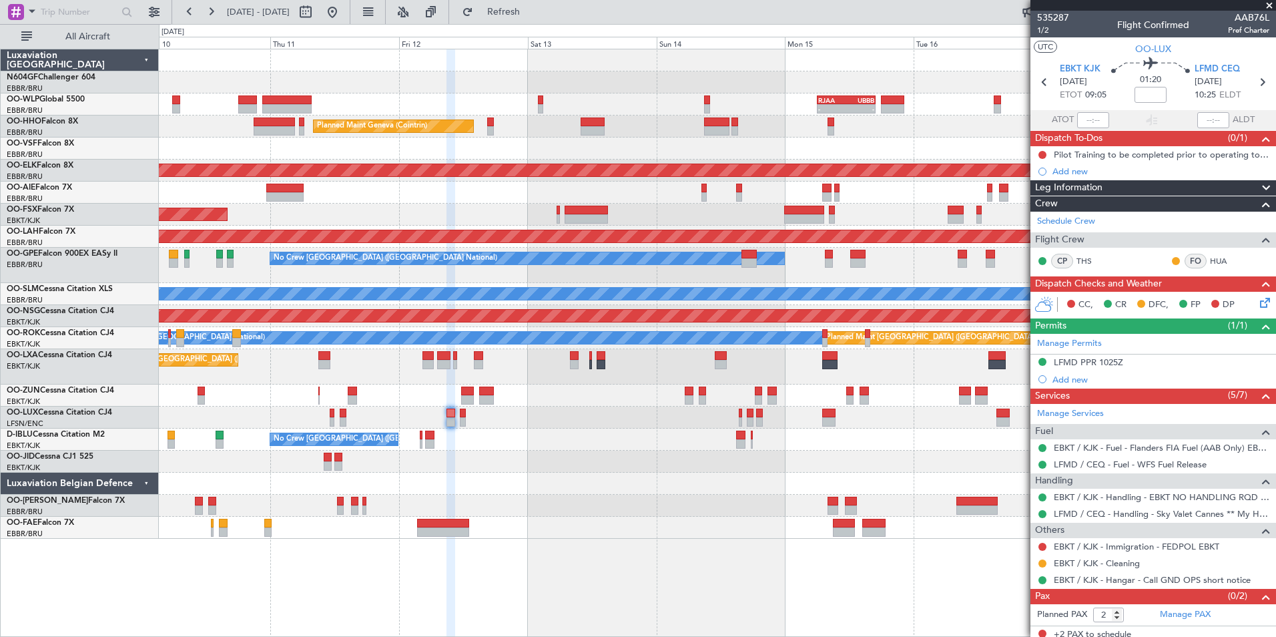
click at [738, 473] on div "- - RJAA 06:00 Z UBBB 16:55 Z Planned Maint Liege Planned Maint Geneva (Cointri…" at bounding box center [717, 293] width 1117 height 489
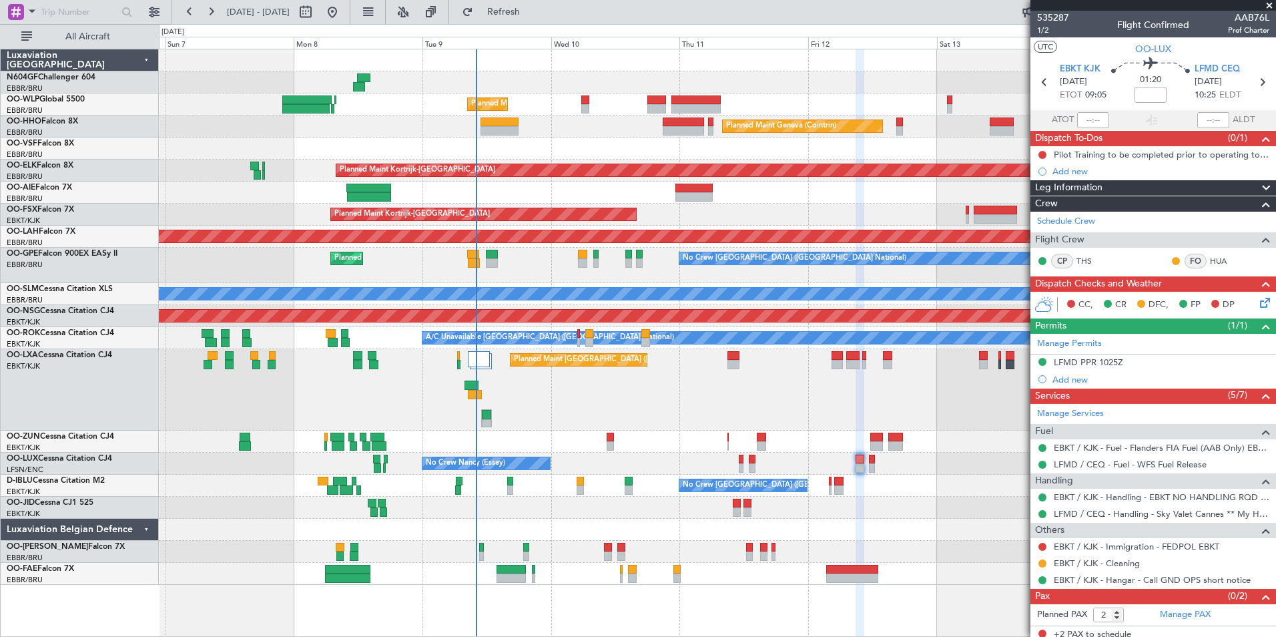
click at [794, 475] on div "No Crew [GEOGRAPHIC_DATA] ([GEOGRAPHIC_DATA] National)" at bounding box center [717, 486] width 1117 height 22
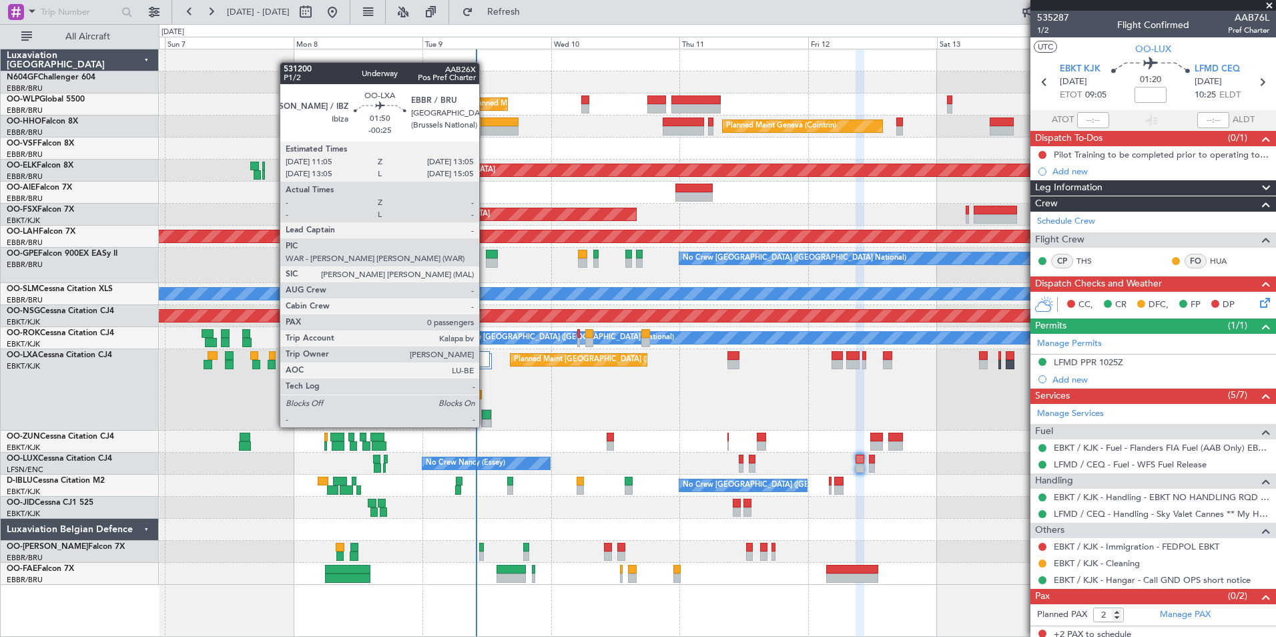
click at [485, 415] on div at bounding box center [487, 414] width 10 height 9
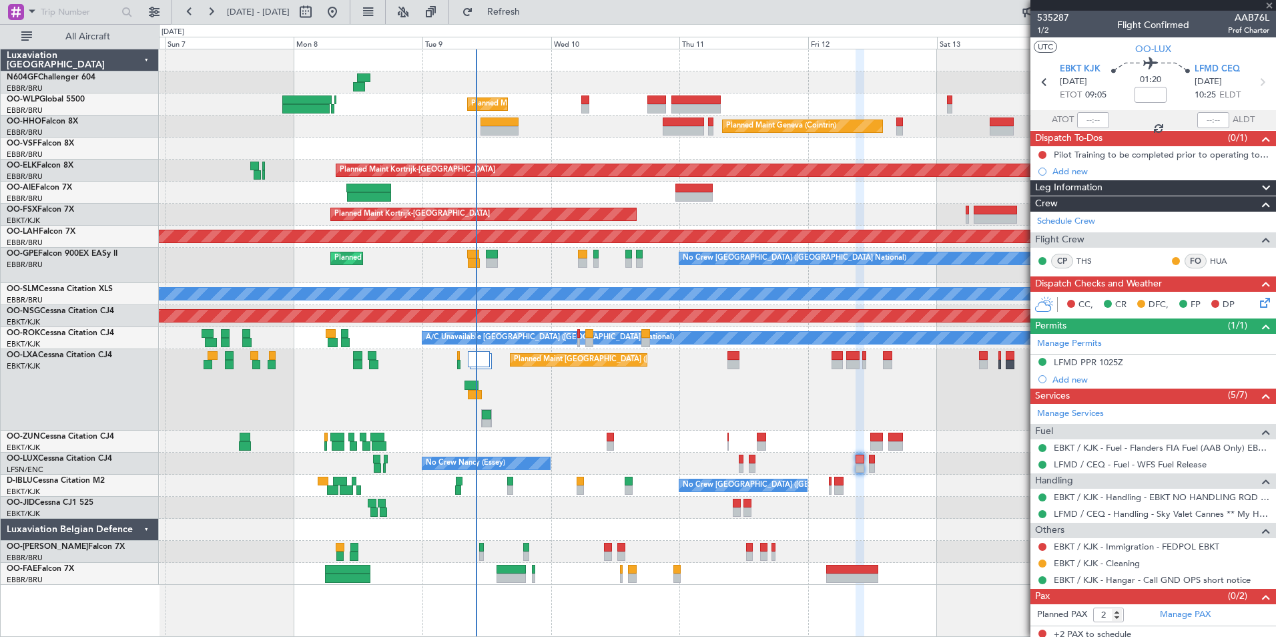
type input "-00:25"
type input "0"
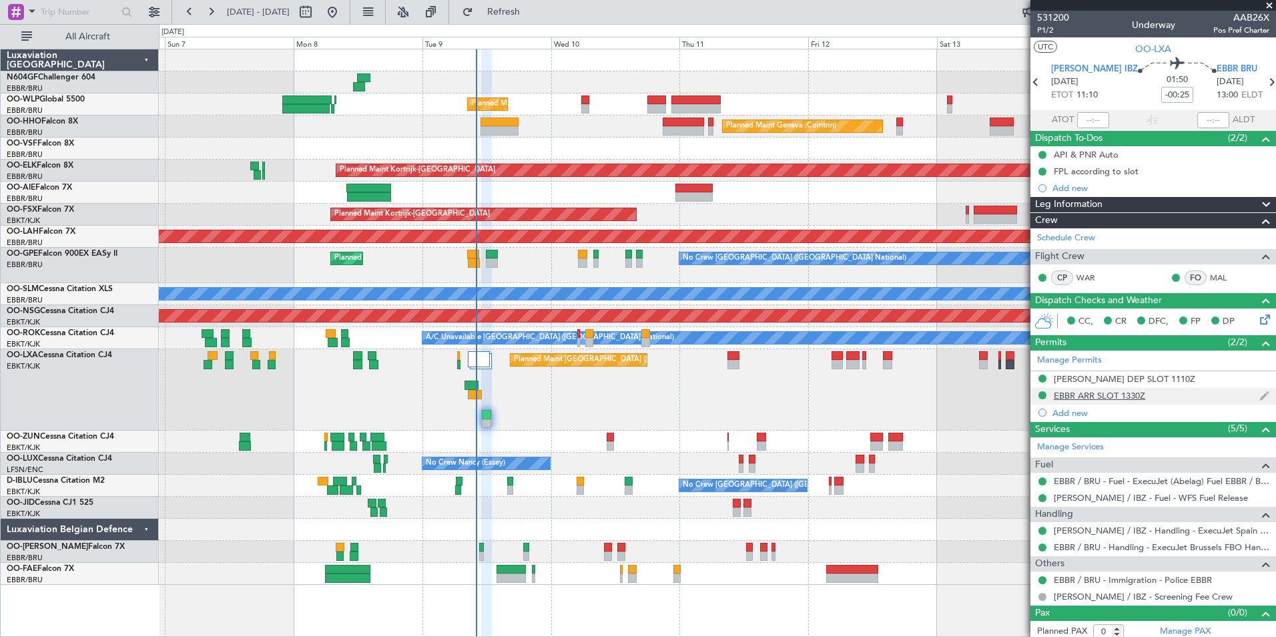
click at [1121, 394] on div "EBBR ARR SLOT 1330Z" at bounding box center [1099, 395] width 91 height 11
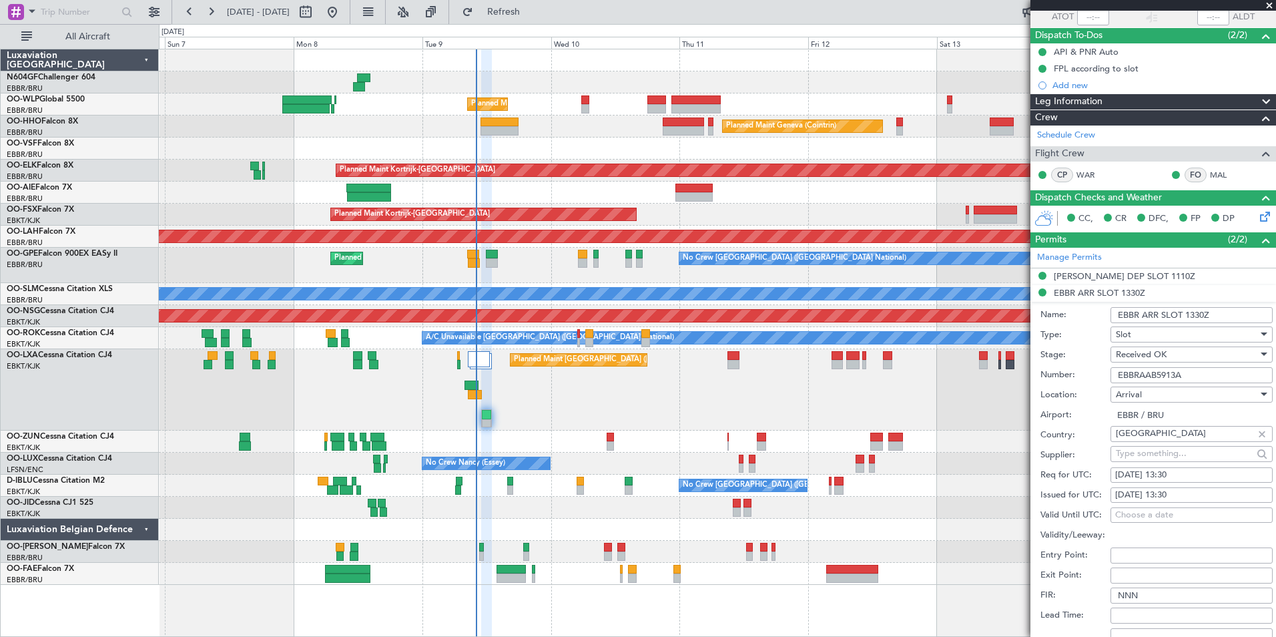
scroll to position [200, 0]
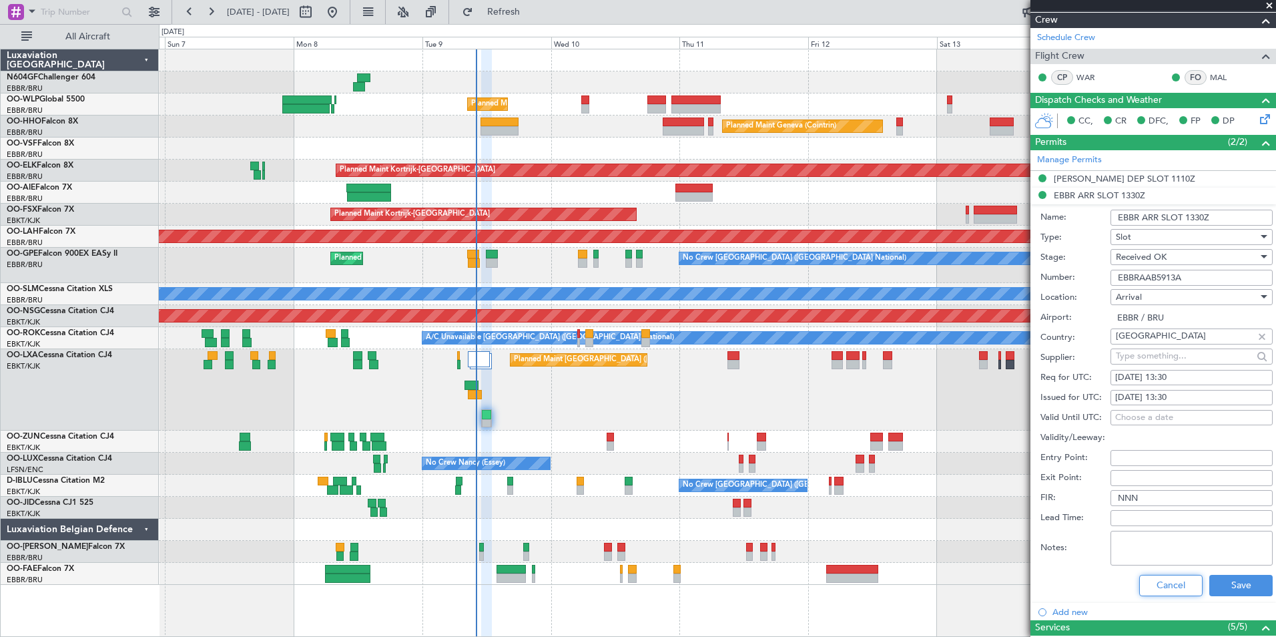
click at [1158, 583] on button "Cancel" at bounding box center [1171, 585] width 63 height 21
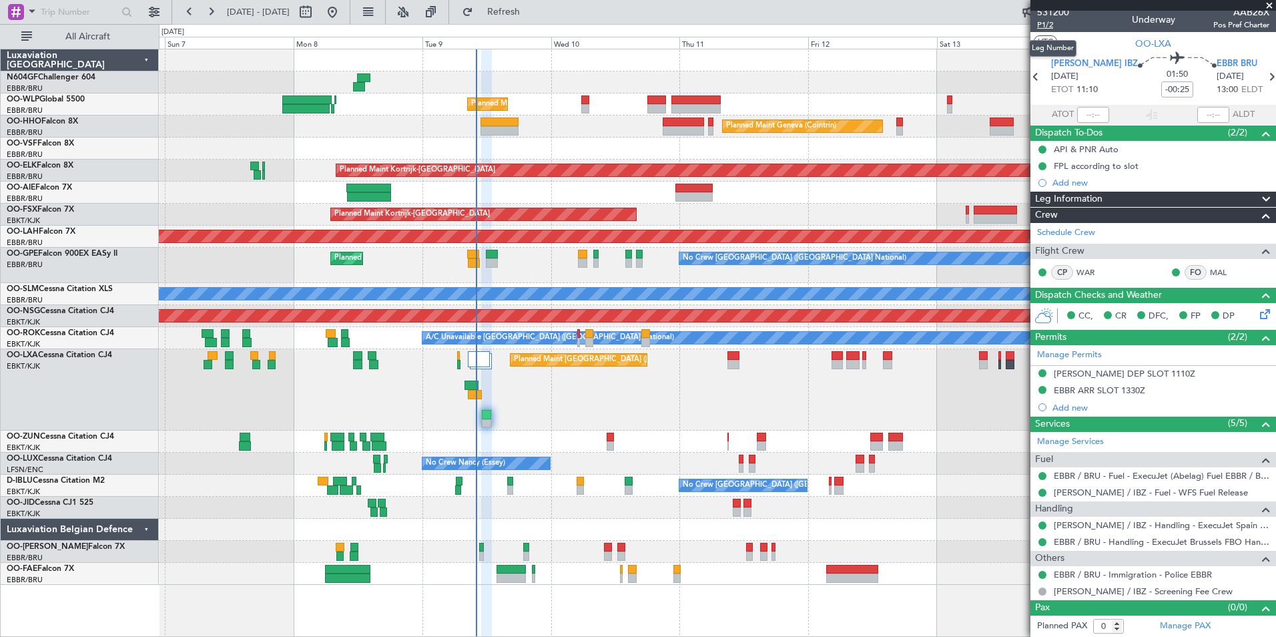
click at [1047, 27] on span "P1/2" at bounding box center [1053, 24] width 32 height 11
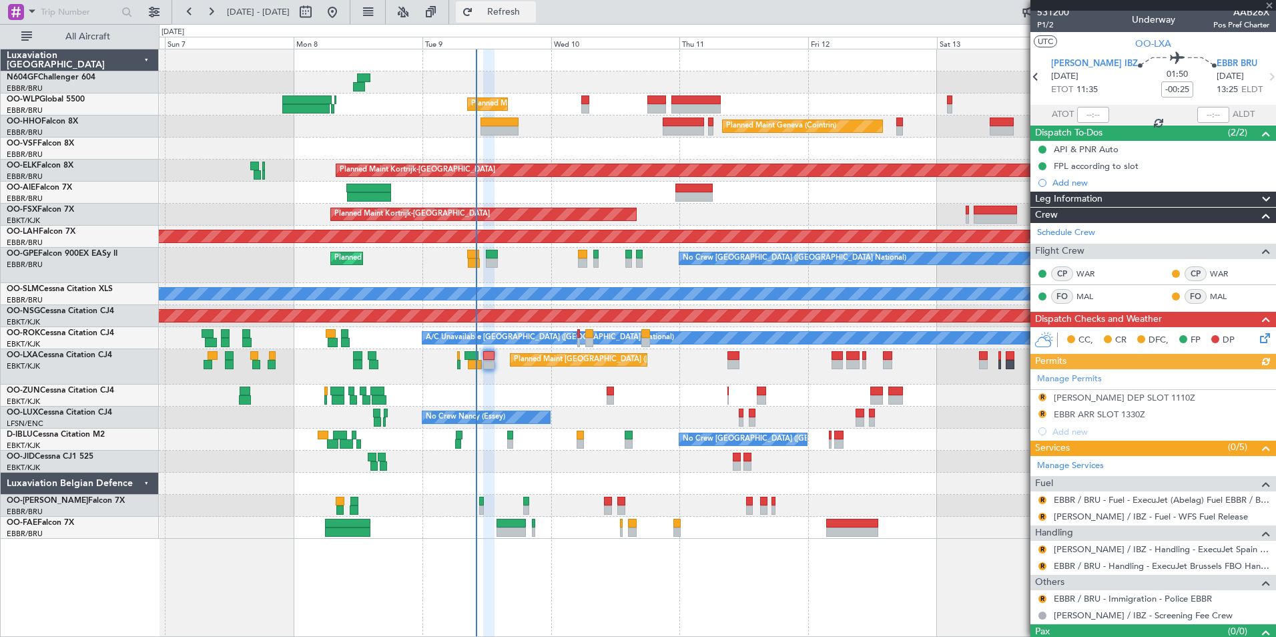
scroll to position [29, 0]
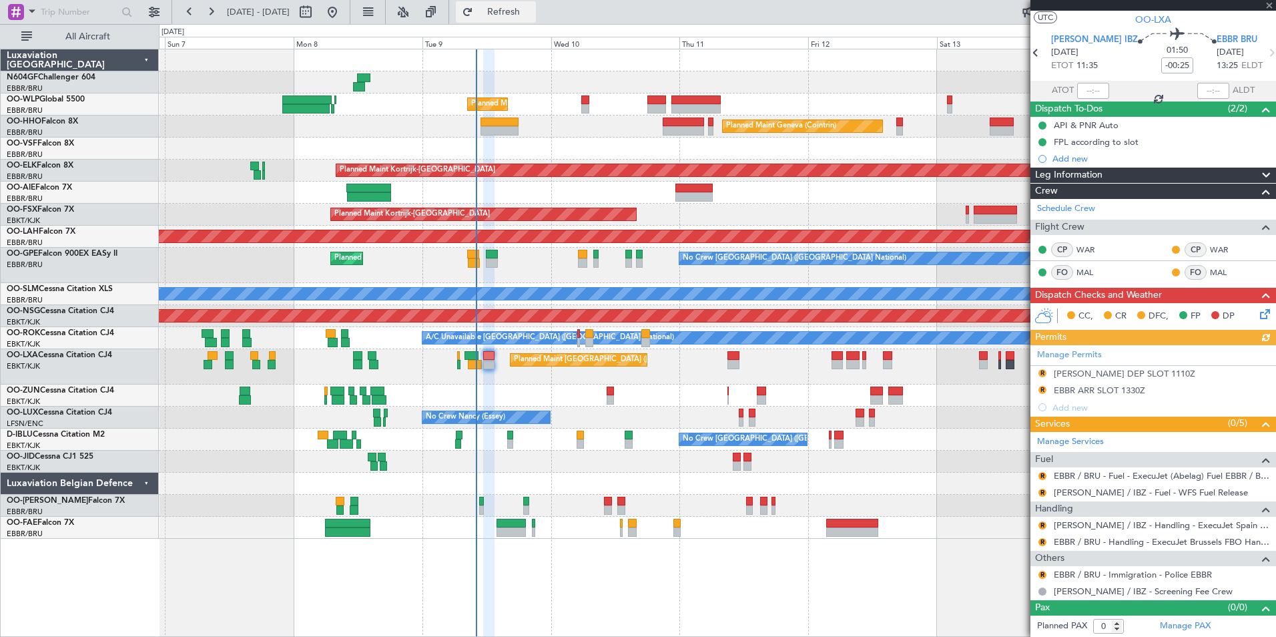
click at [507, 11] on button "Refresh" at bounding box center [496, 11] width 80 height 21
click at [1043, 372] on button "R" at bounding box center [1043, 373] width 8 height 8
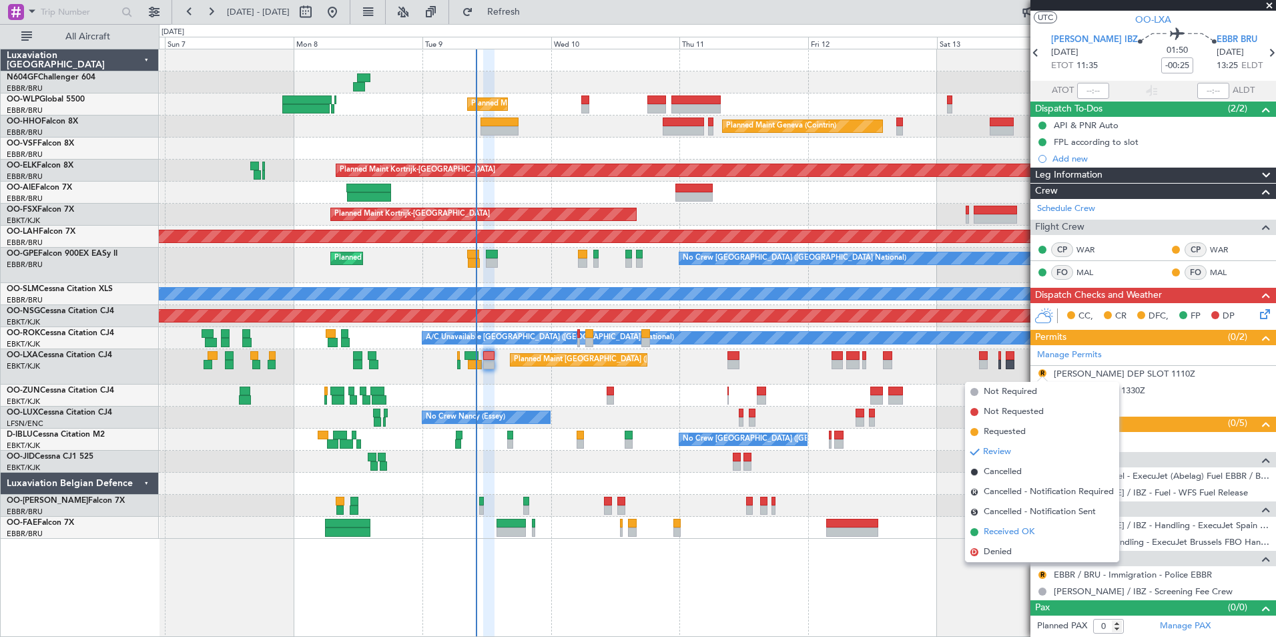
click at [1011, 533] on span "Received OK" at bounding box center [1009, 531] width 51 height 13
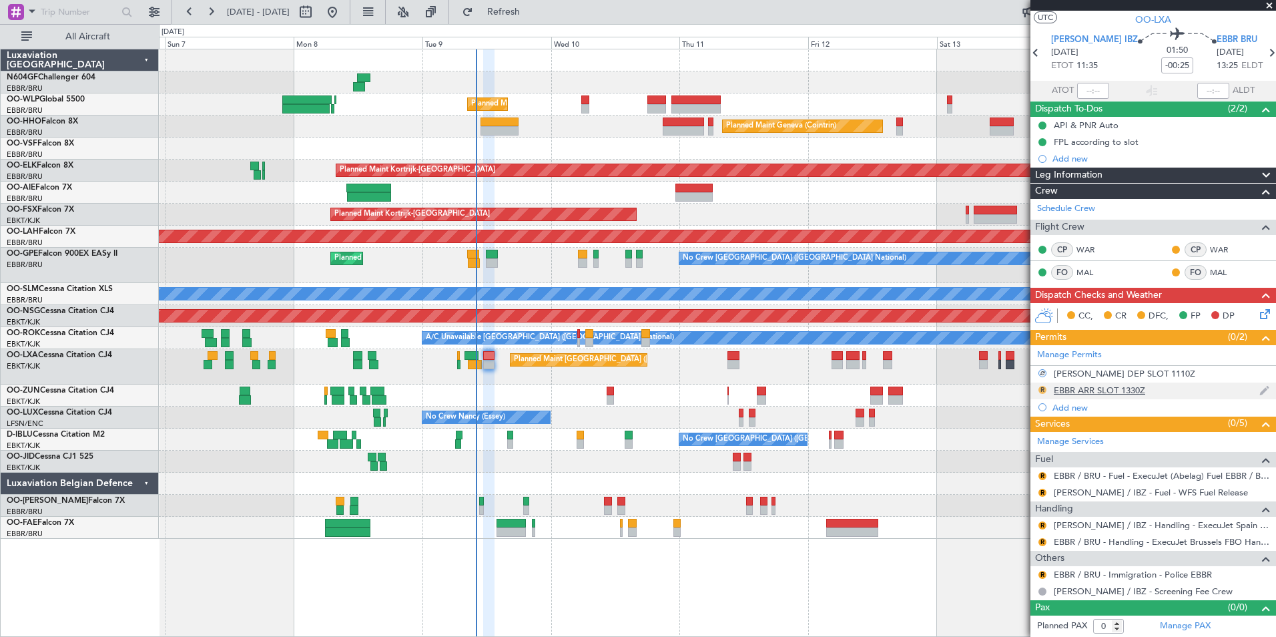
click at [1045, 389] on button "R" at bounding box center [1043, 390] width 8 height 8
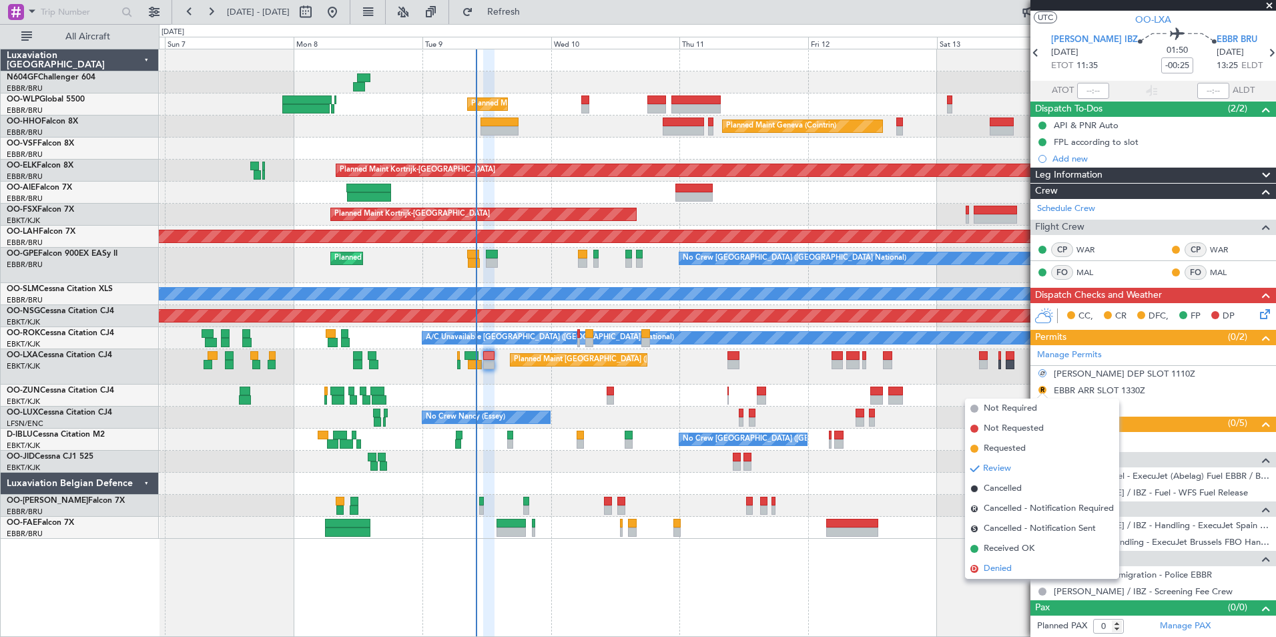
click at [1028, 559] on li "D Denied" at bounding box center [1042, 569] width 154 height 20
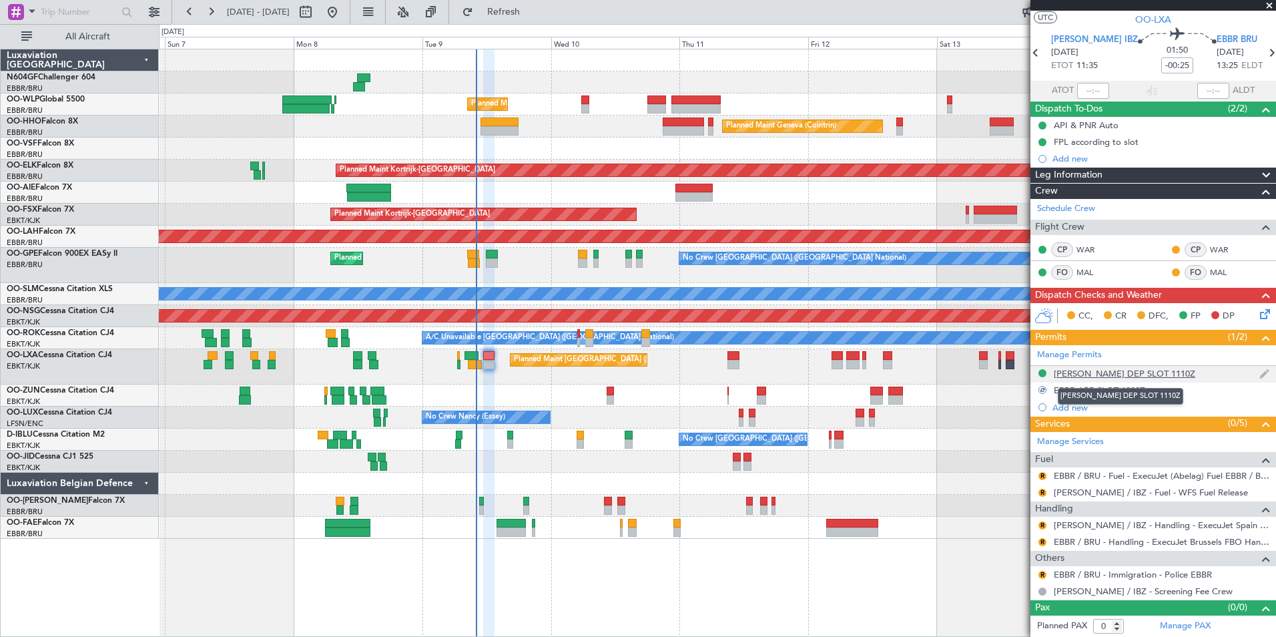
click at [1086, 368] on div "LEIB DEP SLOT 1110Z" at bounding box center [1125, 373] width 142 height 11
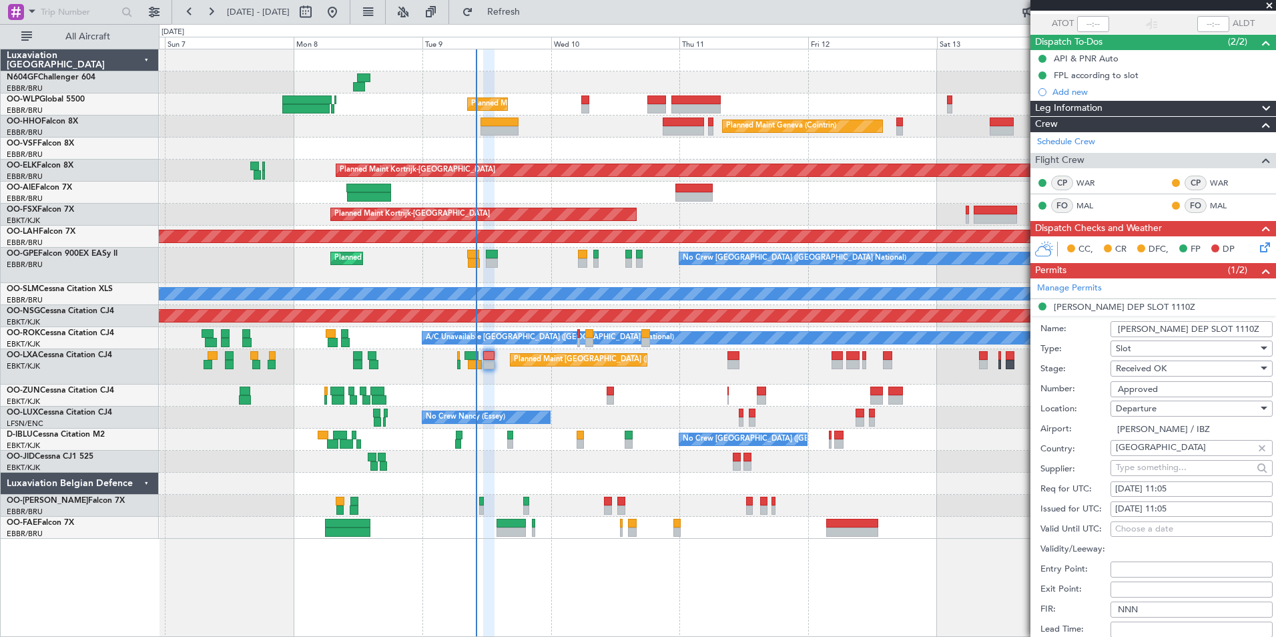
scroll to position [296, 0]
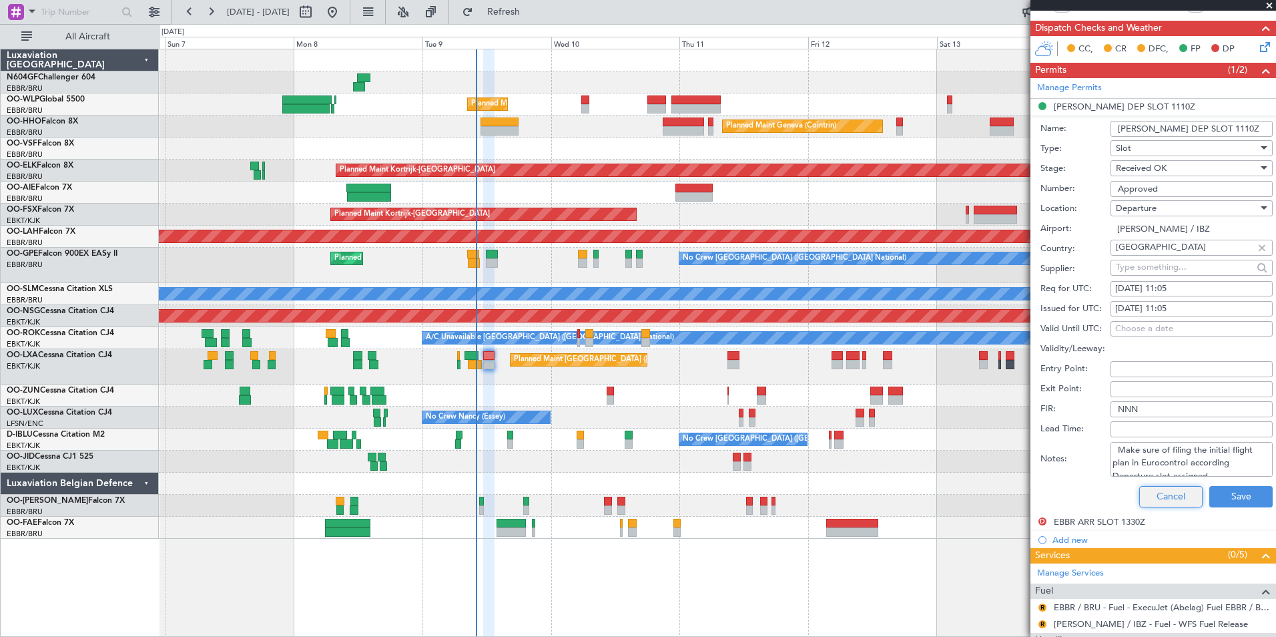
click at [1160, 494] on button "Cancel" at bounding box center [1171, 496] width 63 height 21
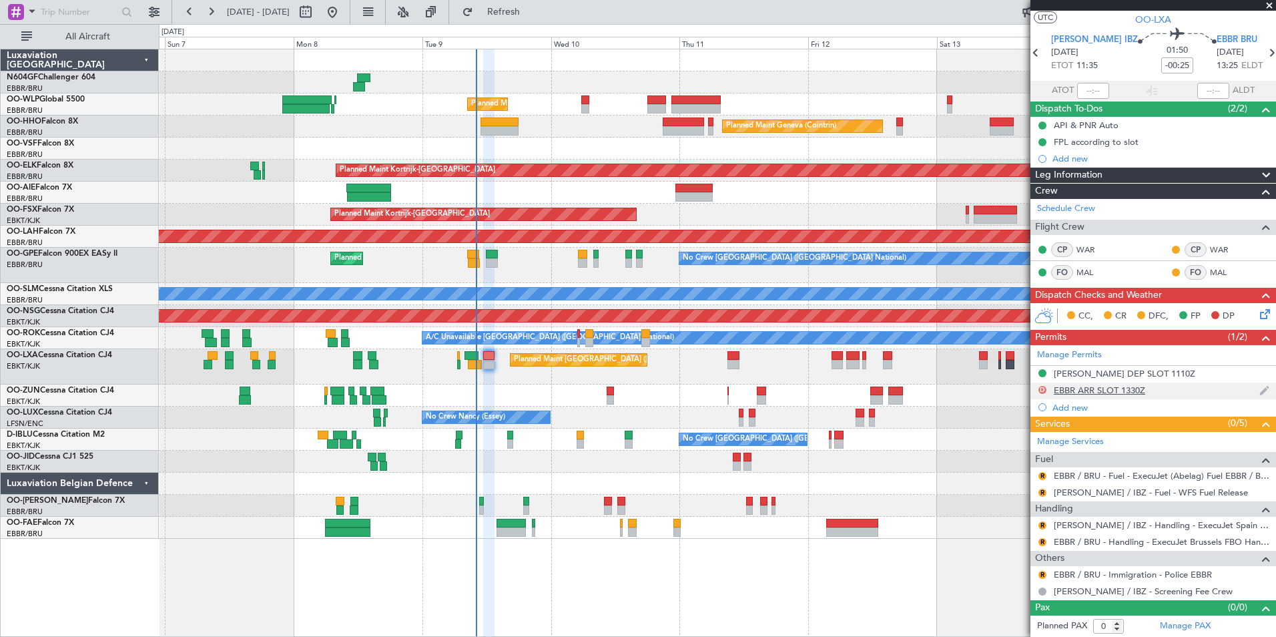
click at [1040, 389] on button "D" at bounding box center [1043, 390] width 8 height 8
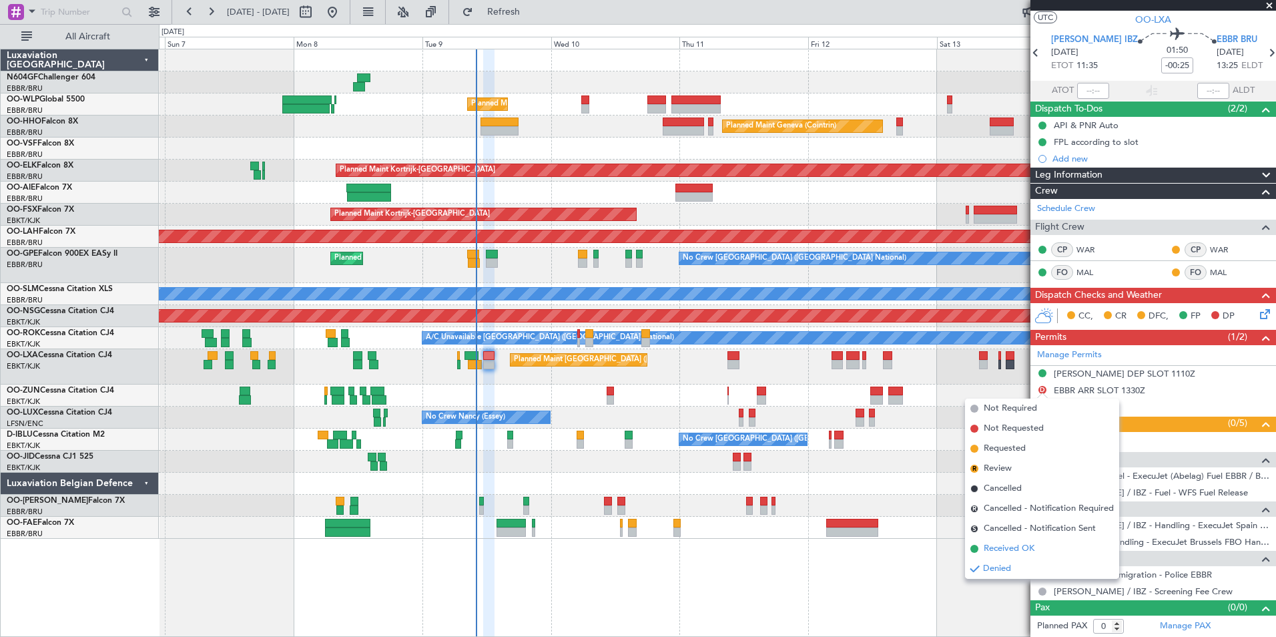
click at [1013, 547] on span "Received OK" at bounding box center [1009, 548] width 51 height 13
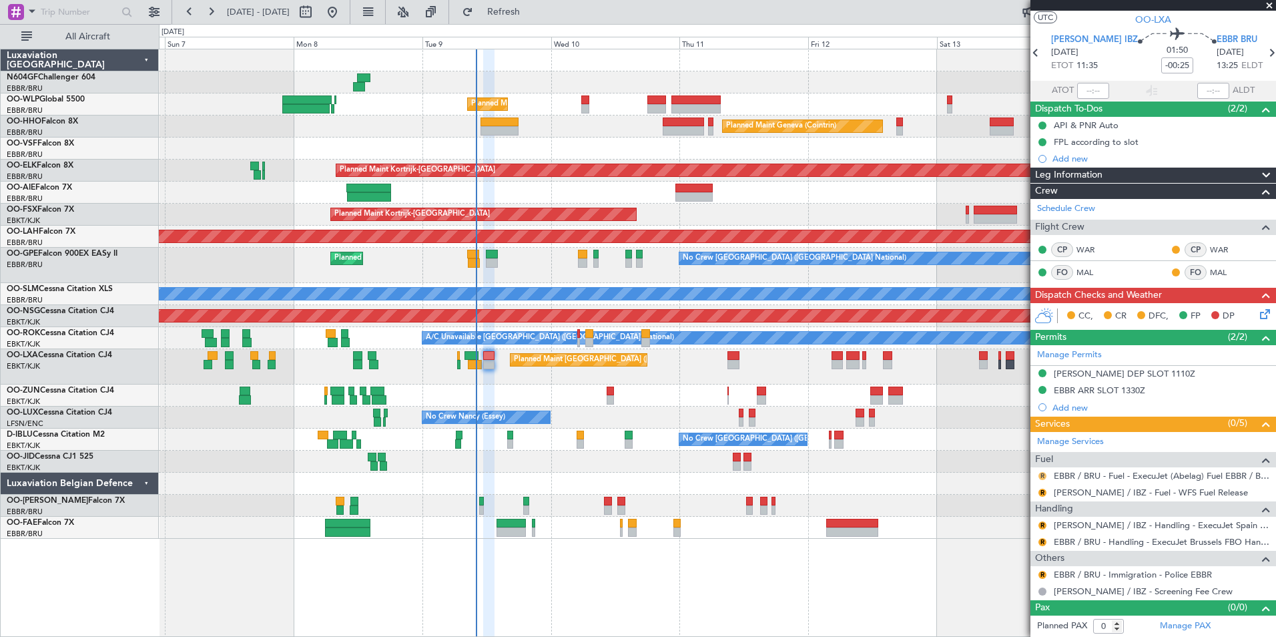
click at [1044, 473] on button "R" at bounding box center [1043, 476] width 8 height 8
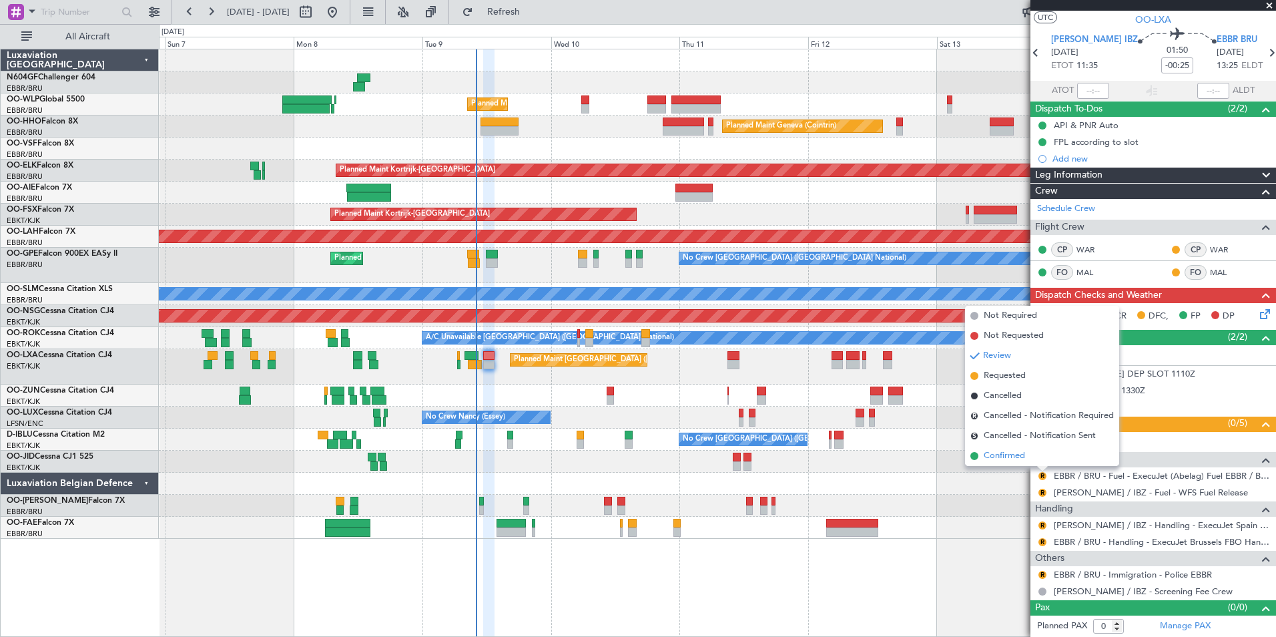
click at [1004, 457] on span "Confirmed" at bounding box center [1004, 455] width 41 height 13
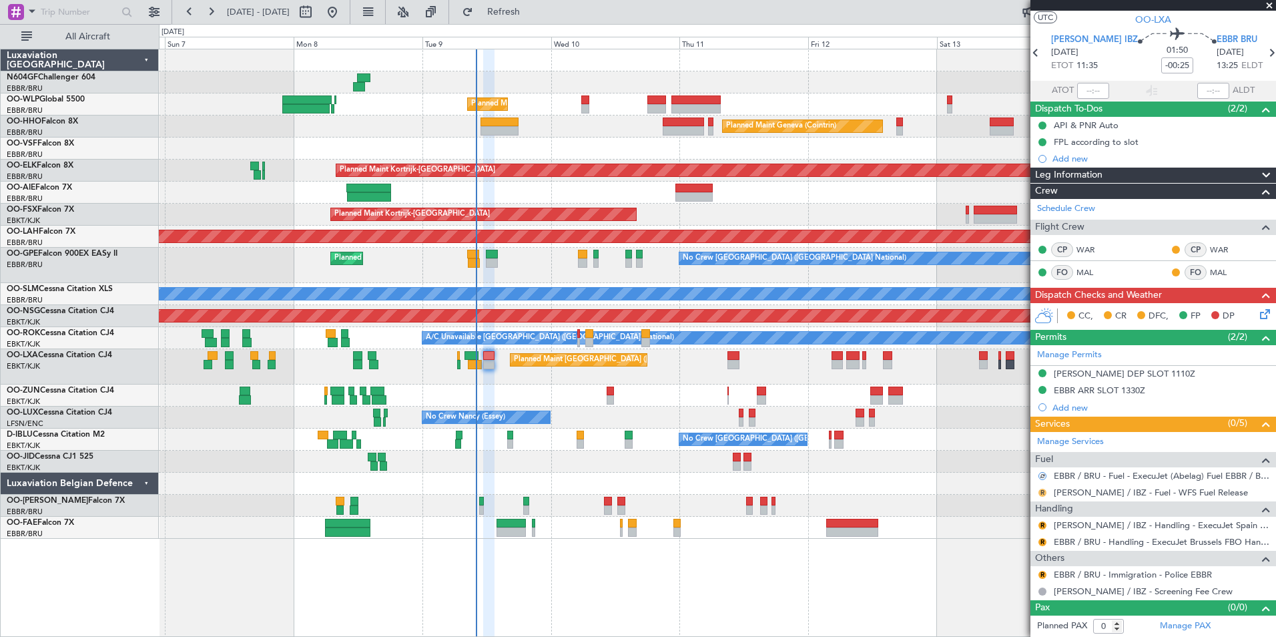
click at [1043, 489] on button "R" at bounding box center [1043, 493] width 8 height 8
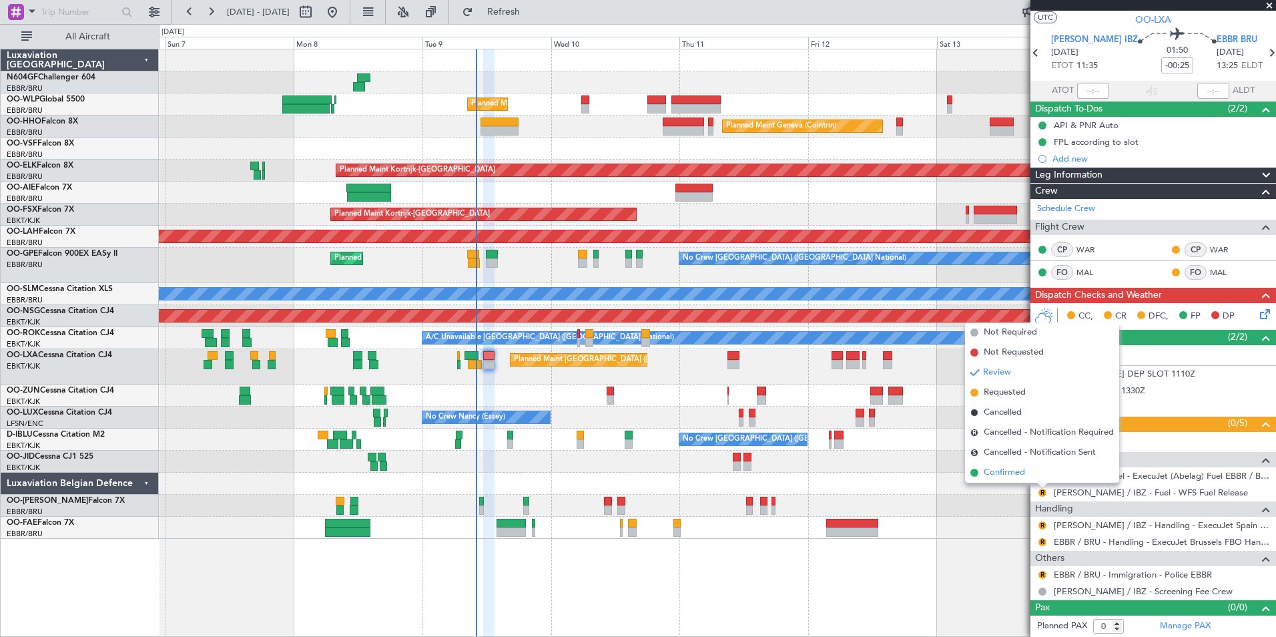
click at [1005, 481] on li "Confirmed" at bounding box center [1042, 473] width 154 height 20
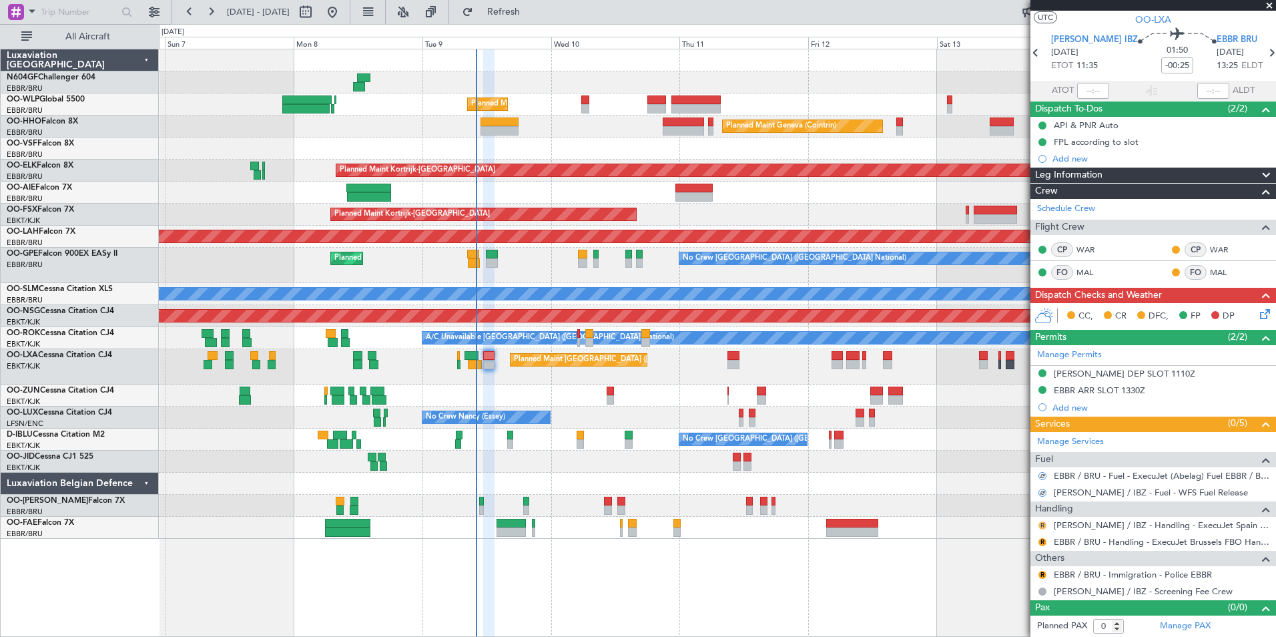
click at [1042, 526] on button "R" at bounding box center [1043, 525] width 8 height 8
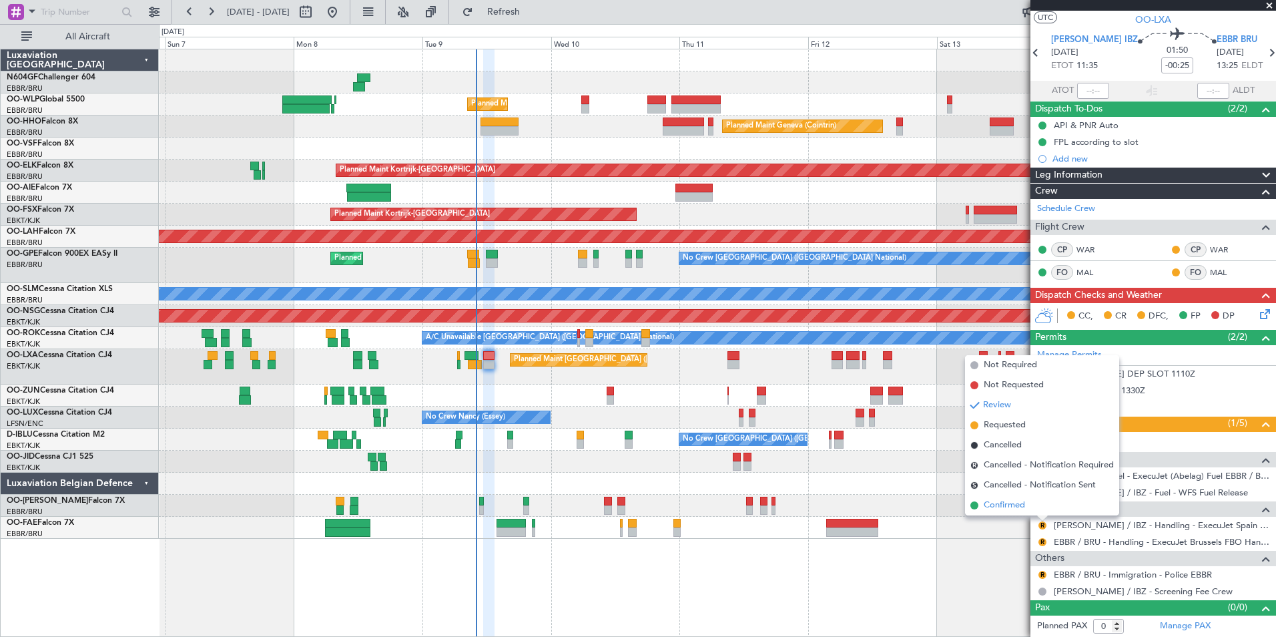
click at [1013, 507] on span "Confirmed" at bounding box center [1004, 505] width 41 height 13
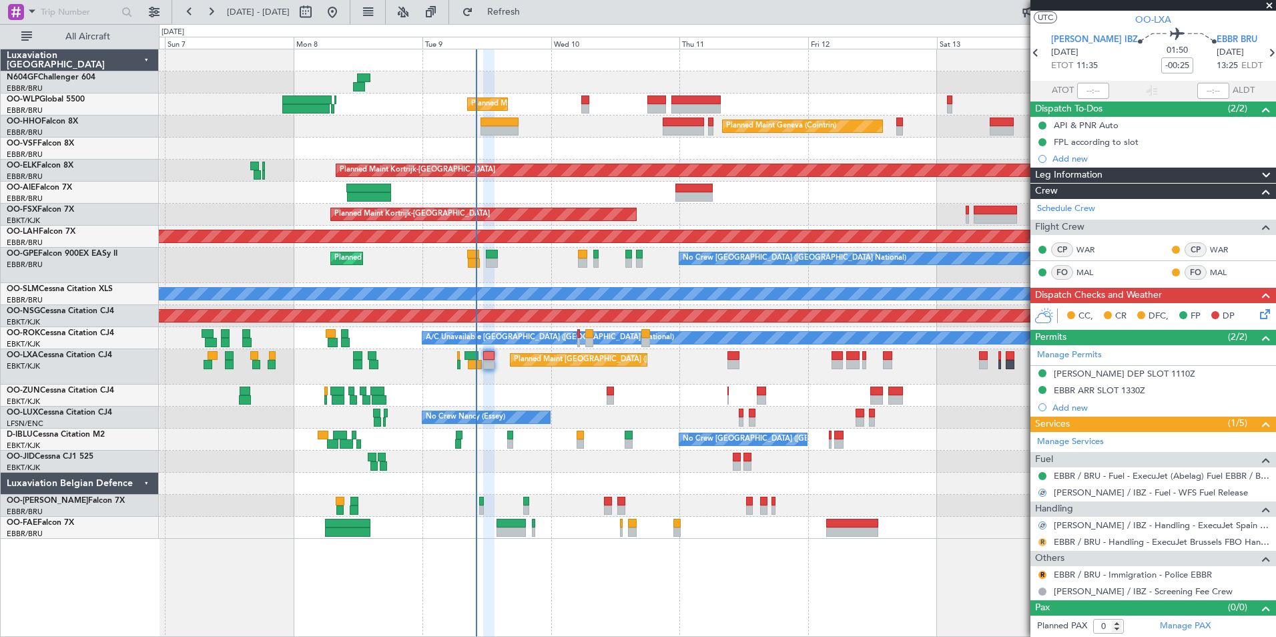
click at [1040, 541] on button "R" at bounding box center [1043, 542] width 8 height 8
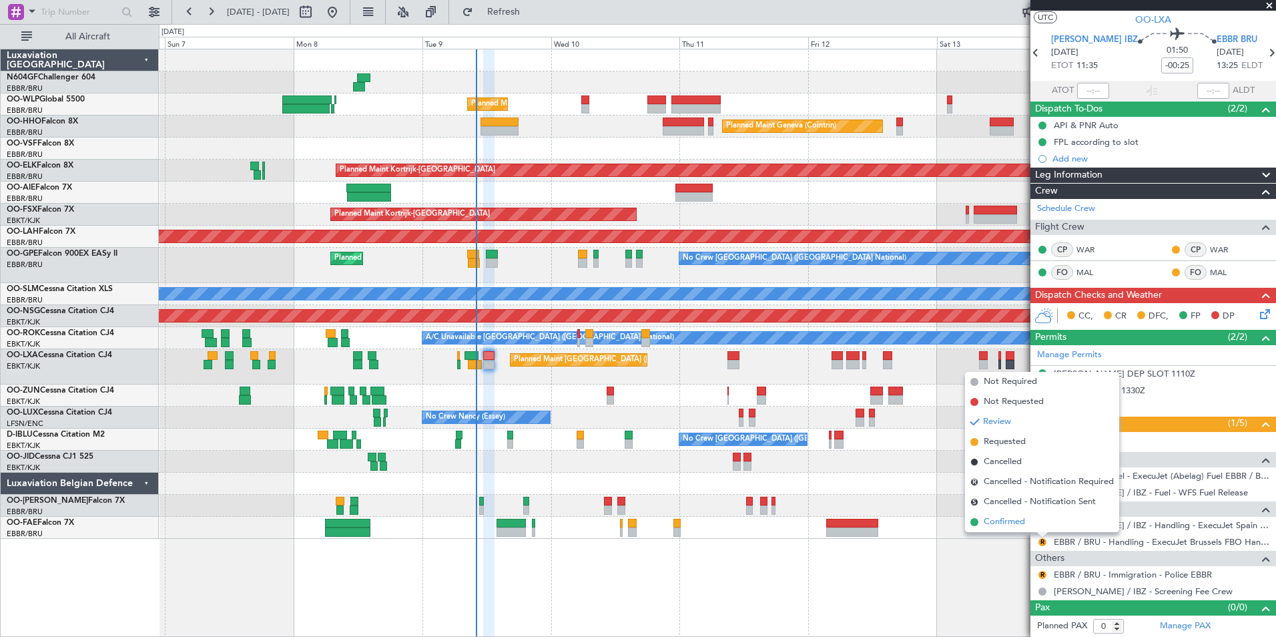
click at [1005, 528] on span "Confirmed" at bounding box center [1004, 521] width 41 height 13
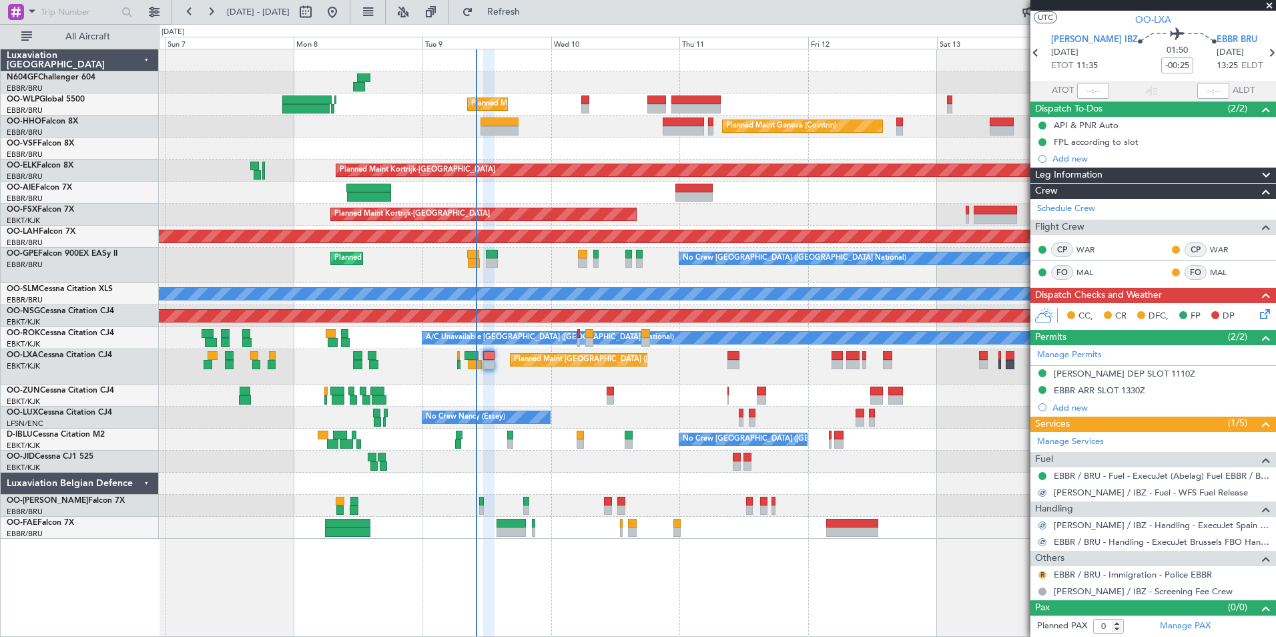
click at [1042, 571] on button "R" at bounding box center [1043, 575] width 8 height 8
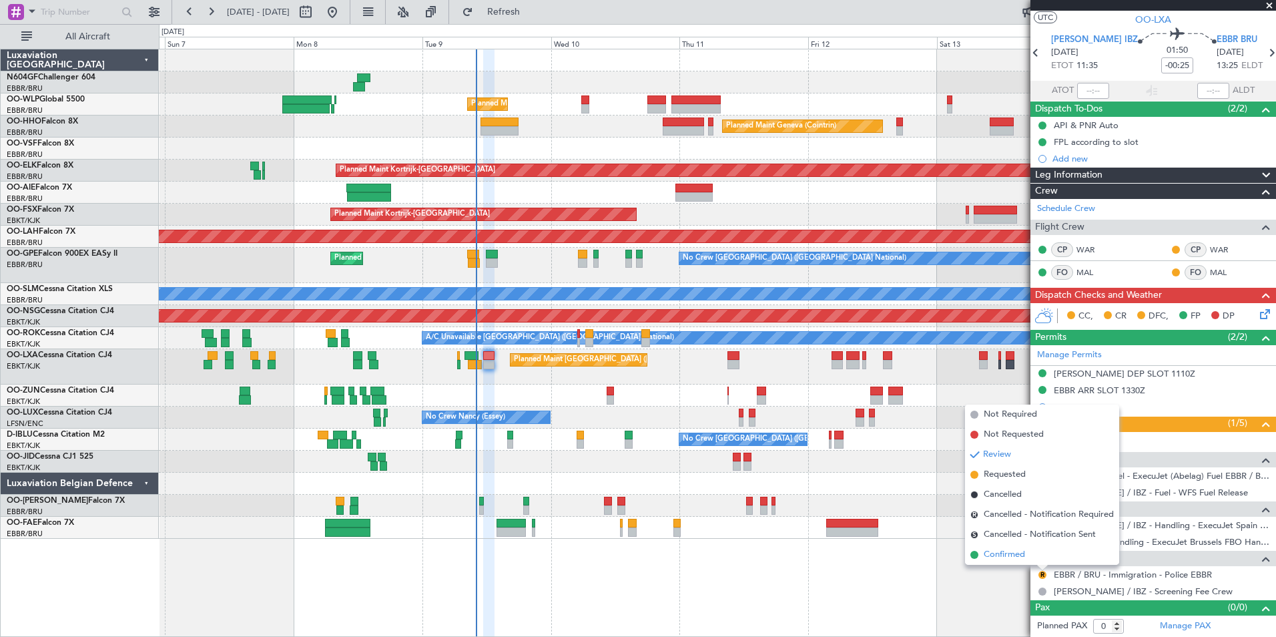
click at [1015, 553] on span "Confirmed" at bounding box center [1004, 554] width 41 height 13
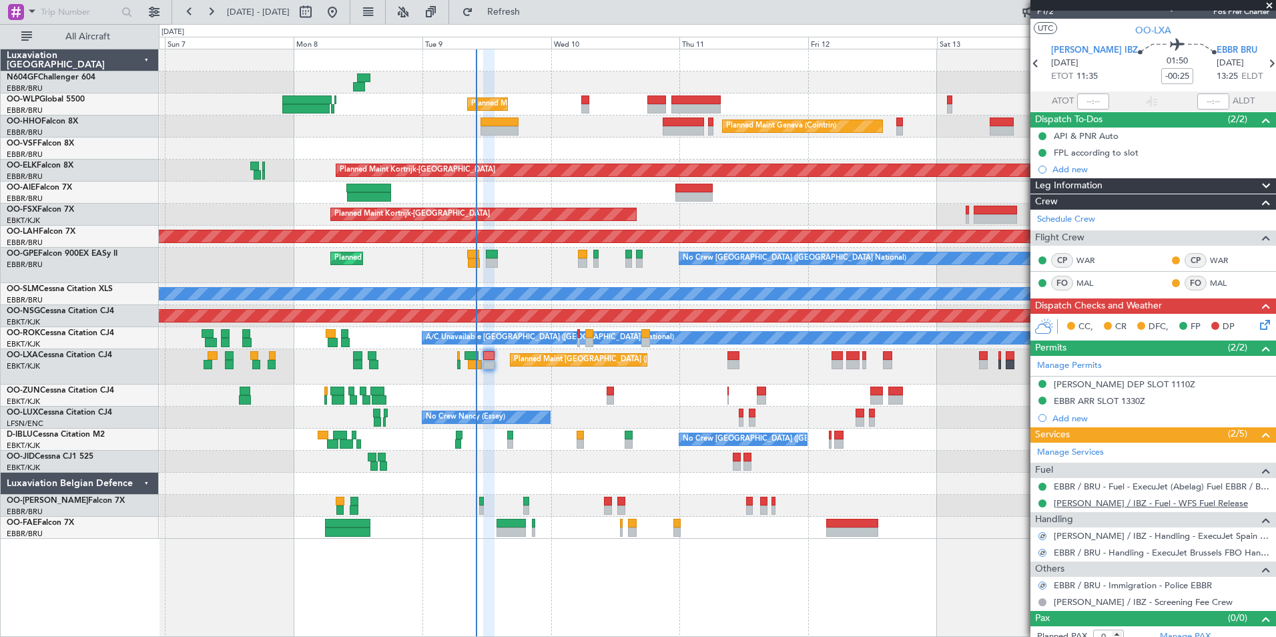
scroll to position [0, 0]
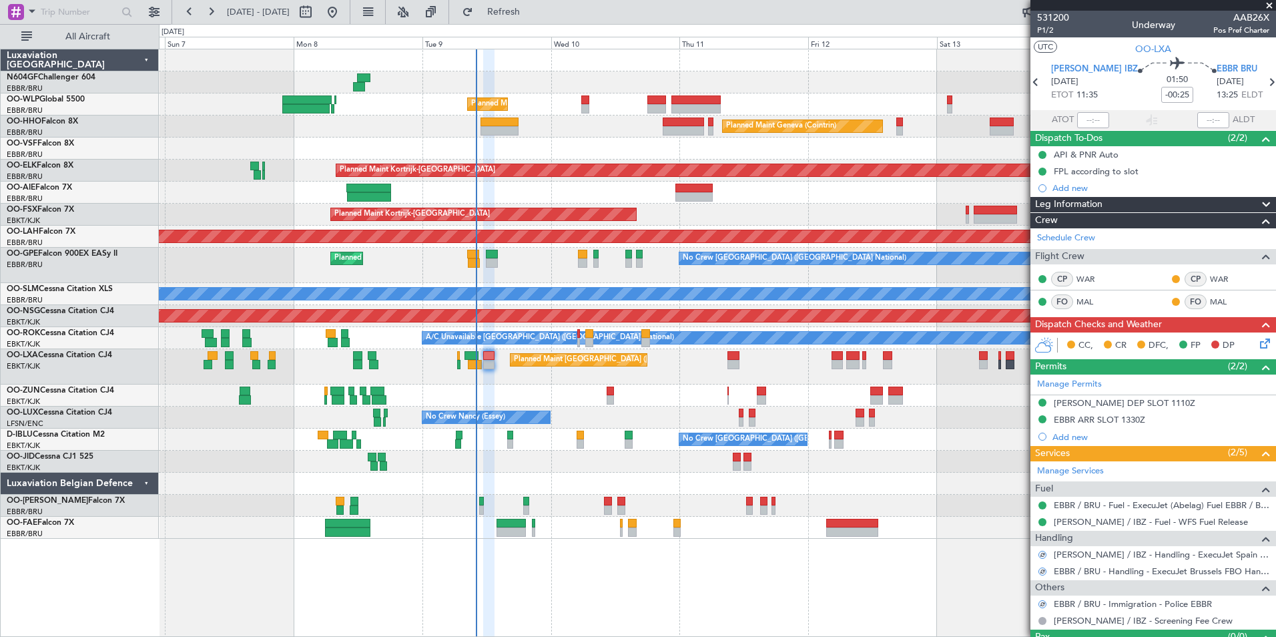
click at [1258, 341] on icon at bounding box center [1263, 341] width 11 height 11
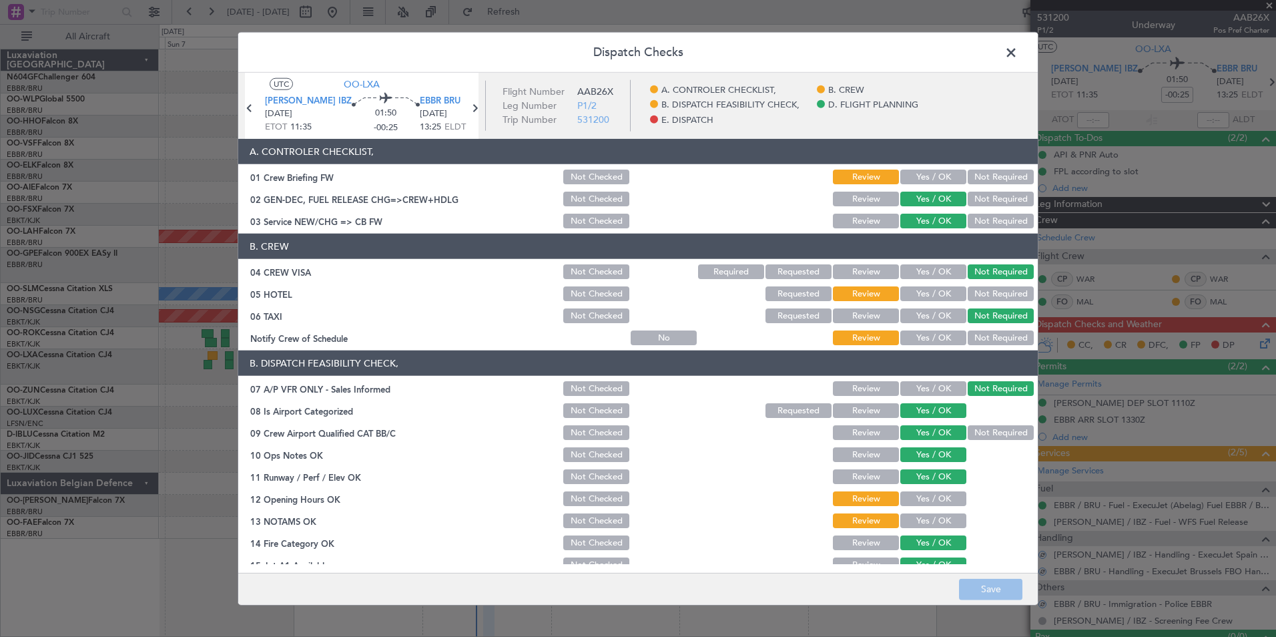
click at [935, 175] on button "Yes / OK" at bounding box center [934, 177] width 66 height 15
drag, startPoint x: 983, startPoint y: 290, endPoint x: 973, endPoint y: 296, distance: 12.6
click at [983, 290] on button "Not Required" at bounding box center [1001, 293] width 66 height 15
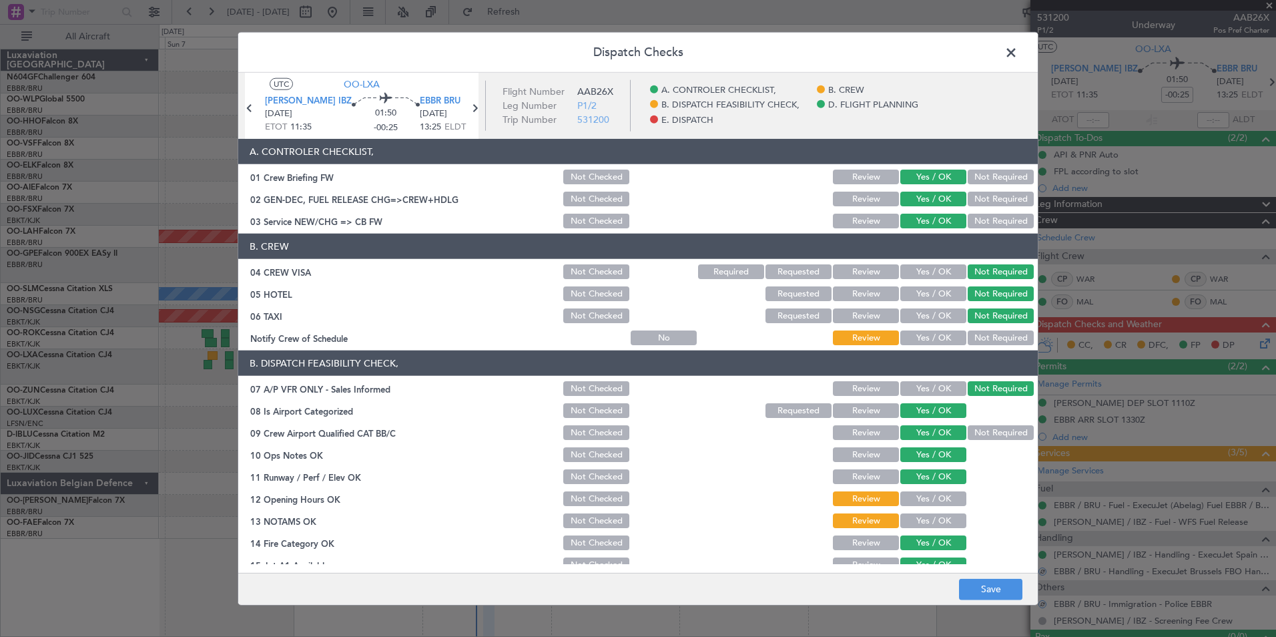
click at [935, 327] on section "B. CREW 04 CREW VISA Not Checked Required Requested Review Yes / OK Not Require…" at bounding box center [638, 290] width 800 height 113
click at [931, 332] on button "Yes / OK" at bounding box center [934, 337] width 66 height 15
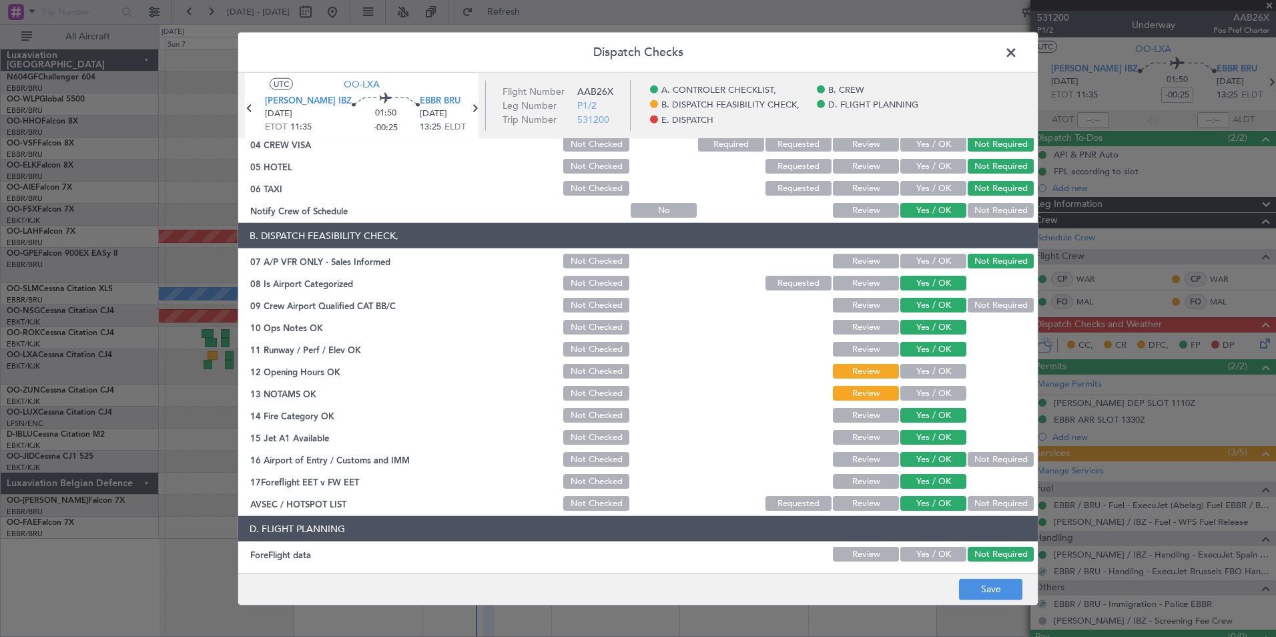
scroll to position [247, 0]
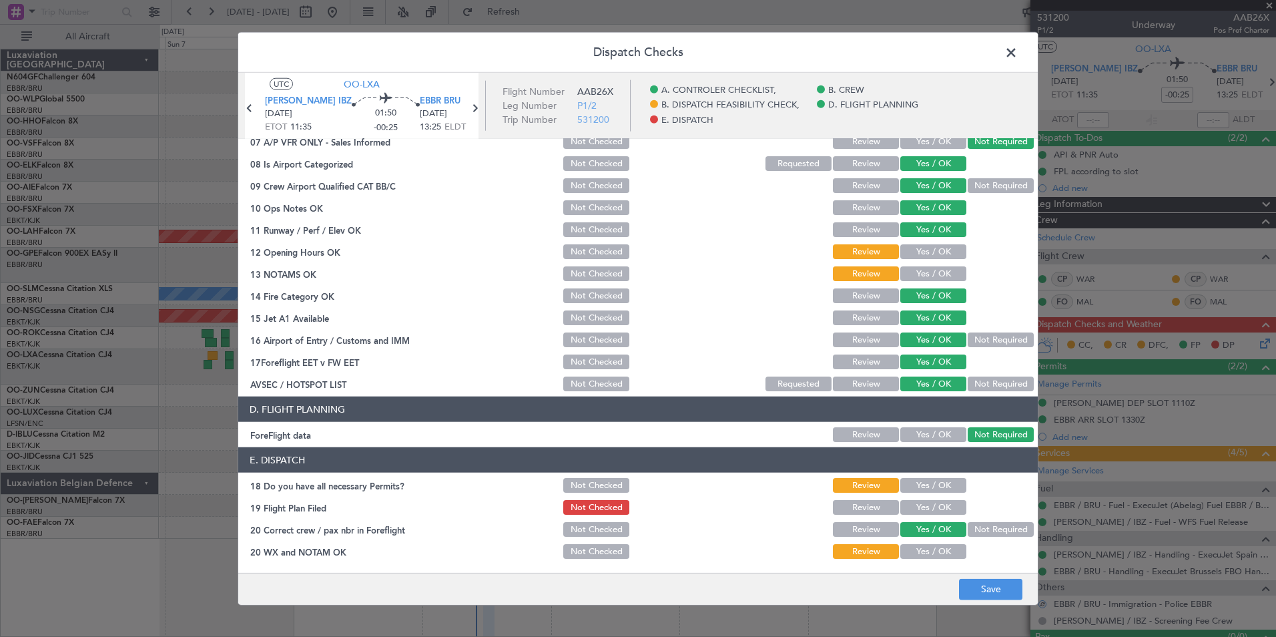
click at [923, 254] on button "Yes / OK" at bounding box center [934, 251] width 66 height 15
click at [923, 278] on button "Yes / OK" at bounding box center [934, 273] width 66 height 15
click at [935, 485] on button "Yes / OK" at bounding box center [934, 485] width 66 height 15
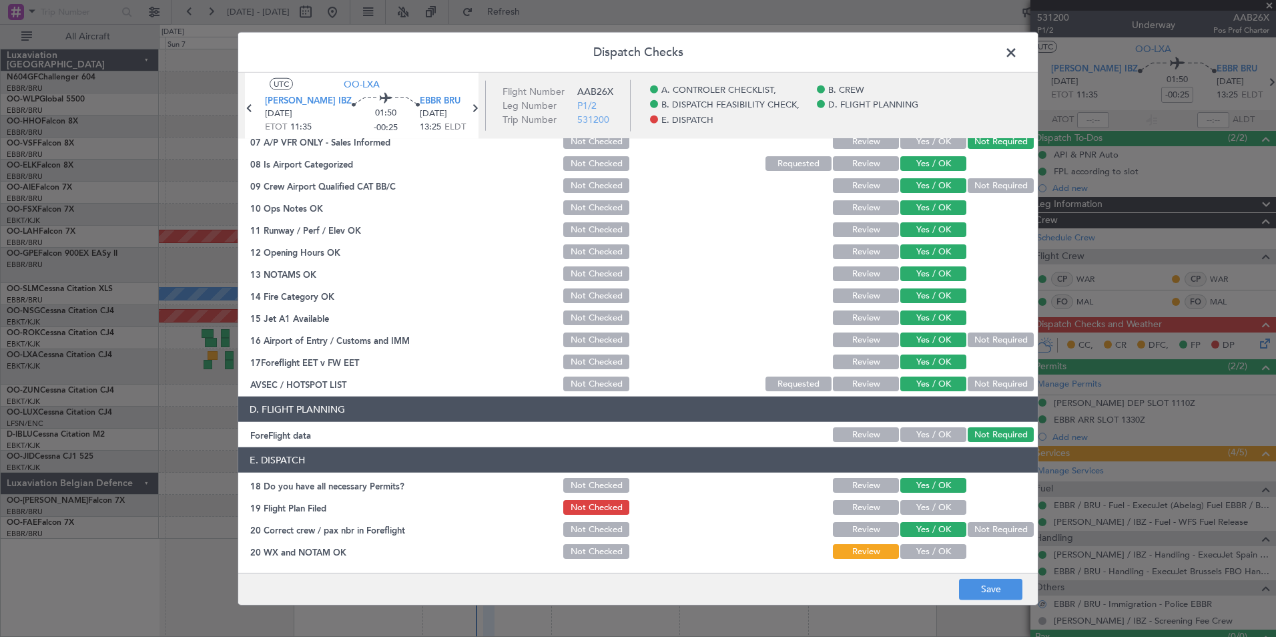
click at [929, 510] on button "Yes / OK" at bounding box center [934, 507] width 66 height 15
click at [924, 540] on section "E. DISPATCH 18 Do you have all necessary Permits? Not Checked Review Yes / OK 1…" at bounding box center [638, 503] width 800 height 113
click at [925, 549] on button "Yes / OK" at bounding box center [934, 551] width 66 height 15
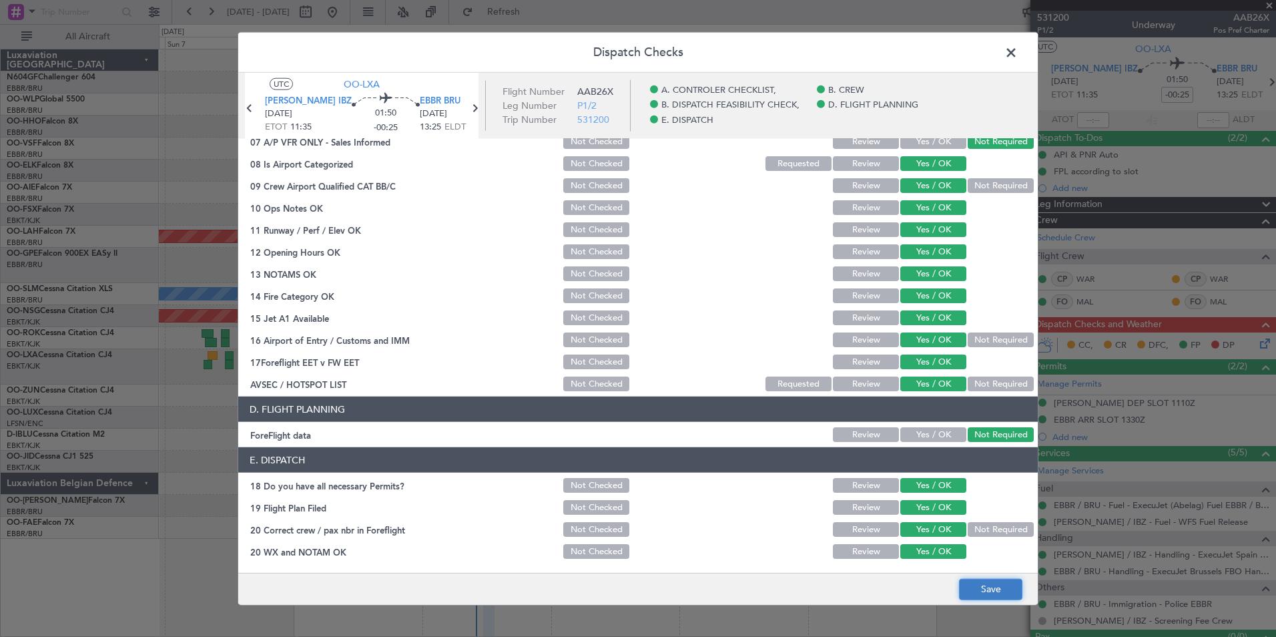
click at [969, 583] on button "Save" at bounding box center [990, 588] width 63 height 21
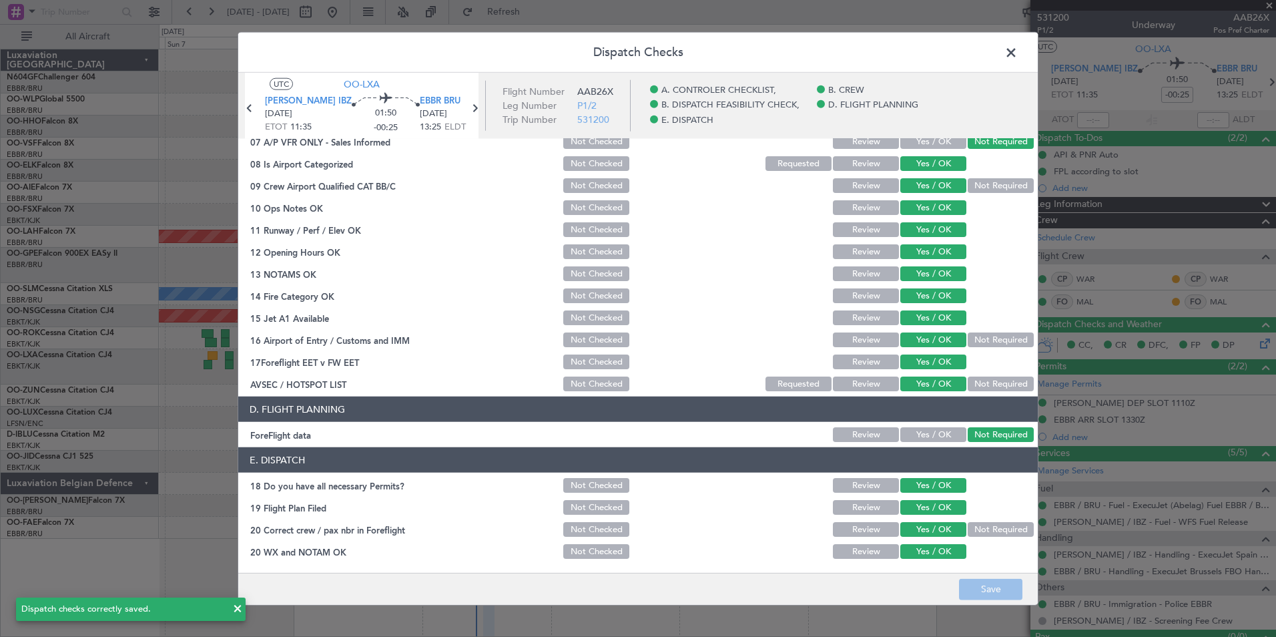
click at [1018, 45] on span at bounding box center [1018, 56] width 0 height 27
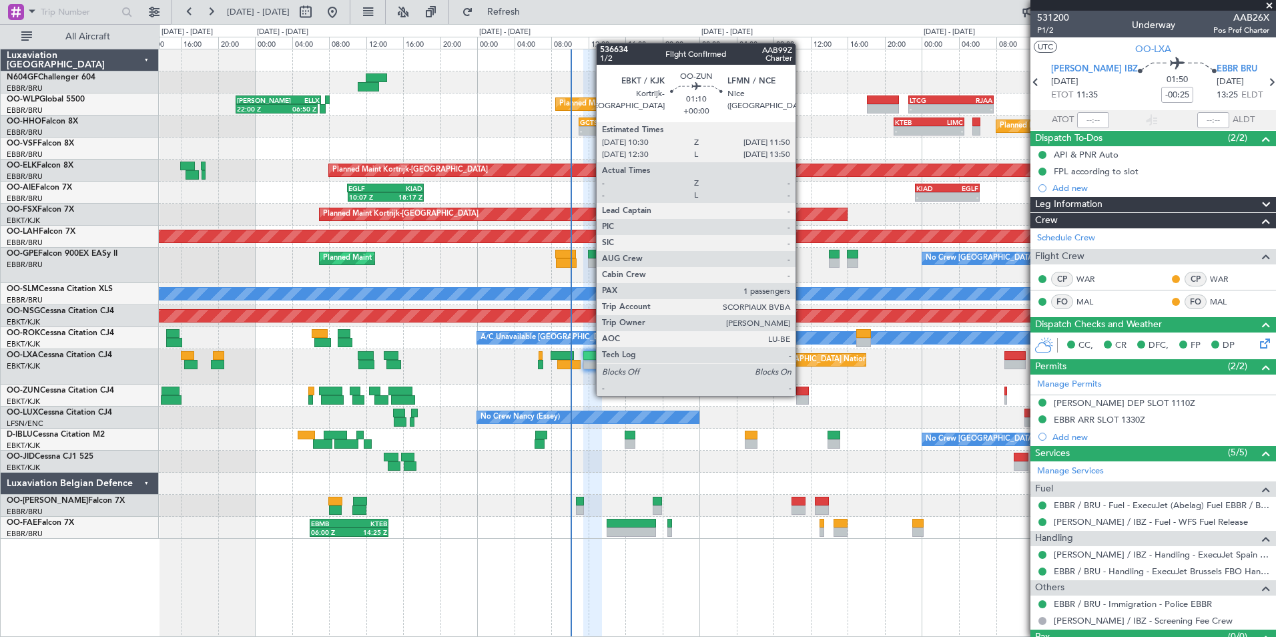
click at [802, 395] on div at bounding box center [802, 391] width 13 height 9
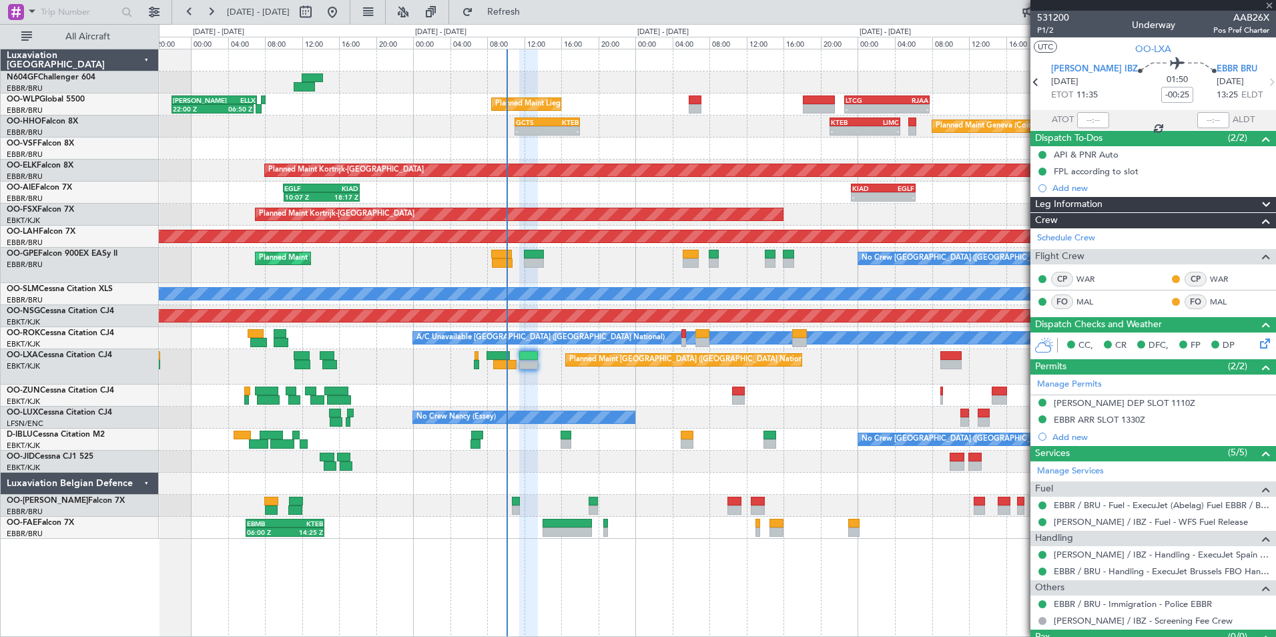
click at [796, 401] on div at bounding box center [717, 396] width 1117 height 22
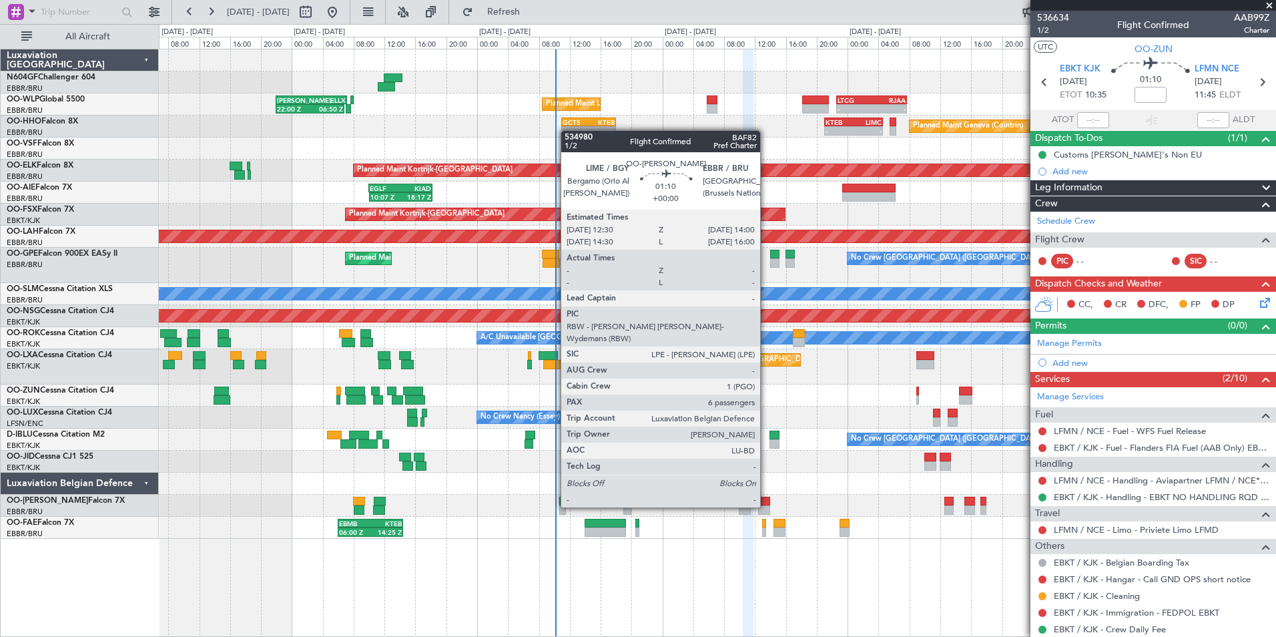
click at [766, 507] on div at bounding box center [764, 509] width 12 height 9
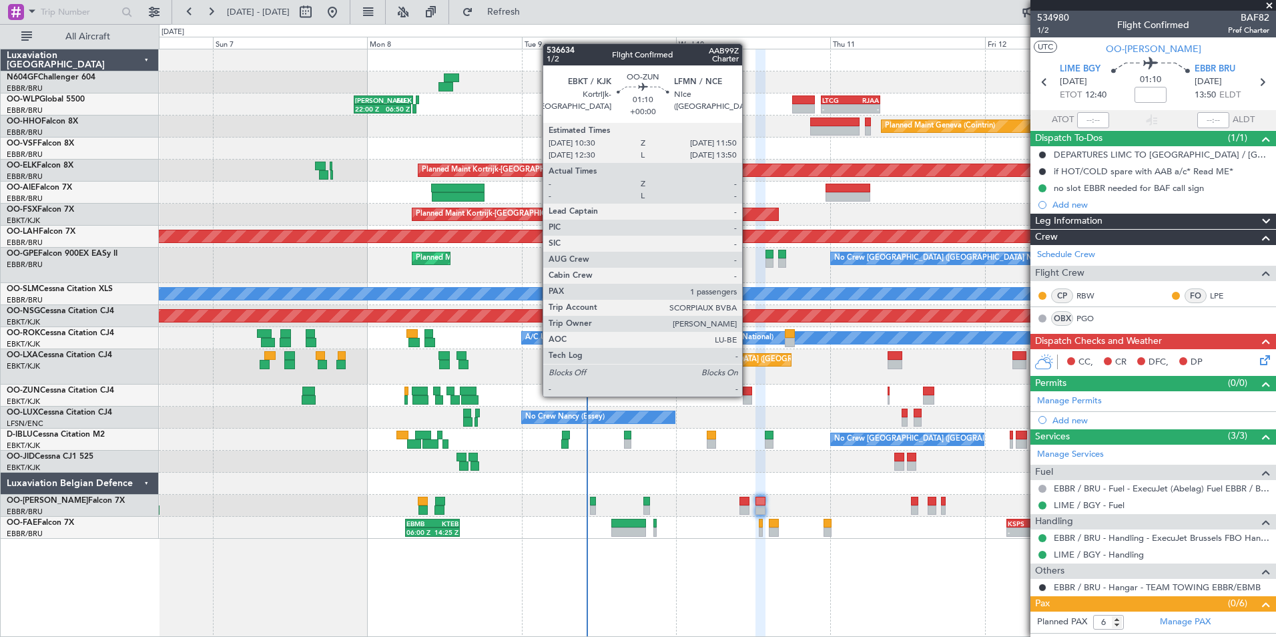
click at [748, 395] on div at bounding box center [747, 399] width 9 height 9
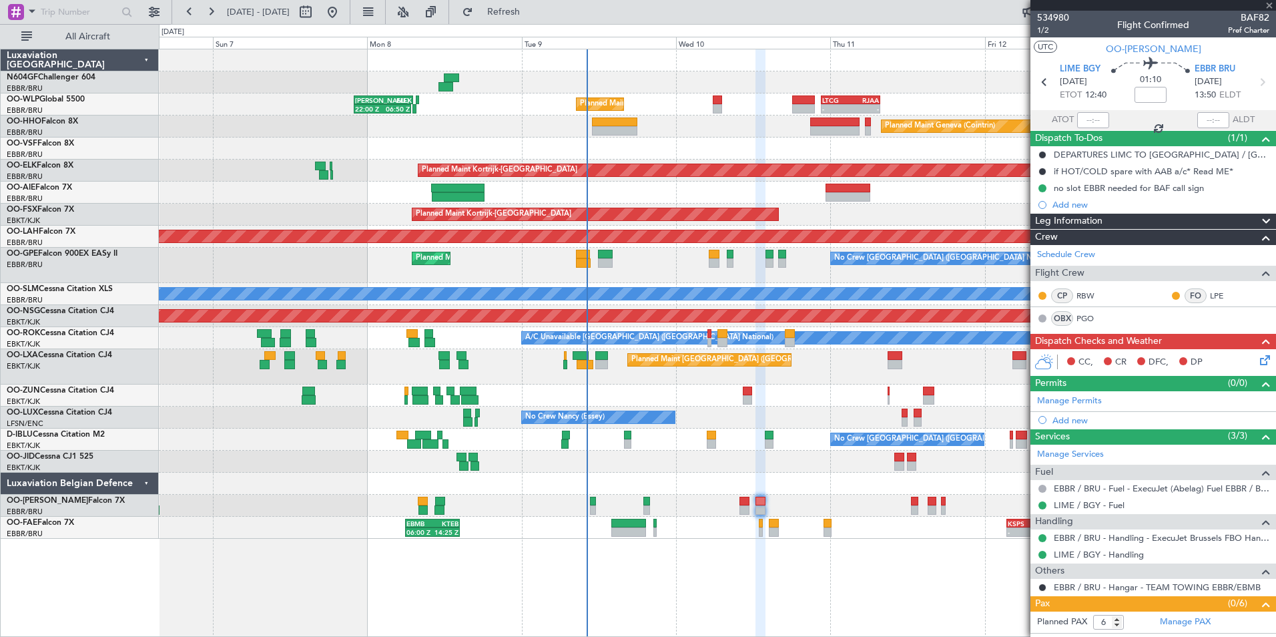
type input "1"
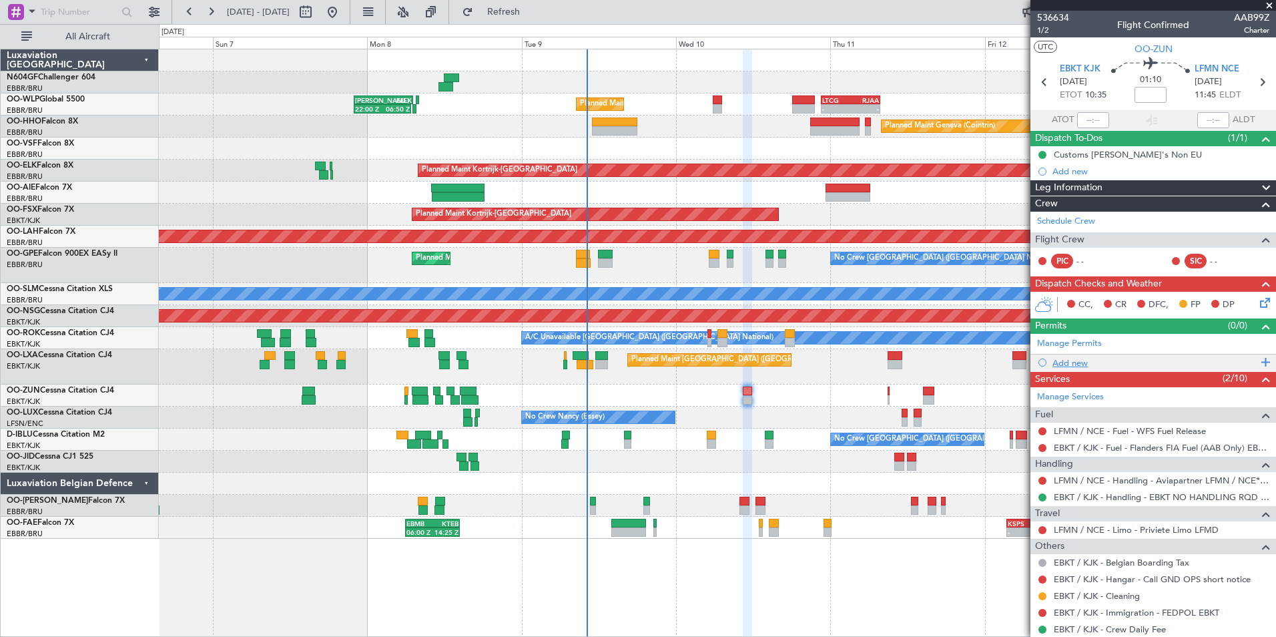
click at [1069, 358] on div "Add new" at bounding box center [1155, 362] width 205 height 11
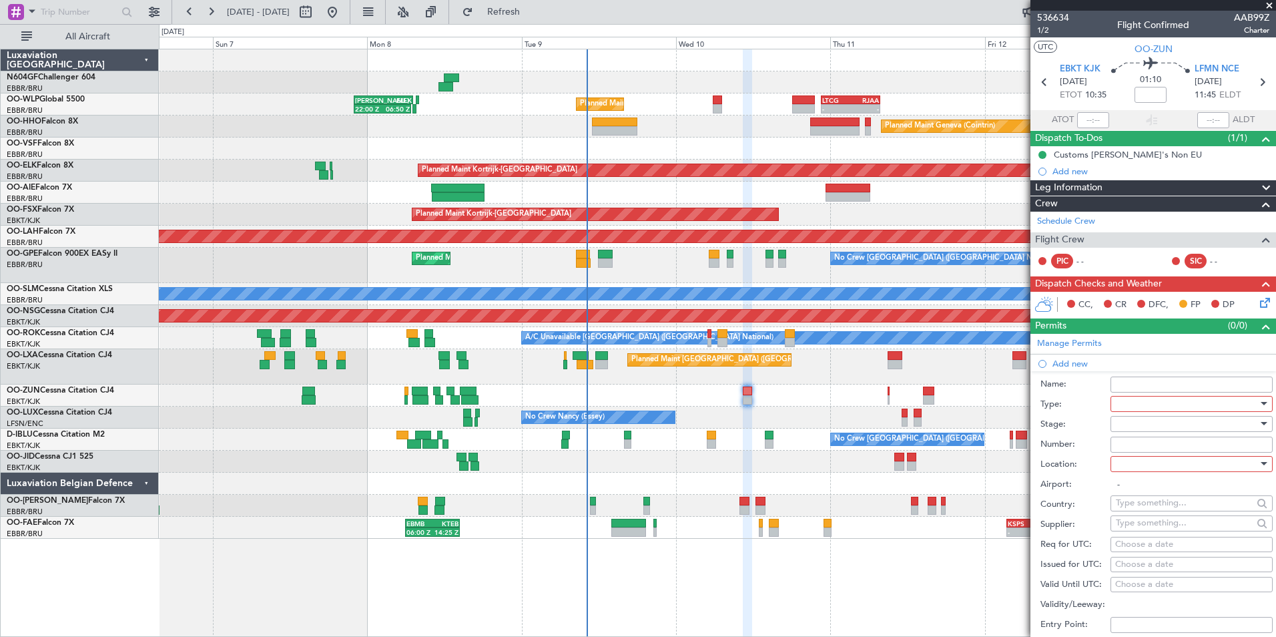
click at [1181, 409] on div at bounding box center [1187, 404] width 142 height 20
click at [1149, 527] on span "Slot" at bounding box center [1187, 529] width 140 height 20
click at [1138, 421] on div at bounding box center [1187, 424] width 142 height 20
click at [1148, 475] on span "Not Requested" at bounding box center [1187, 471] width 140 height 20
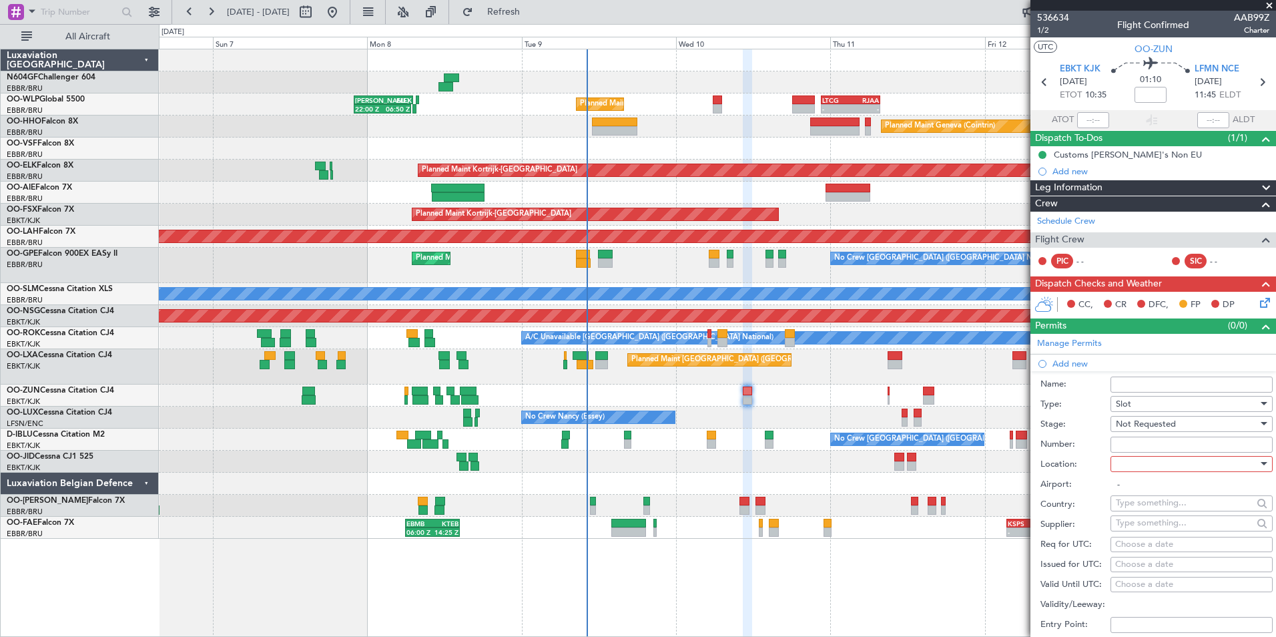
click at [1166, 465] on div at bounding box center [1187, 464] width 142 height 20
click at [1151, 535] on span "Arrival" at bounding box center [1187, 531] width 140 height 20
type input "LFMN / NCE"
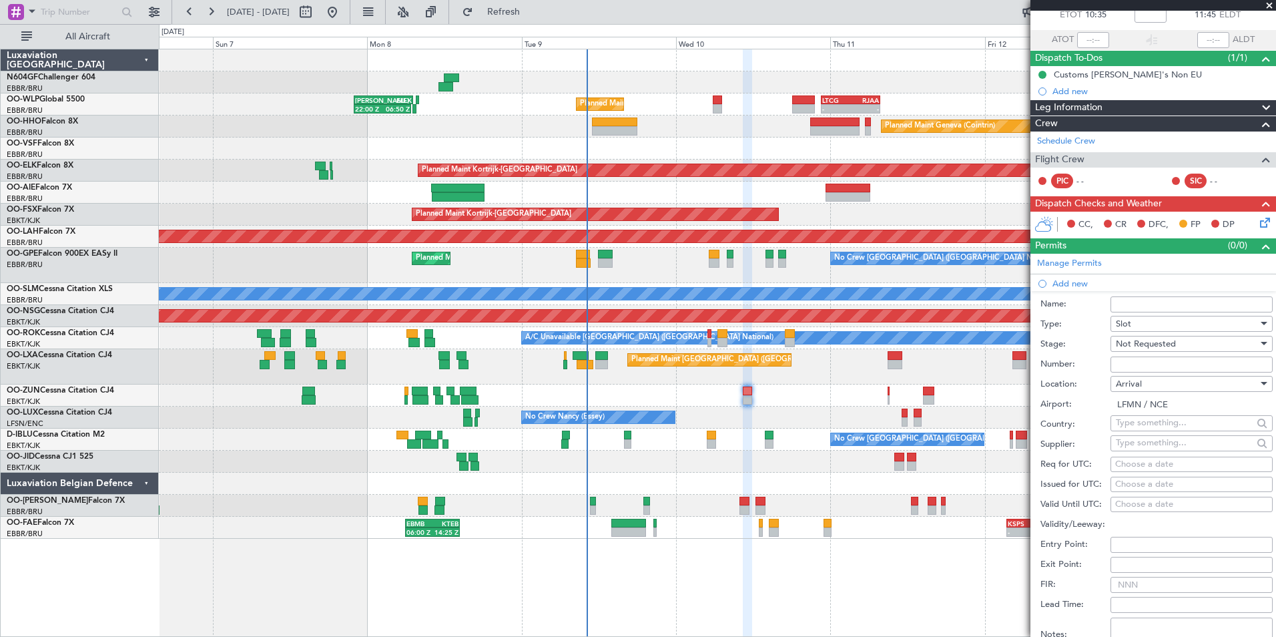
scroll to position [134, 0]
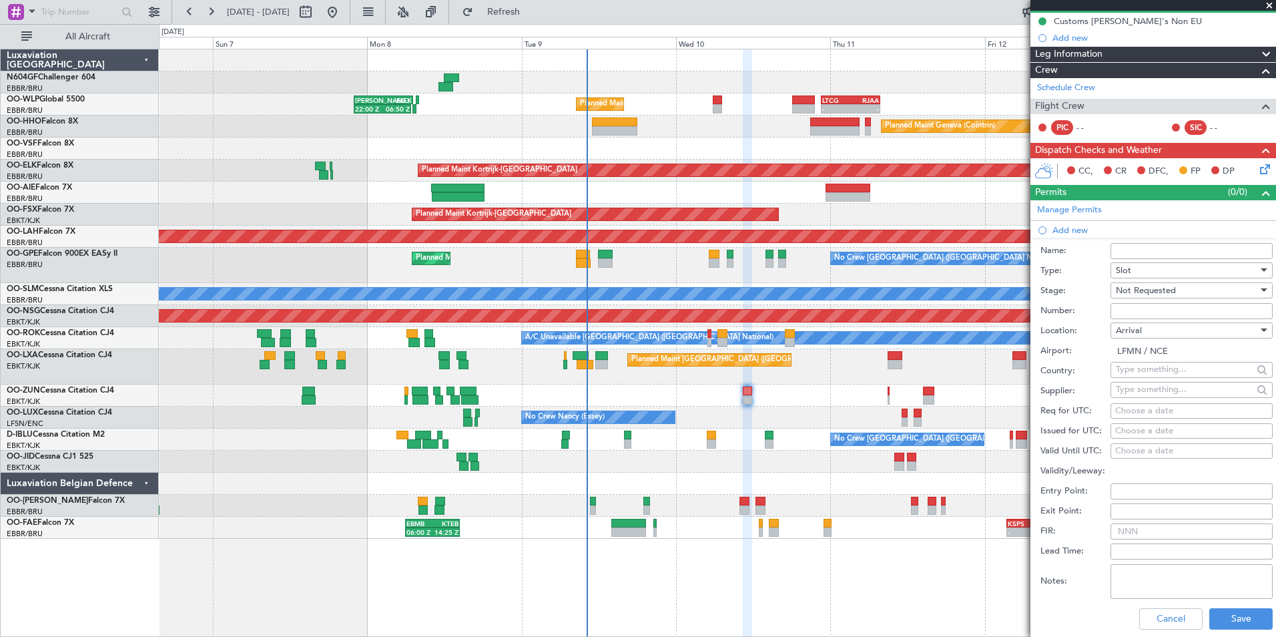
click at [1123, 412] on div "Choose a date" at bounding box center [1191, 411] width 153 height 13
select select "9"
select select "2025"
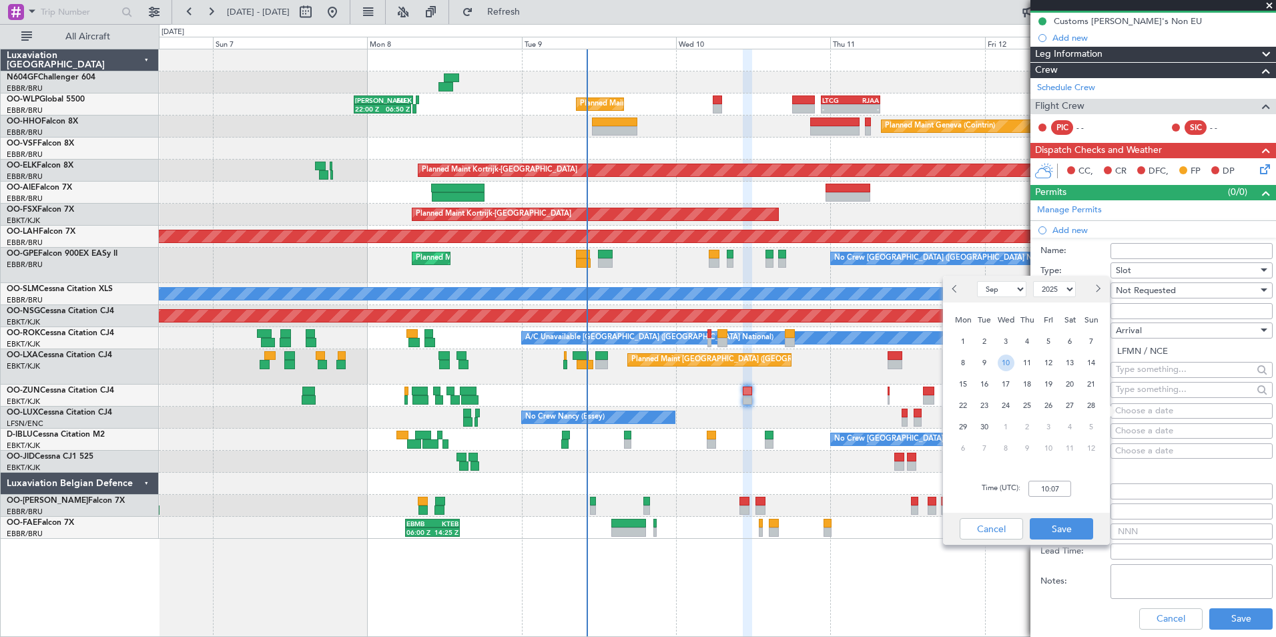
click at [1001, 362] on span "10" at bounding box center [1006, 362] width 17 height 17
click at [1053, 491] on input "00:00" at bounding box center [1050, 489] width 43 height 16
type input "11:50"
click at [1077, 502] on div "Time (UTC): 11:50" at bounding box center [1026, 489] width 167 height 48
click at [1069, 521] on button "Save" at bounding box center [1061, 528] width 63 height 21
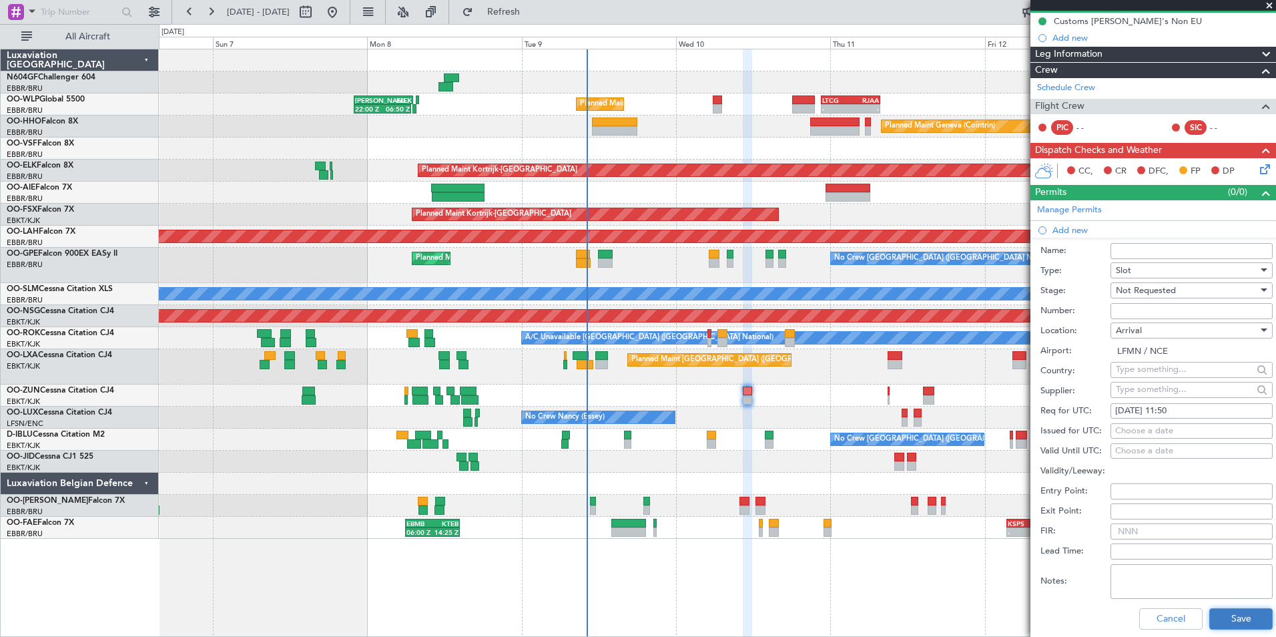
click at [1220, 613] on button "Save" at bounding box center [1241, 618] width 63 height 21
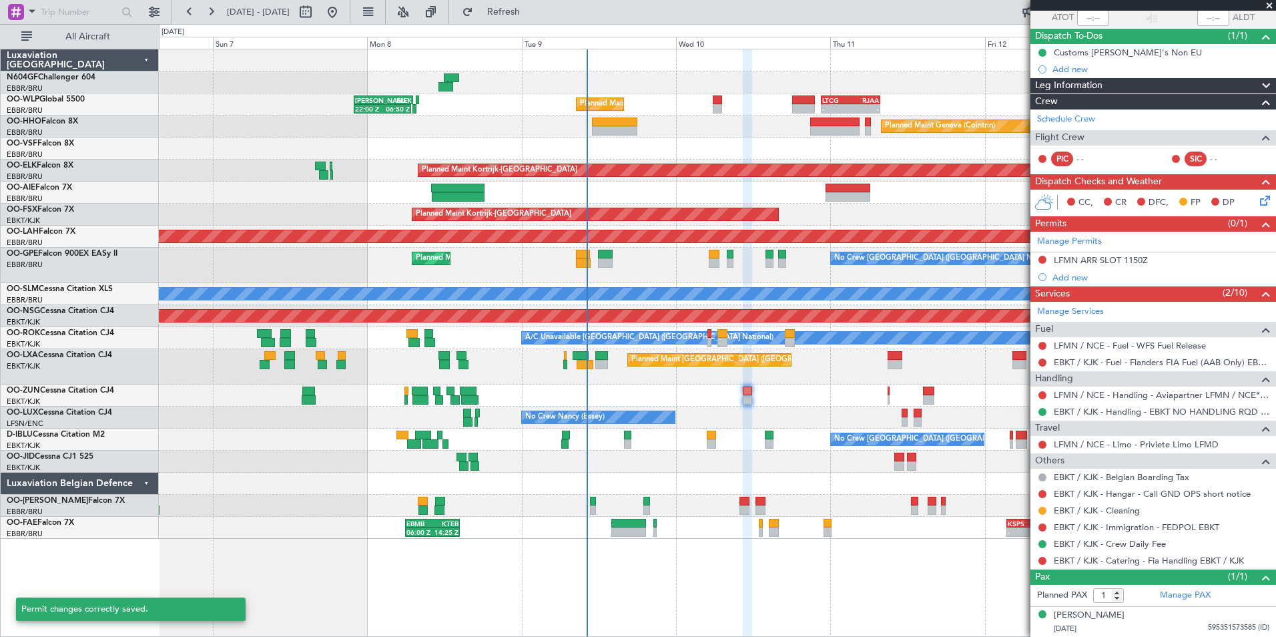
scroll to position [101, 0]
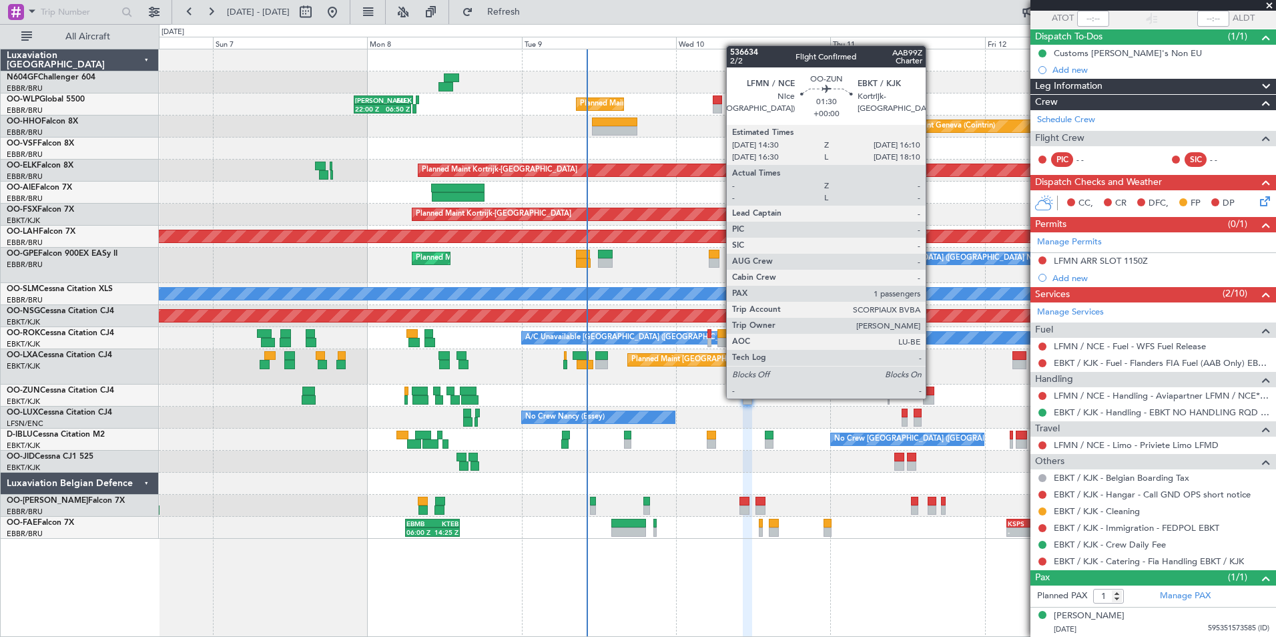
click at [931, 397] on div at bounding box center [928, 399] width 11 height 9
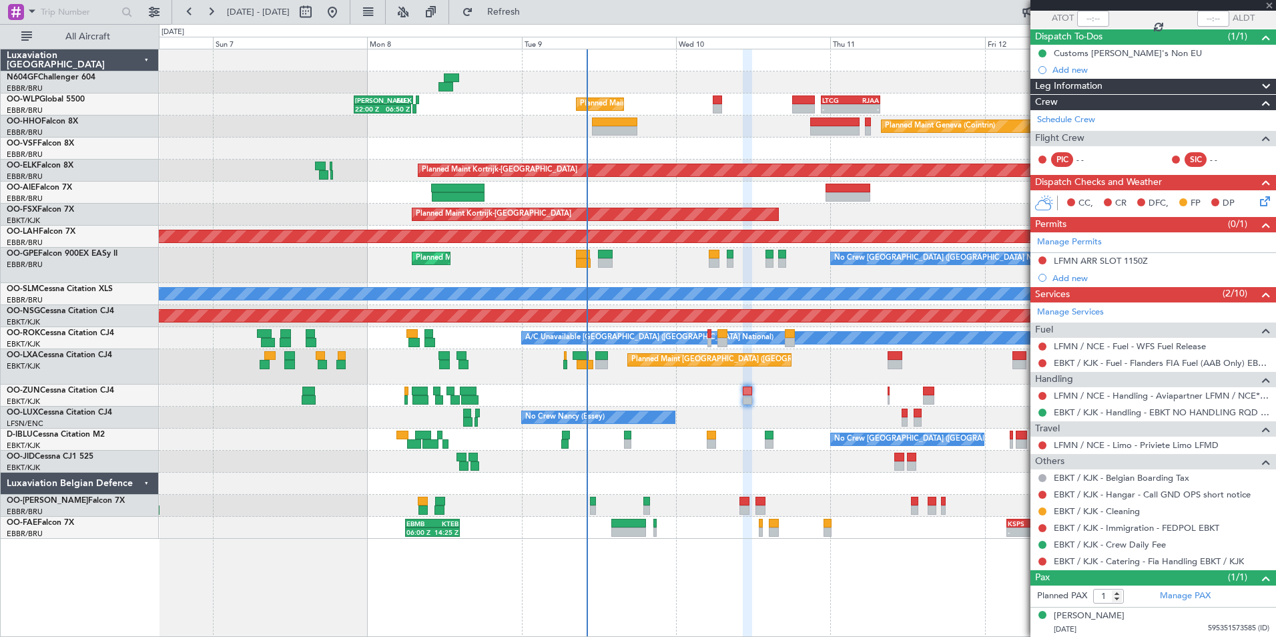
scroll to position [0, 0]
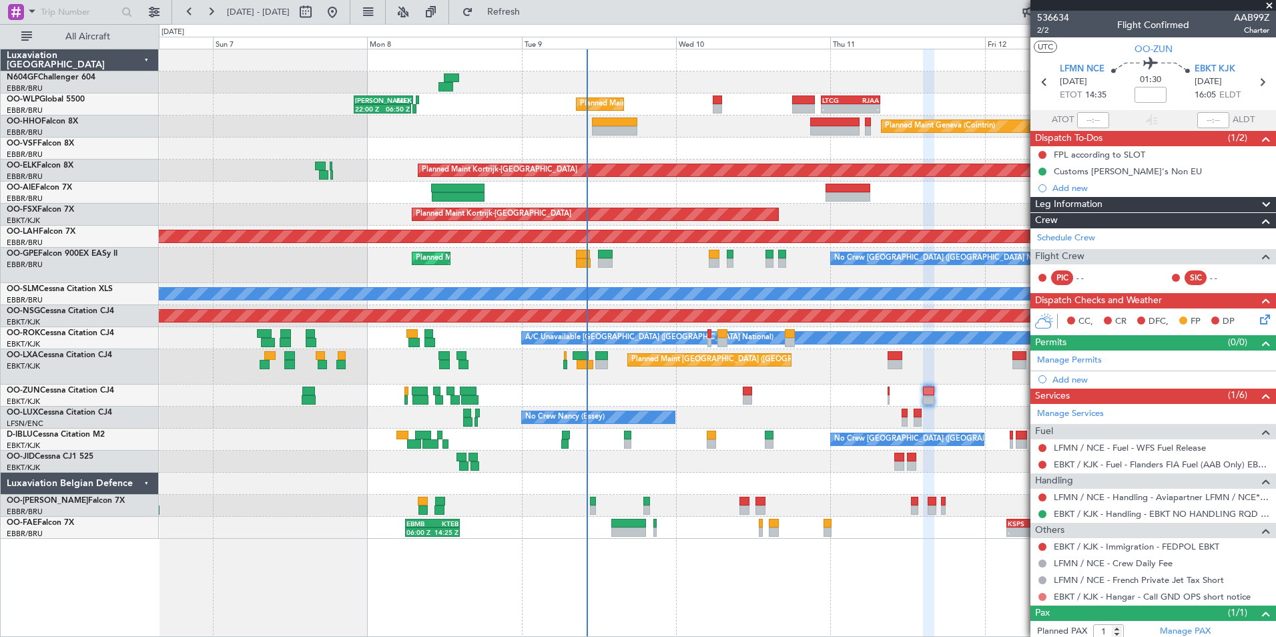
click at [1039, 595] on button at bounding box center [1043, 597] width 8 height 8
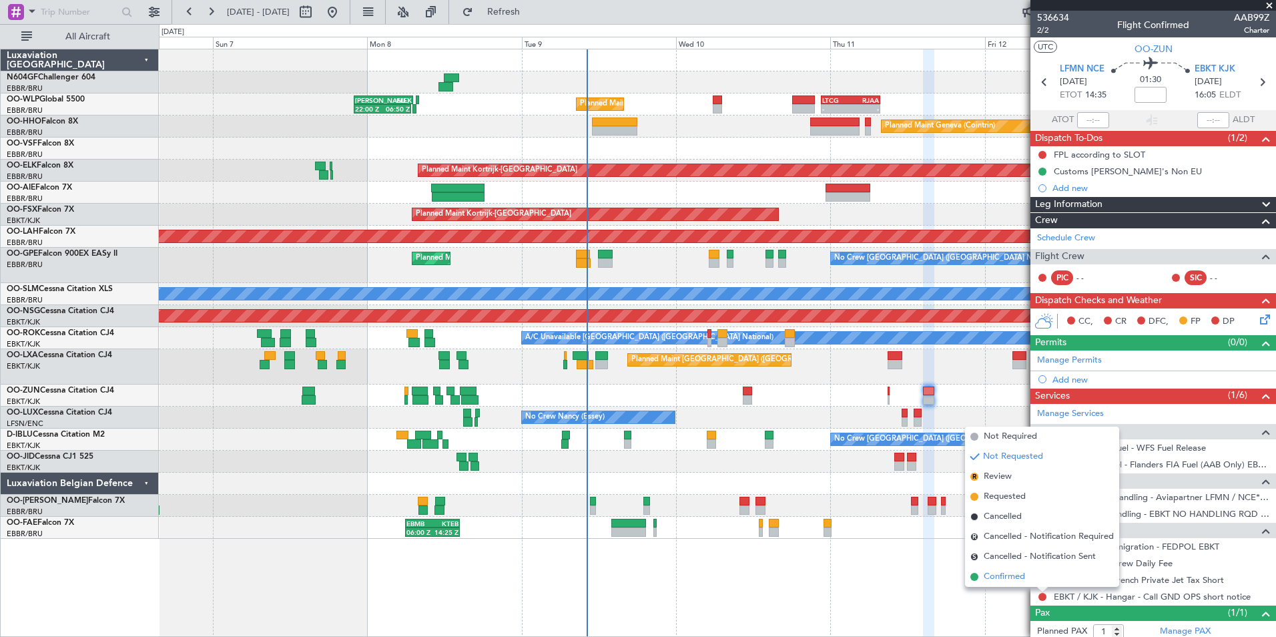
click at [996, 577] on span "Confirmed" at bounding box center [1004, 576] width 41 height 13
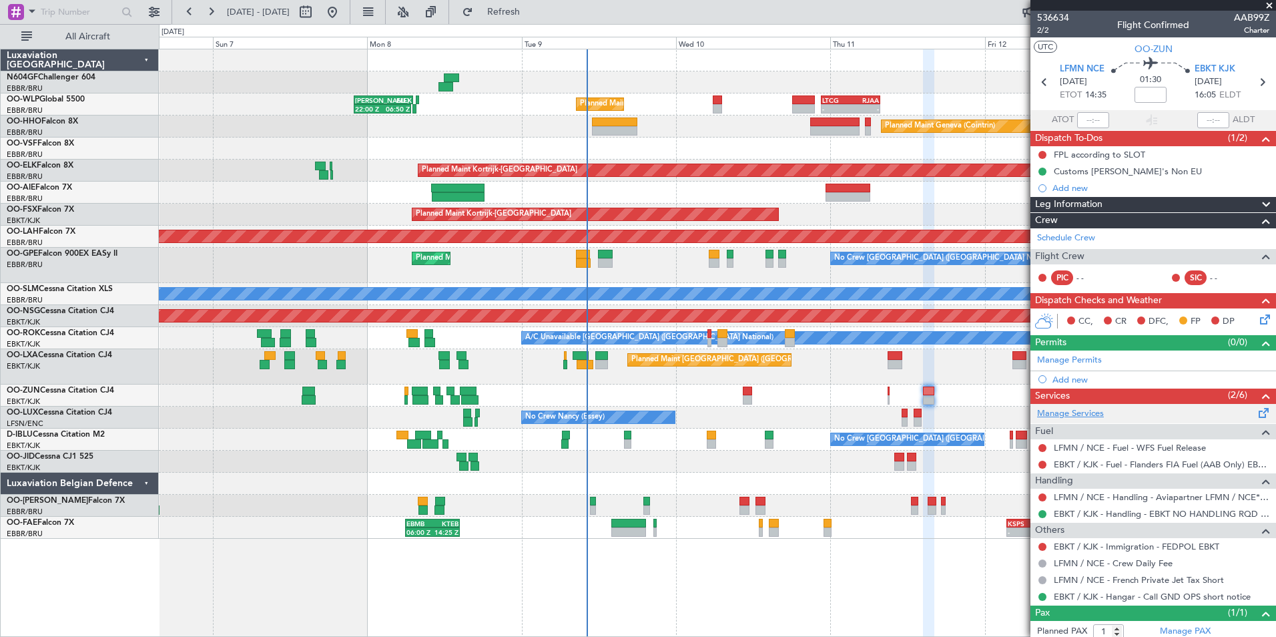
click at [1073, 414] on link "Manage Services" at bounding box center [1070, 413] width 67 height 13
click at [1073, 371] on div "Add new" at bounding box center [1154, 379] width 246 height 17
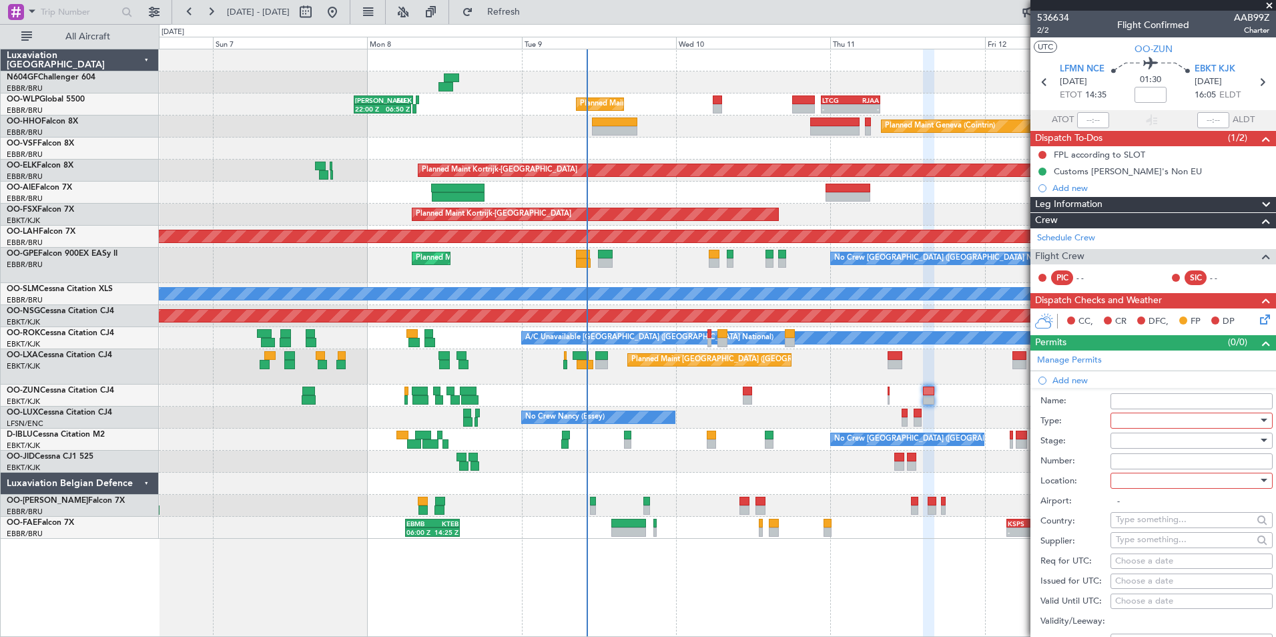
click at [1142, 421] on div at bounding box center [1187, 421] width 142 height 20
click at [1144, 555] on span "Slot" at bounding box center [1187, 546] width 140 height 20
click at [1142, 443] on div at bounding box center [1187, 441] width 142 height 20
click at [1144, 487] on span "Not Requested" at bounding box center [1187, 487] width 140 height 20
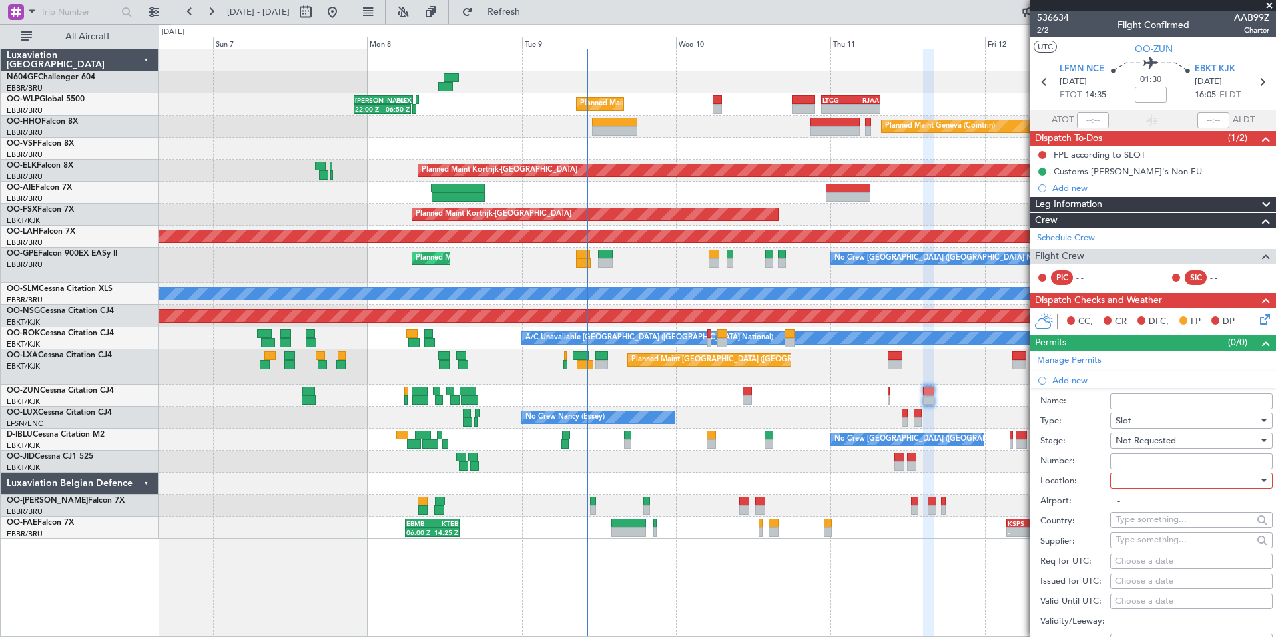
click at [1144, 479] on div at bounding box center [1187, 481] width 142 height 20
click at [1152, 509] on span "Departure" at bounding box center [1187, 507] width 140 height 20
type input "LFMN / NCE"
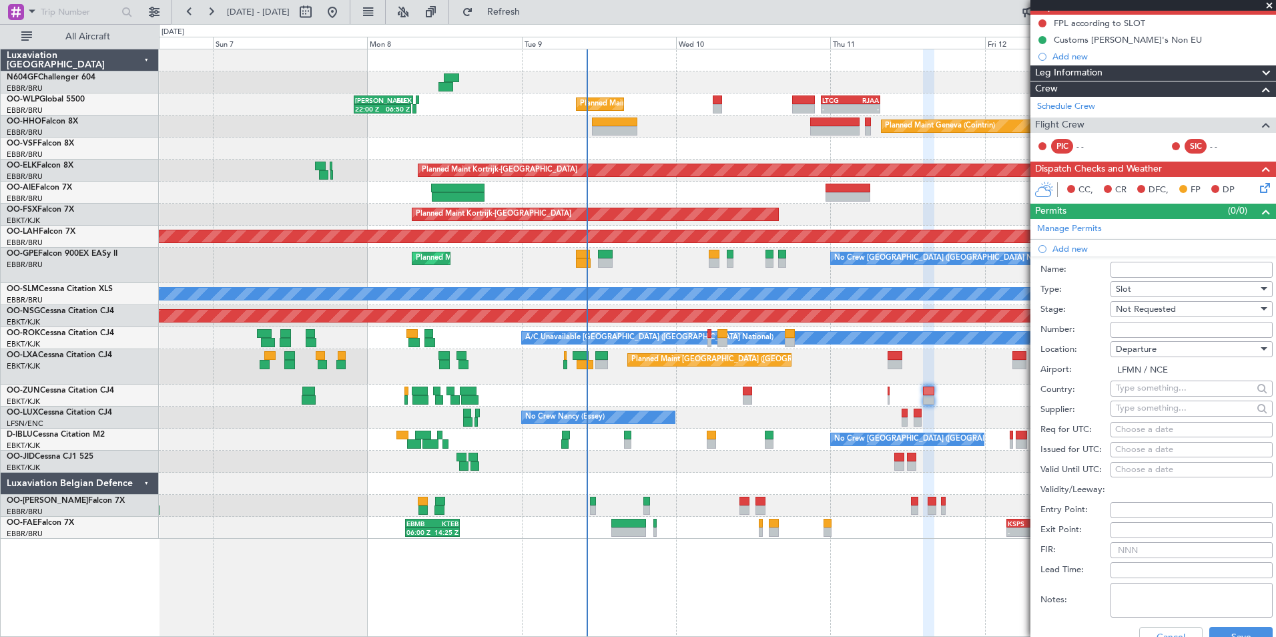
scroll to position [134, 0]
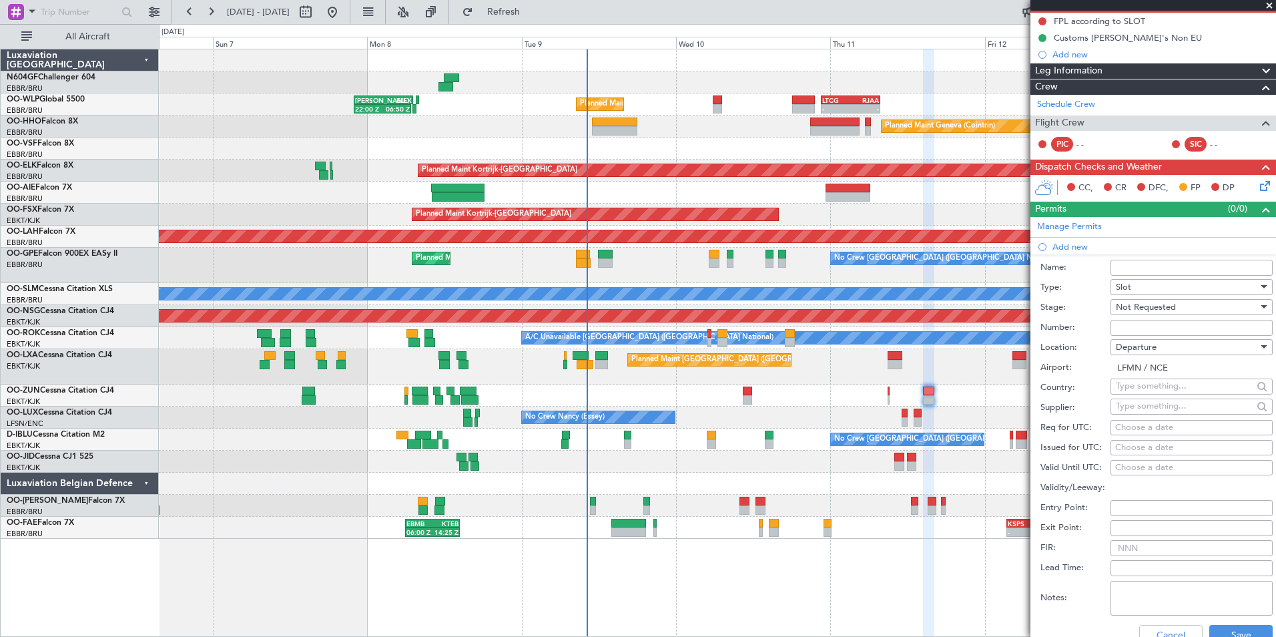
click at [1131, 421] on div "Choose a date" at bounding box center [1191, 427] width 153 height 13
select select "9"
select select "2025"
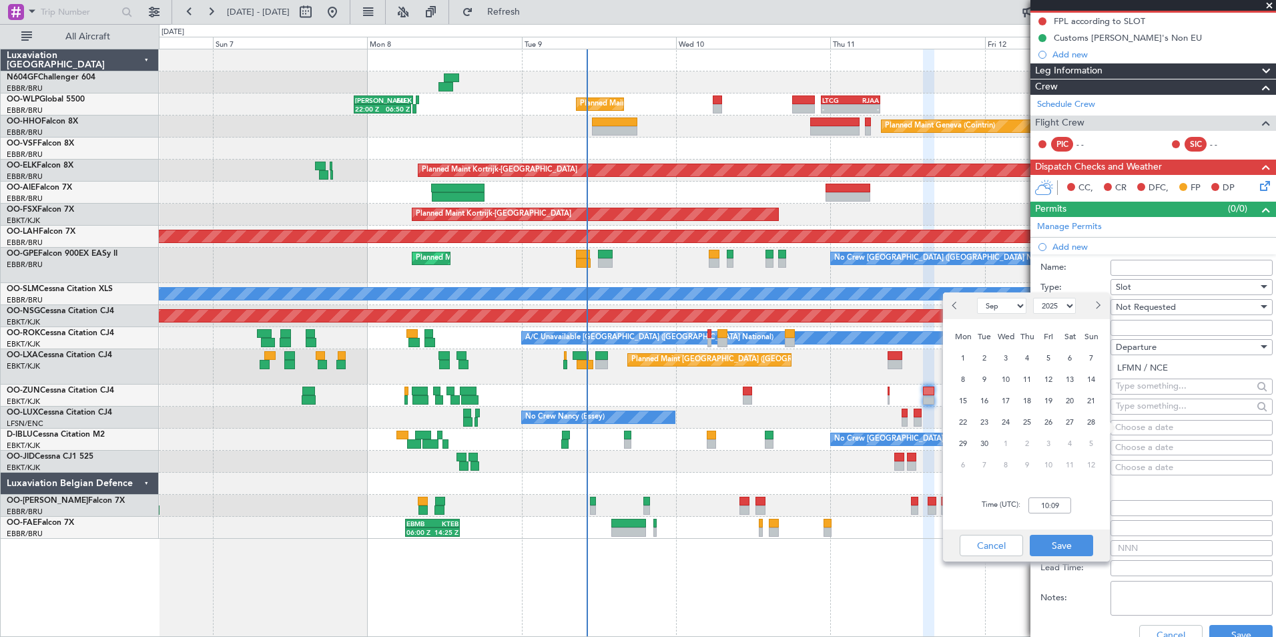
click at [1019, 378] on div "11" at bounding box center [1027, 378] width 21 height 21
click at [1035, 378] on span "11" at bounding box center [1027, 379] width 17 height 17
click at [1054, 509] on input "00:00" at bounding box center [1050, 505] width 43 height 16
click at [1069, 503] on input "14:30" at bounding box center [1050, 505] width 43 height 16
type input "14:30"
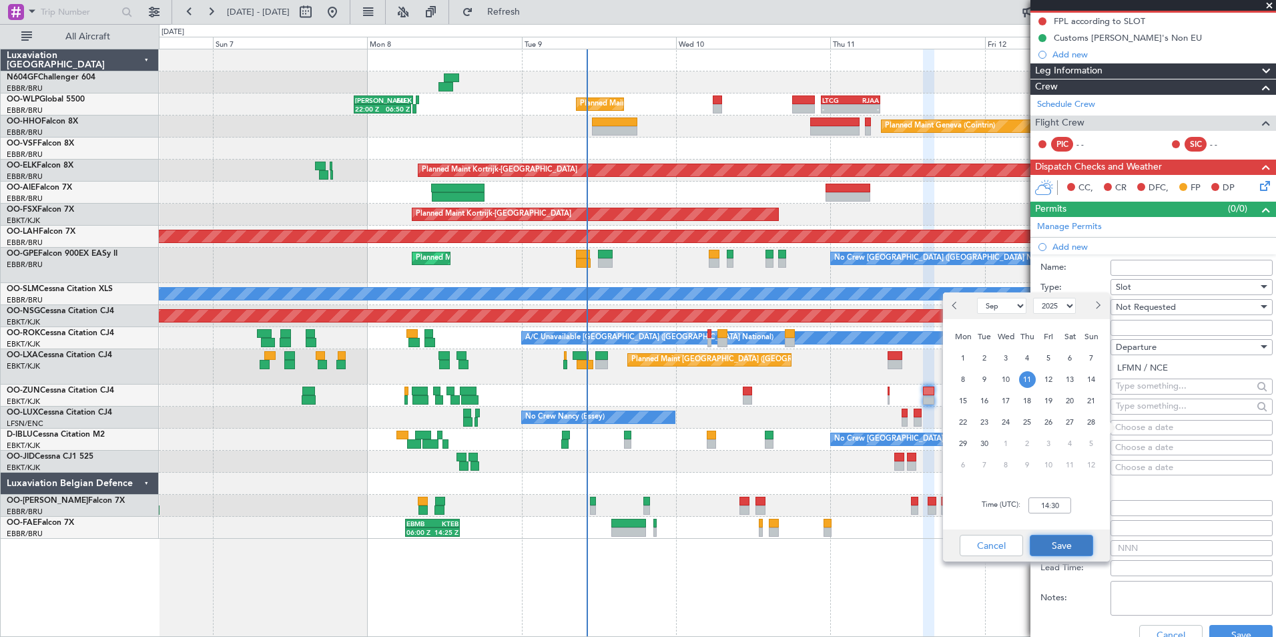
click at [1082, 536] on button "Save" at bounding box center [1061, 545] width 63 height 21
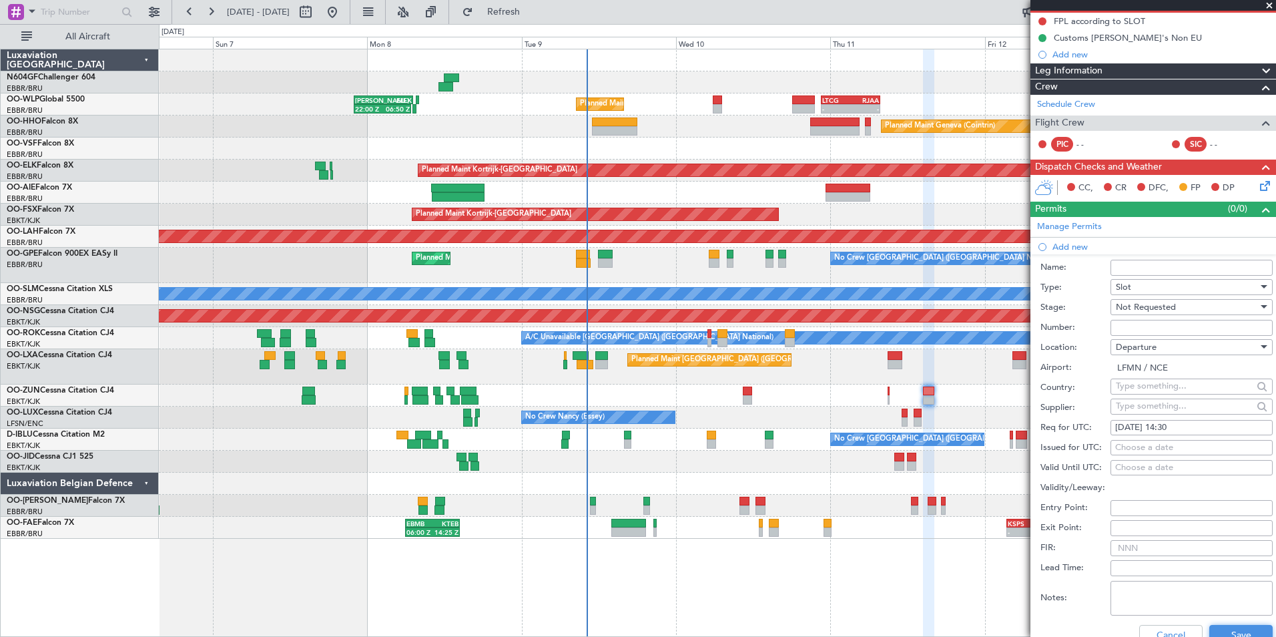
click at [1221, 636] on html "06 Sep 2025 - 13 Sep 2025 Refresh Quick Links All Aircraft Planned Maint Liege …" at bounding box center [638, 318] width 1276 height 637
click at [1224, 631] on button "Save" at bounding box center [1241, 635] width 63 height 21
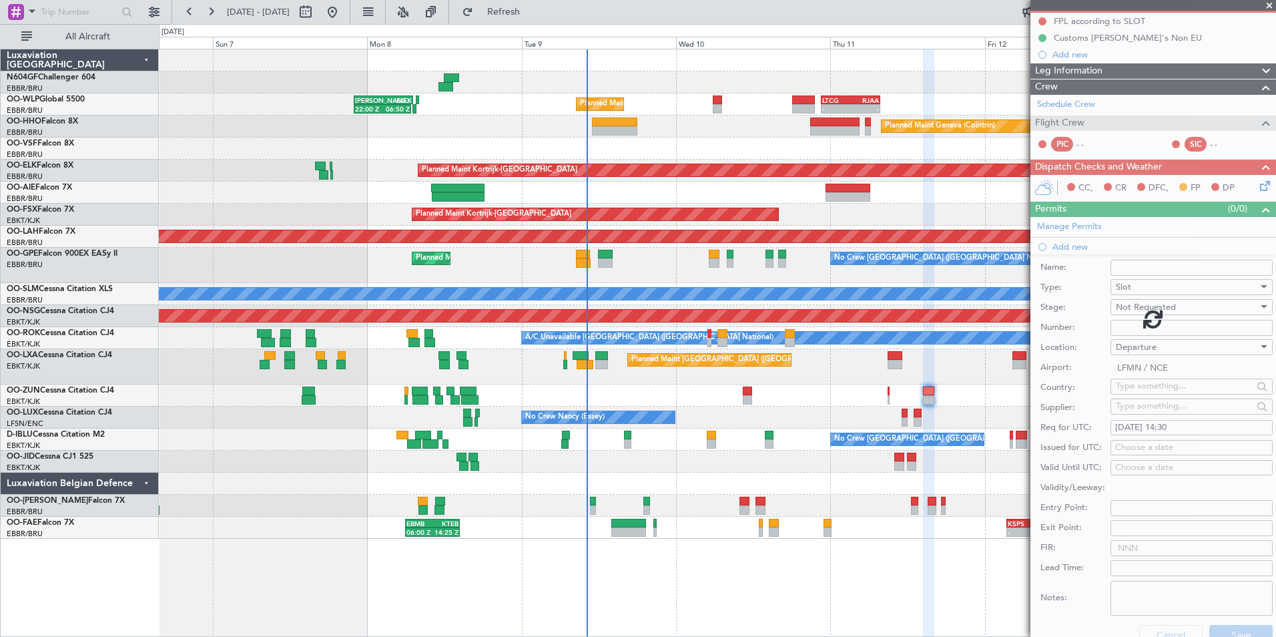
scroll to position [52, 0]
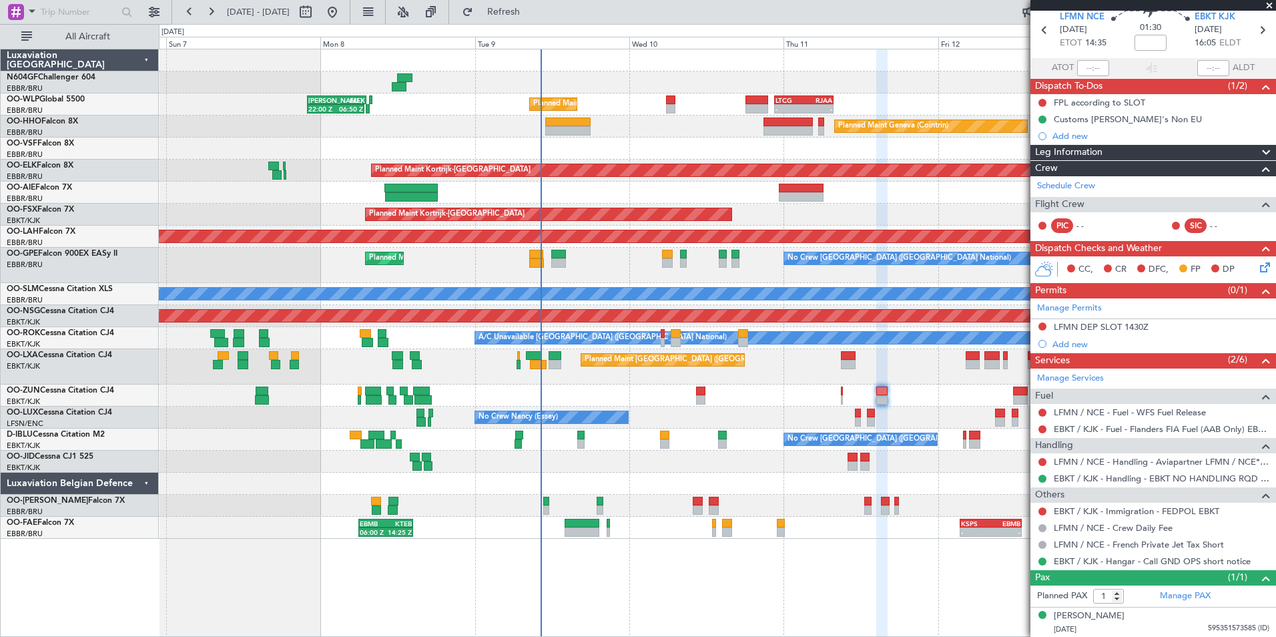
click at [935, 404] on div "Unplanned Maint [GEOGRAPHIC_DATA] ([GEOGRAPHIC_DATA])" at bounding box center [717, 396] width 1117 height 22
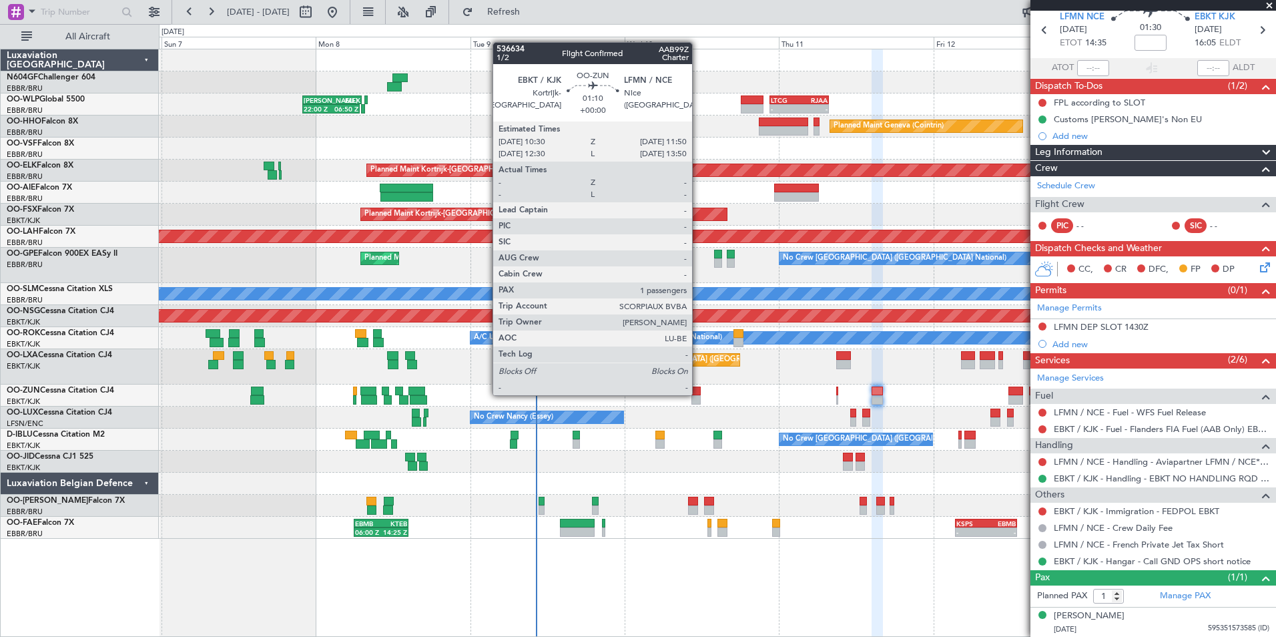
click at [698, 394] on div at bounding box center [696, 391] width 9 height 9
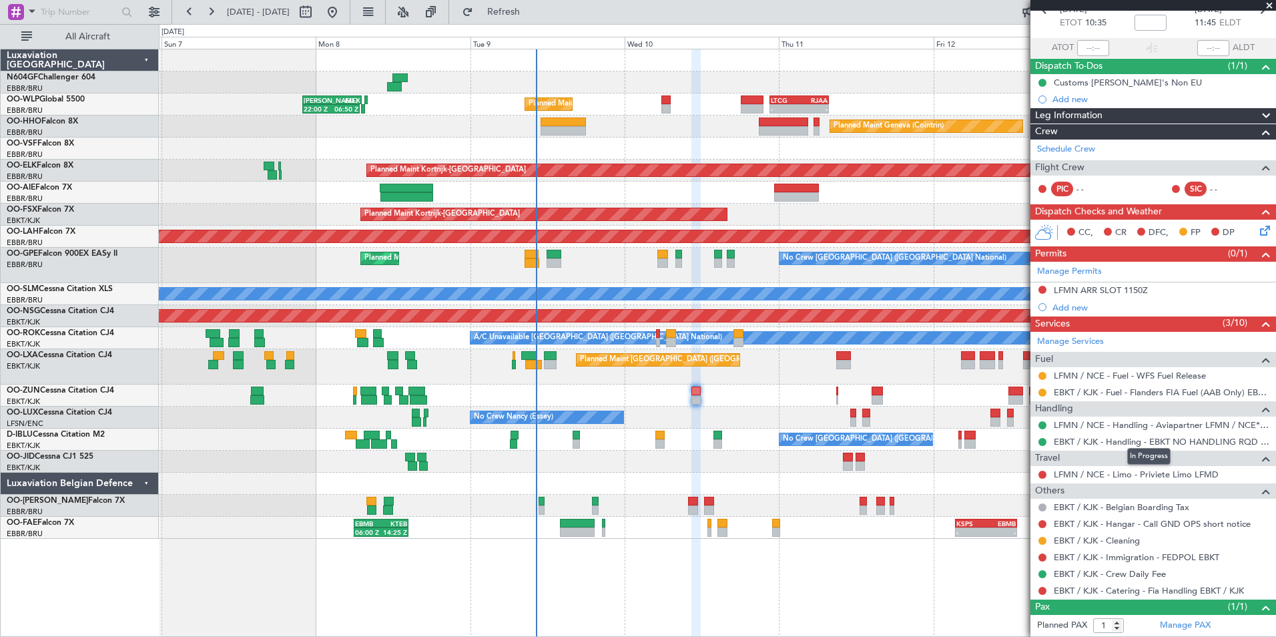
scroll to position [101, 0]
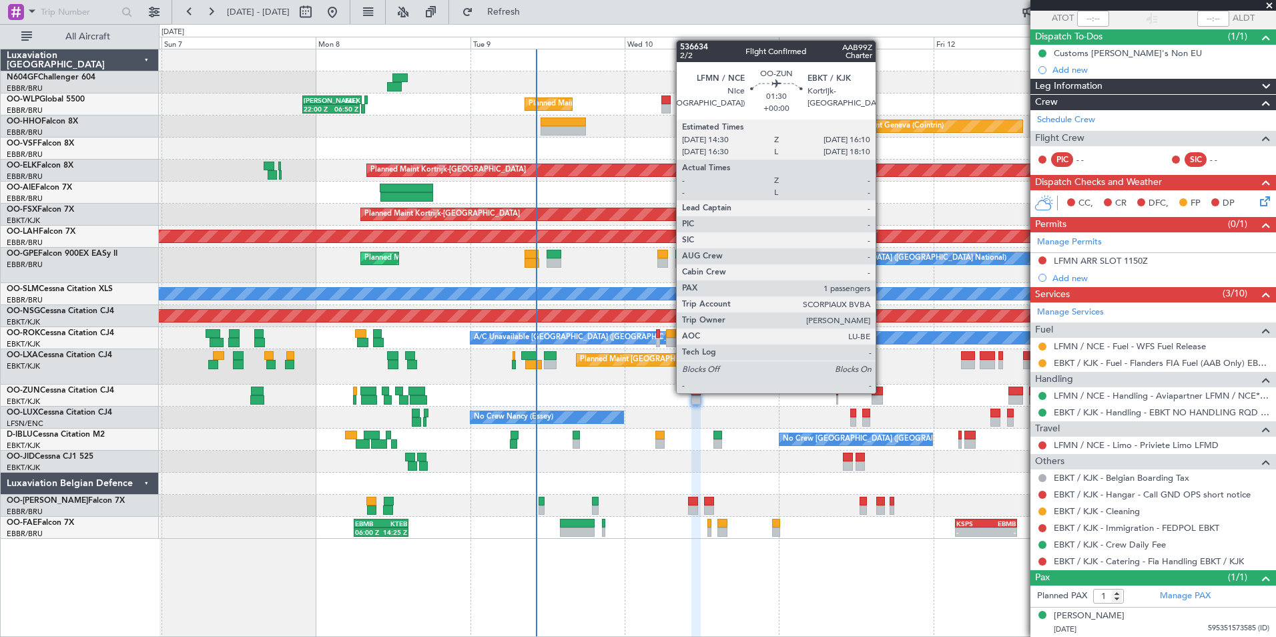
click at [882, 392] on div at bounding box center [877, 391] width 11 height 9
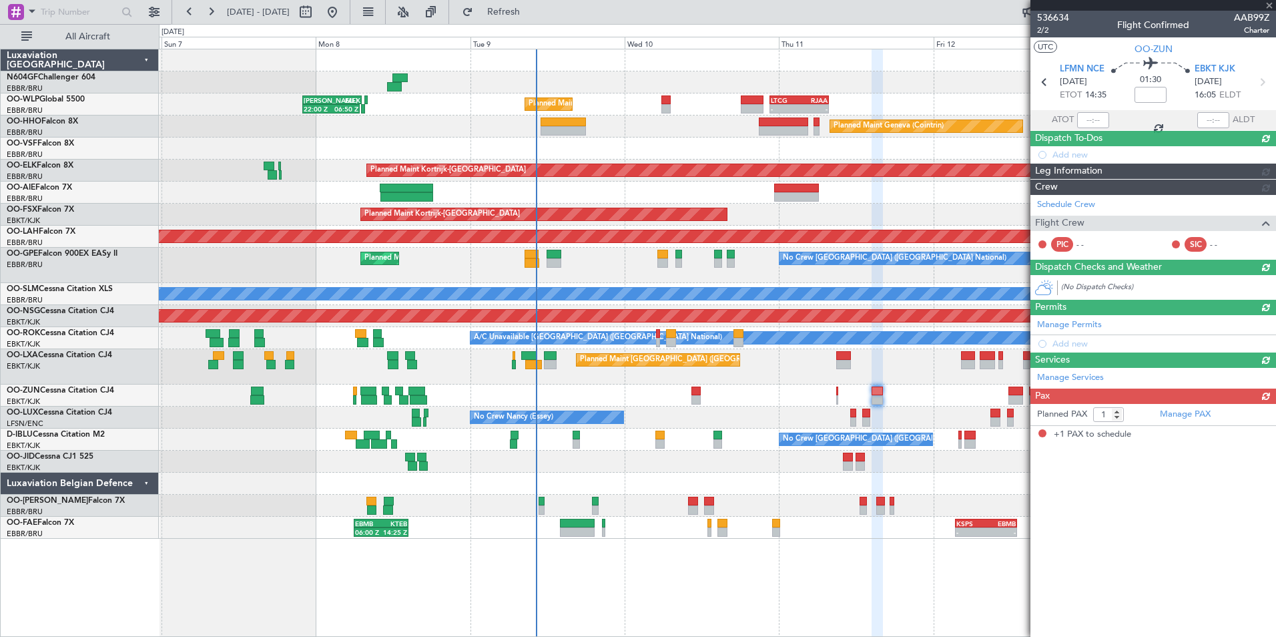
scroll to position [0, 0]
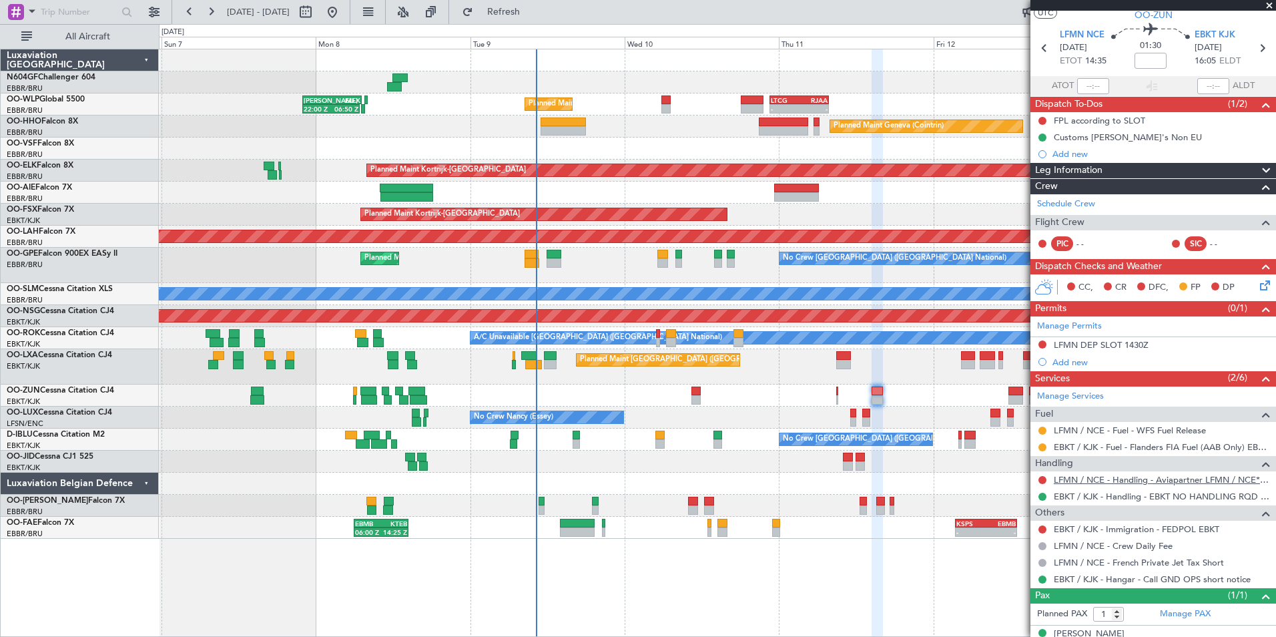
scroll to position [52, 0]
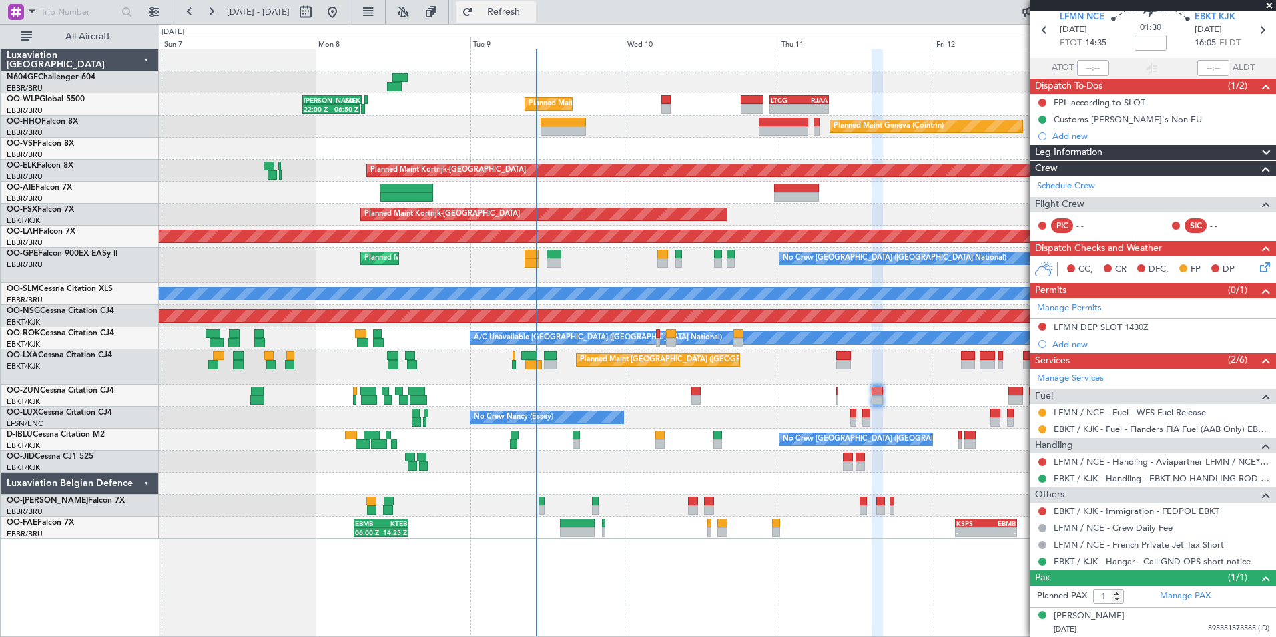
click at [532, 15] on span "Refresh" at bounding box center [504, 11] width 56 height 9
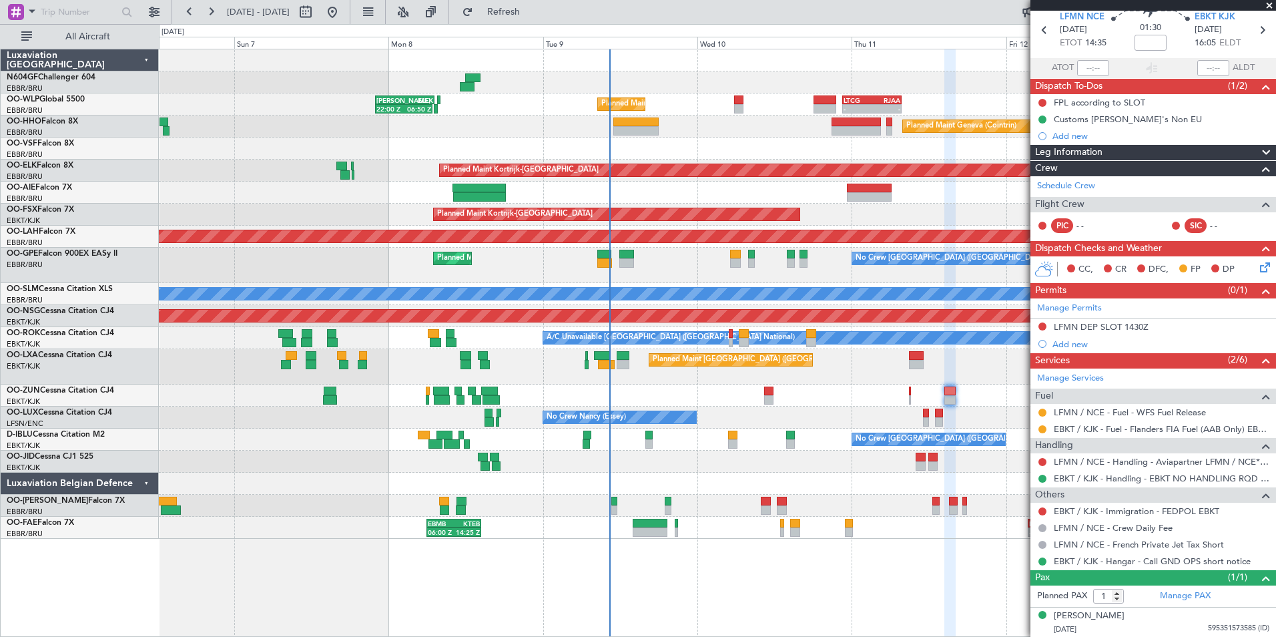
click at [745, 136] on div "Planned Maint Geneva (Cointrin)" at bounding box center [717, 126] width 1117 height 22
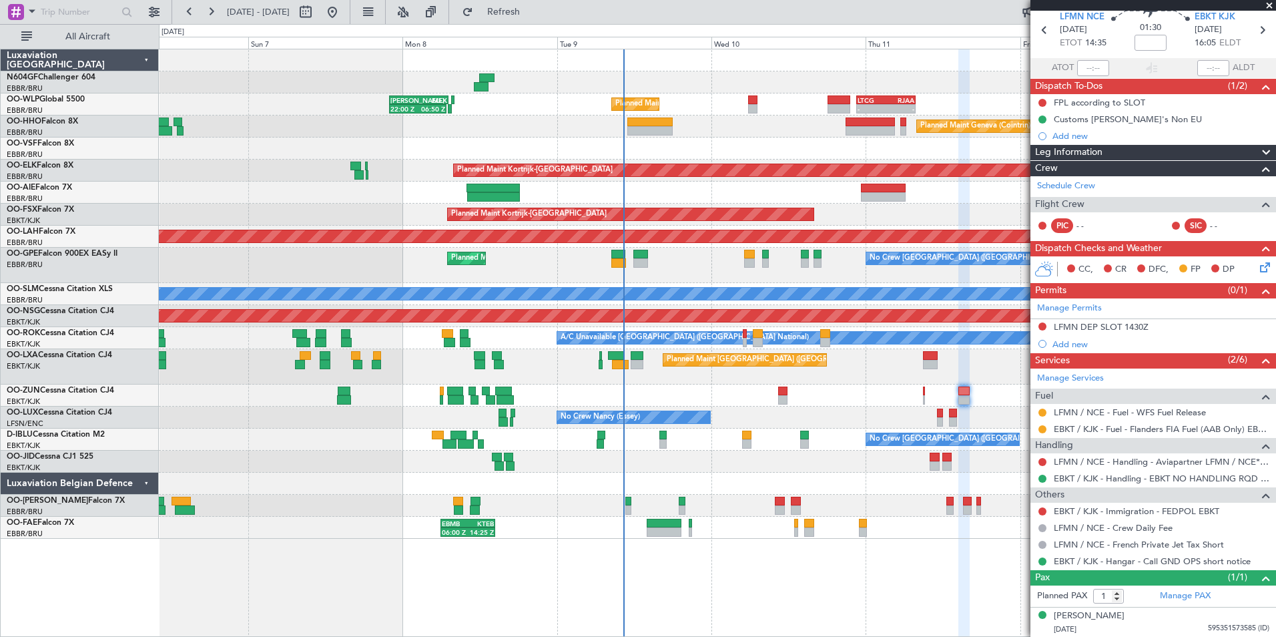
click at [857, 79] on div at bounding box center [717, 82] width 1117 height 22
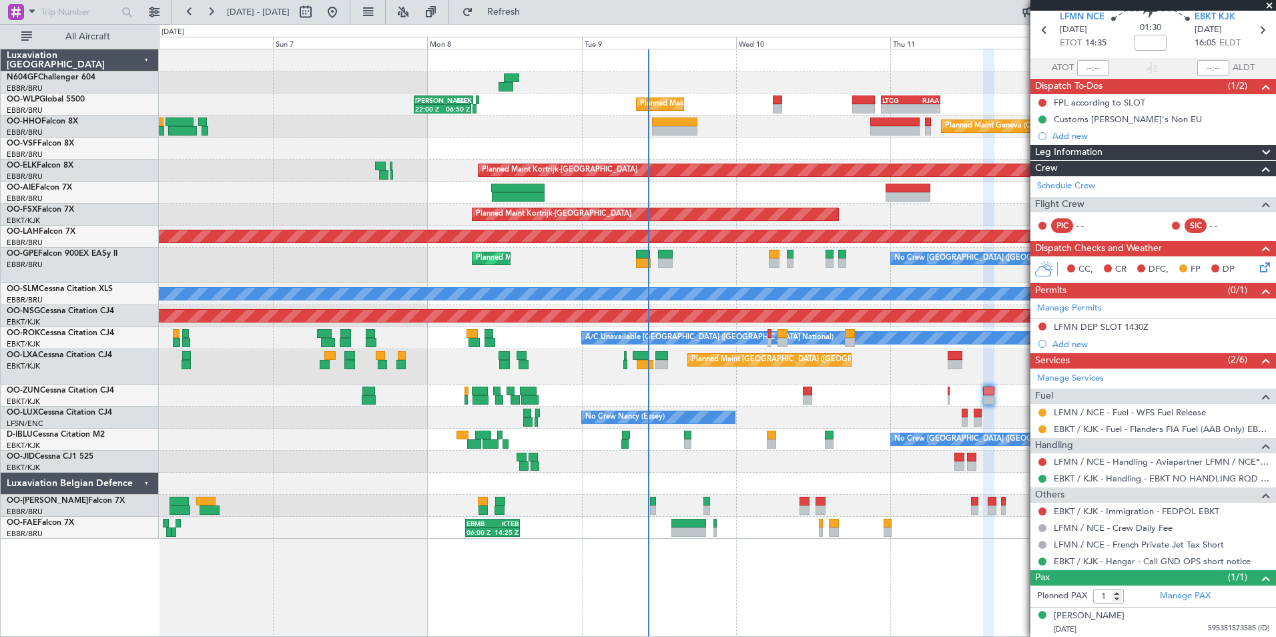
click at [819, 160] on div "Planned Maint Kortrijk-[GEOGRAPHIC_DATA]" at bounding box center [717, 171] width 1117 height 22
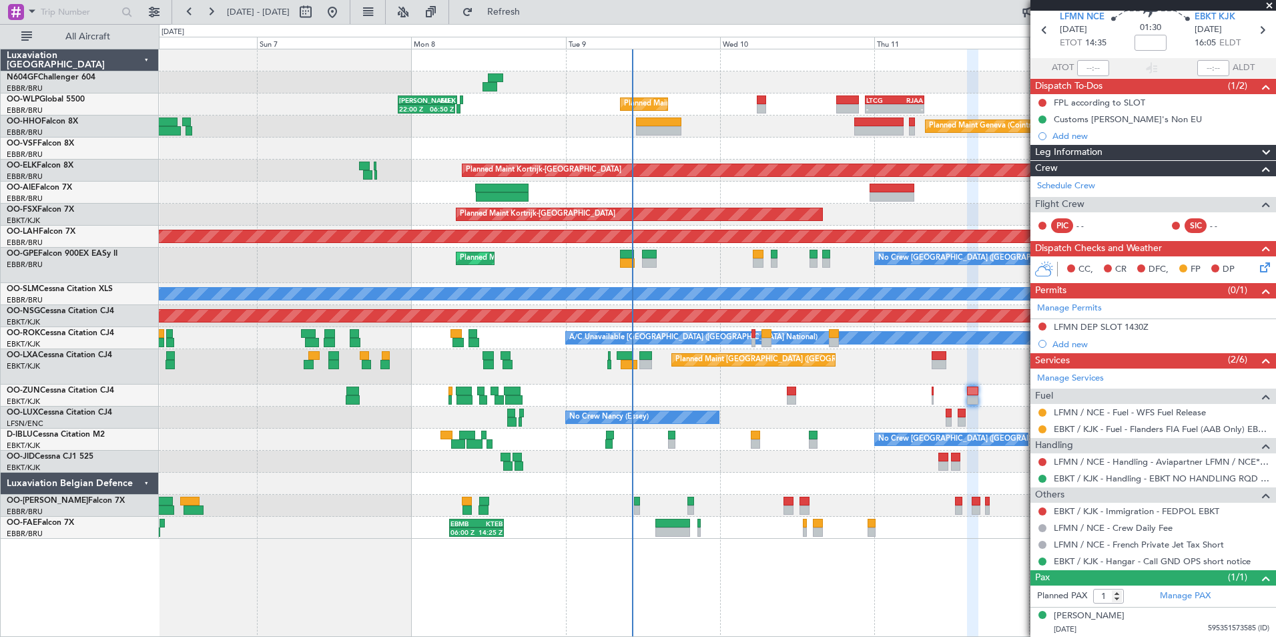
click at [843, 140] on div at bounding box center [717, 149] width 1117 height 22
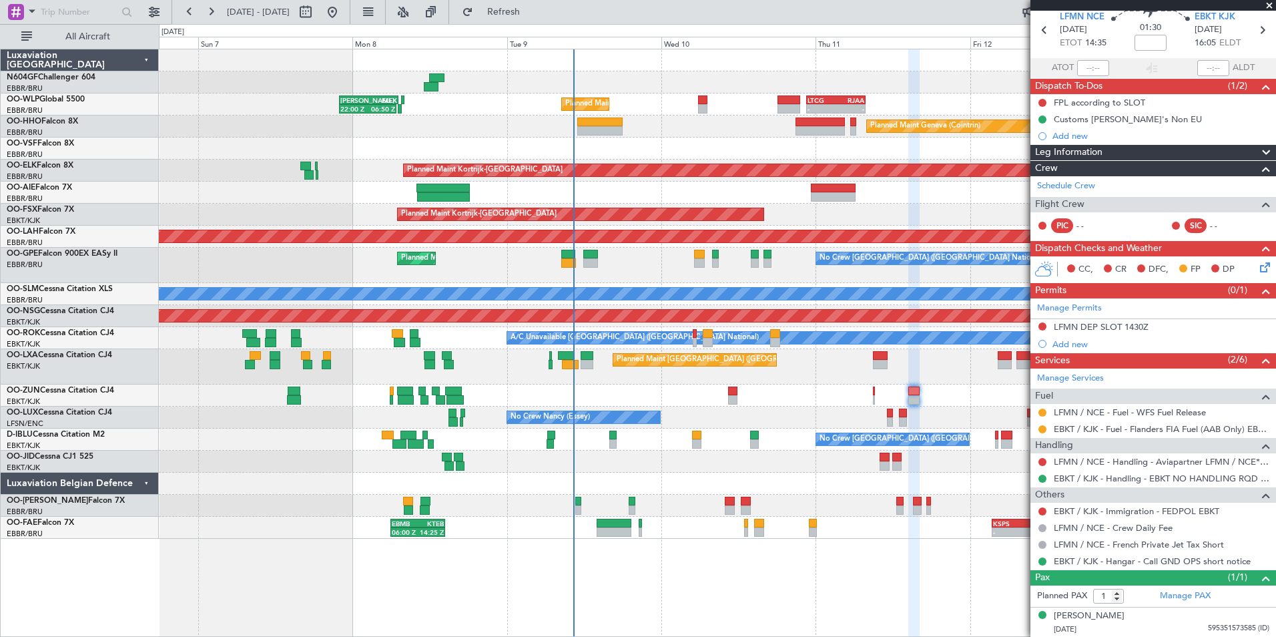
click at [802, 148] on div at bounding box center [717, 149] width 1117 height 22
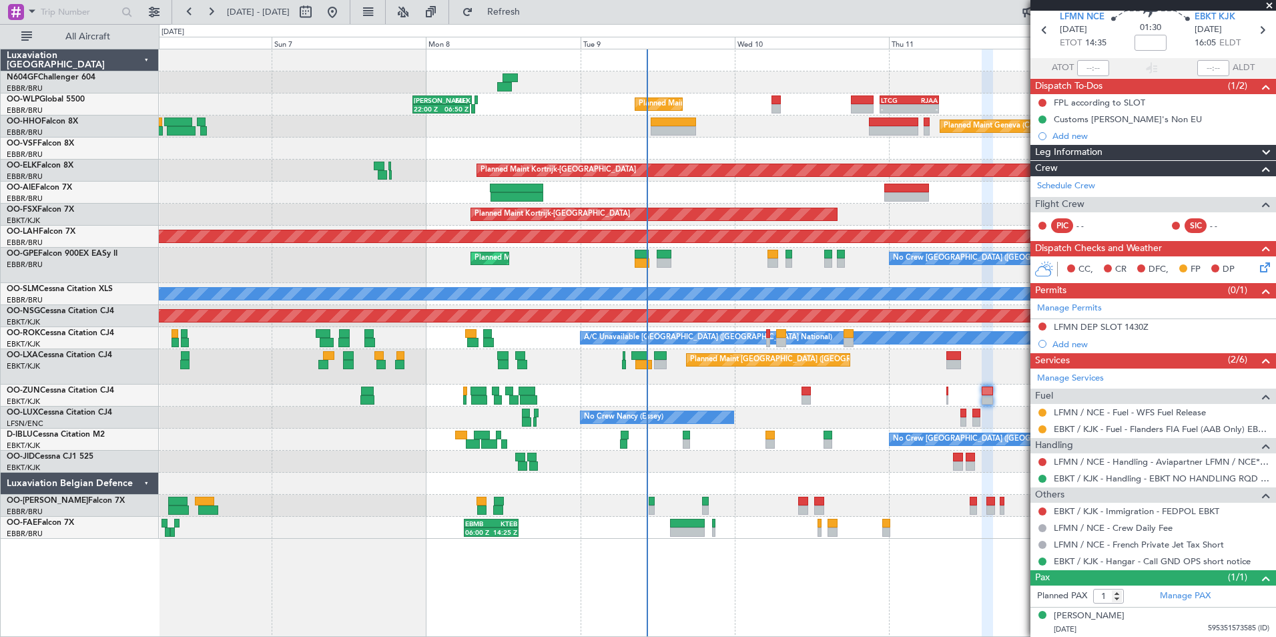
click at [788, 142] on div at bounding box center [717, 149] width 1117 height 22
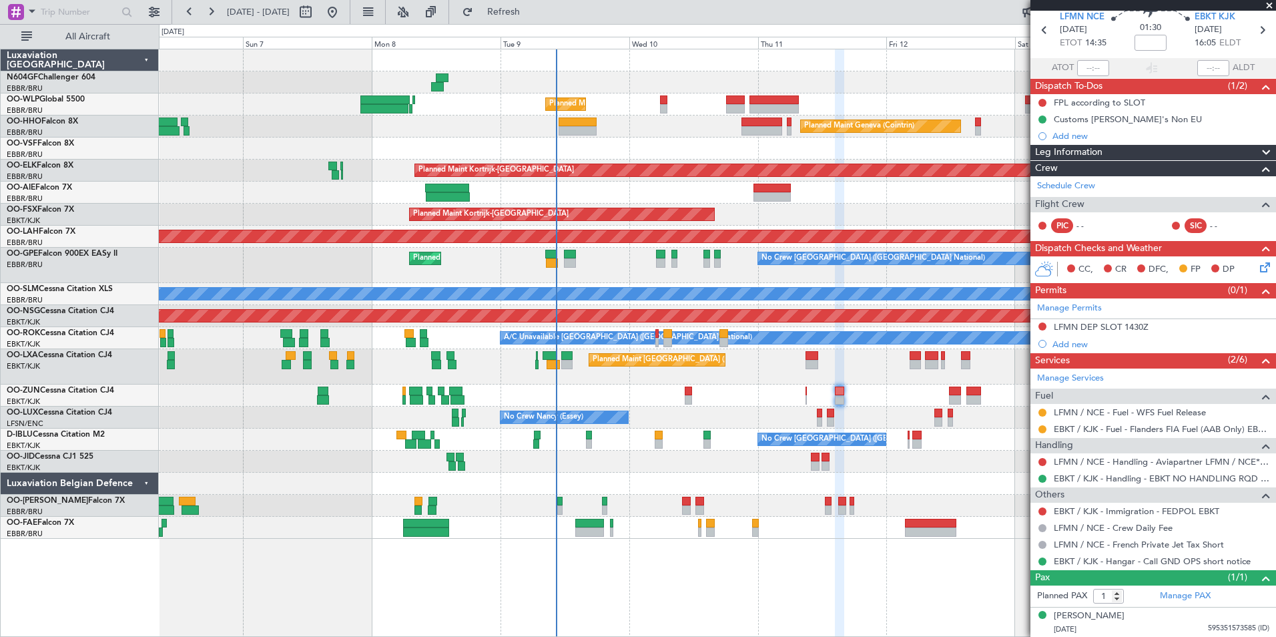
click at [730, 433] on div "Planned Maint Liege - - RJAA 06:00 Z UBBB 16:55 Z Planned Maint Geneva ([GEOGRA…" at bounding box center [717, 293] width 1117 height 489
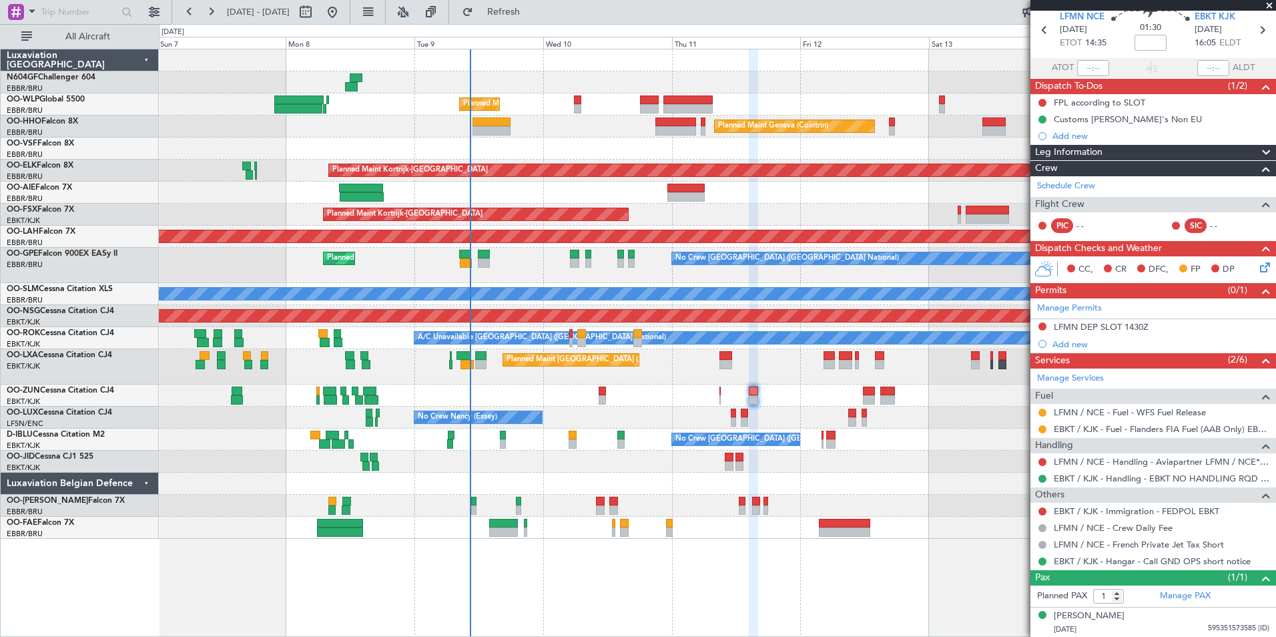
click at [709, 476] on div at bounding box center [717, 484] width 1117 height 22
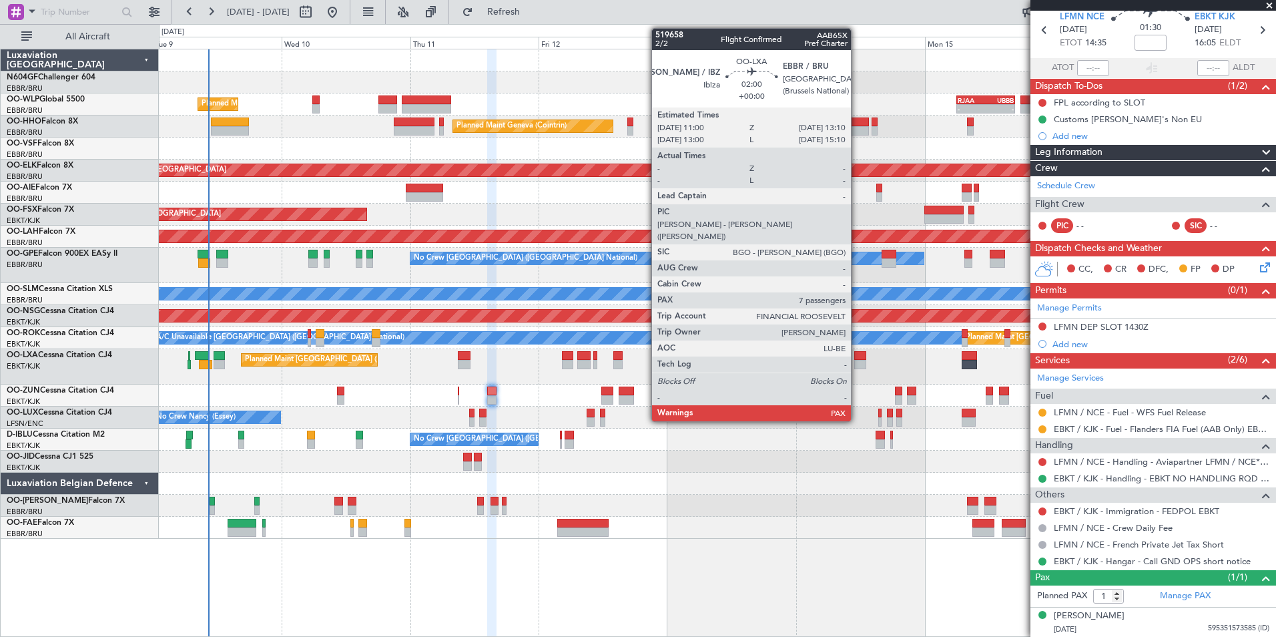
click at [857, 364] on div at bounding box center [860, 364] width 12 height 9
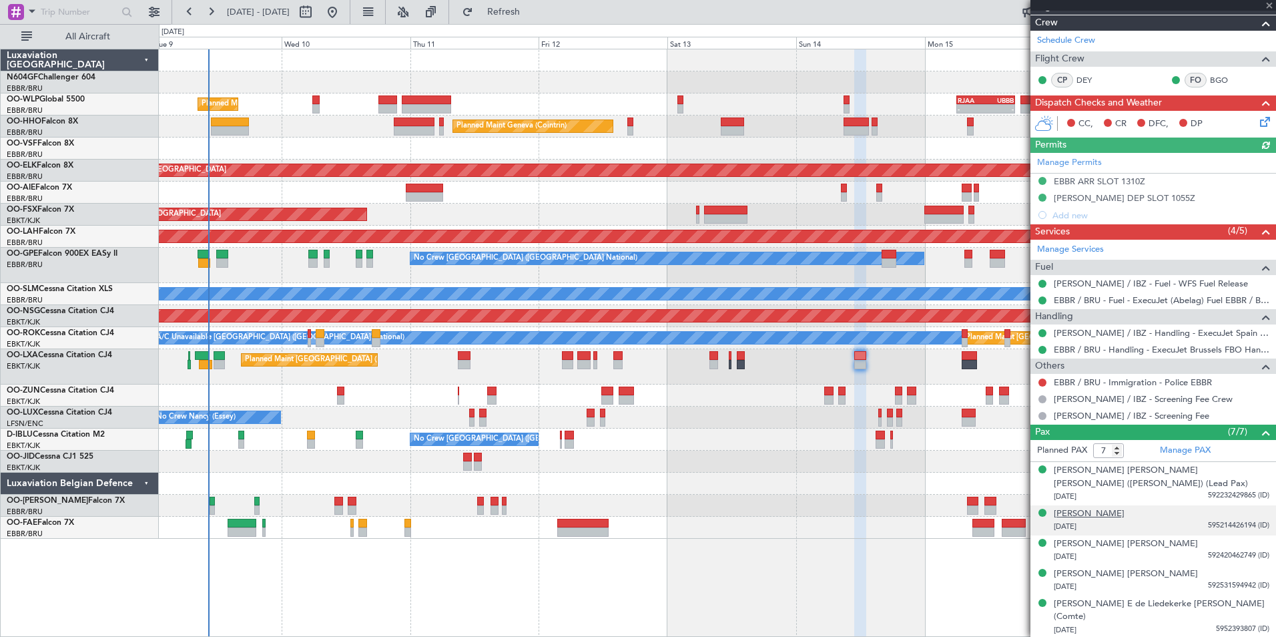
scroll to position [200, 0]
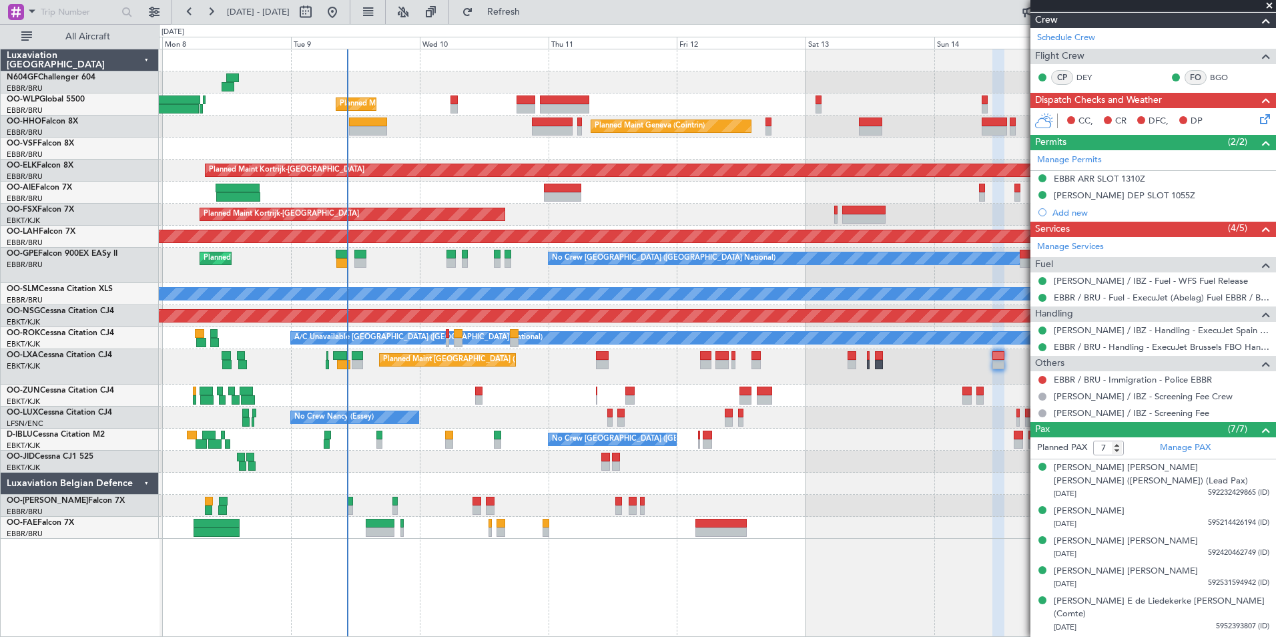
click at [575, 479] on div "Planned Maint Liege - - RJAA 06:00 Z UBBB 16:55 Z Planned Maint Geneva ([GEOGRA…" at bounding box center [717, 293] width 1117 height 489
click at [542, 493] on div at bounding box center [717, 484] width 1117 height 22
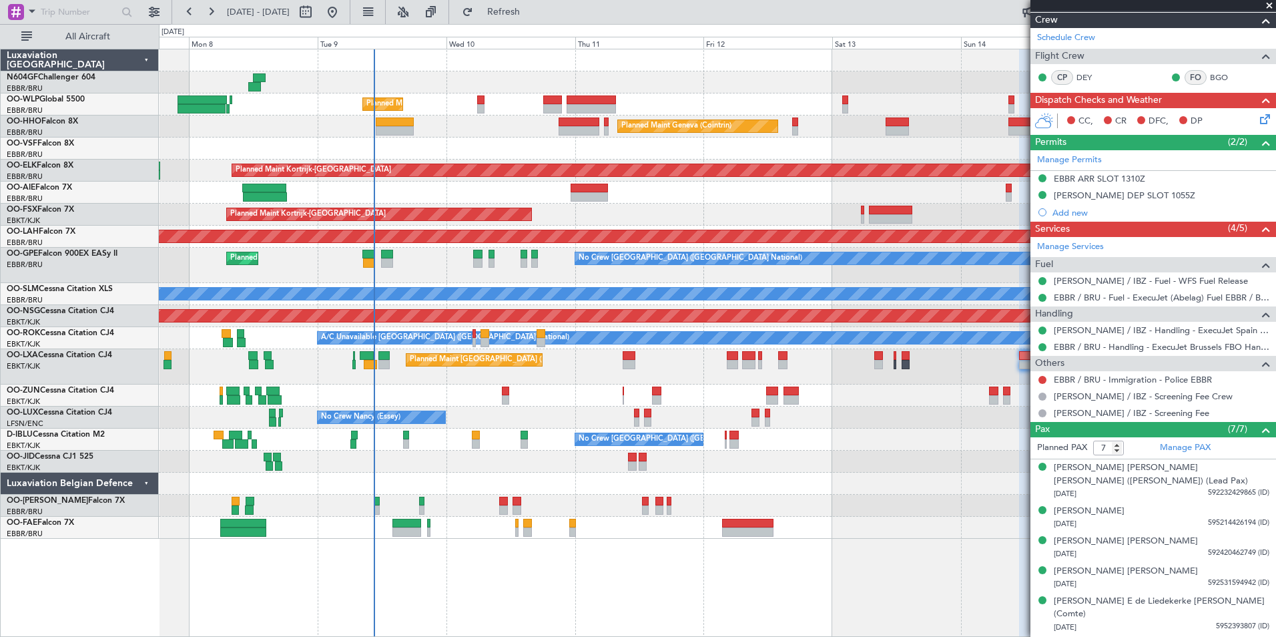
click at [568, 494] on div at bounding box center [717, 484] width 1117 height 22
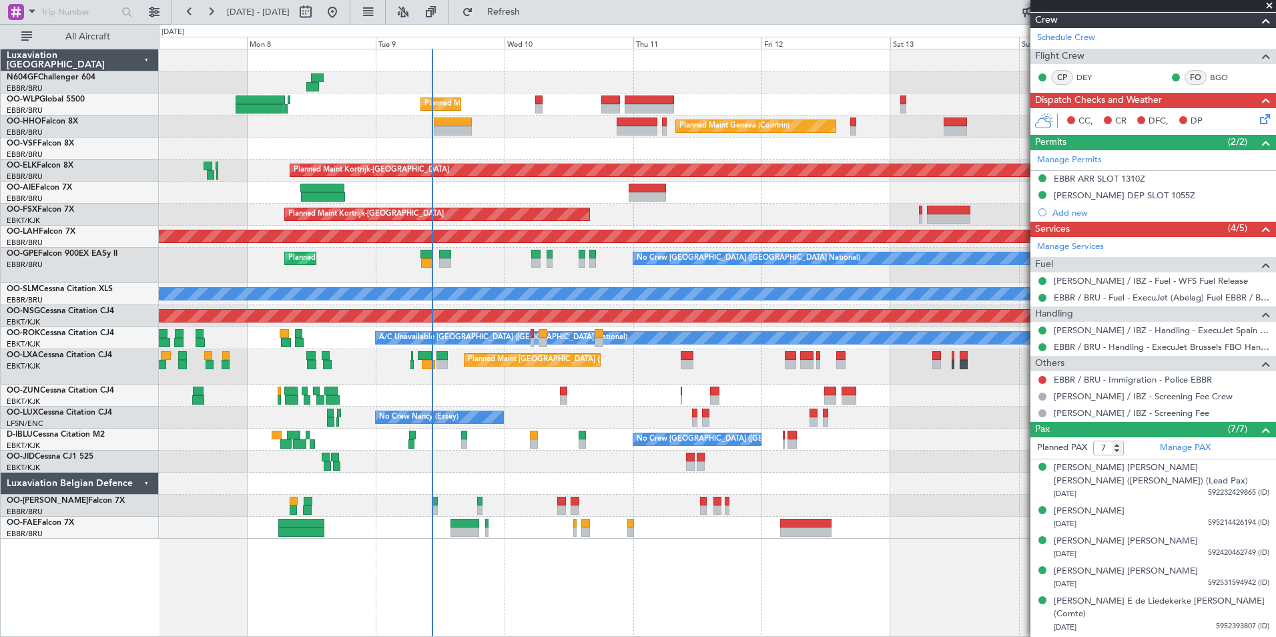
click at [623, 210] on div "Planned Maint Kortrijk-[GEOGRAPHIC_DATA]" at bounding box center [717, 215] width 1117 height 22
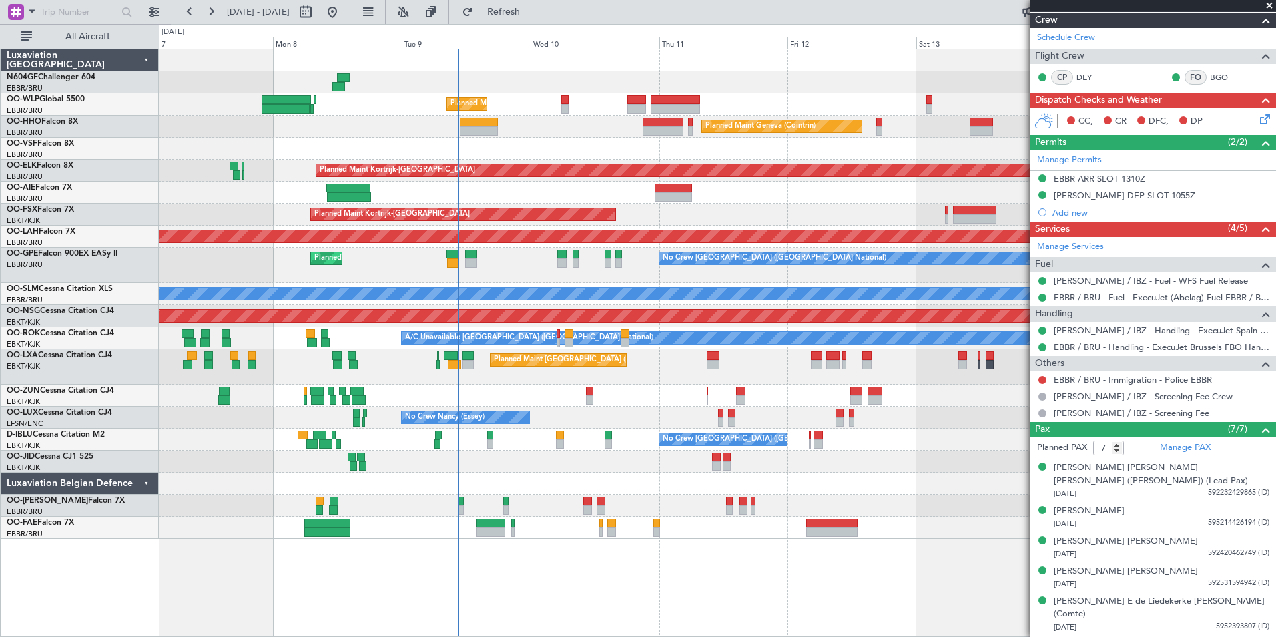
click at [633, 445] on div "No Crew [GEOGRAPHIC_DATA] ([GEOGRAPHIC_DATA] National)" at bounding box center [717, 440] width 1117 height 22
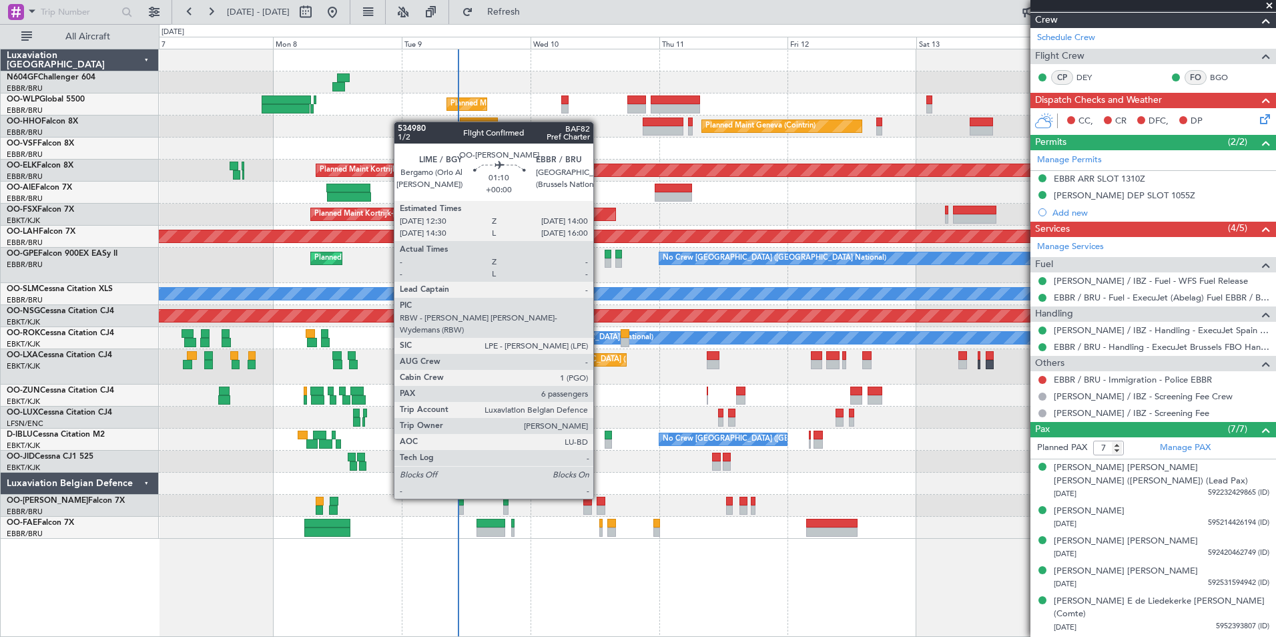
click at [599, 499] on div at bounding box center [601, 501] width 9 height 9
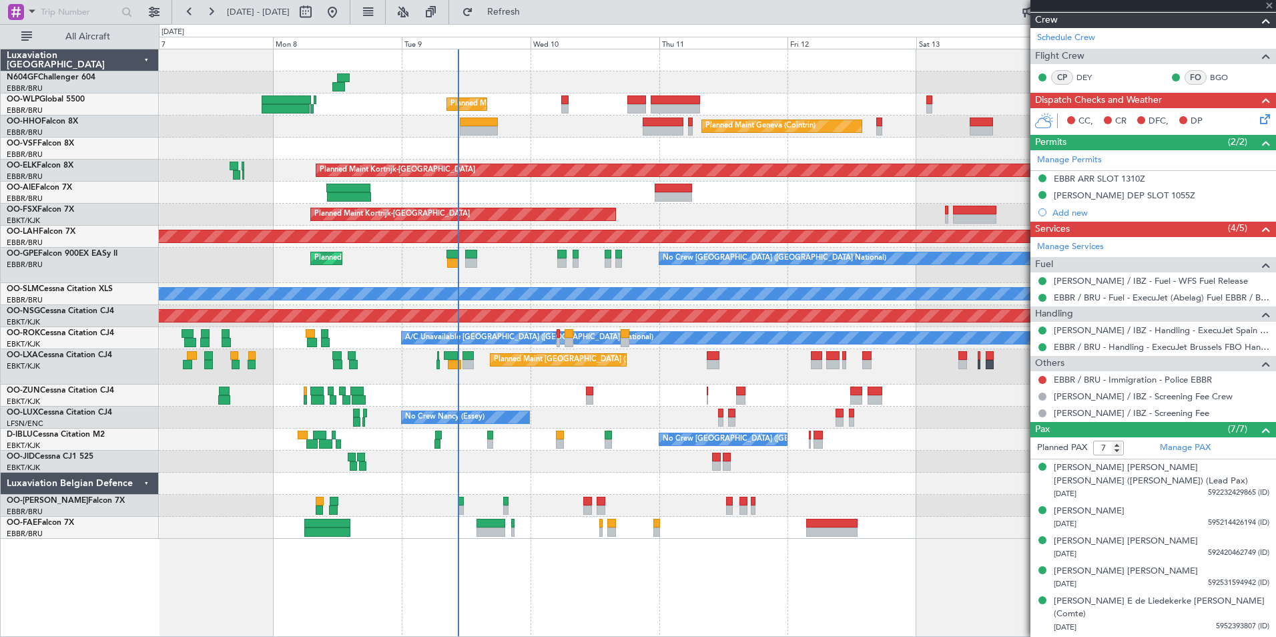
type input "6"
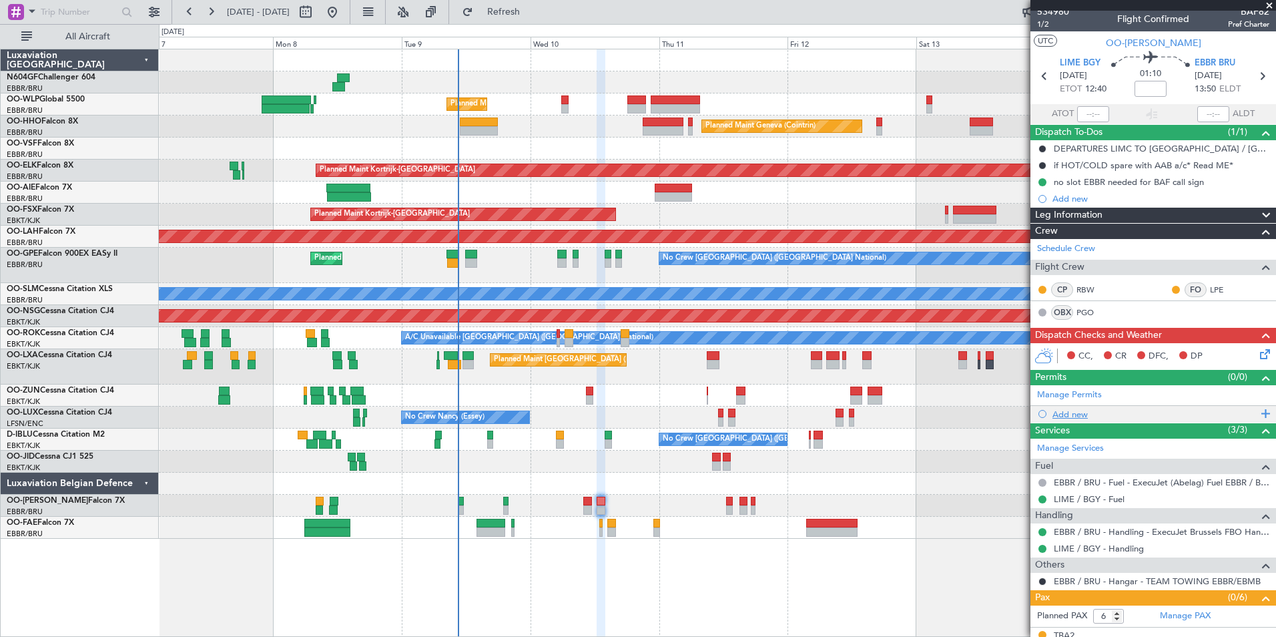
scroll to position [0, 0]
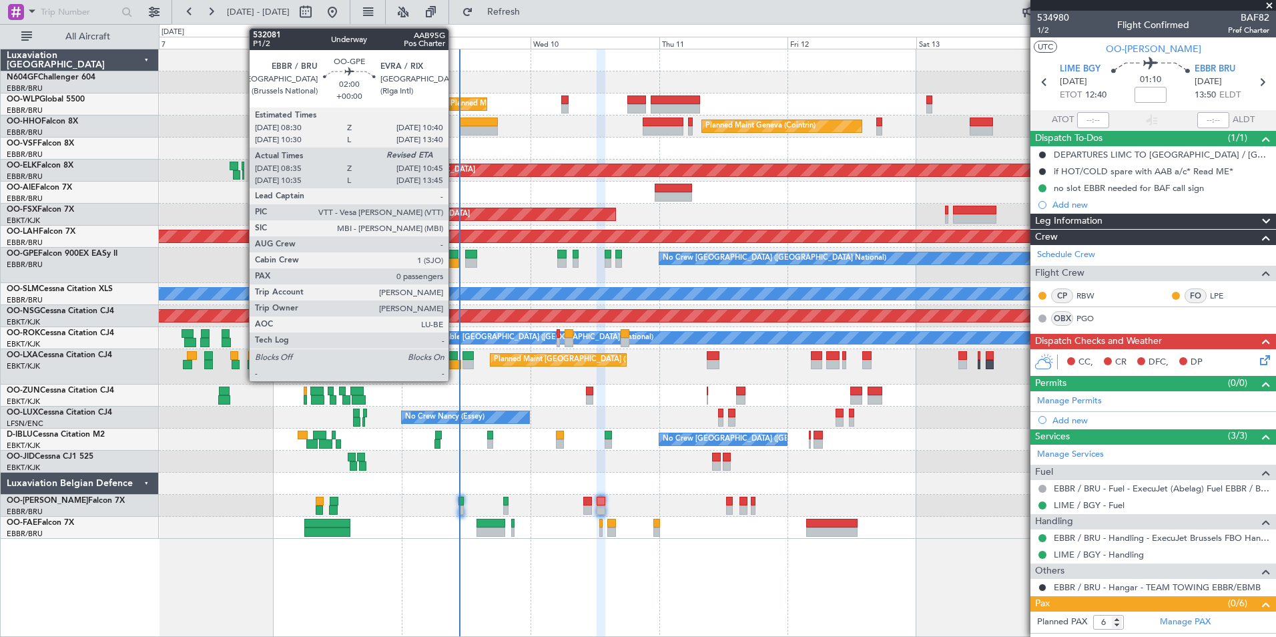
click at [455, 250] on div at bounding box center [453, 254] width 12 height 9
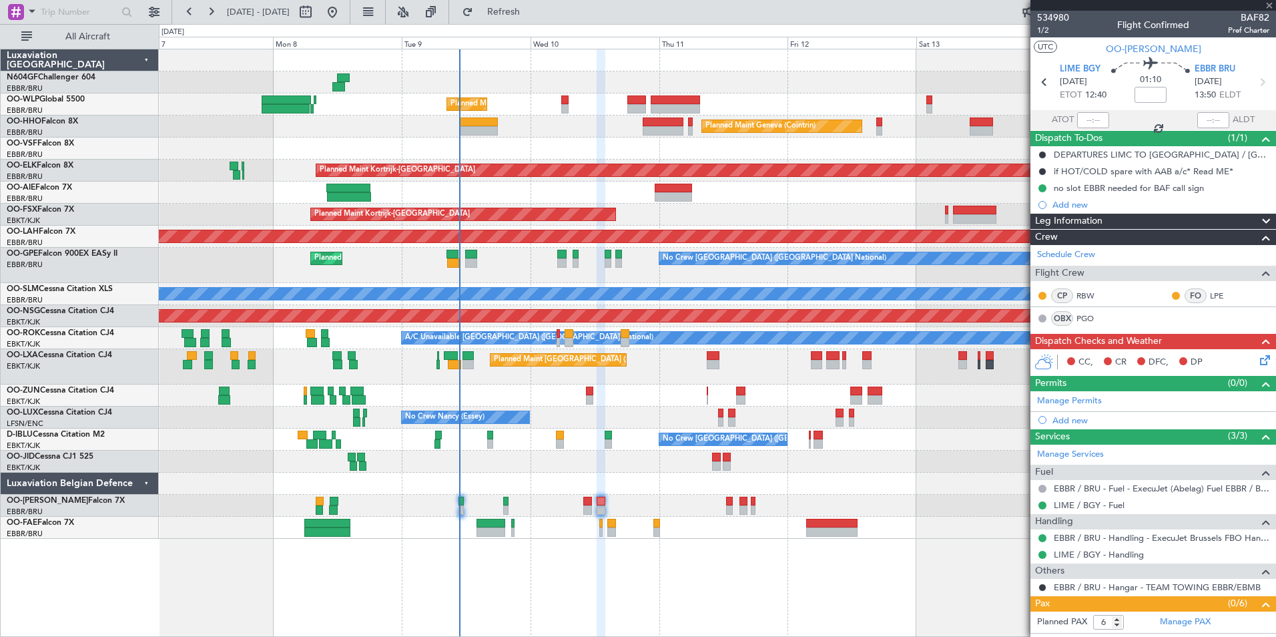
type input "08:40"
type input "0"
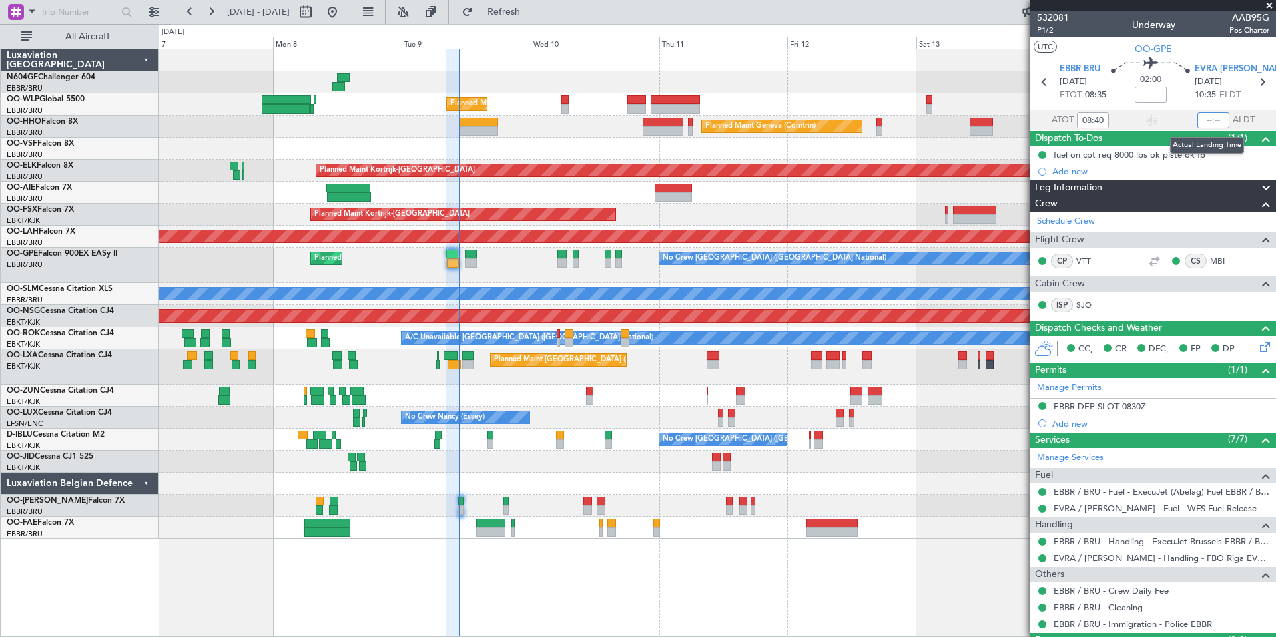
click at [1212, 120] on input "text" at bounding box center [1214, 120] width 32 height 16
click at [1205, 37] on section "UTC OO-GPE" at bounding box center [1154, 47] width 246 height 20
type input "10:37"
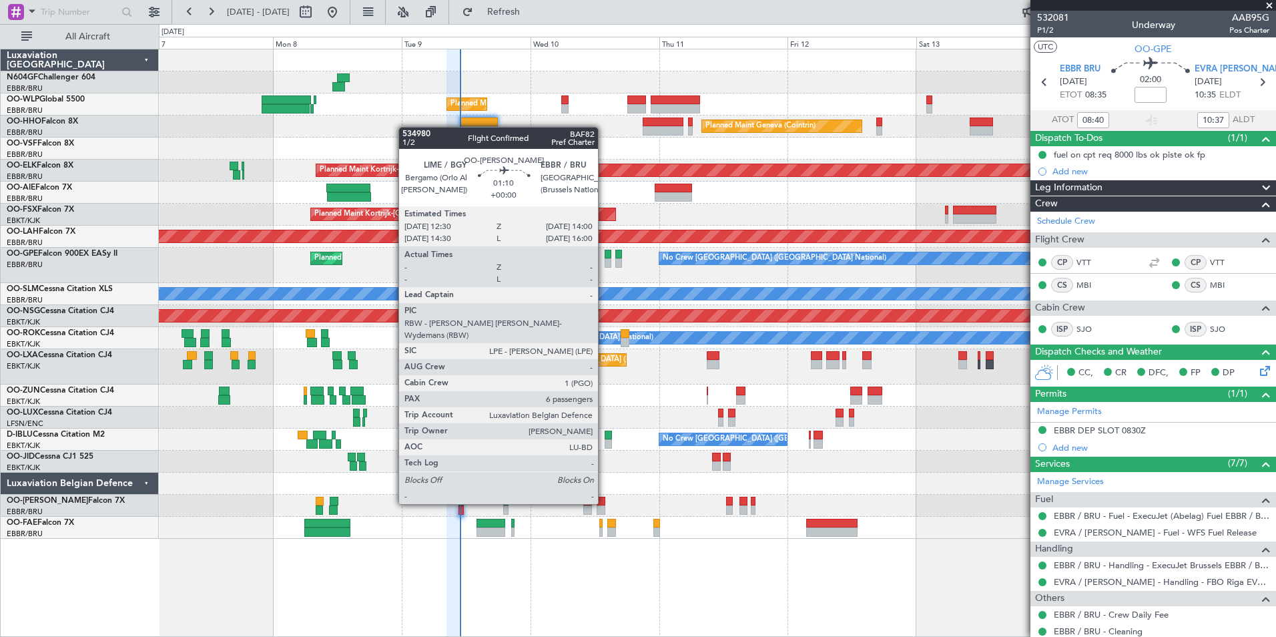
click at [604, 504] on div at bounding box center [601, 501] width 9 height 9
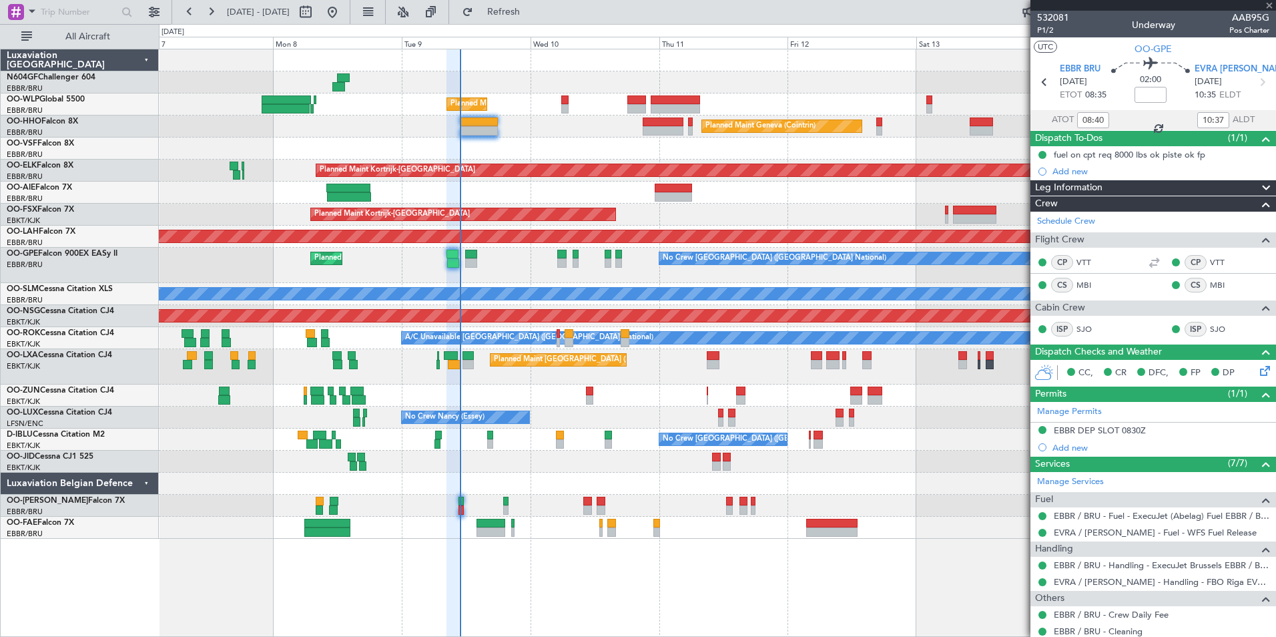
type input "6"
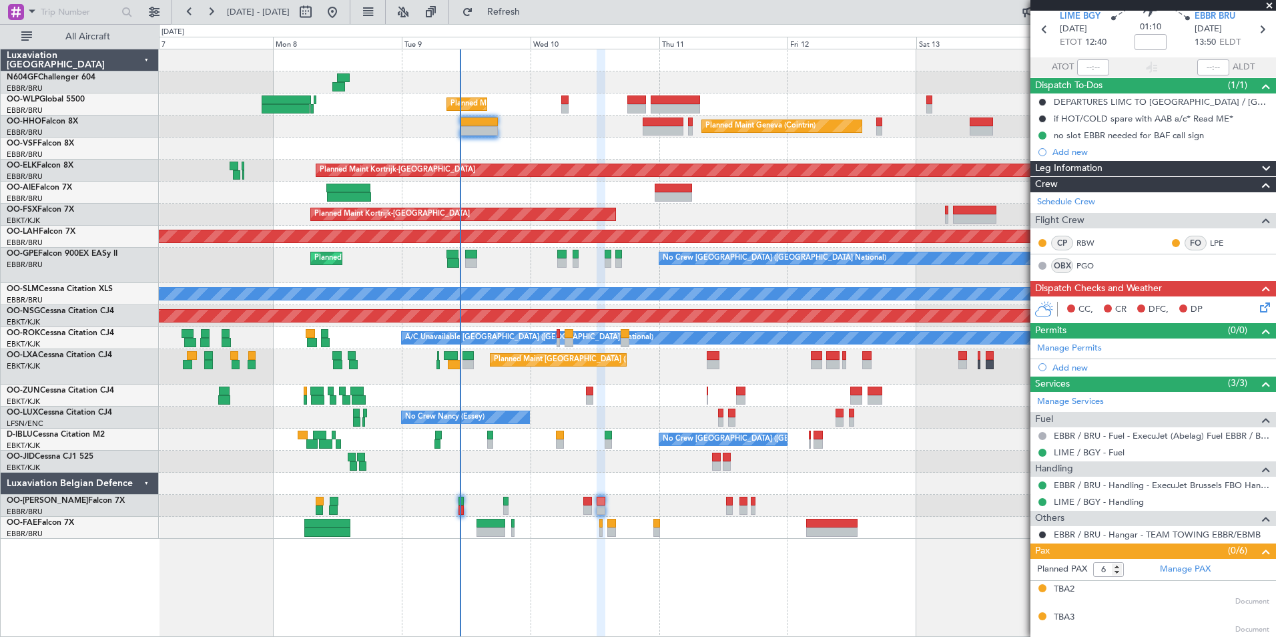
scroll to position [164, 0]
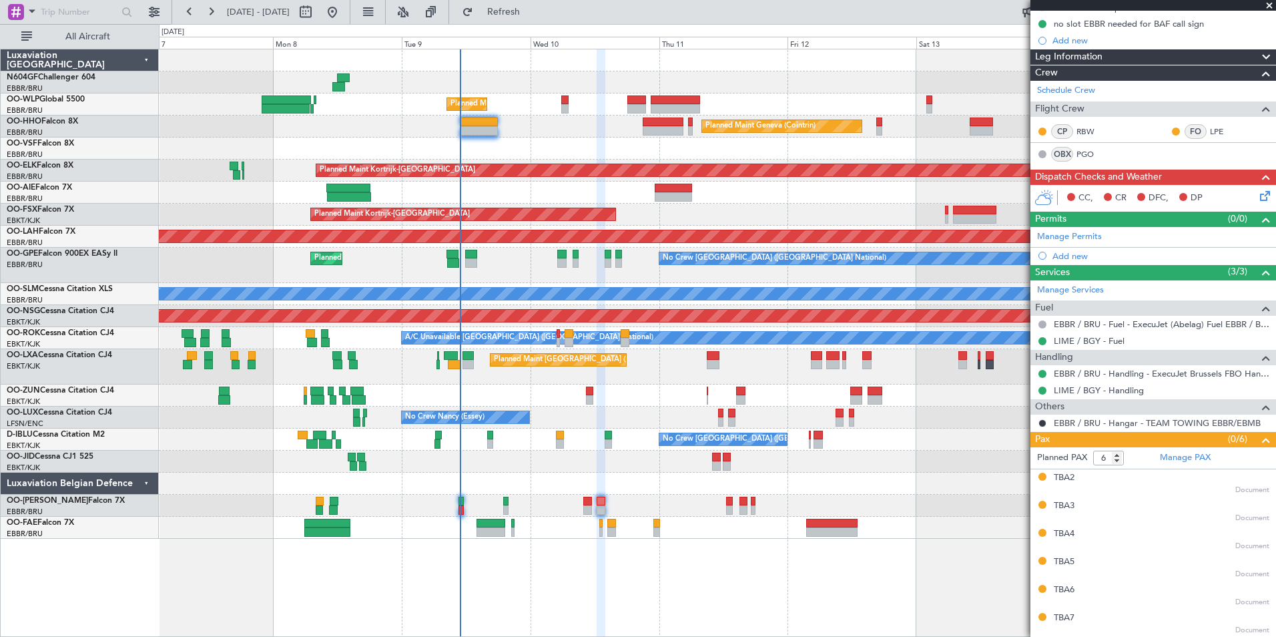
click at [1258, 192] on icon at bounding box center [1263, 193] width 11 height 11
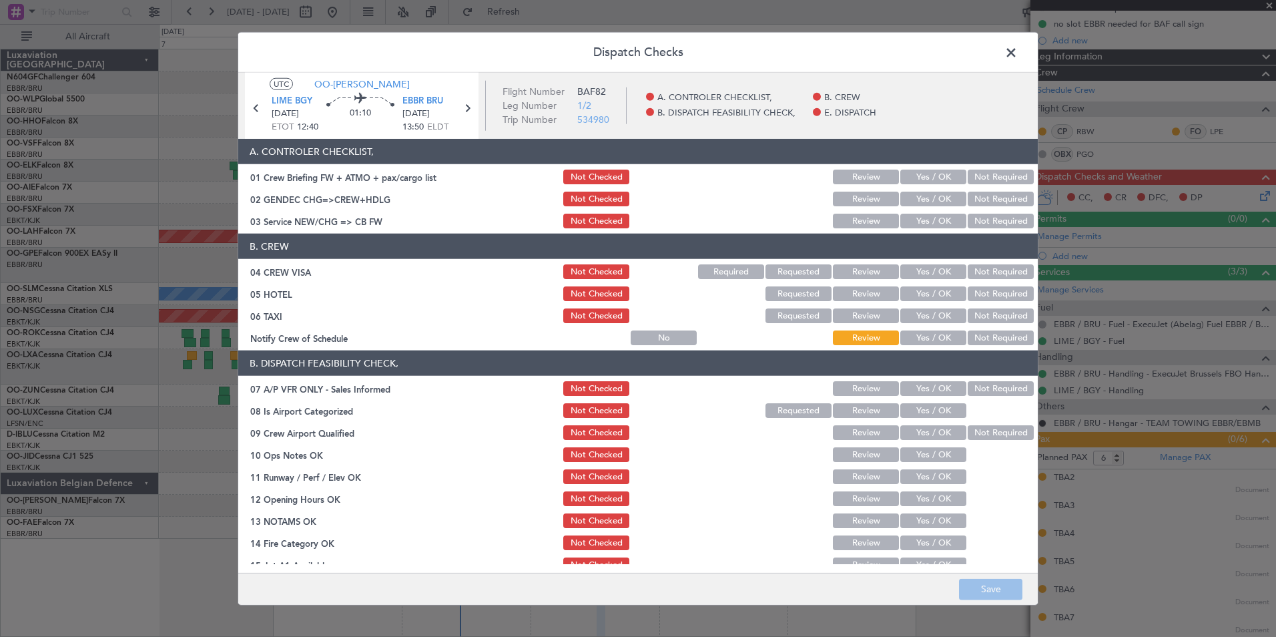
click at [980, 197] on button "Not Required" at bounding box center [1001, 199] width 66 height 15
click at [931, 224] on button "Yes / OK" at bounding box center [934, 221] width 66 height 15
click at [971, 264] on button "Not Required" at bounding box center [1001, 271] width 66 height 15
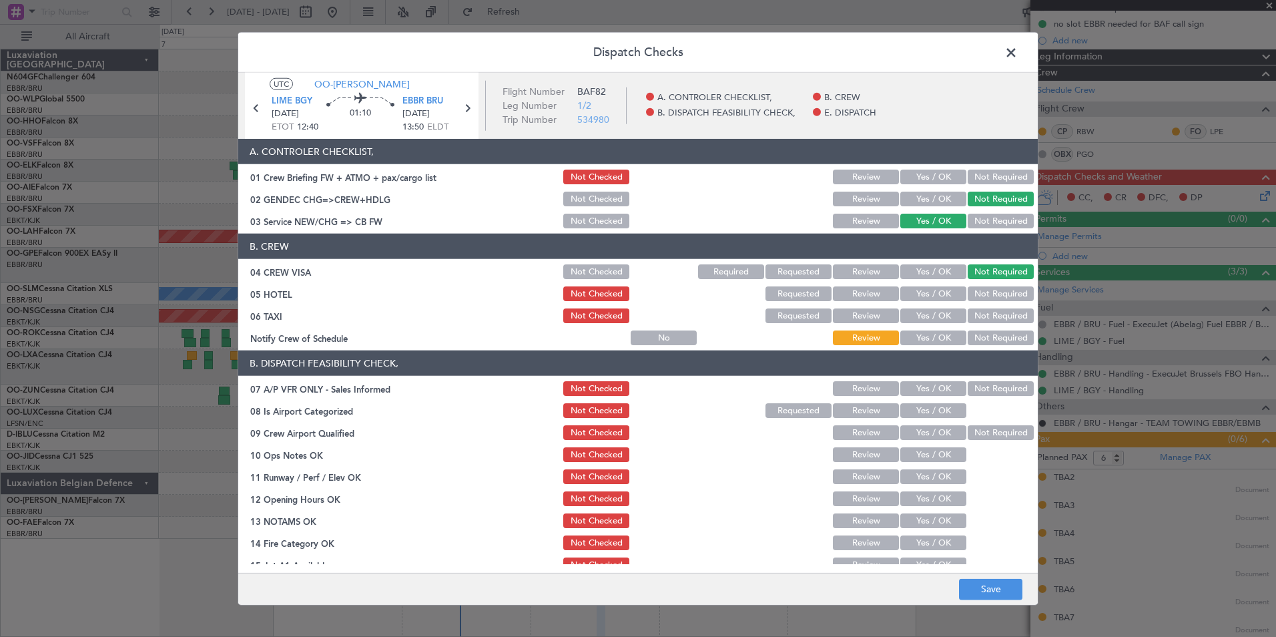
drag, startPoint x: 976, startPoint y: 290, endPoint x: 976, endPoint y: 298, distance: 8.0
click at [976, 291] on button "Not Required" at bounding box center [1001, 293] width 66 height 15
click at [974, 315] on button "Not Required" at bounding box center [1001, 315] width 66 height 15
click at [921, 343] on button "Yes / OK" at bounding box center [934, 337] width 66 height 15
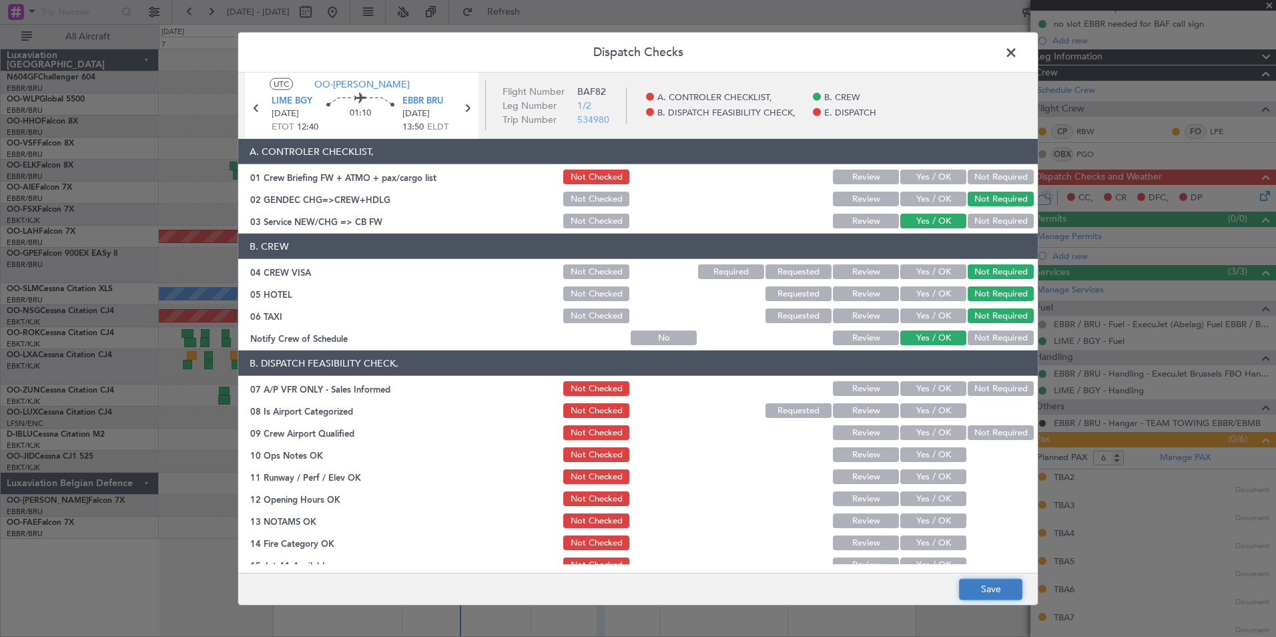
click at [981, 580] on button "Save" at bounding box center [990, 588] width 63 height 21
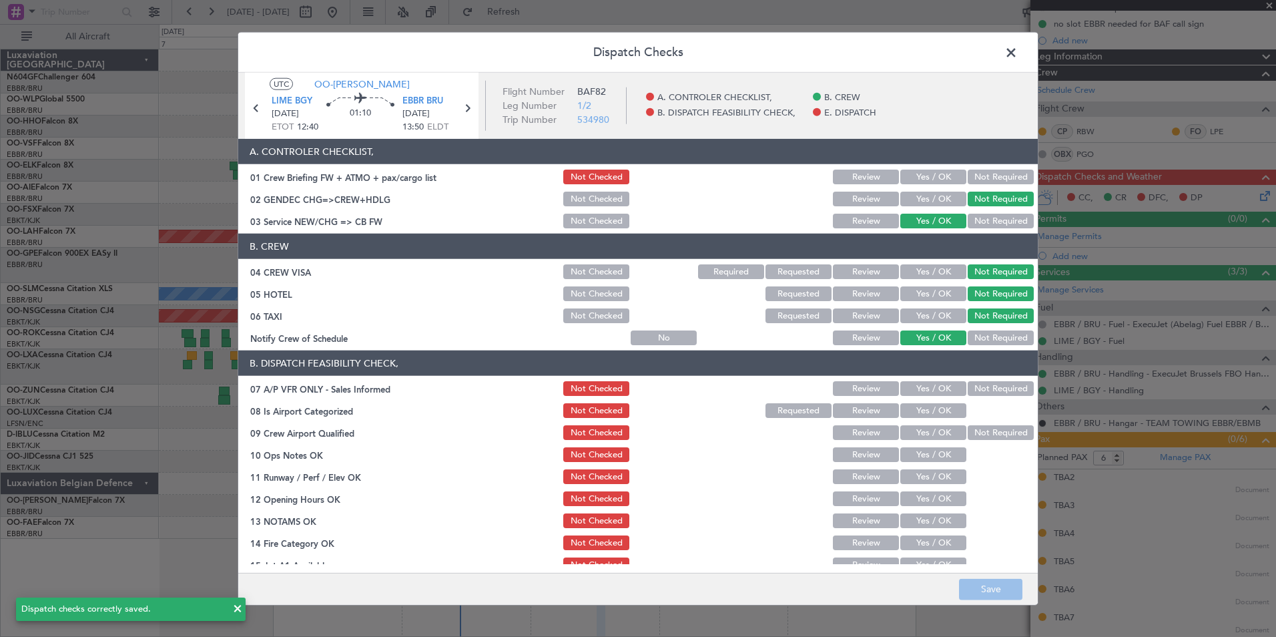
click at [1018, 55] on span at bounding box center [1018, 56] width 0 height 27
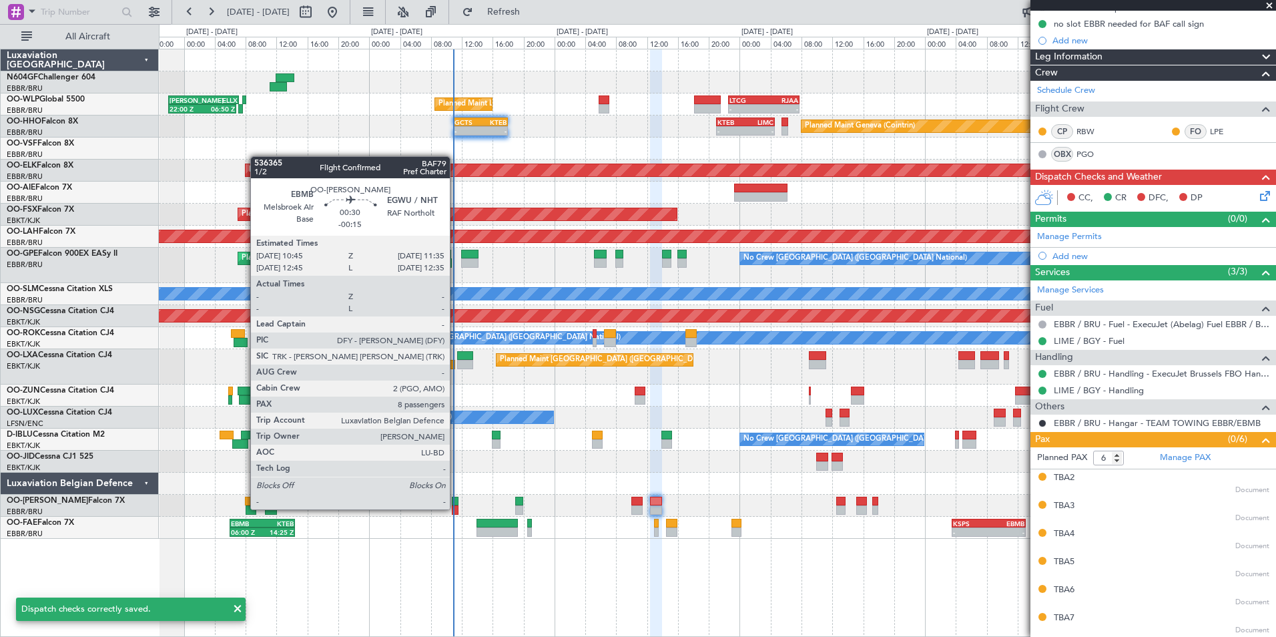
click at [456, 508] on div at bounding box center [455, 509] width 7 height 9
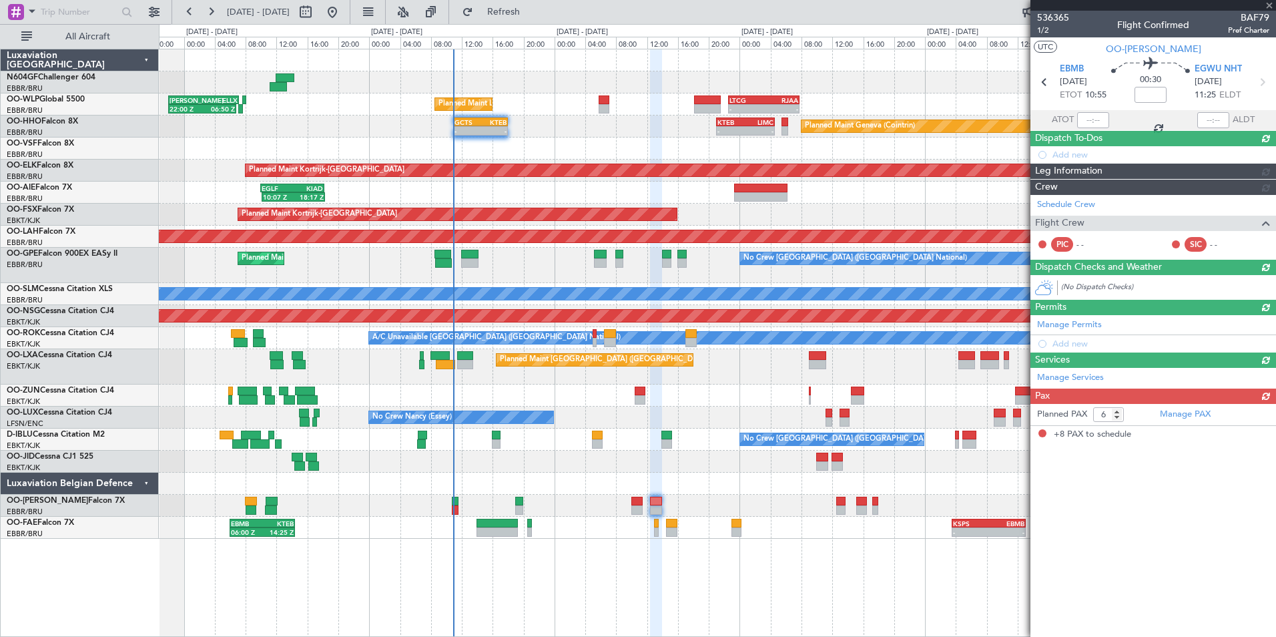
type input "-00:15"
type input "8"
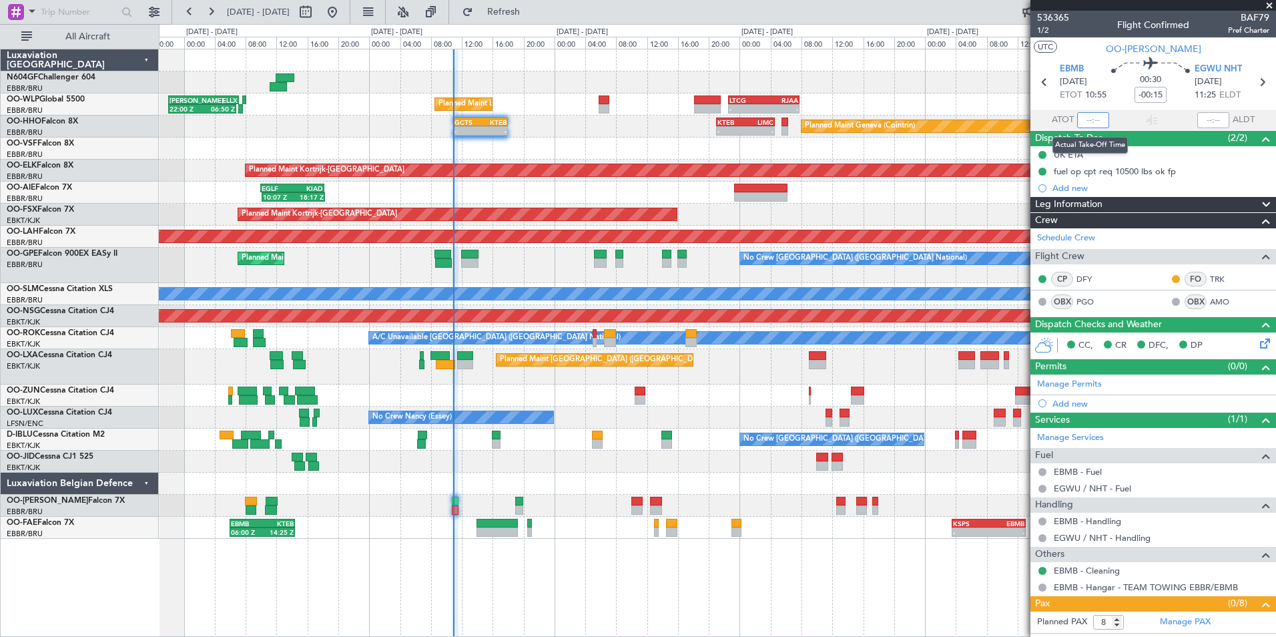
click at [1090, 115] on input "text" at bounding box center [1093, 120] width 32 height 16
click at [1071, 47] on section "UTC OO-[PERSON_NAME]" at bounding box center [1154, 47] width 246 height 20
type input "10:52"
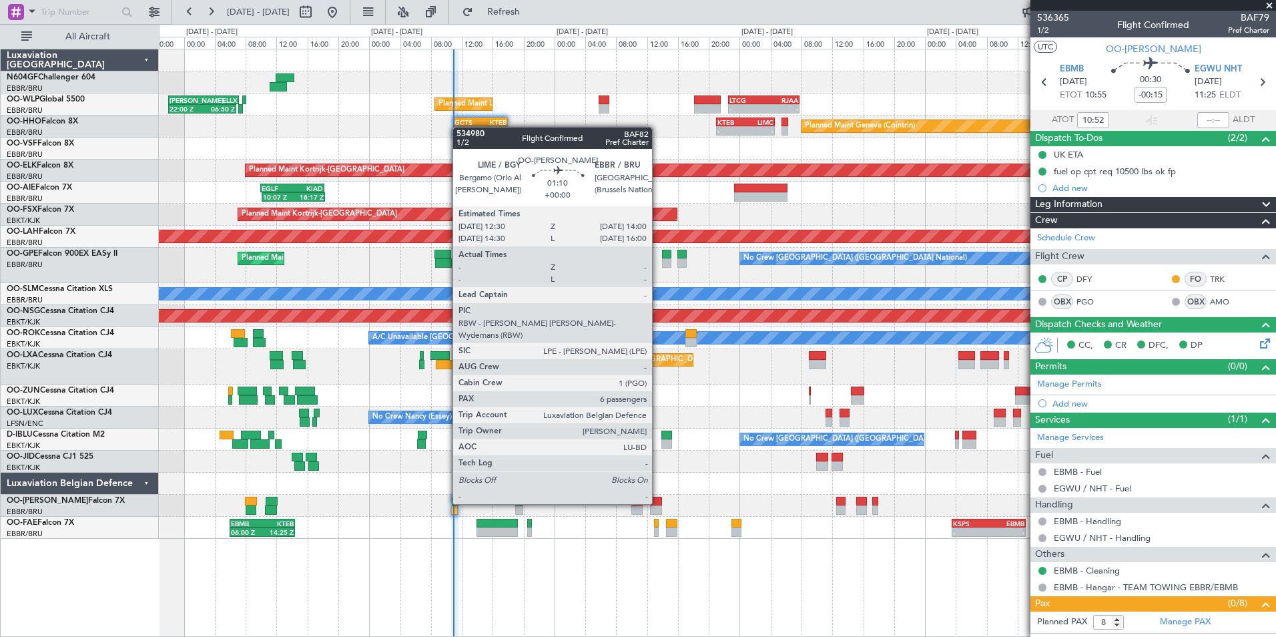
click at [658, 504] on div at bounding box center [656, 501] width 12 height 9
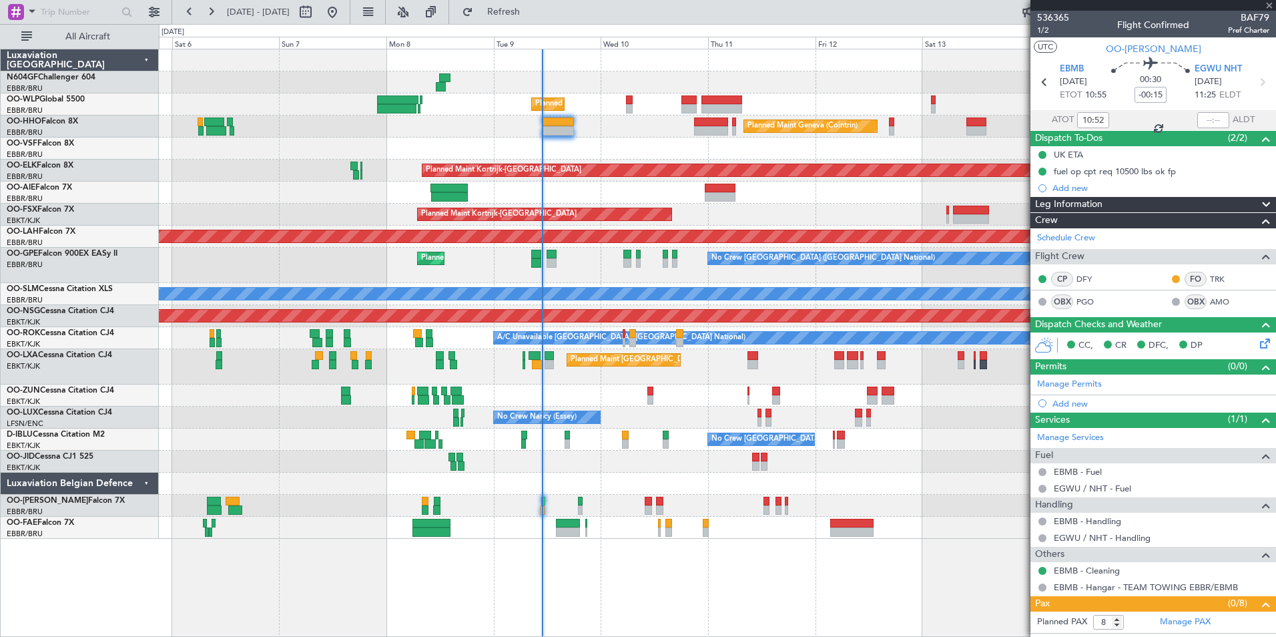
type input "6"
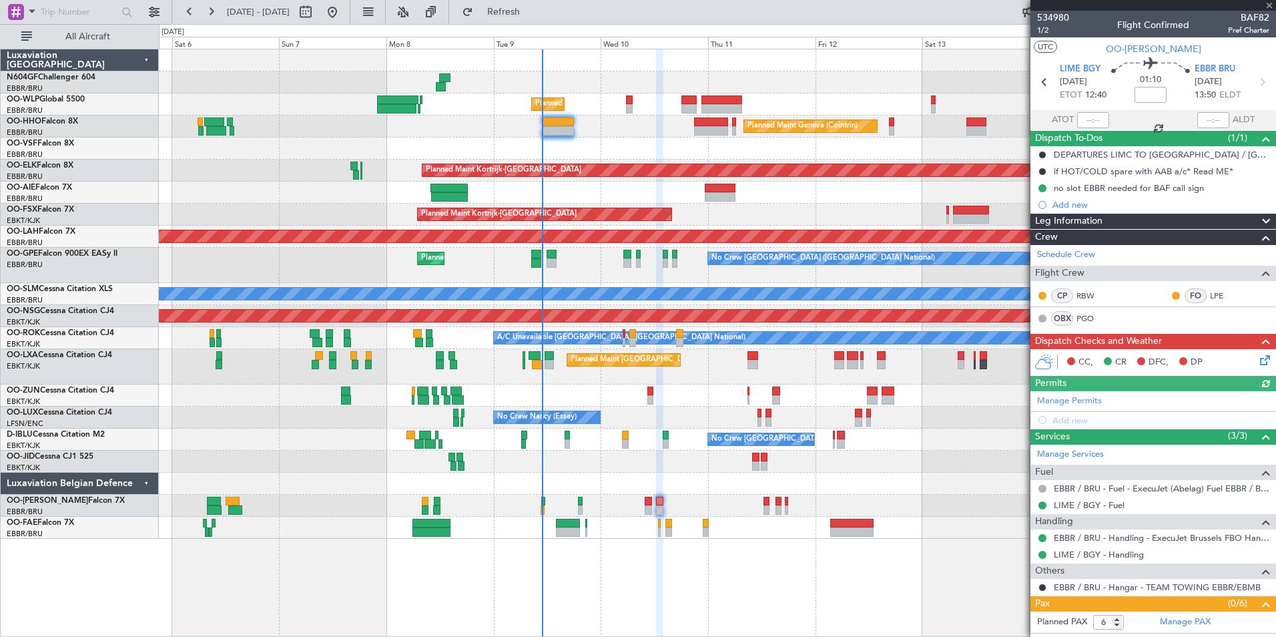
click at [1259, 358] on icon at bounding box center [1263, 357] width 11 height 11
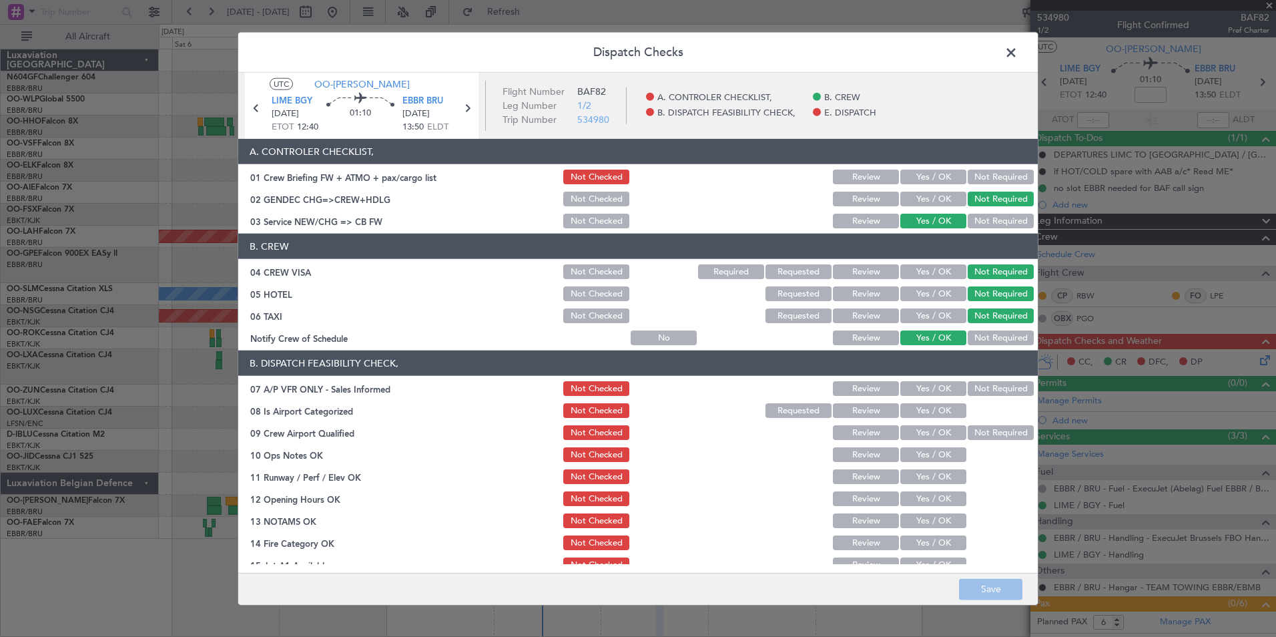
click at [977, 392] on button "Not Required" at bounding box center [1001, 388] width 66 height 15
click at [937, 409] on button "Yes / OK" at bounding box center [934, 410] width 66 height 15
click at [989, 429] on button "Not Required" at bounding box center [1001, 432] width 66 height 15
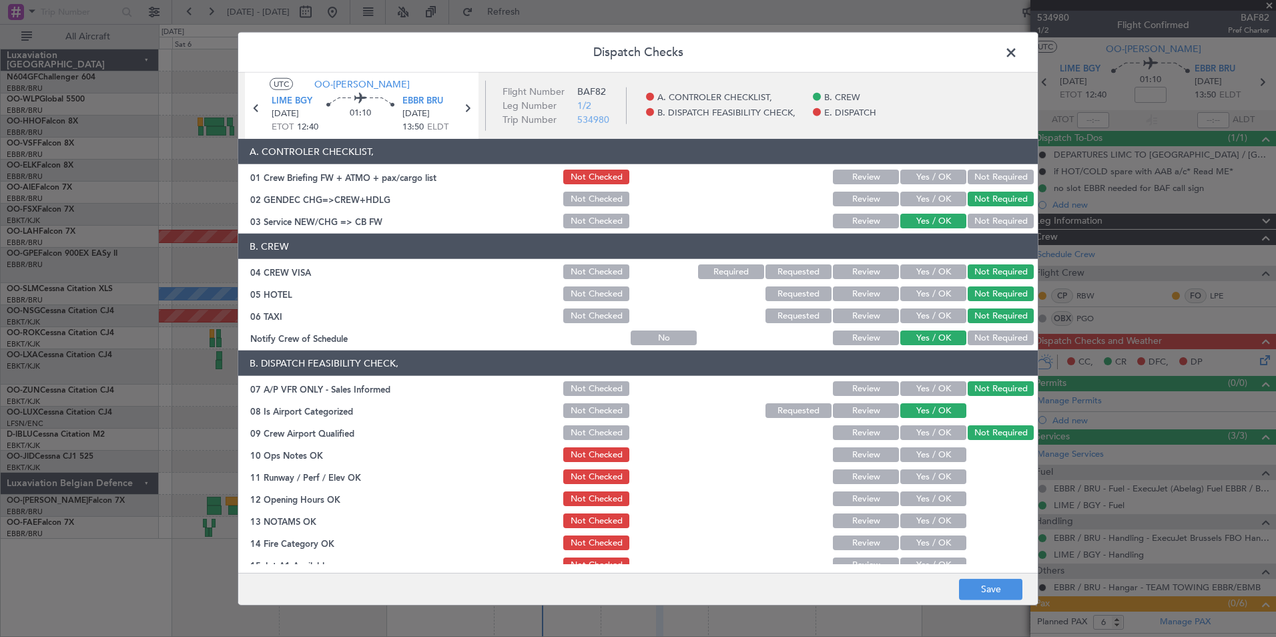
click at [946, 446] on div "Yes / OK" at bounding box center [932, 454] width 67 height 19
click at [942, 455] on button "Yes / OK" at bounding box center [934, 454] width 66 height 15
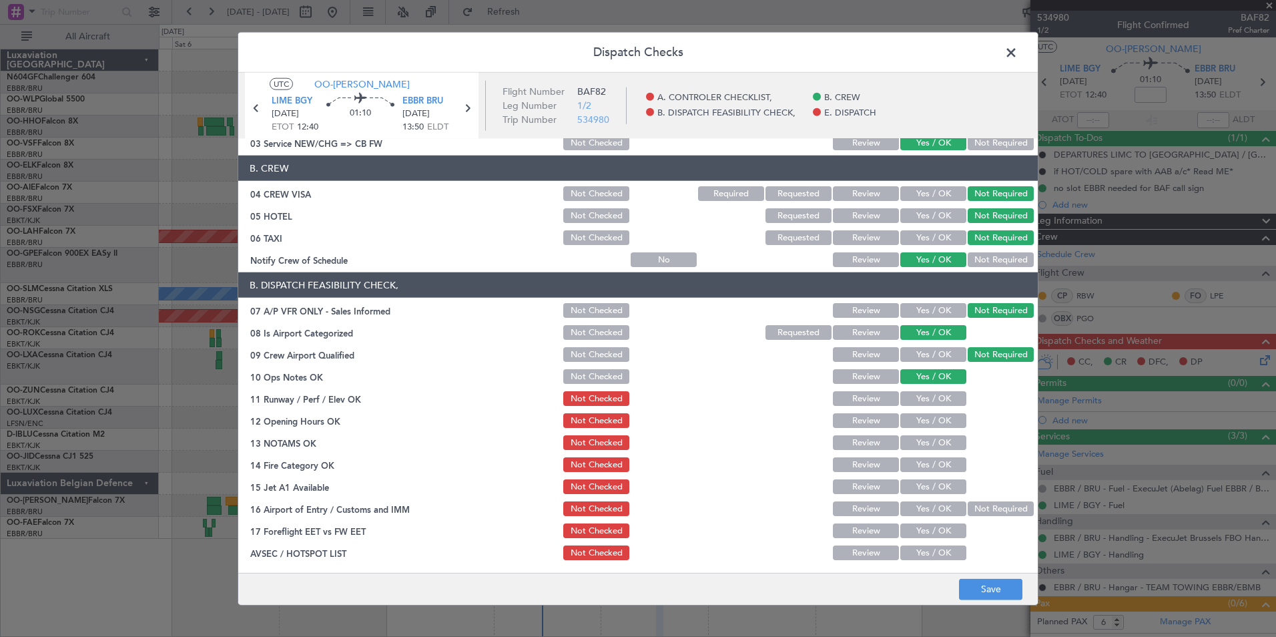
scroll to position [134, 0]
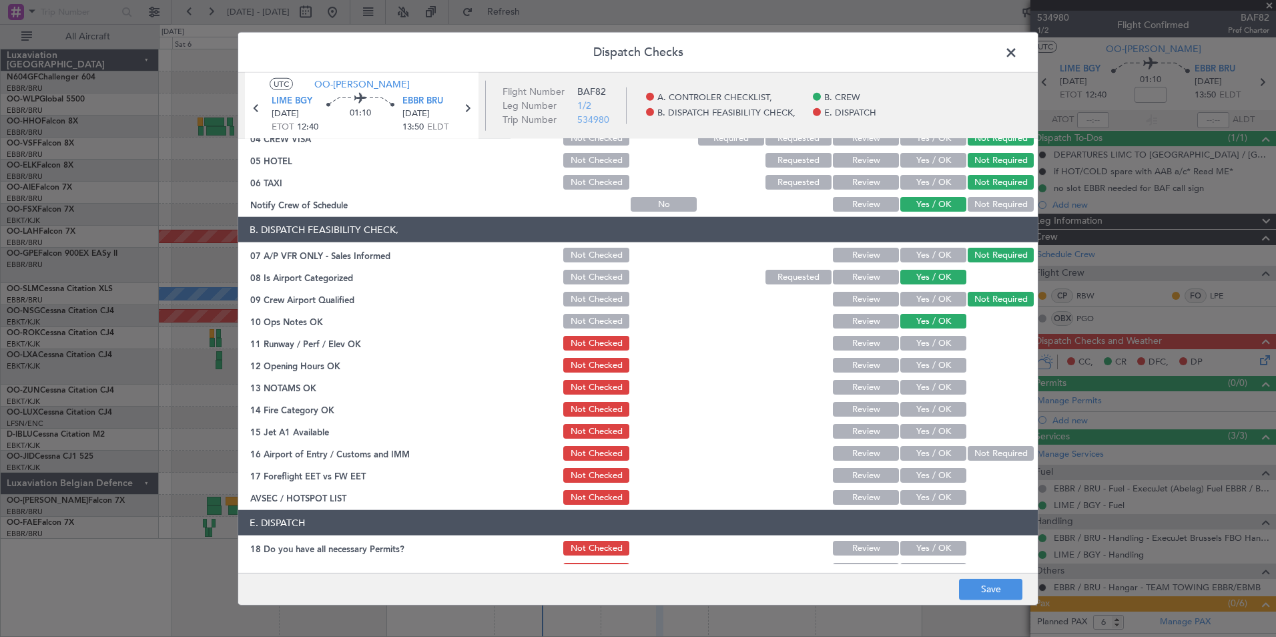
click at [923, 341] on button "Yes / OK" at bounding box center [934, 343] width 66 height 15
click at [923, 372] on div "Yes / OK" at bounding box center [932, 365] width 67 height 19
click at [920, 364] on button "Yes / OK" at bounding box center [934, 365] width 66 height 15
click at [922, 385] on button "Yes / OK" at bounding box center [934, 387] width 66 height 15
click at [906, 409] on button "Yes / OK" at bounding box center [934, 409] width 66 height 15
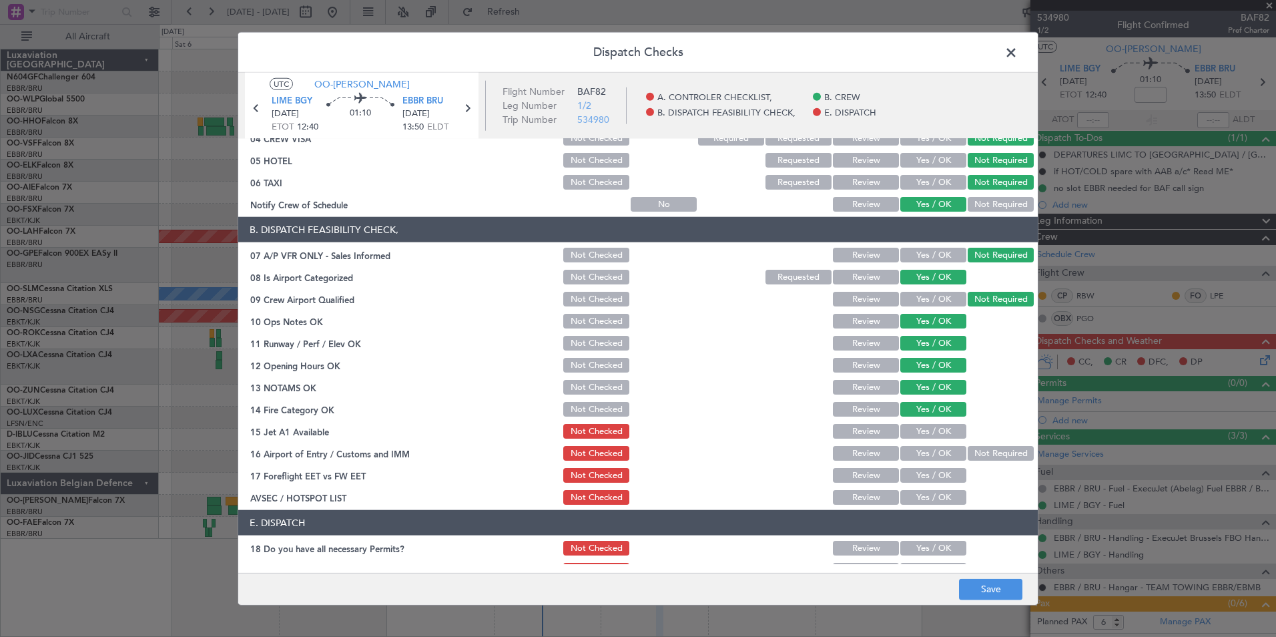
click at [928, 426] on button "Yes / OK" at bounding box center [934, 431] width 66 height 15
click at [968, 450] on button "Not Required" at bounding box center [1001, 453] width 66 height 15
click at [915, 481] on button "Yes / OK" at bounding box center [934, 475] width 66 height 15
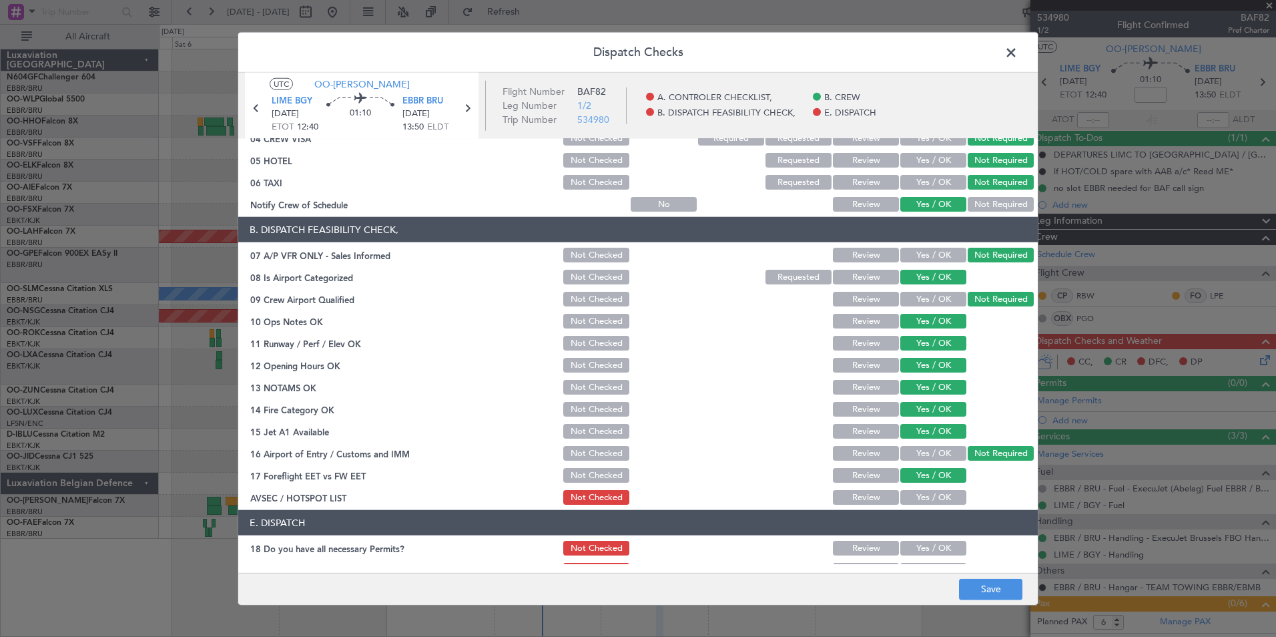
drag, startPoint x: 915, startPoint y: 497, endPoint x: 927, endPoint y: 515, distance: 21.3
click at [916, 497] on button "Yes / OK" at bounding box center [934, 497] width 66 height 15
click at [965, 580] on button "Save" at bounding box center [990, 588] width 63 height 21
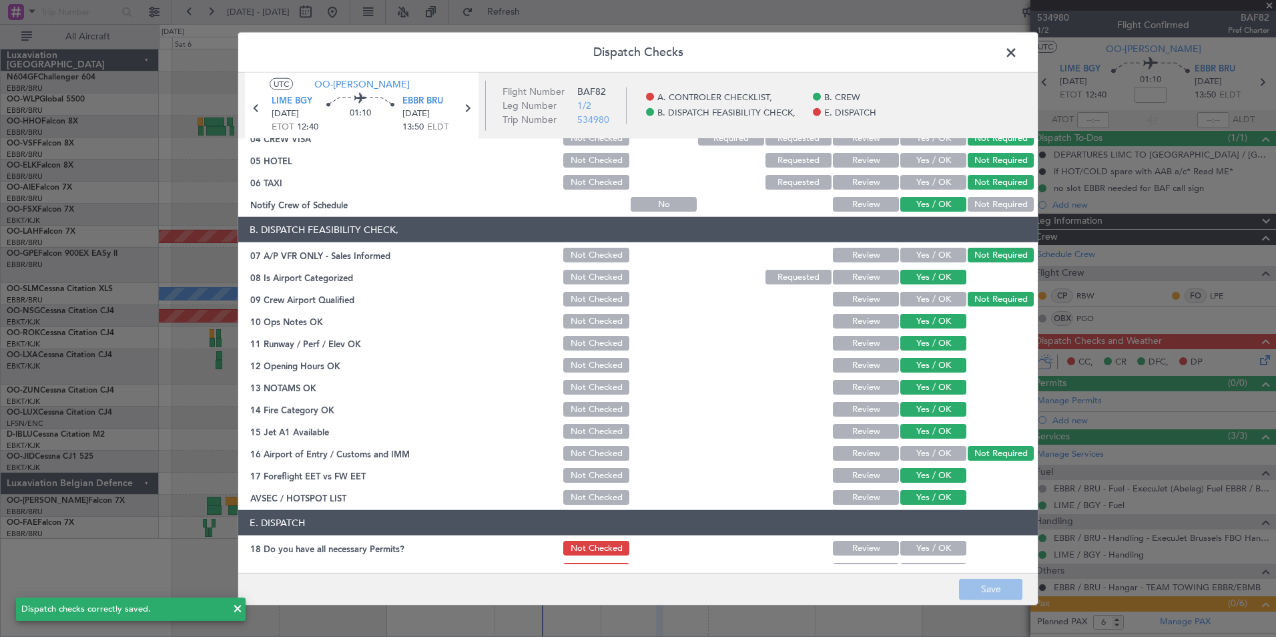
click at [1018, 59] on span at bounding box center [1018, 56] width 0 height 27
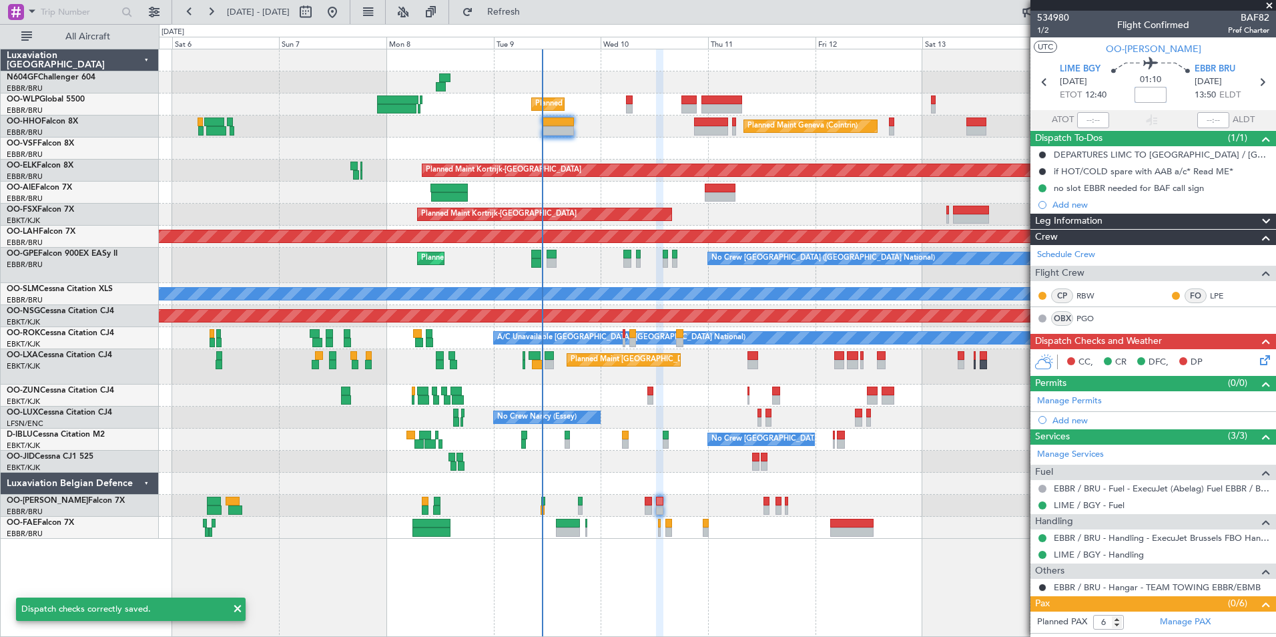
click at [1159, 101] on input at bounding box center [1151, 95] width 32 height 16
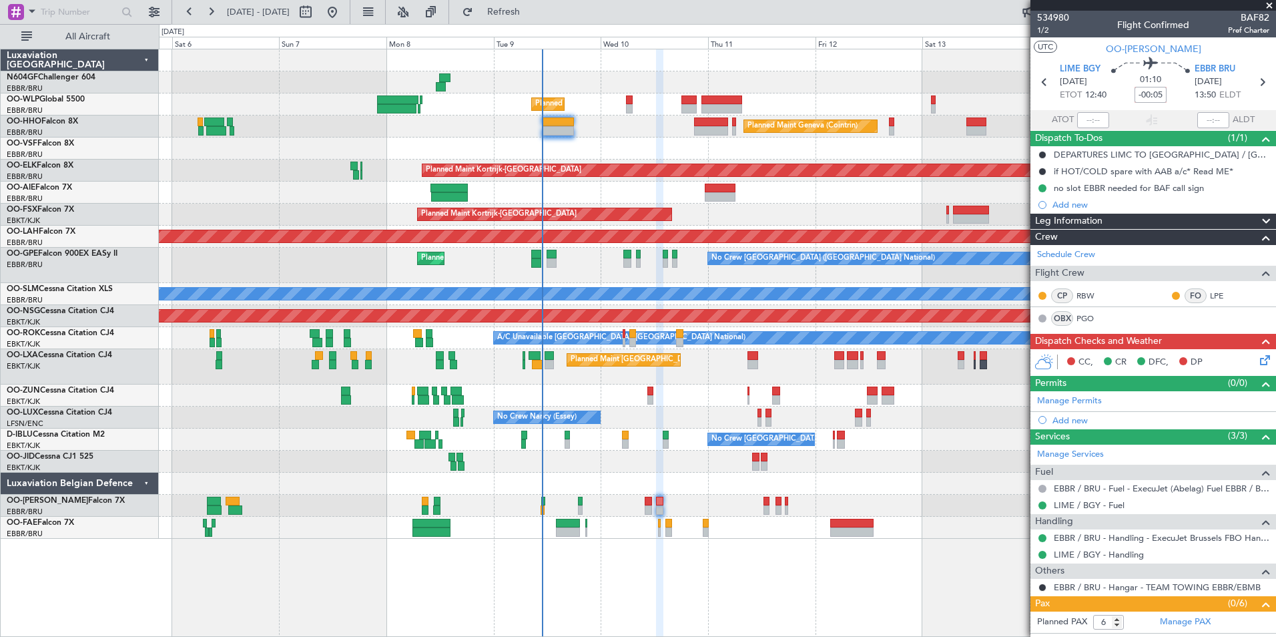
type input "-00:05"
click at [1186, 53] on section "UTC OO-[PERSON_NAME]" at bounding box center [1154, 47] width 246 height 20
click at [1204, 53] on section "UTC OO-[PERSON_NAME]" at bounding box center [1154, 47] width 246 height 20
click at [1258, 352] on icon at bounding box center [1263, 357] width 11 height 11
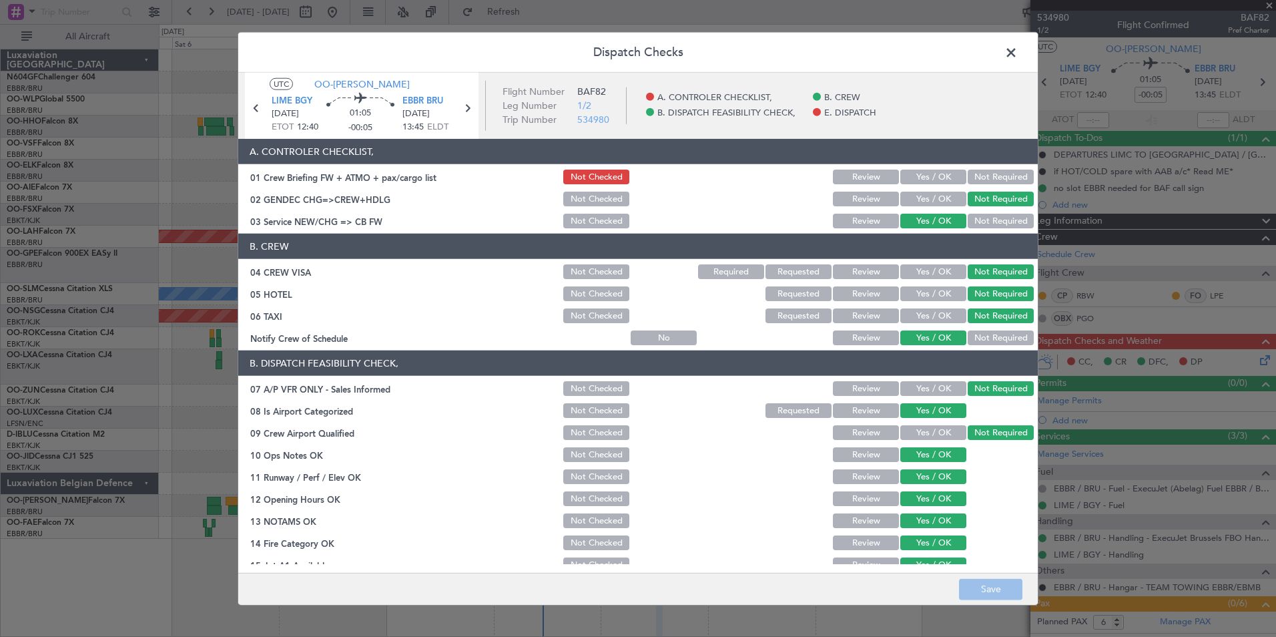
scroll to position [196, 0]
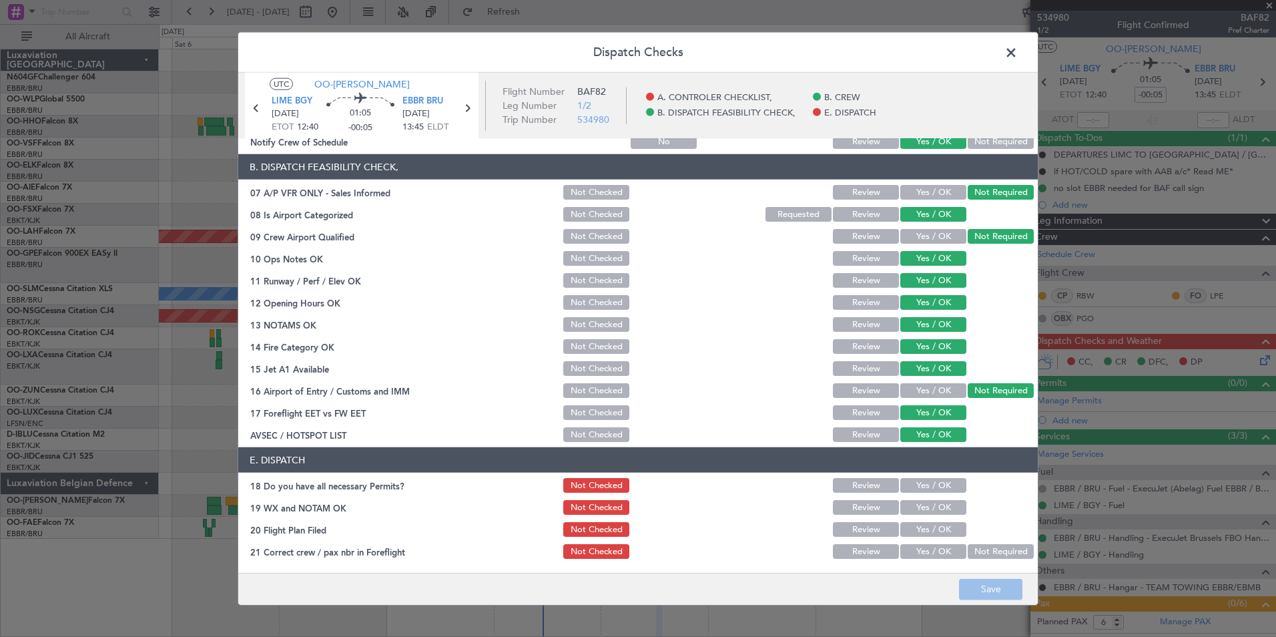
click at [935, 488] on button "Yes / OK" at bounding box center [934, 485] width 66 height 15
click at [929, 503] on button "Yes / OK" at bounding box center [934, 507] width 66 height 15
click at [928, 526] on button "Yes / OK" at bounding box center [934, 529] width 66 height 15
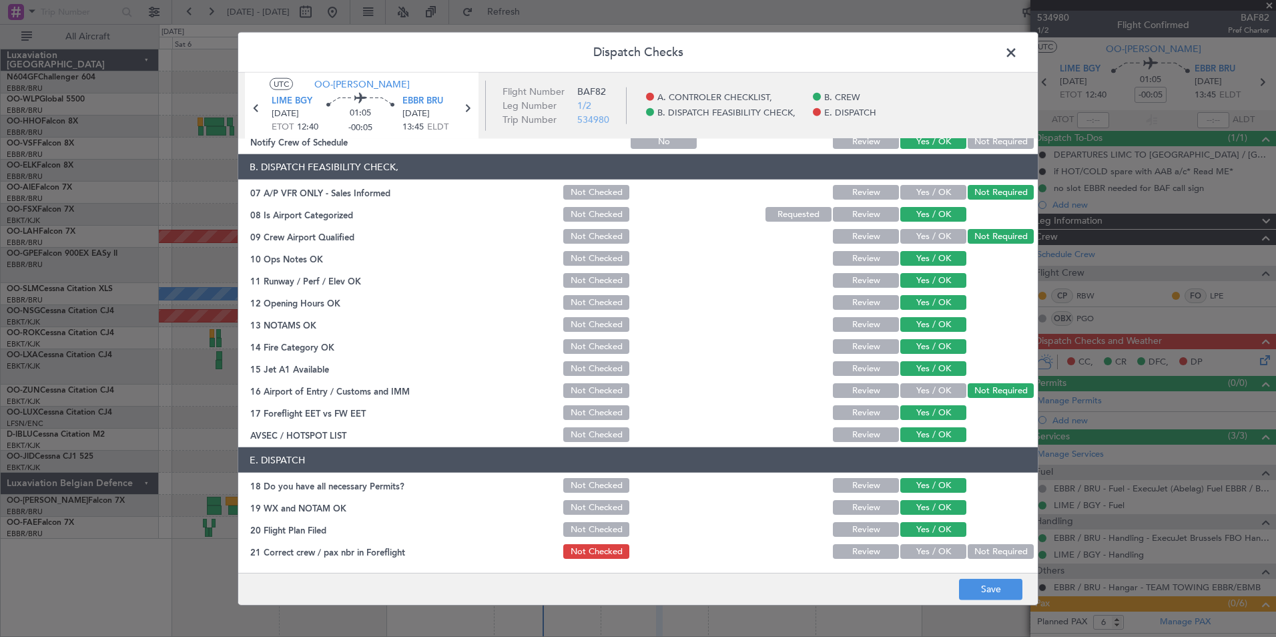
click at [923, 545] on button "Yes / OK" at bounding box center [934, 551] width 66 height 15
drag, startPoint x: 972, startPoint y: 580, endPoint x: 1089, endPoint y: 556, distance: 119.3
click at [972, 581] on button "Save" at bounding box center [990, 588] width 63 height 21
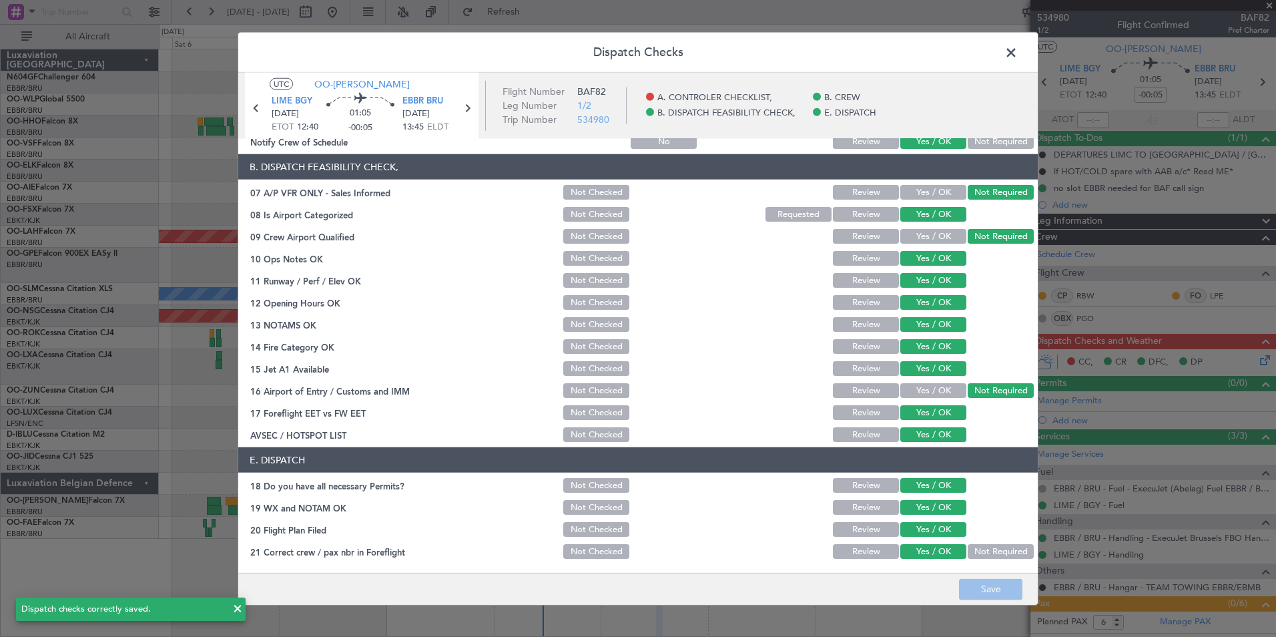
scroll to position [0, 0]
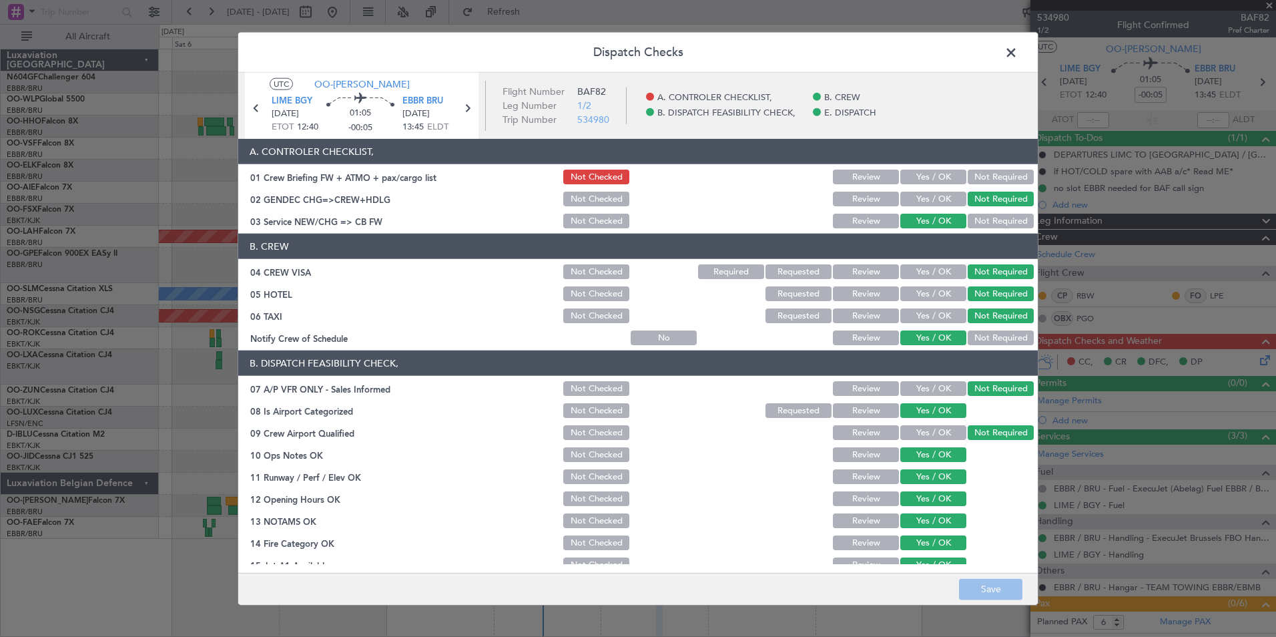
click at [1018, 55] on span at bounding box center [1018, 56] width 0 height 27
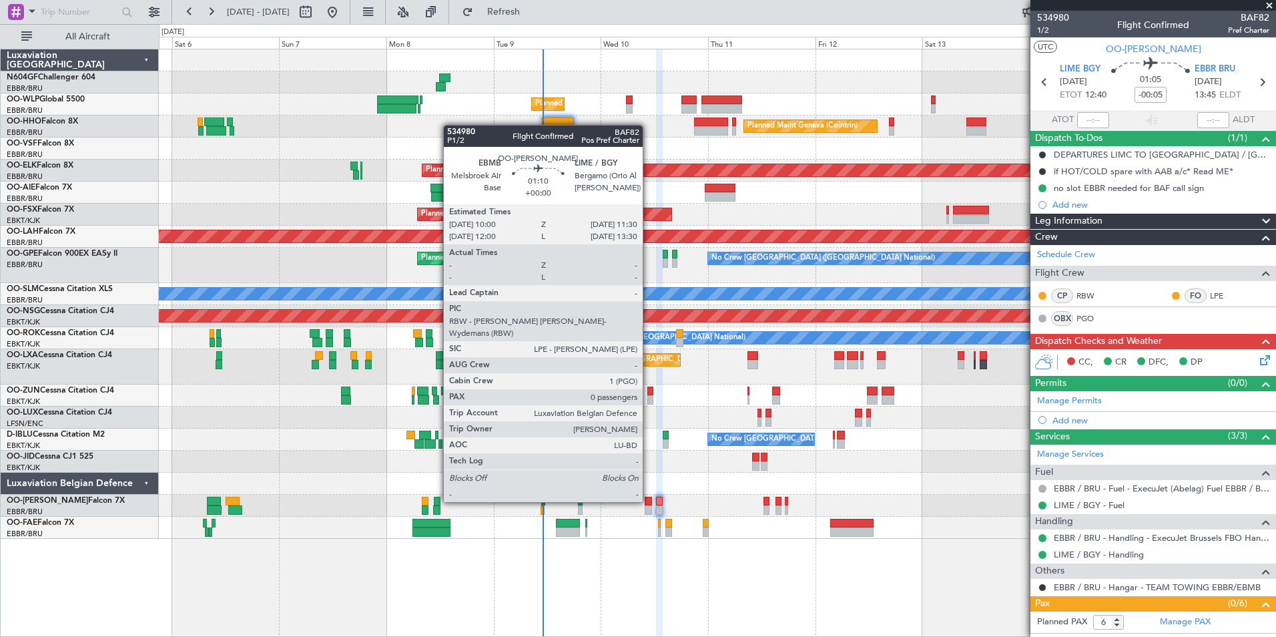
click at [649, 501] on div at bounding box center [648, 501] width 7 height 9
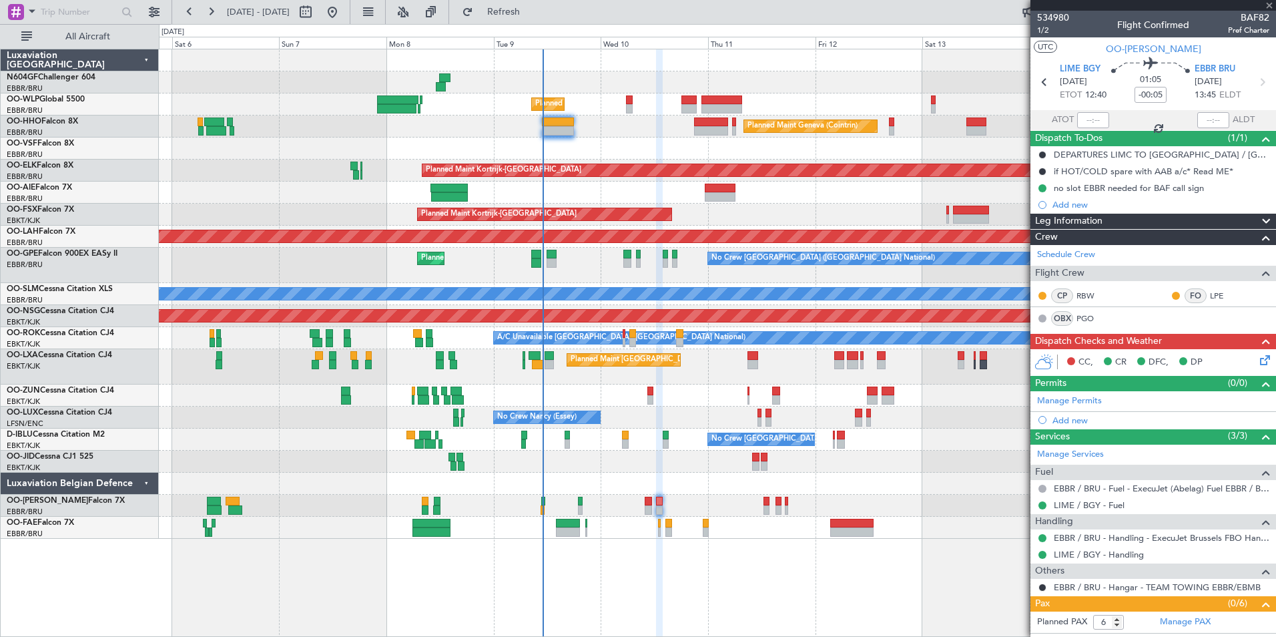
type input "0"
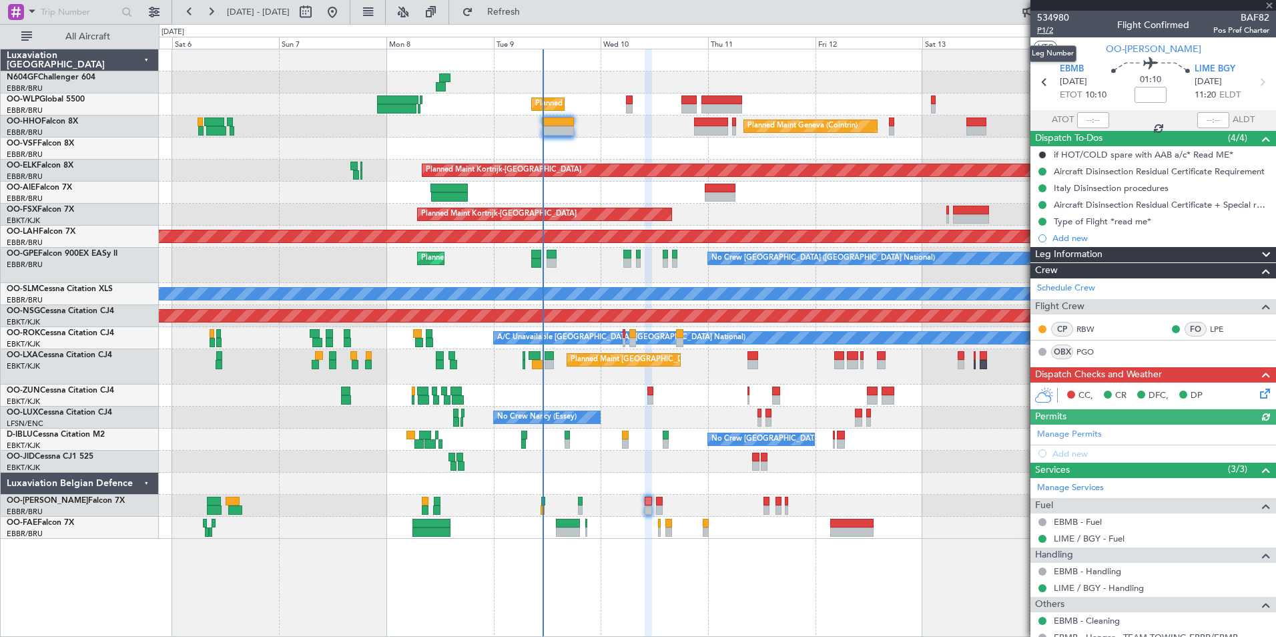
click at [1045, 33] on span "P1/2" at bounding box center [1053, 30] width 32 height 11
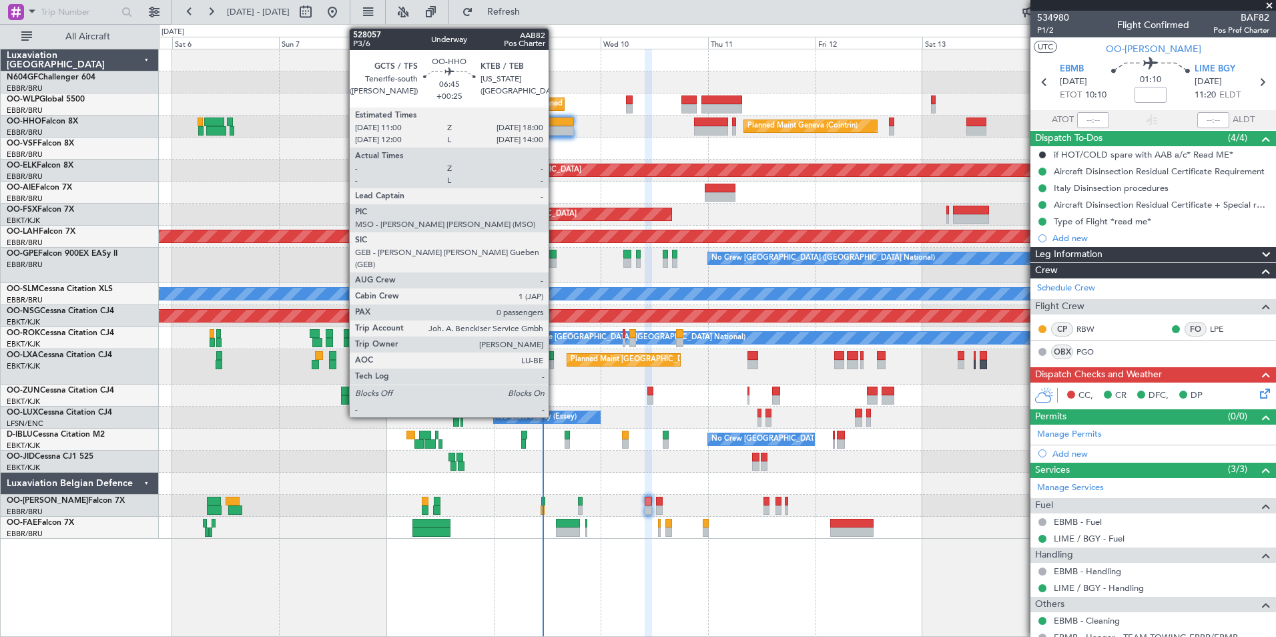
click at [555, 130] on div at bounding box center [557, 130] width 31 height 9
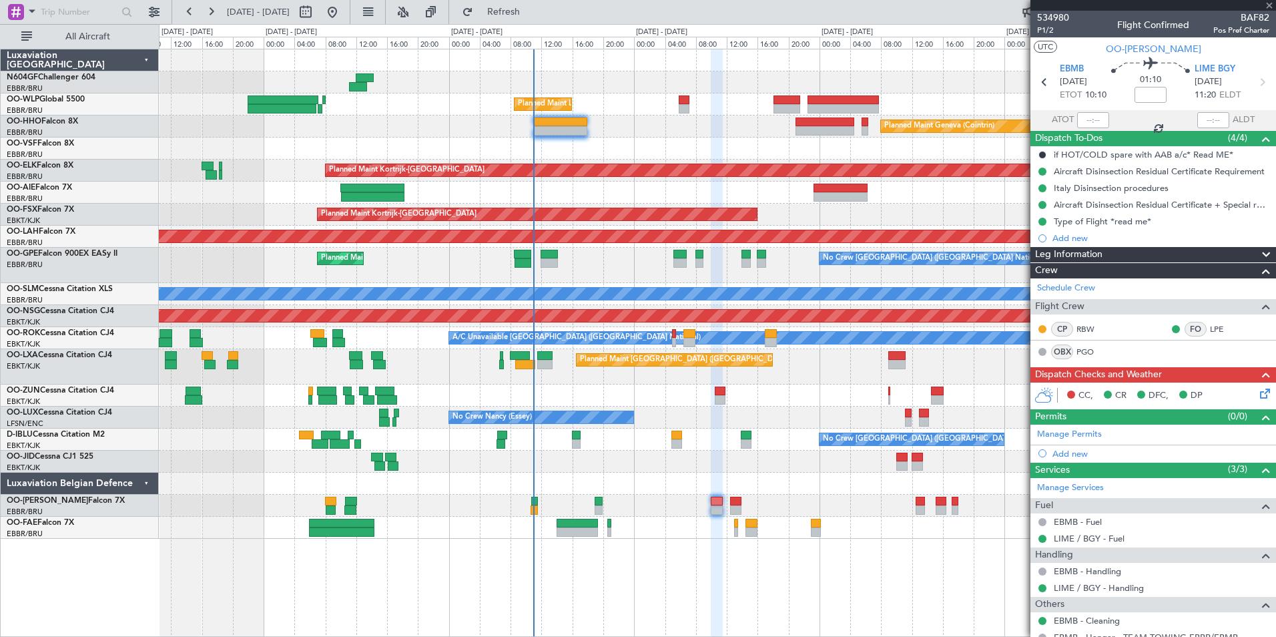
type input "+00:25"
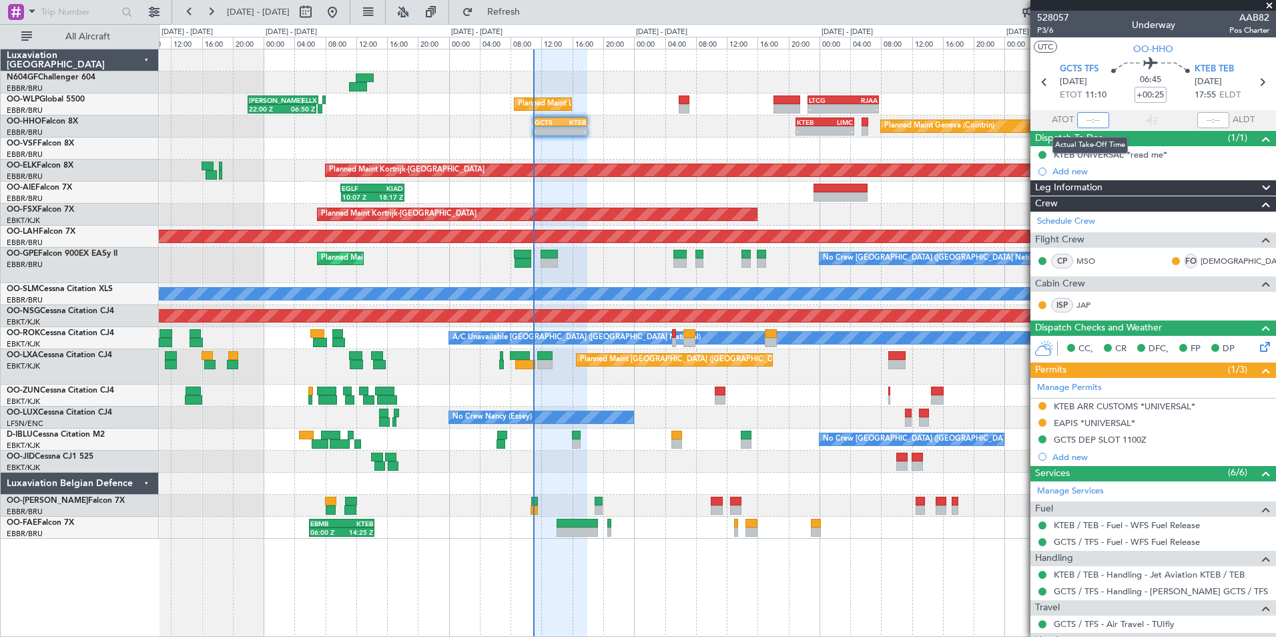
click at [1087, 120] on input "text" at bounding box center [1093, 120] width 32 height 16
type input "10:57"
click at [1095, 55] on section "UTC OO-HHO" at bounding box center [1154, 47] width 246 height 20
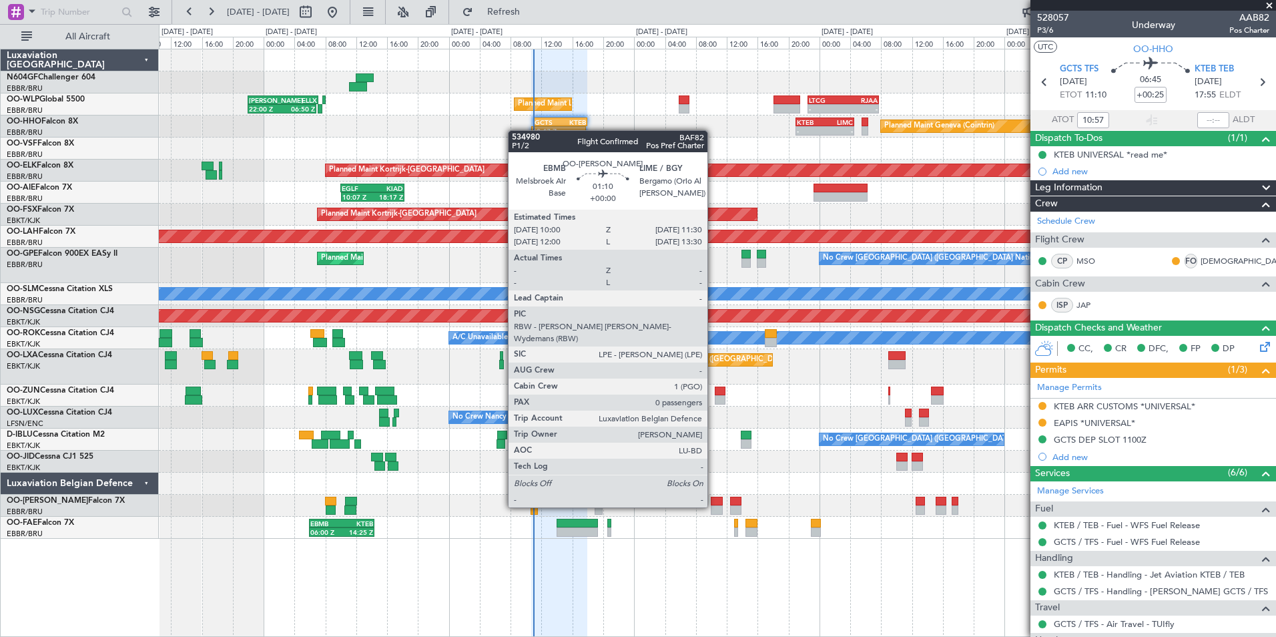
click at [714, 506] on div at bounding box center [717, 509] width 12 height 9
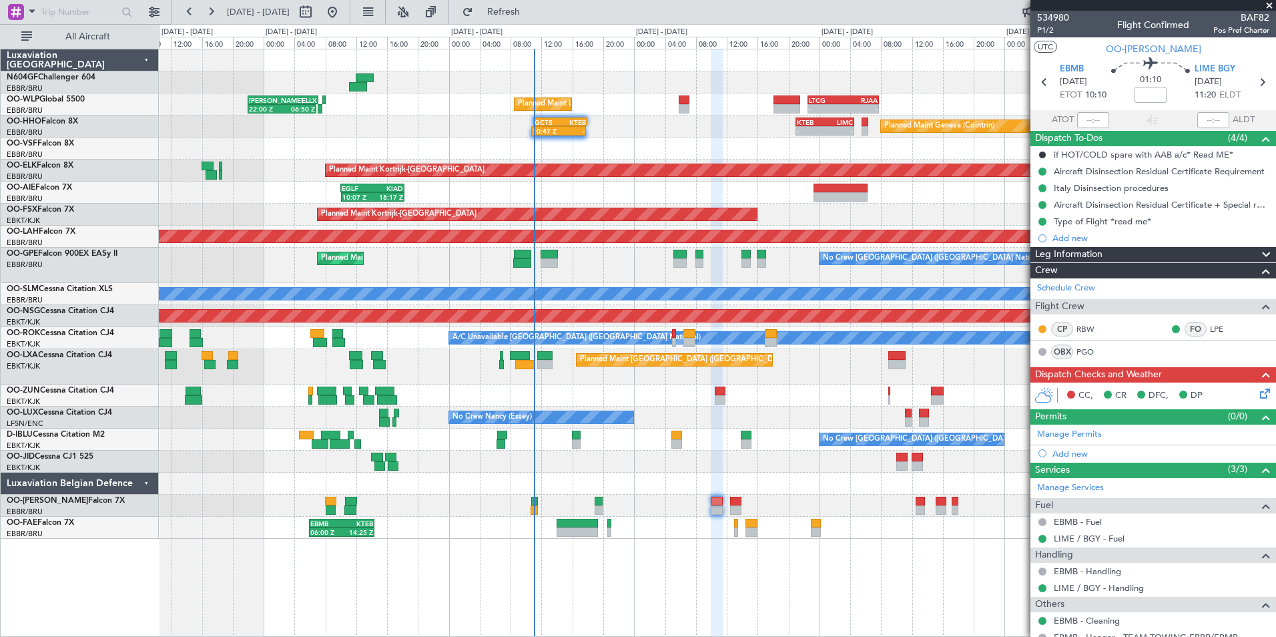
click at [1258, 391] on icon at bounding box center [1263, 391] width 11 height 11
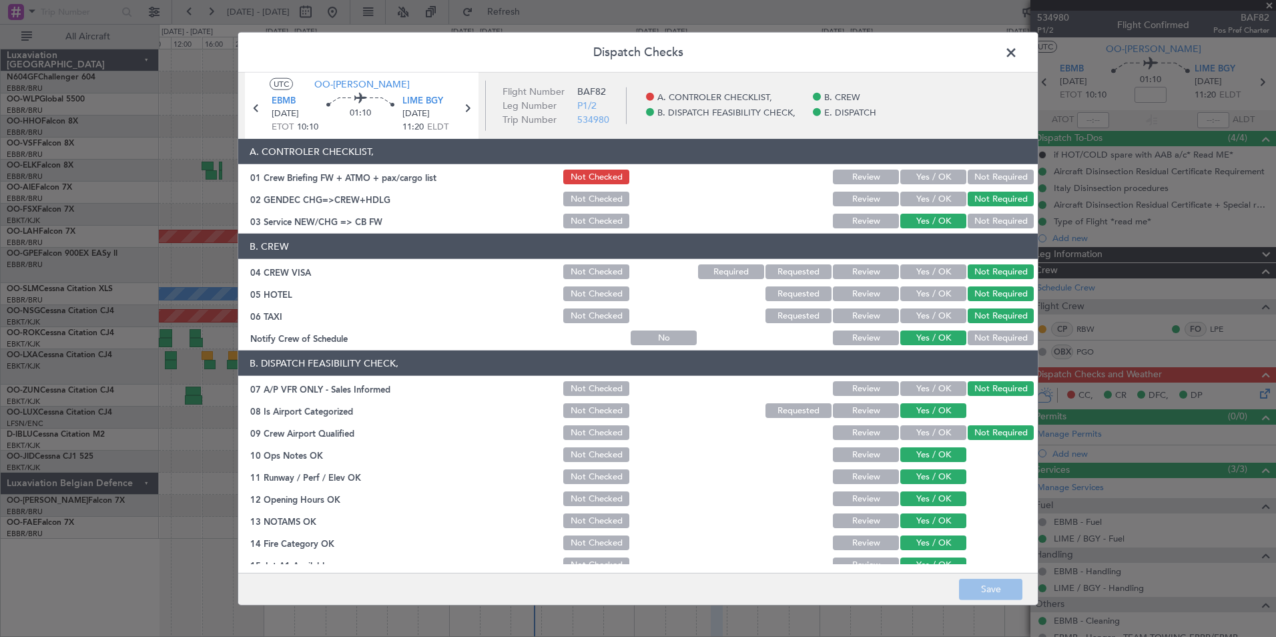
click at [922, 180] on button "Yes / OK" at bounding box center [934, 177] width 66 height 15
click at [975, 579] on button "Save" at bounding box center [990, 588] width 63 height 21
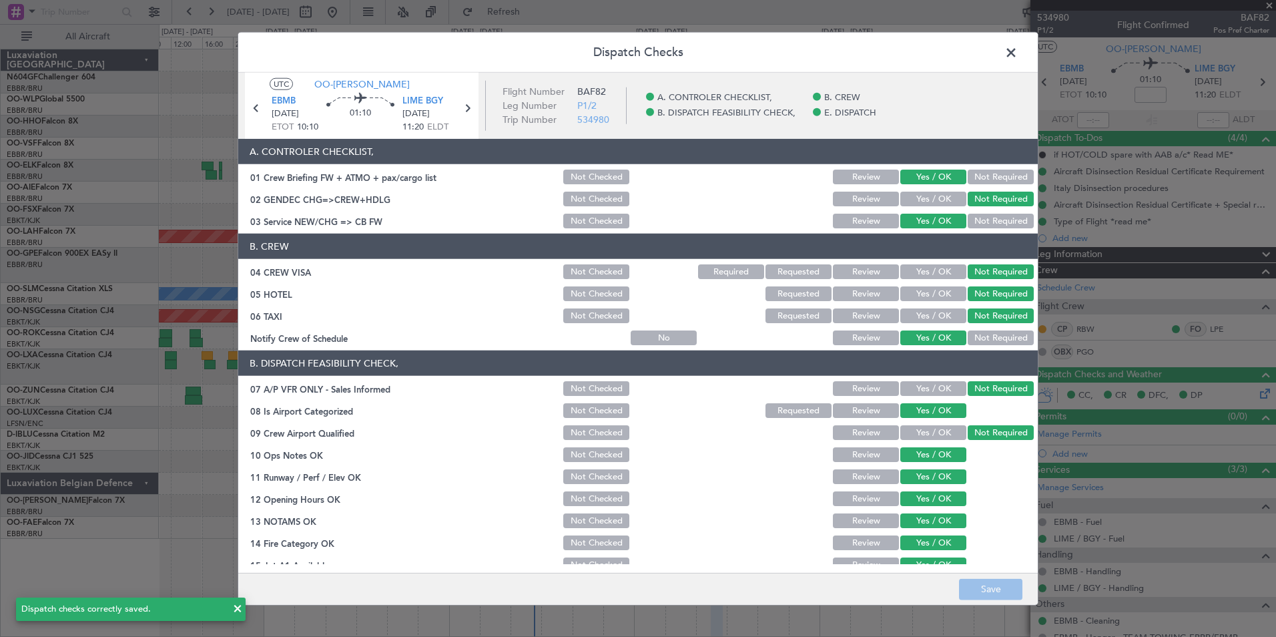
click at [1018, 47] on span at bounding box center [1018, 56] width 0 height 27
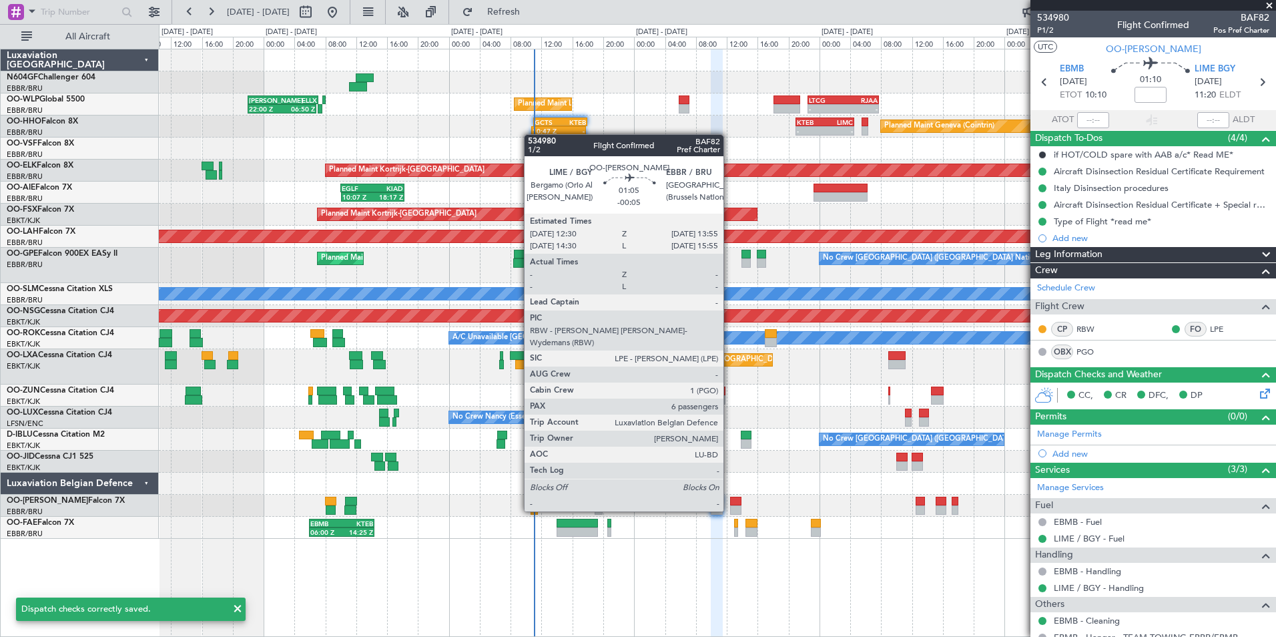
click at [730, 511] on div at bounding box center [735, 509] width 11 height 9
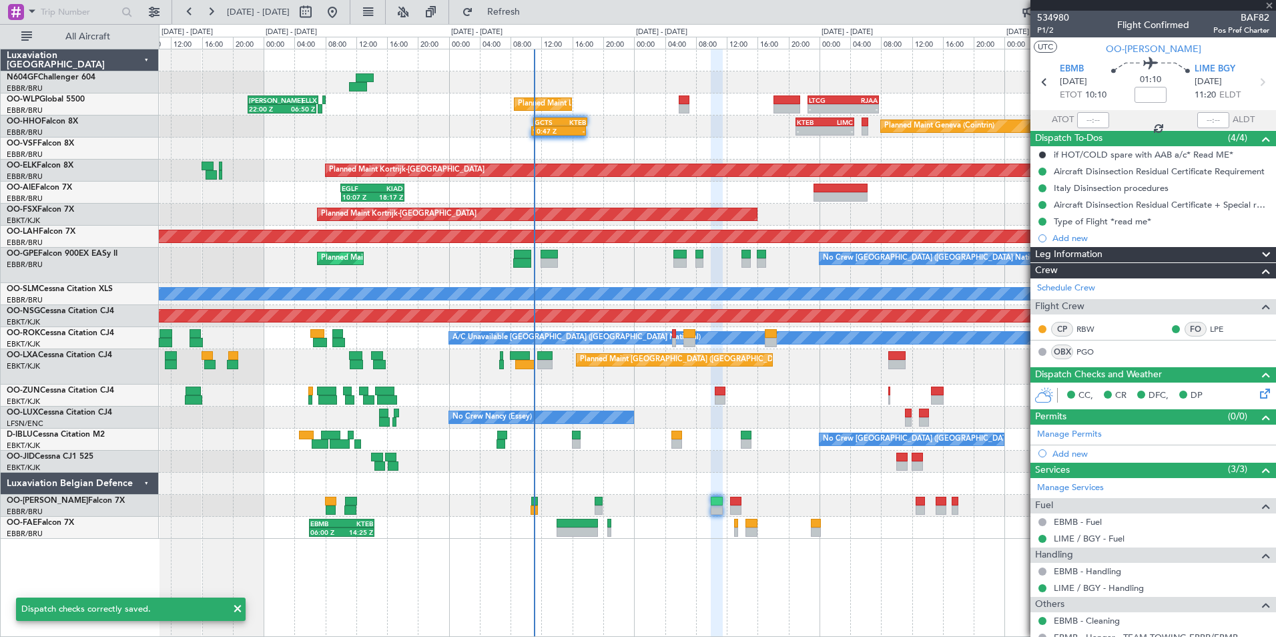
type input "-00:05"
type input "6"
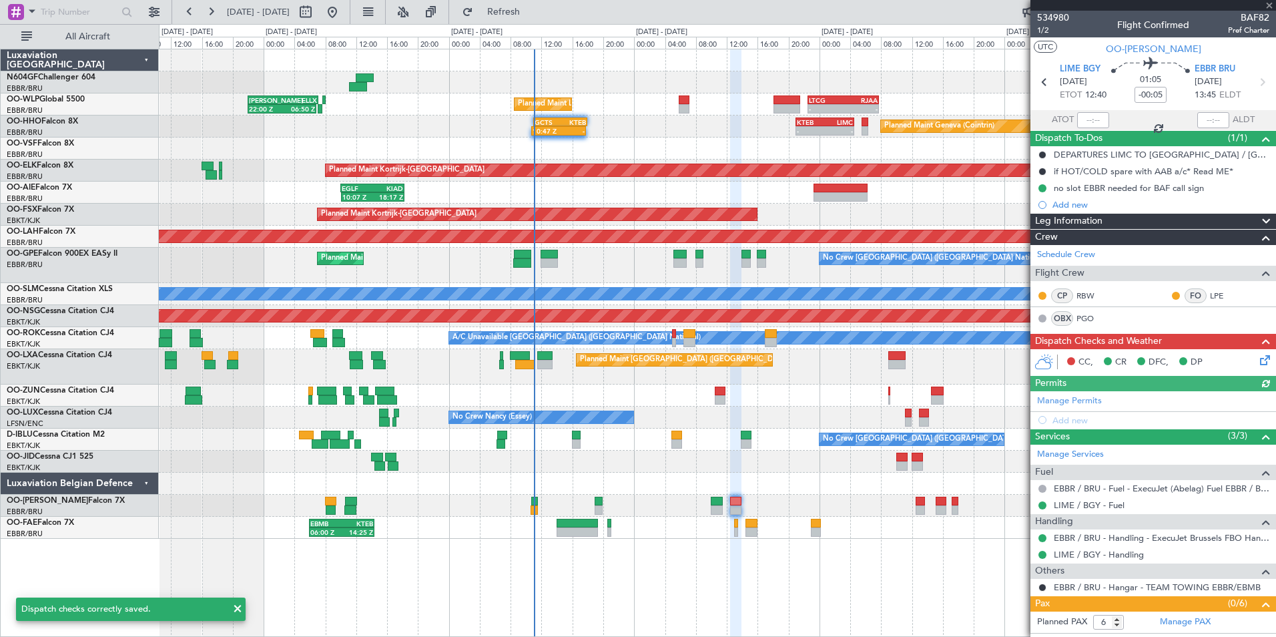
click at [1258, 360] on icon at bounding box center [1263, 357] width 11 height 11
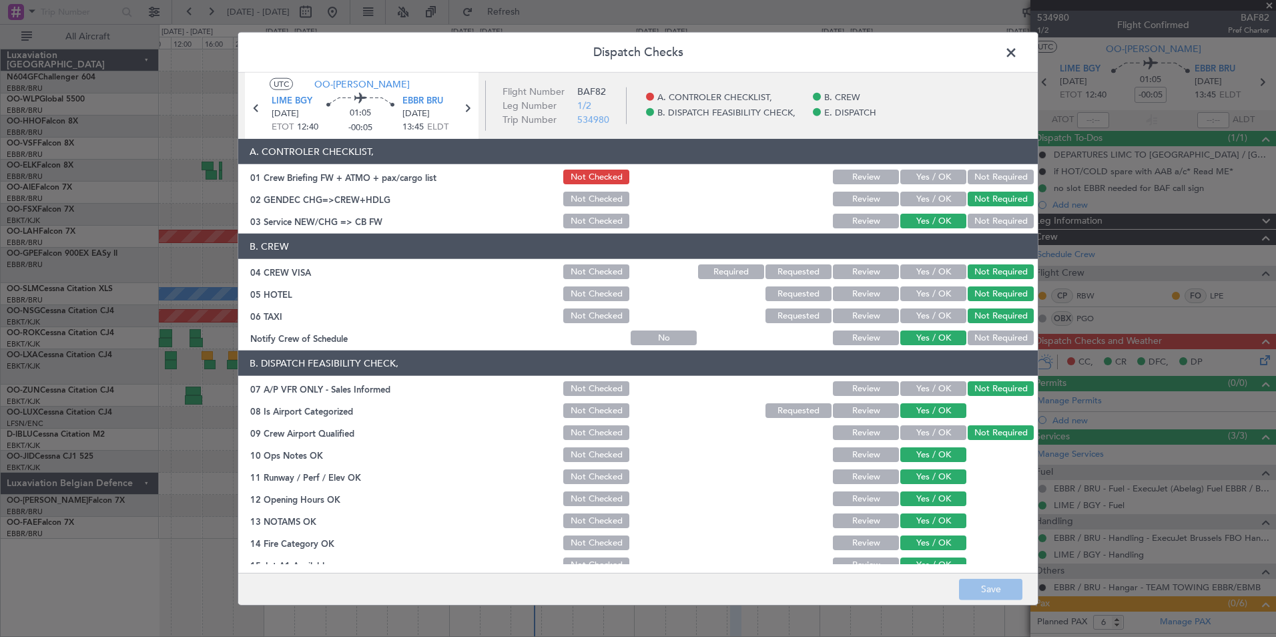
click at [920, 177] on button "Yes / OK" at bounding box center [934, 177] width 66 height 15
click at [977, 578] on button "Save" at bounding box center [990, 588] width 63 height 21
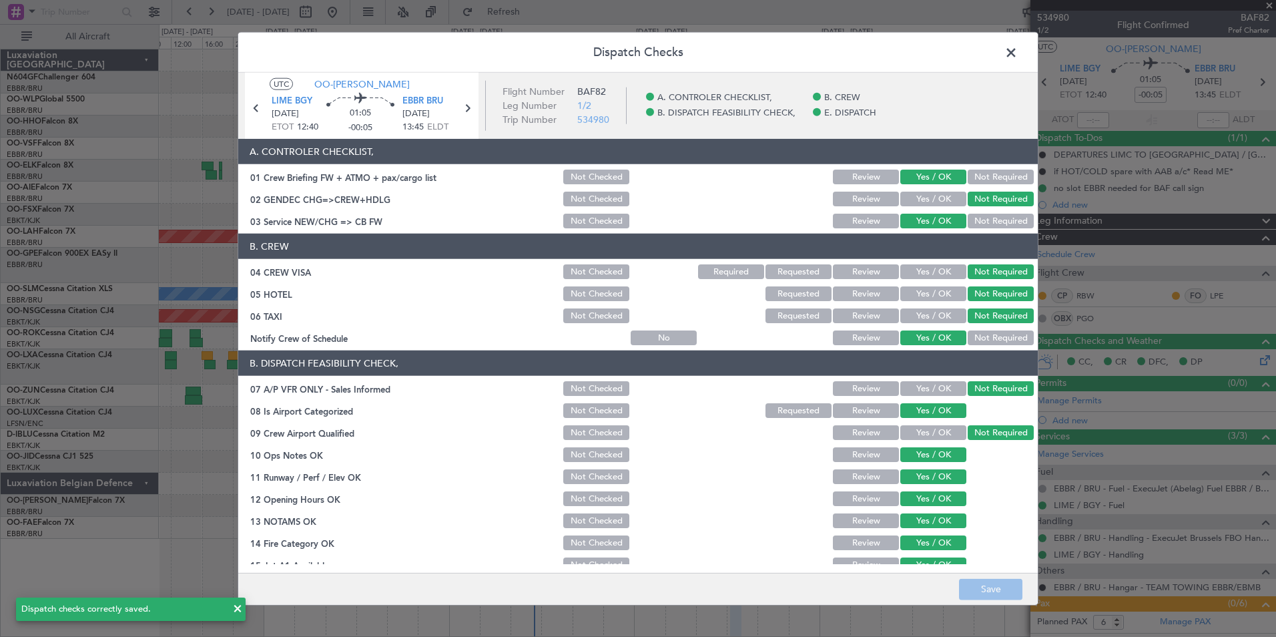
click at [1018, 55] on span at bounding box center [1018, 56] width 0 height 27
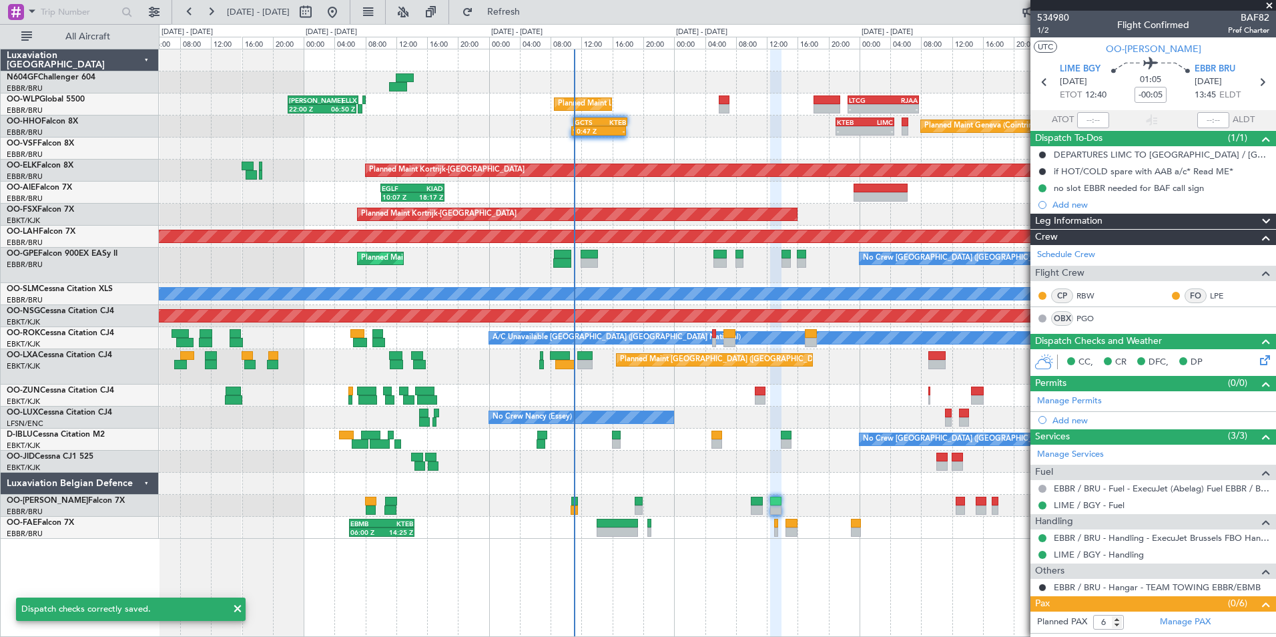
click at [868, 480] on div at bounding box center [717, 484] width 1117 height 22
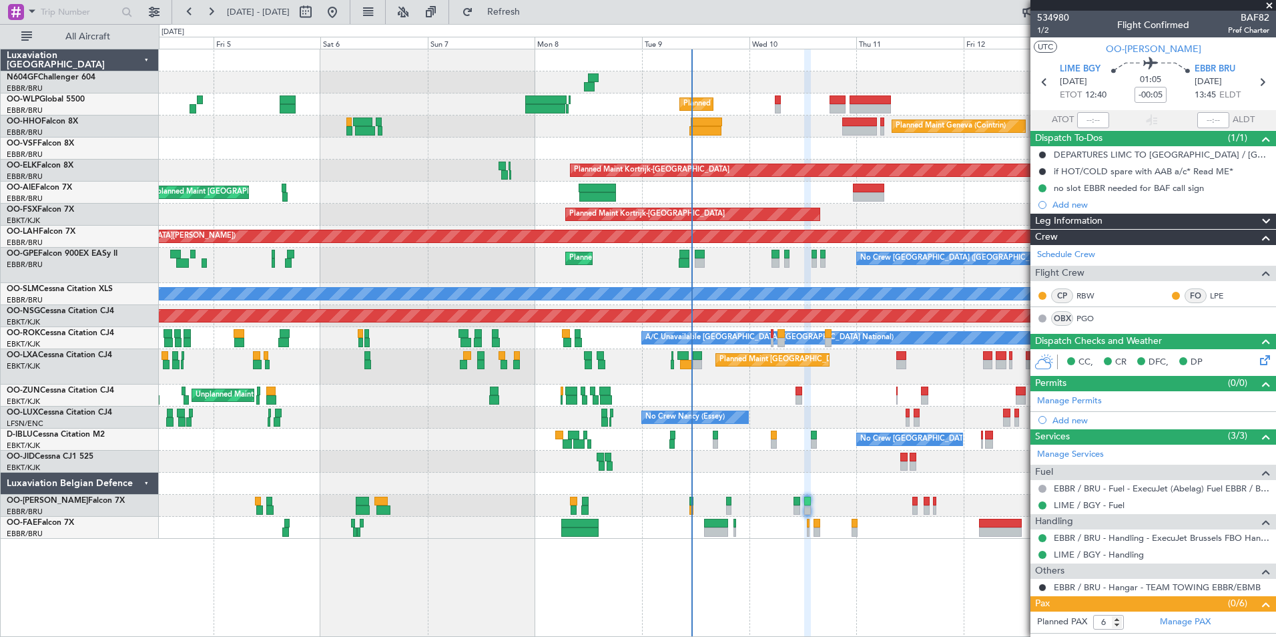
click at [703, 544] on div "Planned Maint Liege Planned Maint Geneva ([GEOGRAPHIC_DATA]) Planned Maint [GEO…" at bounding box center [717, 343] width 1117 height 588
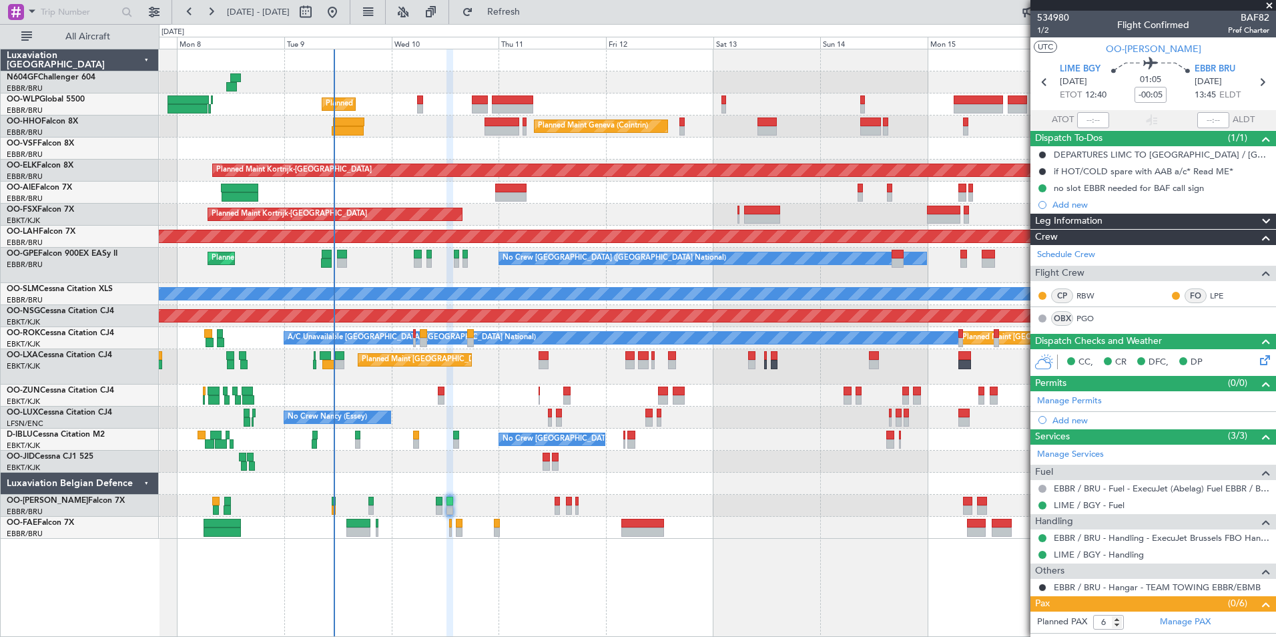
click at [719, 547] on div "Planned Maint Liege Planned Maint Geneva ([GEOGRAPHIC_DATA]) Planned Maint [GEO…" at bounding box center [717, 343] width 1117 height 588
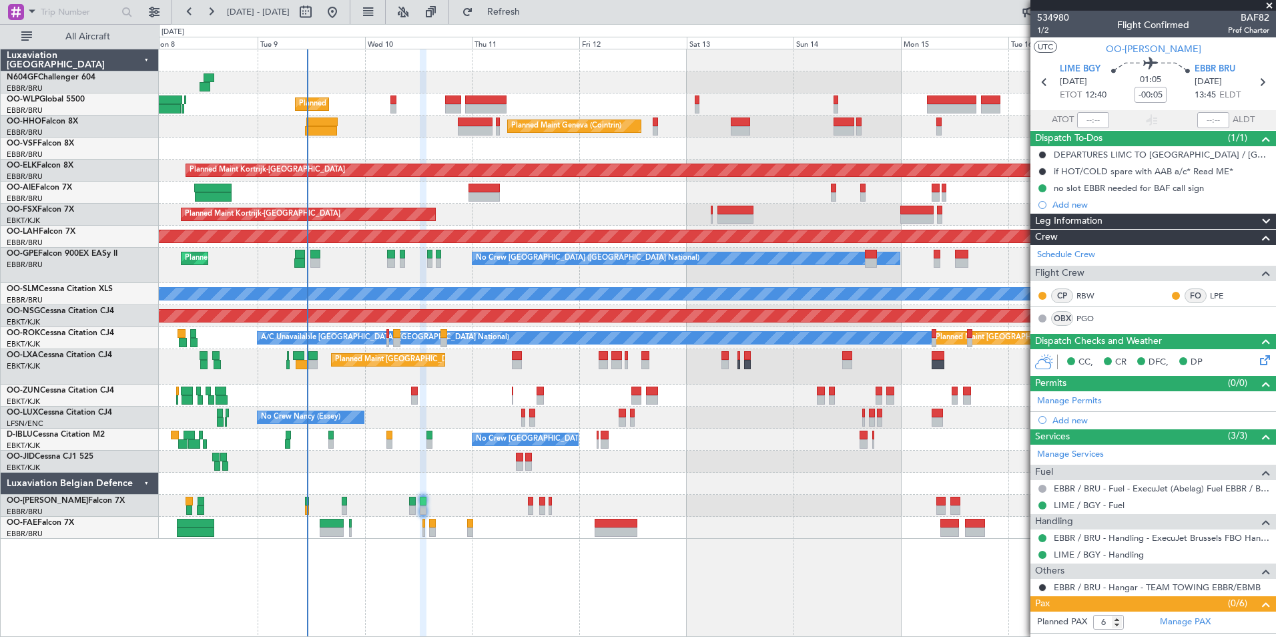
click at [391, 523] on div "Planned Maint Liege Planned Maint Geneva ([GEOGRAPHIC_DATA]) Planned Maint [GEO…" at bounding box center [717, 343] width 1117 height 588
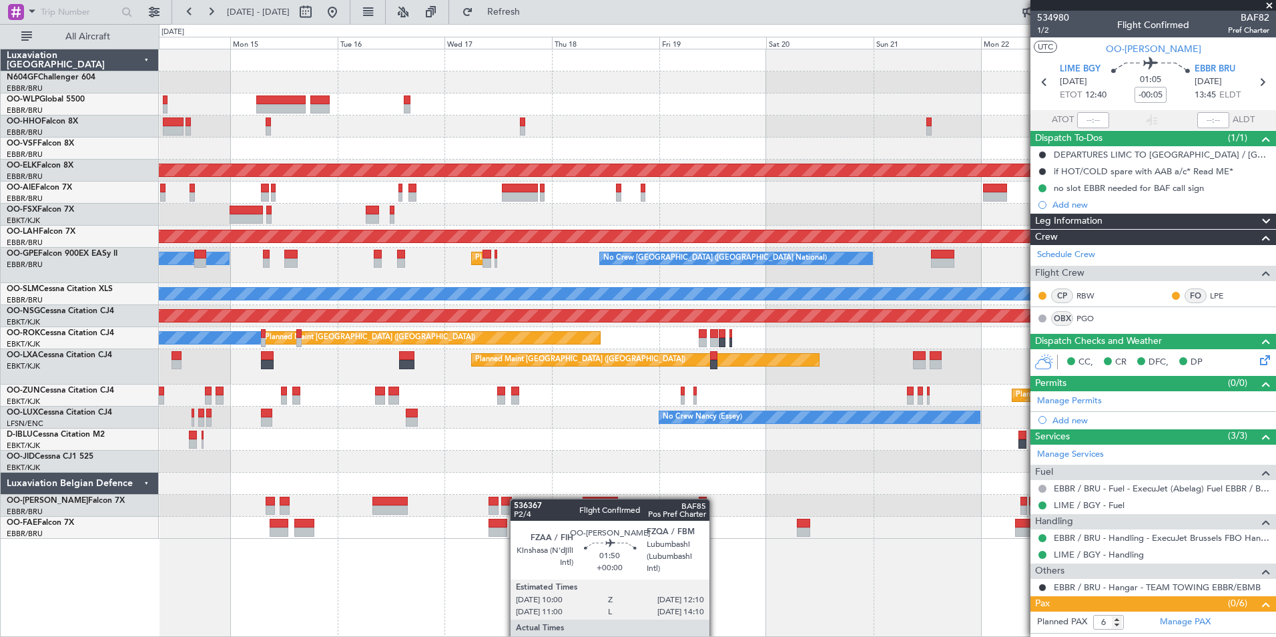
click at [490, 499] on div at bounding box center [717, 506] width 1117 height 22
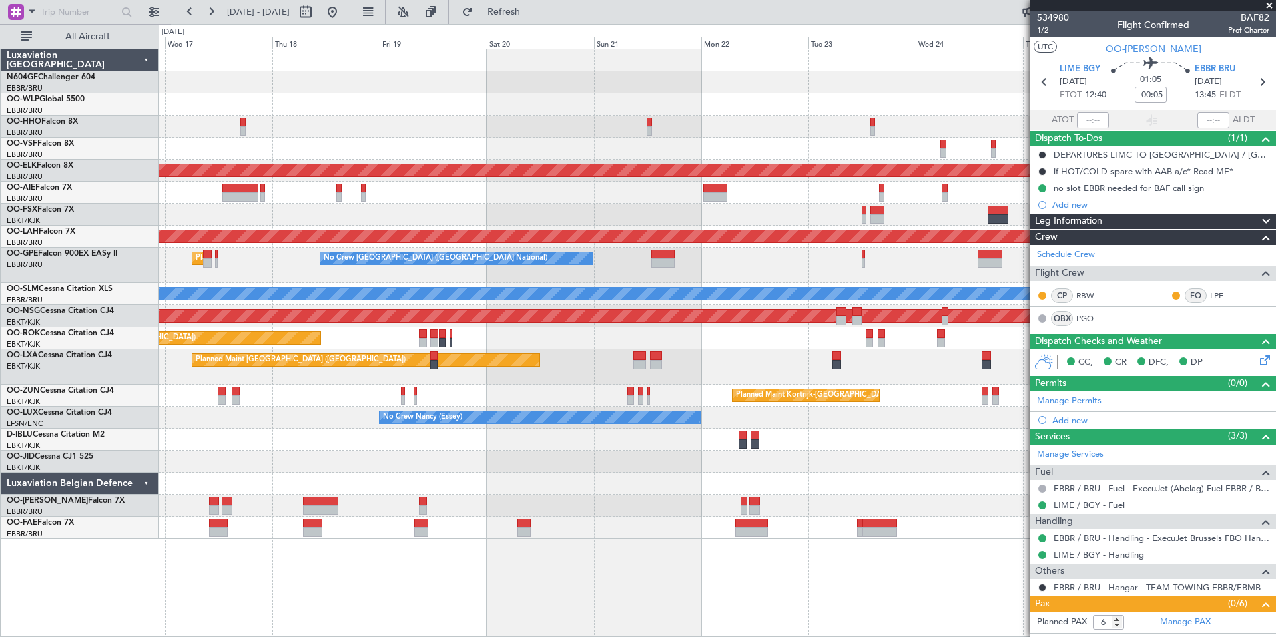
click at [517, 491] on div "Planned Maint Kortrijk-Wevelgem Planned Maint Alton-st Louis (St Louis Regl) Pl…" at bounding box center [717, 293] width 1117 height 489
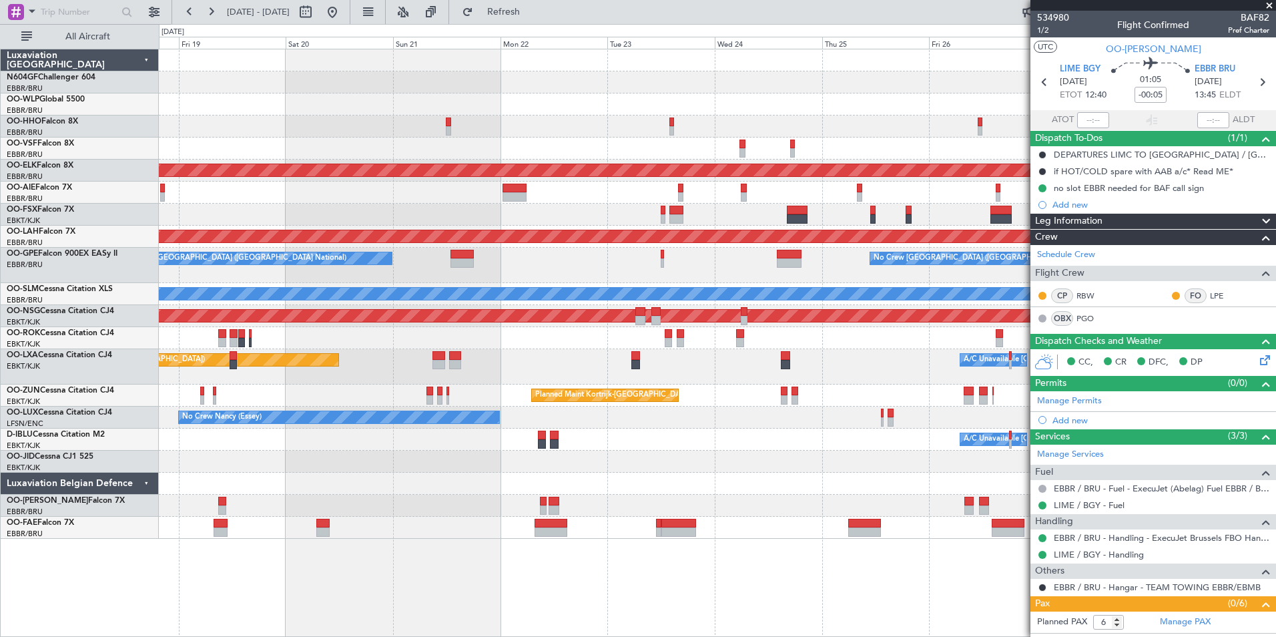
click at [606, 523] on div "Planned Maint Kortrijk-Wevelgem Planned Maint Alton-st Louis (St Louis Regl) Pl…" at bounding box center [717, 343] width 1117 height 588
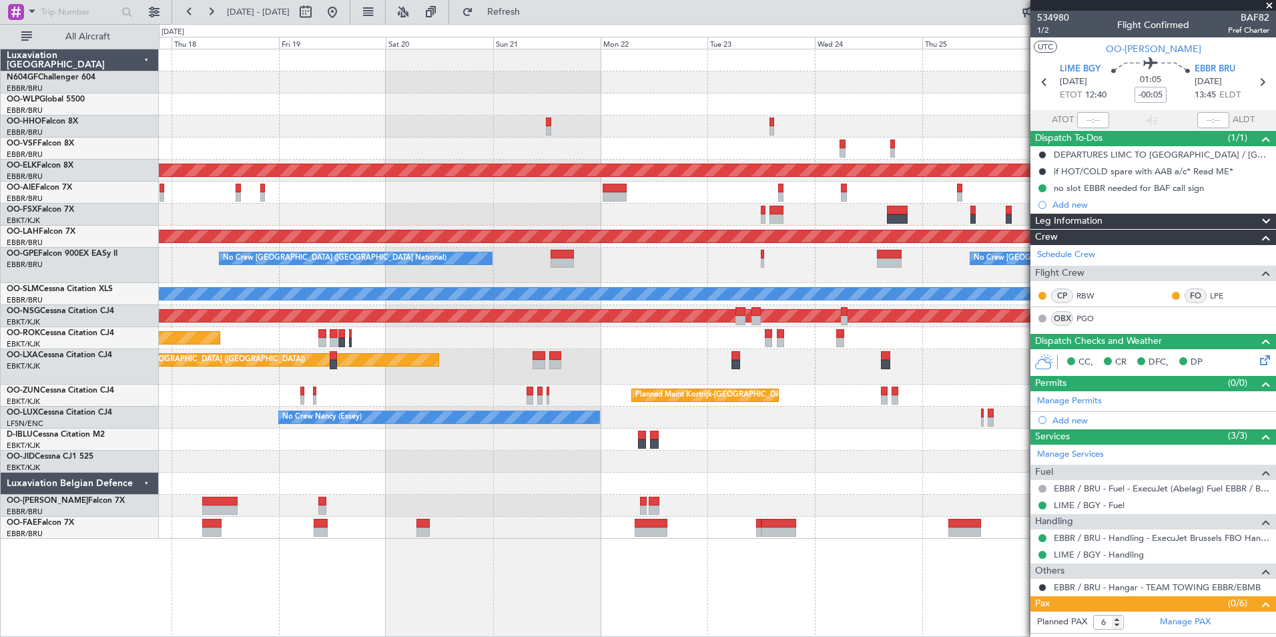
click at [716, 446] on div "Planned Maint Kortrijk-Wevelgem Planned Maint Alton-st Louis (St Louis Regl) Pl…" at bounding box center [717, 293] width 1117 height 489
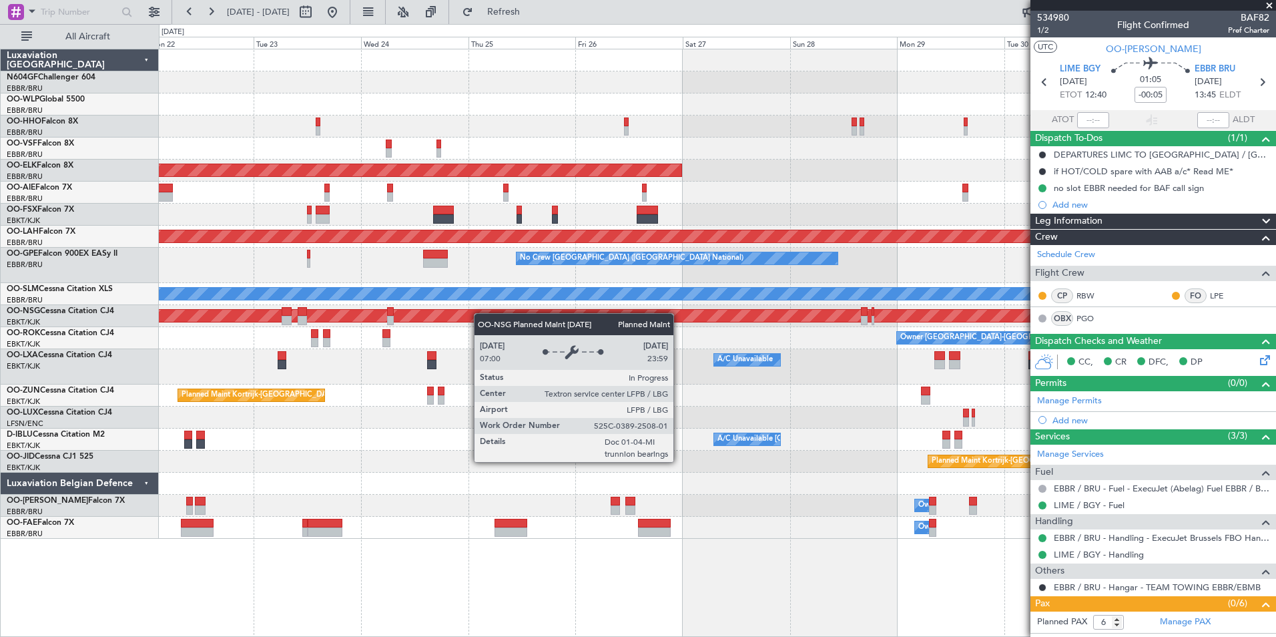
click at [407, 313] on div "Planned Maint [GEOGRAPHIC_DATA] ([GEOGRAPHIC_DATA])" at bounding box center [717, 316] width 1117 height 22
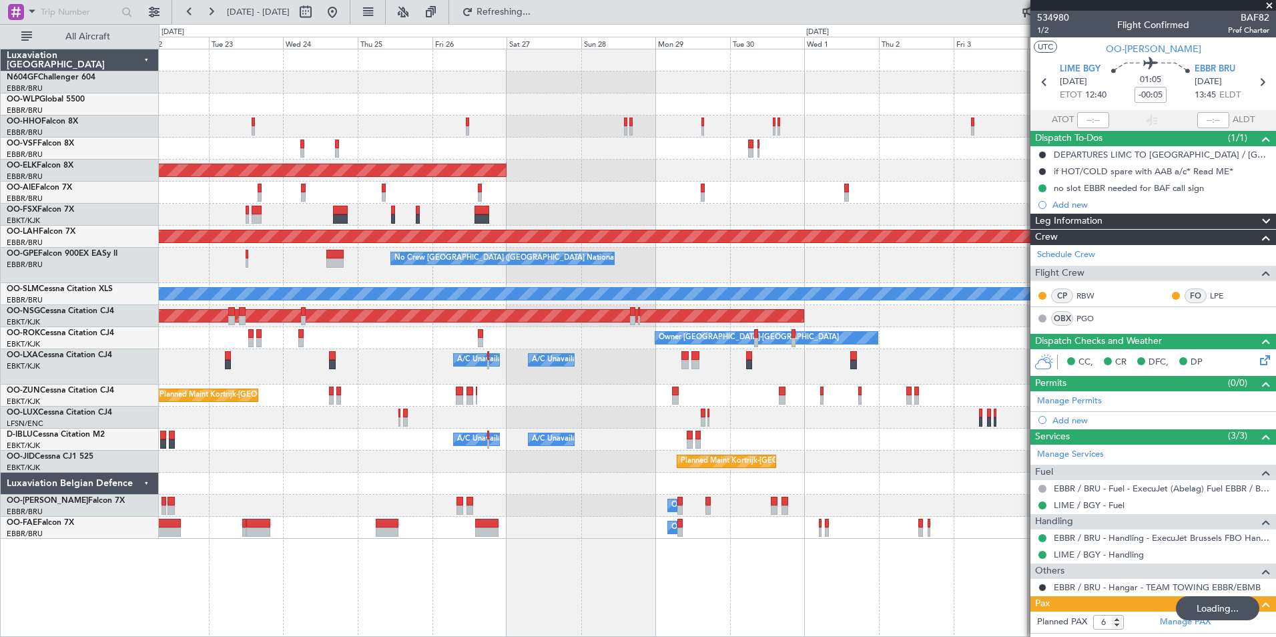
click at [399, 304] on div "Planned Maint Kortrijk-Wevelgem Planned Maint Alton-st Louis (St Louis Regl) Pl…" at bounding box center [717, 293] width 1117 height 489
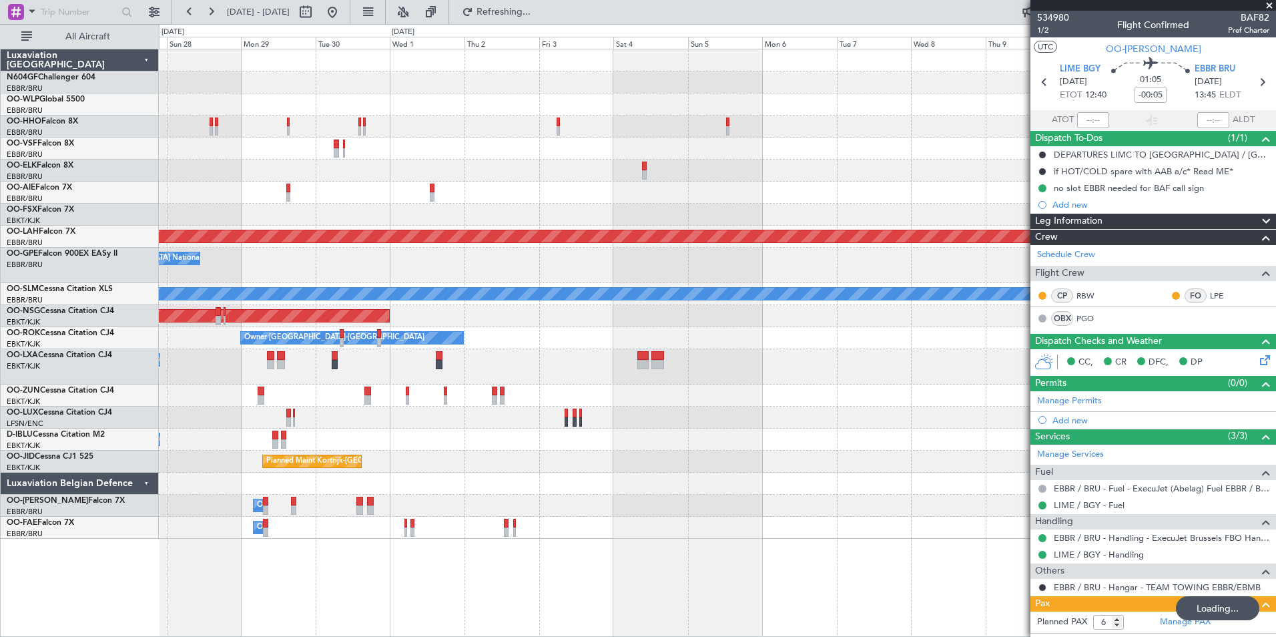
click at [343, 262] on div "Planned Maint Kortrijk-Wevelgem Planned Maint Alton-st Louis (St Louis Regl) No…" at bounding box center [717, 293] width 1117 height 489
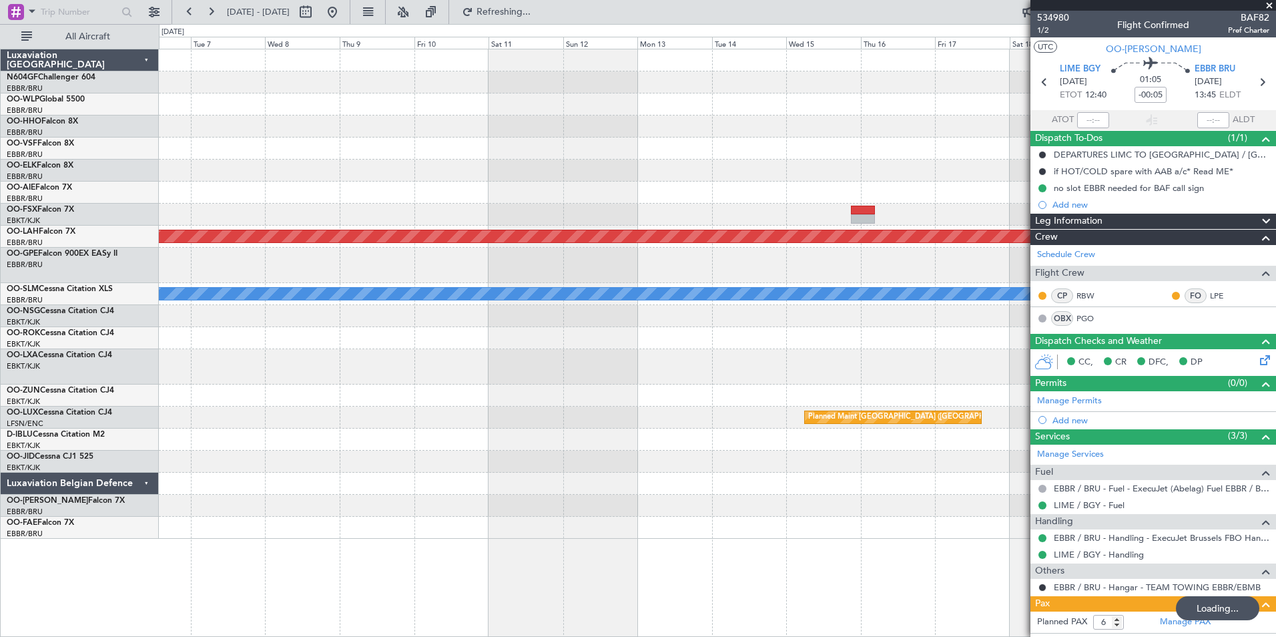
click at [403, 274] on div "Planned Maint Alton-st Louis (St Louis Regl) No Crew Brussels (Brussels Nationa…" at bounding box center [717, 293] width 1117 height 489
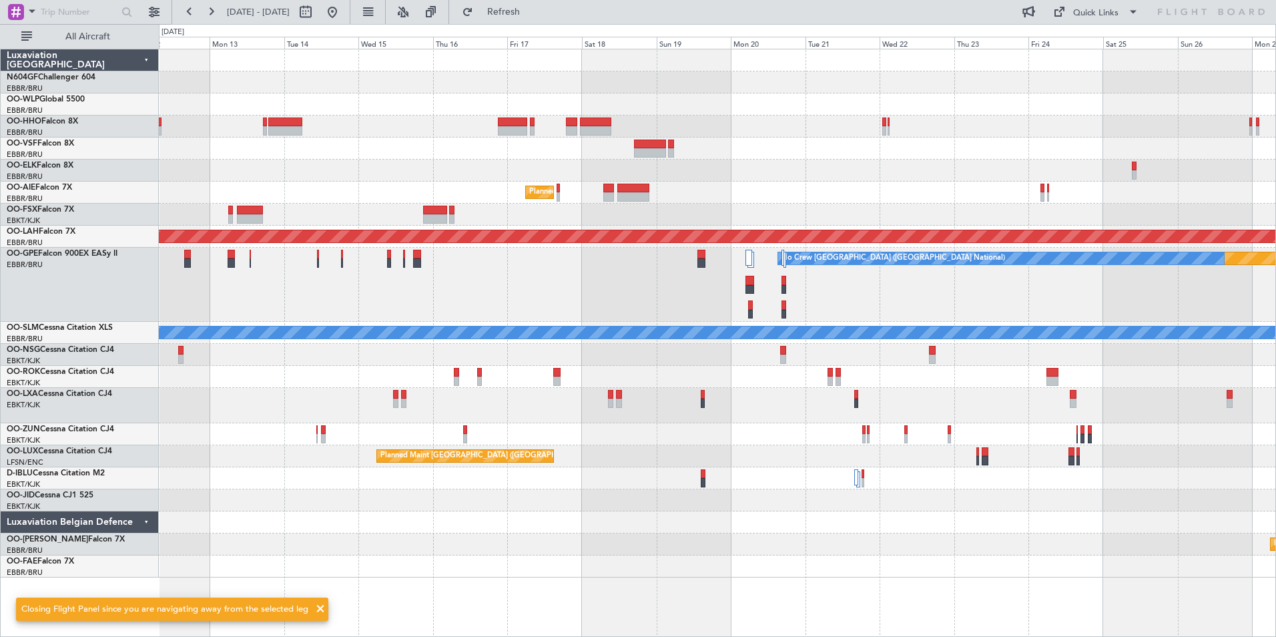
click at [989, 368] on div at bounding box center [717, 377] width 1117 height 22
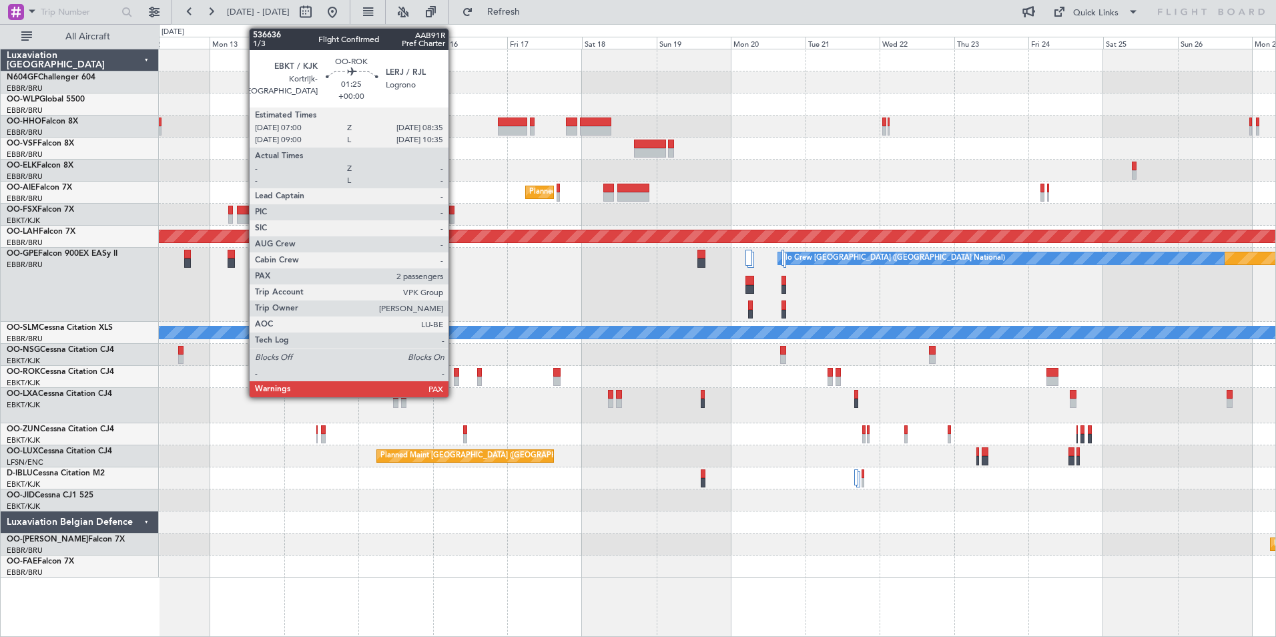
click at [455, 371] on div at bounding box center [456, 372] width 5 height 9
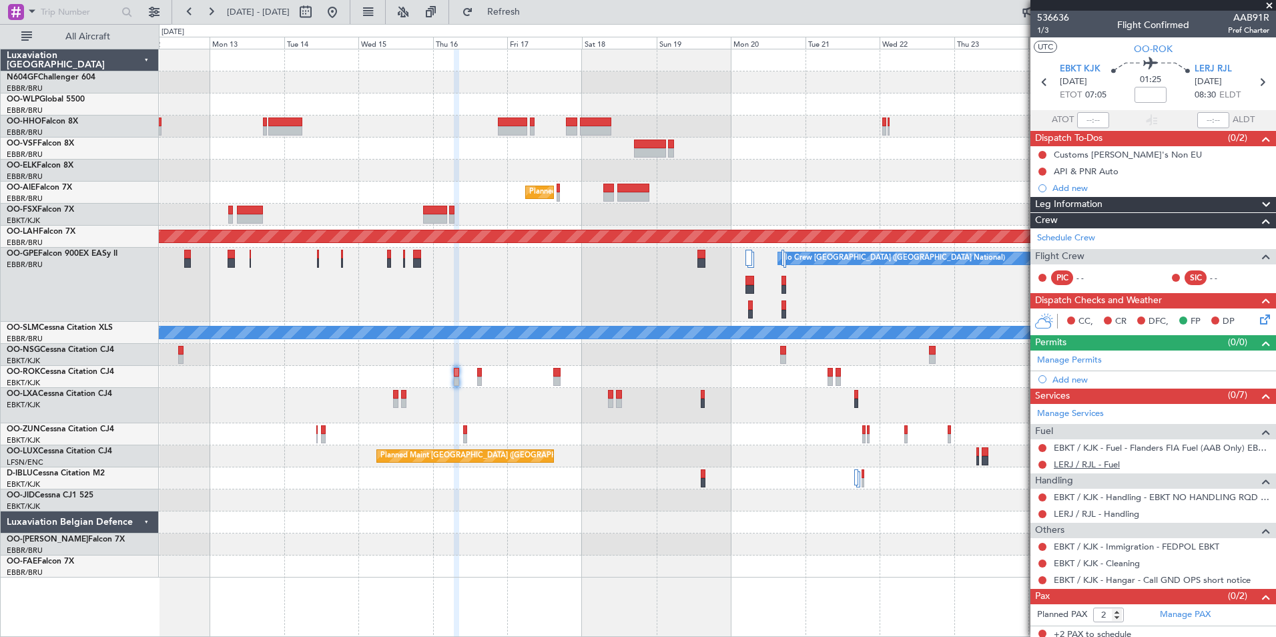
click at [1067, 468] on link "LERJ / RJL - Fuel" at bounding box center [1087, 464] width 66 height 11
click at [530, 16] on span "Refresh" at bounding box center [504, 11] width 56 height 9
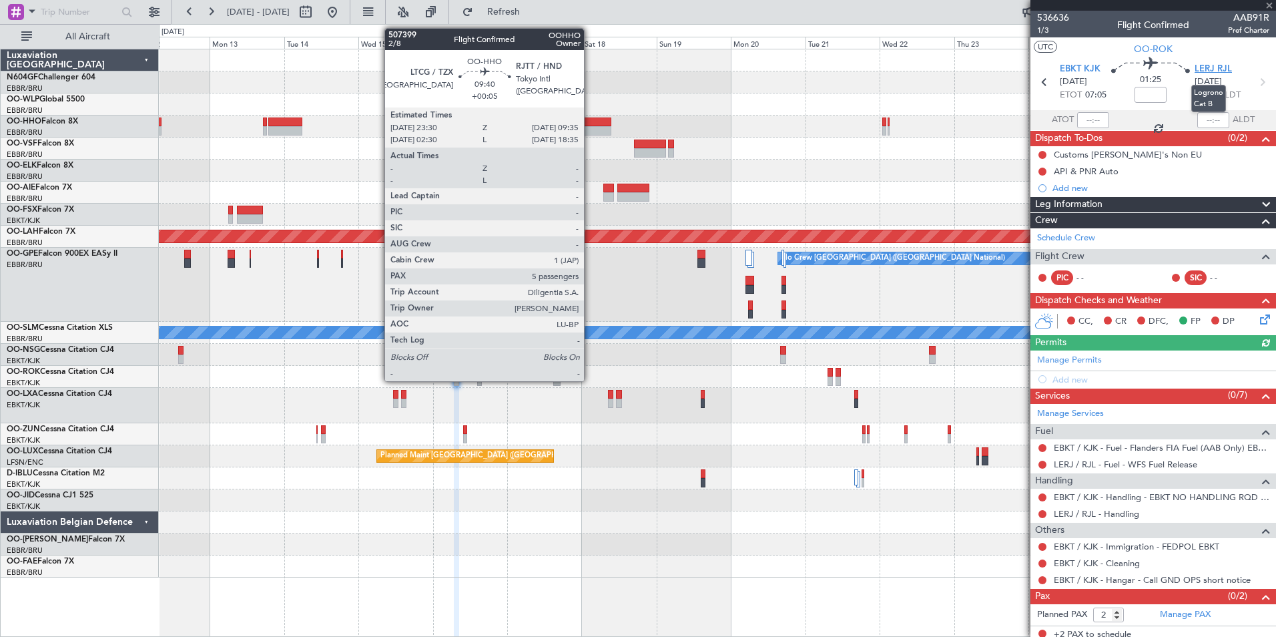
click at [1213, 70] on span "LERJ RJL" at bounding box center [1213, 69] width 37 height 13
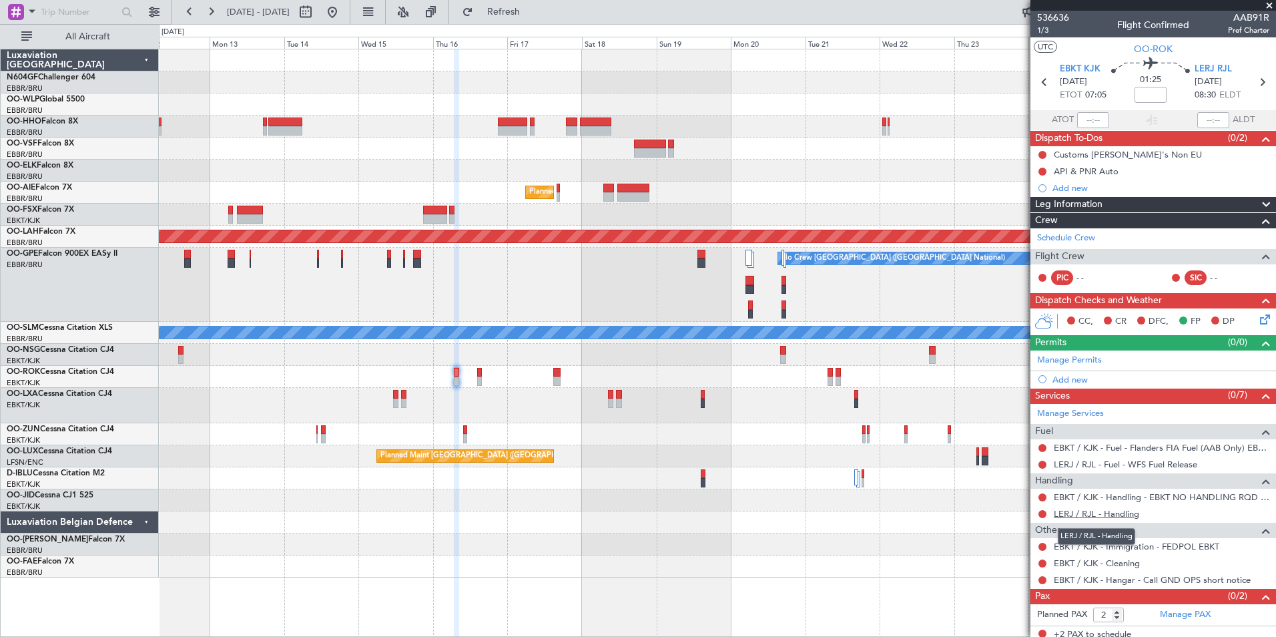
click at [1098, 513] on link "LERJ / RJL - Handling" at bounding box center [1096, 513] width 85 height 11
click at [518, 14] on span "Refresh" at bounding box center [504, 11] width 56 height 9
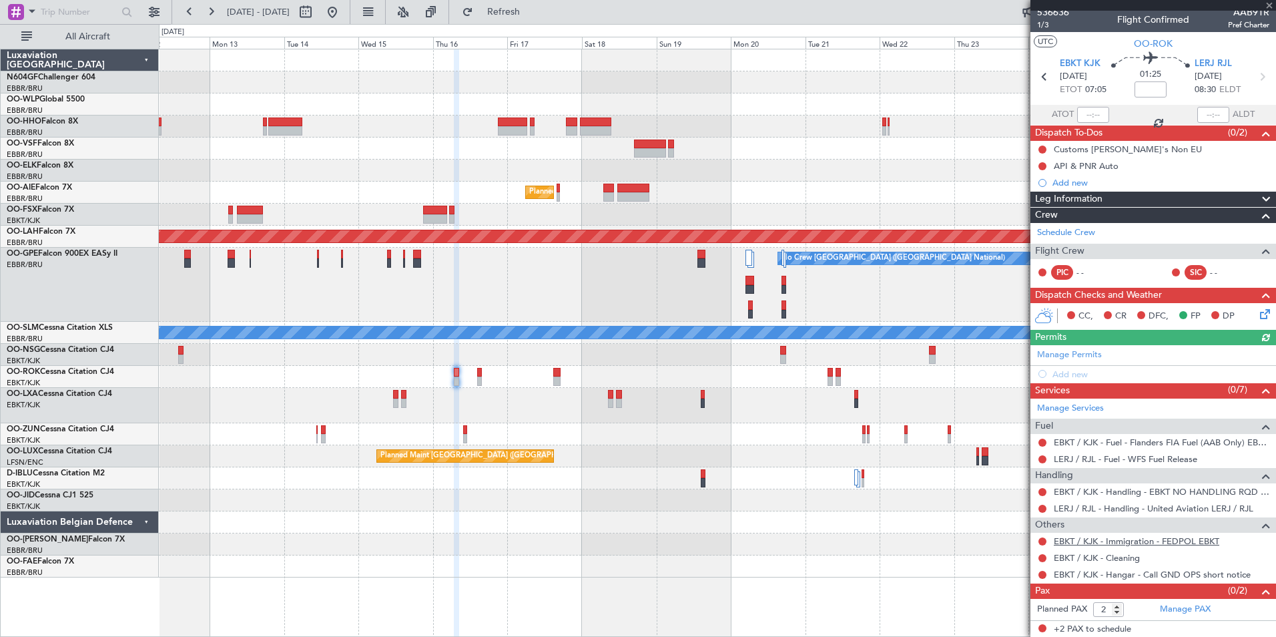
scroll to position [6, 0]
click at [1042, 575] on button at bounding box center [1043, 574] width 8 height 8
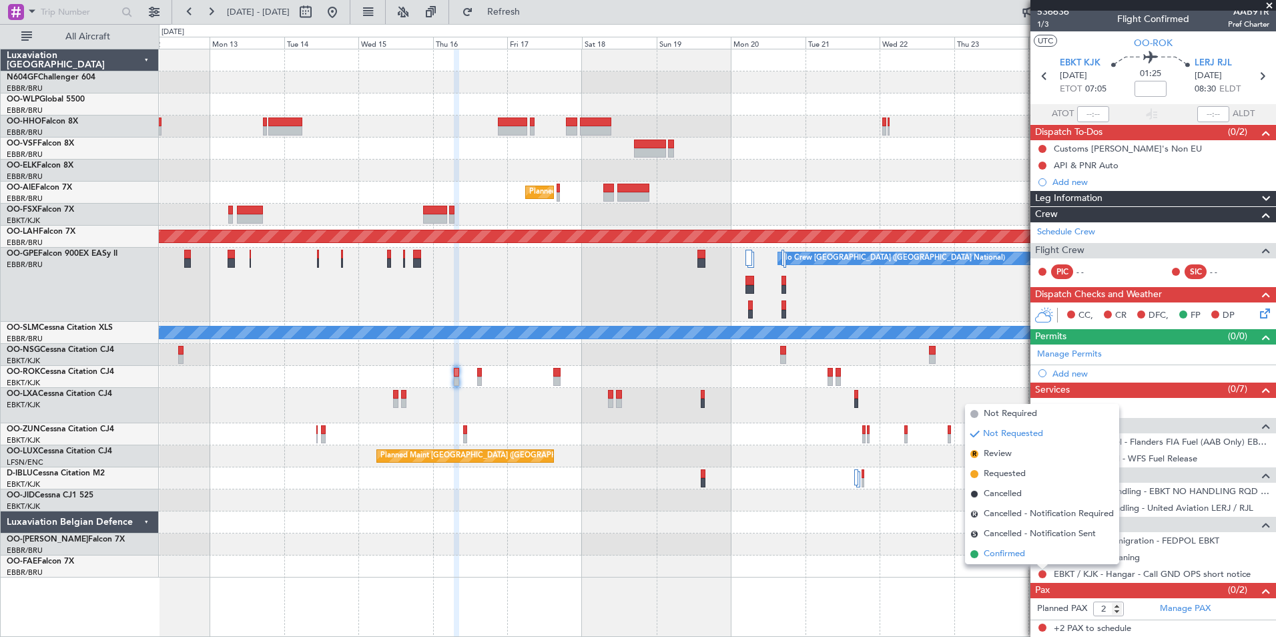
click at [1014, 558] on span "Confirmed" at bounding box center [1004, 553] width 41 height 13
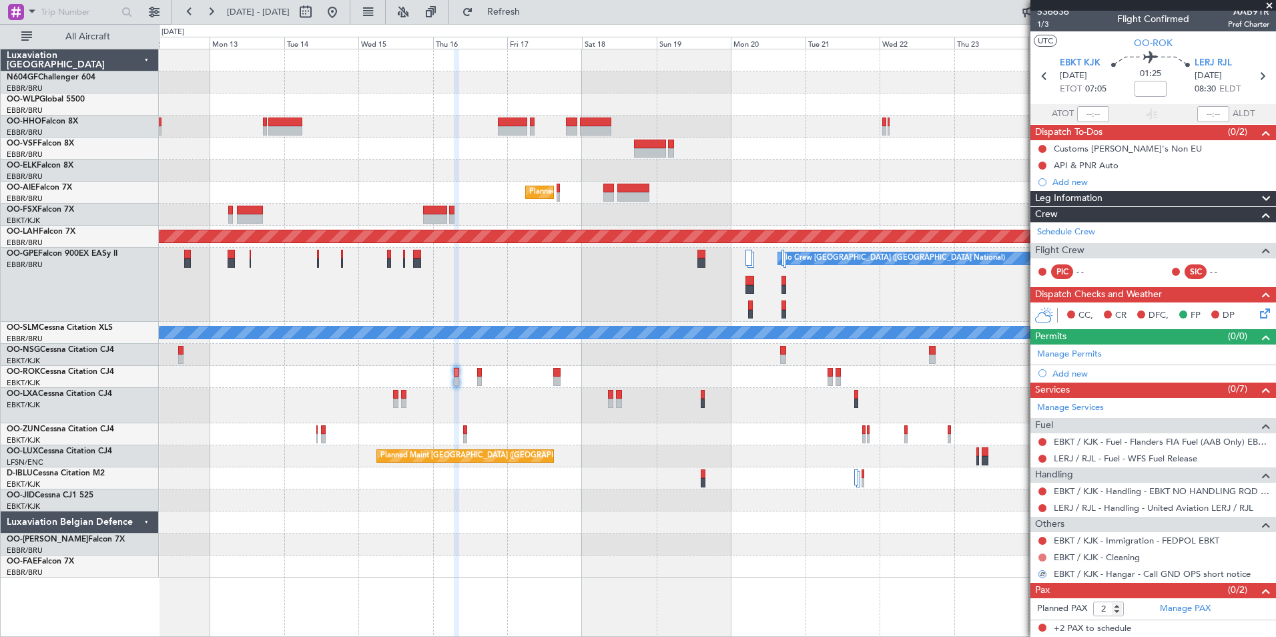
click at [1041, 553] on button at bounding box center [1043, 557] width 8 height 8
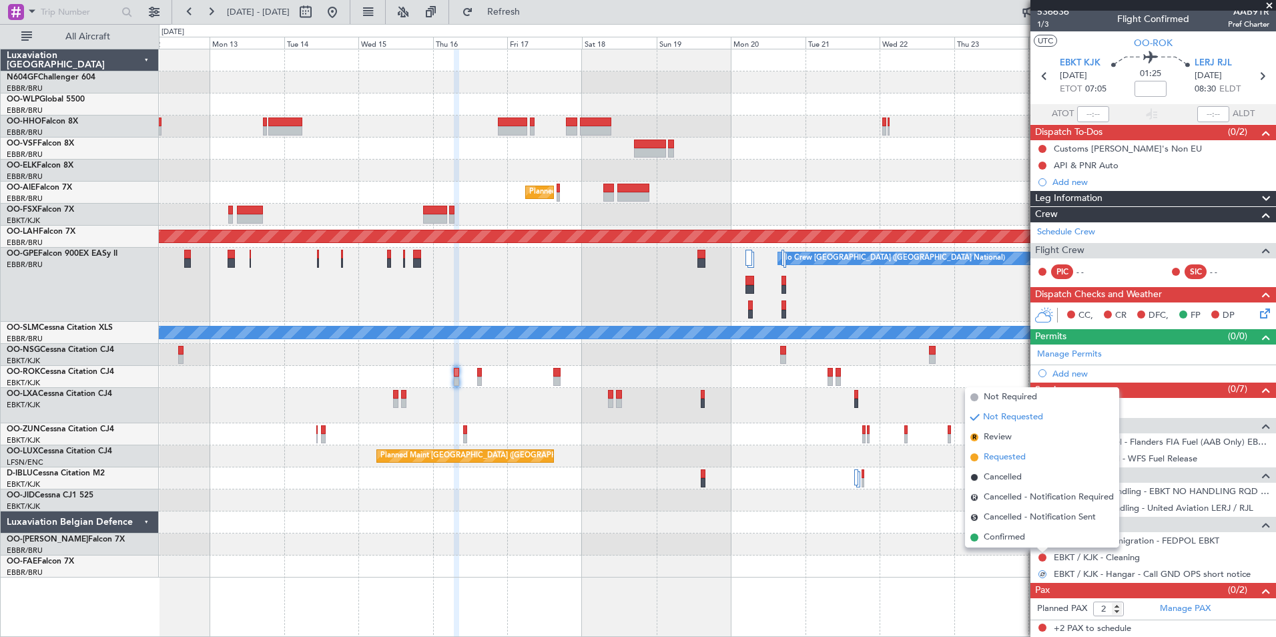
click at [1005, 459] on span "Requested" at bounding box center [1005, 457] width 42 height 13
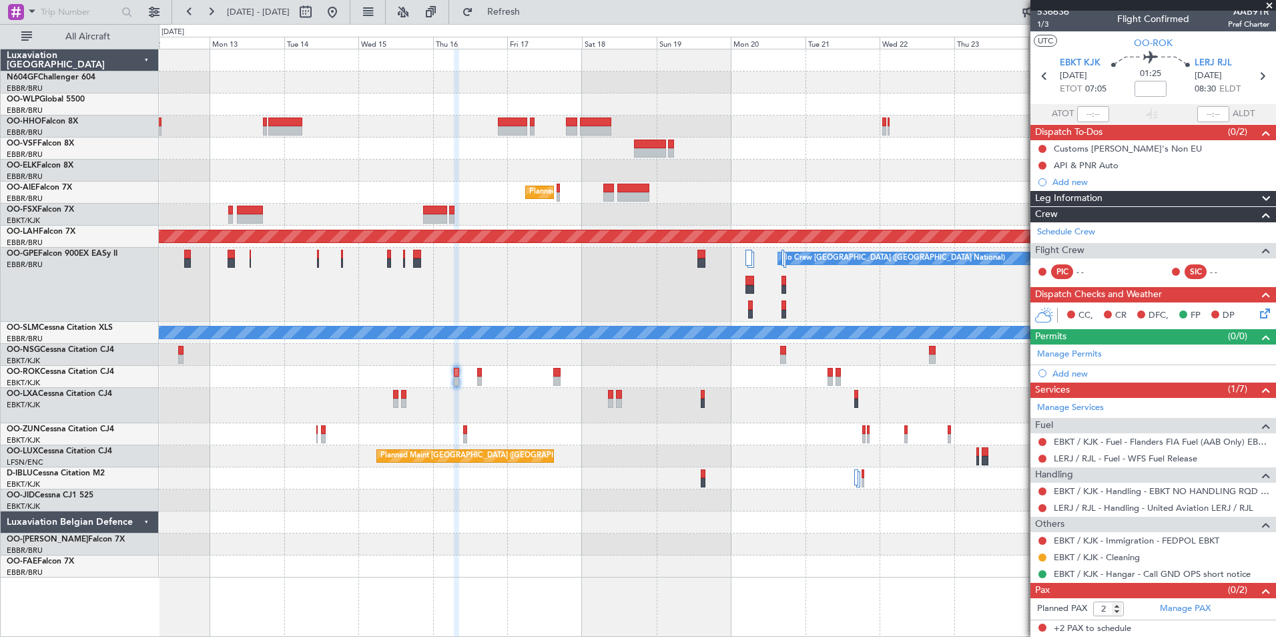
click at [1258, 316] on icon at bounding box center [1263, 311] width 11 height 11
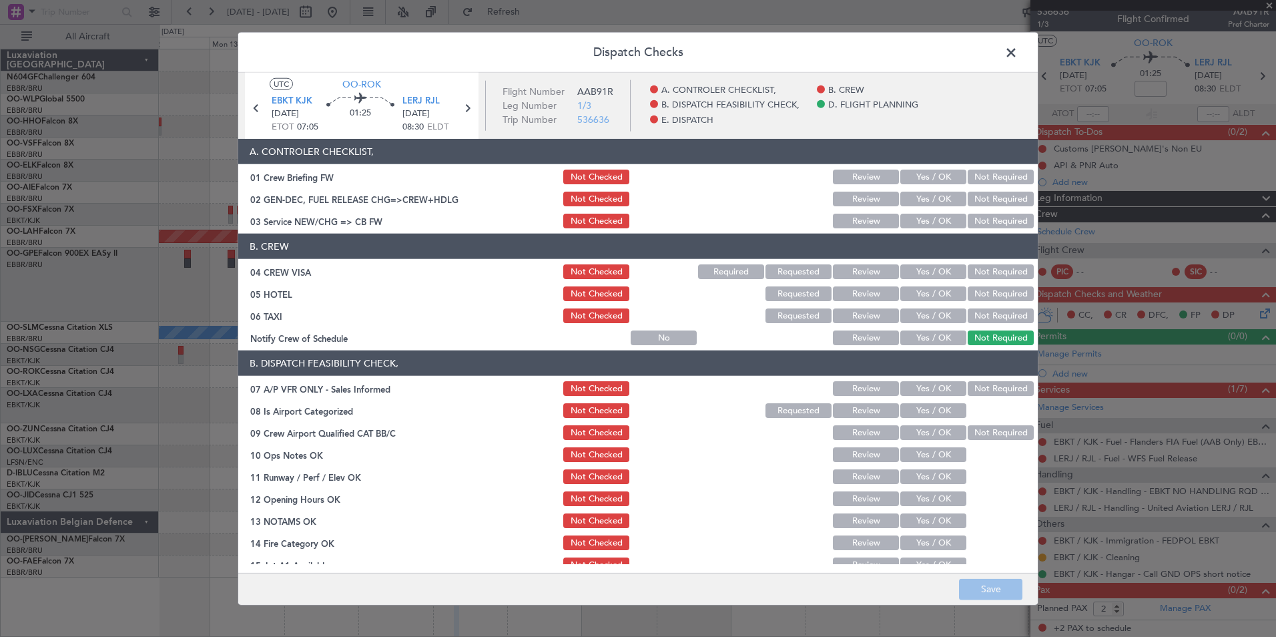
click at [932, 221] on button "Yes / OK" at bounding box center [934, 221] width 66 height 15
click at [969, 269] on button "Not Required" at bounding box center [1001, 271] width 66 height 15
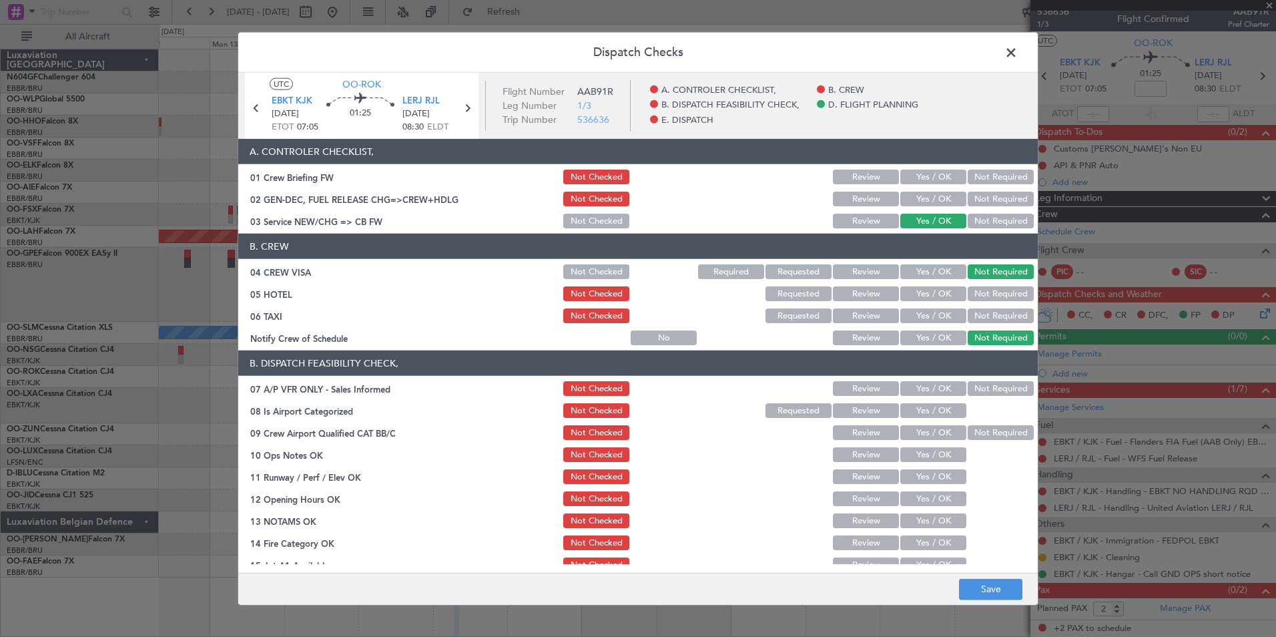
drag, startPoint x: 971, startPoint y: 288, endPoint x: 970, endPoint y: 300, distance: 12.7
click at [970, 295] on button "Not Required" at bounding box center [1001, 293] width 66 height 15
drag, startPoint x: 970, startPoint y: 308, endPoint x: 963, endPoint y: 314, distance: 9.5
click at [968, 310] on button "Not Required" at bounding box center [1001, 315] width 66 height 15
click at [932, 338] on button "Yes / OK" at bounding box center [934, 337] width 66 height 15
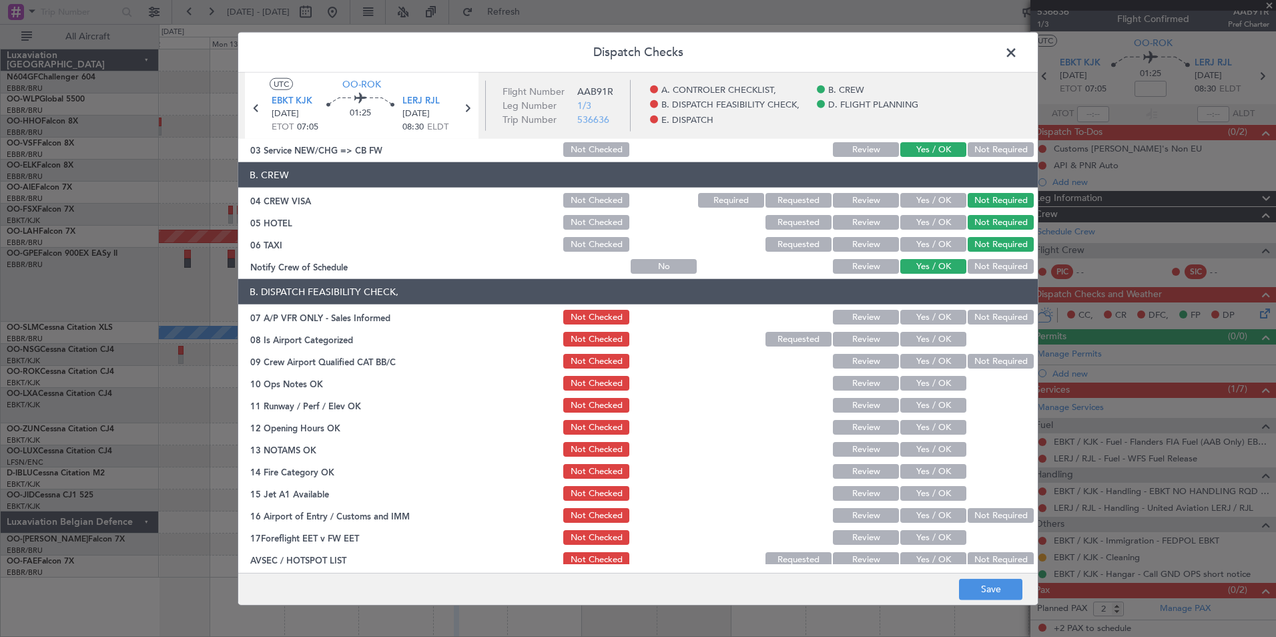
scroll to position [134, 0]
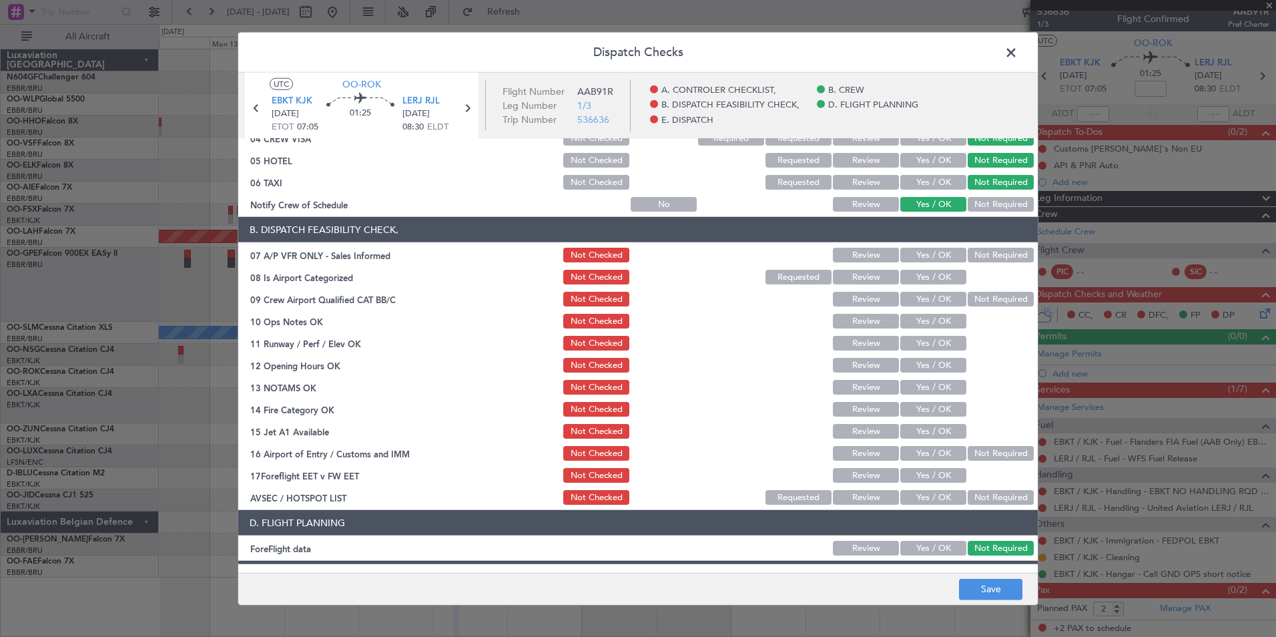
drag, startPoint x: 979, startPoint y: 256, endPoint x: 954, endPoint y: 270, distance: 29.0
click at [977, 258] on button "Not Required" at bounding box center [1001, 255] width 66 height 15
click at [937, 281] on button "Yes / OK" at bounding box center [934, 277] width 66 height 15
click at [980, 292] on button "Not Required" at bounding box center [1001, 299] width 66 height 15
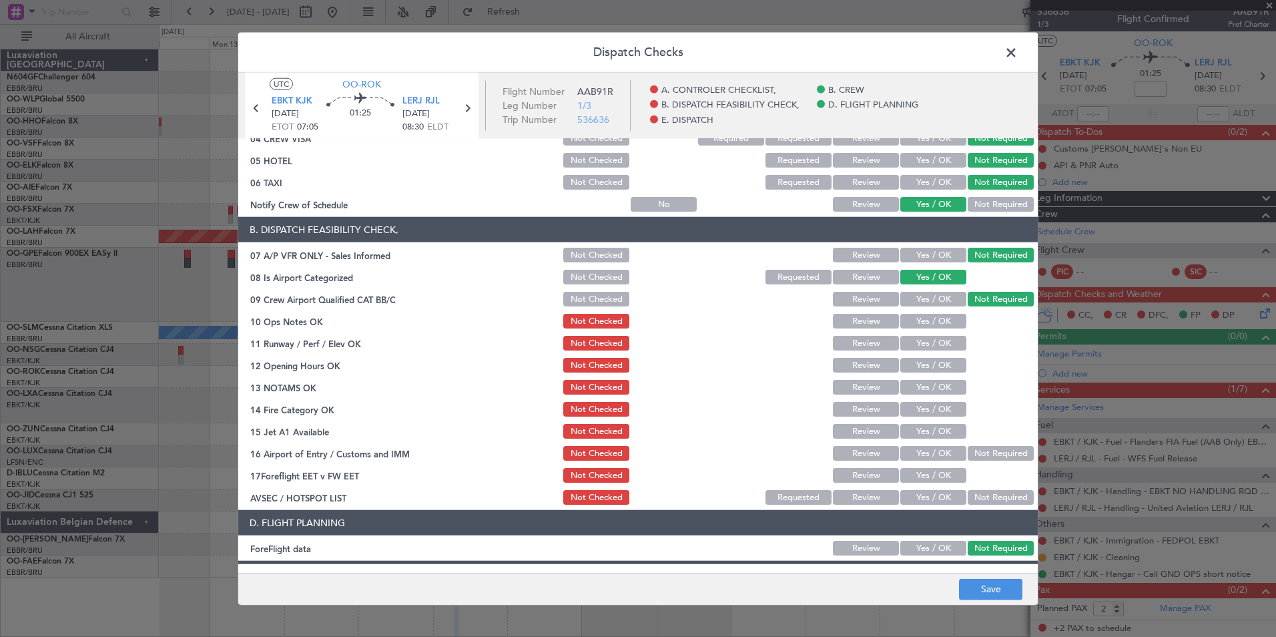
click at [933, 316] on button "Yes / OK" at bounding box center [934, 321] width 66 height 15
click at [935, 340] on button "Yes / OK" at bounding box center [934, 343] width 66 height 15
click at [933, 367] on button "Yes / OK" at bounding box center [934, 365] width 66 height 15
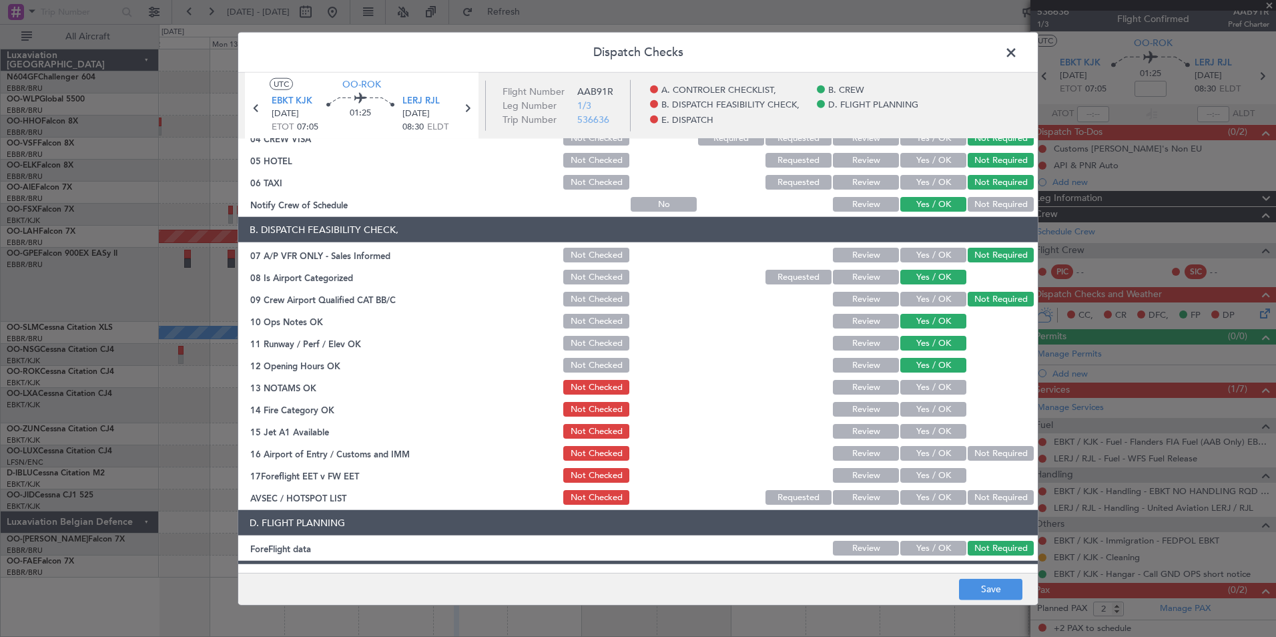
click at [930, 388] on button "Yes / OK" at bounding box center [934, 387] width 66 height 15
click at [929, 409] on button "Yes / OK" at bounding box center [934, 409] width 66 height 15
click at [929, 426] on button "Yes / OK" at bounding box center [934, 431] width 66 height 15
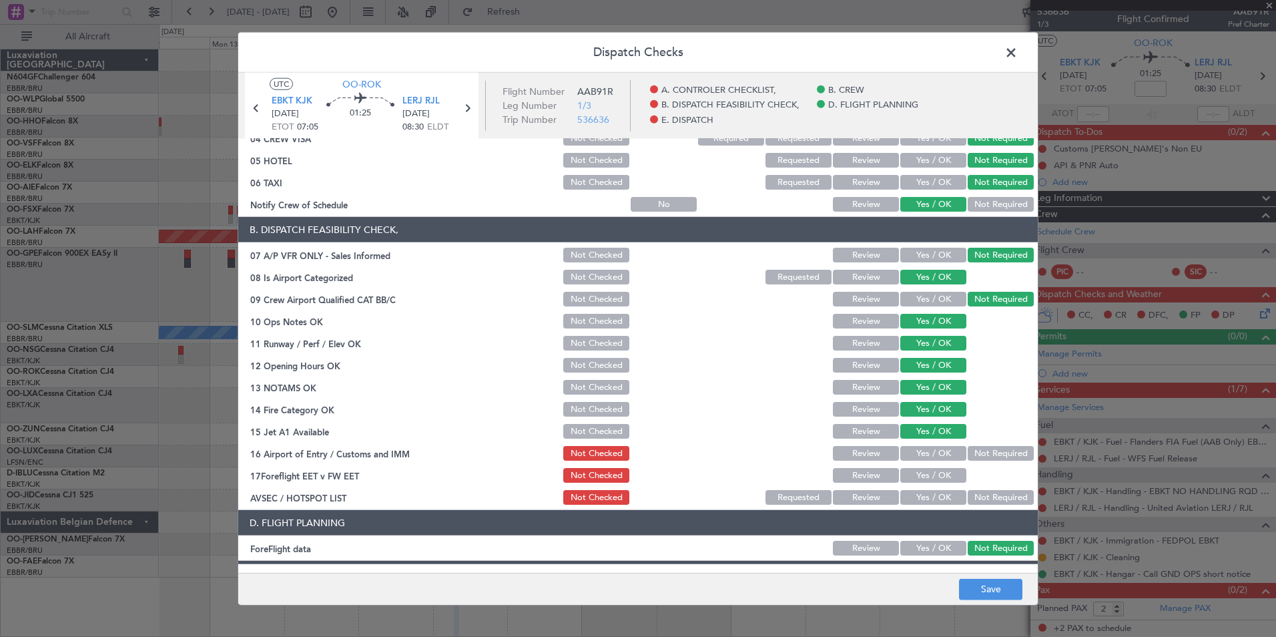
click at [983, 449] on button "Not Required" at bounding box center [1001, 453] width 66 height 15
click at [942, 486] on section "B. DISPATCH FEASIBILITY CHECK, 07 A/P VFR ONLY - Sales Informed Not Checked Rev…" at bounding box center [638, 362] width 800 height 290
click at [939, 495] on button "Yes / OK" at bounding box center [934, 497] width 66 height 15
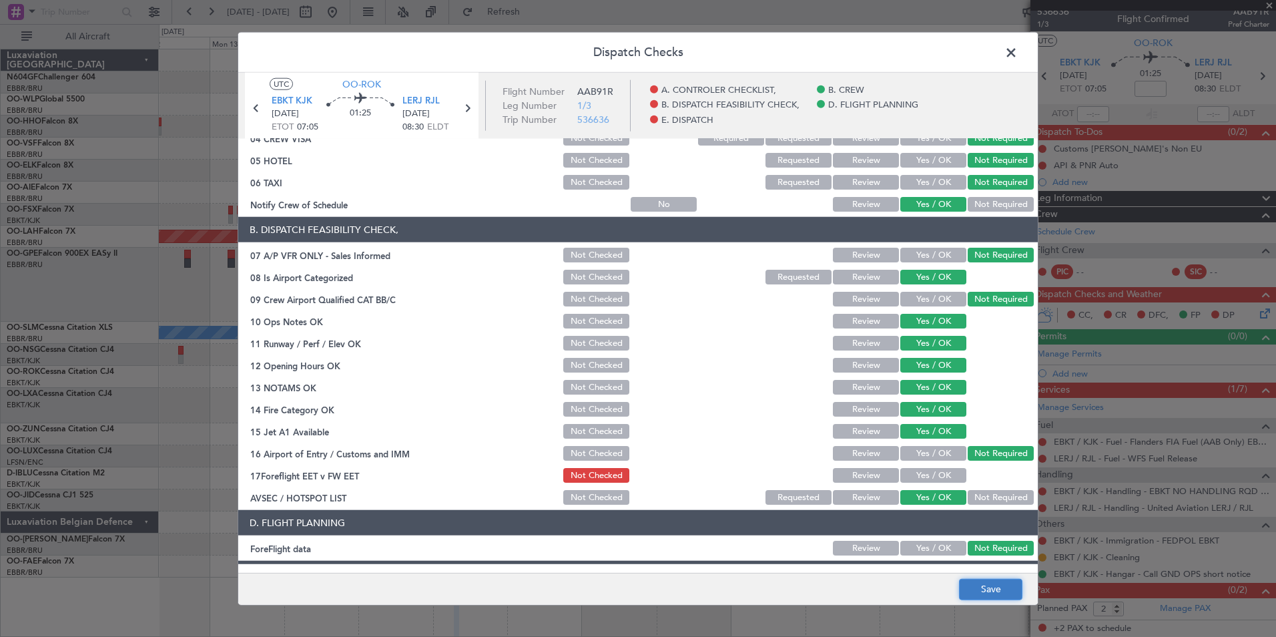
click at [967, 592] on button "Save" at bounding box center [990, 588] width 63 height 21
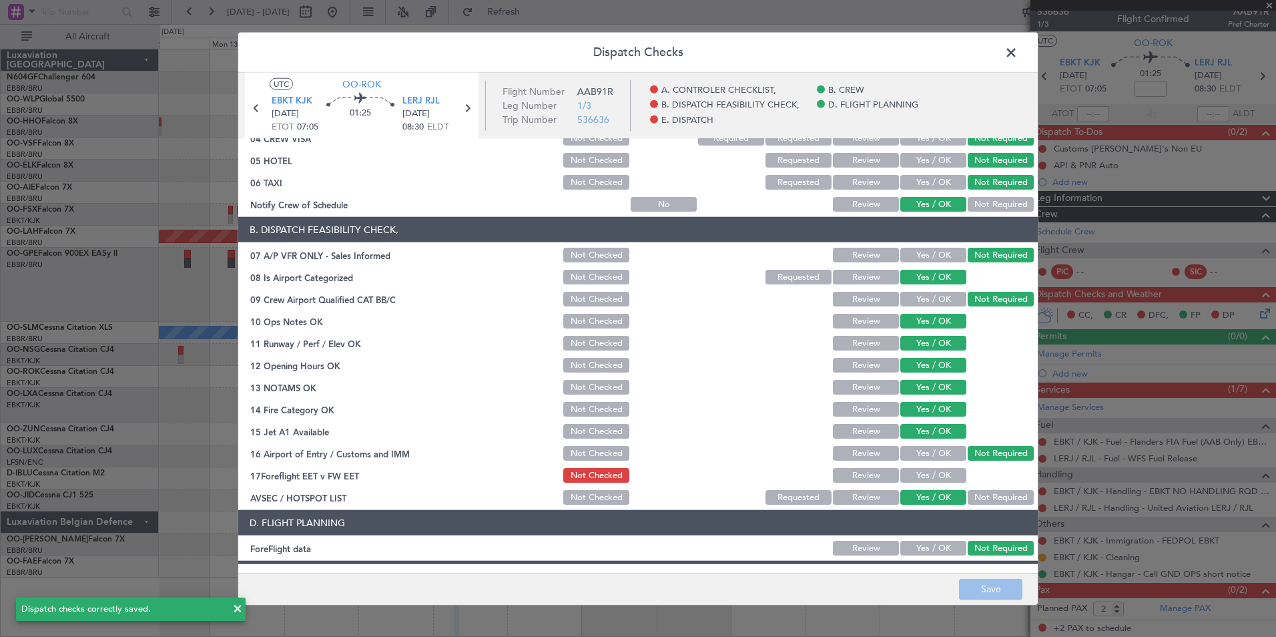
click at [1018, 51] on span at bounding box center [1018, 56] width 0 height 27
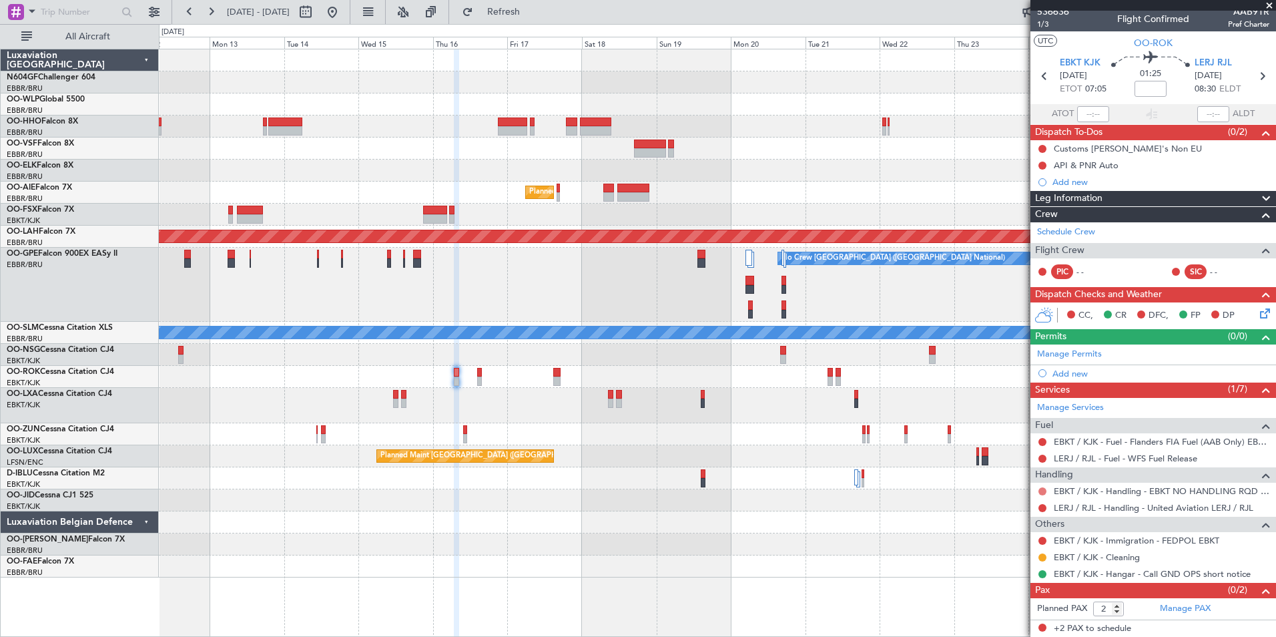
click at [1042, 488] on button at bounding box center [1043, 491] width 8 height 8
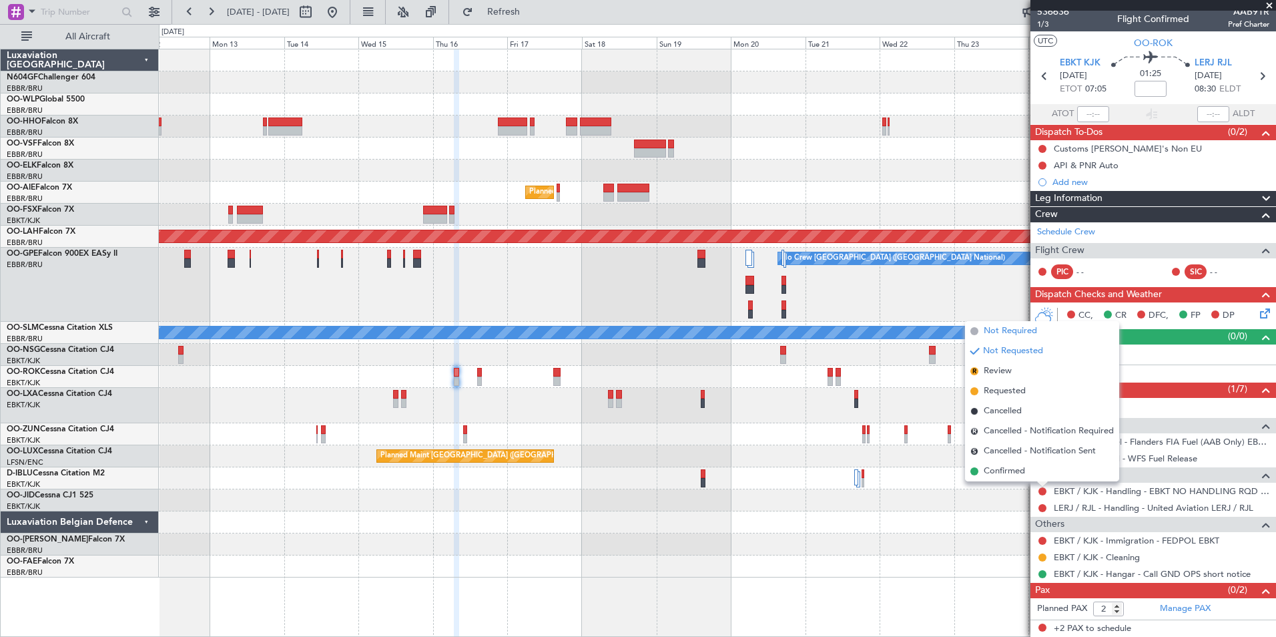
click at [993, 332] on span "Not Required" at bounding box center [1010, 330] width 53 height 13
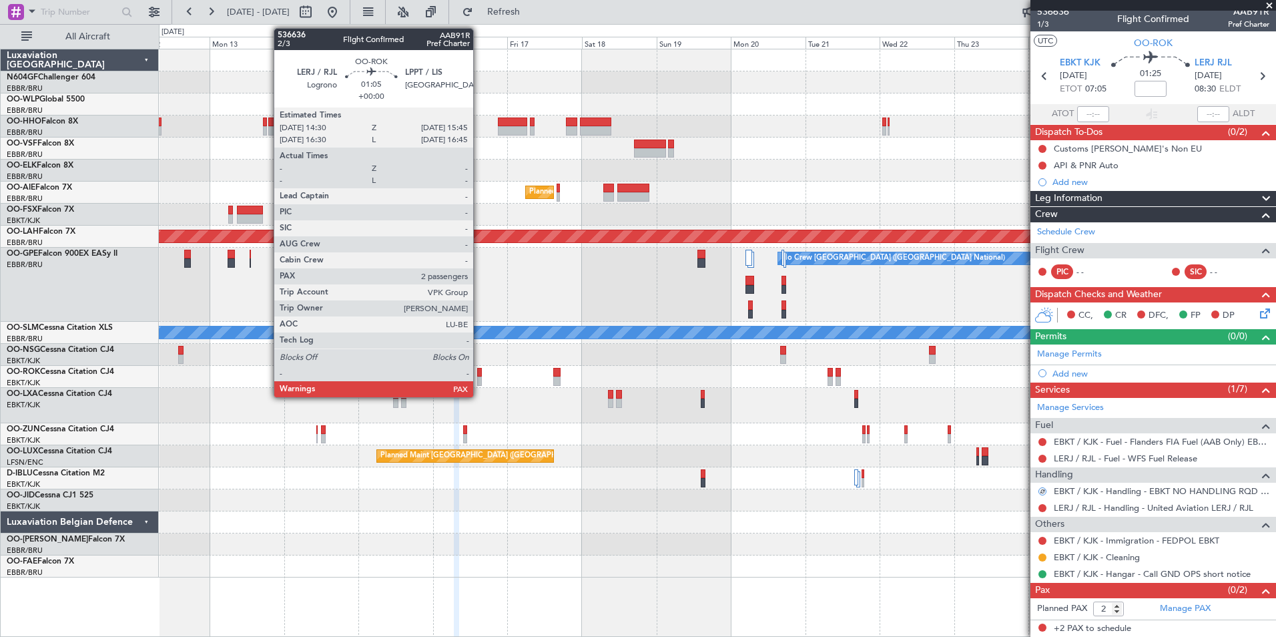
click at [479, 376] on div at bounding box center [479, 372] width 4 height 9
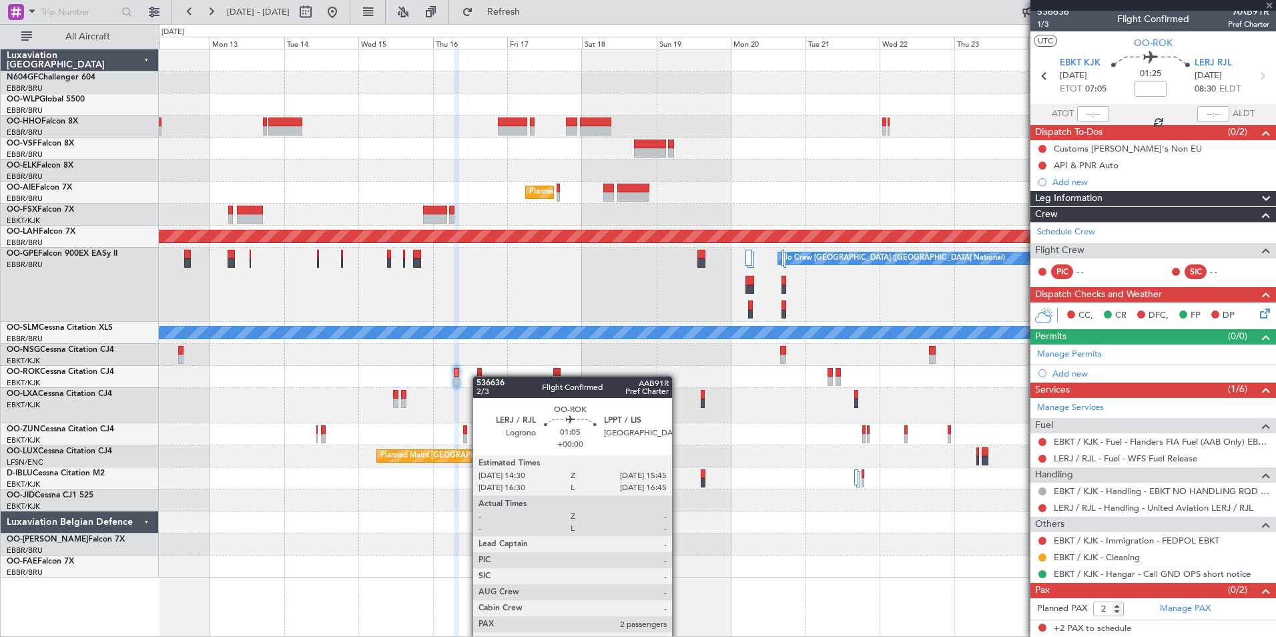
scroll to position [0, 0]
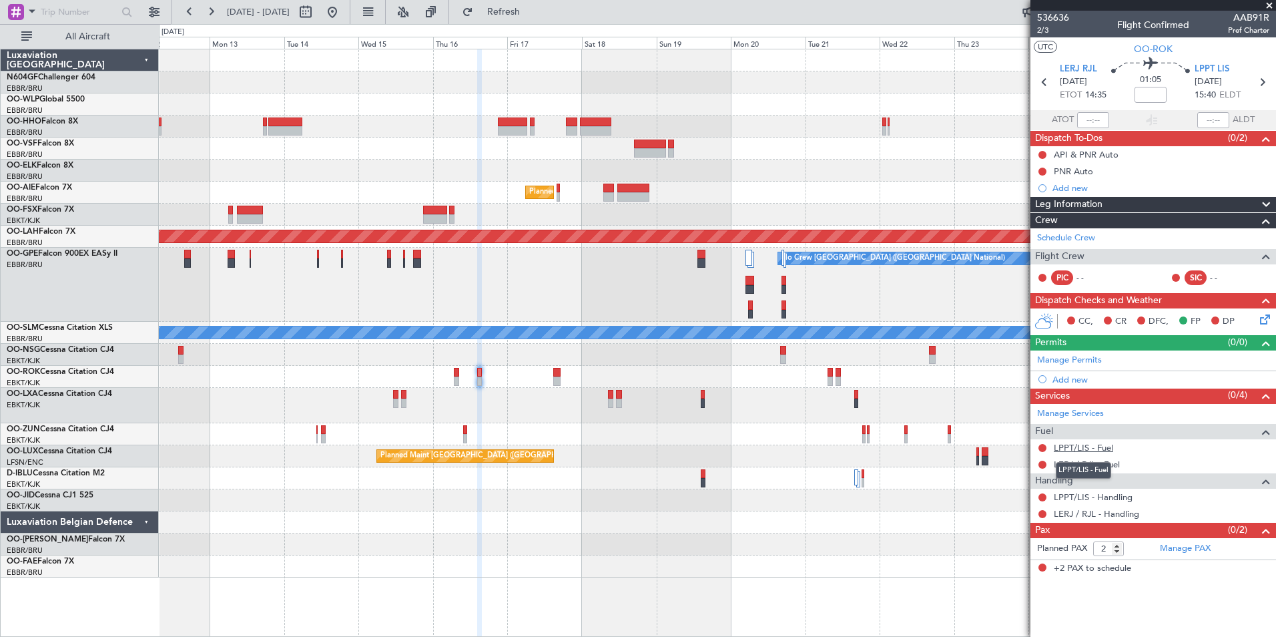
click at [1077, 447] on link "LPPT/LIS - Fuel" at bounding box center [1083, 447] width 59 height 11
click at [507, 9] on button "Refresh" at bounding box center [496, 11] width 80 height 21
click at [1106, 467] on link "LERJ / RJL - Fuel" at bounding box center [1087, 464] width 66 height 11
click at [536, 21] on button "Refresh" at bounding box center [496, 11] width 80 height 21
click at [1085, 497] on link "LPPT/LIS - Handling" at bounding box center [1093, 496] width 79 height 11
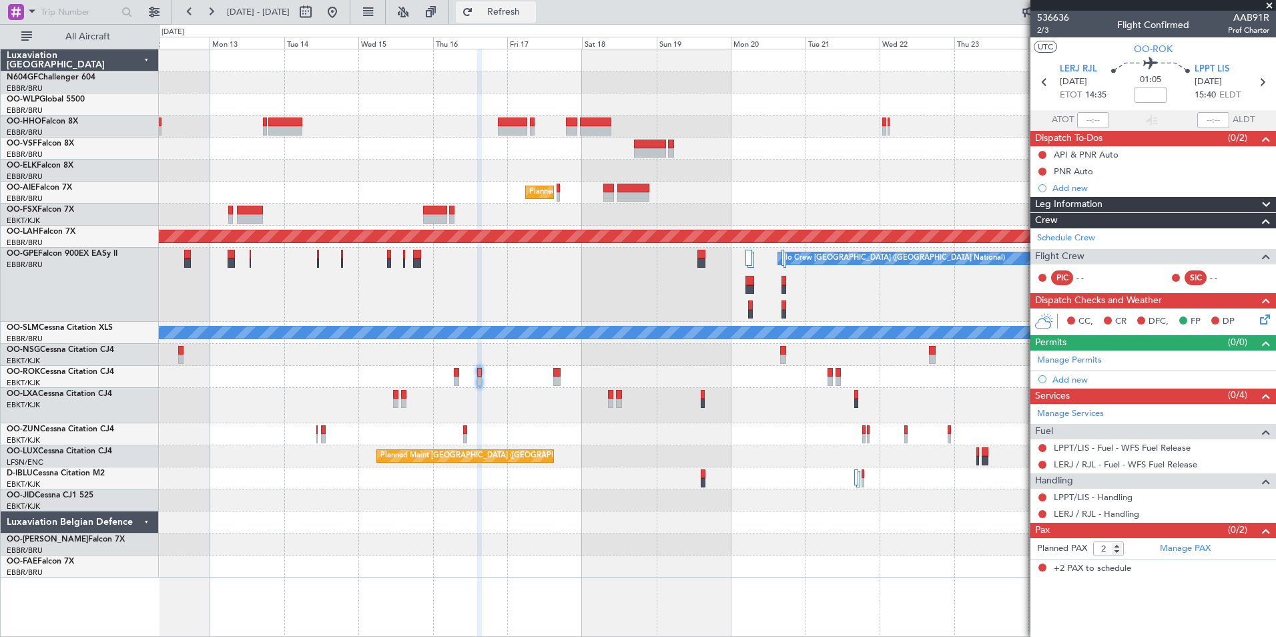
click at [527, 11] on span "Refresh" at bounding box center [504, 11] width 56 height 9
click at [1115, 517] on link "LERJ / RJL - Handling" at bounding box center [1096, 513] width 85 height 11
click at [511, 17] on button "Refresh" at bounding box center [496, 11] width 80 height 21
click at [1226, 72] on span "LPPT LIS" at bounding box center [1212, 69] width 35 height 13
click at [1071, 384] on div "Add new" at bounding box center [1155, 379] width 205 height 11
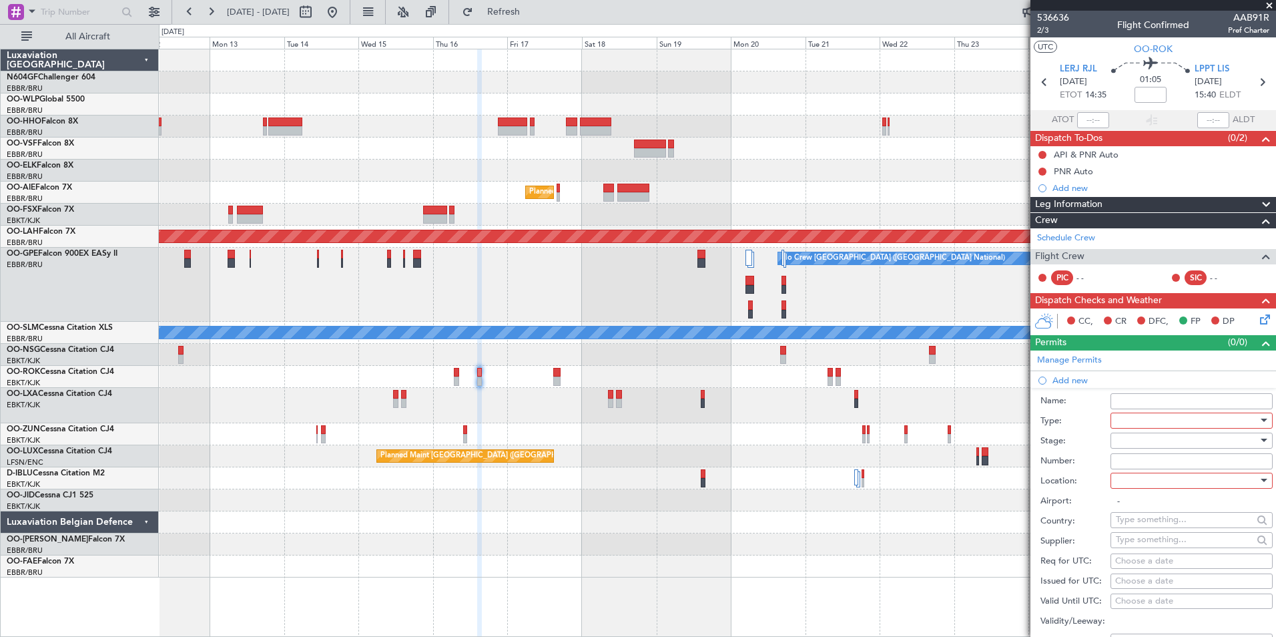
click at [1170, 422] on div at bounding box center [1187, 421] width 142 height 20
click at [1142, 552] on span "Slot" at bounding box center [1187, 546] width 140 height 20
click at [1142, 447] on div at bounding box center [1187, 441] width 142 height 20
click at [1151, 491] on span "Not Requested" at bounding box center [1187, 487] width 140 height 20
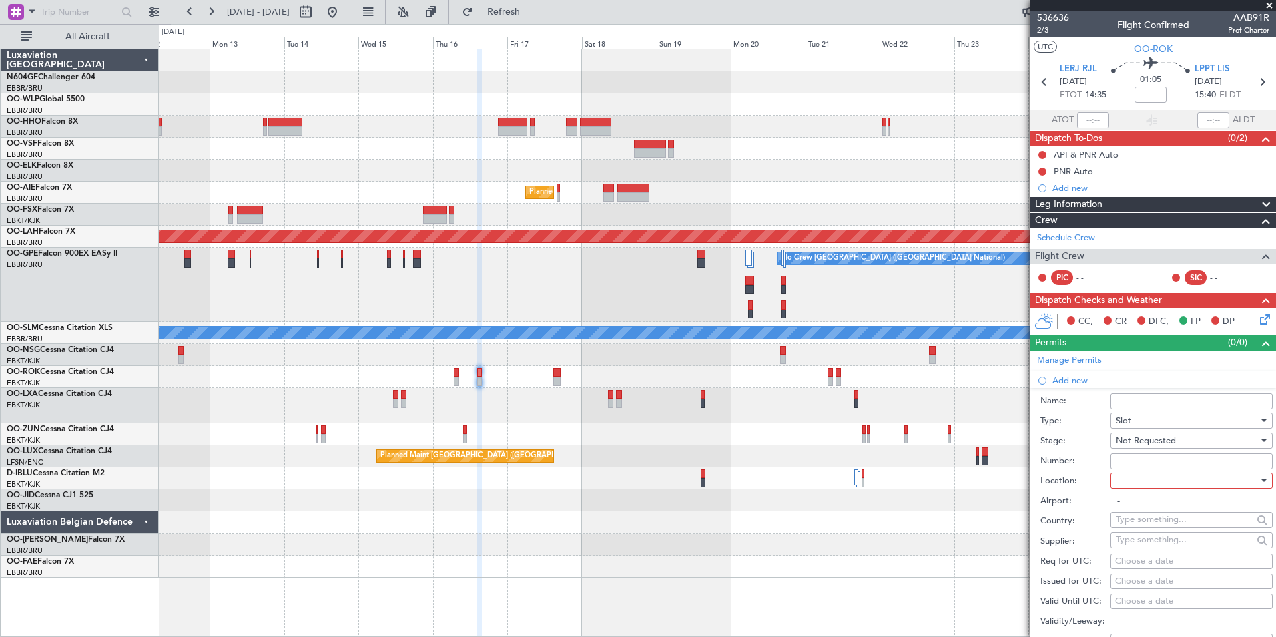
click at [1147, 484] on div at bounding box center [1187, 481] width 142 height 20
click at [1143, 543] on span "Arrival" at bounding box center [1187, 547] width 140 height 20
type input "LPPT/LIS"
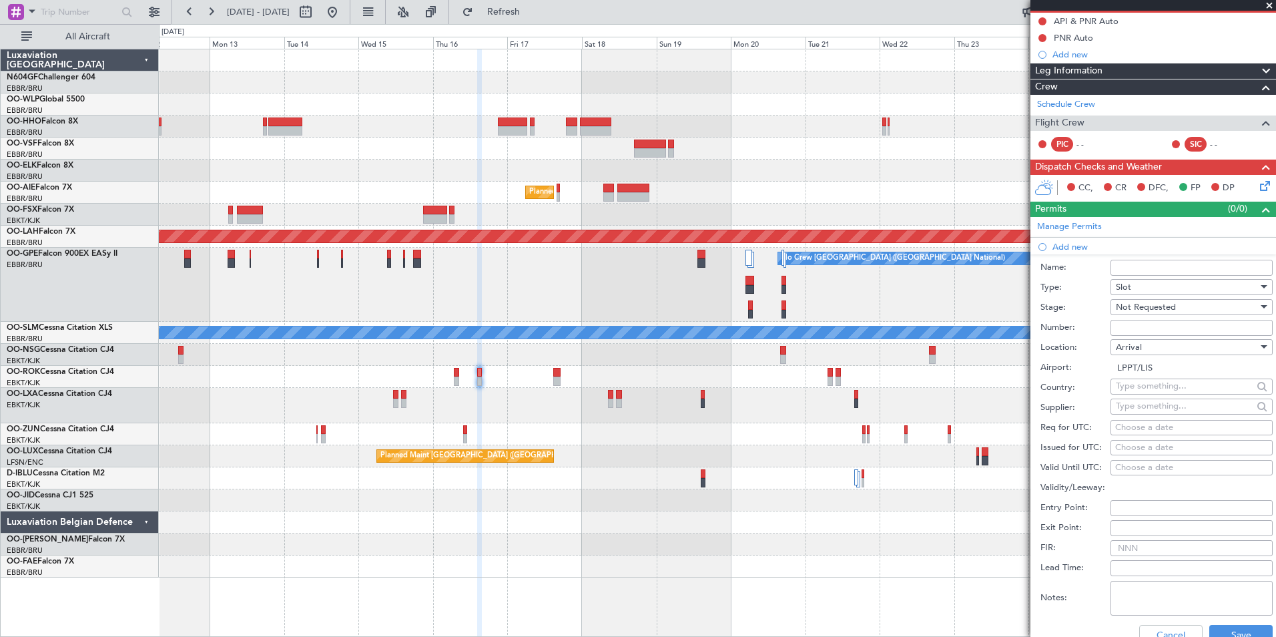
click at [1144, 427] on div "Choose a date" at bounding box center [1191, 427] width 153 height 13
select select "9"
select select "2025"
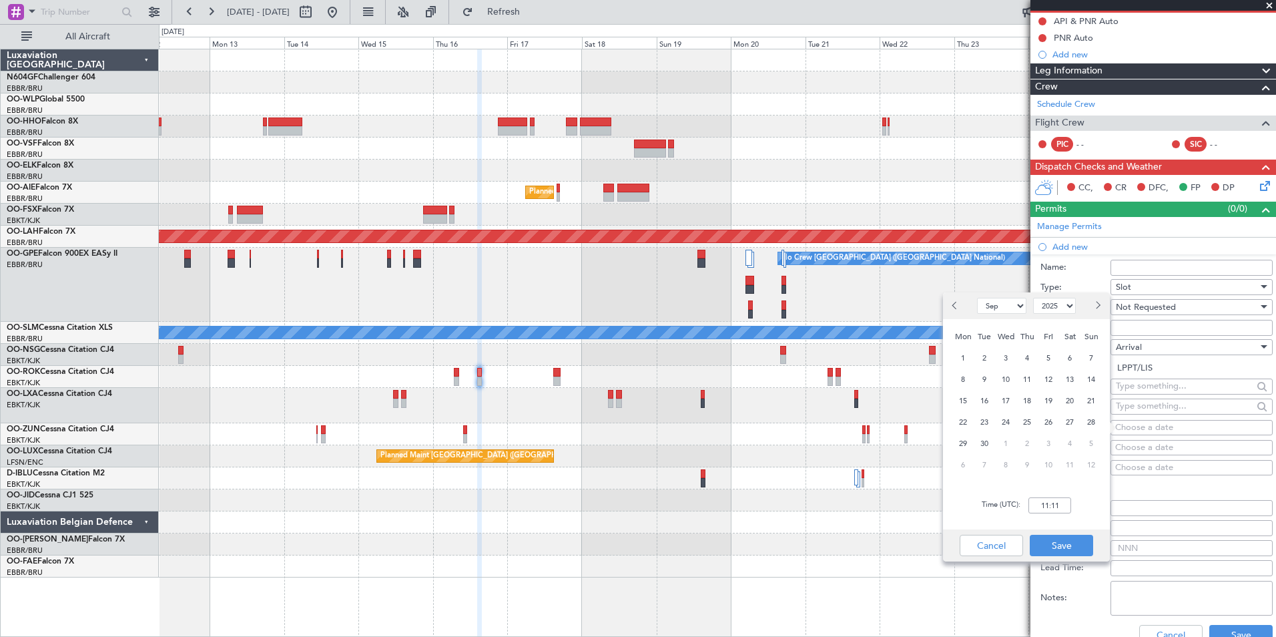
click at [1014, 302] on select "Jan Feb Mar Apr May Jun Jul Aug Sep Oct Nov Dec" at bounding box center [1001, 306] width 49 height 16
select select "10"
click at [977, 298] on select "Jan Feb Mar Apr May Jun Jul Aug Sep Oct Nov Dec" at bounding box center [1001, 306] width 49 height 16
click at [1025, 401] on span "16" at bounding box center [1027, 401] width 17 height 17
click at [1063, 505] on input "00:00" at bounding box center [1050, 505] width 43 height 16
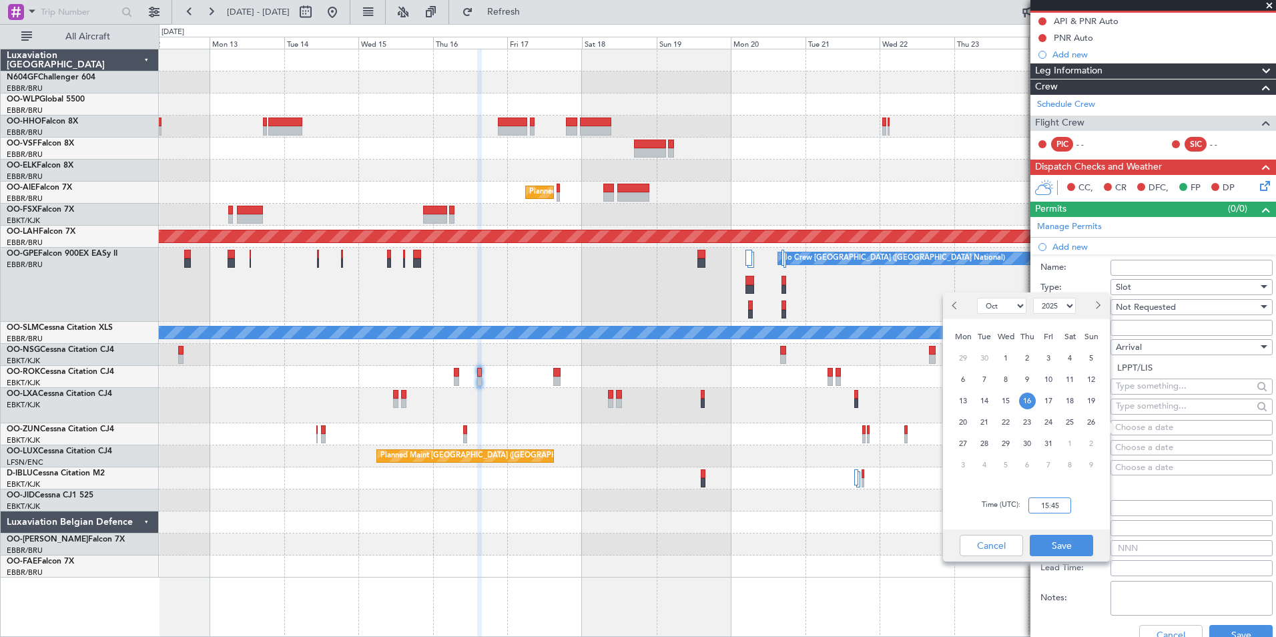
type input "15:45"
click at [1079, 509] on div "Time (UTC): 15:45" at bounding box center [1026, 505] width 167 height 48
click at [1068, 539] on button "Save" at bounding box center [1061, 545] width 63 height 21
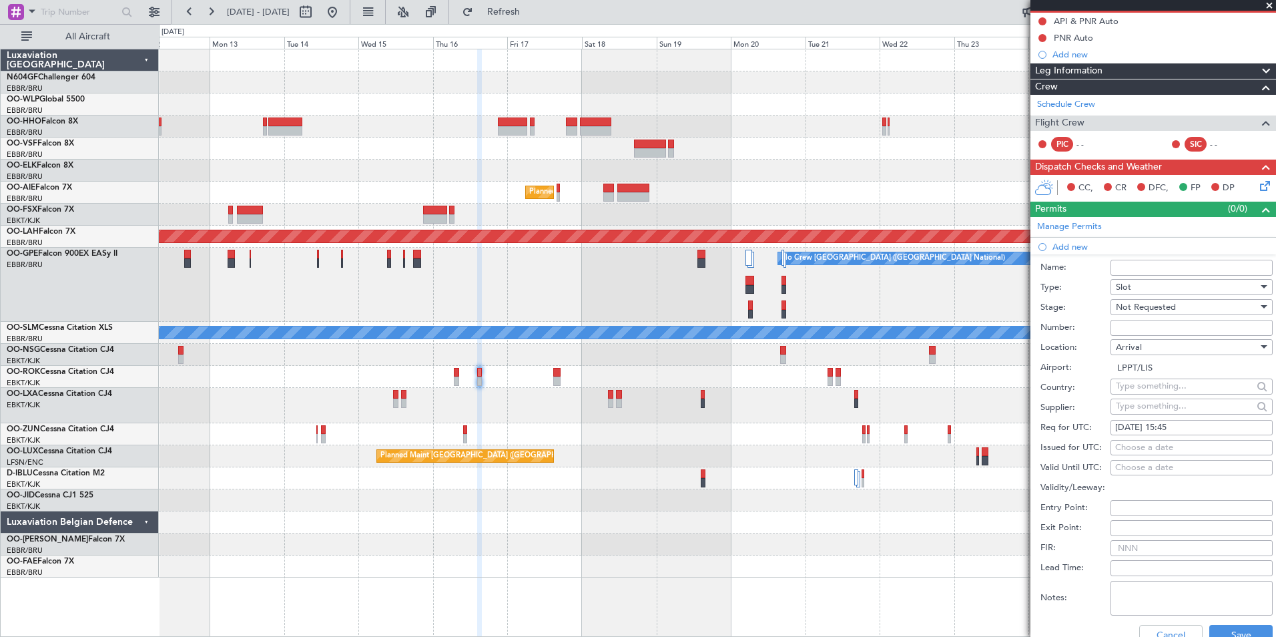
scroll to position [200, 0]
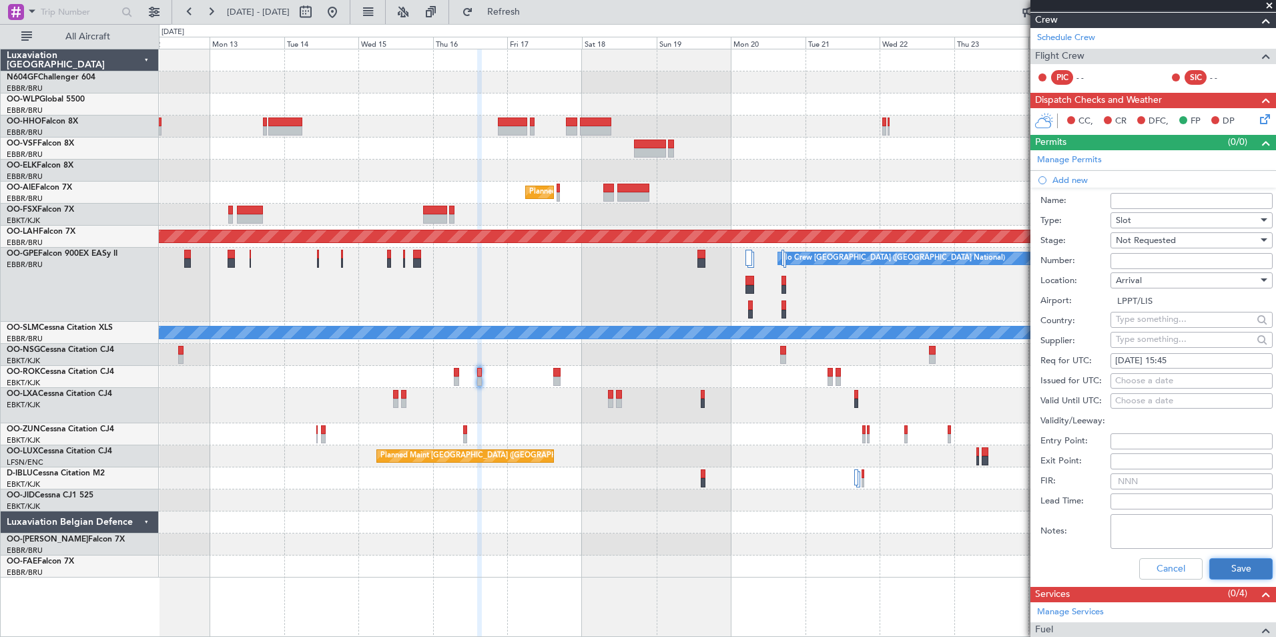
click at [1224, 565] on button "Save" at bounding box center [1241, 568] width 63 height 21
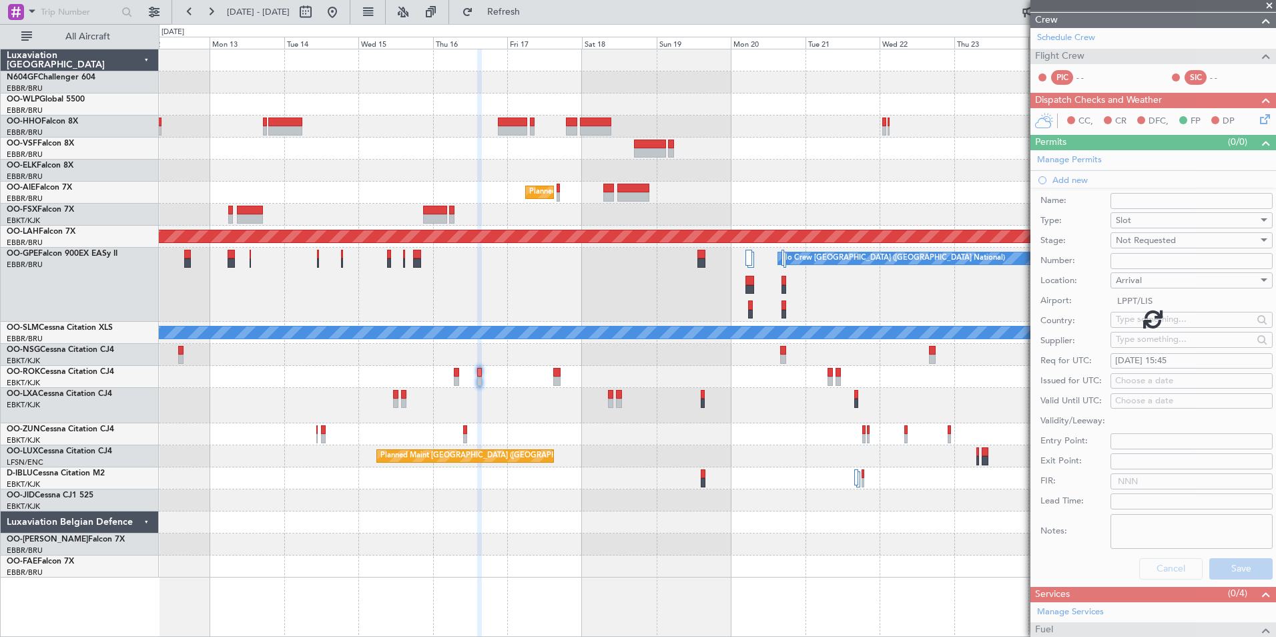
scroll to position [0, 0]
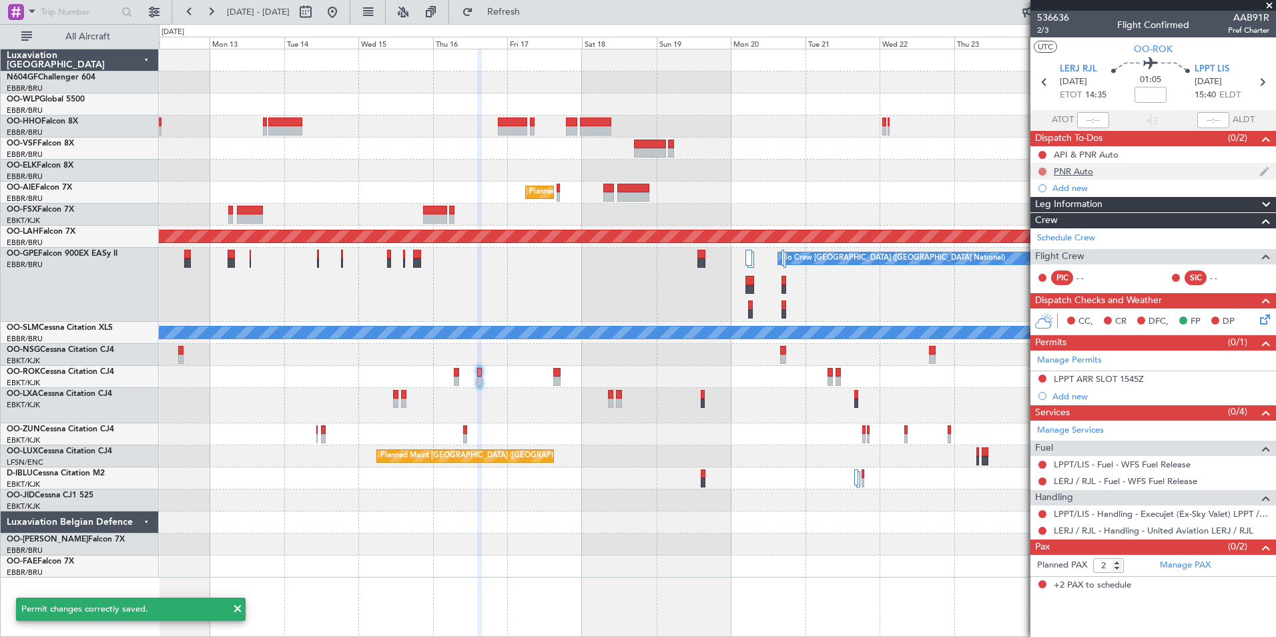
click at [1044, 174] on button at bounding box center [1043, 172] width 8 height 8
click at [1045, 225] on span "Completed" at bounding box center [1049, 230] width 44 height 13
click at [1044, 151] on button at bounding box center [1043, 155] width 8 height 8
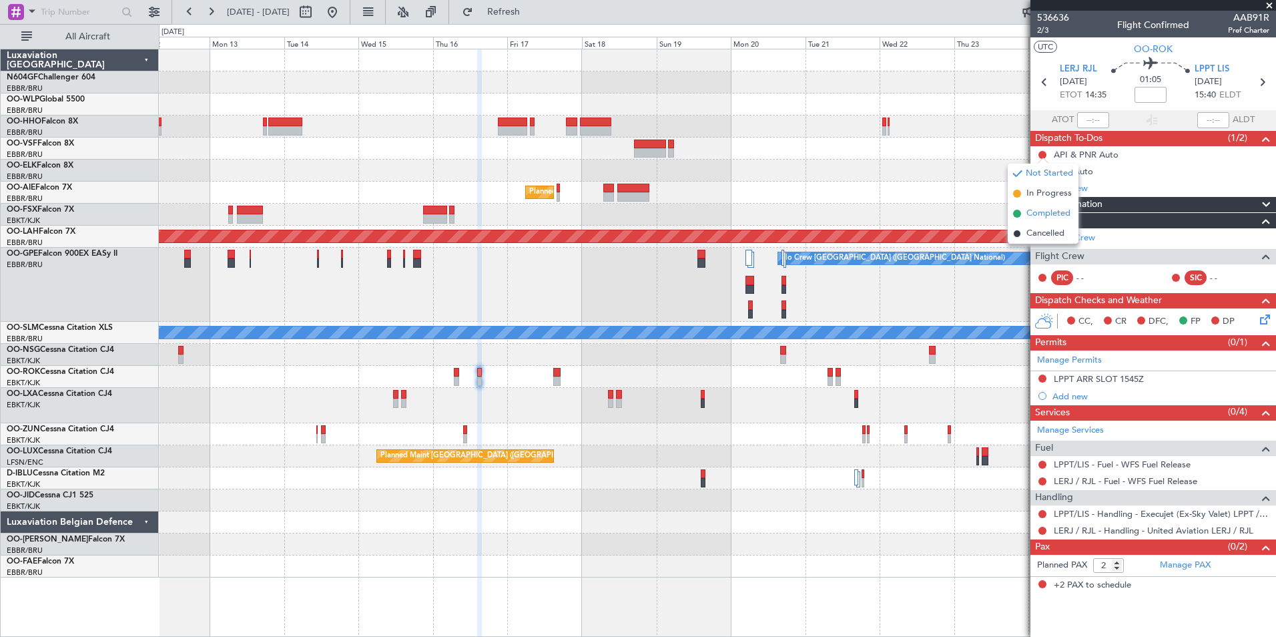
click at [1057, 214] on span "Completed" at bounding box center [1049, 213] width 44 height 13
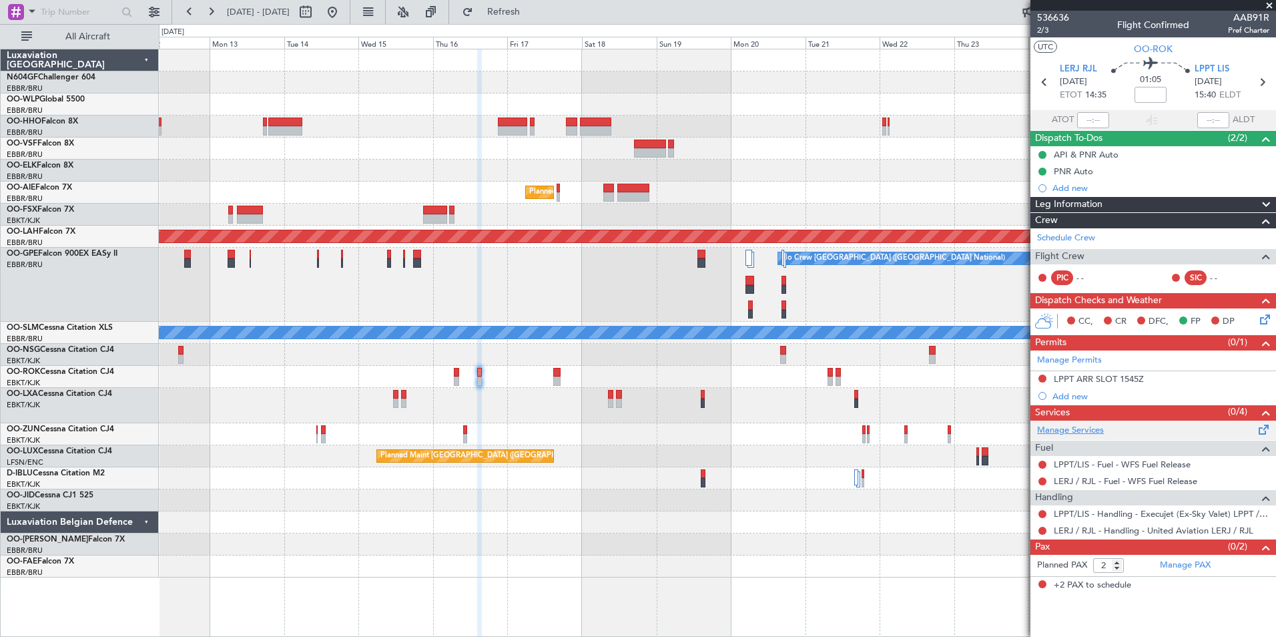
click at [1093, 431] on link "Manage Services" at bounding box center [1070, 430] width 67 height 13
click at [521, 20] on button "Refresh" at bounding box center [496, 11] width 80 height 21
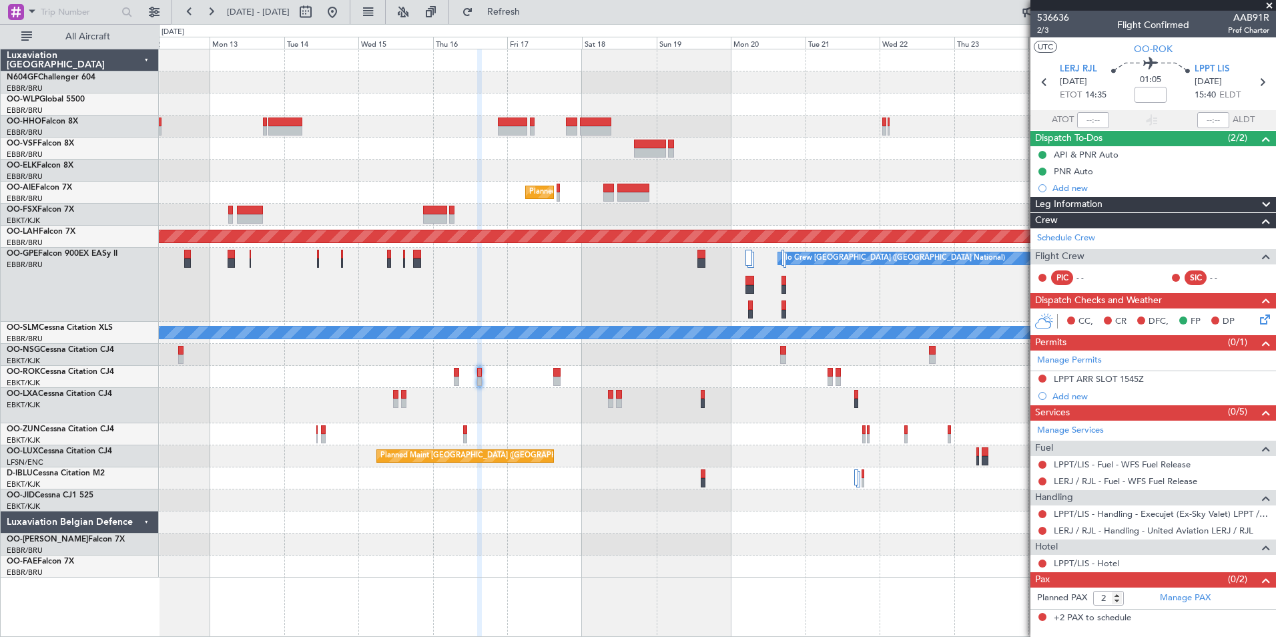
click at [1263, 314] on icon at bounding box center [1263, 317] width 11 height 11
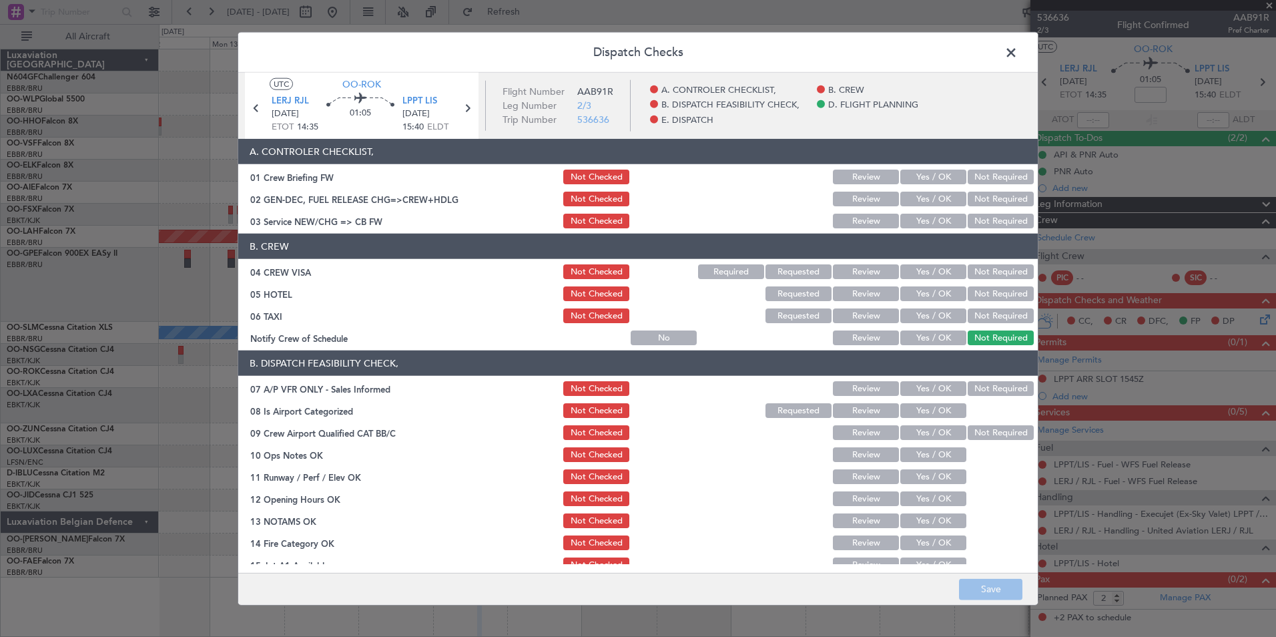
click at [931, 224] on button "Yes / OK" at bounding box center [934, 221] width 66 height 15
click at [997, 276] on button "Not Required" at bounding box center [1001, 271] width 66 height 15
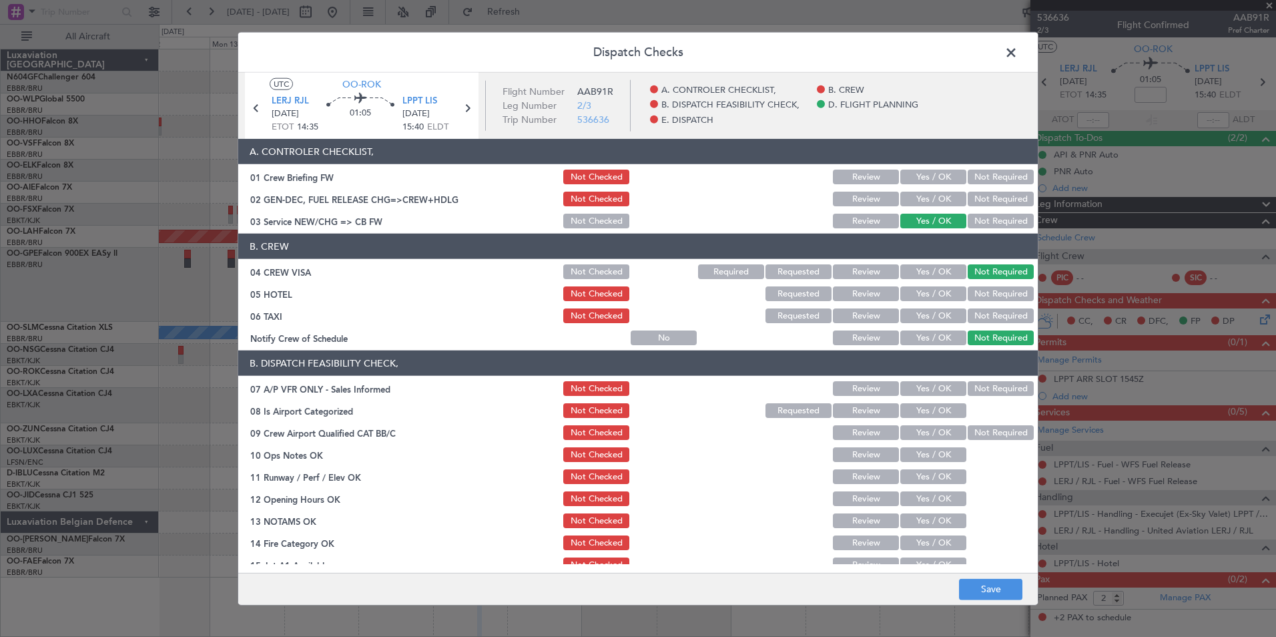
click at [985, 291] on button "Not Required" at bounding box center [1001, 293] width 66 height 15
click at [978, 314] on button "Not Required" at bounding box center [1001, 315] width 66 height 15
click at [585, 294] on button "Not Checked" at bounding box center [596, 293] width 66 height 15
click at [948, 334] on button "Yes / OK" at bounding box center [934, 337] width 66 height 15
click at [976, 389] on button "Not Required" at bounding box center [1001, 388] width 66 height 15
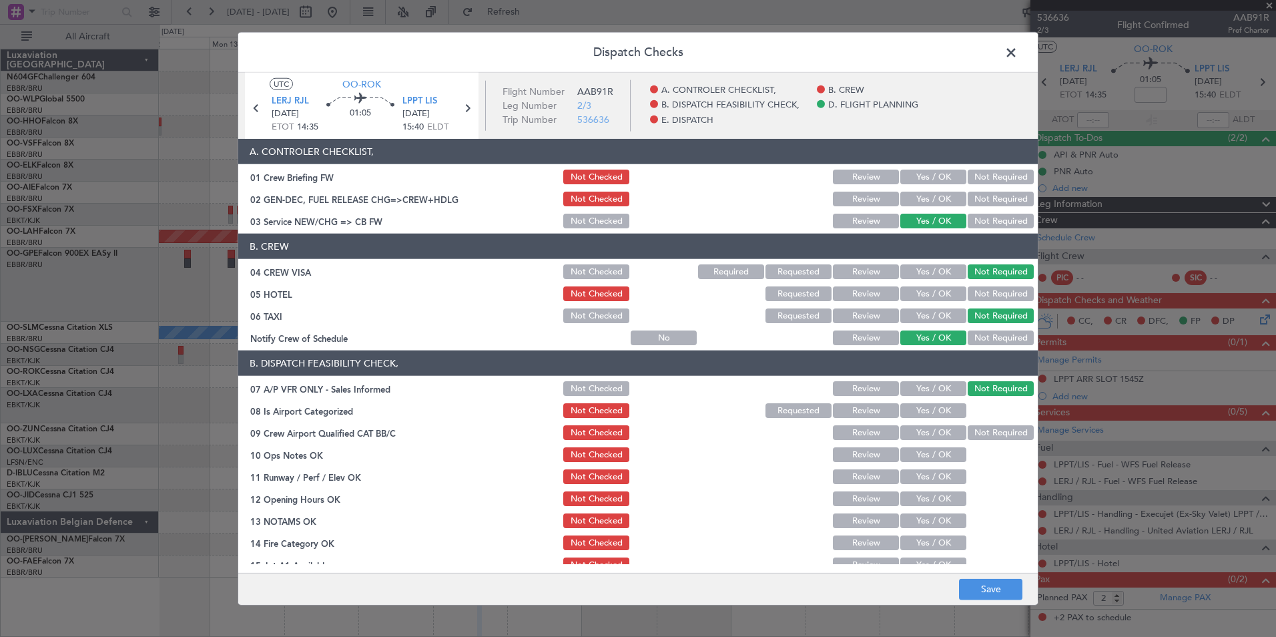
click at [936, 405] on button "Yes / OK" at bounding box center [934, 410] width 66 height 15
click at [971, 425] on div "Not Required" at bounding box center [999, 432] width 67 height 19
click at [980, 435] on button "Not Required" at bounding box center [1001, 432] width 66 height 15
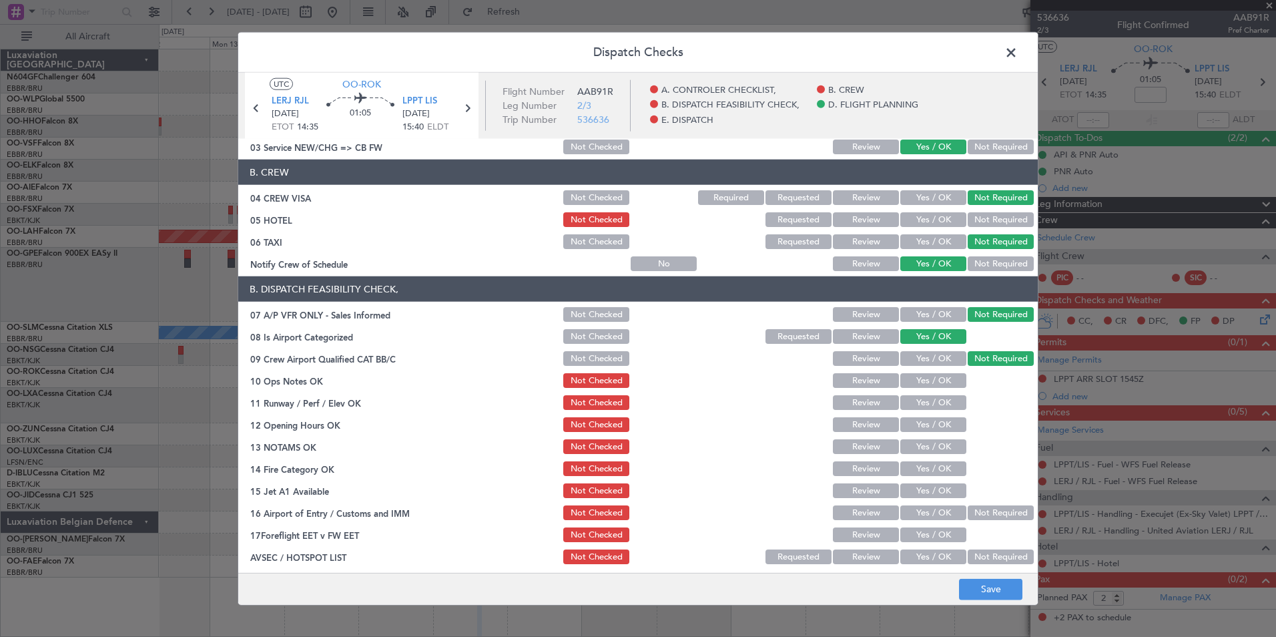
scroll to position [134, 0]
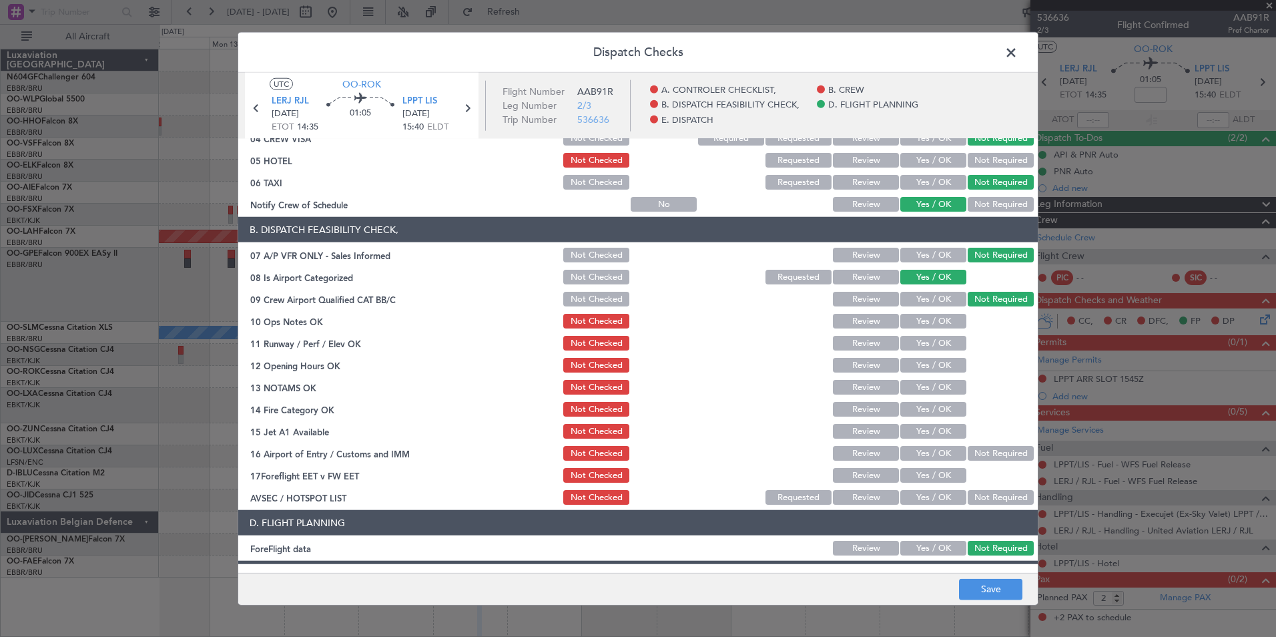
click at [930, 321] on button "Yes / OK" at bounding box center [934, 321] width 66 height 15
click at [931, 342] on button "Yes / OK" at bounding box center [934, 343] width 66 height 15
click at [925, 366] on button "Yes / OK" at bounding box center [934, 365] width 66 height 15
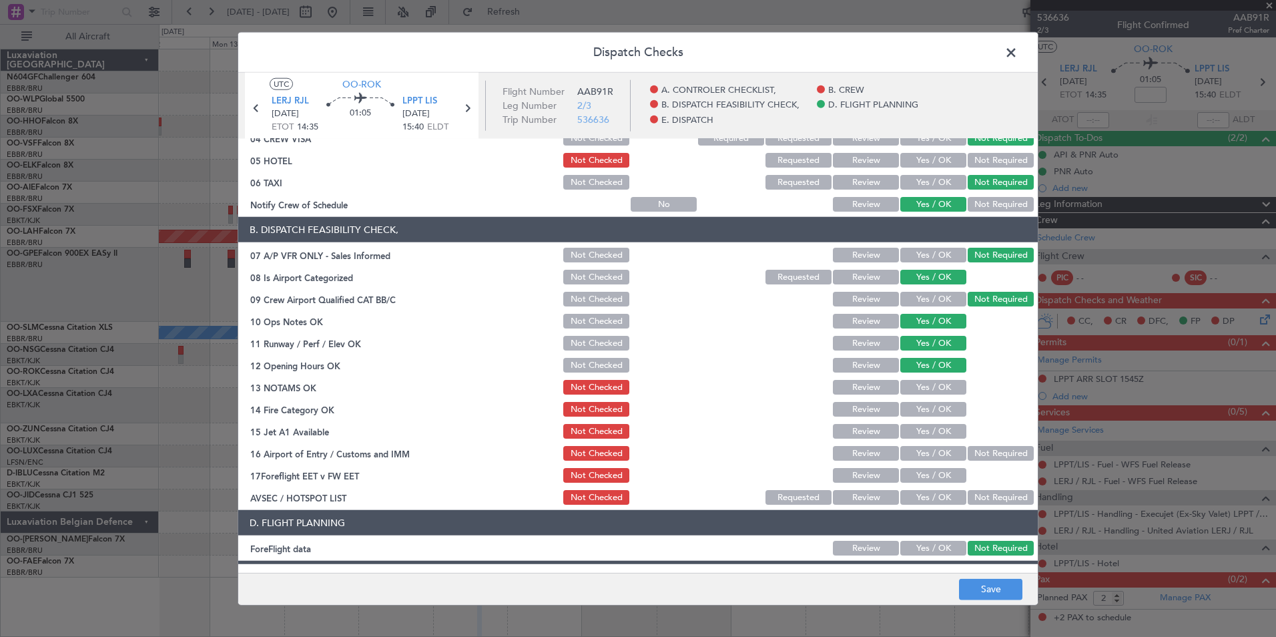
click at [923, 385] on button "Yes / OK" at bounding box center [934, 387] width 66 height 15
drag, startPoint x: 926, startPoint y: 411, endPoint x: 931, endPoint y: 431, distance: 19.9
click at [927, 415] on button "Yes / OK" at bounding box center [934, 409] width 66 height 15
click at [931, 441] on section "B. DISPATCH FEASIBILITY CHECK, 07 A/P VFR ONLY - Sales Informed Not Checked Rev…" at bounding box center [638, 362] width 800 height 290
click at [945, 438] on button "Yes / OK" at bounding box center [934, 431] width 66 height 15
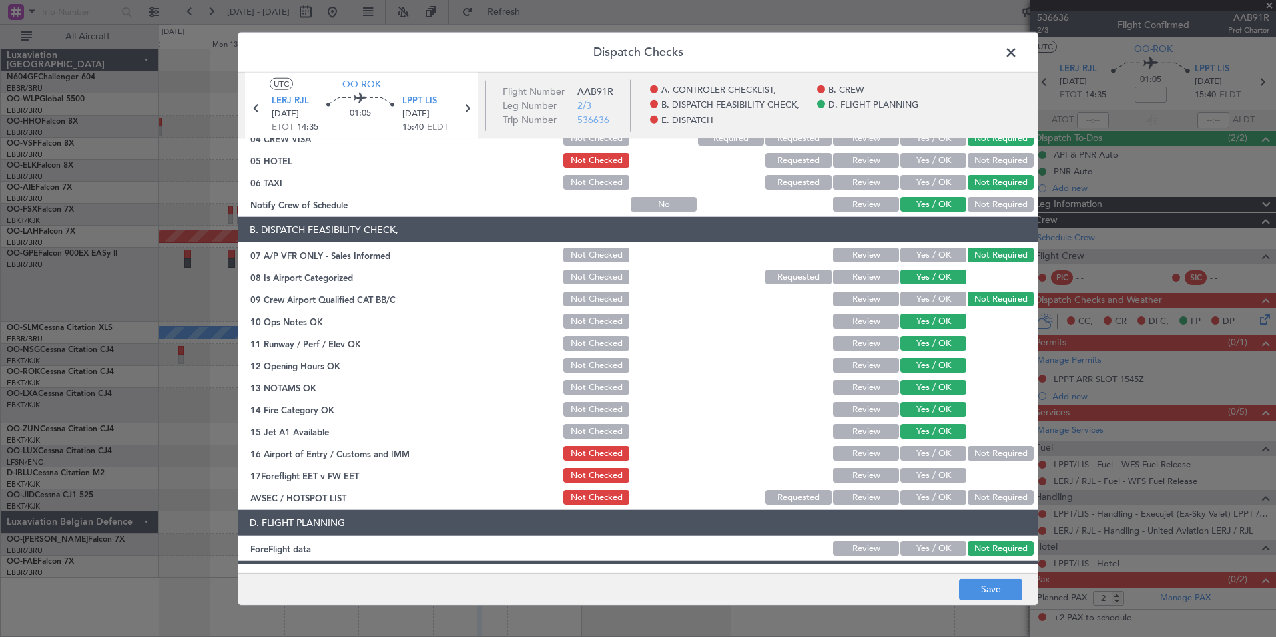
click at [976, 453] on button "Not Required" at bounding box center [1001, 453] width 66 height 15
click at [934, 499] on button "Yes / OK" at bounding box center [934, 497] width 66 height 15
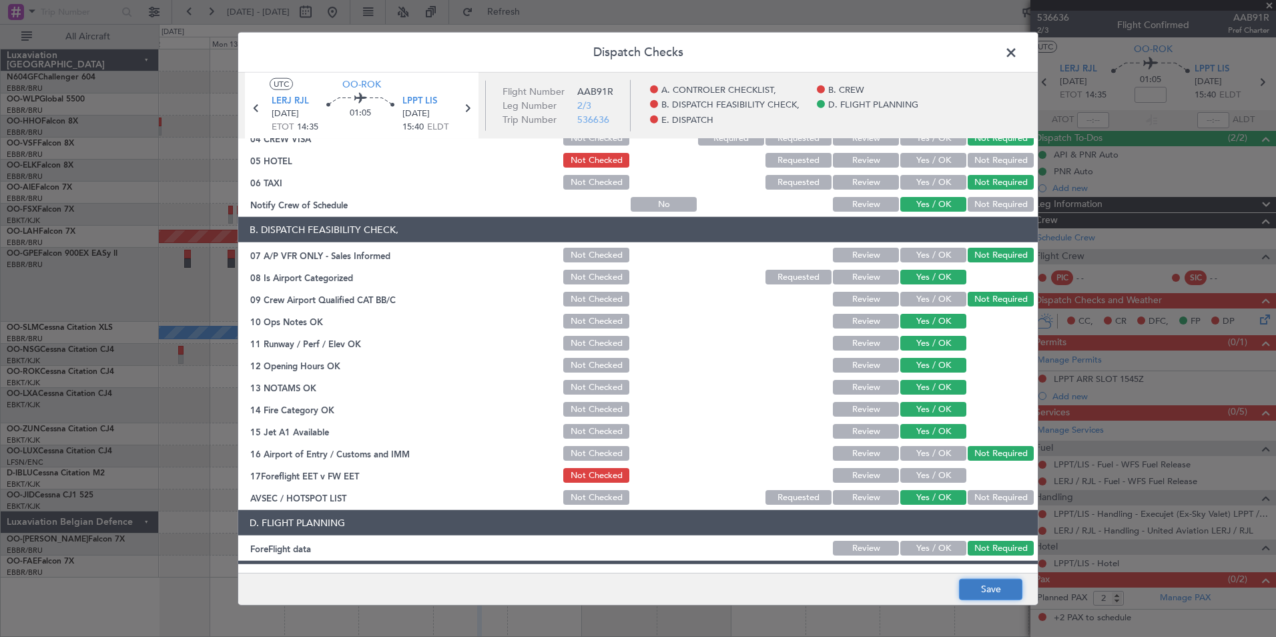
click at [981, 584] on button "Save" at bounding box center [990, 588] width 63 height 21
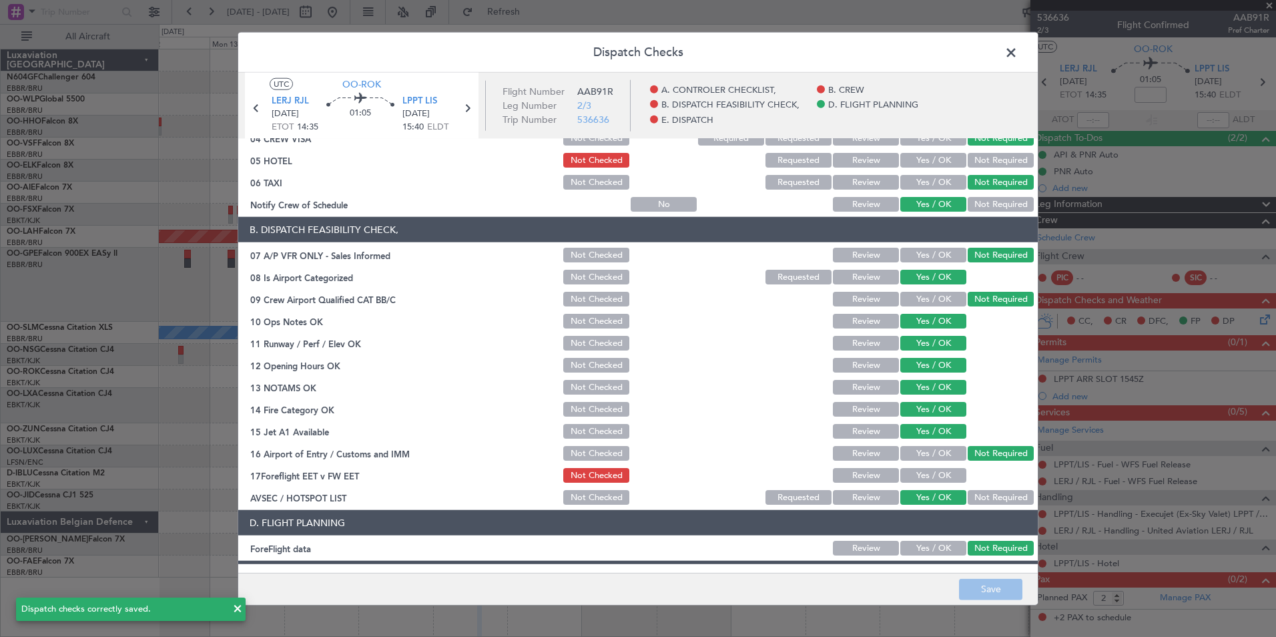
click at [1018, 55] on span at bounding box center [1018, 56] width 0 height 27
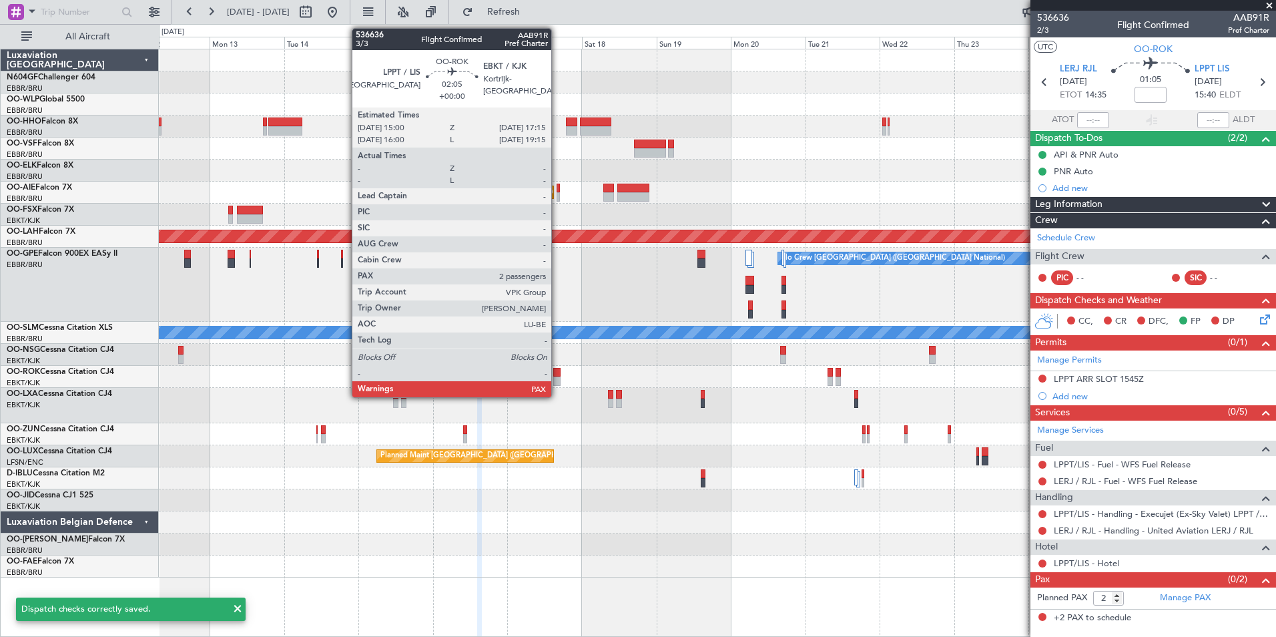
click at [556, 370] on div at bounding box center [556, 372] width 7 height 9
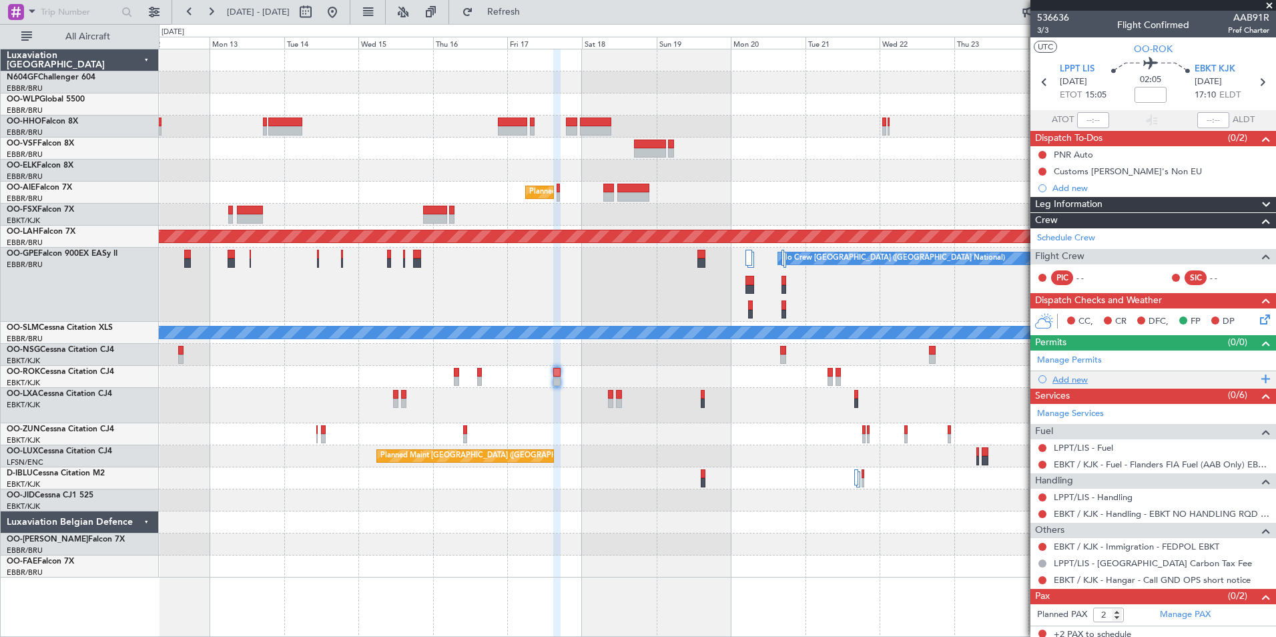
click at [1067, 381] on div "Add new" at bounding box center [1155, 379] width 205 height 11
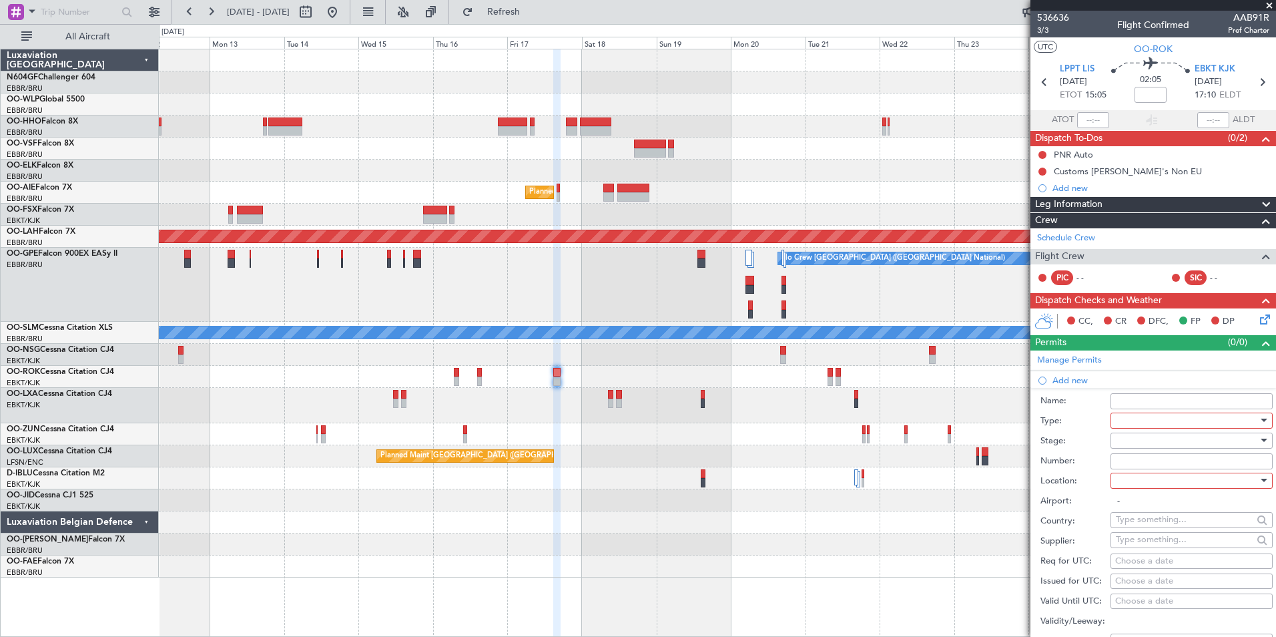
click at [1154, 421] on div at bounding box center [1187, 421] width 142 height 20
click at [1148, 545] on span "Slot" at bounding box center [1187, 546] width 140 height 20
click at [1144, 447] on div at bounding box center [1187, 441] width 142 height 20
click at [1148, 492] on span "Not Requested" at bounding box center [1187, 487] width 140 height 20
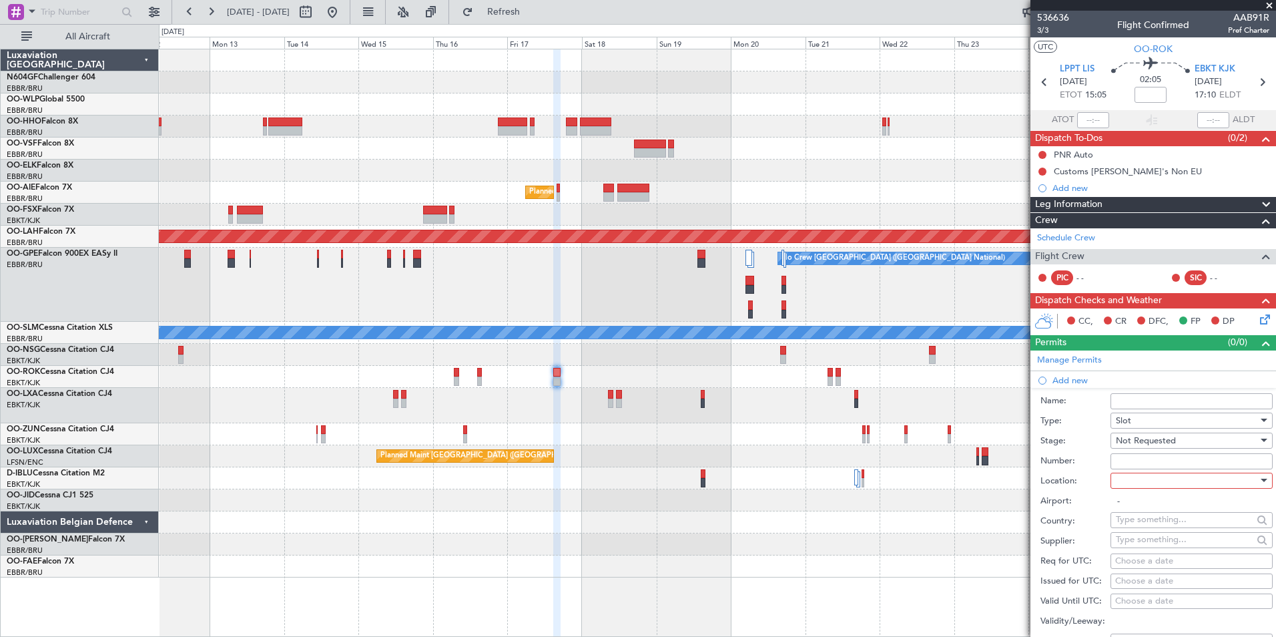
scroll to position [134, 0]
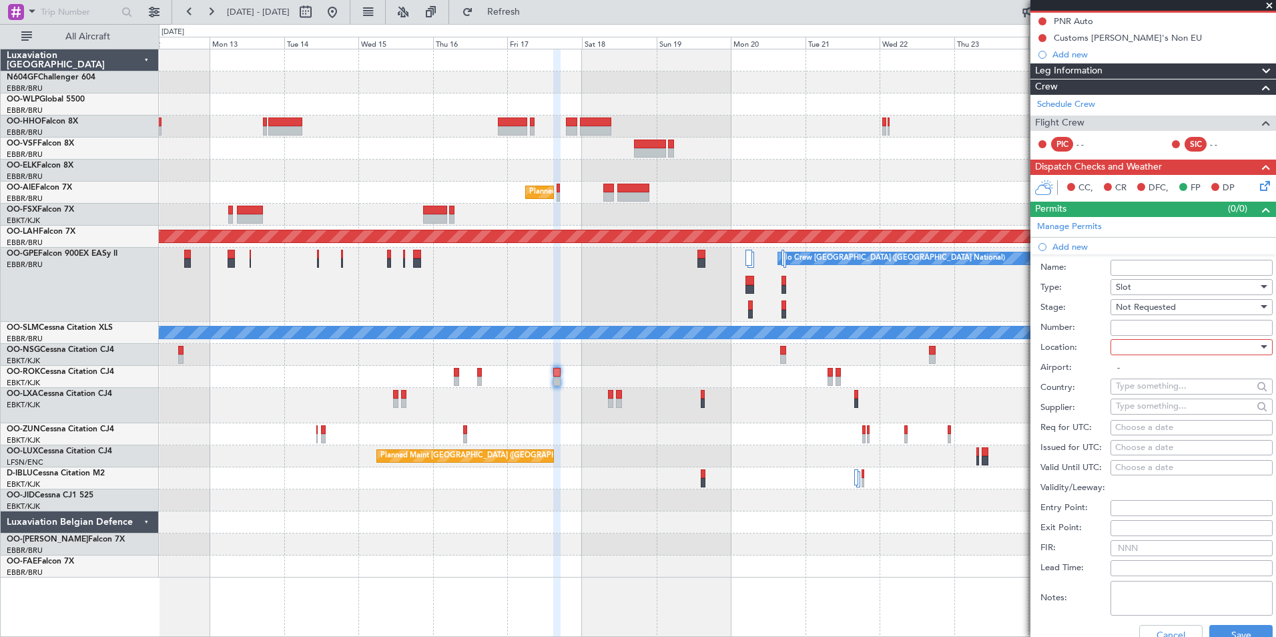
click at [1138, 427] on div "Choose a date" at bounding box center [1191, 427] width 153 height 13
select select "9"
select select "2025"
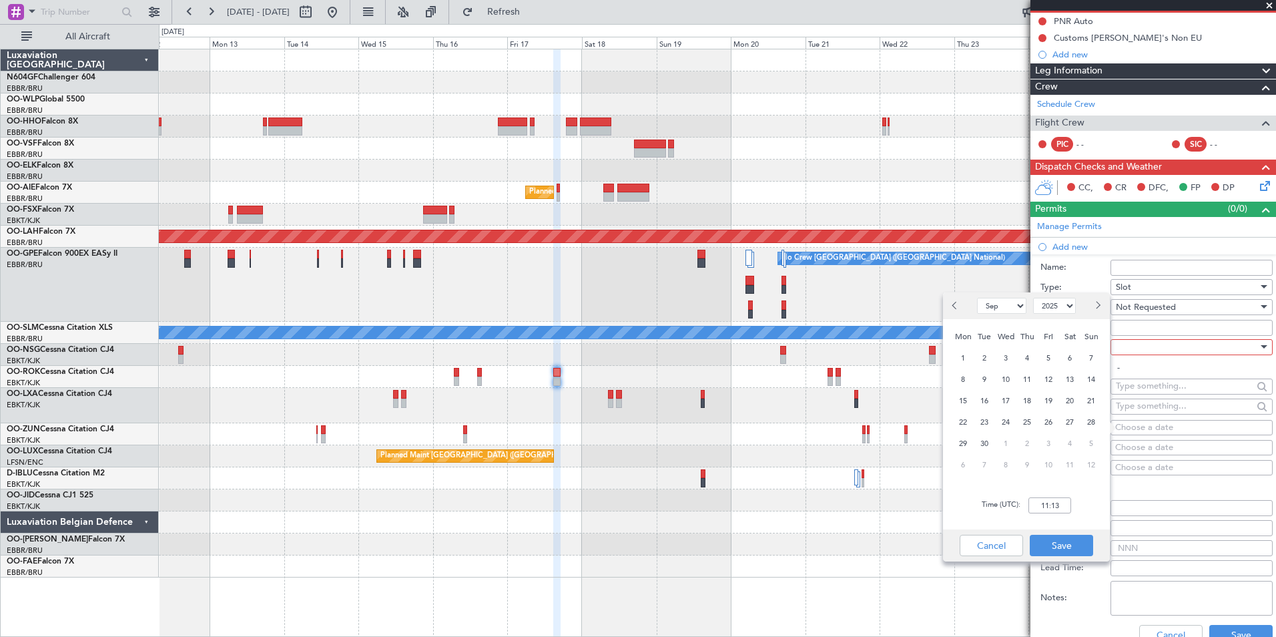
click at [1001, 304] on select "Jan Feb Mar Apr May Jun Jul Aug Sep Oct Nov Dec" at bounding box center [1001, 306] width 49 height 16
select select "10"
click at [977, 298] on select "Jan Feb Mar Apr May Jun Jul Aug Sep Oct Nov Dec" at bounding box center [1001, 306] width 49 height 16
click at [1051, 399] on span "17" at bounding box center [1049, 401] width 17 height 17
click at [1052, 501] on input "00:00" at bounding box center [1050, 505] width 43 height 16
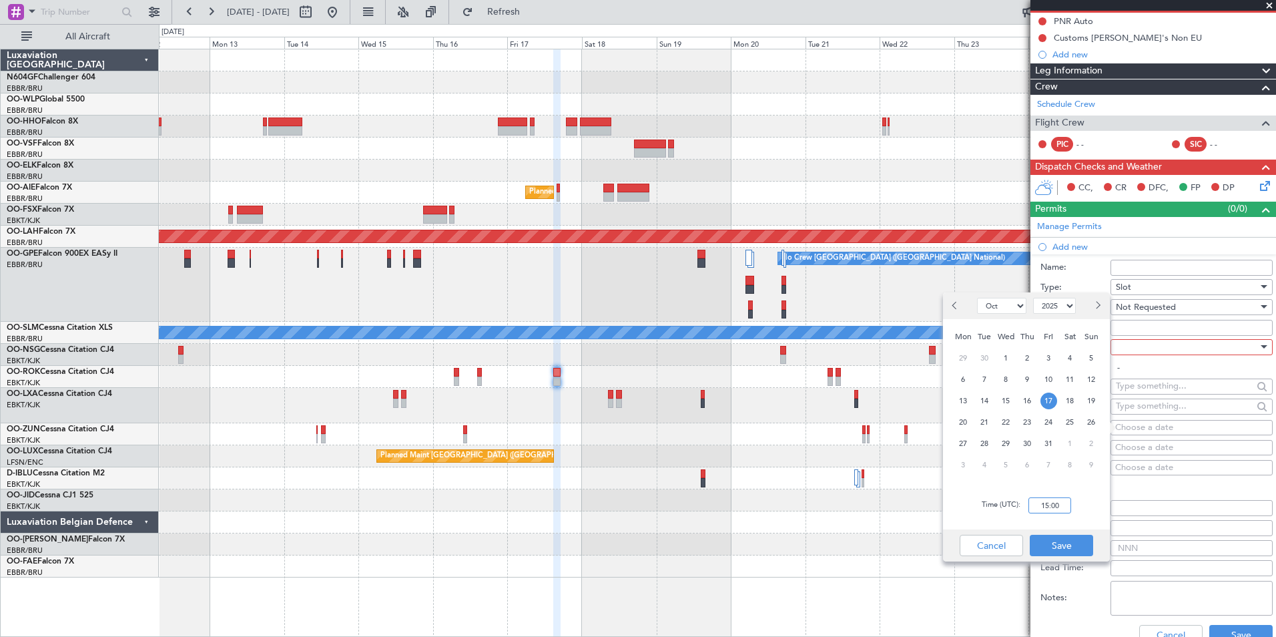
type input "15:00"
click at [1087, 501] on div "Time (UTC): 15:00" at bounding box center [1026, 505] width 167 height 48
click at [1060, 541] on button "Save" at bounding box center [1061, 545] width 63 height 21
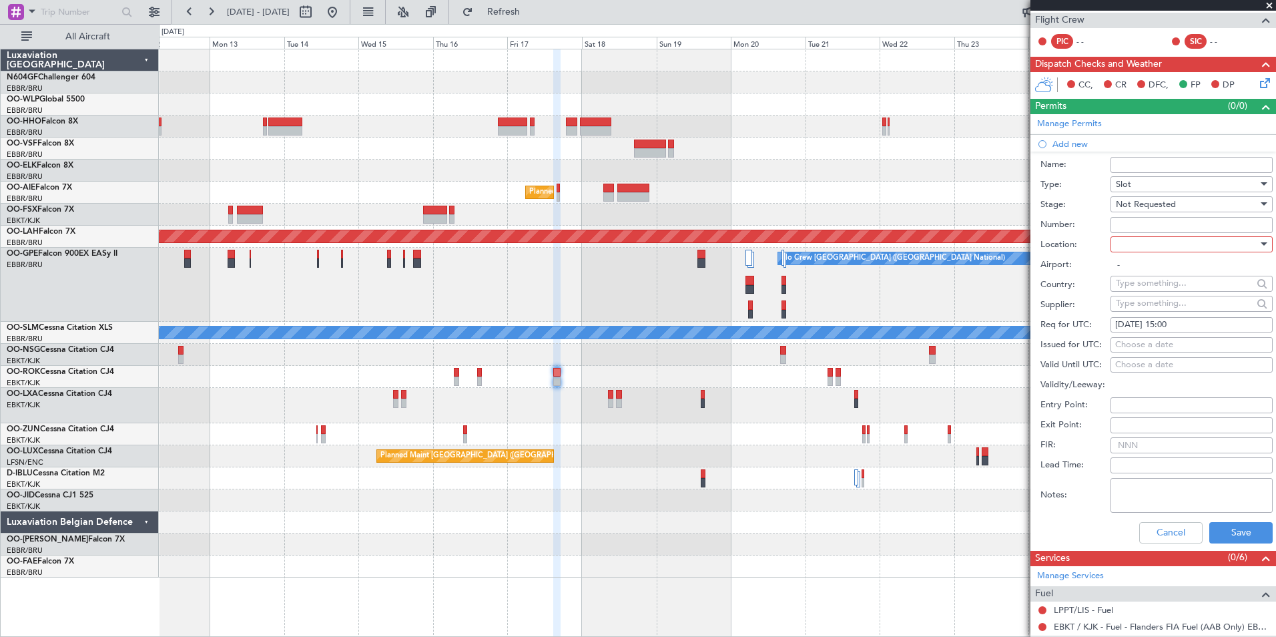
scroll to position [267, 0]
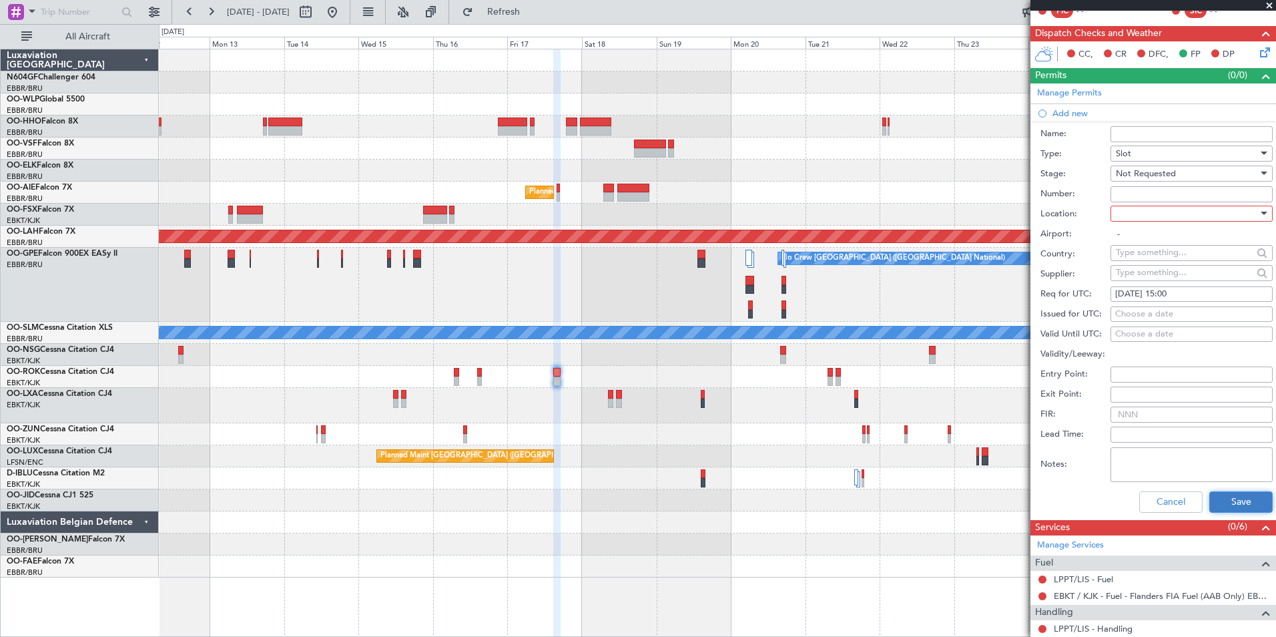
click at [1226, 500] on button "Save" at bounding box center [1241, 501] width 63 height 21
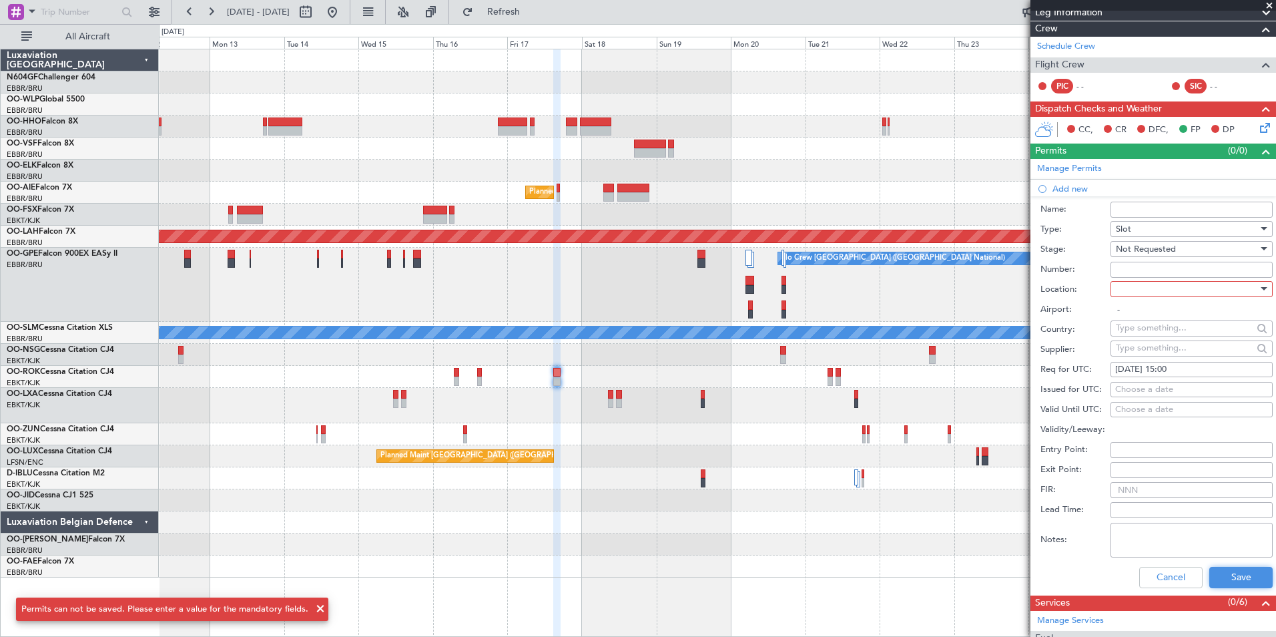
scroll to position [134, 0]
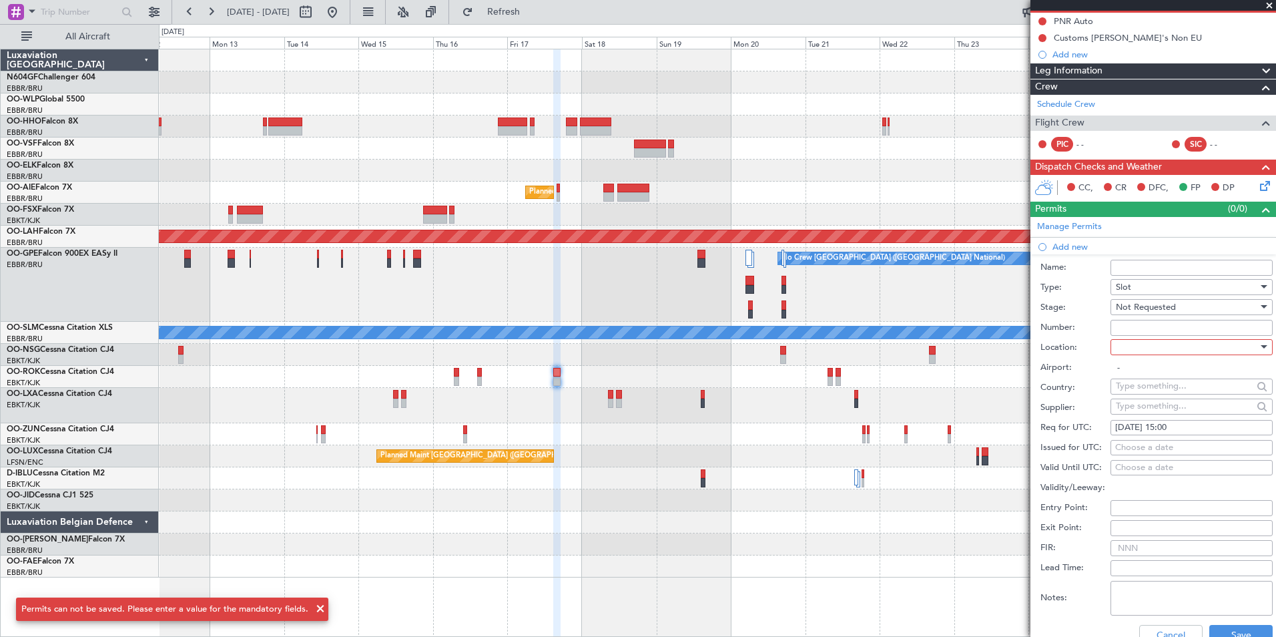
click at [1160, 349] on div at bounding box center [1187, 347] width 142 height 20
click at [1160, 374] on span "Departure" at bounding box center [1187, 374] width 140 height 20
type input "LPPT/LIS"
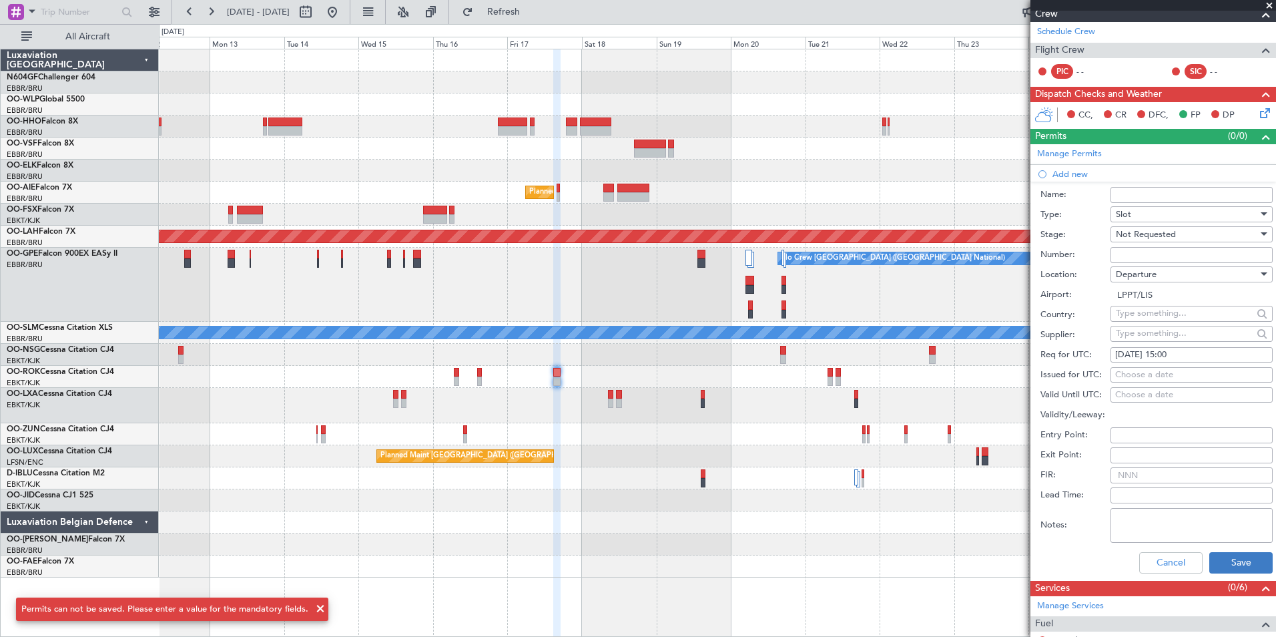
scroll to position [267, 0]
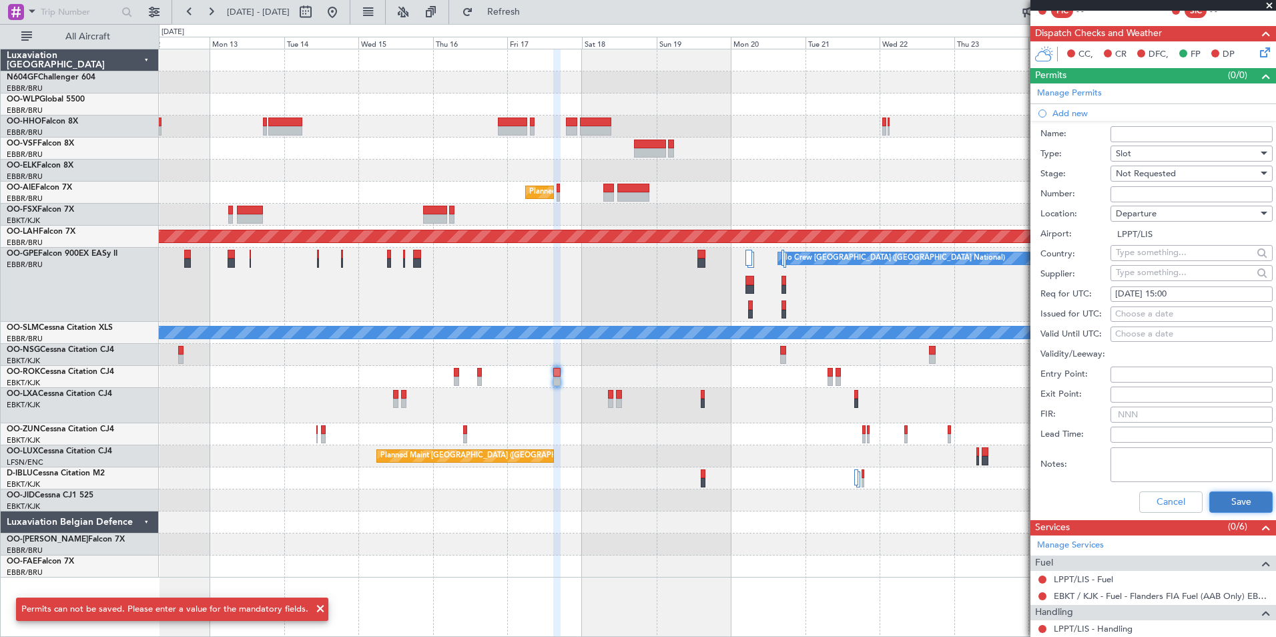
click at [1226, 501] on button "Save" at bounding box center [1241, 501] width 63 height 21
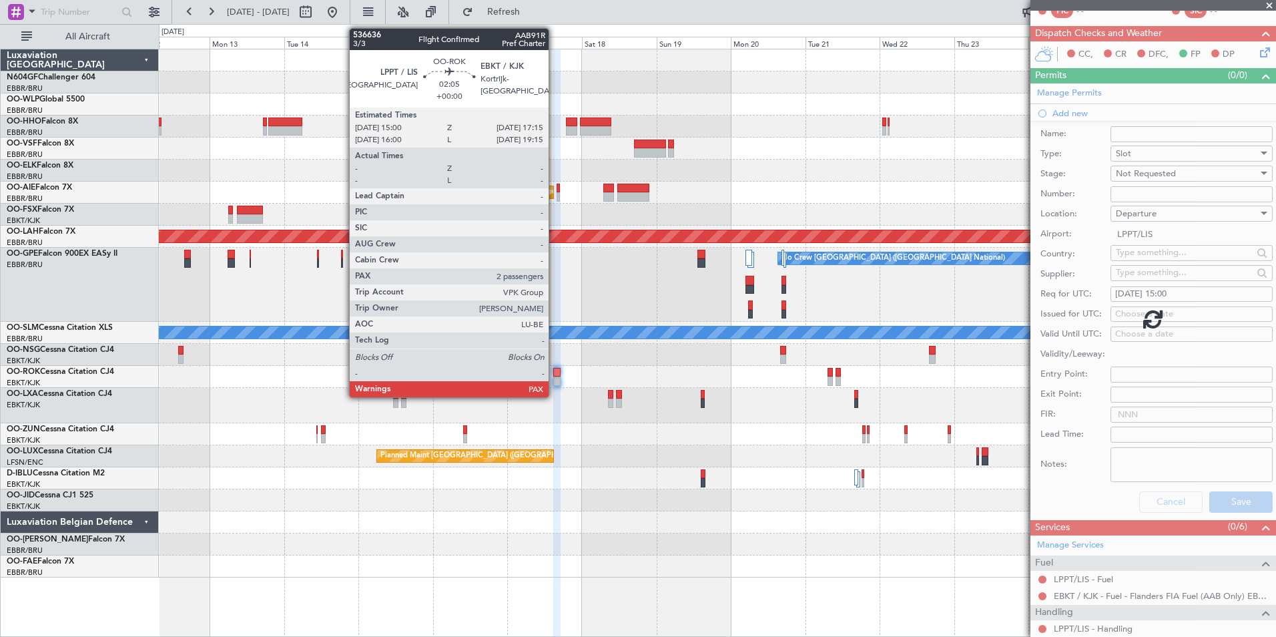
scroll to position [23, 0]
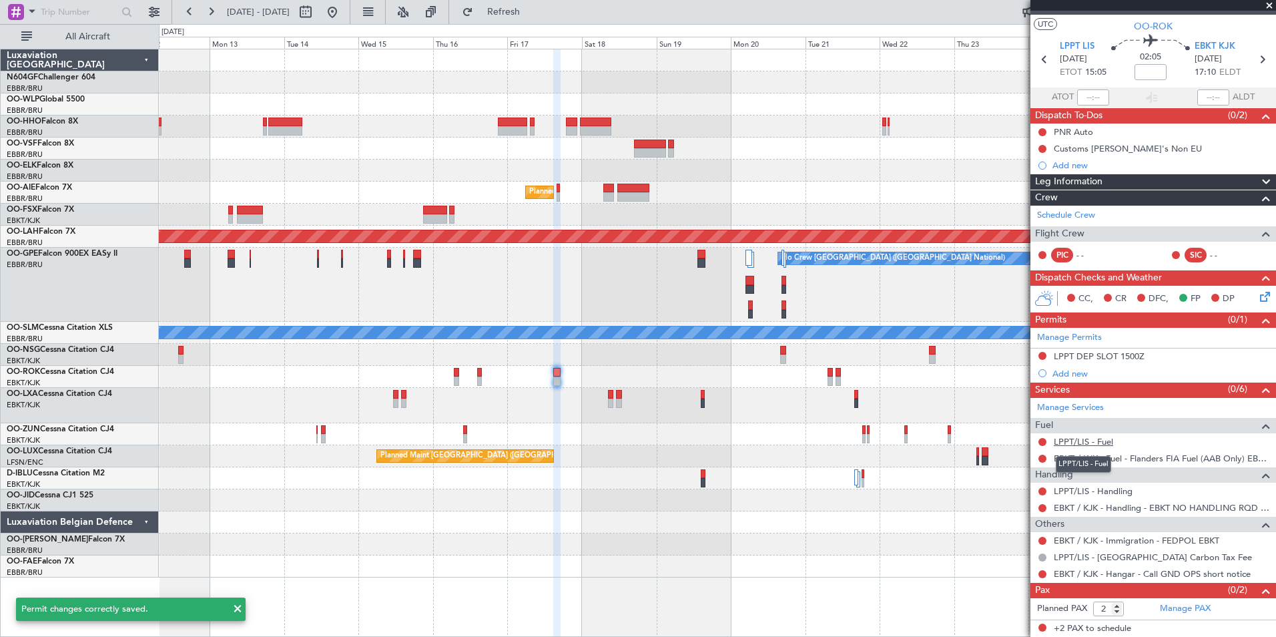
click at [1088, 445] on link "LPPT/LIS - Fuel" at bounding box center [1083, 441] width 59 height 11
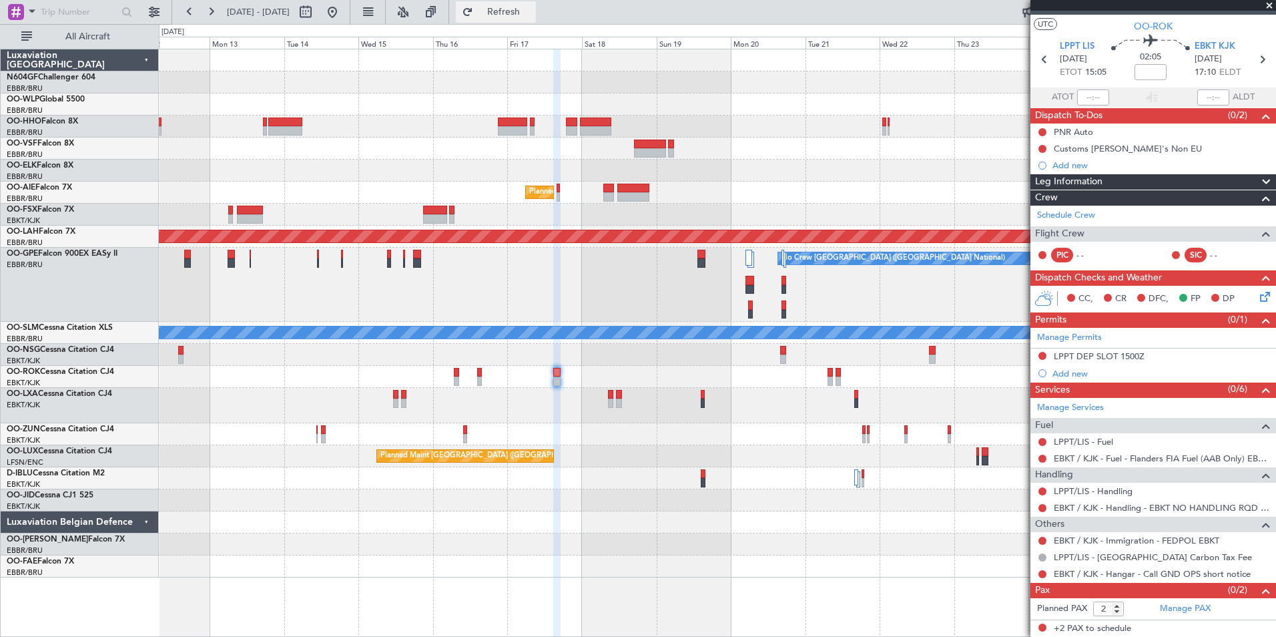
click at [536, 4] on button "Refresh" at bounding box center [496, 11] width 80 height 21
click at [1045, 576] on button at bounding box center [1043, 574] width 8 height 8
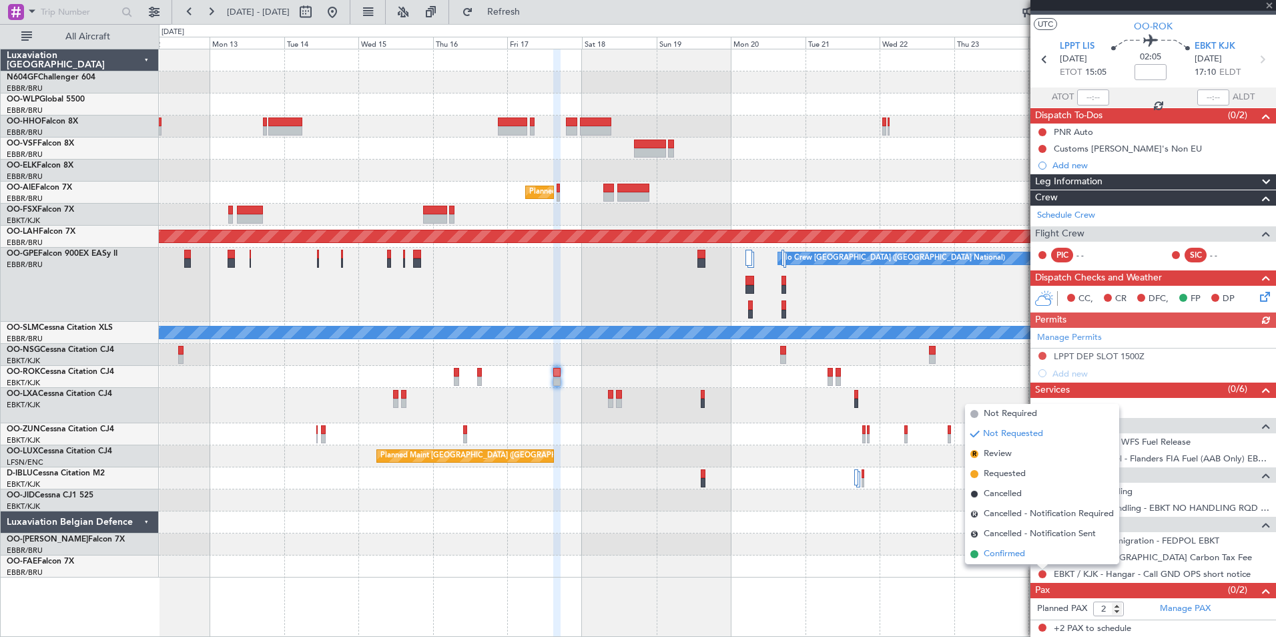
click at [1015, 555] on span "Confirmed" at bounding box center [1004, 553] width 41 height 13
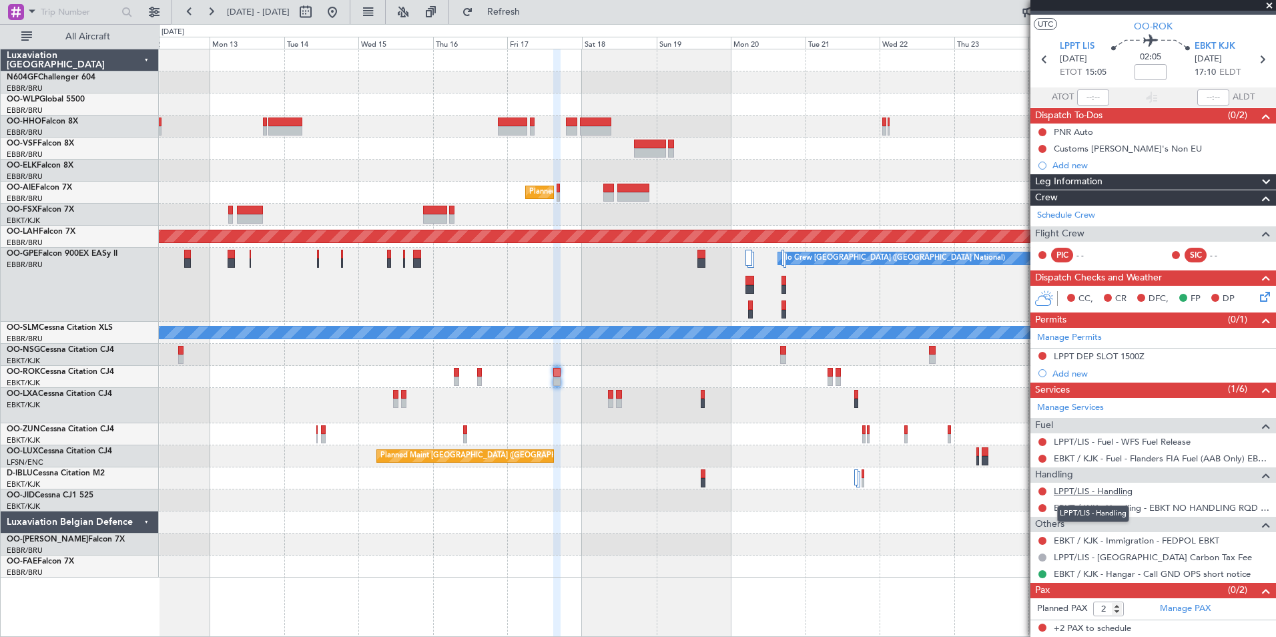
click at [1092, 489] on link "LPPT/LIS - Handling" at bounding box center [1093, 490] width 79 height 11
click at [518, 8] on span "Refresh" at bounding box center [504, 11] width 56 height 9
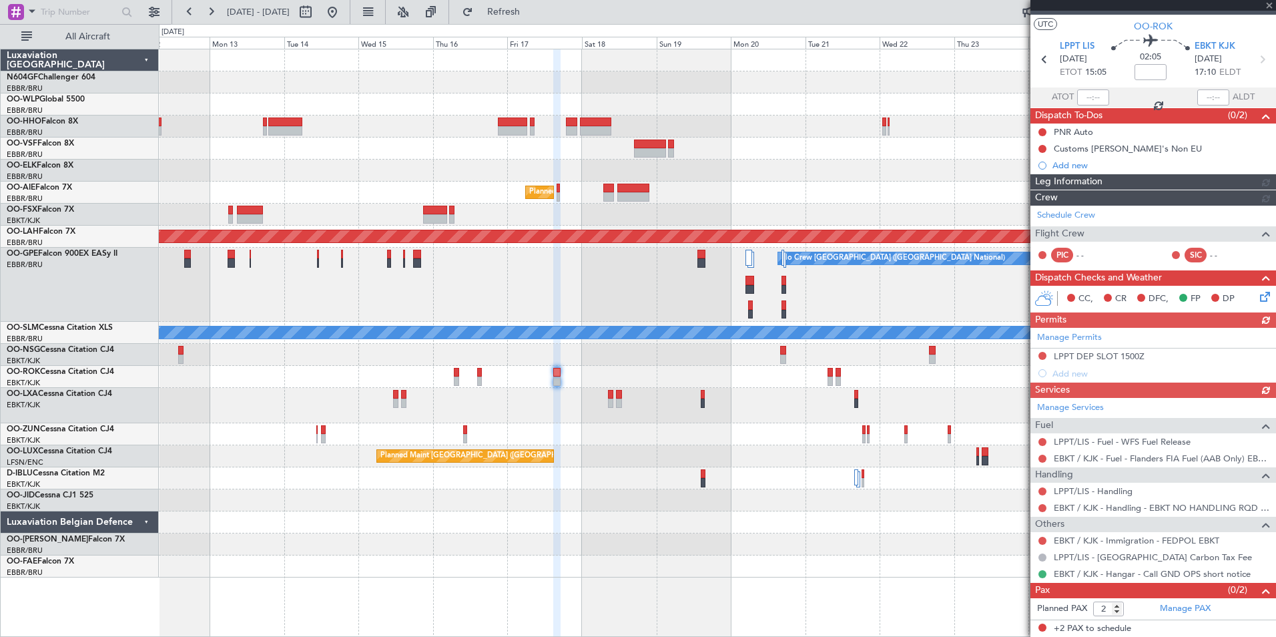
click at [1258, 298] on icon at bounding box center [1263, 294] width 11 height 11
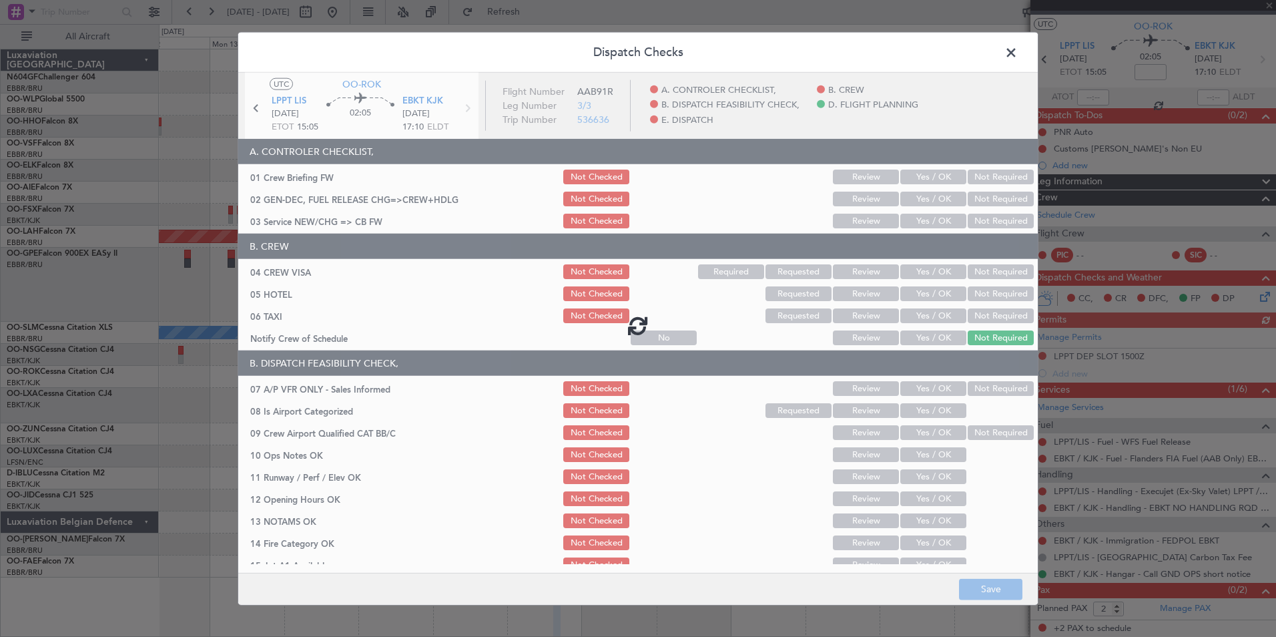
click at [941, 222] on div at bounding box center [638, 325] width 800 height 505
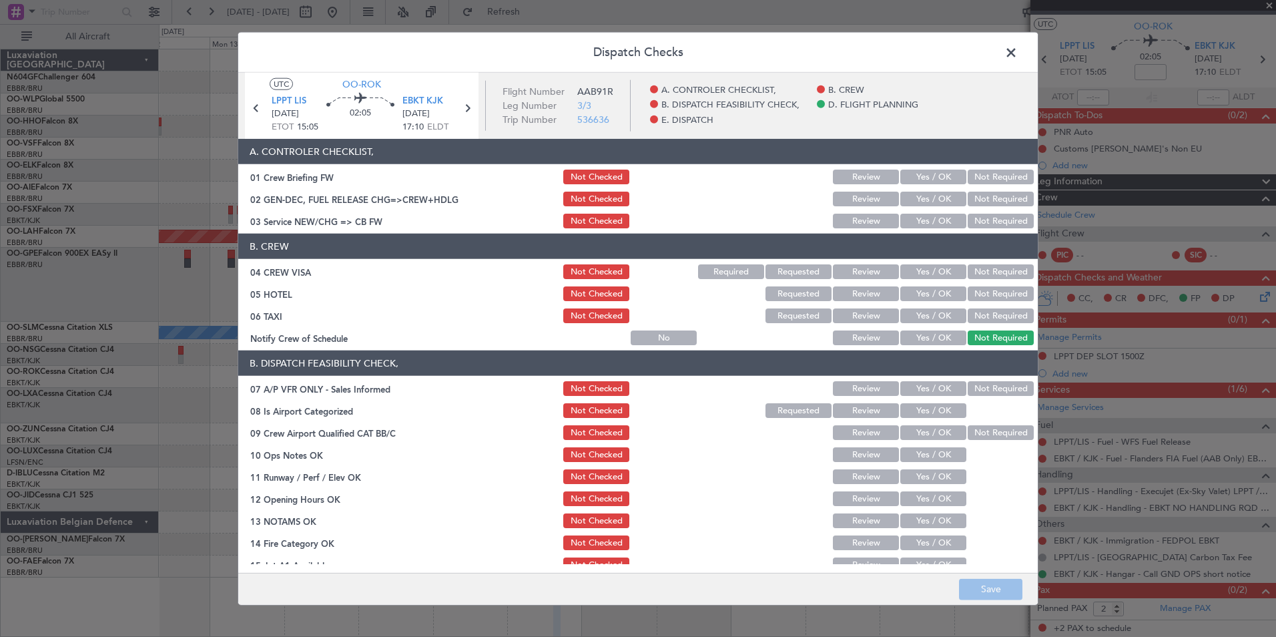
click at [929, 222] on button "Yes / OK" at bounding box center [934, 221] width 66 height 15
drag, startPoint x: 1007, startPoint y: 273, endPoint x: 997, endPoint y: 281, distance: 12.8
click at [1008, 274] on button "Not Required" at bounding box center [1001, 271] width 66 height 15
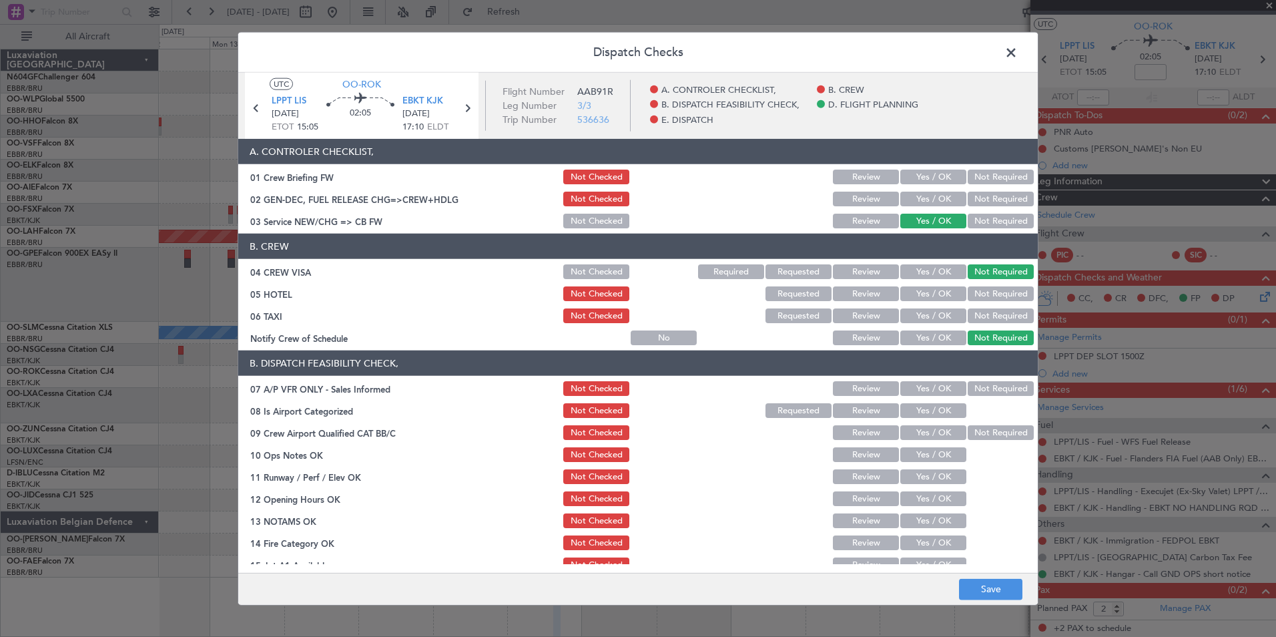
click at [986, 292] on button "Not Required" at bounding box center [1001, 293] width 66 height 15
drag, startPoint x: 981, startPoint y: 307, endPoint x: 979, endPoint y: 314, distance: 7.0
click at [981, 308] on div "Not Required" at bounding box center [999, 315] width 67 height 19
click at [979, 314] on button "Not Required" at bounding box center [1001, 315] width 66 height 15
click at [930, 344] on button "Yes / OK" at bounding box center [934, 337] width 66 height 15
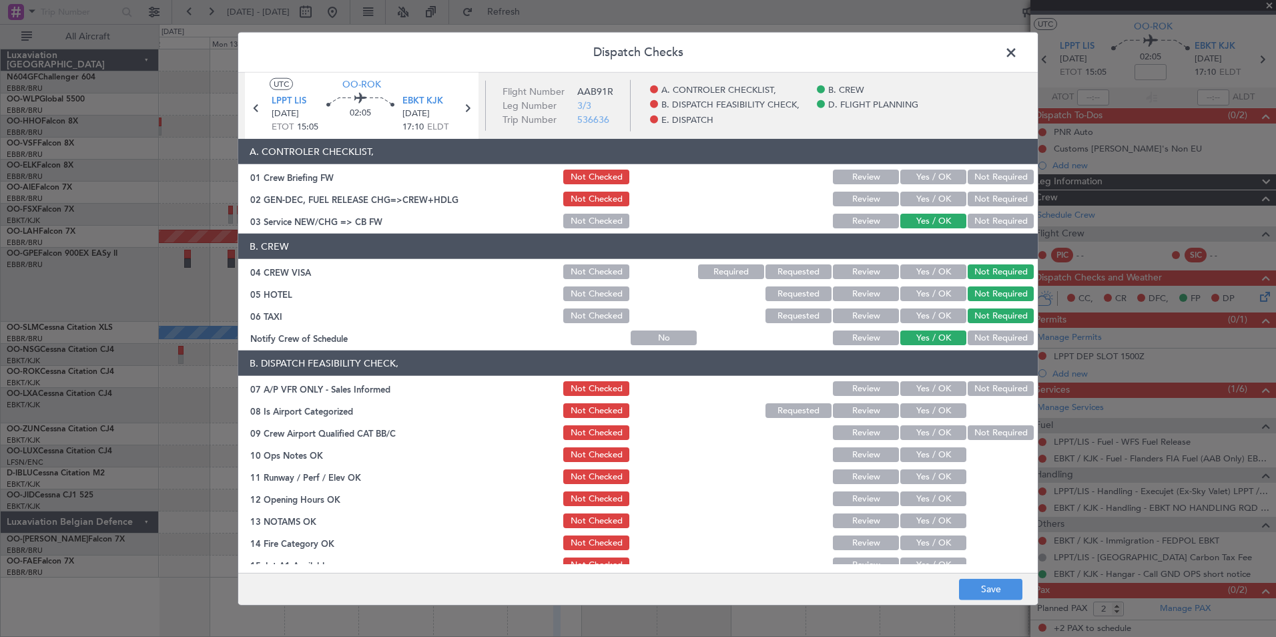
drag, startPoint x: 977, startPoint y: 385, endPoint x: 969, endPoint y: 389, distance: 9.9
click at [977, 386] on button "Not Required" at bounding box center [1001, 388] width 66 height 15
click at [945, 404] on button "Yes / OK" at bounding box center [934, 410] width 66 height 15
click at [973, 427] on button "Not Required" at bounding box center [1001, 432] width 66 height 15
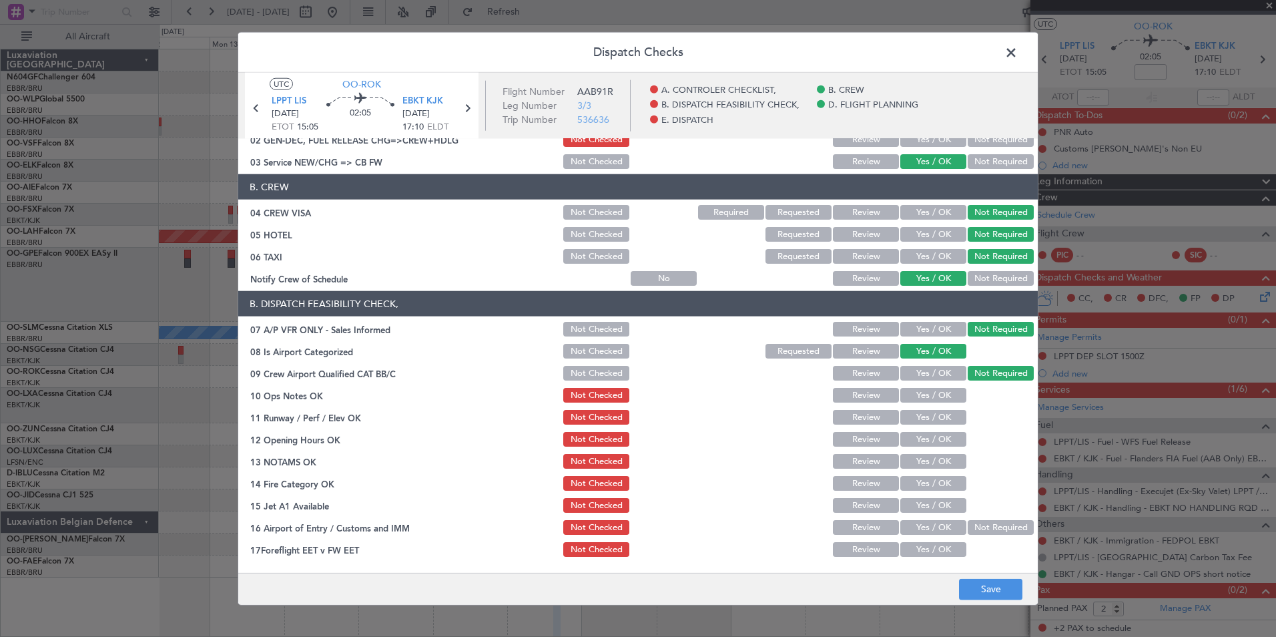
scroll to position [134, 0]
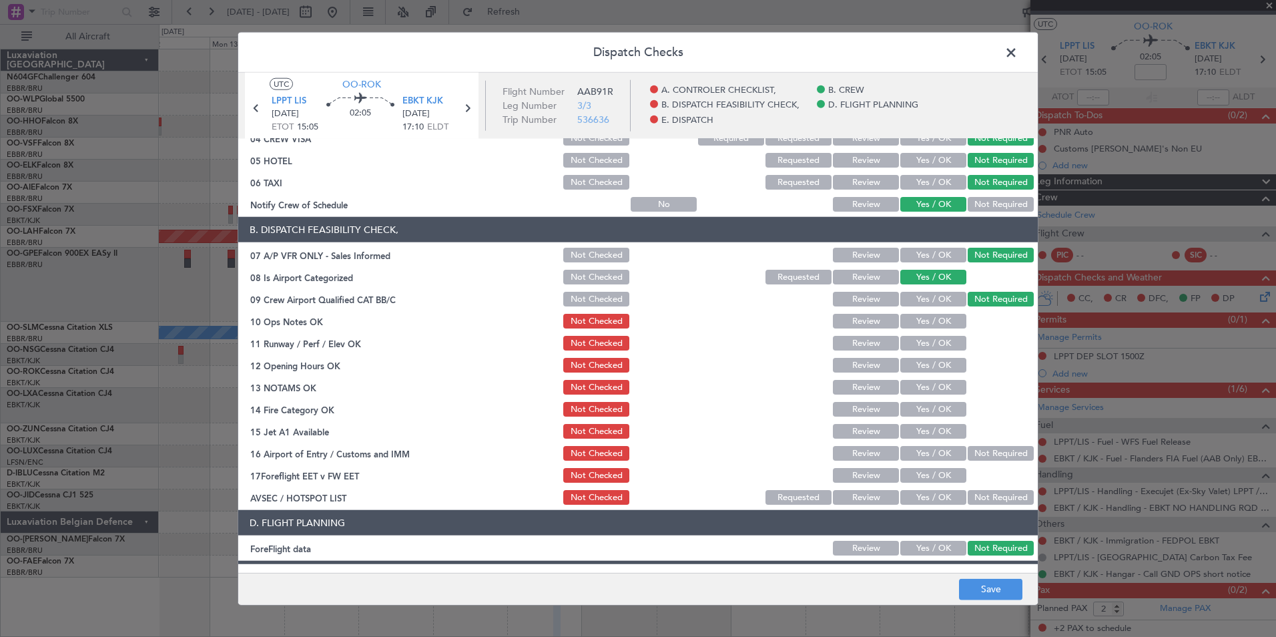
click at [935, 323] on button "Yes / OK" at bounding box center [934, 321] width 66 height 15
click at [932, 346] on button "Yes / OK" at bounding box center [934, 343] width 66 height 15
click at [933, 370] on button "Yes / OK" at bounding box center [934, 365] width 66 height 15
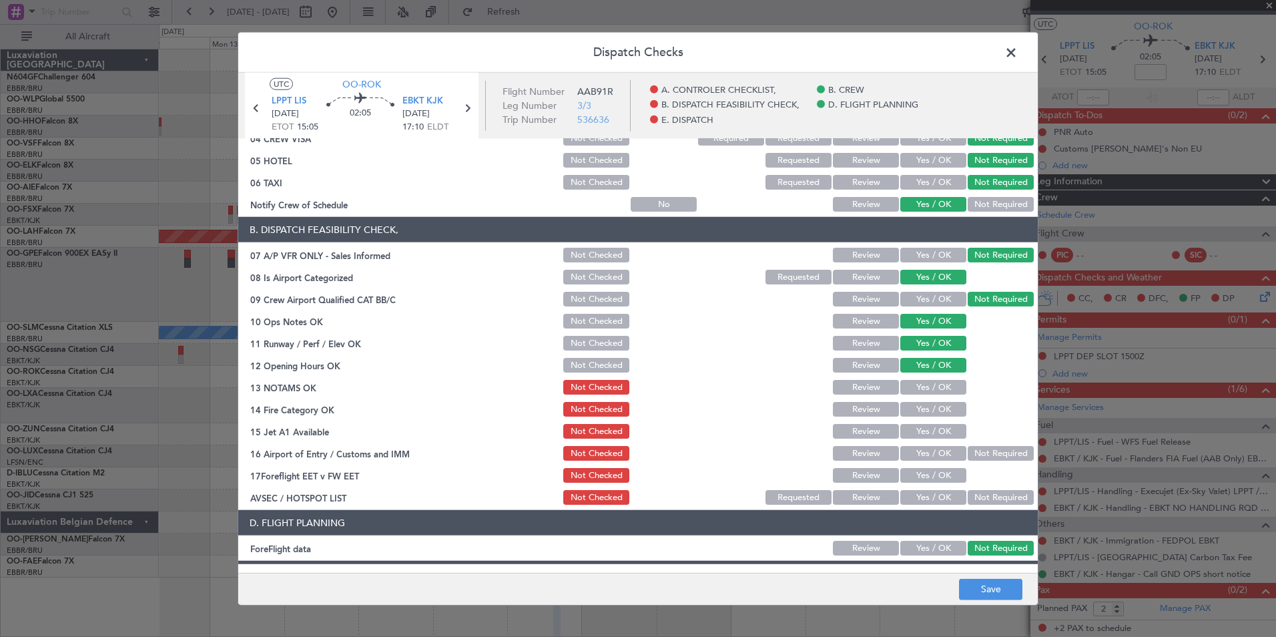
drag, startPoint x: 933, startPoint y: 386, endPoint x: 933, endPoint y: 397, distance: 10.7
click at [933, 387] on button "Yes / OK" at bounding box center [934, 387] width 66 height 15
click at [932, 413] on button "Yes / OK" at bounding box center [934, 409] width 66 height 15
click at [939, 430] on button "Yes / OK" at bounding box center [934, 431] width 66 height 15
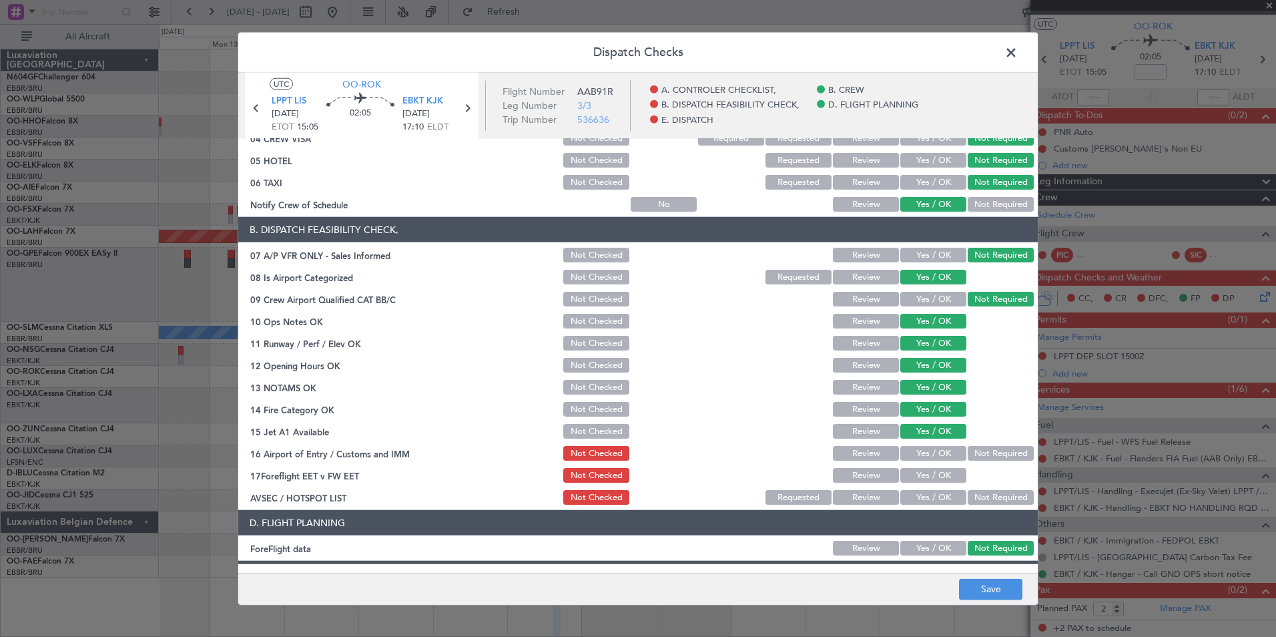
click at [968, 450] on button "Not Required" at bounding box center [1001, 453] width 66 height 15
click at [936, 506] on div "Yes / OK" at bounding box center [932, 497] width 67 height 19
click at [924, 497] on button "Yes / OK" at bounding box center [934, 497] width 66 height 15
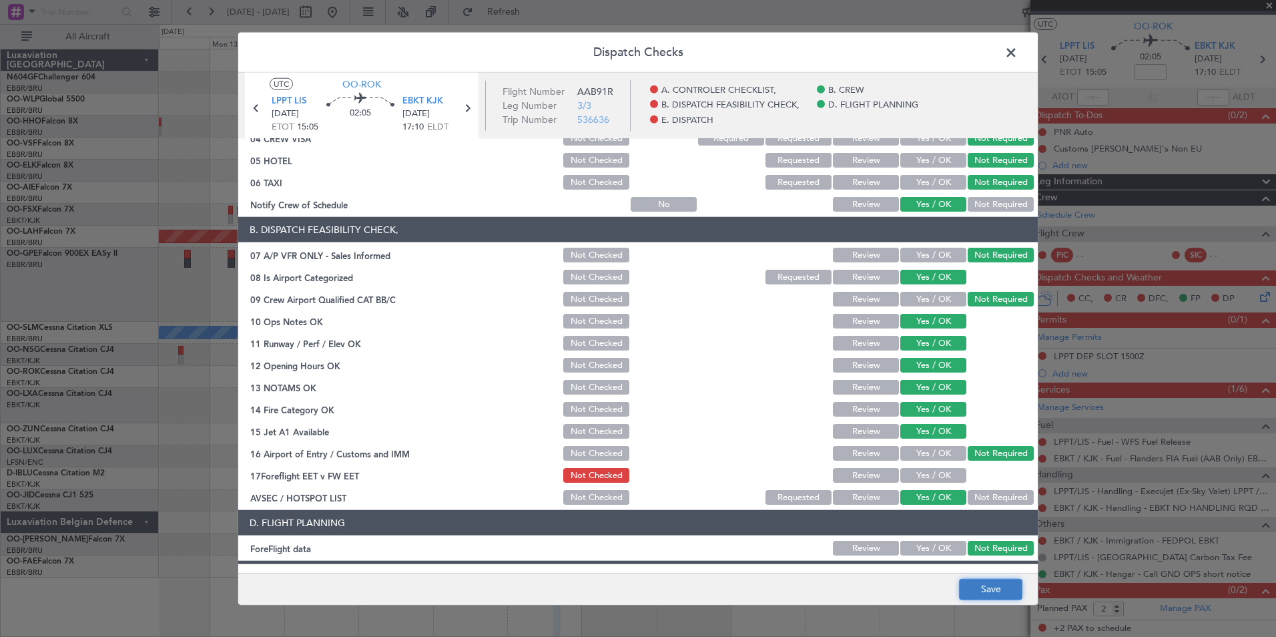
click at [981, 583] on button "Save" at bounding box center [990, 588] width 63 height 21
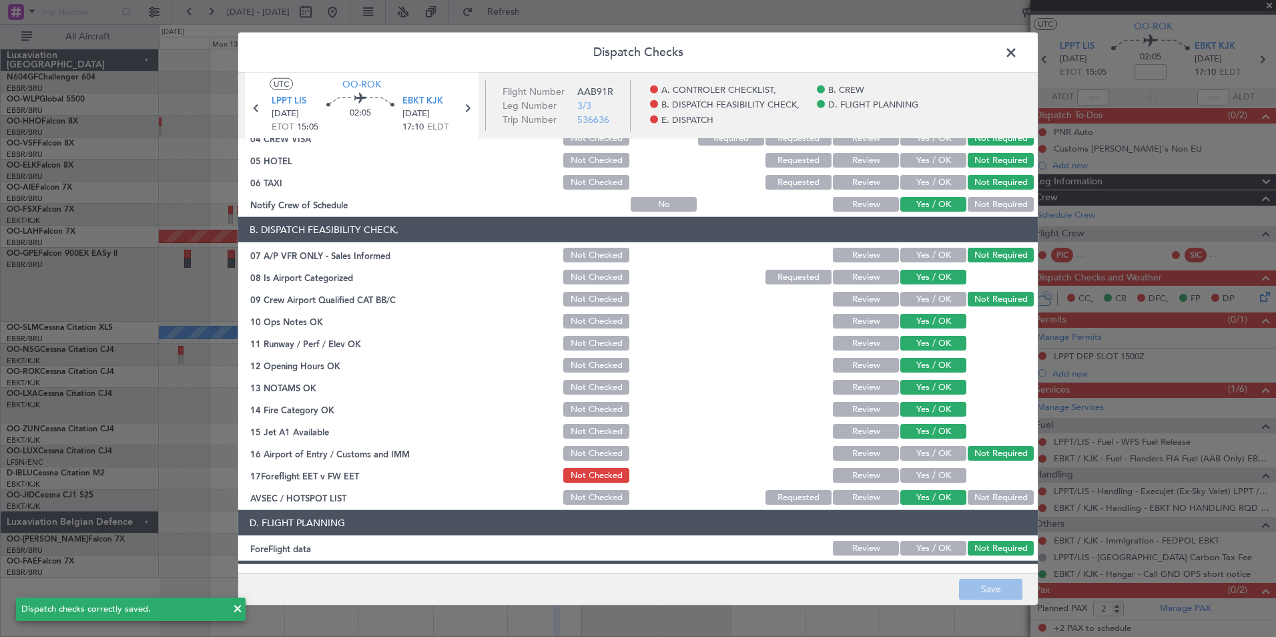
click at [1018, 48] on span at bounding box center [1018, 56] width 0 height 27
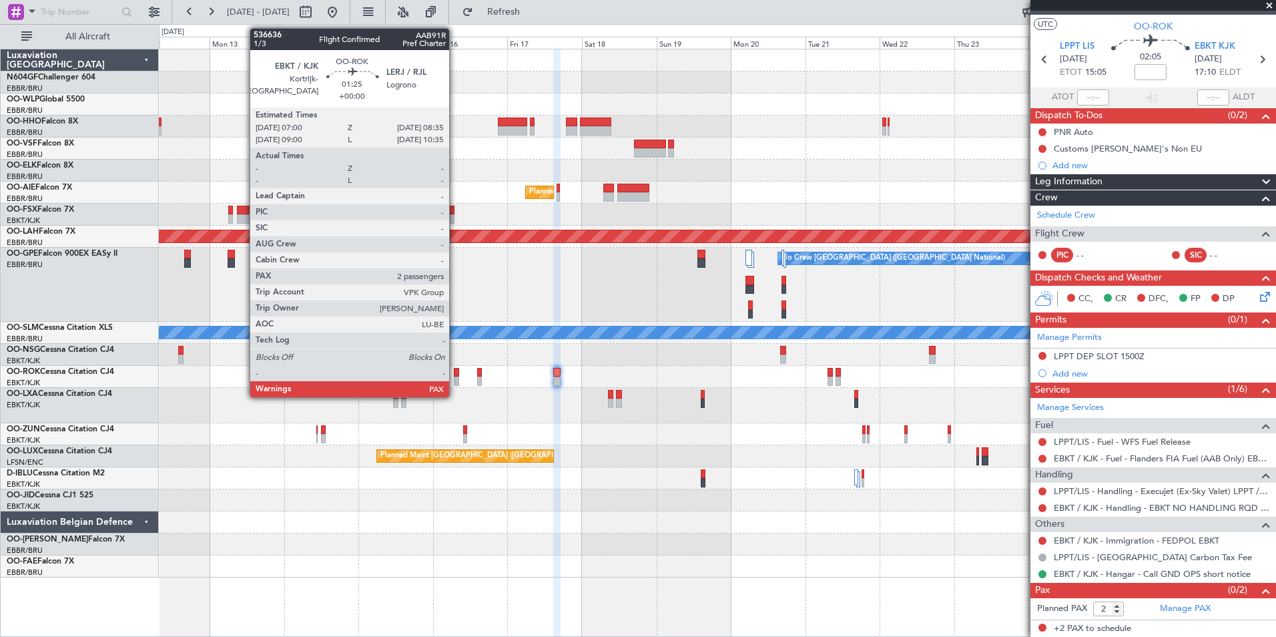
click at [455, 374] on div at bounding box center [456, 372] width 5 height 9
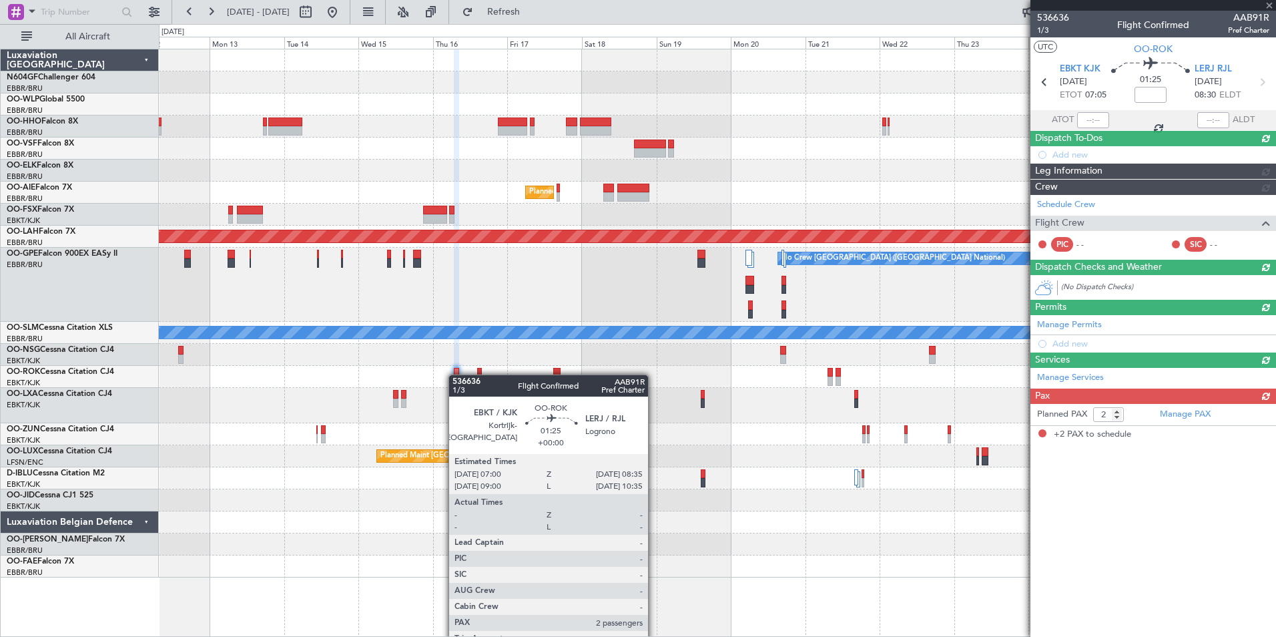
scroll to position [0, 0]
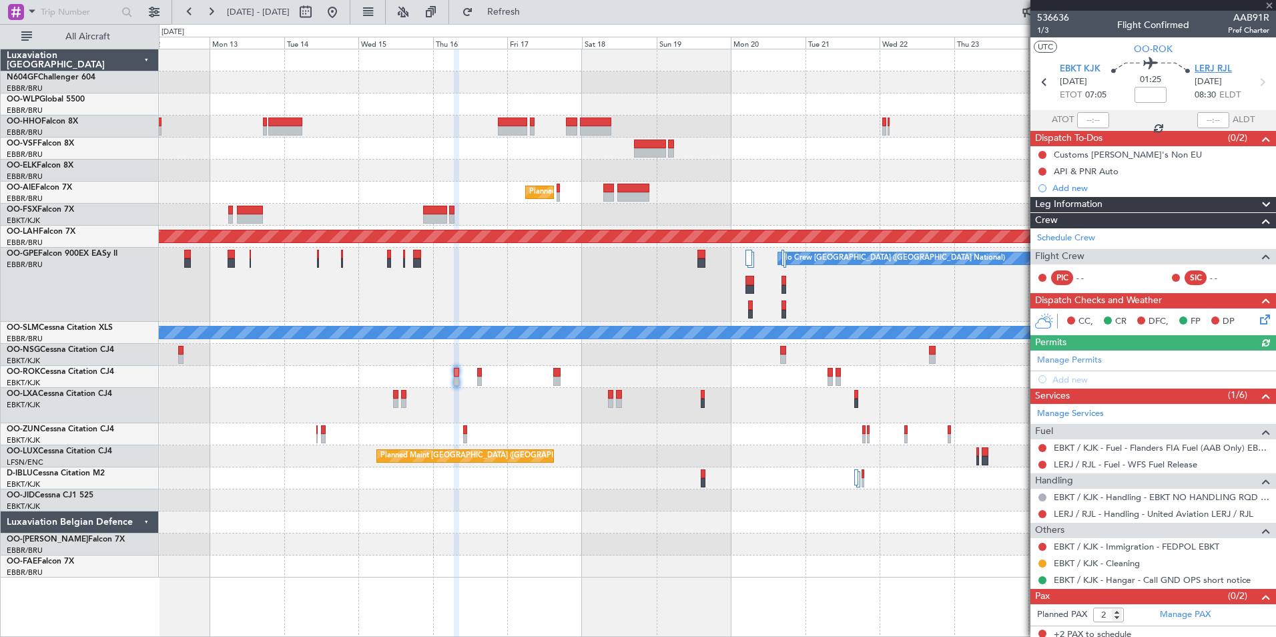
click at [1222, 72] on span "LERJ RJL" at bounding box center [1213, 69] width 37 height 13
click at [1204, 67] on span "LERJ RJL" at bounding box center [1213, 69] width 37 height 13
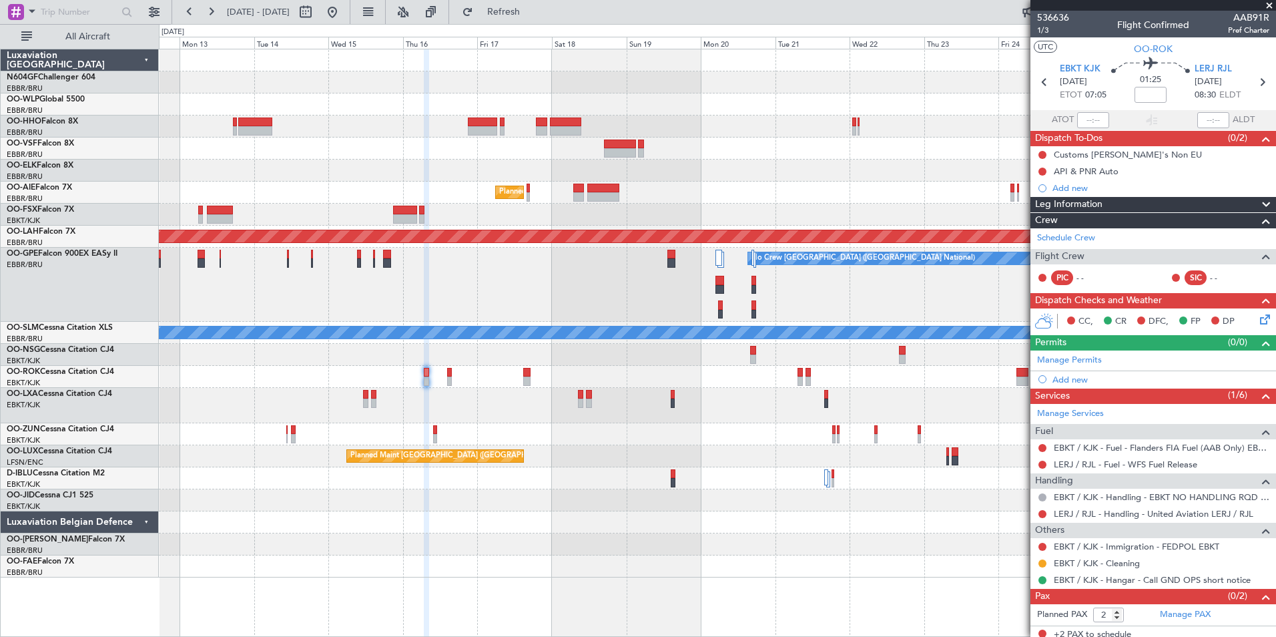
click at [499, 389] on div at bounding box center [717, 405] width 1117 height 35
click at [1110, 510] on link "LERJ / RJL - Handling - United Aviation LERJ / RJL" at bounding box center [1154, 513] width 200 height 11
click at [509, 14] on button "Refresh" at bounding box center [496, 11] width 80 height 21
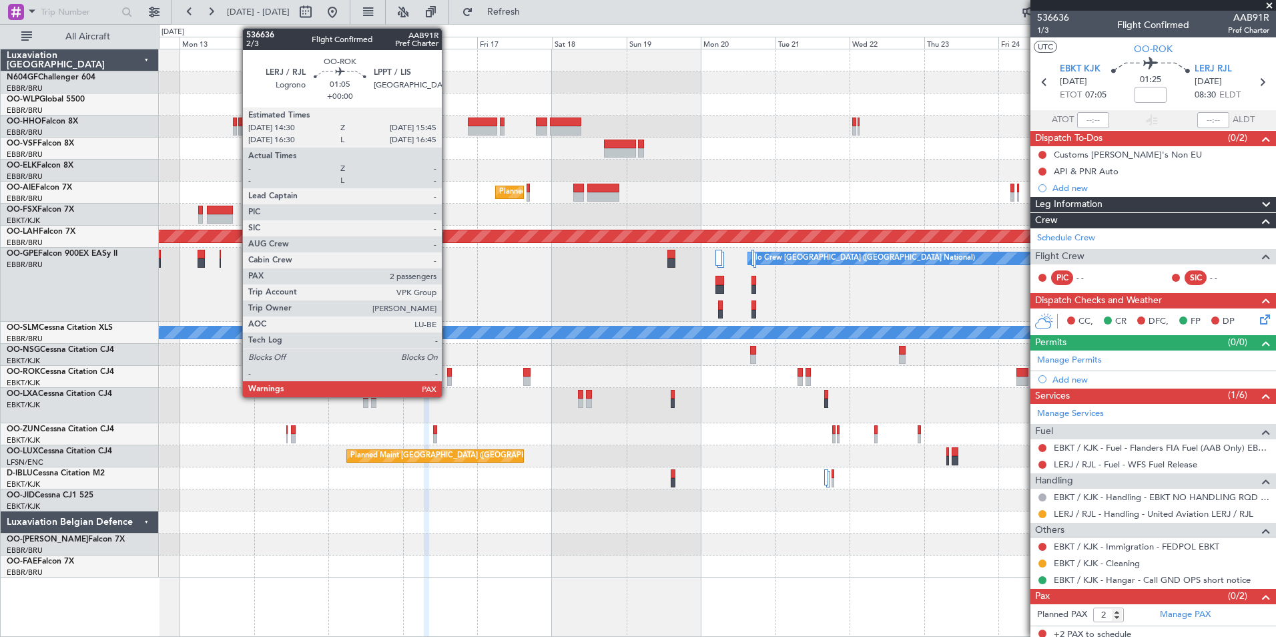
click at [448, 373] on div at bounding box center [449, 372] width 4 height 9
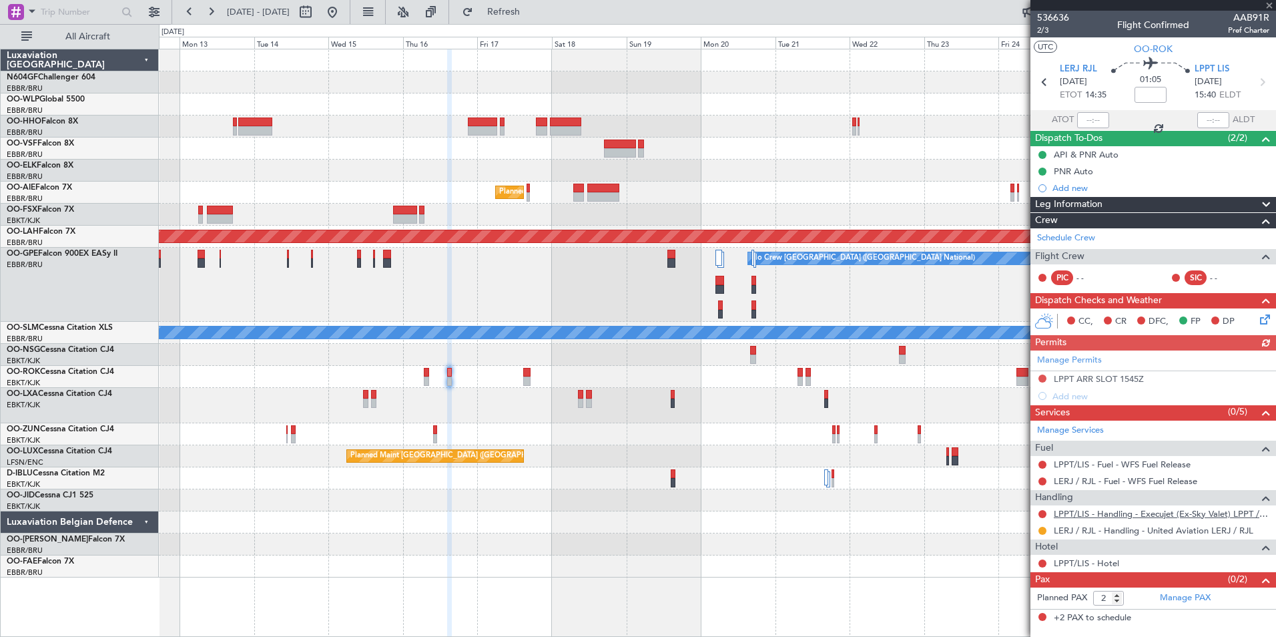
click at [1097, 516] on link "LPPT/LIS - Handling - Execujet (Ex-Sky Valet) LPPT / LIS" at bounding box center [1162, 513] width 216 height 11
click at [505, 16] on button "Refresh" at bounding box center [496, 11] width 80 height 21
click at [1042, 377] on button at bounding box center [1043, 378] width 8 height 8
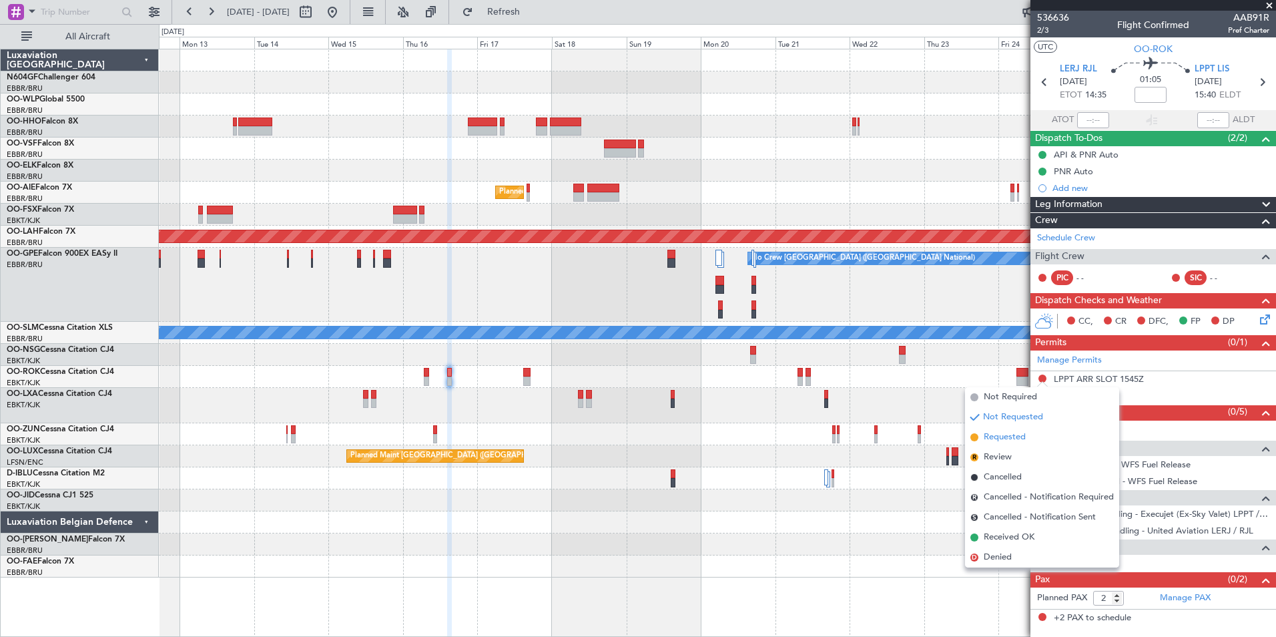
click at [1017, 443] on span "Requested" at bounding box center [1005, 437] width 42 height 13
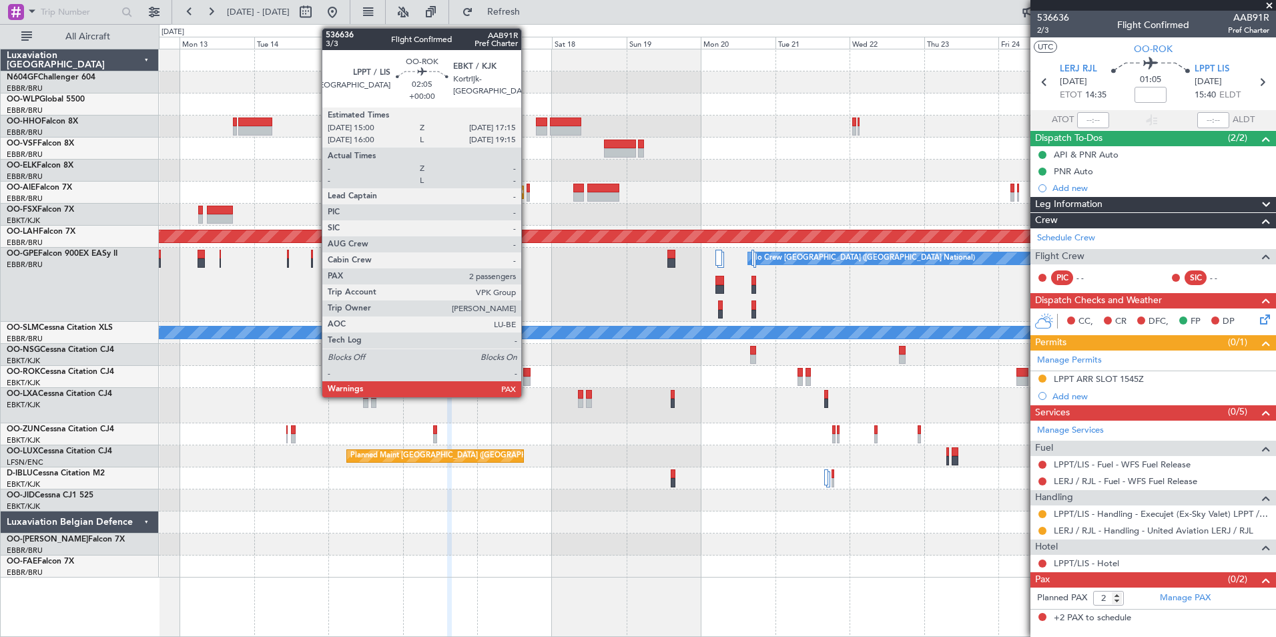
click at [527, 376] on div at bounding box center [526, 372] width 7 height 9
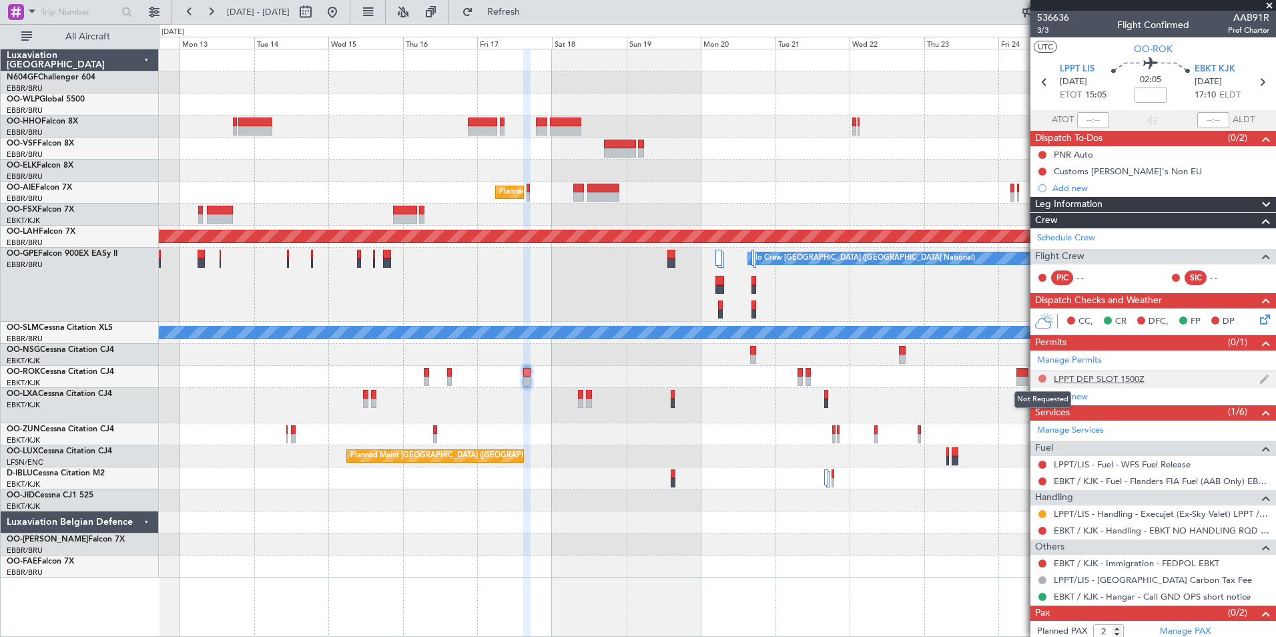
click at [1042, 381] on button at bounding box center [1043, 378] width 8 height 8
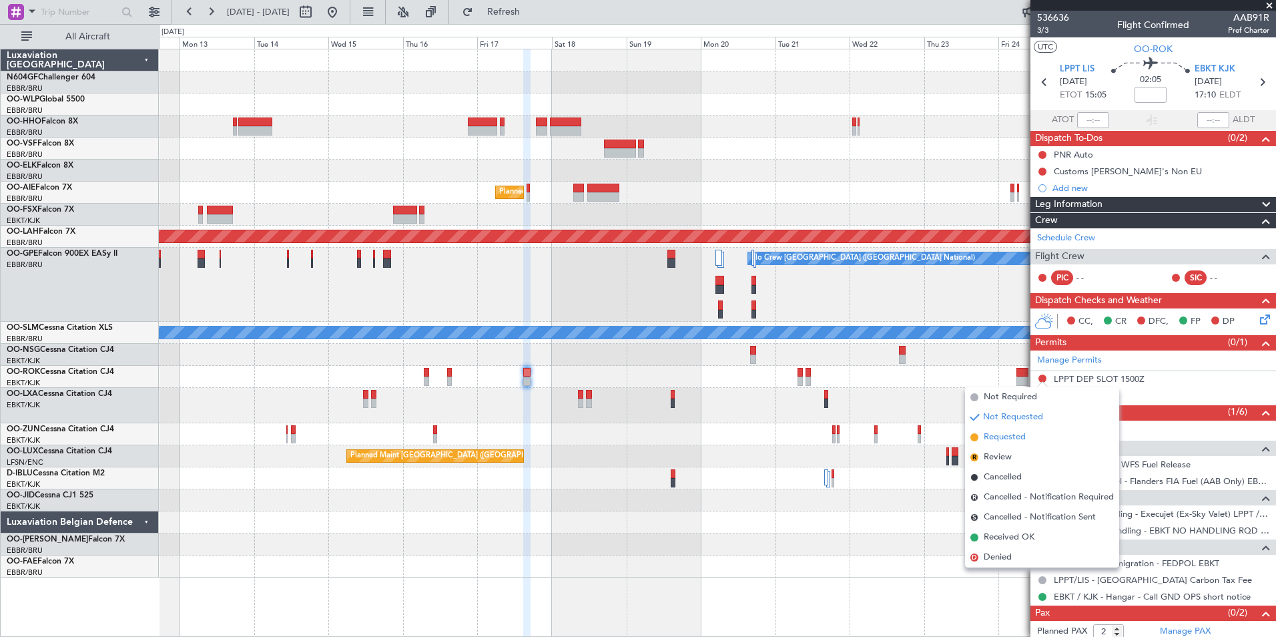
click at [1001, 437] on span "Requested" at bounding box center [1005, 437] width 42 height 13
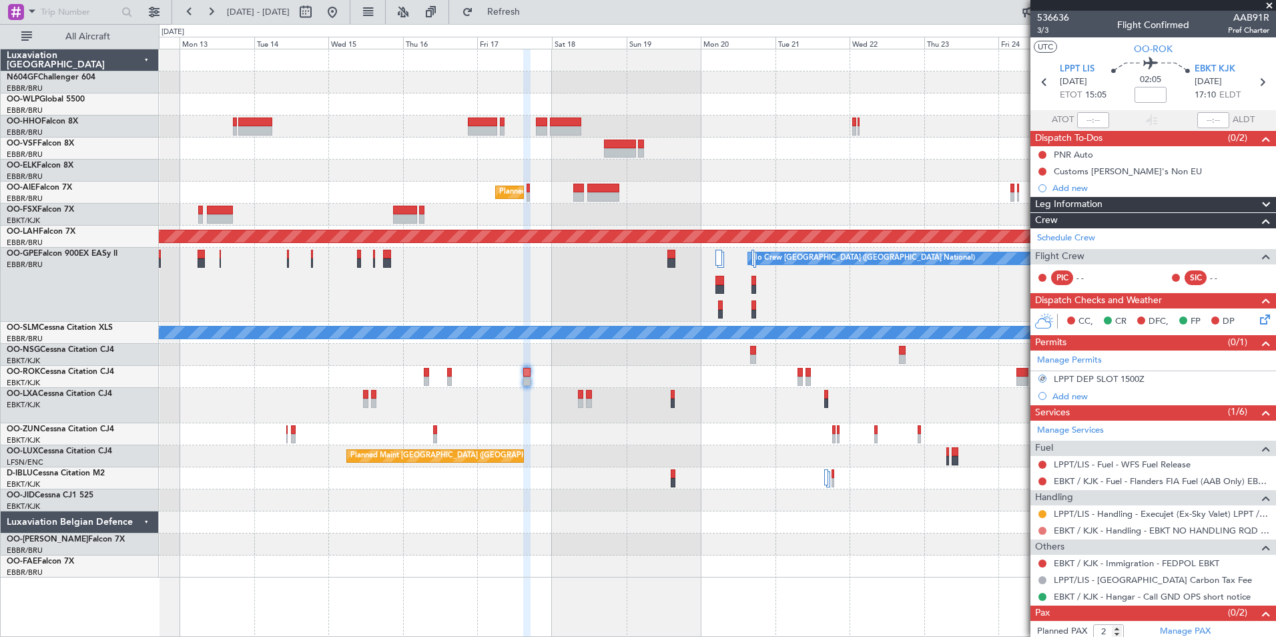
click at [1041, 528] on button at bounding box center [1043, 531] width 8 height 8
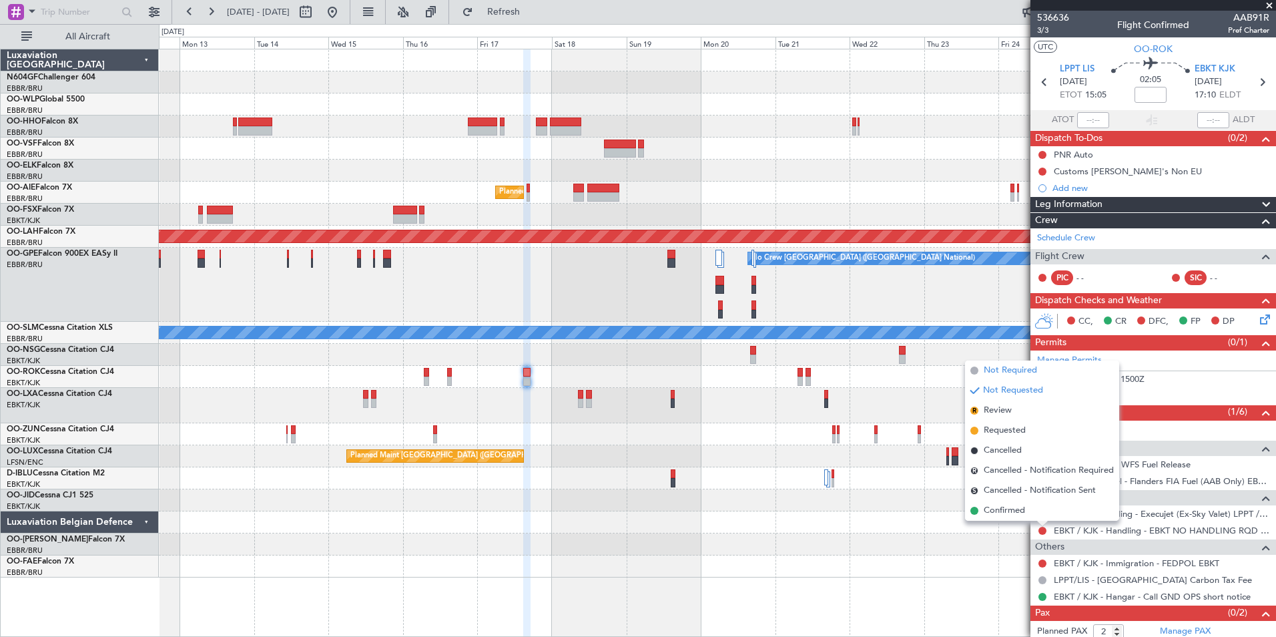
click at [1008, 370] on span "Not Required" at bounding box center [1010, 370] width 53 height 13
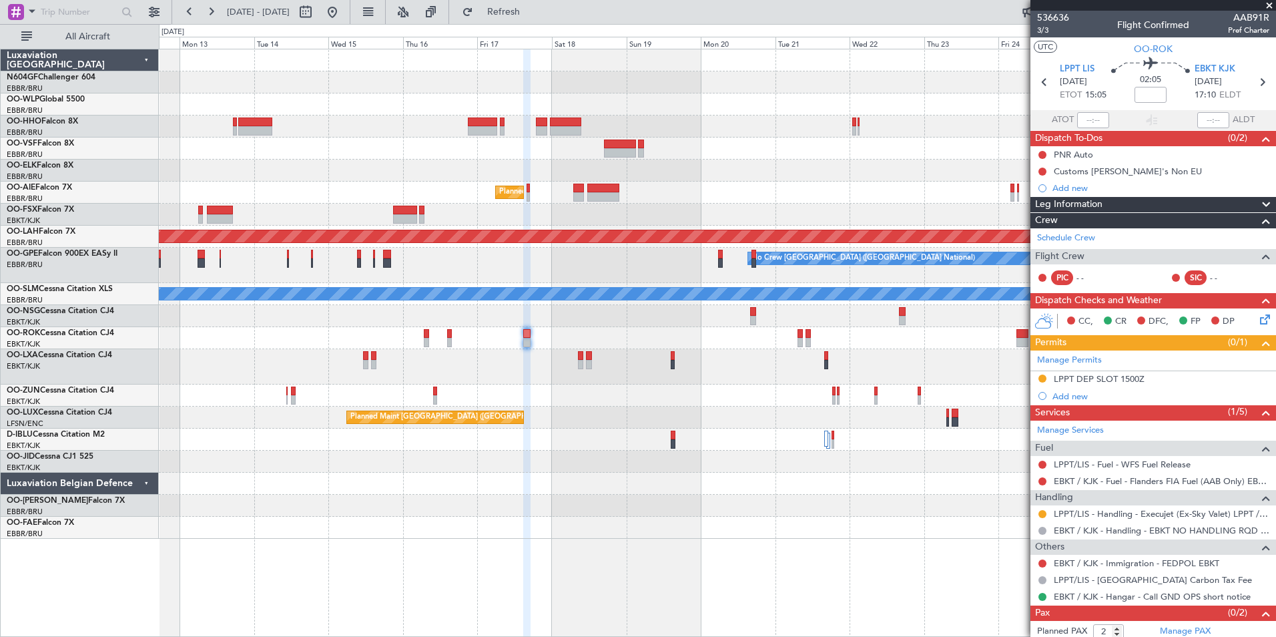
click at [911, 356] on div "Planned Maint Brussels (Brussels National) Planned Maint Alton-st Louis (St Lou…" at bounding box center [717, 293] width 1117 height 489
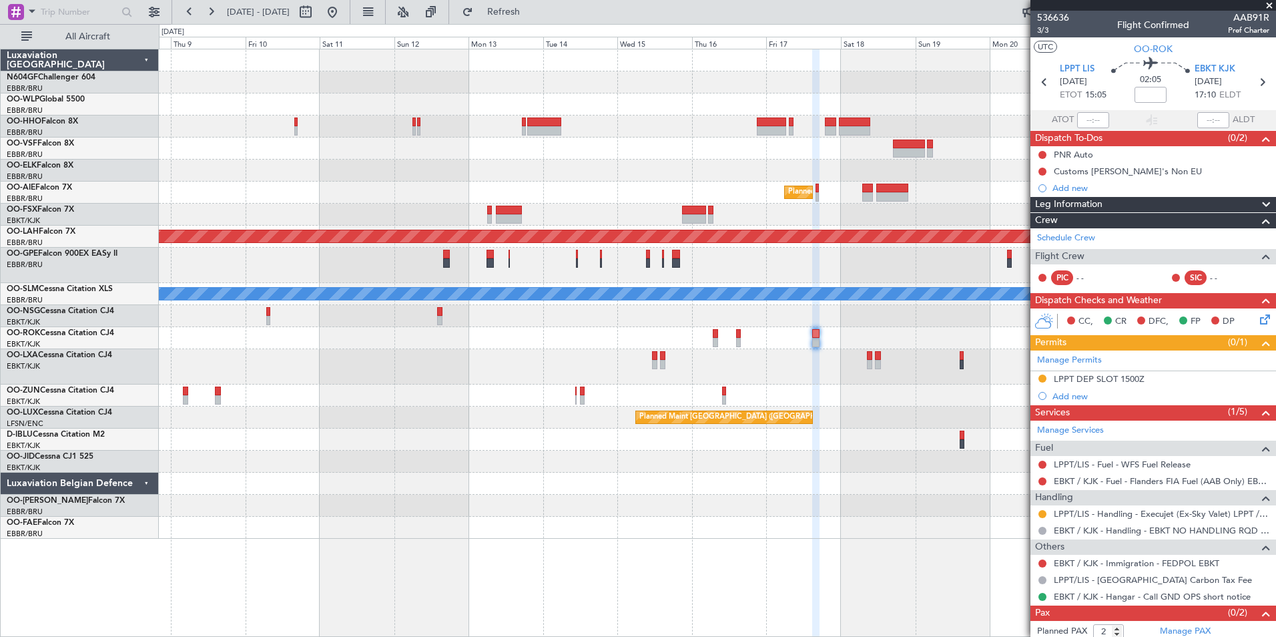
click at [679, 345] on div "Planned Maint Brussels (Brussels National) Planned Maint Alton-st Louis (St Lou…" at bounding box center [717, 293] width 1117 height 489
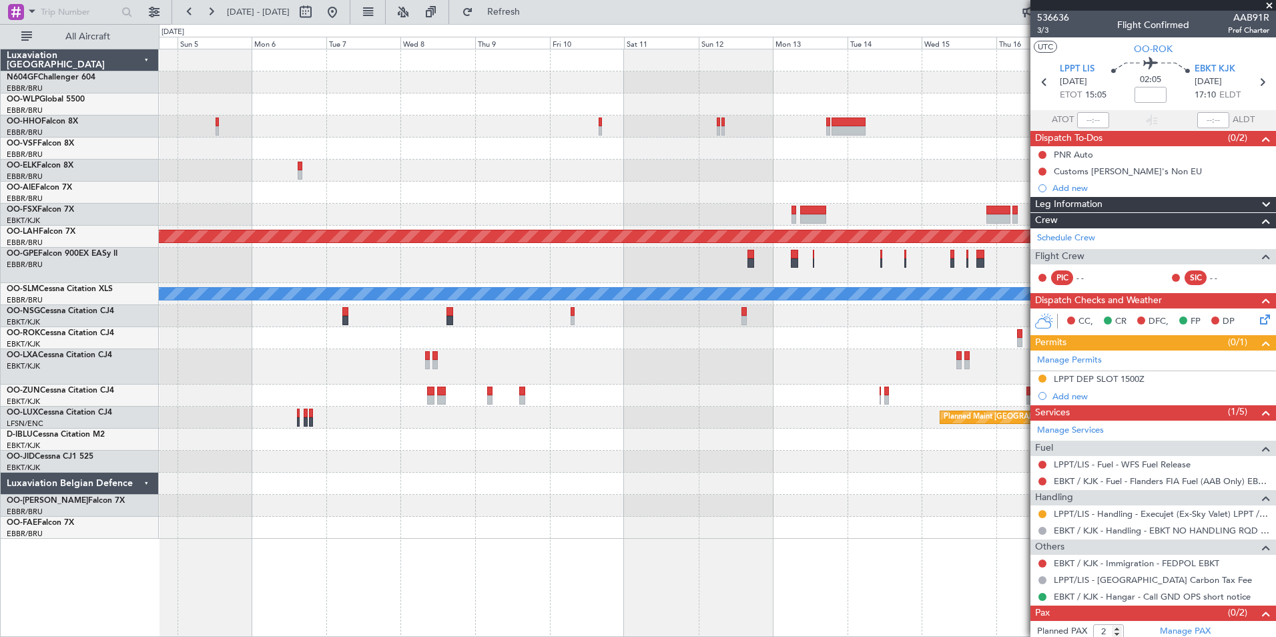
click at [600, 370] on div at bounding box center [717, 366] width 1117 height 35
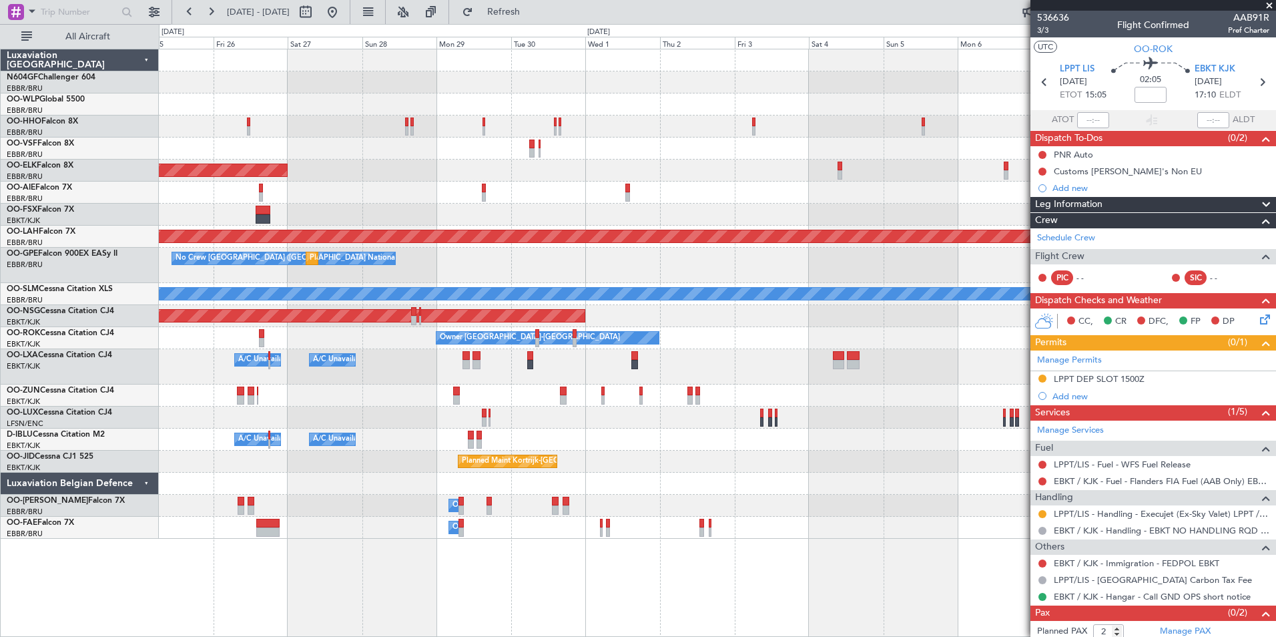
click at [641, 362] on div "A/C Unavailable A/C Unavailable Brussels (Brussels National)" at bounding box center [717, 366] width 1117 height 35
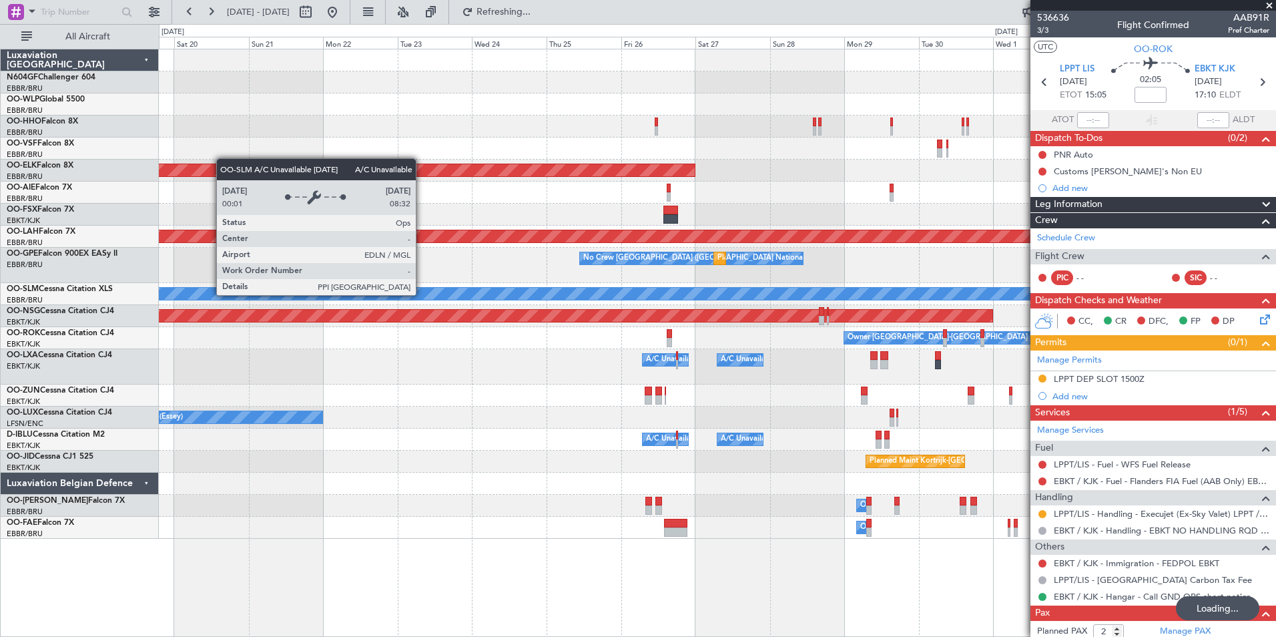
click at [617, 294] on div "A/C Unavailable [GEOGRAPHIC_DATA]" at bounding box center [718, 294] width 3350 height 12
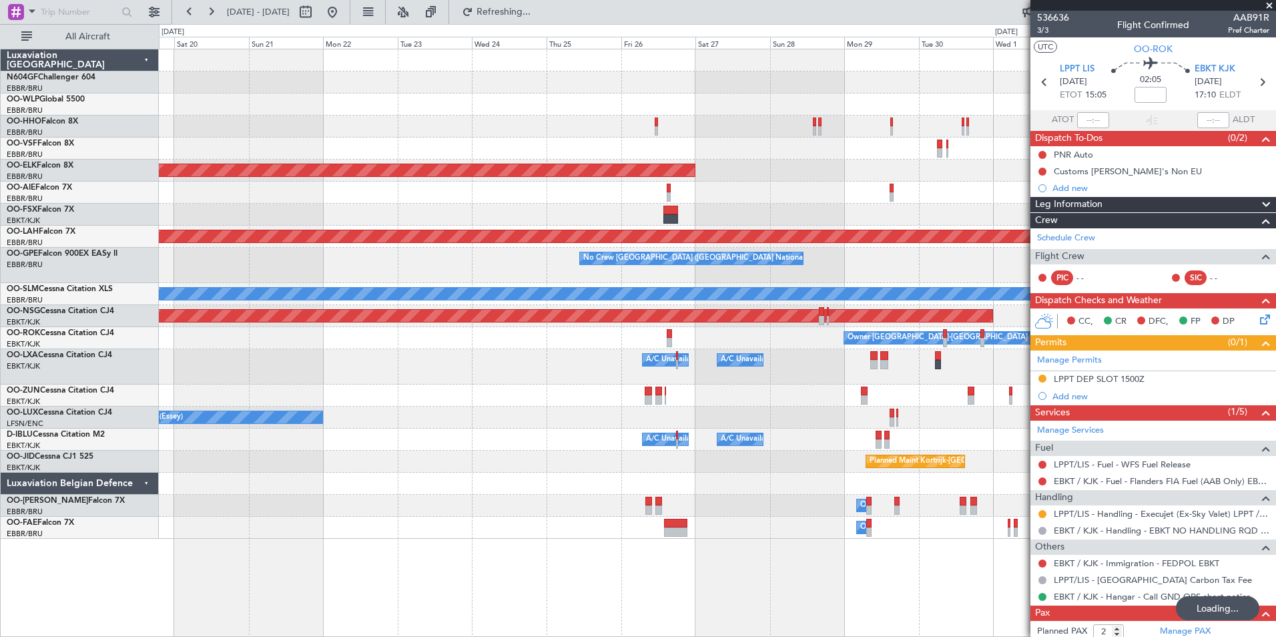
click at [772, 372] on div "A/C Unavailable Brussels (Brussels National) A/C Unavailable" at bounding box center [717, 366] width 1117 height 35
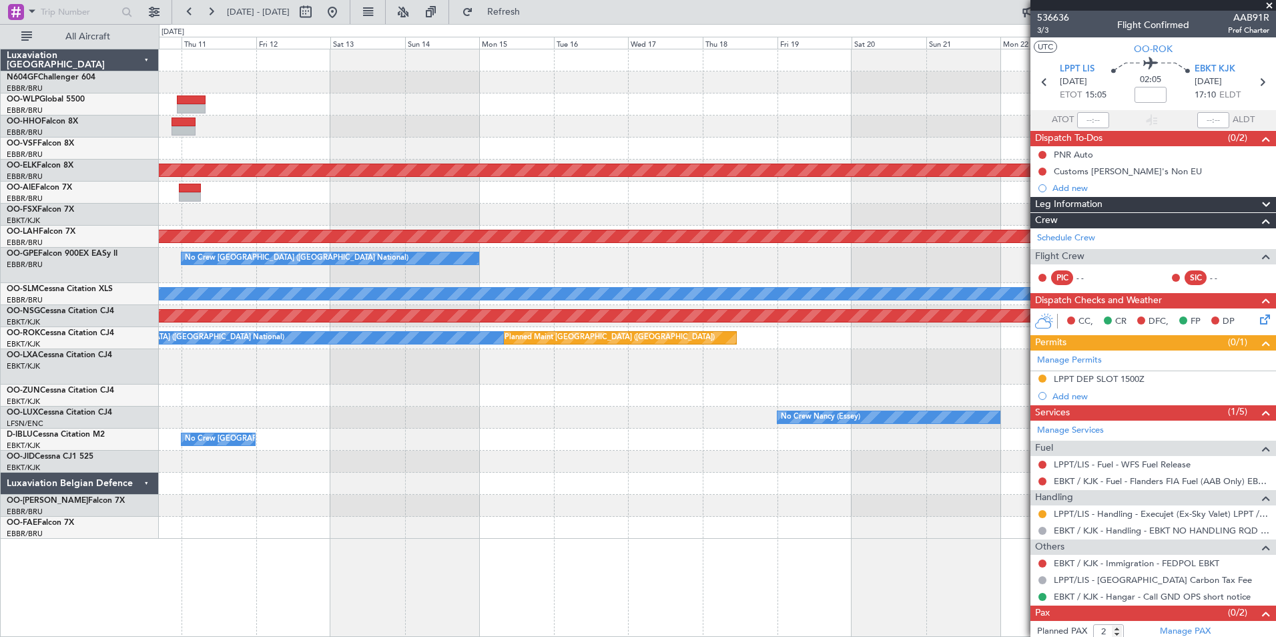
click at [742, 361] on div "A/C Unavailable Brussels (Brussels National) A/C Unavailable" at bounding box center [717, 366] width 1117 height 35
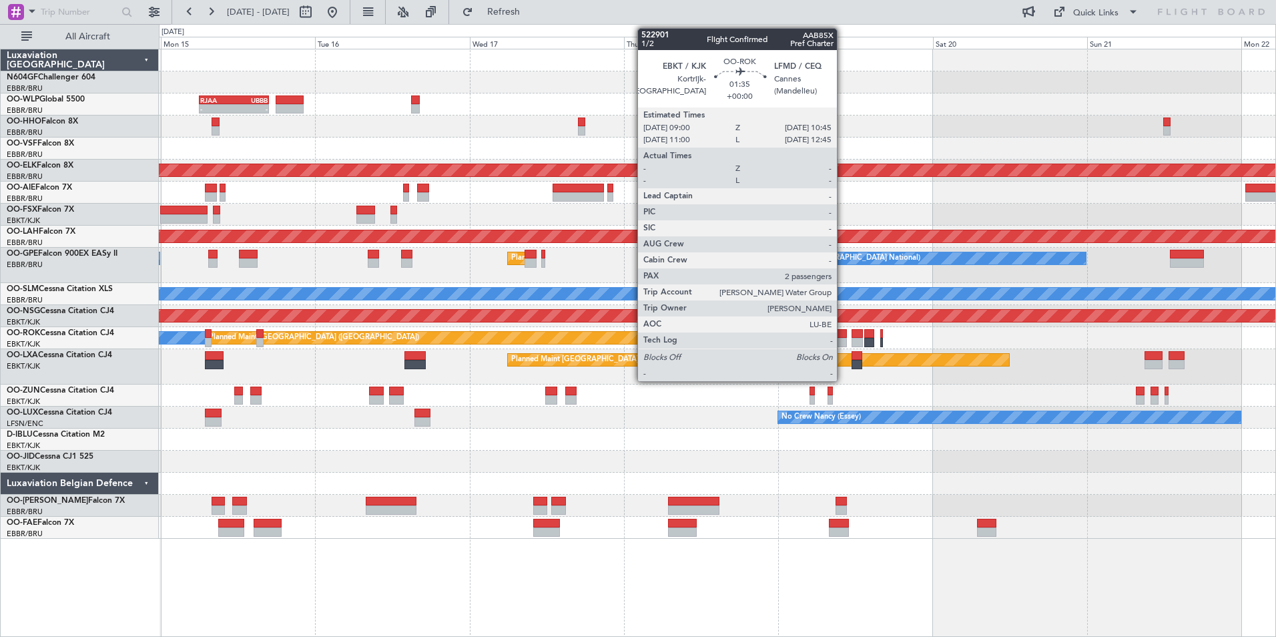
click at [843, 338] on div at bounding box center [841, 342] width 11 height 9
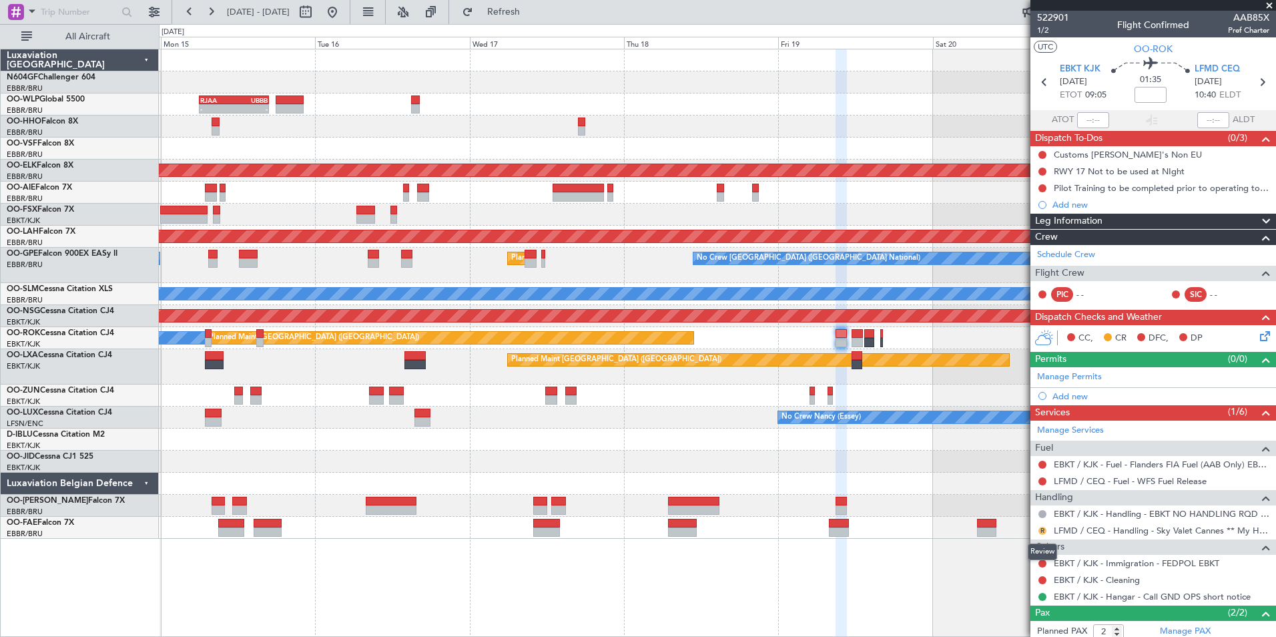
click at [1045, 530] on button "R" at bounding box center [1043, 531] width 8 height 8
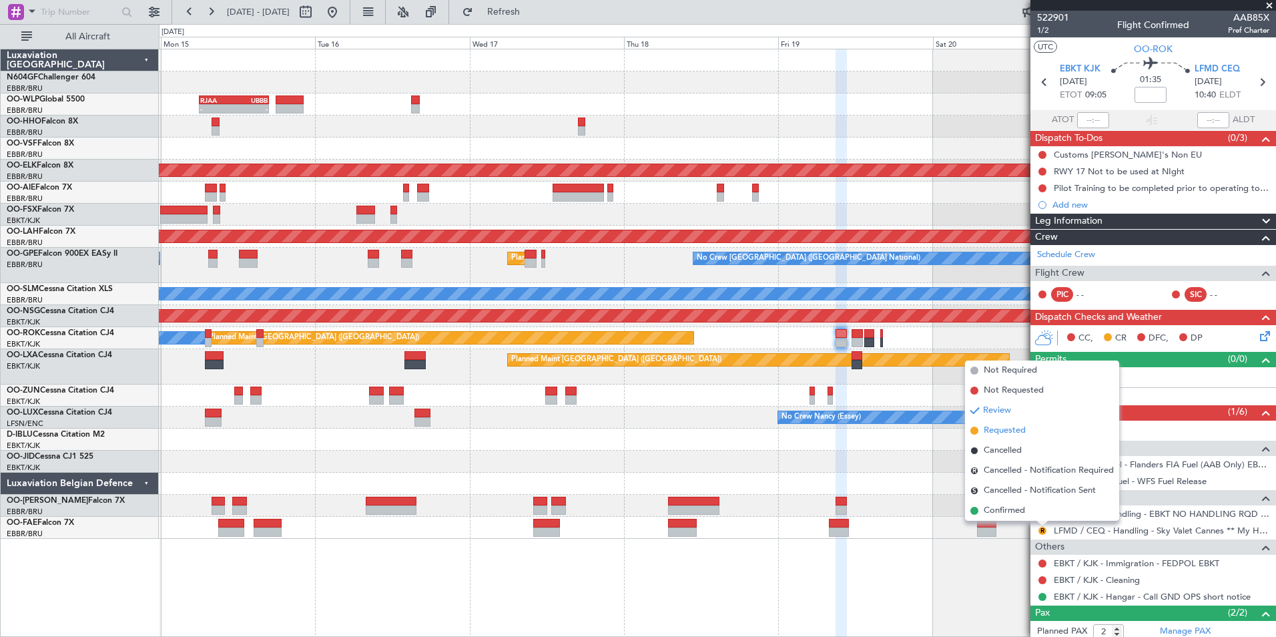
click at [1005, 433] on span "Requested" at bounding box center [1005, 430] width 42 height 13
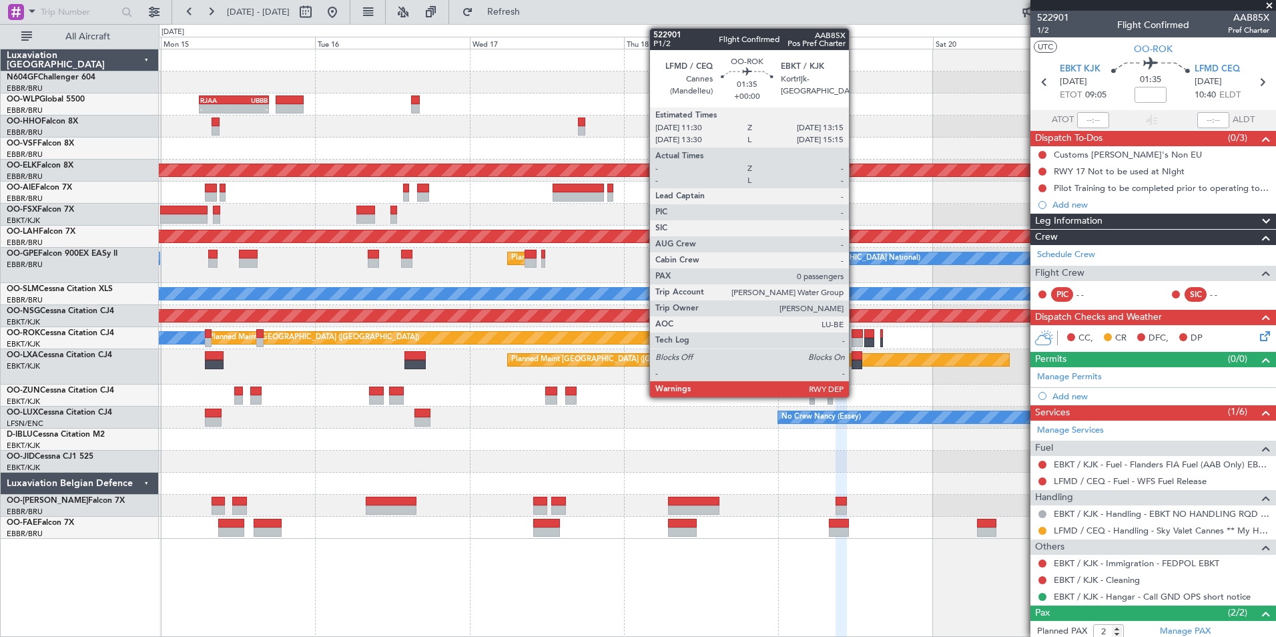
click at [855, 340] on div at bounding box center [857, 342] width 11 height 9
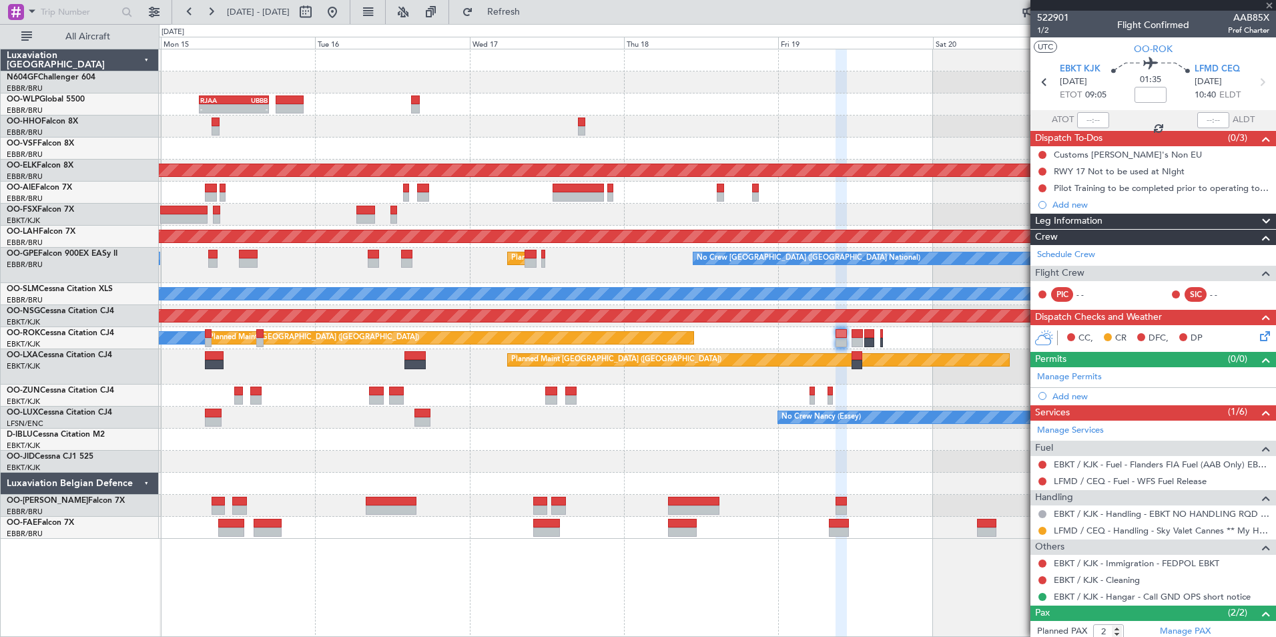
type input "0"
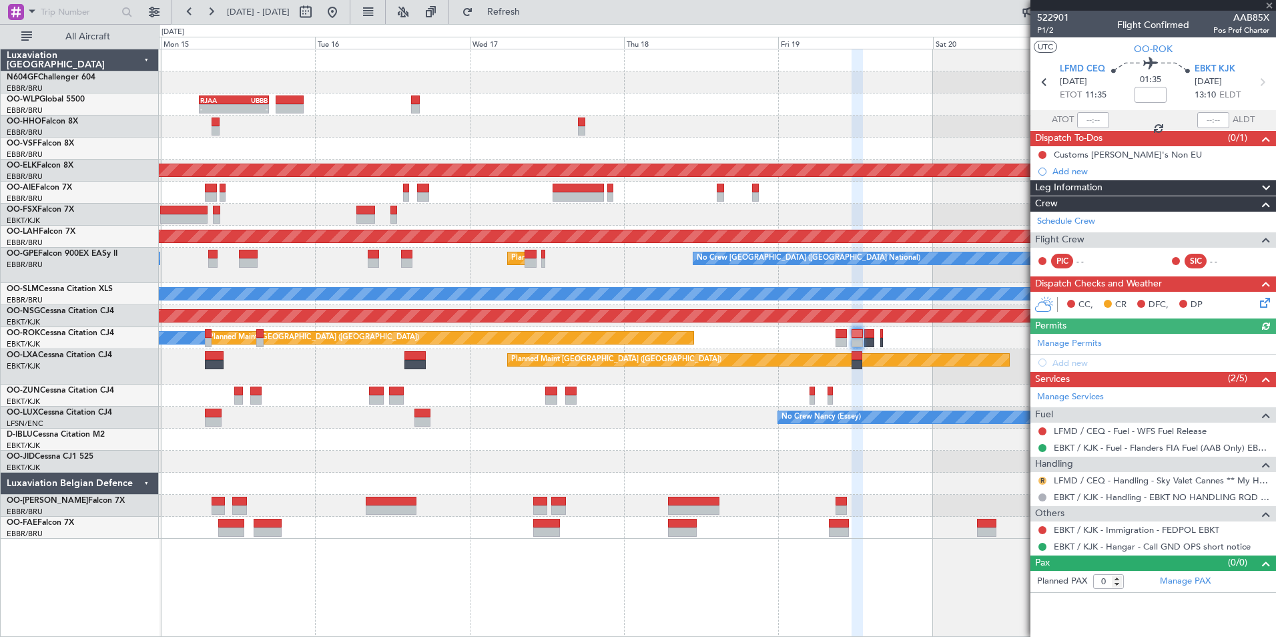
click at [1042, 481] on button "R" at bounding box center [1043, 481] width 8 height 8
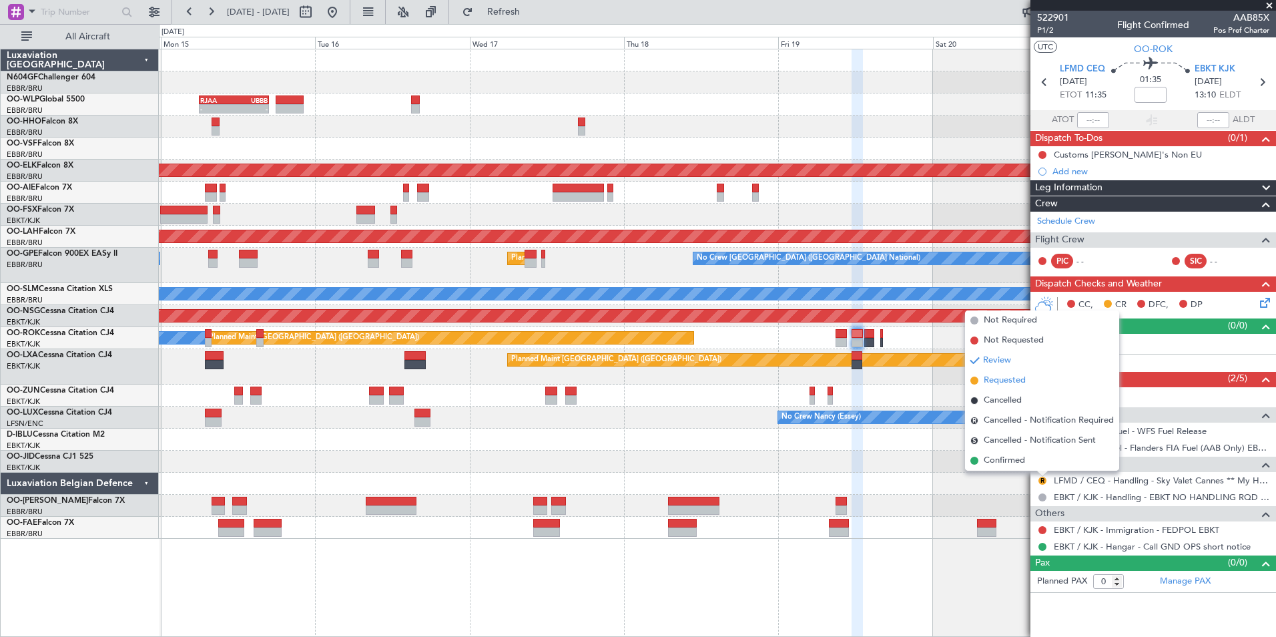
click at [1015, 385] on span "Requested" at bounding box center [1005, 380] width 42 height 13
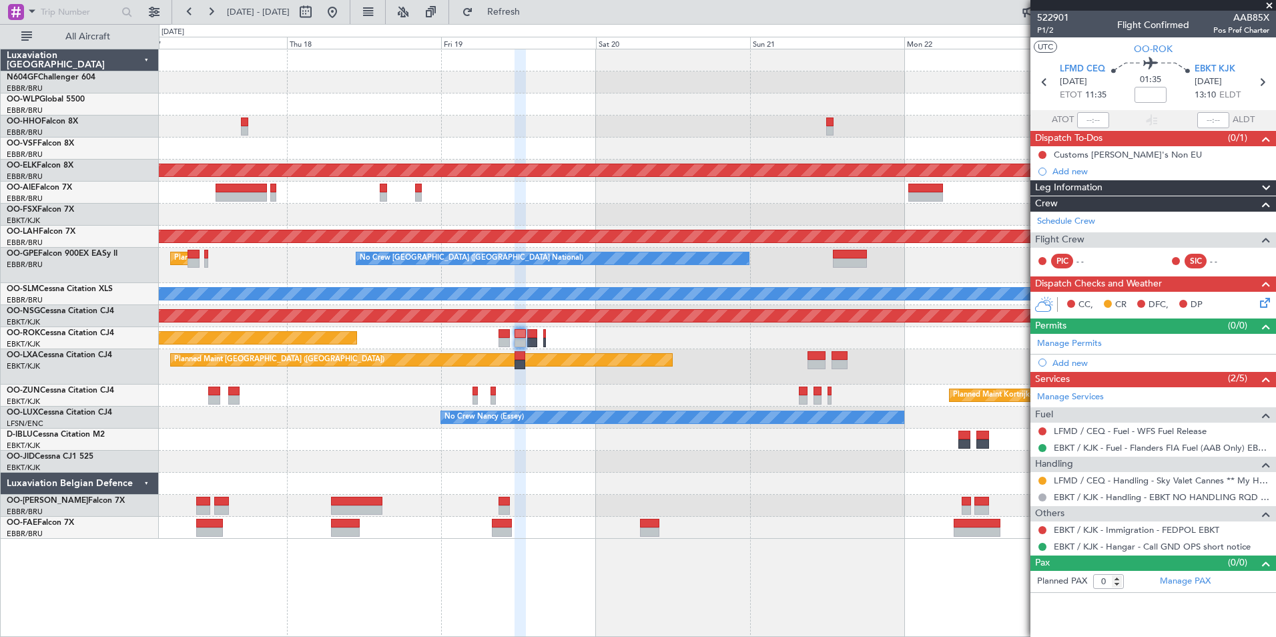
click at [292, 403] on div "RJAA 06:00 Z UBBB 16:55 Z - - Planned Maint Kortrijk-Wevelgem Planned Maint Alt…" at bounding box center [717, 293] width 1117 height 489
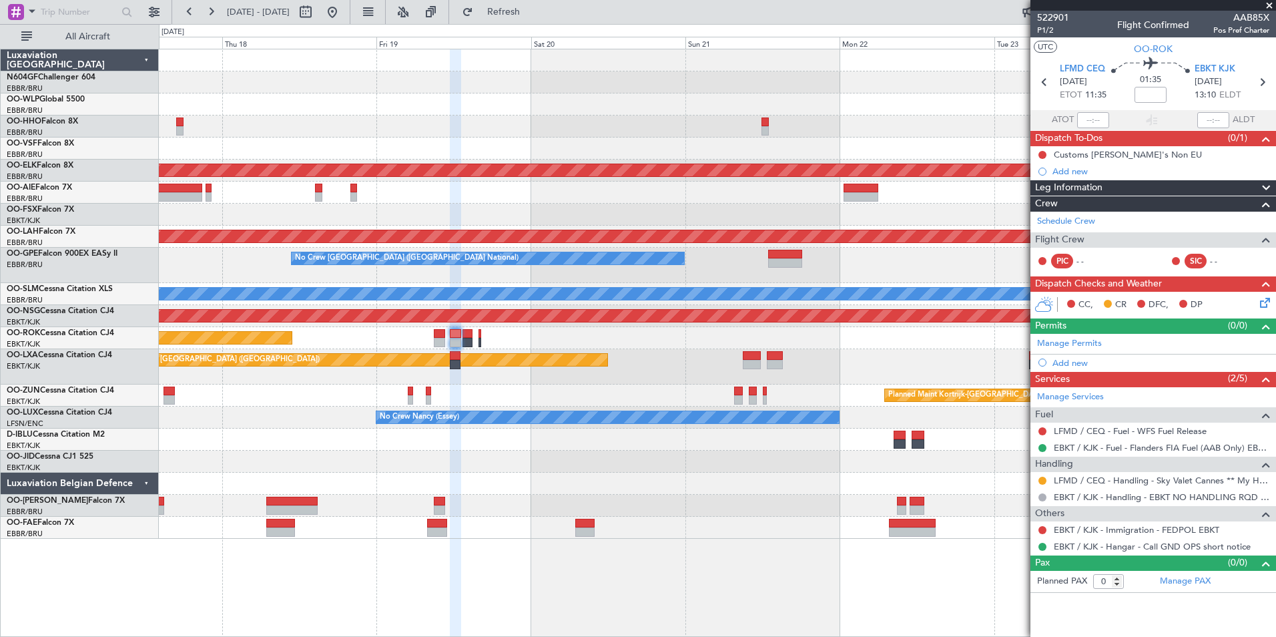
click at [378, 368] on div "Planned Maint Kortrijk-Wevelgem Planned Maint Alton-st Louis (St Louis Regl) No…" at bounding box center [717, 293] width 1117 height 489
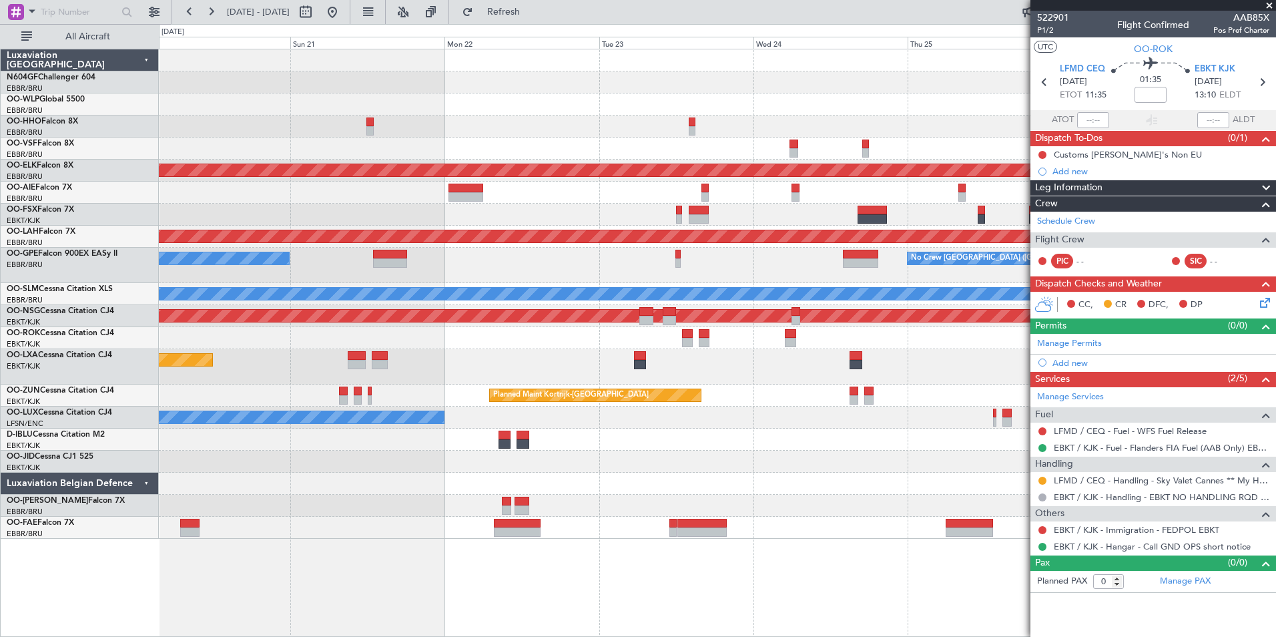
click at [321, 365] on div "Planned Maint Paris (Le Bourget) A/C Unavailable Brussels (Brussels National) A…" at bounding box center [717, 366] width 1117 height 35
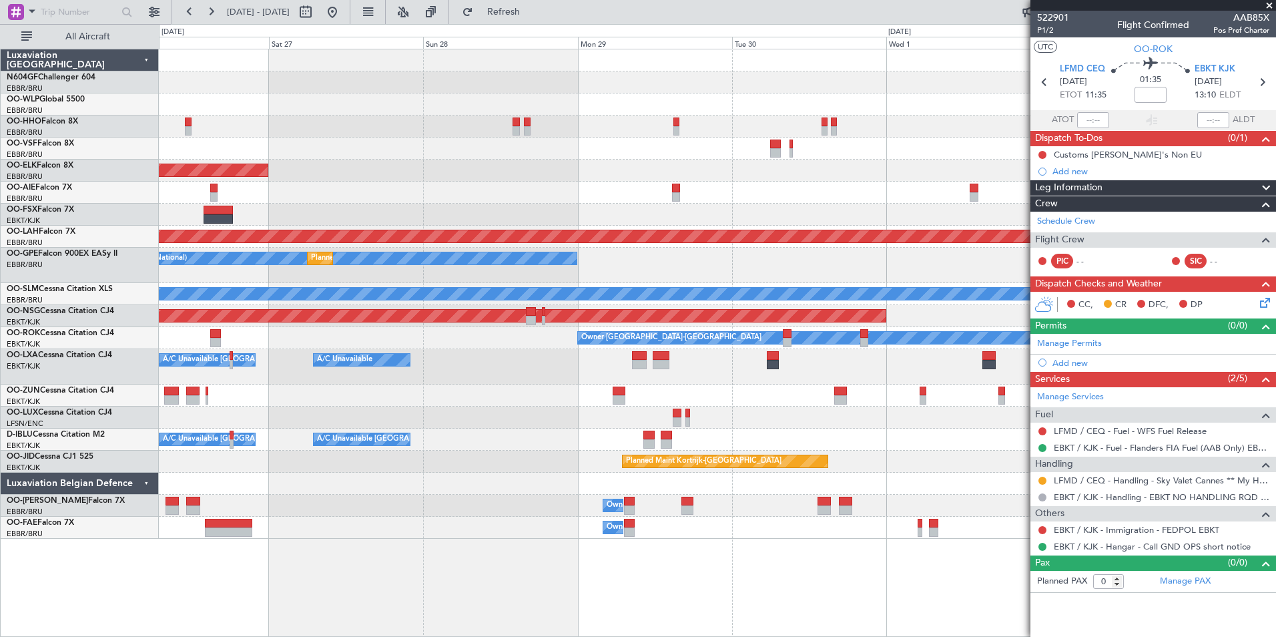
click at [336, 392] on div at bounding box center [717, 396] width 1117 height 22
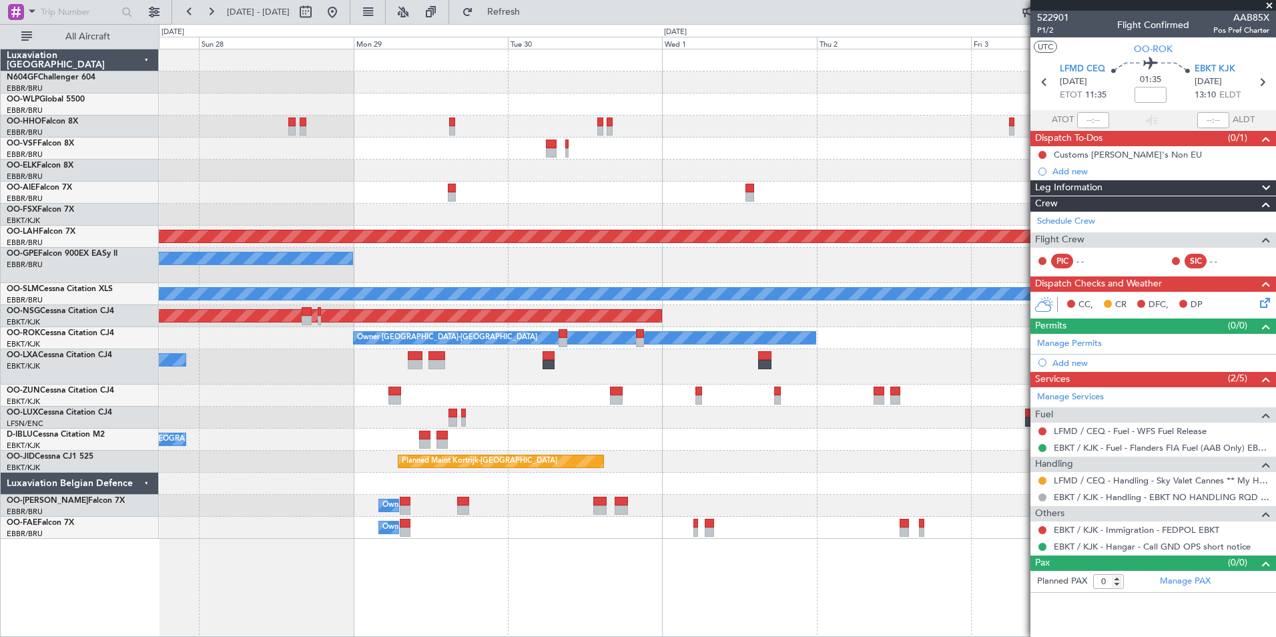
click at [387, 386] on div at bounding box center [717, 396] width 1117 height 22
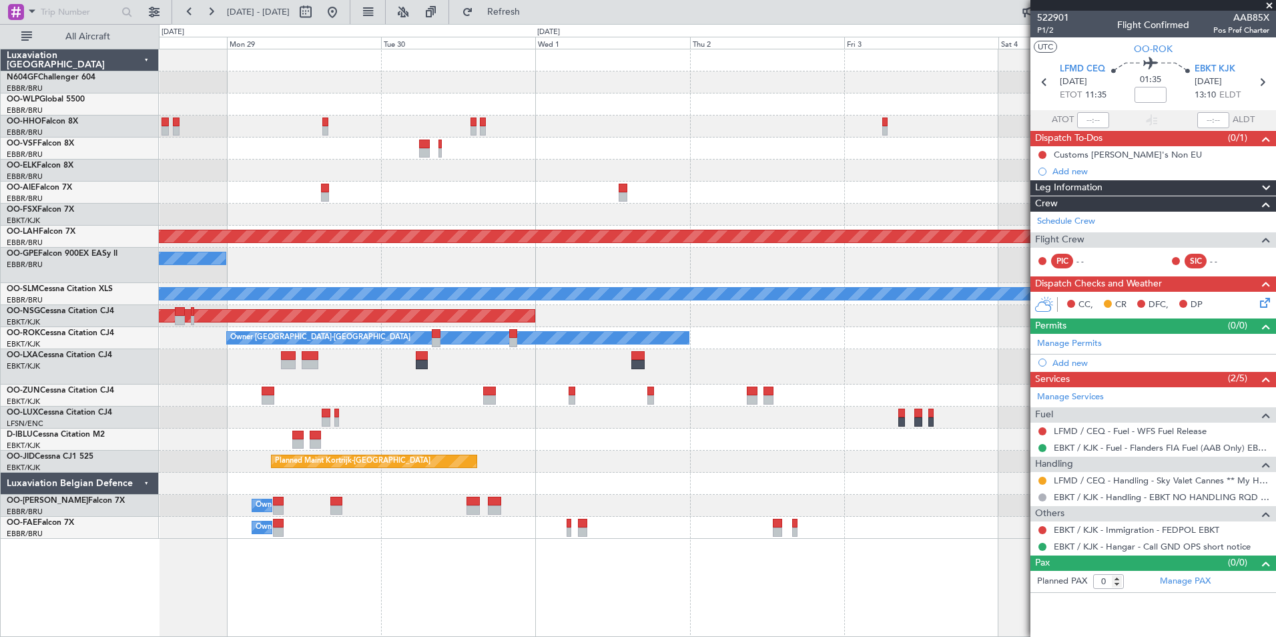
click at [250, 382] on div "Planned Maint Kortrijk-Wevelgem Planned Maint Alton-st Louis (St Louis Regl) No…" at bounding box center [717, 293] width 1117 height 489
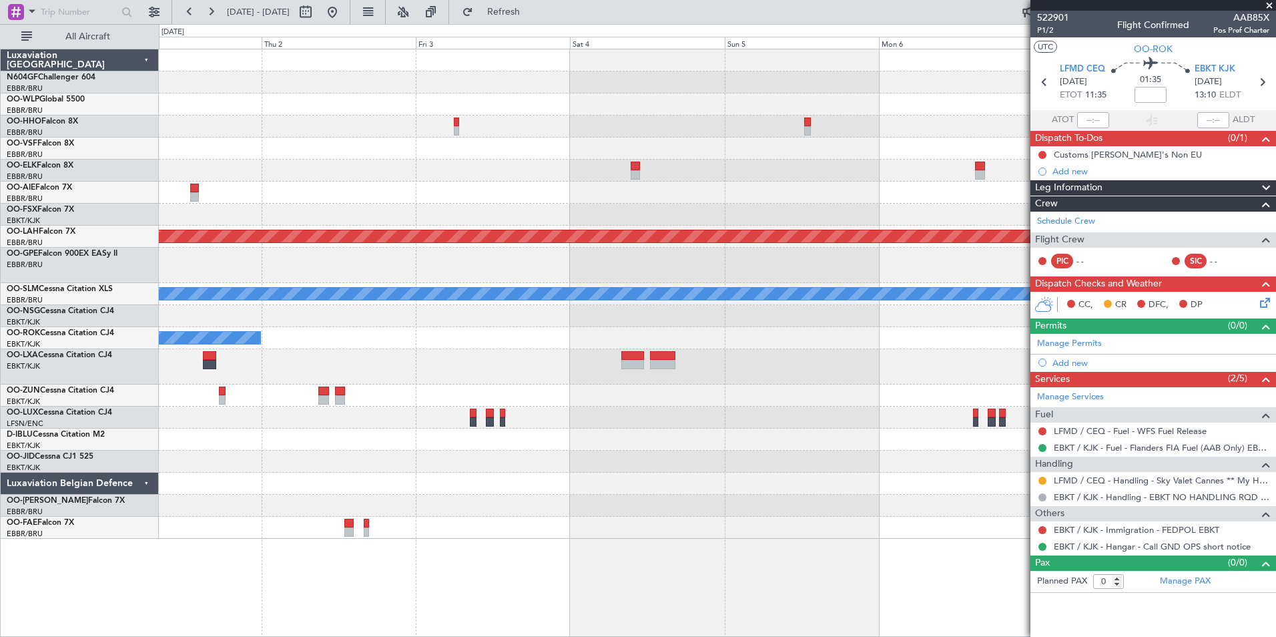
click at [347, 409] on div at bounding box center [717, 418] width 1117 height 22
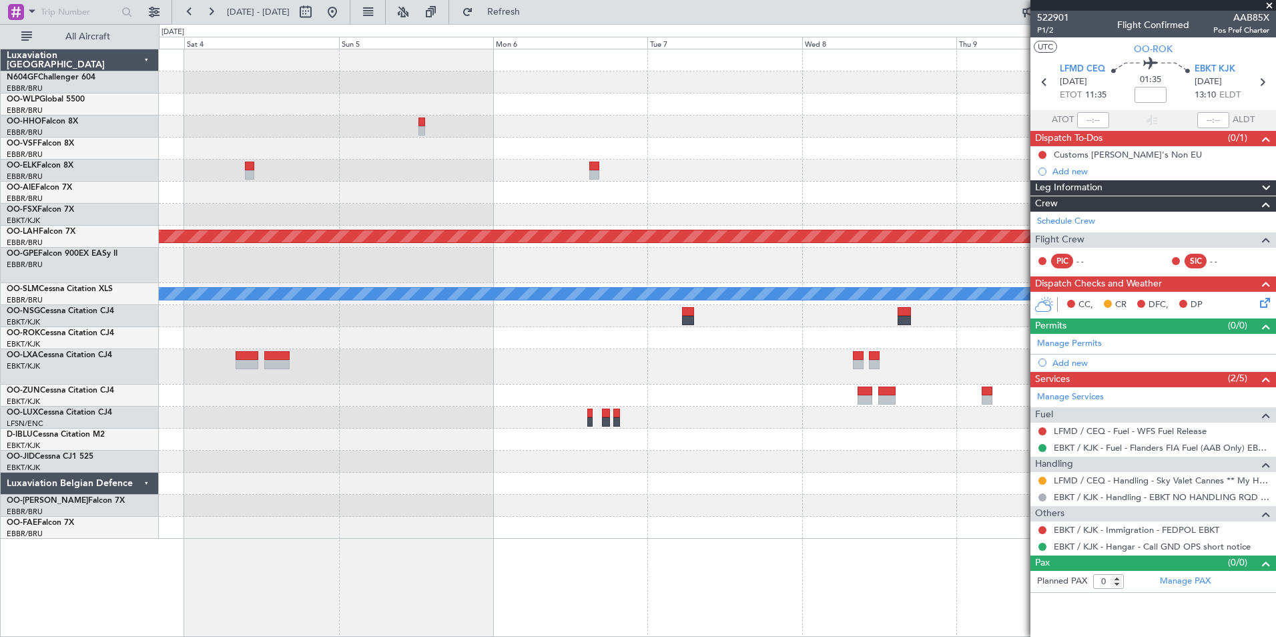
click at [428, 380] on div "Planned Maint Alton-st Louis (St Louis Regl) A/C Unavailable Monchengladbach" at bounding box center [717, 293] width 1117 height 489
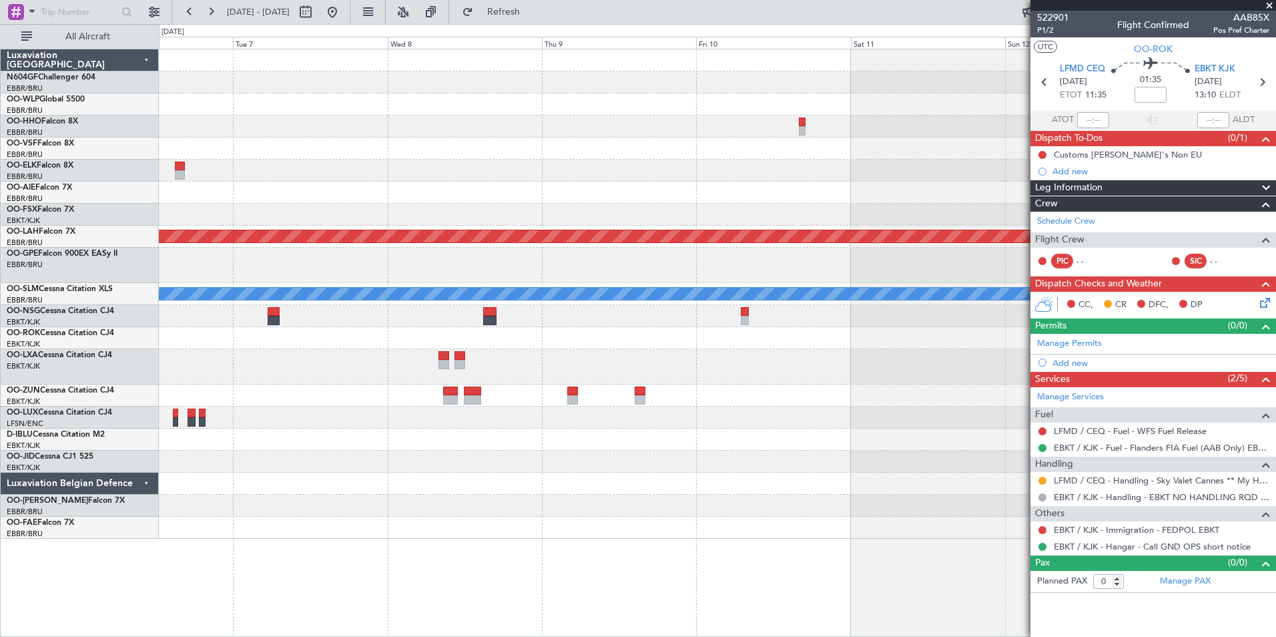
click at [431, 354] on div at bounding box center [717, 366] width 1117 height 35
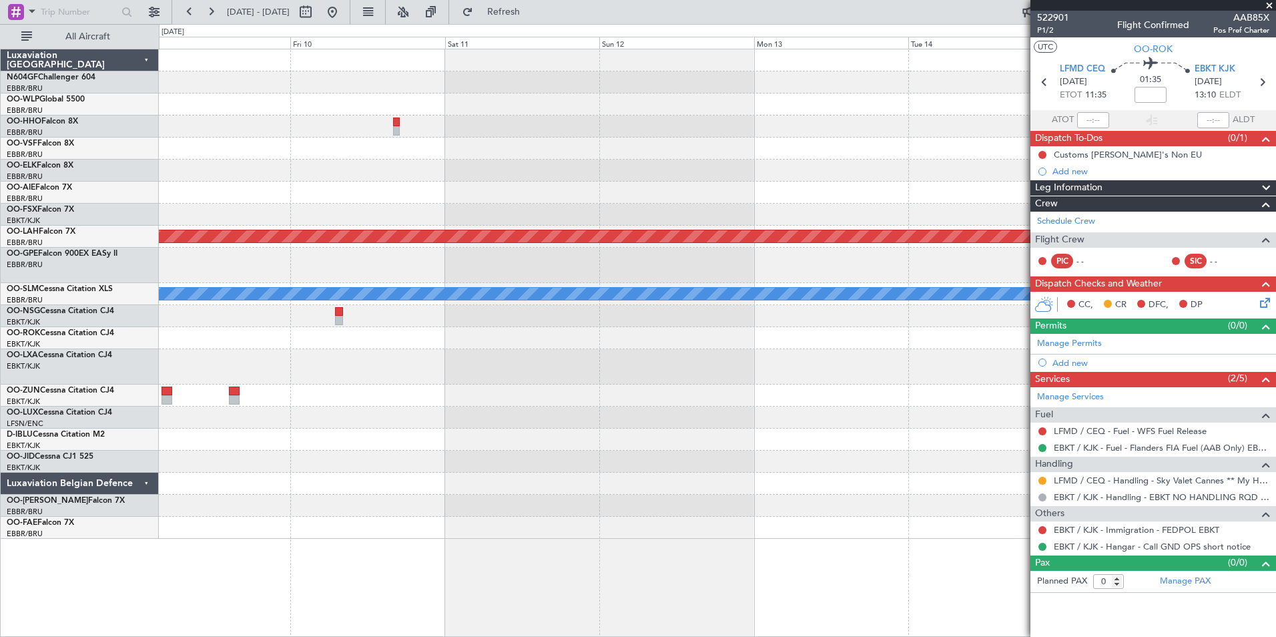
click at [593, 349] on div at bounding box center [717, 366] width 1117 height 35
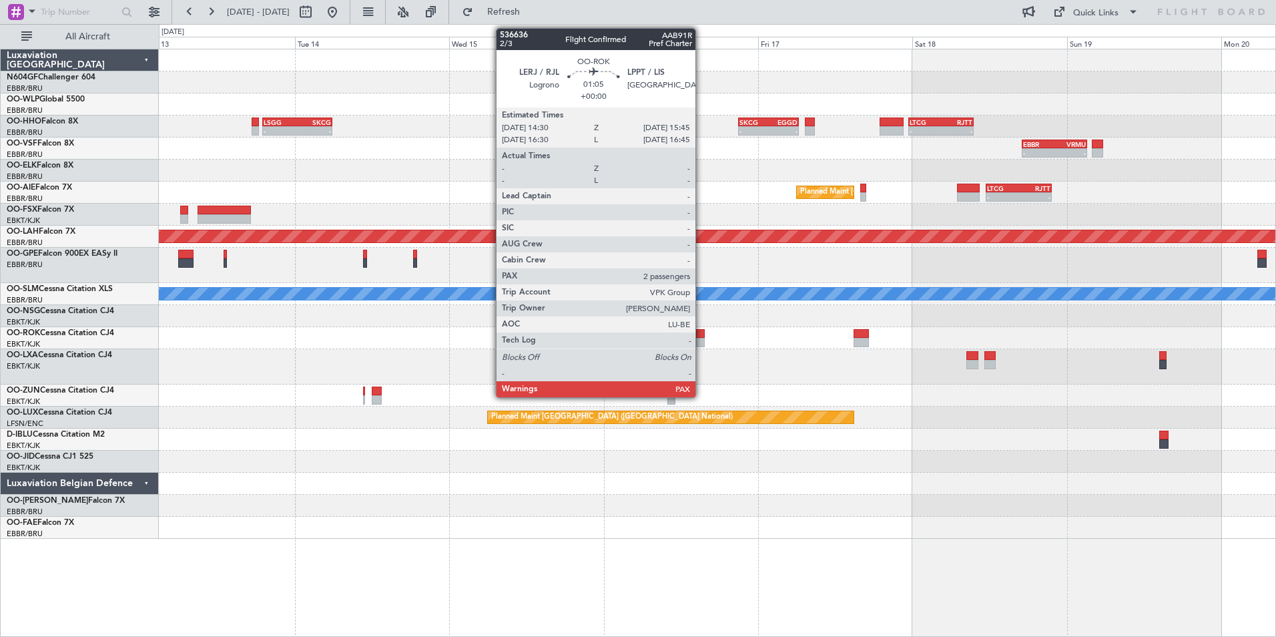
click at [702, 338] on div at bounding box center [700, 342] width 9 height 9
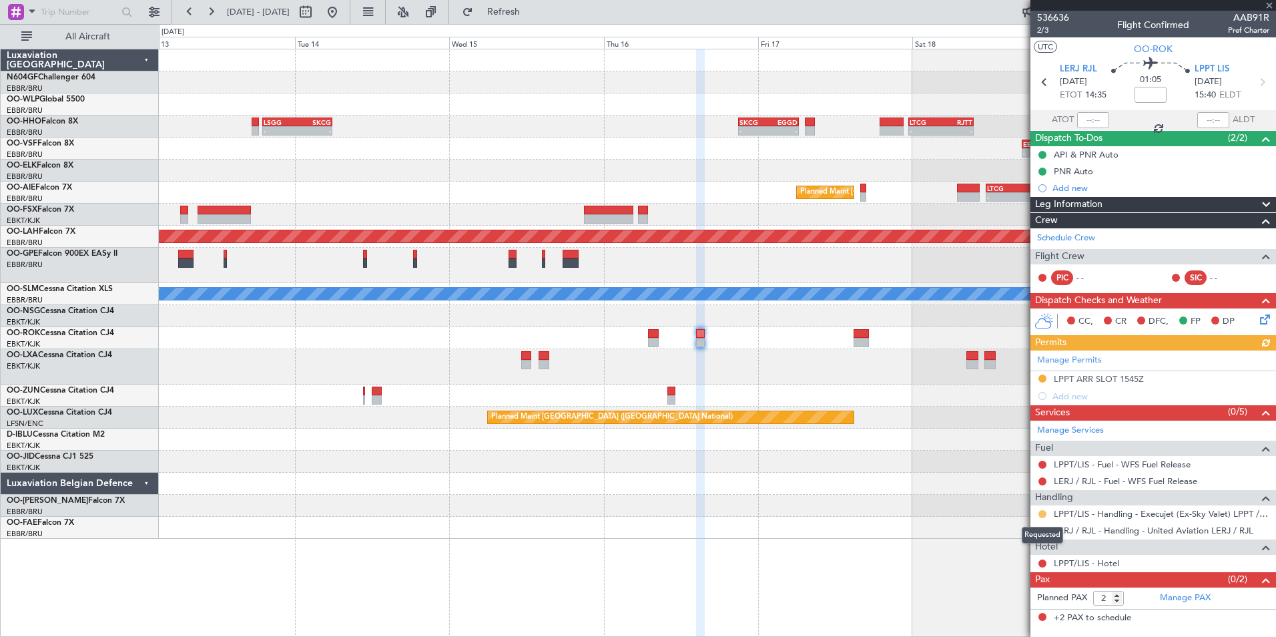
click at [1042, 514] on button at bounding box center [1043, 514] width 8 height 8
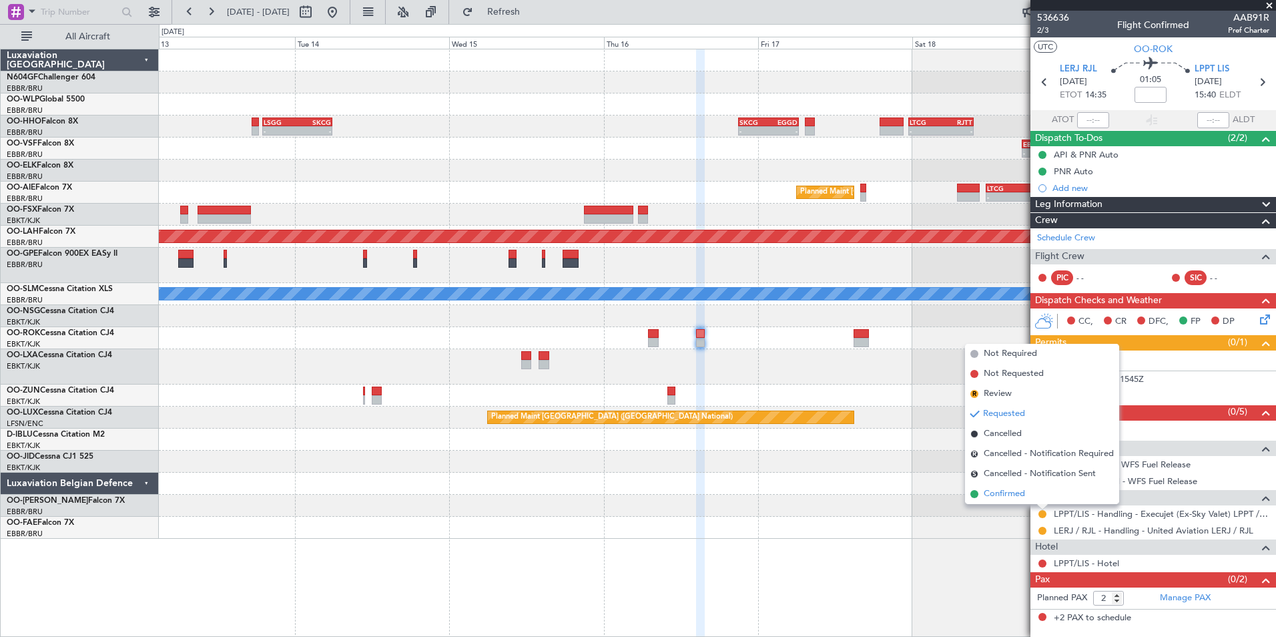
click at [997, 497] on span "Confirmed" at bounding box center [1004, 493] width 41 height 13
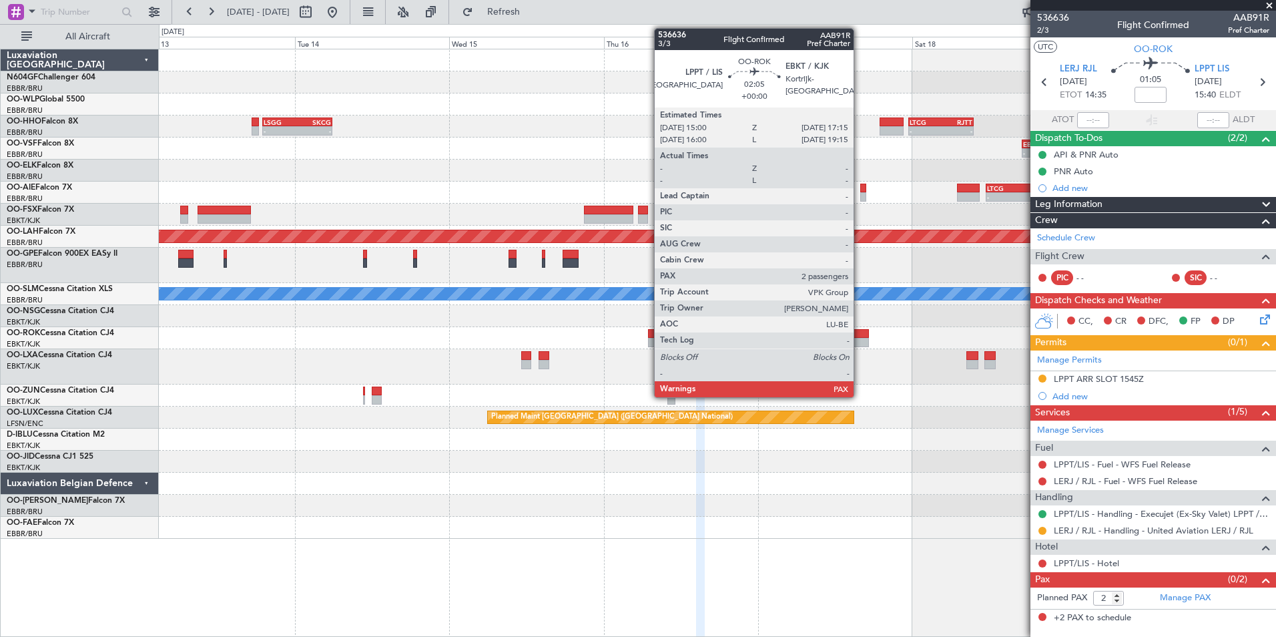
click at [860, 338] on div at bounding box center [861, 342] width 15 height 9
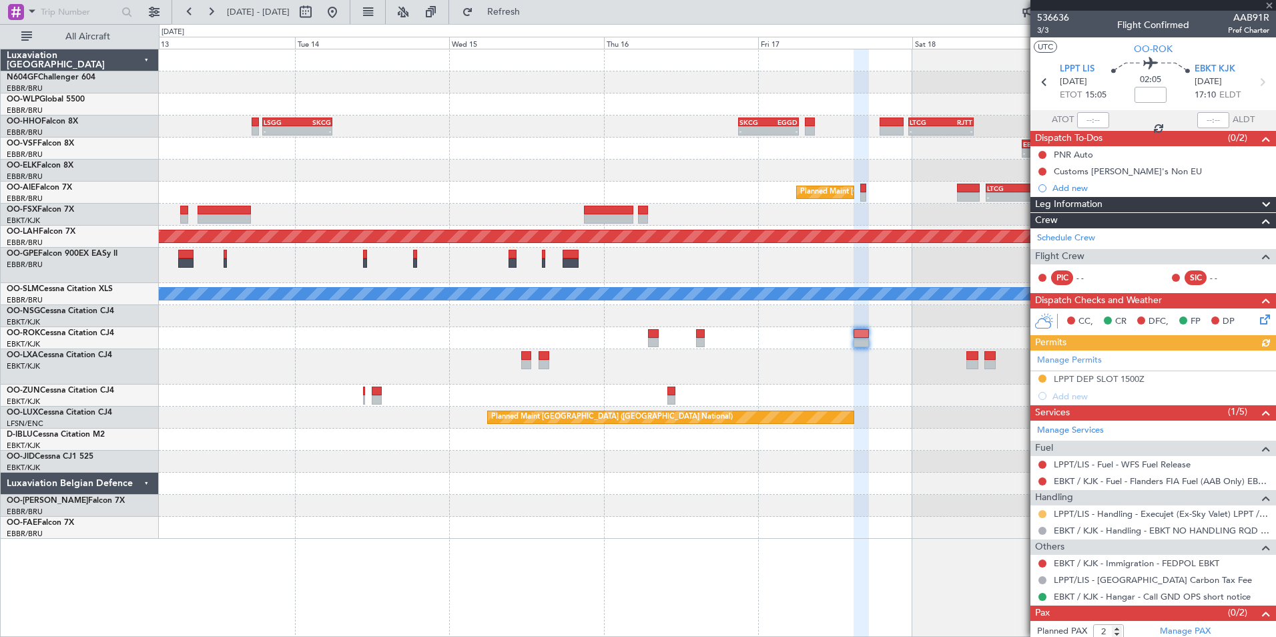
click at [1043, 510] on button at bounding box center [1043, 514] width 8 height 8
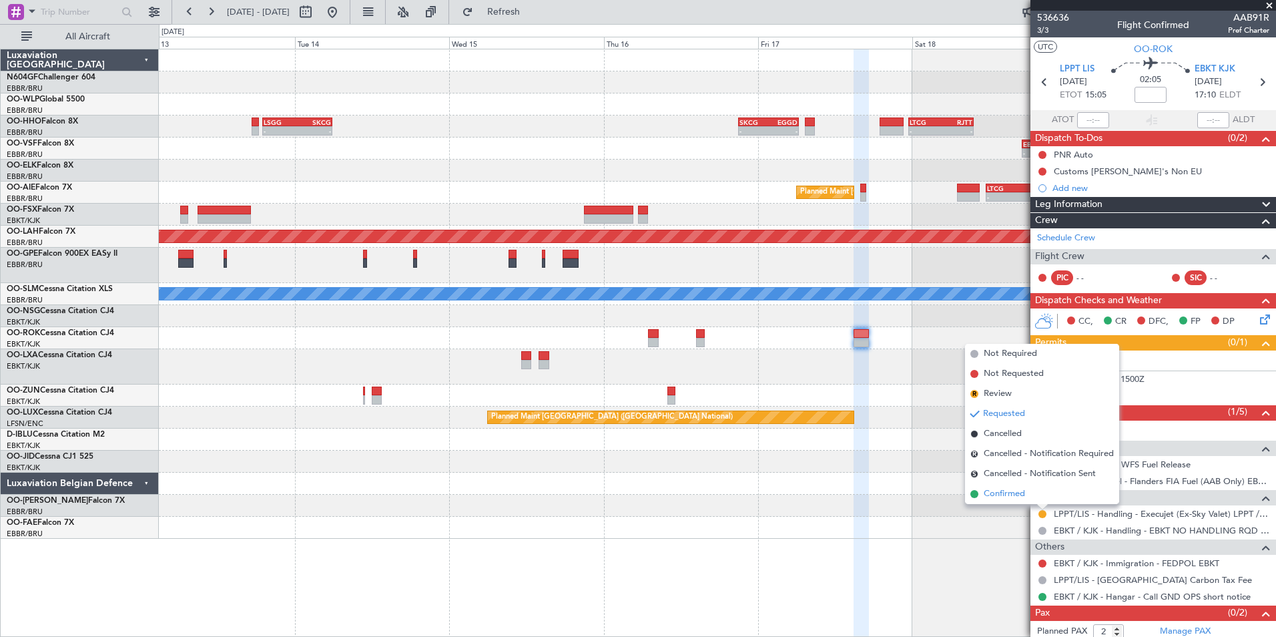
click at [1014, 498] on span "Confirmed" at bounding box center [1004, 493] width 41 height 13
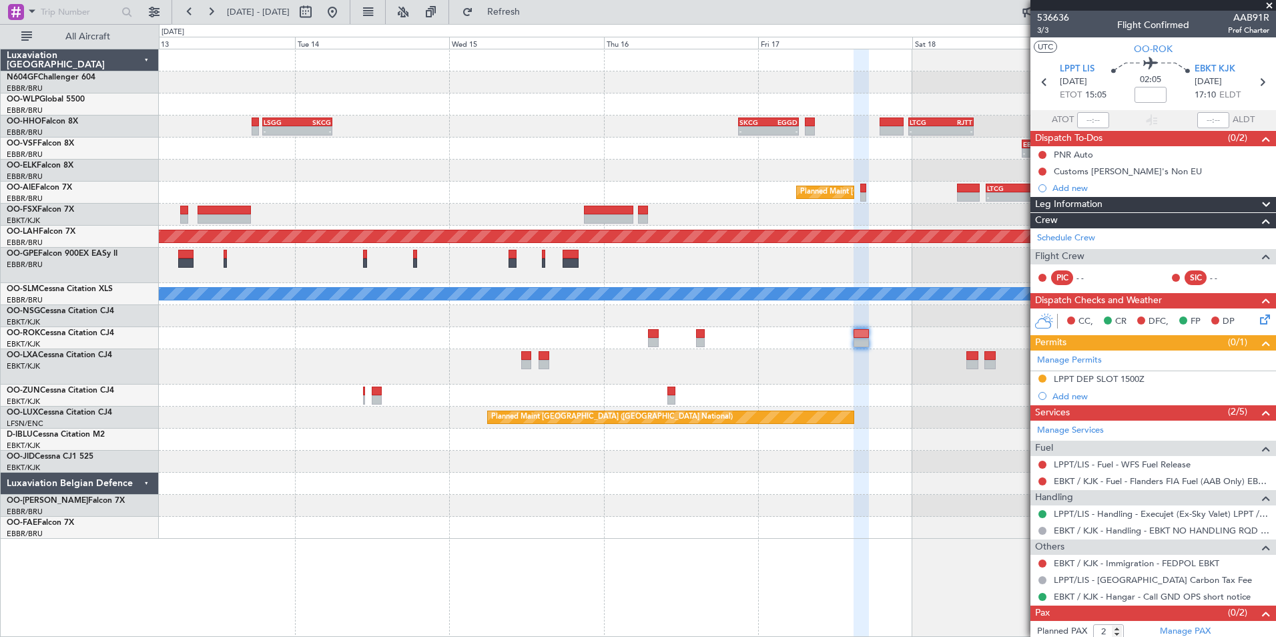
click at [527, 499] on div "- - LSGG 19:00 Z SKCG 05:55 Z - - SKCG 21:00 Z EGGD 06:25 Z - - LTCG 23:30 Z RJ…" at bounding box center [717, 293] width 1117 height 489
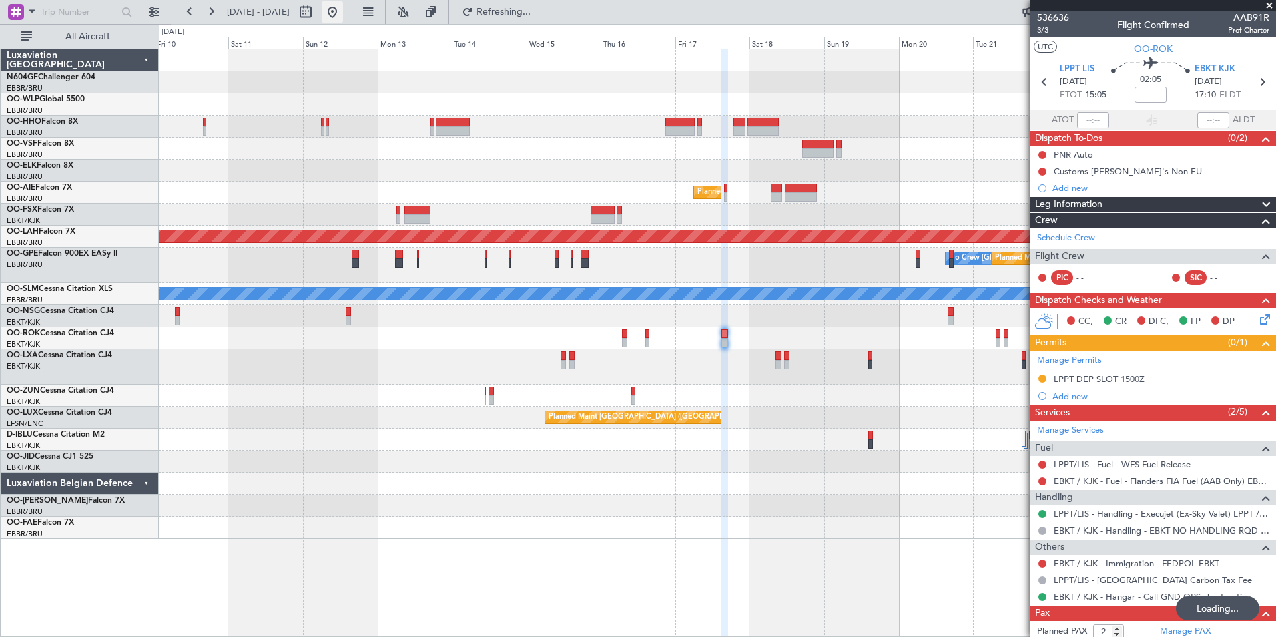
click at [343, 13] on button at bounding box center [332, 11] width 21 height 21
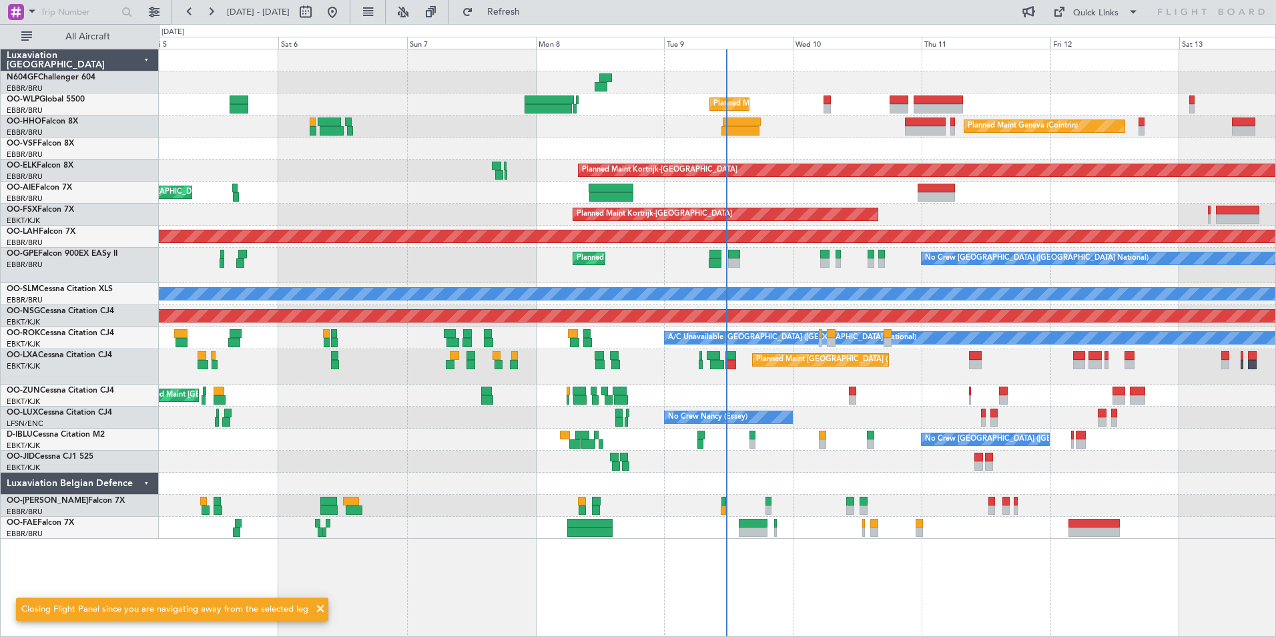
click at [726, 505] on div "Owner Melsbroek Air Base Planned Maint [GEOGRAPHIC_DATA] ([GEOGRAPHIC_DATA])" at bounding box center [717, 506] width 1117 height 22
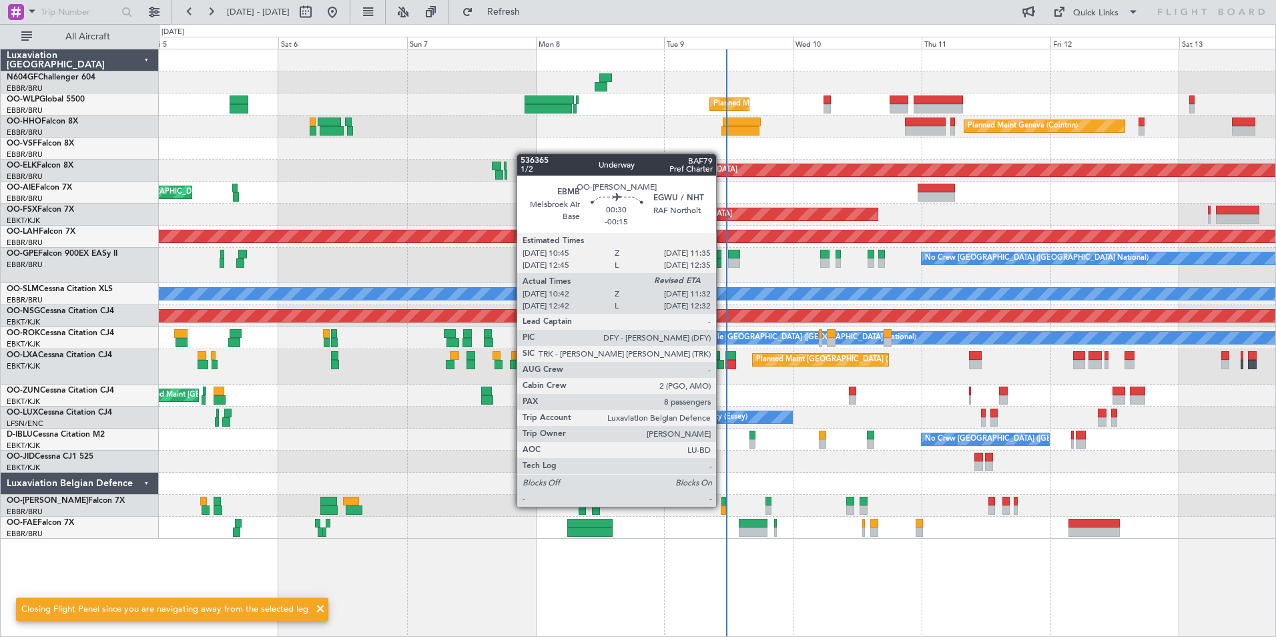
click at [722, 505] on div at bounding box center [723, 509] width 5 height 9
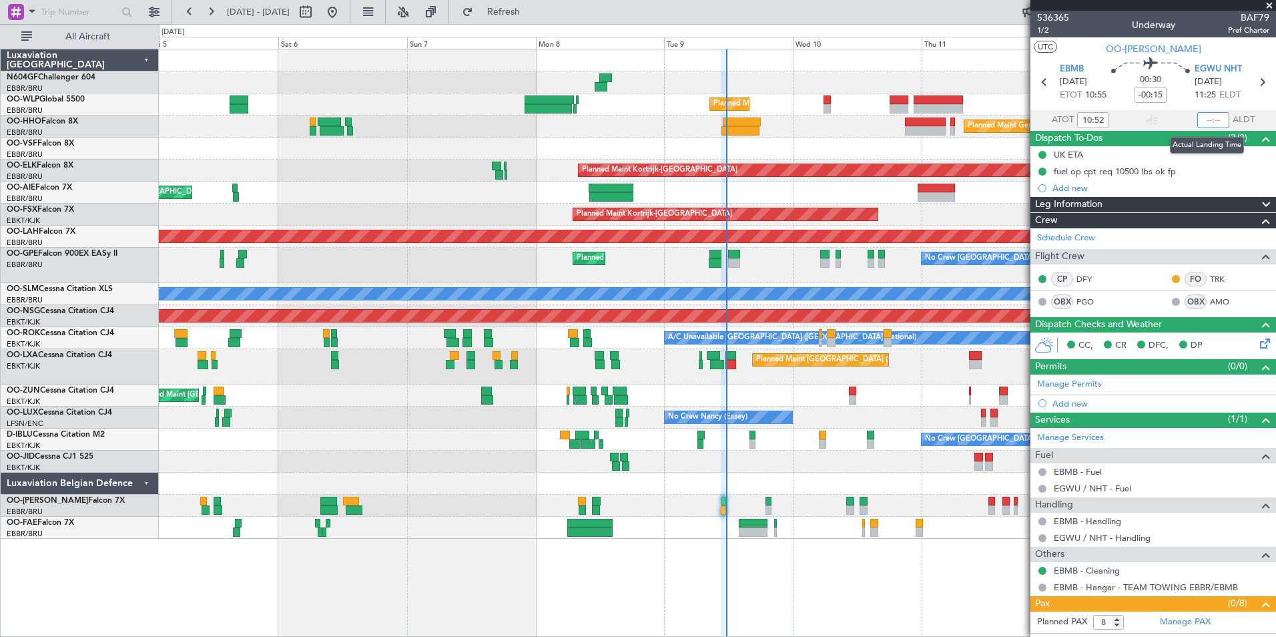
click at [1204, 118] on input "text" at bounding box center [1214, 120] width 32 height 16
click at [1205, 45] on section "UTC OO-[PERSON_NAME]" at bounding box center [1154, 47] width 246 height 20
type input "11:34"
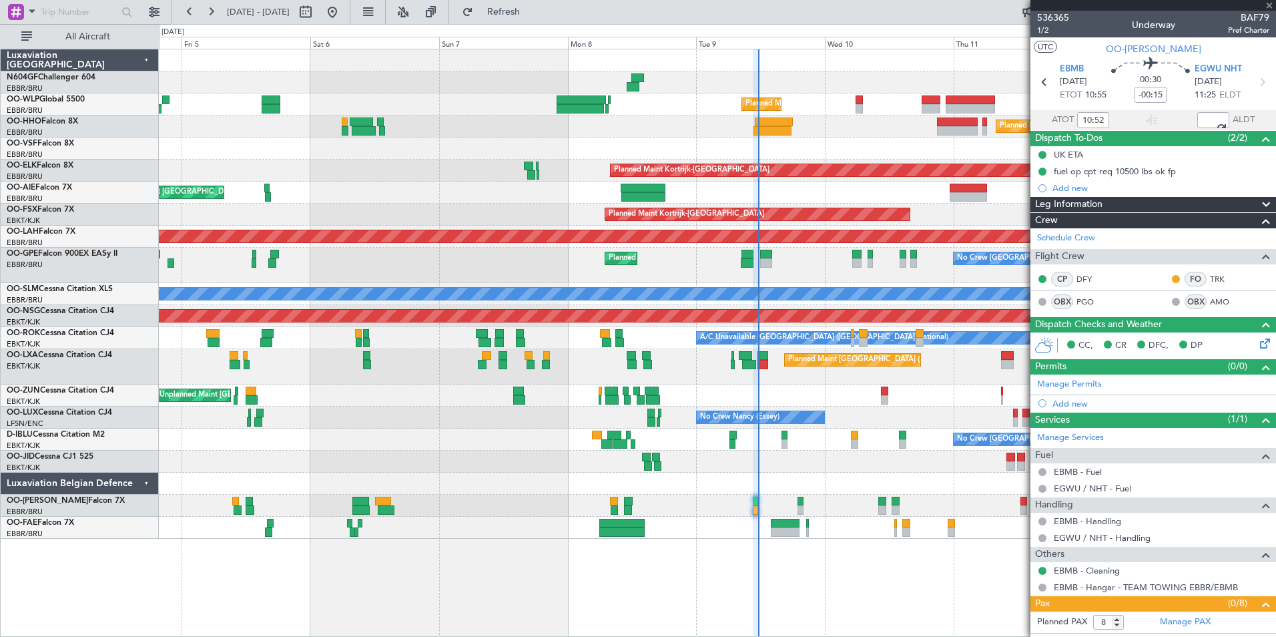
click at [882, 456] on div at bounding box center [717, 462] width 1117 height 22
click at [832, 467] on div "Planned Maint Liege - - RJAA 06:00 Z UBBB 16:55 Z Planned Maint Geneva ([GEOGRA…" at bounding box center [717, 293] width 1117 height 489
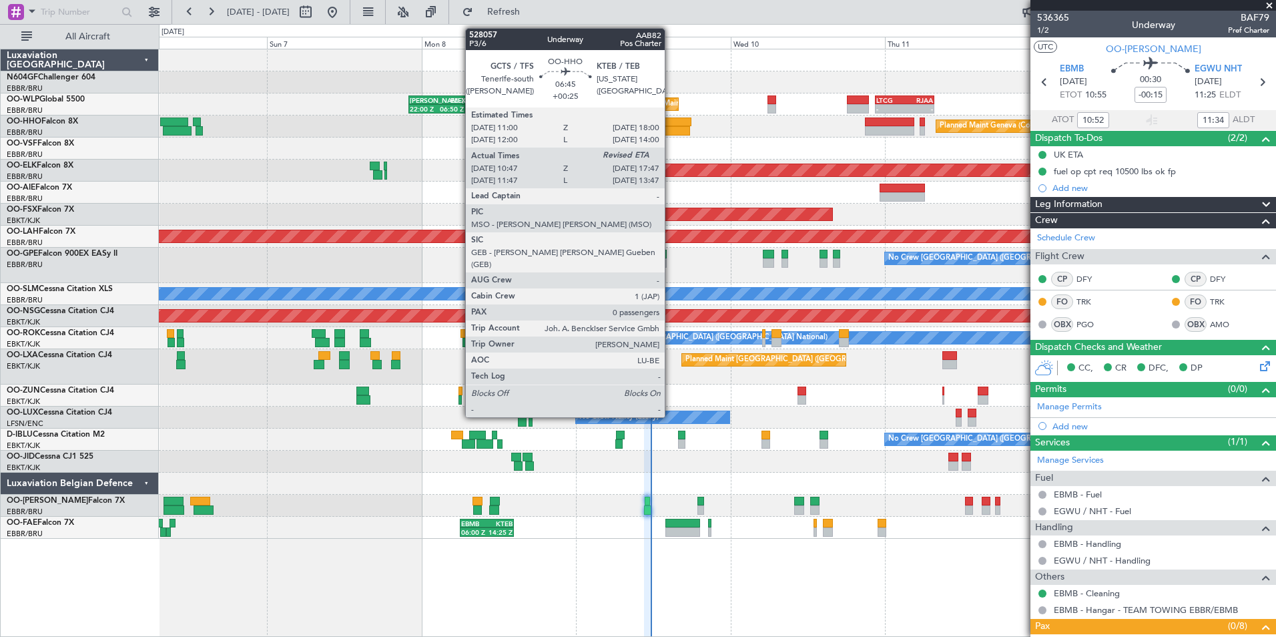
click at [671, 125] on div at bounding box center [668, 121] width 45 height 9
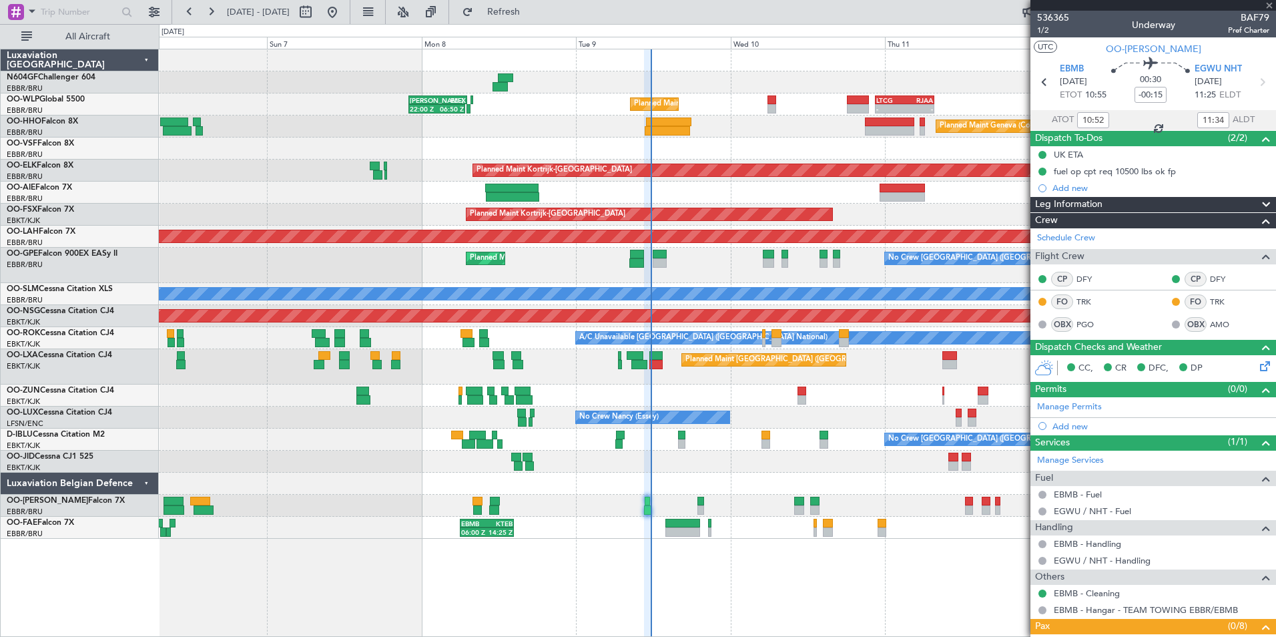
type input "+00:25"
type input "10:57"
type input "0"
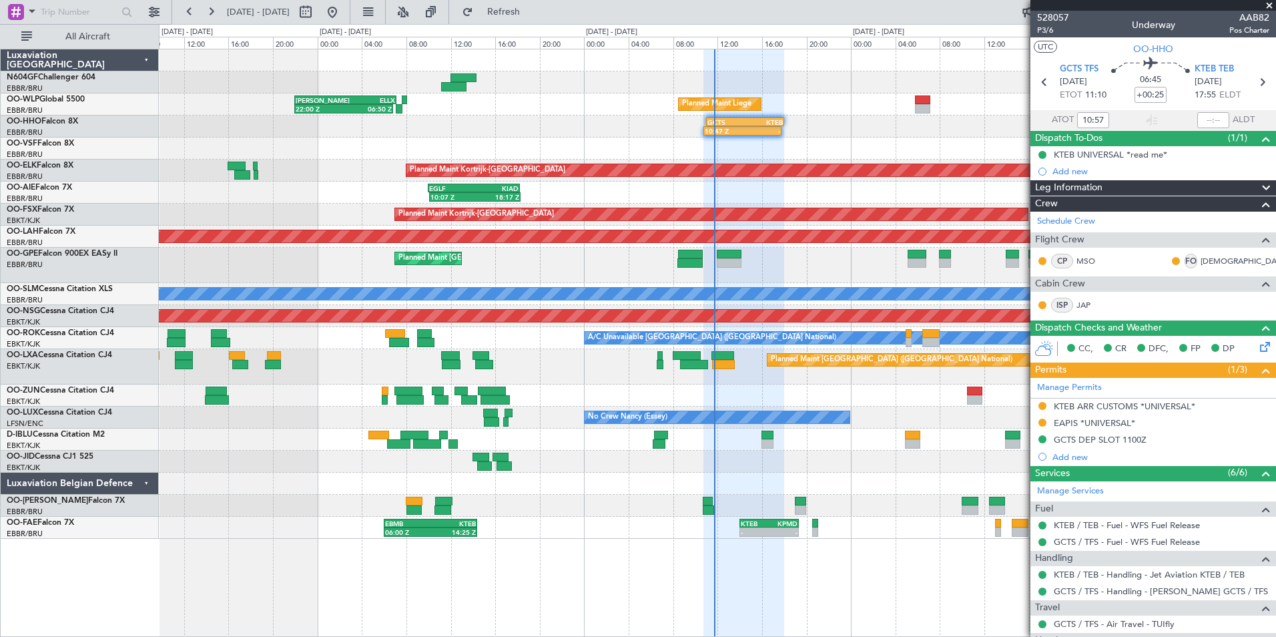
click at [906, 521] on div "06:00 Z 14:25 Z EBMB 06:00 Z KTEB 14:25 Z - - KTEB 14:00 Z KPMD 19:20 Z - - KSP…" at bounding box center [717, 528] width 1117 height 22
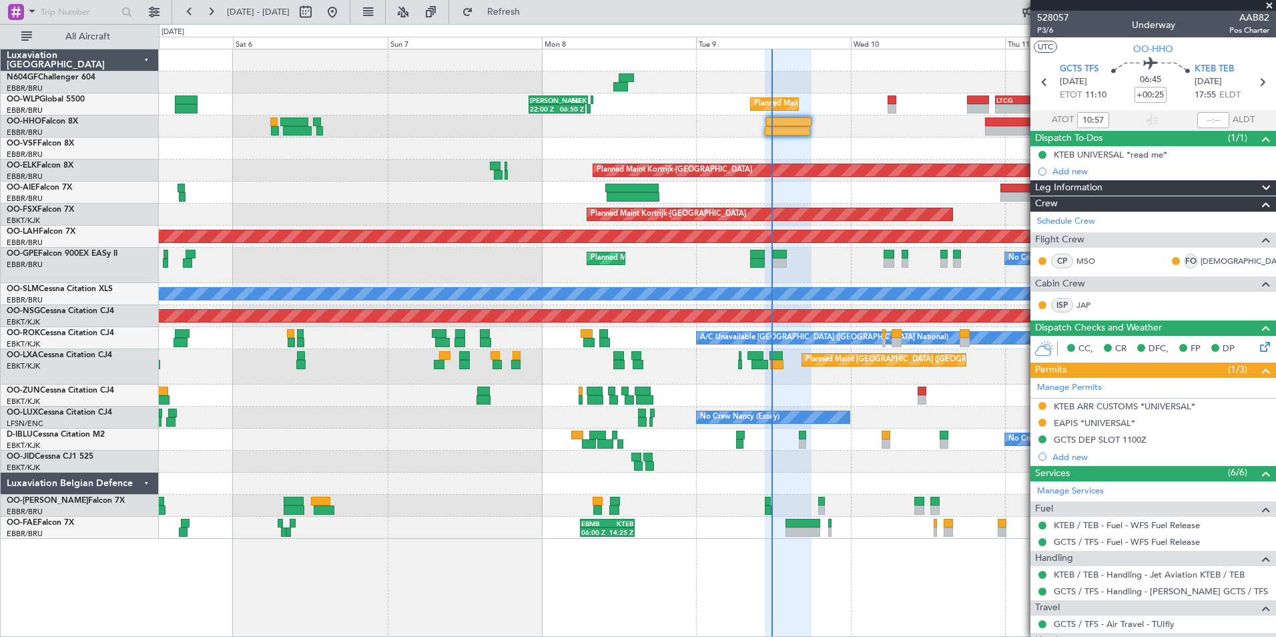
click at [902, 378] on div "Planned Maint [GEOGRAPHIC_DATA] ([GEOGRAPHIC_DATA] National)" at bounding box center [717, 366] width 1117 height 35
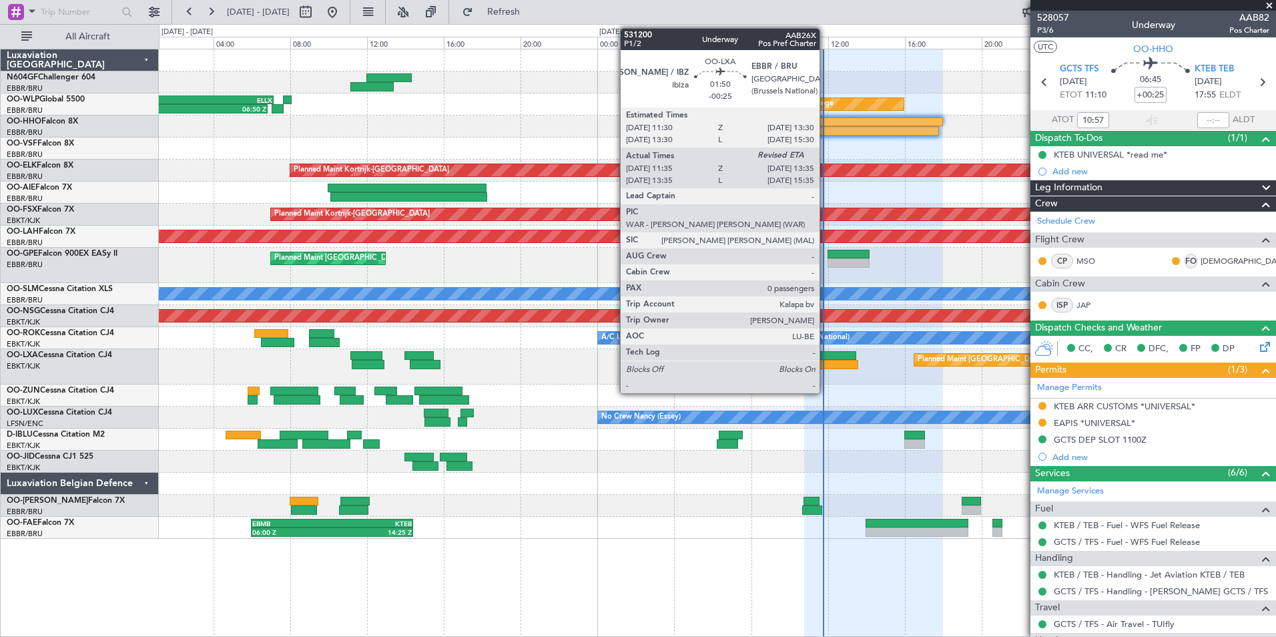
click at [826, 352] on div at bounding box center [837, 355] width 39 height 9
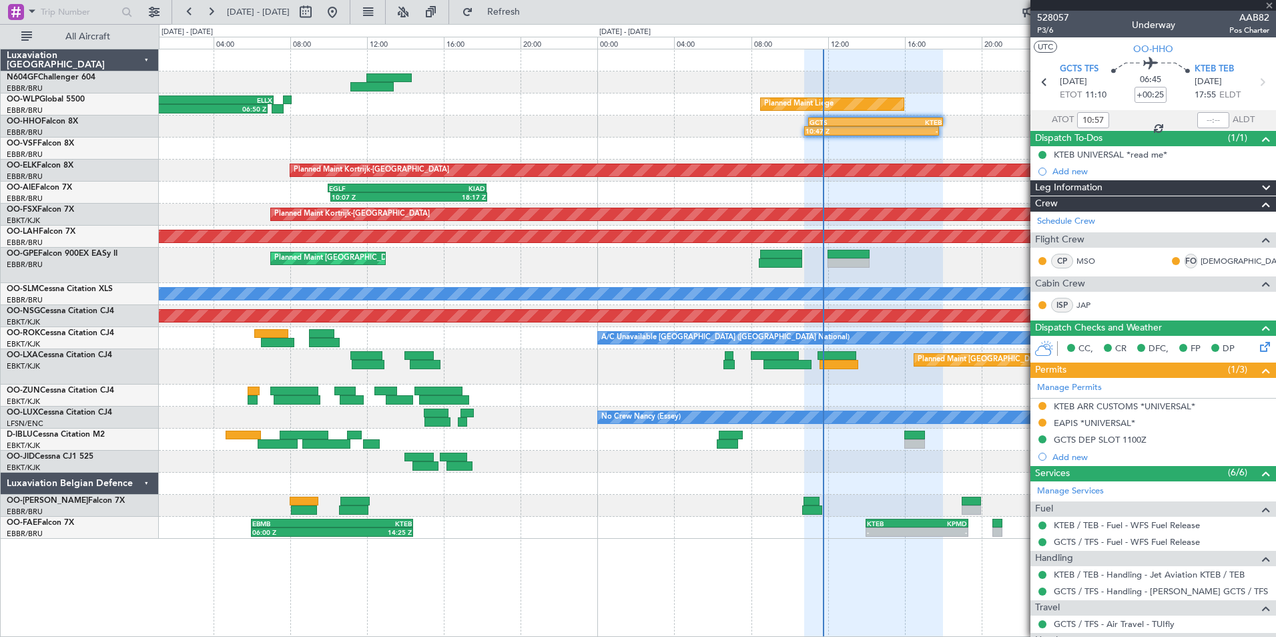
type input "-00:25"
type input "11:40"
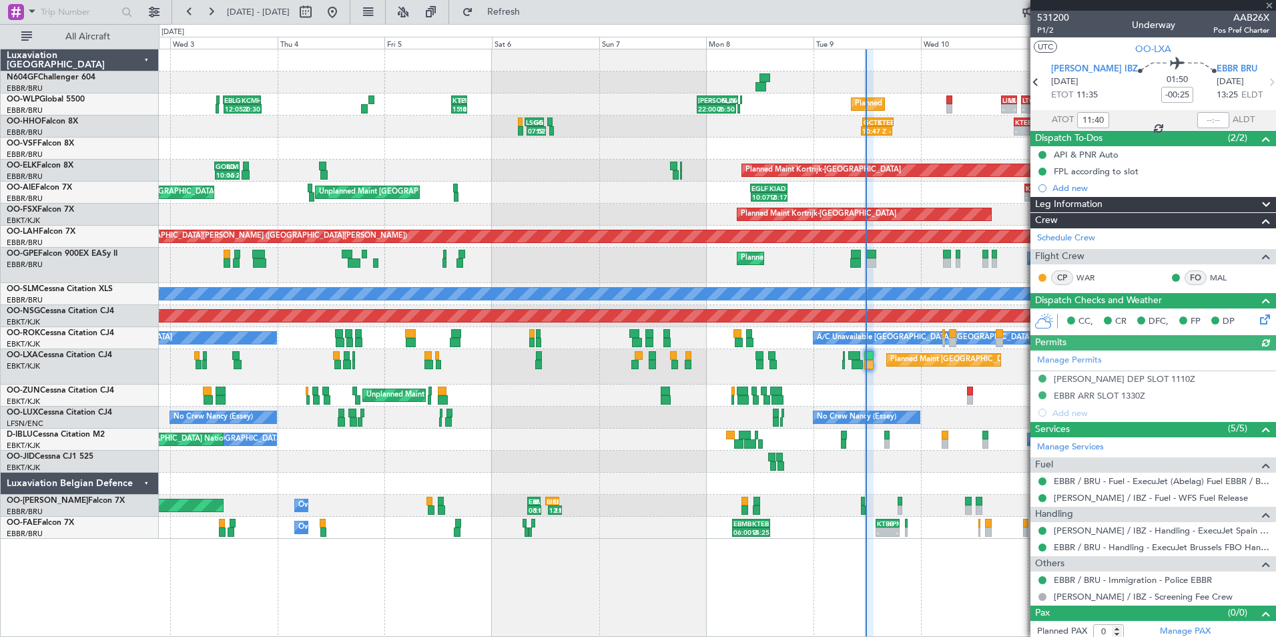
click at [803, 370] on div "Planned Maint Liege 22:00 Z 06:50 Z [PERSON_NAME] 22:00 Z ELLX 07:10 Z - - LIML…" at bounding box center [717, 293] width 1117 height 489
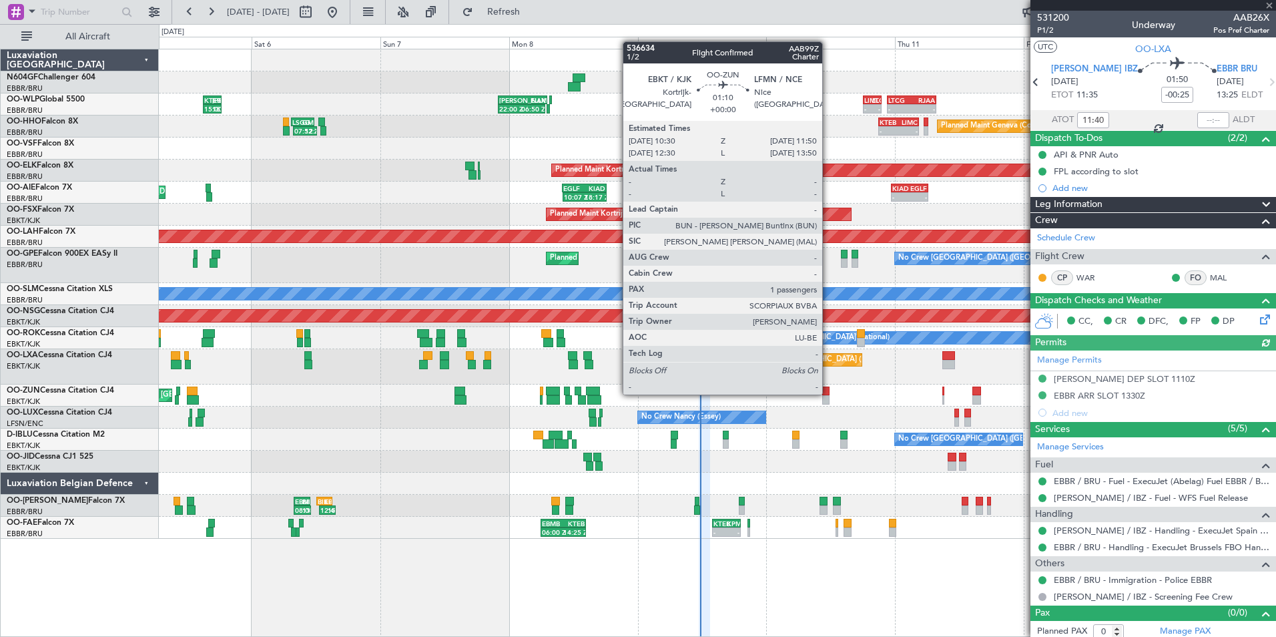
click at [828, 393] on div at bounding box center [825, 391] width 7 height 9
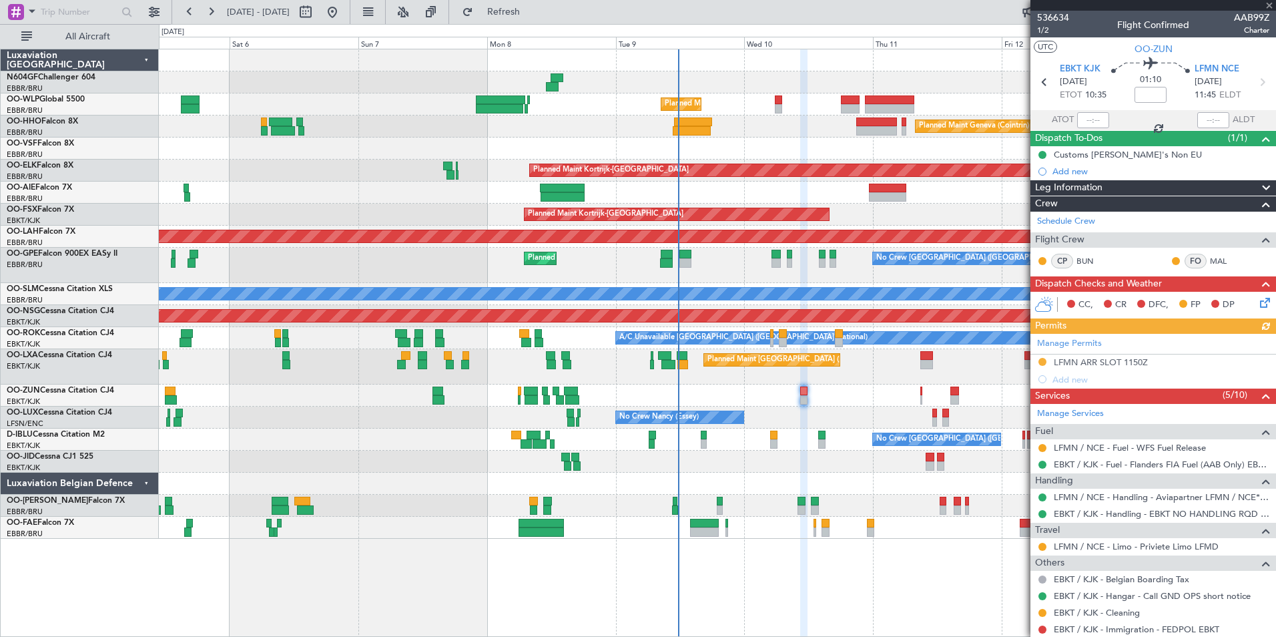
click at [844, 404] on div "Unplanned Maint [GEOGRAPHIC_DATA] ([GEOGRAPHIC_DATA])" at bounding box center [717, 396] width 1117 height 22
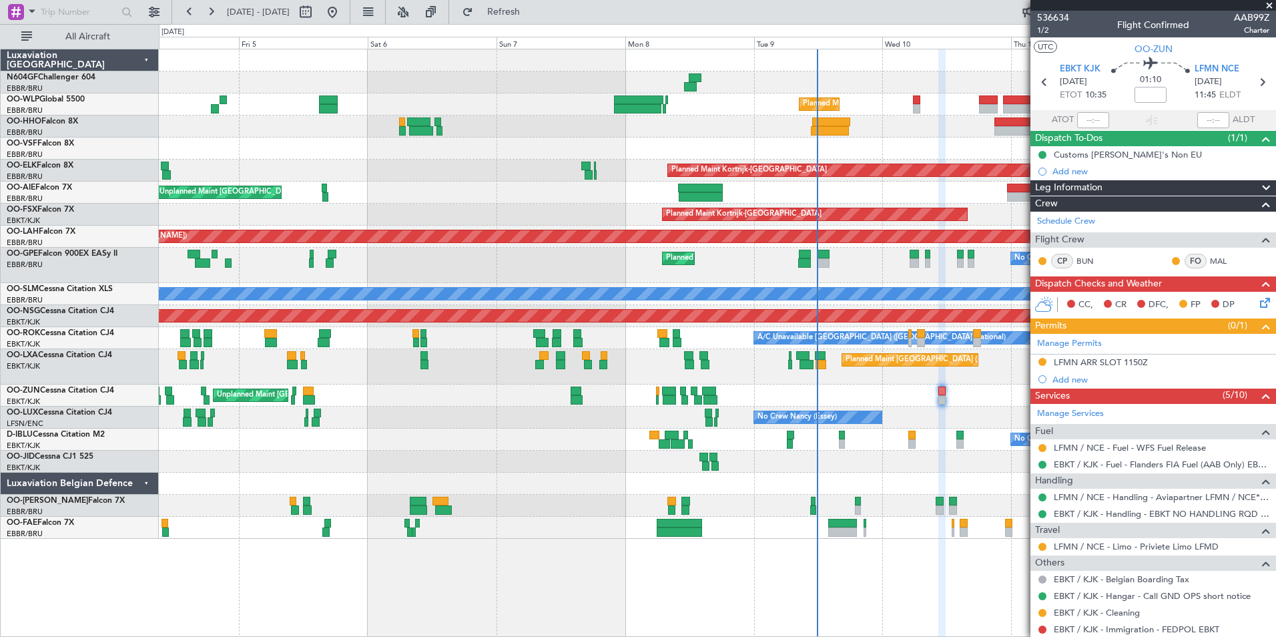
click at [979, 401] on div "Unplanned Maint [GEOGRAPHIC_DATA] ([GEOGRAPHIC_DATA])" at bounding box center [717, 396] width 1117 height 22
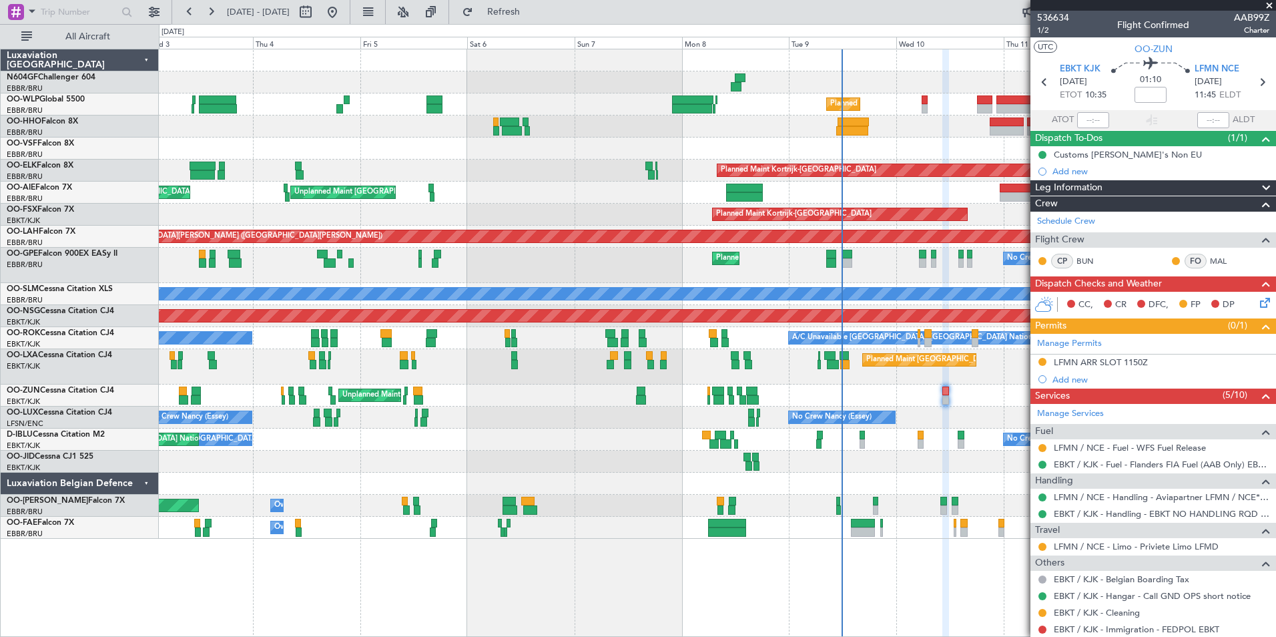
click at [768, 377] on div "Planned Maint Liege - - RJAA 06:00 Z UBBB 16:55 Z Planned Maint Geneva ([GEOGRA…" at bounding box center [717, 293] width 1117 height 489
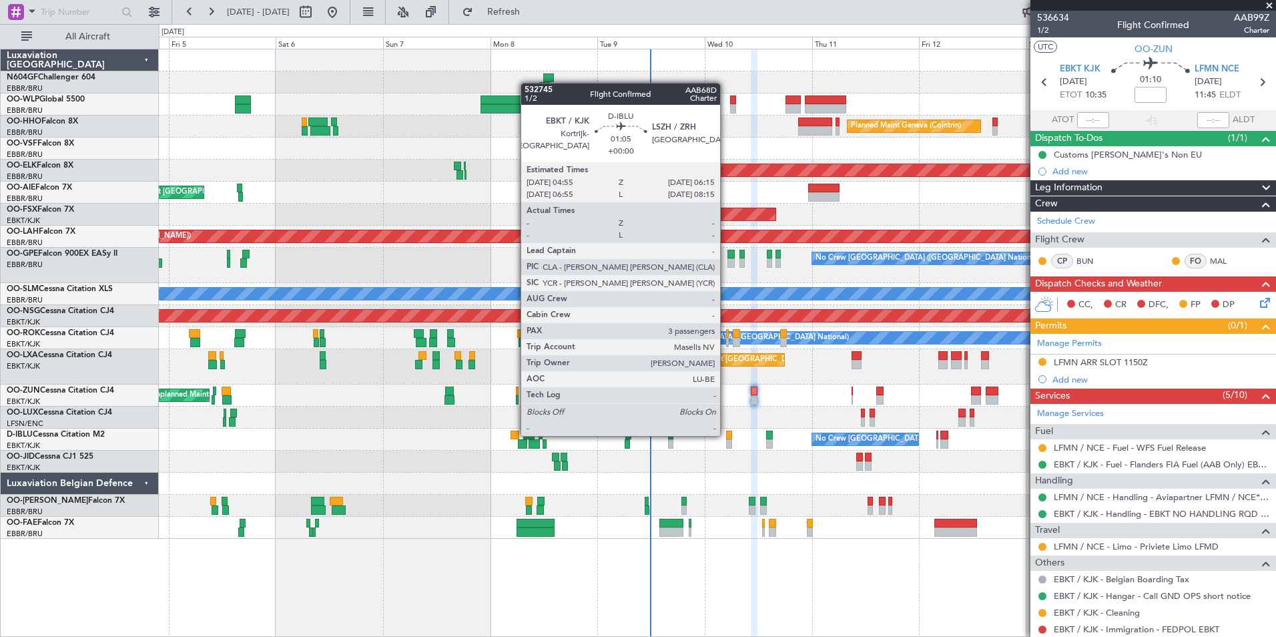
click at [726, 435] on div at bounding box center [729, 435] width 6 height 9
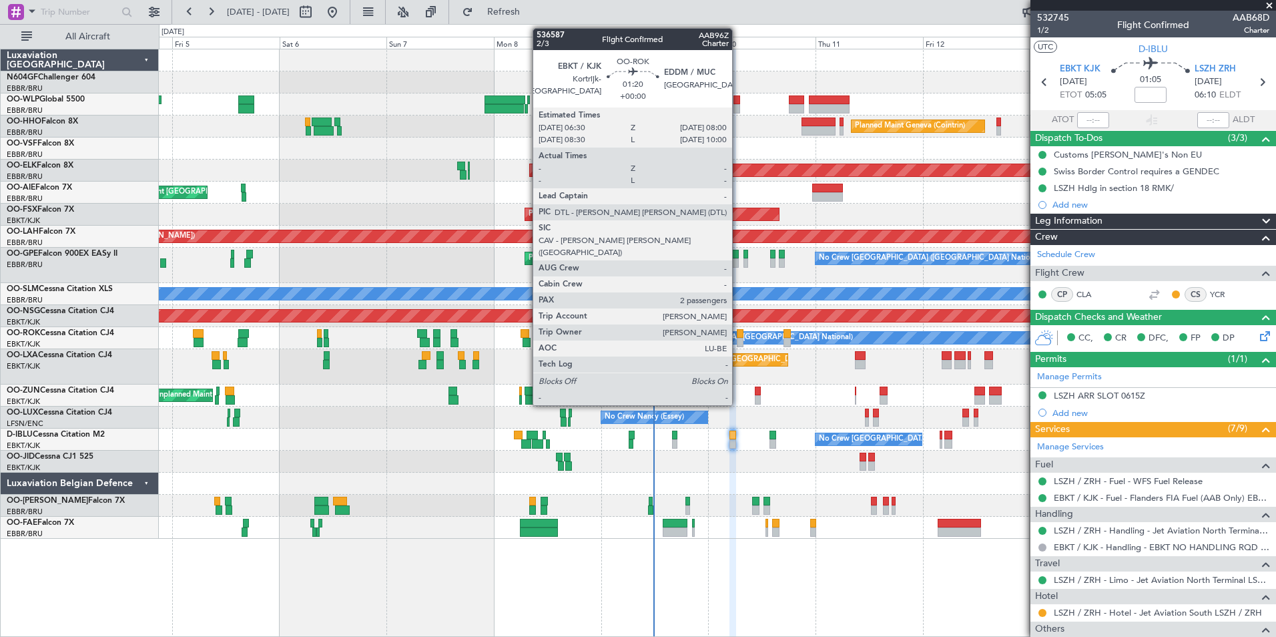
click at [738, 342] on div at bounding box center [740, 342] width 7 height 9
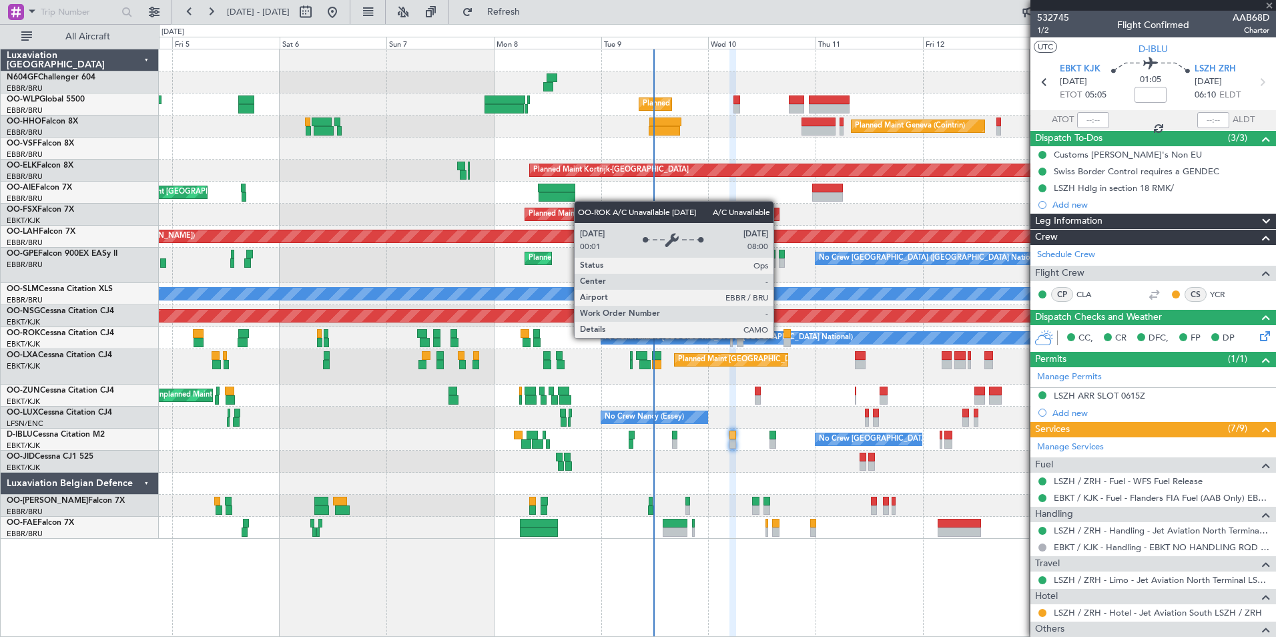
type input "2"
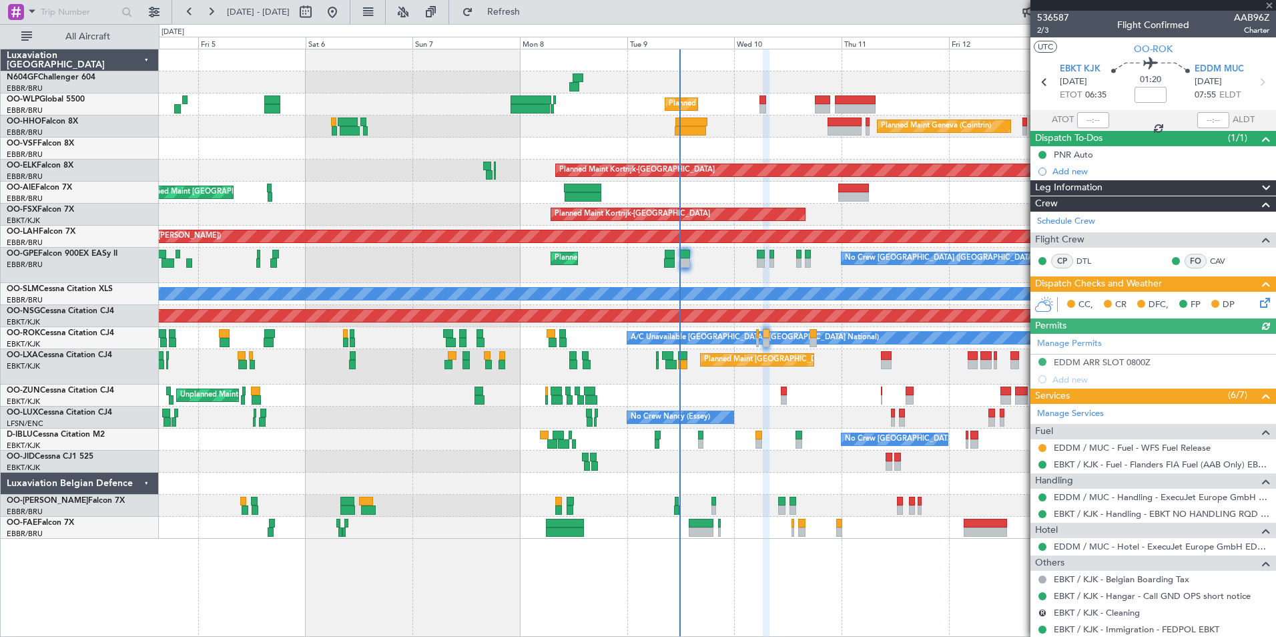
click at [805, 399] on div "Unplanned Maint [GEOGRAPHIC_DATA] ([GEOGRAPHIC_DATA])" at bounding box center [717, 396] width 1117 height 22
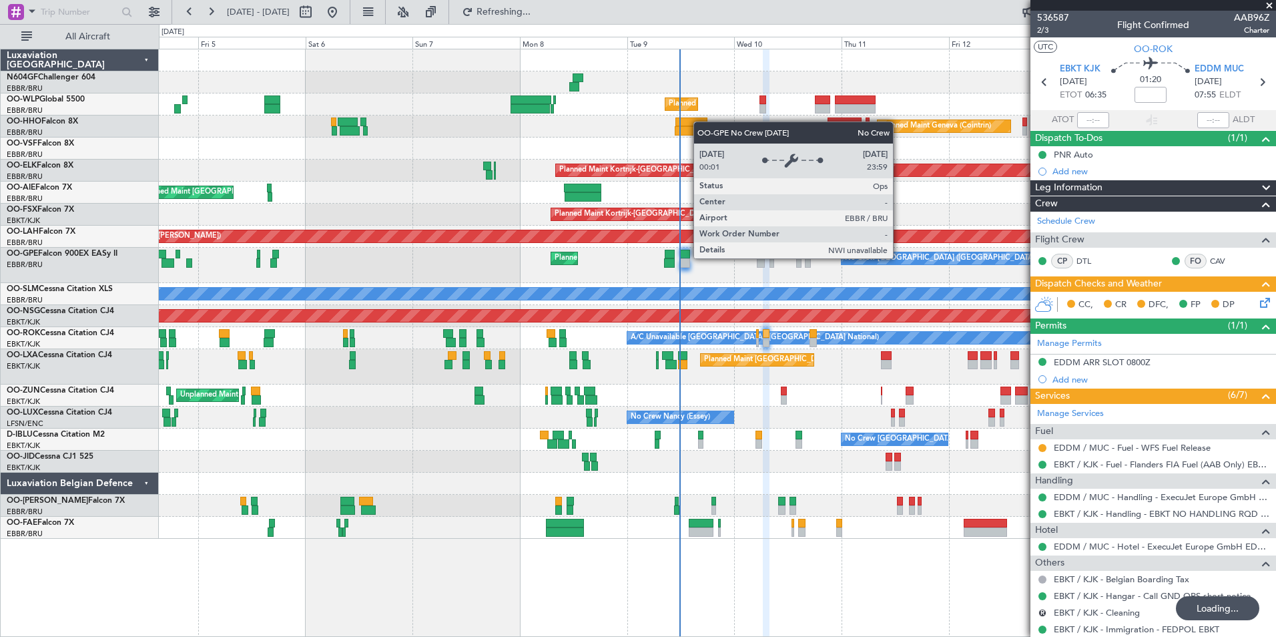
click at [595, 235] on div "Planned Maint Liege Planned Maint Geneva ([GEOGRAPHIC_DATA]) Planned Maint [GEO…" at bounding box center [717, 293] width 1117 height 489
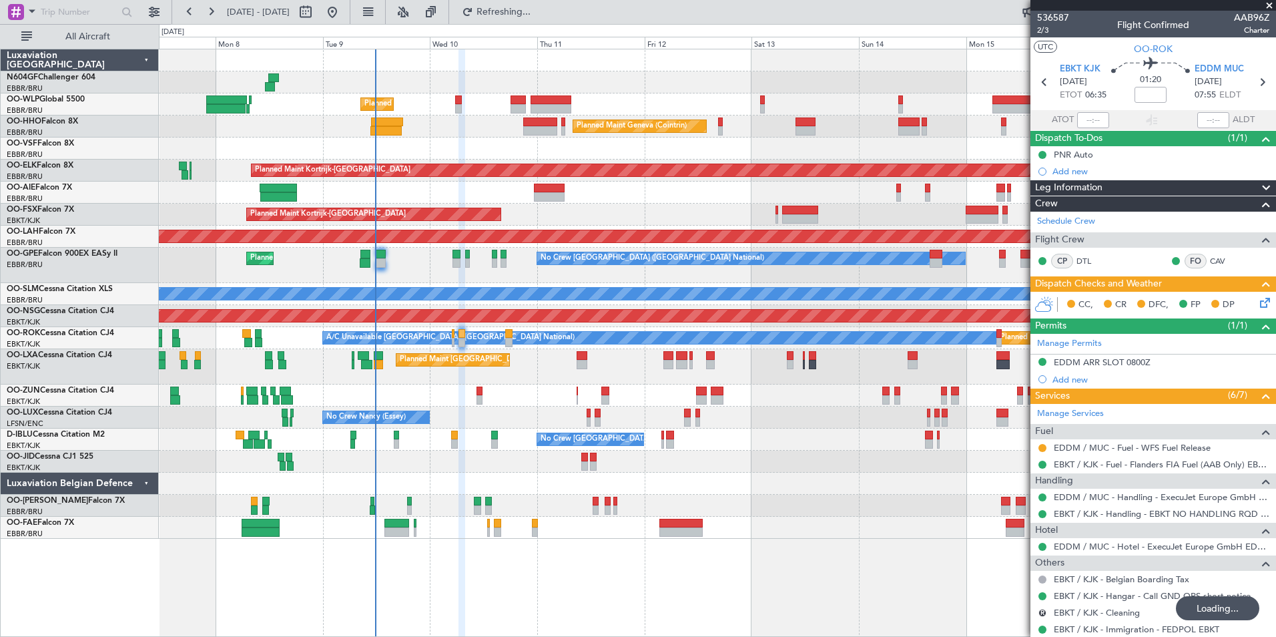
click at [401, 264] on div "No Crew [GEOGRAPHIC_DATA] ([GEOGRAPHIC_DATA] National) Planned Maint [GEOGRAPHI…" at bounding box center [717, 265] width 1117 height 35
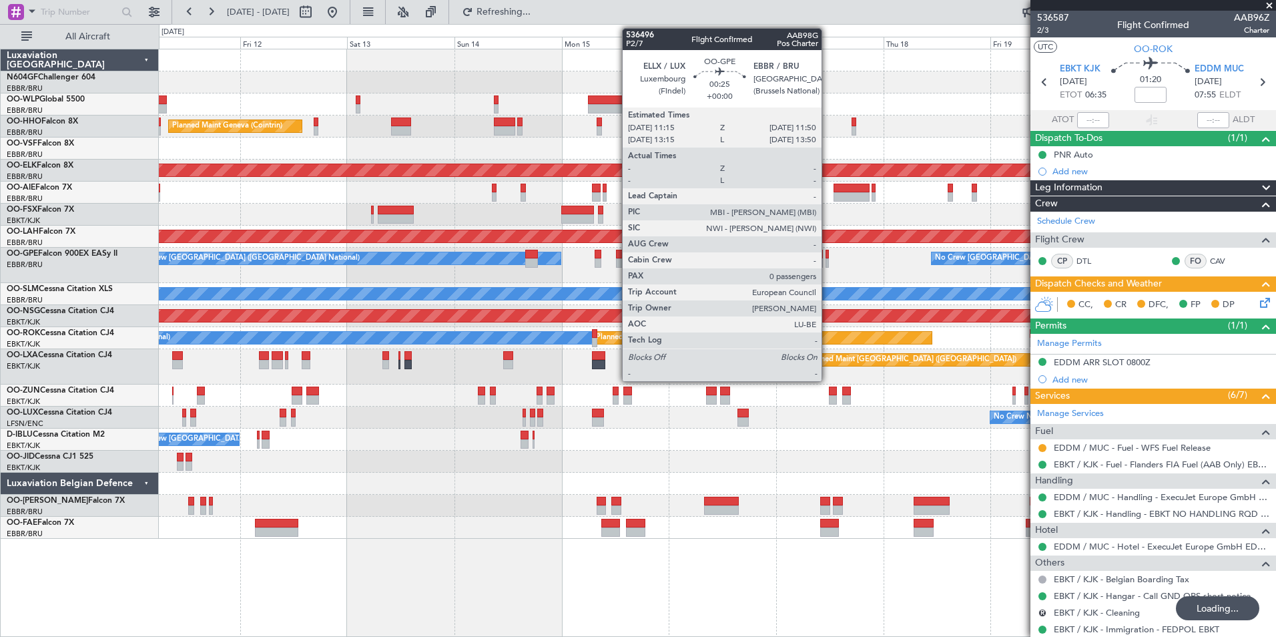
click at [584, 255] on div "No Crew [GEOGRAPHIC_DATA] ([GEOGRAPHIC_DATA] National) Planned Maint [GEOGRAPHI…" at bounding box center [717, 265] width 1117 height 35
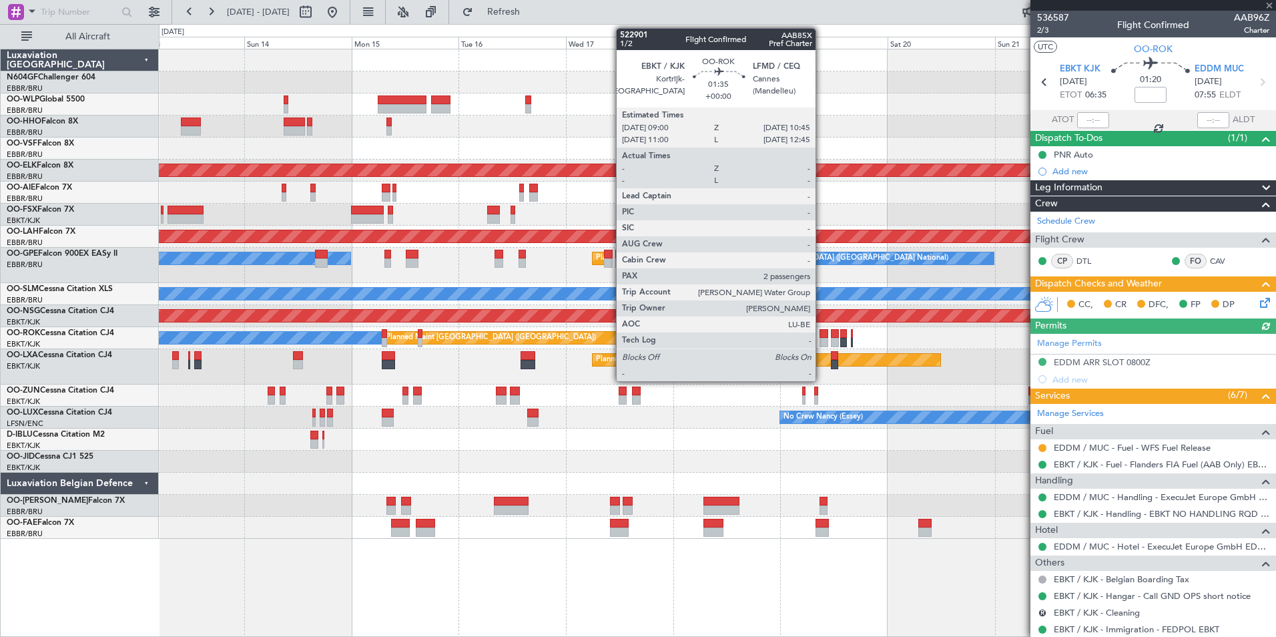
click at [822, 338] on div at bounding box center [824, 342] width 8 height 9
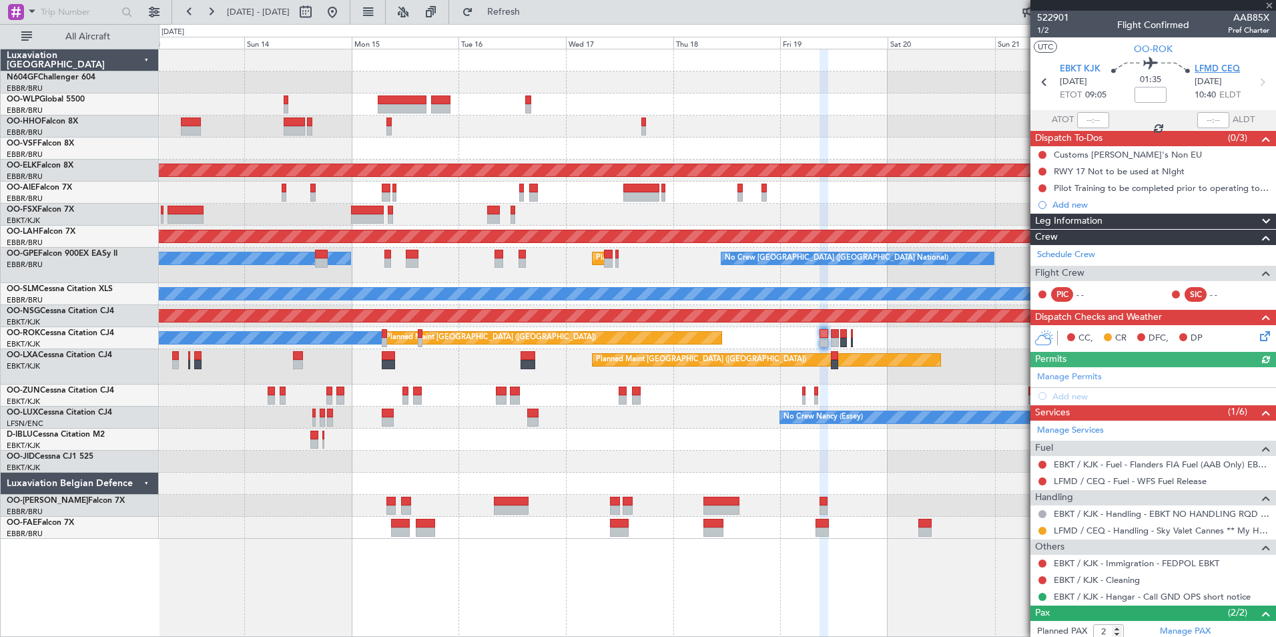
click at [1218, 69] on span "LFMD CEQ" at bounding box center [1217, 69] width 45 height 13
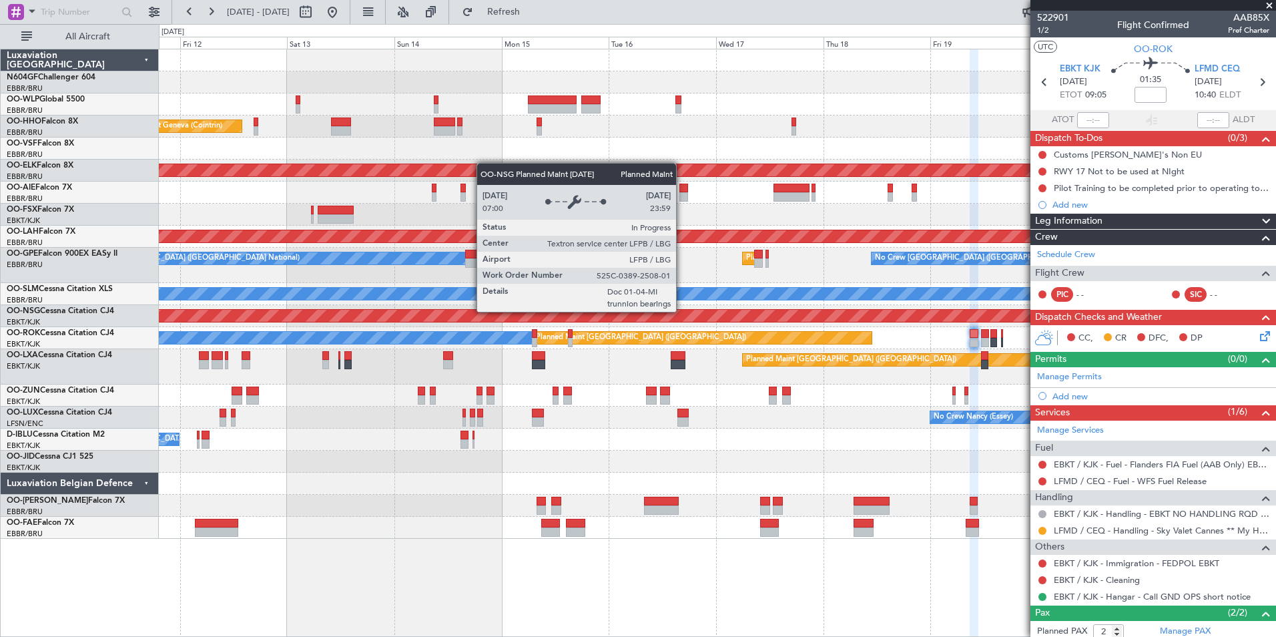
click at [834, 311] on div "Planned Maint [GEOGRAPHIC_DATA] ([GEOGRAPHIC_DATA])" at bounding box center [630, 316] width 3174 height 12
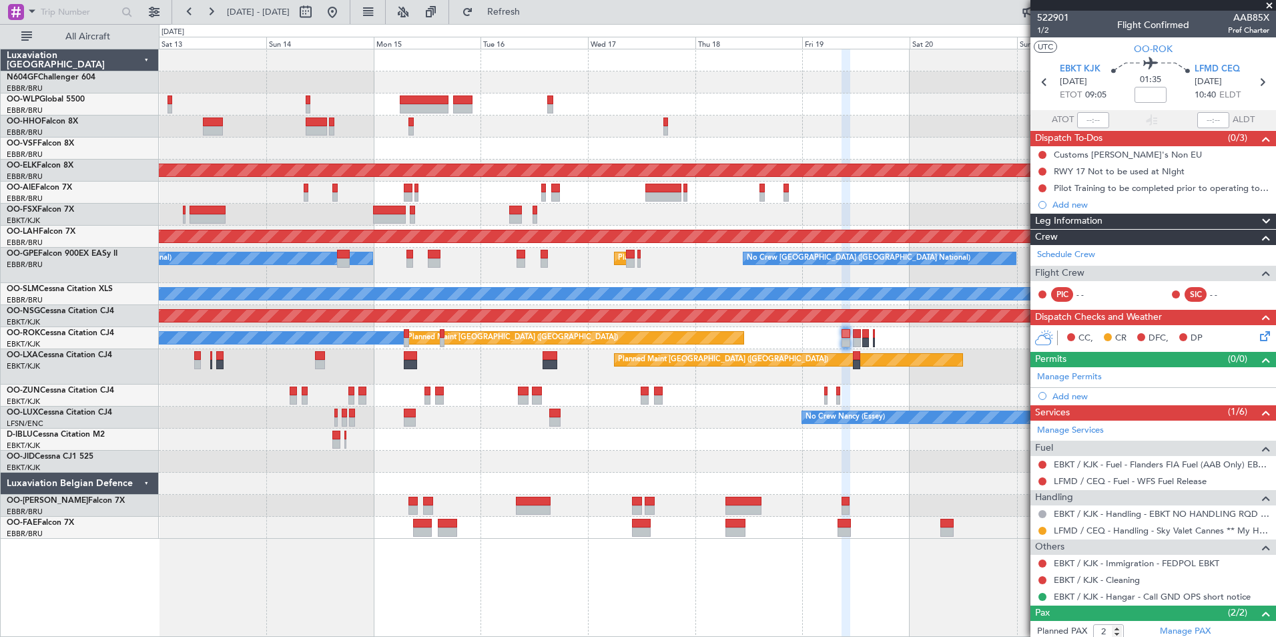
click at [683, 302] on div "A/C Unavailable [GEOGRAPHIC_DATA]" at bounding box center [717, 294] width 1117 height 22
click at [821, 268] on div "No Crew [GEOGRAPHIC_DATA] ([GEOGRAPHIC_DATA] National) Planned Maint [GEOGRAPHI…" at bounding box center [717, 265] width 1117 height 35
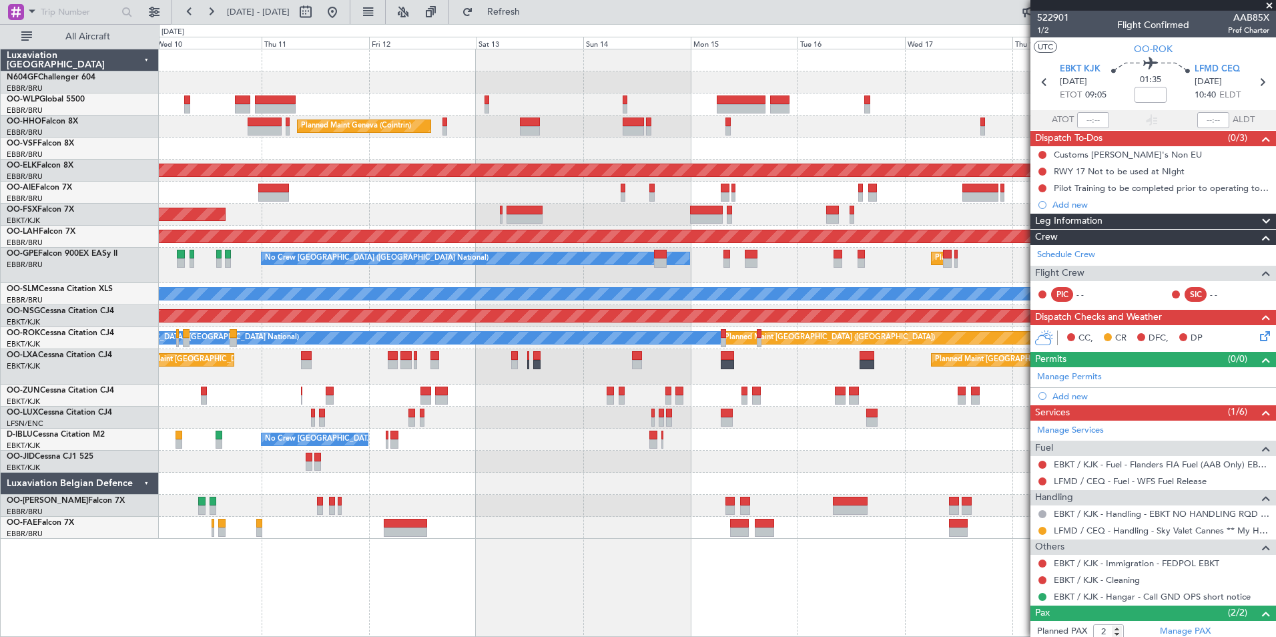
click at [749, 258] on div at bounding box center [751, 254] width 13 height 9
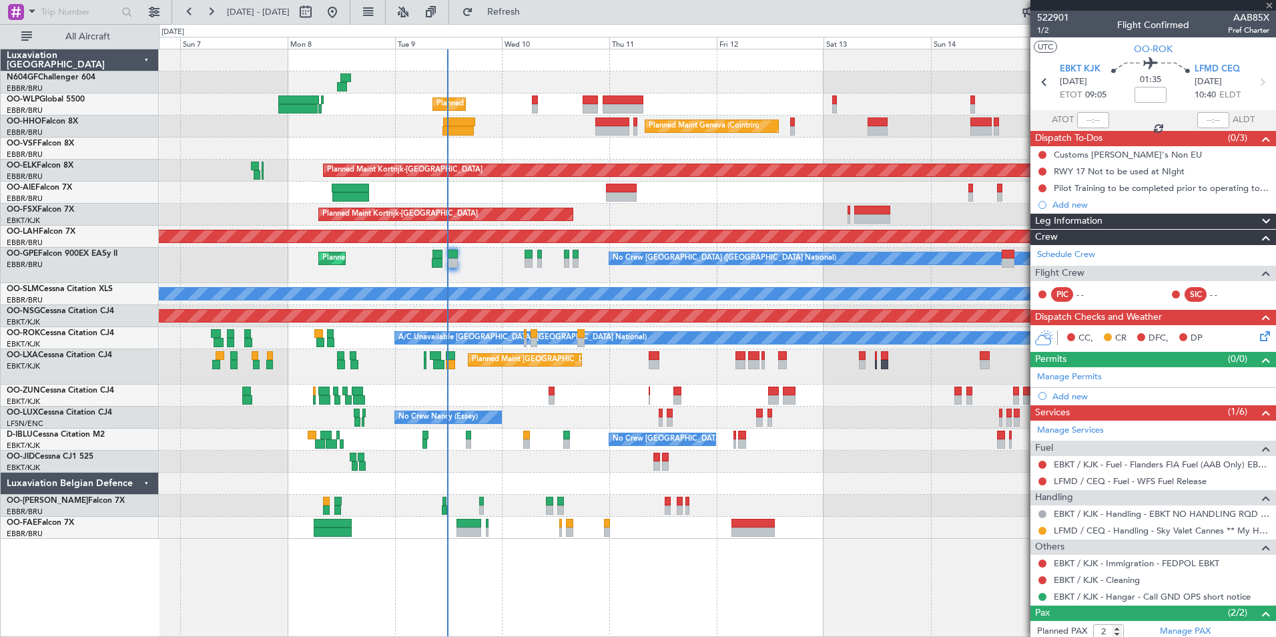
click at [802, 292] on div "A/C Unavailable [GEOGRAPHIC_DATA]" at bounding box center [718, 294] width 3350 height 12
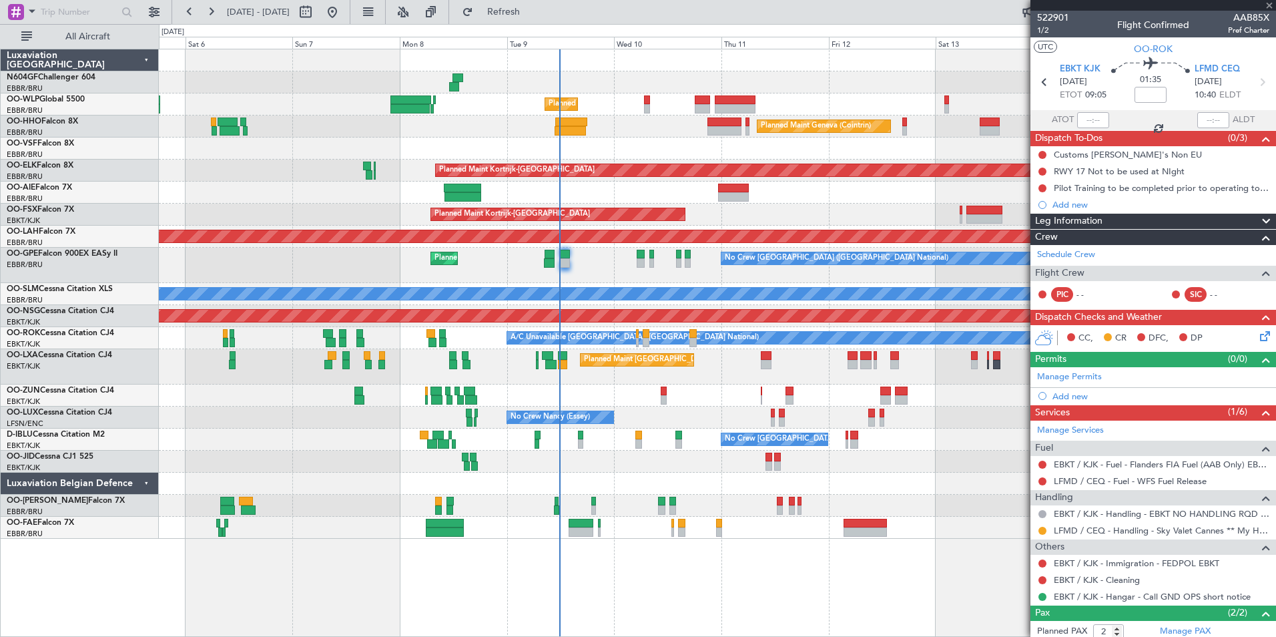
click at [602, 286] on div "A/C Unavailable [GEOGRAPHIC_DATA]" at bounding box center [717, 294] width 1117 height 22
type input "+00:05"
type input "8"
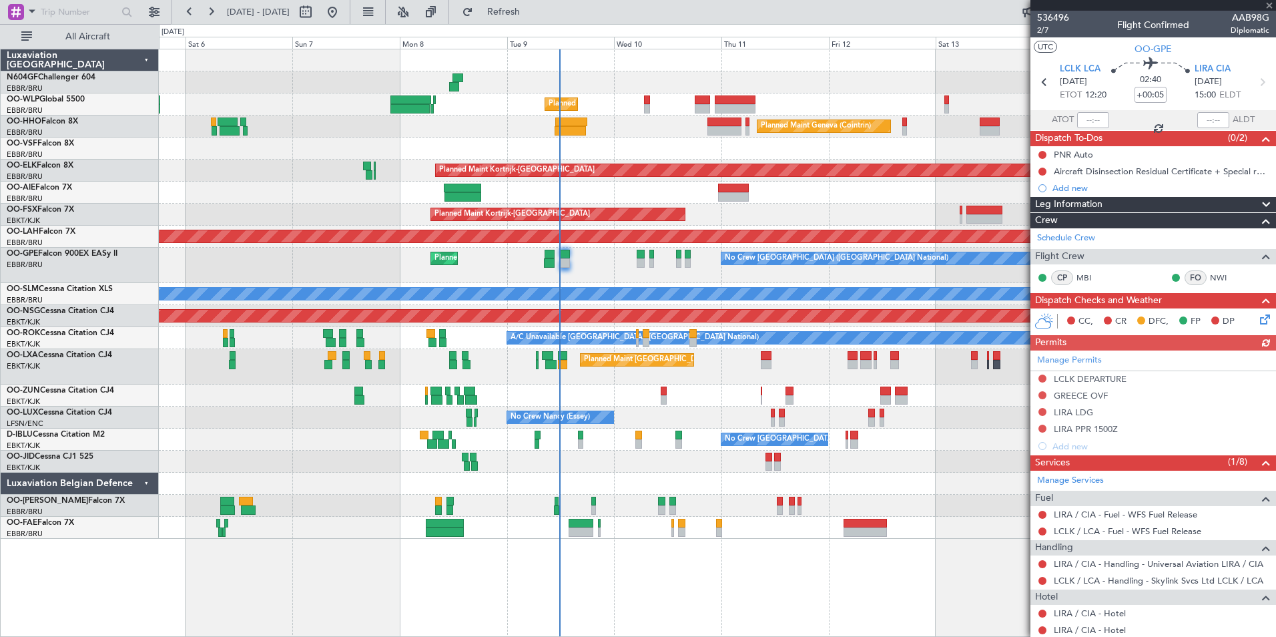
click at [1264, 5] on div at bounding box center [1154, 5] width 246 height 11
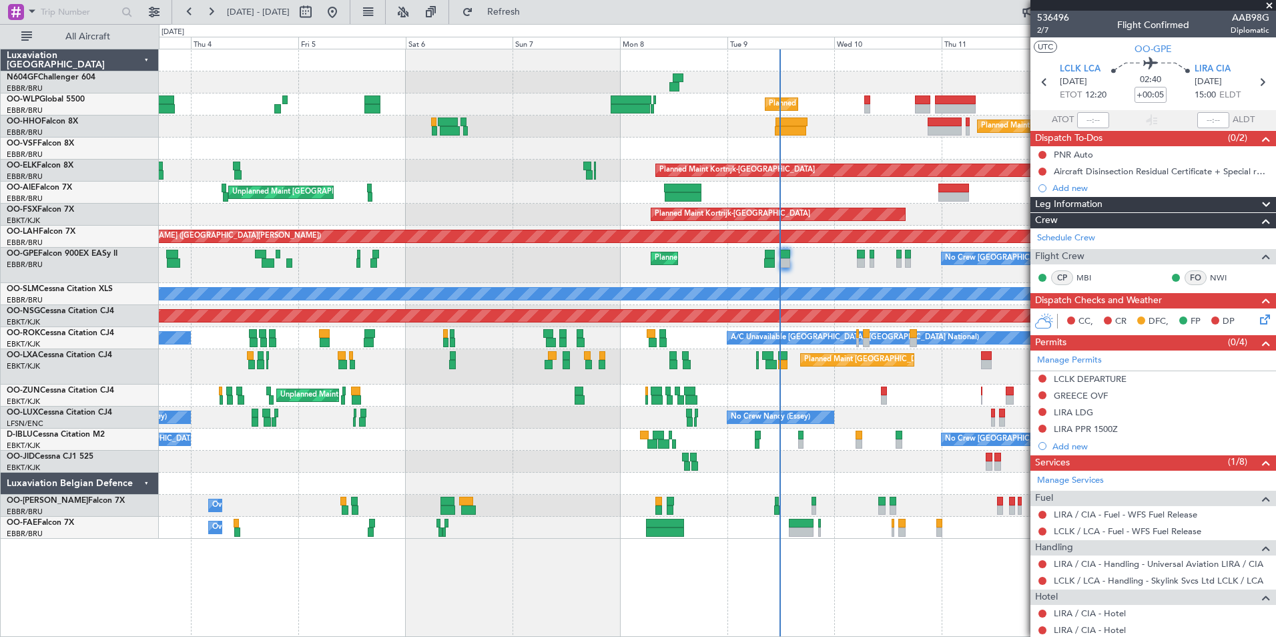
click at [840, 441] on div "Planned Maint Liege Planned Maint Geneva ([GEOGRAPHIC_DATA]) Planned Maint [GEO…" at bounding box center [717, 293] width 1117 height 489
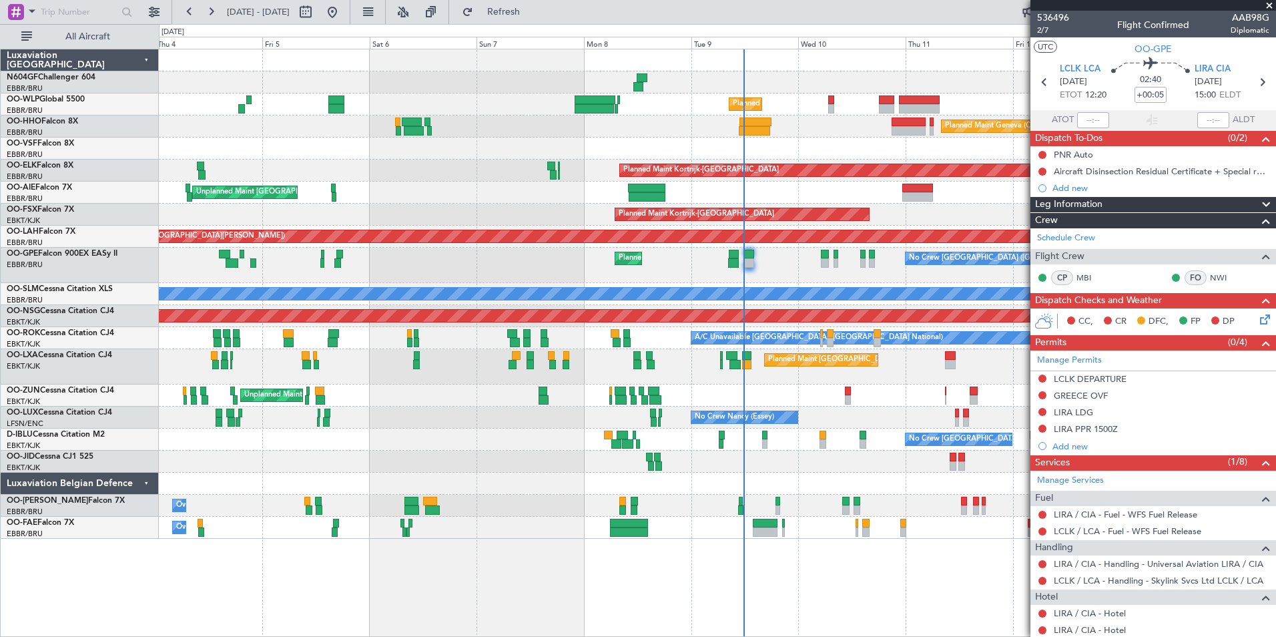
click at [857, 381] on div "Planned Maint [GEOGRAPHIC_DATA] ([GEOGRAPHIC_DATA] National)" at bounding box center [717, 366] width 1117 height 35
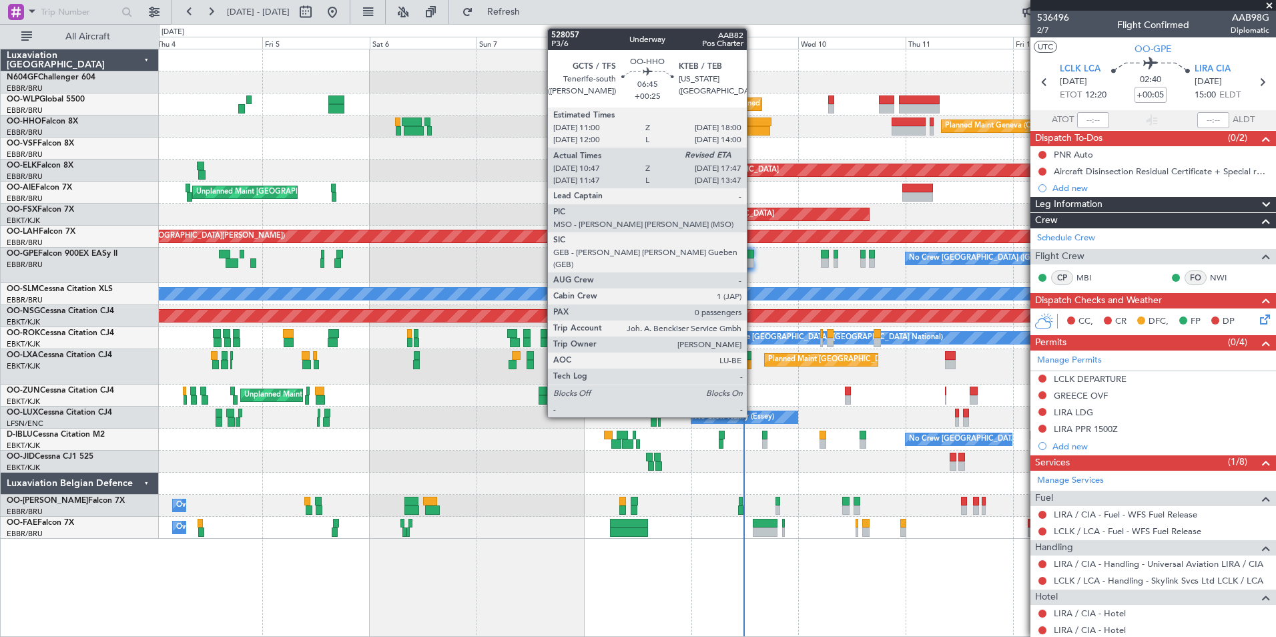
click at [753, 127] on div at bounding box center [754, 130] width 31 height 9
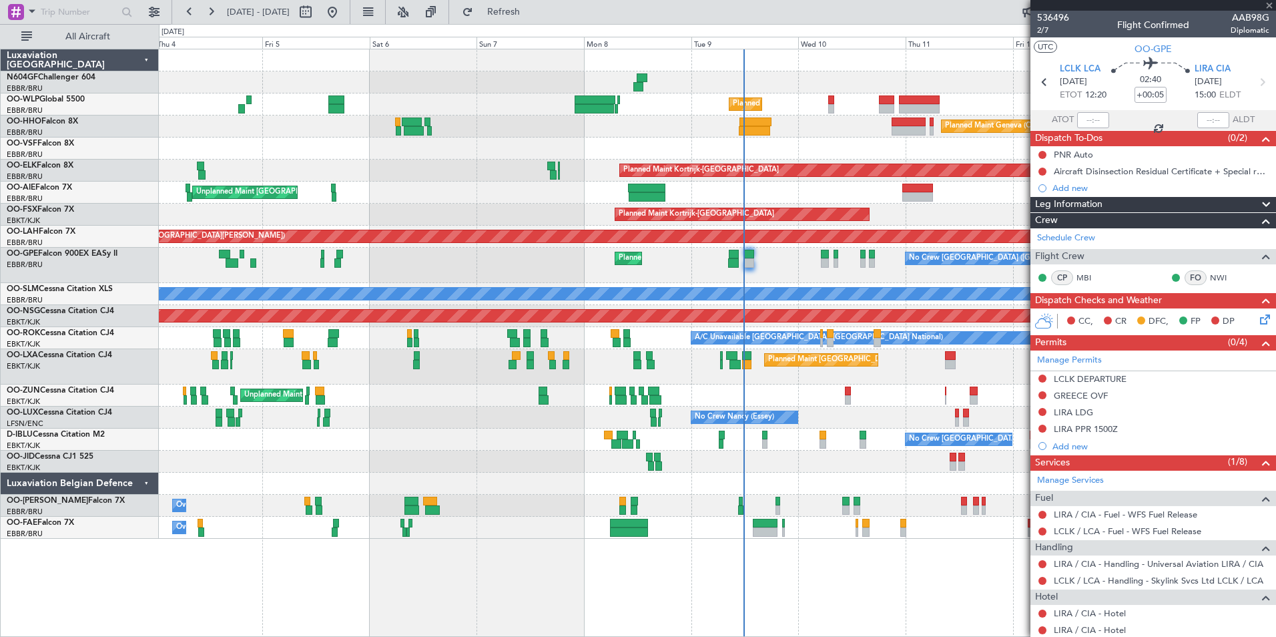
type input "+00:25"
type input "10:57"
type input "0"
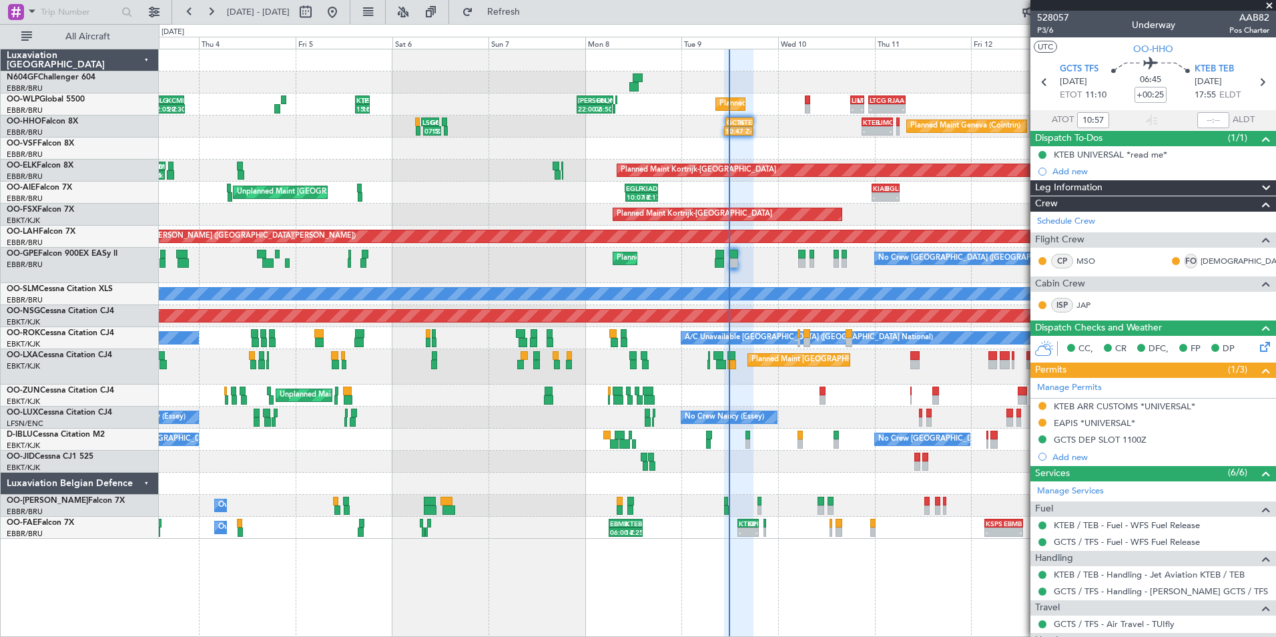
click at [794, 464] on div at bounding box center [717, 462] width 1117 height 22
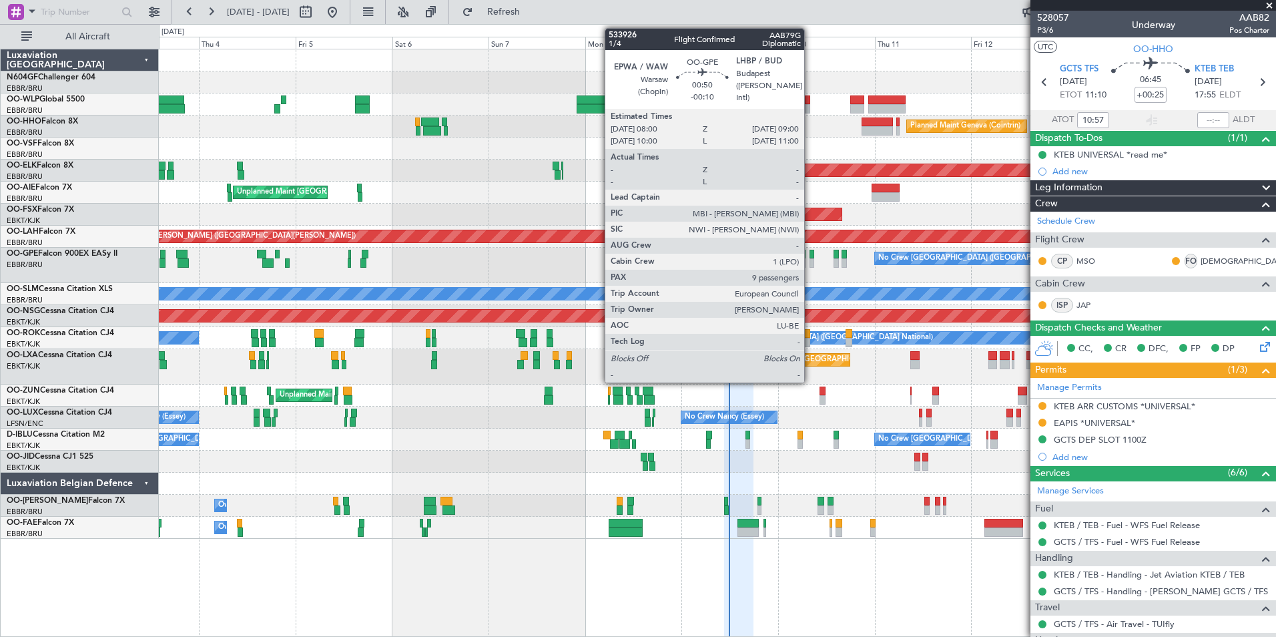
click at [810, 260] on div at bounding box center [812, 262] width 5 height 9
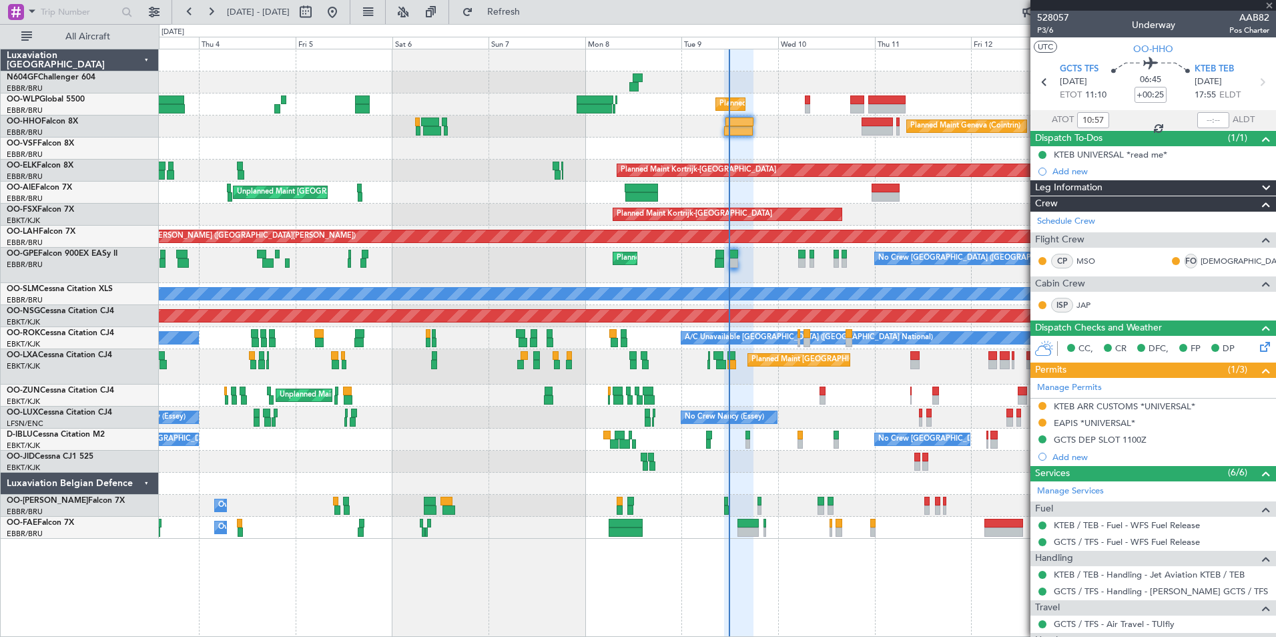
click at [800, 276] on div "Planned Maint [GEOGRAPHIC_DATA] ([GEOGRAPHIC_DATA] National) No Crew [GEOGRAPHI…" at bounding box center [717, 265] width 1117 height 35
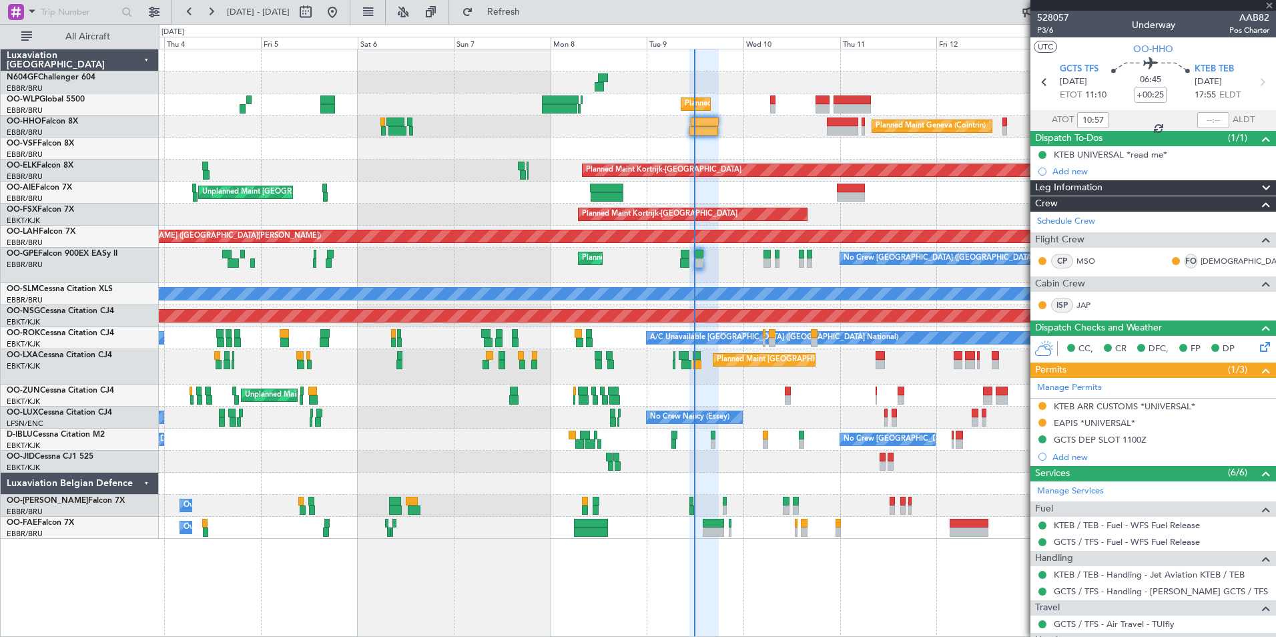
type input "-00:10"
type input "9"
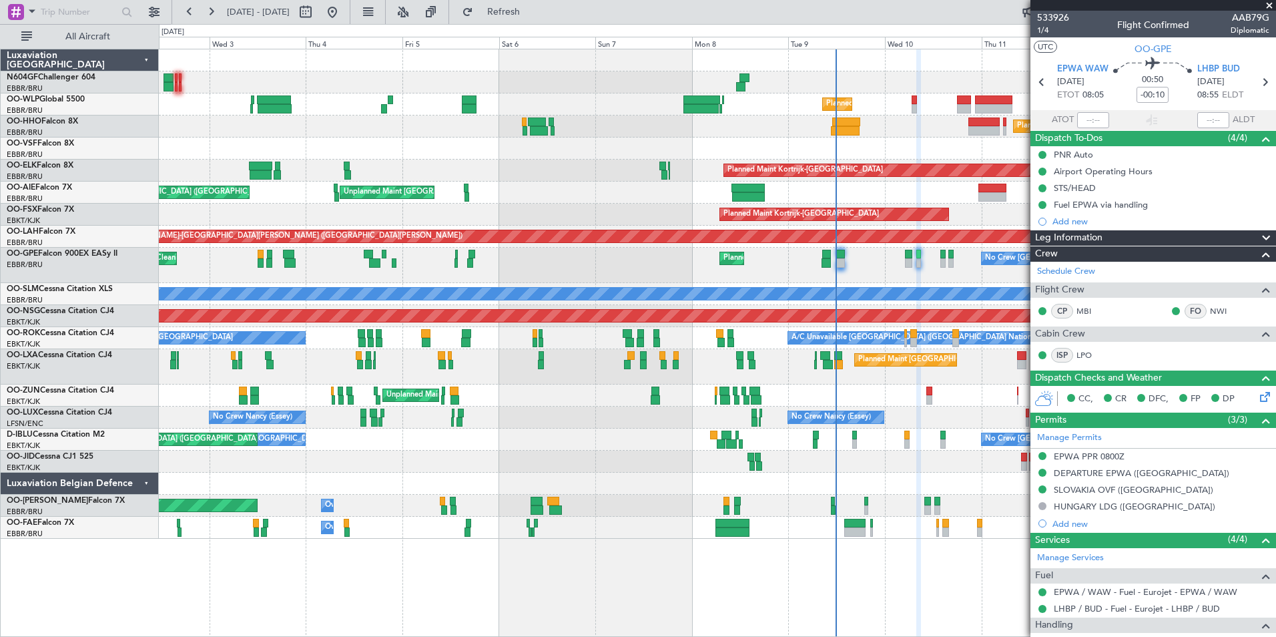
click at [941, 405] on div "Planned Maint Liege Planned Maint Geneva ([GEOGRAPHIC_DATA]) Planned Maint [GEO…" at bounding box center [717, 293] width 1117 height 489
click at [828, 380] on div "Planned Maint Liege Planned Maint Geneva ([GEOGRAPHIC_DATA]) Planned Maint [GEO…" at bounding box center [717, 293] width 1117 height 489
